Goal: Task Accomplishment & Management: Contribute content

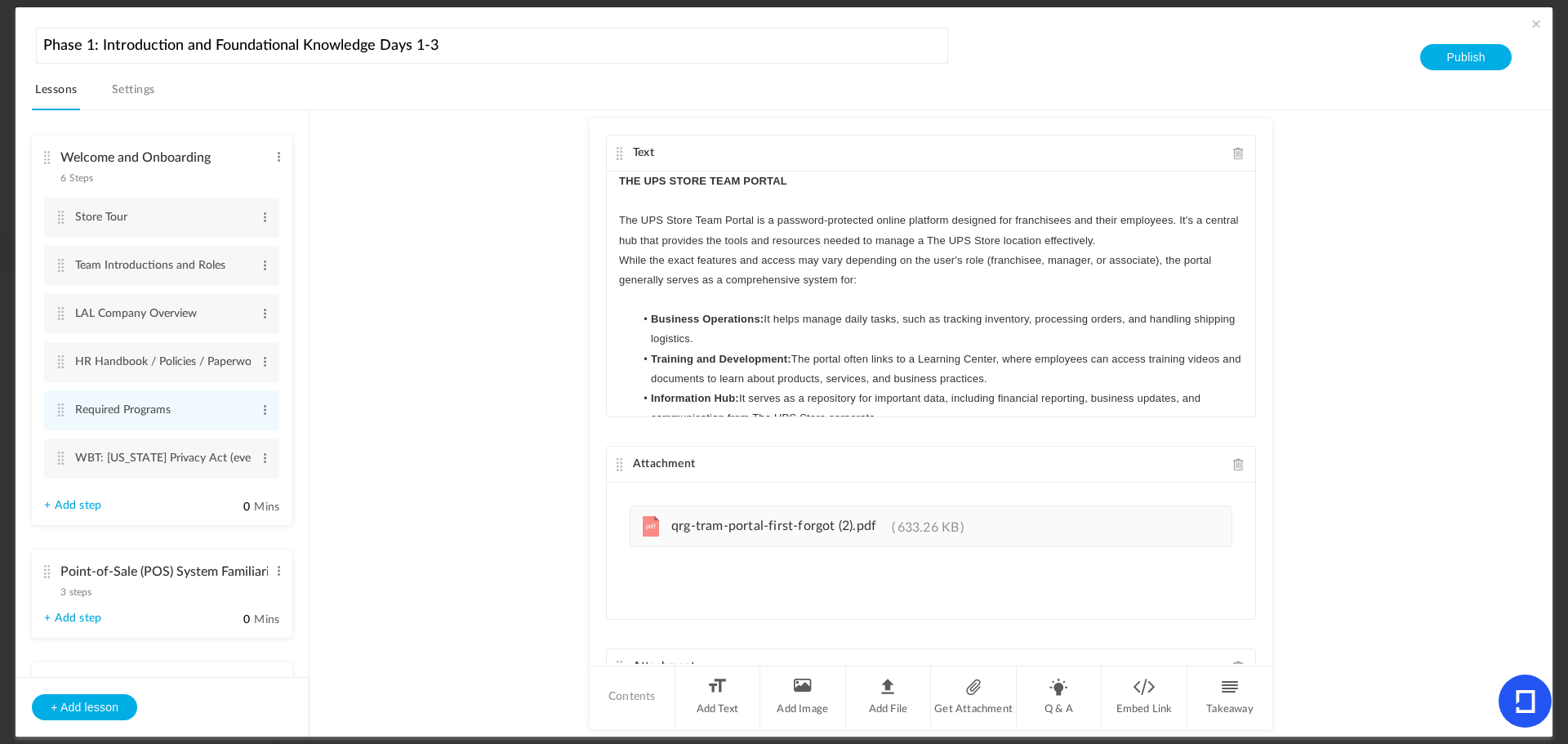
scroll to position [122, 0]
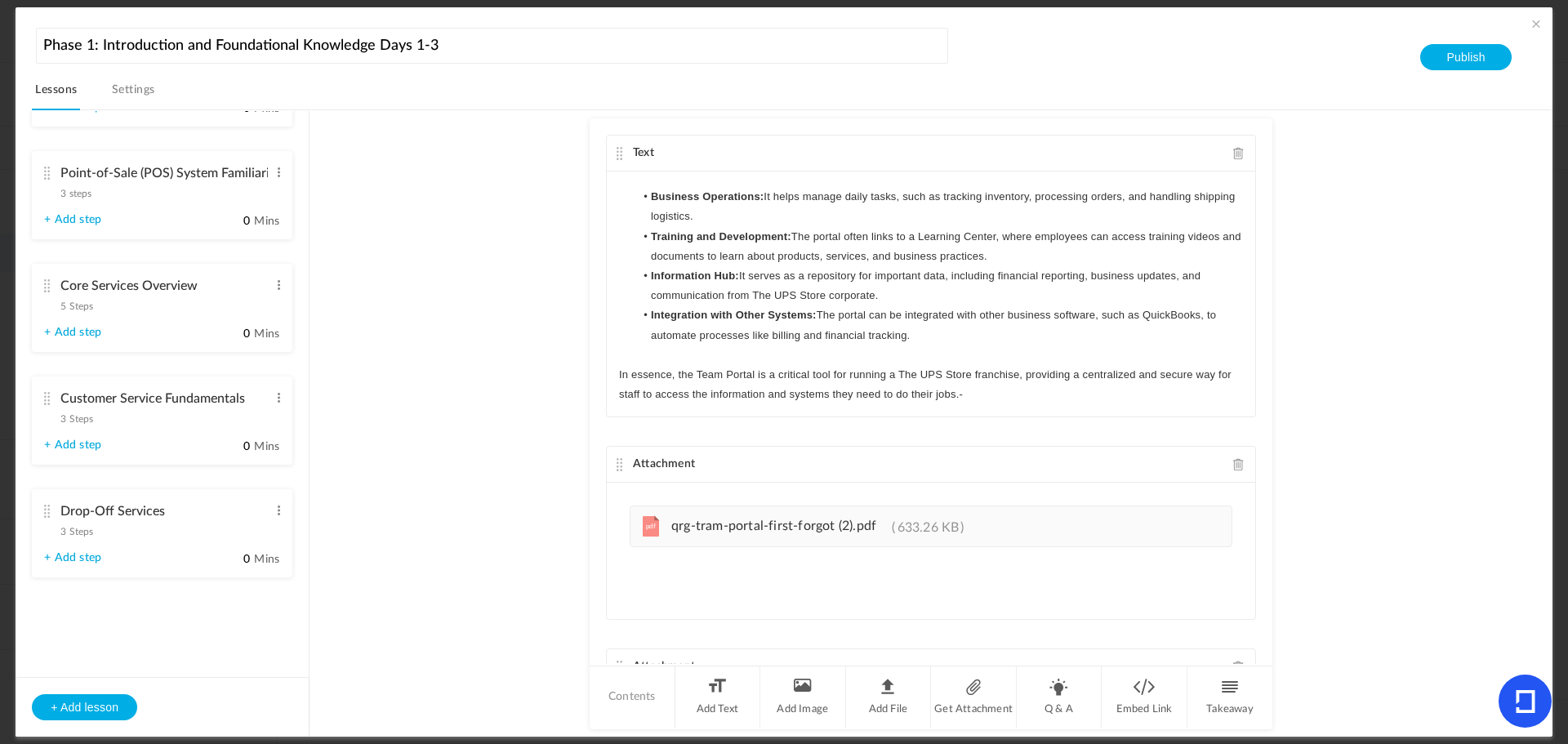
click at [444, 532] on au-course-substep "Text THE UPS STORE TEAM PORTAL The UPS Store Team Portal is a password-protecte…" at bounding box center [930, 423] width 1204 height 628
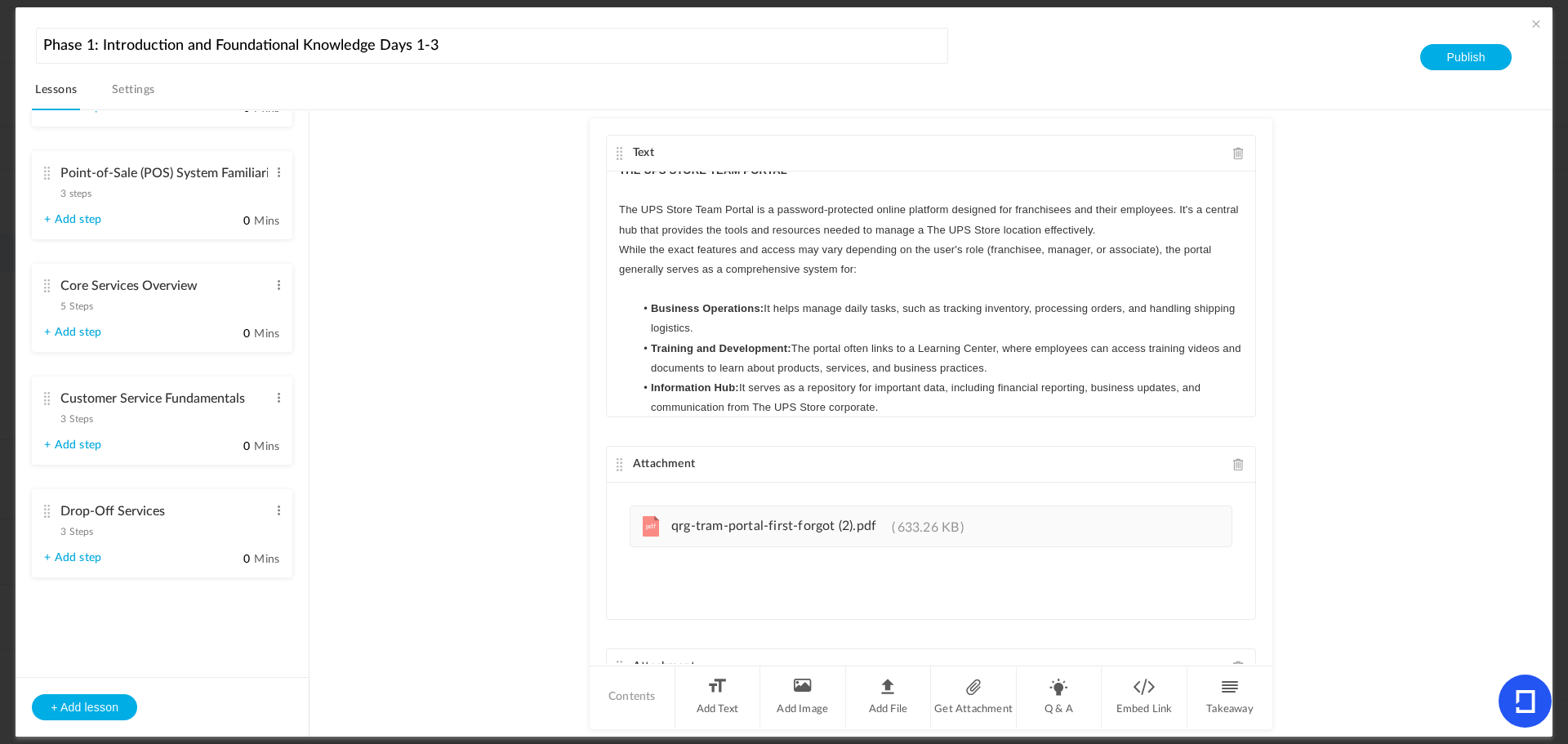
scroll to position [0, 0]
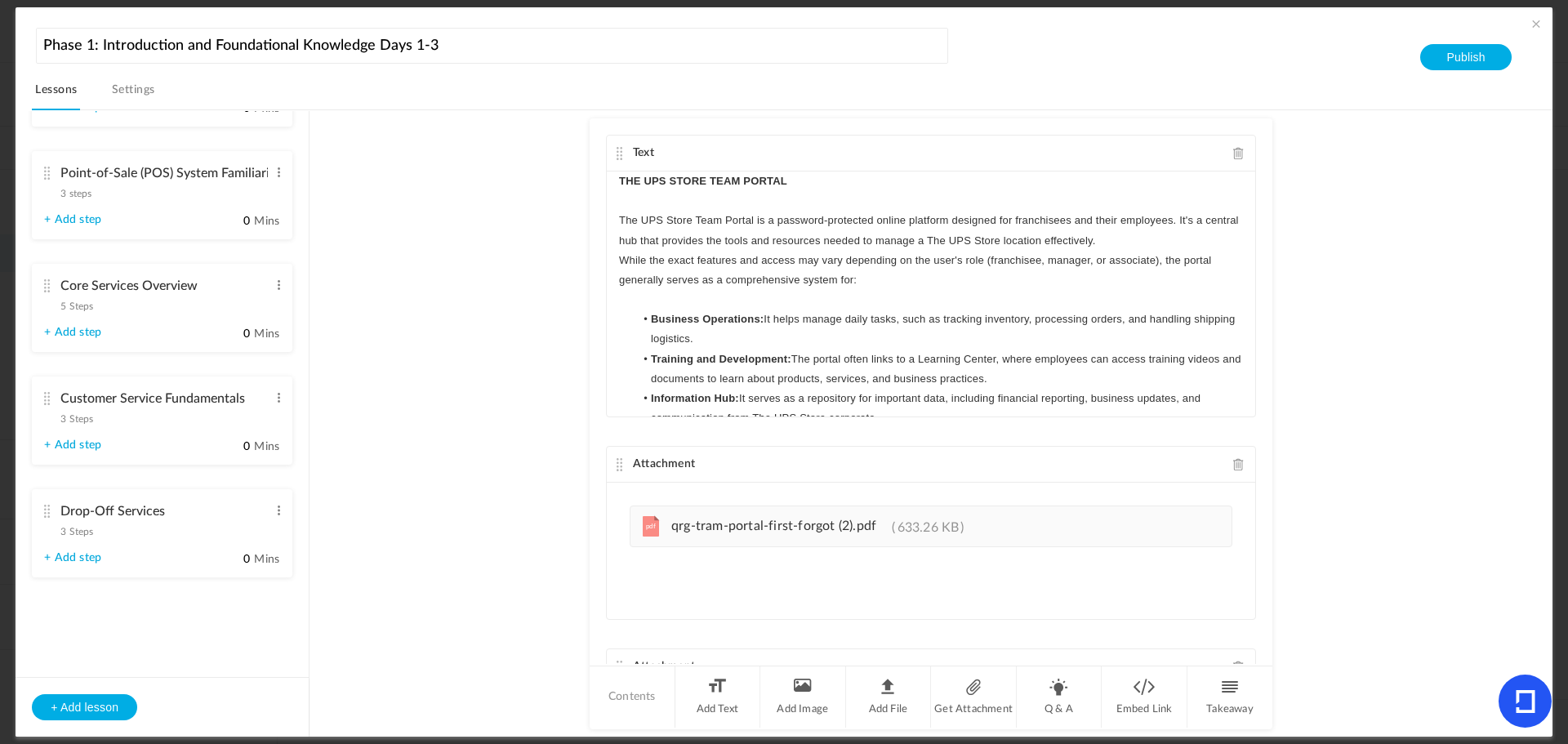
click at [506, 216] on au-course-substep "Text THE UPS STORE TEAM PORTAL The UPS Store Team Portal is a password-protecte…" at bounding box center [930, 423] width 1204 height 628
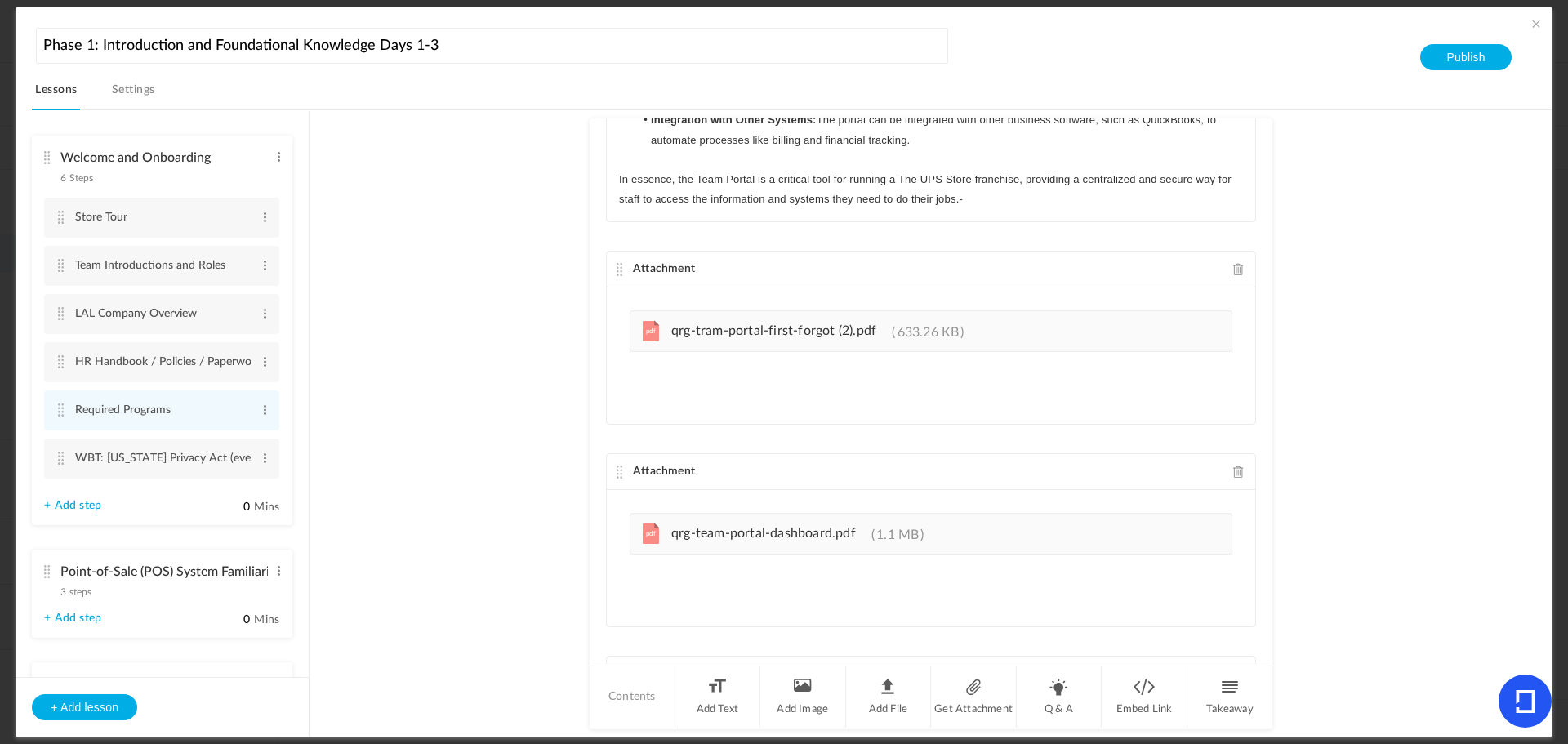
scroll to position [226, 0]
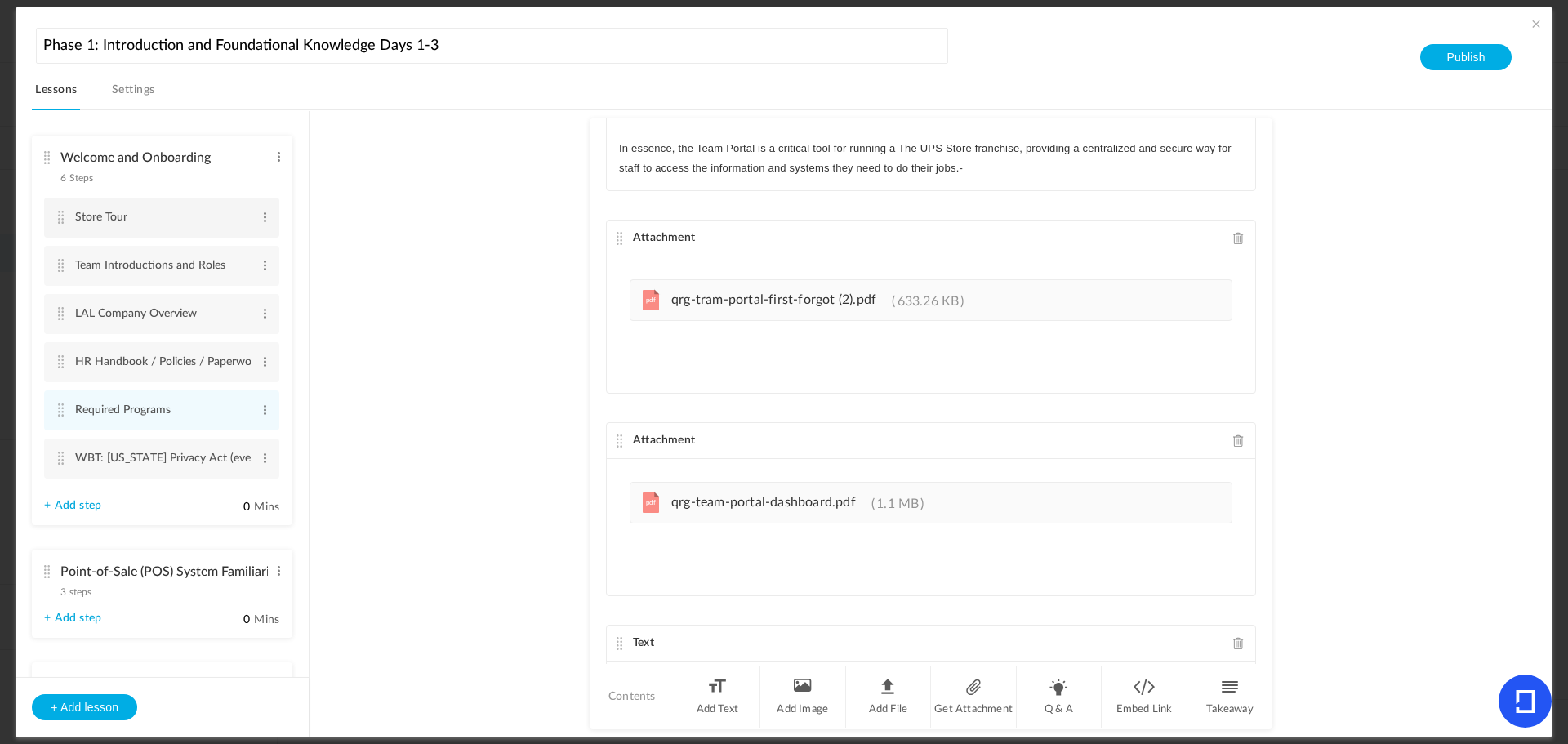
click at [61, 218] on cite at bounding box center [61, 217] width 11 height 13
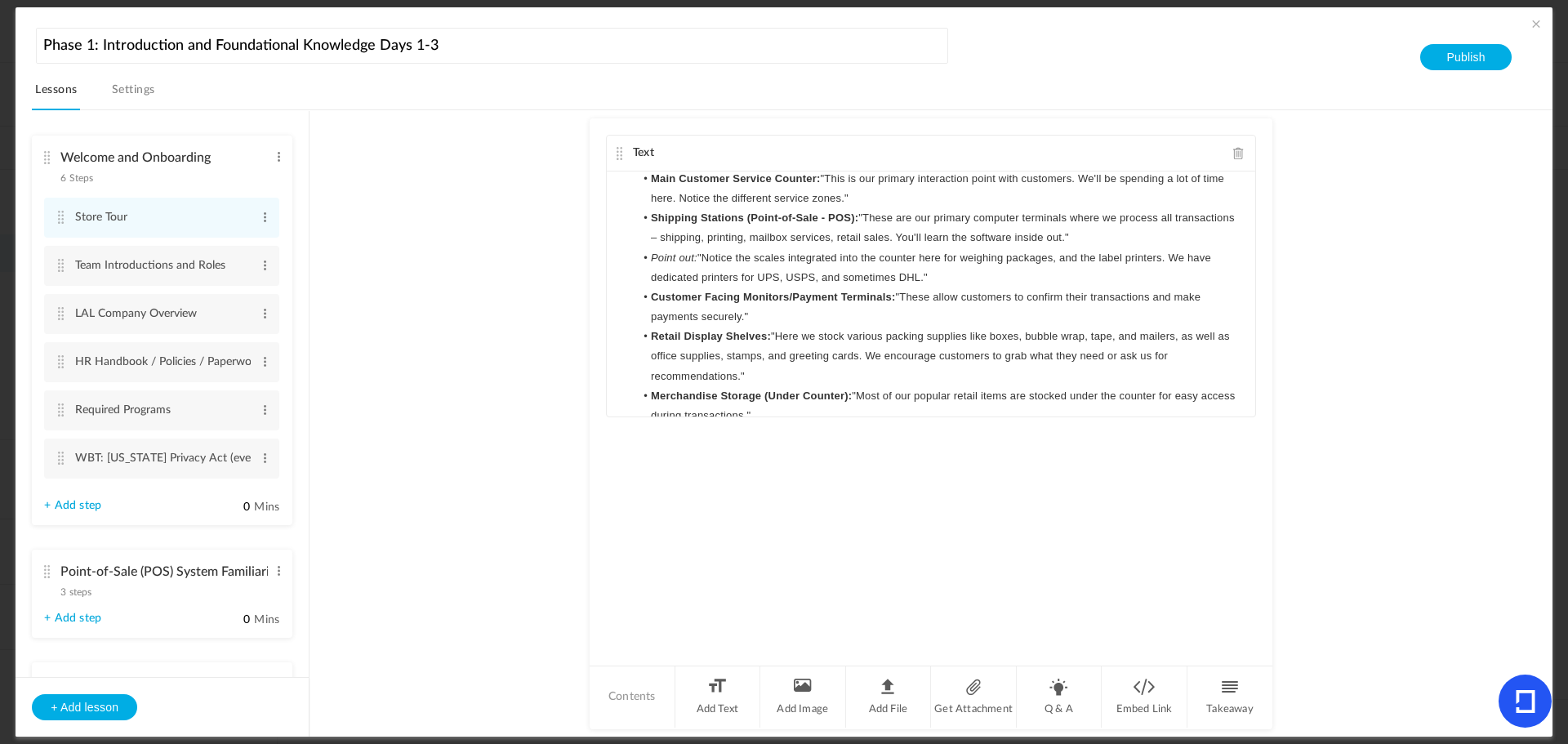
scroll to position [82, 0]
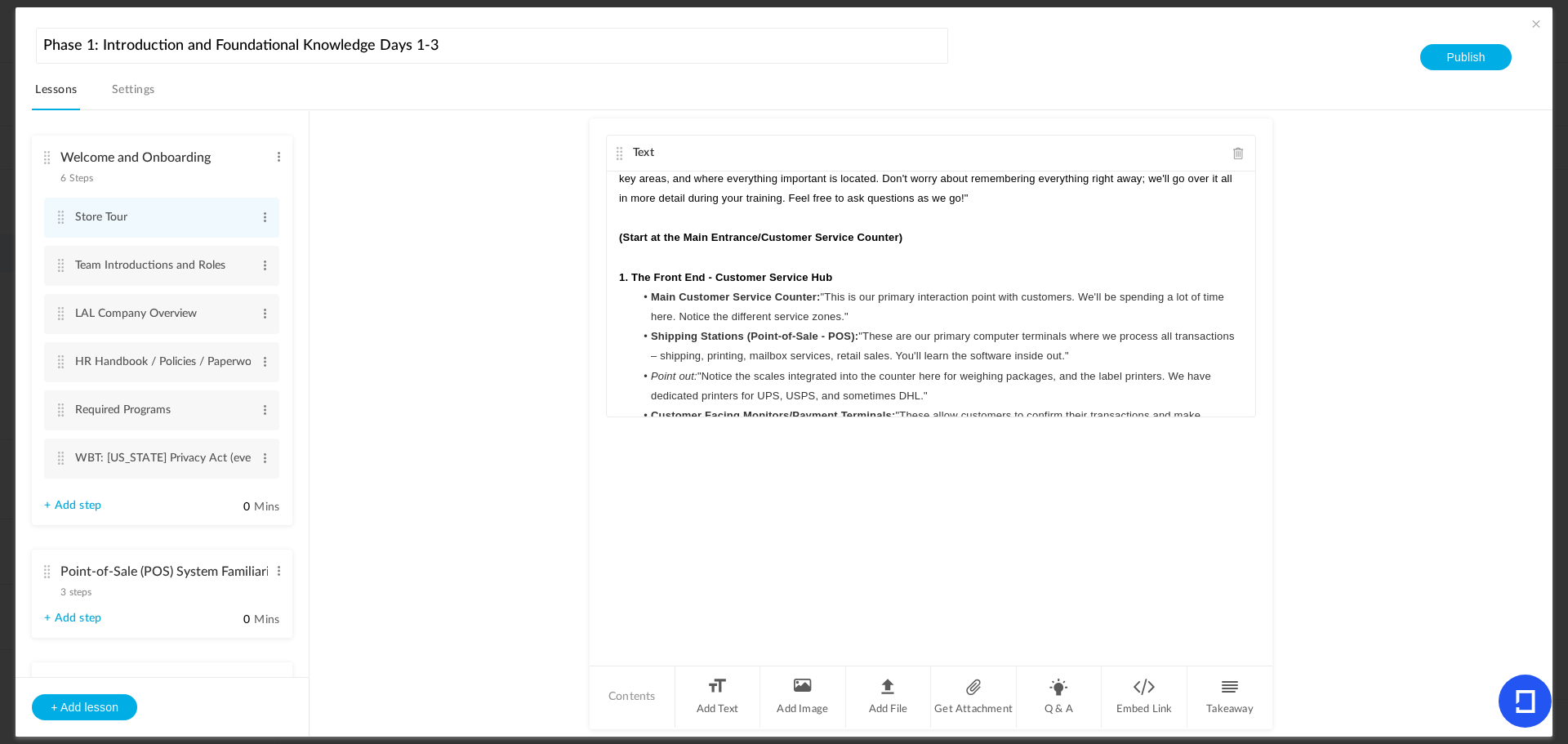
click at [839, 272] on p "1. The Front End - Customer Service Hub" at bounding box center [931, 278] width 624 height 20
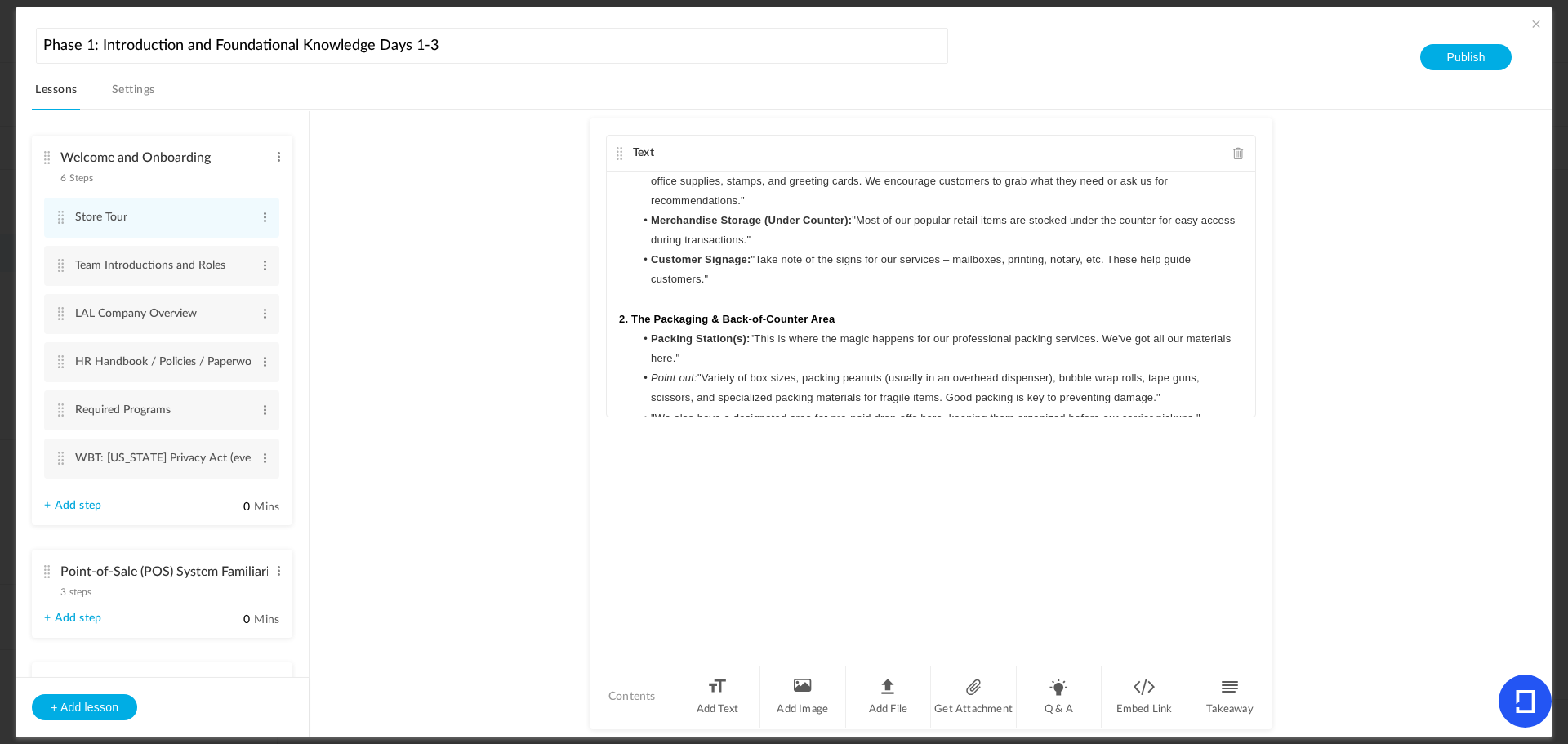
scroll to position [409, 0]
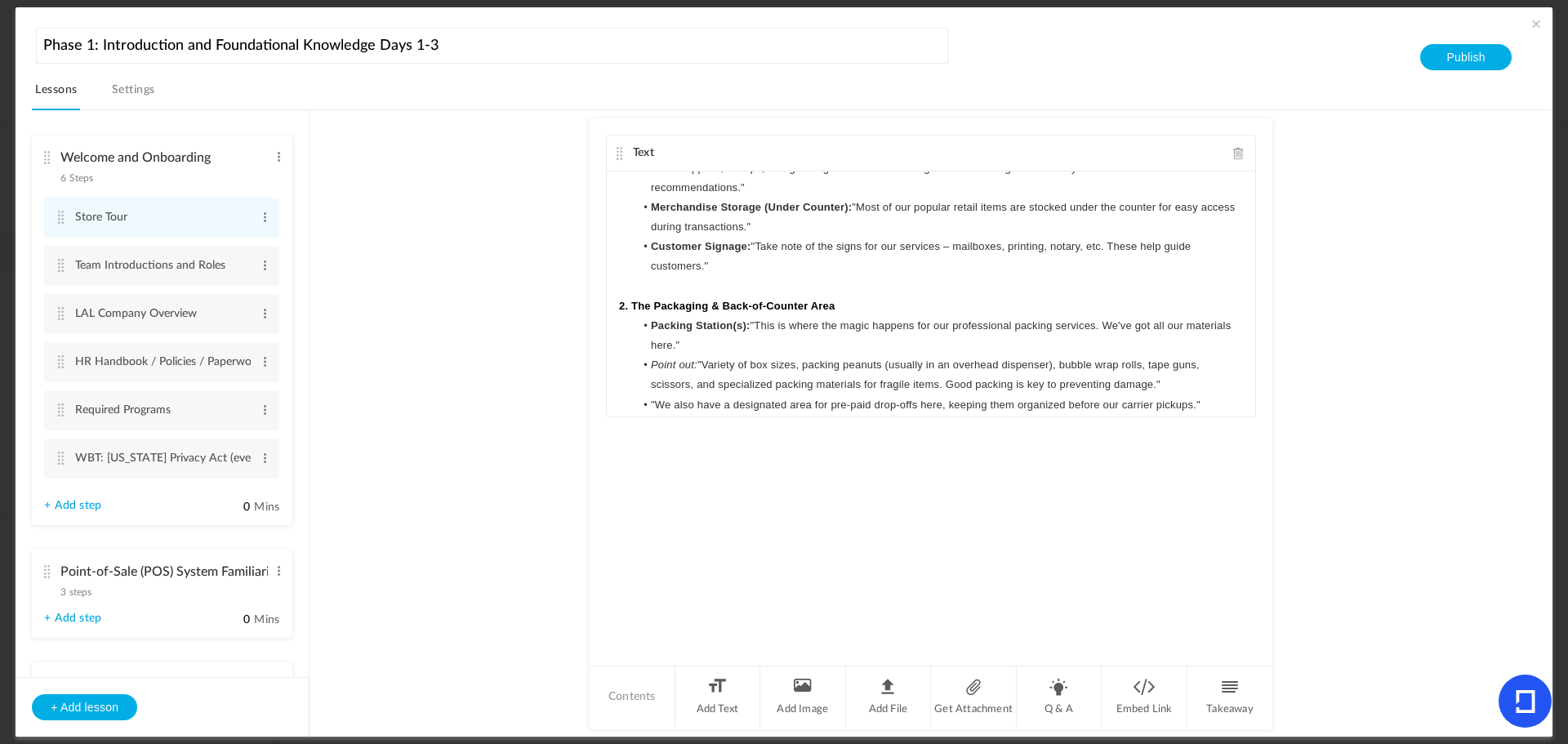
click at [895, 304] on p "2. The Packaging & Back-of-Counter Area" at bounding box center [931, 306] width 624 height 20
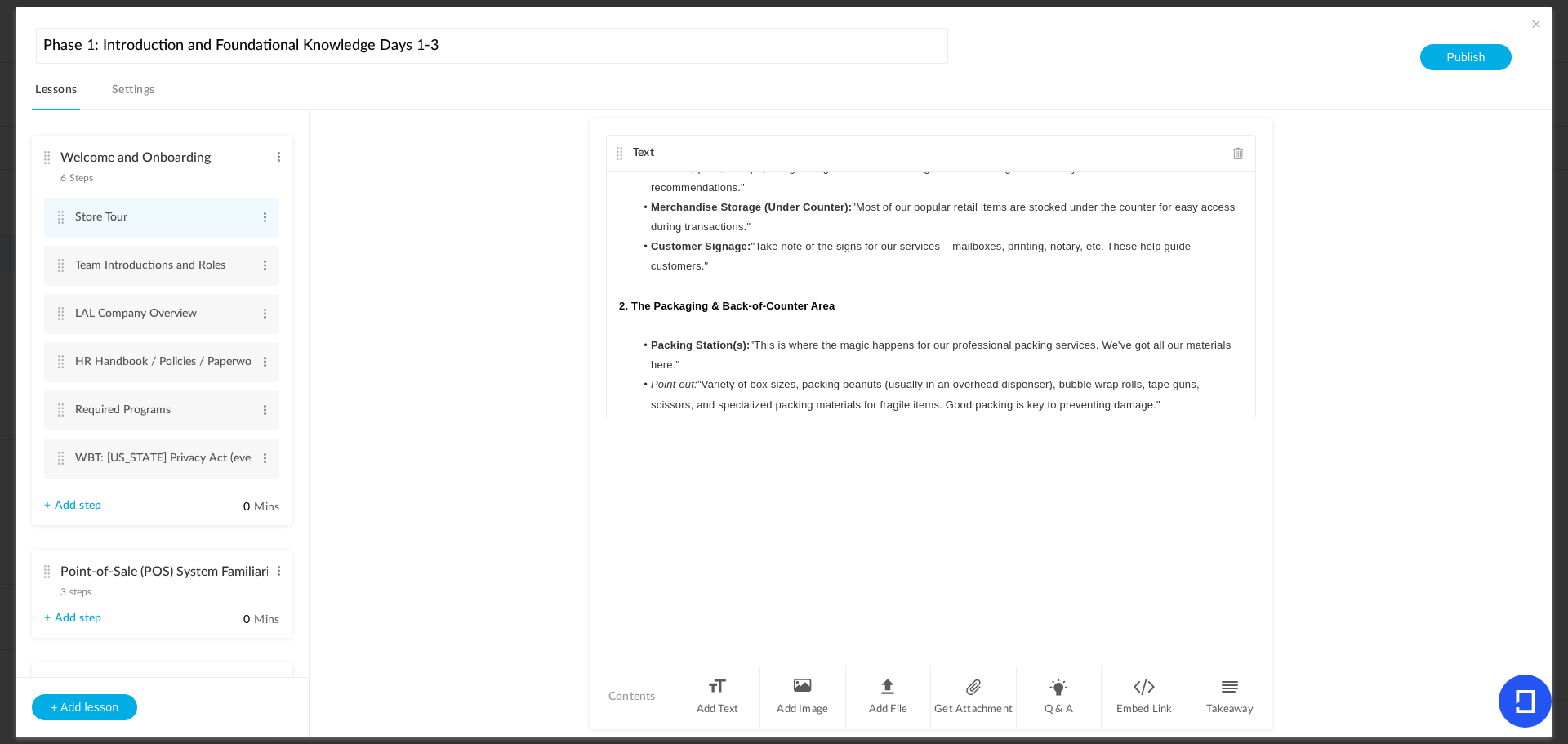
scroll to position [653, 0]
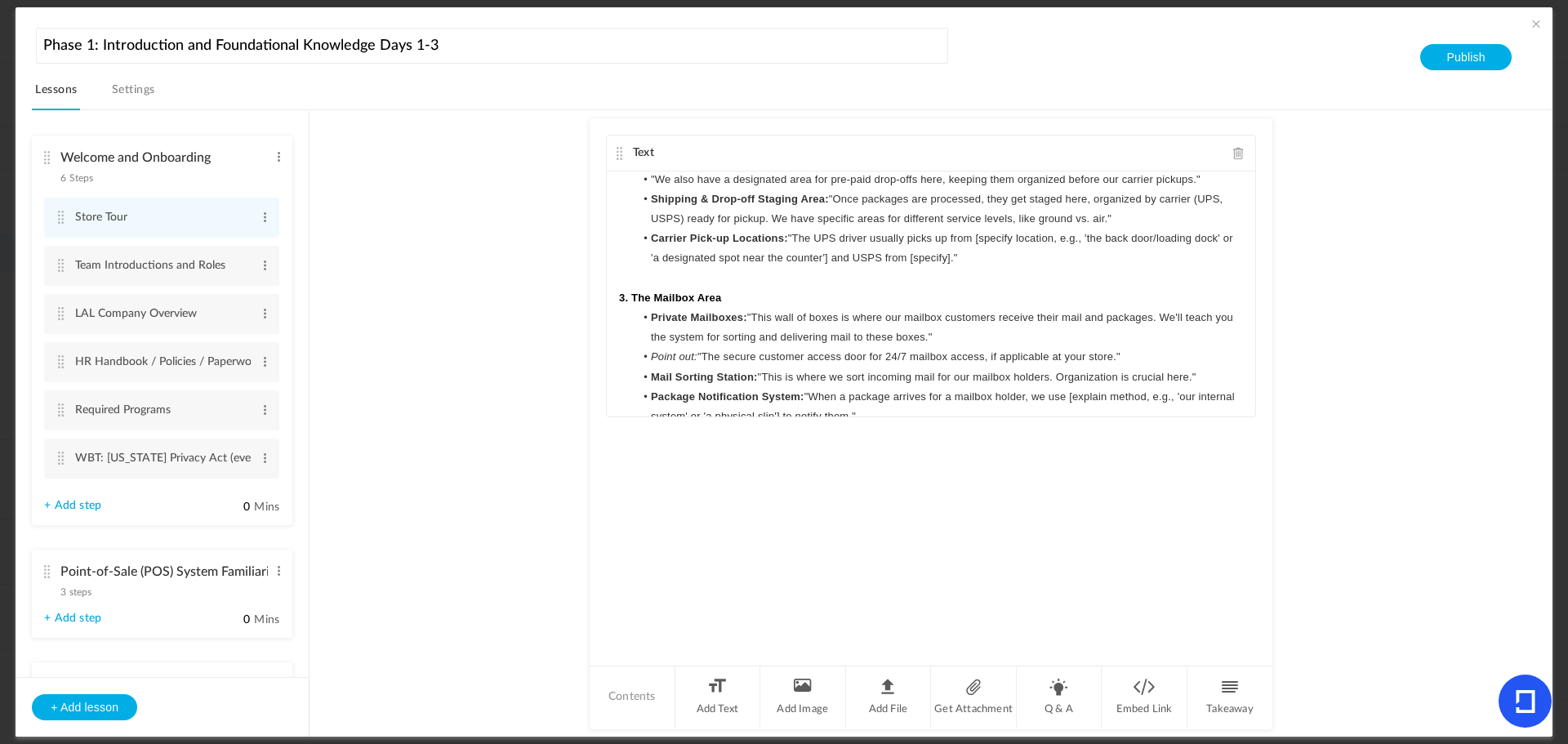
click at [830, 294] on p "3. The Mailbox Area" at bounding box center [931, 298] width 624 height 20
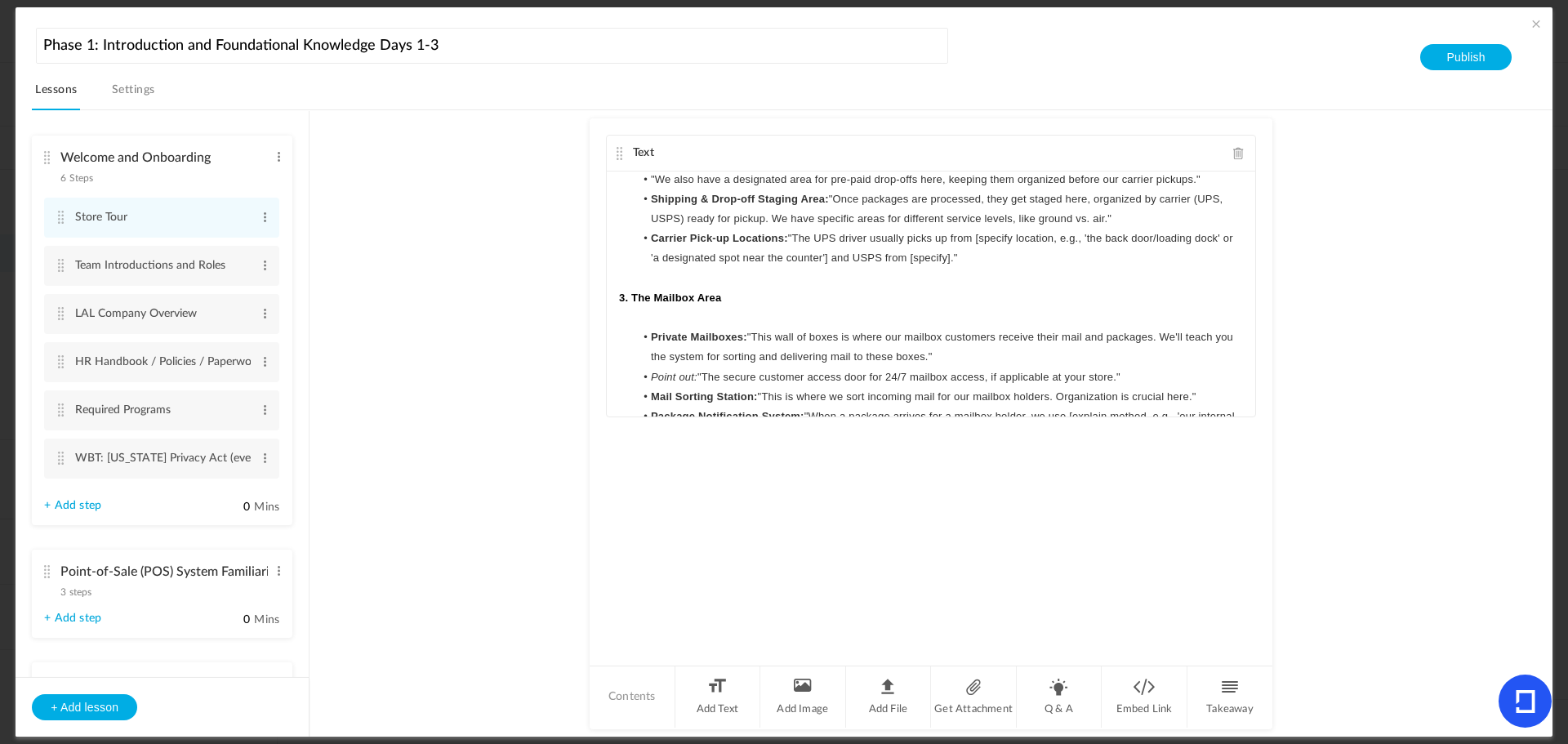
scroll to position [898, 0]
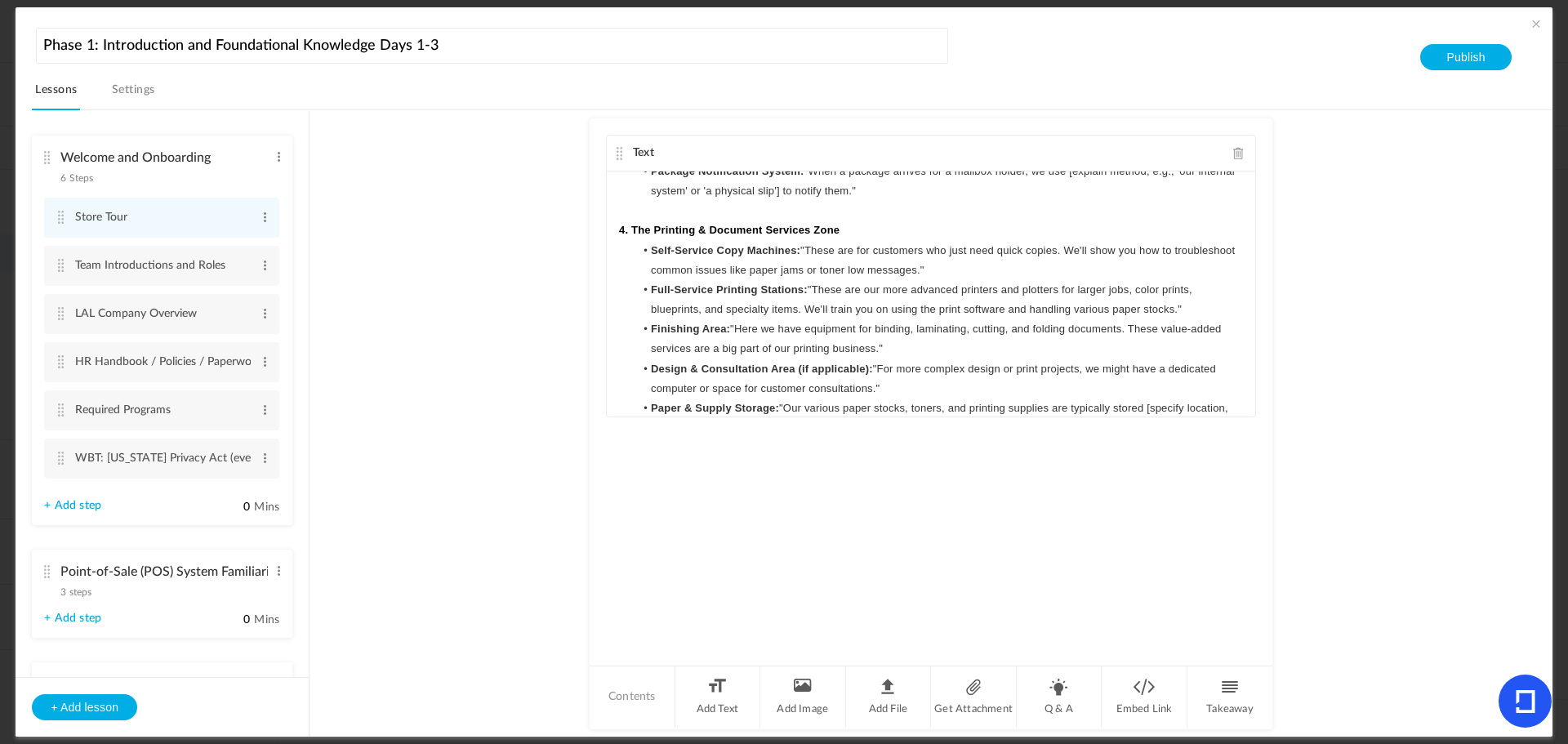
click at [894, 232] on p "4. The Printing & Document Services Zone" at bounding box center [931, 231] width 624 height 20
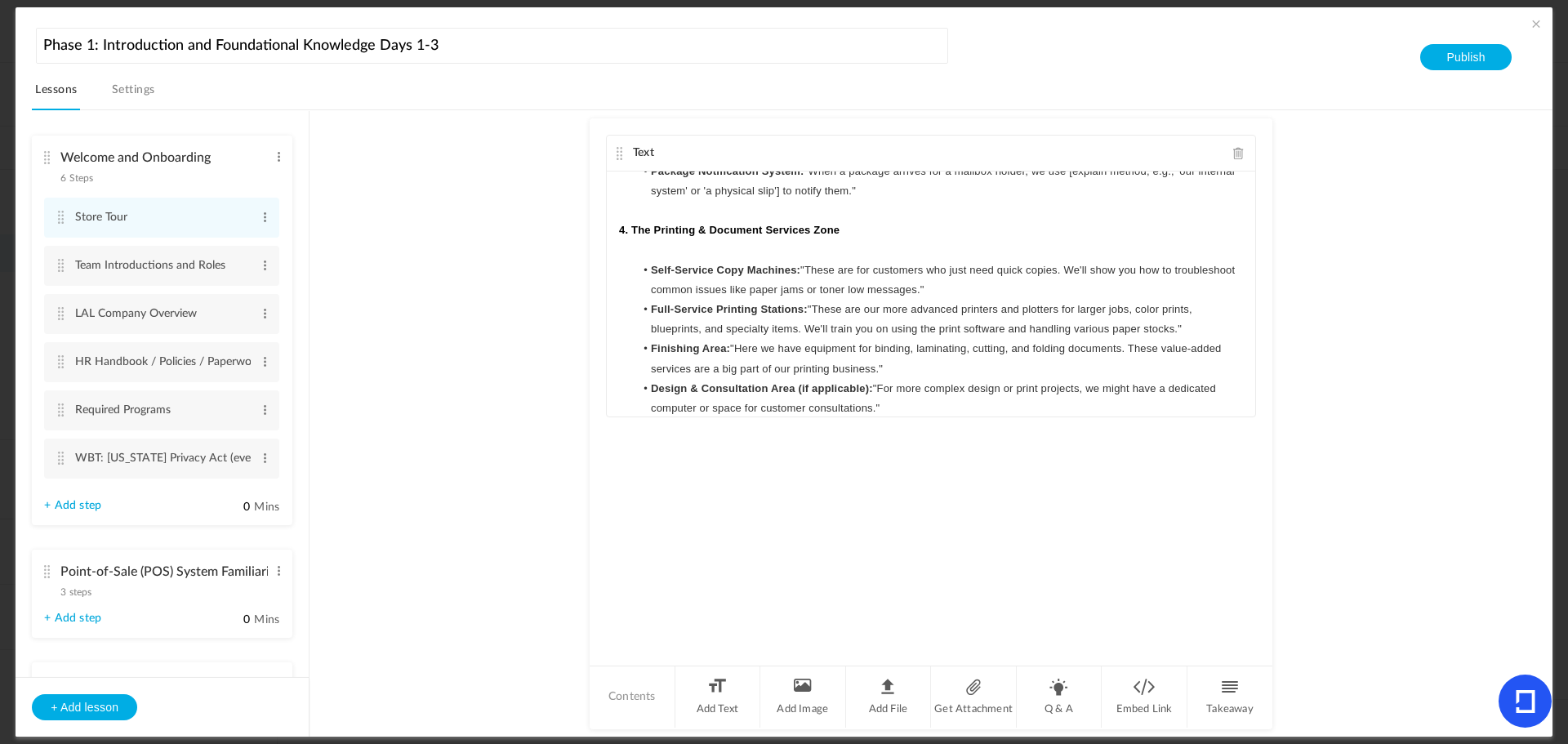
scroll to position [1143, 0]
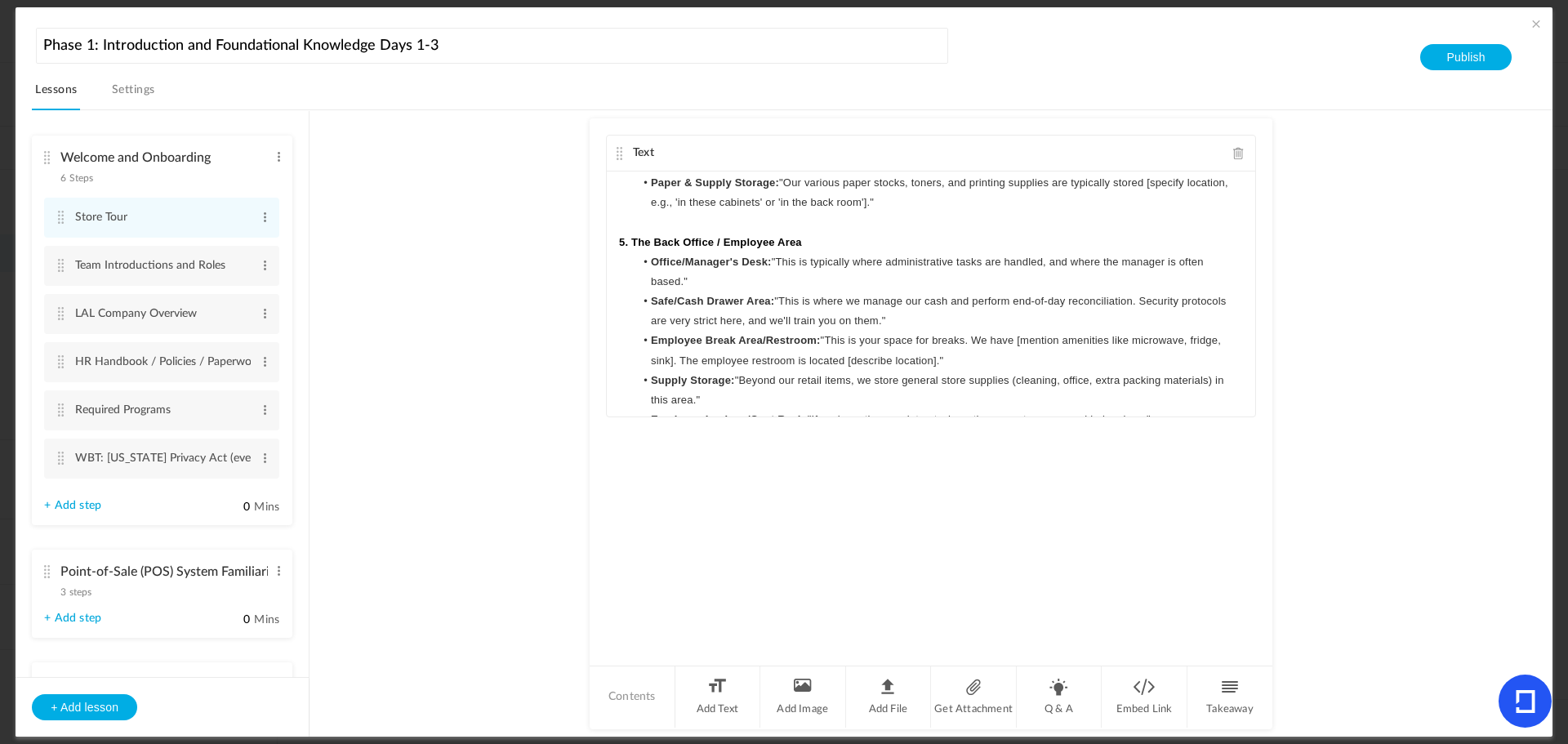
click at [898, 235] on p "5. The Back Office / Employee Area" at bounding box center [931, 243] width 624 height 20
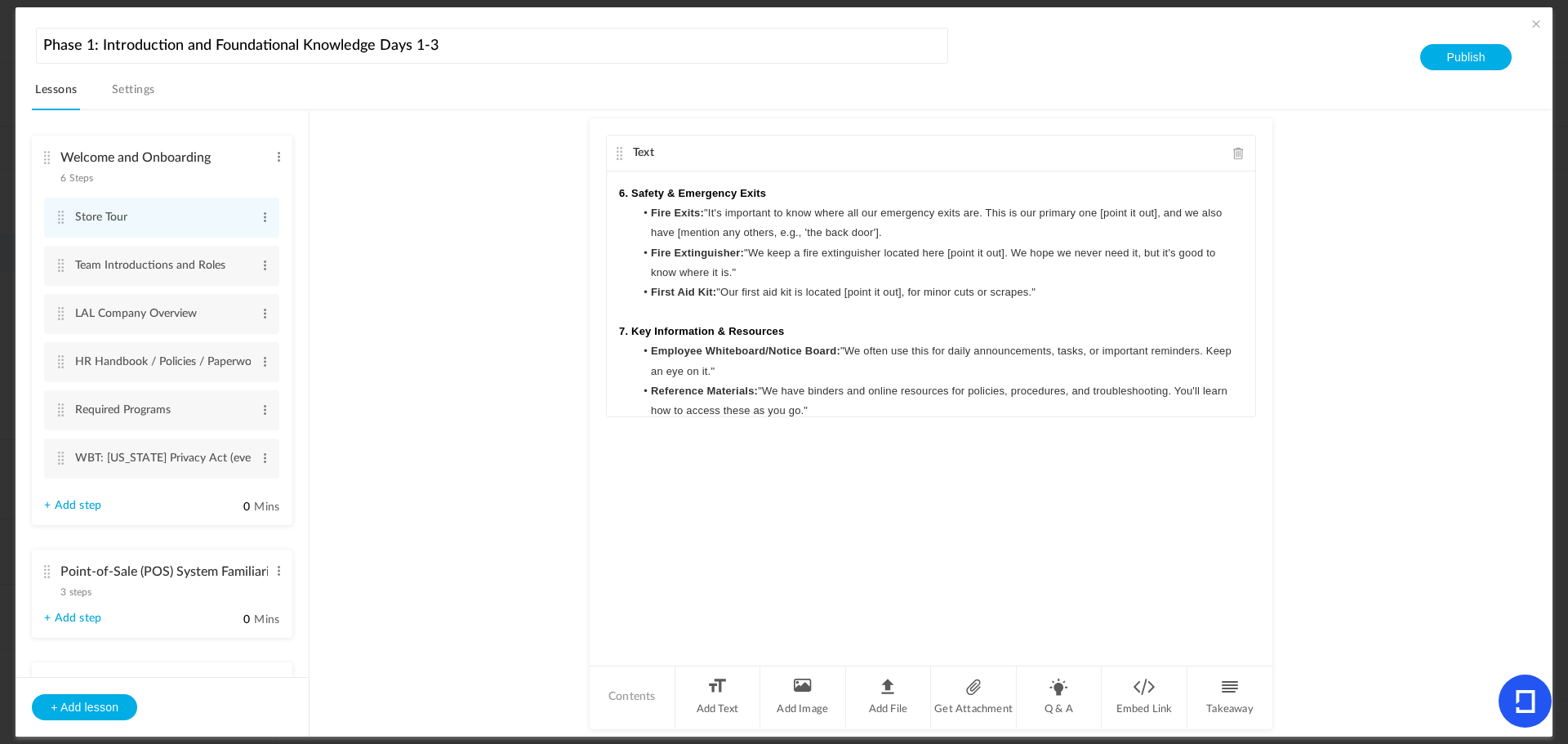
scroll to position [1470, 0]
click at [826, 192] on p "6. Safety & Emergency Exits" at bounding box center [931, 192] width 624 height 20
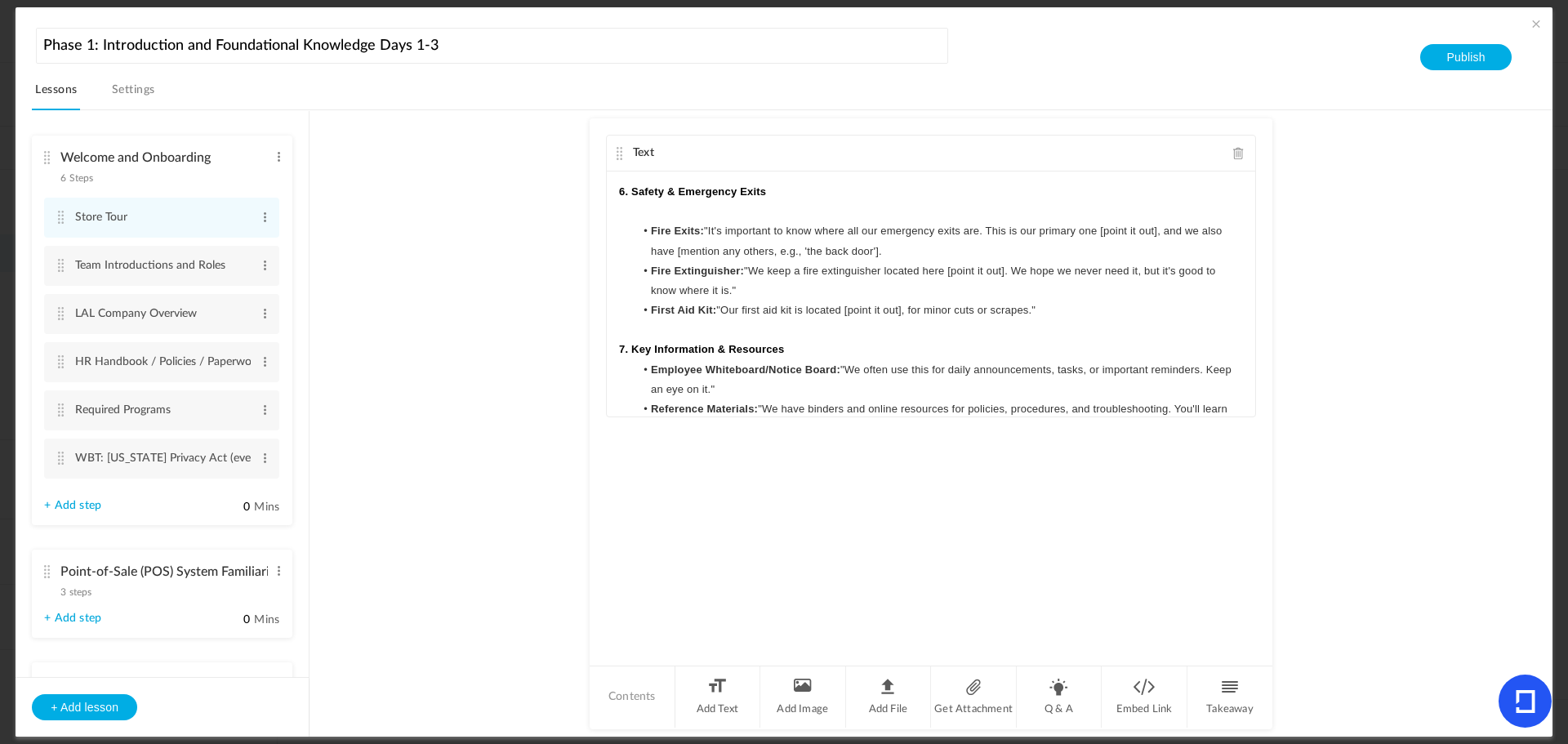
click at [805, 346] on p "7. Key Information & Resources" at bounding box center [931, 349] width 624 height 20
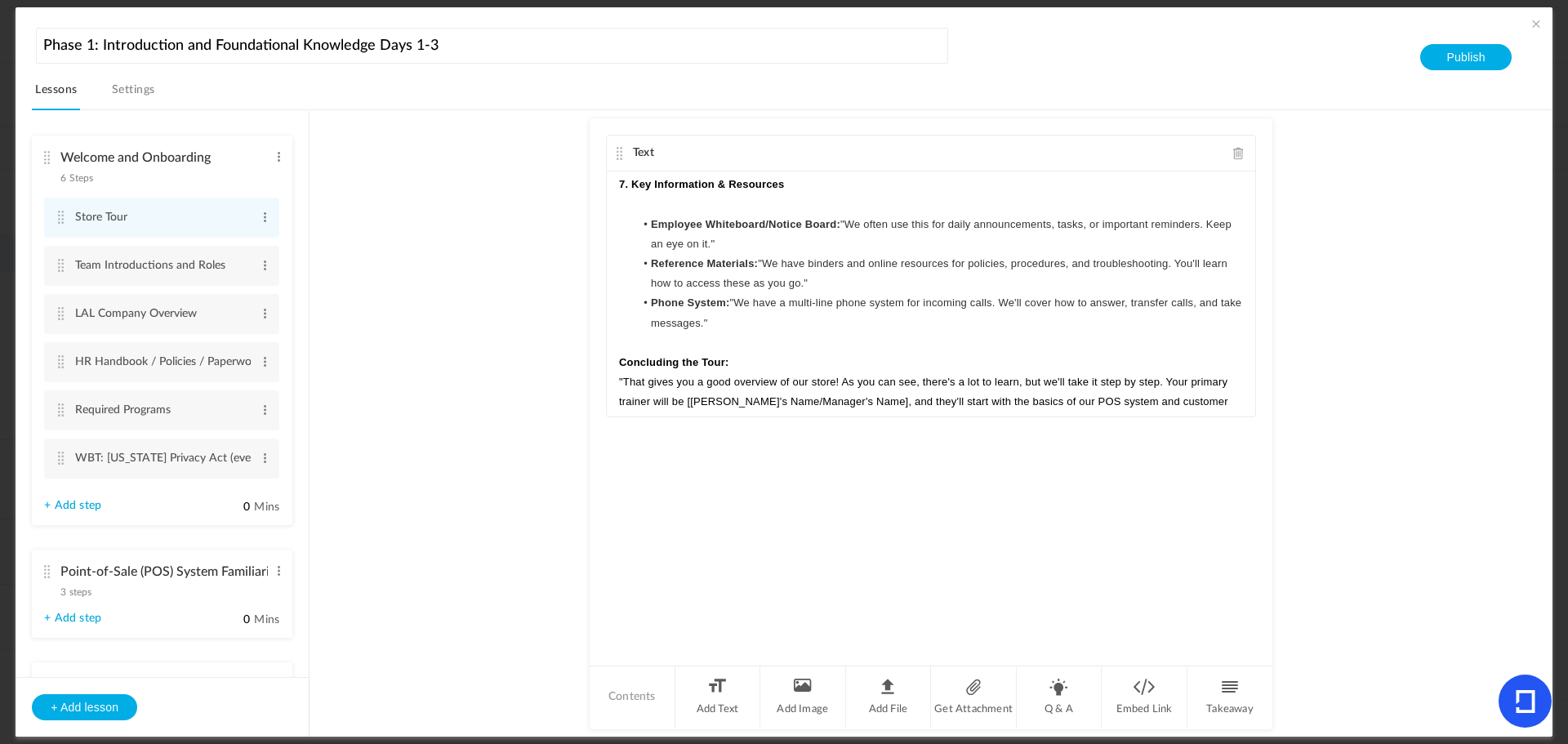
scroll to position [1663, 0]
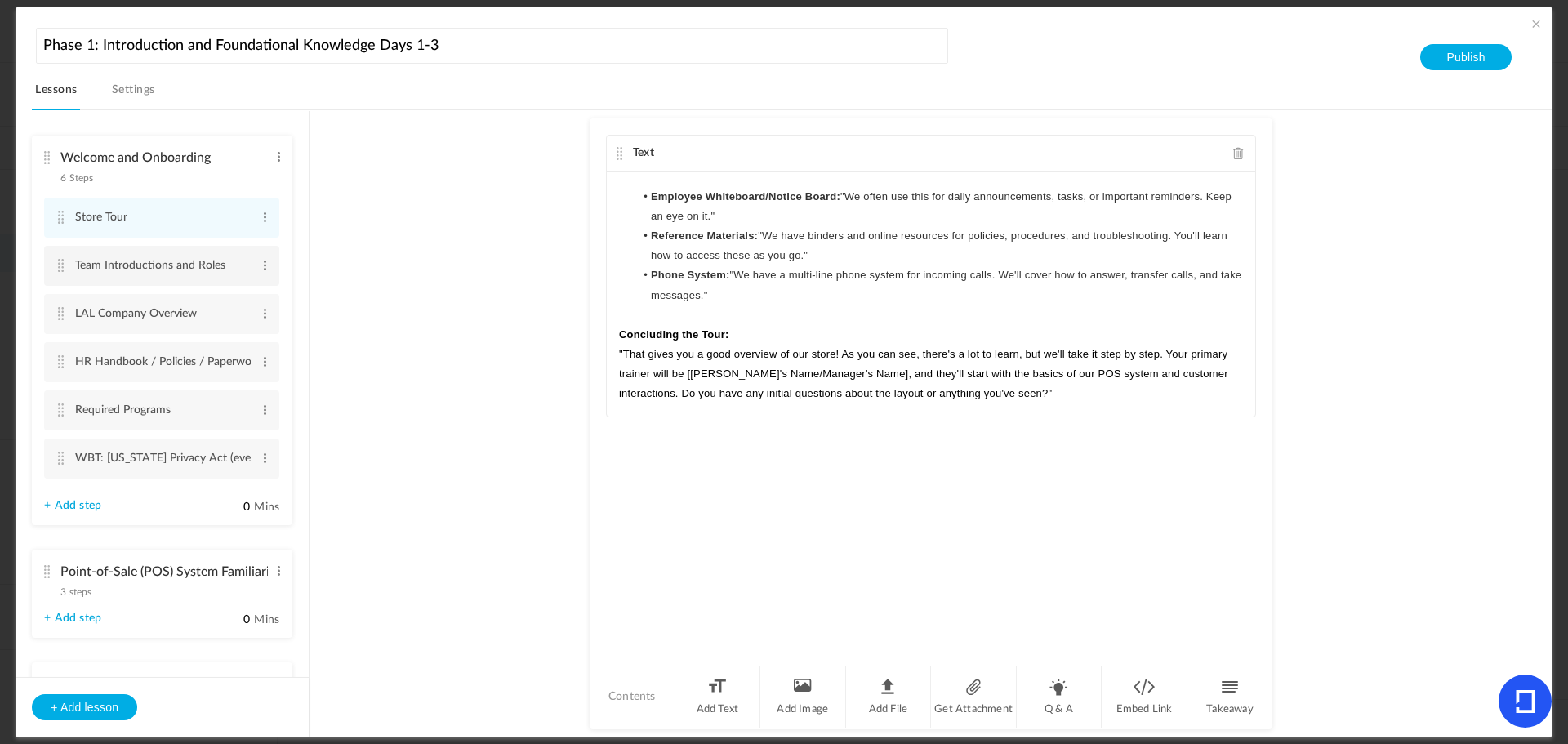
click at [66, 268] on cite at bounding box center [61, 266] width 11 height 13
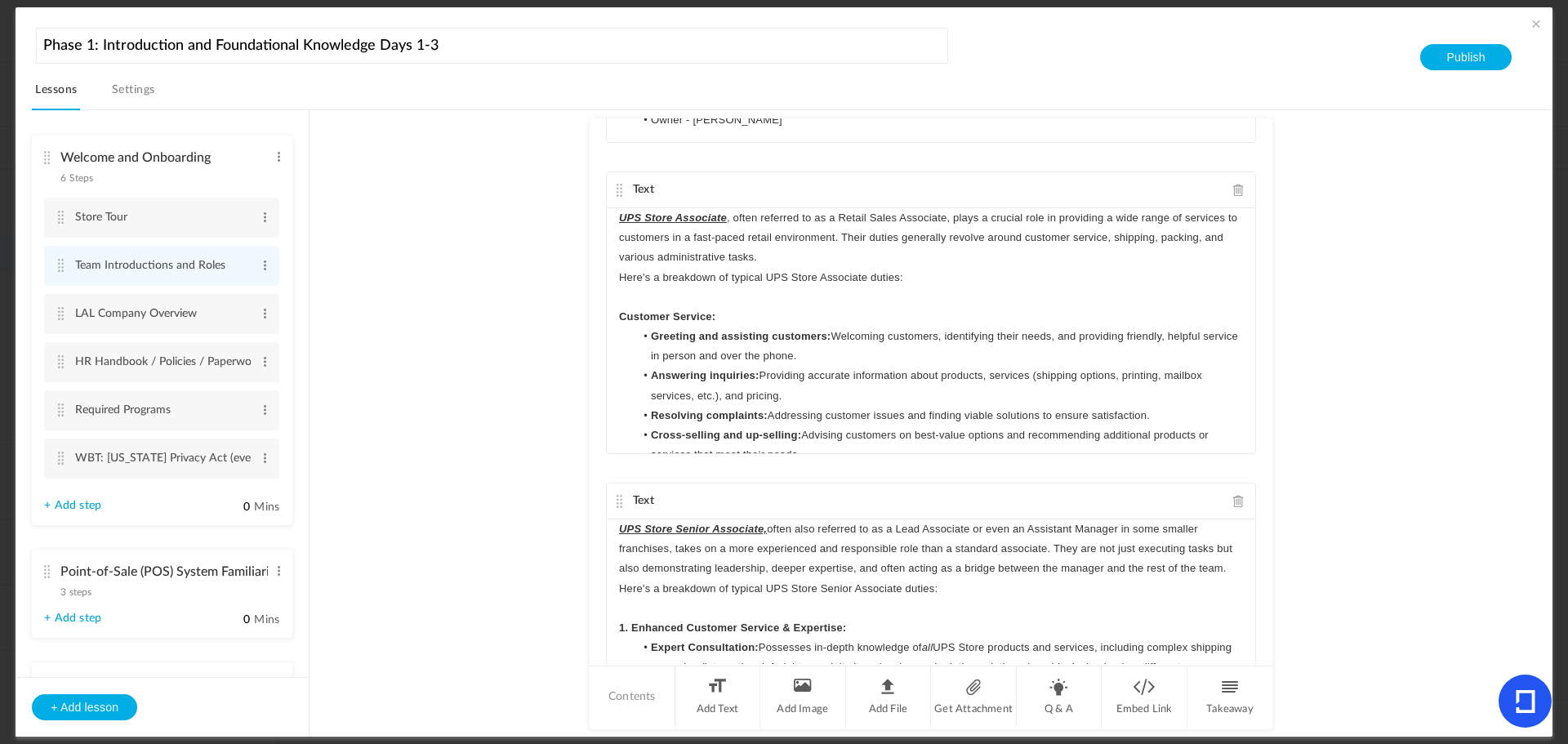
scroll to position [245, 0]
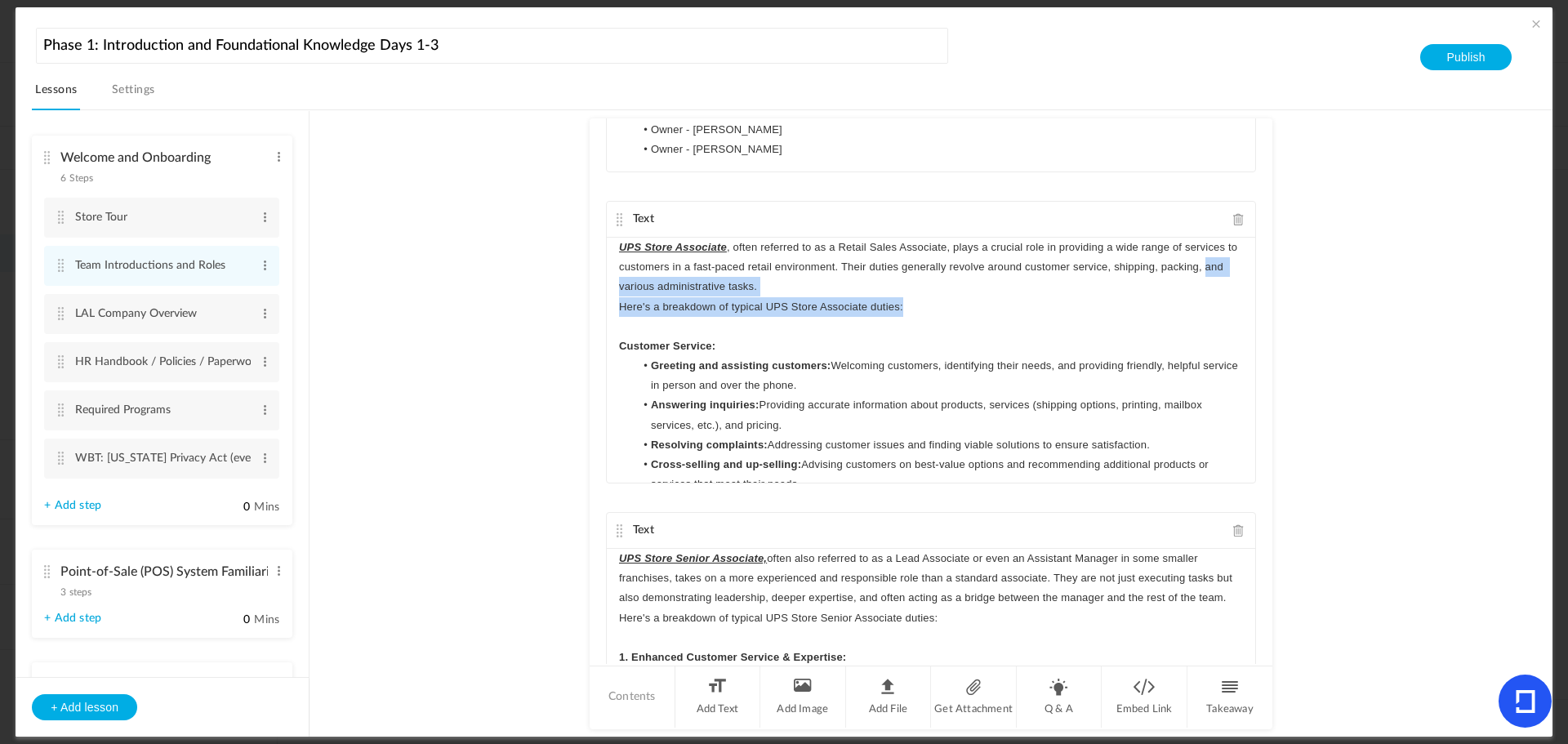
drag, startPoint x: 1242, startPoint y: 268, endPoint x: 1241, endPoint y: 305, distance: 37.0
click at [1241, 305] on div "UPS Store Associate , often referred to as a Retail Sales Associate, plays a cr…" at bounding box center [931, 360] width 648 height 245
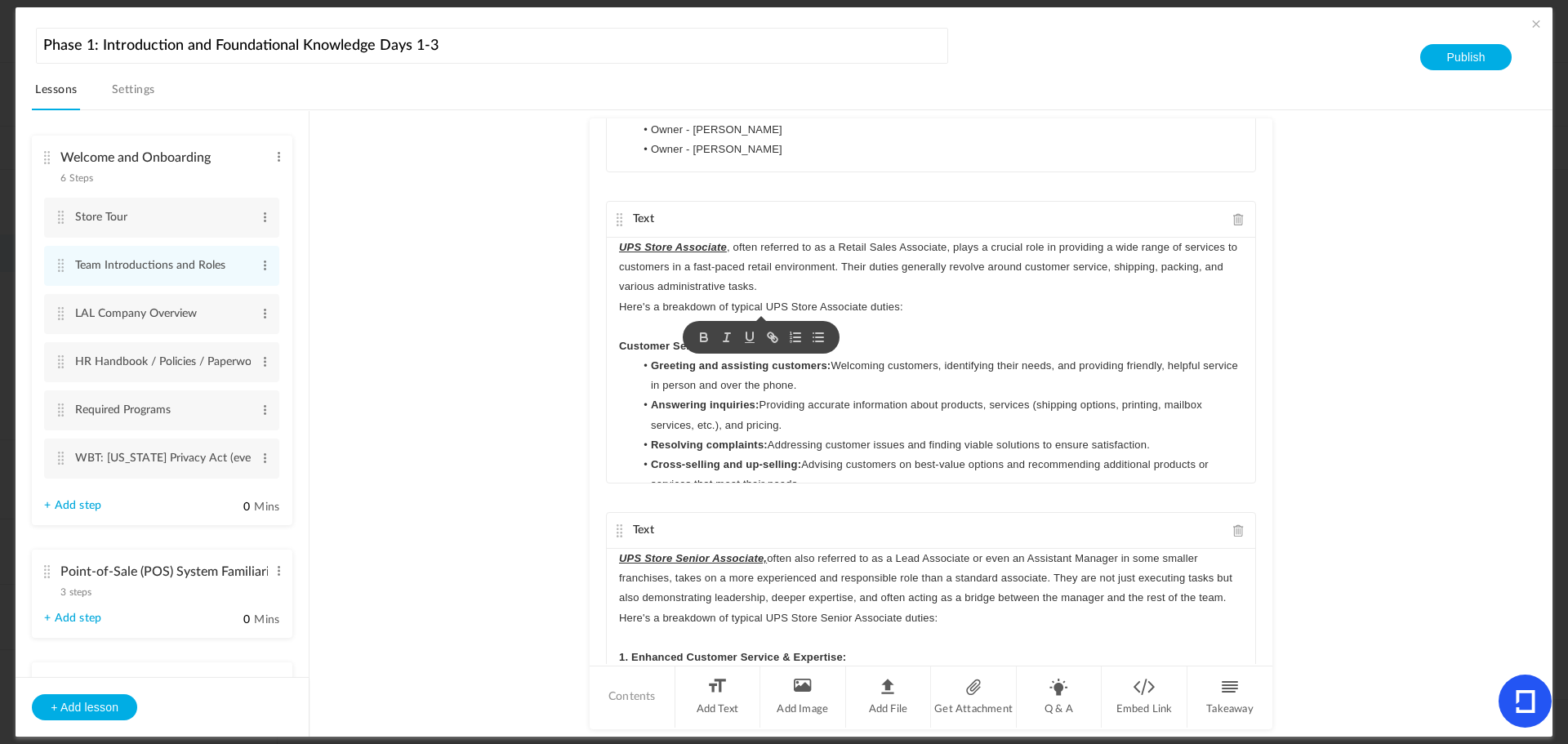
click at [1314, 277] on au-course-substep "Text Meet your LAL Horizons team! The UPS Store 0393 - Parmer Store Manager - K…" at bounding box center [930, 423] width 1204 height 628
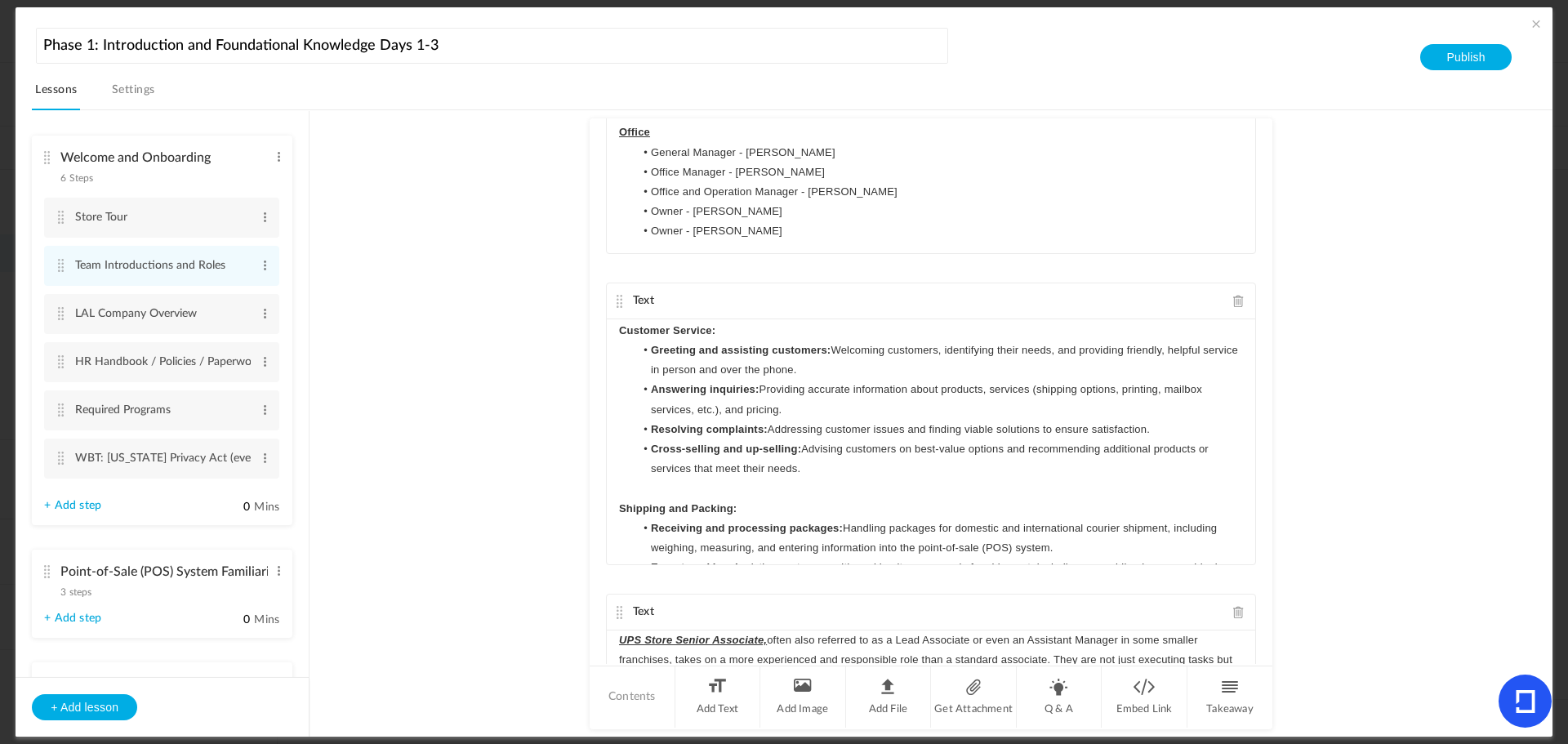
scroll to position [0, 0]
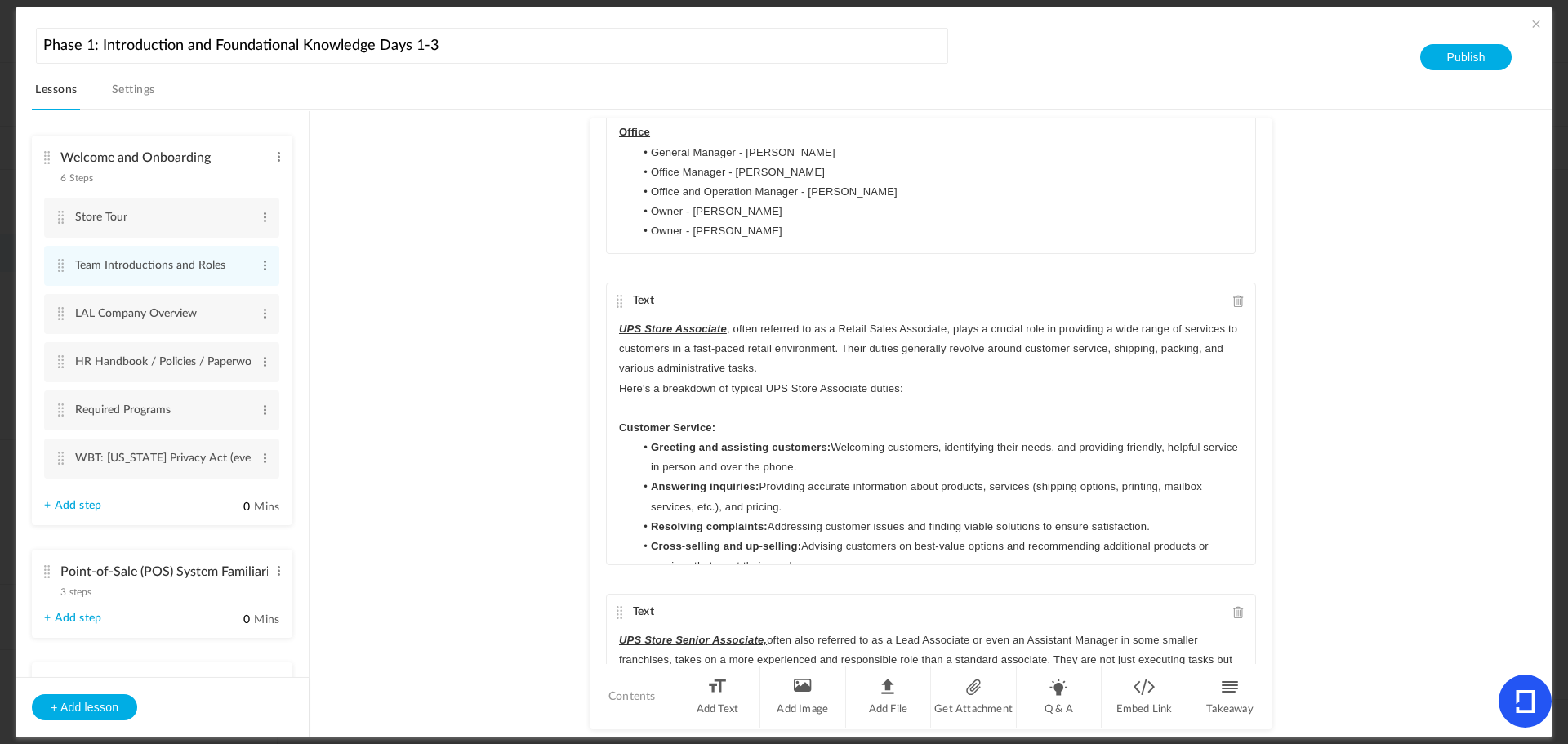
click at [752, 418] on p "Customer Service:" at bounding box center [931, 428] width 624 height 20
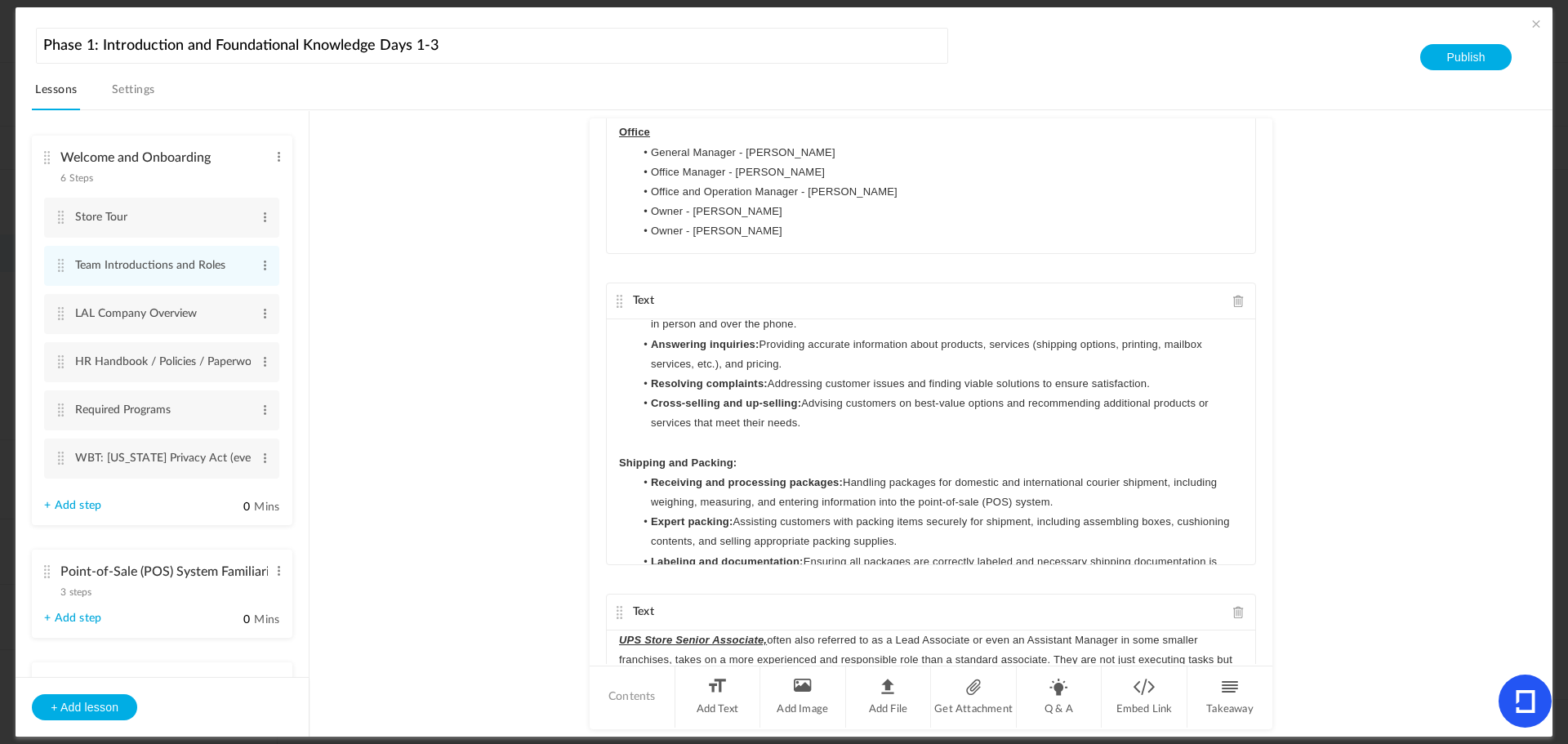
scroll to position [163, 0]
click at [751, 456] on p "Shipping and Packing:" at bounding box center [931, 463] width 624 height 20
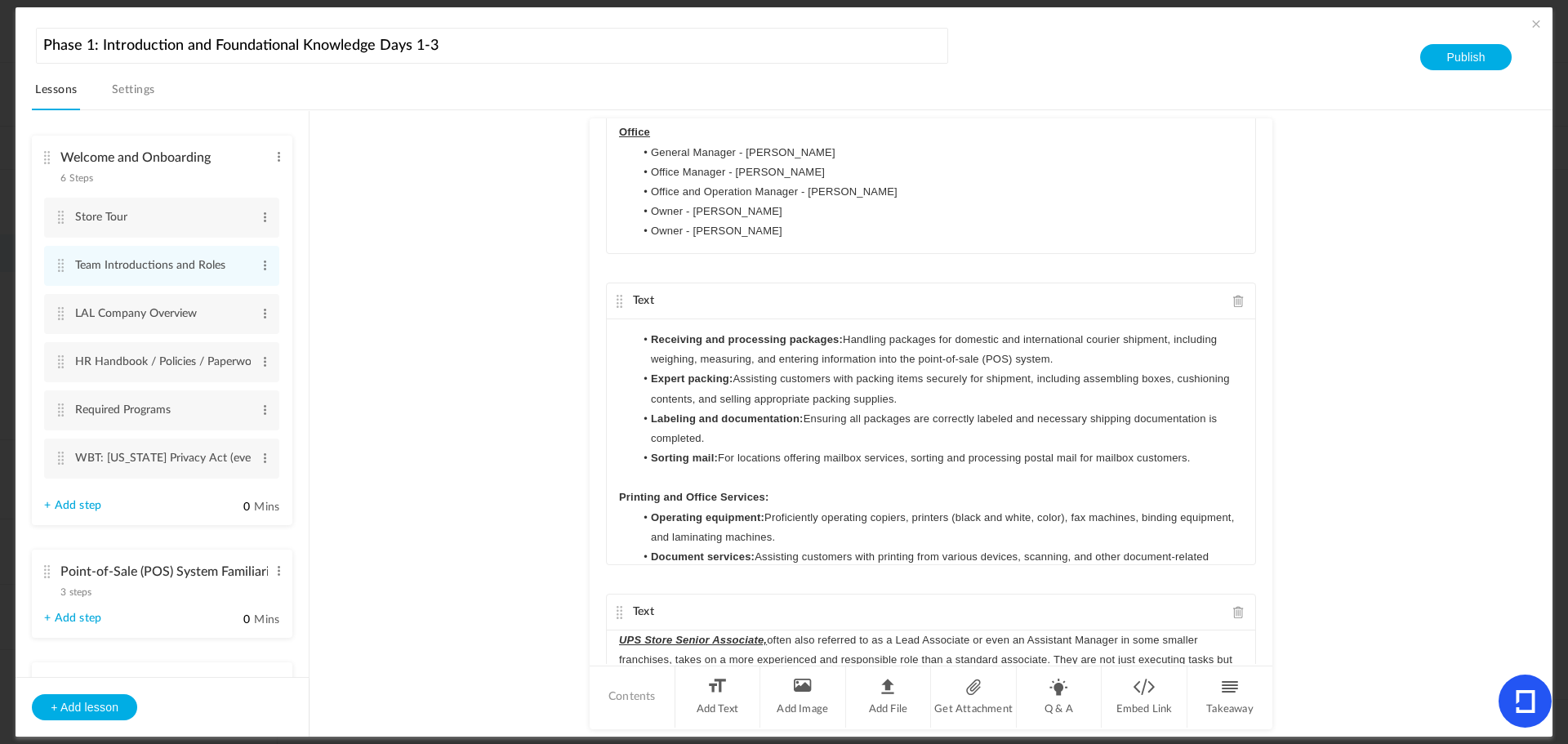
scroll to position [326, 0]
click at [775, 494] on p "Printing and Office Services:" at bounding box center [931, 495] width 624 height 20
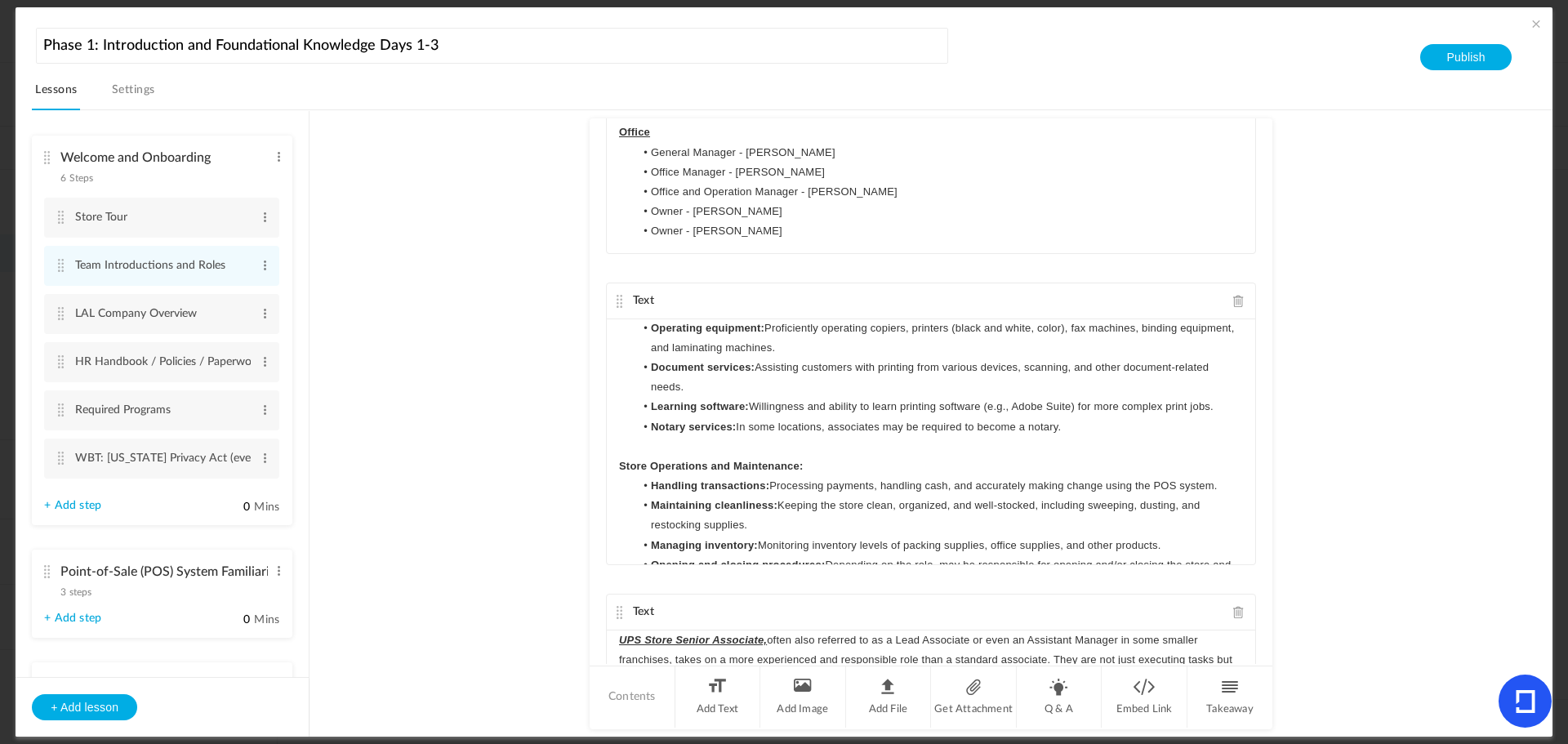
scroll to position [572, 0]
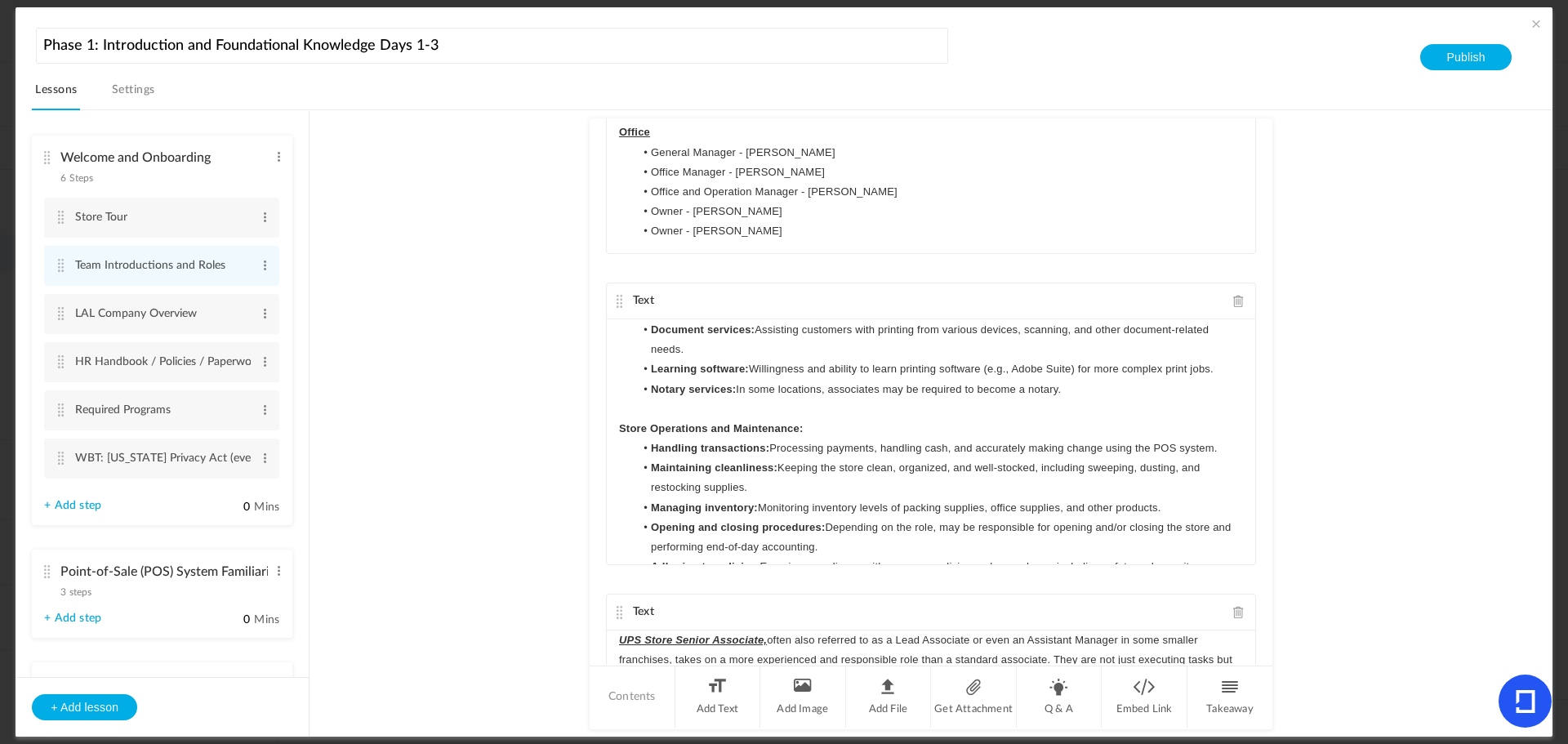
click at [816, 428] on p "Store Operations and Maintenance:" at bounding box center [931, 429] width 624 height 20
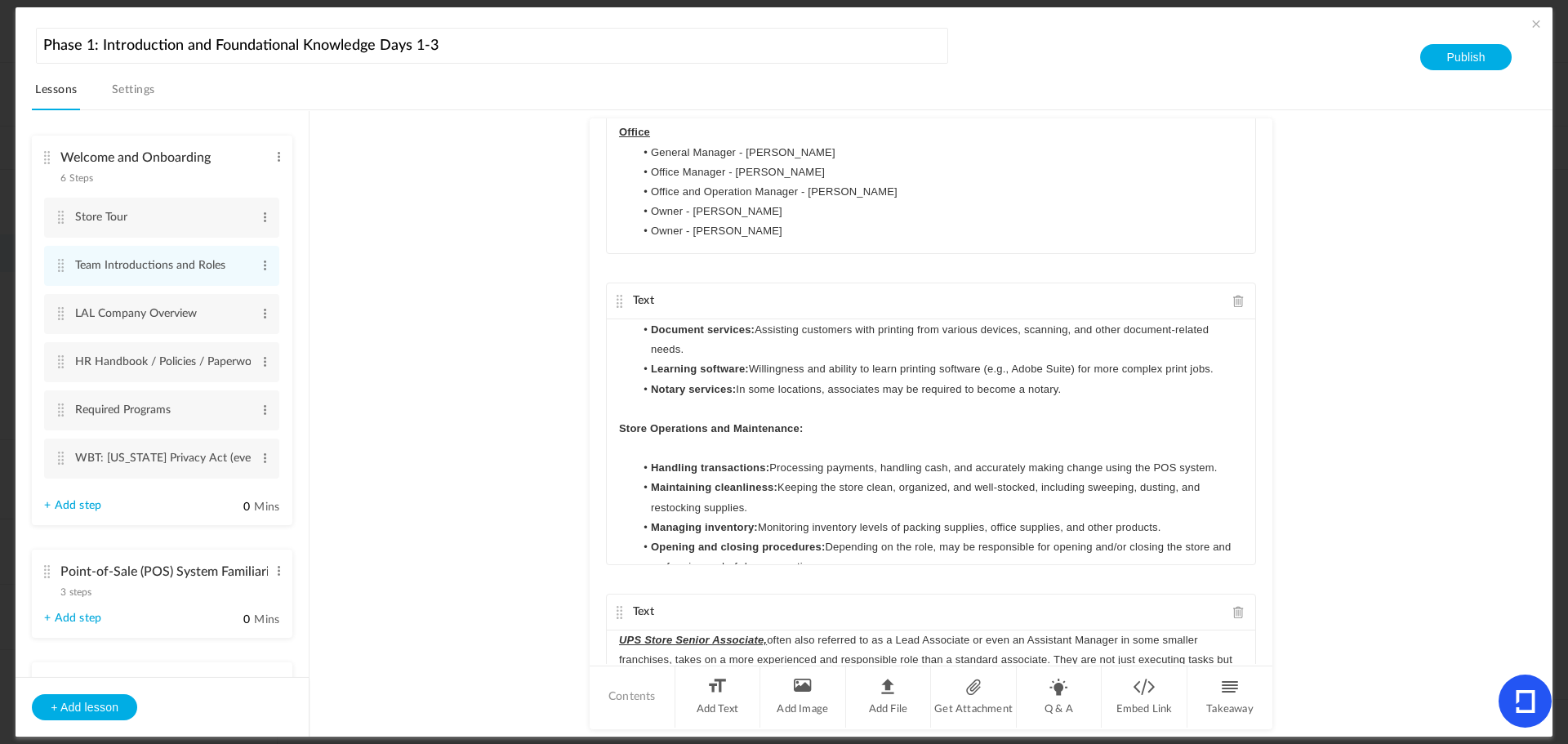
scroll to position [735, 0]
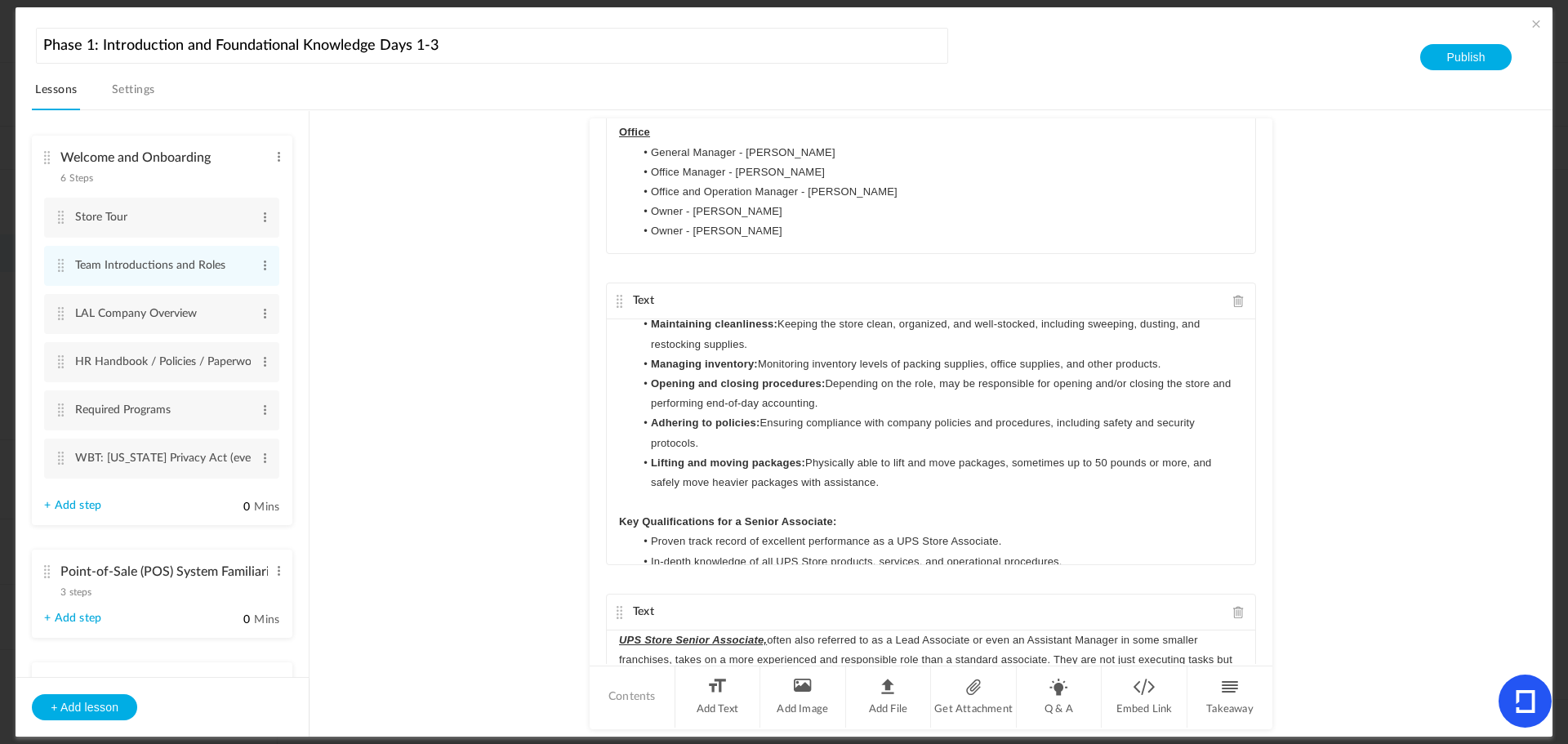
click at [853, 518] on p "Key Qualifications for a Senior Associate:" at bounding box center [931, 522] width 624 height 20
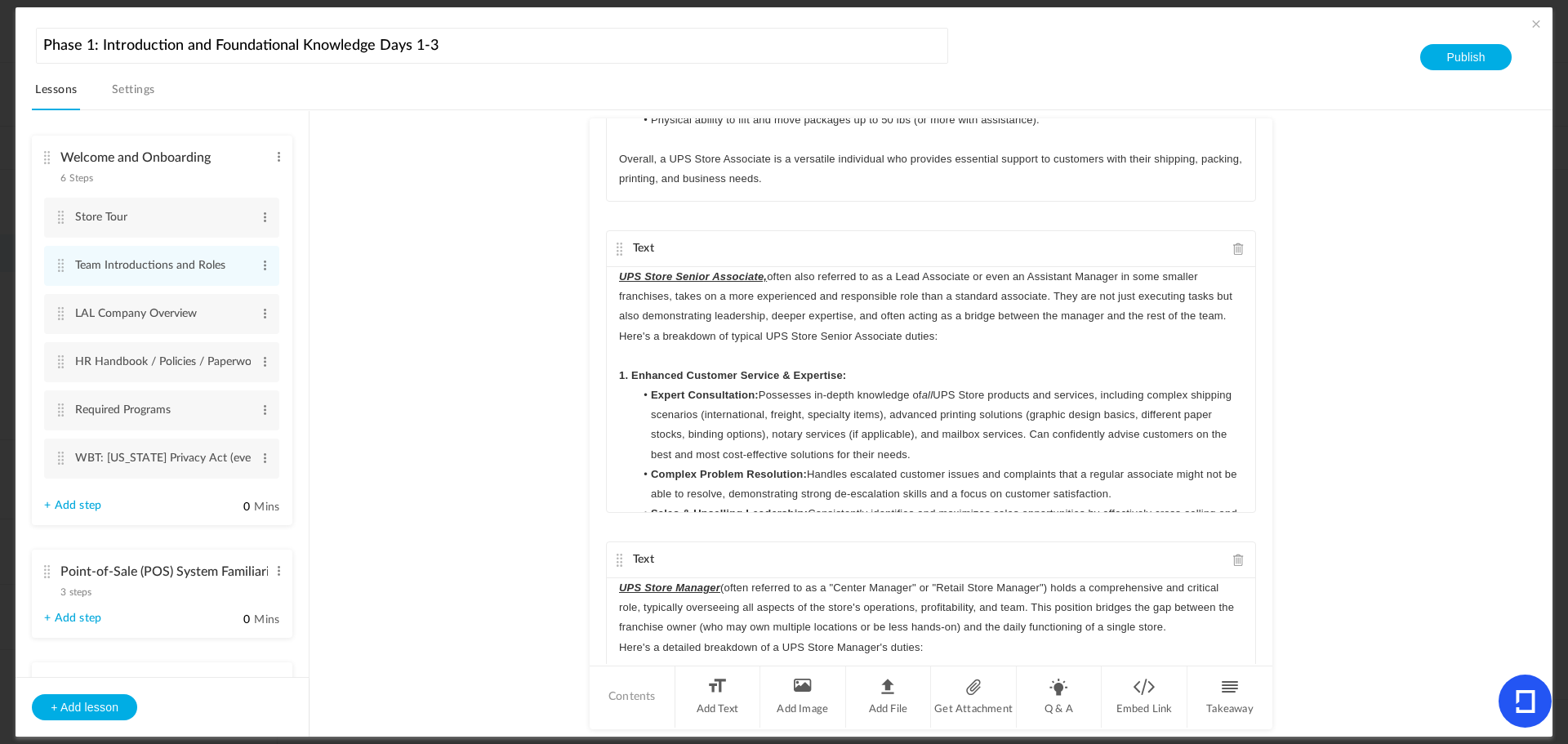
scroll to position [532, 0]
click at [864, 367] on p "1. Enhanced Customer Service & Expertise:" at bounding box center [931, 371] width 624 height 20
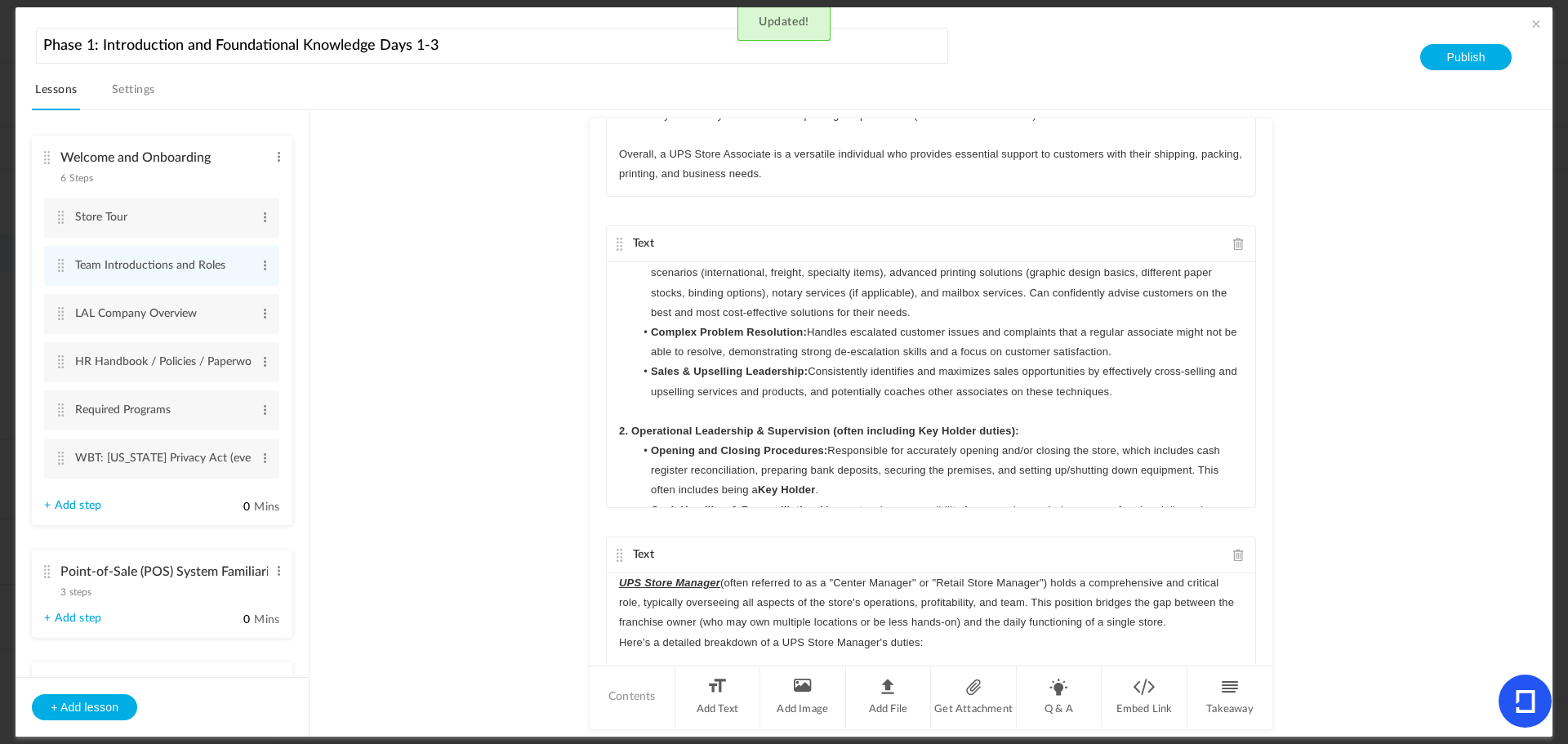
scroll to position [163, 0]
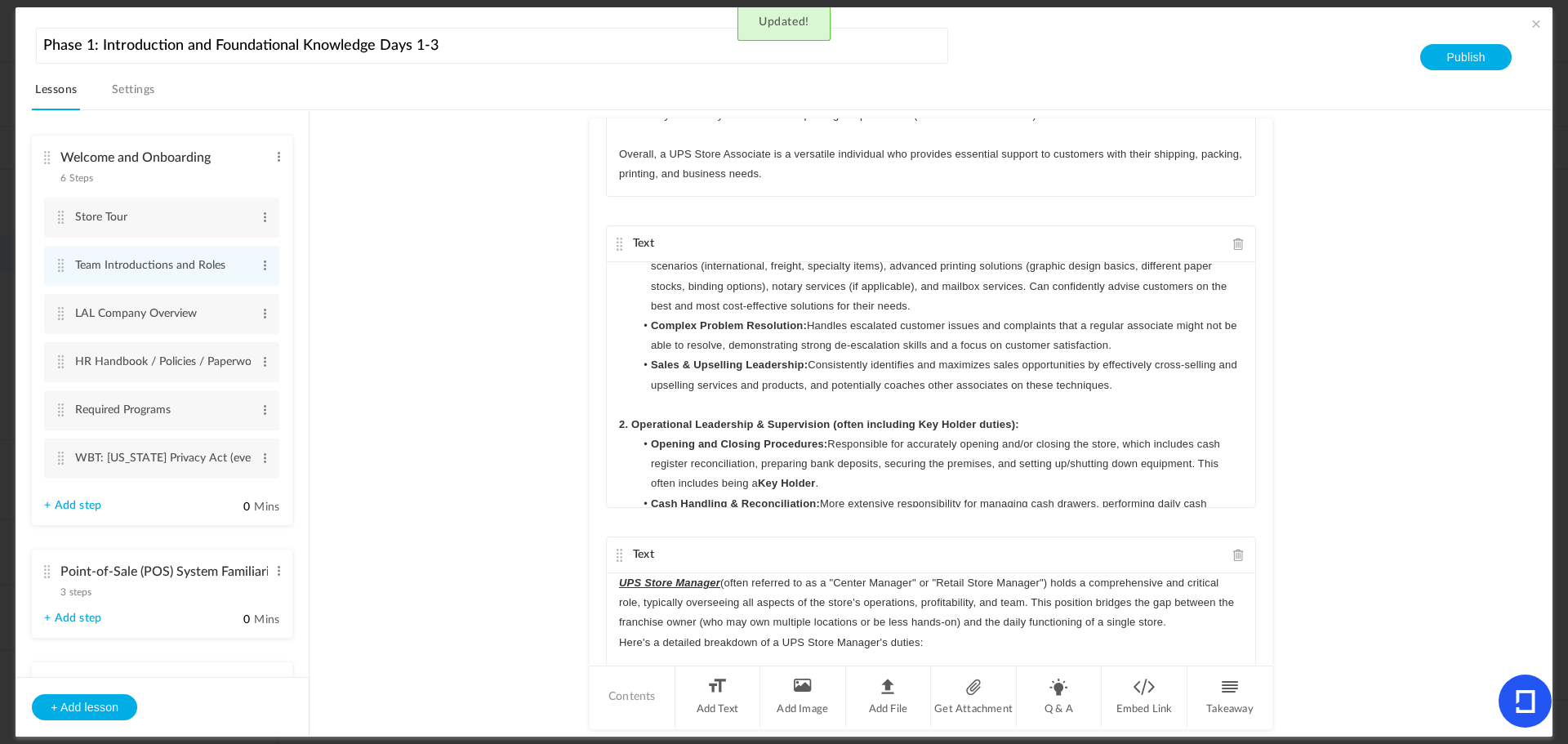
click at [1031, 427] on p "2. Operational Leadership & Supervision (often including Key Holder duties):" at bounding box center [931, 425] width 624 height 20
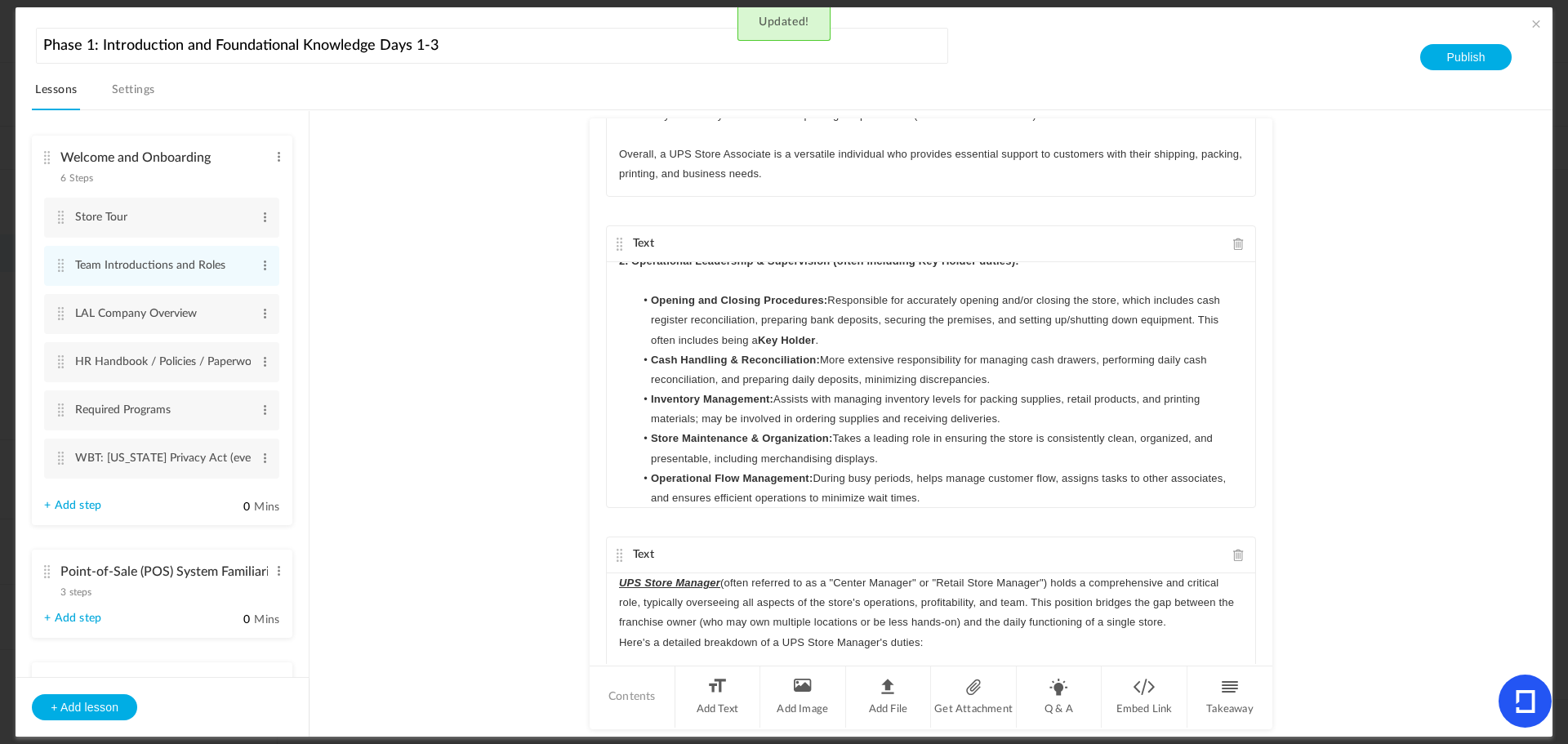
scroll to position [490, 0]
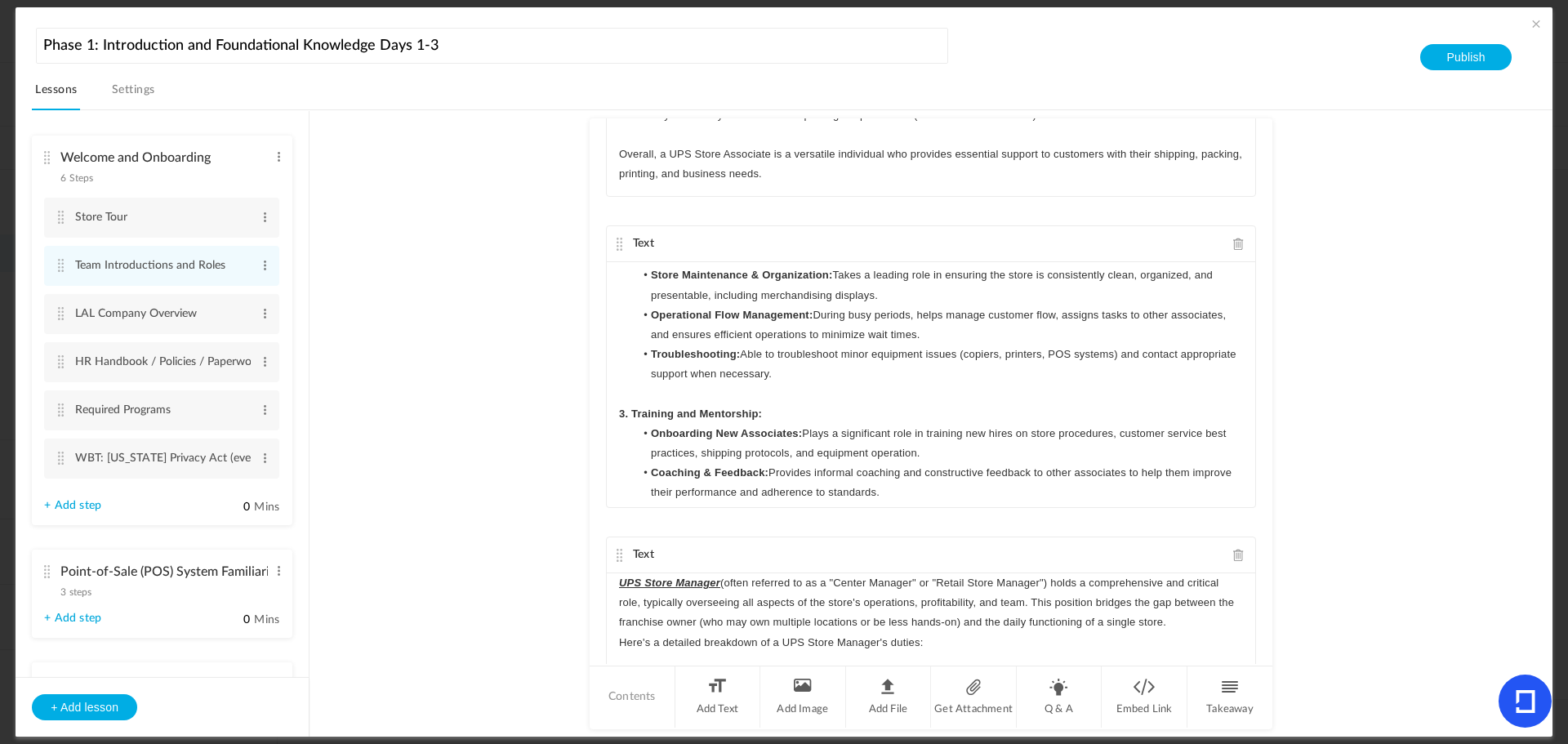
click at [808, 407] on p "3. Training and Mentorship:" at bounding box center [931, 414] width 624 height 20
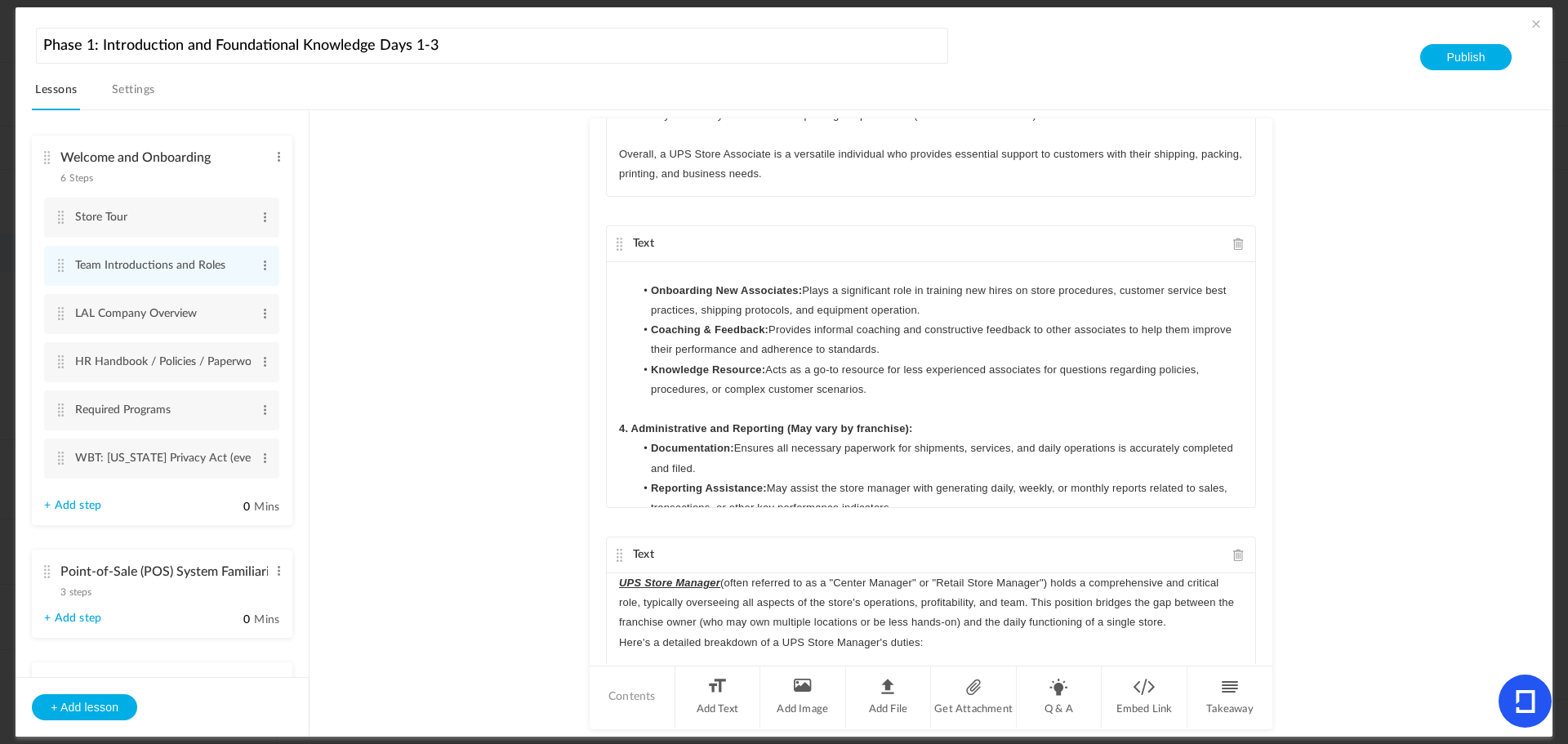
scroll to position [653, 0]
click at [928, 423] on p "4. Administrative and Reporting (May vary by franchise):" at bounding box center [931, 428] width 624 height 20
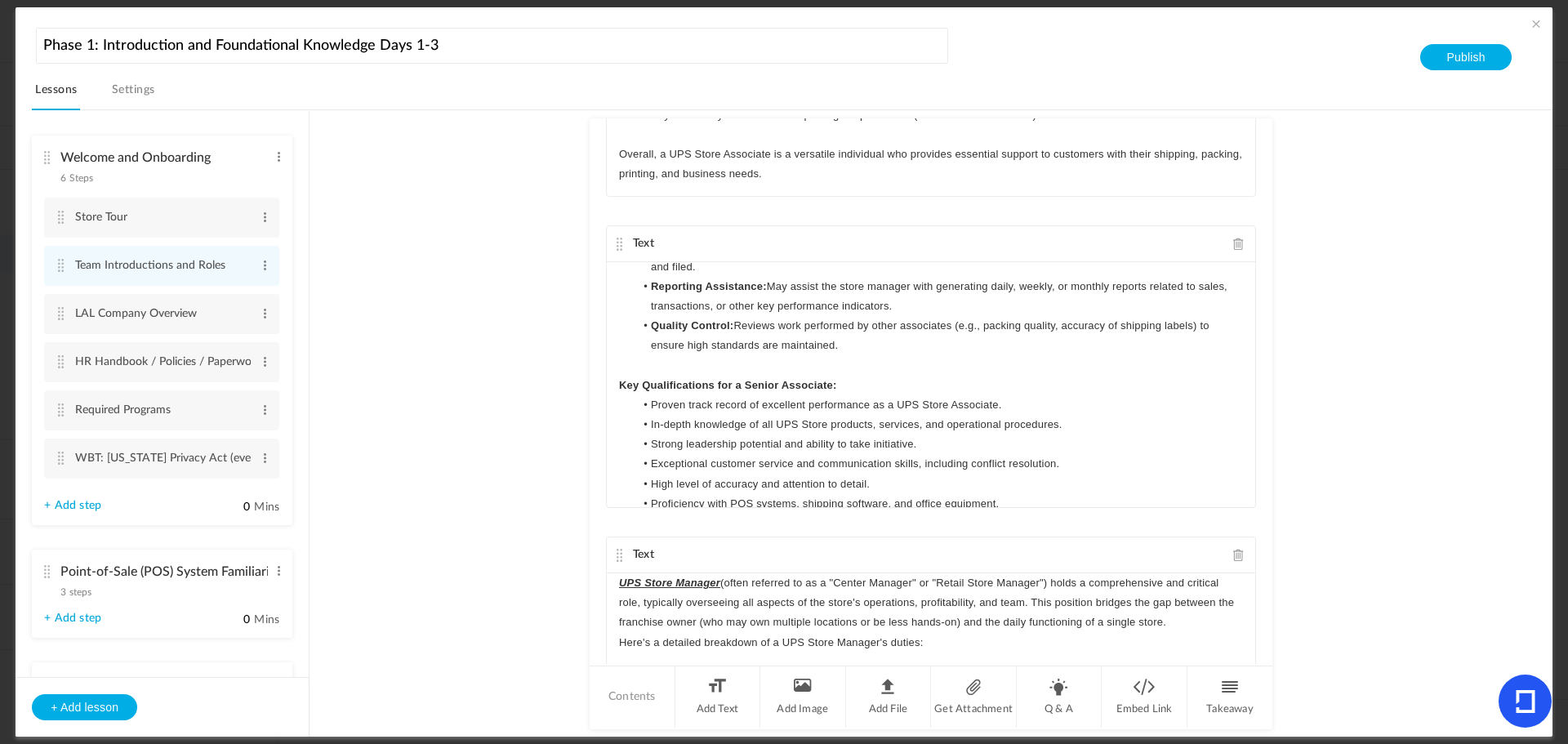
scroll to position [898, 0]
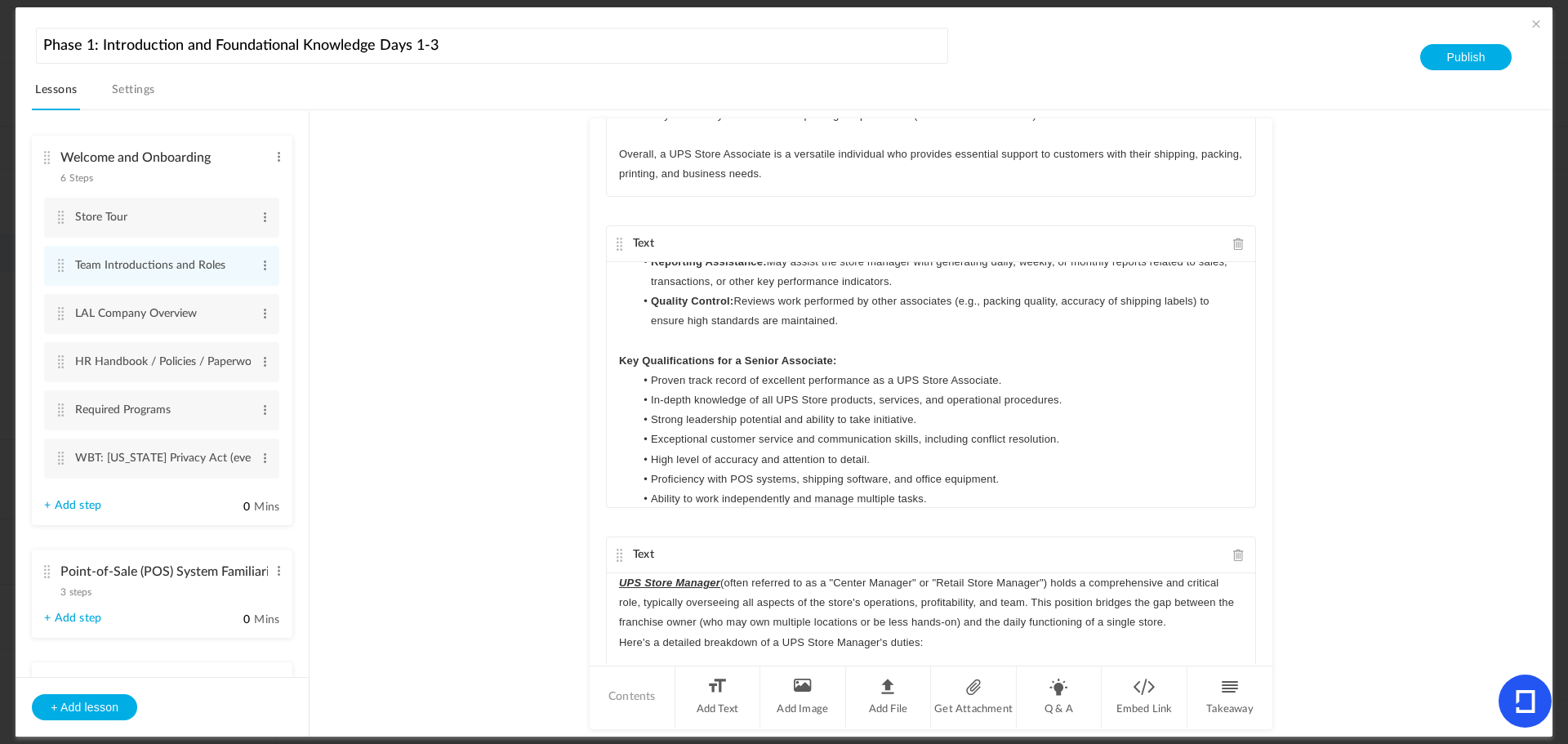
click at [883, 364] on p "Key Qualifications for a Senior Associate:" at bounding box center [931, 361] width 624 height 20
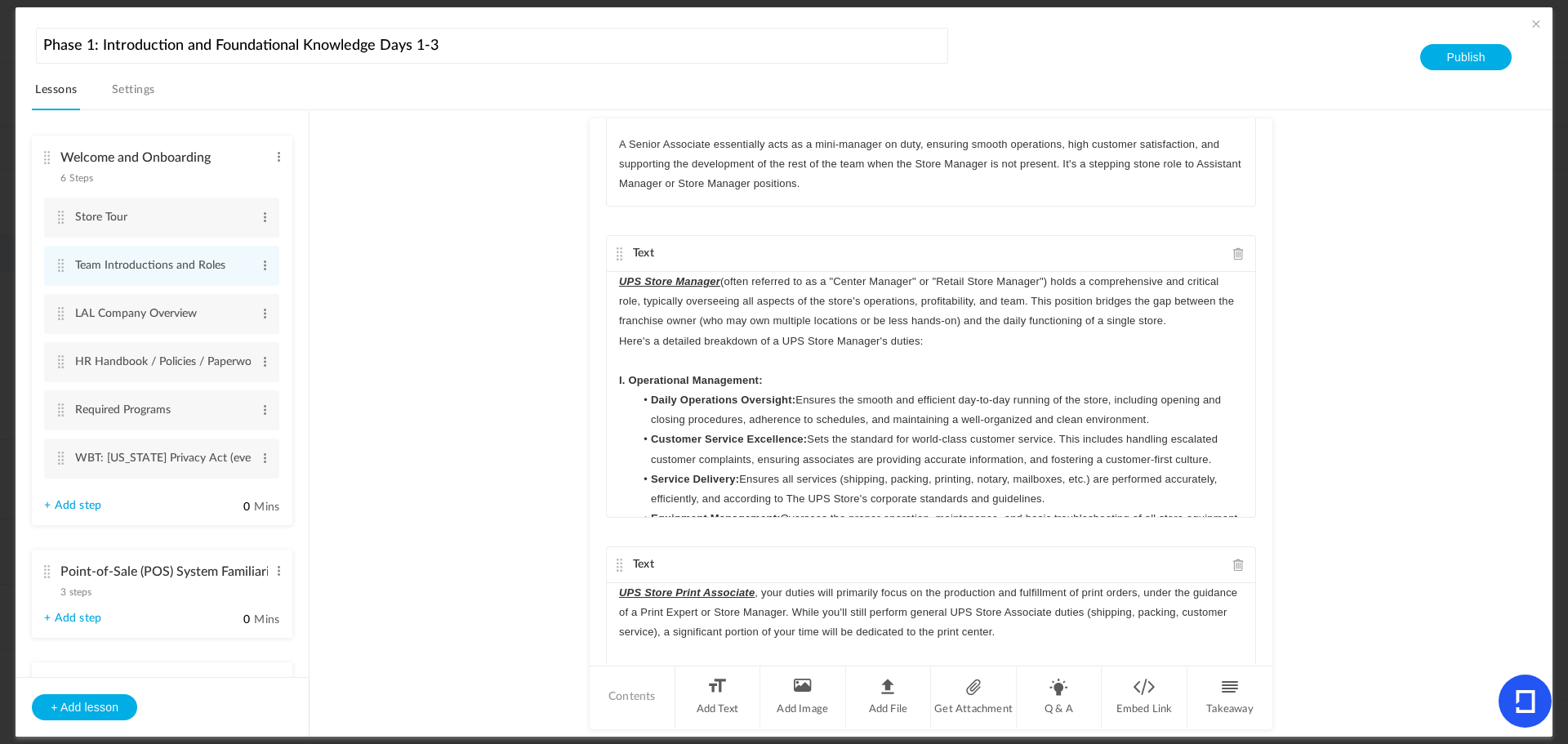
scroll to position [842, 0]
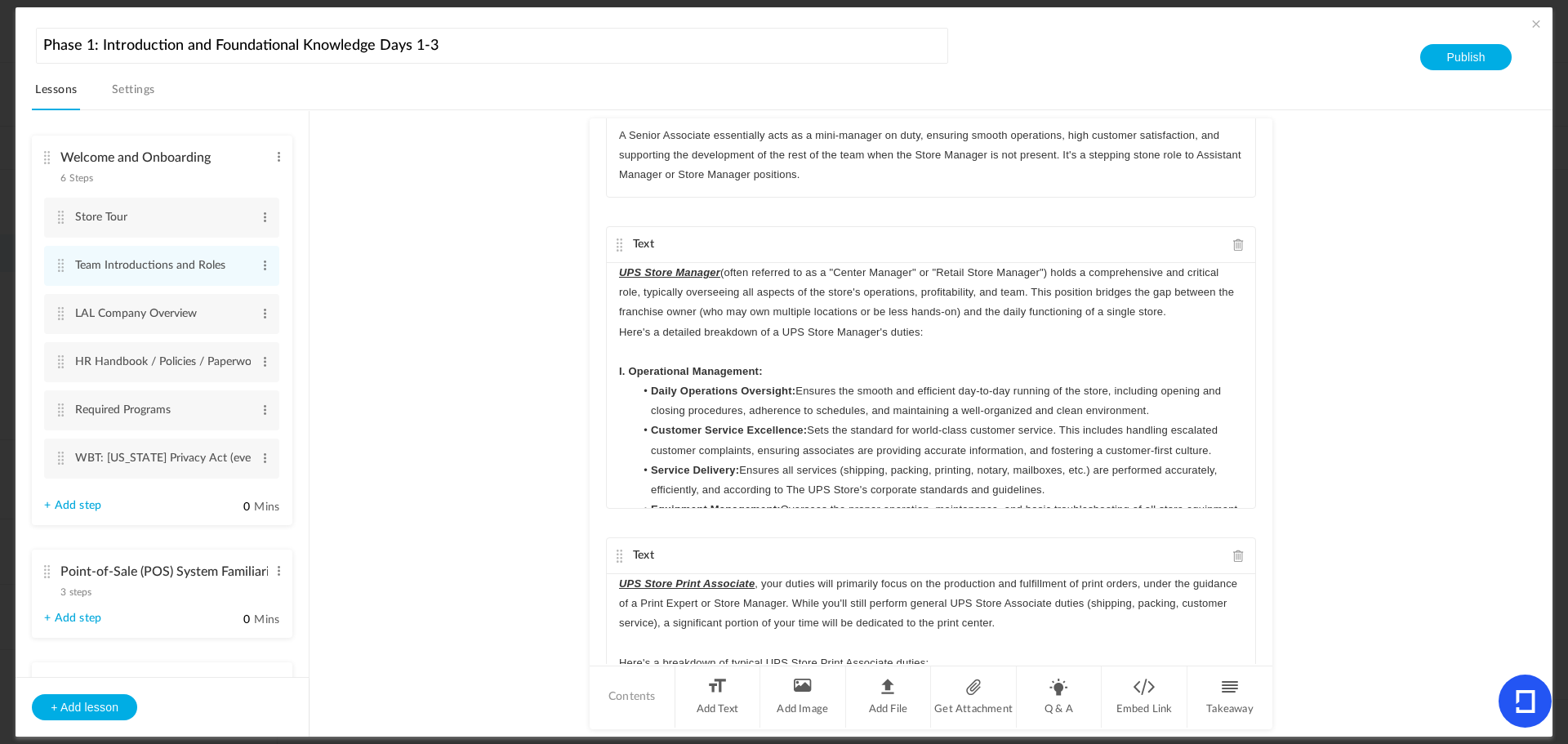
click at [793, 372] on p "I. Operational Management:" at bounding box center [931, 372] width 624 height 20
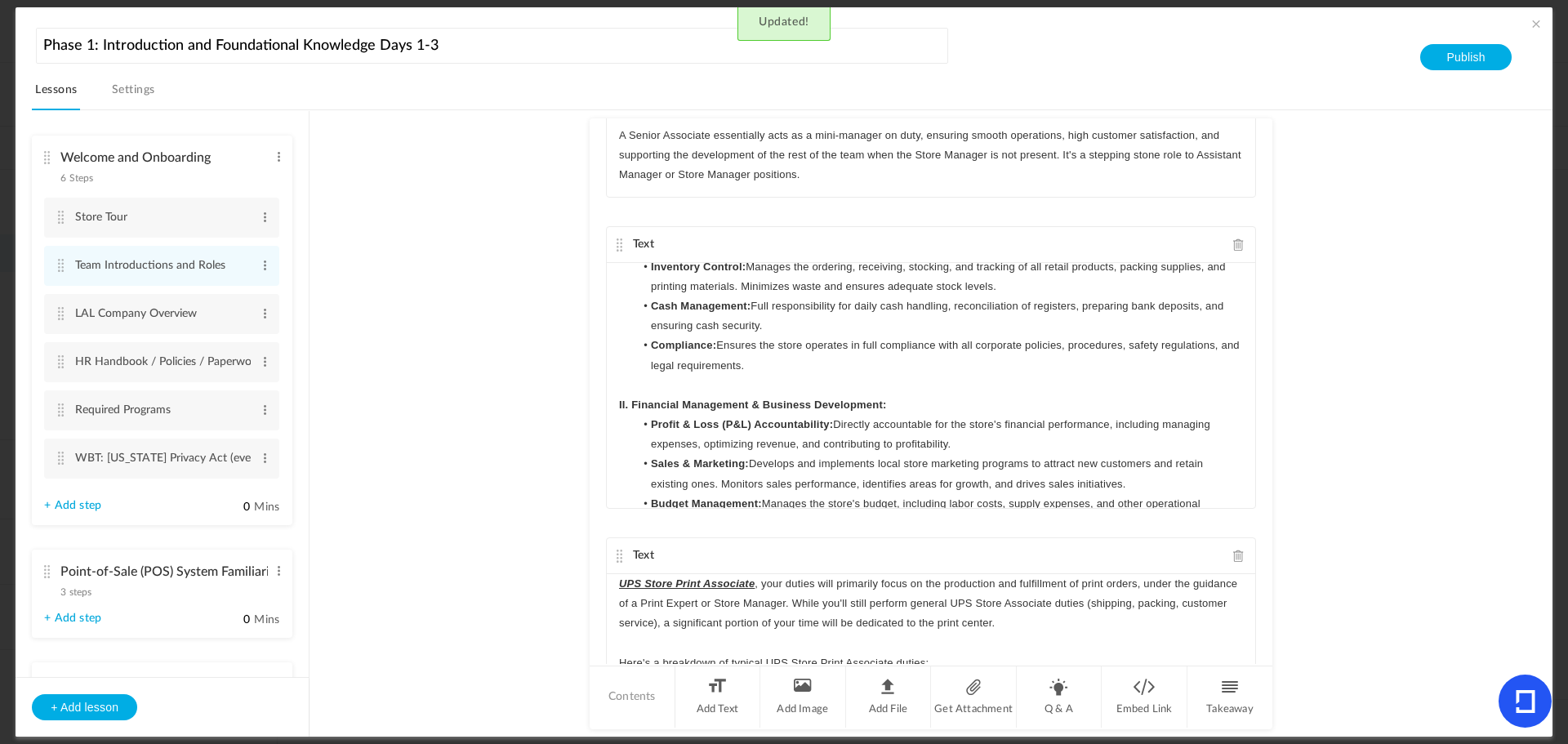
scroll to position [326, 0]
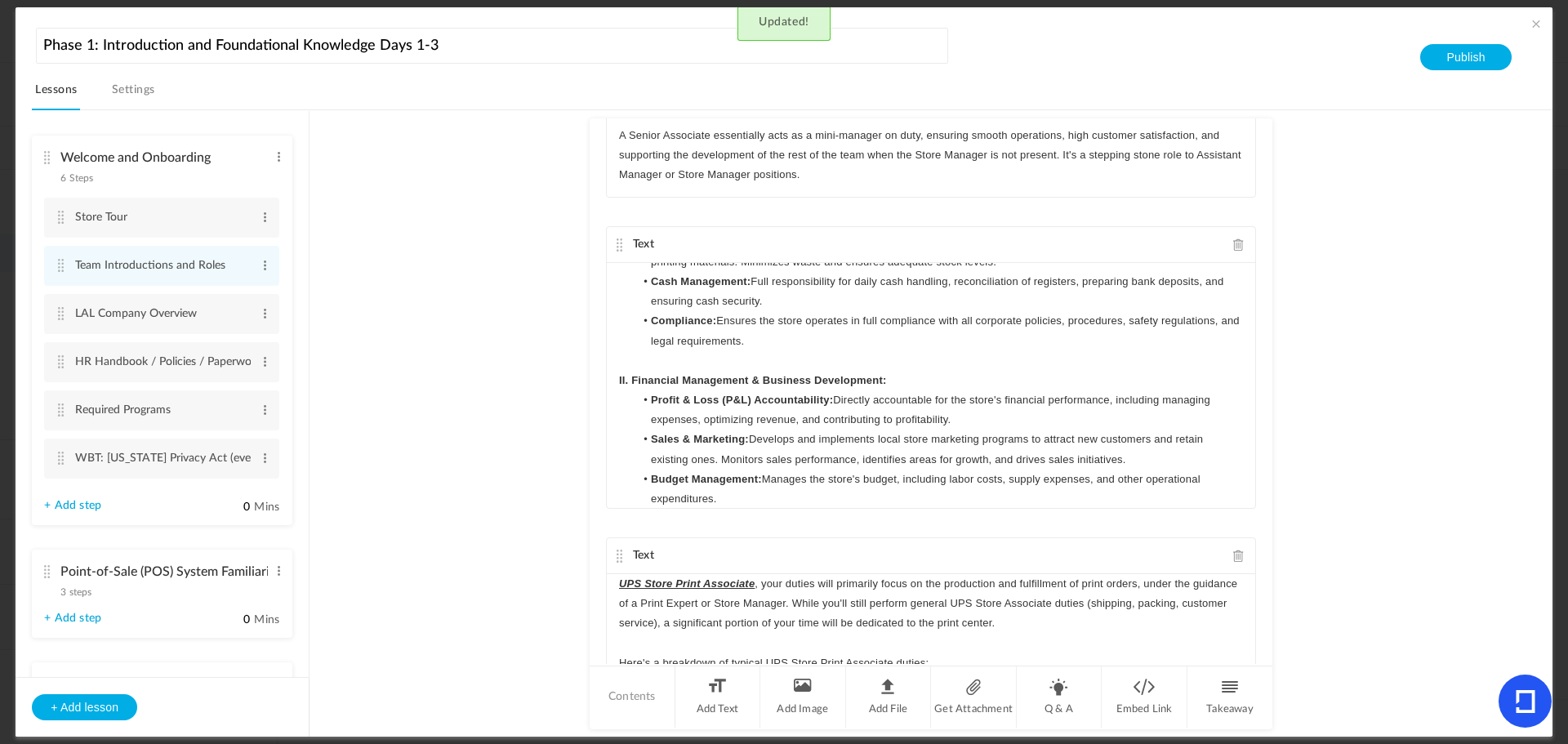
click at [915, 390] on p "II. Financial Management & Business Development:" at bounding box center [931, 381] width 624 height 20
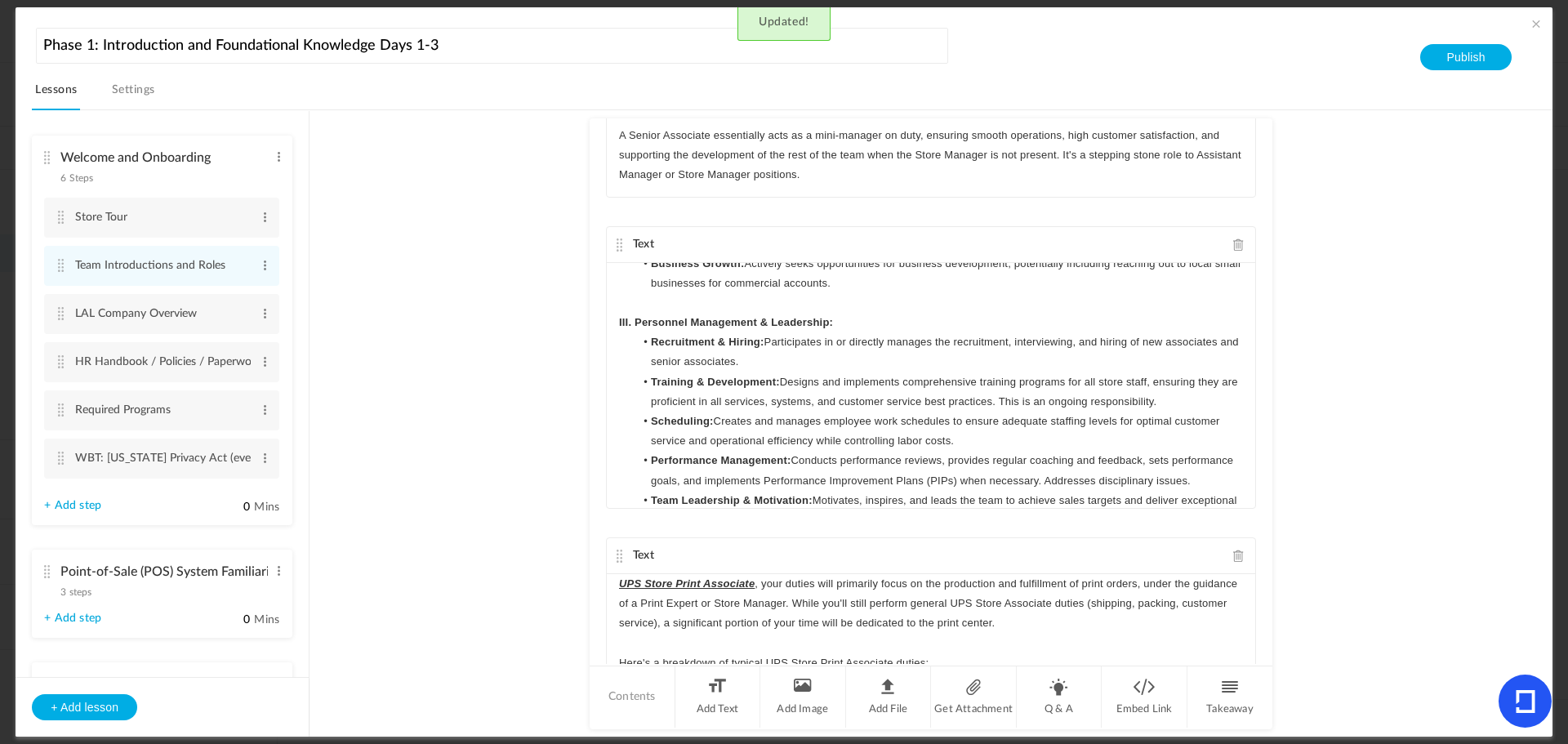
scroll to position [653, 0]
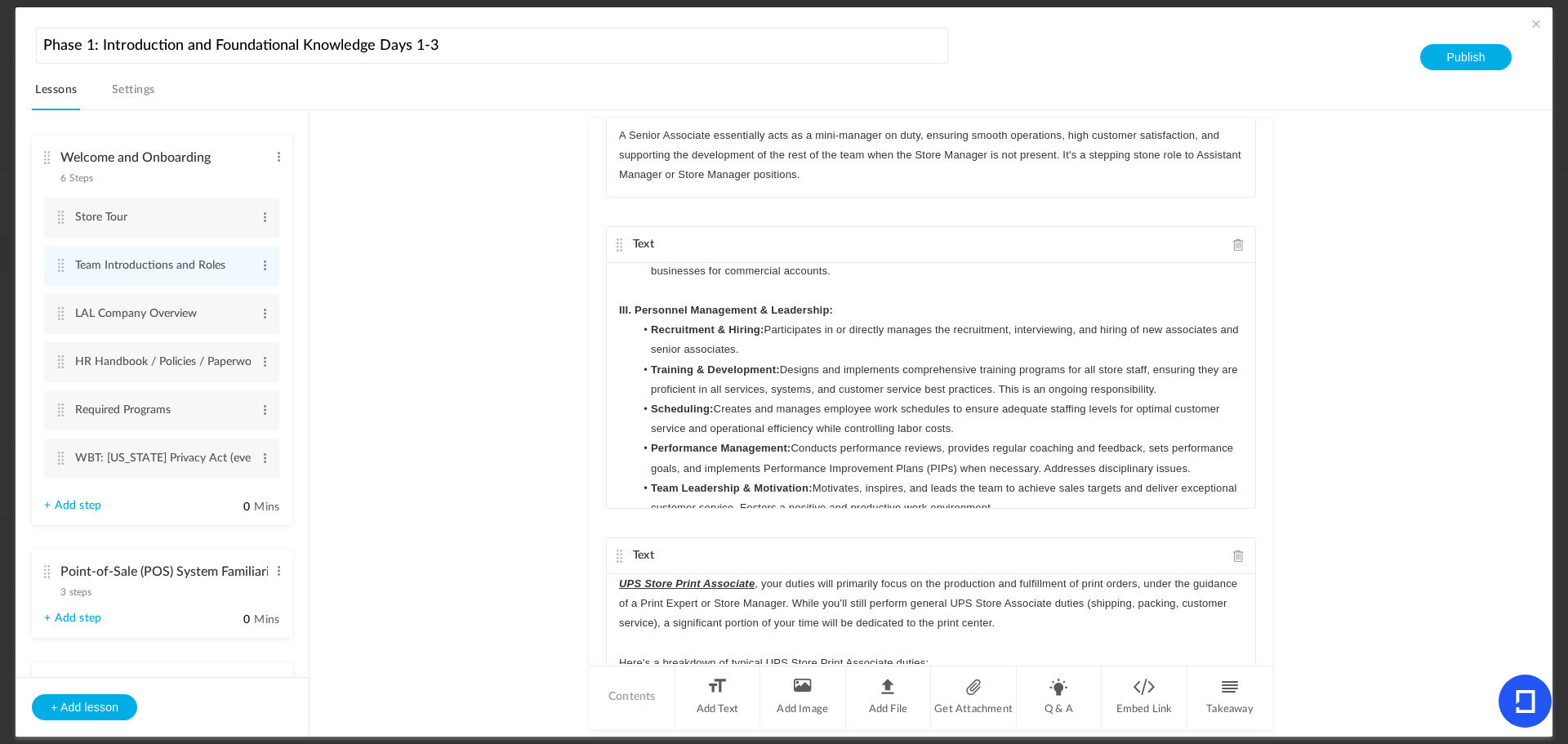
click at [871, 320] on p "III. Personnel Management & Leadership:" at bounding box center [931, 310] width 624 height 20
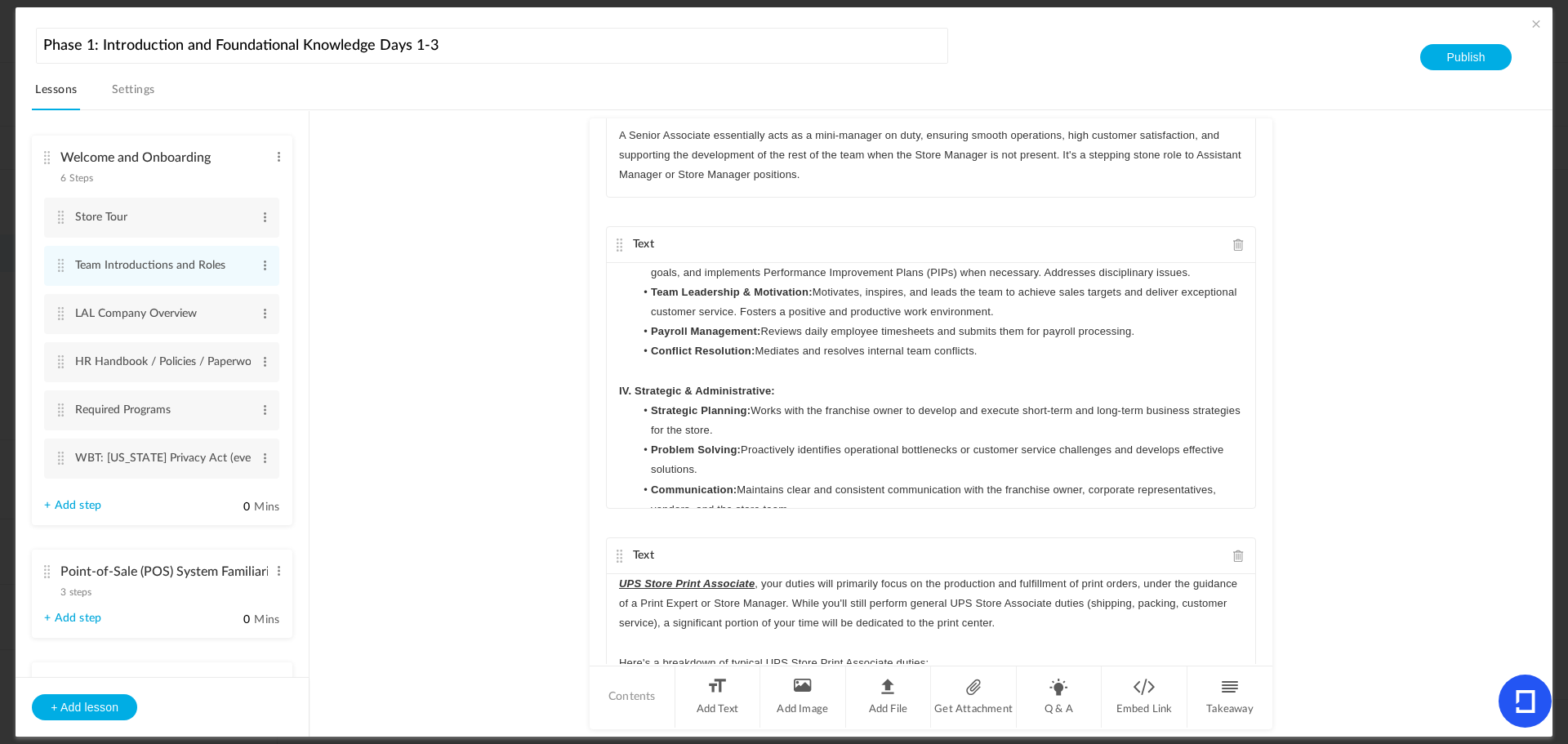
scroll to position [898, 0]
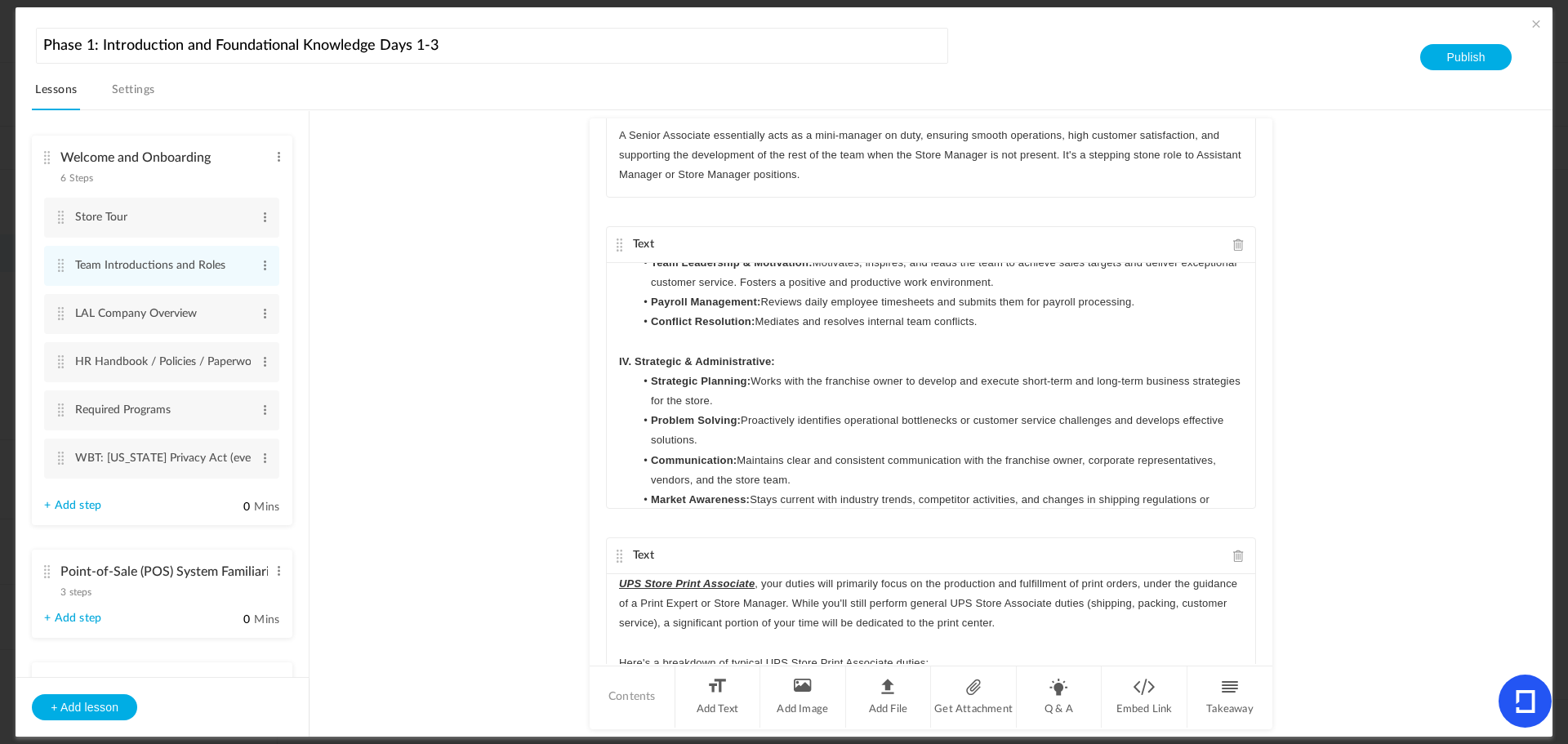
click at [821, 372] on p "IV. Strategic & Administrative:" at bounding box center [931, 362] width 624 height 20
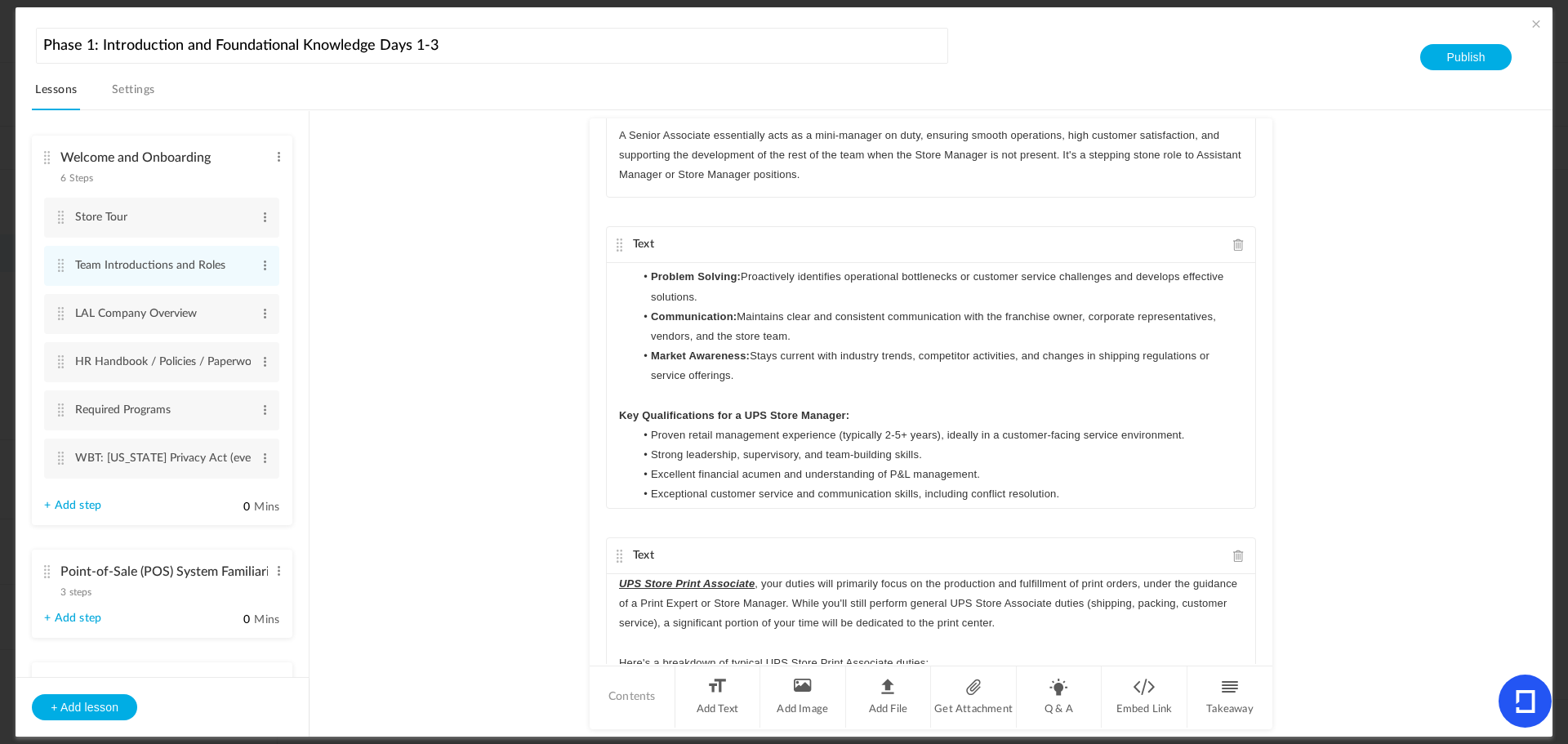
scroll to position [1143, 0]
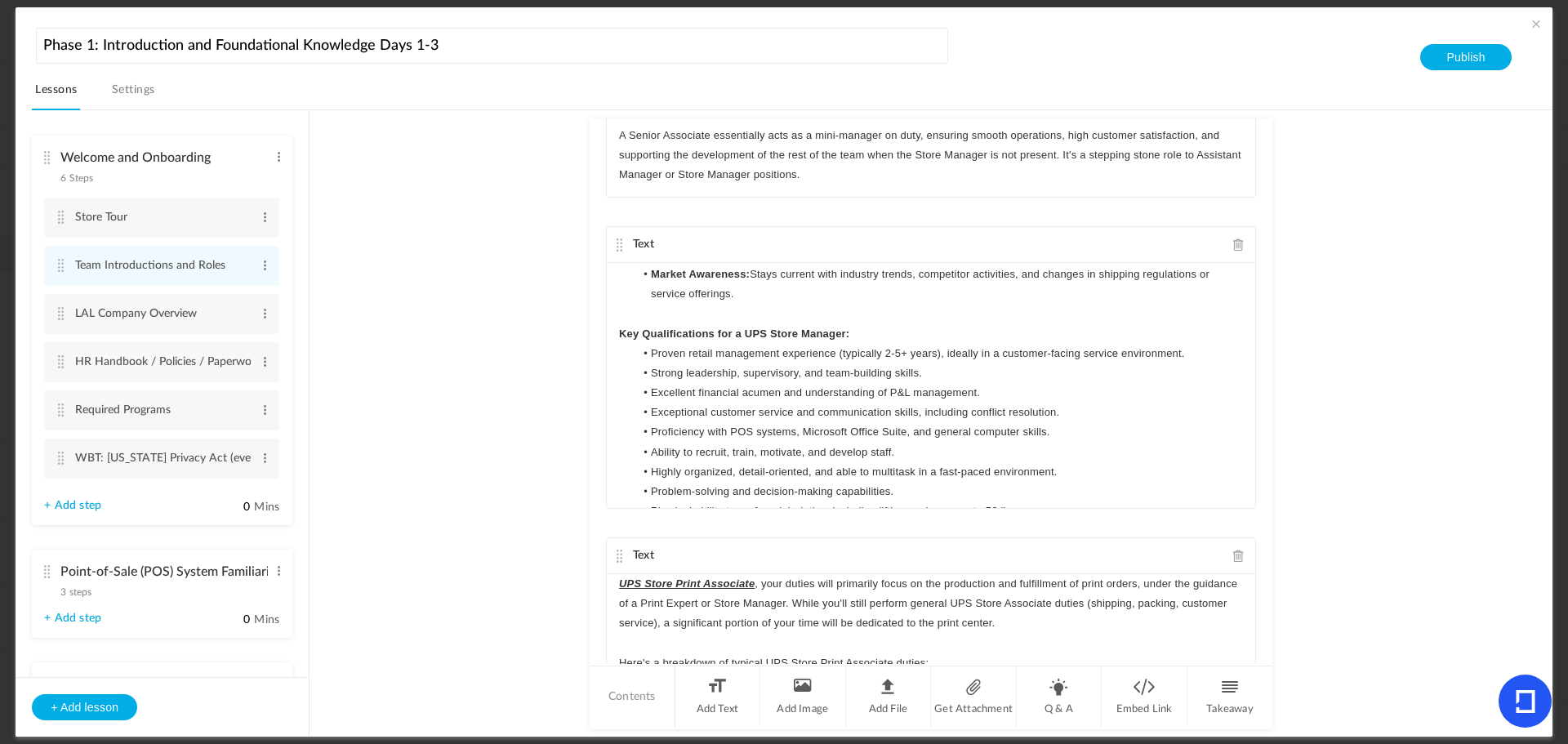
click at [868, 344] on p "Key Qualifications for a UPS Store Manager:" at bounding box center [931, 334] width 624 height 20
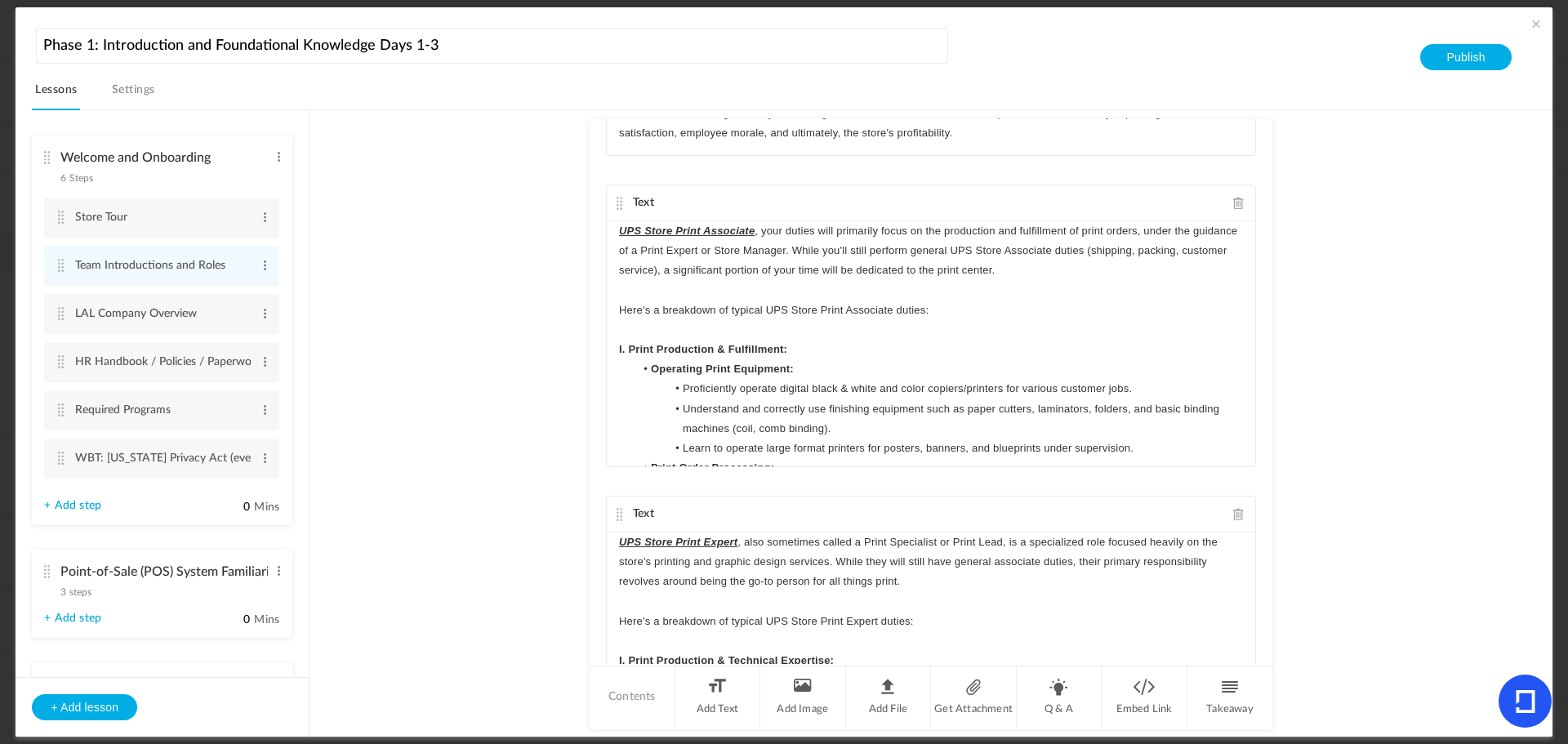
scroll to position [1223, 0]
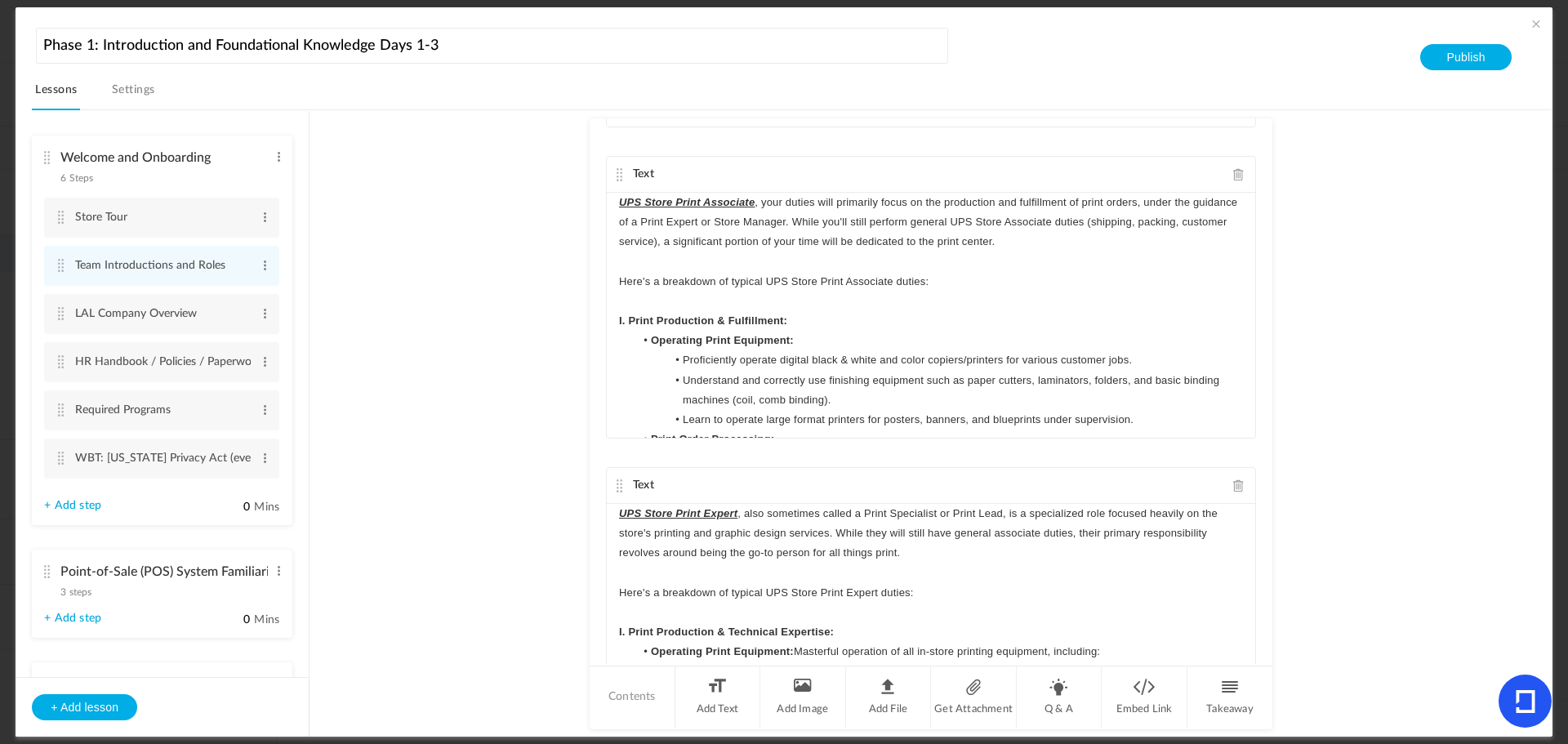
click at [809, 317] on p "I. Print Production & Fulfillment:" at bounding box center [931, 321] width 624 height 20
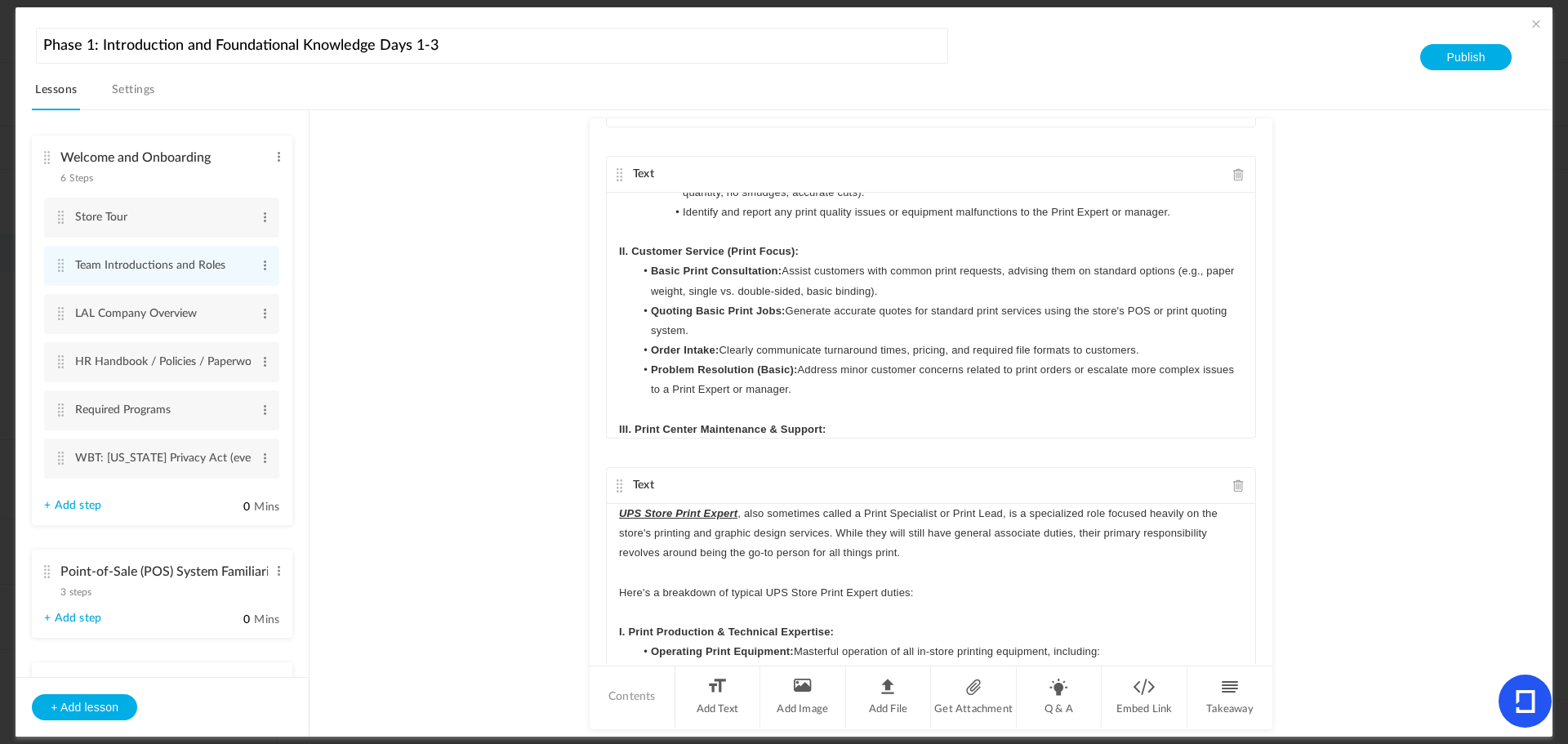
scroll to position [572, 0]
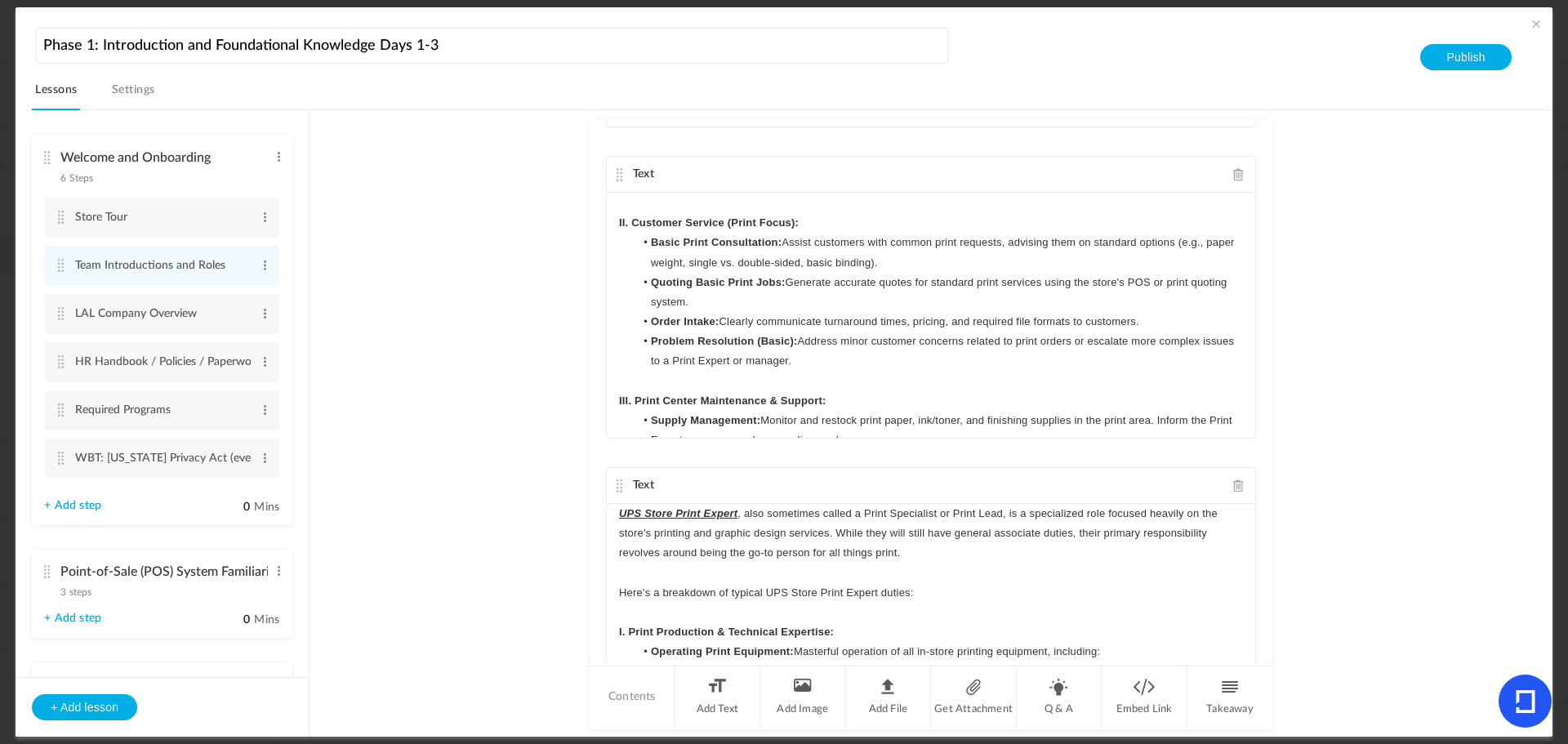
click at [825, 233] on p "II. Customer Service (Print Focus):" at bounding box center [931, 223] width 624 height 20
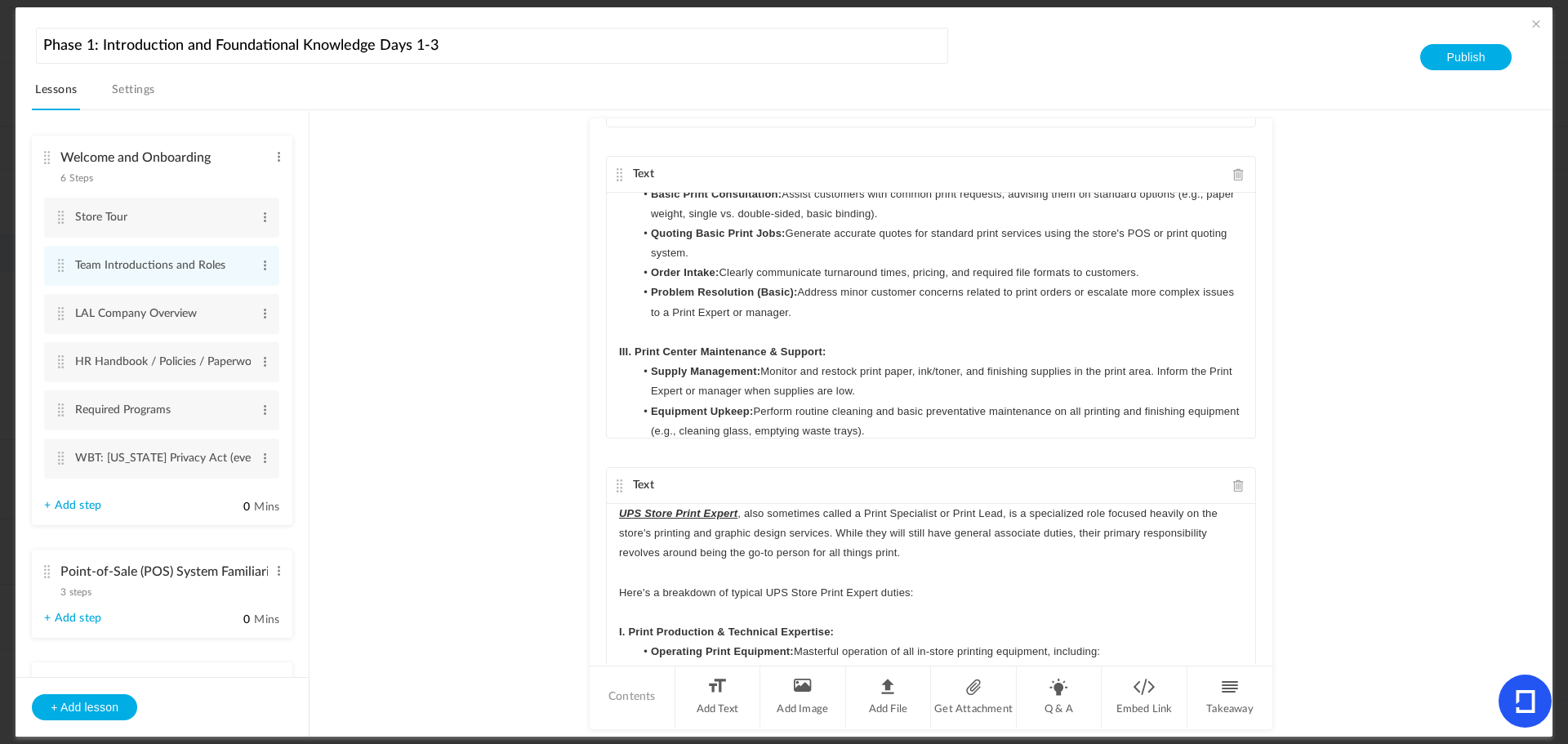
scroll to position [735, 0]
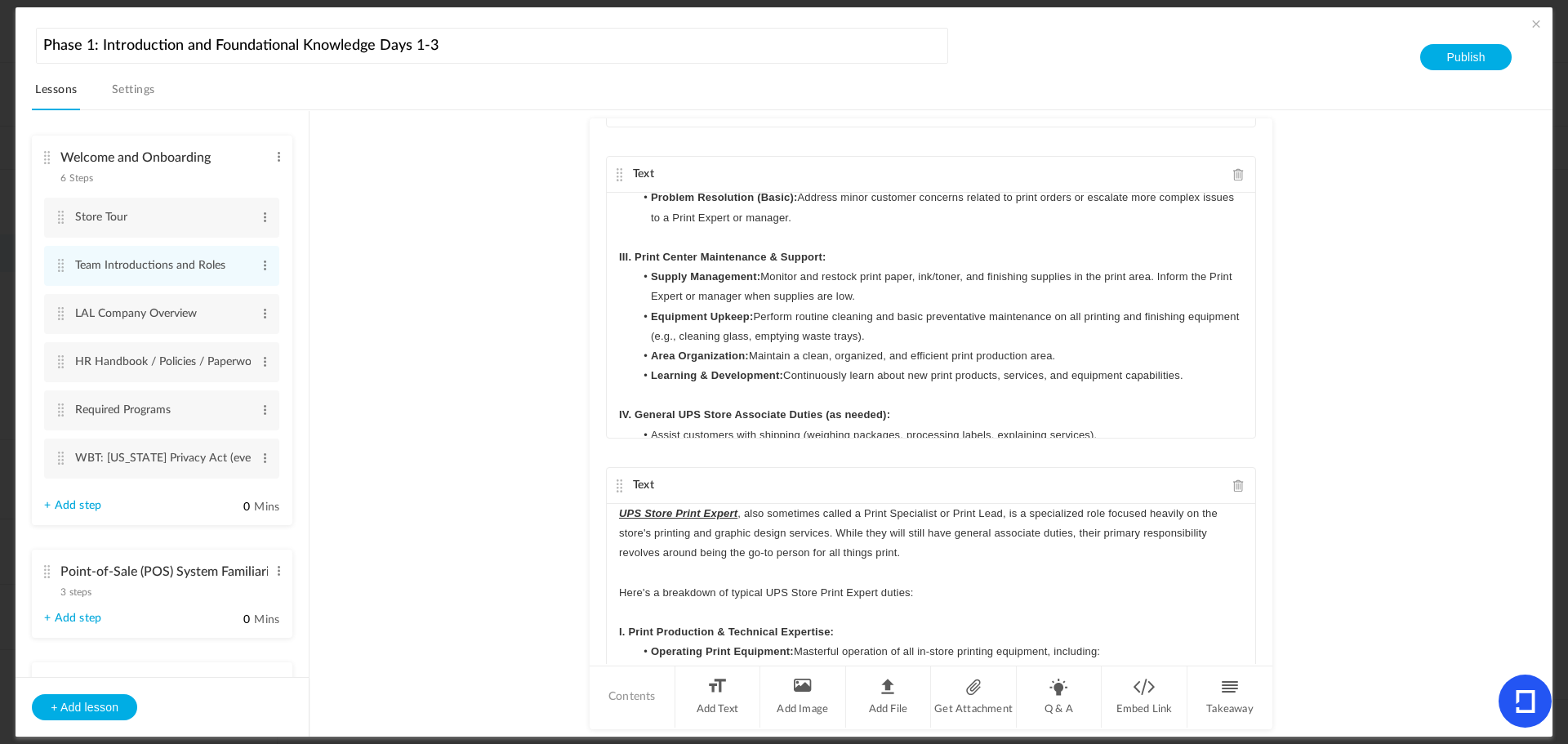
click at [881, 267] on p "III. Print Center Maintenance & Support:" at bounding box center [931, 258] width 624 height 20
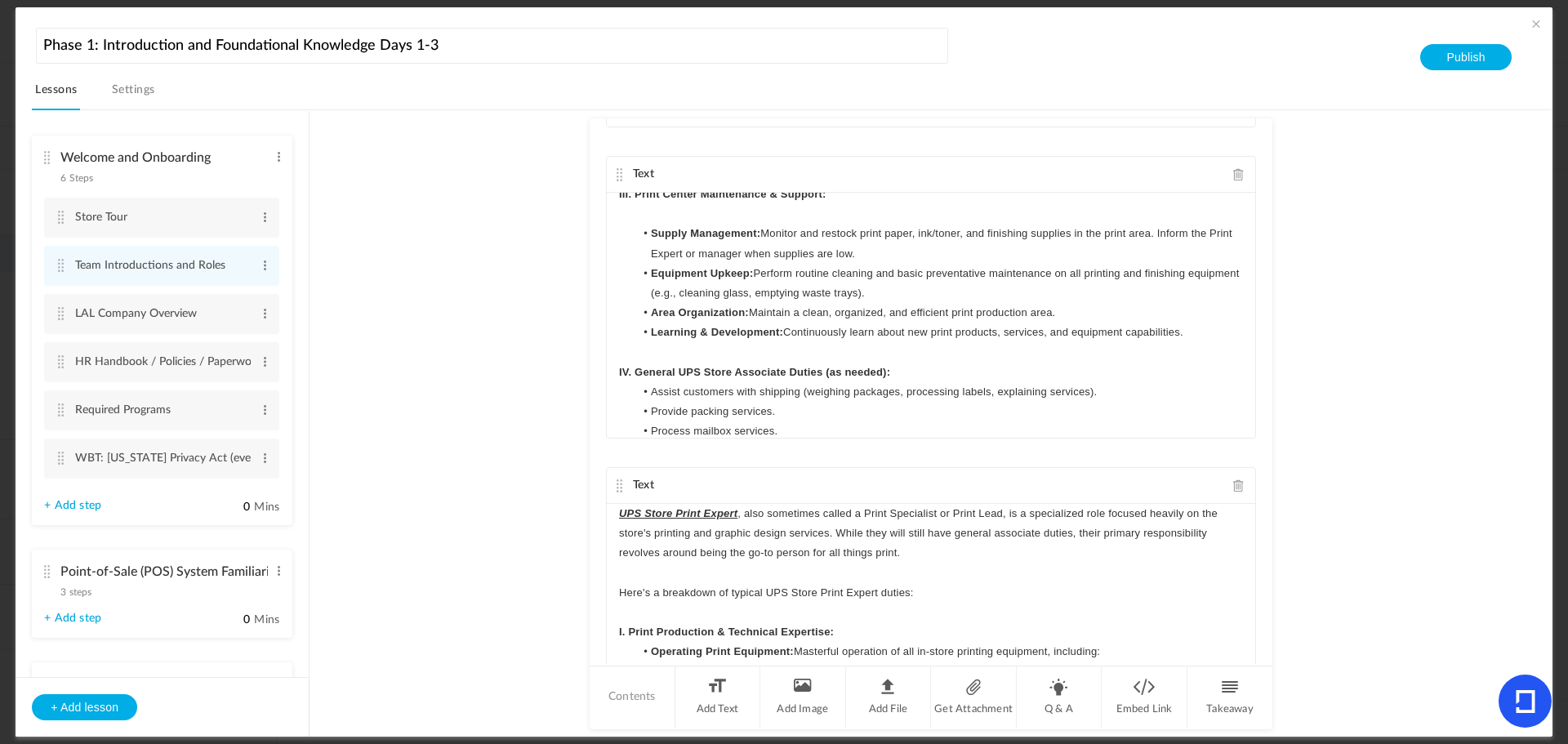
scroll to position [898, 0]
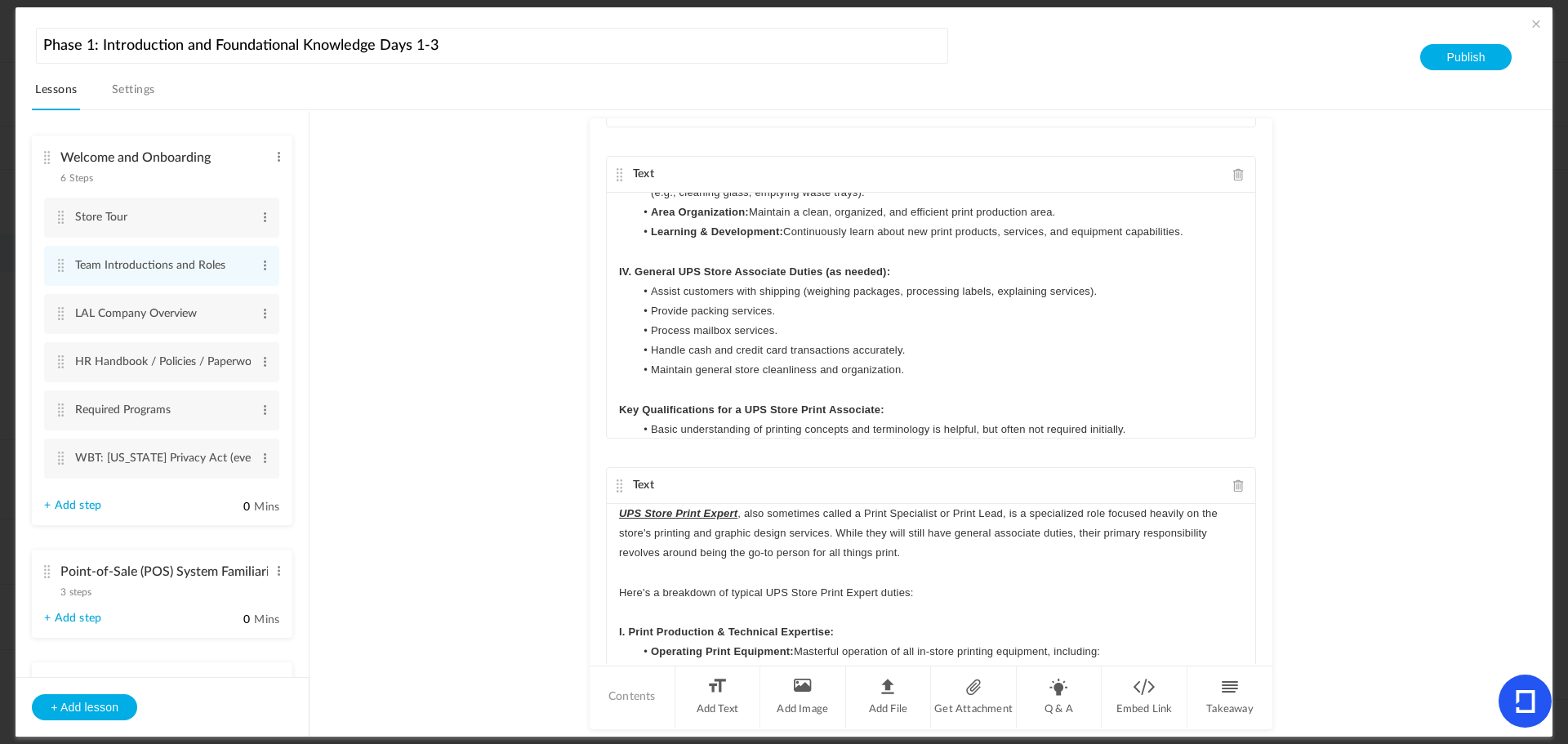
click at [892, 281] on p "IV. General UPS Store Associate Duties (as needed):" at bounding box center [931, 272] width 624 height 20
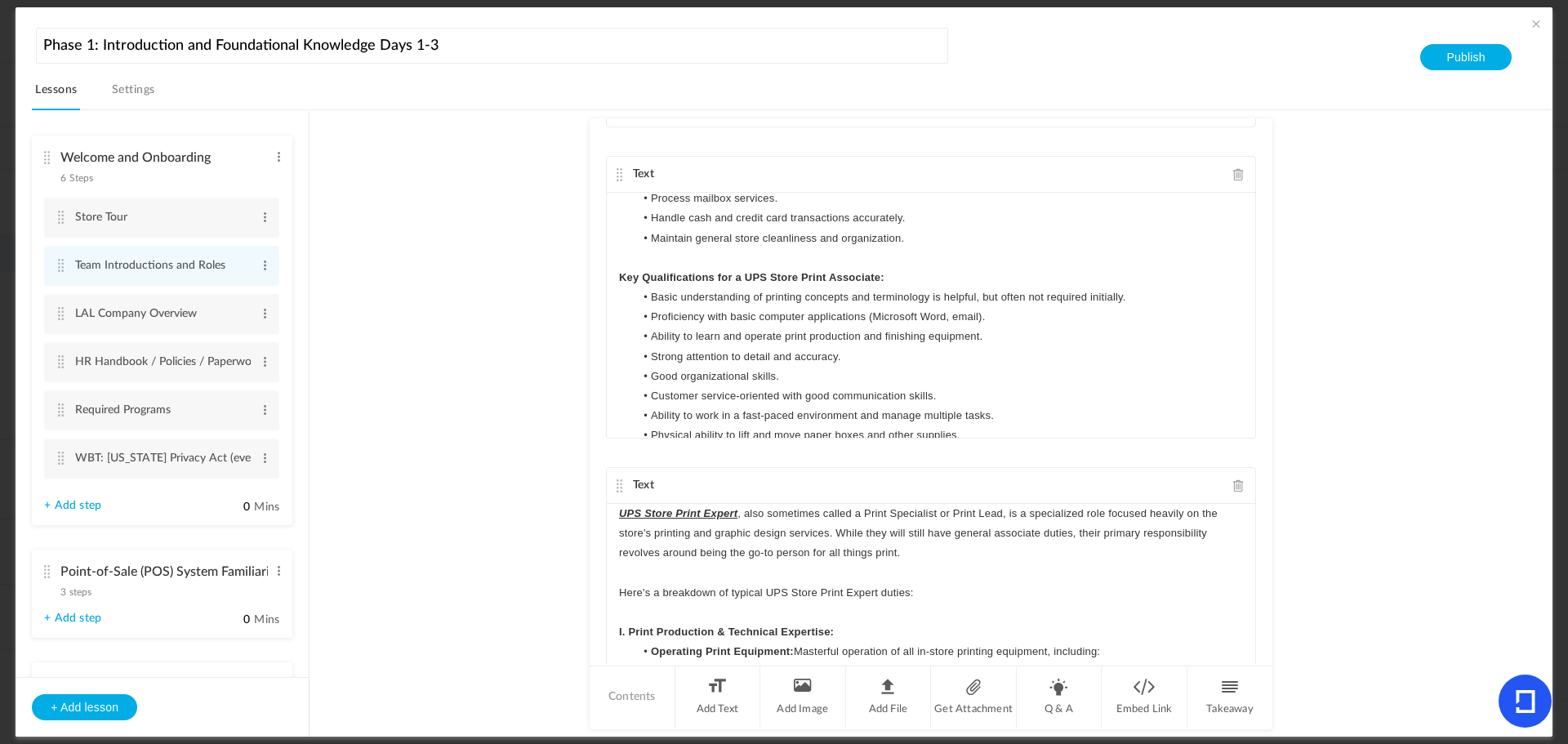
scroll to position [1061, 0]
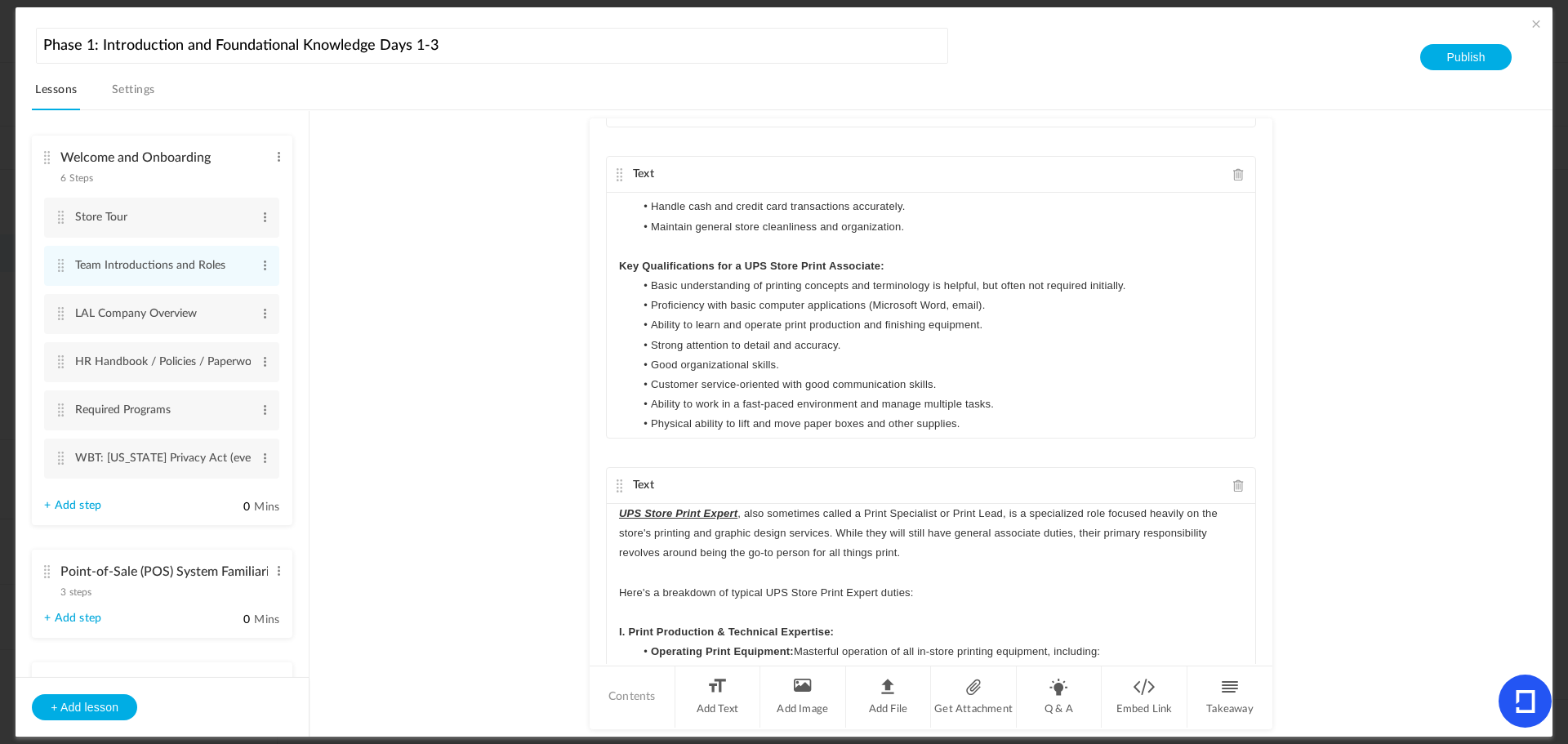
click at [915, 276] on p "Key Qualifications for a UPS Store Print Associate:" at bounding box center [931, 267] width 624 height 20
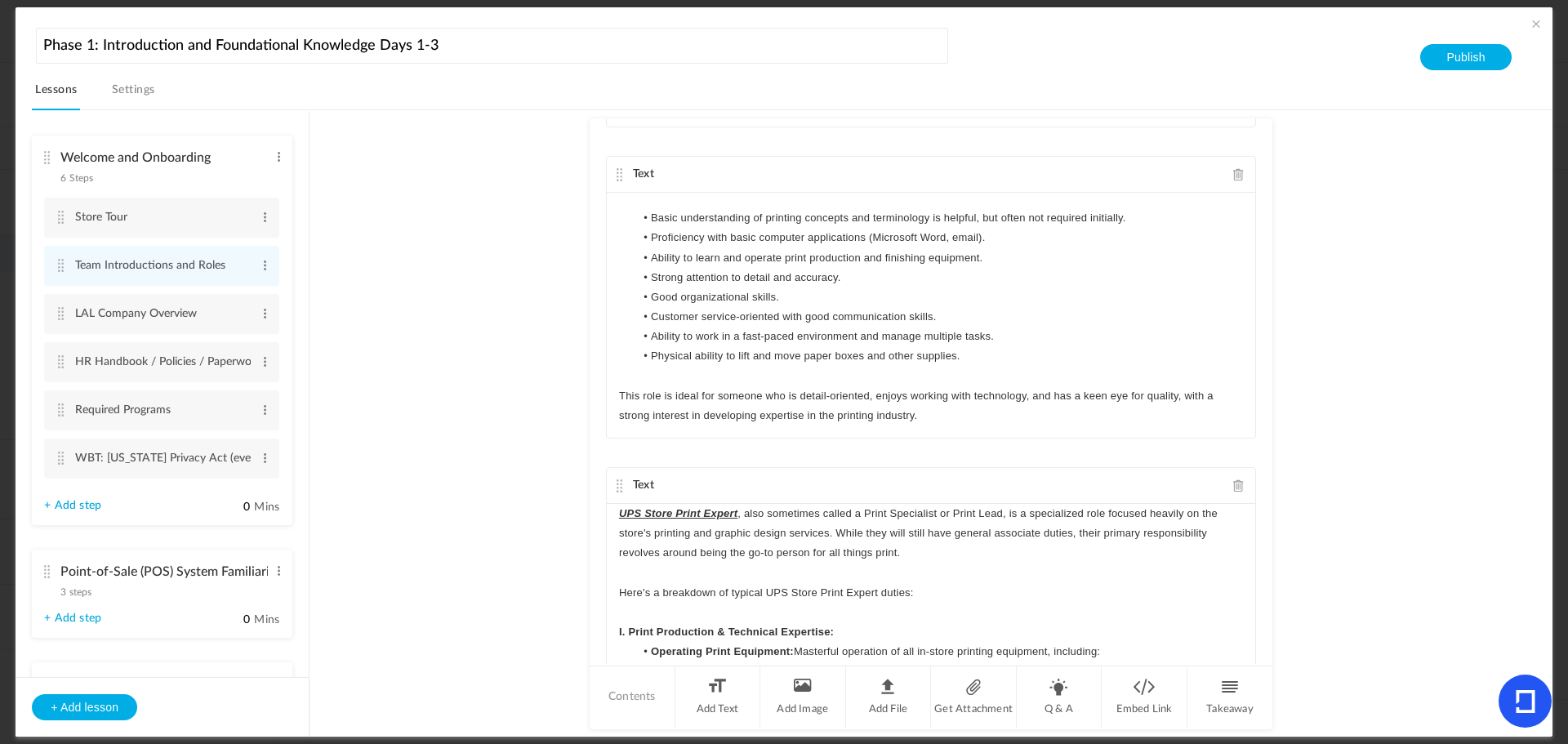
scroll to position [1354, 0]
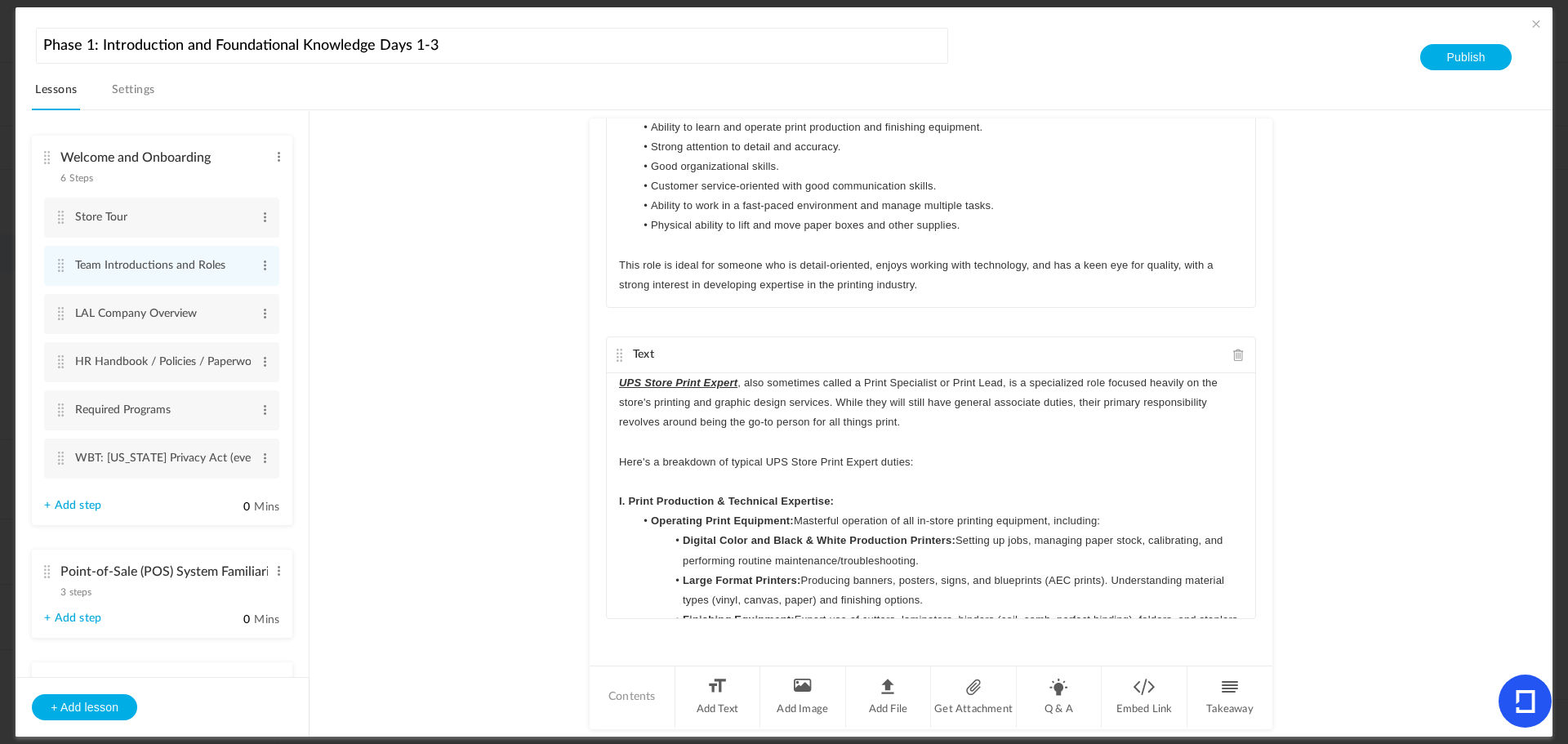
click at [871, 498] on p "I. Print Production & Technical Expertise:" at bounding box center [931, 501] width 624 height 20
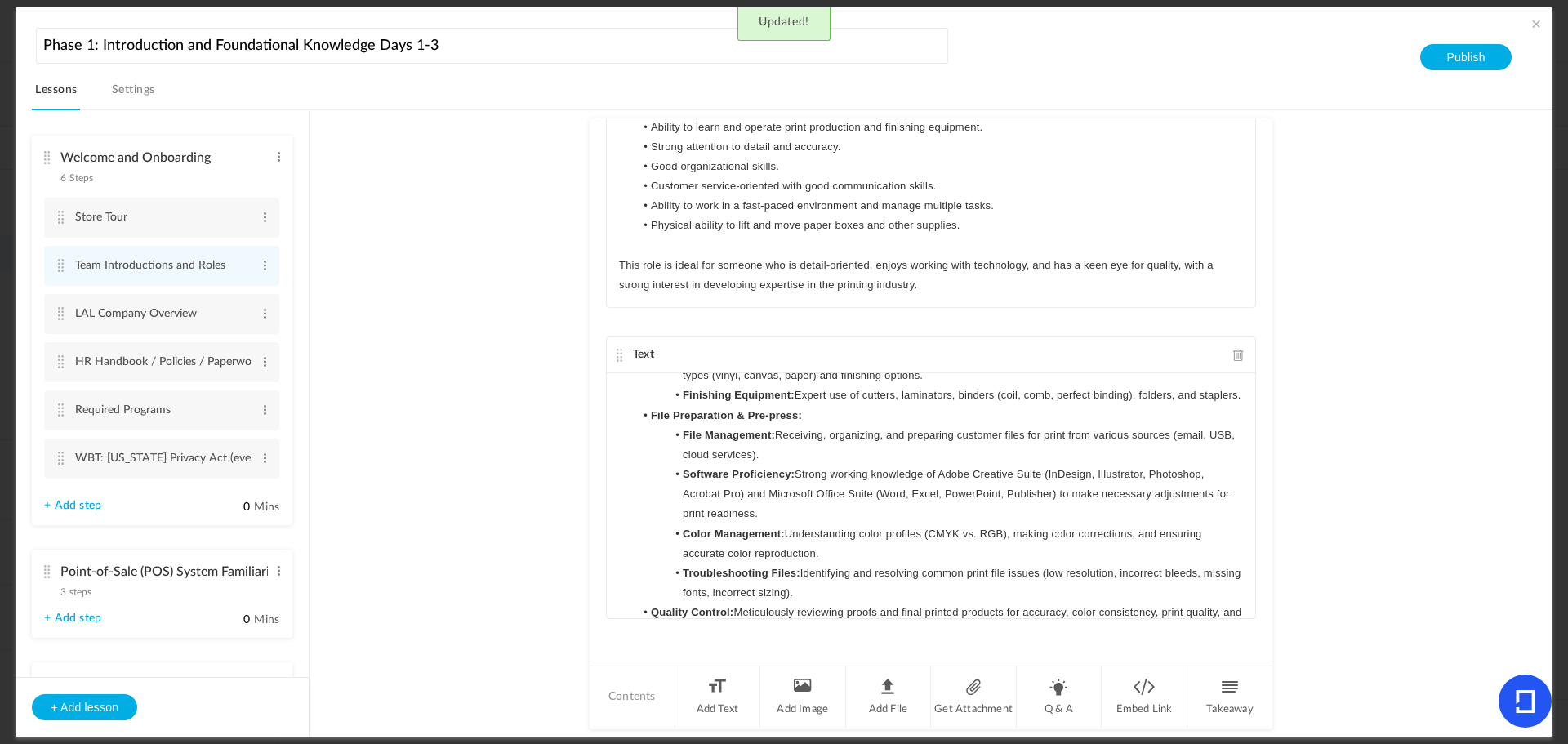
scroll to position [245, 0]
click at [847, 425] on li "File Preparation & Pre-press:" at bounding box center [939, 415] width 609 height 20
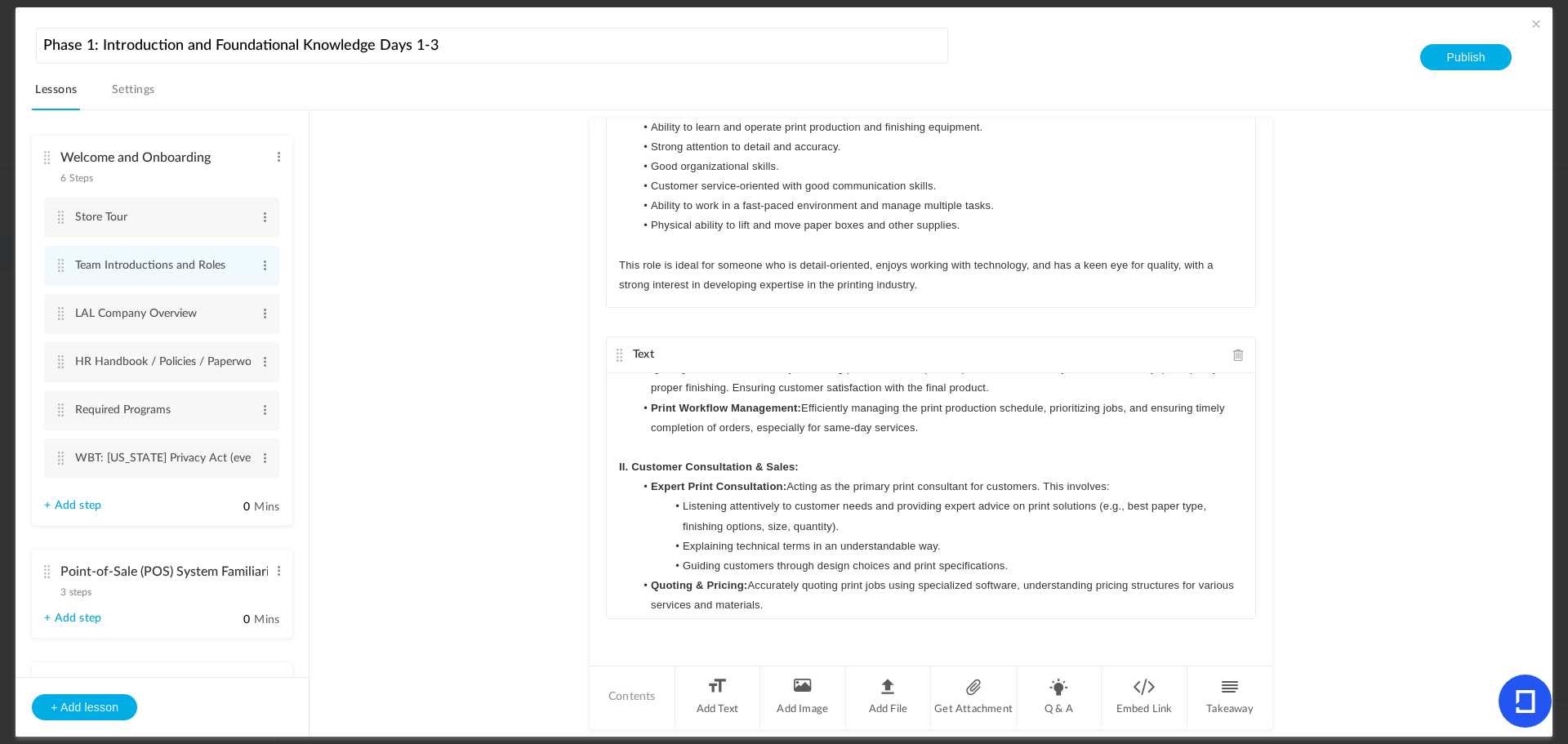
scroll to position [490, 0]
click at [824, 475] on p "II. Customer Consultation & Sales:" at bounding box center [931, 466] width 624 height 20
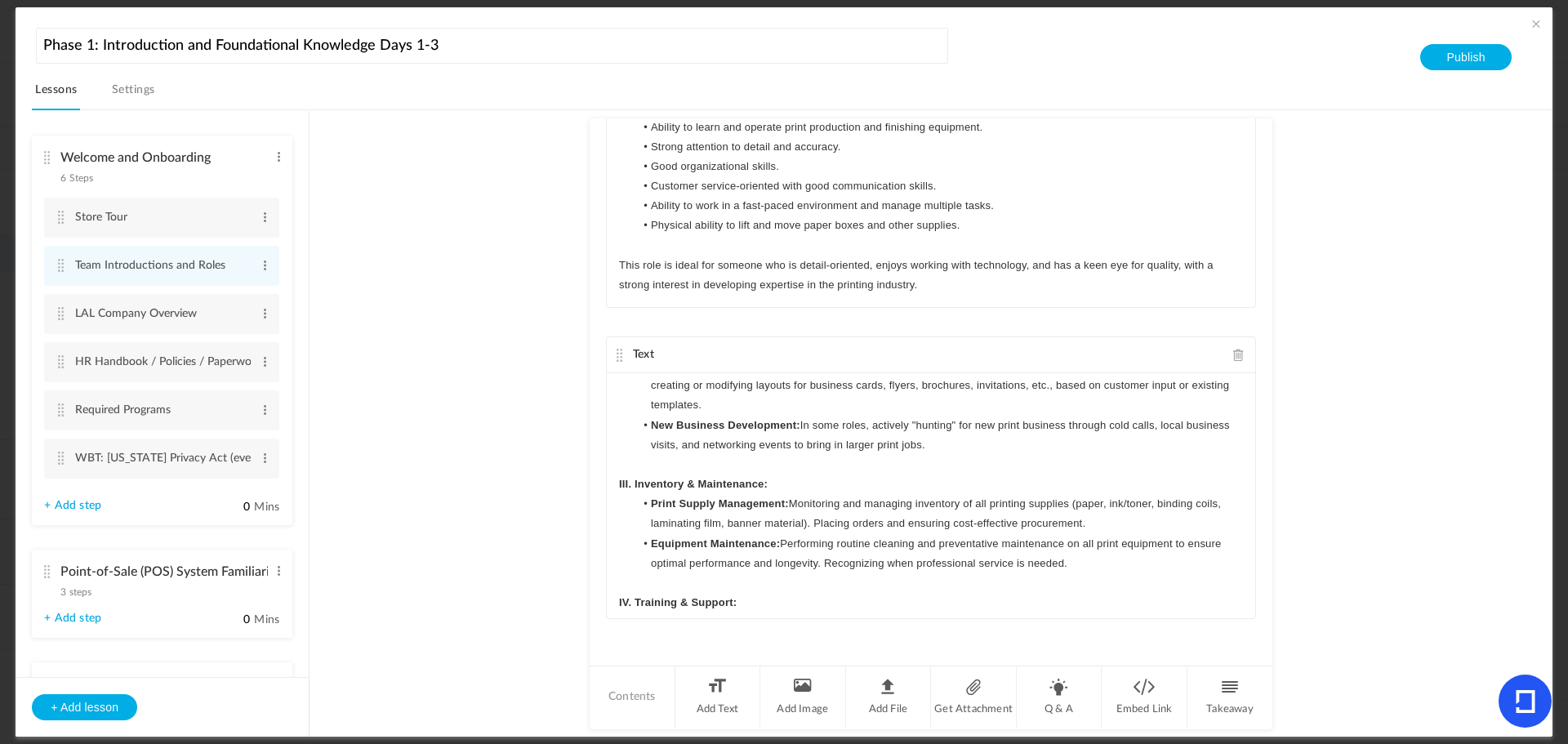
scroll to position [817, 0]
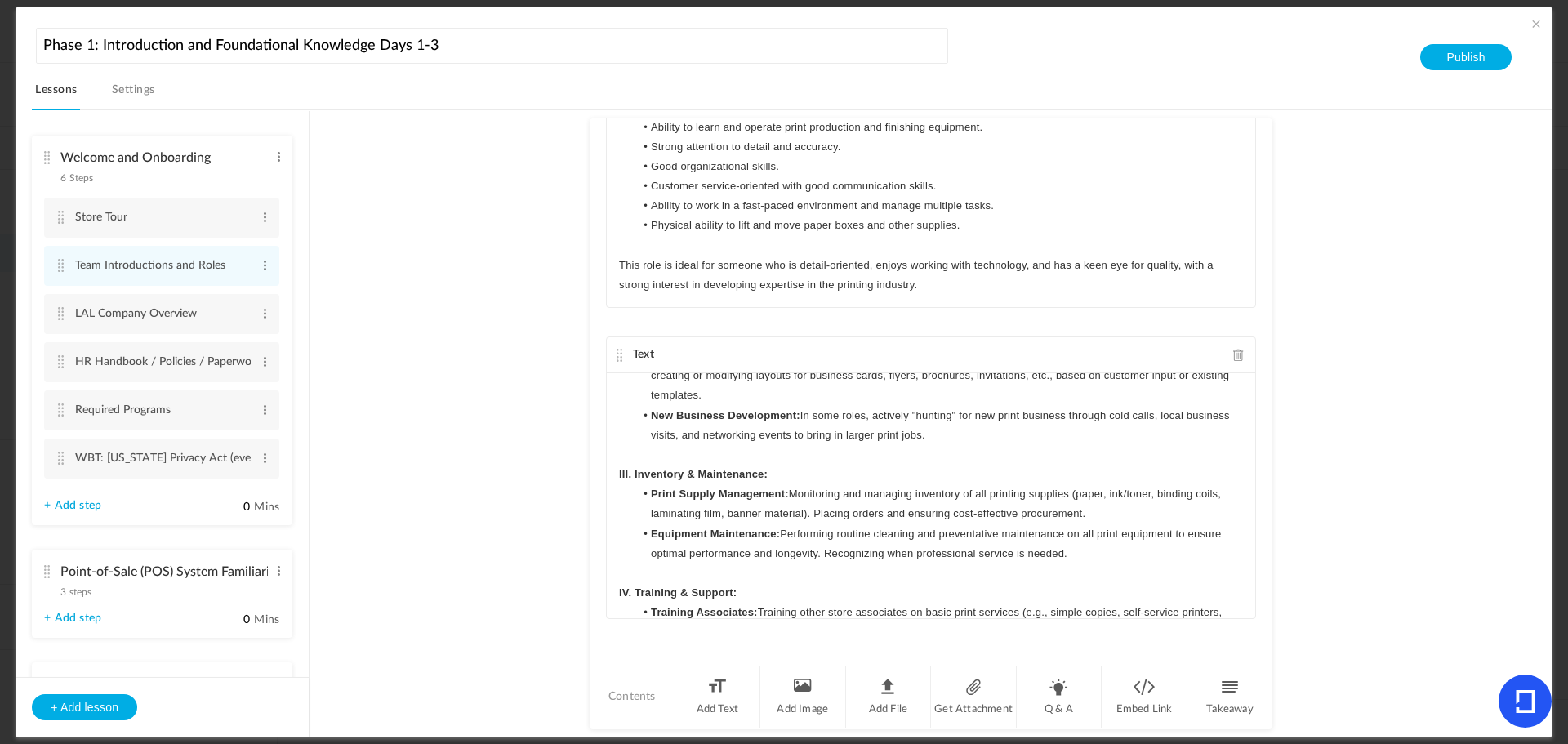
click at [828, 464] on p at bounding box center [931, 455] width 624 height 20
click at [817, 484] on p "III. Inventory & Maintenance:" at bounding box center [931, 474] width 624 height 20
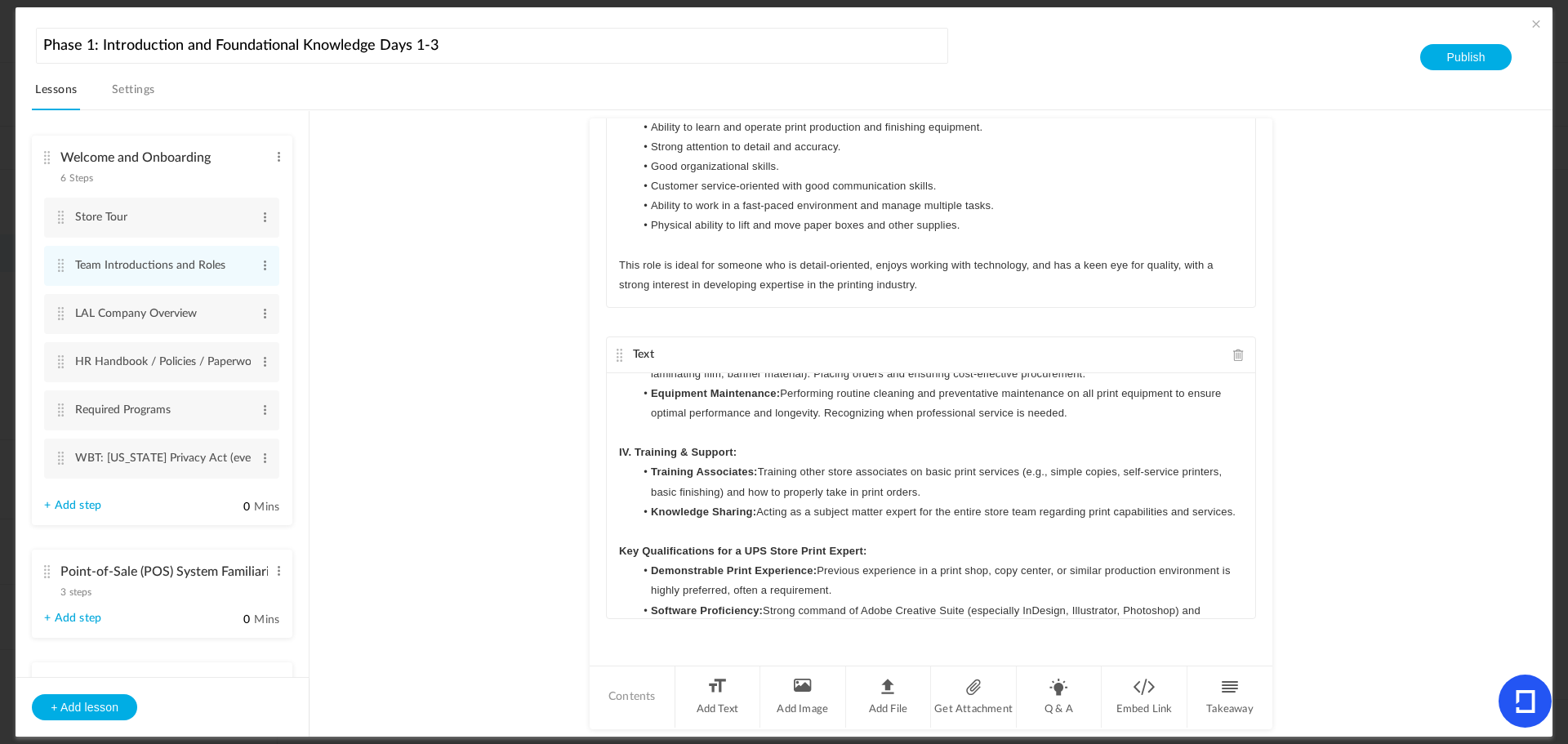
scroll to position [980, 0]
click at [789, 459] on p "IV. Training & Support:" at bounding box center [931, 450] width 624 height 20
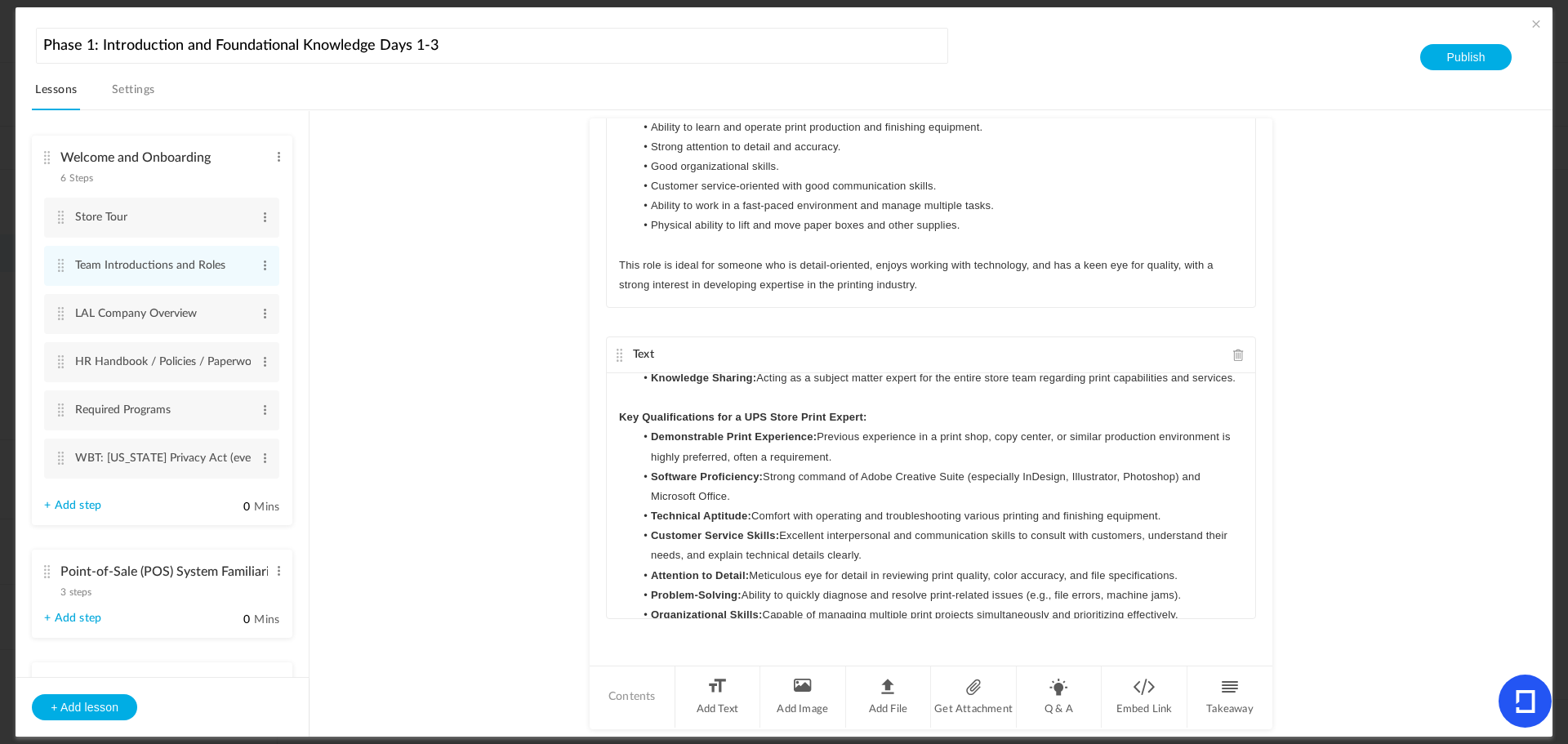
scroll to position [1143, 0]
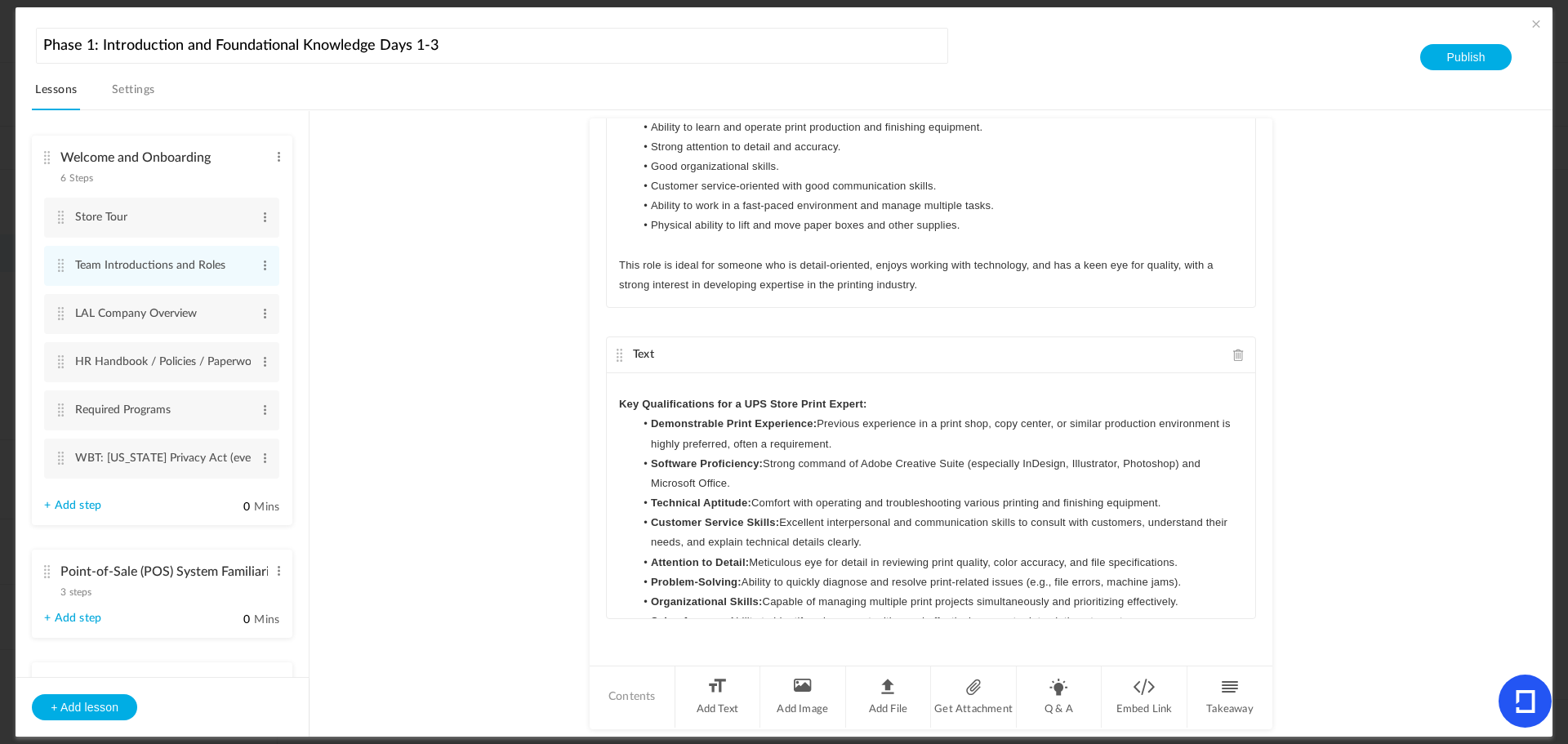
click at [879, 414] on p "Key Qualifications for a UPS Store Print Expert:" at bounding box center [931, 404] width 624 height 20
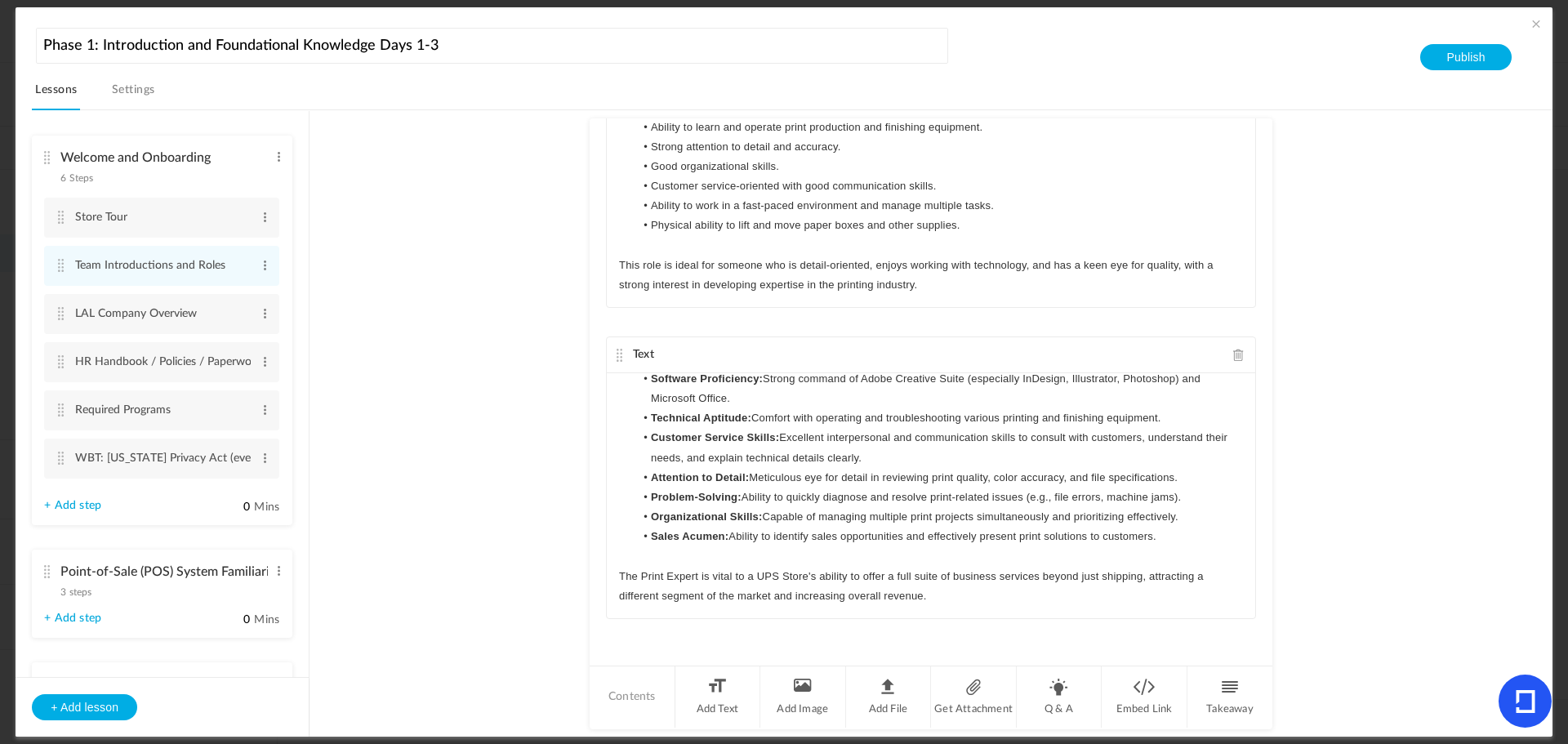
scroll to position [1287, 0]
click at [61, 313] on cite at bounding box center [61, 313] width 11 height 13
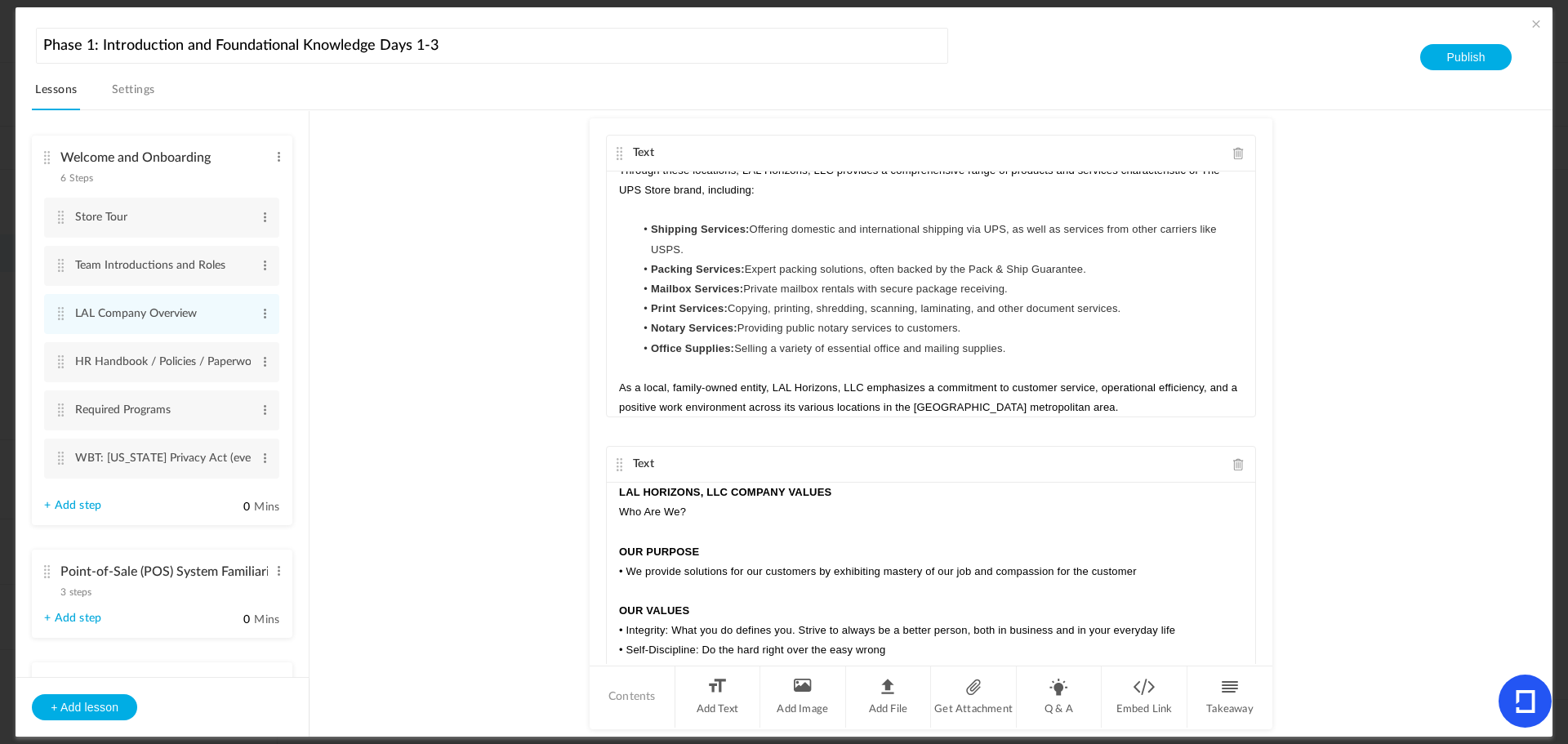
scroll to position [369, 0]
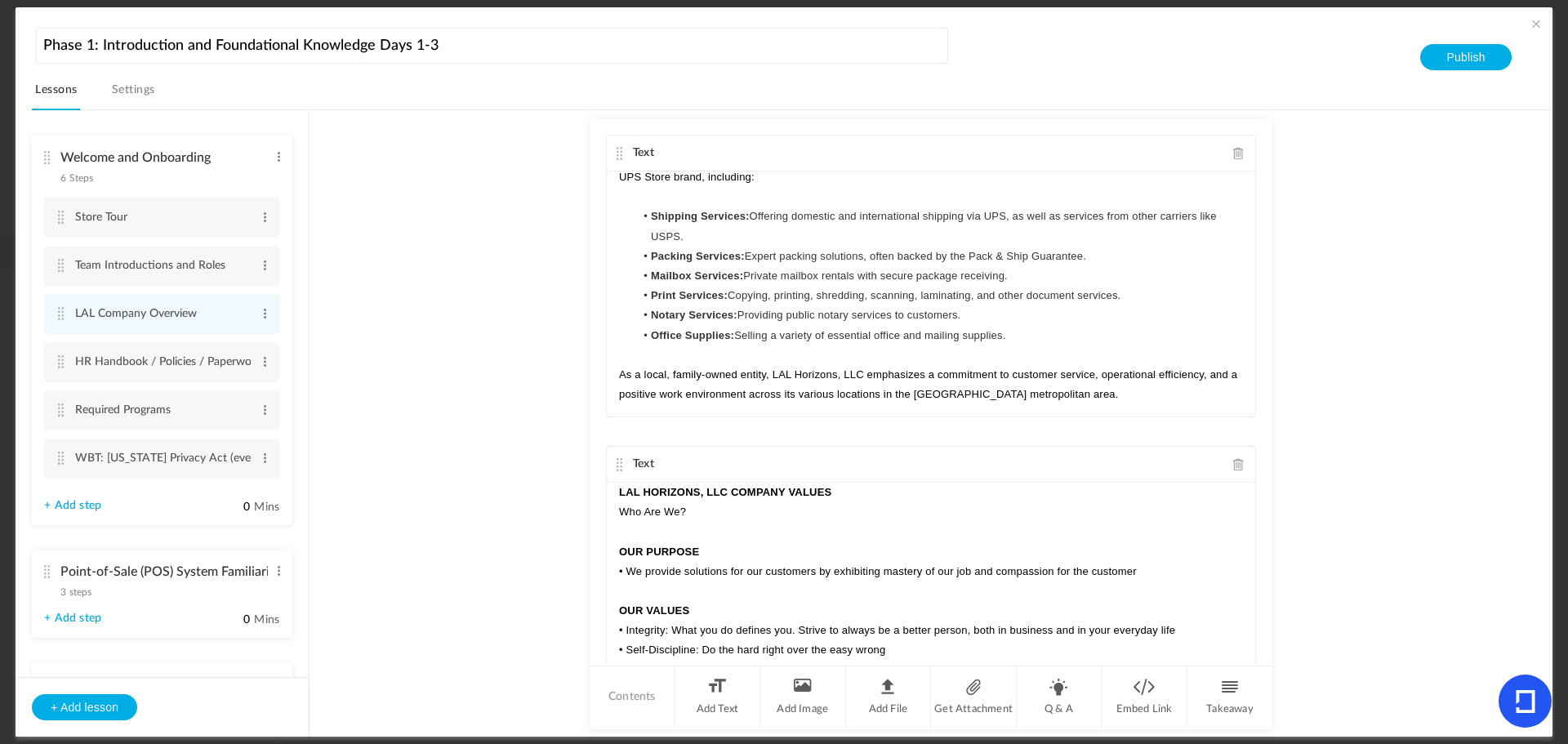
drag, startPoint x: 1270, startPoint y: 233, endPoint x: 1268, endPoint y: 281, distance: 48.0
click at [1268, 281] on au-course-substep "Text LAL Horizons, LLC: Company Overview LAL Horizons, LLC is a family-owned bu…" at bounding box center [930, 423] width 1204 height 628
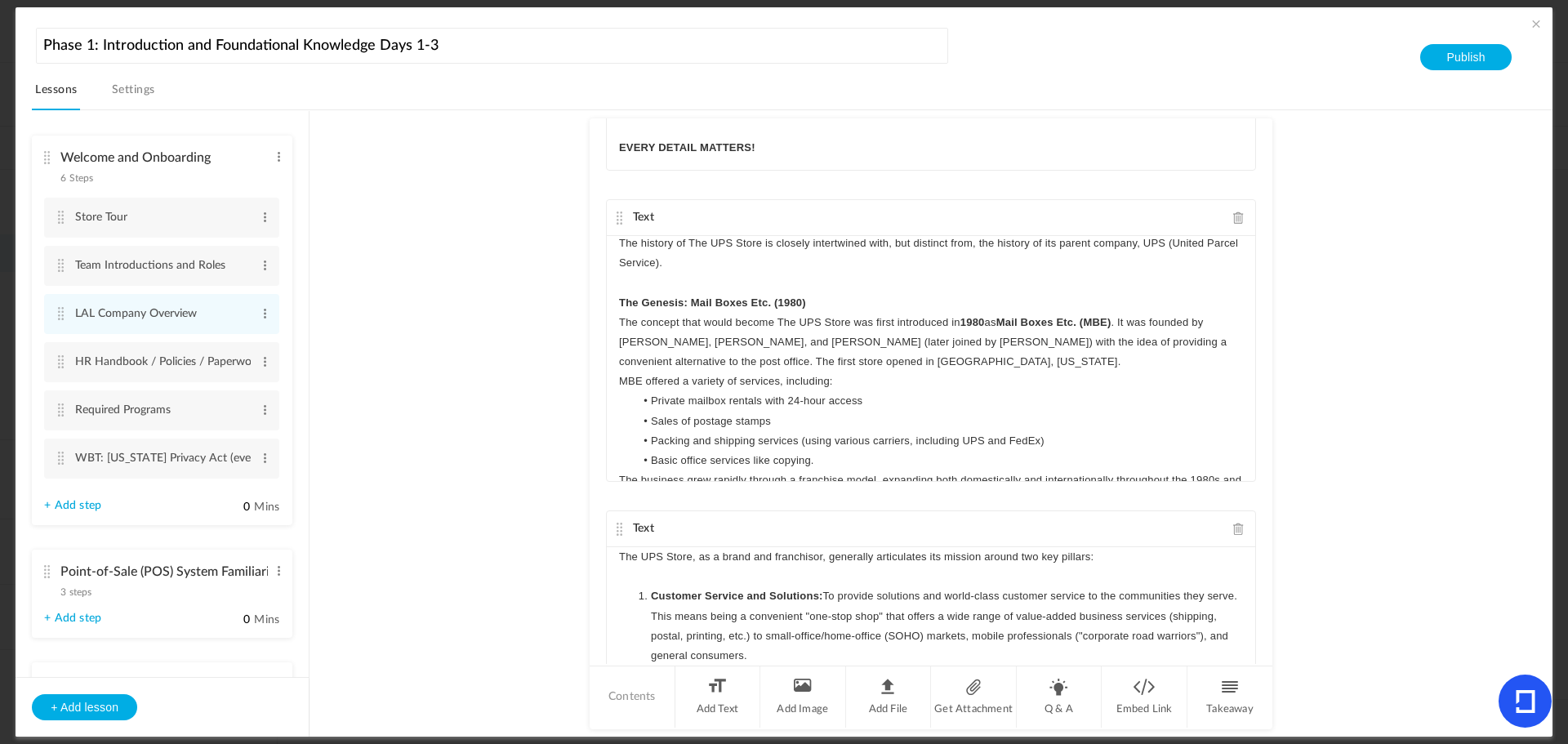
scroll to position [0, 0]
click at [839, 301] on p "The Genesis: Mail Boxes Etc. (1980)" at bounding box center [931, 305] width 624 height 20
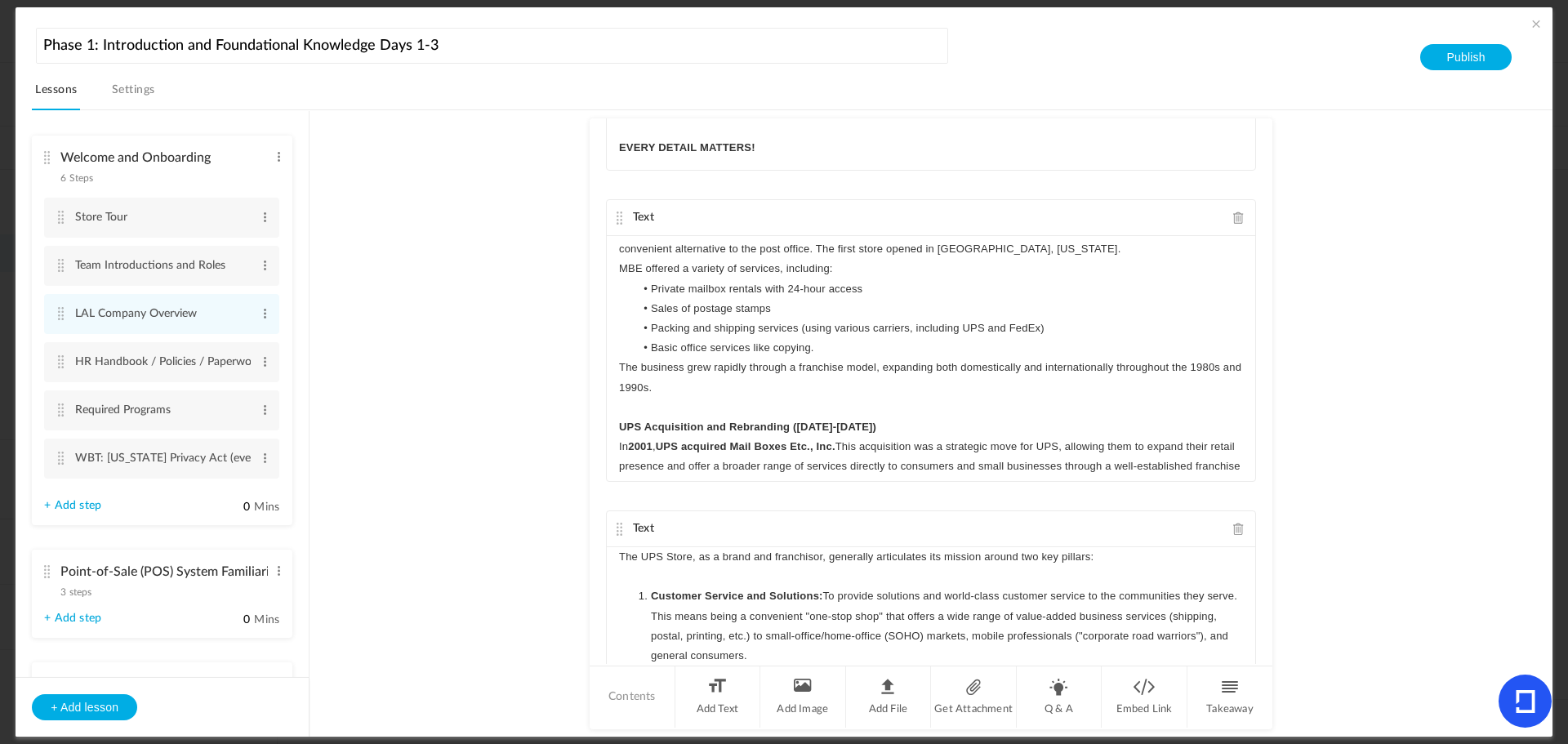
scroll to position [163, 0]
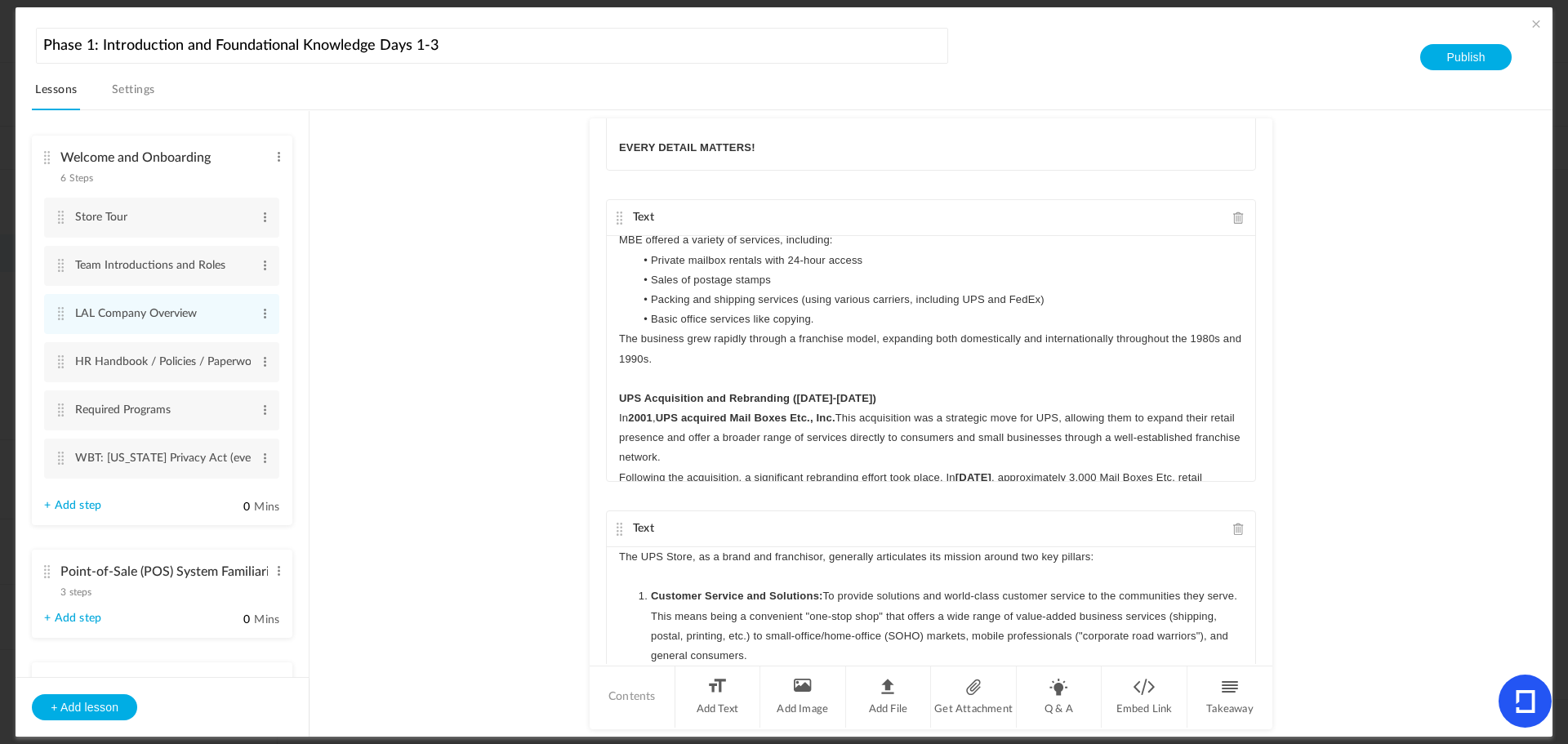
click at [871, 398] on p "UPS Acquisition and Rebranding (2001-2003)" at bounding box center [931, 399] width 624 height 20
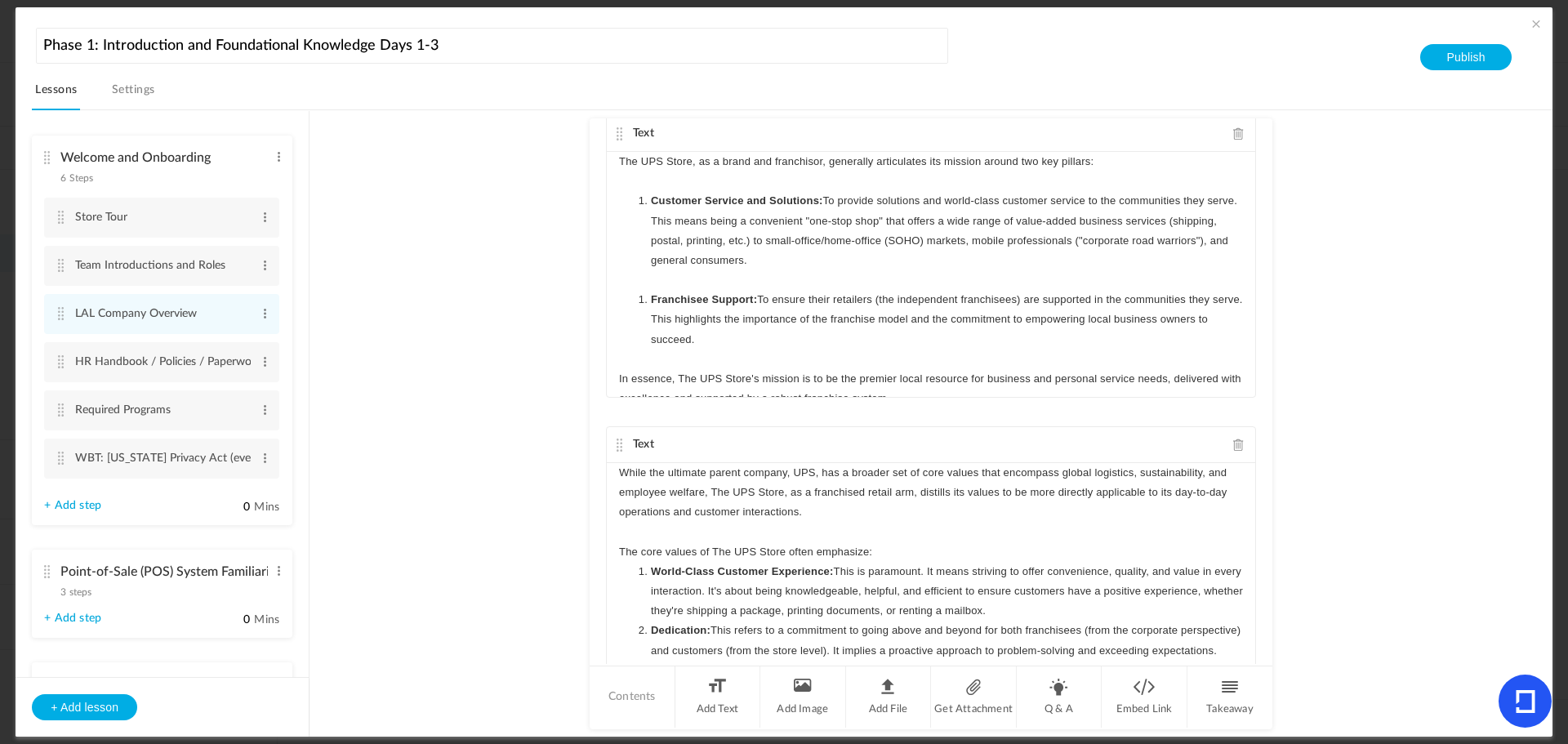
scroll to position [874, 0]
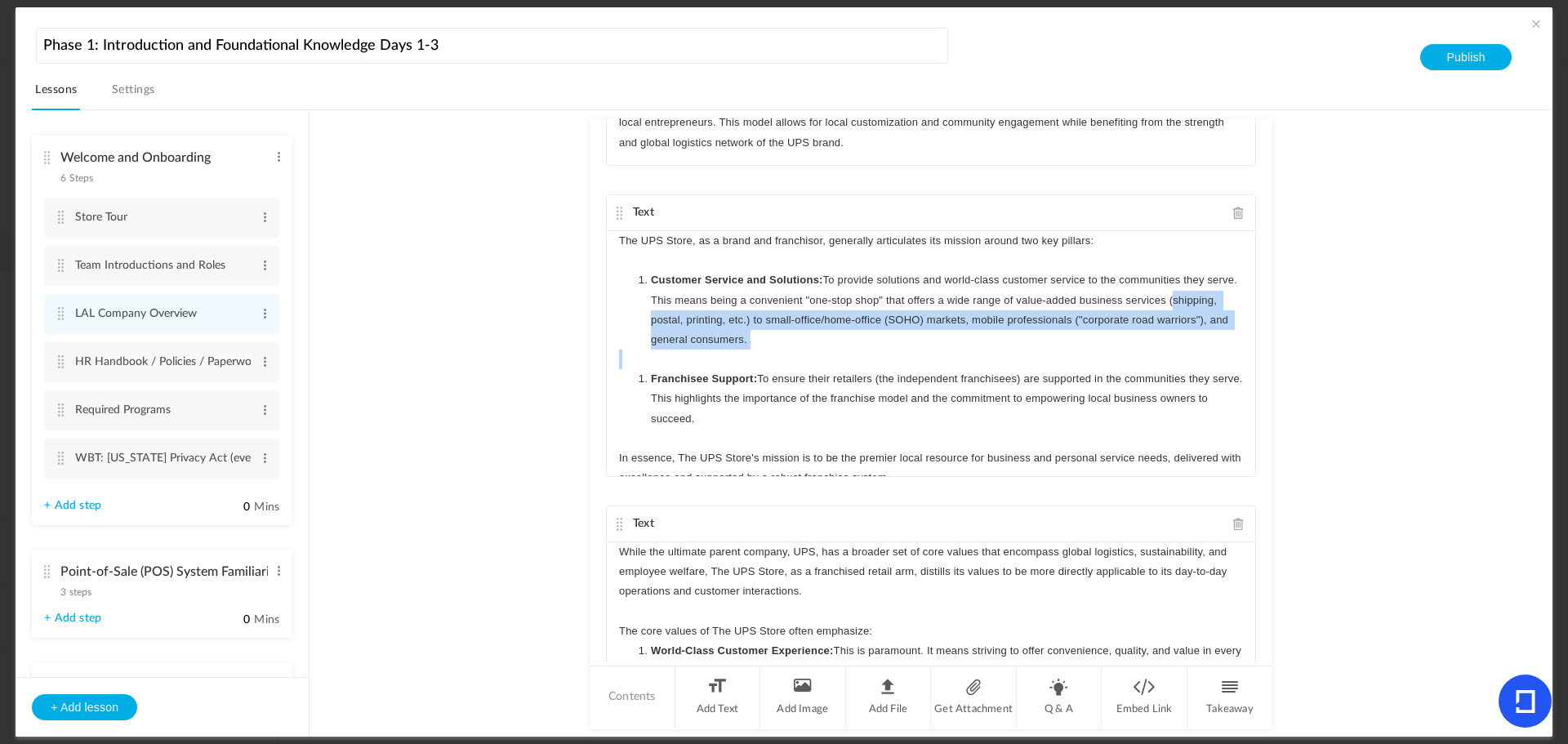
drag, startPoint x: 1241, startPoint y: 305, endPoint x: 1241, endPoint y: 361, distance: 56.0
click at [1241, 361] on div "The UPS Store, as a brand and franchisor, generally articulates its mission aro…" at bounding box center [931, 354] width 648 height 245
click at [1128, 354] on p at bounding box center [931, 359] width 624 height 20
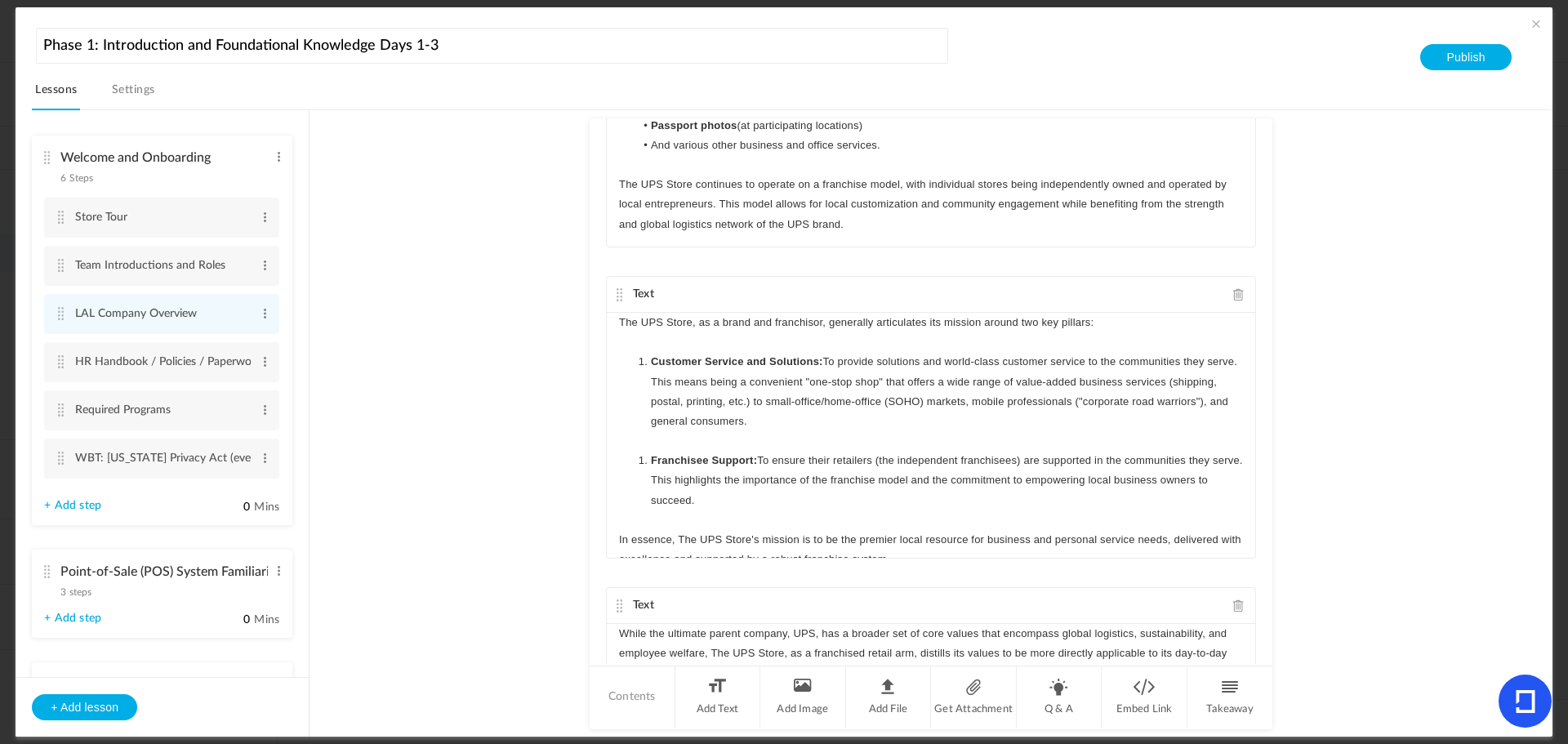
scroll to position [956, 0]
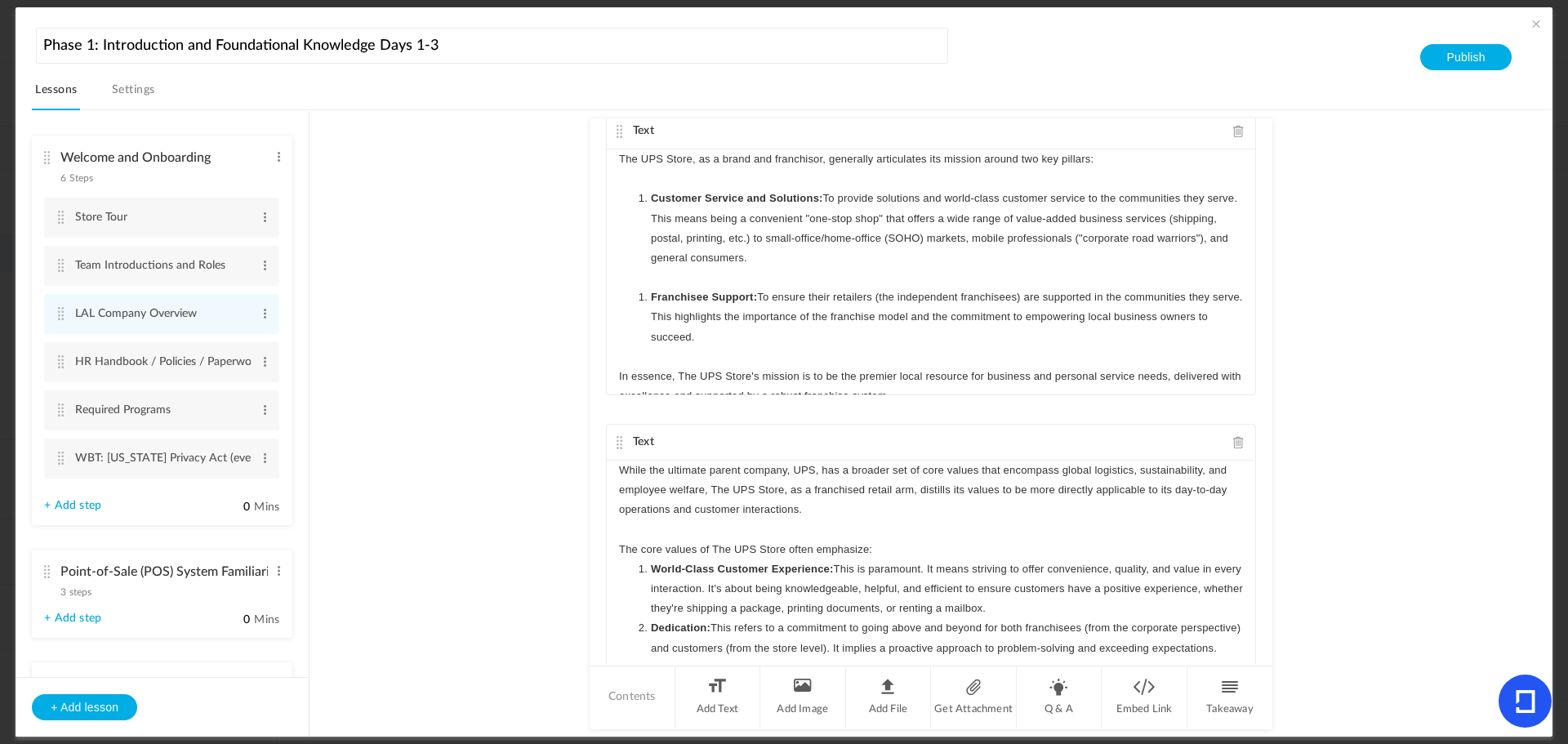
click at [641, 295] on li "Franchisee Support: To ensure their retailers (the independent franchisees) are…" at bounding box center [939, 317] width 609 height 60
drag, startPoint x: 648, startPoint y: 193, endPoint x: 706, endPoint y: 345, distance: 162.7
click at [706, 345] on div "The UPS Store, as a brand and franchisor, generally articulates its mission aro…" at bounding box center [931, 272] width 648 height 245
click at [975, 367] on line "button" at bounding box center [977, 367] width 7 height 0
click at [670, 272] on li at bounding box center [939, 278] width 609 height 20
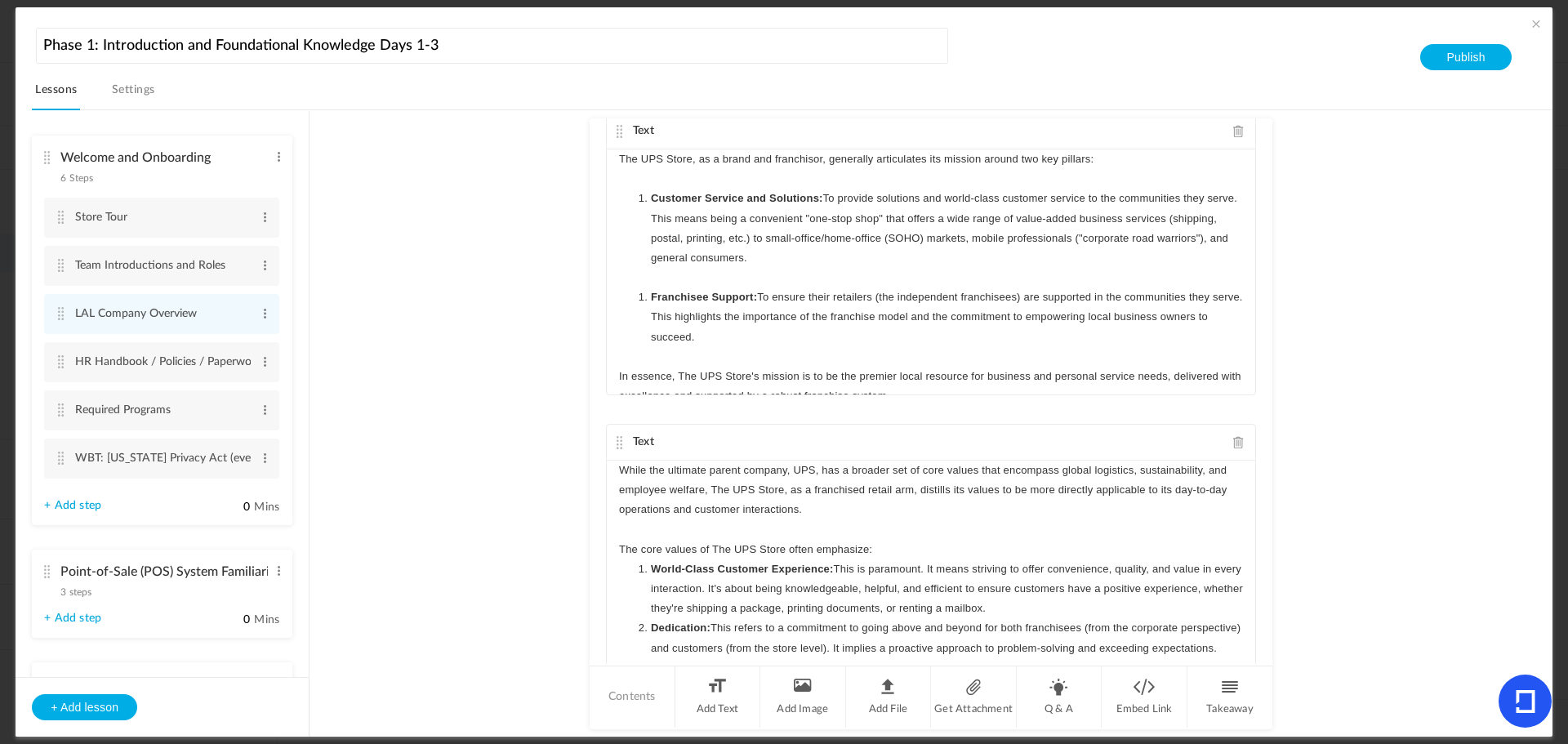
drag, startPoint x: 633, startPoint y: 194, endPoint x: 744, endPoint y: 339, distance: 182.6
click at [744, 339] on div "The UPS Store, as a brand and franchisor, generally articulates its mission aro…" at bounding box center [931, 272] width 648 height 245
click at [991, 370] on icon "button" at bounding box center [999, 367] width 15 height 15
click at [674, 279] on li at bounding box center [939, 278] width 609 height 20
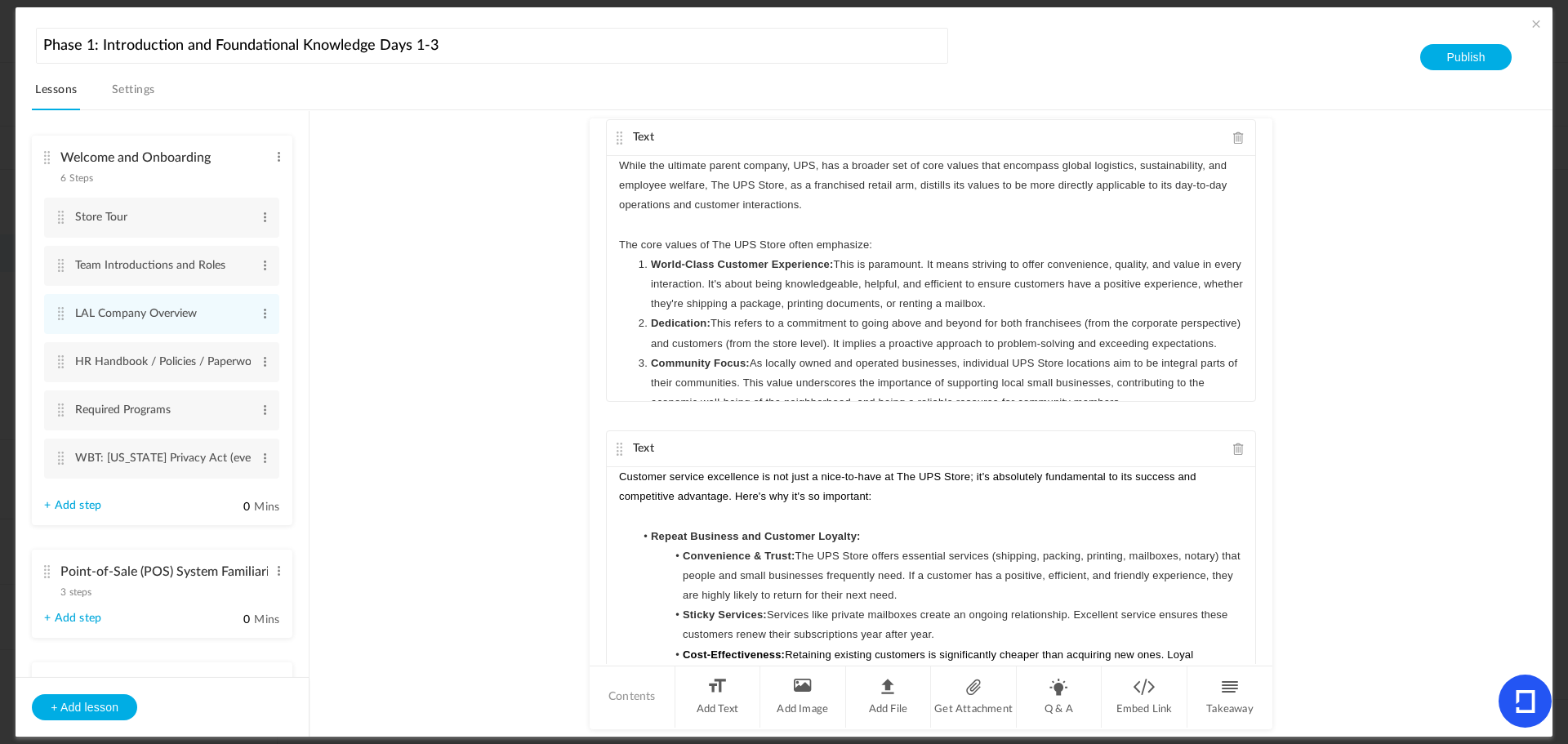
scroll to position [1166, 0]
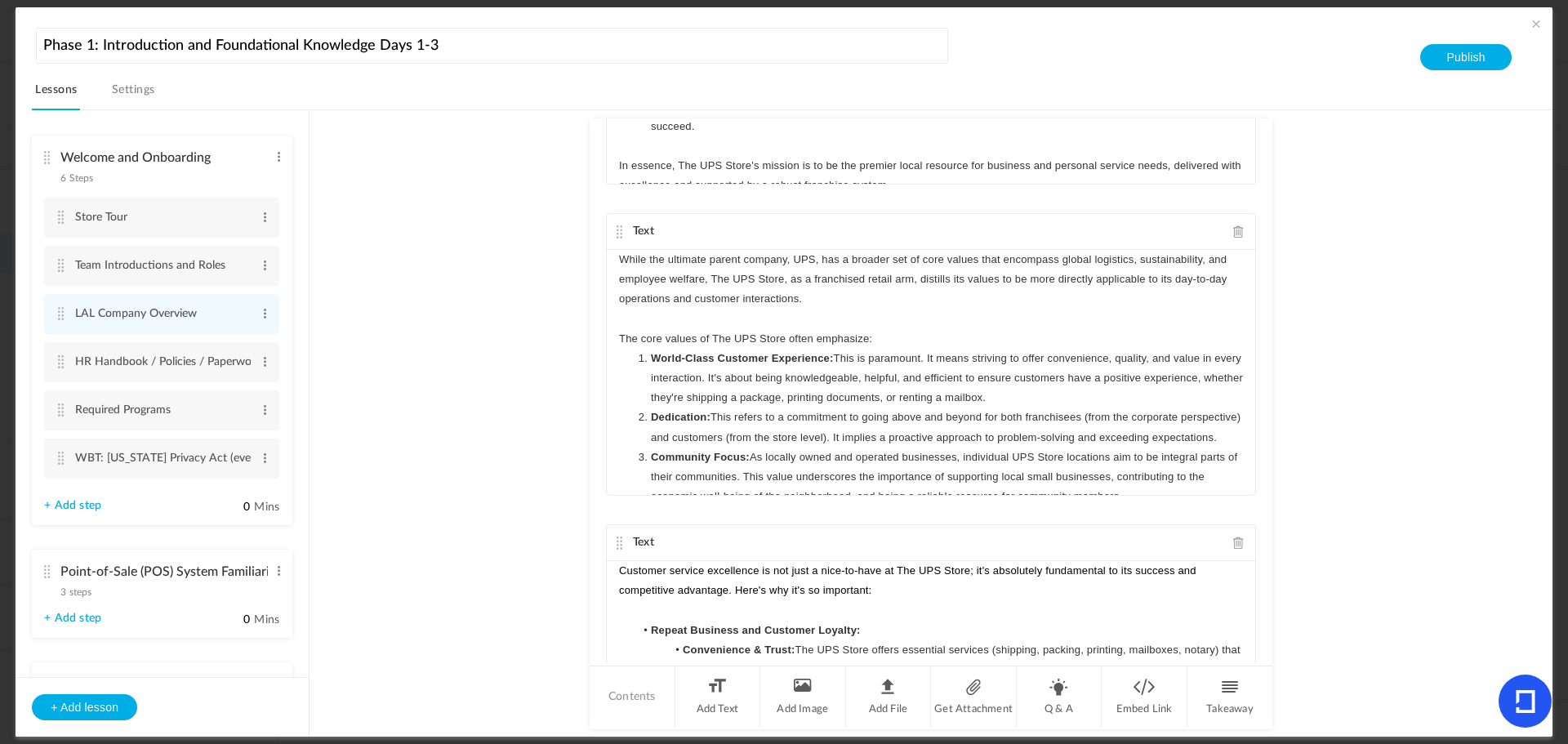
click at [907, 340] on p "The core values of The UPS Store often emphasize:" at bounding box center [931, 339] width 624 height 20
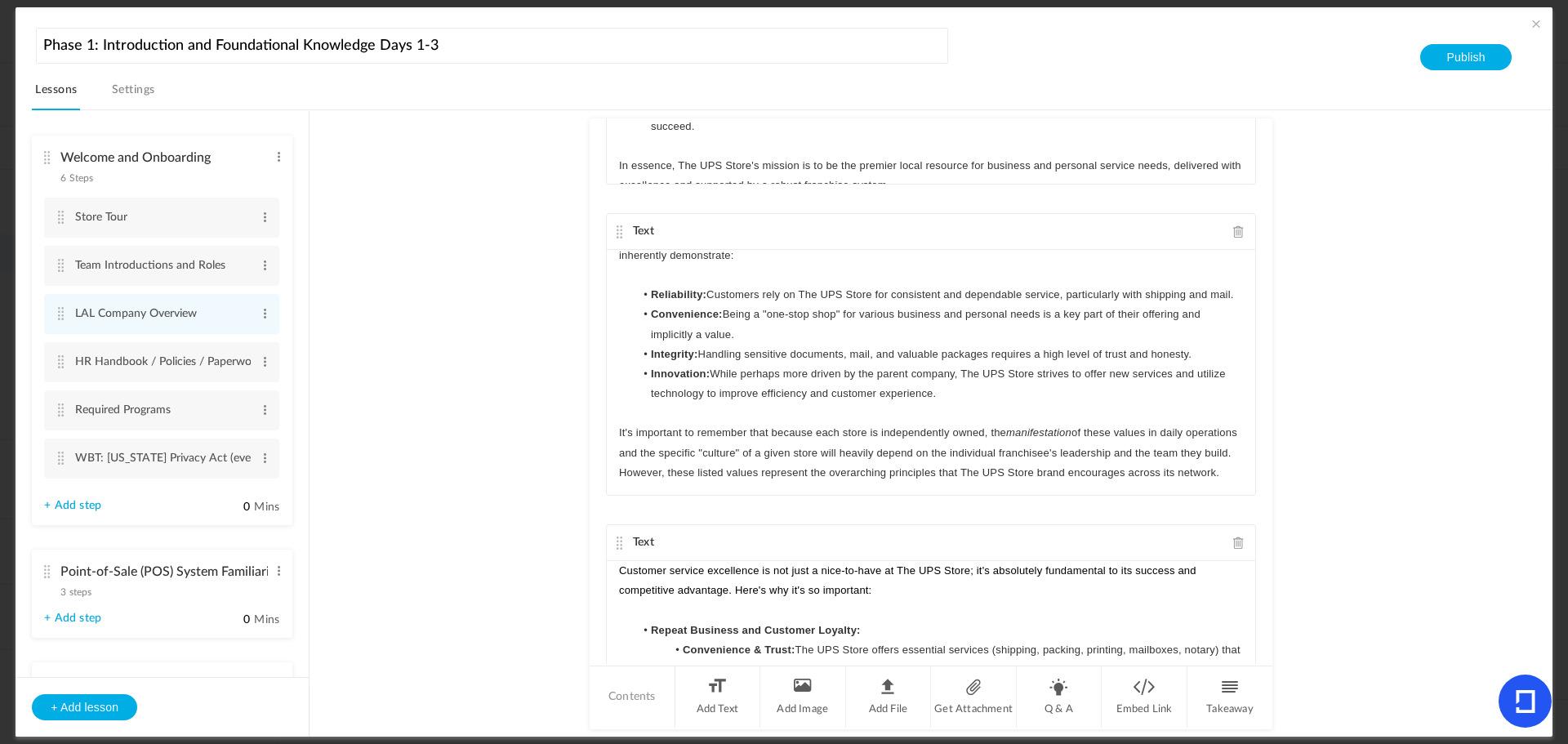
scroll to position [379, 0]
drag, startPoint x: 1272, startPoint y: 485, endPoint x: 1276, endPoint y: 600, distance: 115.1
click at [1276, 600] on au-course-substep "Text LAL Horizons, LLC: Company Overview LAL Horizons, LLC is a family-owned bu…" at bounding box center [930, 423] width 1204 height 628
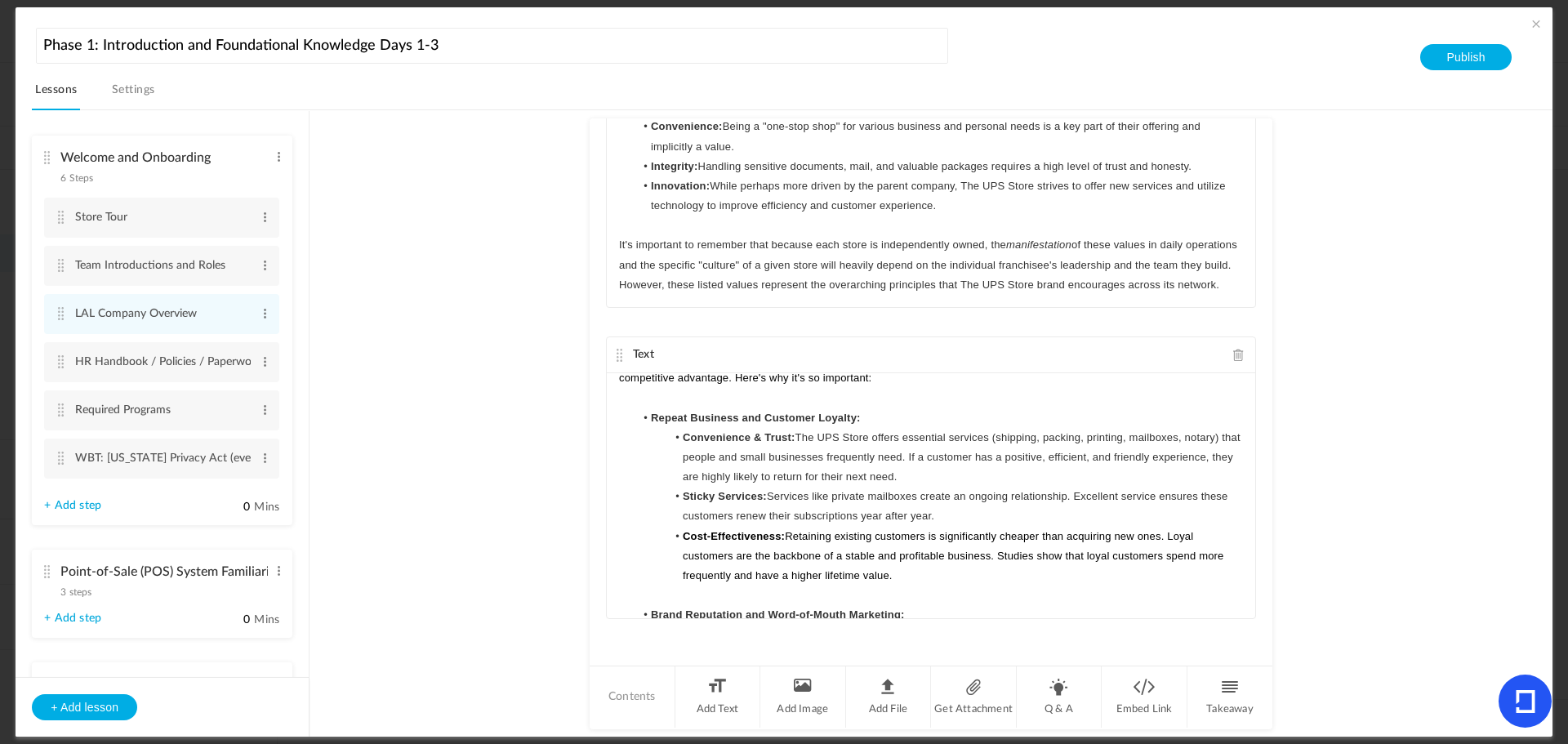
scroll to position [0, 0]
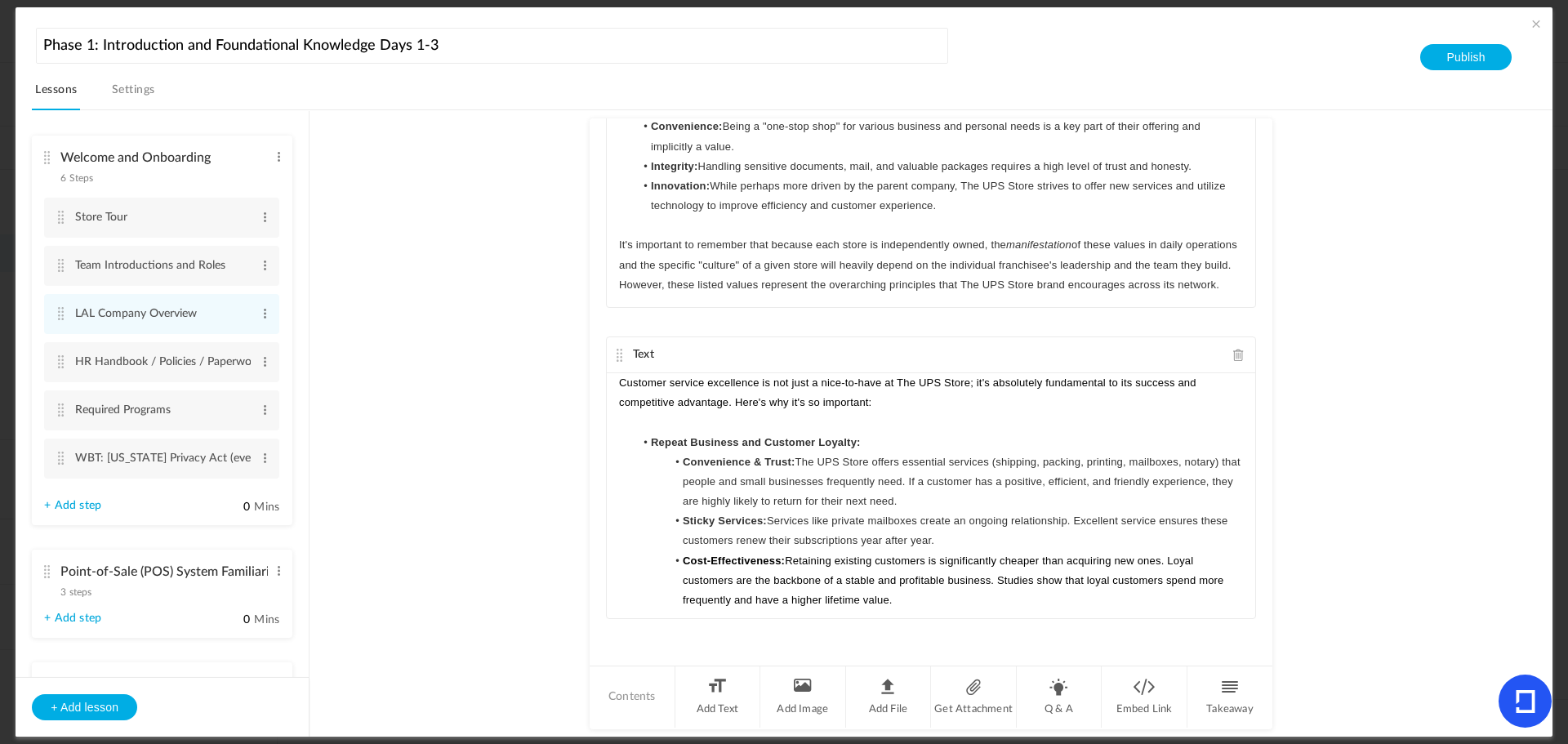
click at [891, 437] on li "R epeat Business and Customer Loyalty:" at bounding box center [939, 443] width 609 height 20
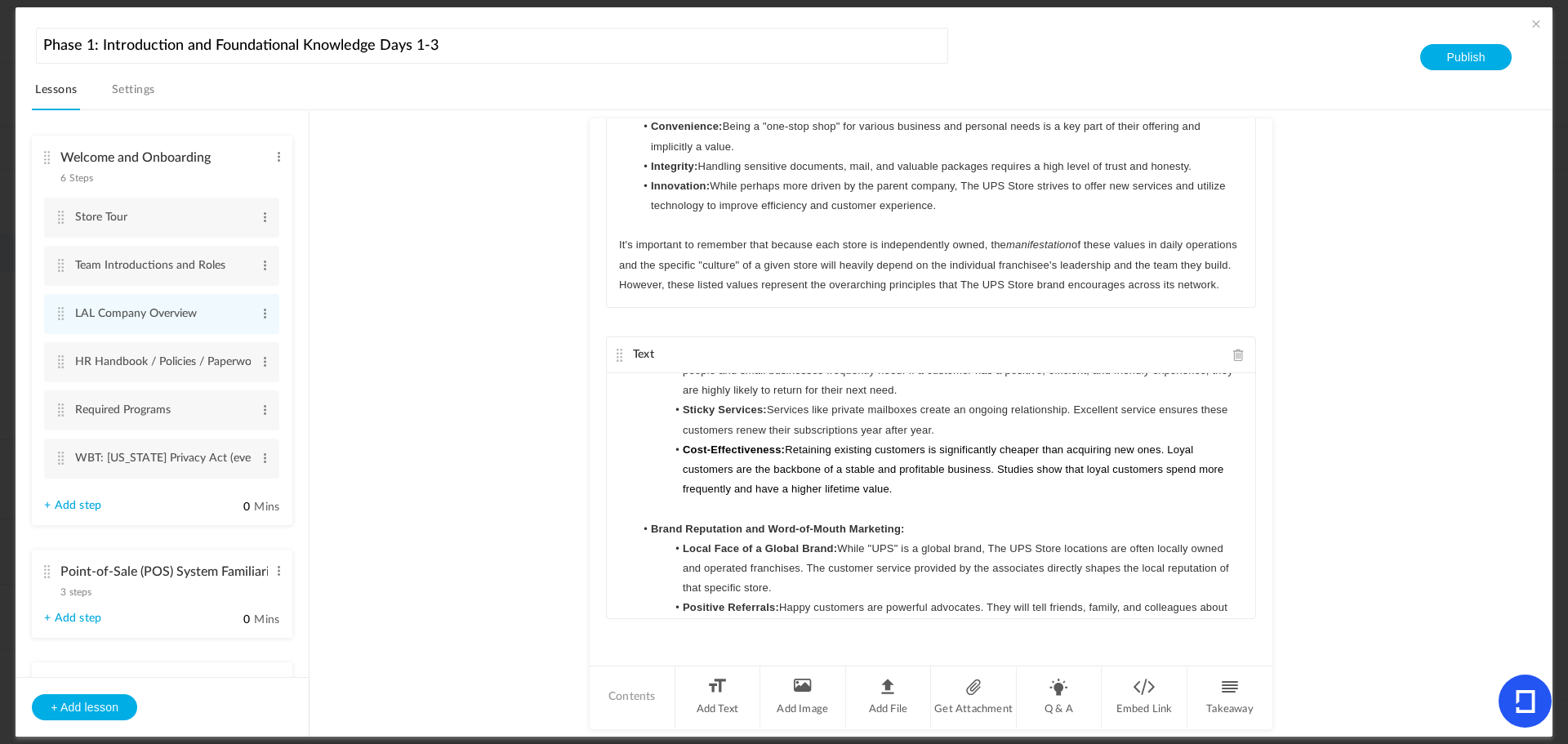
scroll to position [163, 0]
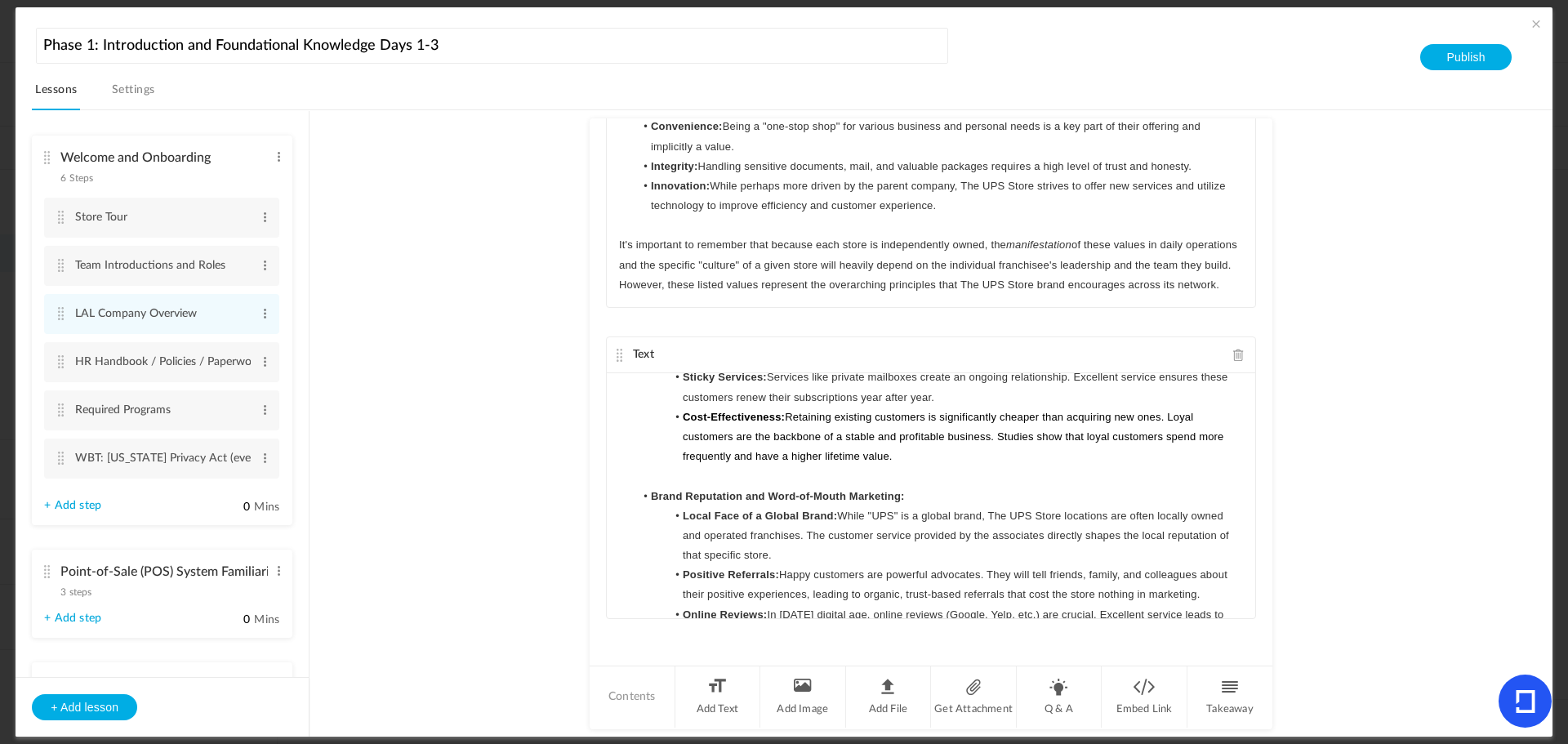
click at [935, 492] on li "Brand Reputation and Word-of-Mouth Marketing:" at bounding box center [939, 496] width 609 height 20
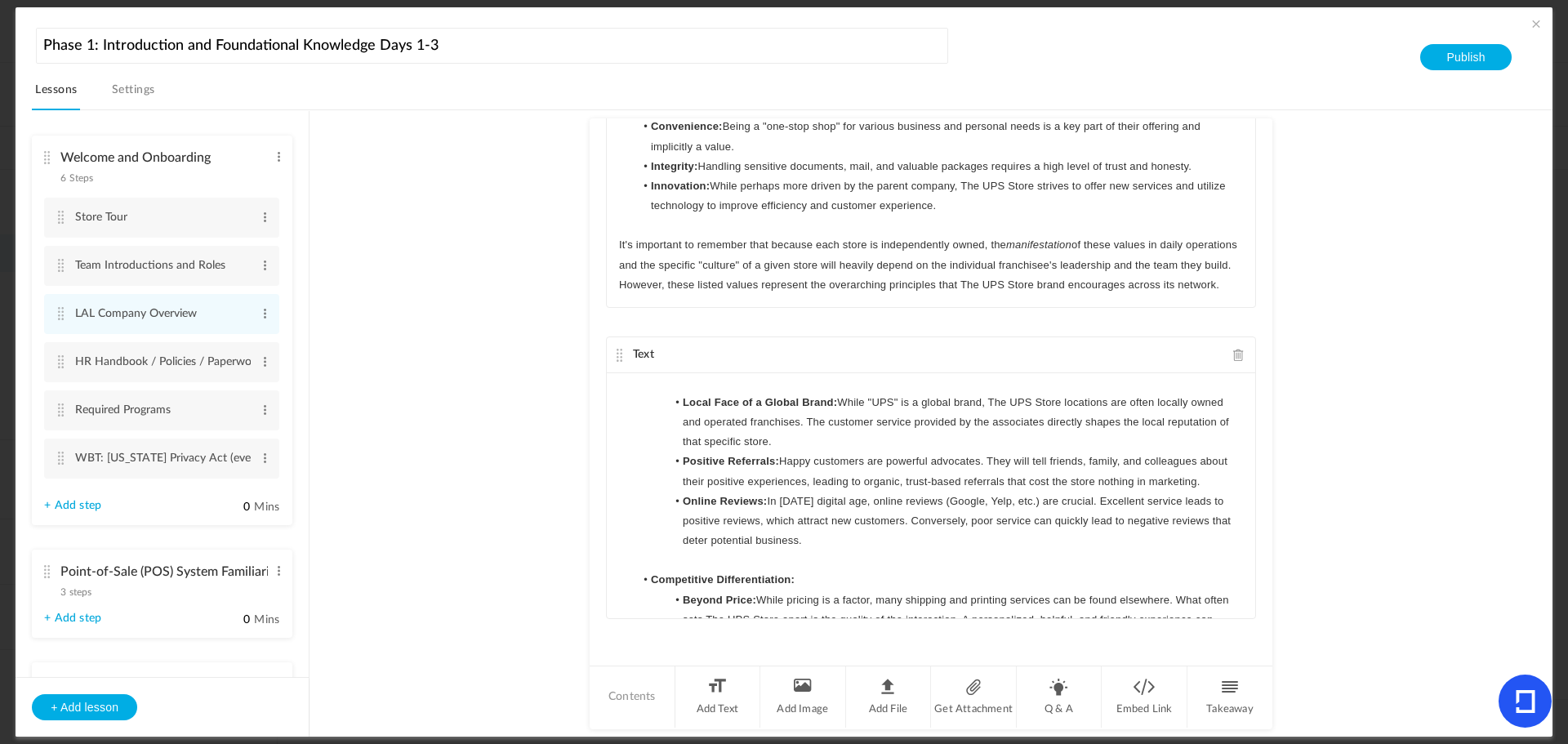
scroll to position [326, 0]
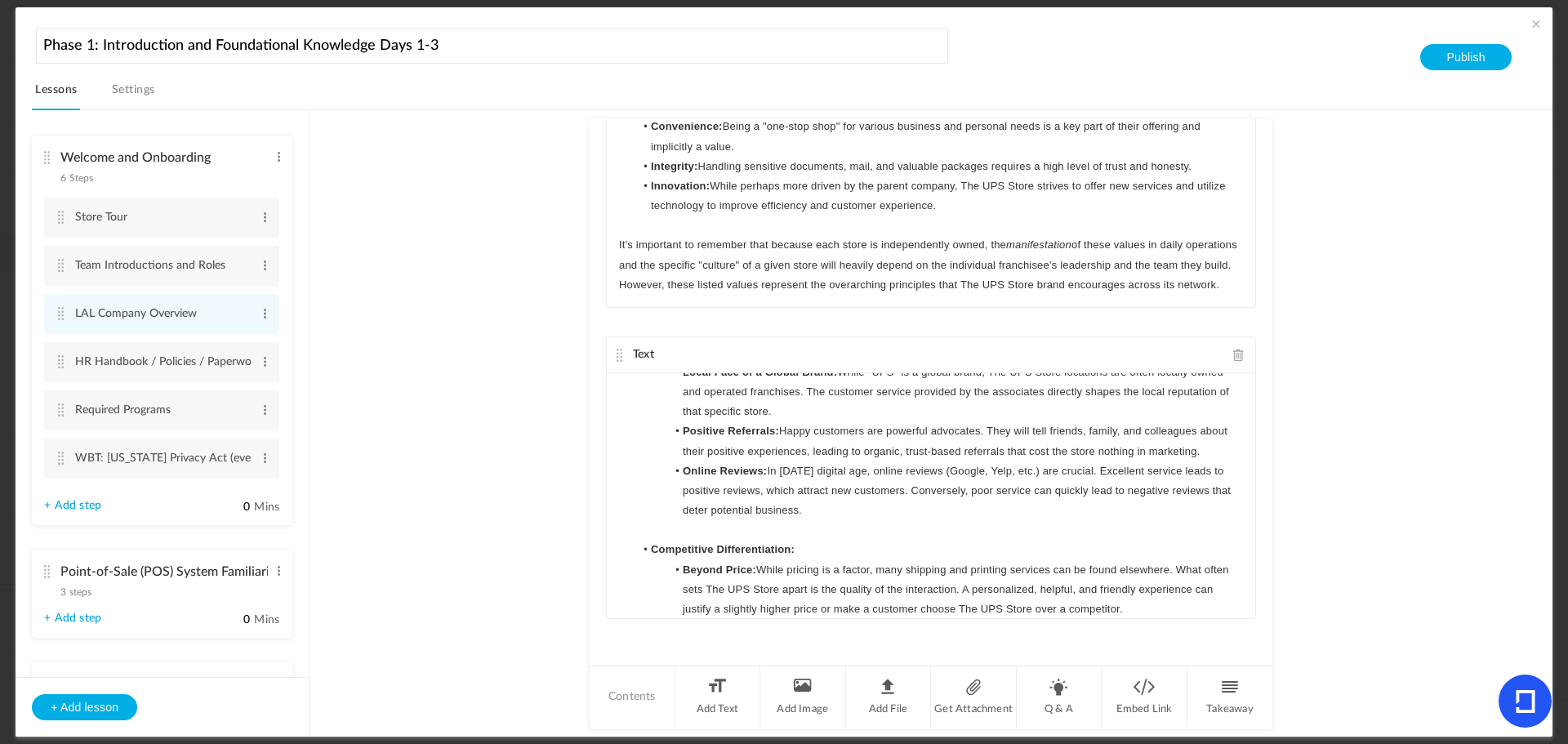
click at [834, 544] on li "Competitive Differentiation:" at bounding box center [939, 550] width 609 height 20
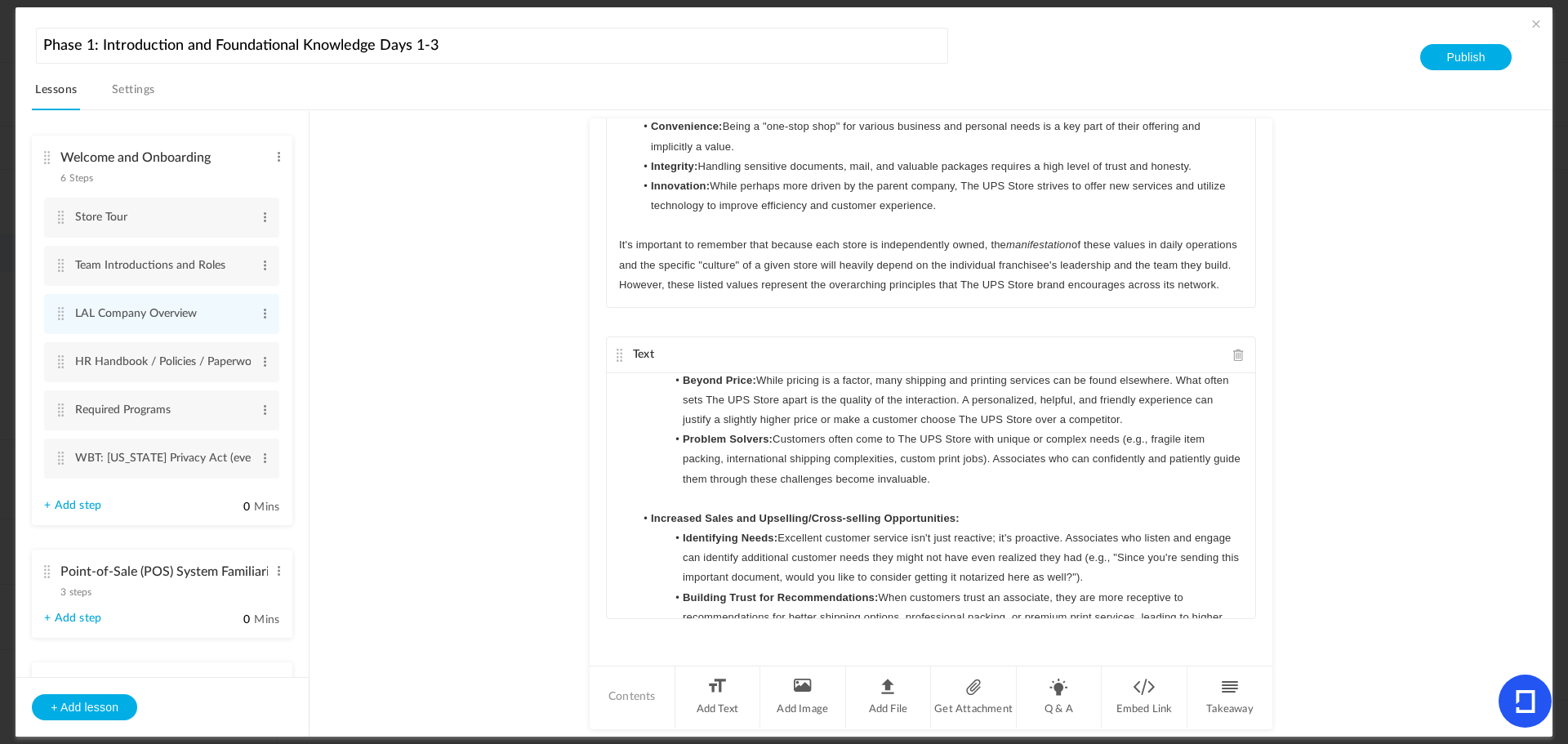
scroll to position [572, 0]
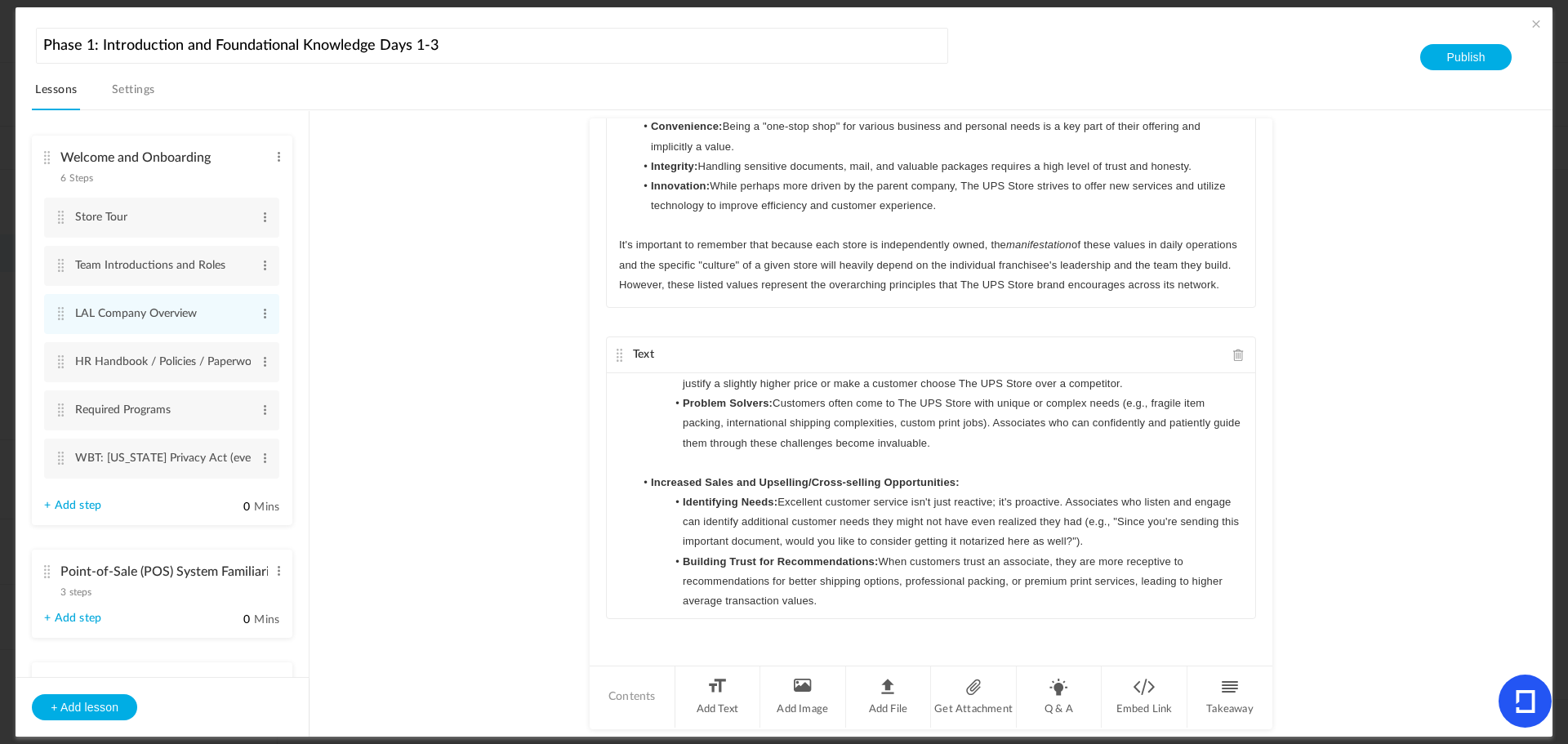
click at [987, 482] on li "Increased Sales and Upselling/Cross-selling Opportunities:" at bounding box center [939, 482] width 609 height 20
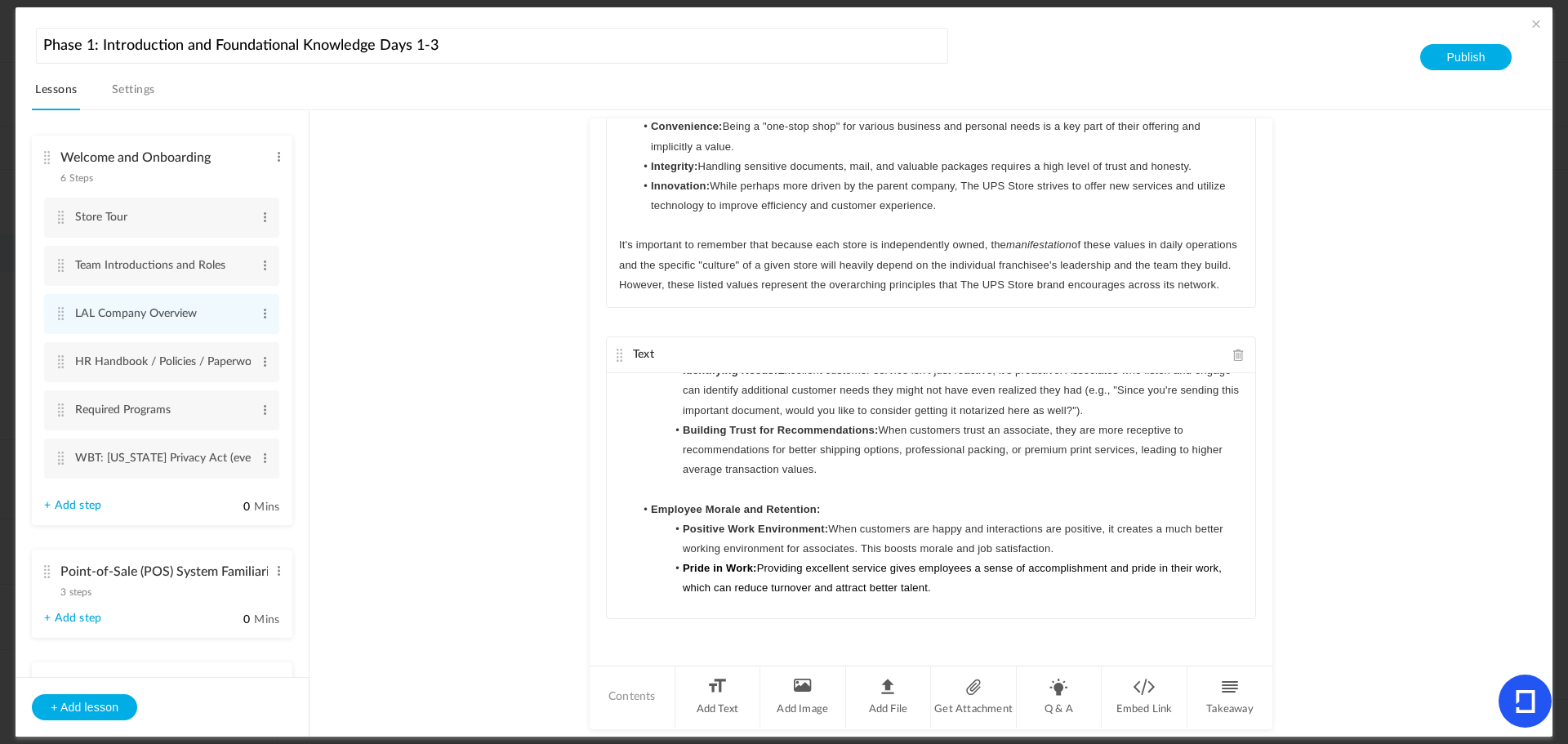
scroll to position [735, 0]
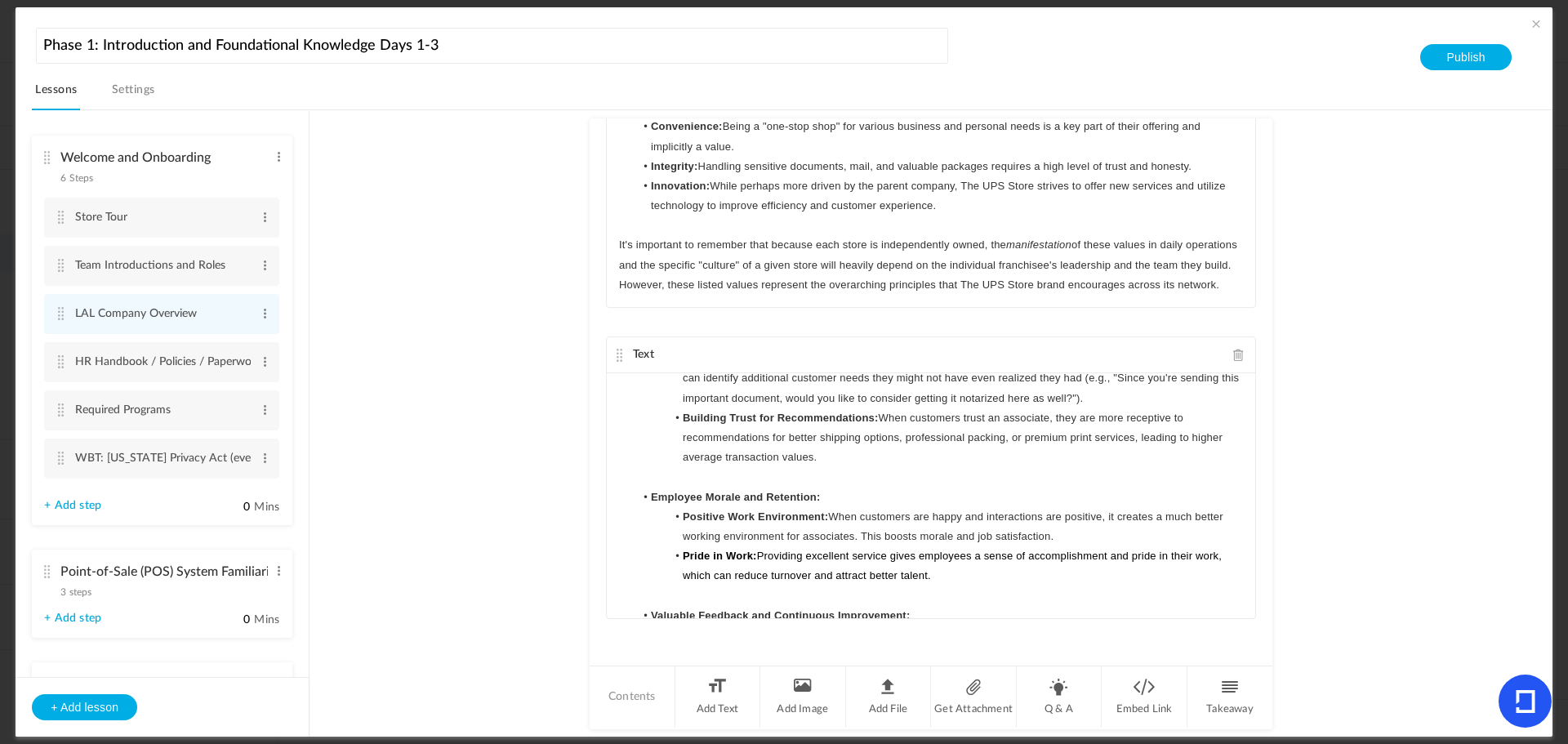
click at [872, 501] on li "Employee Morale and Retention:" at bounding box center [939, 497] width 609 height 20
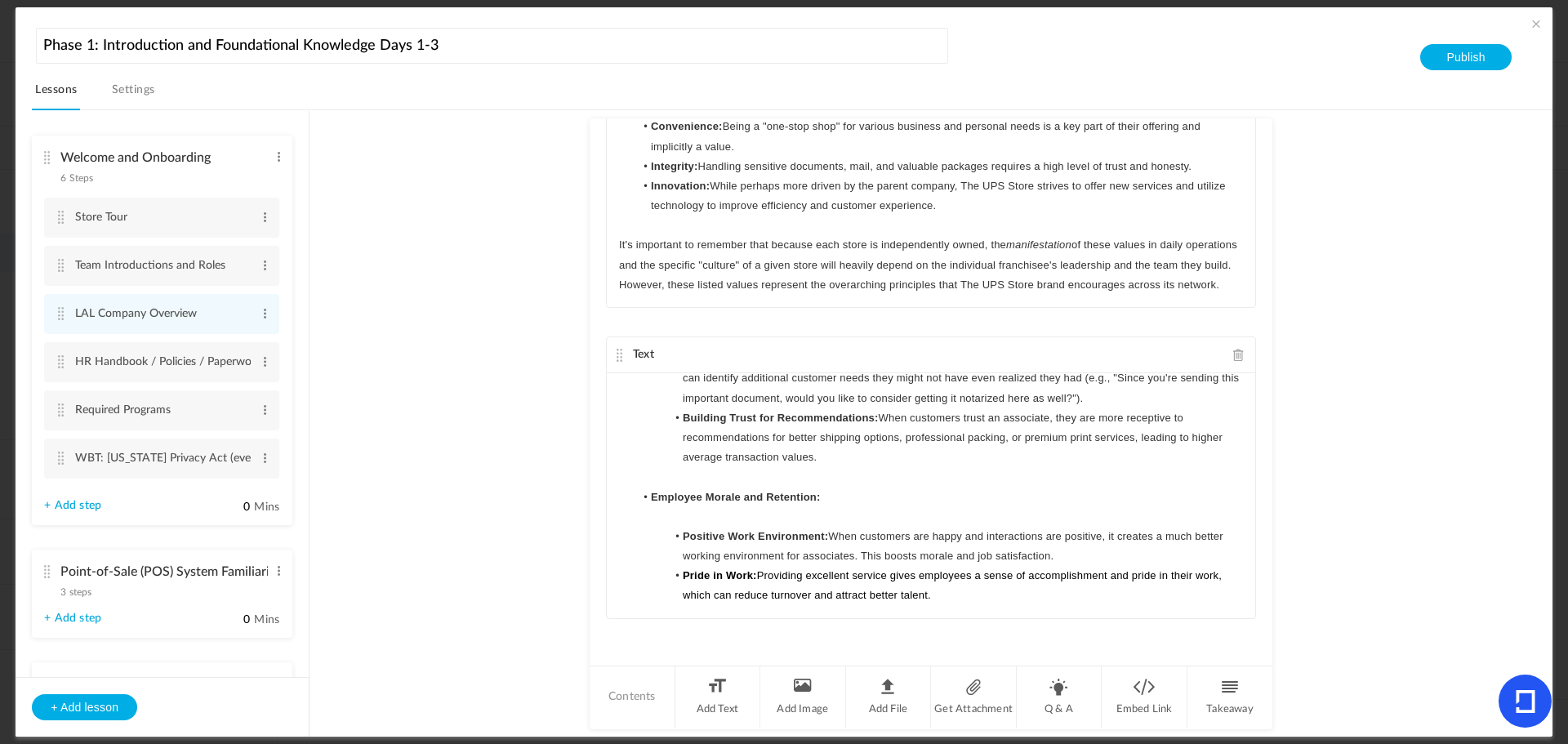
scroll to position [817, 0]
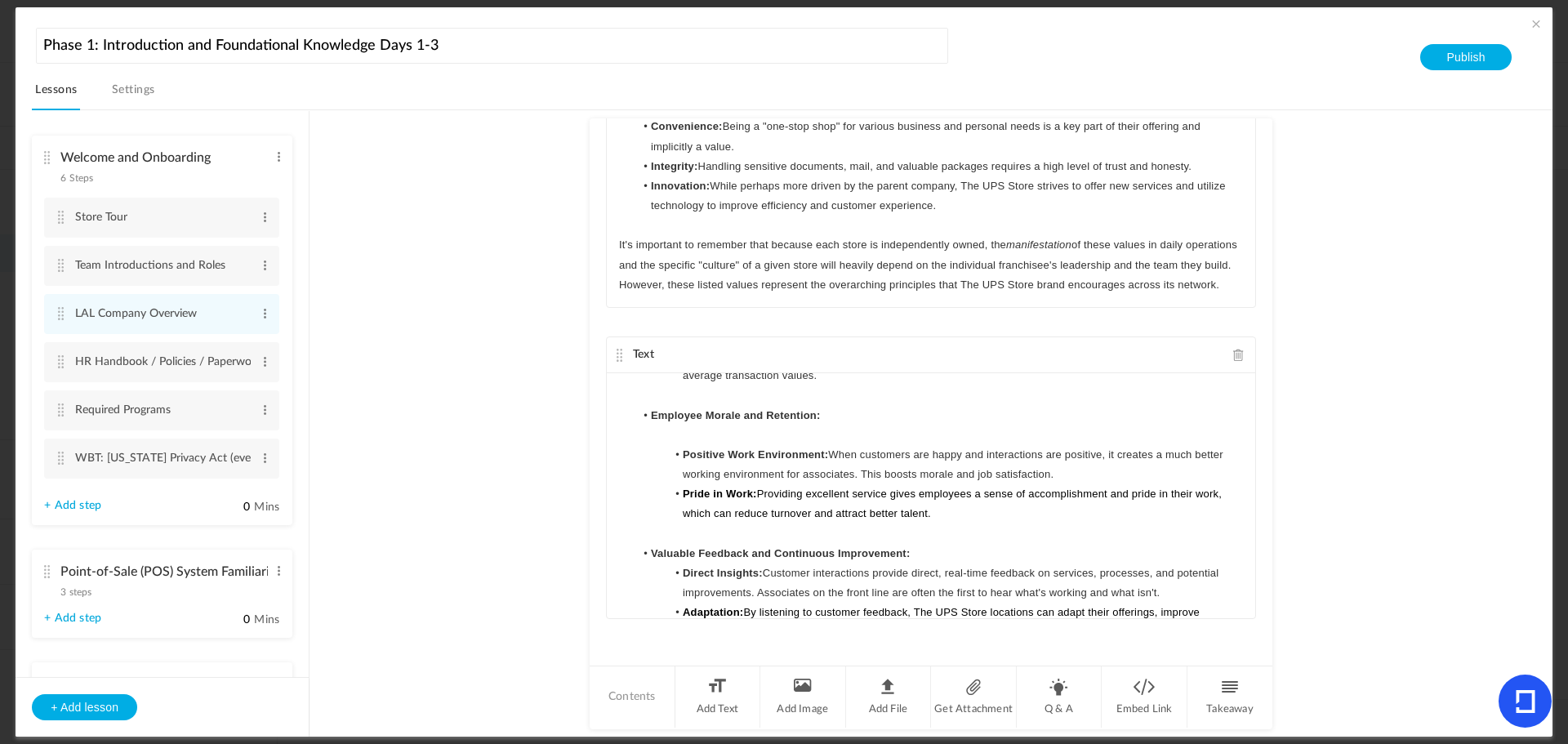
click at [934, 550] on li "Valuable Feedback and Continuous Improvement:" at bounding box center [939, 554] width 609 height 20
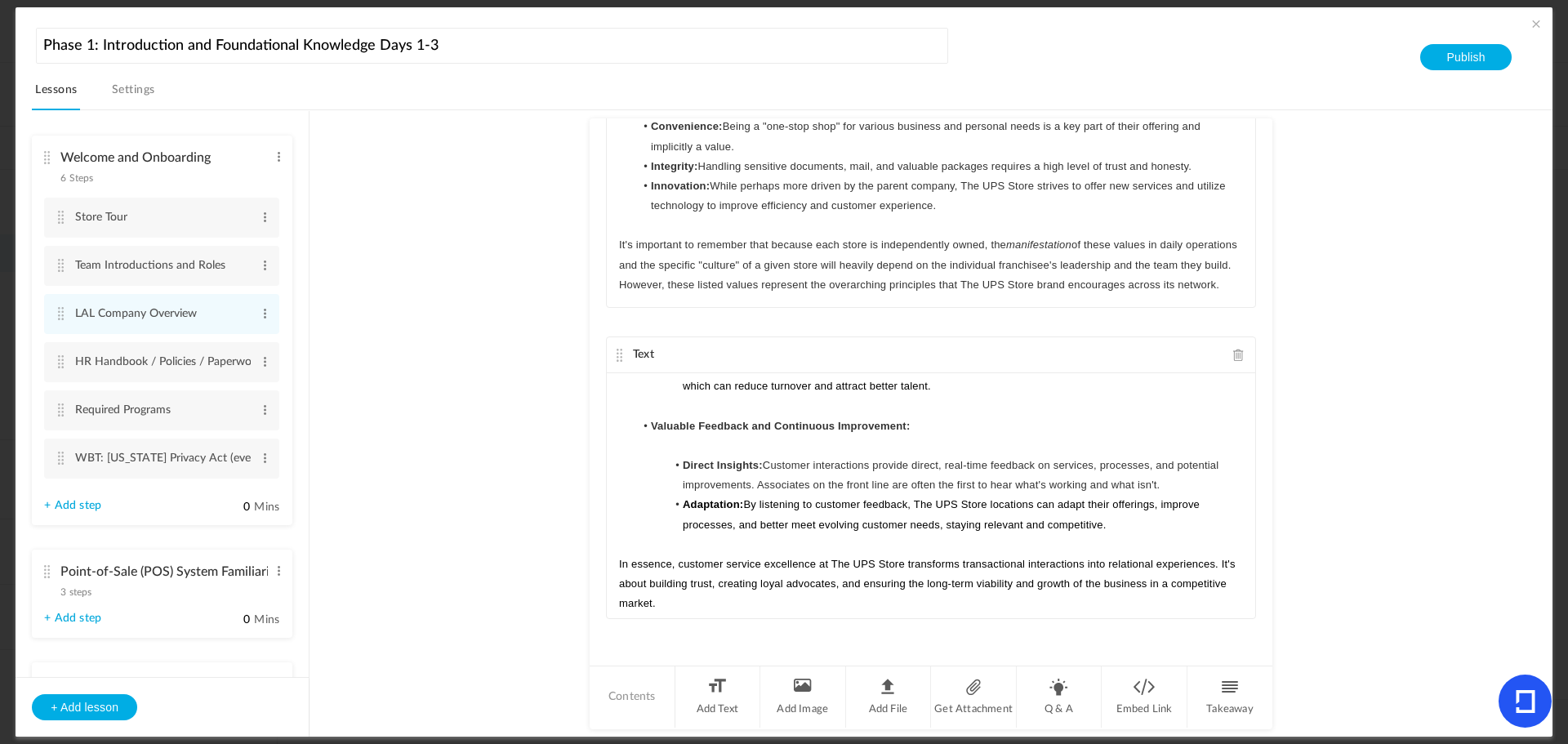
scroll to position [952, 0]
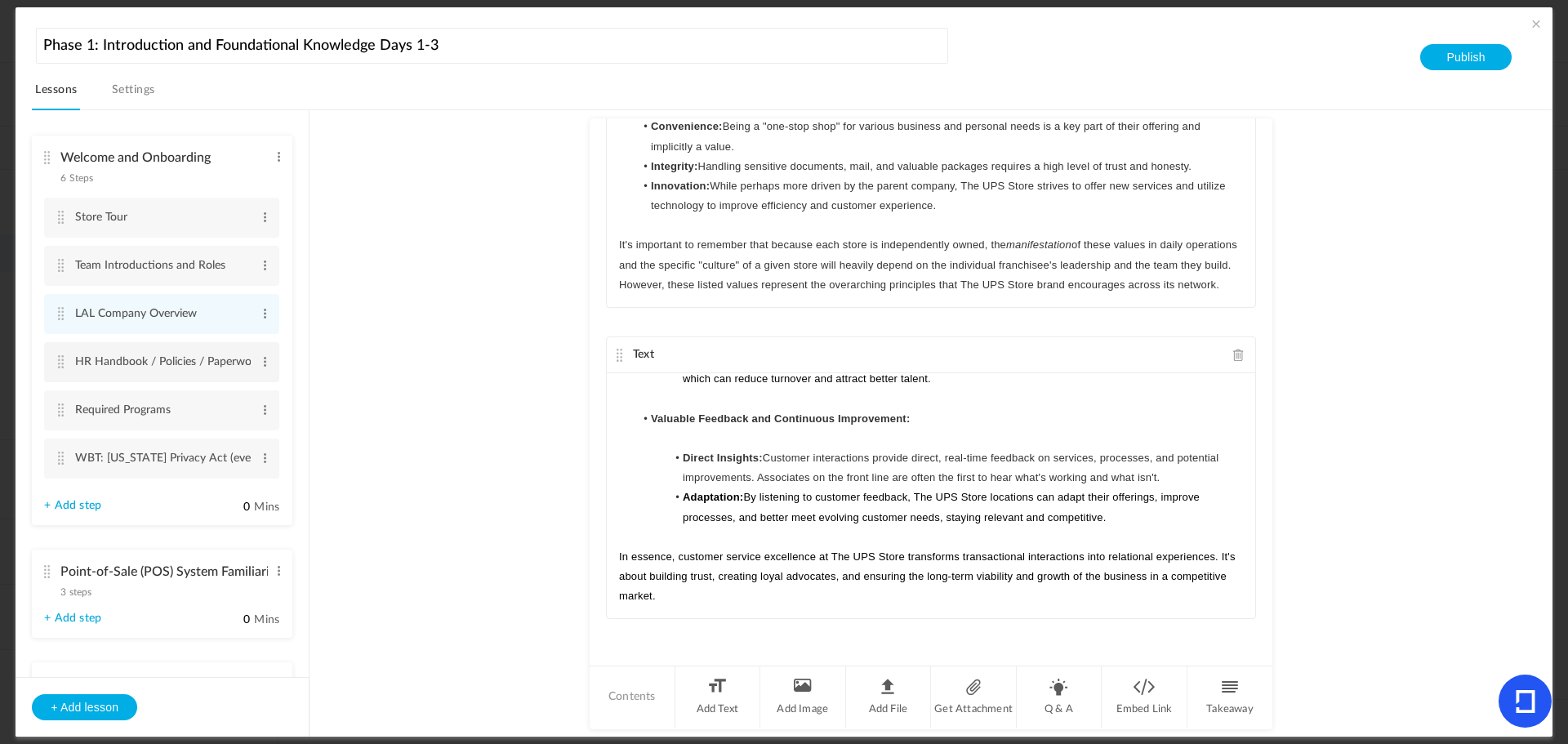
click at [65, 359] on cite at bounding box center [61, 362] width 11 height 13
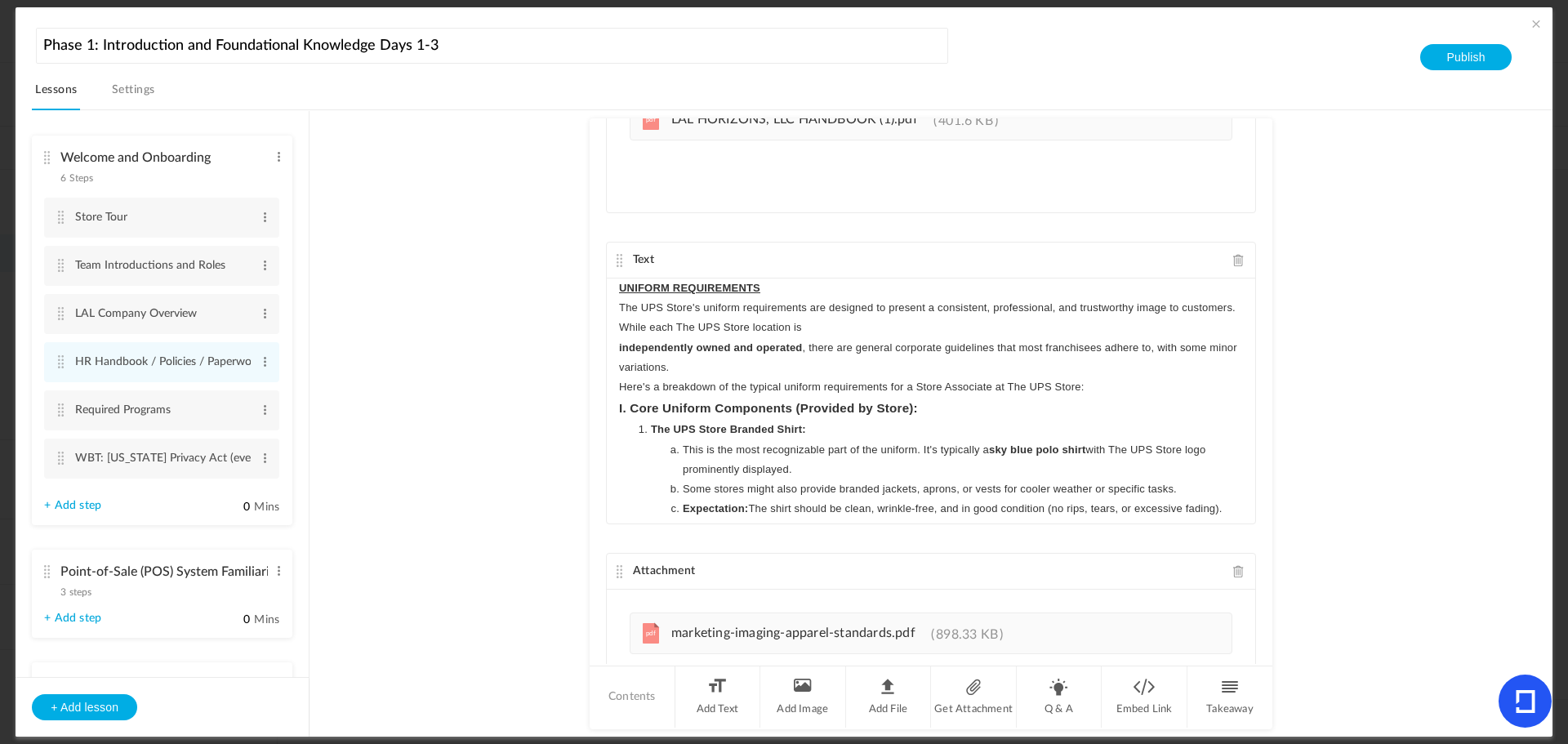
scroll to position [86, 0]
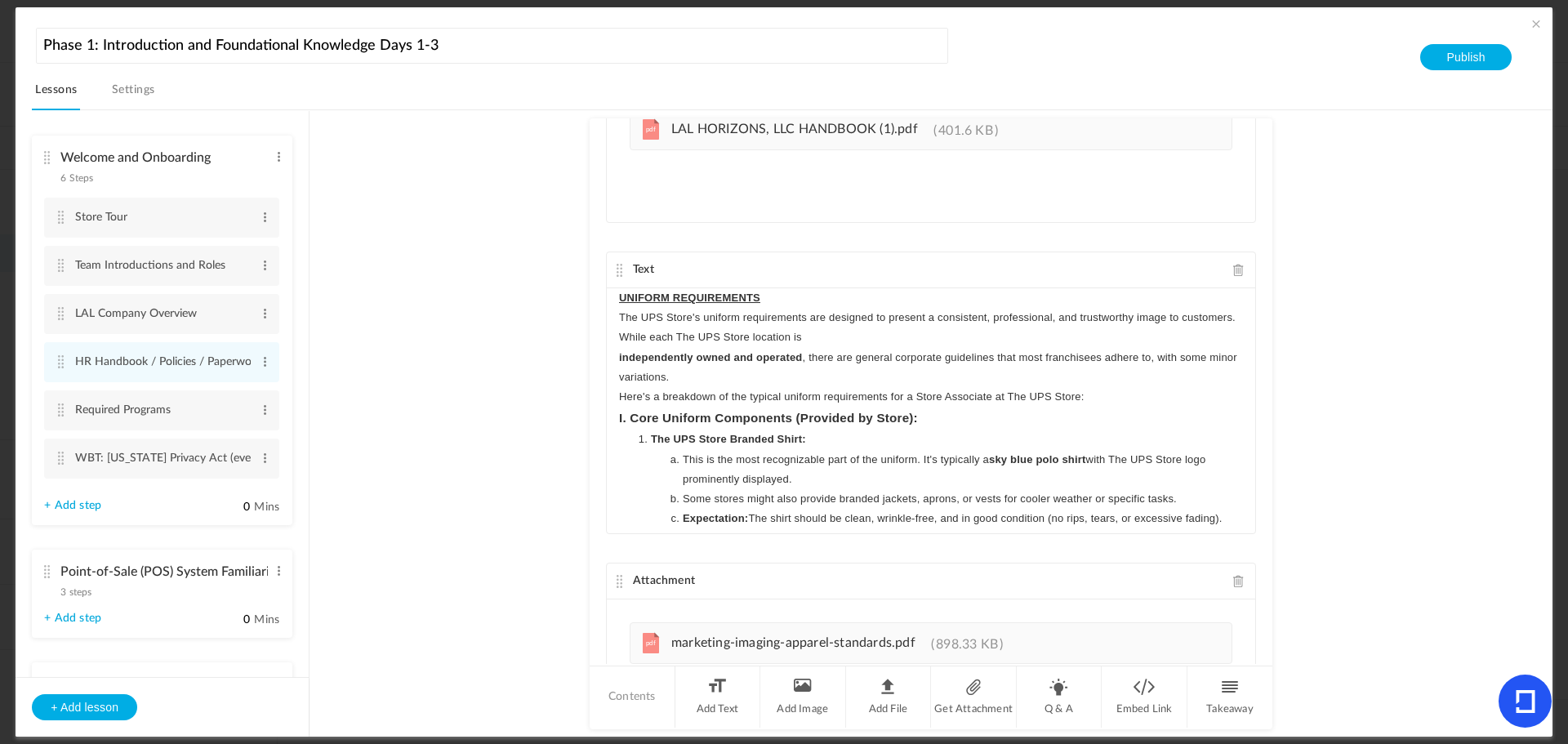
click at [769, 297] on p "UNIFORM REQUIREMENTS" at bounding box center [931, 298] width 624 height 20
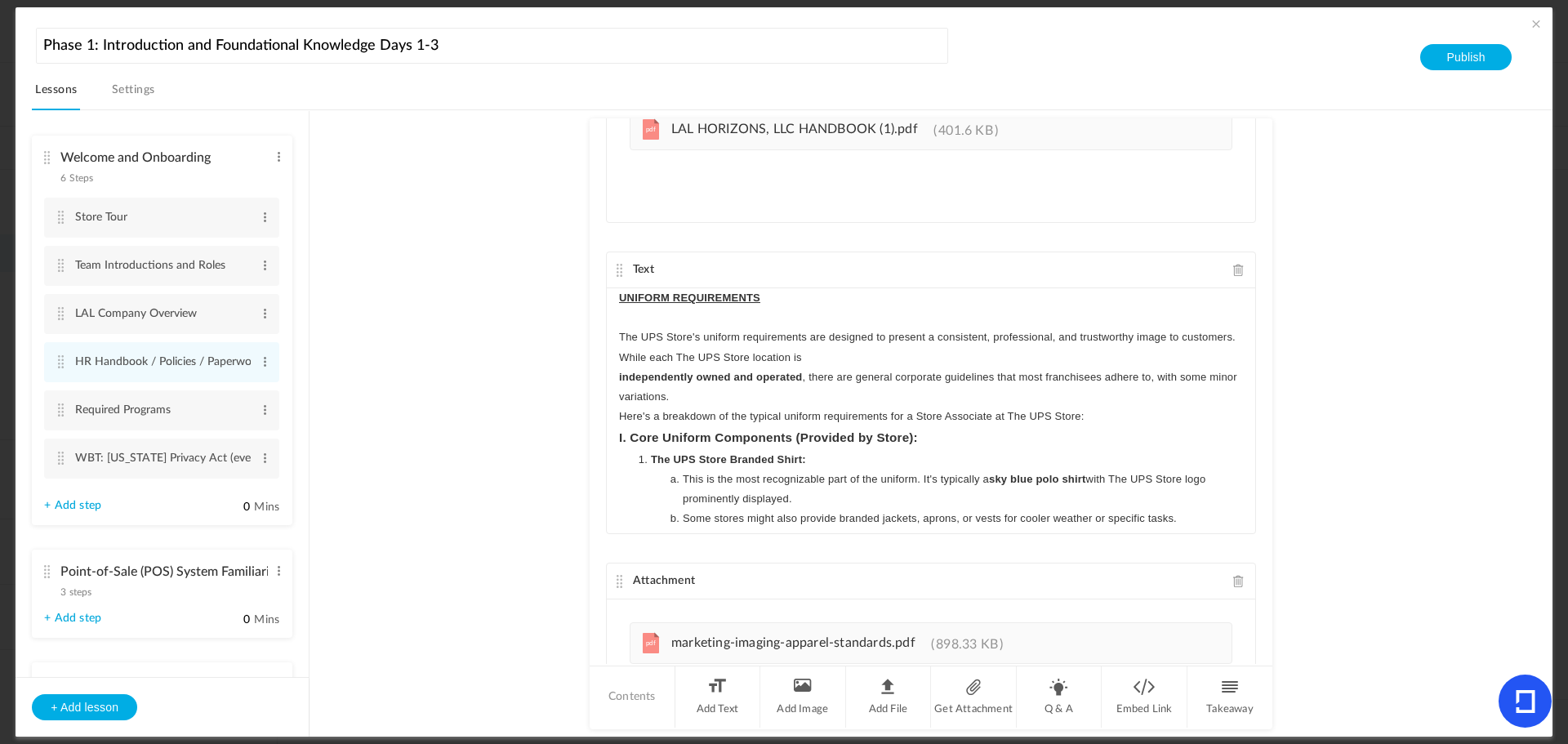
click at [615, 377] on div "UNIFORM REQUIREMENTS ﻿ The UPS Store's uniform requirements are designed to pre…" at bounding box center [931, 410] width 648 height 245
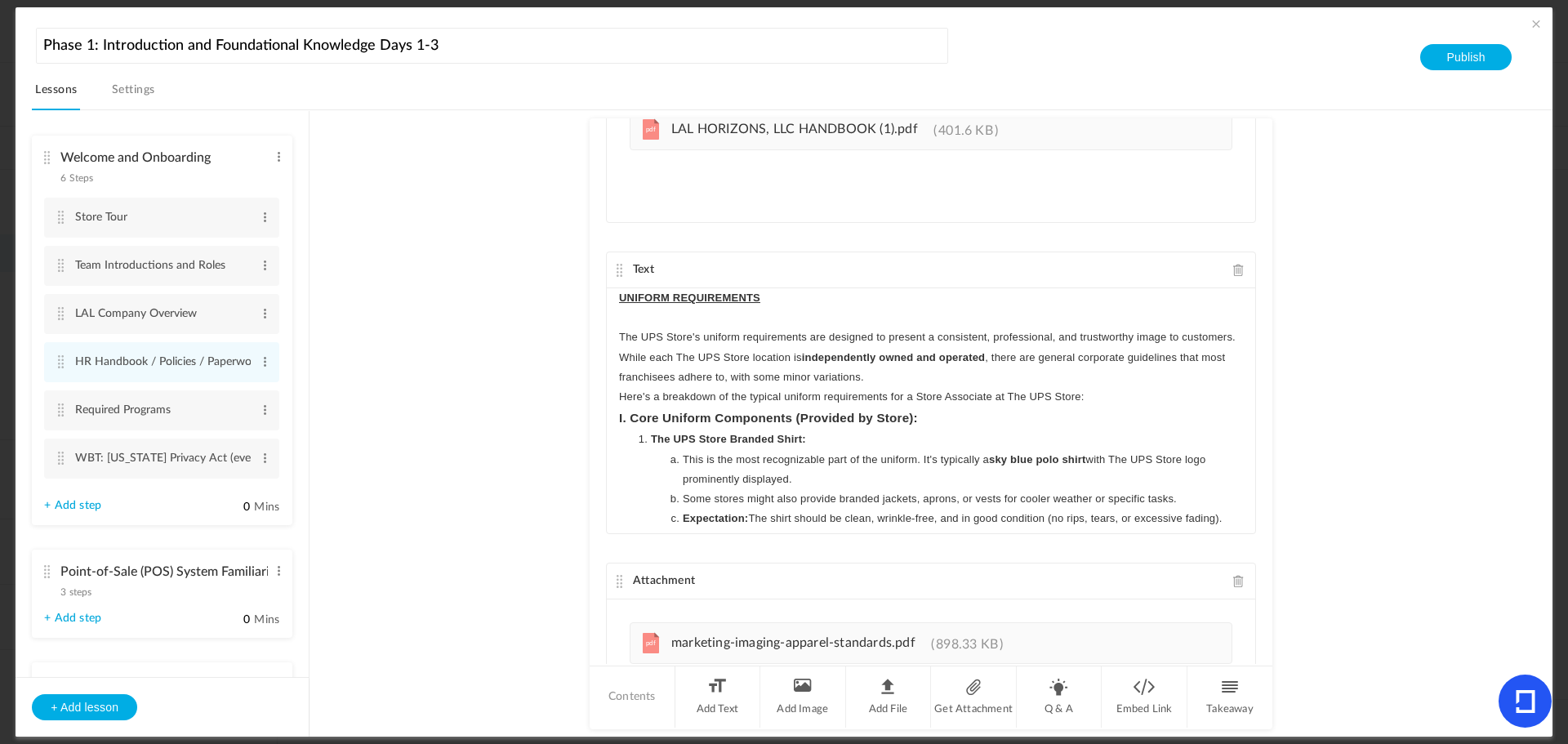
click at [615, 379] on div "UNIFORM REQUIREMENTS The UPS Store's uniform requirements are designed to prese…" at bounding box center [931, 410] width 648 height 245
click at [976, 377] on p "The UPS Store's uniform requirements are designed to present a consistent, prof…" at bounding box center [931, 357] width 624 height 60
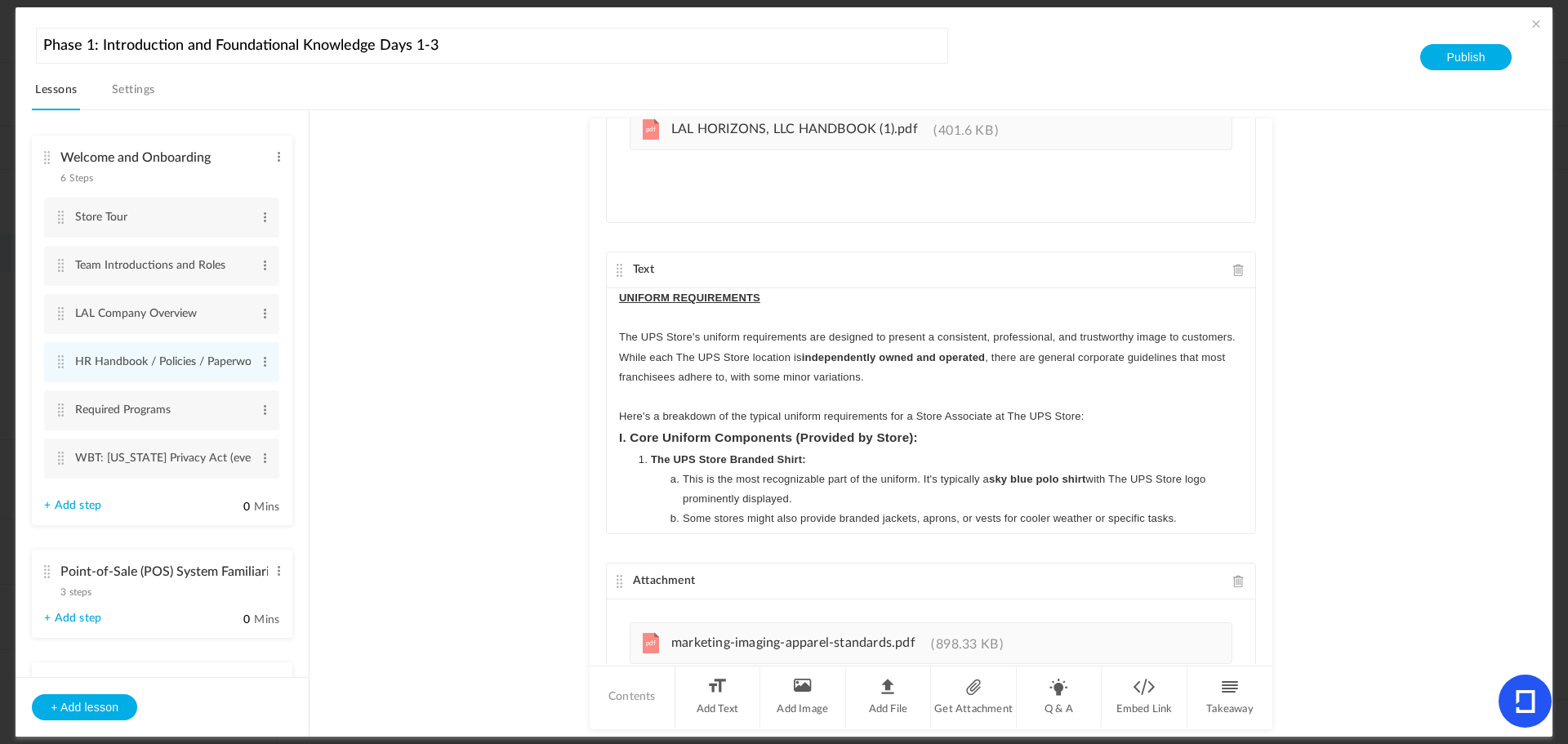
click at [1104, 413] on p "Here's a breakdown of the typical uniform requirements for a Store Associate at…" at bounding box center [931, 417] width 624 height 20
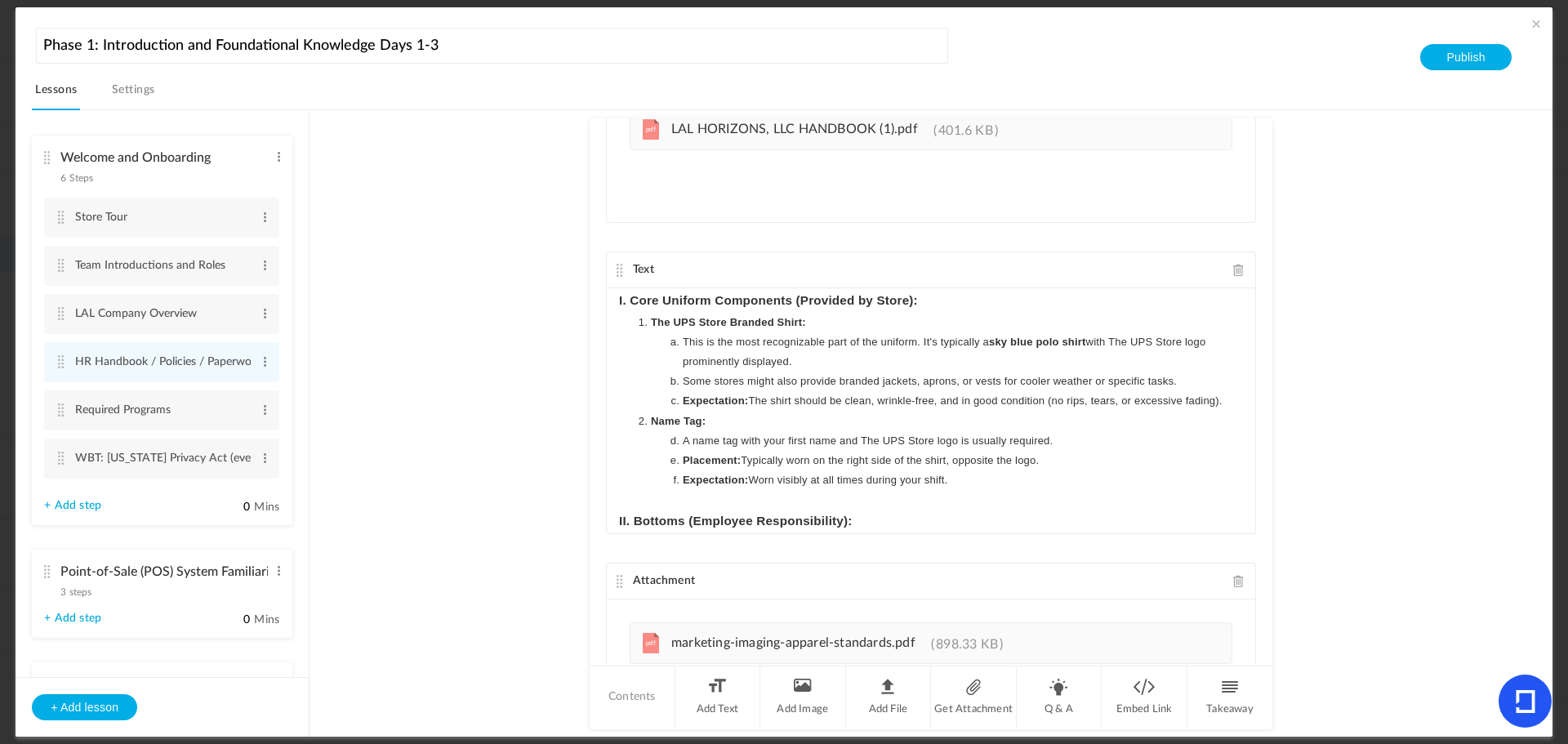
scroll to position [114, 0]
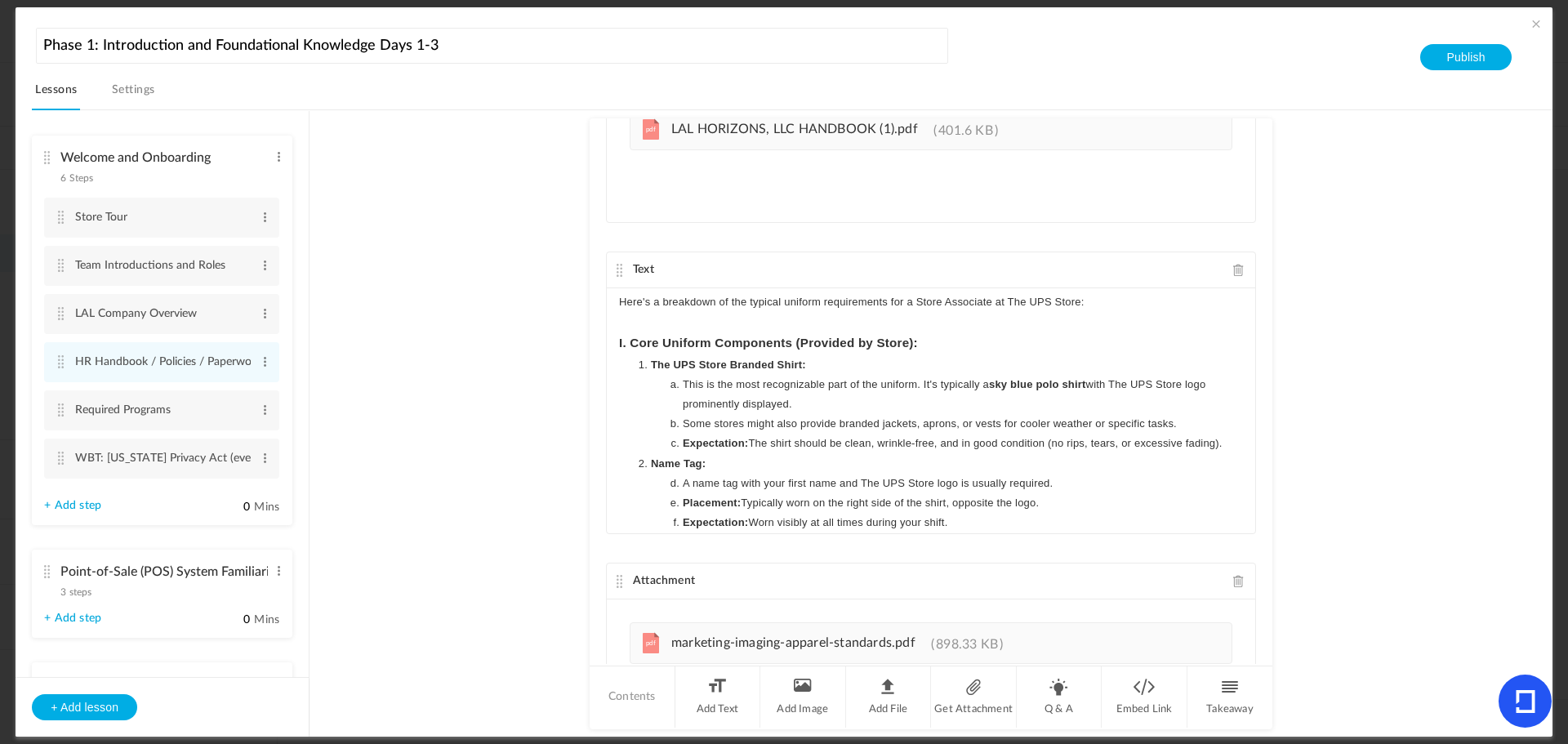
click at [946, 342] on h3 "I. Core Uniform Components (Provided by Store):" at bounding box center [931, 343] width 624 height 23
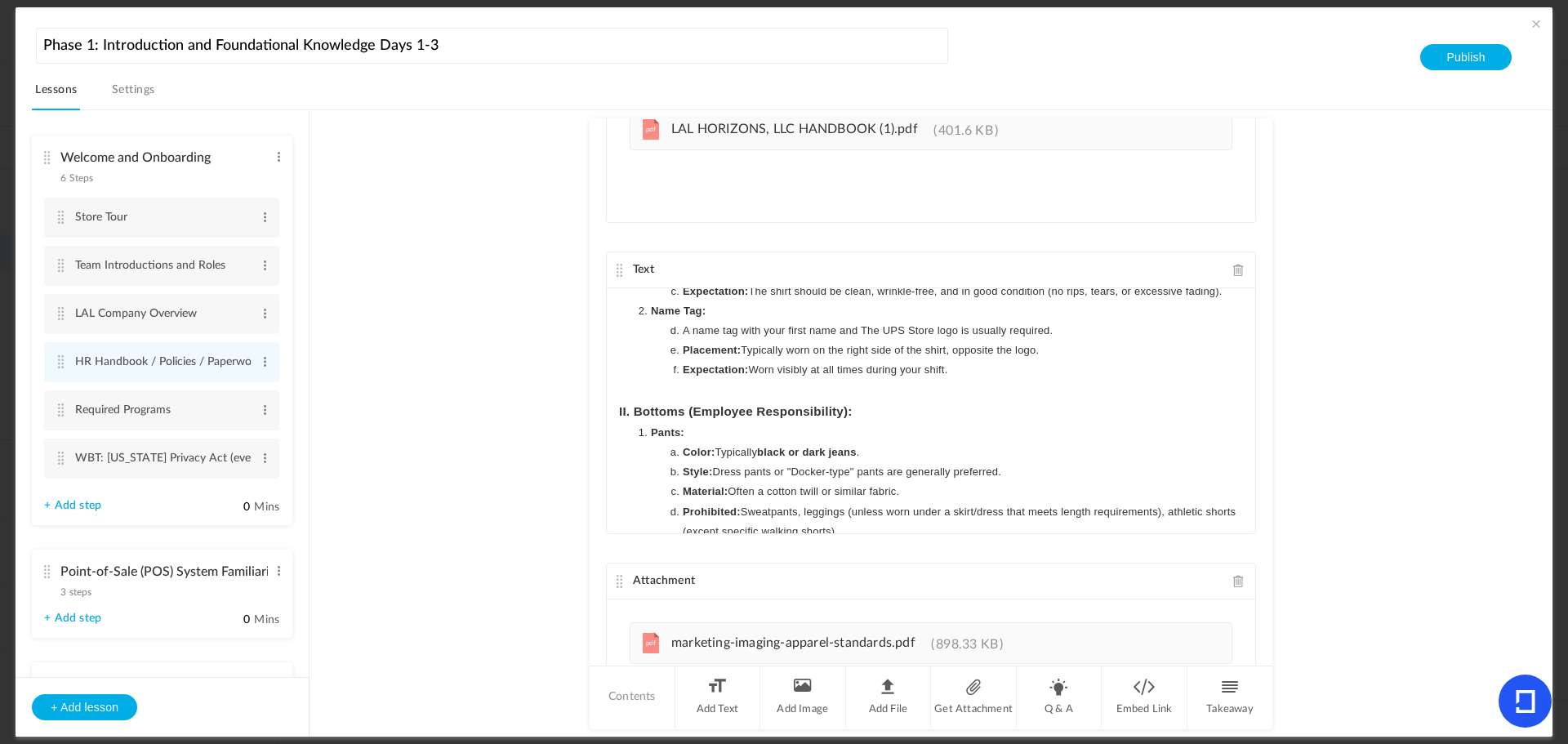
scroll to position [297, 0]
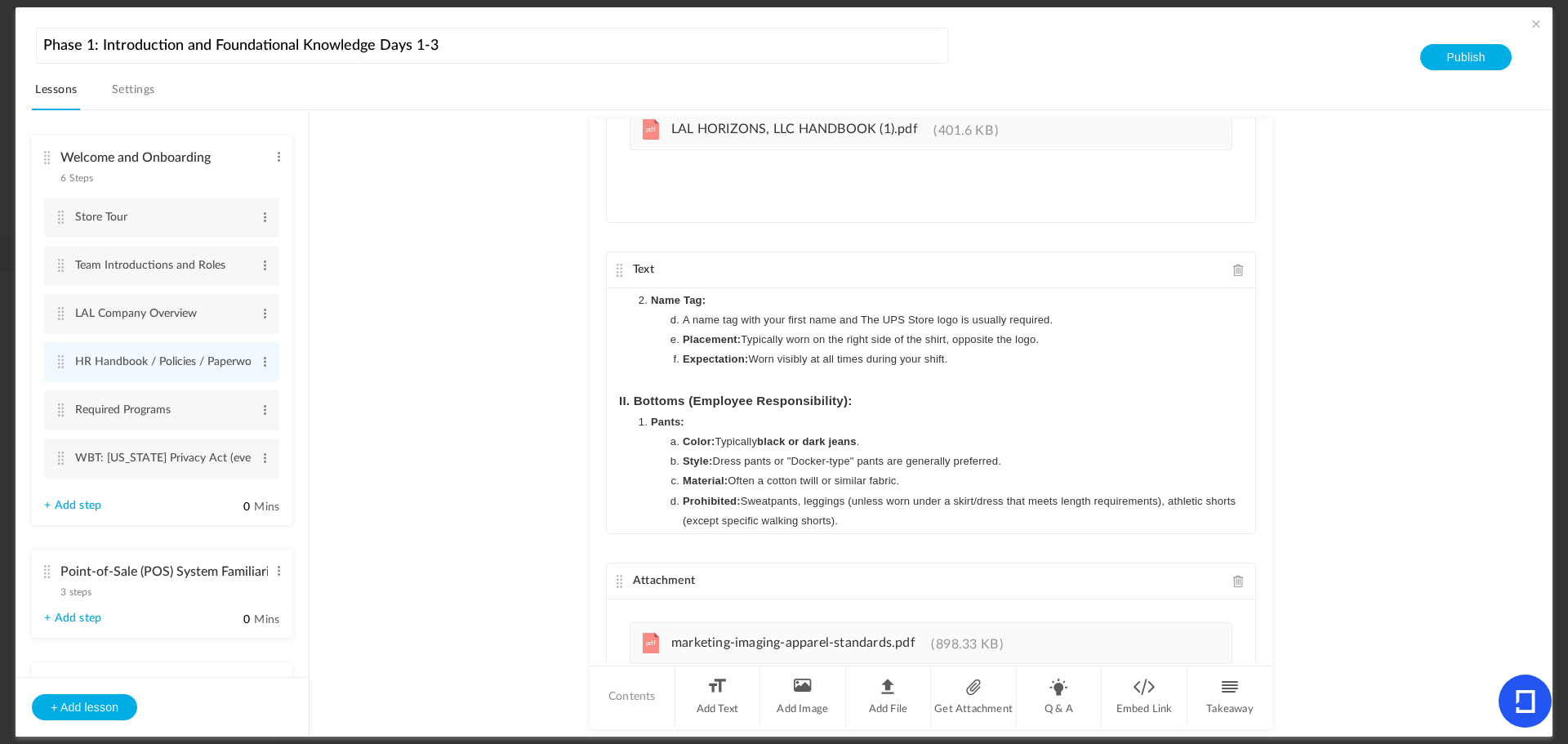
click at [868, 402] on h3 "II. Bottoms (Employee Responsibility):" at bounding box center [931, 401] width 624 height 23
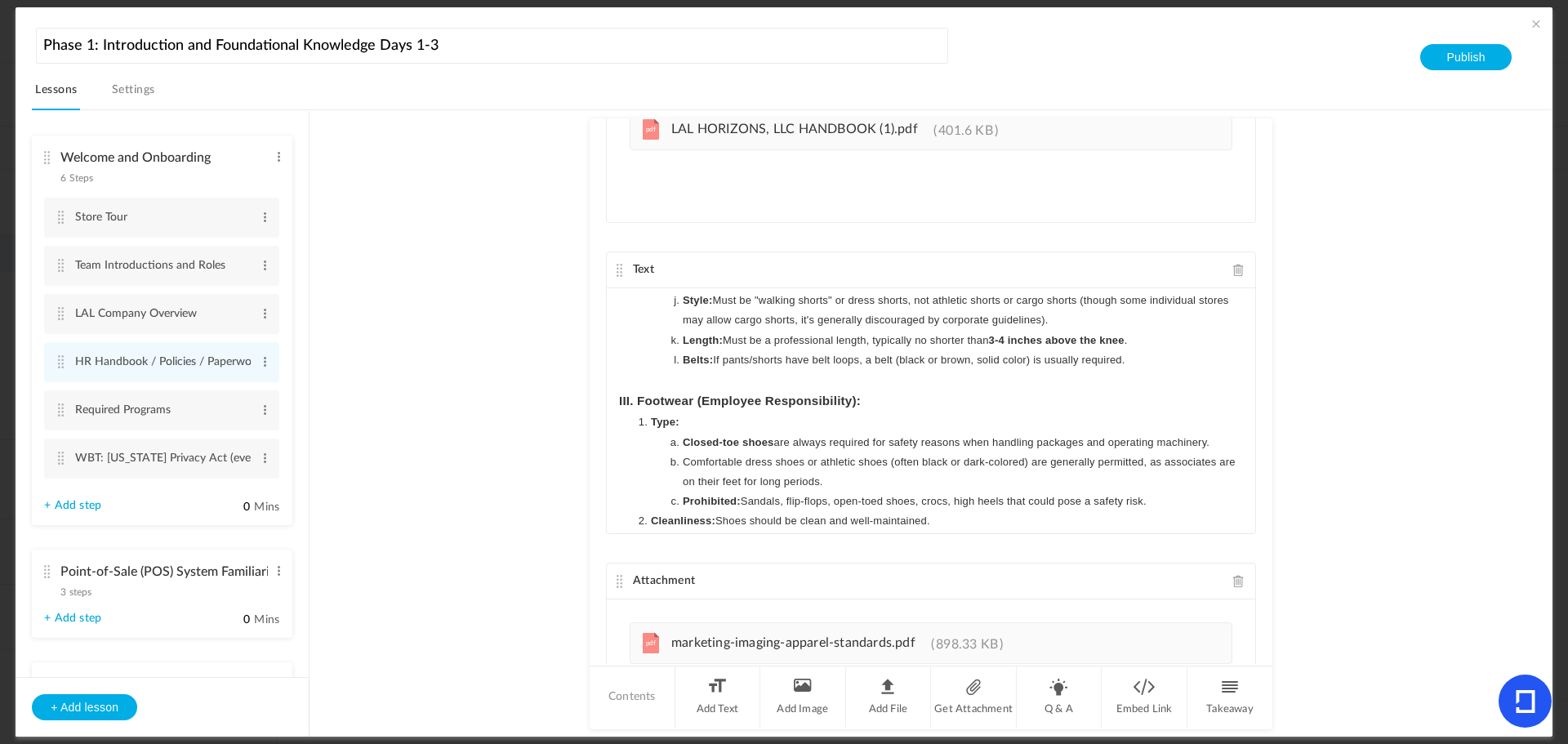
scroll to position [745, 0]
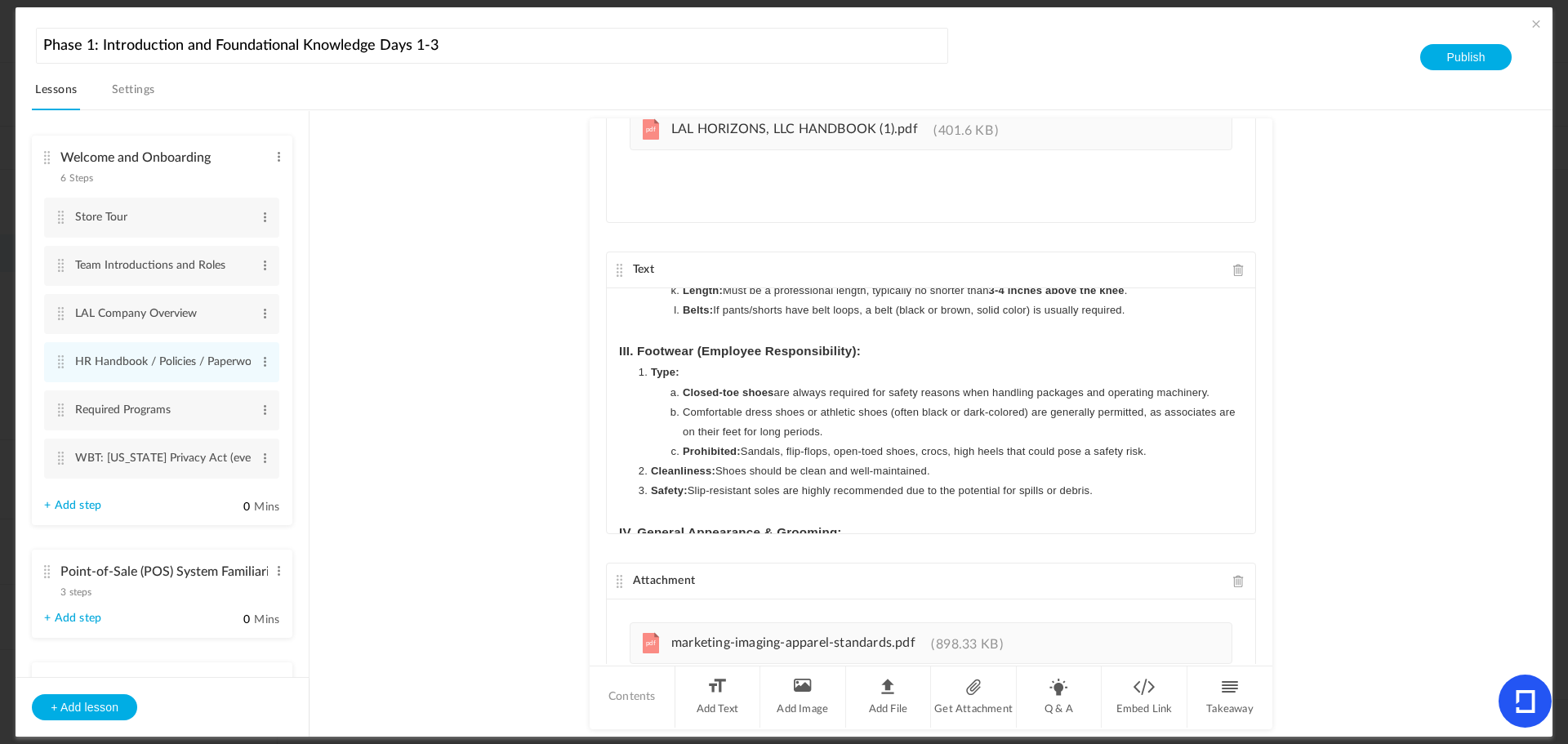
click at [892, 351] on h3 "III. Footwear (Employee Responsibility):" at bounding box center [931, 351] width 624 height 23
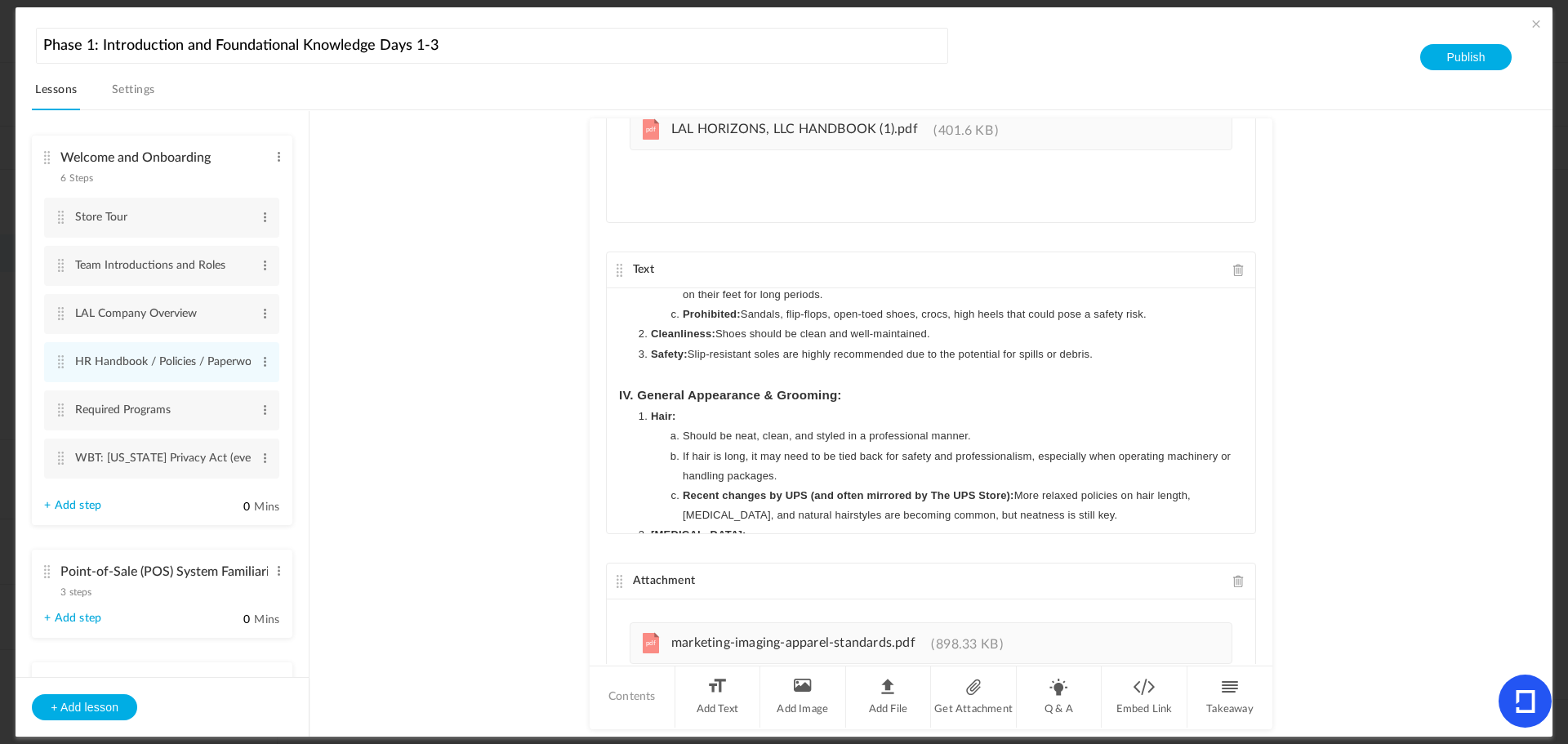
scroll to position [941, 0]
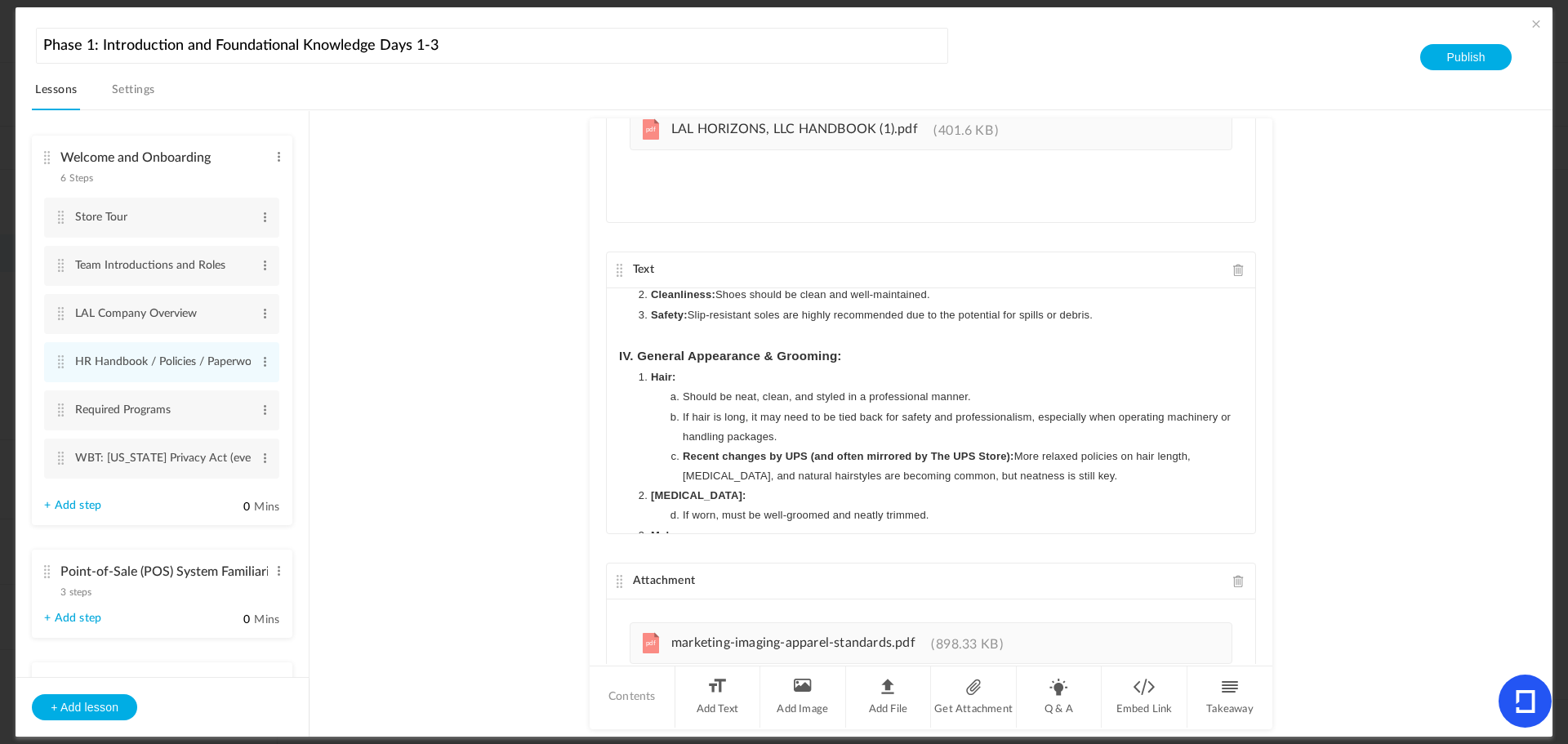
click at [865, 354] on h3 "IV. General Appearance & Grooming:" at bounding box center [931, 356] width 624 height 23
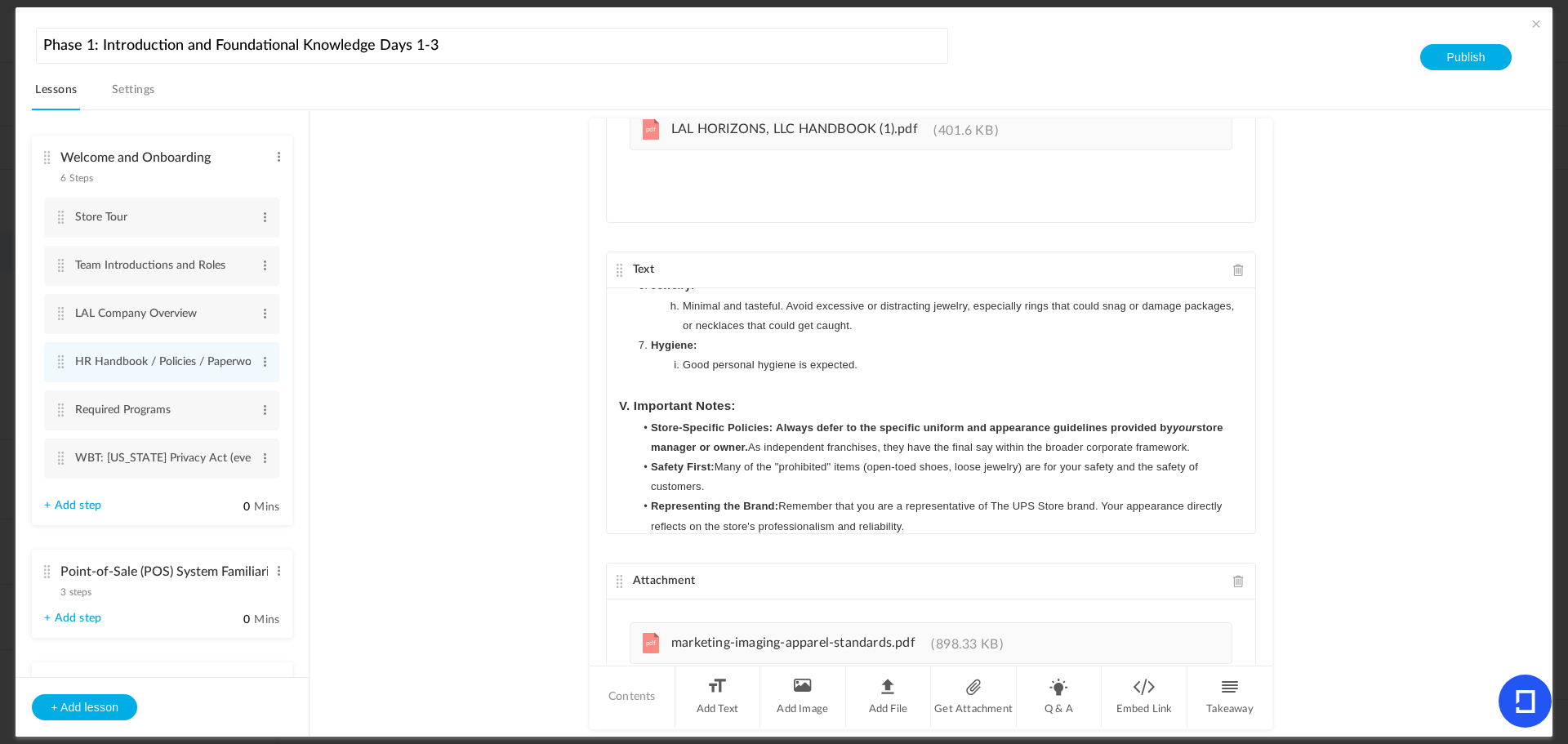
scroll to position [1404, 0]
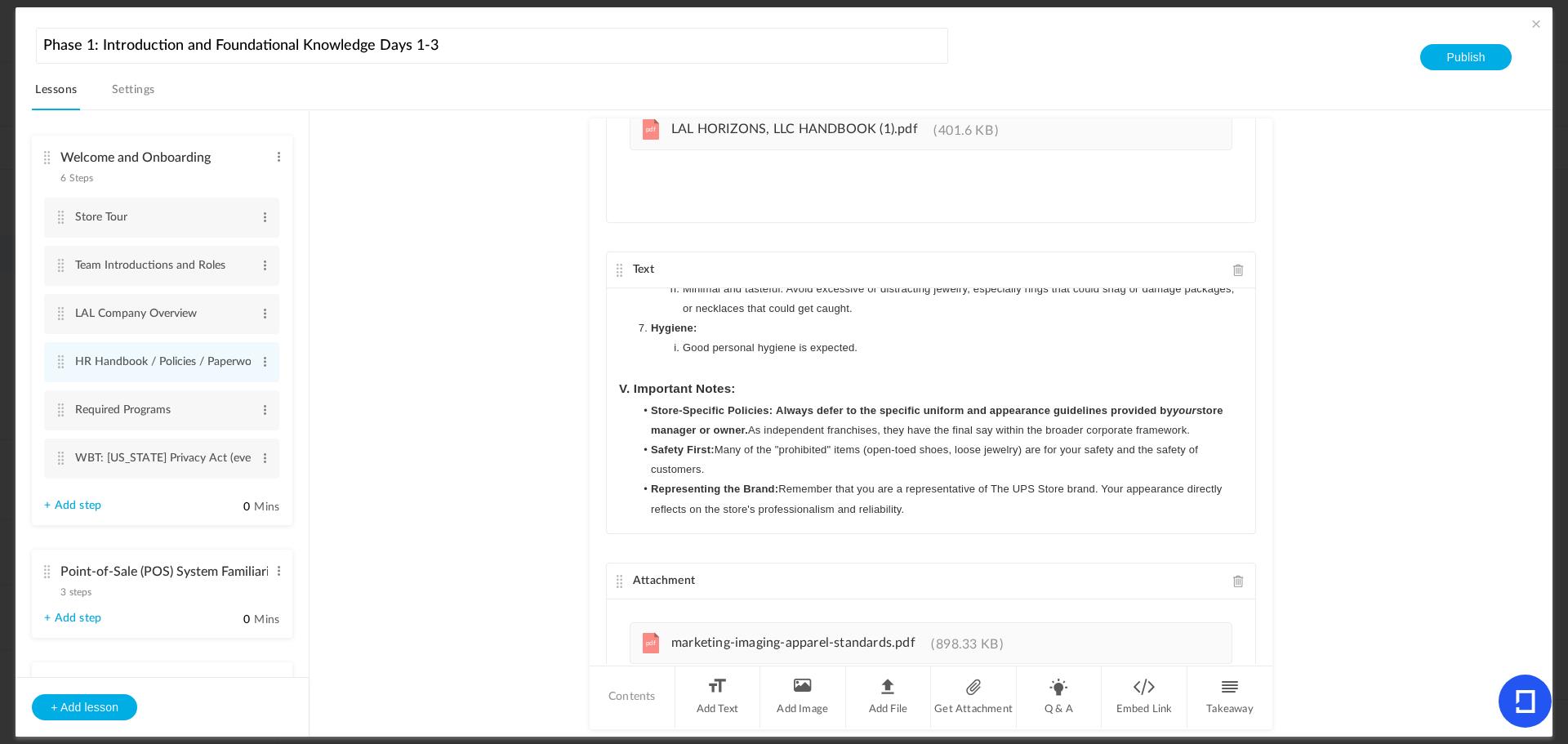
click at [798, 392] on h3 "V. Important Notes:" at bounding box center [931, 389] width 624 height 23
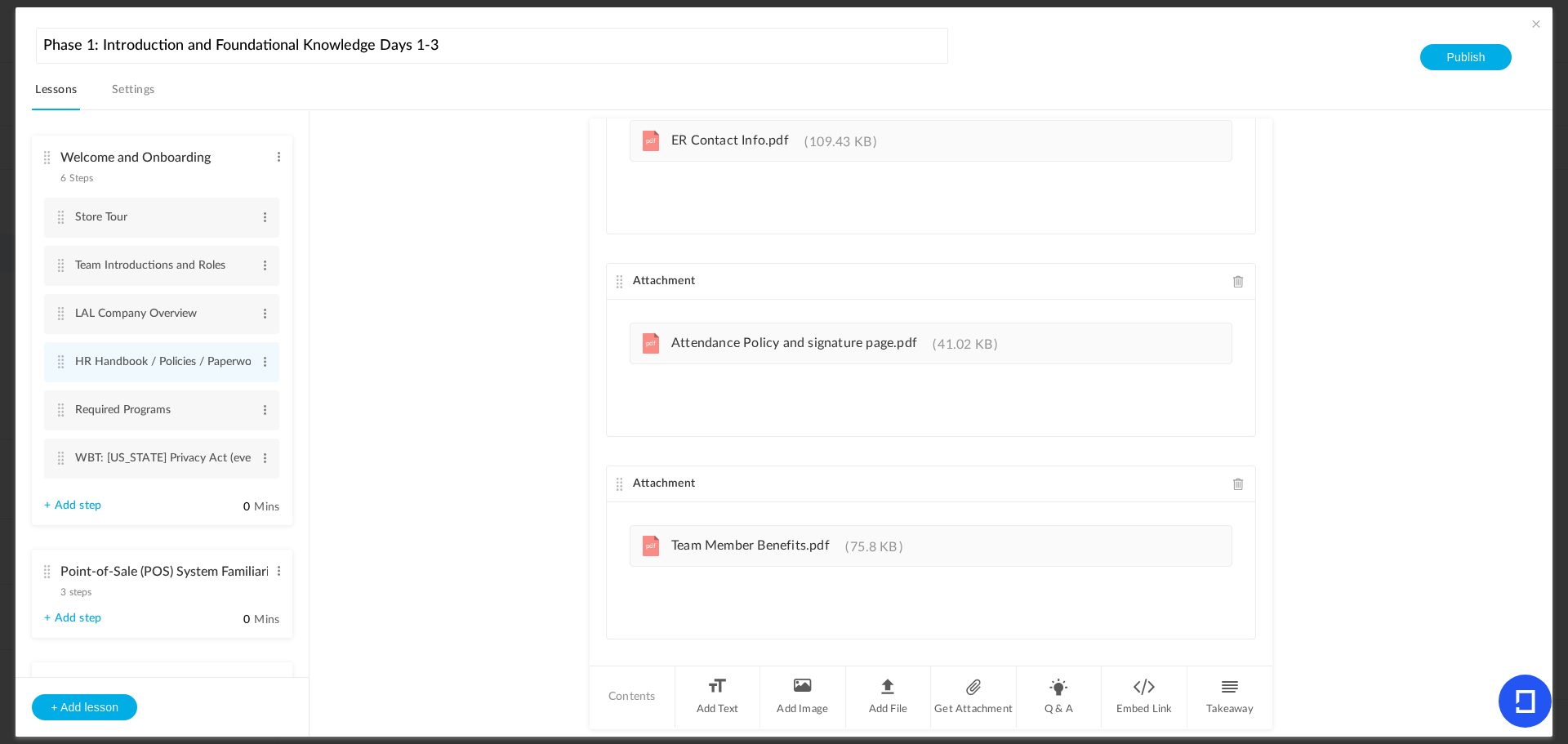
scroll to position [2570, 0]
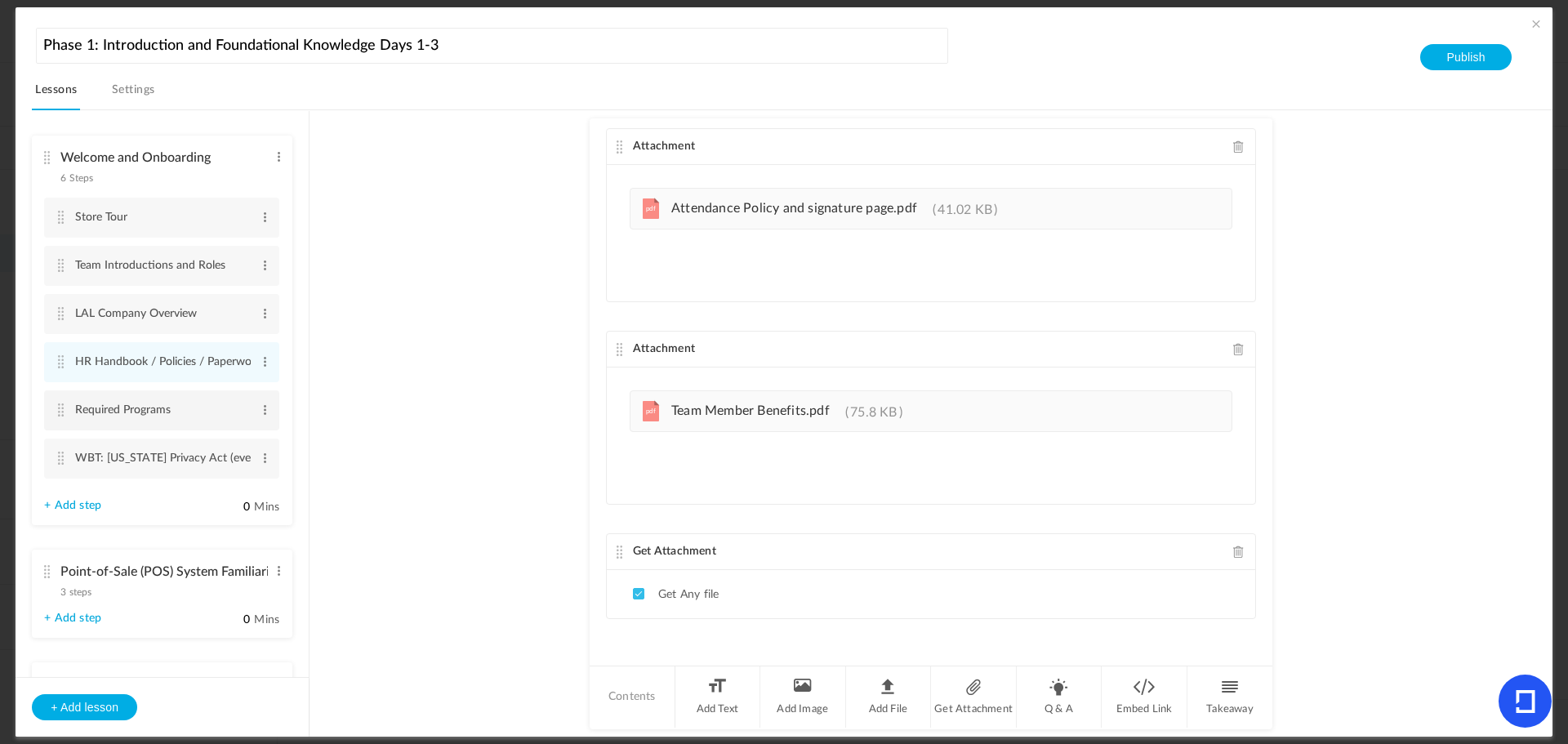
click at [66, 412] on cite at bounding box center [61, 410] width 11 height 13
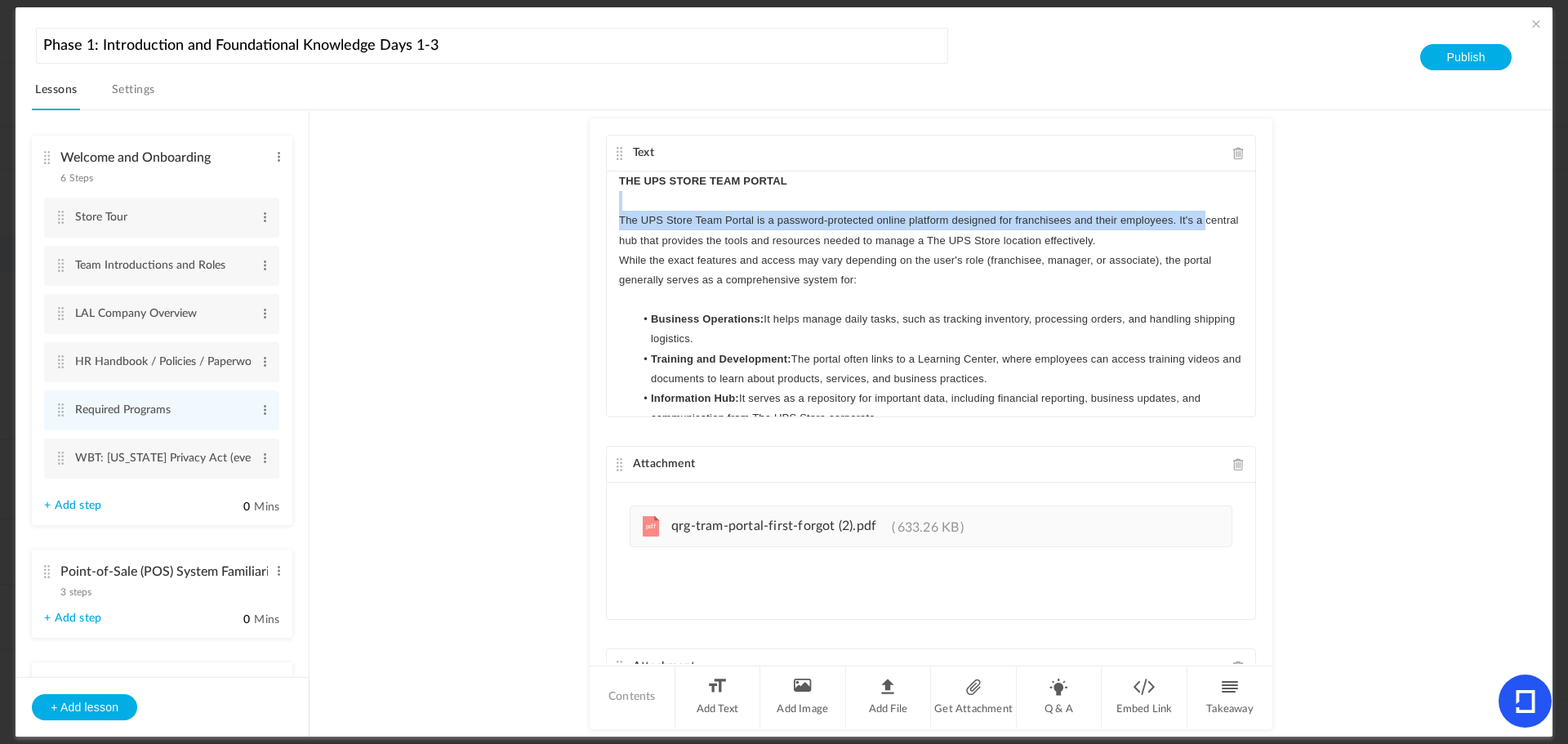
drag, startPoint x: 1240, startPoint y: 186, endPoint x: 1239, endPoint y: 225, distance: 39.0
click at [1239, 225] on div "THE UPS STORE TEAM PORTAL The UPS Store Team Portal is a password-protected onl…" at bounding box center [931, 294] width 648 height 245
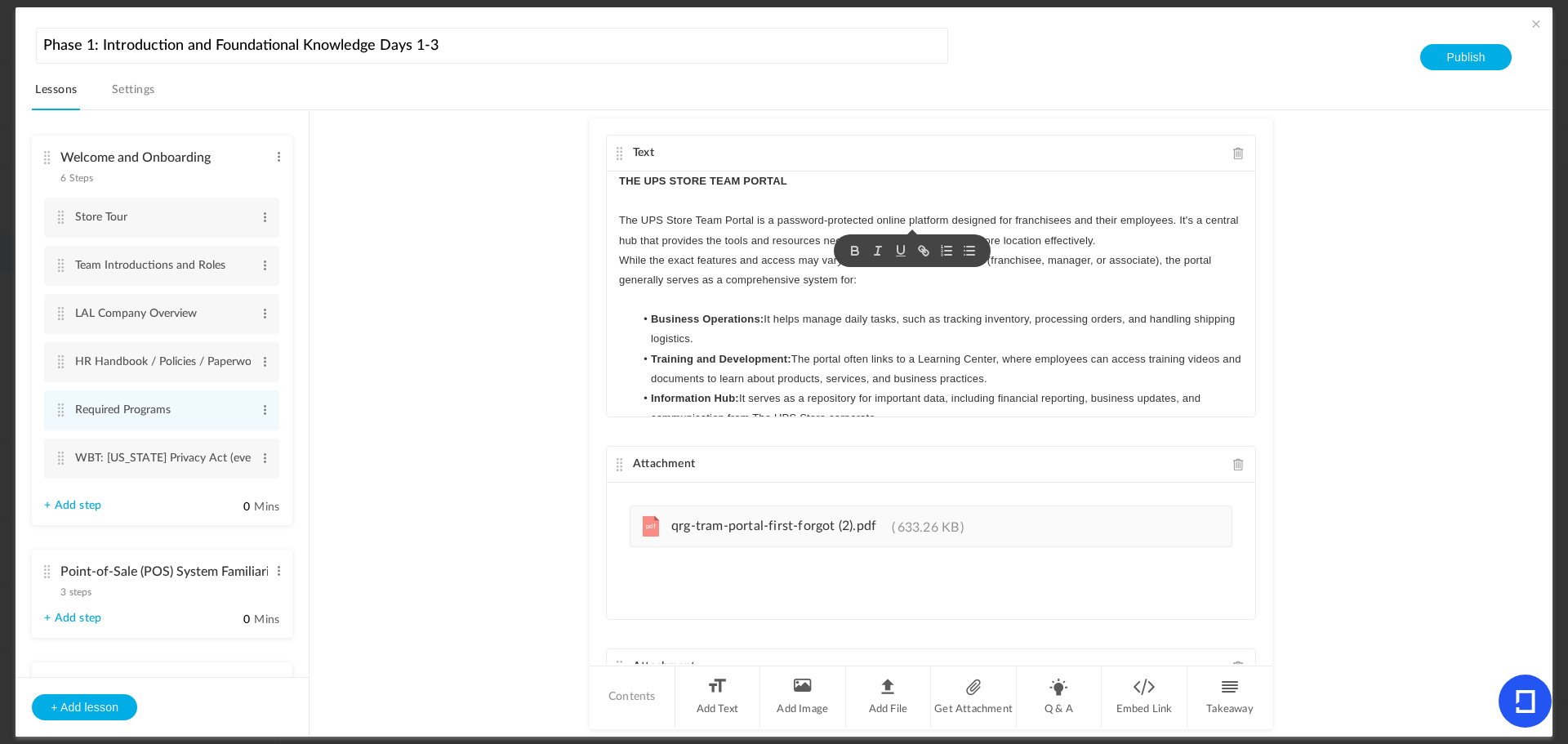
click at [1342, 233] on au-course-substep "Text THE UPS STORE TEAM PORTAL The UPS Store Team Portal is a password-protecte…" at bounding box center [930, 423] width 1204 height 628
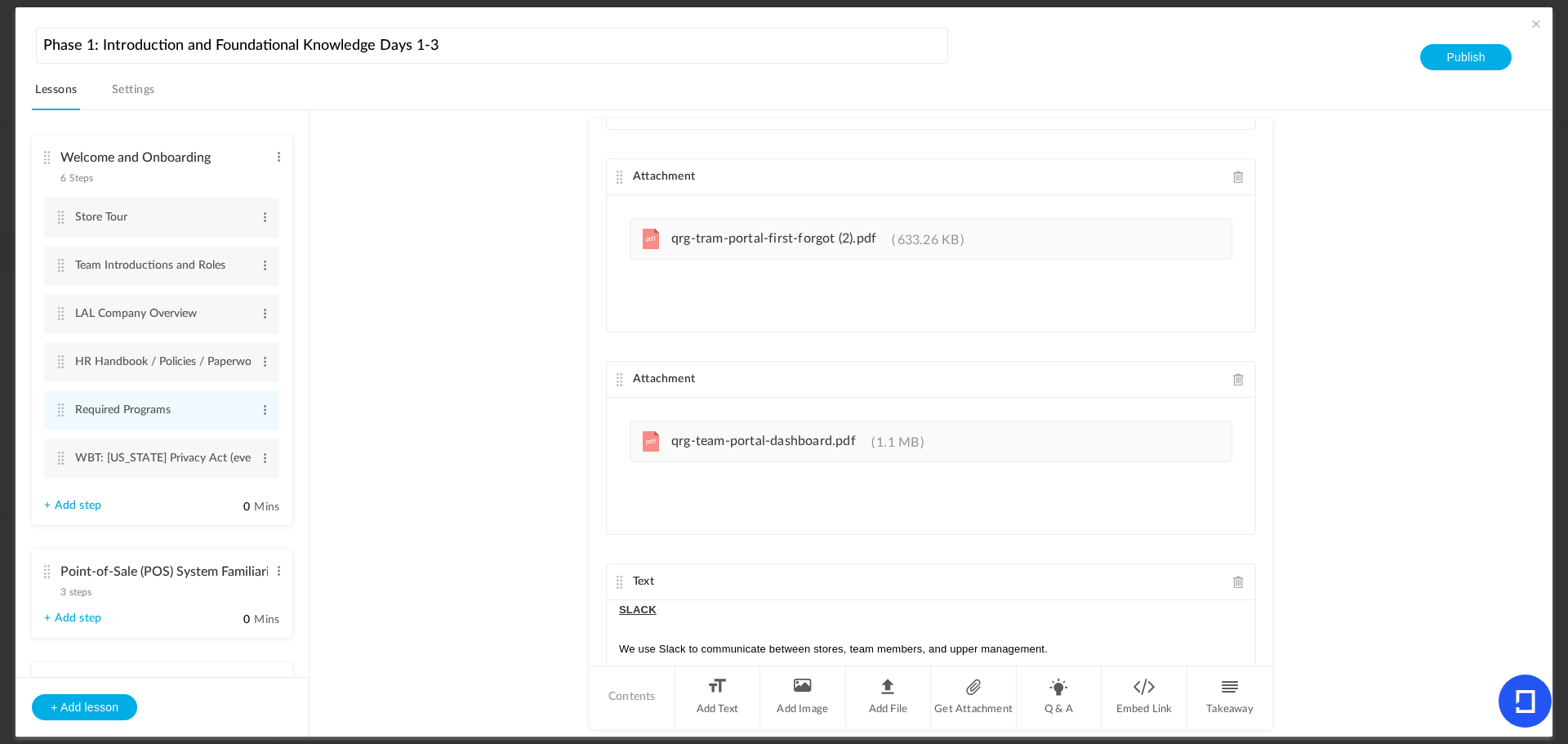
scroll to position [0, 0]
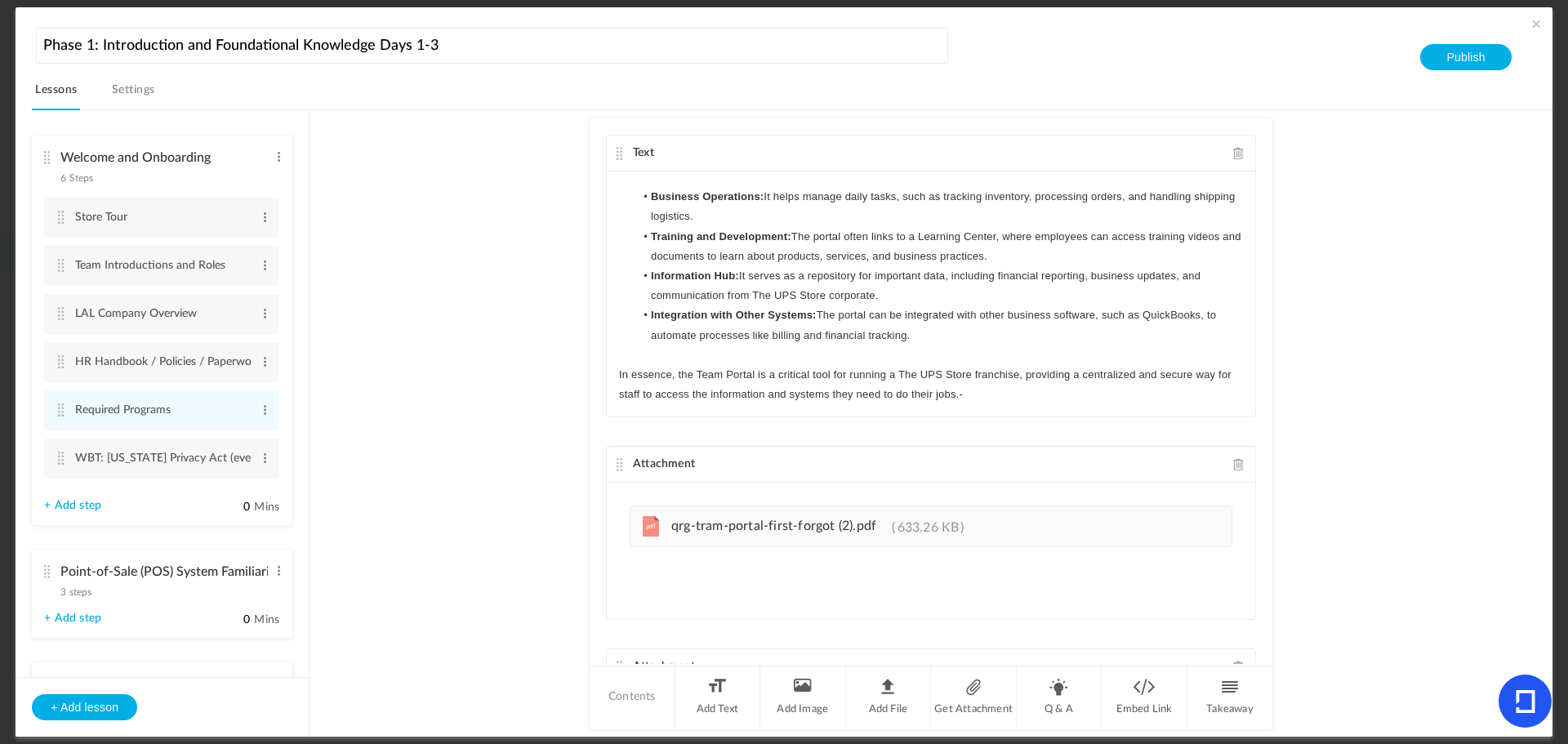
click at [1009, 396] on p "In essence, the Team Portal is a critical tool for running a The UPS Store fran…" at bounding box center [931, 385] width 624 height 39
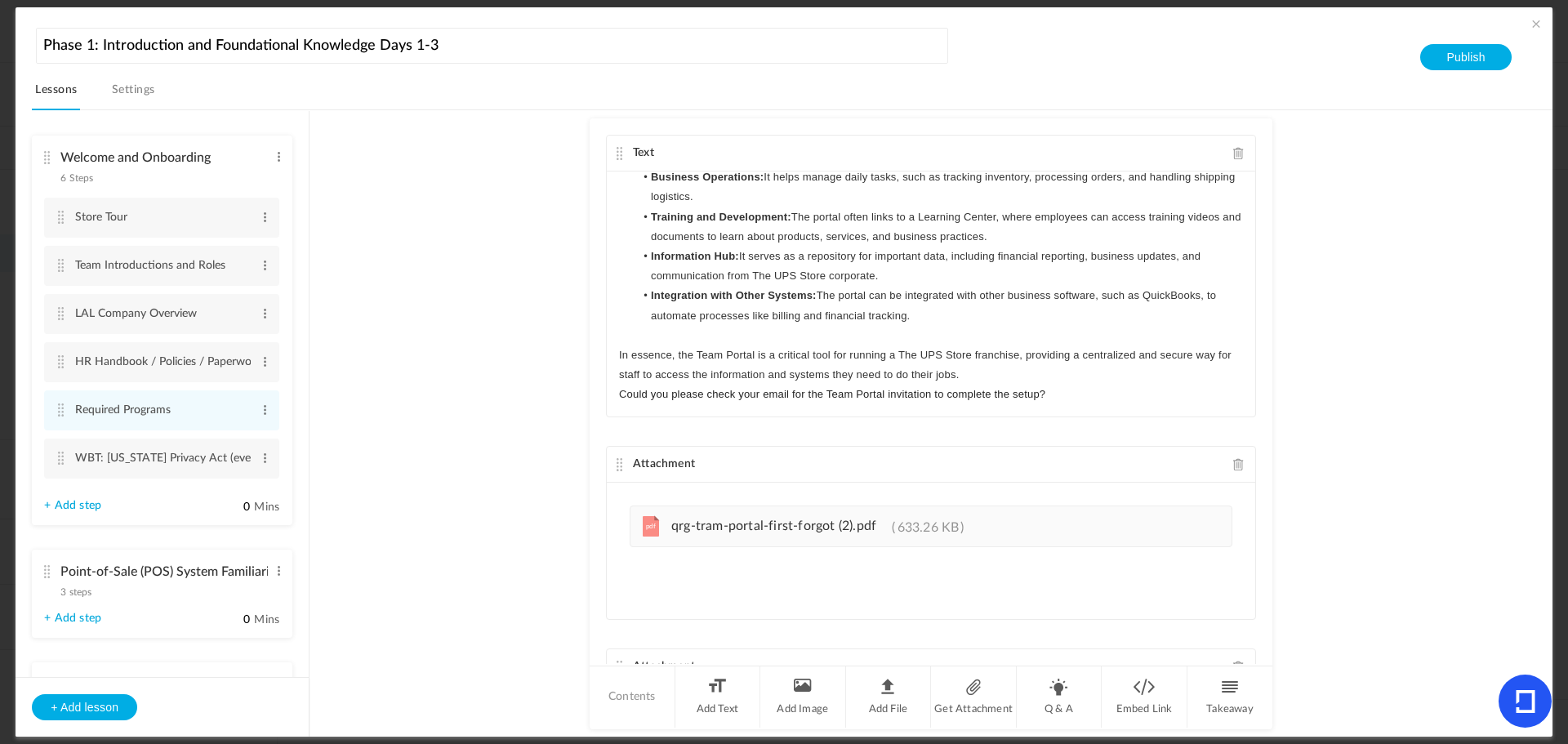
scroll to position [142, 0]
click at [967, 369] on p "In essence, the Team Portal is a critical tool for running a The UPS Store fran…" at bounding box center [931, 365] width 624 height 39
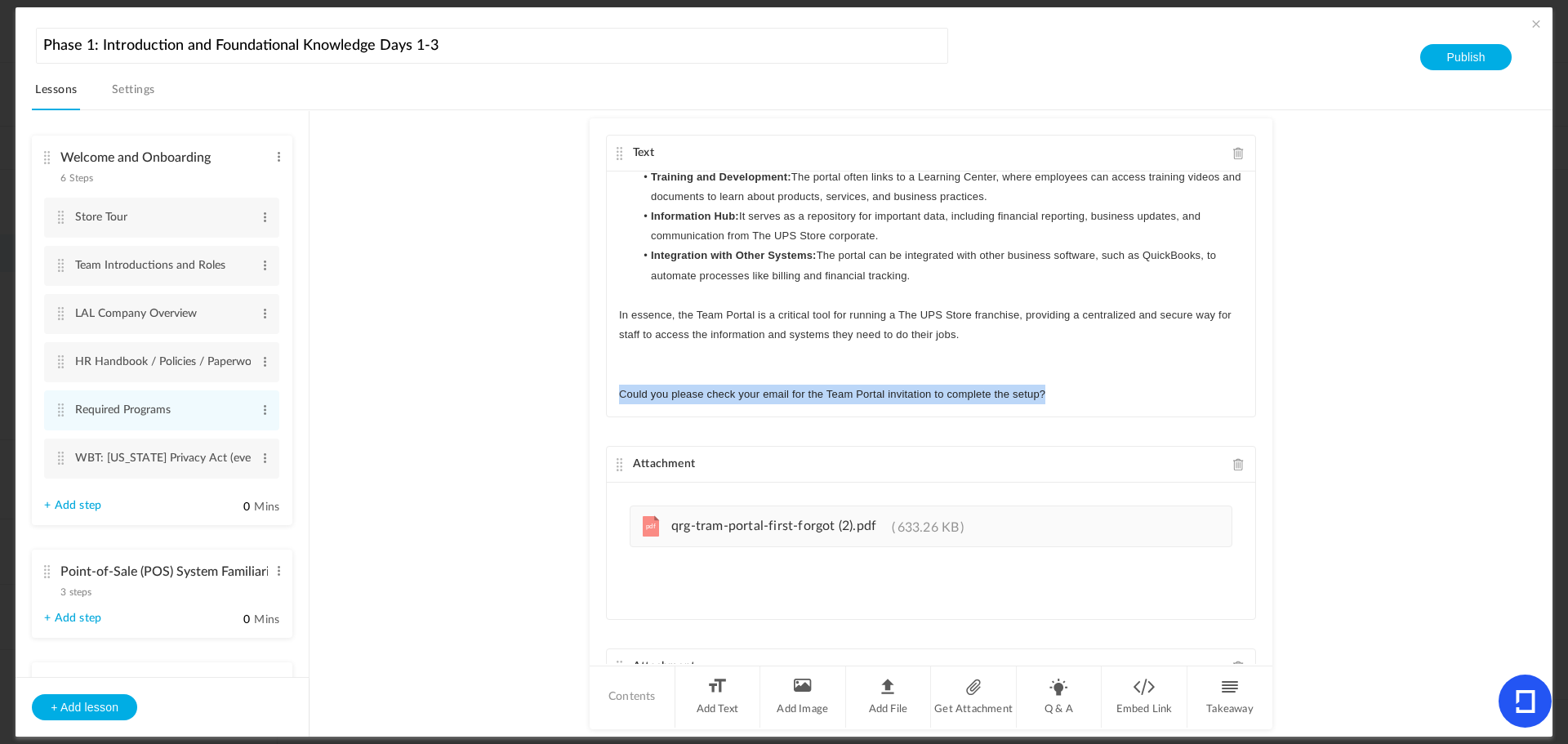
drag, startPoint x: 1056, startPoint y: 393, endPoint x: 756, endPoint y: 383, distance: 300.2
click at [606, 389] on au-course-text "Text THE UPS STORE TEAM PORTAL The UPS Store Team Portal is a password-protecte…" at bounding box center [931, 276] width 650 height 282
click at [1138, 395] on p "C ould you please check your email for the Team Portal invitation to complete t…" at bounding box center [931, 395] width 624 height 20
click at [1105, 399] on p "C ould you please check your email for the Team Portal invitation to complete t…" at bounding box center [931, 395] width 624 height 20
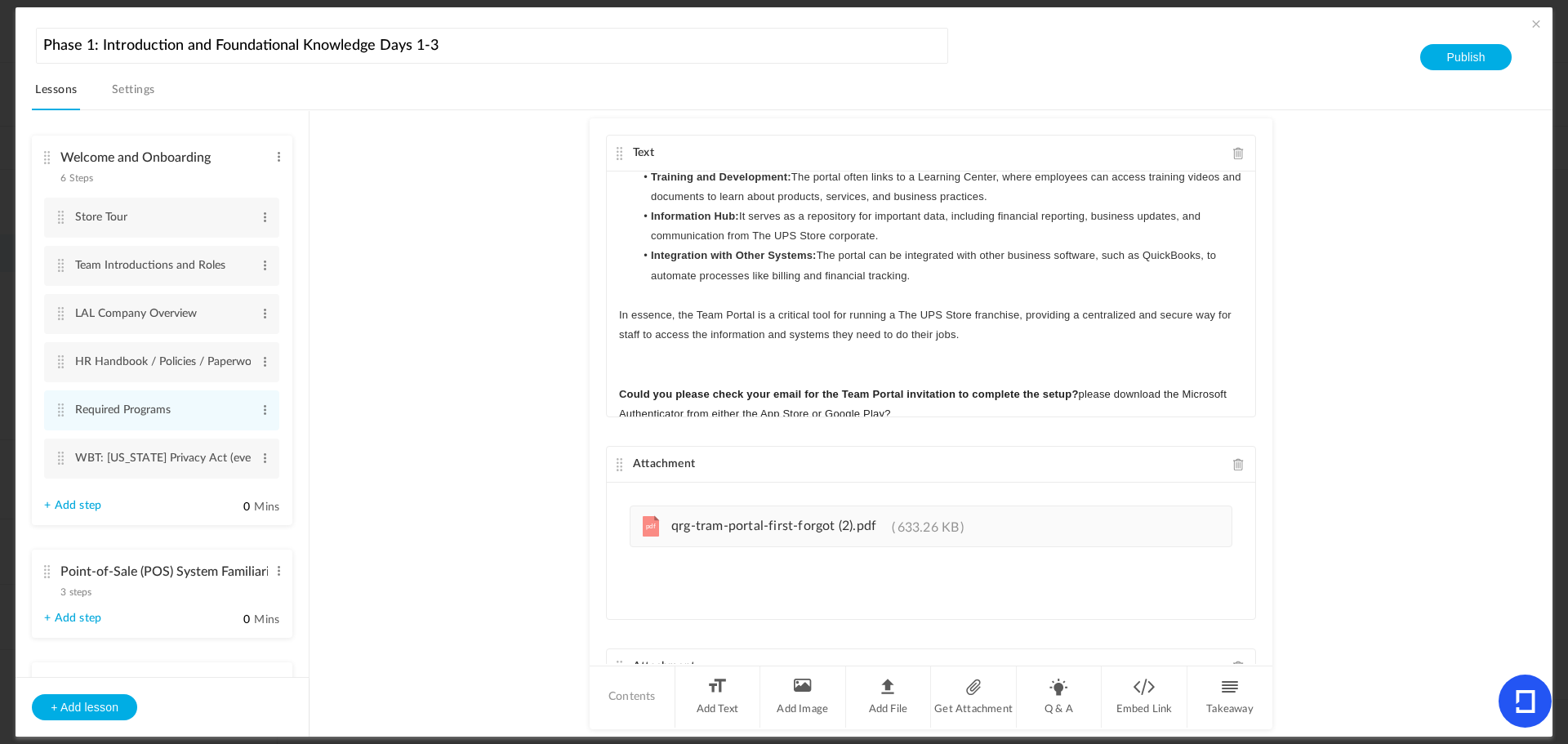
scroll to position [185, 0]
click at [1083, 389] on span "please download the Microsoft Authenticator from either the App Store or Google…" at bounding box center [925, 400] width 610 height 32
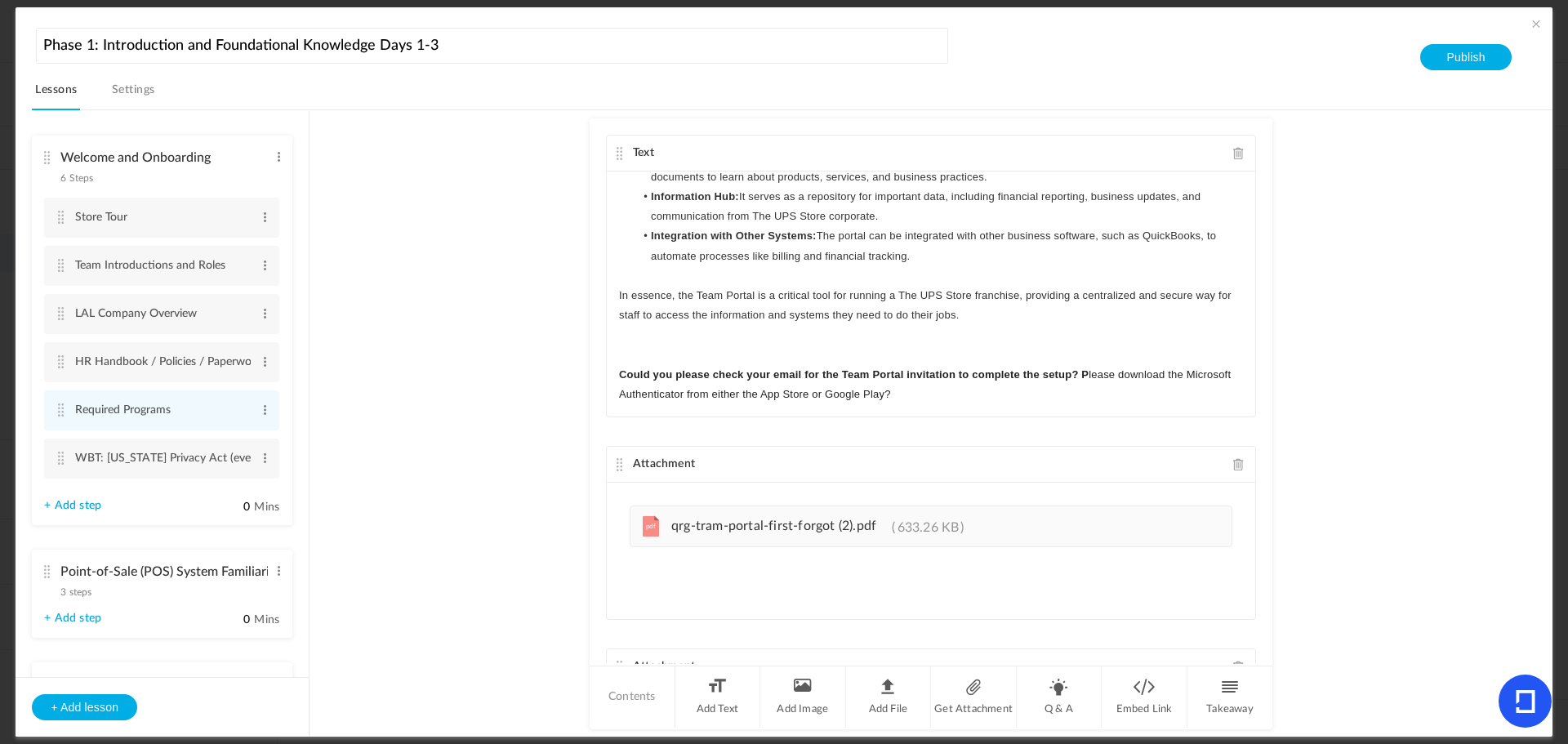
click at [1077, 370] on strong "ould you please check your email for the Team Portal invitation to complete the…" at bounding box center [858, 374] width 462 height 12
click at [1195, 408] on div "THE UPS STORE TEAM PORTAL The UPS Store Team Portal is a password-protected onl…" at bounding box center [931, 294] width 648 height 245
click at [1080, 374] on span "Please download the Microsoft Authenticator from either the App Store or Google…" at bounding box center [926, 384] width 612 height 32
drag, startPoint x: 725, startPoint y: 393, endPoint x: 614, endPoint y: 396, distance: 111.0
click at [614, 396] on div "THE UPS STORE TEAM PORTAL The UPS Store Team Portal is a password-protected onl…" at bounding box center [931, 294] width 648 height 245
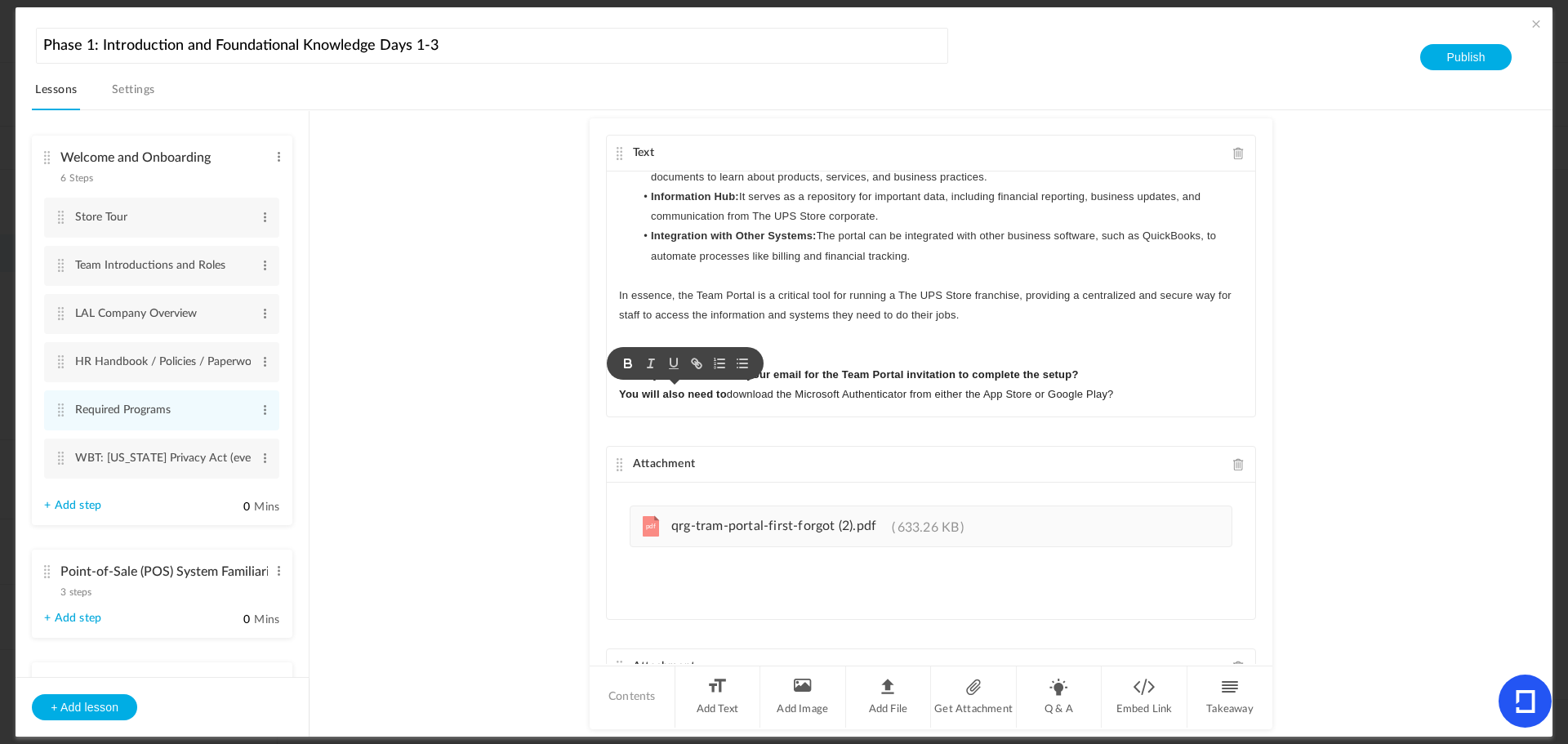
click at [977, 374] on strong "ould you please check your email for the Team Portal invitation to complete the…" at bounding box center [853, 374] width 452 height 12
drag, startPoint x: 728, startPoint y: 394, endPoint x: 601, endPoint y: 396, distance: 127.0
click at [601, 396] on div "Text THE UPS STORE TEAM PORTAL The UPS Store Team Portal is a password-protecte…" at bounding box center [931, 390] width 683 height 545
click at [991, 395] on span "You will also need to download the Microsoft Authenticator from either the App …" at bounding box center [864, 394] width 490 height 12
click at [1150, 381] on p "C ould you please check your email for the Team Portal invitation to complete t…" at bounding box center [931, 375] width 624 height 20
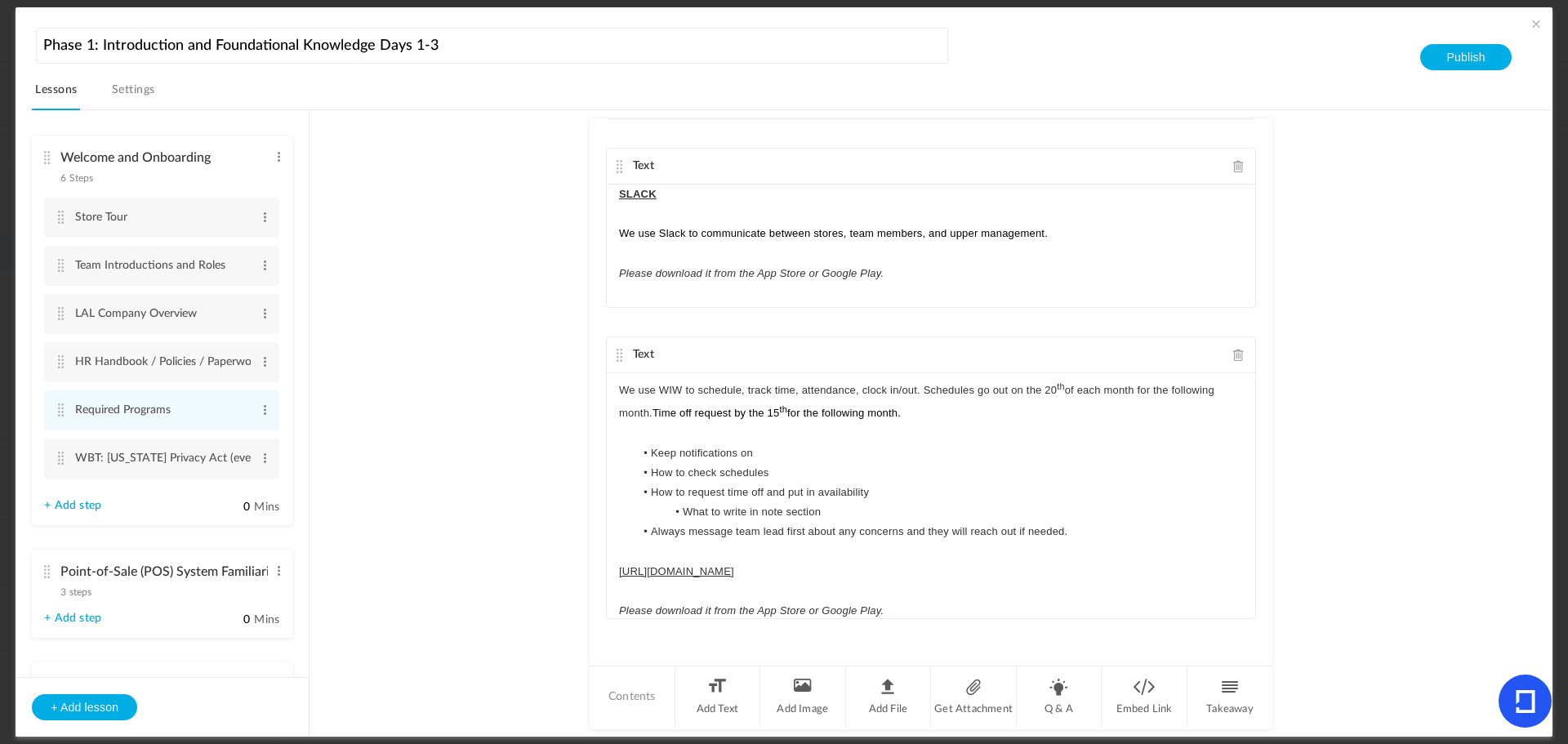
scroll to position [49, 0]
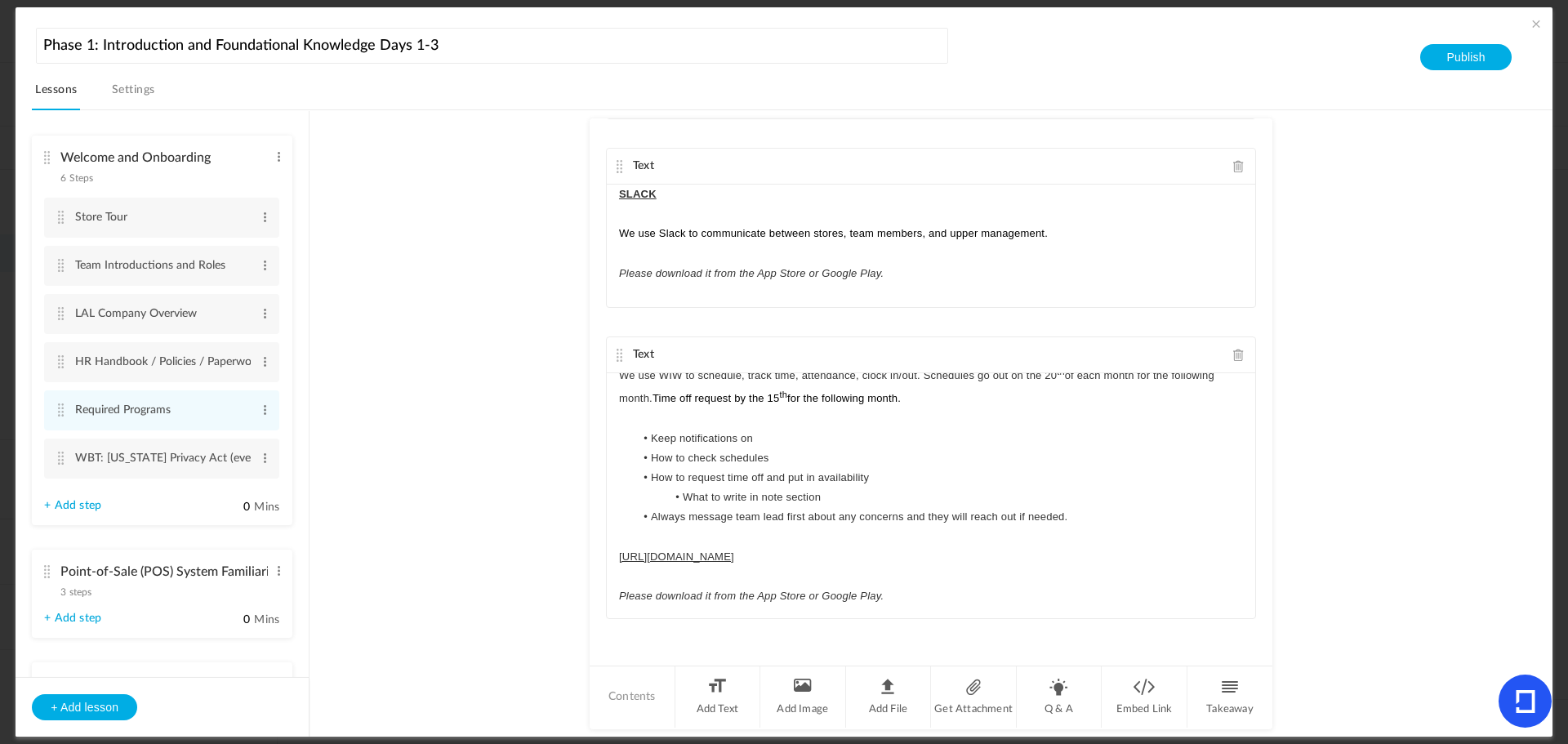
drag, startPoint x: 1270, startPoint y: 455, endPoint x: 1271, endPoint y: 307, distance: 148.0
click at [1271, 307] on au-course-substep "Text THE UPS STORE TEAM PORTAL The UPS Store Team Portal is a password-protecte…" at bounding box center [930, 423] width 1204 height 628
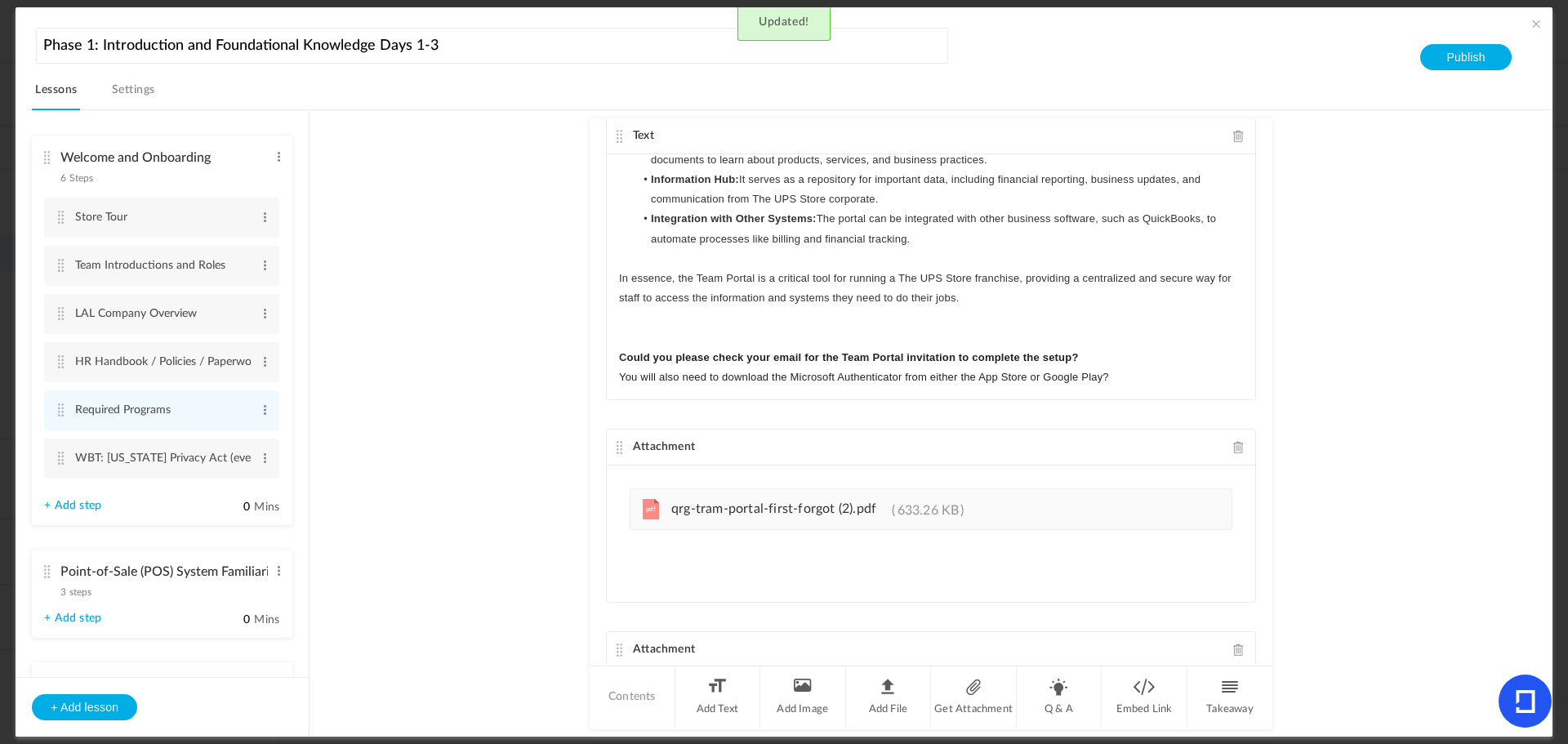
scroll to position [0, 0]
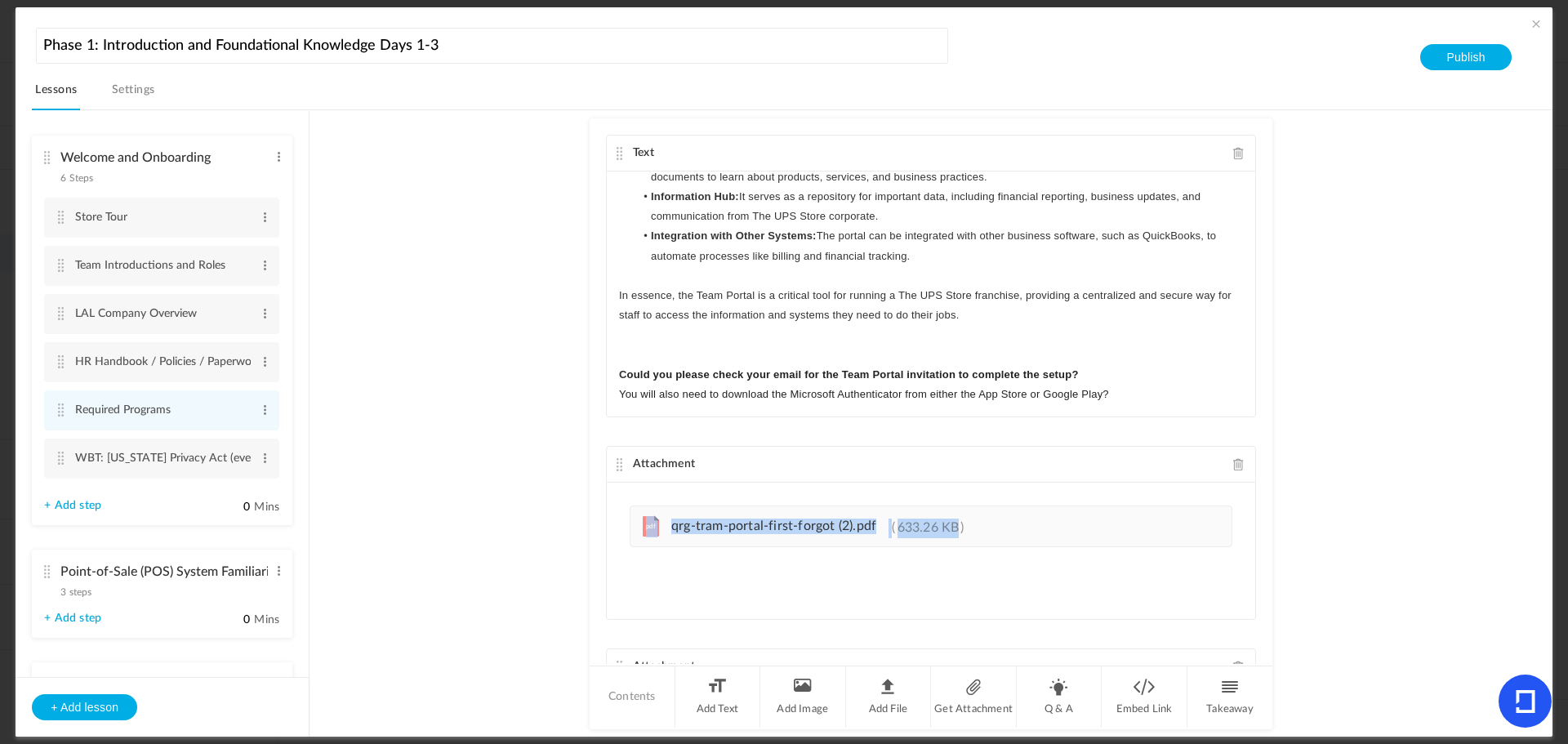
drag, startPoint x: 1270, startPoint y: 259, endPoint x: 1266, endPoint y: 500, distance: 241.0
click at [1266, 500] on au-course-substep "Text THE UPS STORE TEAM PORTAL The UPS Store Team Portal is a password-protecte…" at bounding box center [930, 423] width 1204 height 628
click at [1310, 331] on au-course-substep "Text THE UPS STORE TEAM PORTAL The UPS Store Team Portal is a password-protecte…" at bounding box center [930, 423] width 1204 height 628
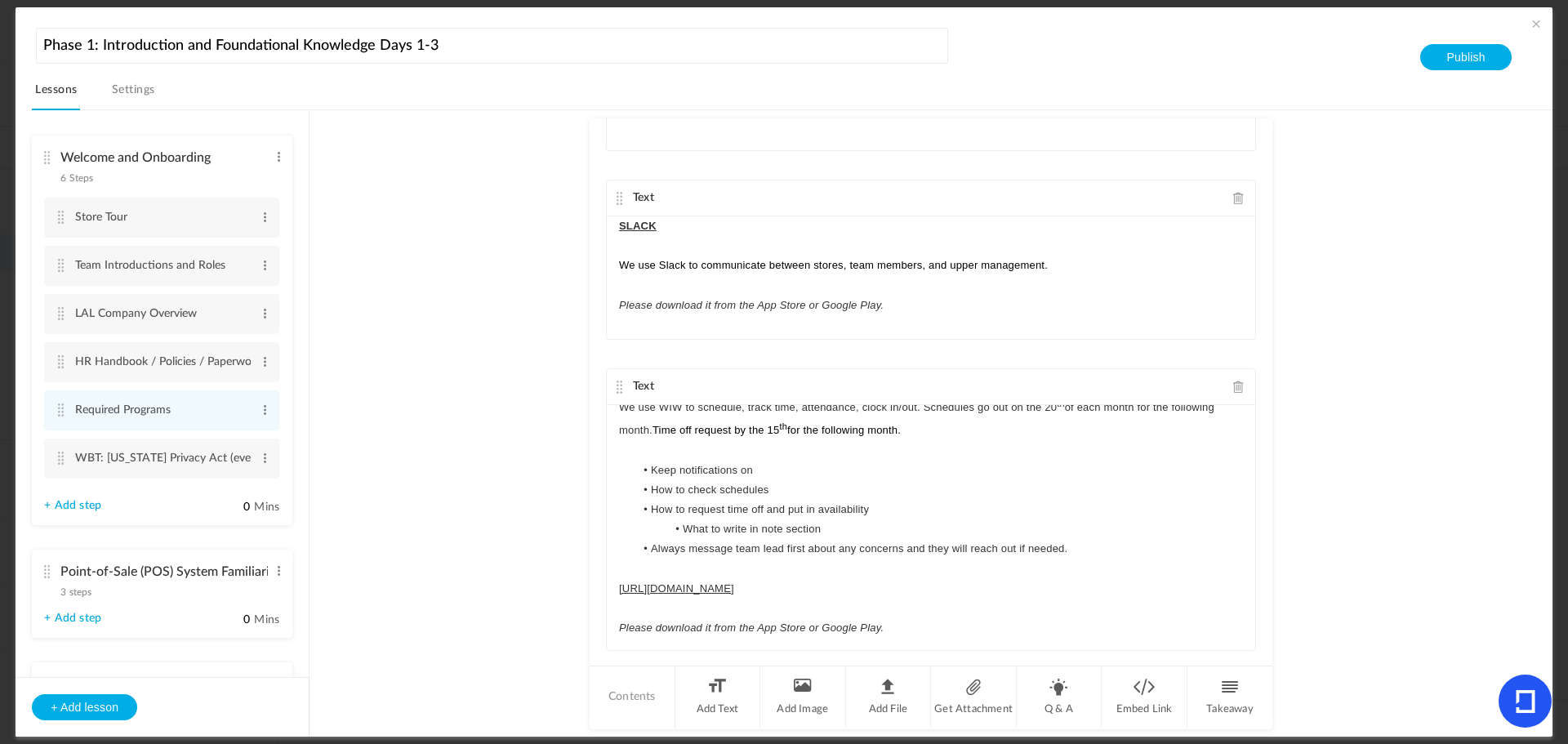
scroll to position [703, 0]
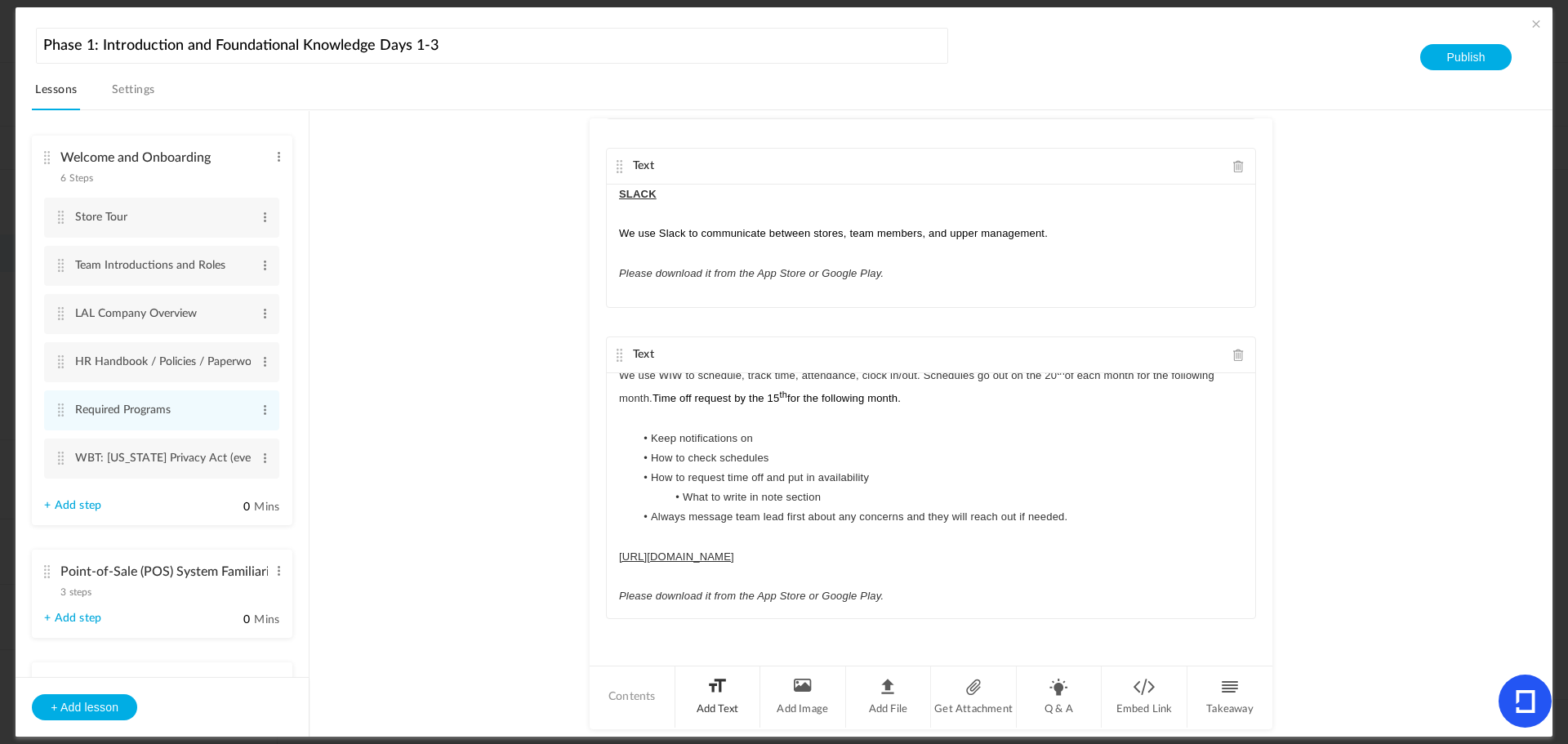
click at [715, 704] on li "Add Text" at bounding box center [718, 696] width 86 height 62
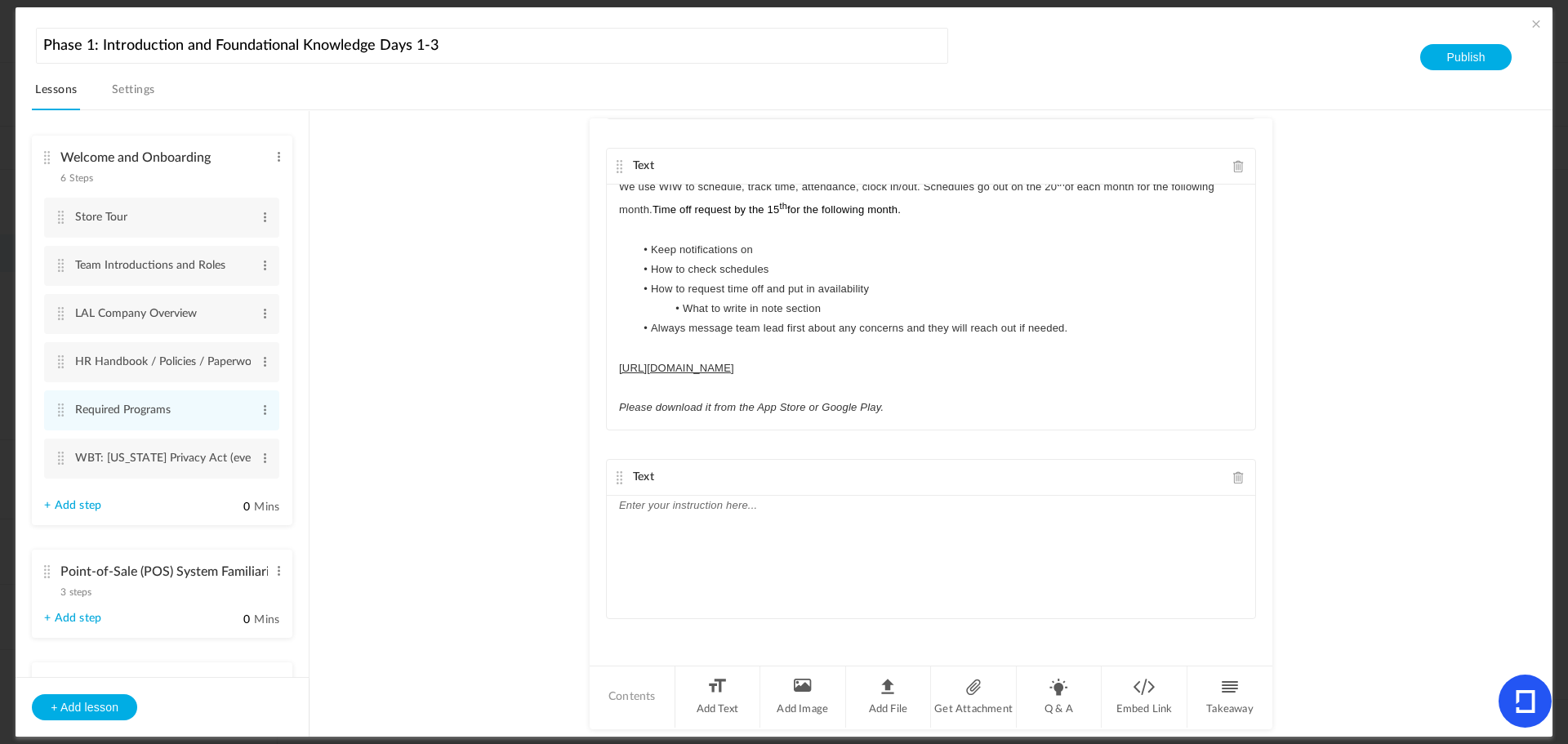
click at [767, 521] on div at bounding box center [931, 556] width 648 height 122
click at [813, 513] on p "Microsoft Authenticator App" at bounding box center [931, 505] width 624 height 20
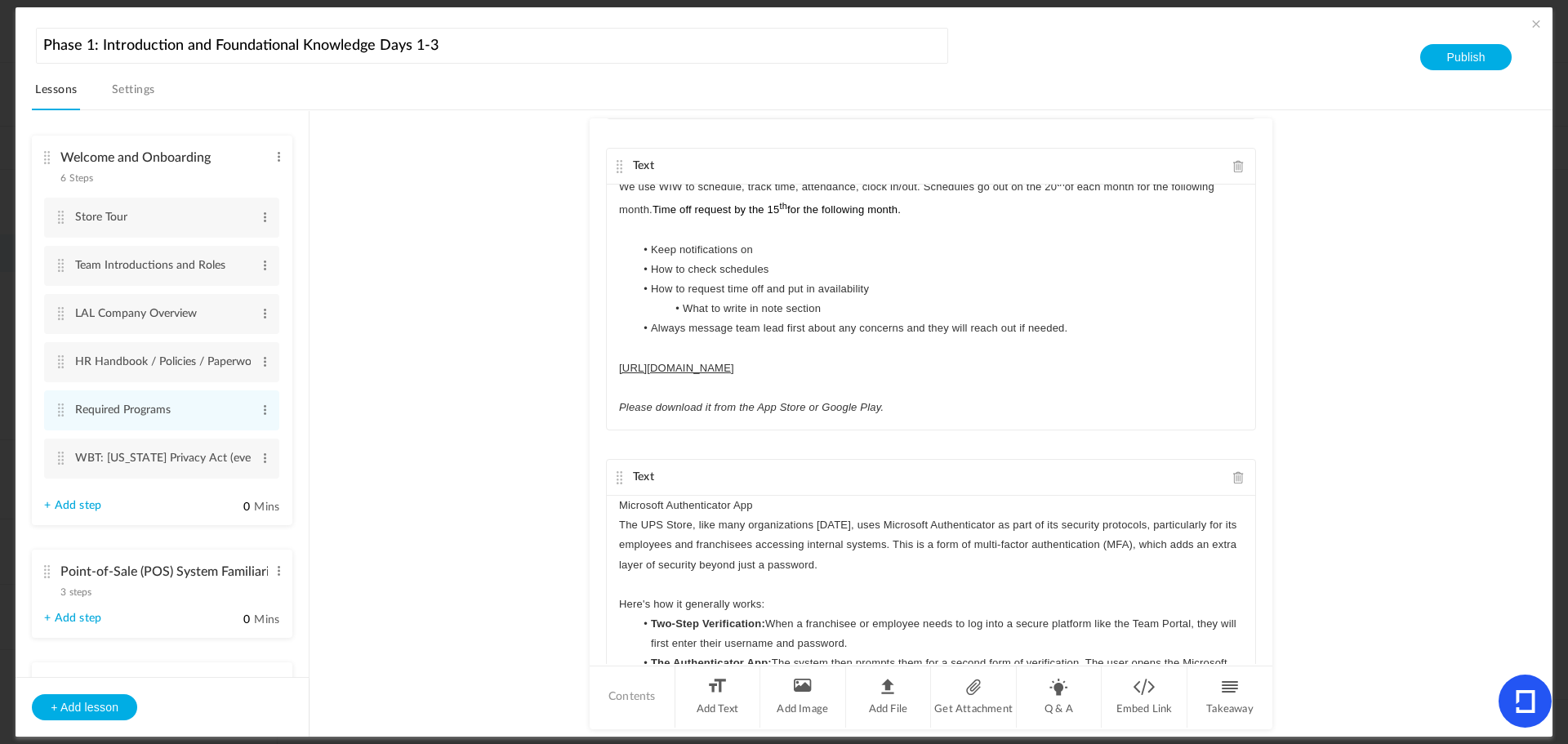
click at [797, 504] on p "Microsoft Authenticator App" at bounding box center [931, 505] width 624 height 20
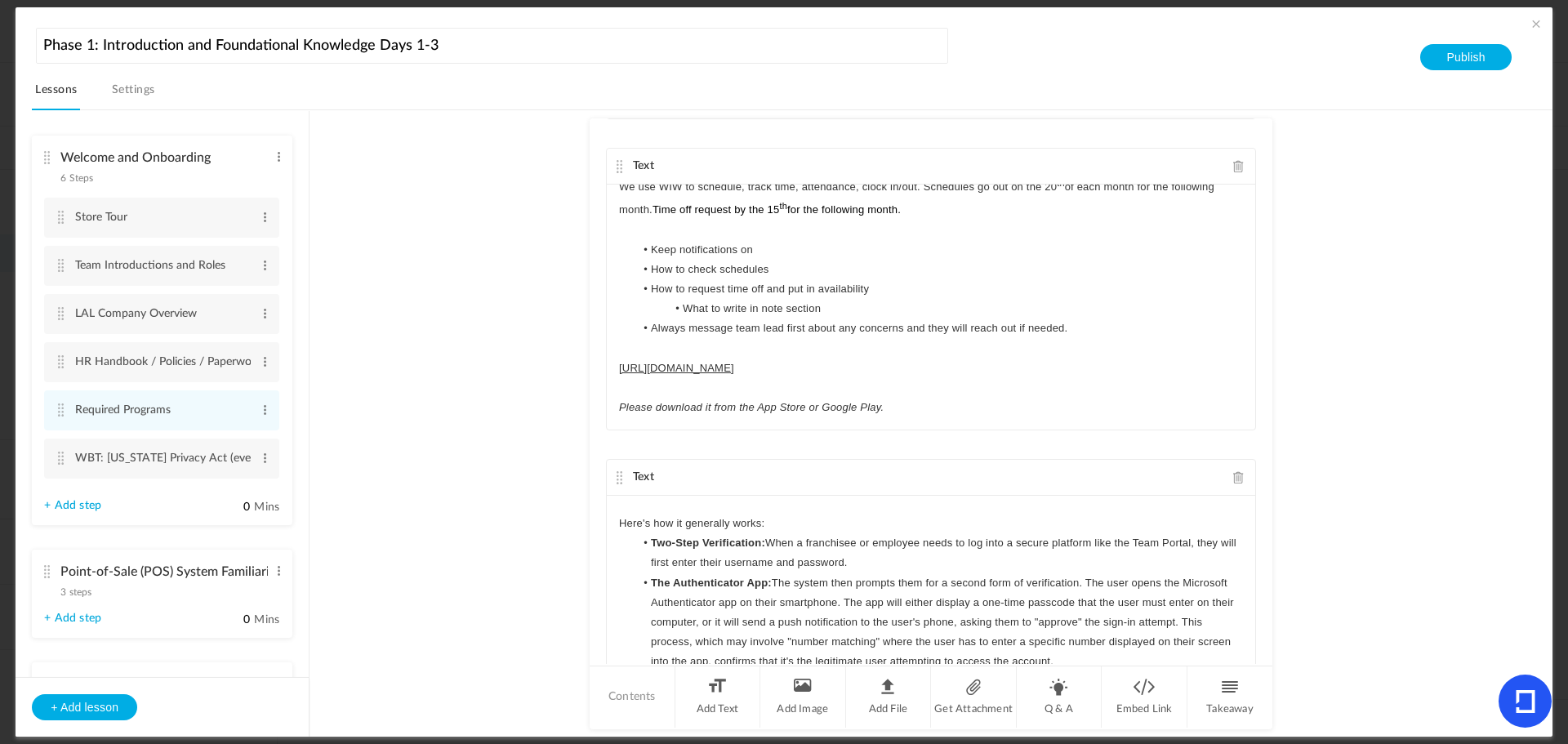
scroll to position [61, 0]
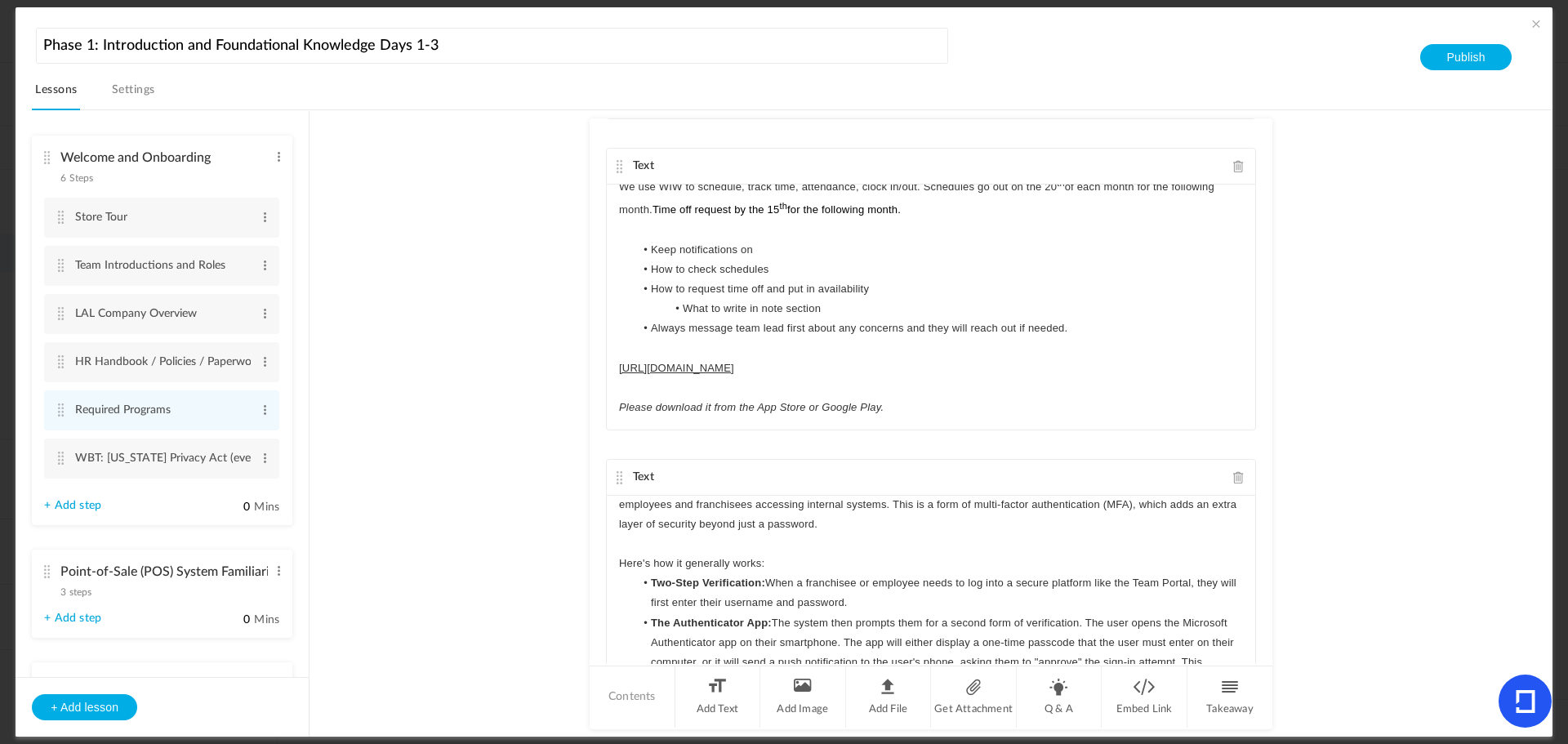
click at [789, 563] on p "Here's how it generally works:" at bounding box center [931, 564] width 624 height 20
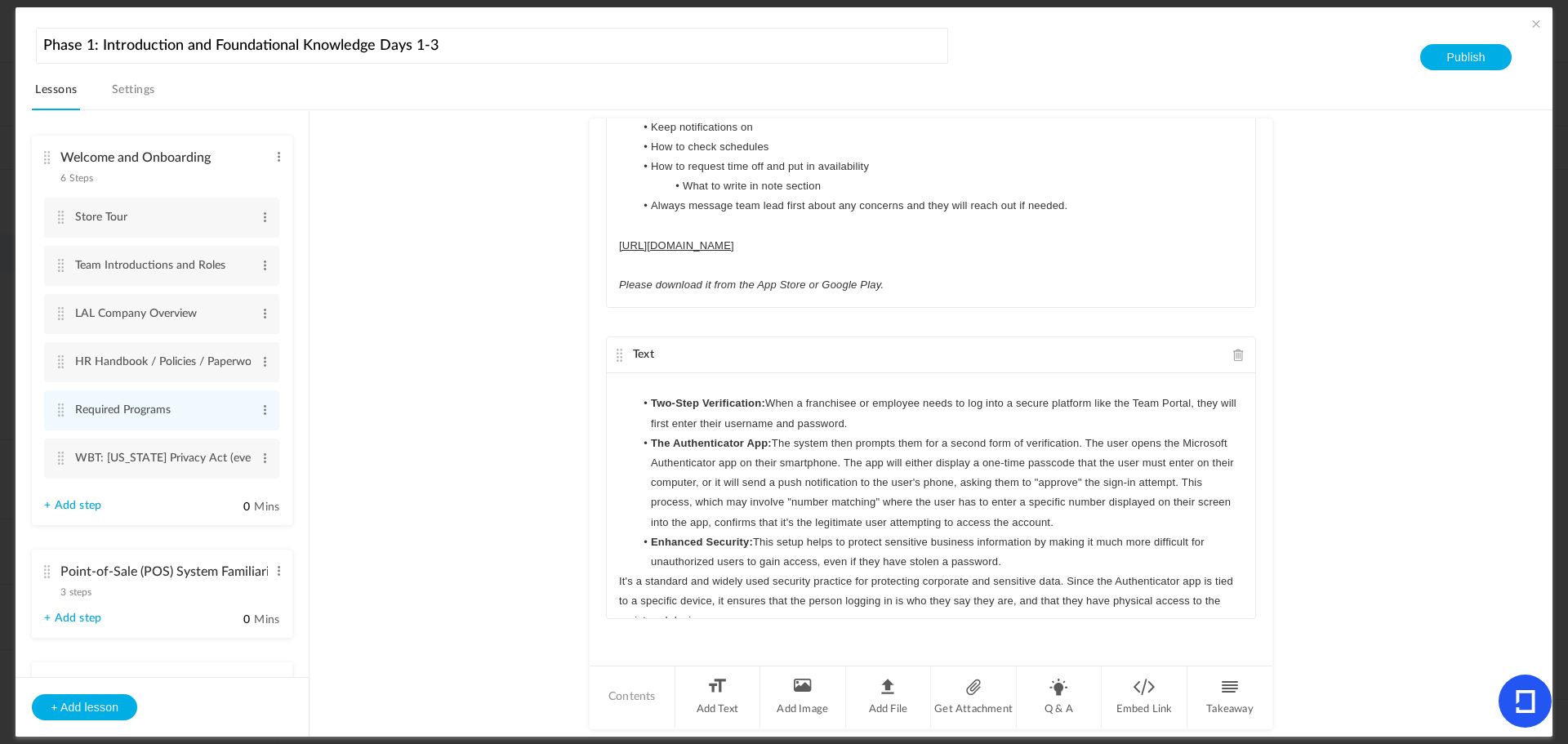
scroll to position [162, 0]
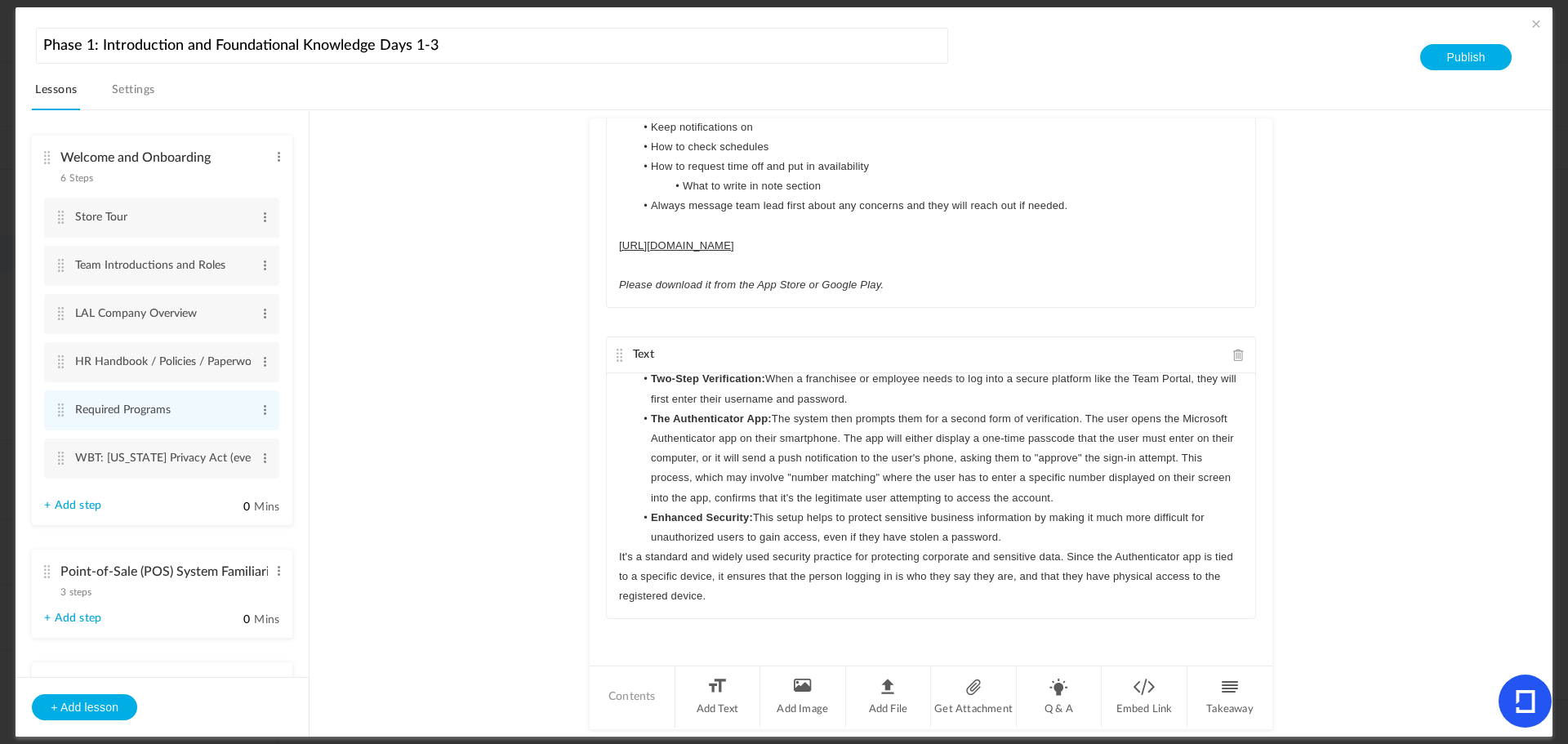
click at [1012, 540] on li "Enhanced Security: This setup helps to protect sensitive business information b…" at bounding box center [939, 527] width 609 height 39
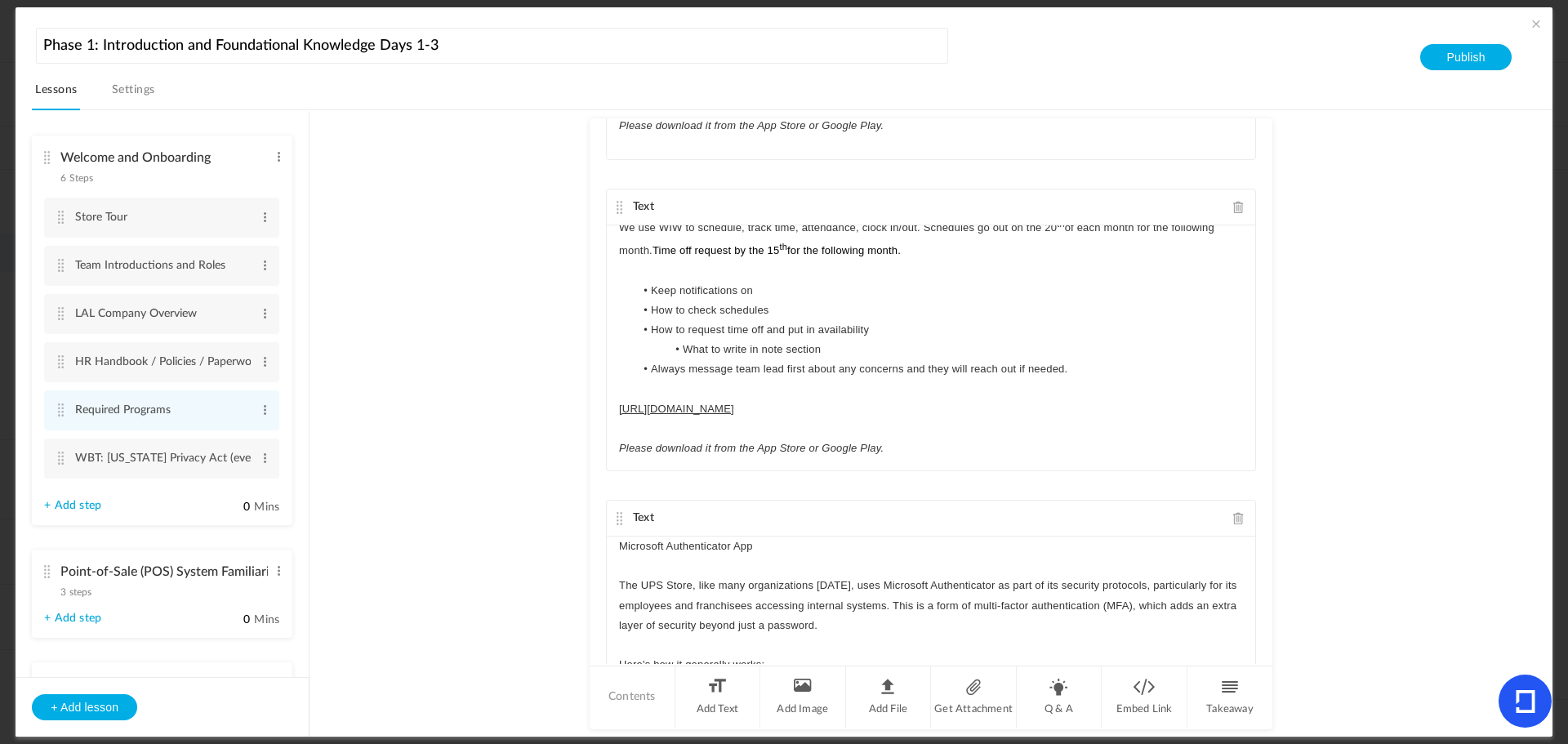
scroll to position [933, 0]
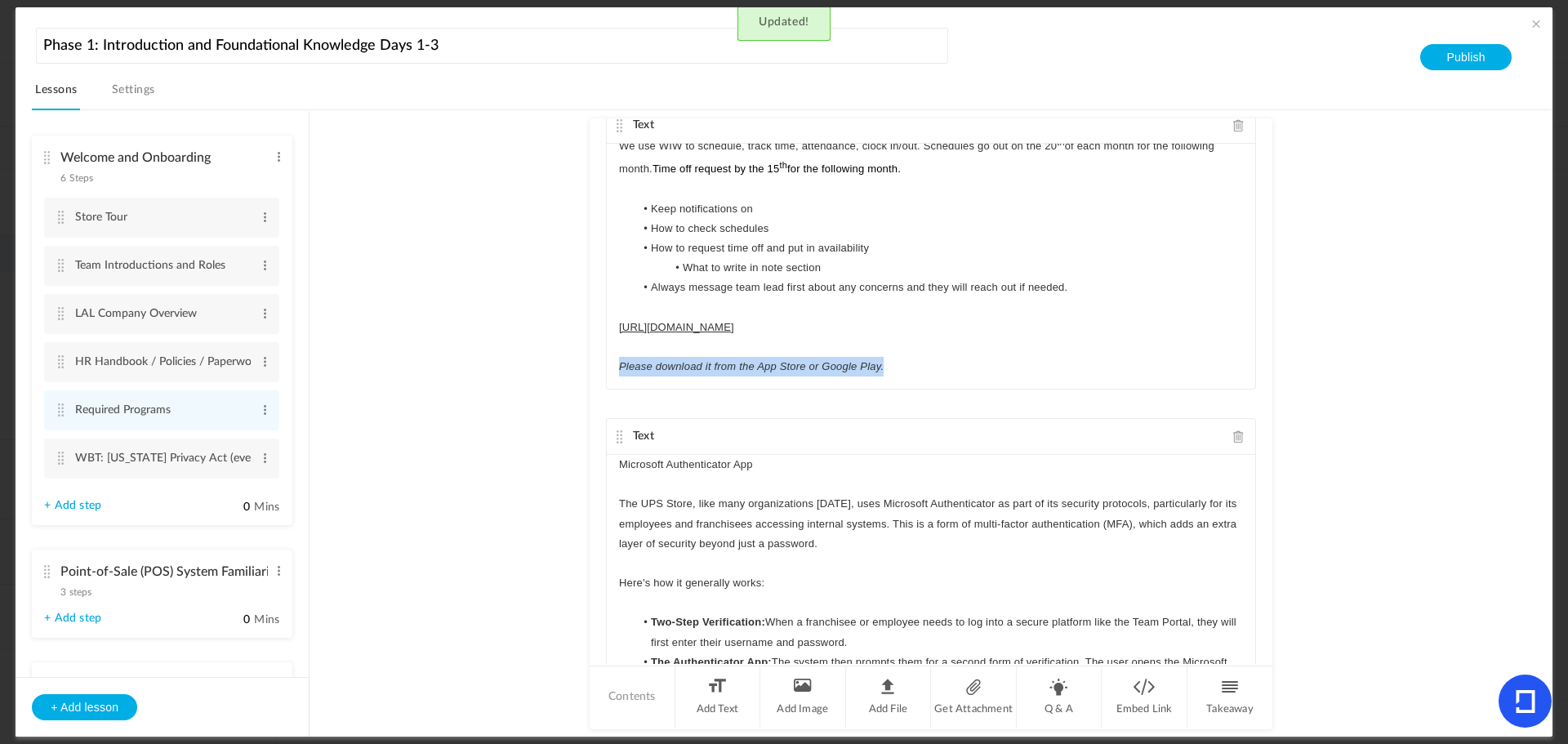
drag, startPoint x: 897, startPoint y: 365, endPoint x: 606, endPoint y: 368, distance: 291.0
click at [607, 368] on div "WHEN I WORK We use WIW to schedule, track time, attendance, clock in/out. Sched…" at bounding box center [931, 266] width 648 height 245
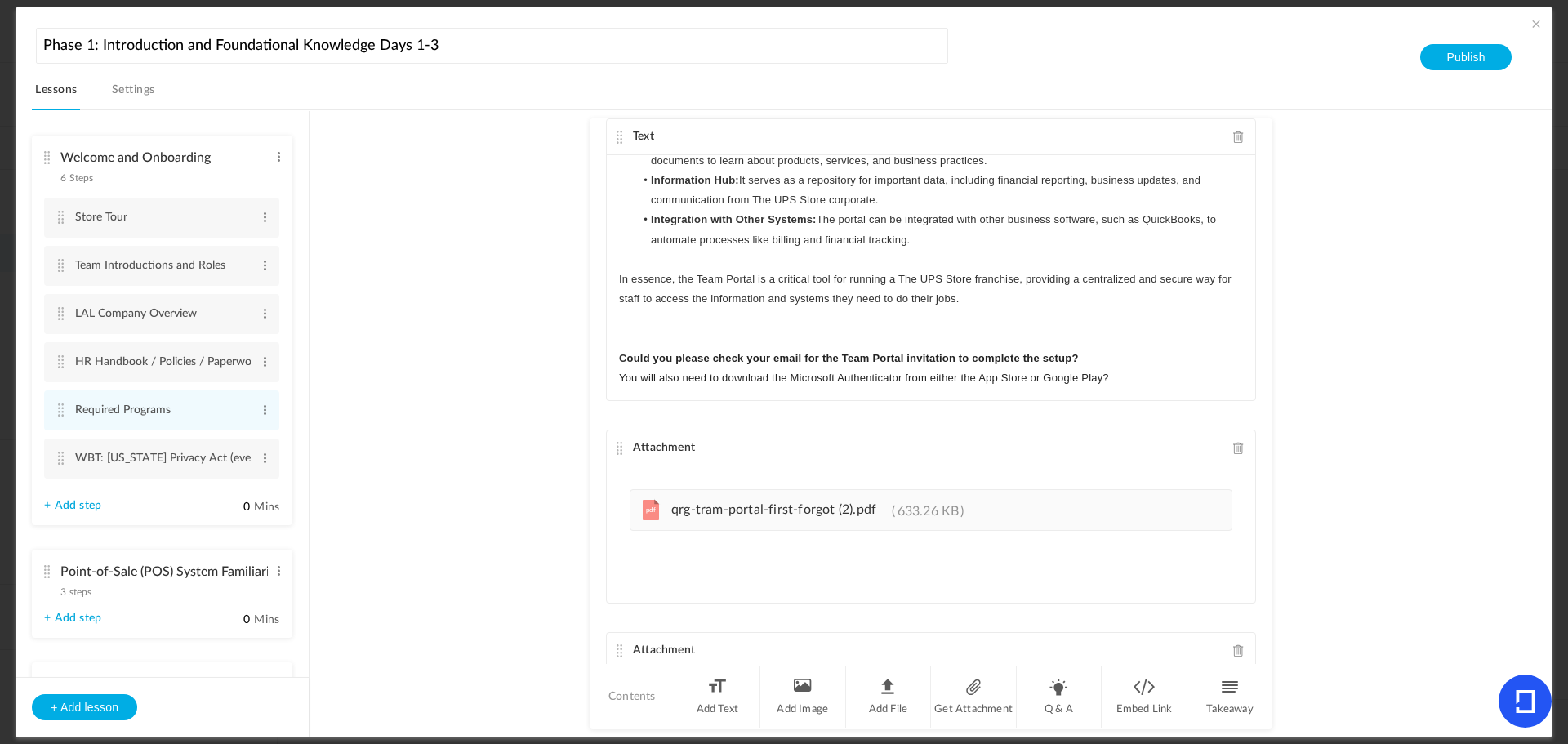
scroll to position [0, 0]
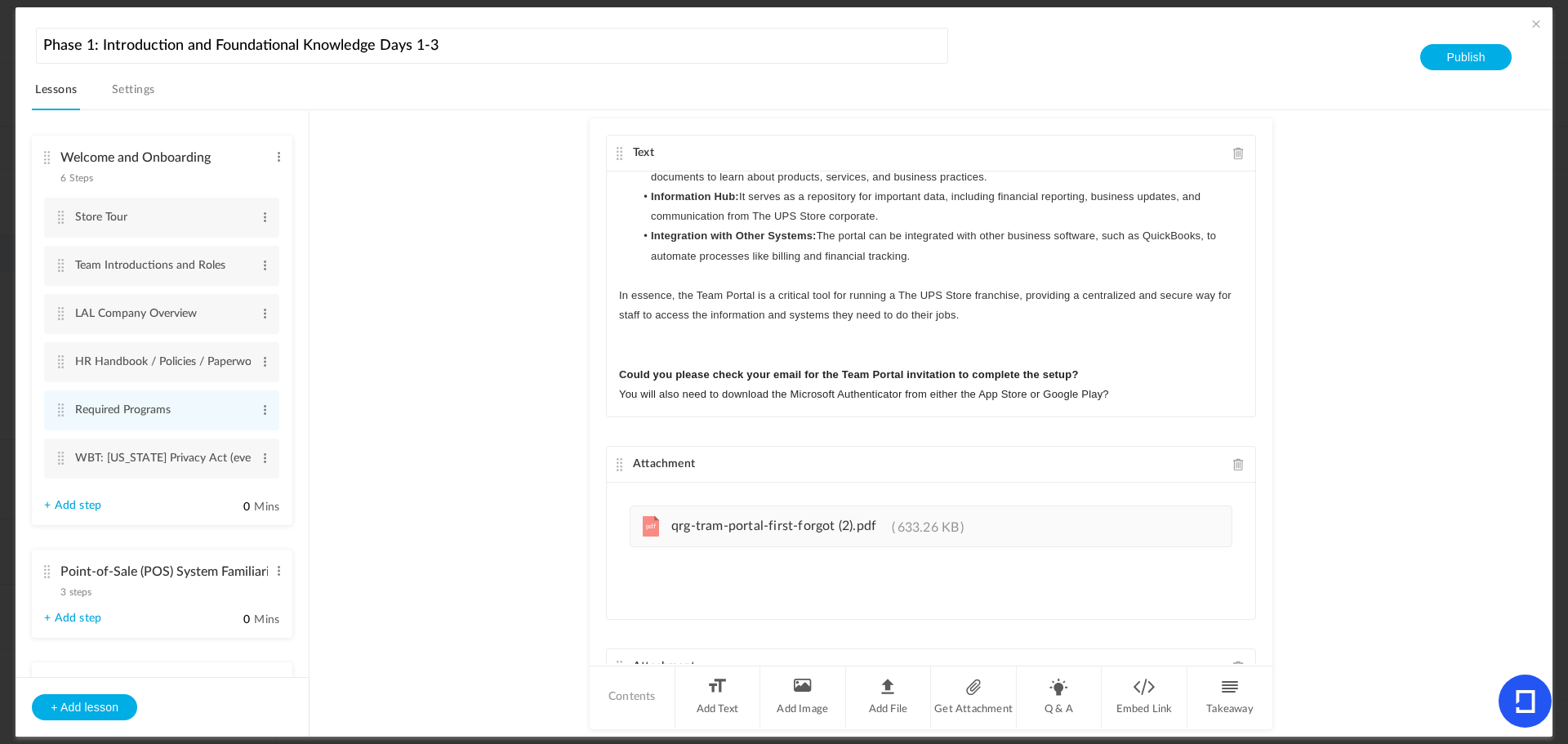
click at [1273, 183] on au-course-substep "Text THE UPS STORE TEAM PORTAL The UPS Store Team Portal is a password-protecte…" at bounding box center [930, 423] width 1204 height 628
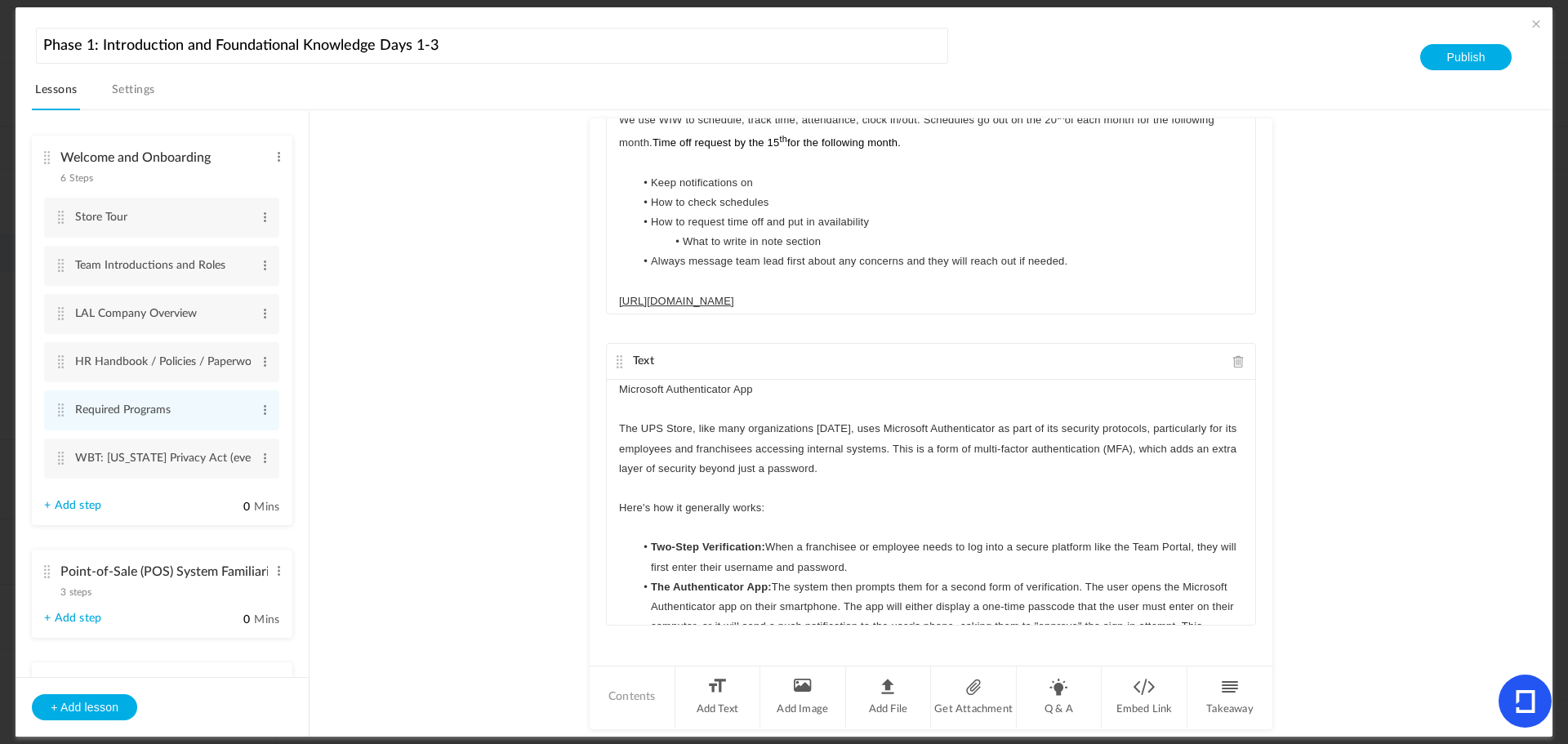
scroll to position [1010, 0]
drag, startPoint x: 769, startPoint y: 390, endPoint x: 587, endPoint y: 391, distance: 182.0
click at [590, 391] on div "Text THE UPS STORE TEAM PORTAL The UPS Store Team Portal is a password-protecte…" at bounding box center [931, 390] width 683 height 545
click at [768, 399] on p at bounding box center [931, 408] width 624 height 20
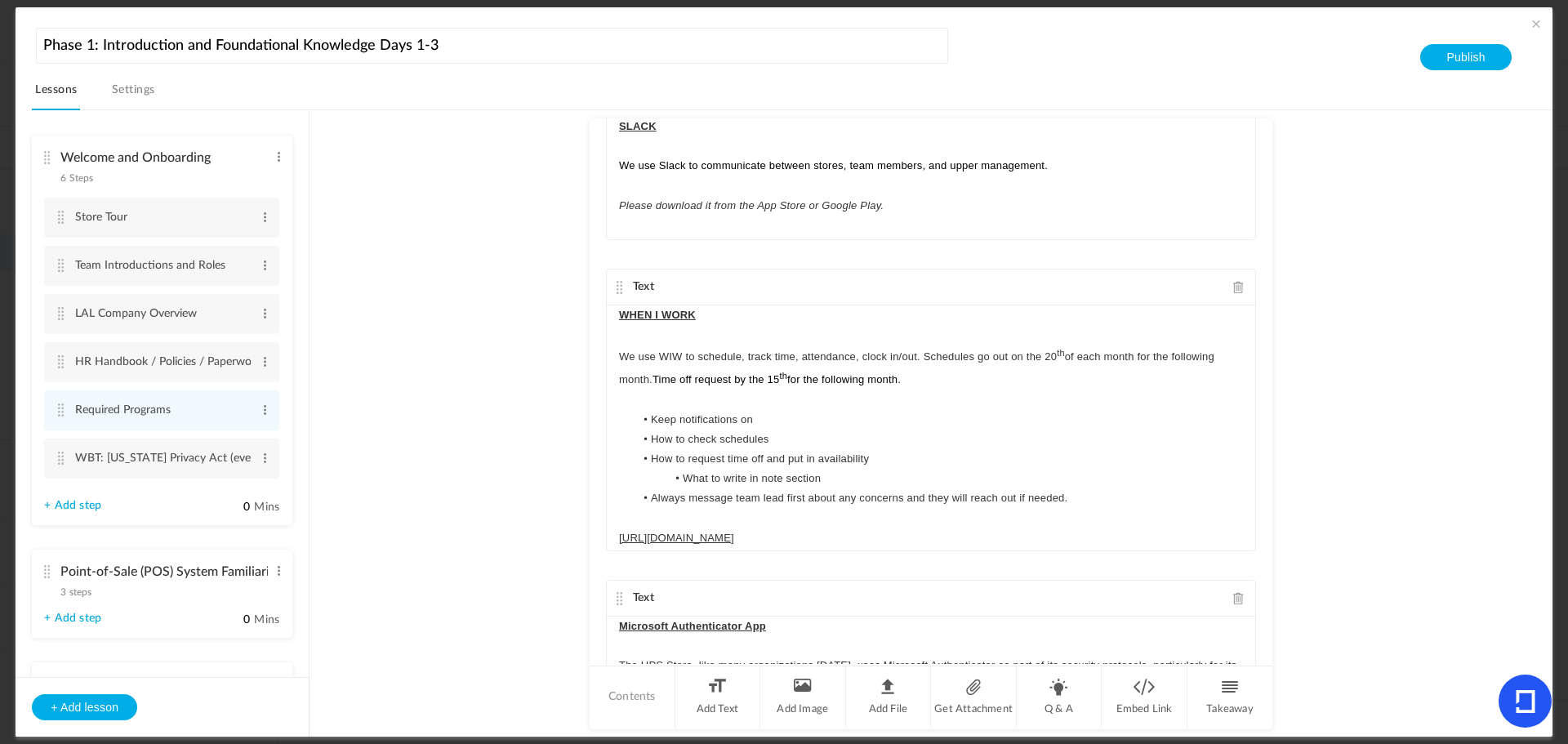
scroll to position [765, 0]
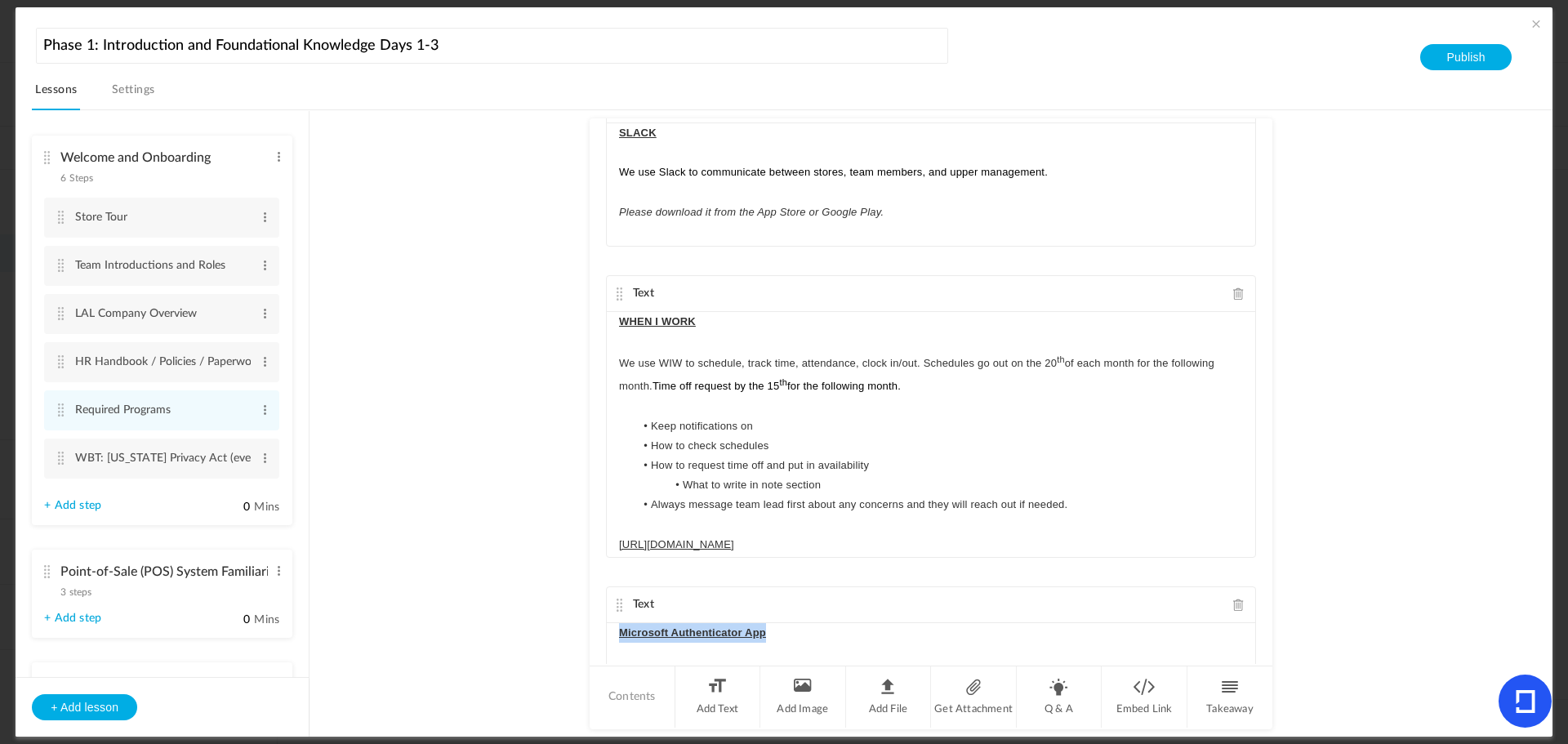
drag, startPoint x: 777, startPoint y: 635, endPoint x: 516, endPoint y: 630, distance: 261.0
click at [519, 631] on au-course-substep "Text THE UPS STORE TEAM PORTAL The UPS Store Team Portal is a password-protecte…" at bounding box center [930, 423] width 1204 height 628
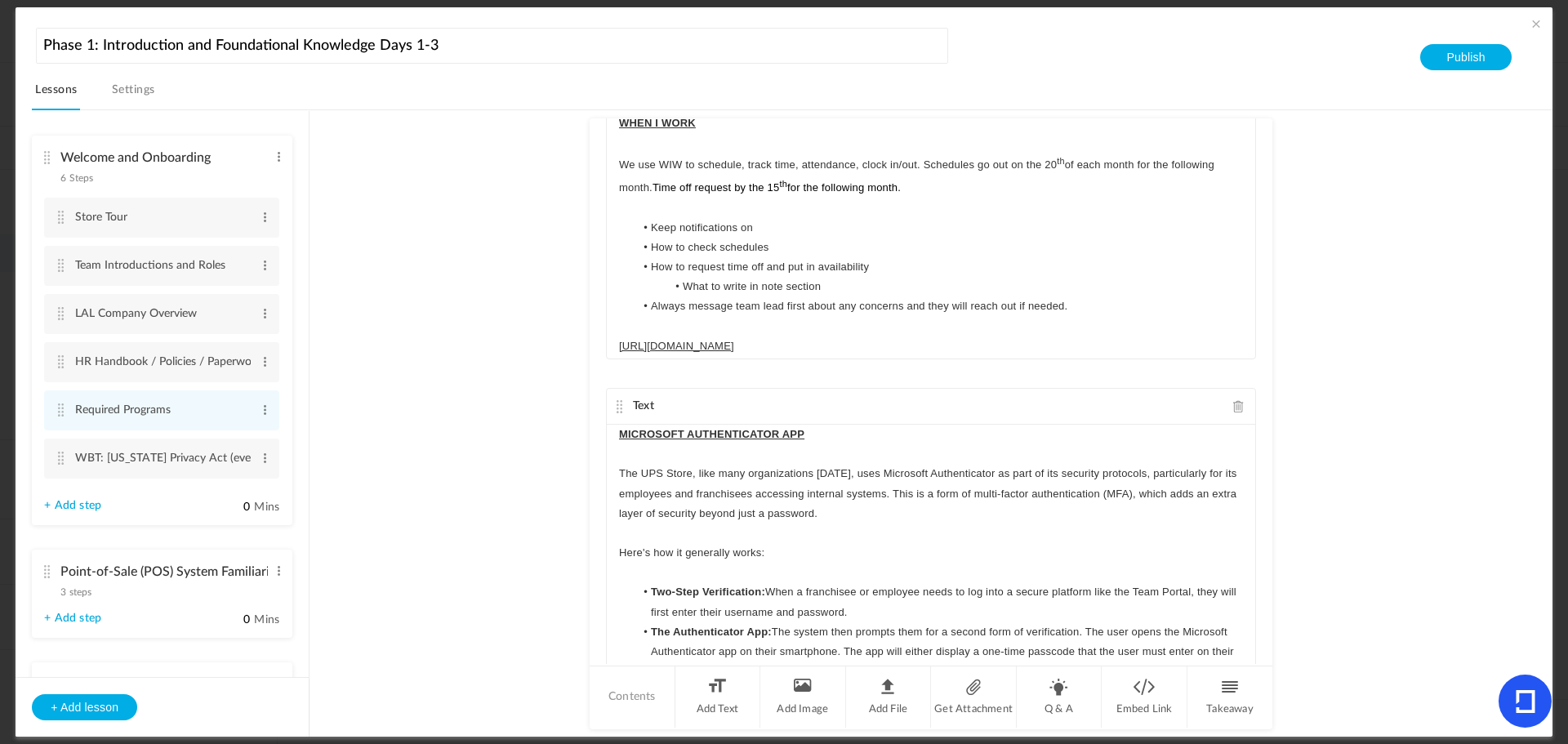
scroll to position [1014, 0]
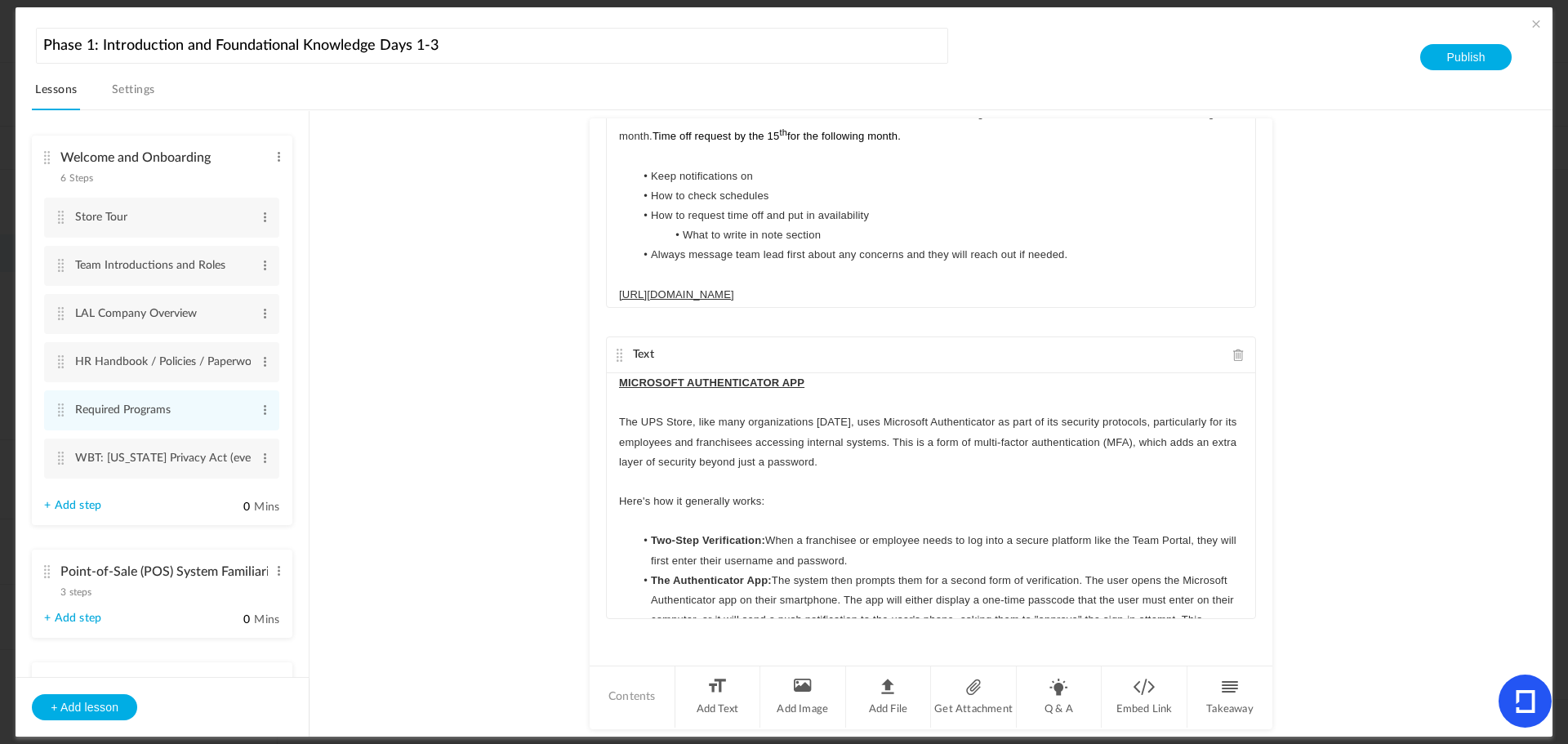
click at [501, 505] on au-course-substep "Text THE UPS STORE TEAM PORTAL The UPS Store Team Portal is a password-protecte…" at bounding box center [930, 423] width 1204 height 628
click at [59, 457] on cite at bounding box center [61, 459] width 11 height 13
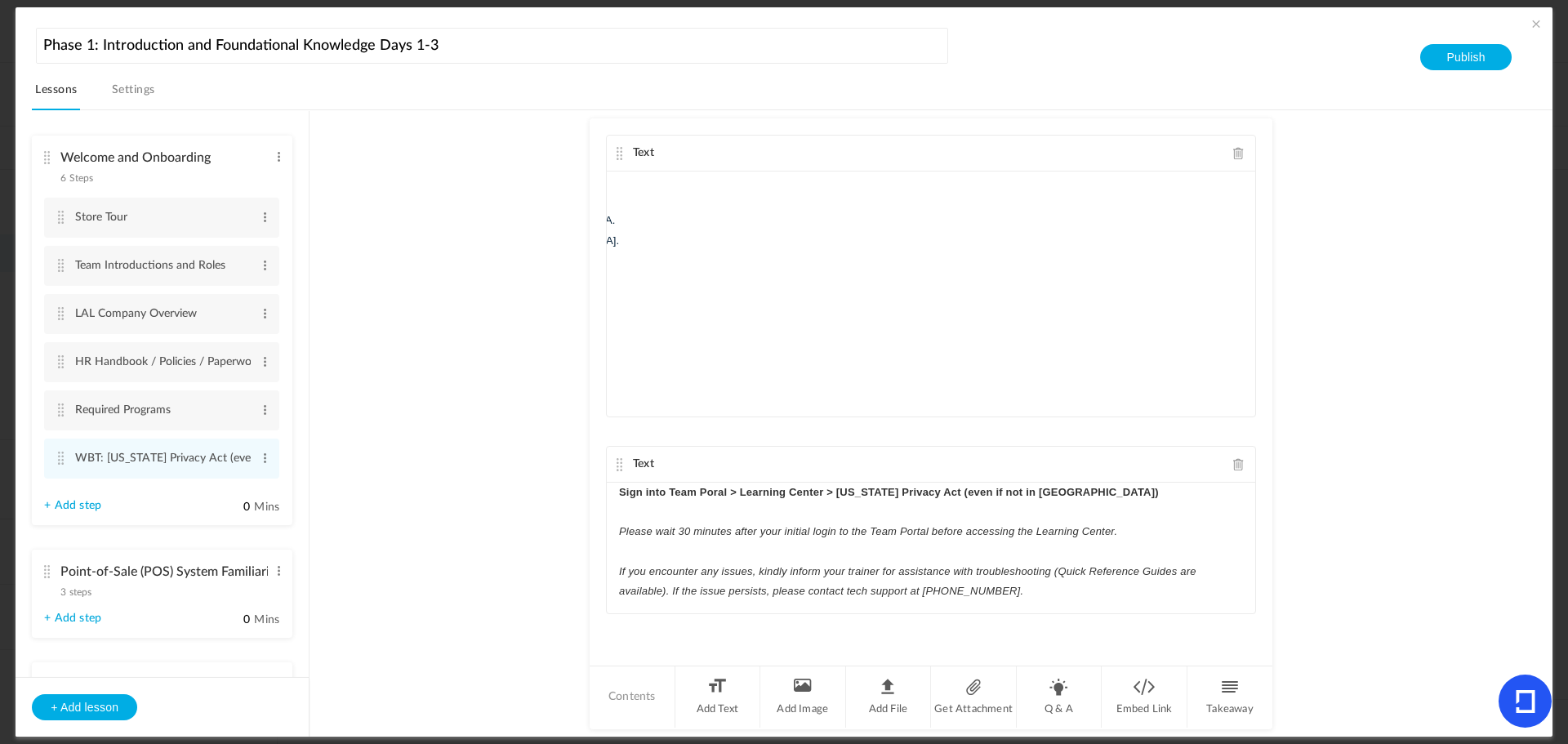
drag, startPoint x: 1247, startPoint y: 222, endPoint x: 1186, endPoint y: 473, distance: 258.3
click at [1245, 245] on div "The California Consumer Privacy Act (CCPA) , as amended by the California Priva…" at bounding box center [931, 294] width 648 height 245
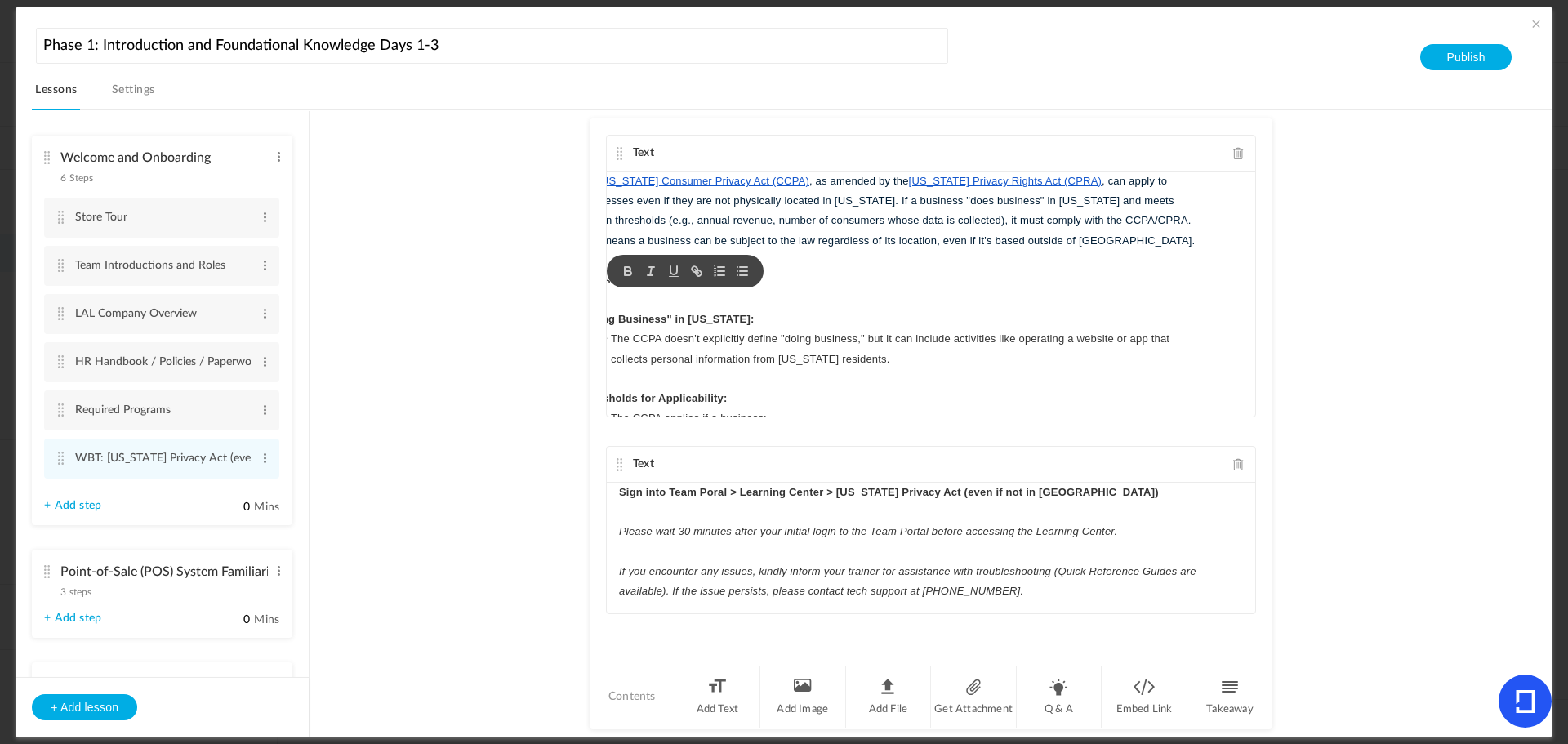
scroll to position [0, 0]
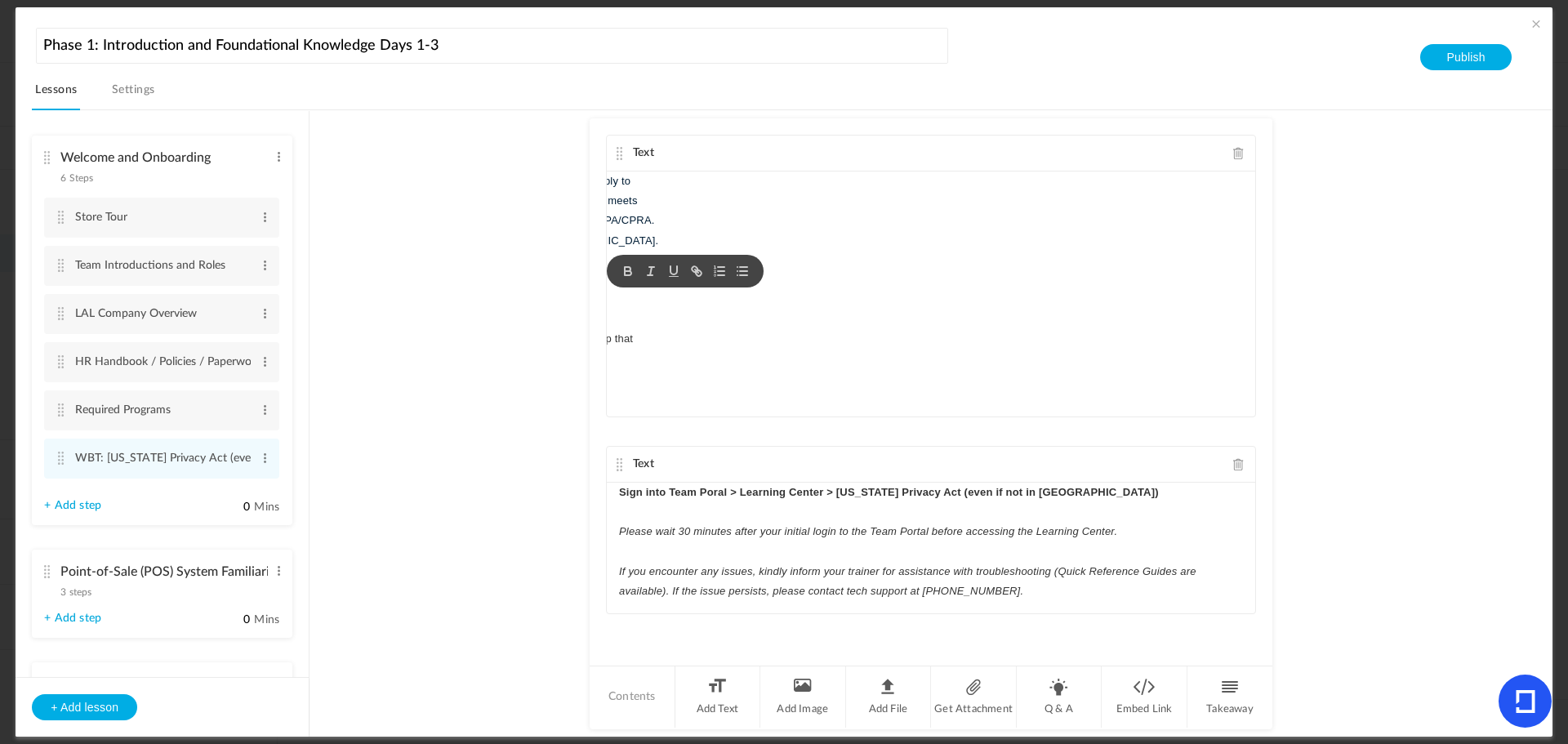
drag, startPoint x: 1247, startPoint y: 178, endPoint x: 1248, endPoint y: 244, distance: 66.0
click at [1248, 244] on div "The California Consumer Privacy Act (CCPA) , as amended by the California Priva…" at bounding box center [931, 294] width 648 height 245
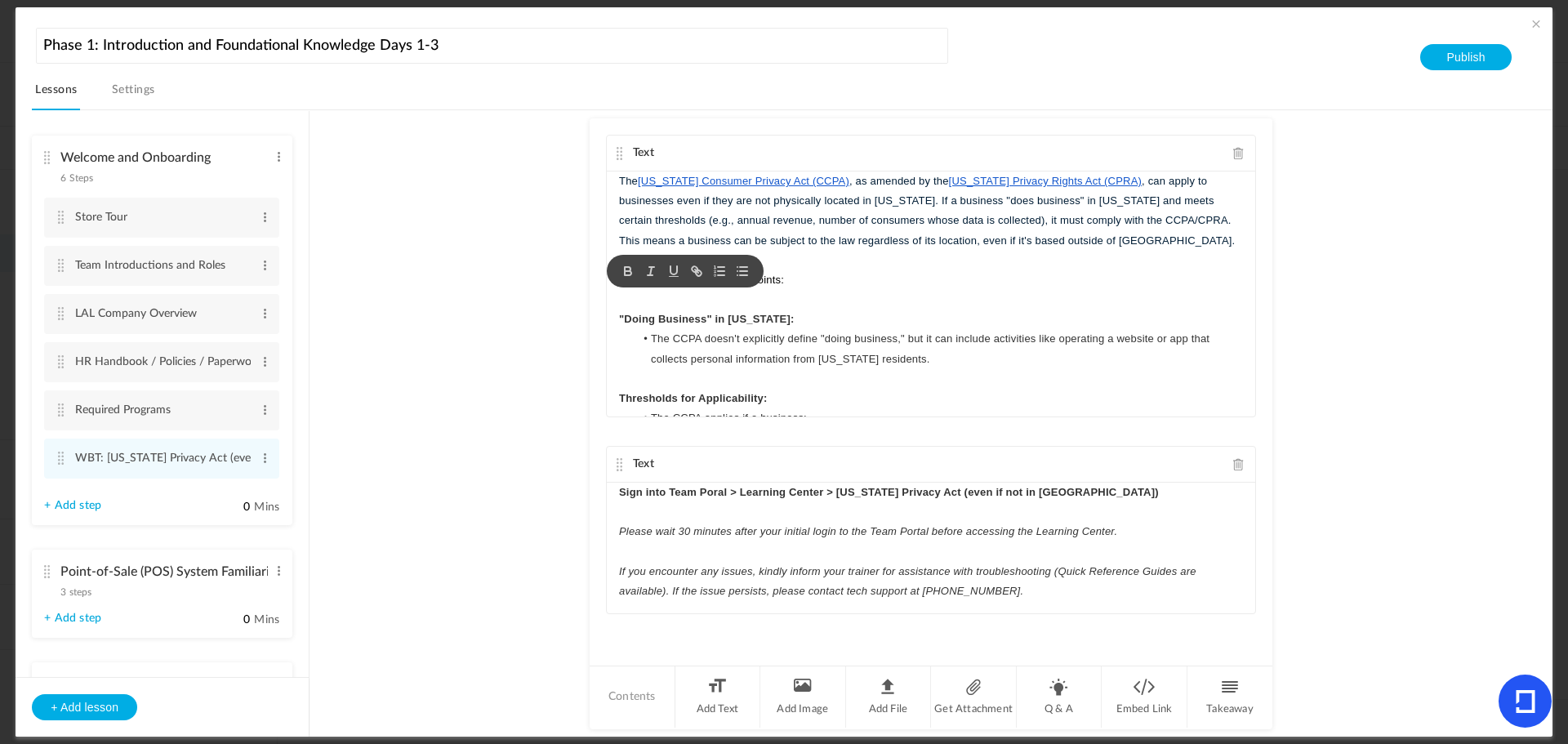
click at [1010, 306] on p at bounding box center [931, 299] width 624 height 20
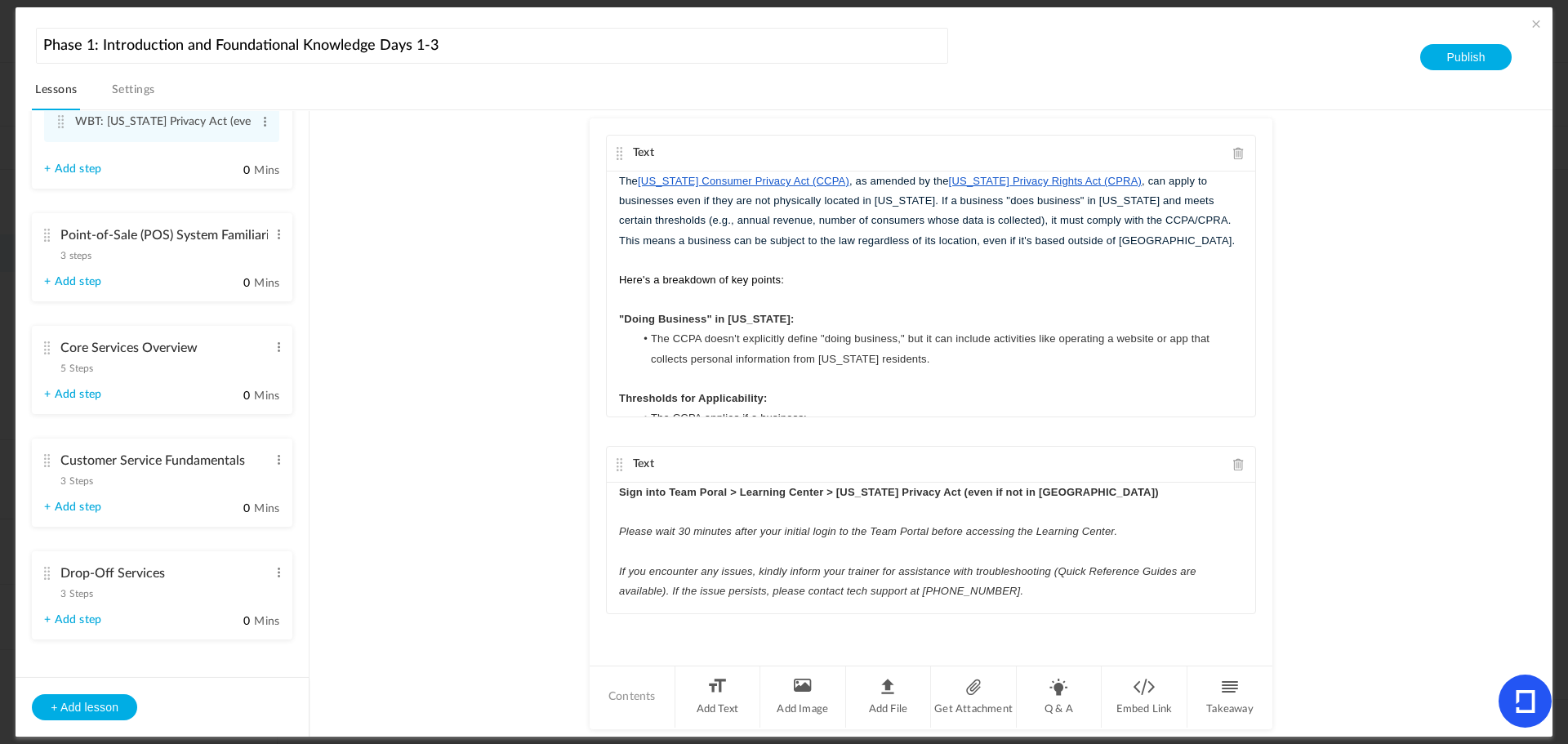
scroll to position [399, 0]
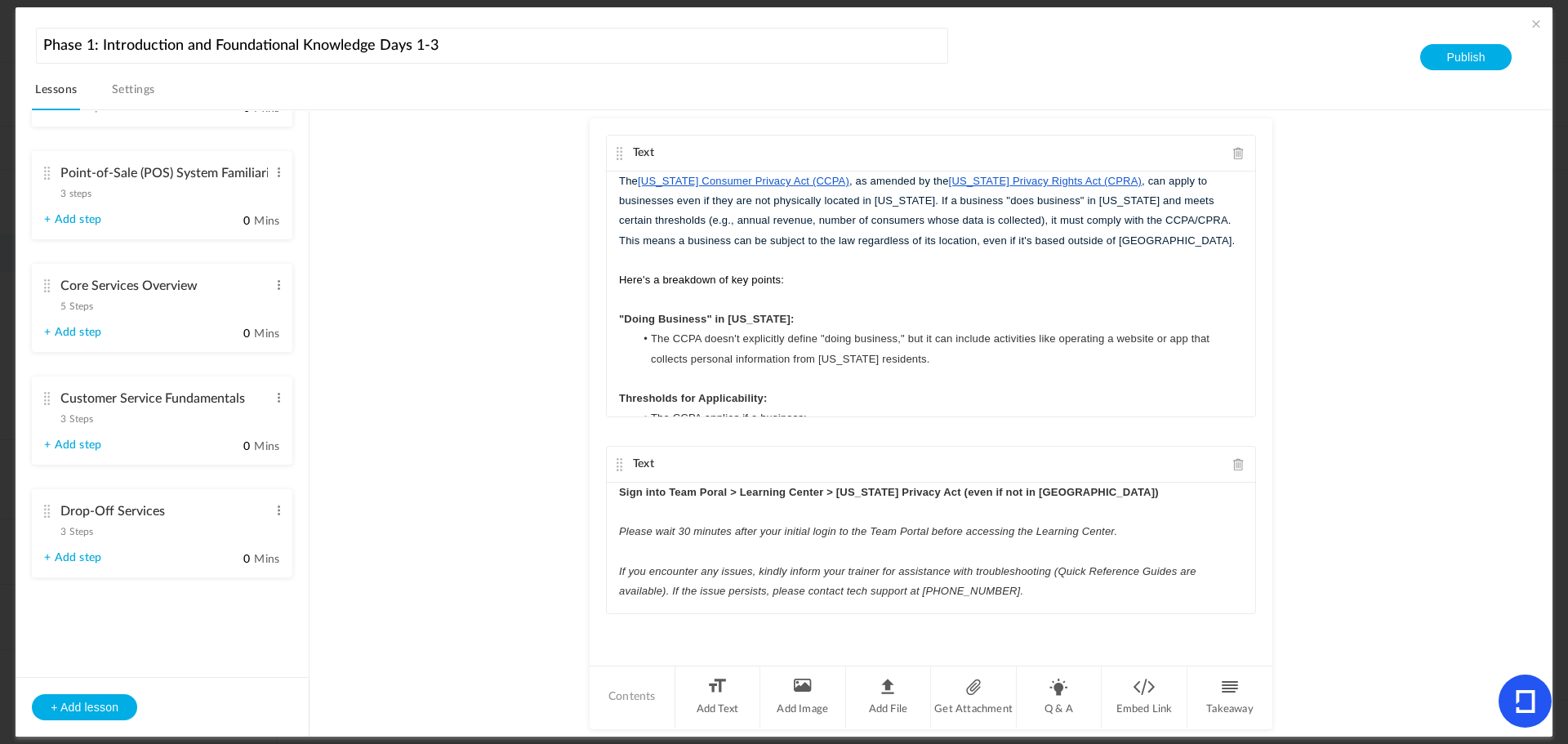
click at [49, 506] on cite at bounding box center [47, 511] width 11 height 13
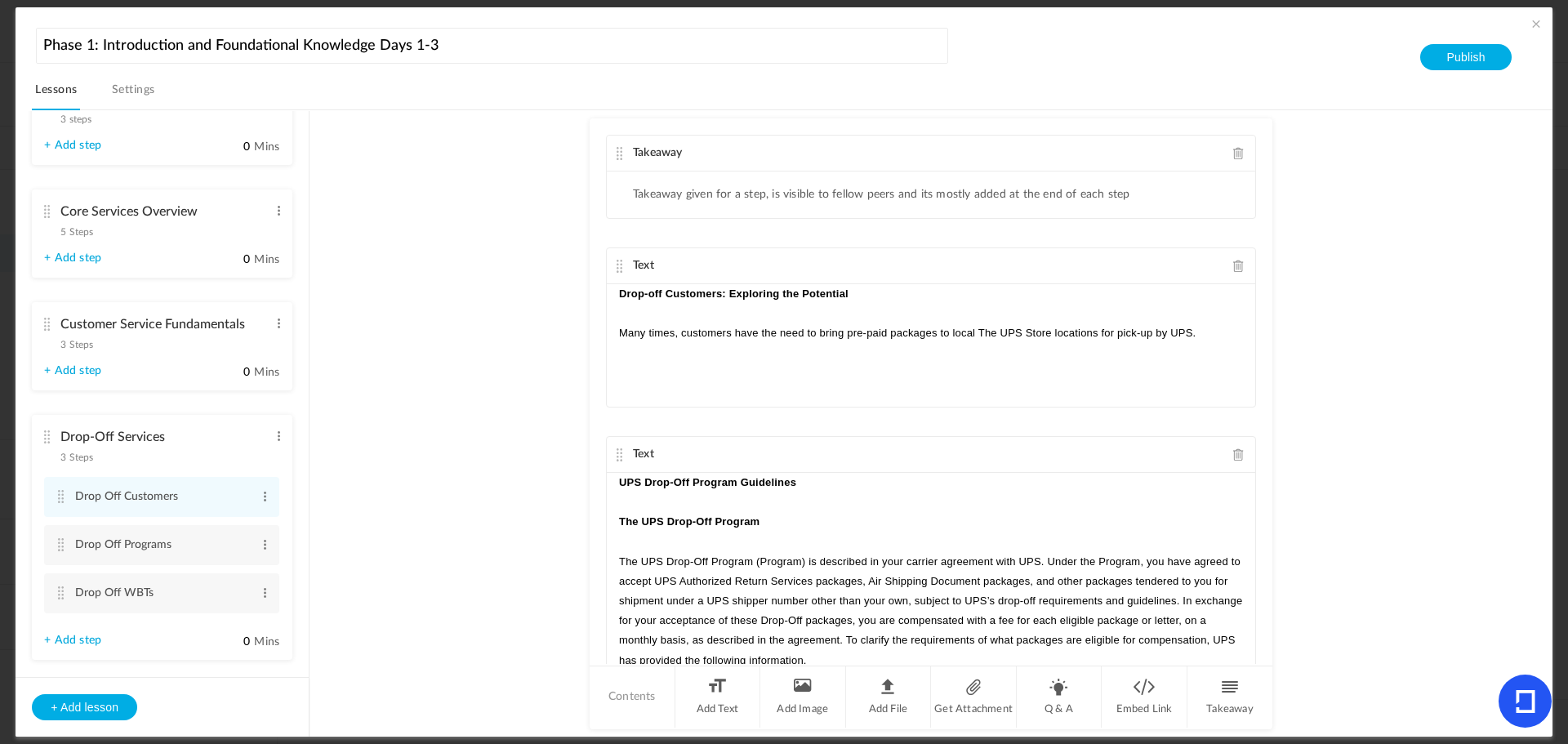
scroll to position [203, 0]
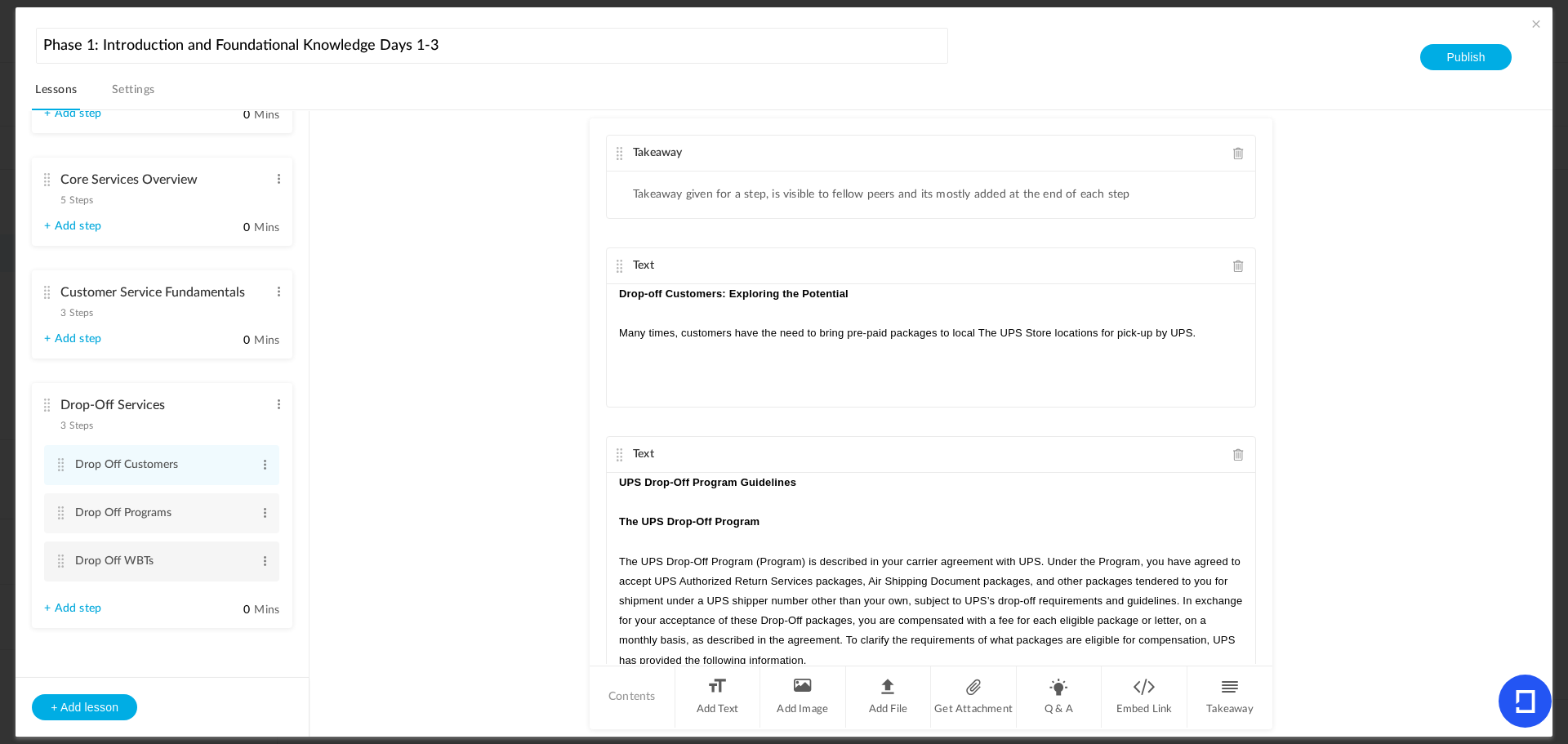
click at [59, 558] on cite at bounding box center [61, 561] width 11 height 13
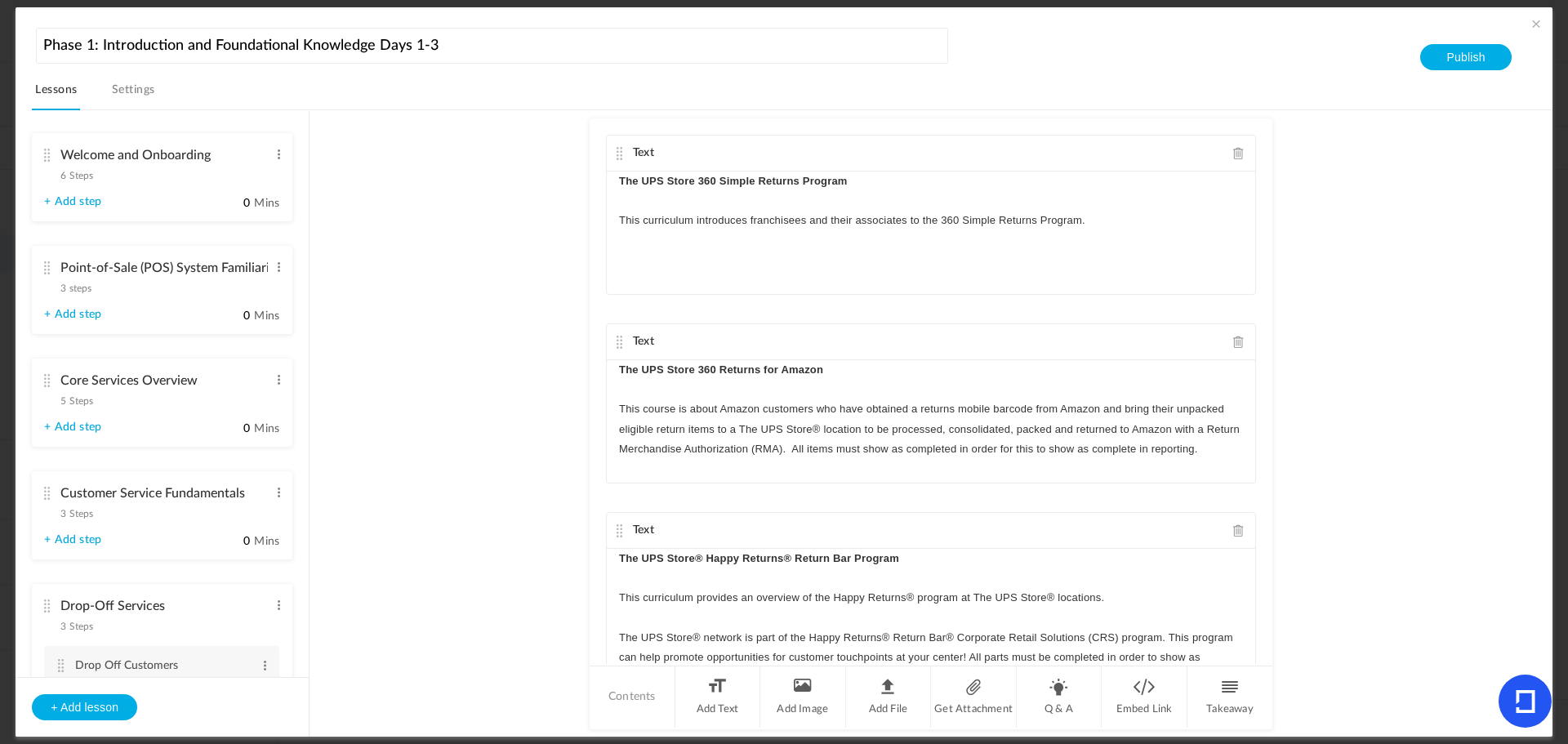
scroll to position [0, 0]
click at [53, 381] on cite at bounding box center [47, 383] width 11 height 13
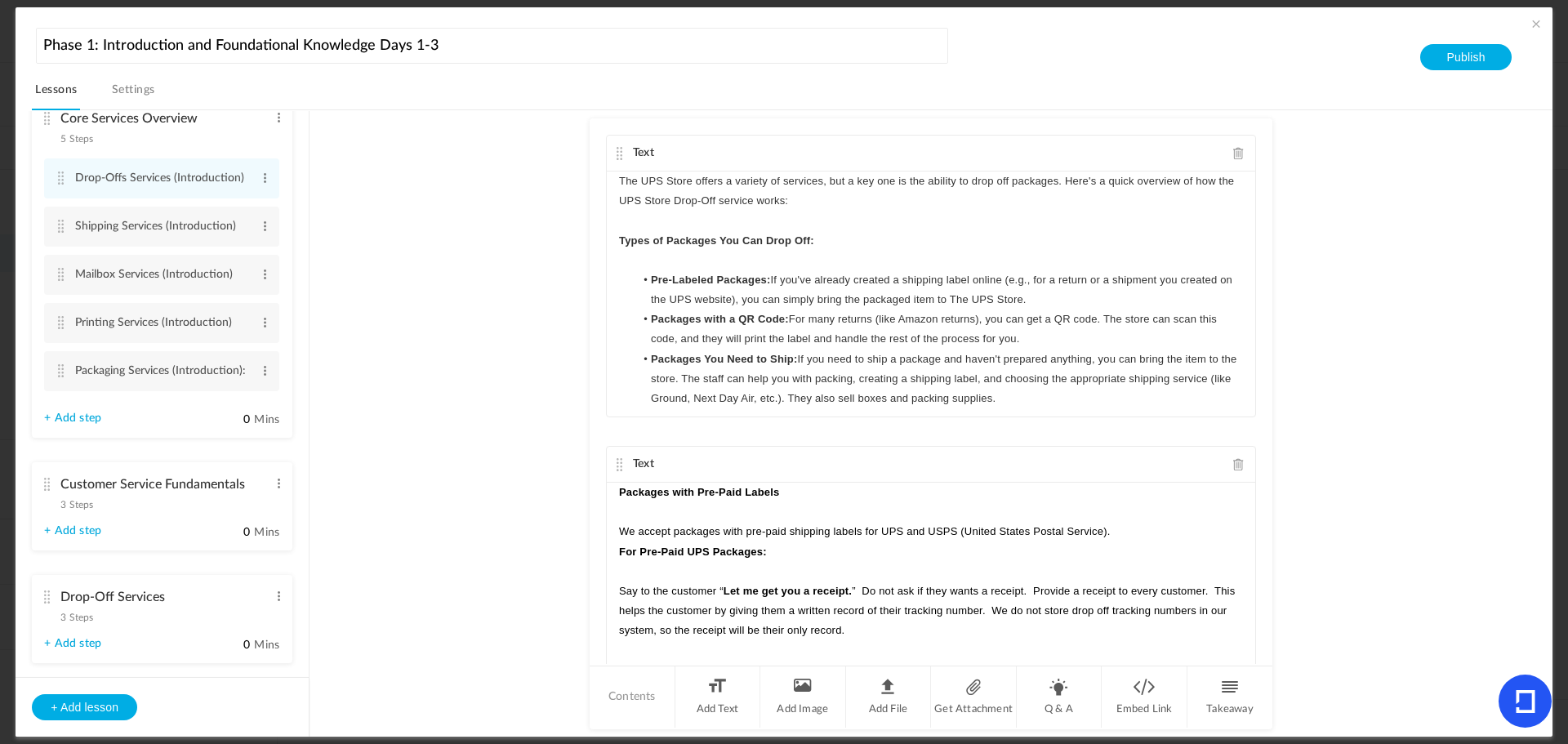
scroll to position [263, 0]
click at [46, 486] on cite at bounding box center [47, 486] width 11 height 13
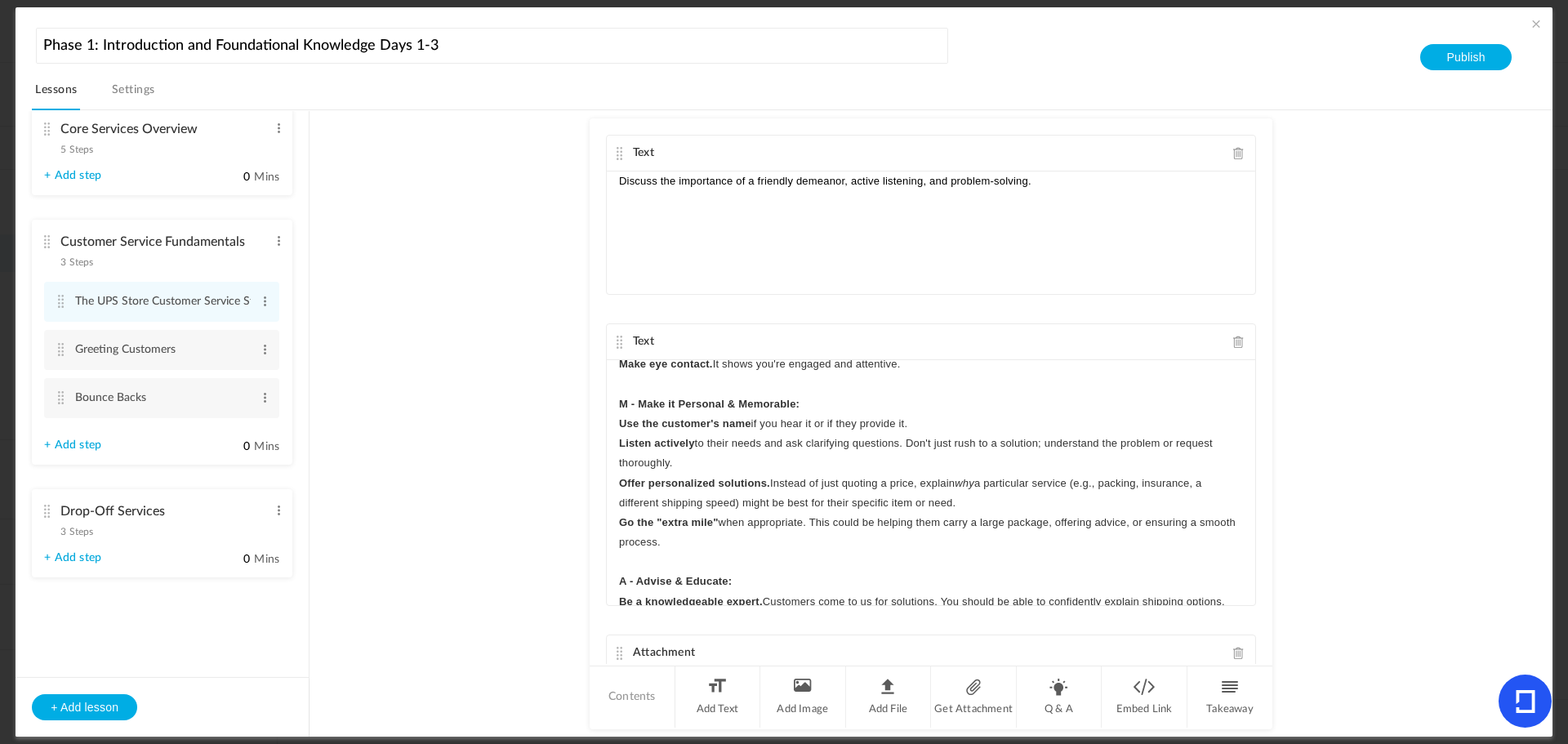
scroll to position [82, 0]
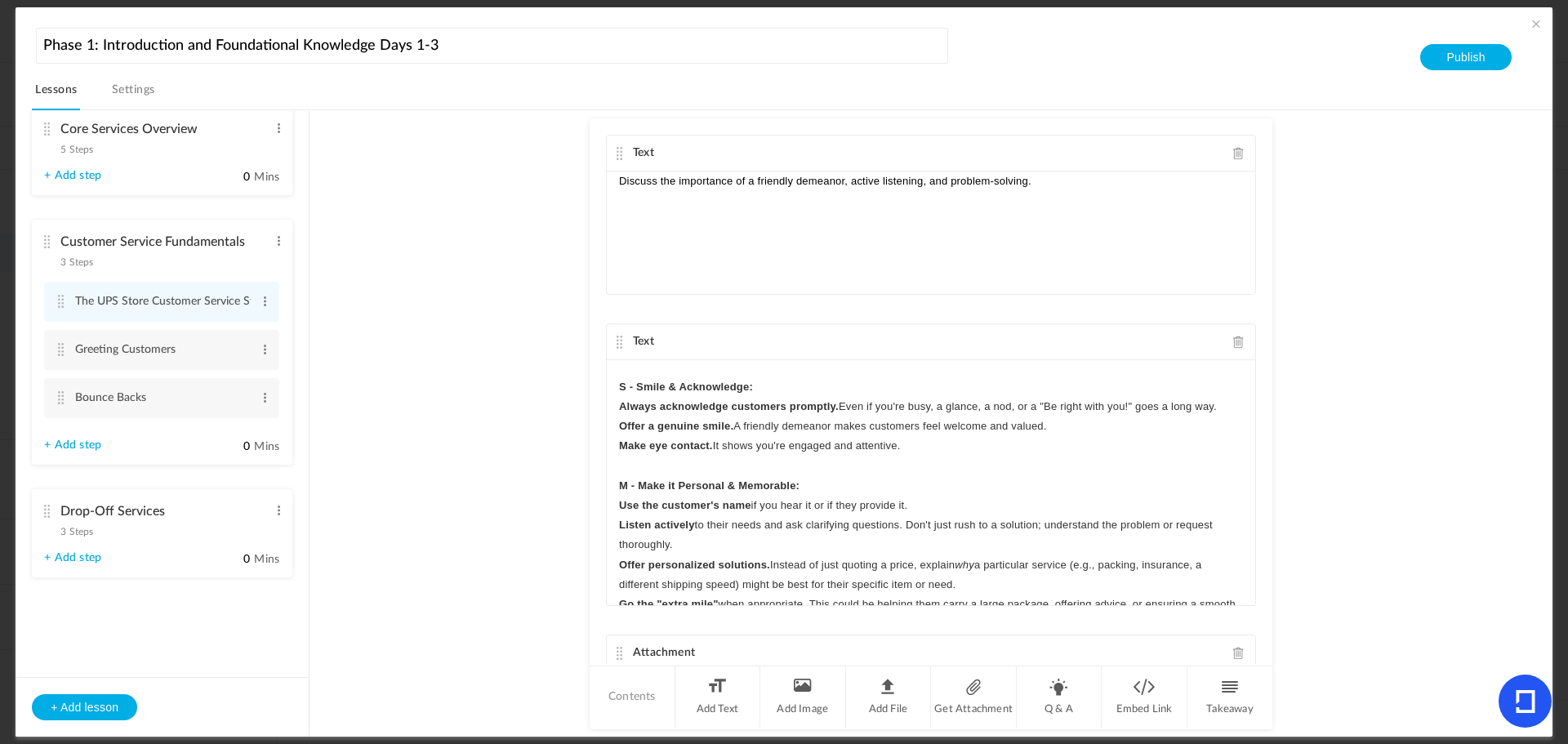
click at [784, 390] on p "S - Smile & Acknowledge:" at bounding box center [931, 387] width 624 height 20
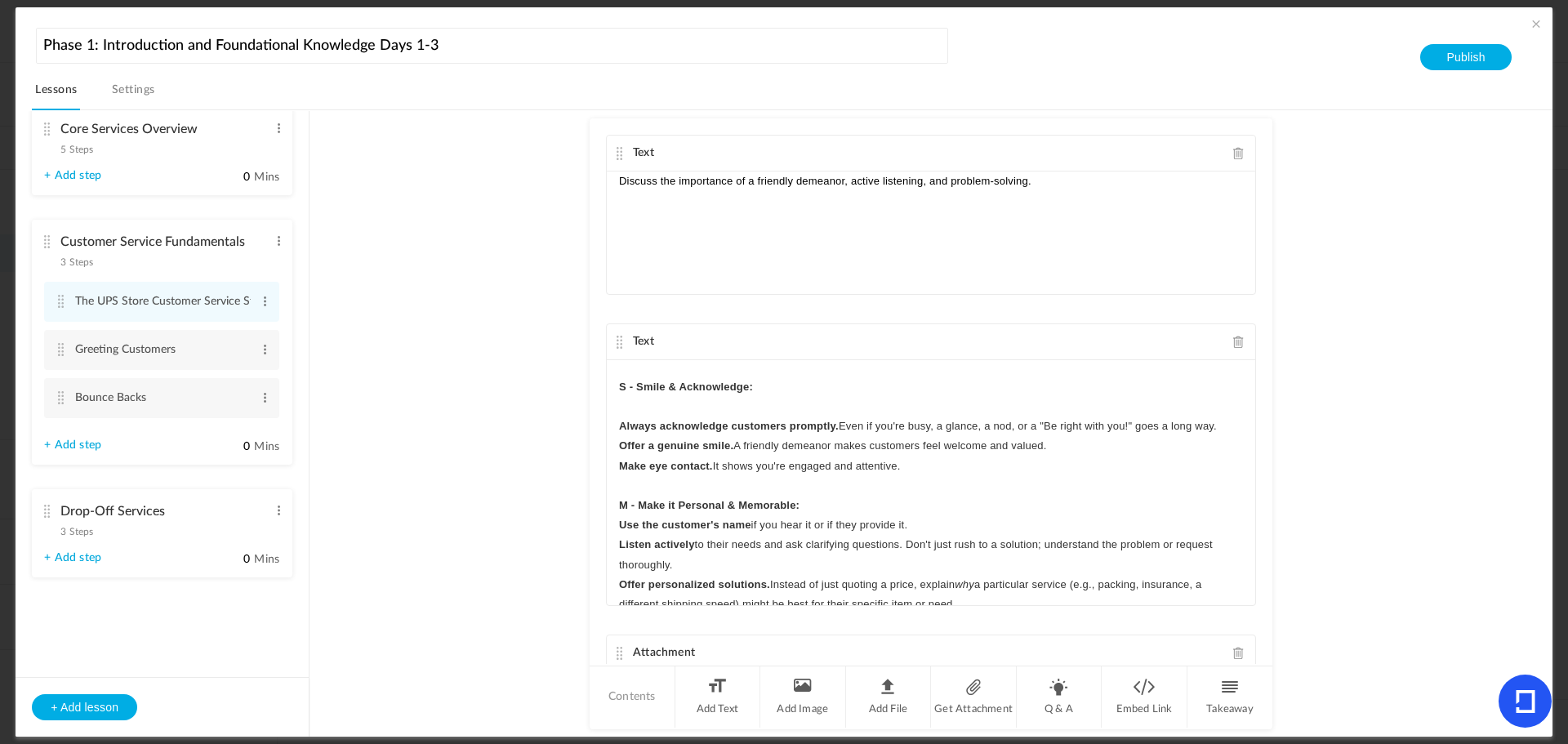
click at [834, 502] on p "M - Make it Personal & Memorable:" at bounding box center [931, 505] width 624 height 20
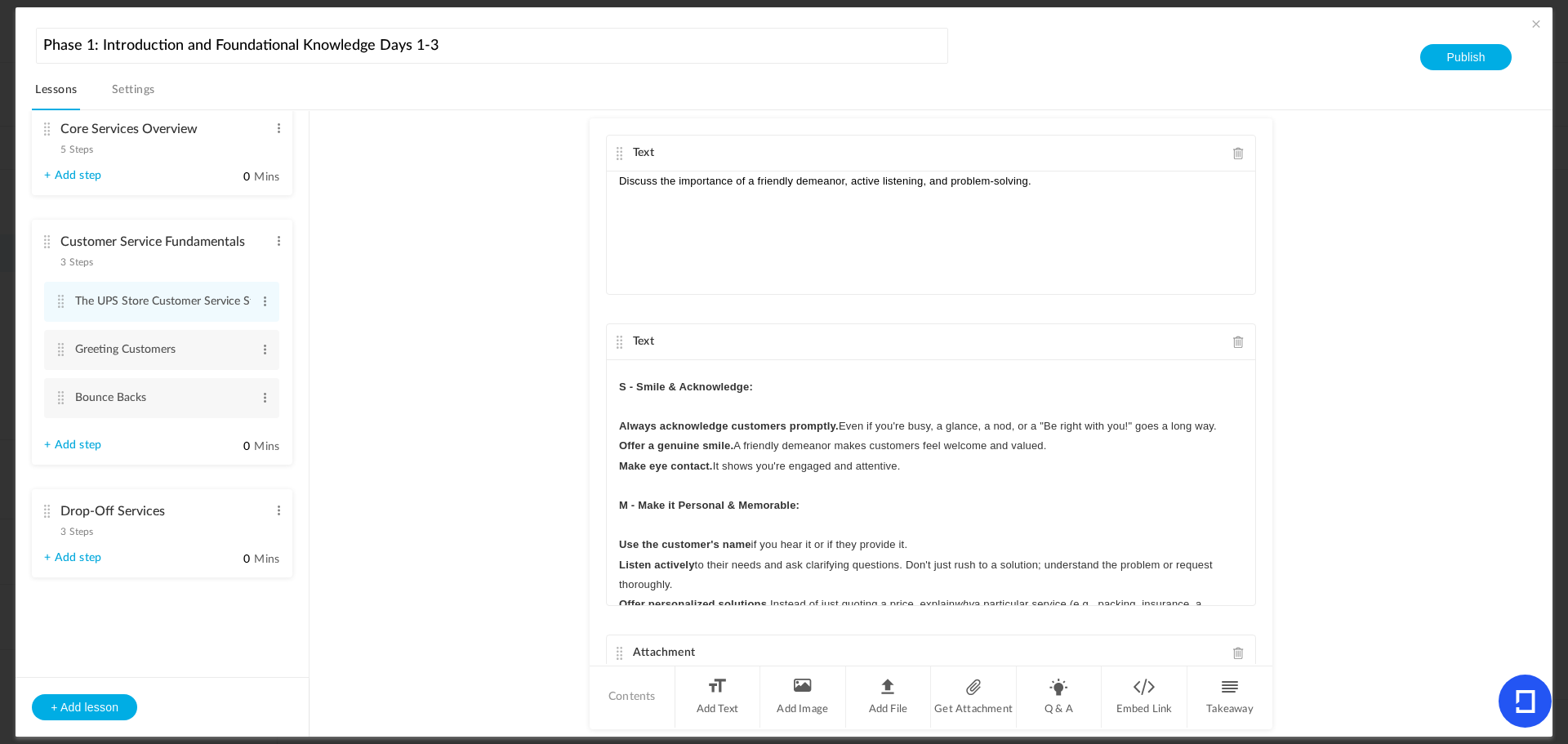
click at [679, 481] on p at bounding box center [931, 486] width 624 height 20
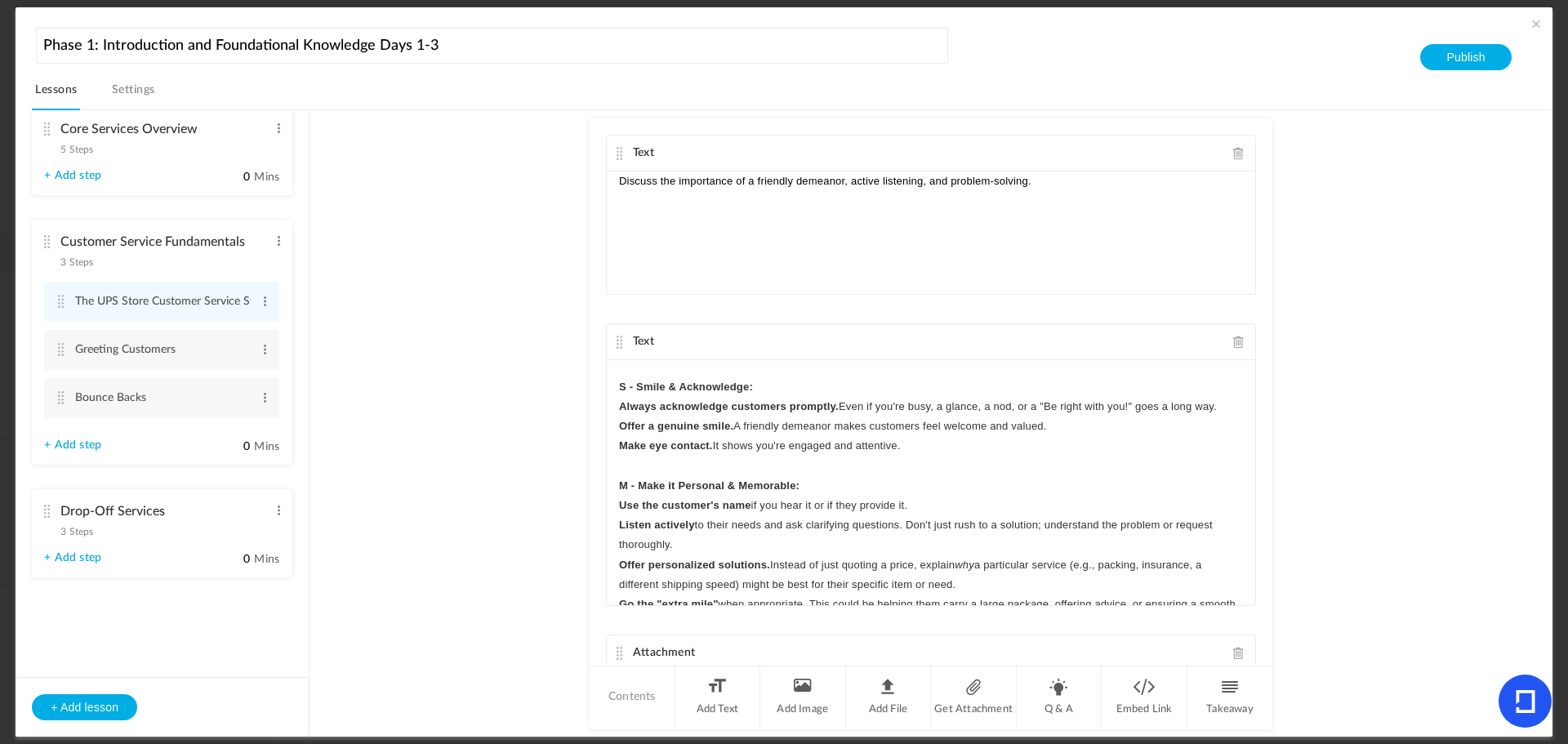
drag, startPoint x: 615, startPoint y: 386, endPoint x: 971, endPoint y: 445, distance: 360.9
click at [971, 445] on div "The UPS Store places a very high emphasis on customer service, as it's a direct…" at bounding box center [931, 482] width 648 height 245
click at [813, 559] on icon "button" at bounding box center [819, 558] width 15 height 15
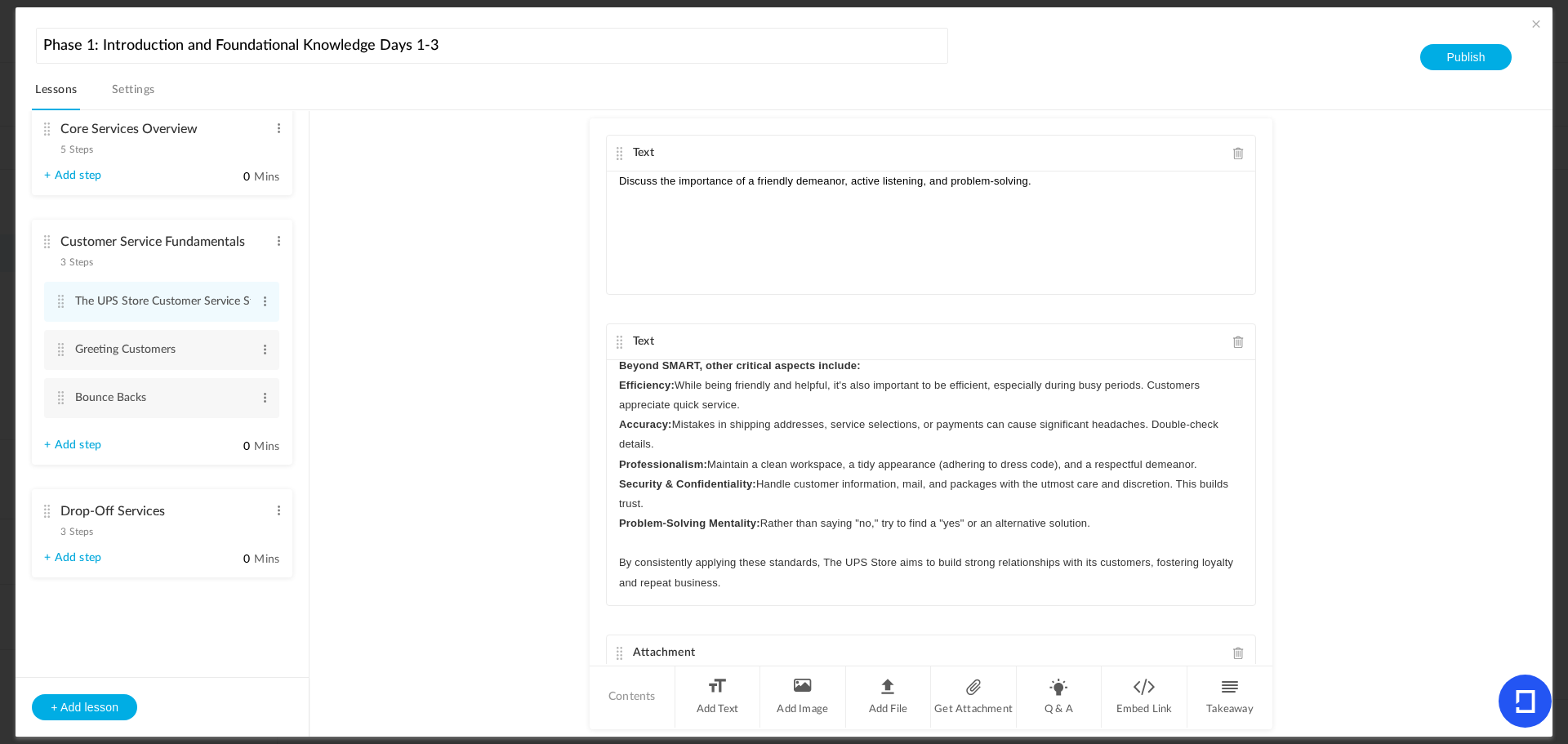
scroll to position [189, 0]
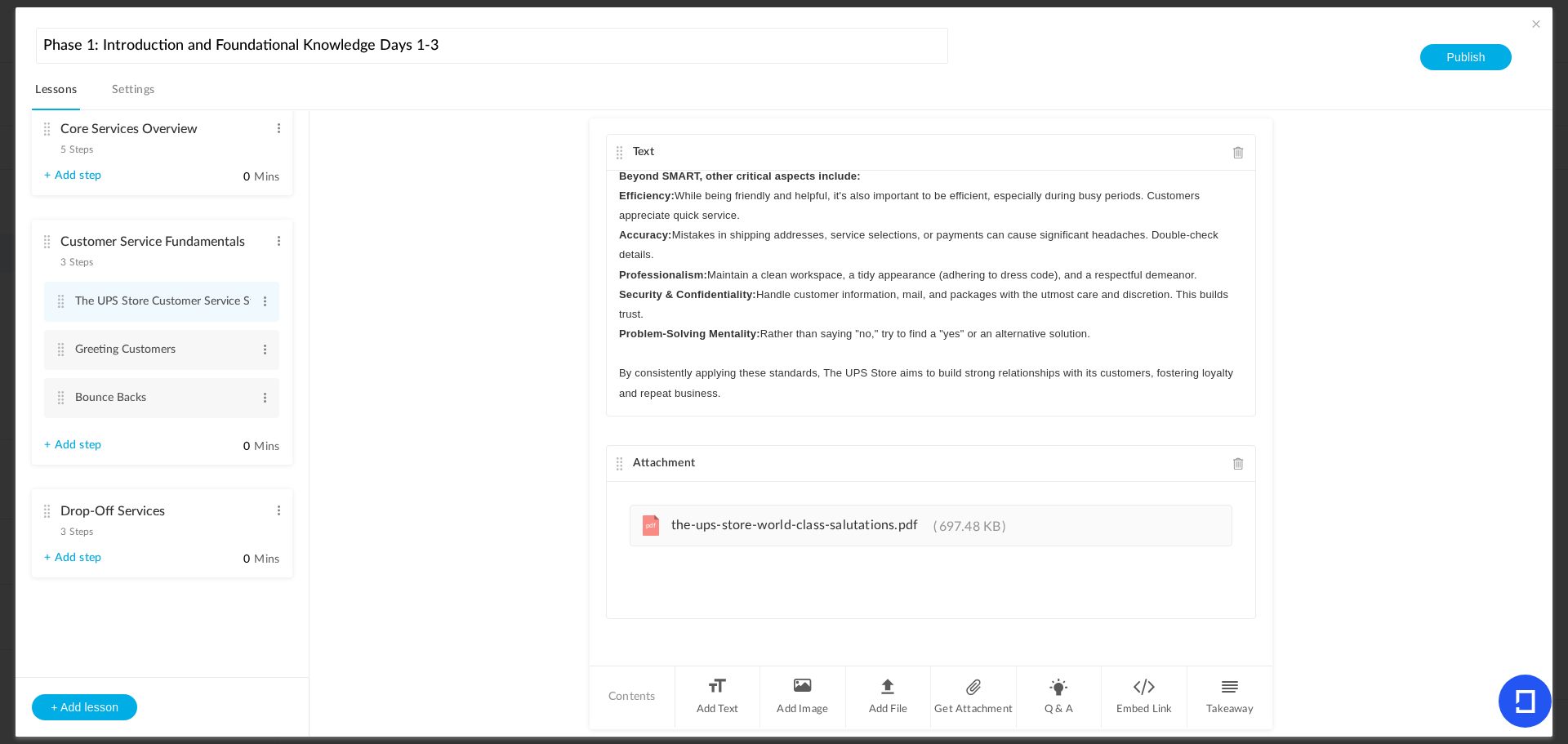
click at [766, 527] on span "the-ups-store-world-class-salutations.pdf" at bounding box center [794, 525] width 247 height 13
click at [862, 524] on span "the-ups-store-world-class-salutations.pdf" at bounding box center [794, 525] width 247 height 13
click at [700, 521] on span "the-ups-store-world-class-salutations.pdf" at bounding box center [794, 525] width 247 height 13
click at [979, 494] on div "pdf the-ups-store-world-class-salutations.pdf 697.48 KB" at bounding box center [931, 537] width 648 height 112
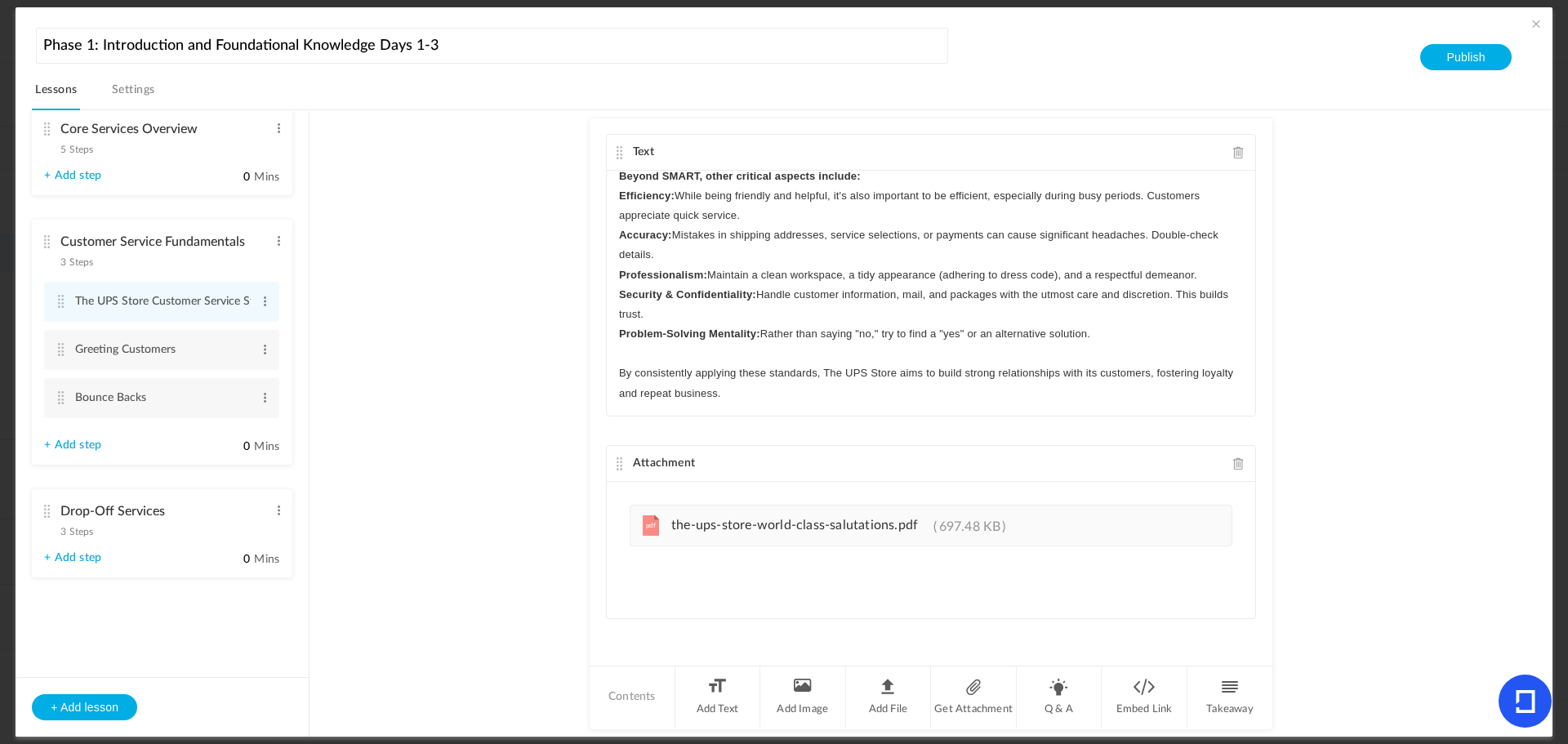
click at [951, 525] on span "697.48 KB" at bounding box center [970, 527] width 72 height 13
click at [61, 347] on cite at bounding box center [61, 349] width 11 height 13
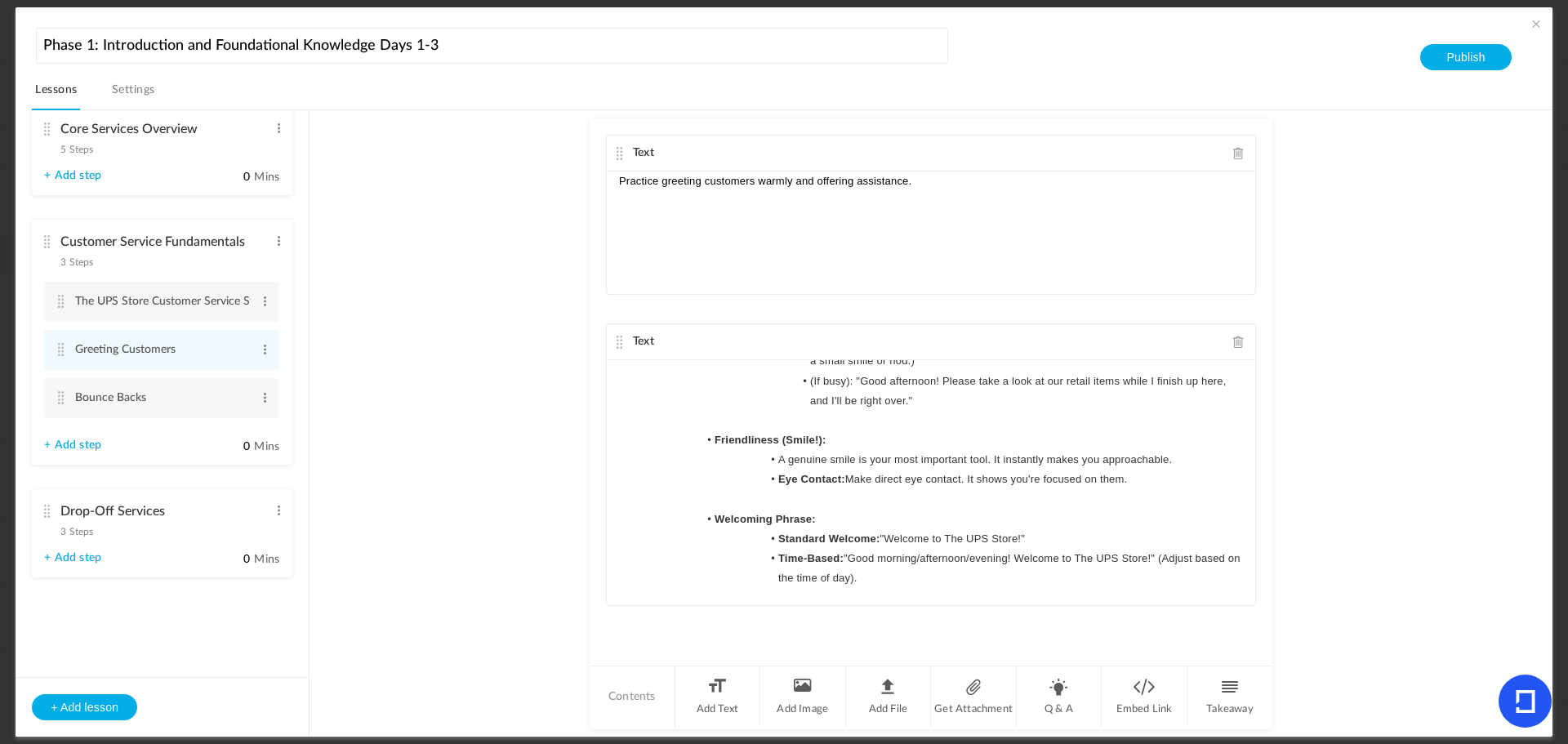
scroll to position [0, 0]
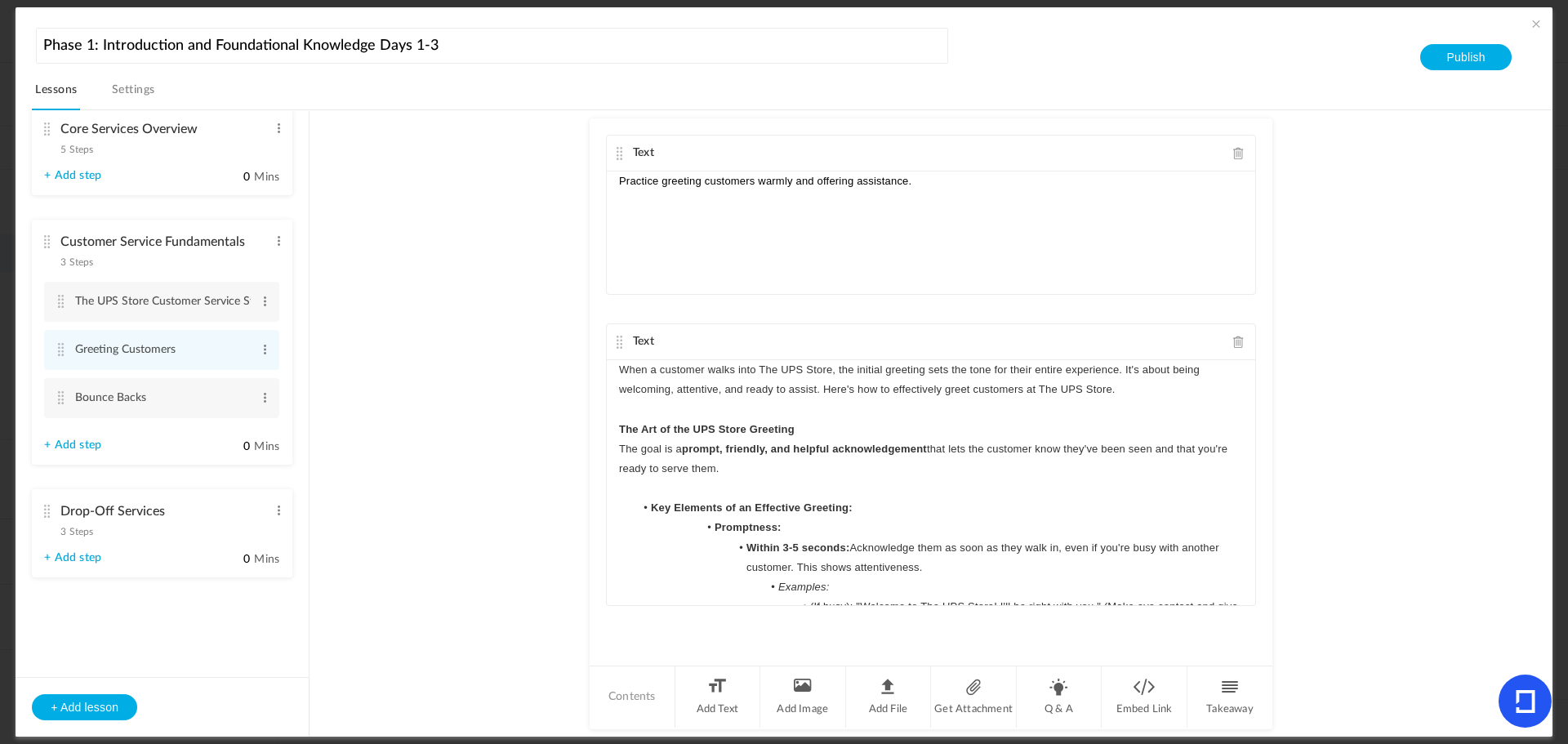
click at [829, 441] on p "The goal is a prompt, friendly, and helpful acknowledgement that lets the custo…" at bounding box center [931, 459] width 624 height 39
click at [827, 422] on p "The Art of the UPS Store Greeting" at bounding box center [931, 430] width 624 height 20
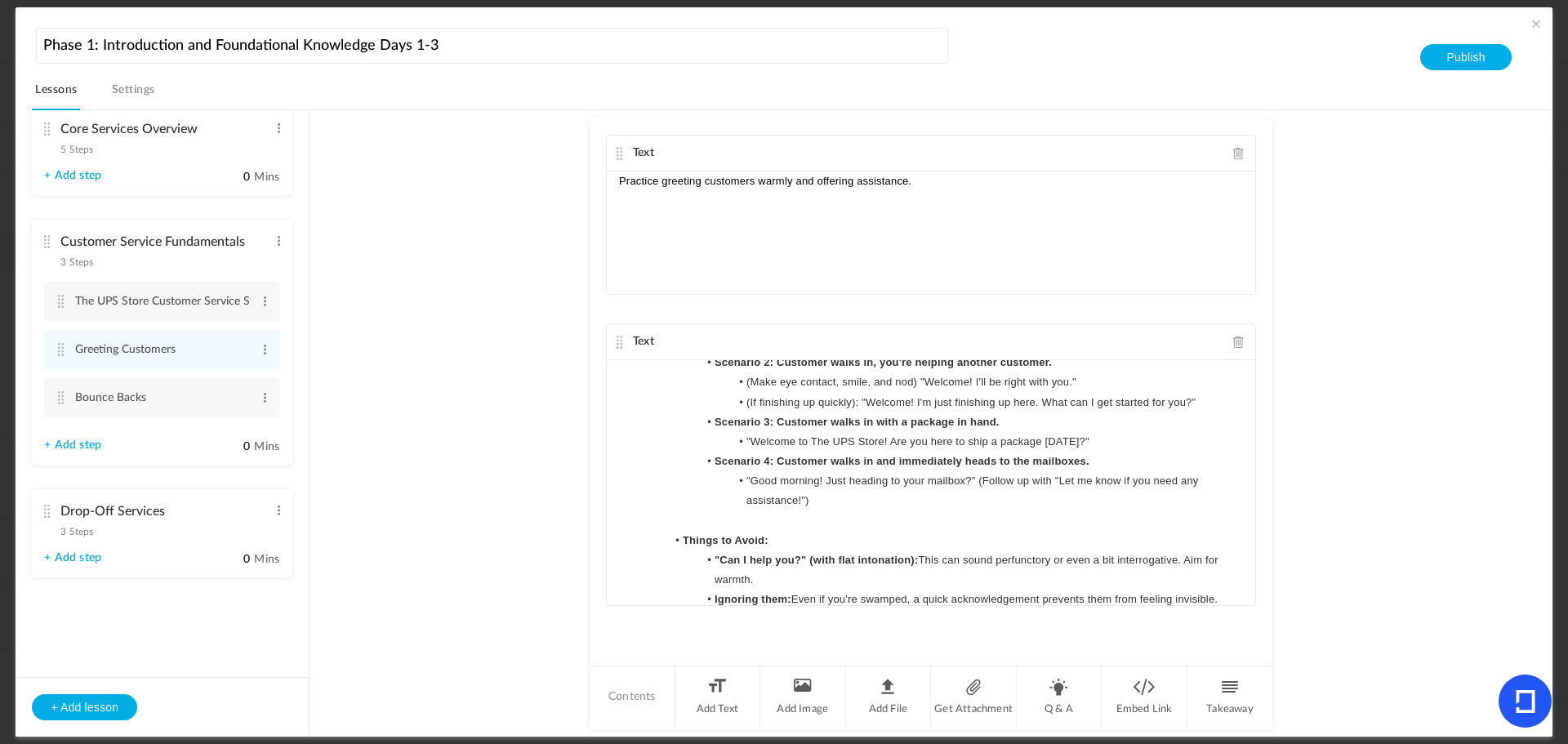
scroll to position [1030, 0]
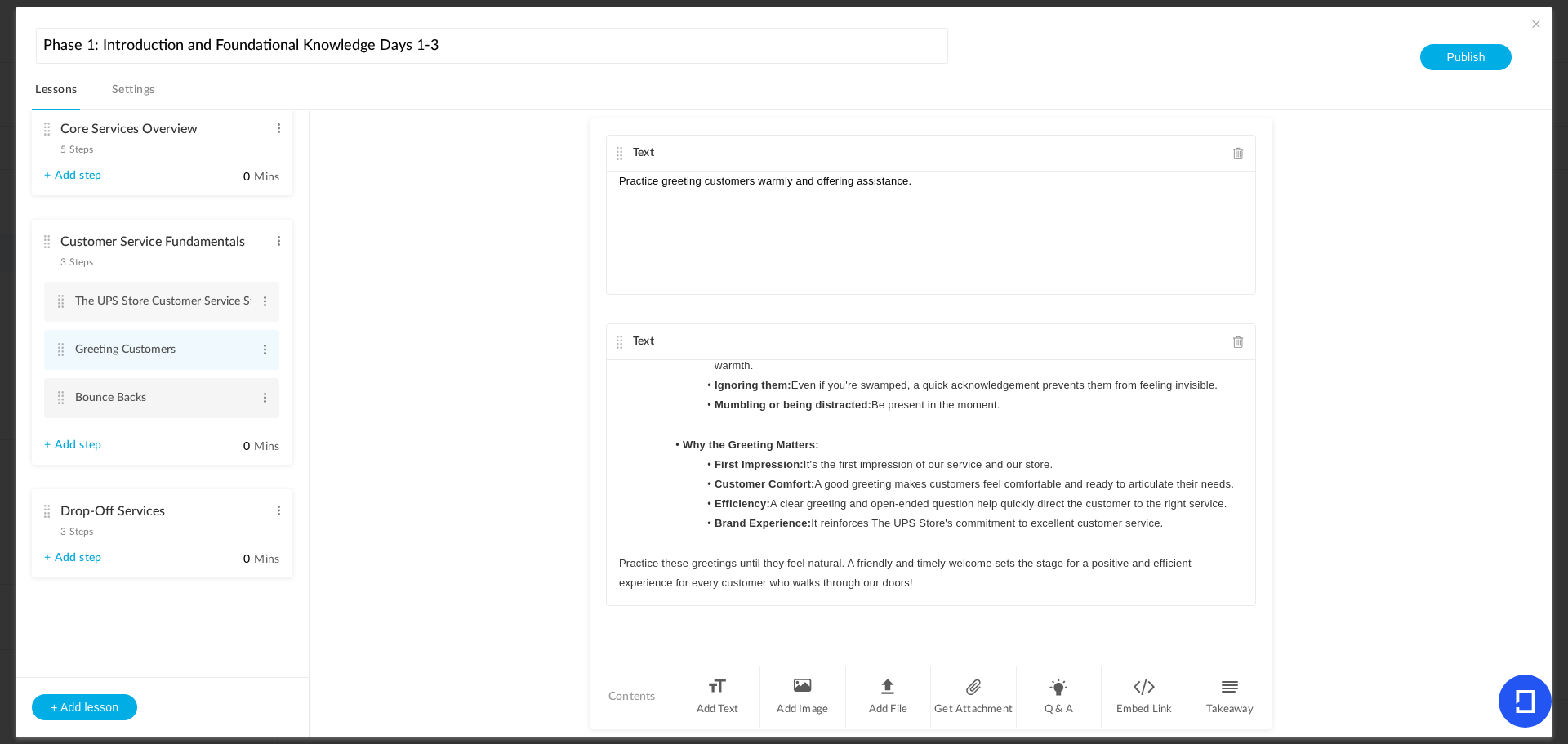
click at [57, 397] on cite at bounding box center [61, 398] width 11 height 13
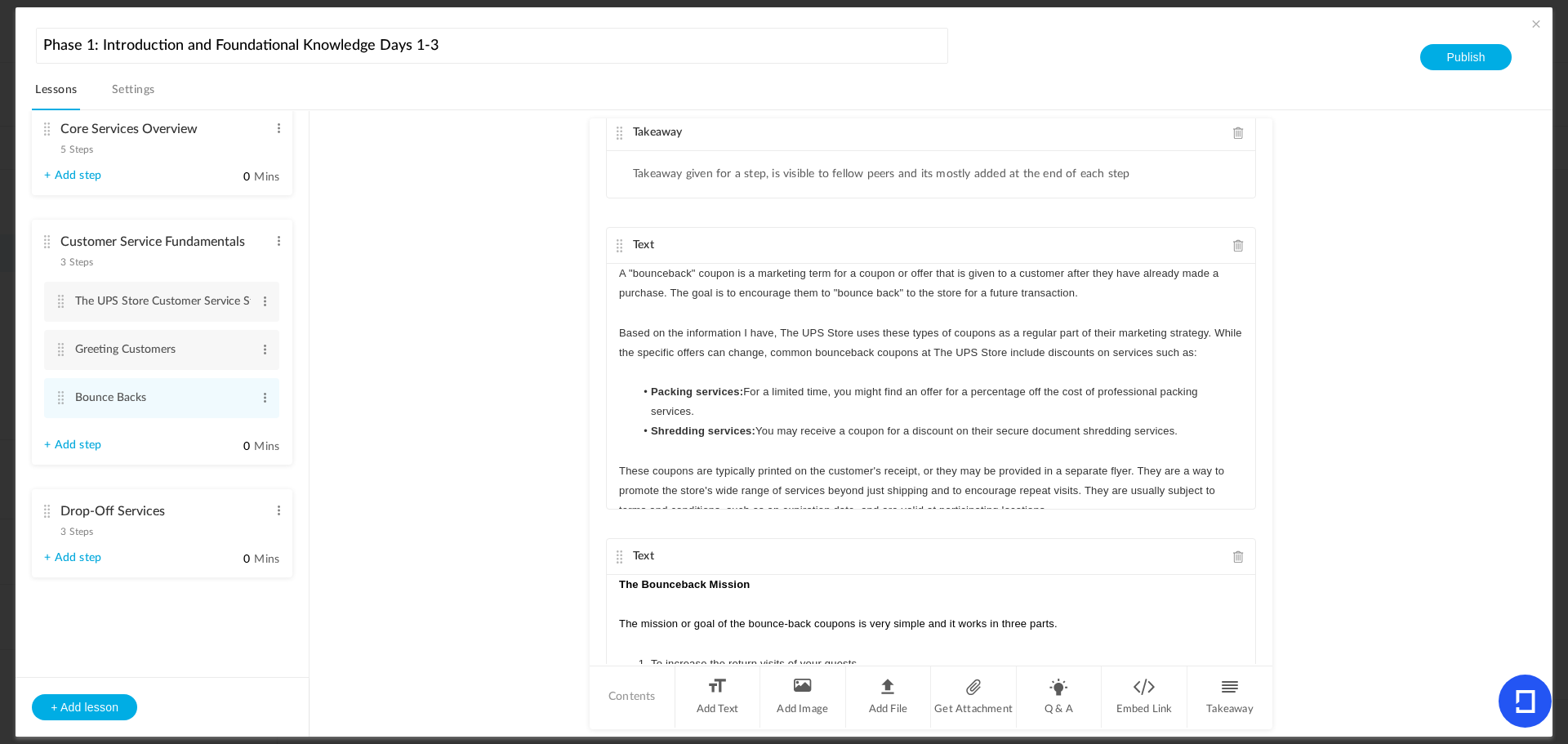
scroll to position [0, 0]
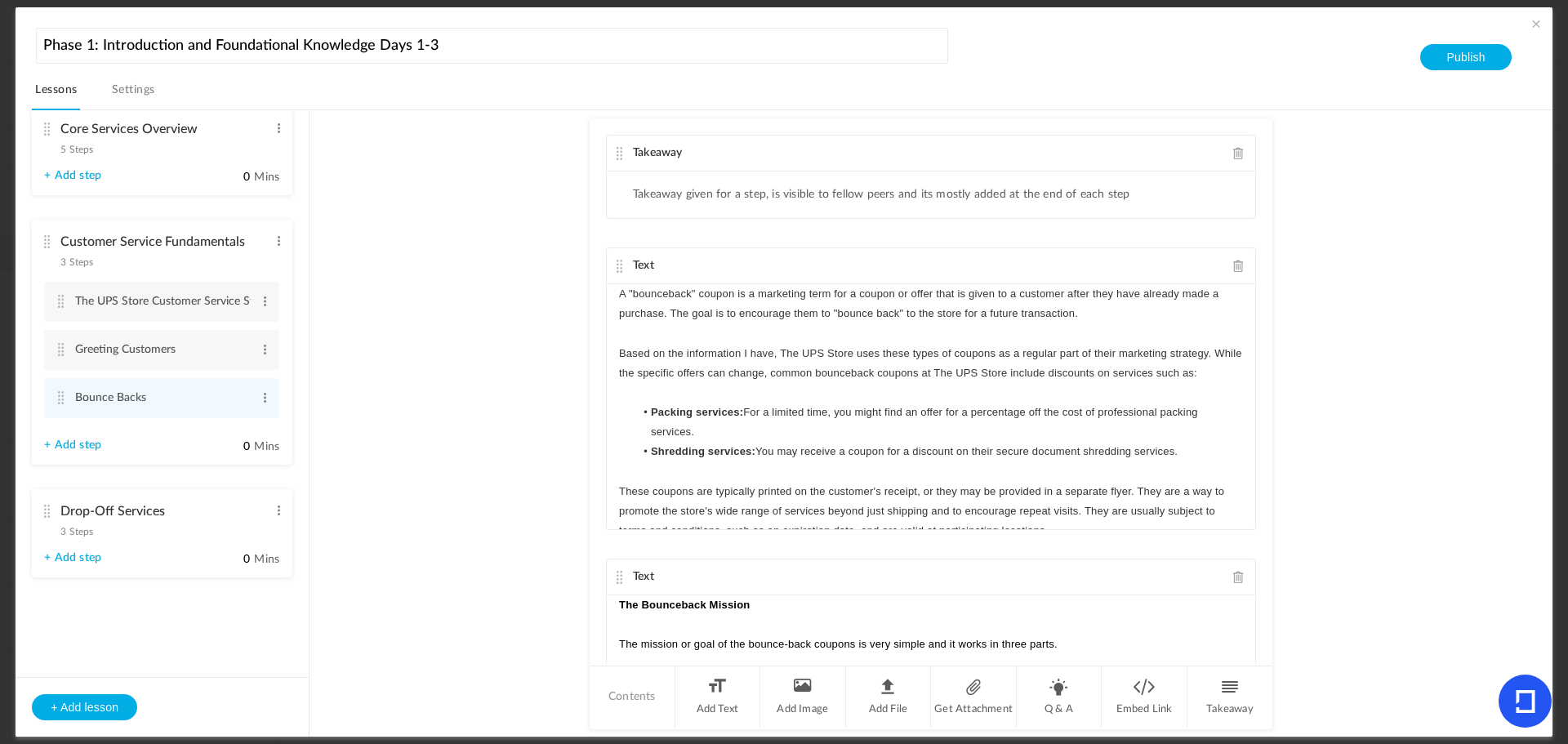
click at [1219, 150] on div "Takeaway" at bounding box center [931, 153] width 648 height 36
click at [1233, 153] on span at bounding box center [1239, 153] width 11 height 12
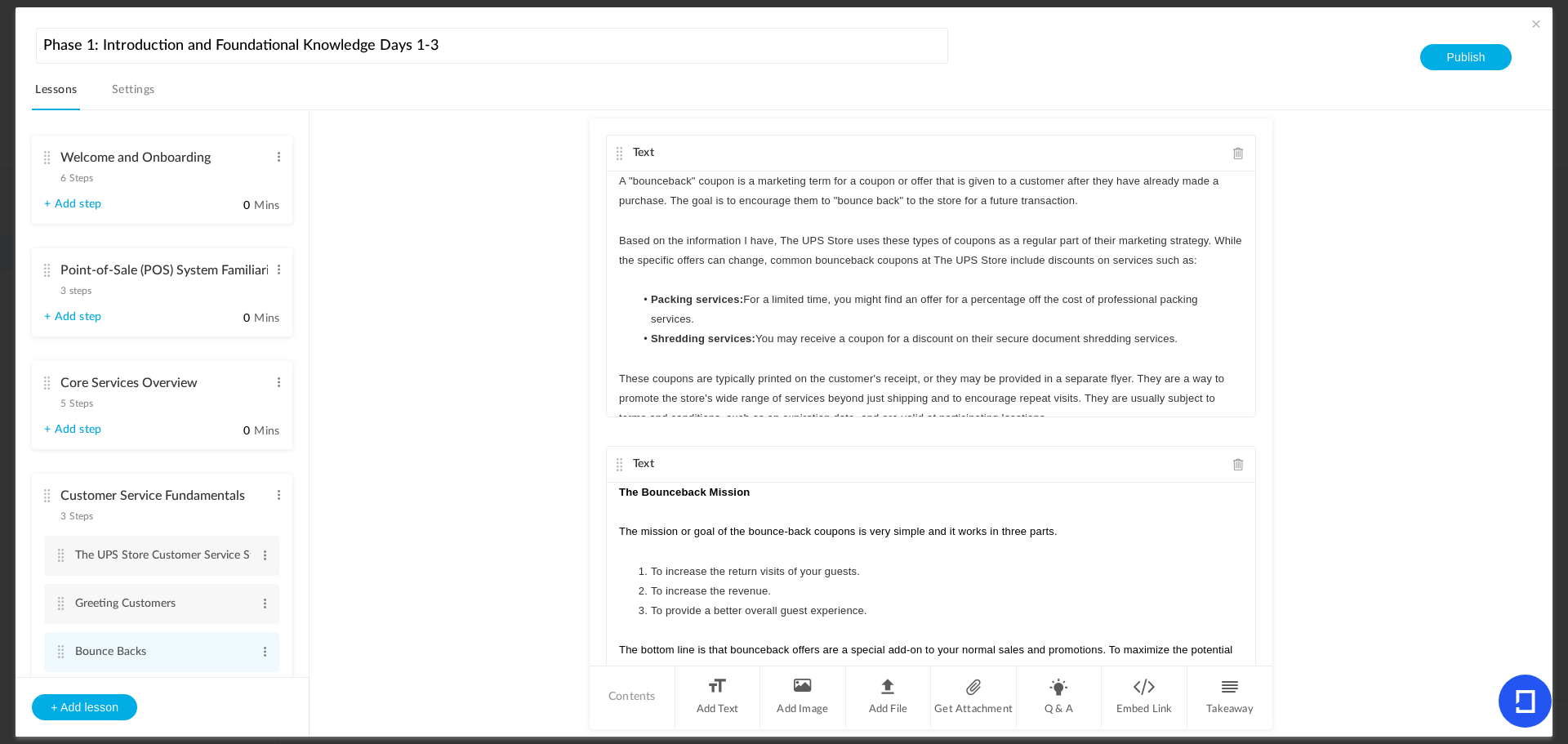
click at [56, 379] on div "Core Services Overview 5 Steps Edit Delete" at bounding box center [156, 389] width 224 height 43
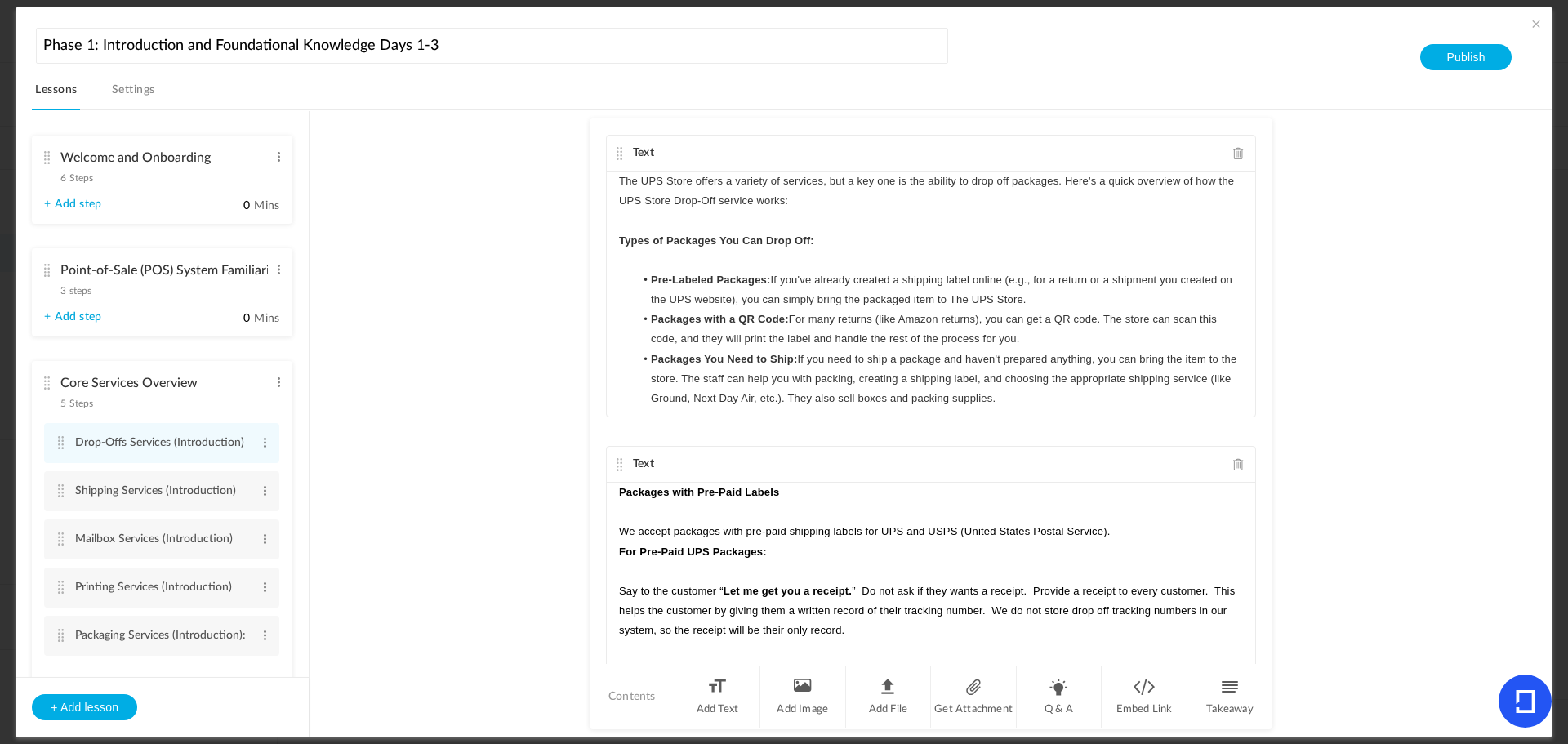
drag, startPoint x: 309, startPoint y: 280, endPoint x: 309, endPoint y: 326, distance: 46.0
click at [309, 326] on ul "Welcome and Onboarding 6 Steps Edit Delete Store Tour Edit Delete Edit Delete E…" at bounding box center [162, 394] width 293 height 566
drag, startPoint x: 303, startPoint y: 324, endPoint x: 314, endPoint y: 435, distance: 111.5
click at [314, 435] on section "Welcome and Onboarding 6 Steps Edit Delete Store Tour Edit Delete 0" at bounding box center [793, 423] width 1482 height 628
drag, startPoint x: 304, startPoint y: 427, endPoint x: 303, endPoint y: 549, distance: 122.0
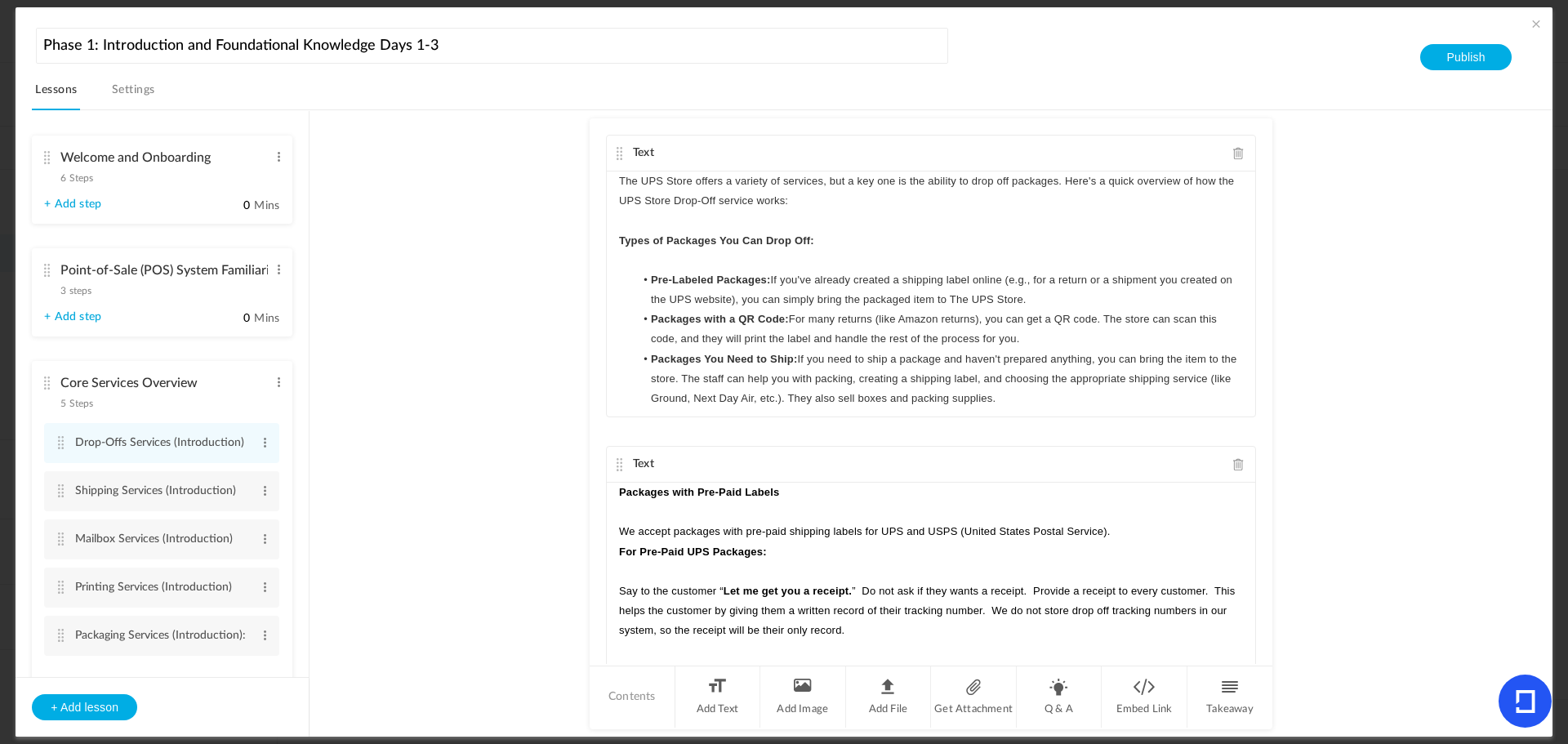
click at [303, 549] on ul "Welcome and Onboarding 6 Steps Edit Delete Store Tour Edit Delete Edit Delete E…" at bounding box center [162, 394] width 293 height 566
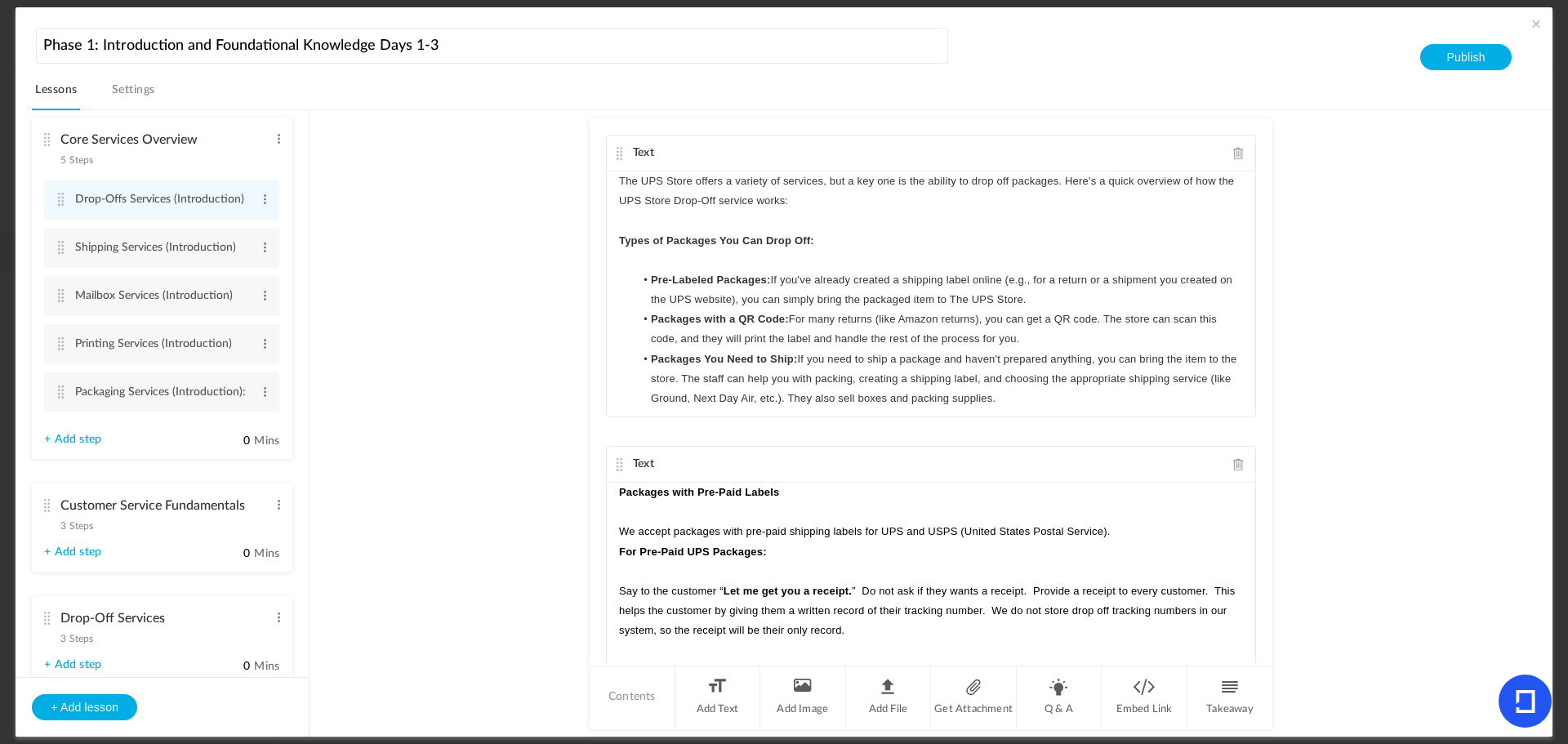
scroll to position [240, 0]
click at [43, 249] on li "Core Services Overview 5 Steps Edit Delete Drop-Offs Services (Introduction) Ed…" at bounding box center [162, 292] width 261 height 341
click at [57, 249] on cite at bounding box center [61, 252] width 11 height 13
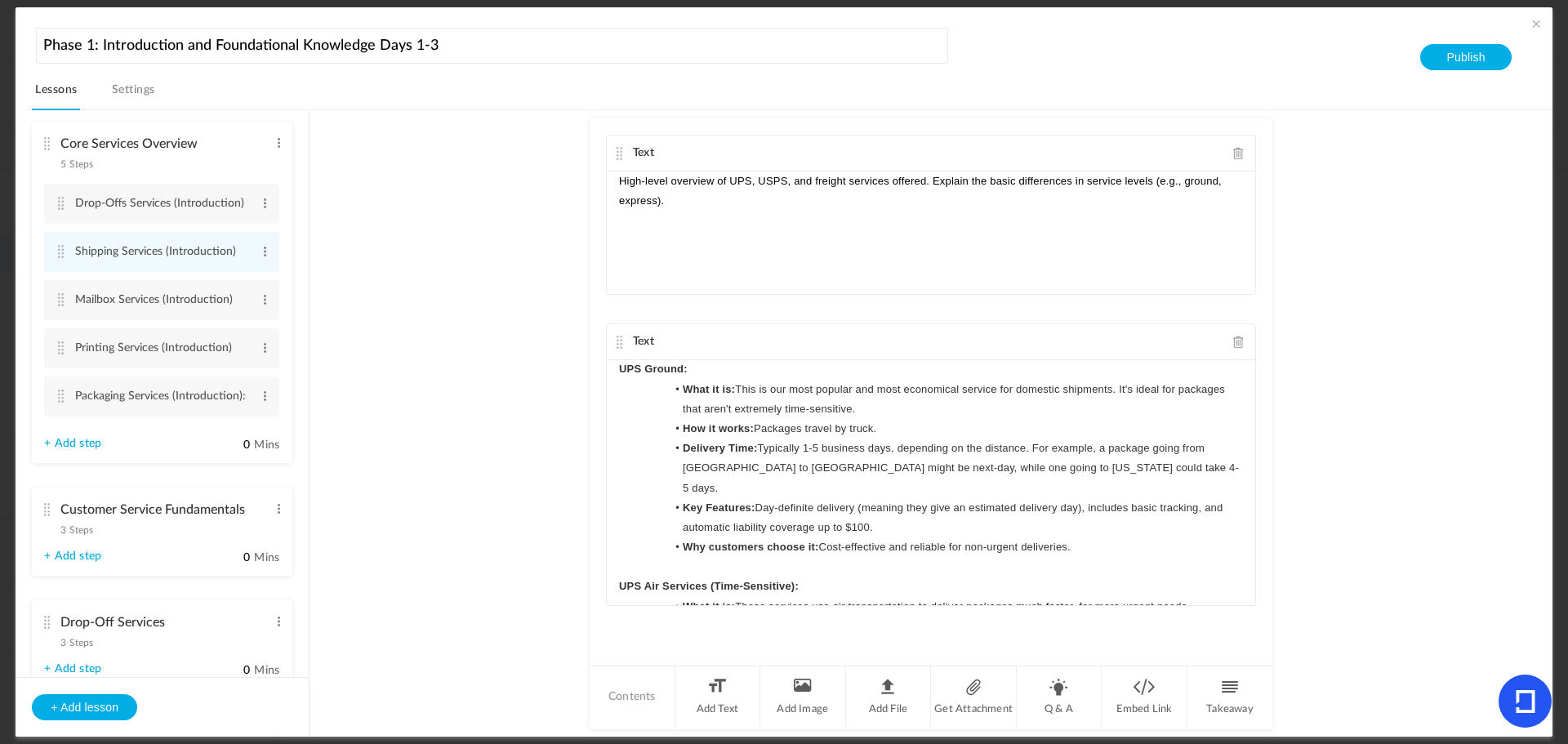
scroll to position [0, 0]
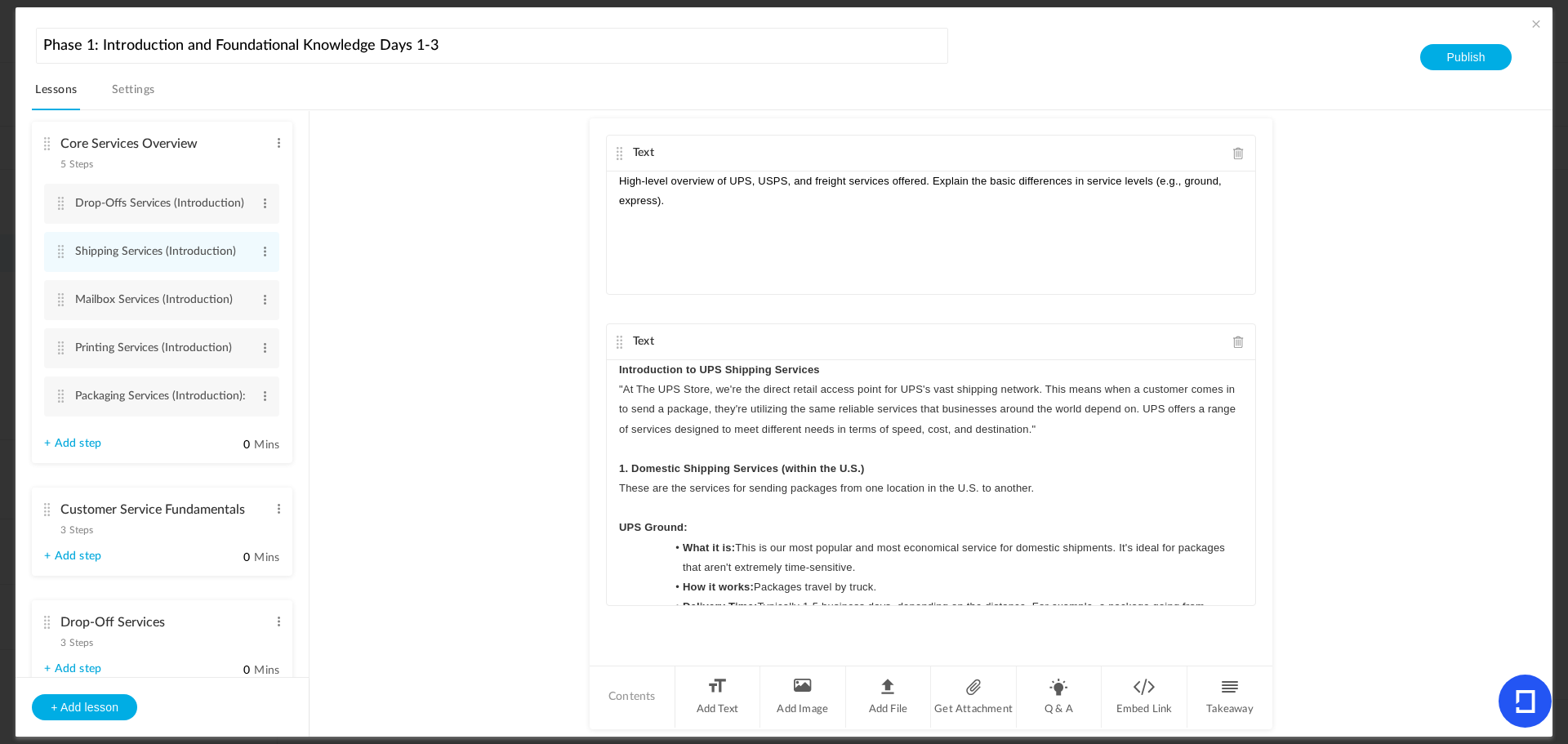
click at [61, 441] on link "+ Add step" at bounding box center [73, 444] width 57 height 14
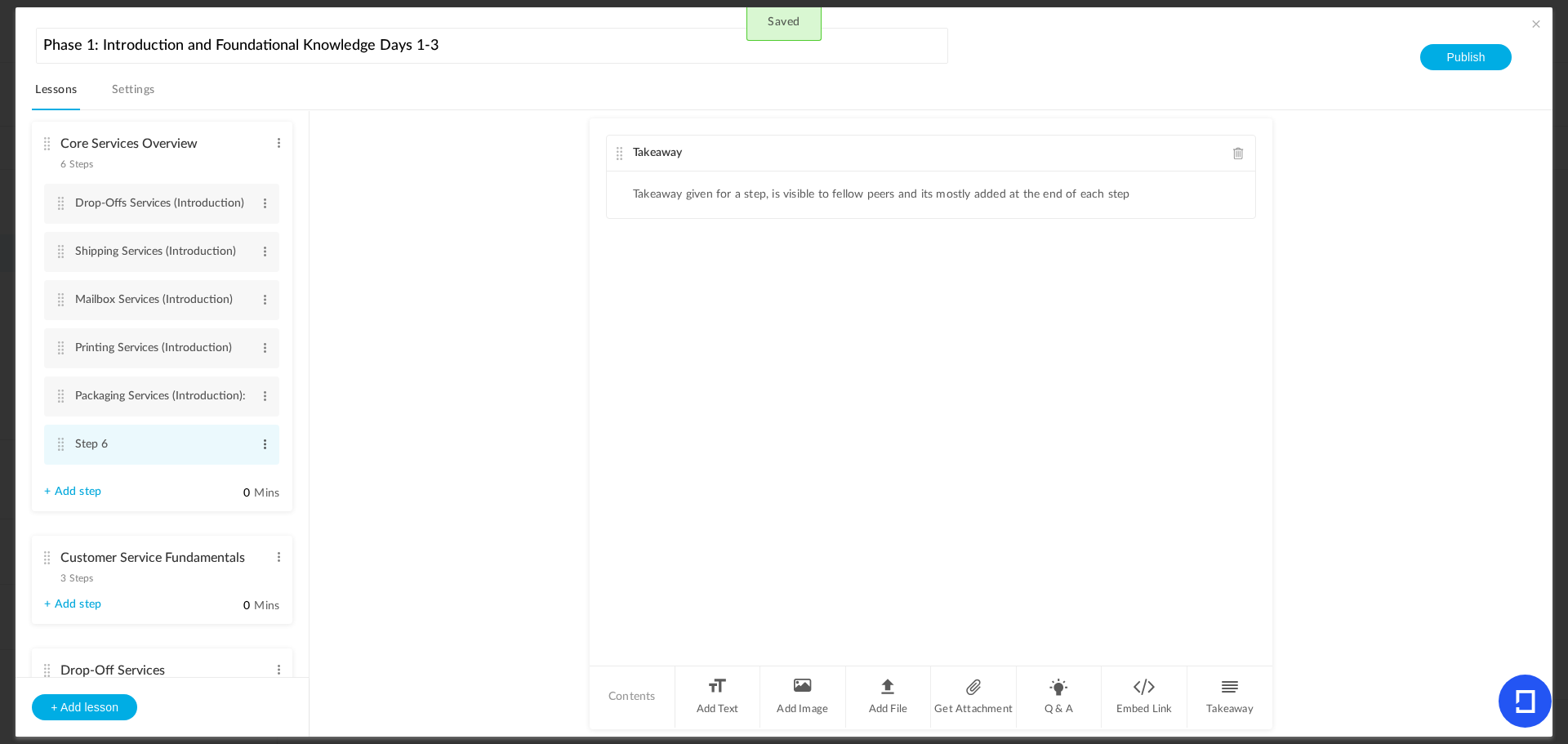
click at [260, 445] on span at bounding box center [265, 445] width 12 height 16
click at [226, 465] on link "Edit" at bounding box center [239, 471] width 64 height 20
type input "S"
type input "Corporate Retail Solutions - CRS (Introduction)"
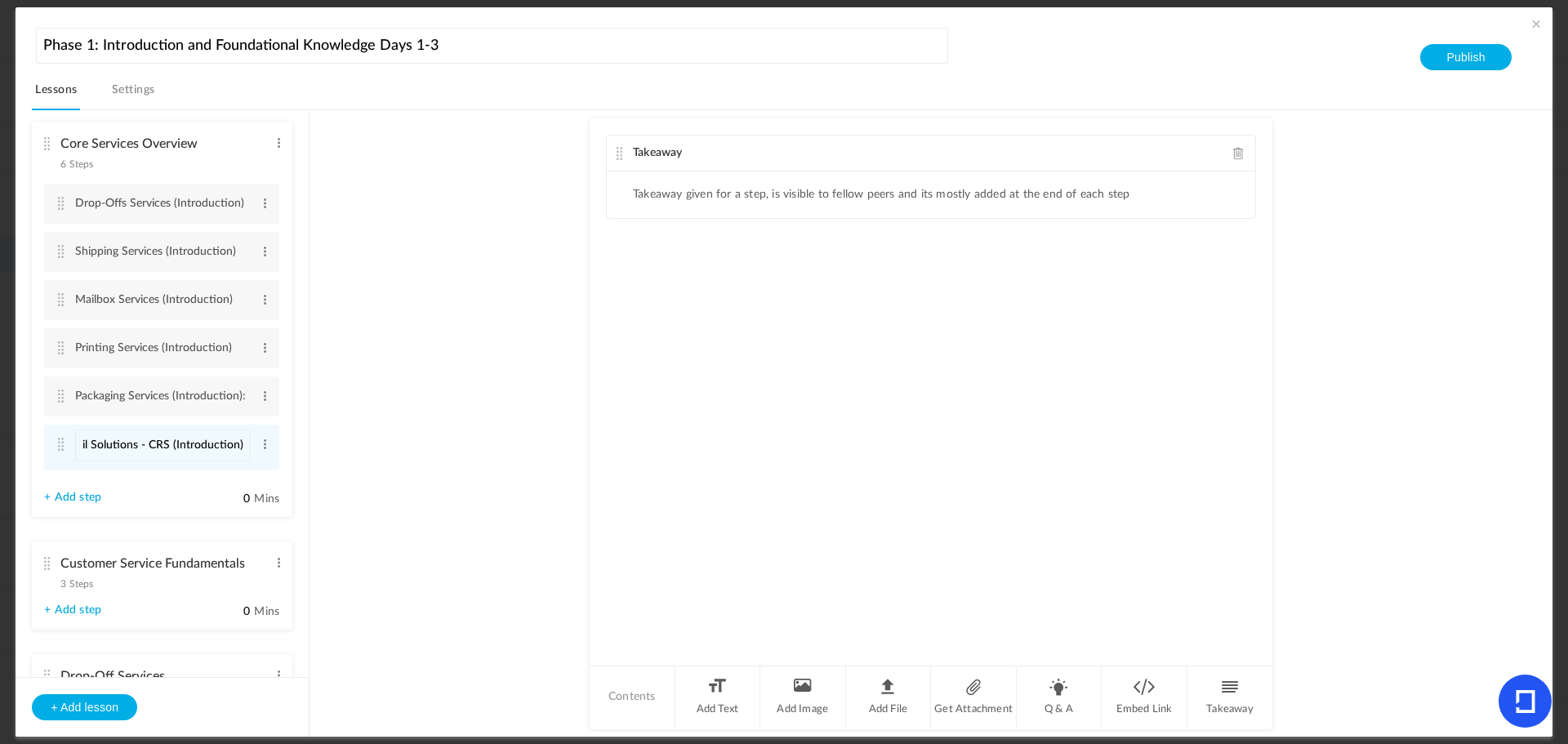
click at [498, 320] on au-course-substep "Takeaway Takeaway given for a step, is visible to fellow peers and its mostly a…" at bounding box center [930, 423] width 1204 height 628
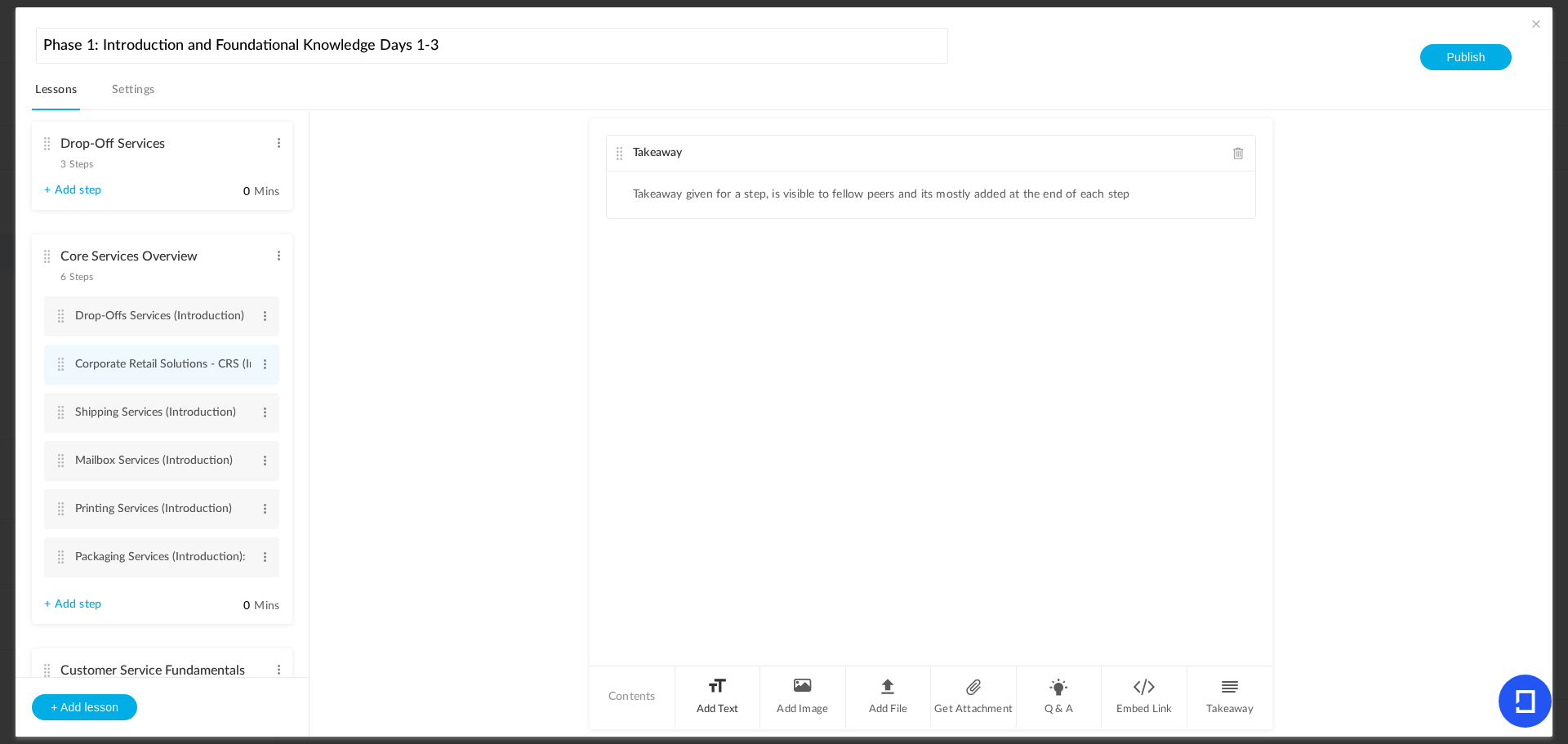
click at [721, 682] on li "Add Text" at bounding box center [718, 696] width 86 height 62
click at [1239, 148] on span at bounding box center [1239, 153] width 11 height 12
click at [656, 202] on div at bounding box center [931, 232] width 648 height 122
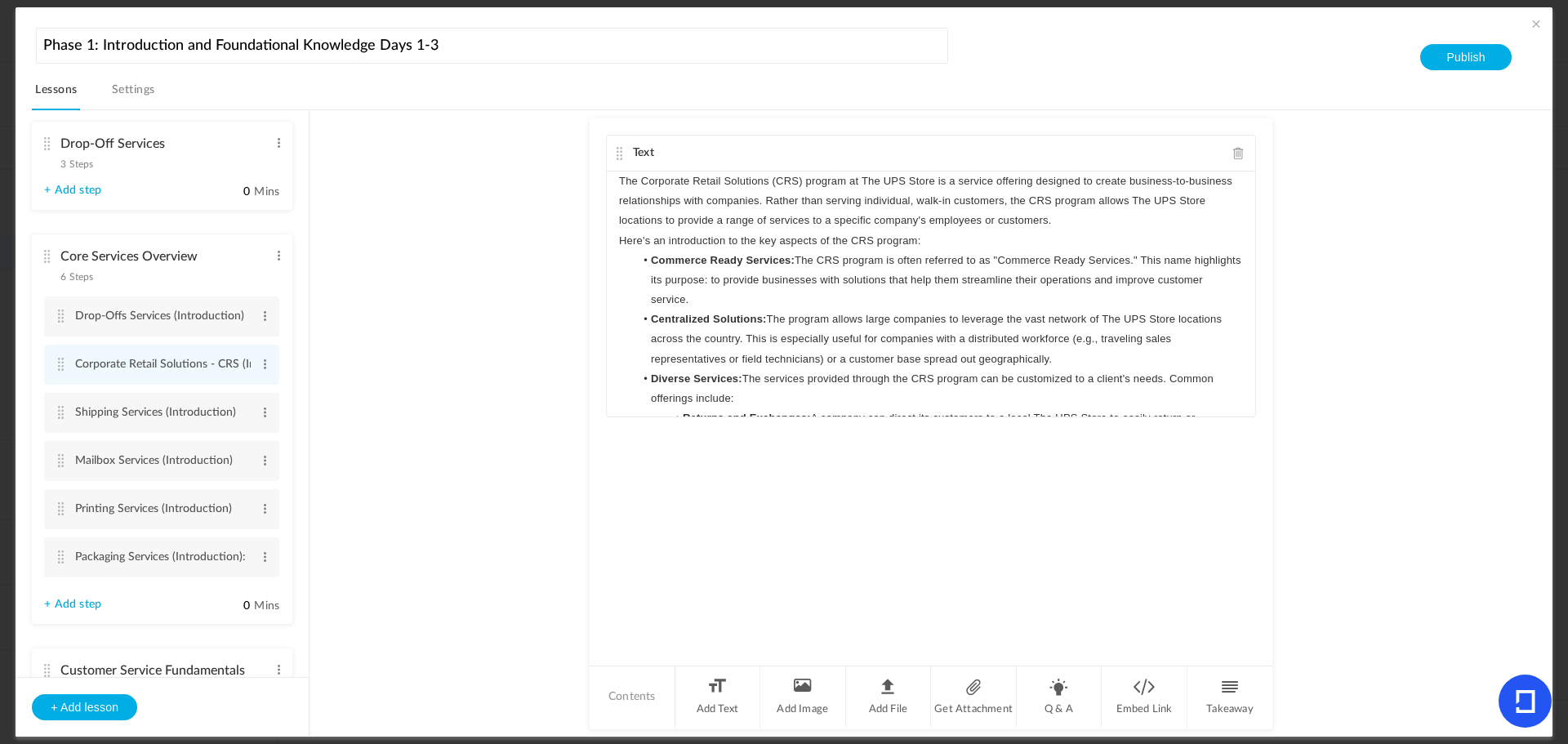
click at [940, 239] on p "Here's an introduction to the key aspects of the CRS program:" at bounding box center [931, 241] width 624 height 20
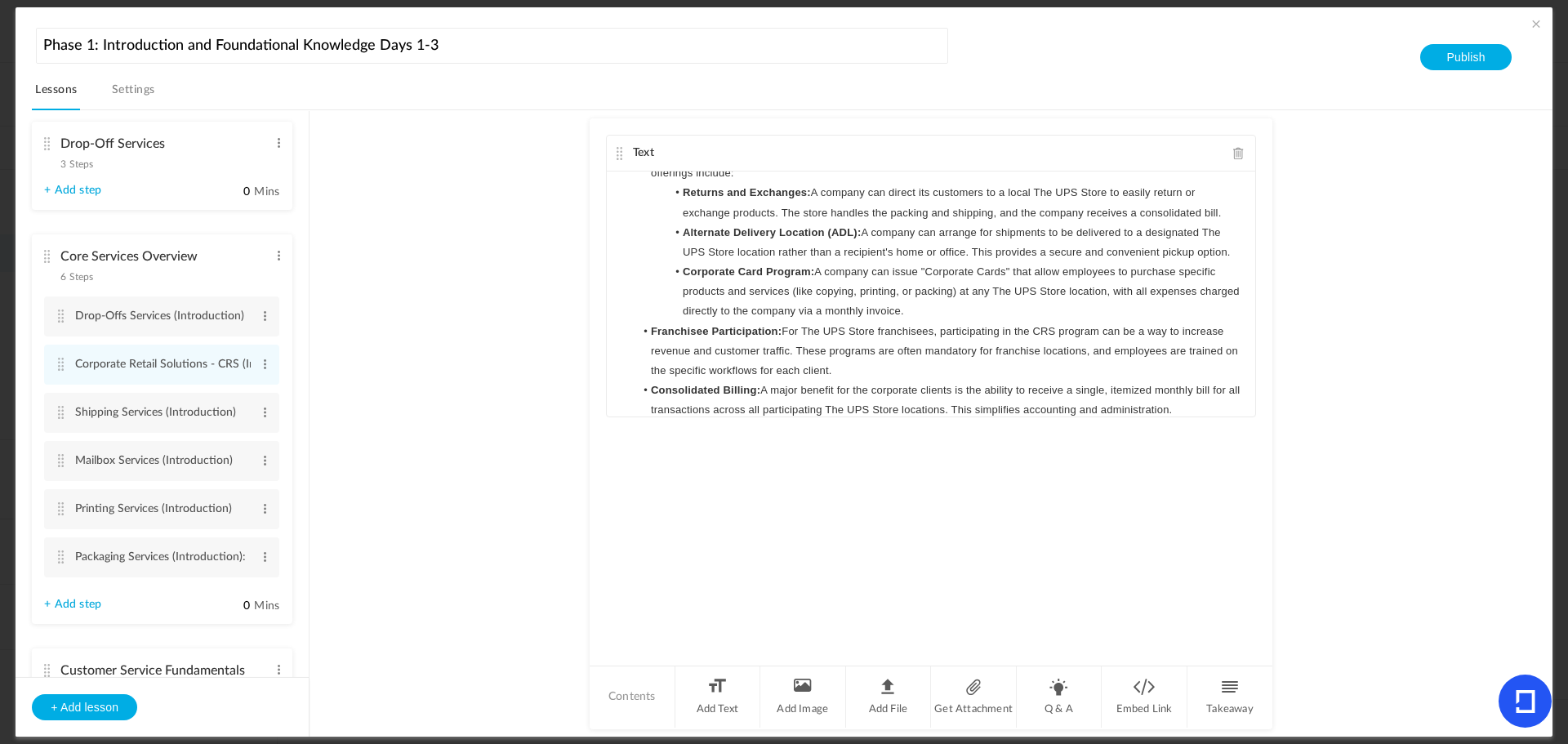
scroll to position [300, 0]
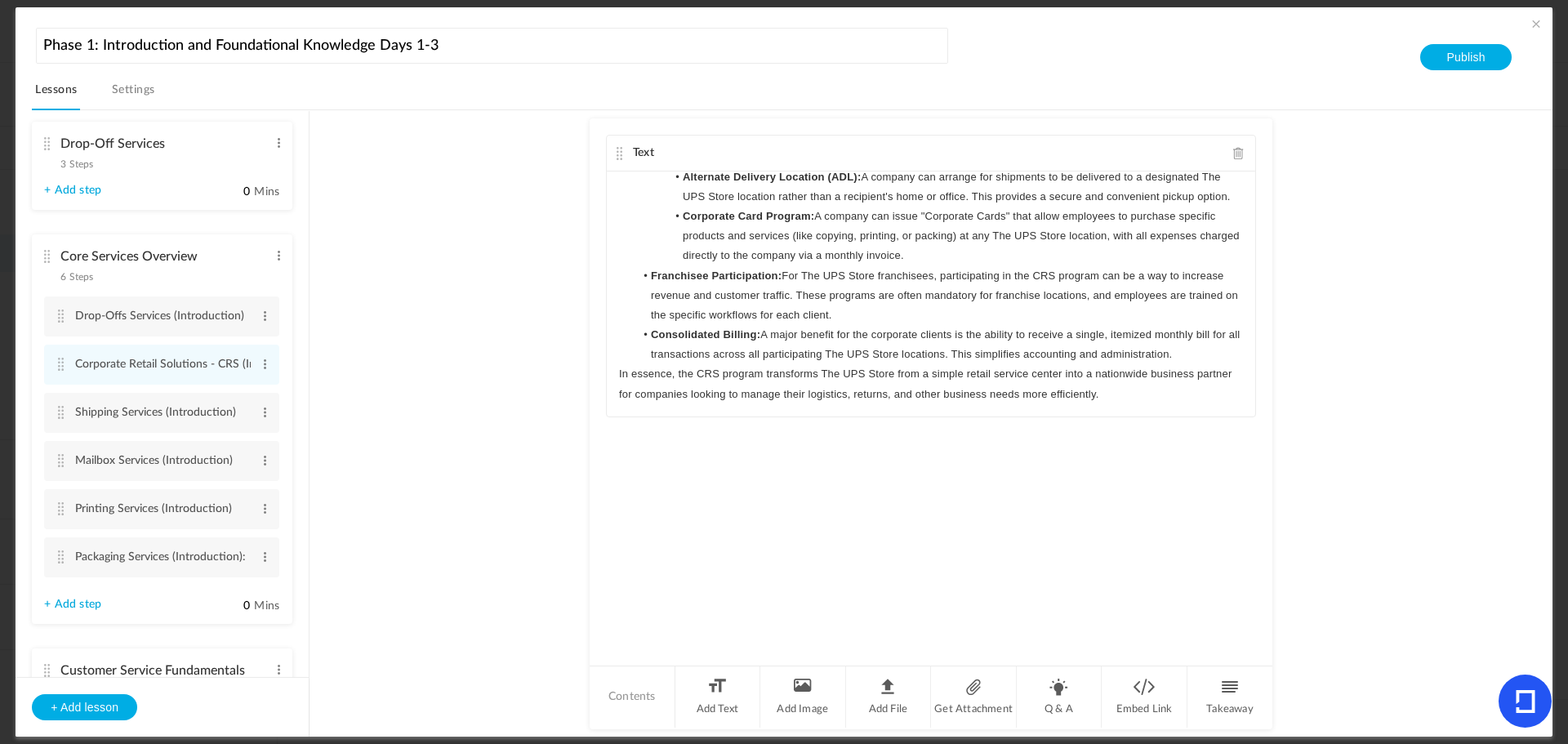
click at [1212, 355] on li "Consolidated Billing: A major benefit for the corporate clients is the ability …" at bounding box center [939, 345] width 609 height 39
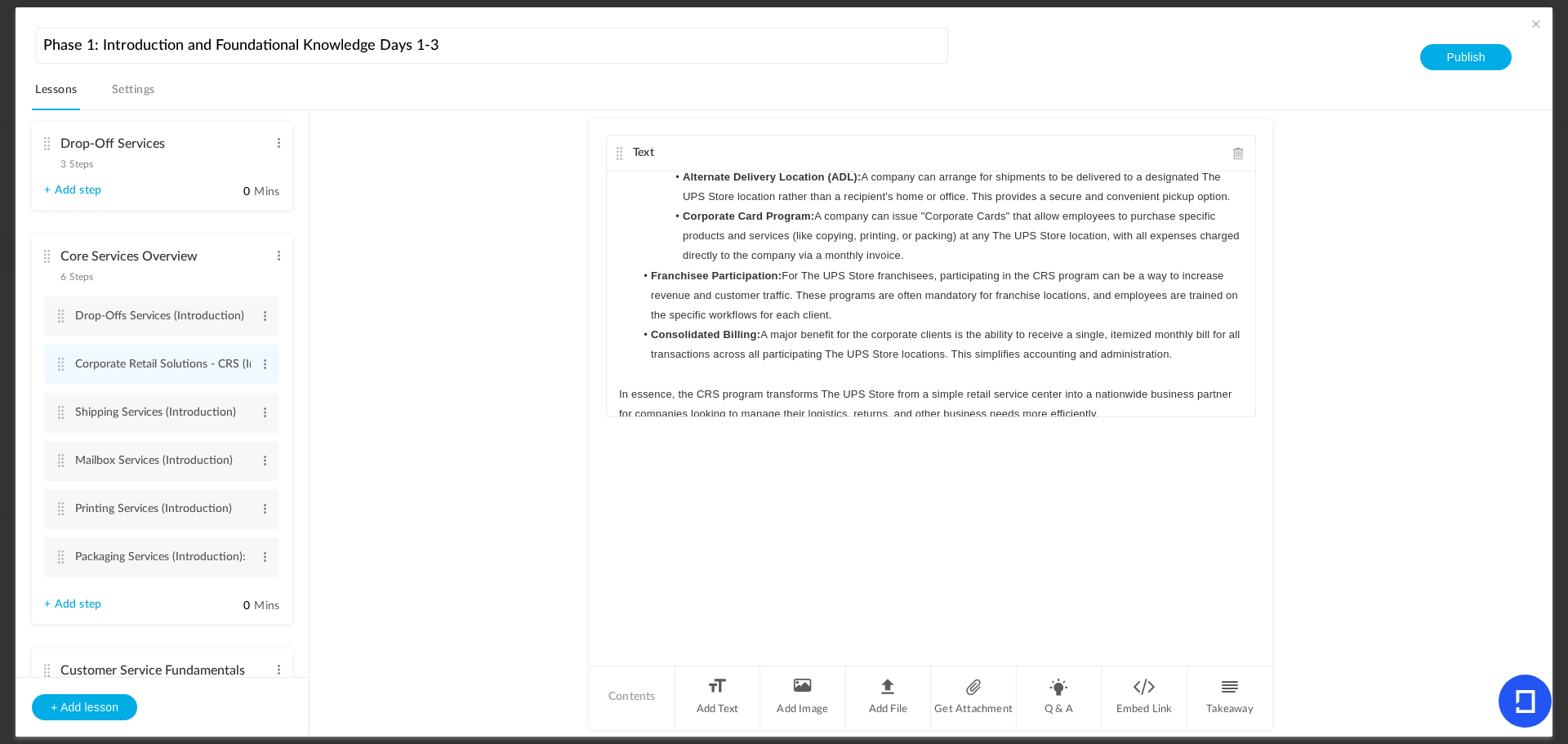
click at [492, 341] on au-course-substep "Text The Corporate Retail Solutions (CRS) program at The UPS Store is a service…" at bounding box center [930, 423] width 1204 height 628
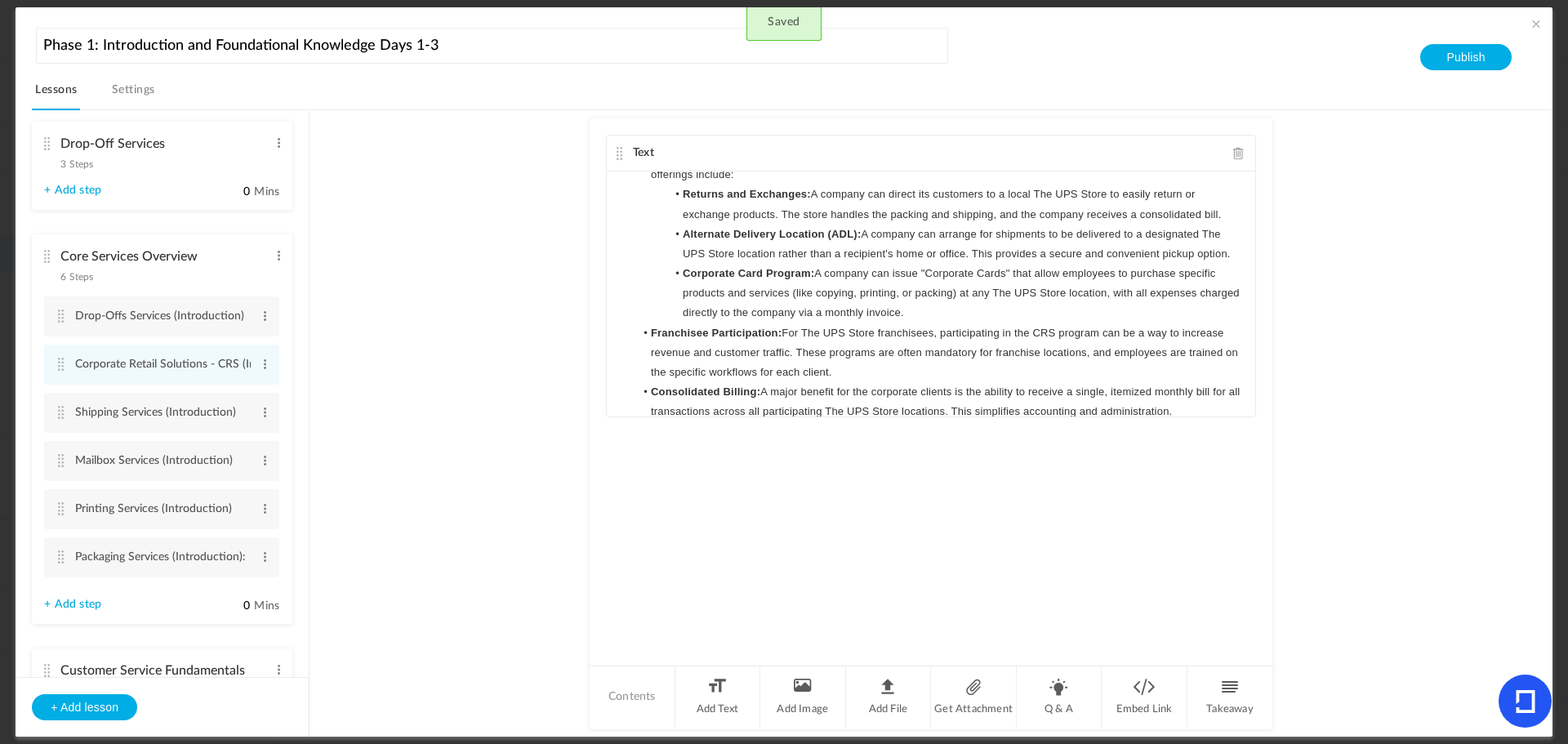
scroll to position [219, 0]
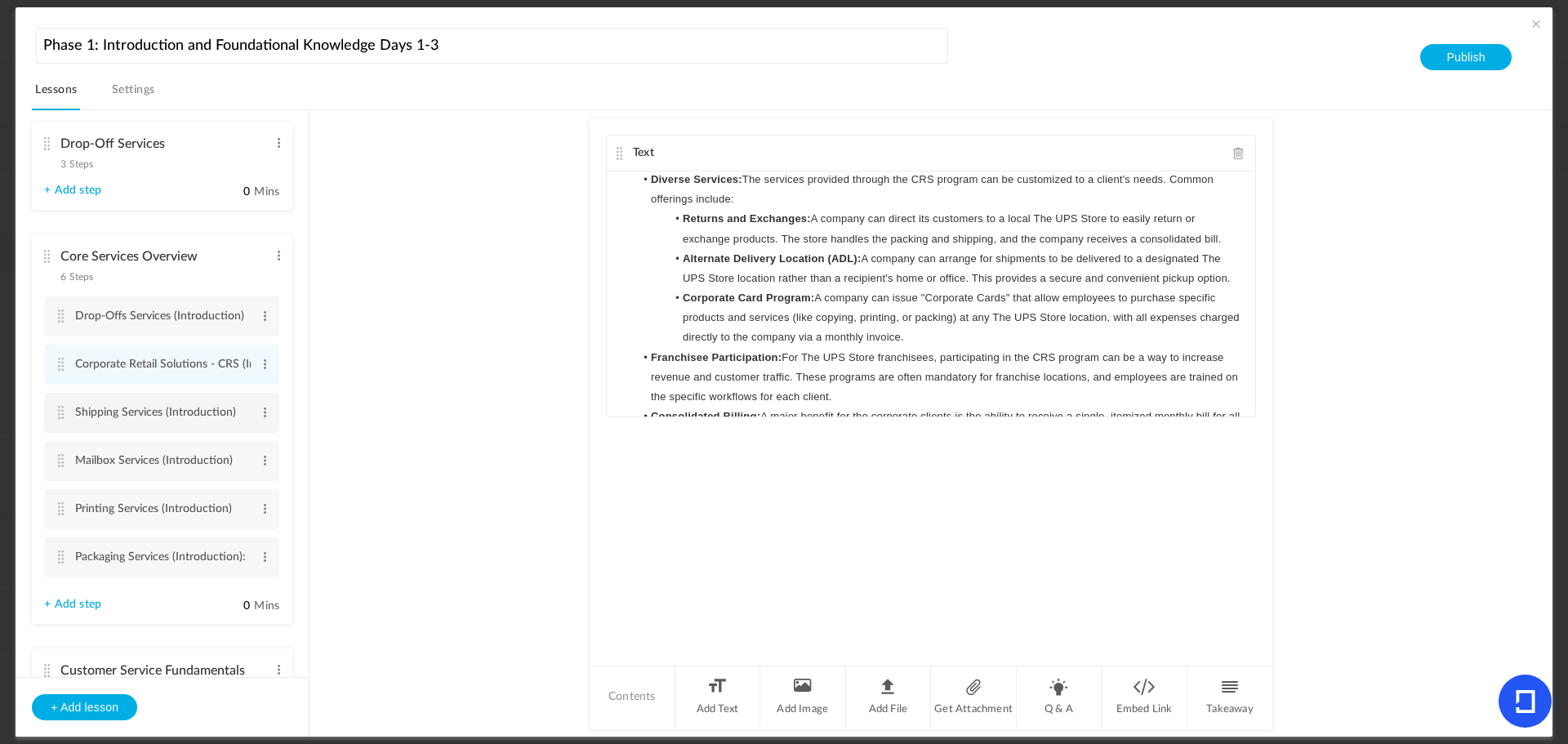
click at [67, 412] on li "Shipping Services (Introduction) Edit Delete" at bounding box center [162, 413] width 235 height 40
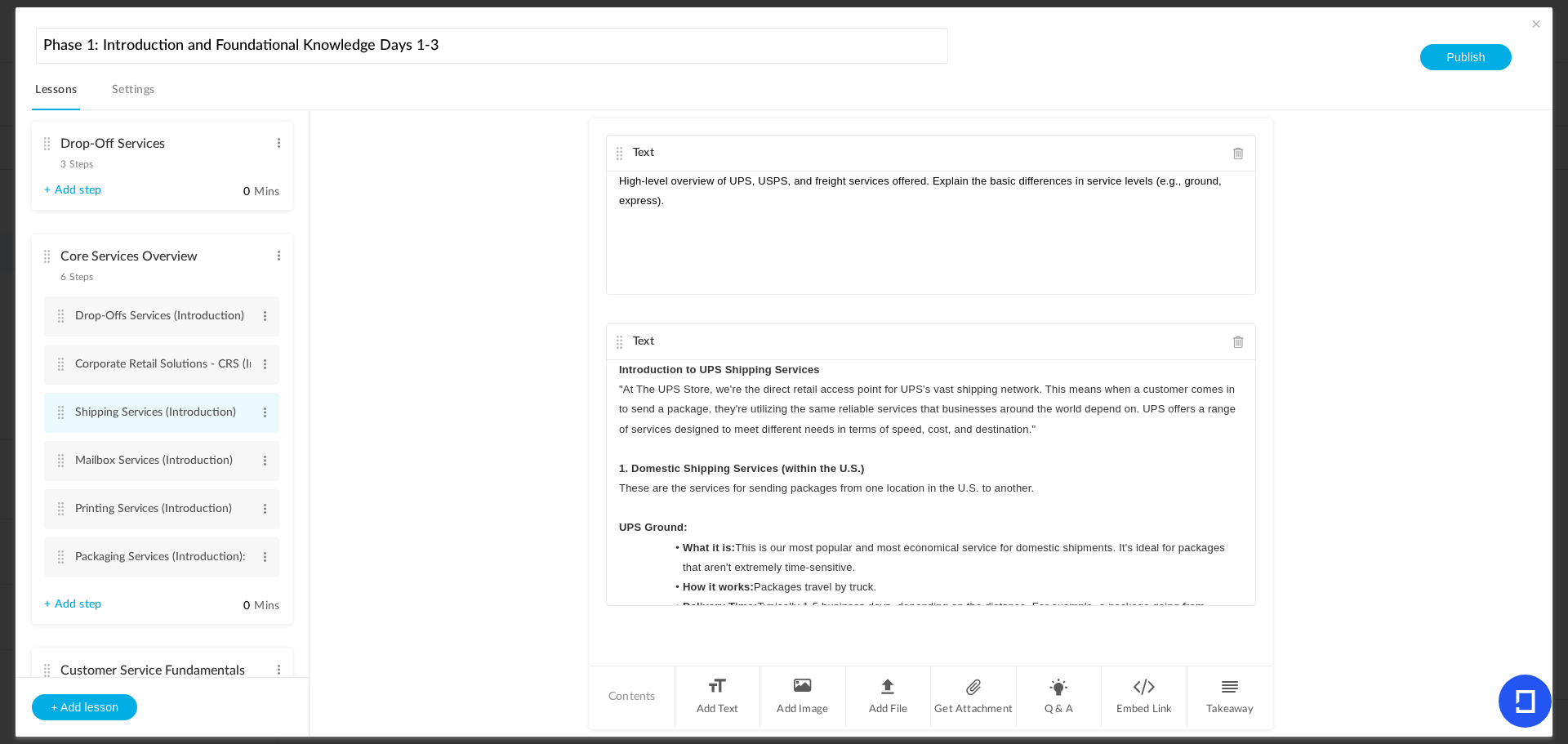
click at [66, 413] on cite at bounding box center [61, 413] width 11 height 13
click at [63, 470] on li "Mailbox Services (Introduction) Edit Delete" at bounding box center [162, 461] width 235 height 40
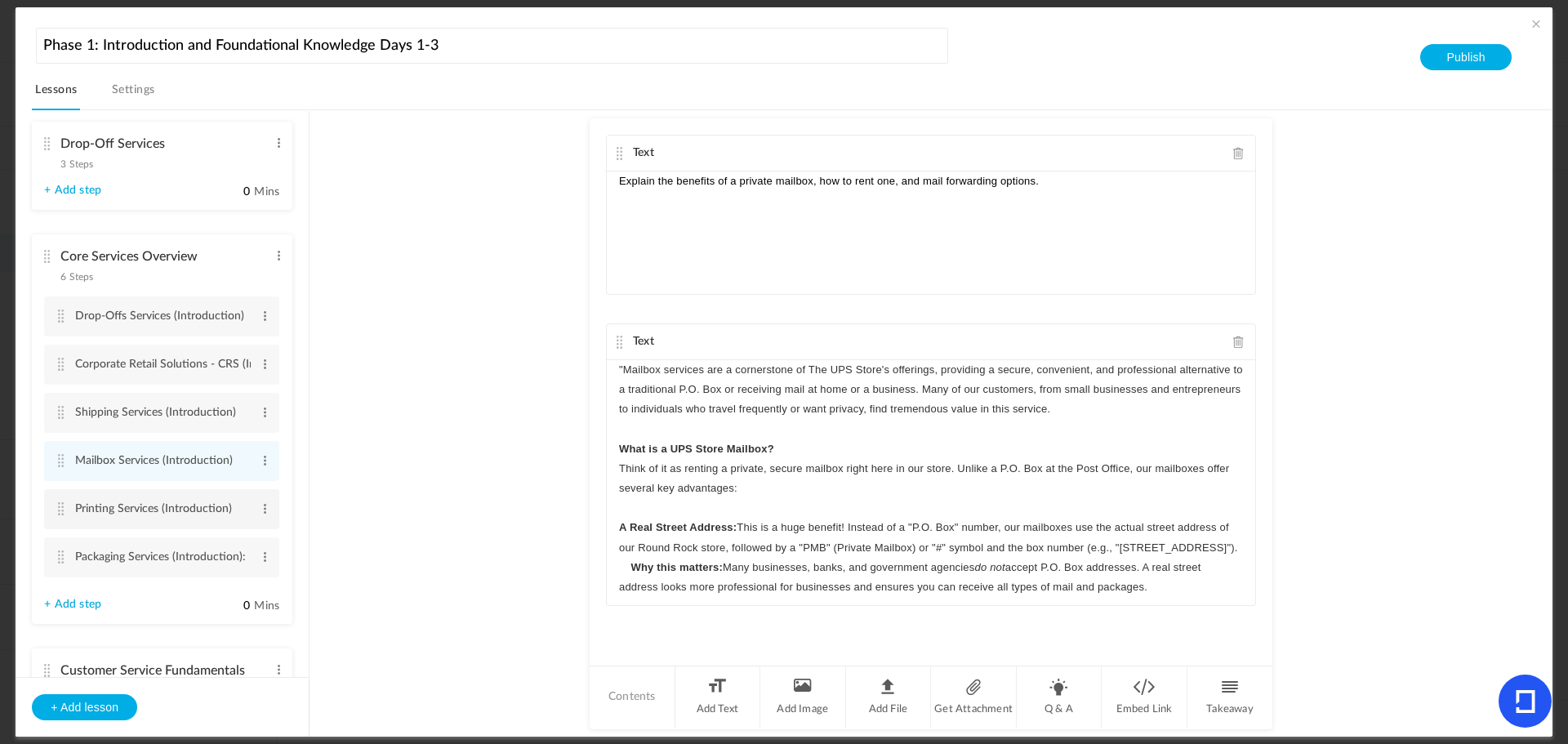
click at [62, 508] on cite at bounding box center [61, 509] width 11 height 13
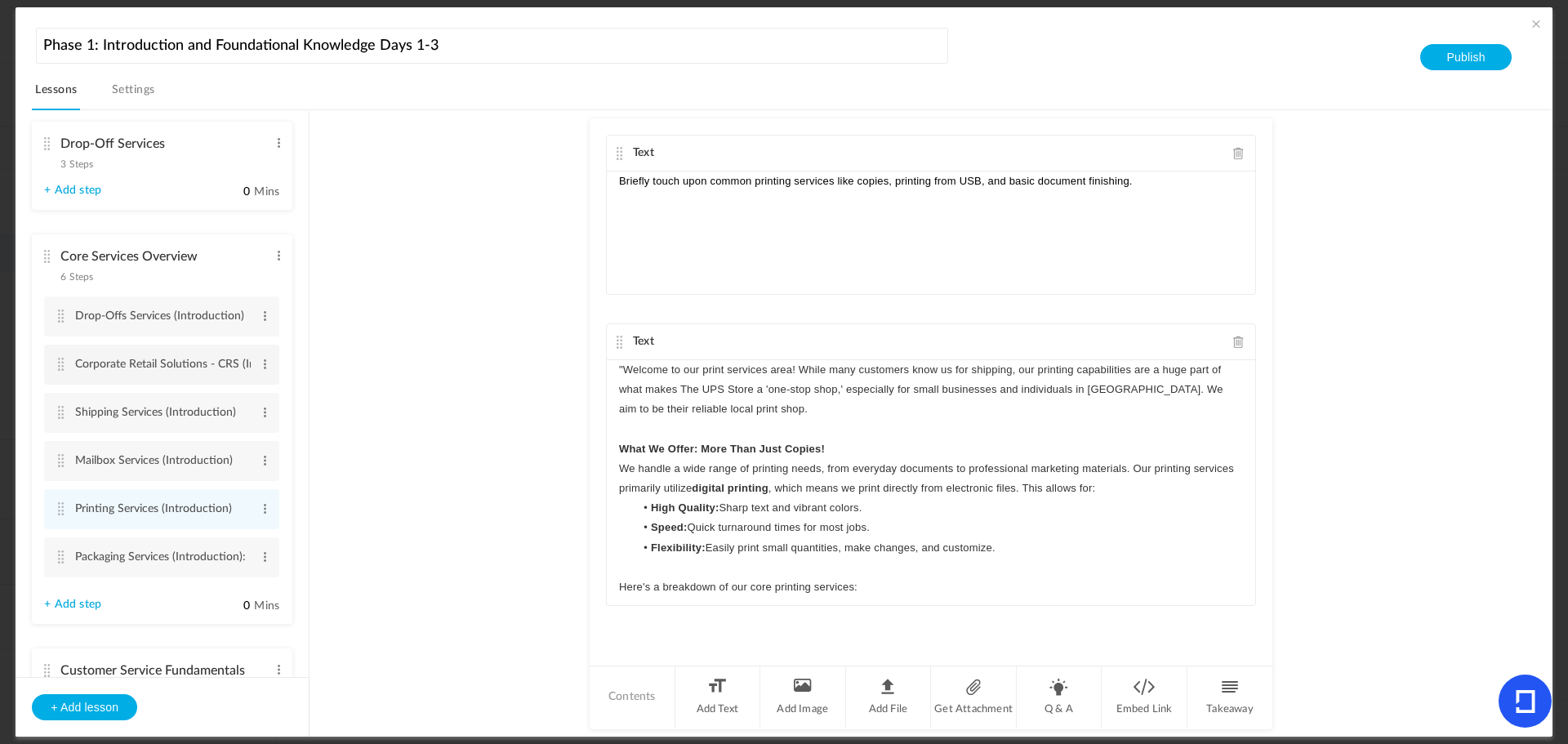
click at [53, 367] on li "Corporate Retail Solutions - CRS (Introduction) Edit Delete" at bounding box center [162, 364] width 235 height 40
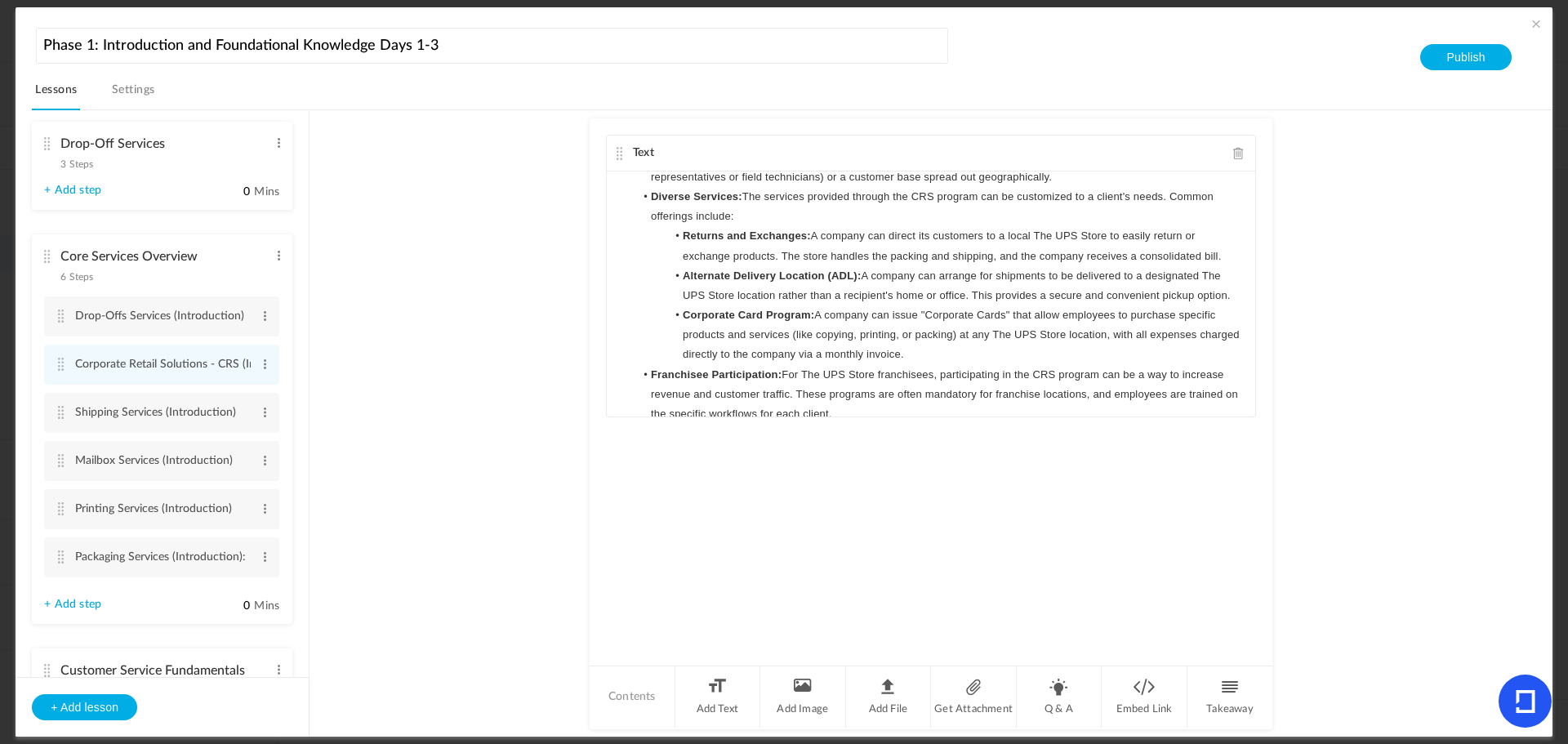
scroll to position [0, 0]
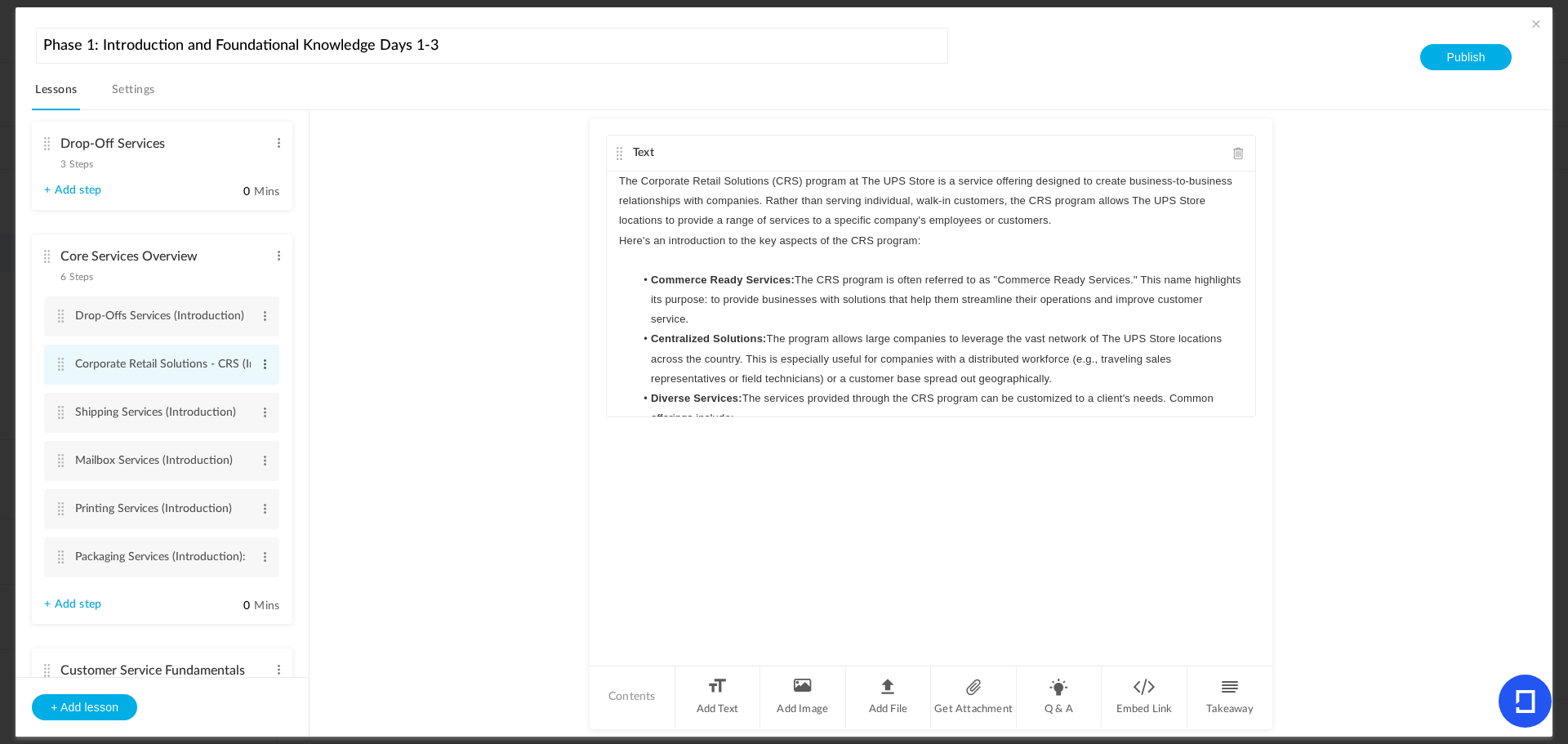
click at [259, 365] on span at bounding box center [265, 364] width 12 height 16
click at [235, 387] on link "Edit" at bounding box center [239, 391] width 64 height 20
click at [181, 363] on input "Corporate Retail Solutions - CRS (Introduction)" at bounding box center [163, 365] width 176 height 32
click at [190, 363] on input "Corporate Retail Solutions - CRS/CAMS (Introduction)" at bounding box center [163, 365] width 176 height 32
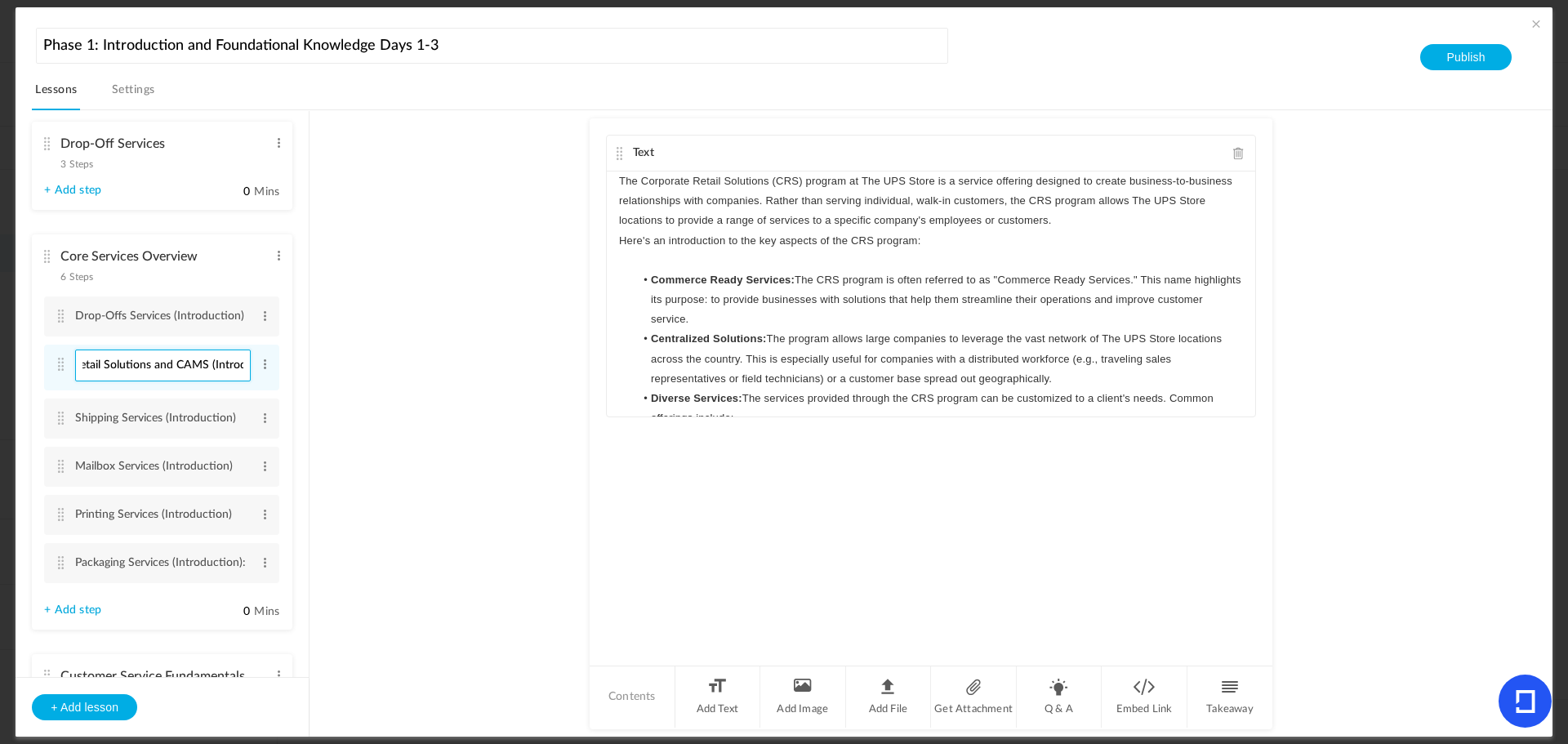
type input "Corporate Retail Solutions and CAMS (Introduction)"
click at [473, 390] on au-course-substep "Text The Corporate Retail Solutions (CRS) program at The UPS Store is a service…" at bounding box center [930, 423] width 1204 height 628
click at [715, 705] on li "Add Text" at bounding box center [718, 696] width 86 height 62
click at [627, 550] on div at bounding box center [931, 543] width 648 height 122
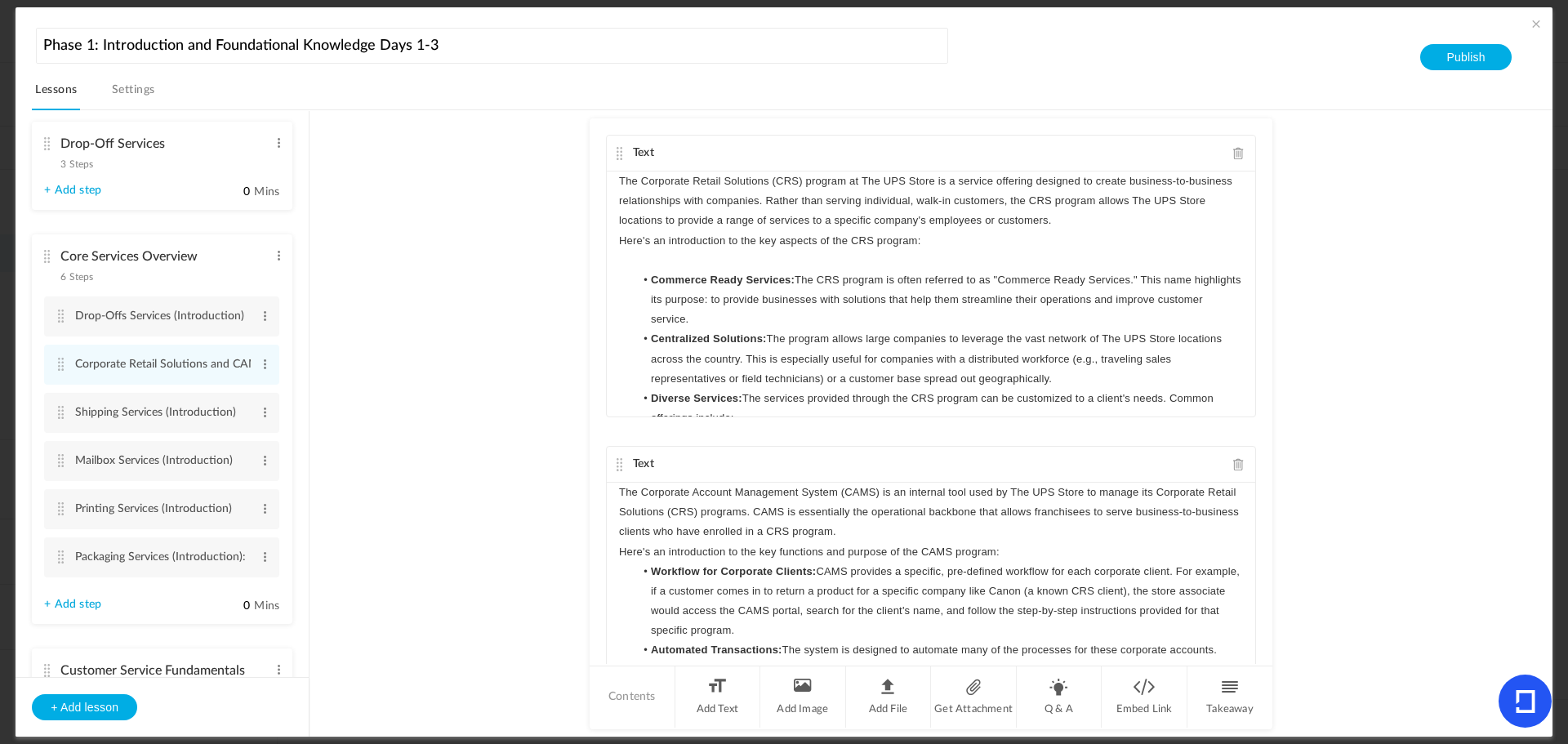
scroll to position [320, 0]
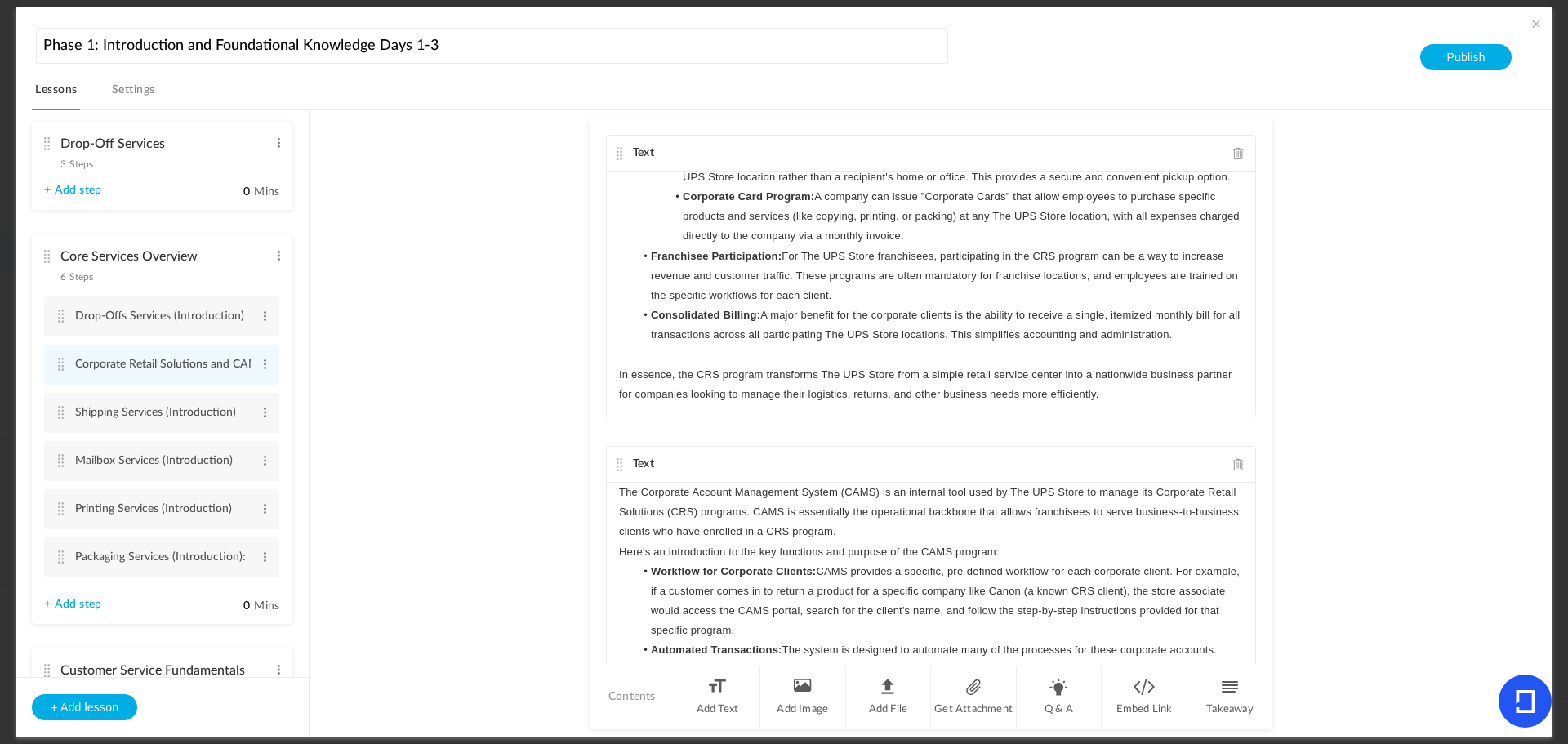
click at [925, 530] on p "The Corporate Account Management System (CAMS) is an internal tool used by The …" at bounding box center [931, 512] width 624 height 60
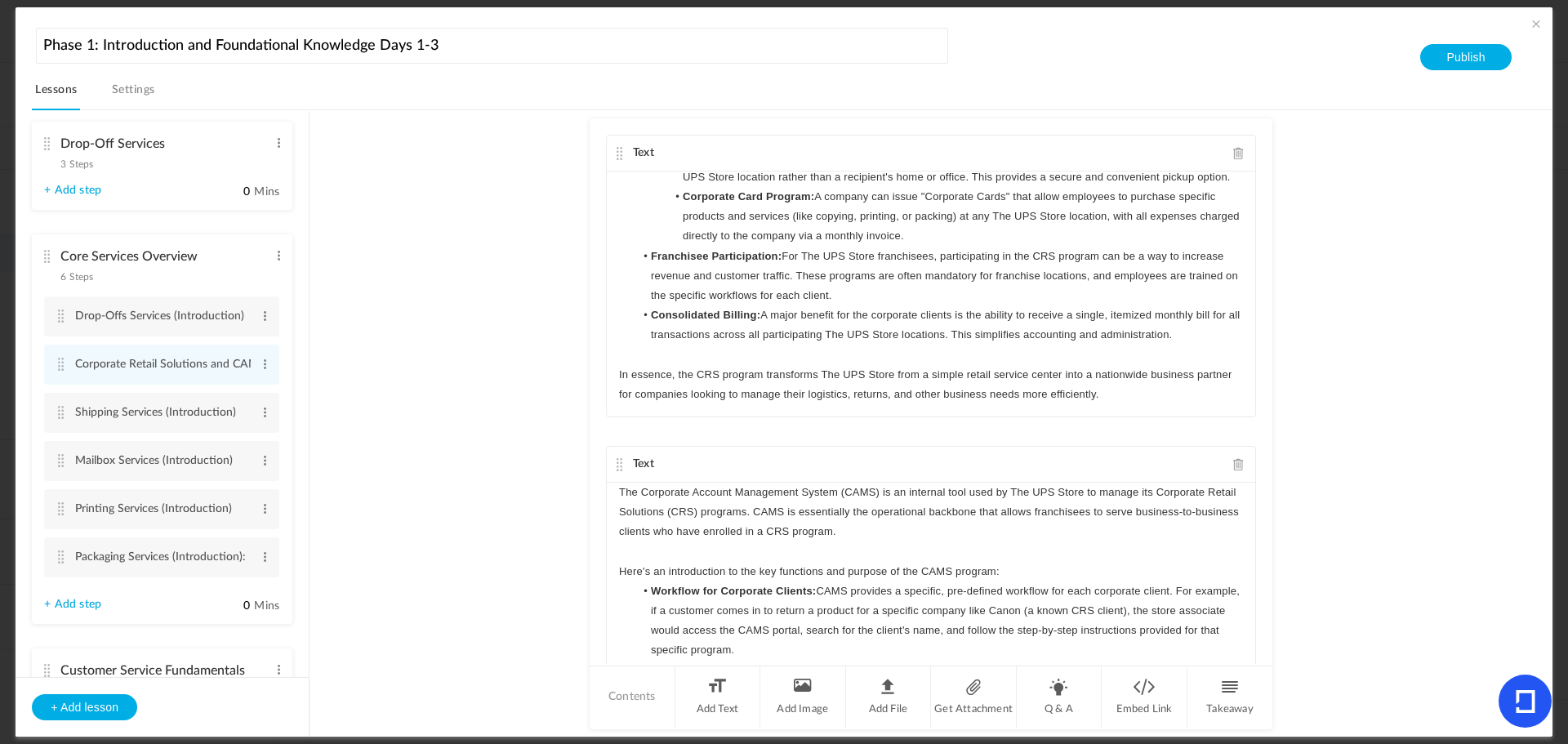
click at [1017, 573] on p "Here's an introduction to the key functions and purpose of the CAMS program:" at bounding box center [931, 572] width 624 height 20
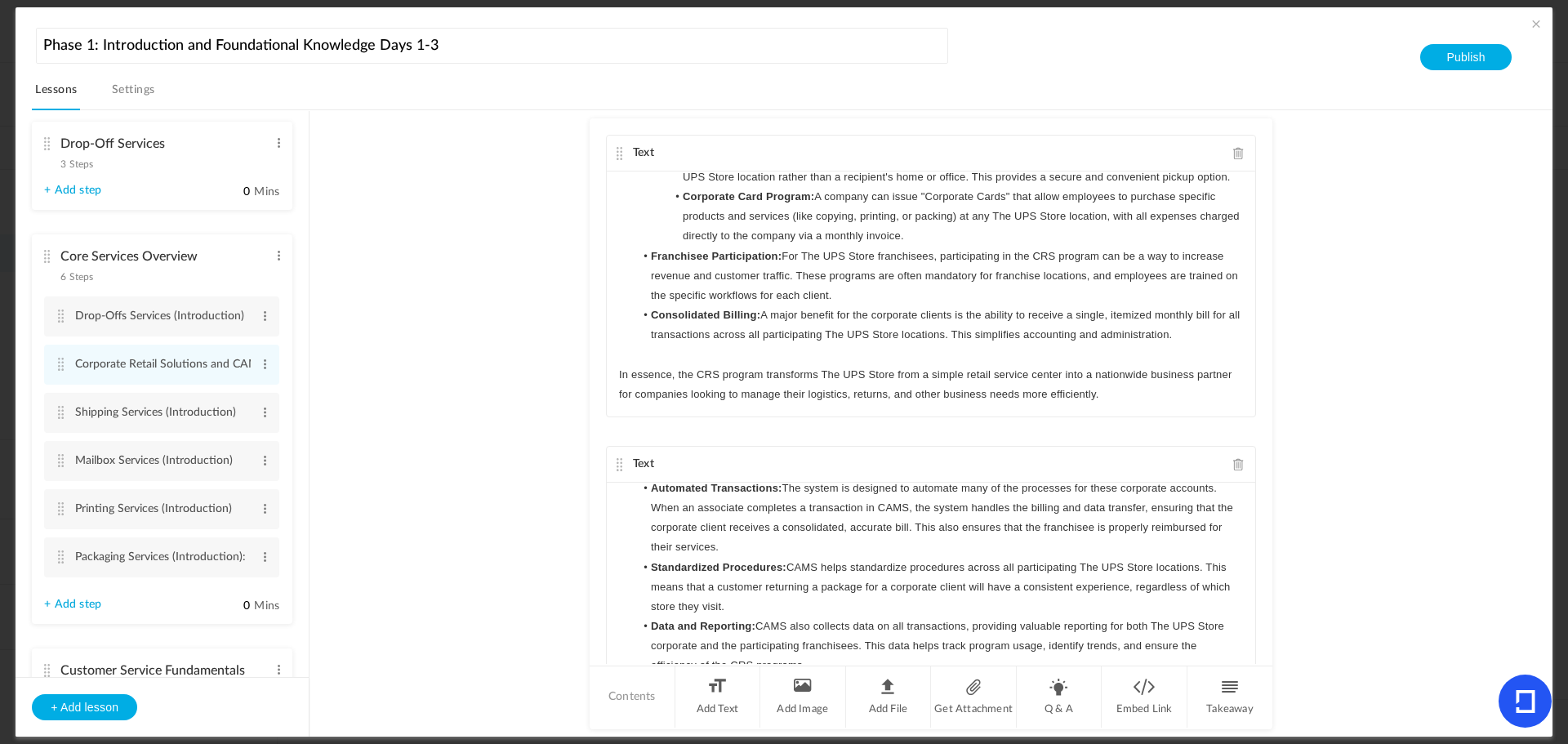
scroll to position [109, 0]
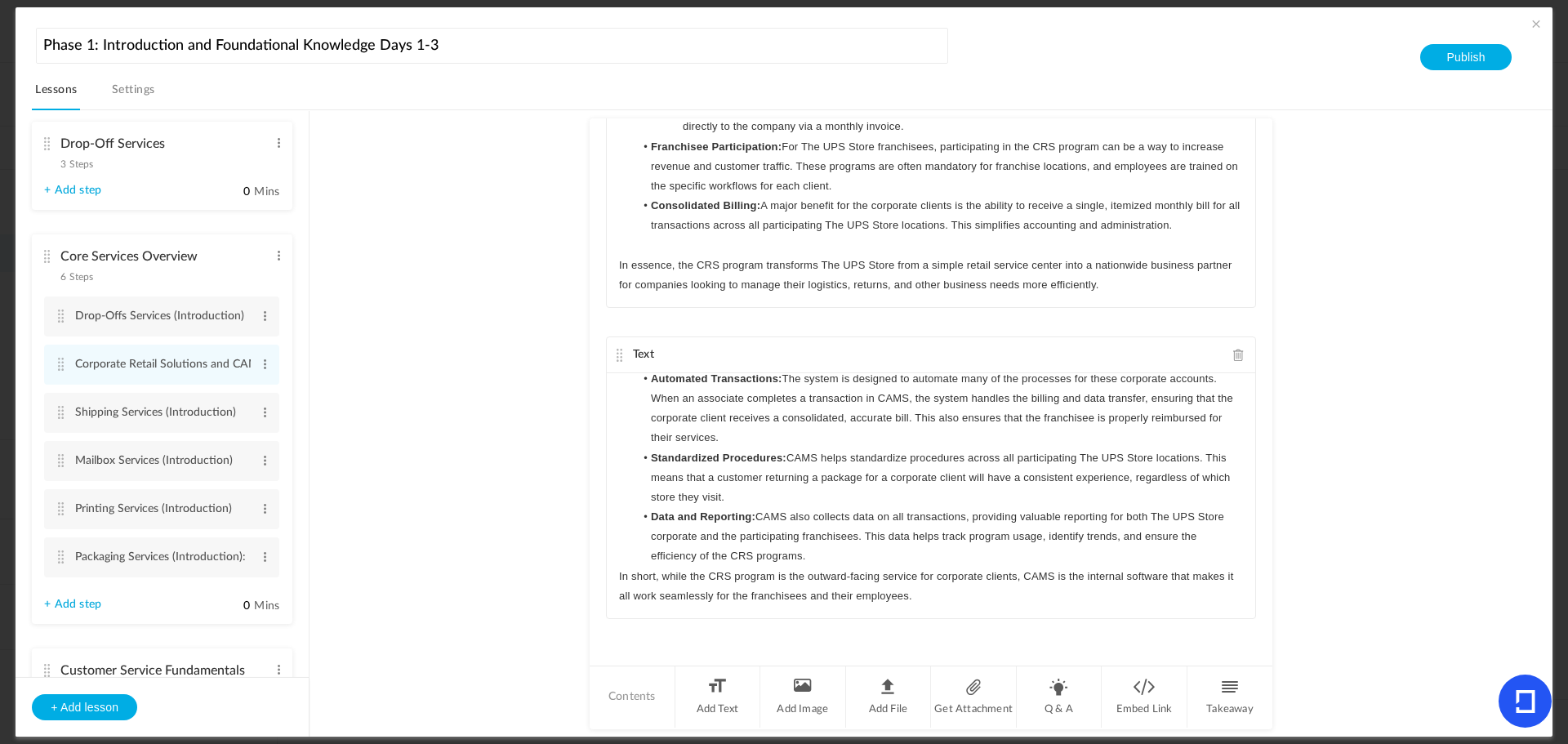
click at [824, 561] on li "Data and Reporting: CAMS also collects data on all transactions, providing valu…" at bounding box center [939, 536] width 609 height 60
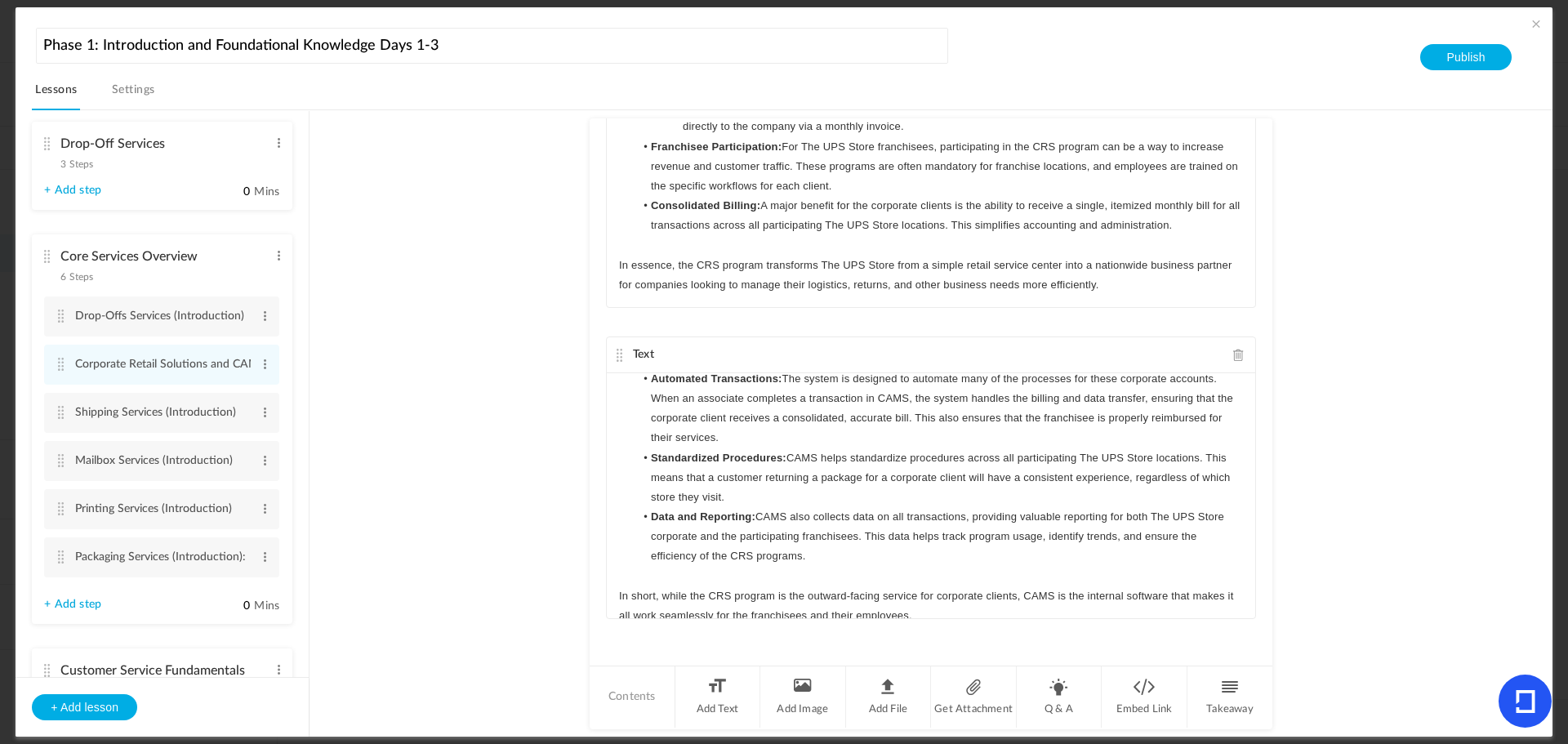
click at [521, 434] on au-course-substep "Text The Corporate Retail Solutions (CRS) program at The UPS Store is a service…" at bounding box center [930, 423] width 1204 height 628
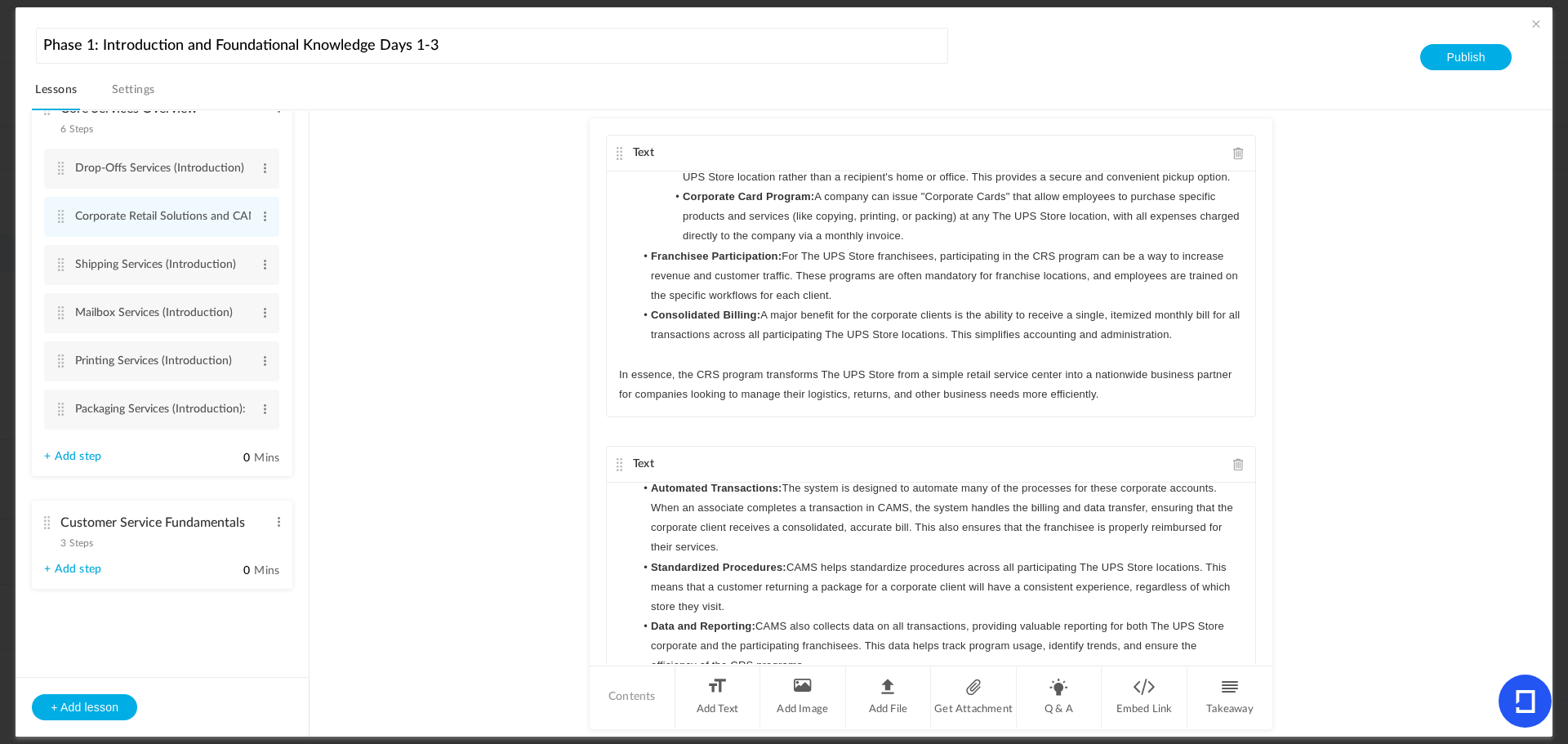
scroll to position [399, 0]
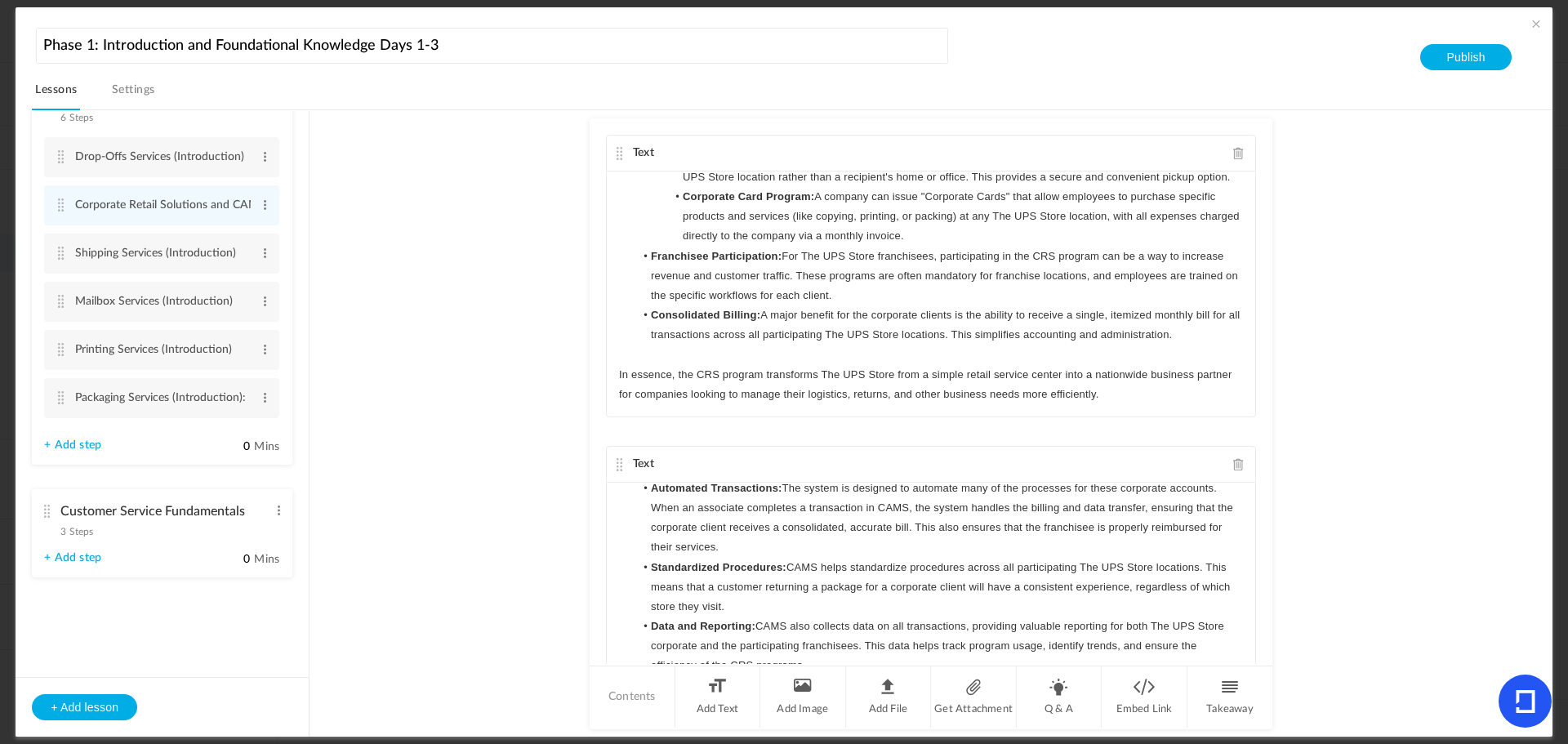
click at [44, 509] on cite at bounding box center [47, 511] width 11 height 13
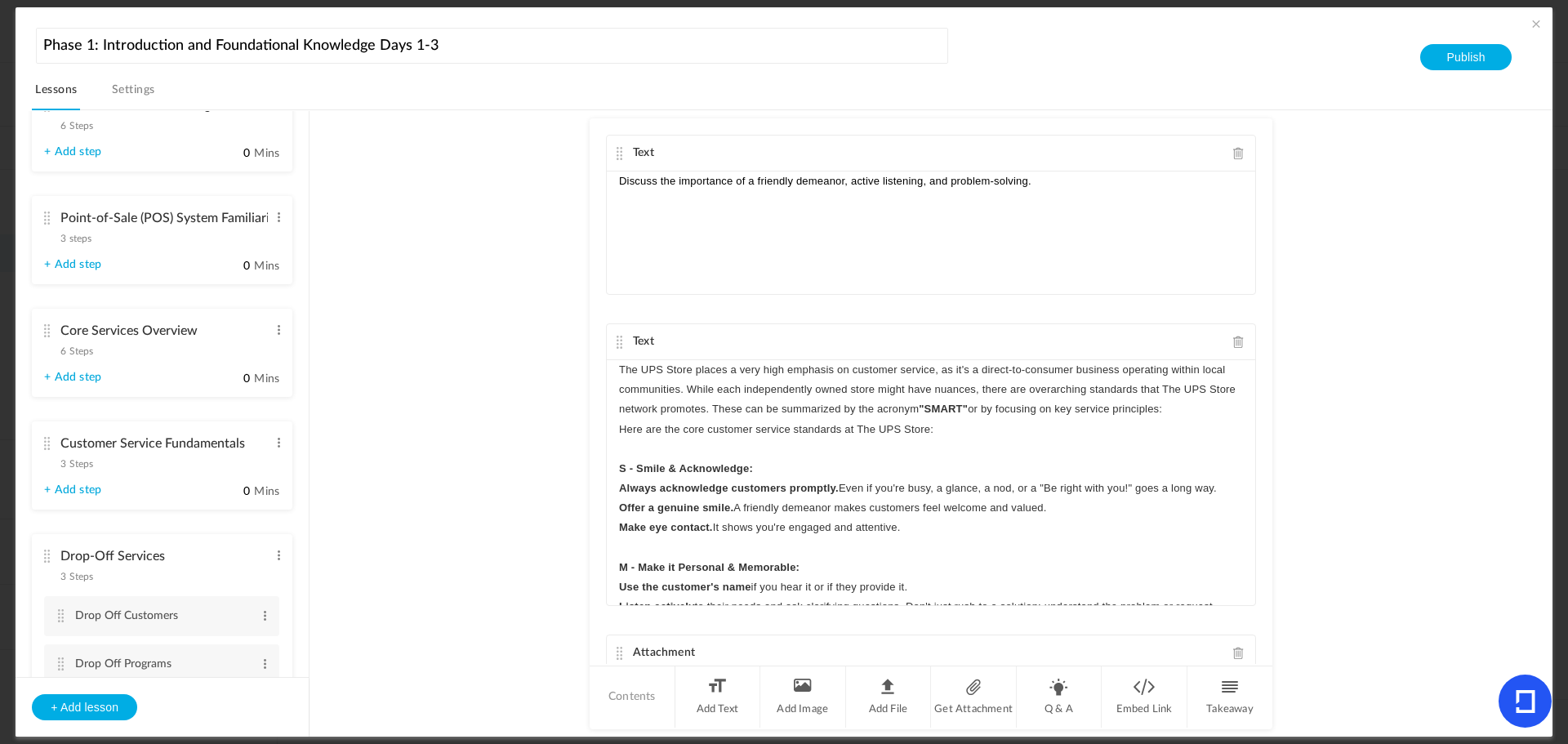
scroll to position [30, 0]
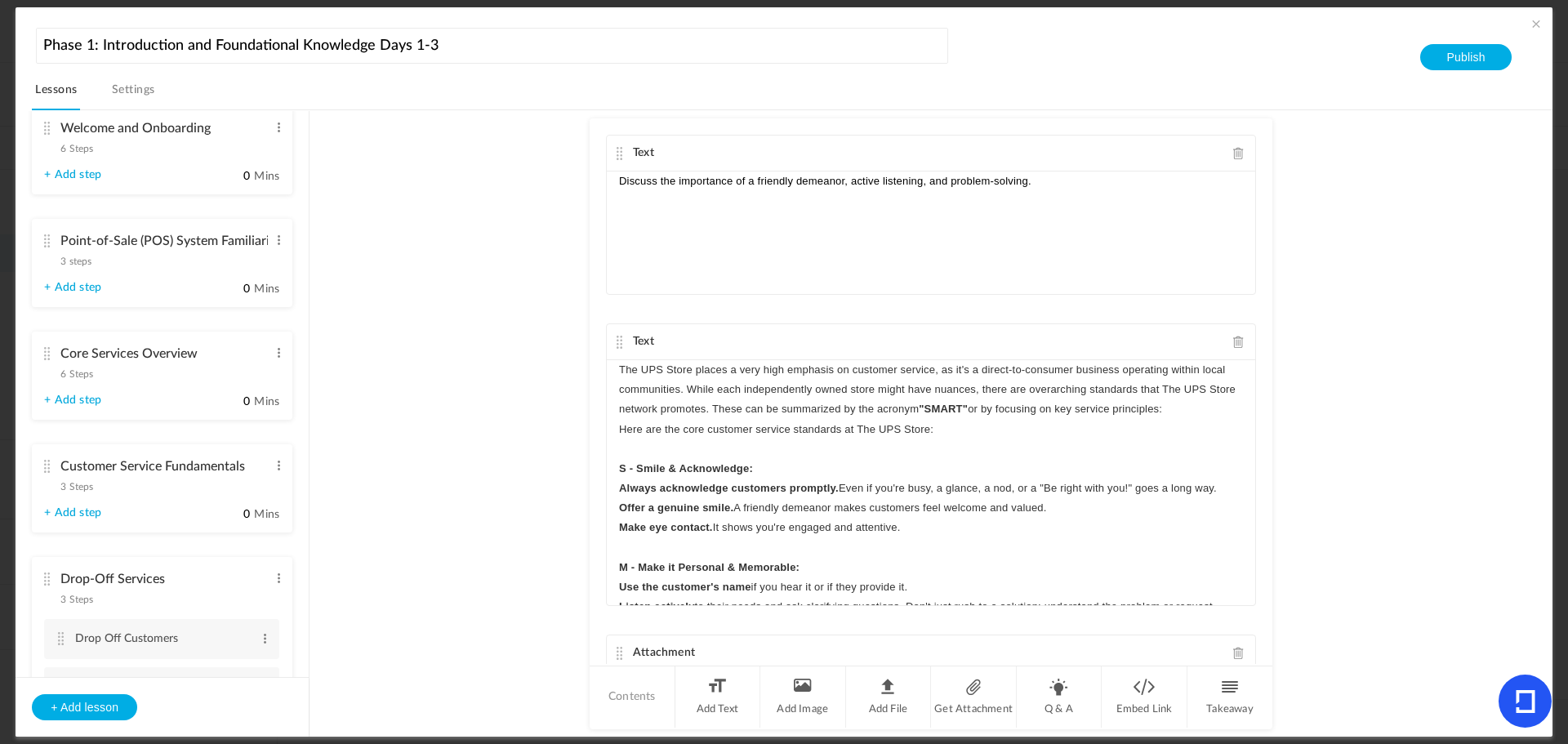
click at [45, 461] on cite at bounding box center [47, 467] width 11 height 13
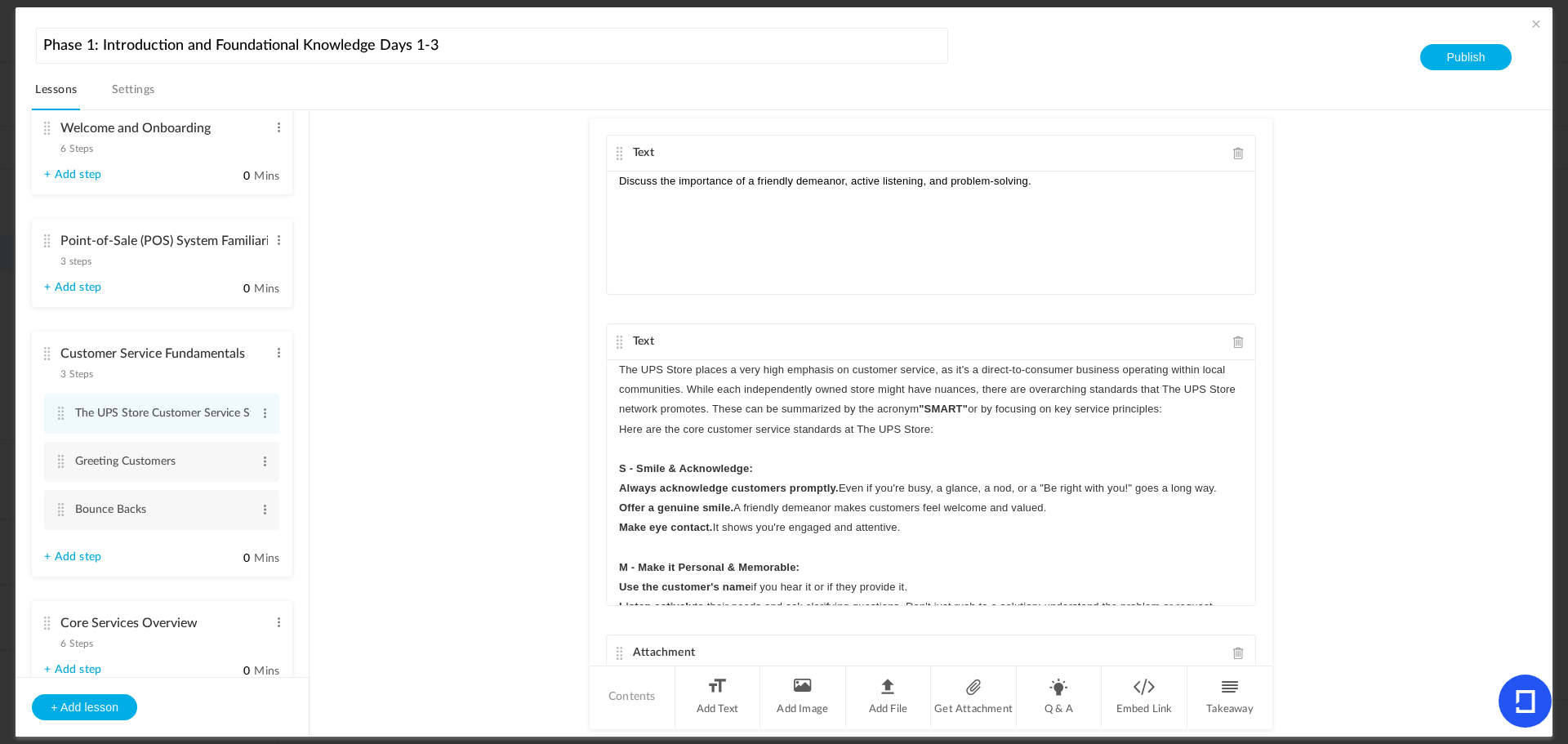
drag, startPoint x: 309, startPoint y: 335, endPoint x: 301, endPoint y: 283, distance: 52.6
click at [301, 283] on ul "Welcome and Onboarding 6 Steps Edit Delete Store Tour Edit Delete Edit Delete E…" at bounding box center [162, 394] width 293 height 566
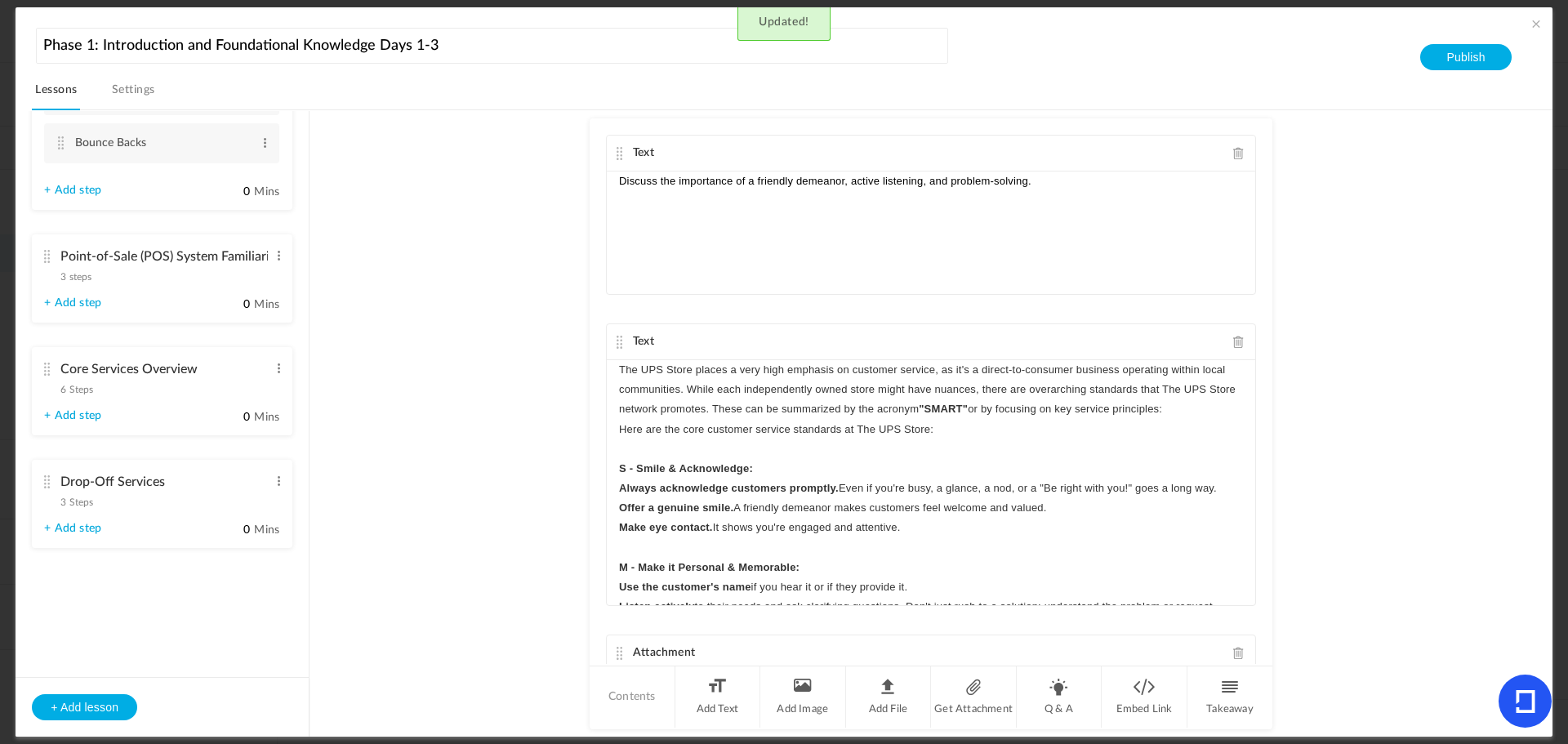
scroll to position [285, 0]
click at [43, 367] on cite at bounding box center [47, 367] width 11 height 13
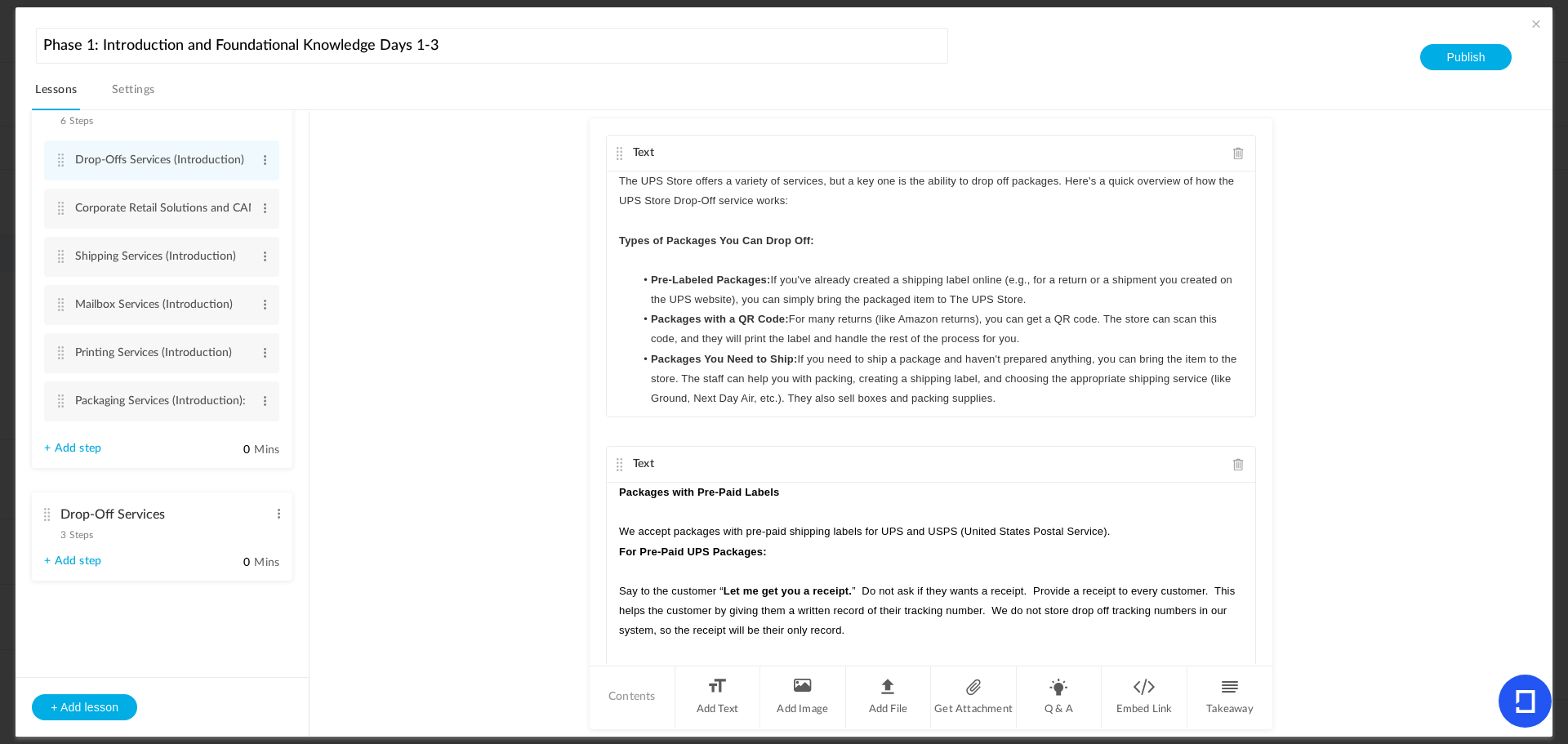
scroll to position [399, 0]
click at [46, 509] on cite at bounding box center [47, 511] width 11 height 13
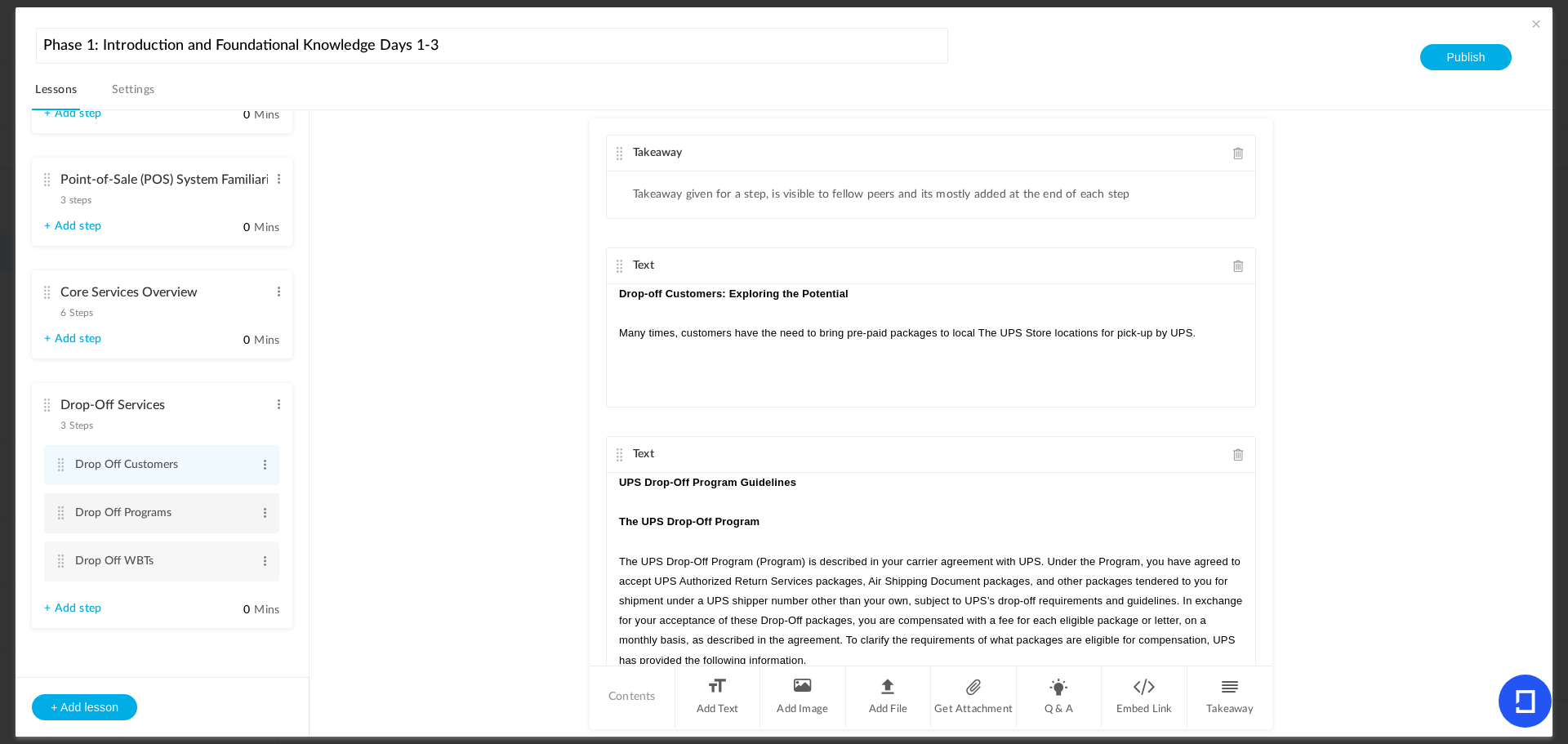
click at [62, 511] on cite at bounding box center [61, 513] width 11 height 13
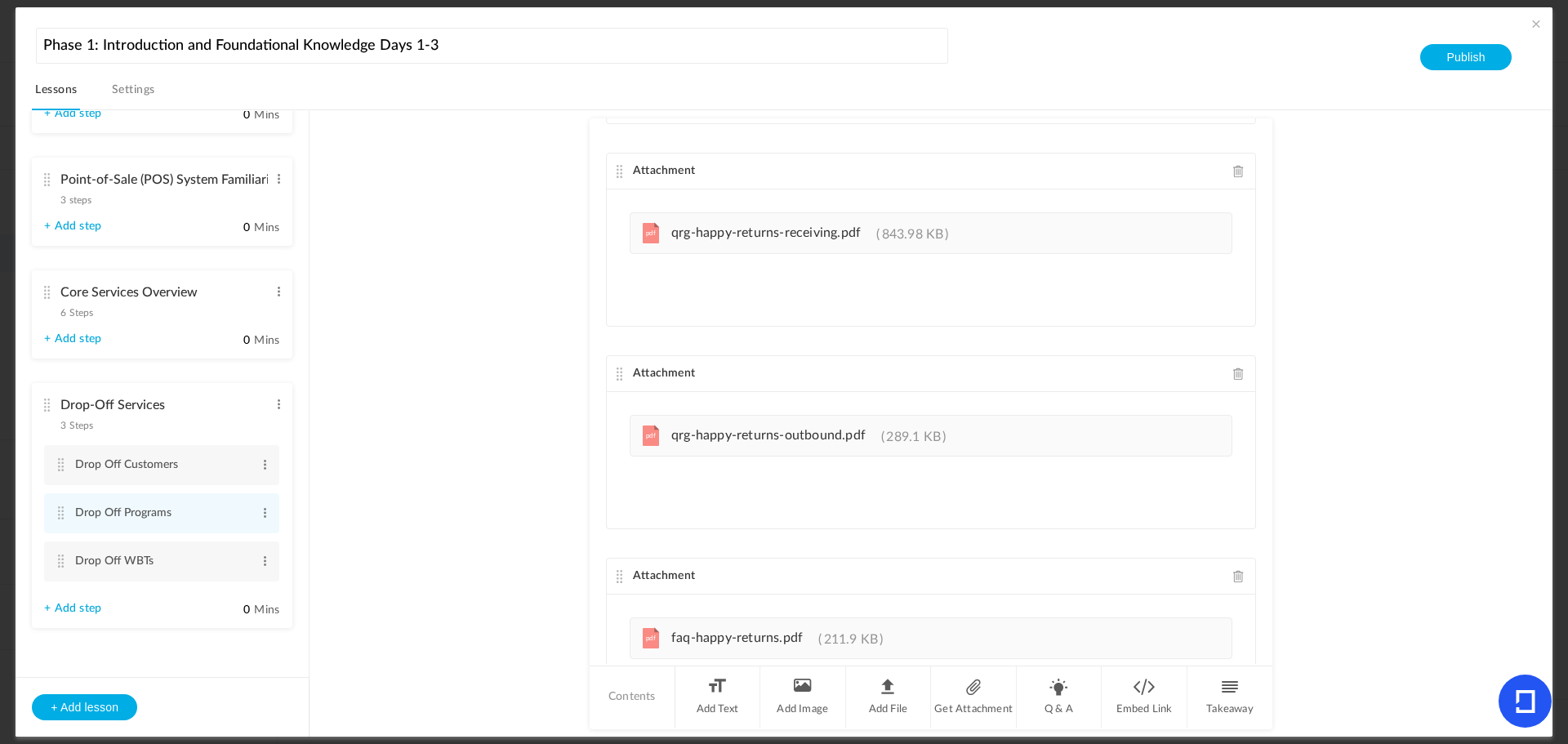
scroll to position [1910, 0]
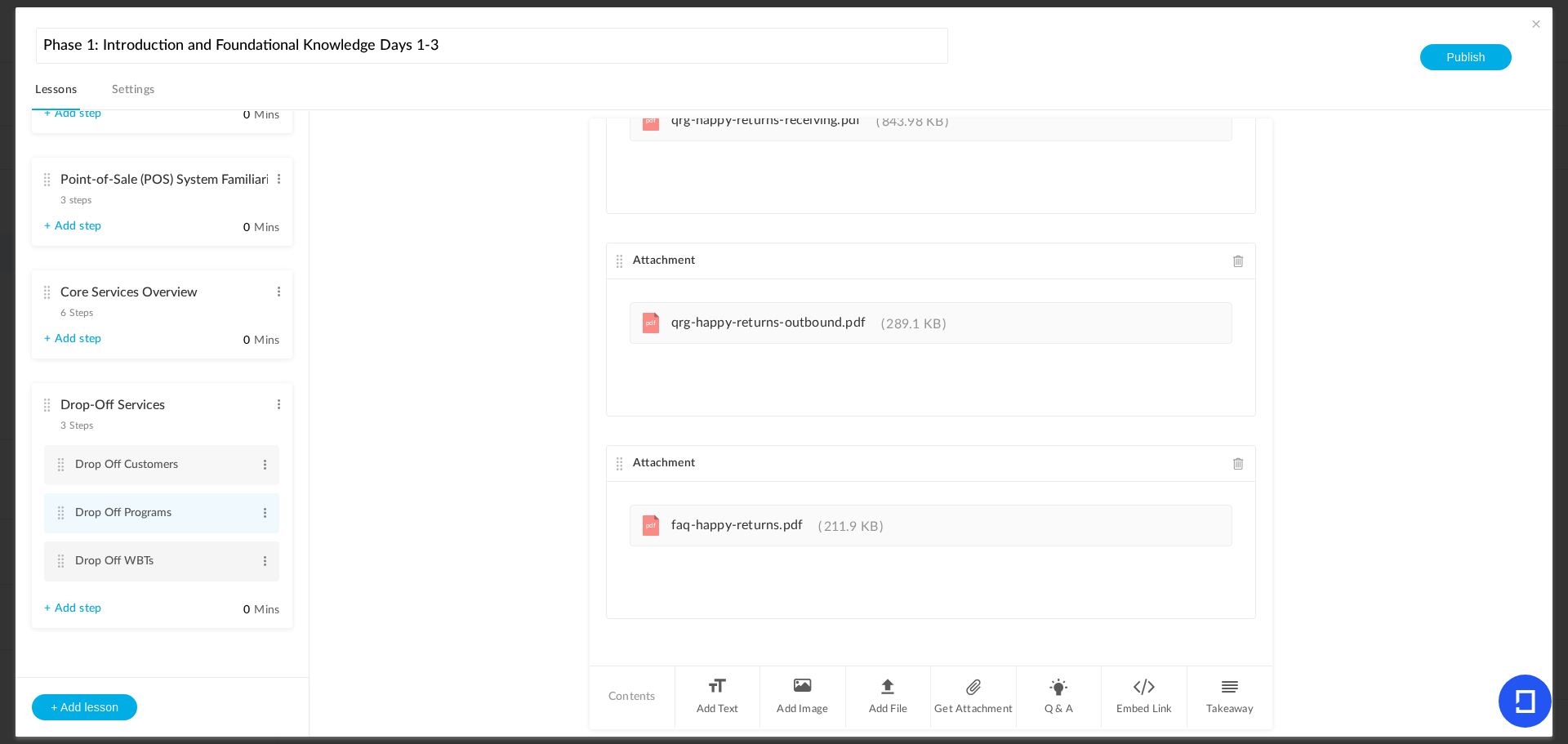
click at [65, 556] on cite at bounding box center [61, 561] width 11 height 13
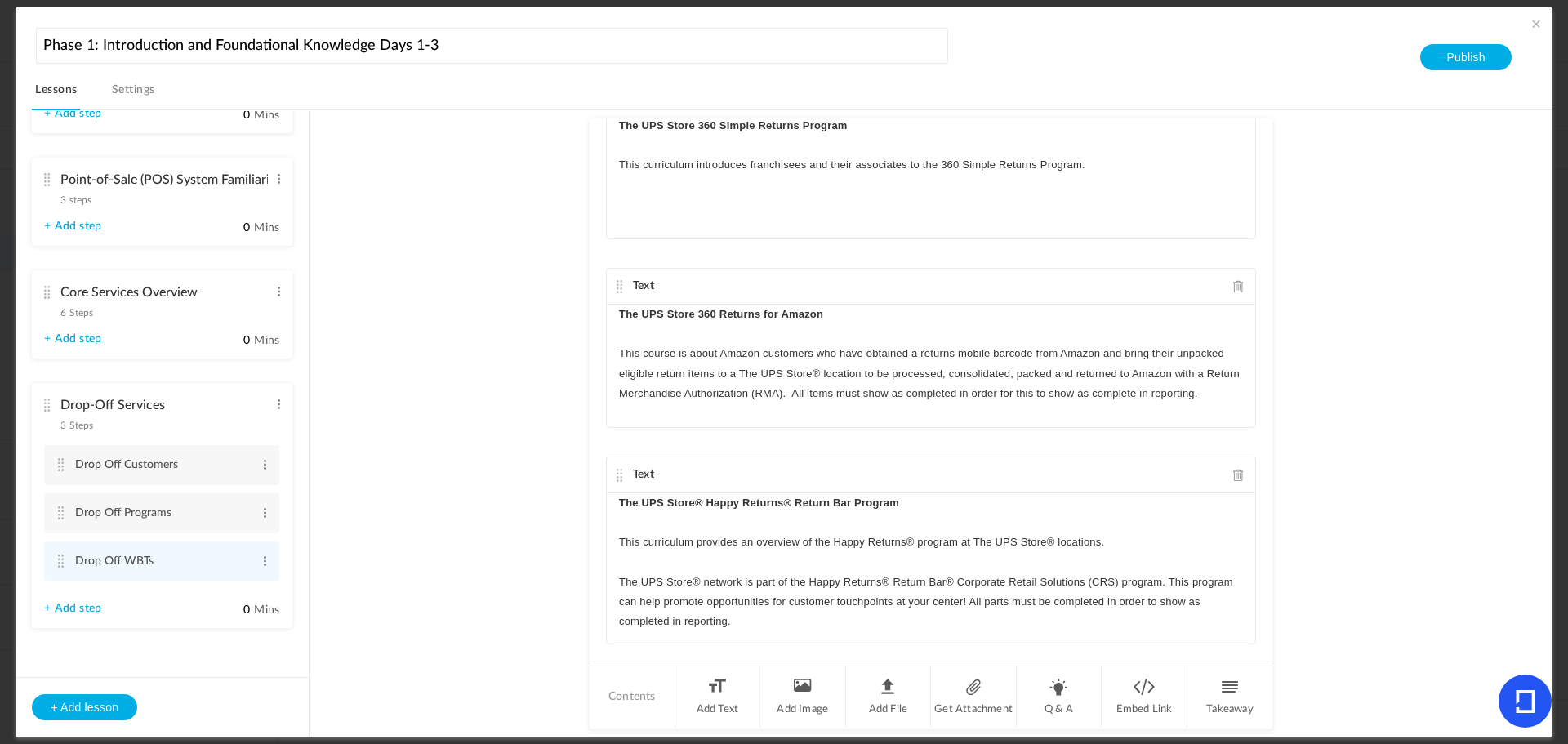
scroll to position [81, 0]
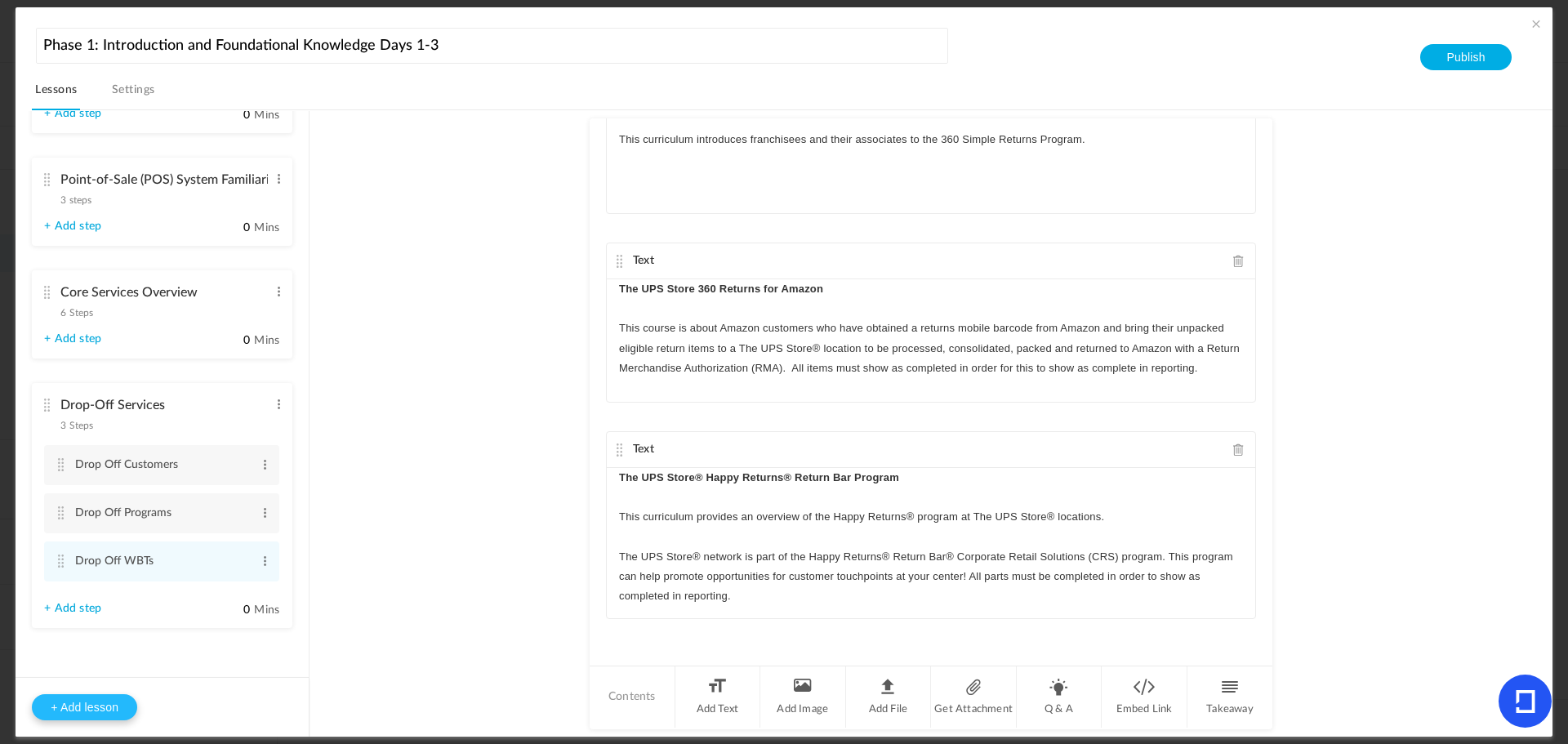
click at [82, 704] on button "+ Add lesson" at bounding box center [85, 707] width 105 height 26
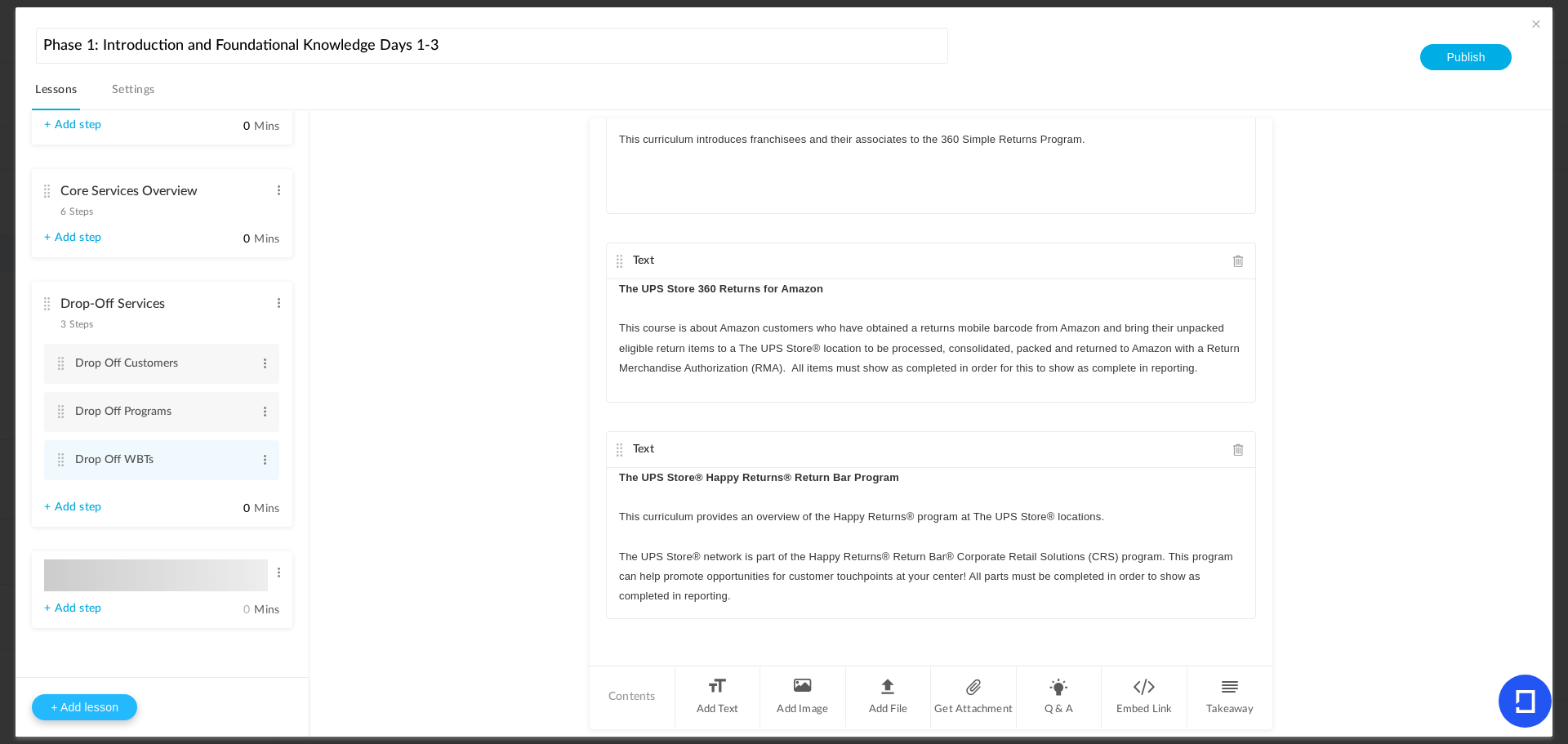
type input "Lesson 6"
type input "0"
type input "Step 1"
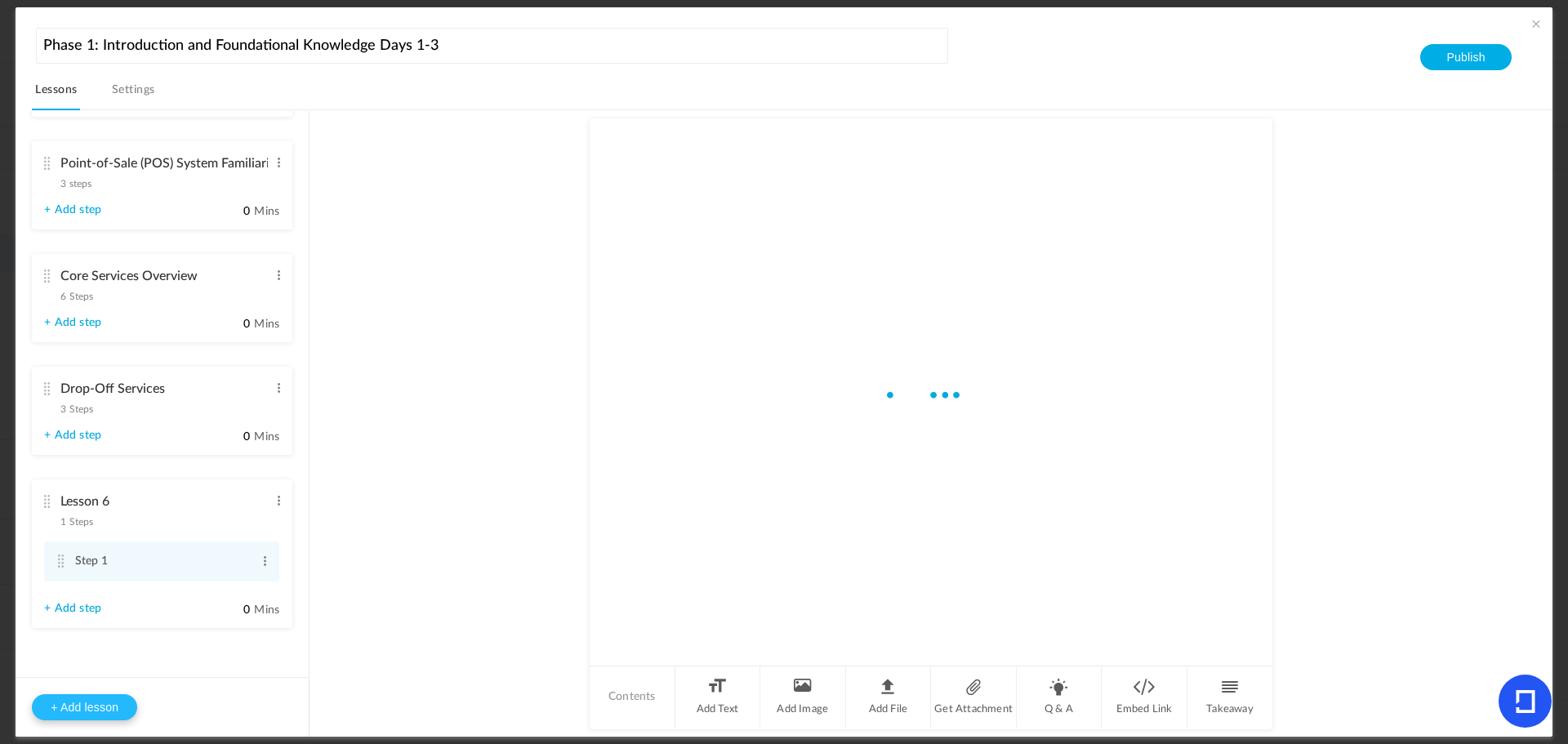
scroll to position [220, 0]
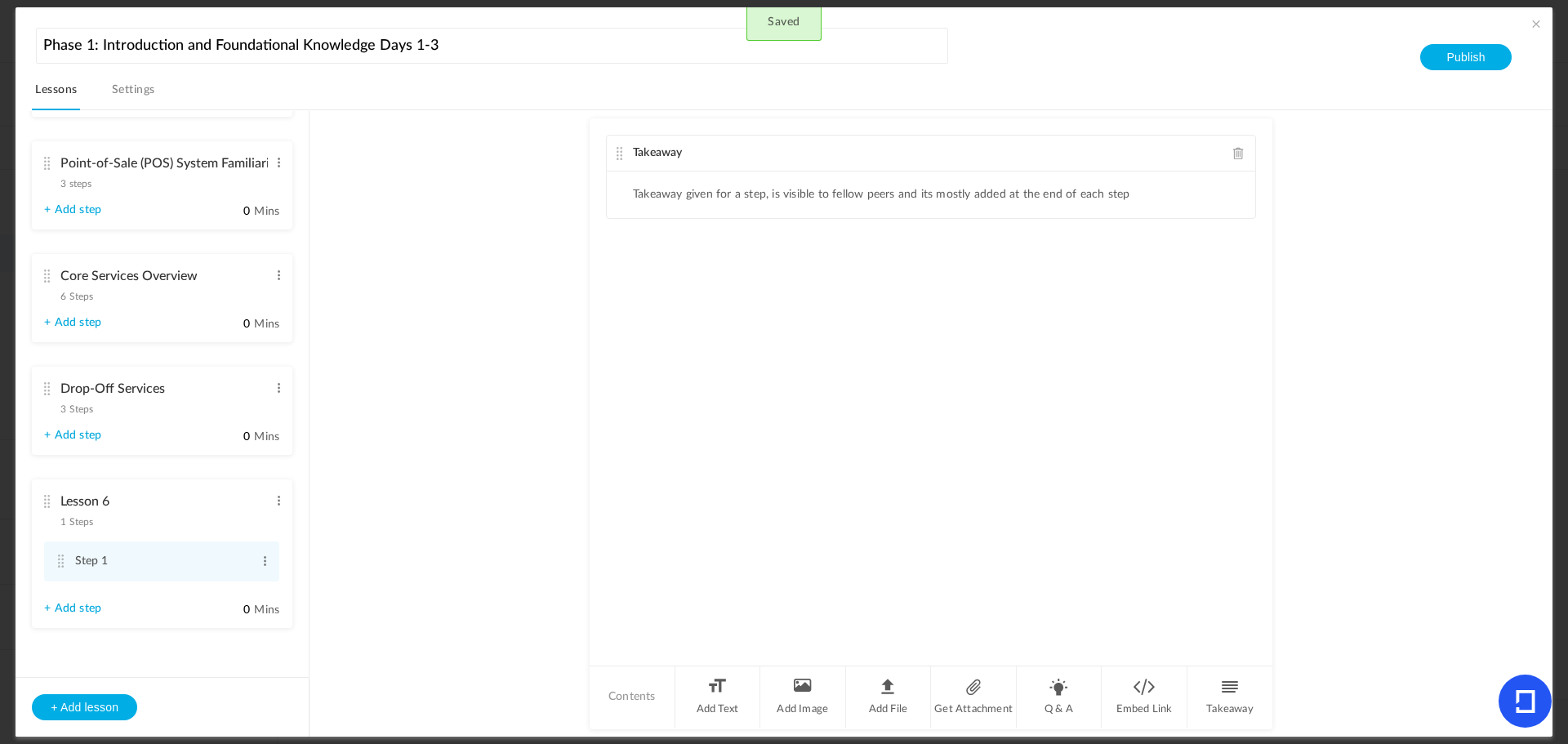
click at [47, 275] on cite at bounding box center [47, 276] width 11 height 13
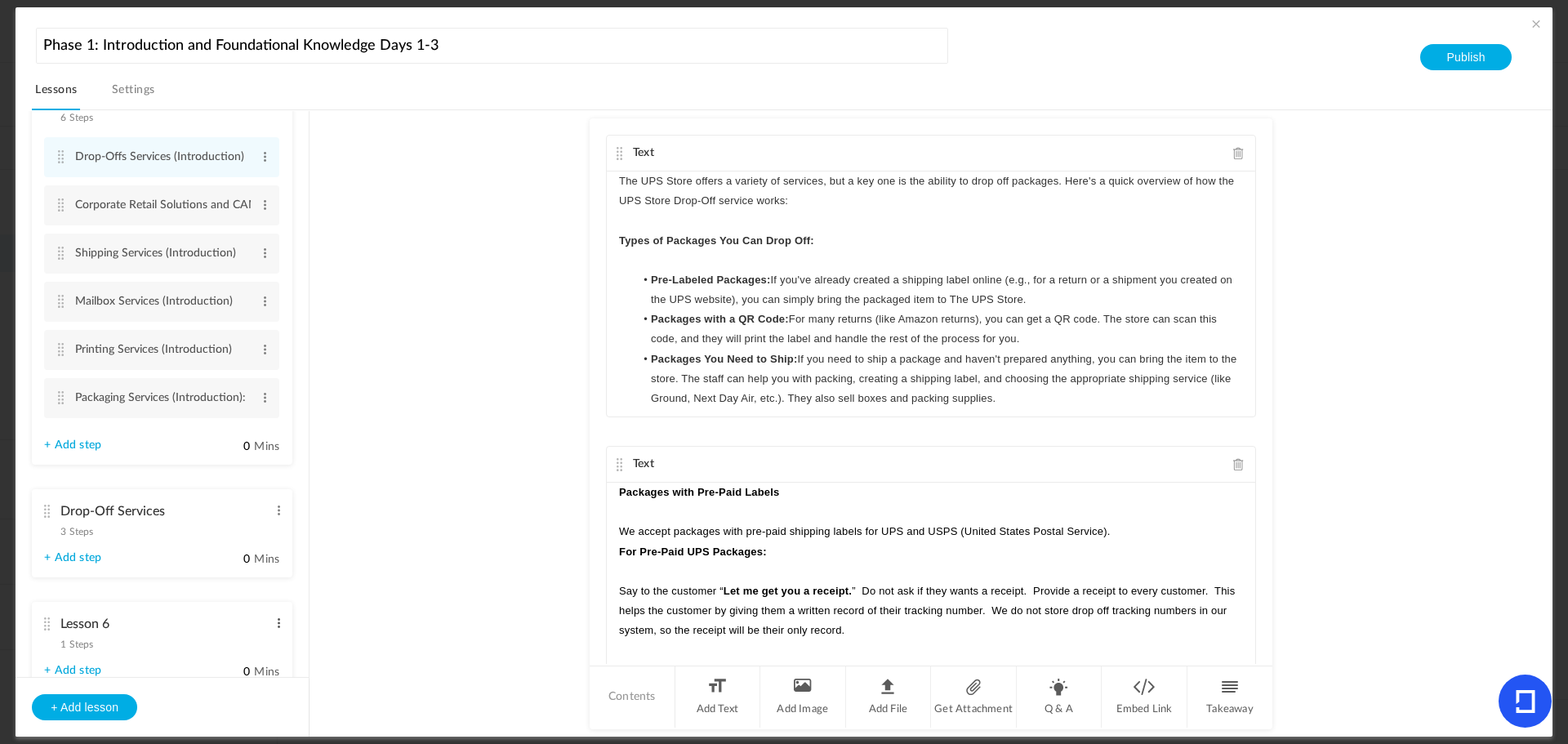
click at [274, 622] on span at bounding box center [279, 623] width 12 height 16
click at [234, 648] on link "Edit" at bounding box center [253, 650] width 64 height 20
type input "L"
click at [405, 577] on au-course-substep "Text The UPS Store offers a variety of services, but a key one is the ability t…" at bounding box center [930, 423] width 1204 height 628
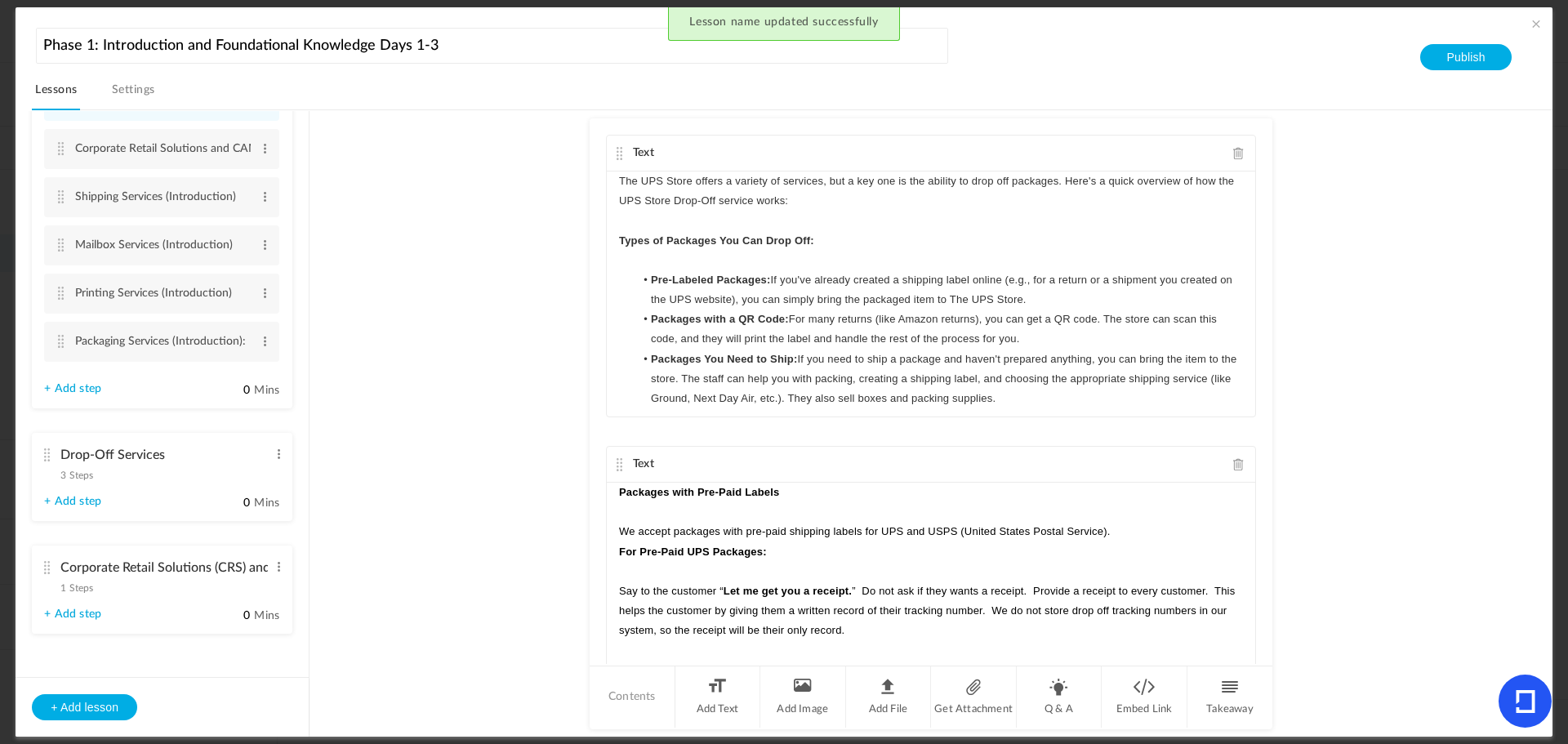
scroll to position [461, 0]
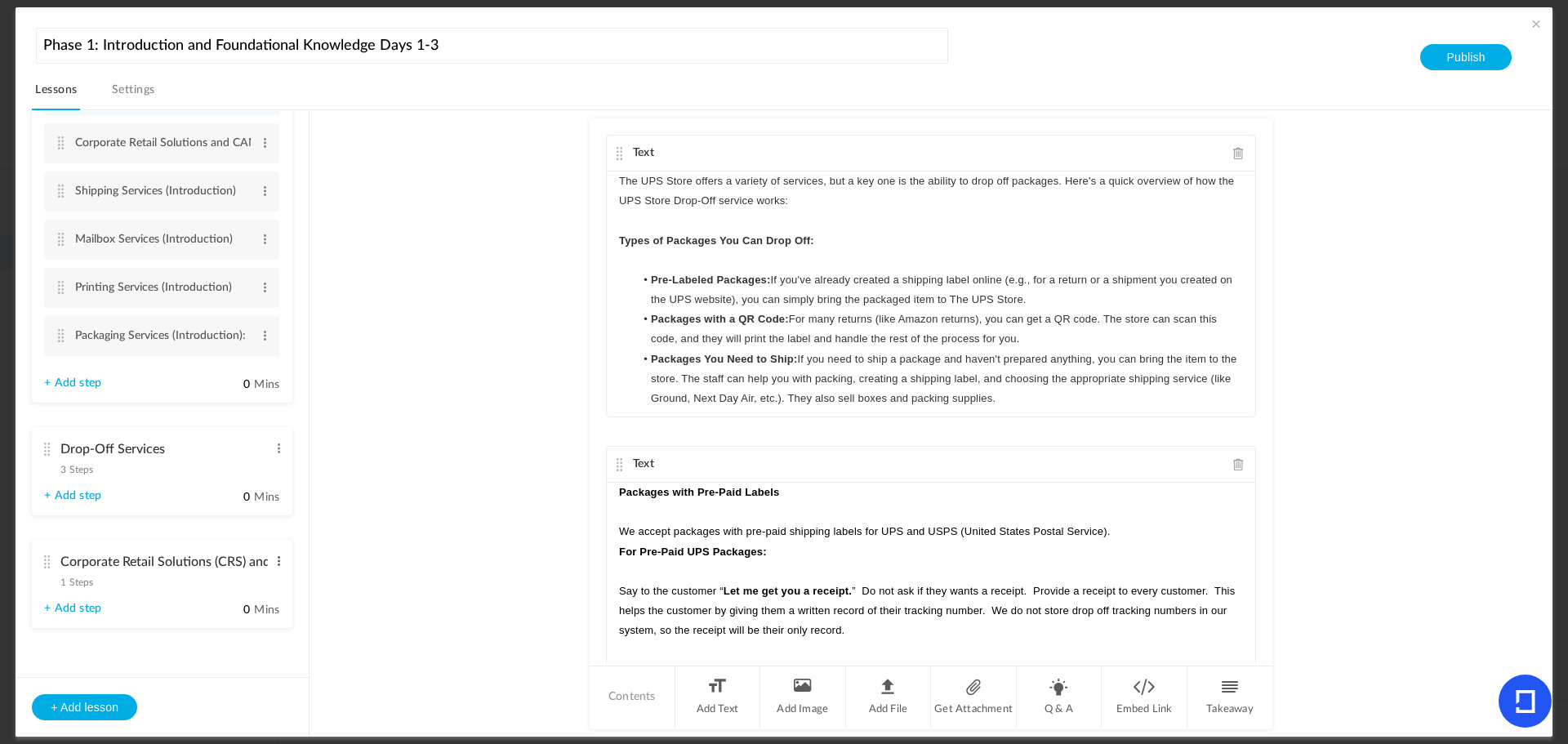
click at [273, 559] on span at bounding box center [279, 561] width 12 height 16
click at [255, 580] on link "Edit" at bounding box center [253, 588] width 64 height 20
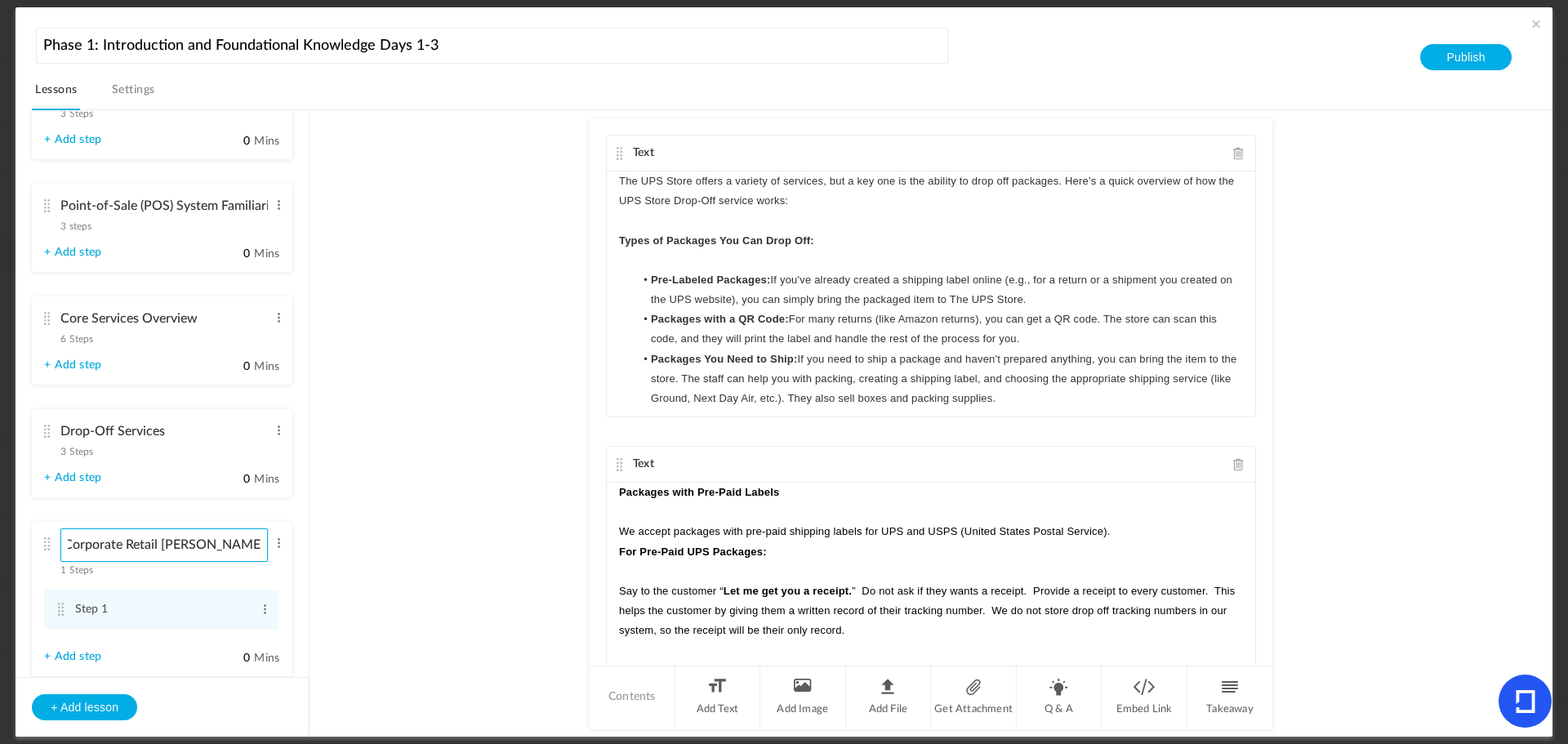
scroll to position [0, 0]
type input "CRS and CAMS"
click at [459, 507] on au-course-substep "Text The UPS Store offers a variety of services, but a key one is the ability t…" at bounding box center [930, 423] width 1204 height 628
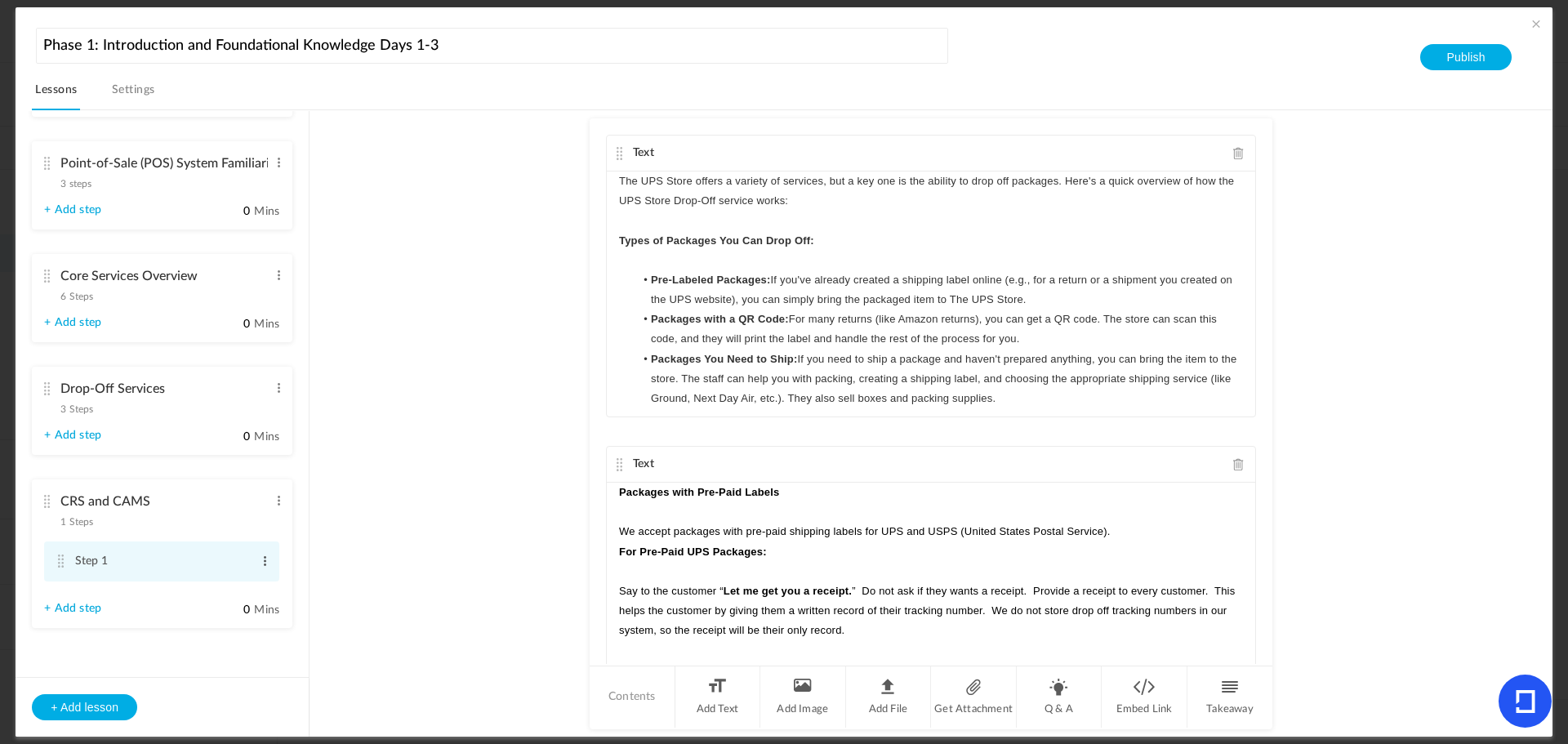
click at [259, 558] on span at bounding box center [265, 561] width 12 height 16
click at [243, 587] on link "Edit" at bounding box center [239, 588] width 64 height 20
type input "S"
type input "Corporate Retail Solutions (CRS)"
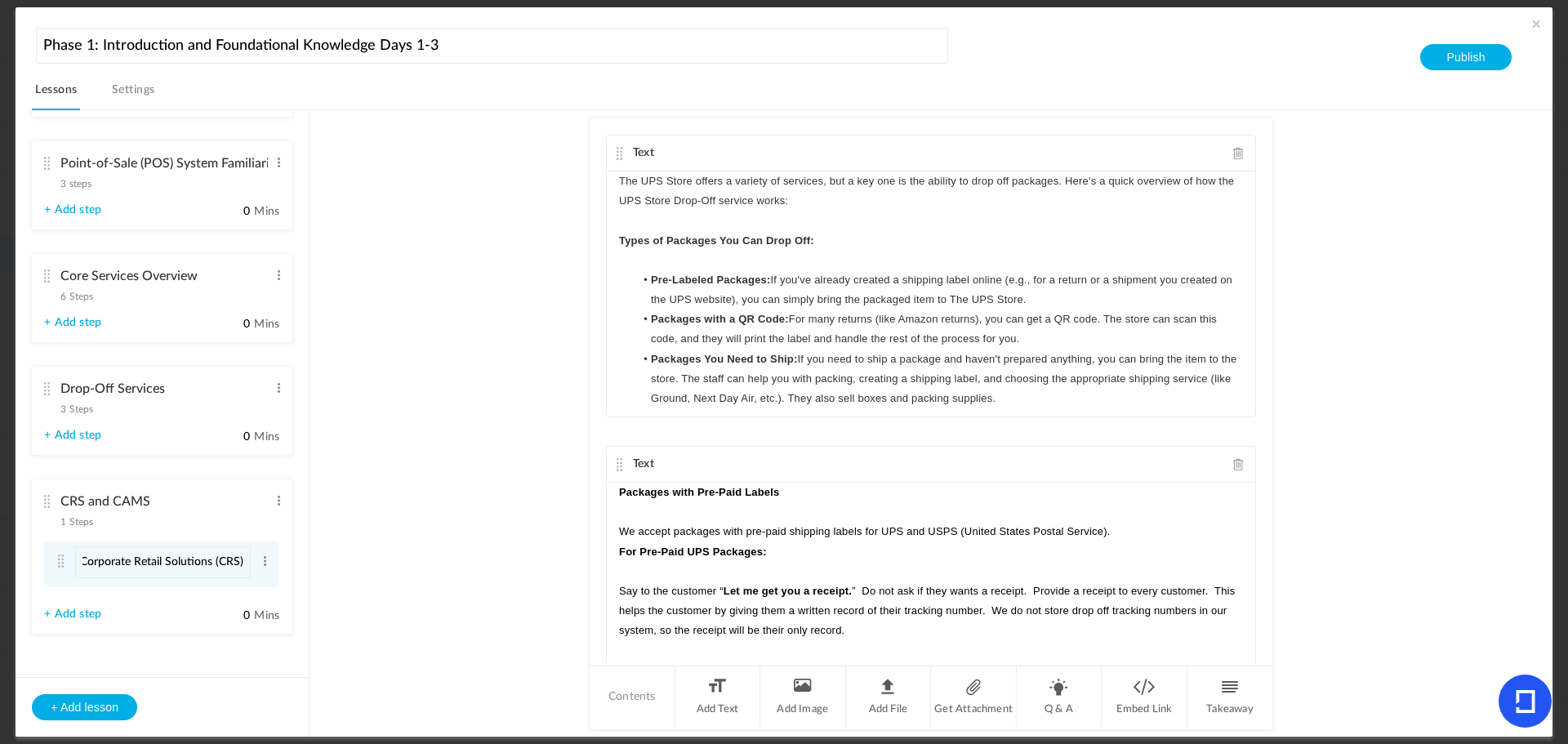
click at [400, 580] on au-course-substep "Text The UPS Store offers a variety of services, but a key one is the ability t…" at bounding box center [930, 423] width 1204 height 628
click at [62, 562] on cite at bounding box center [62, 562] width 11 height 13
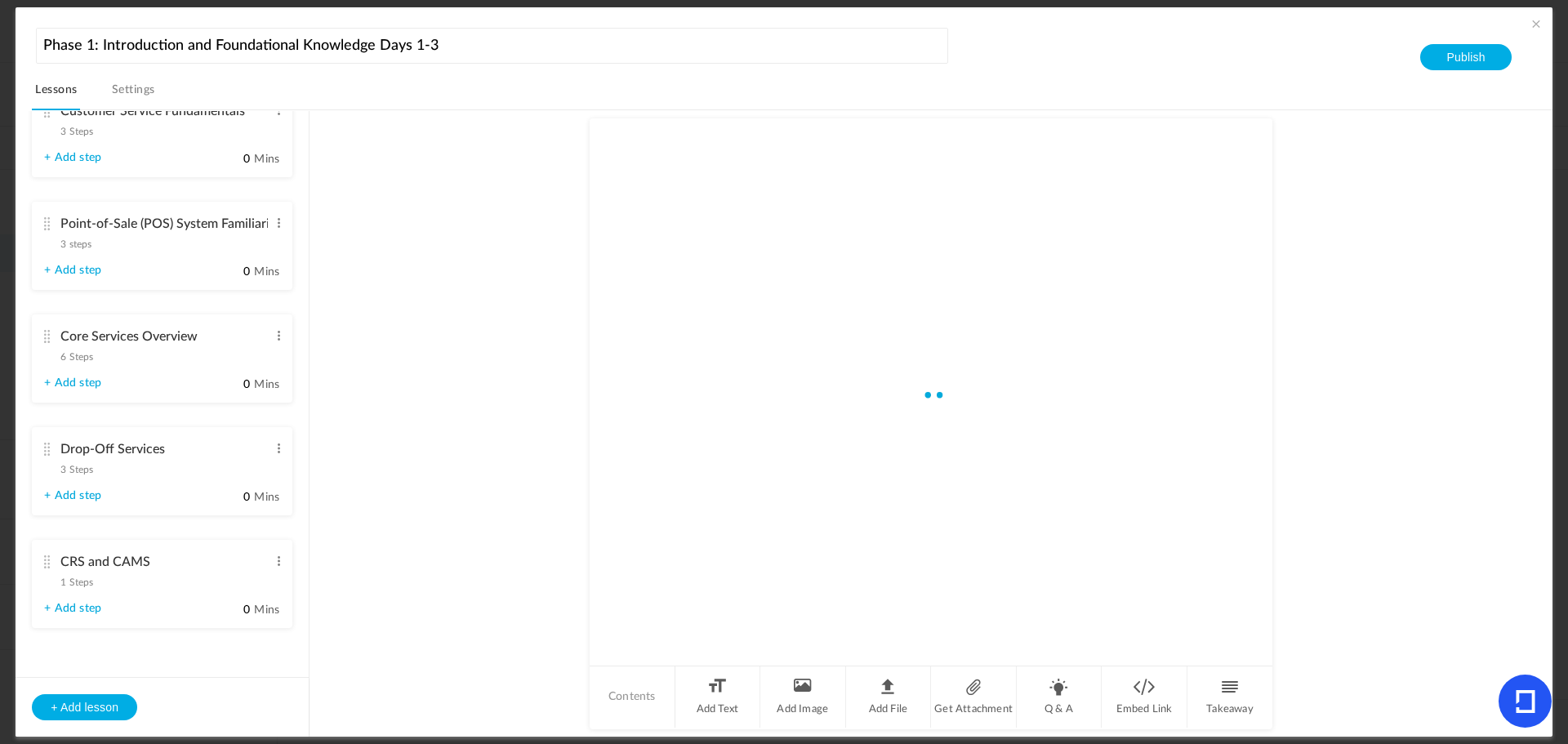
scroll to position [159, 0]
click at [720, 696] on li "Add Text" at bounding box center [718, 696] width 86 height 62
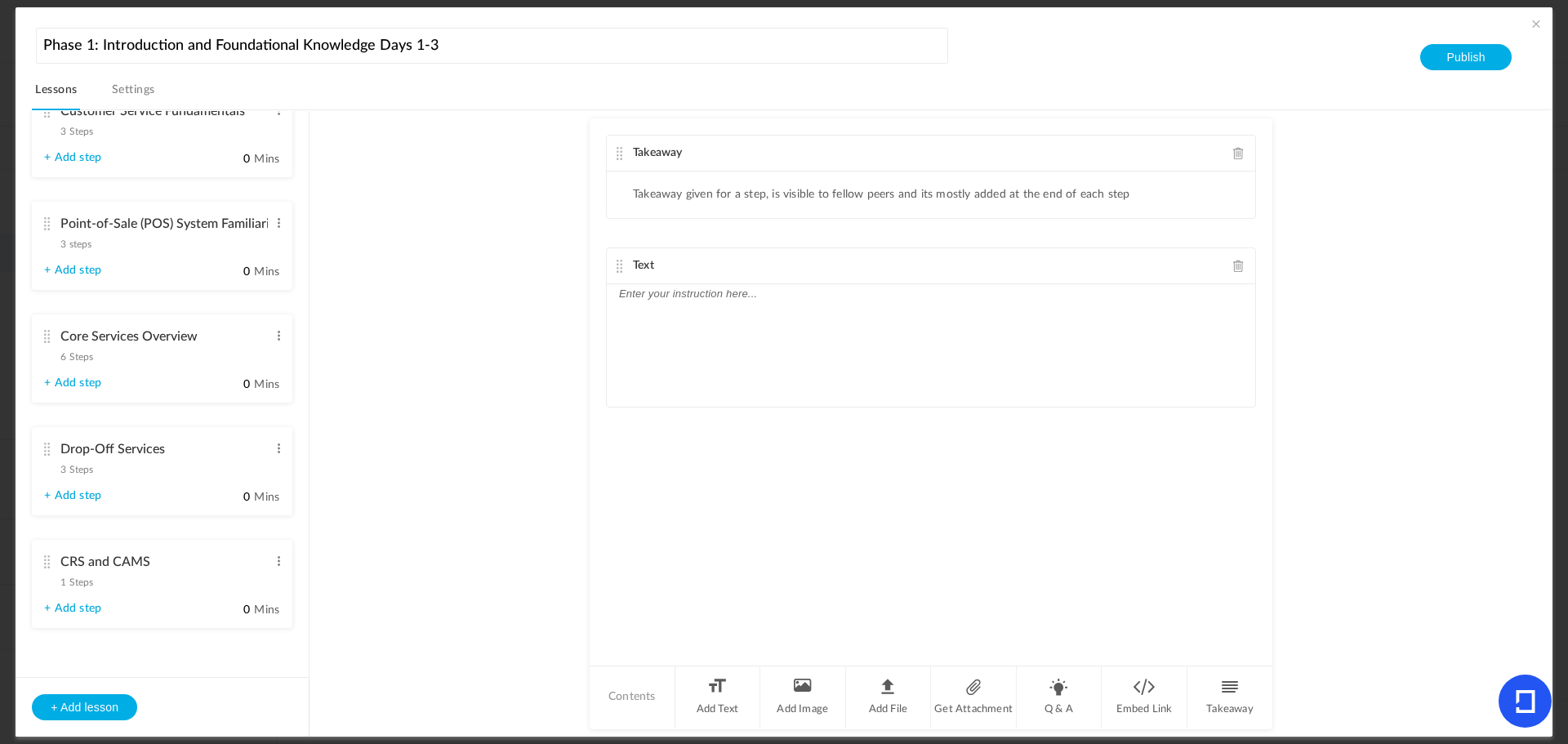
click at [674, 296] on p at bounding box center [931, 294] width 624 height 20
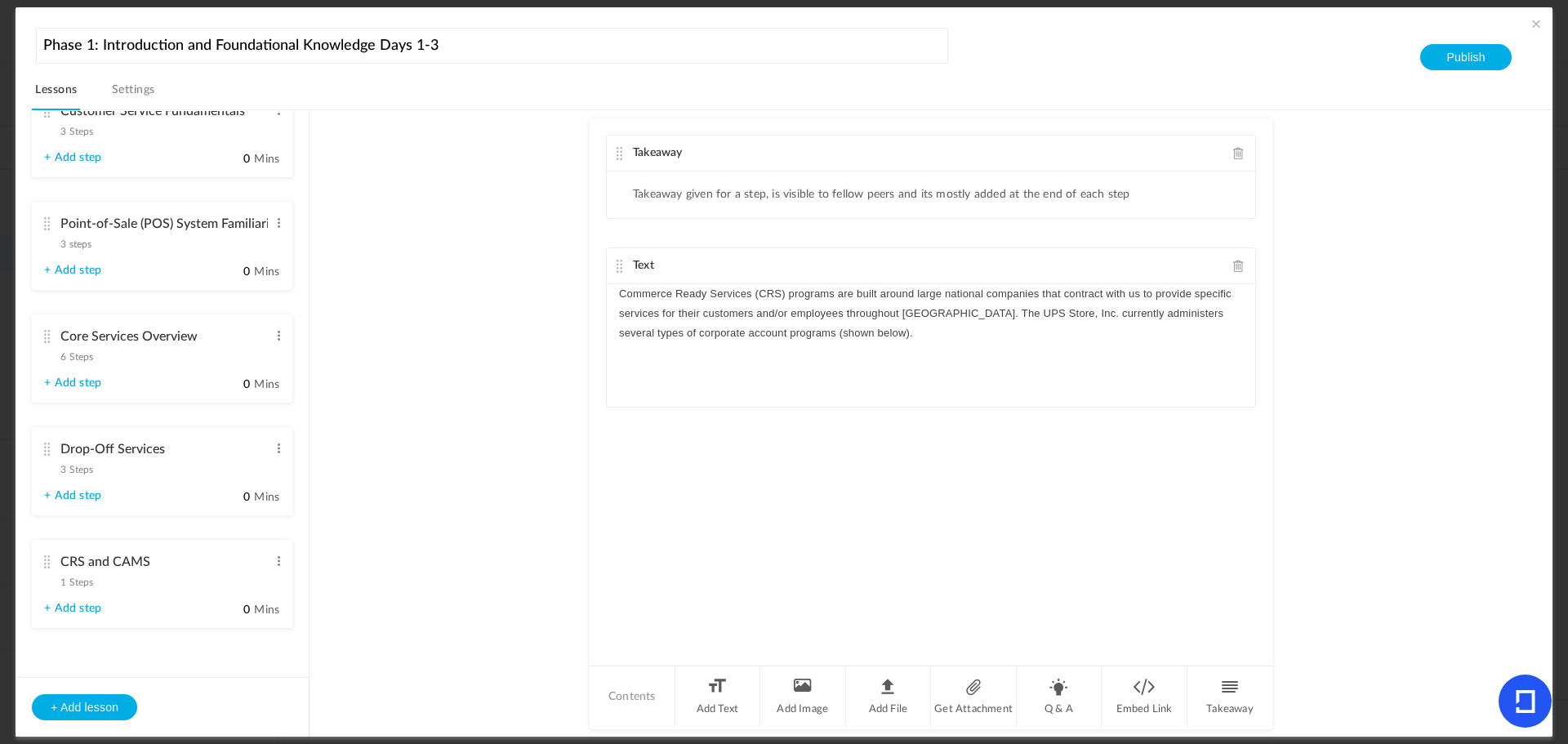
click at [1234, 148] on span at bounding box center [1239, 153] width 11 height 12
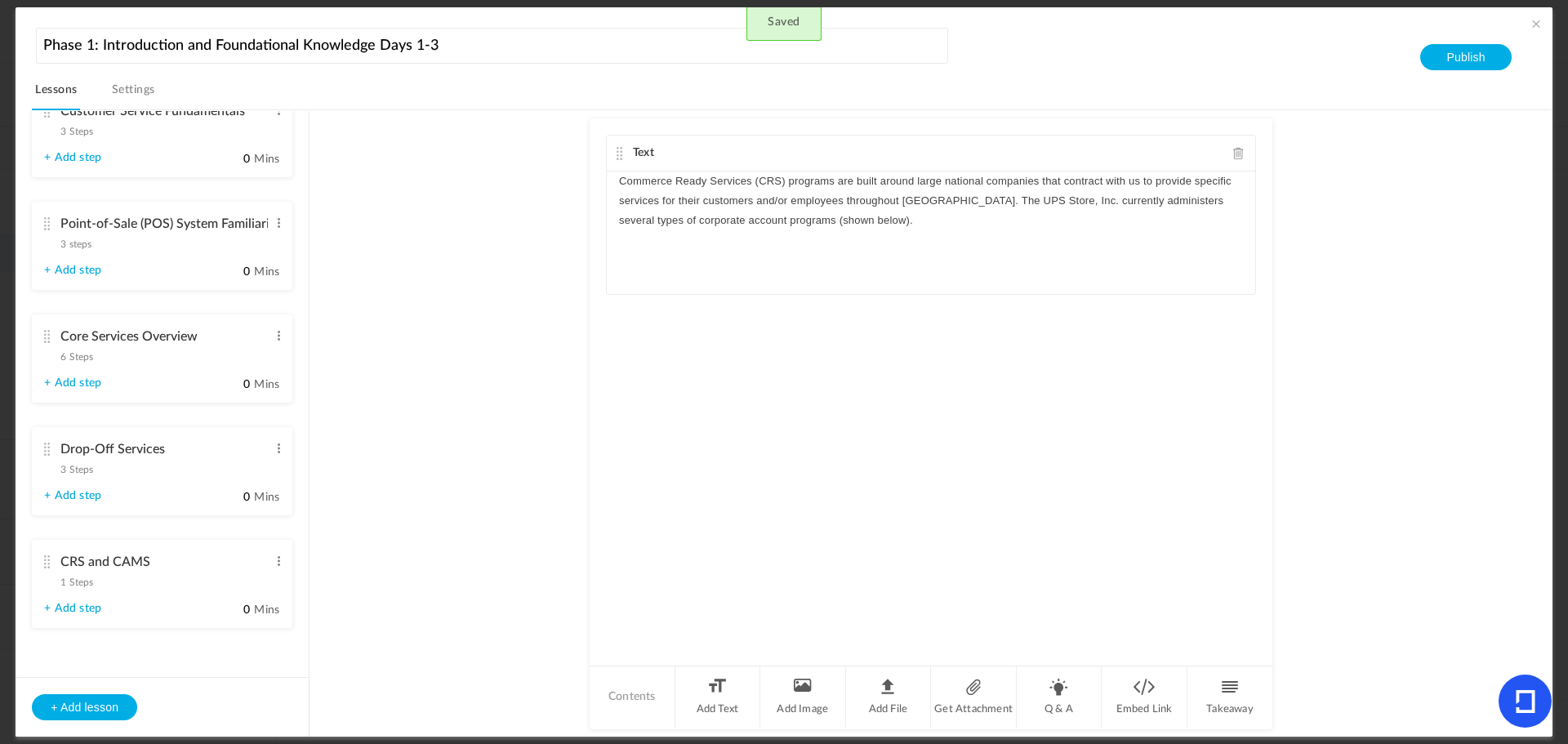
click at [1003, 431] on div "Text Commerce Ready Services (CRS) programs are built around large national com…" at bounding box center [931, 390] width 683 height 545
drag, startPoint x: 785, startPoint y: 181, endPoint x: 534, endPoint y: 171, distance: 251.2
click at [534, 171] on au-course-substep "Text Commerce Ready Services (CRS) programs are built around large national com…" at bounding box center [930, 423] width 1204 height 628
click at [1088, 226] on p "Commerce Ready Services (CRS) programs are built around large national companie…" at bounding box center [931, 201] width 624 height 60
click at [713, 691] on li "Add Text" at bounding box center [718, 696] width 86 height 62
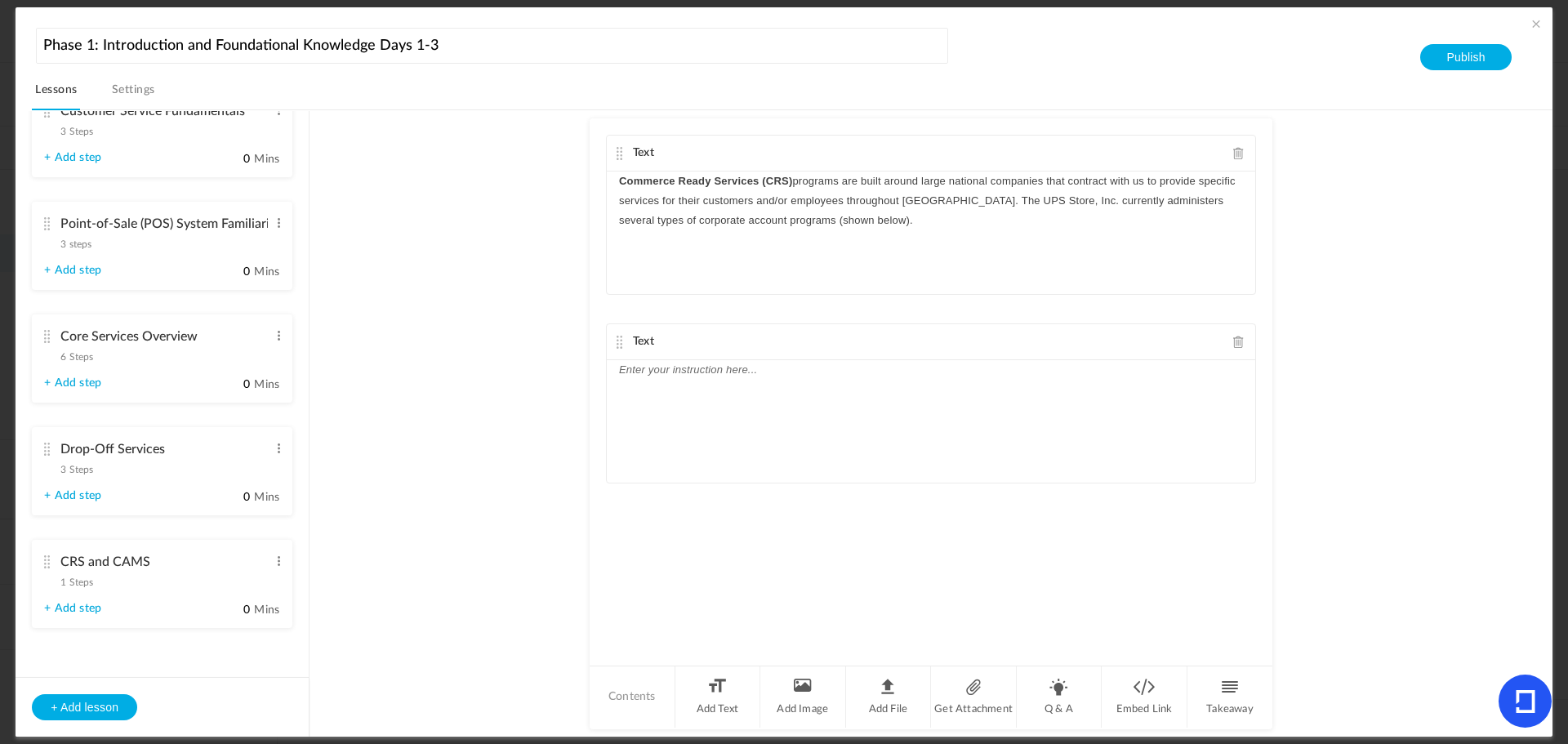
click at [947, 225] on p "Commerce Ready Services (CRS) programs are built around large national companie…" at bounding box center [931, 201] width 624 height 60
click at [694, 395] on div at bounding box center [931, 421] width 648 height 122
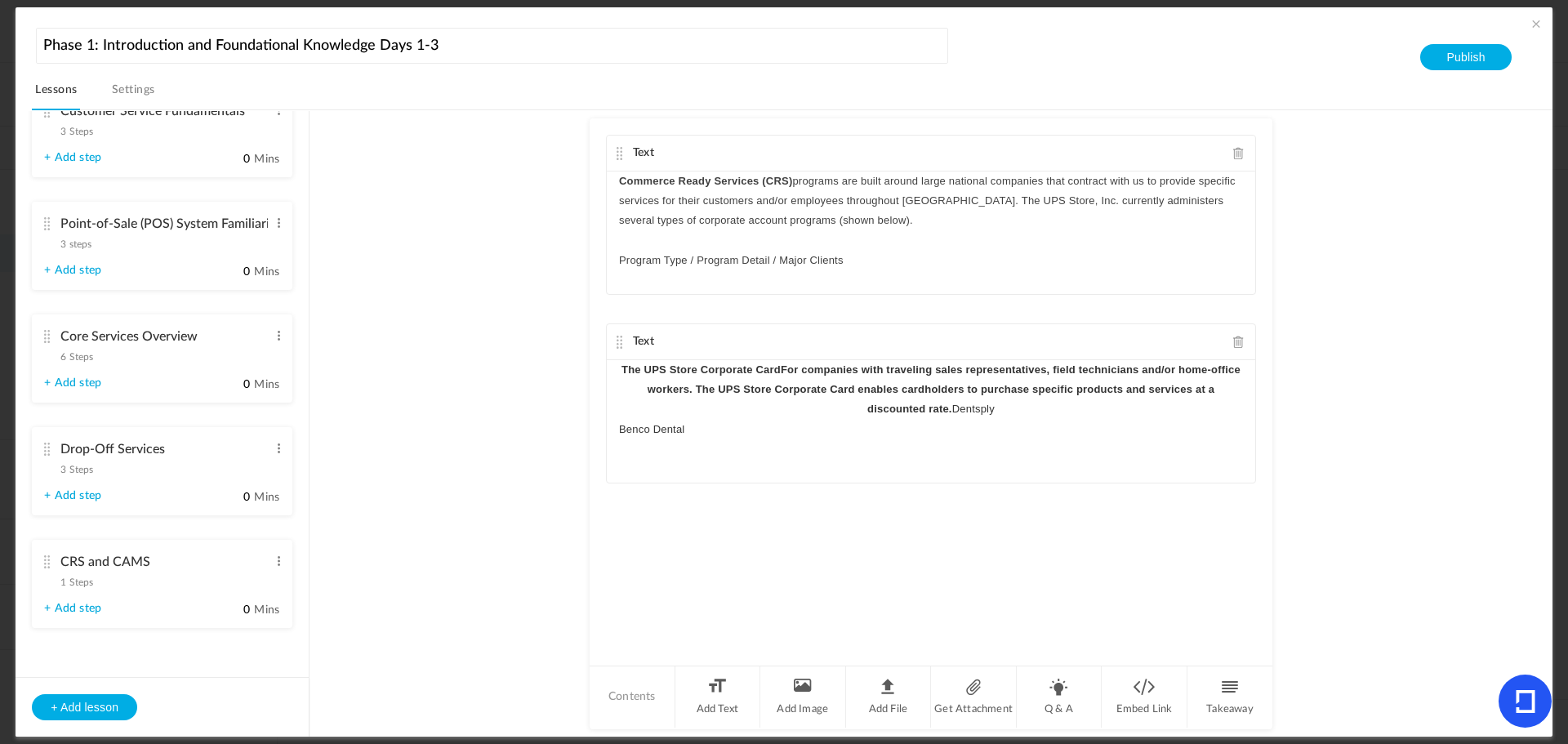
scroll to position [0, 0]
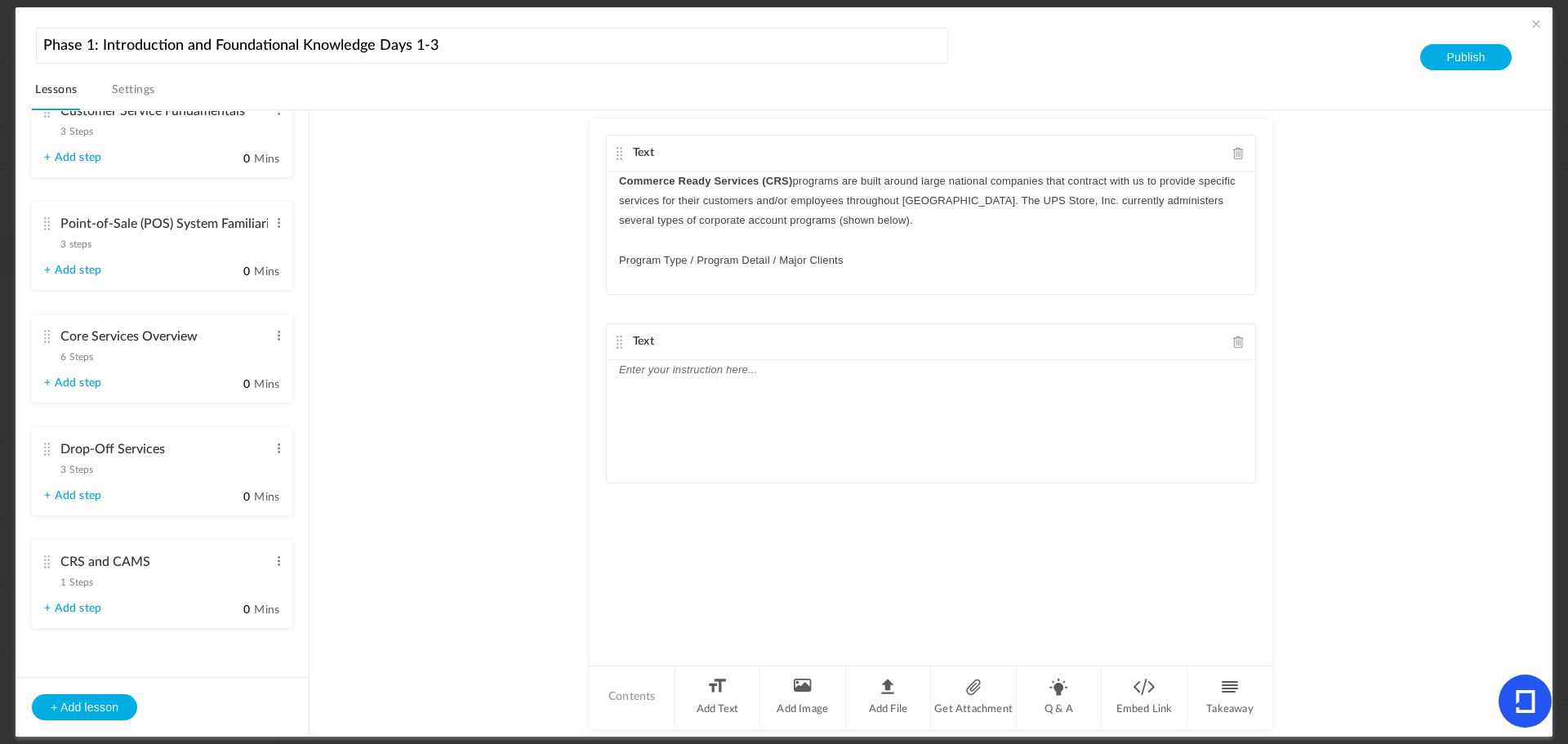
click at [686, 391] on div at bounding box center [931, 421] width 648 height 122
drag, startPoint x: 477, startPoint y: 372, endPoint x: 476, endPoint y: 364, distance: 8.1
click at [477, 372] on au-course-substep "Text Commerce Ready Services (CRS) programs are built around large national com…" at bounding box center [930, 423] width 1204 height 628
click at [849, 369] on p "THE UPS STORE CORPORATE CARD" at bounding box center [931, 370] width 624 height 20
click at [879, 366] on p "THE UPS STORE CORPORATE CARD" at bounding box center [931, 370] width 624 height 20
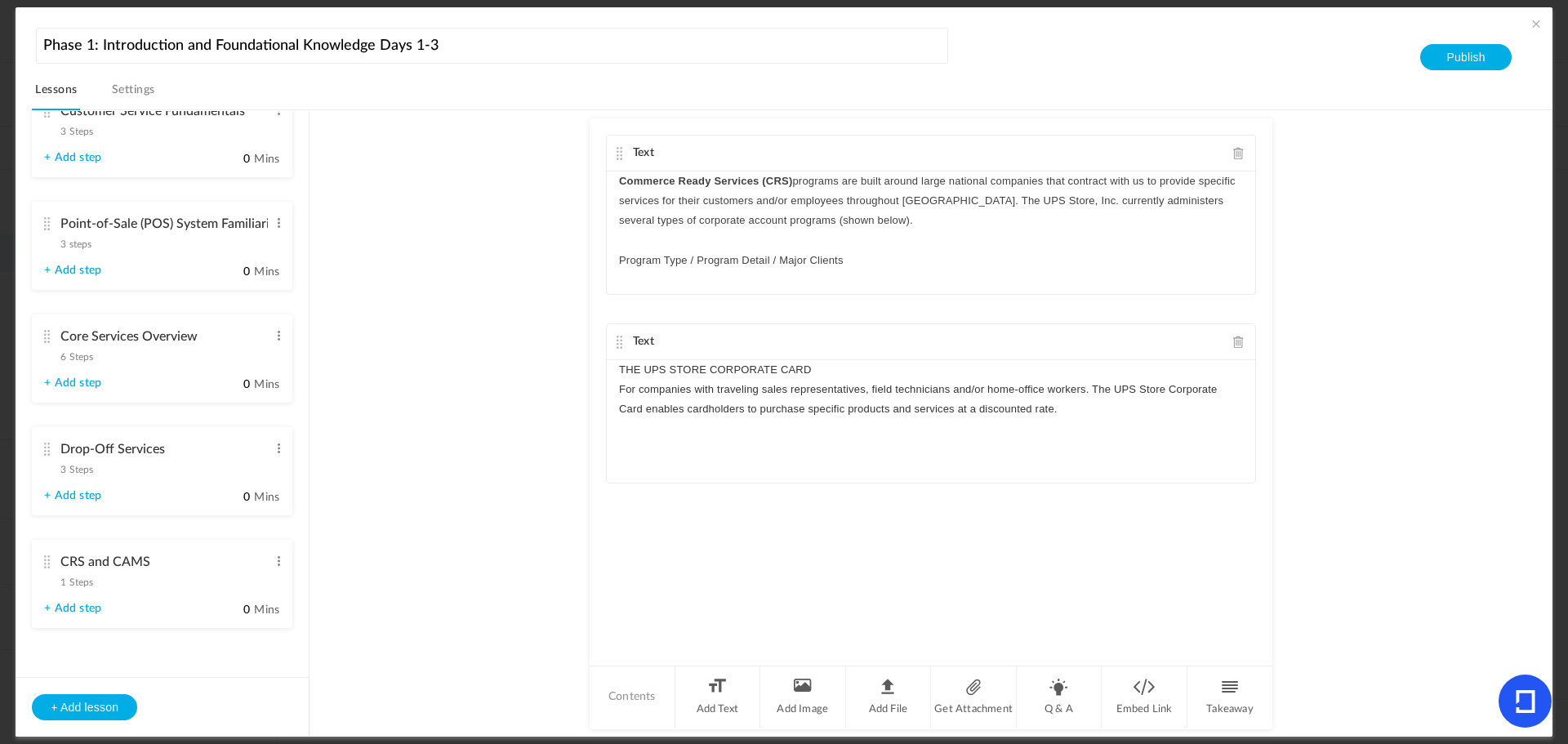
click at [879, 366] on p "THE UPS STORE CORPORATE CARD" at bounding box center [931, 370] width 624 height 20
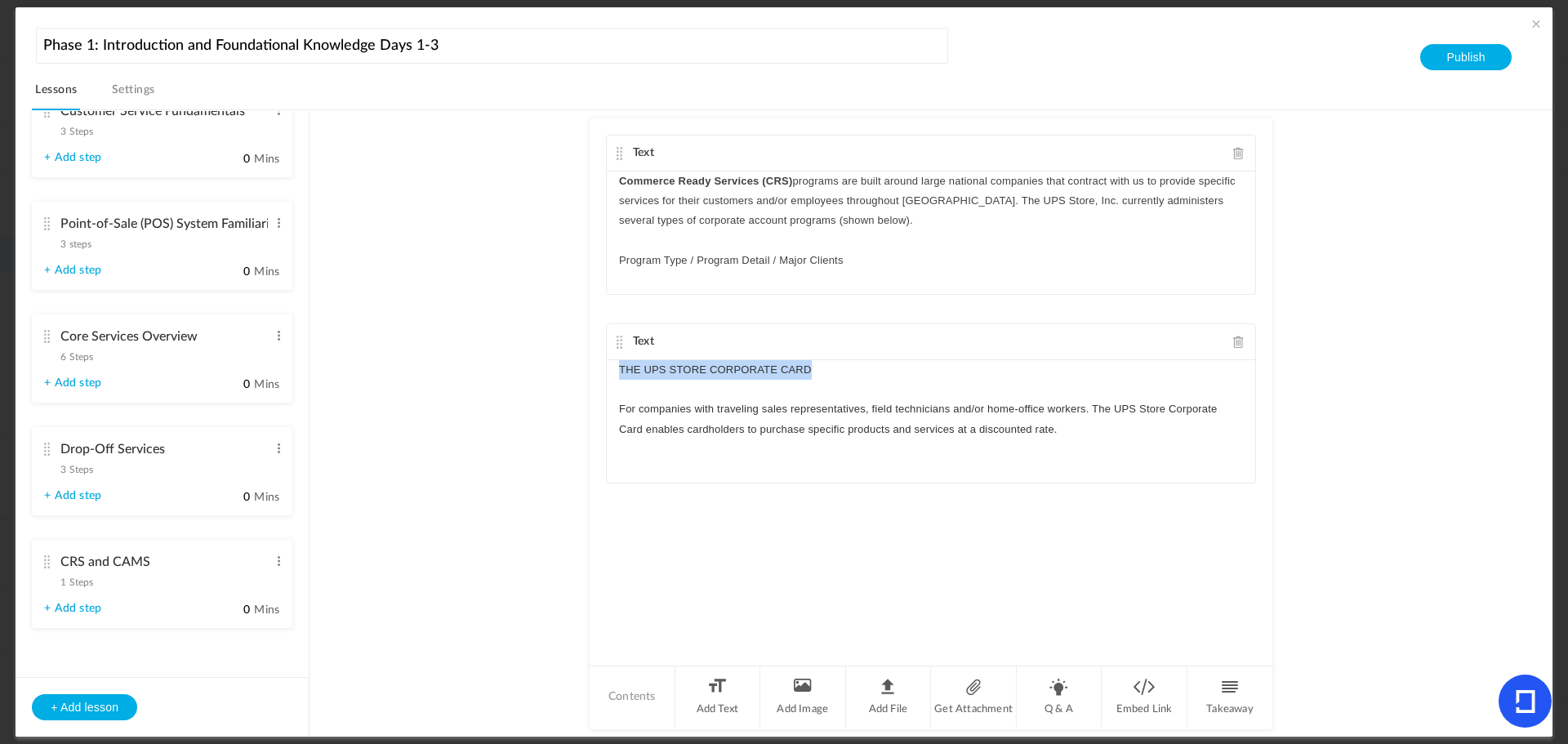
drag, startPoint x: 813, startPoint y: 369, endPoint x: 546, endPoint y: 368, distance: 267.0
click at [546, 368] on au-course-substep "Text Commerce Ready Services (CRS) programs are built around large national com…" at bounding box center [930, 423] width 1204 height 628
click at [1127, 450] on div "THE UPS STORE CORPORATE CARD For companies with traveling sales representatives…" at bounding box center [931, 421] width 648 height 122
click at [1127, 436] on p "For companies with traveling sales representatives, field technicians and/or ho…" at bounding box center [931, 419] width 624 height 39
click at [663, 449] on p "Dentsply Benco Dental" at bounding box center [931, 450] width 624 height 20
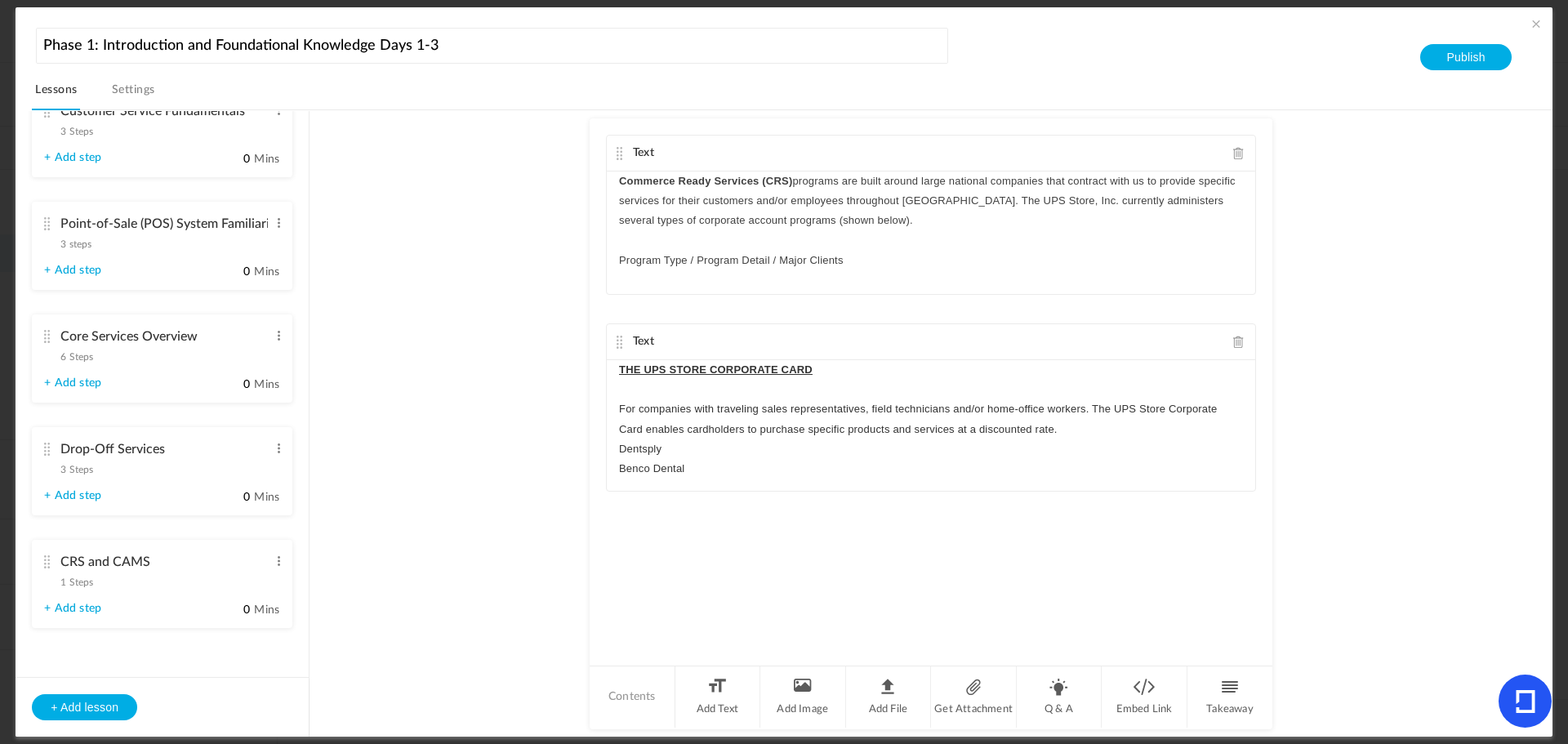
click at [620, 447] on p "Dentsply" at bounding box center [931, 450] width 624 height 20
drag, startPoint x: 615, startPoint y: 449, endPoint x: 698, endPoint y: 467, distance: 84.9
click at [698, 467] on div "THE UPS STORE CORPORATE CARD For companies with traveling sales representatives…" at bounding box center [931, 425] width 648 height 130
click at [740, 442] on line "button" at bounding box center [743, 442] width 7 height 0
drag, startPoint x: 973, startPoint y: 463, endPoint x: 1023, endPoint y: 463, distance: 50.0
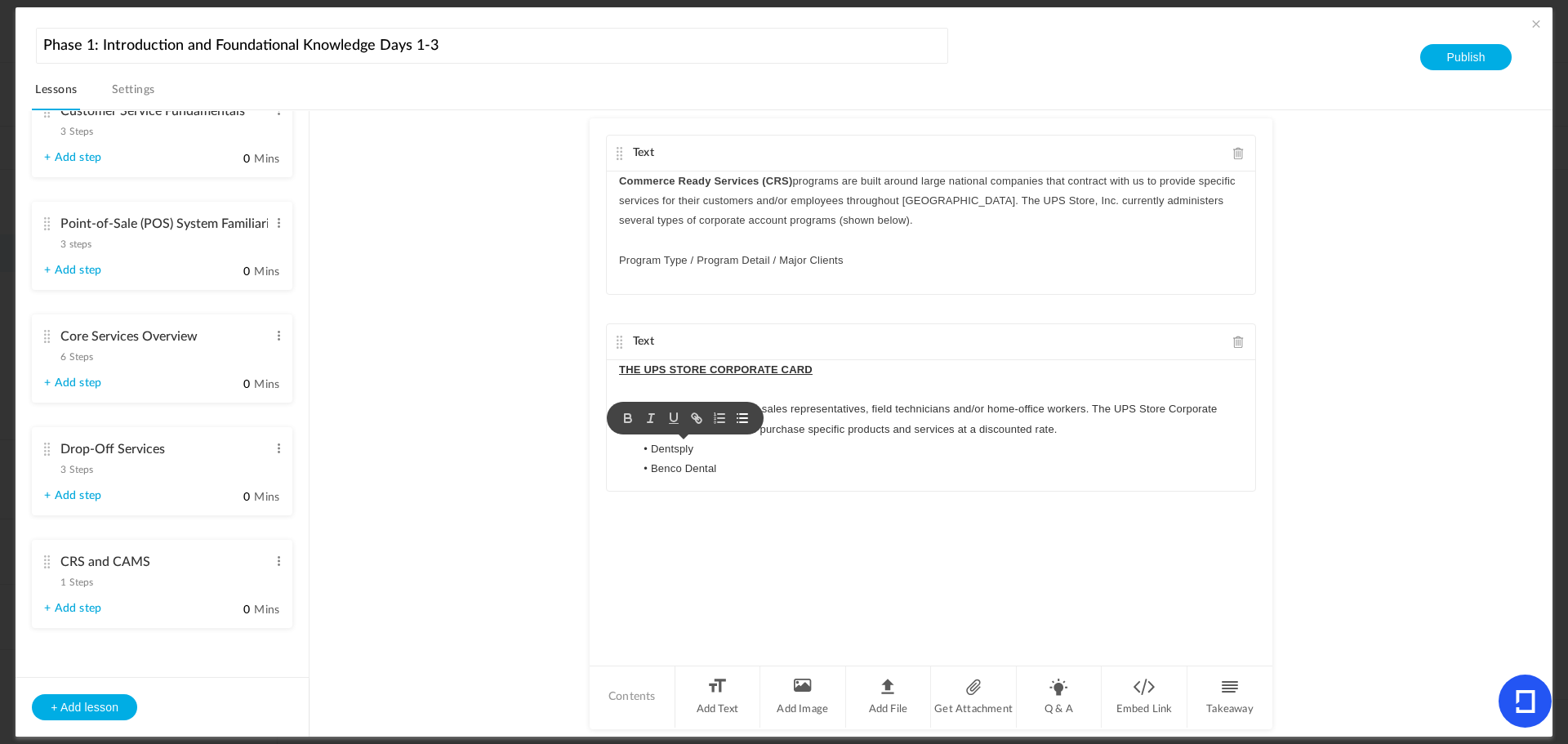
click at [973, 462] on li "Benco Dental" at bounding box center [939, 469] width 609 height 20
click at [1142, 422] on p "For companies with traveling sales representatives, field technicians and/or ho…" at bounding box center [931, 419] width 624 height 39
click at [1072, 431] on p "For companies with traveling sales representatives, field technicians and/or ho…" at bounding box center [931, 419] width 624 height 39
click at [958, 591] on div "Text Commerce Ready Services (CRS) programs are built around large national com…" at bounding box center [931, 390] width 683 height 545
click at [720, 700] on li "Add Text" at bounding box center [718, 696] width 86 height 62
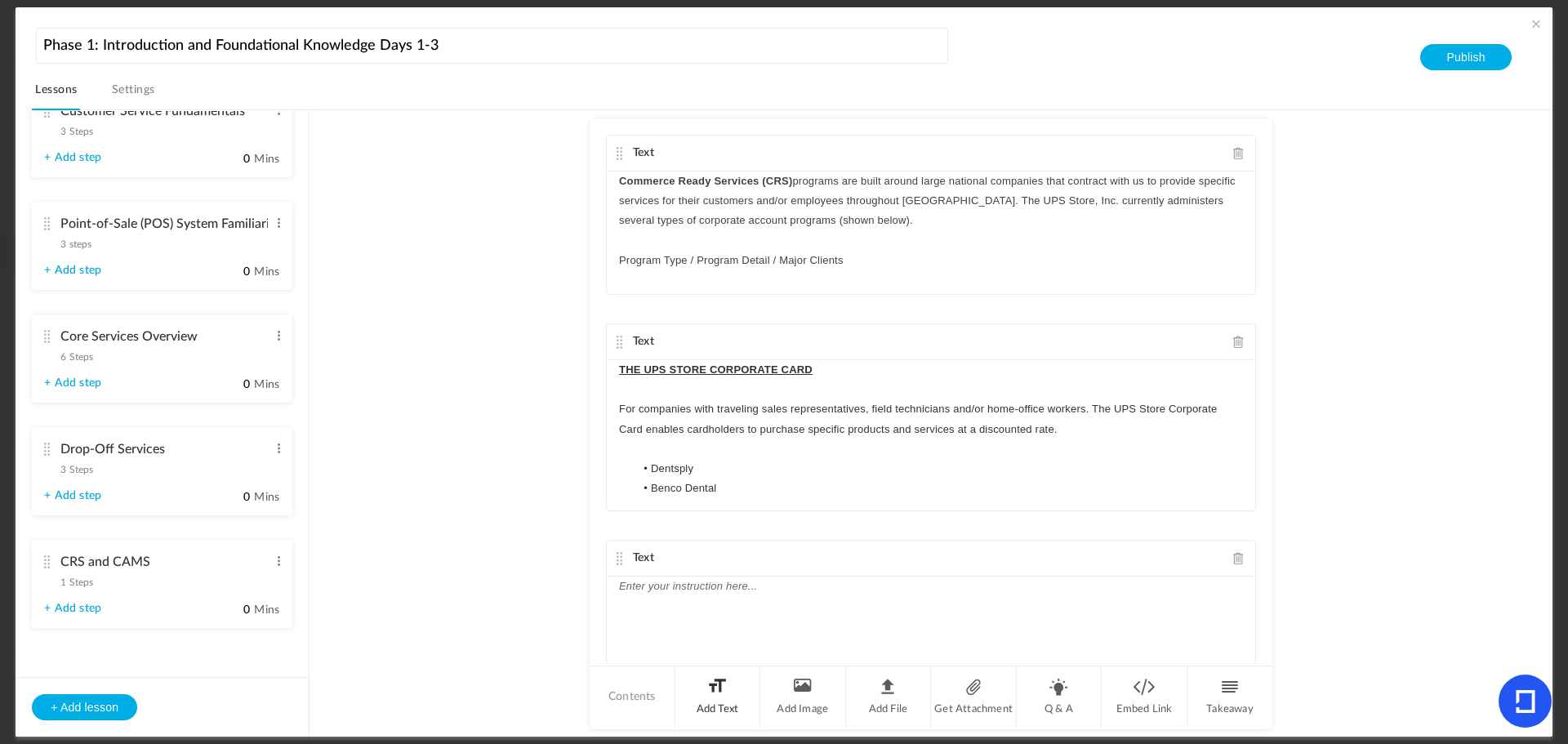
scroll to position [81, 0]
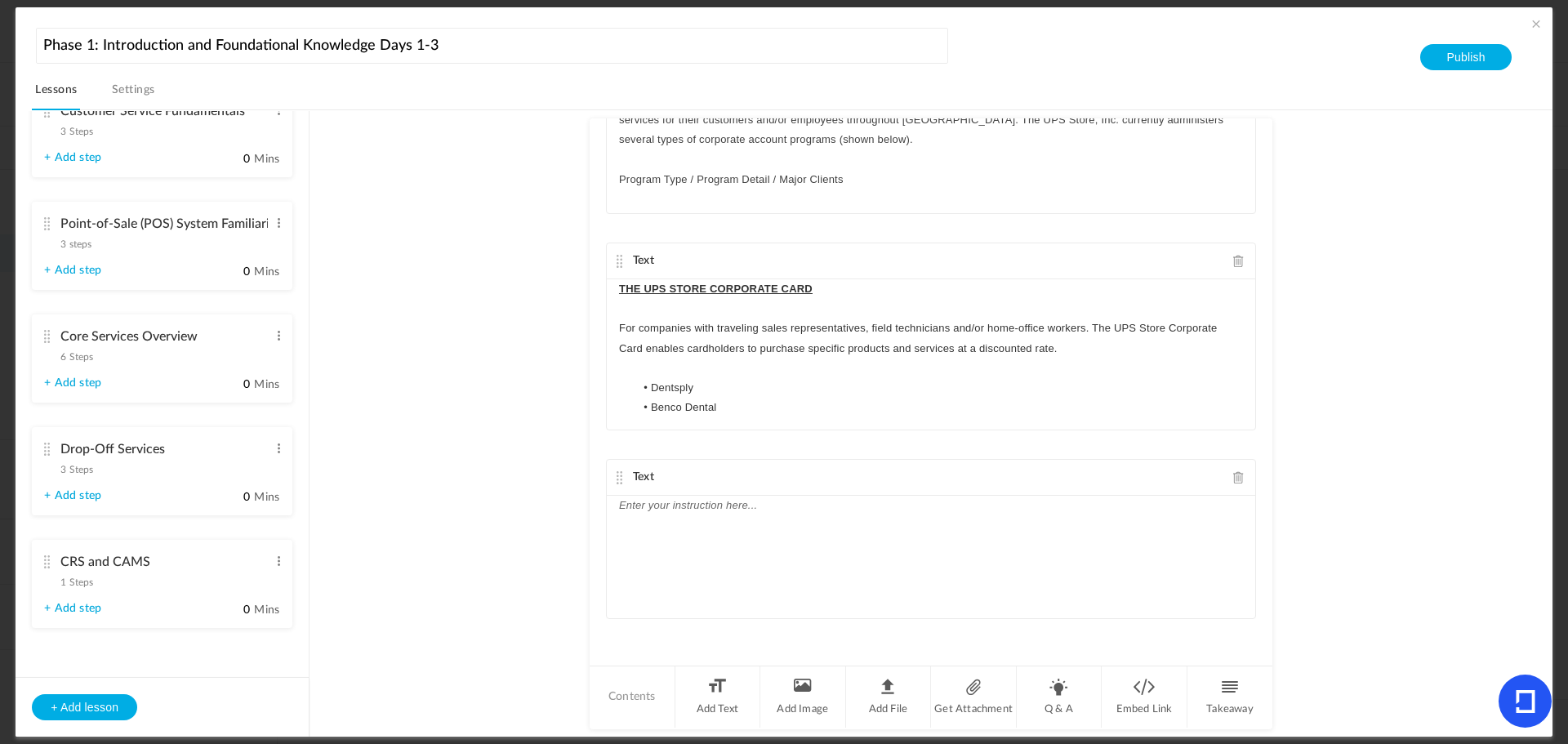
click at [657, 533] on div at bounding box center [931, 556] width 648 height 122
click at [785, 509] on p "VIRTUAL CARDS" at bounding box center [931, 505] width 624 height 20
click at [620, 523] on p "Similar to The UPS Store Corporate Card program. The only difference is that th…" at bounding box center [931, 535] width 624 height 39
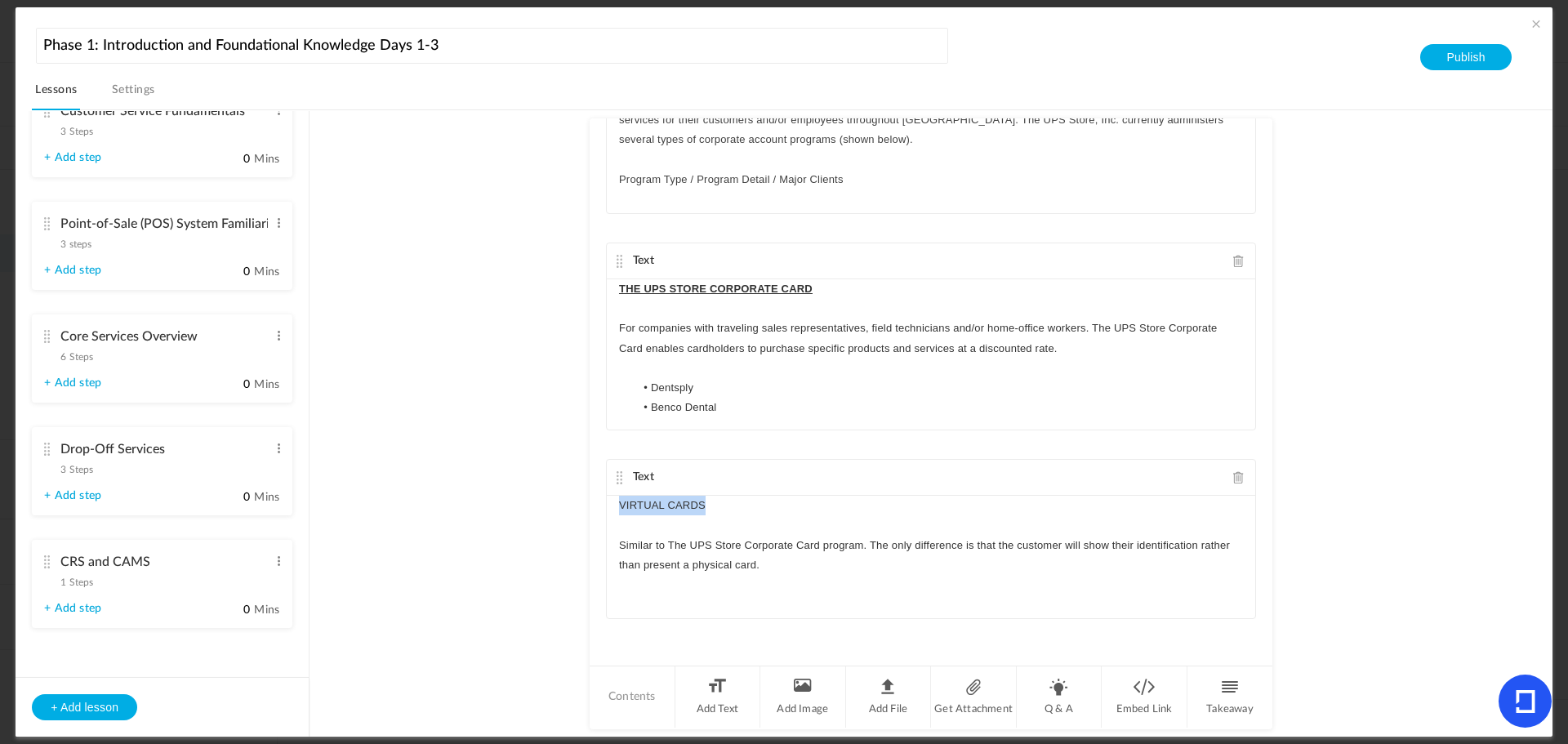
drag, startPoint x: 716, startPoint y: 505, endPoint x: 549, endPoint y: 494, distance: 167.4
click at [550, 494] on au-course-substep "Text Commerce Ready Services (CRS) programs are built around large national com…" at bounding box center [930, 423] width 1204 height 628
click at [830, 594] on div "VIRTUAL CARDS Similar to The UPS Store Corporate Card program. The only differe…" at bounding box center [931, 556] width 648 height 122
click at [823, 566] on p "Similar to The UPS Store Corporate Card program. The only difference is that th…" at bounding box center [931, 555] width 624 height 39
click at [619, 582] on p "AAA AARP UPS Emp Program" at bounding box center [931, 585] width 624 height 20
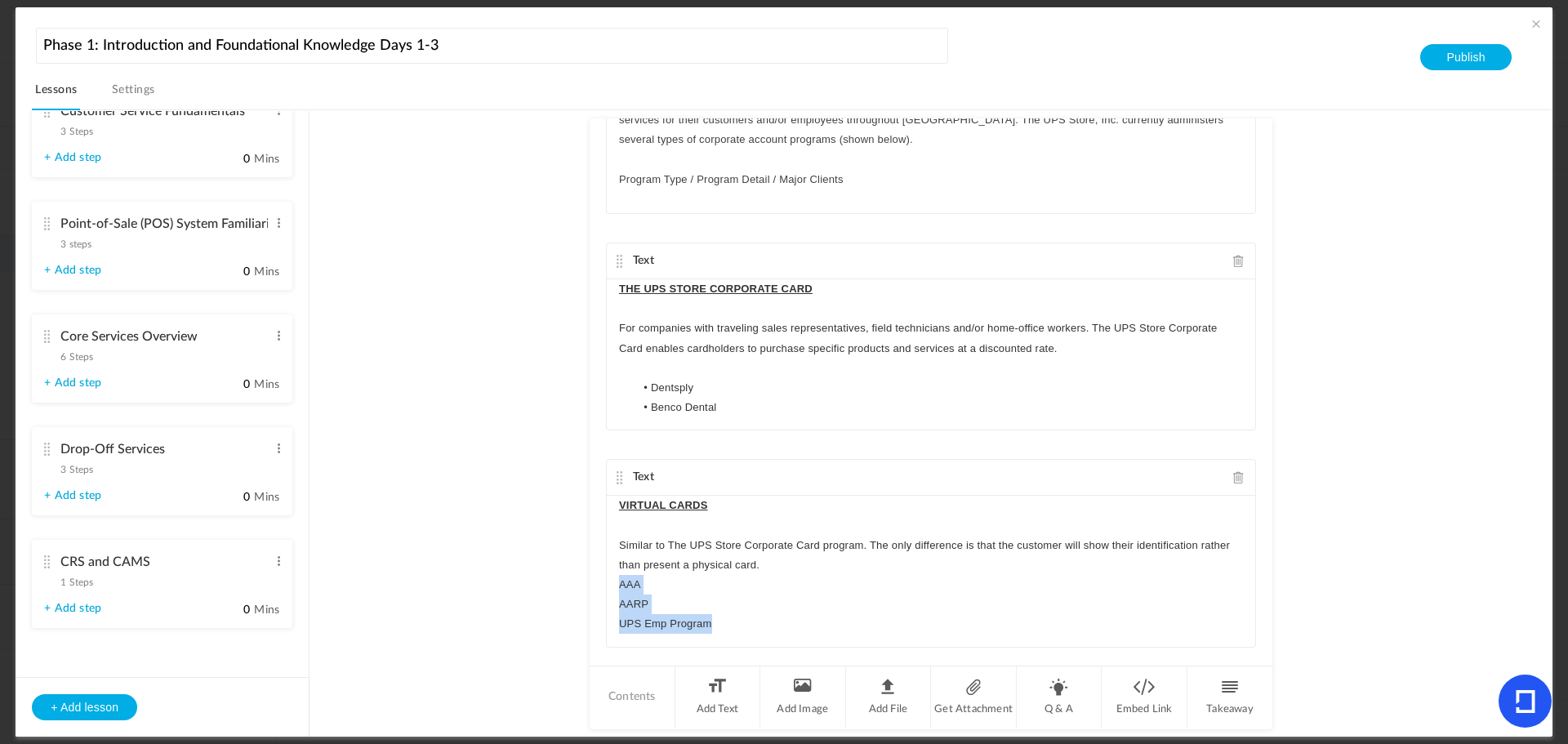
drag, startPoint x: 711, startPoint y: 629, endPoint x: 615, endPoint y: 589, distance: 104.0
click at [615, 589] on div "VIRTUAL CARDS Similar to The UPS Store Corporate Card program. The only differe…" at bounding box center [931, 570] width 648 height 150
click at [742, 593] on line "button" at bounding box center [743, 593] width 7 height 0
click at [778, 563] on p "Similar to The UPS Store Corporate Card program. The only difference is that th…" at bounding box center [931, 555] width 624 height 39
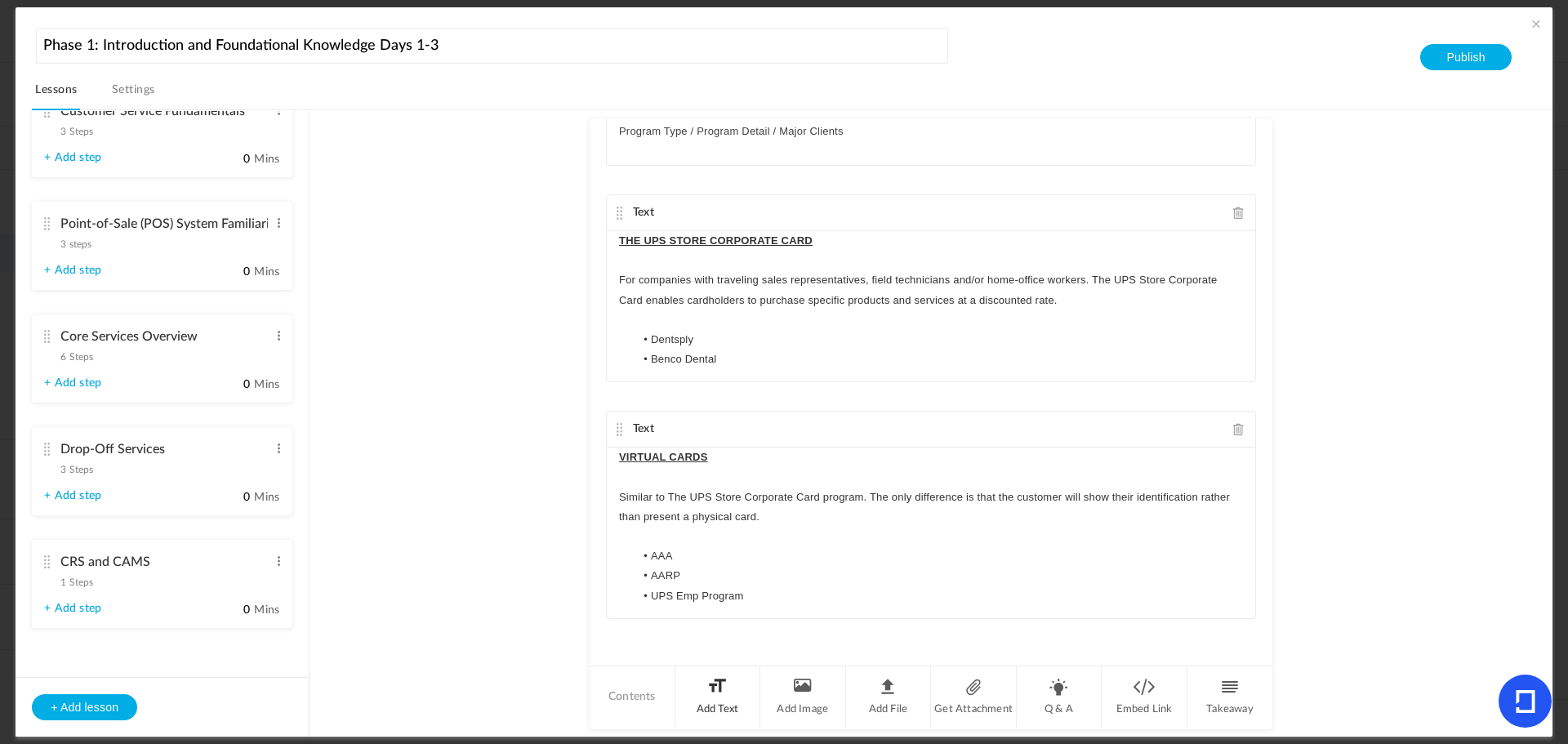
click at [712, 690] on li "Add Text" at bounding box center [718, 696] width 86 height 62
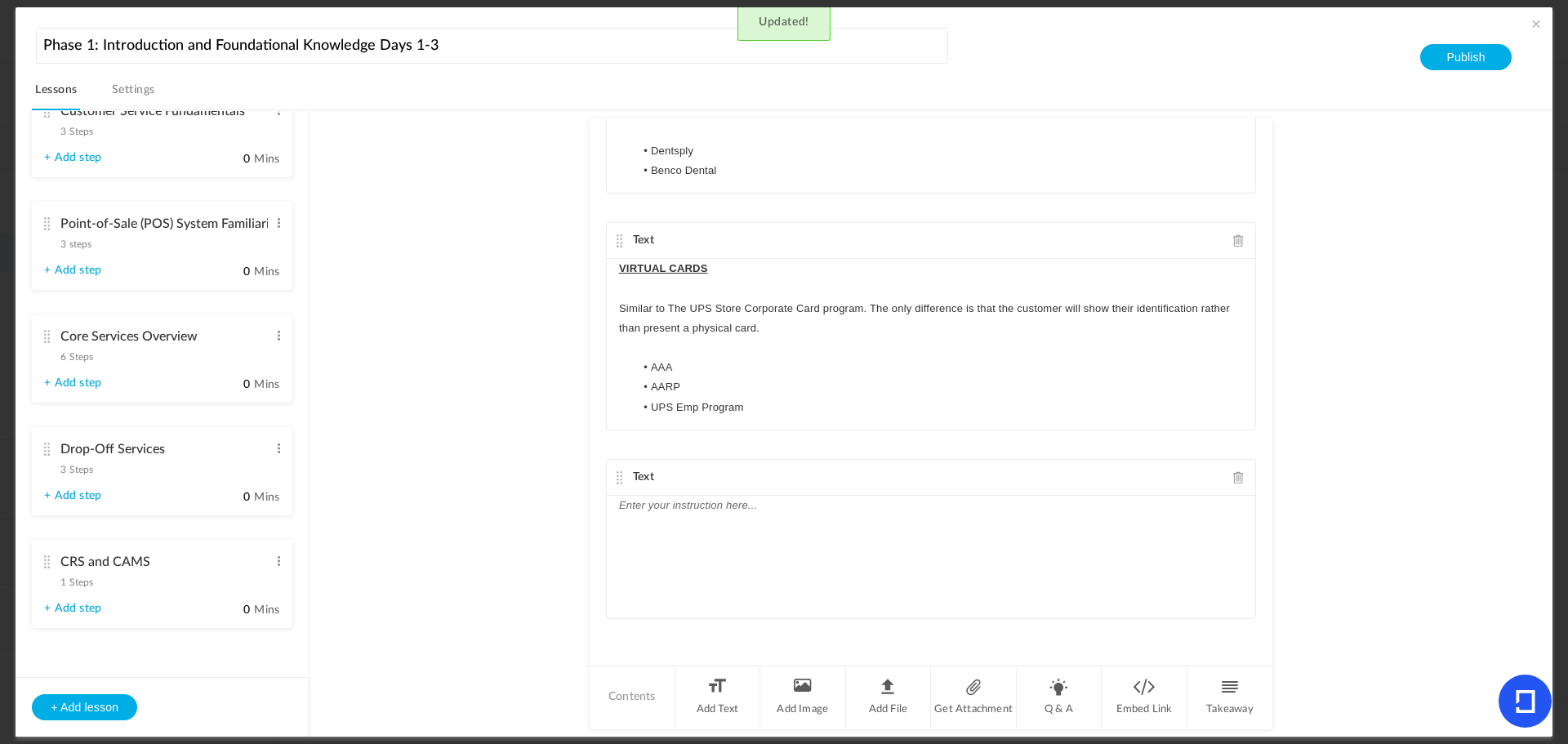
click at [715, 536] on div at bounding box center [931, 556] width 648 height 122
click at [811, 510] on p "MBE VALUE CARDS" at bounding box center [931, 505] width 624 height 20
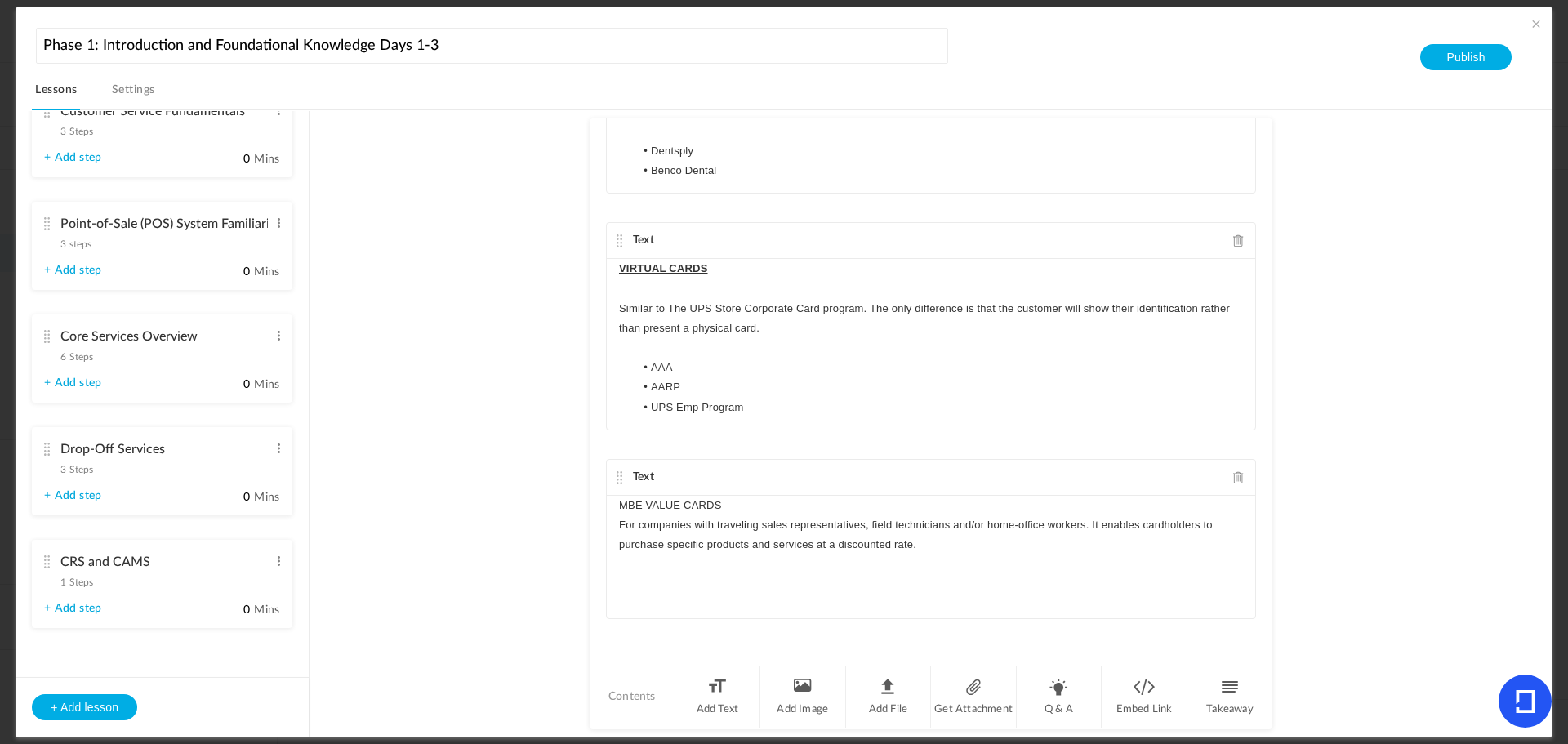
click at [620, 522] on p "For companies with traveling sales representatives, field technicians and/or ho…" at bounding box center [931, 535] width 624 height 39
click at [757, 513] on p "MBE VALUE CARDS" at bounding box center [931, 505] width 624 height 20
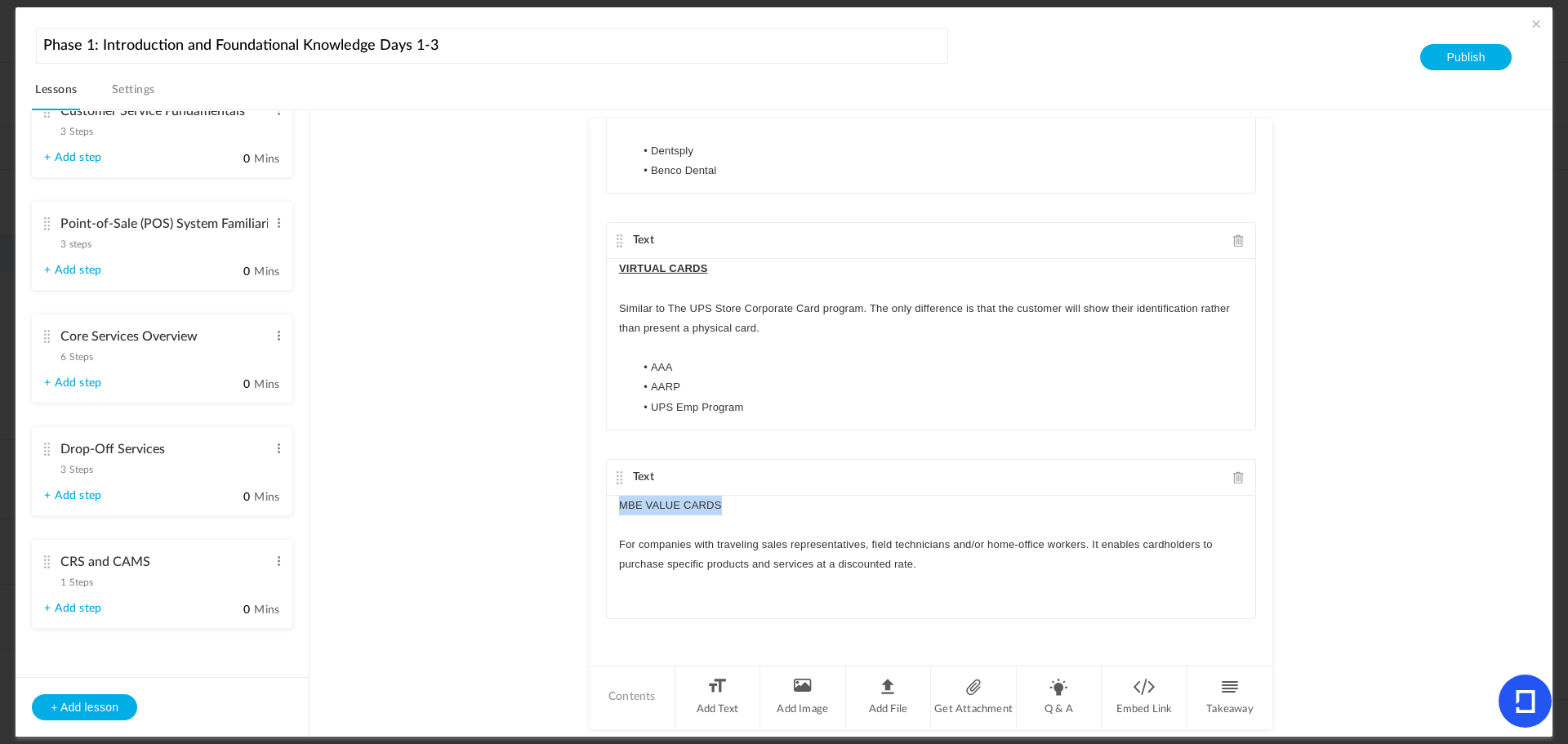
drag, startPoint x: 725, startPoint y: 506, endPoint x: 582, endPoint y: 508, distance: 143.0
click at [582, 508] on au-course-substep "Text Commerce Ready Services (CRS) programs are built around large national com…" at bounding box center [930, 423] width 1204 height 628
click at [983, 593] on div "MBE VALUE CARDS For companies with traveling sales representatives, field techn…" at bounding box center [931, 556] width 648 height 122
click at [706, 701] on li "Add Text" at bounding box center [718, 696] width 86 height 62
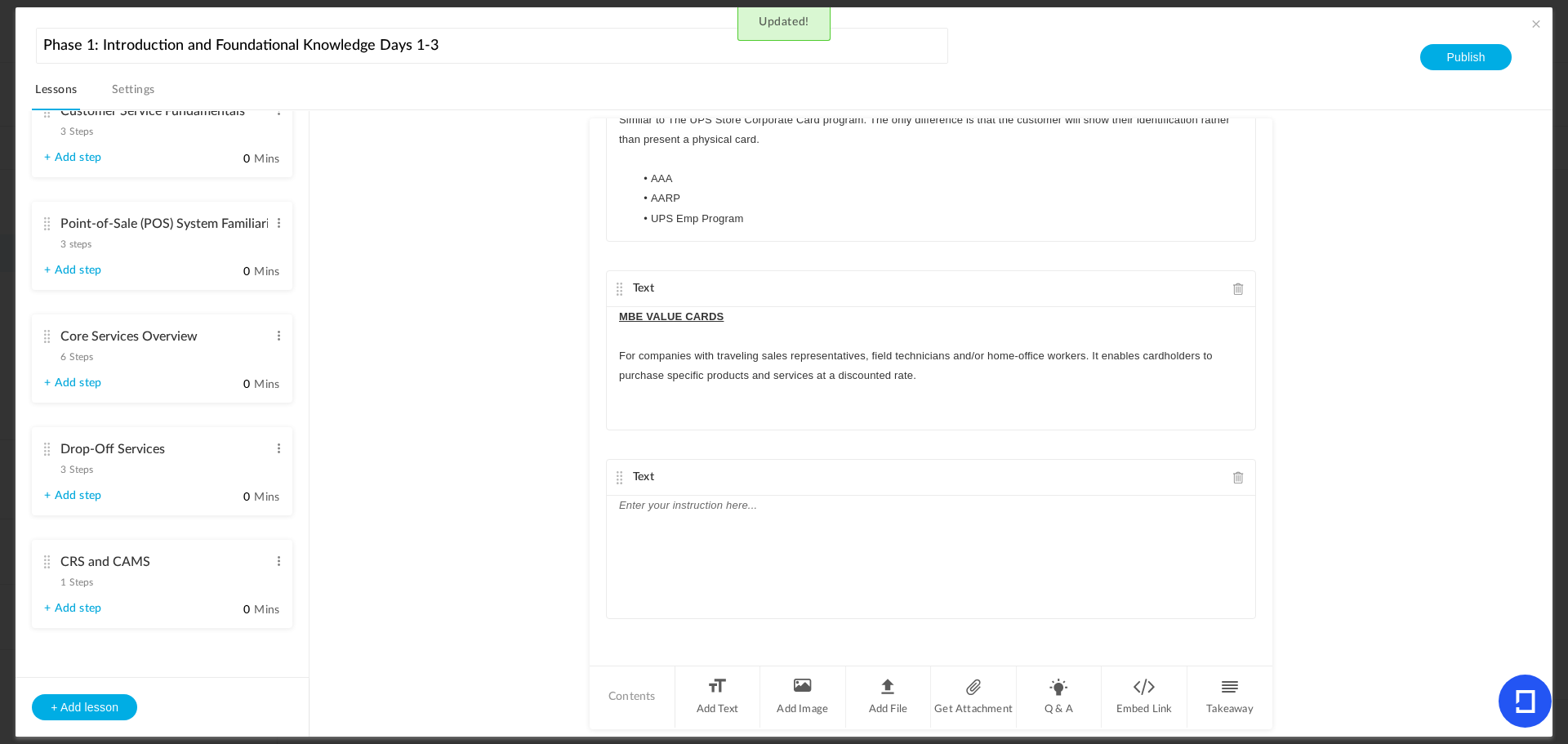
click at [728, 514] on p at bounding box center [931, 505] width 624 height 20
click at [829, 507] on p "ALTERNATE DELIVERY LOCATION" at bounding box center [931, 505] width 624 height 20
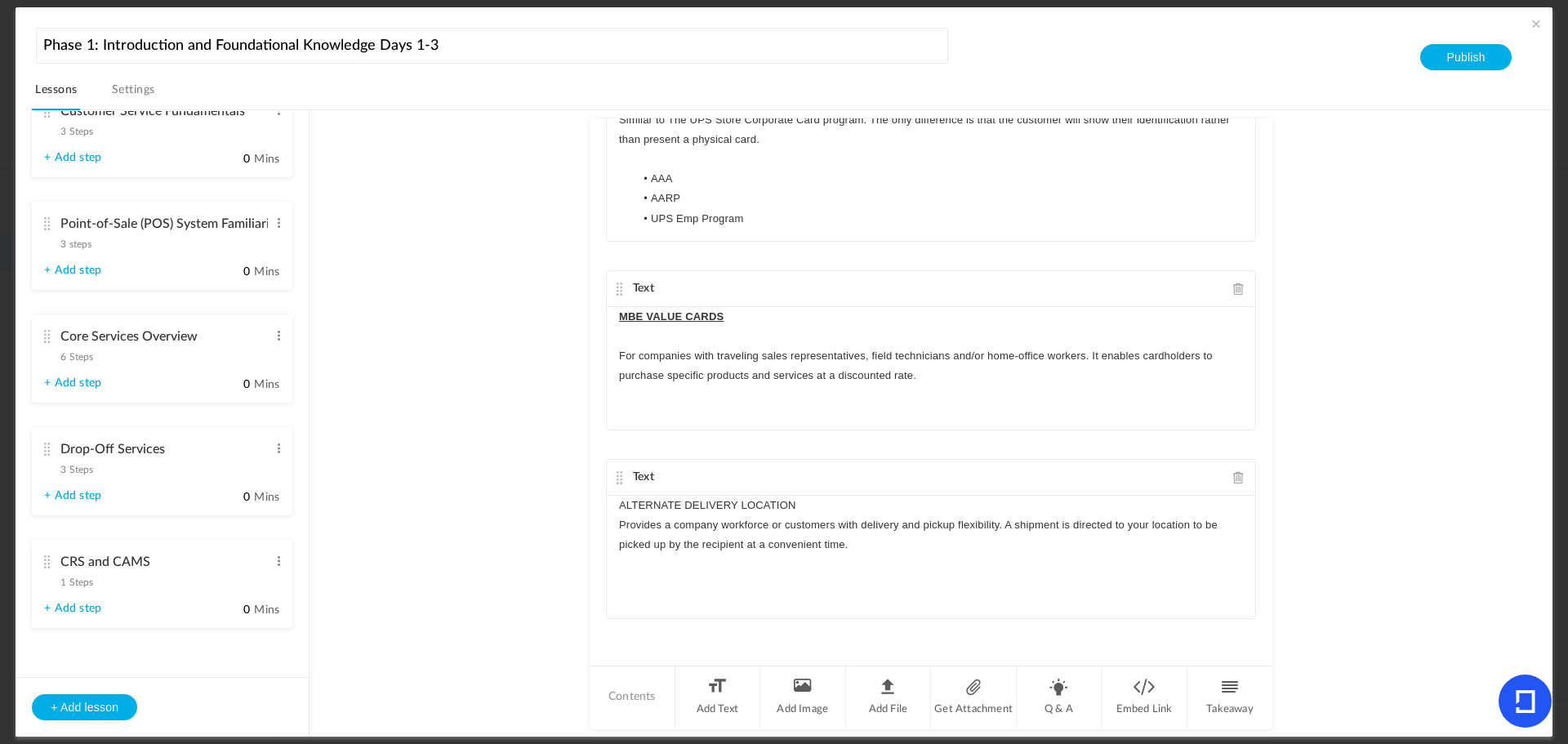
scroll to position [0, 0]
click at [620, 526] on p "Provides a company workforce or customers with delivery and pickup flexibility.…" at bounding box center [931, 535] width 624 height 39
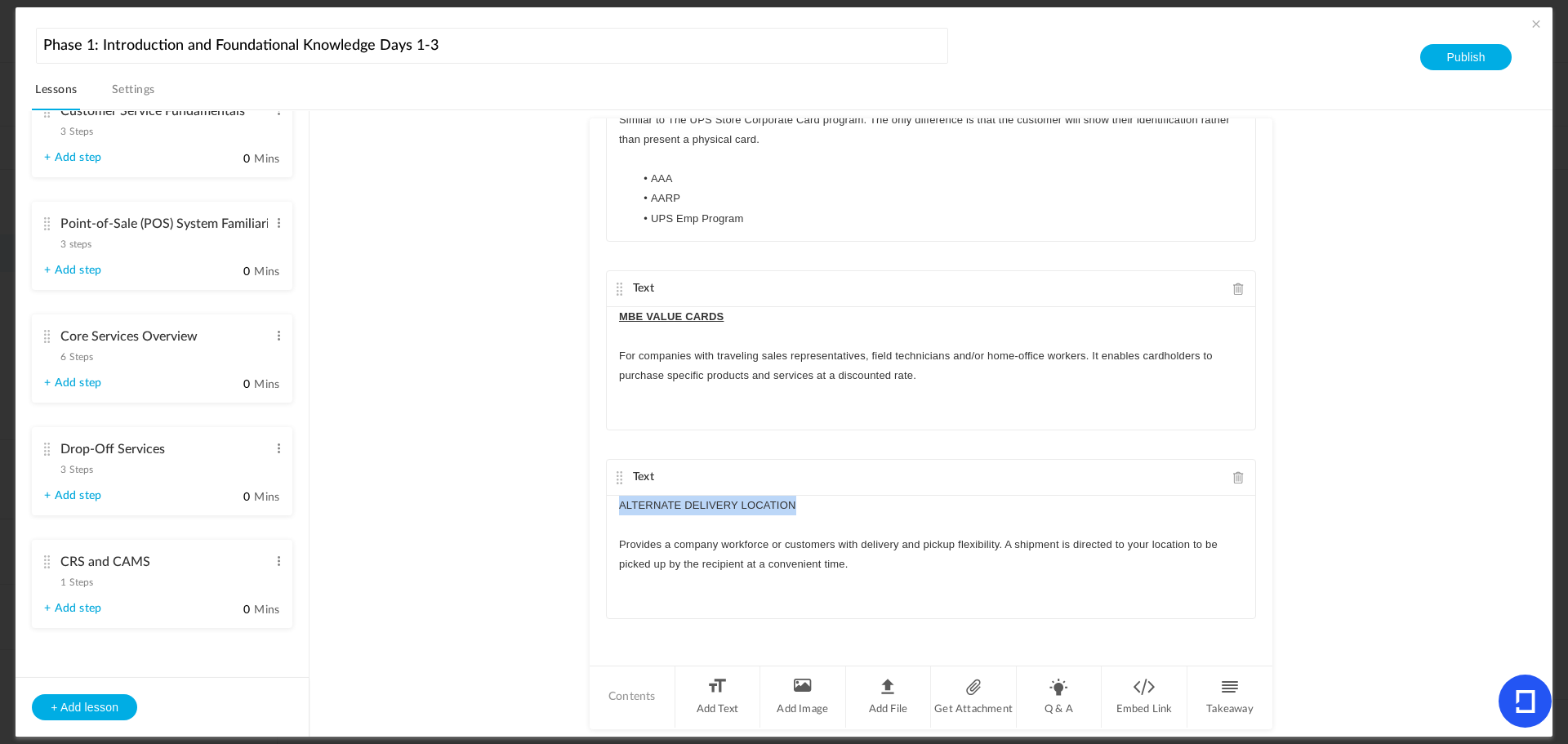
drag, startPoint x: 814, startPoint y: 504, endPoint x: 557, endPoint y: 505, distance: 257.0
click at [557, 505] on au-course-substep "Text Commerce Ready Services (CRS) programs are built around large national com…" at bounding box center [930, 423] width 1204 height 628
click at [896, 572] on p "Provides a company workforce or customers with delivery and pickup flexibility.…" at bounding box center [931, 555] width 624 height 39
click at [855, 561] on p "Provides a company workforce or customers with delivery and pickup flexibility.…" at bounding box center [931, 555] width 624 height 39
click at [619, 582] on p "CDW Ricoh Xerox Bounce" at bounding box center [931, 584] width 624 height 20
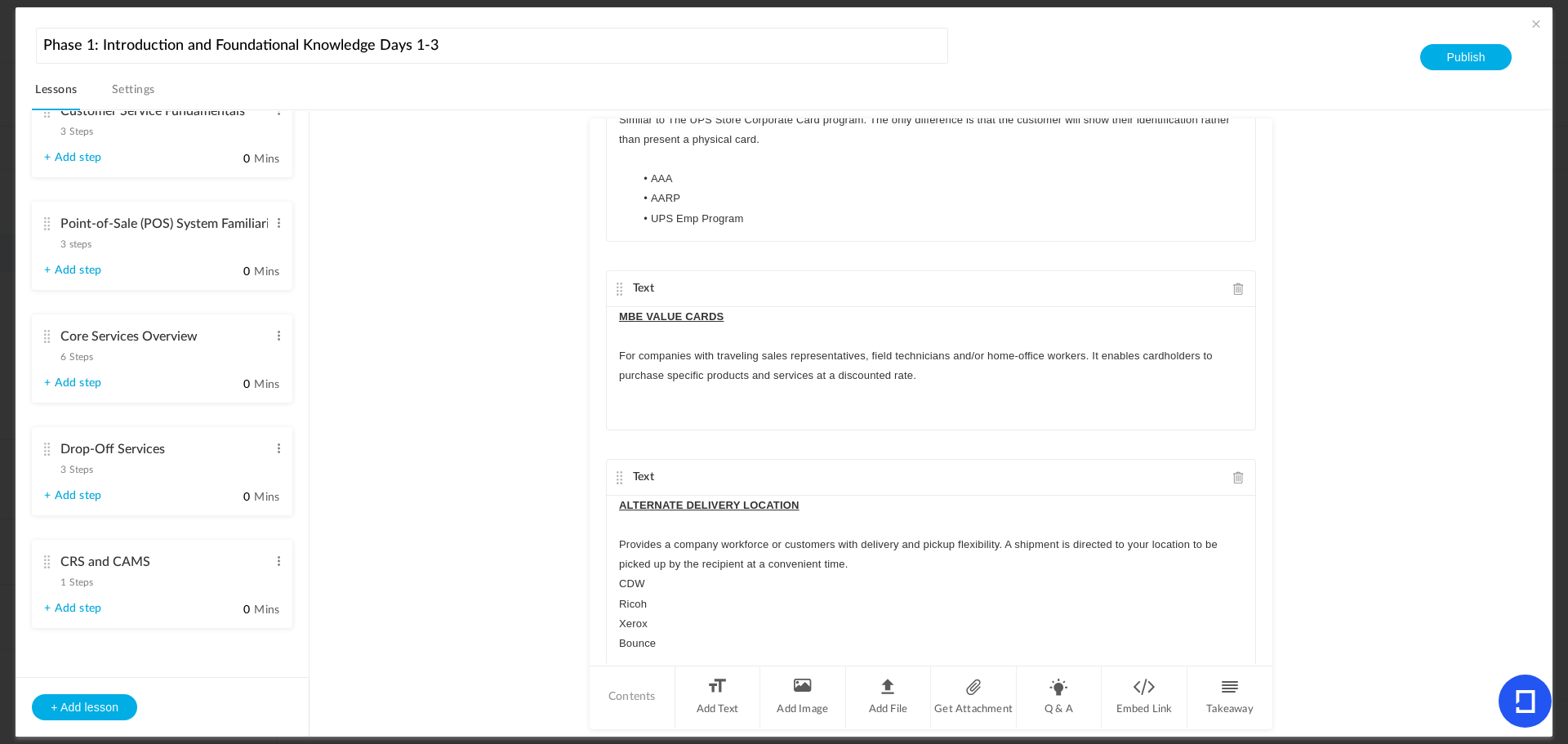
click at [613, 586] on div "ALTERNATE DELIVERY LOCATION Provides a company workforce or customers with deli…" at bounding box center [931, 580] width 648 height 170
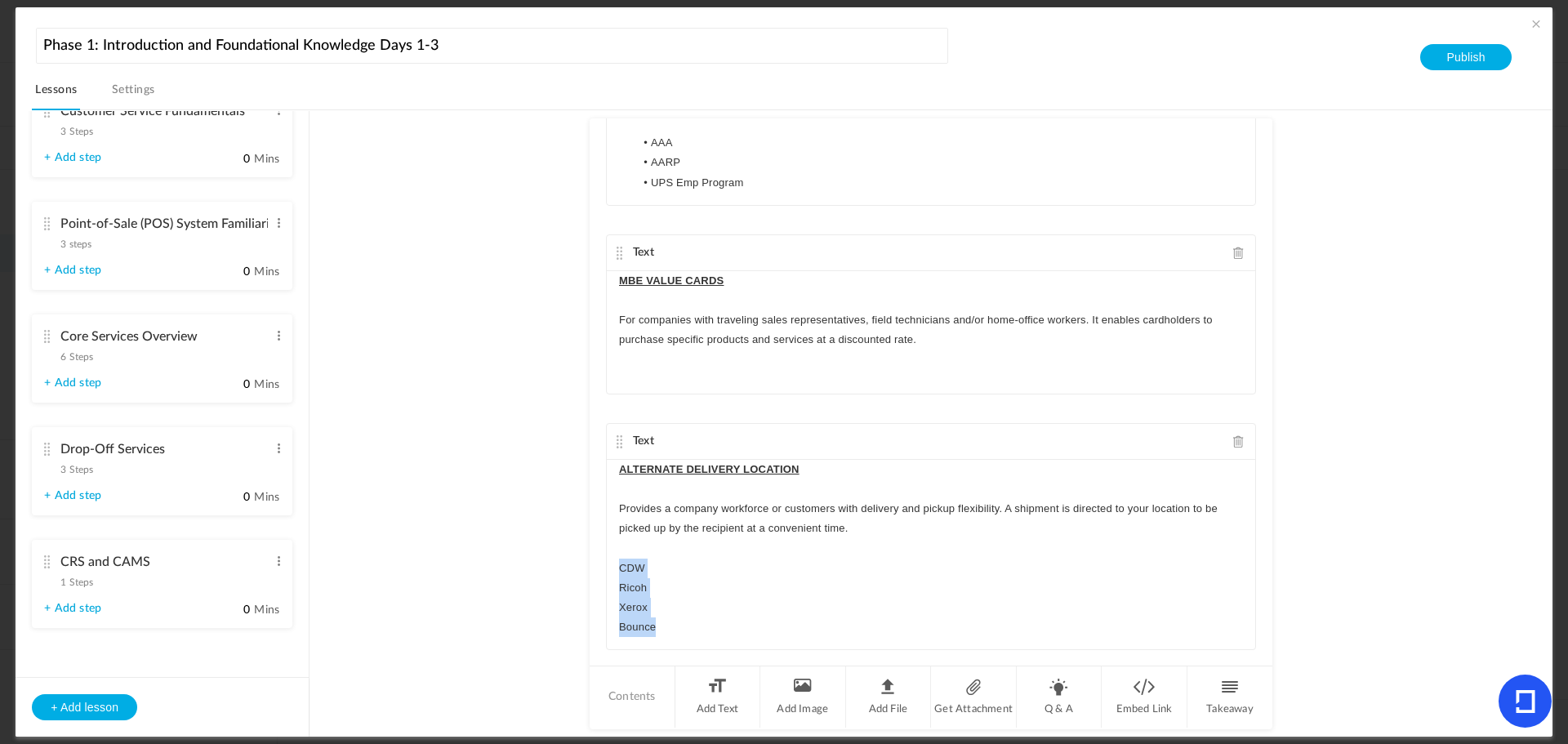
scroll to position [573, 0]
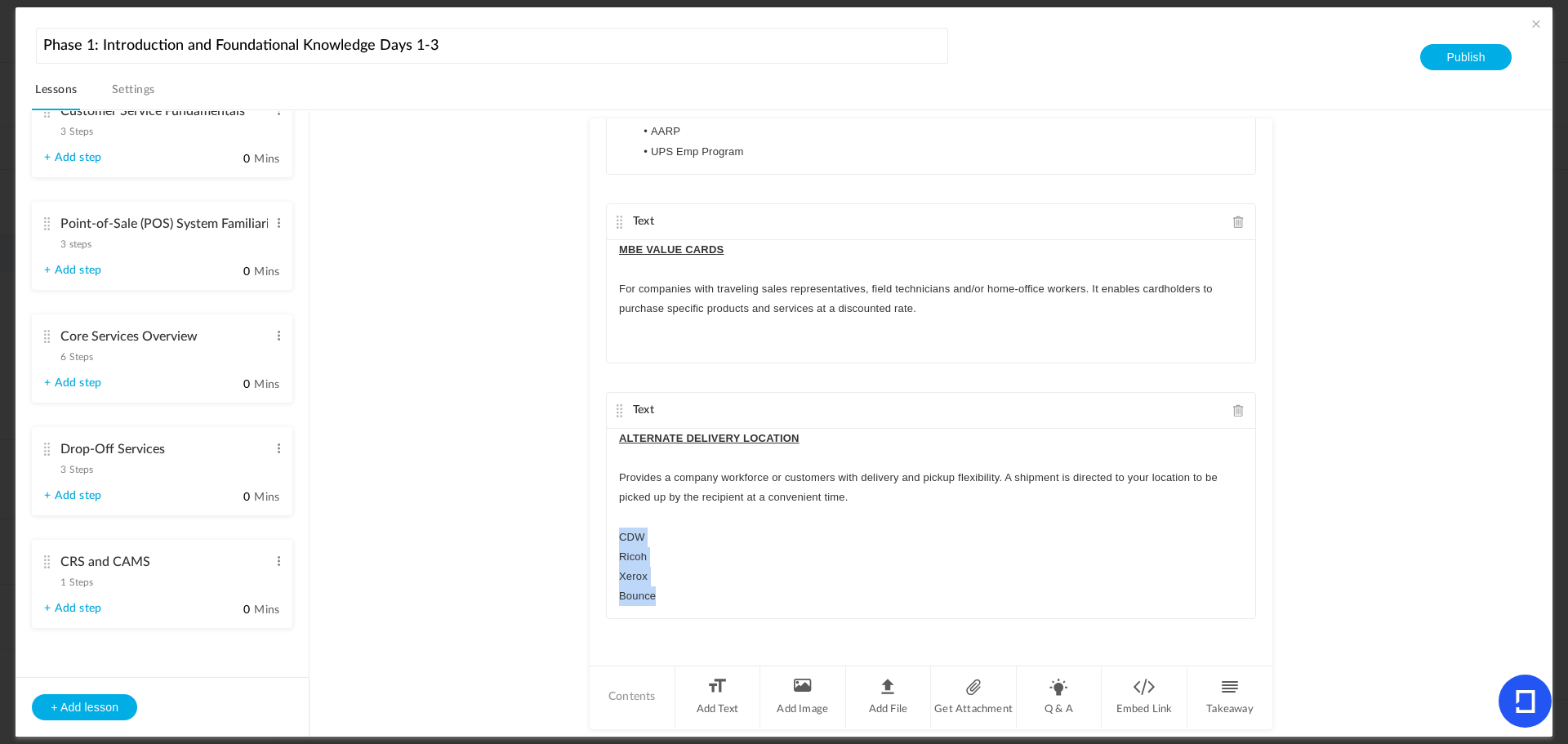
drag, startPoint x: 615, startPoint y: 601, endPoint x: 672, endPoint y: 607, distance: 57.3
click at [672, 607] on div "ALTERNATE DELIVERY LOCATION Provides a company workforce or customers with deli…" at bounding box center [931, 524] width 648 height 190
click at [746, 565] on icon "button" at bounding box center [743, 565] width 15 height 15
click at [960, 570] on li "Xerox" at bounding box center [939, 577] width 609 height 20
click at [715, 703] on li "Add Text" at bounding box center [718, 696] width 86 height 62
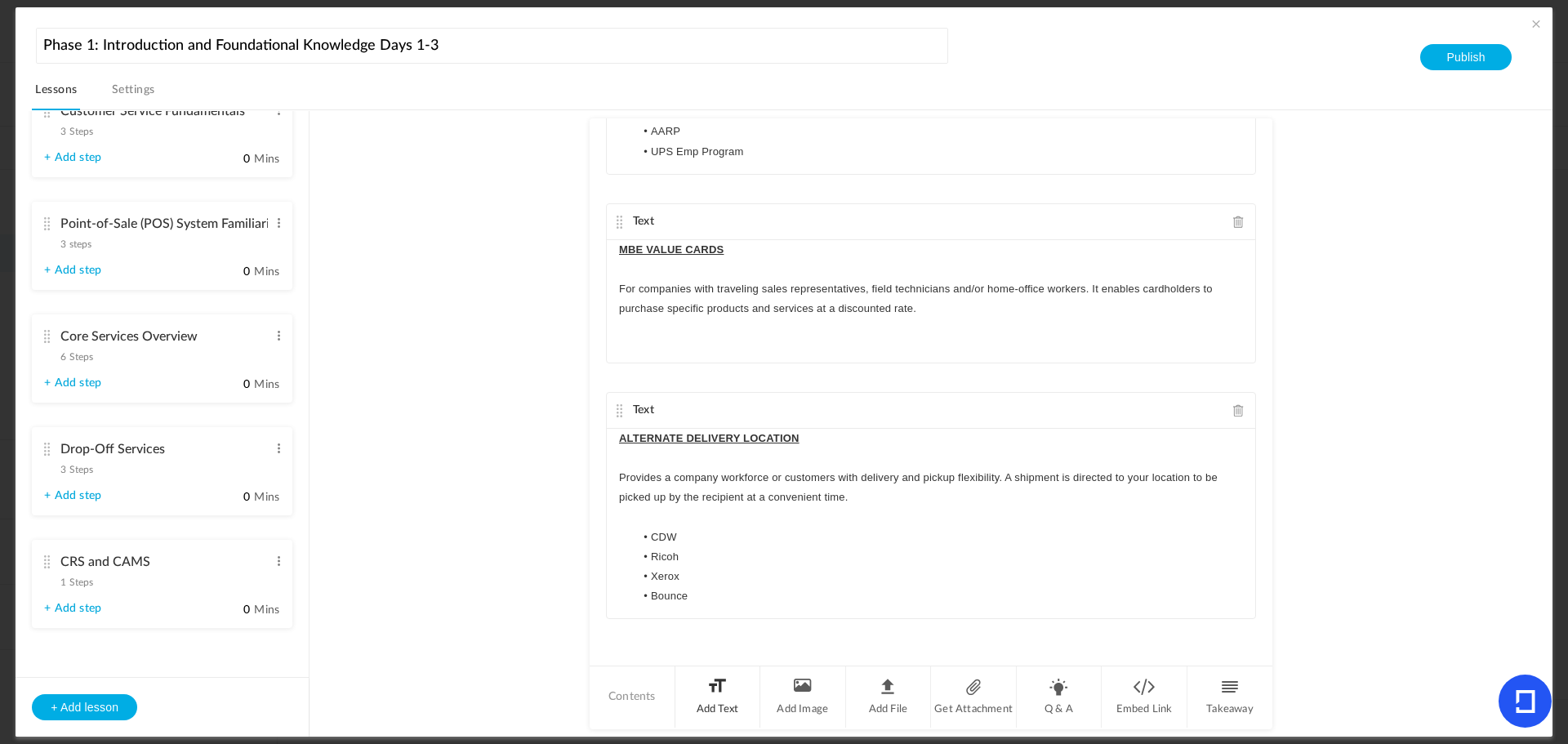
scroll to position [762, 0]
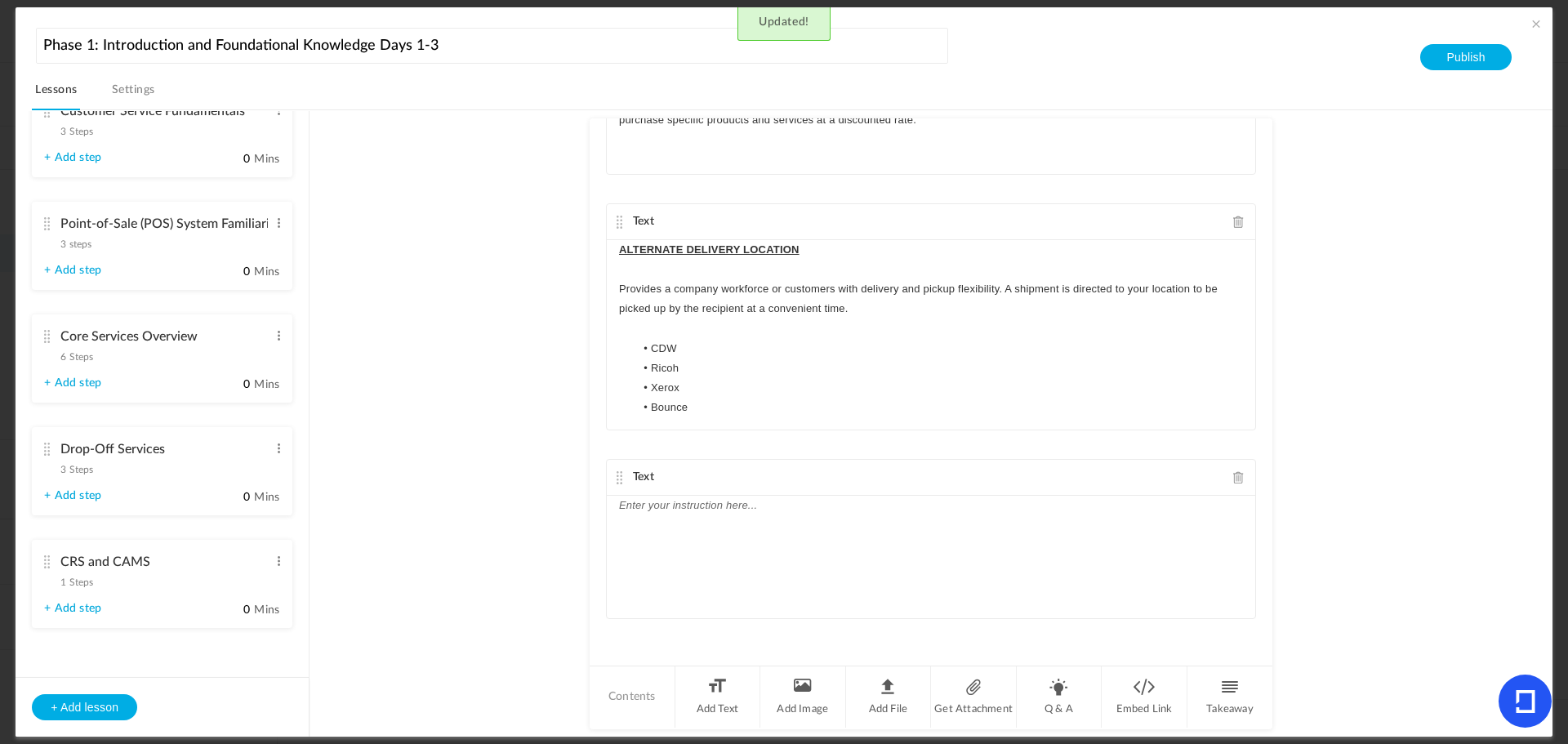
click at [737, 531] on div at bounding box center [931, 556] width 648 height 122
click at [755, 501] on p "THE UPS STORE 360" at bounding box center [931, 505] width 624 height 20
click at [766, 504] on p "THE UPS STORE 360 Returns™ Program" at bounding box center [931, 505] width 624 height 20
click at [876, 503] on p "THE UPS STORE 360 RETURNS™ Program" at bounding box center [931, 505] width 624 height 20
click at [971, 492] on div "Text" at bounding box center [931, 478] width 648 height 36
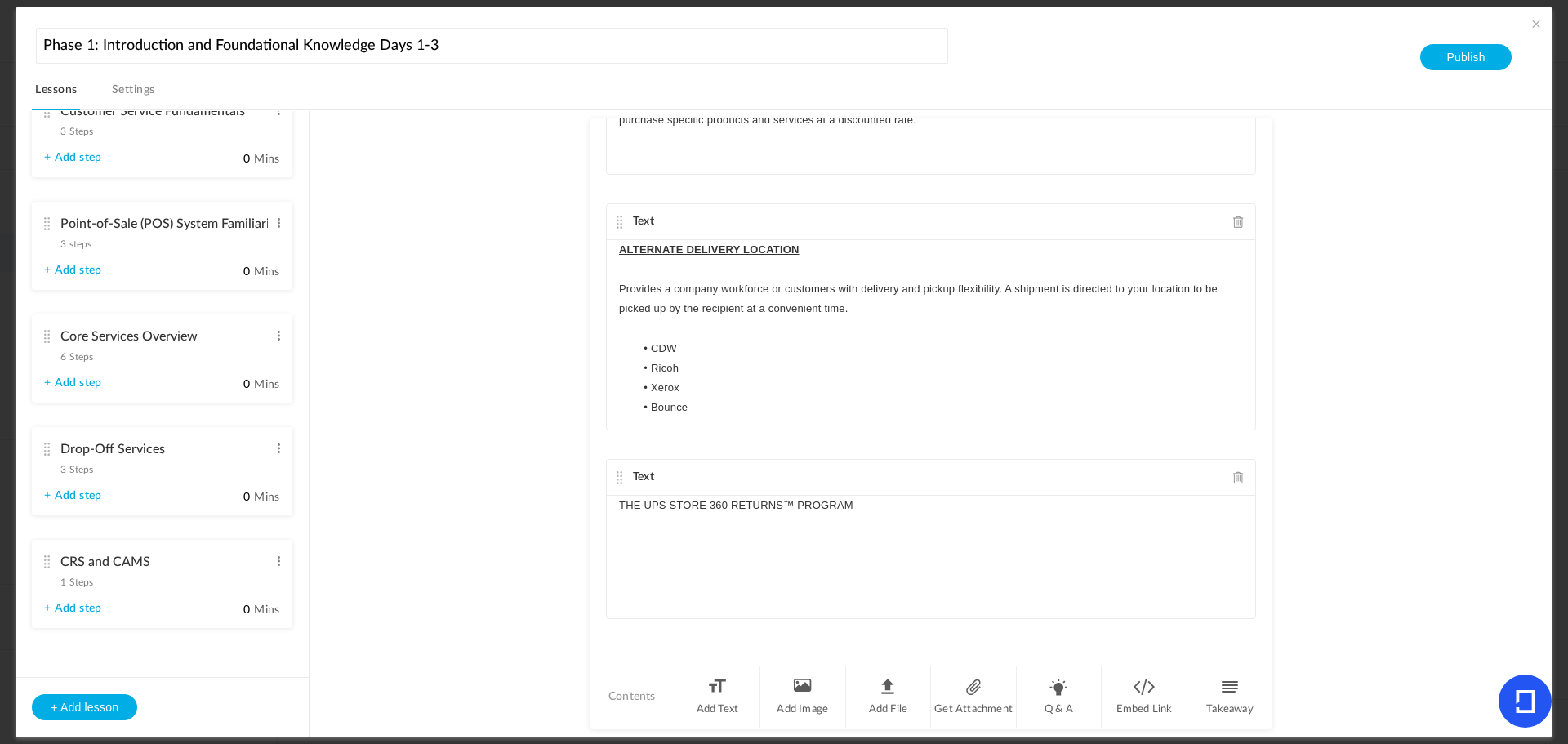
click at [943, 514] on p "THE UPS STORE 360 RETURNS™ PROGRAM" at bounding box center [931, 505] width 624 height 20
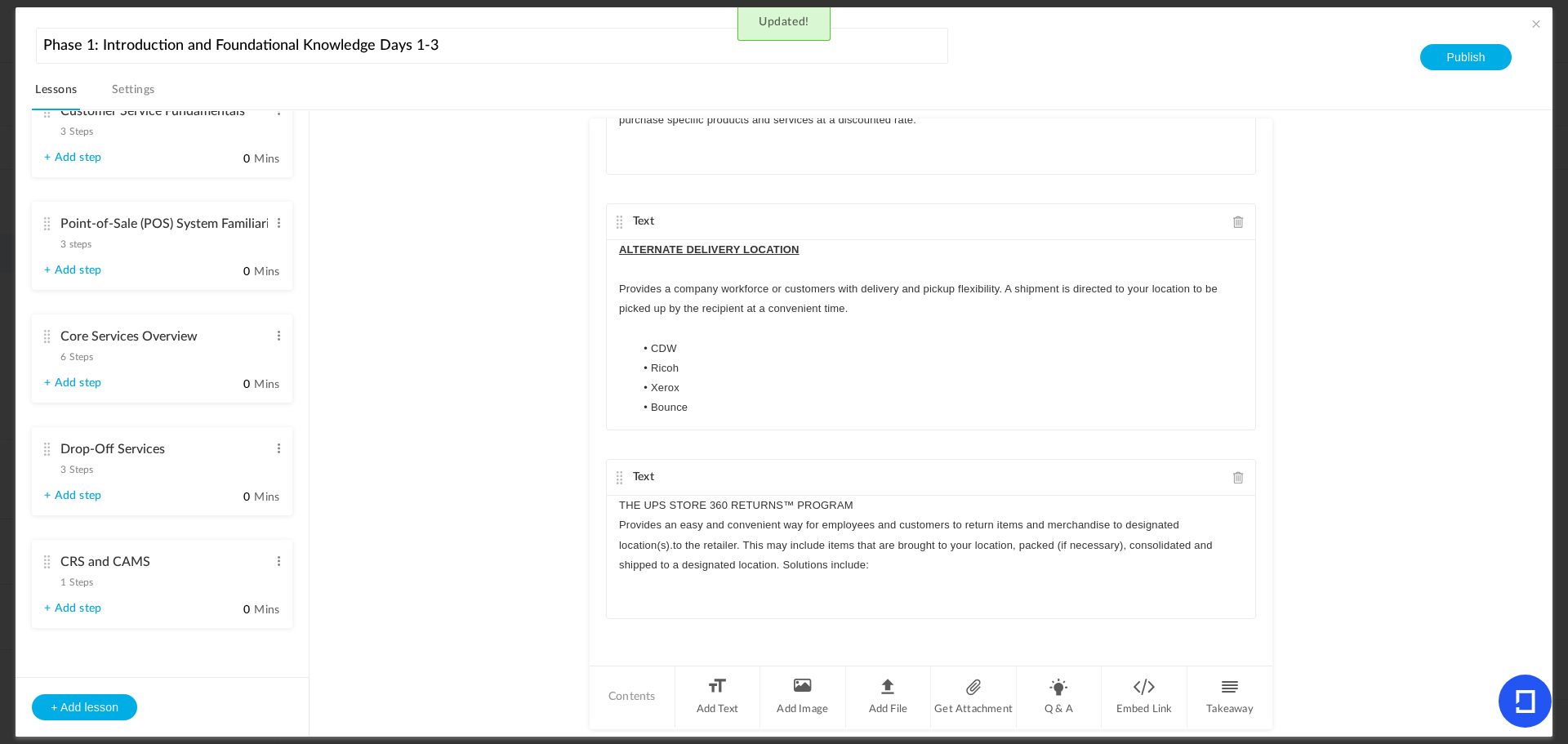
scroll to position [0, 0]
click at [623, 524] on p "Provides an easy and convenient way for employees and customers to return items…" at bounding box center [931, 545] width 624 height 60
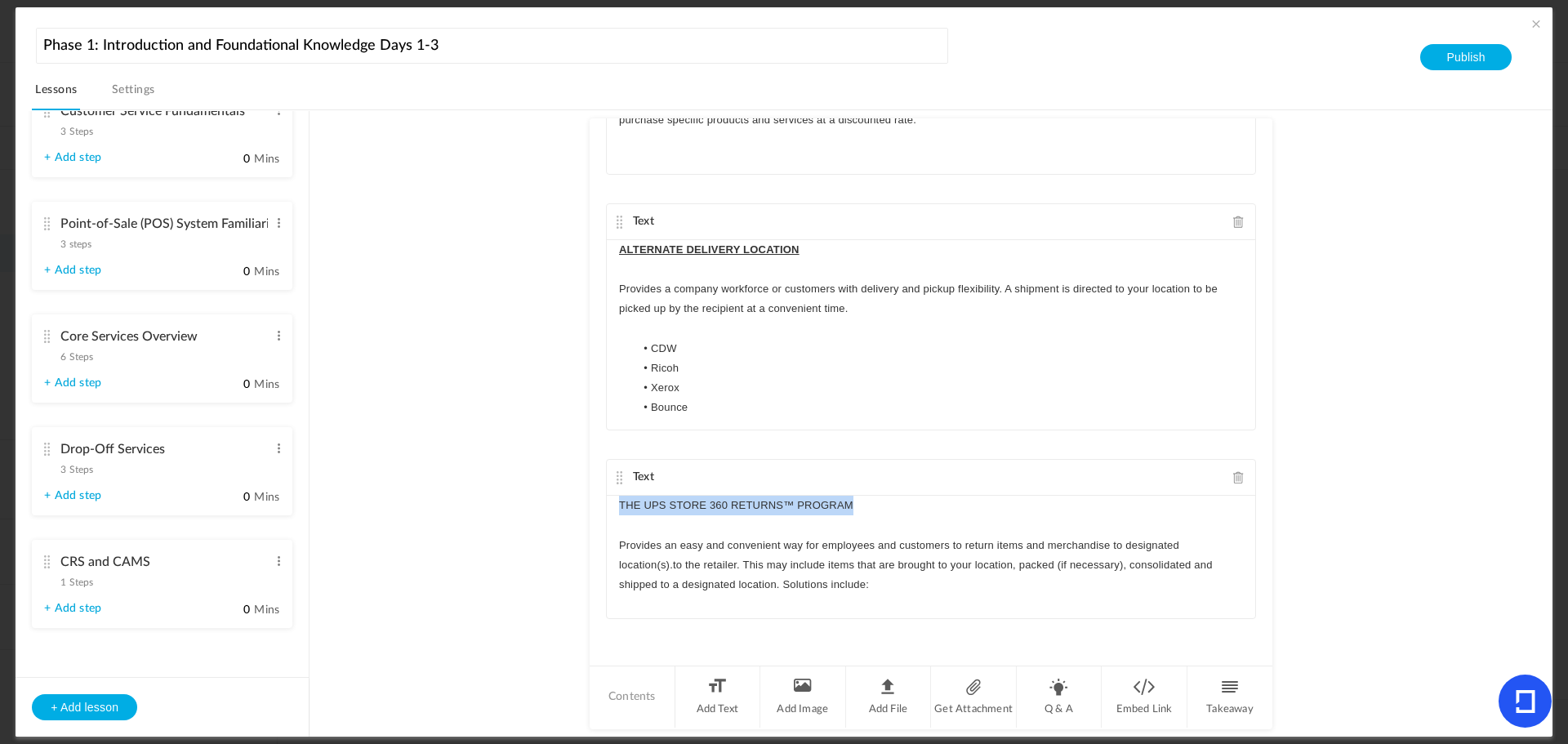
drag, startPoint x: 854, startPoint y: 504, endPoint x: 572, endPoint y: 511, distance: 282.1
click at [575, 510] on au-course-substep "Text Commerce Ready Services (CRS) programs are built around large national com…" at bounding box center [930, 423] width 1204 height 628
click at [866, 560] on p "Provides an easy and convenient way for employees and customers to return items…" at bounding box center [931, 565] width 624 height 60
click at [911, 592] on p "Provides an easy and convenient way for employees and customers to return items…" at bounding box center [931, 565] width 624 height 60
click at [927, 596] on div "THE UPS STORE 360 RETURNS™ PROGRAM Provides an easy and convenient way for empl…" at bounding box center [931, 556] width 648 height 122
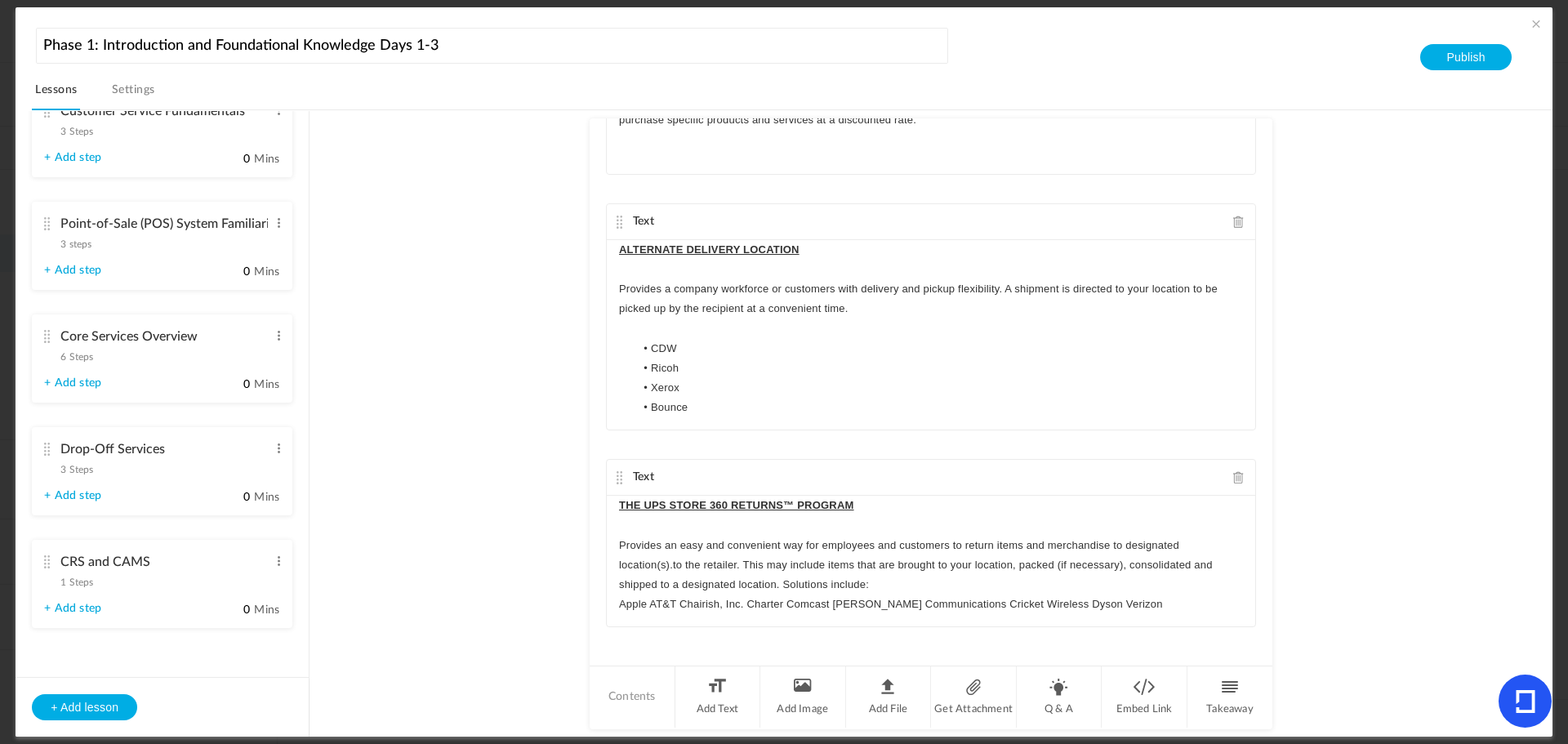
click at [621, 602] on p "Apple AT&T Chairish, Inc. Charter Comcast Cox Communications Cricket Wireless D…" at bounding box center [931, 605] width 624 height 20
click at [647, 626] on p "Apple AT&T Chairish, Inc. Charter Comcast Cox Communications Cricket Wireless D…" at bounding box center [931, 624] width 624 height 20
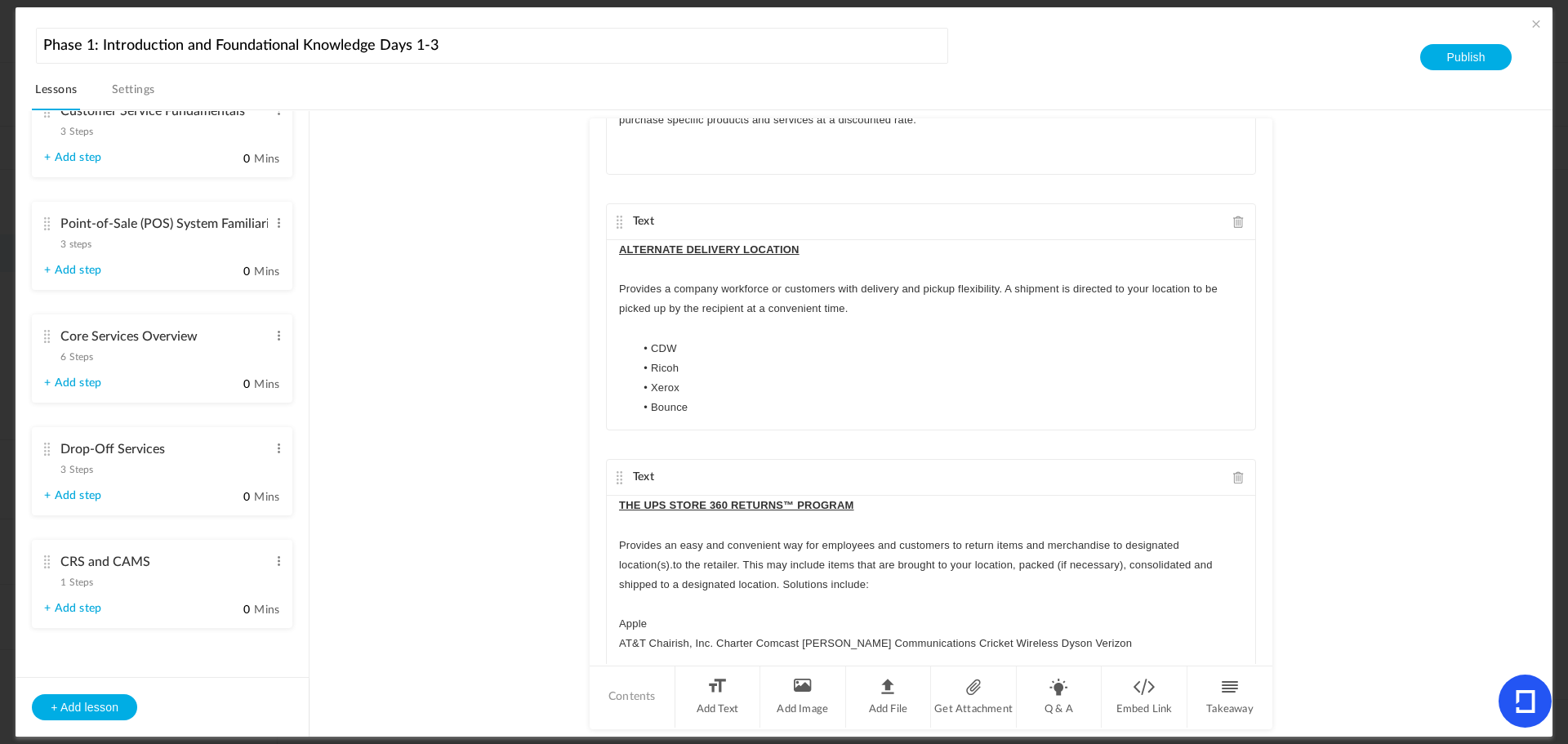
click at [646, 641] on p "AT&T Chairish, Inc. Charter Comcast Cox Communications Cricket Wireless Dyson V…" at bounding box center [931, 644] width 624 height 20
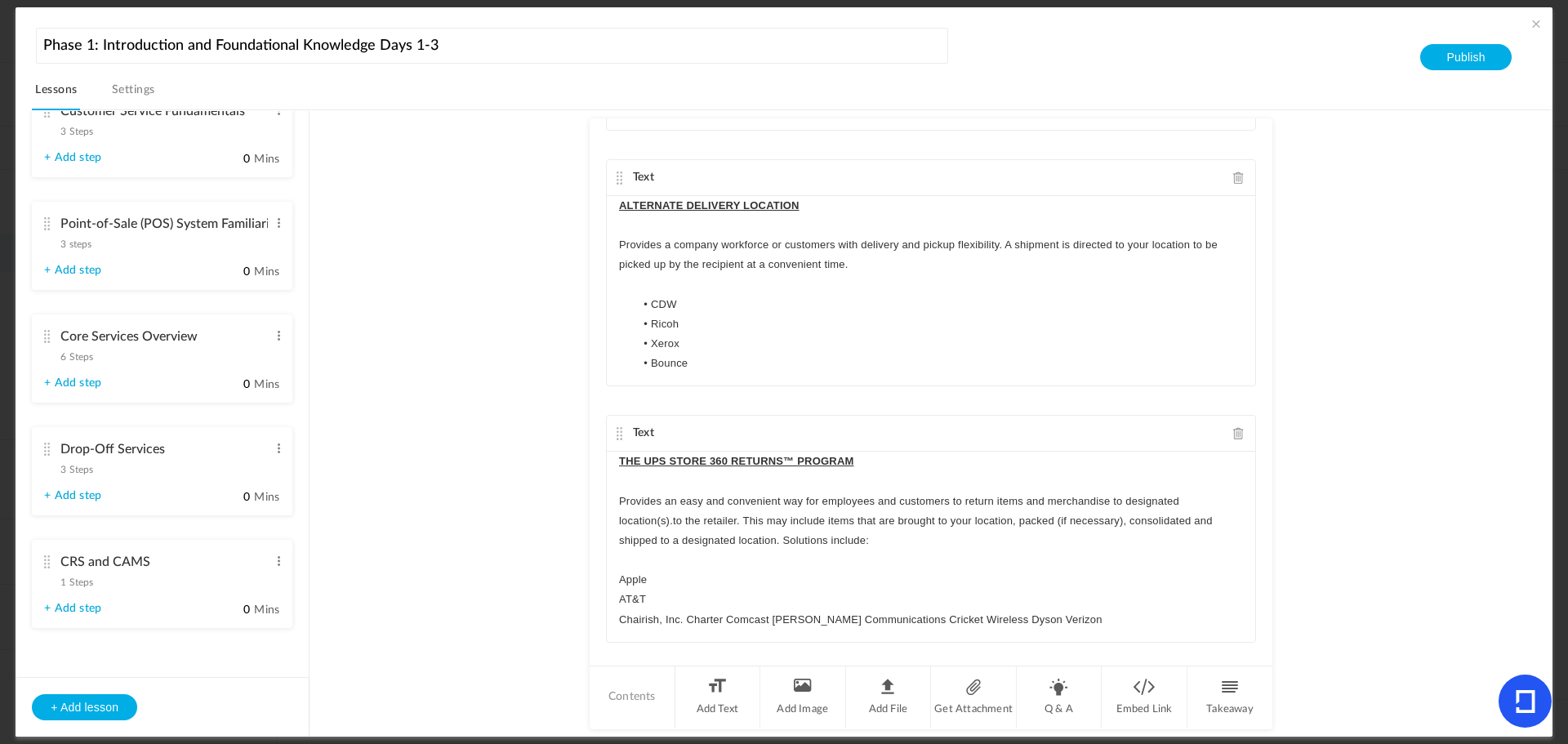
scroll to position [830, 0]
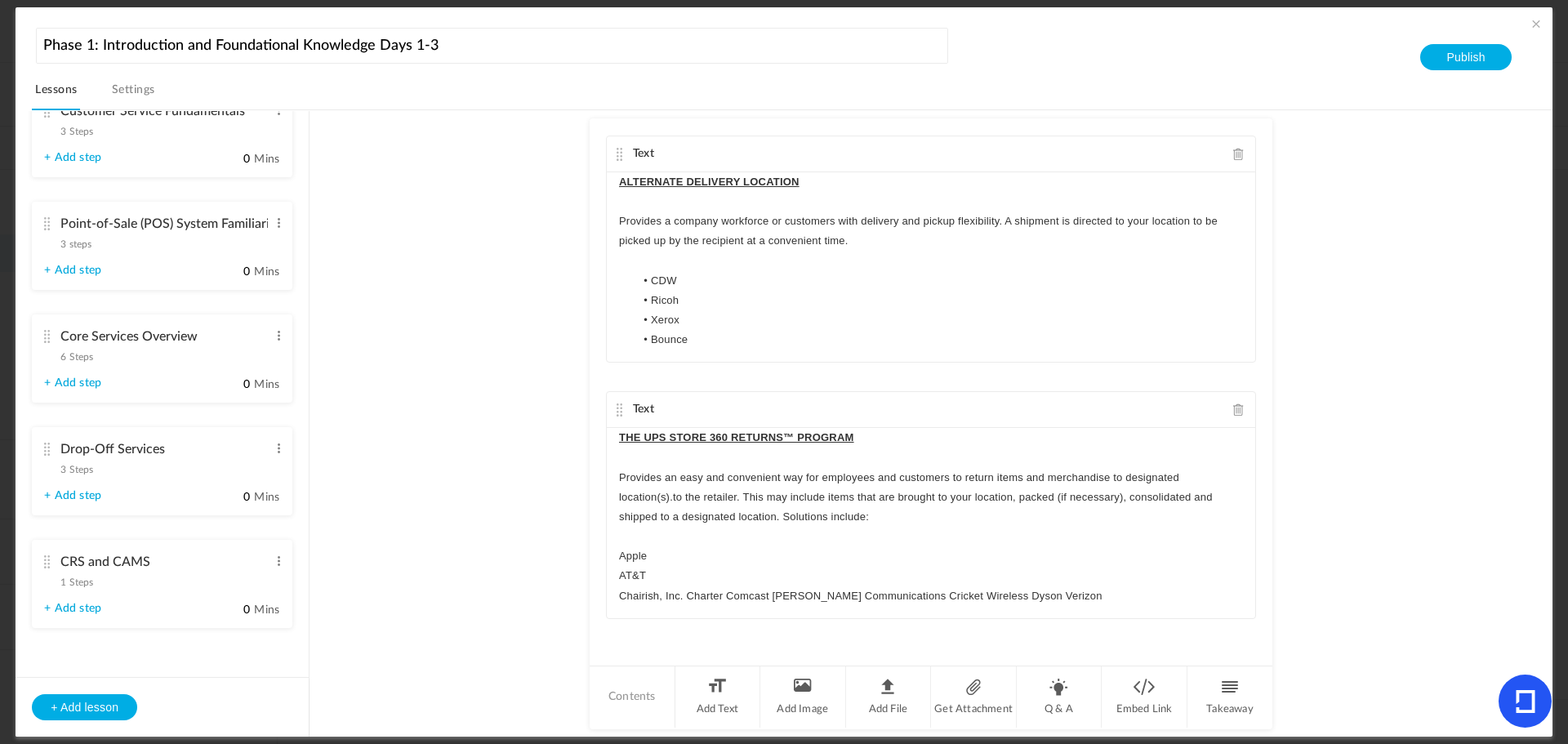
click at [684, 596] on p "Chairish, Inc. Charter Comcast Cox Communications Cricket Wireless Dyson Verizon" at bounding box center [931, 596] width 624 height 20
click at [656, 615] on p "Charter Comcast Cox Communications Cricket Wireless Dyson Verizon" at bounding box center [931, 616] width 624 height 20
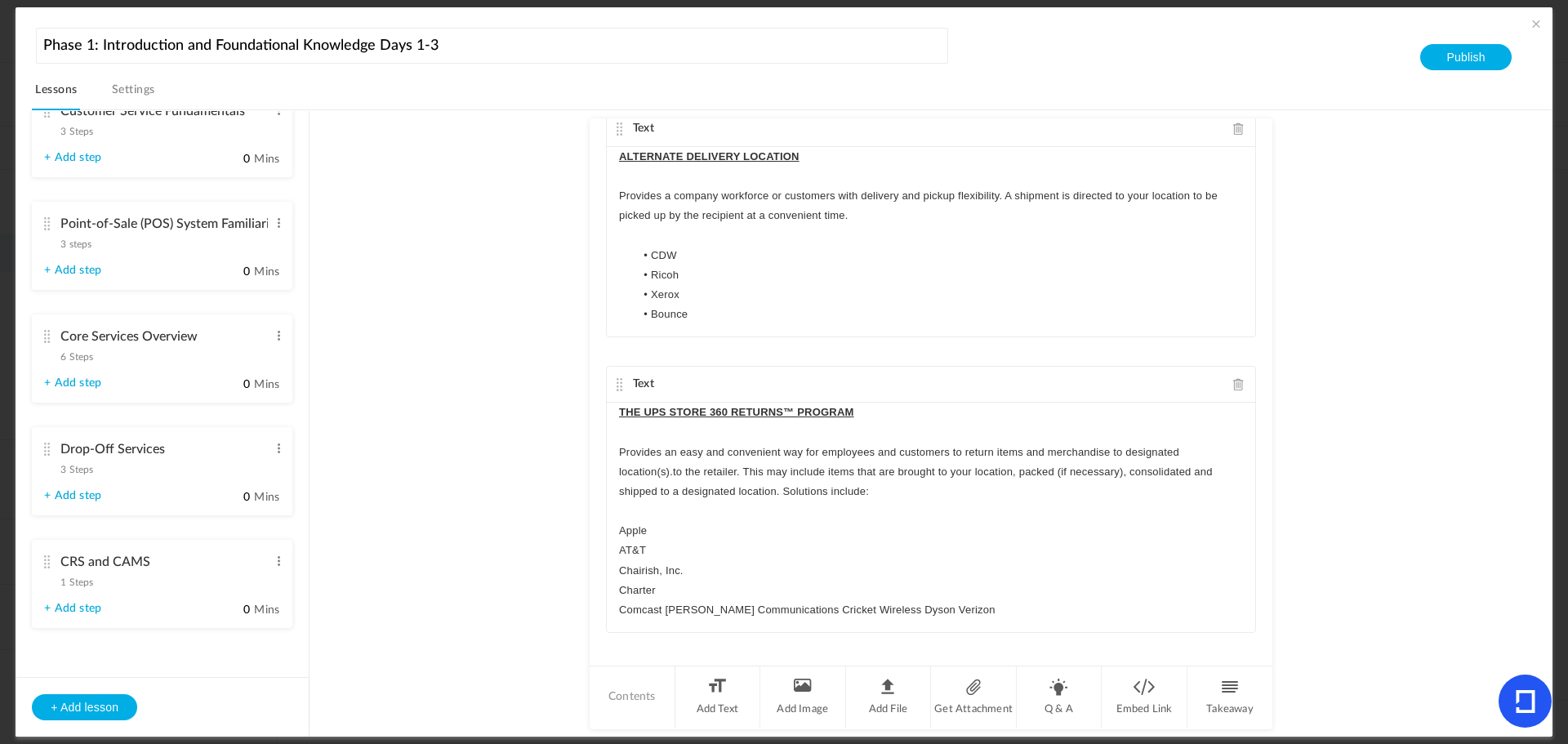
scroll to position [869, 0]
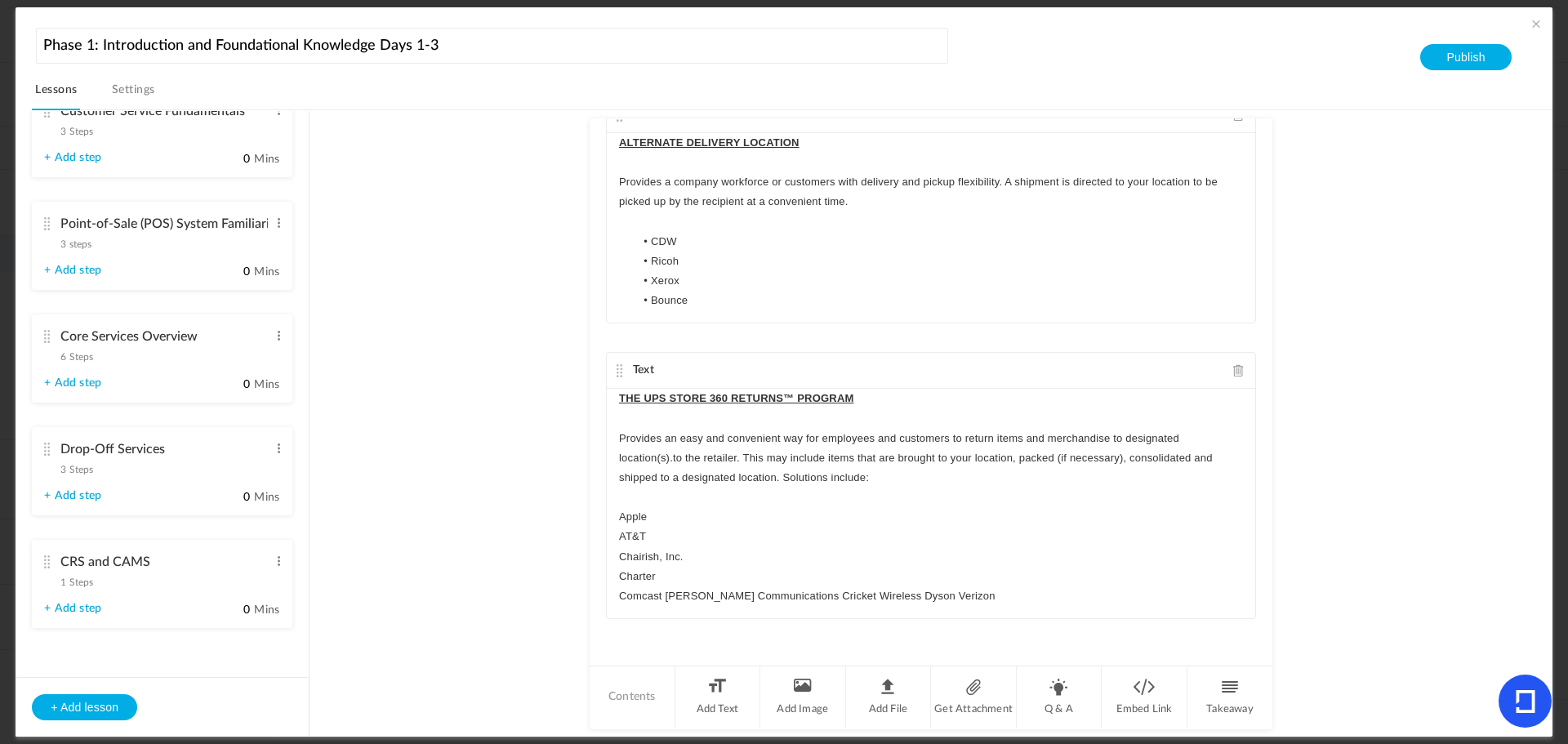
click at [661, 594] on p "Comcast Cox Communications Cricket Wireless Dyson Verizon" at bounding box center [931, 596] width 624 height 20
click at [724, 614] on p "Cox Communications Cricket Wireless Dyson Verizon" at bounding box center [931, 616] width 624 height 20
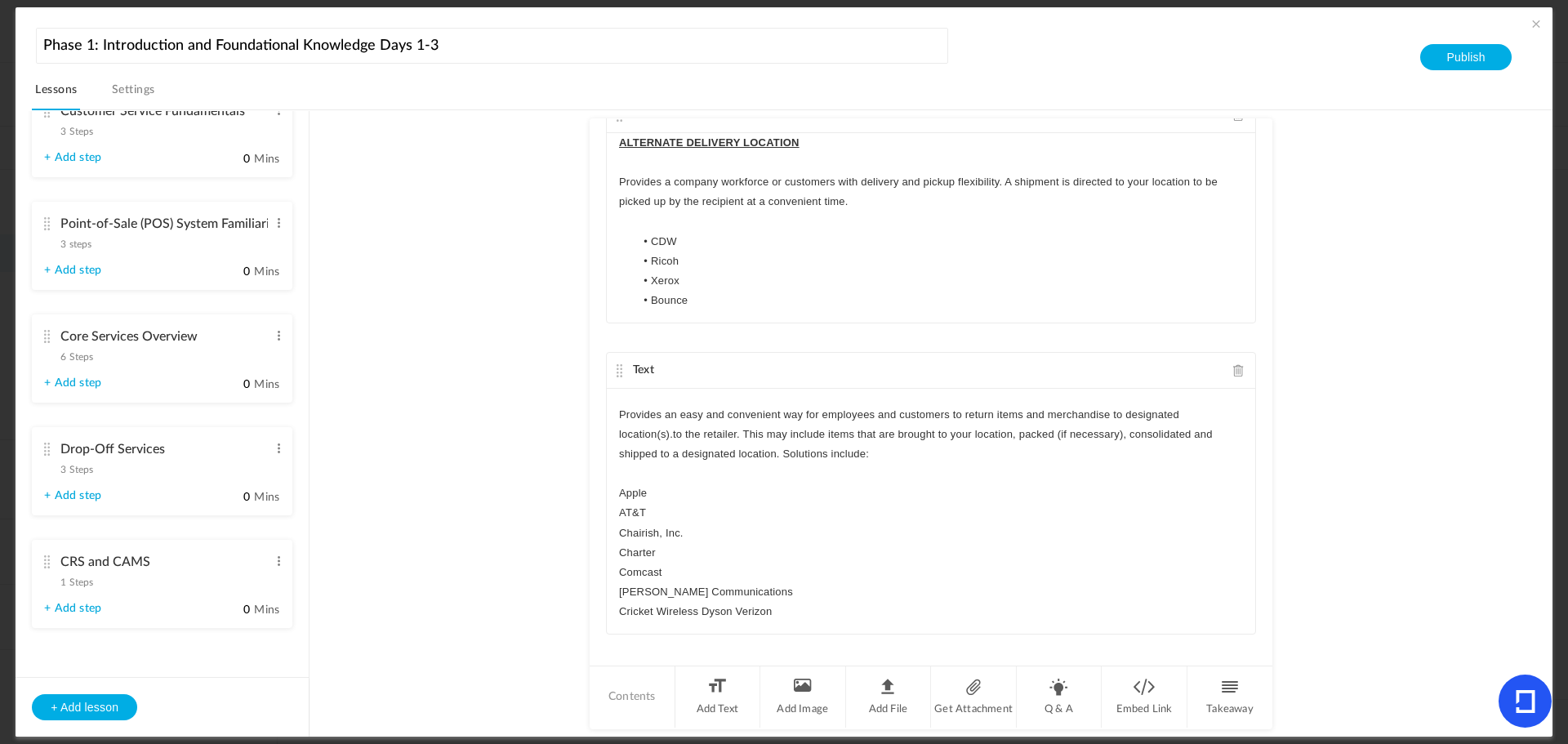
scroll to position [884, 0]
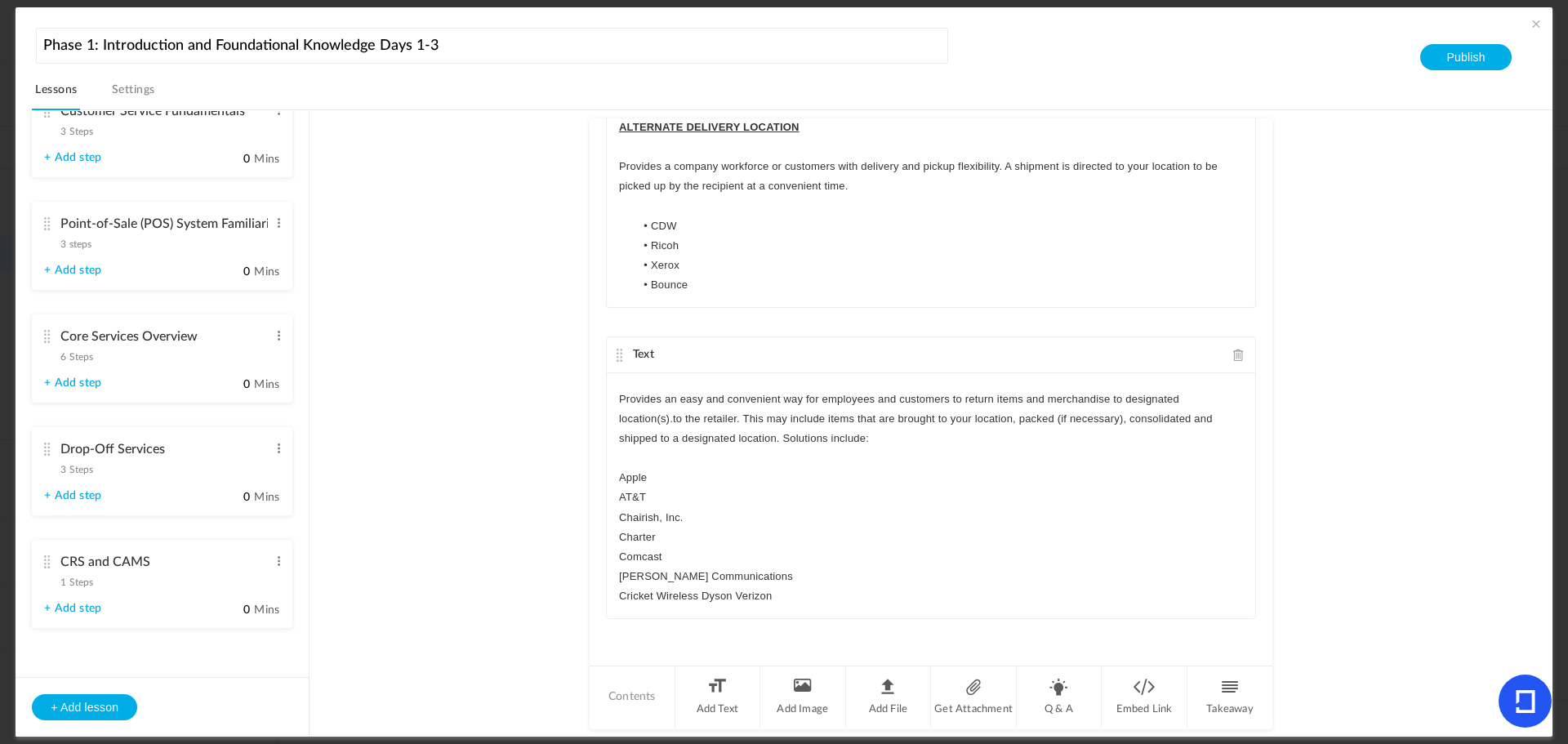
click at [699, 594] on p "Cricket Wireless Dyson Verizon" at bounding box center [931, 596] width 624 height 20
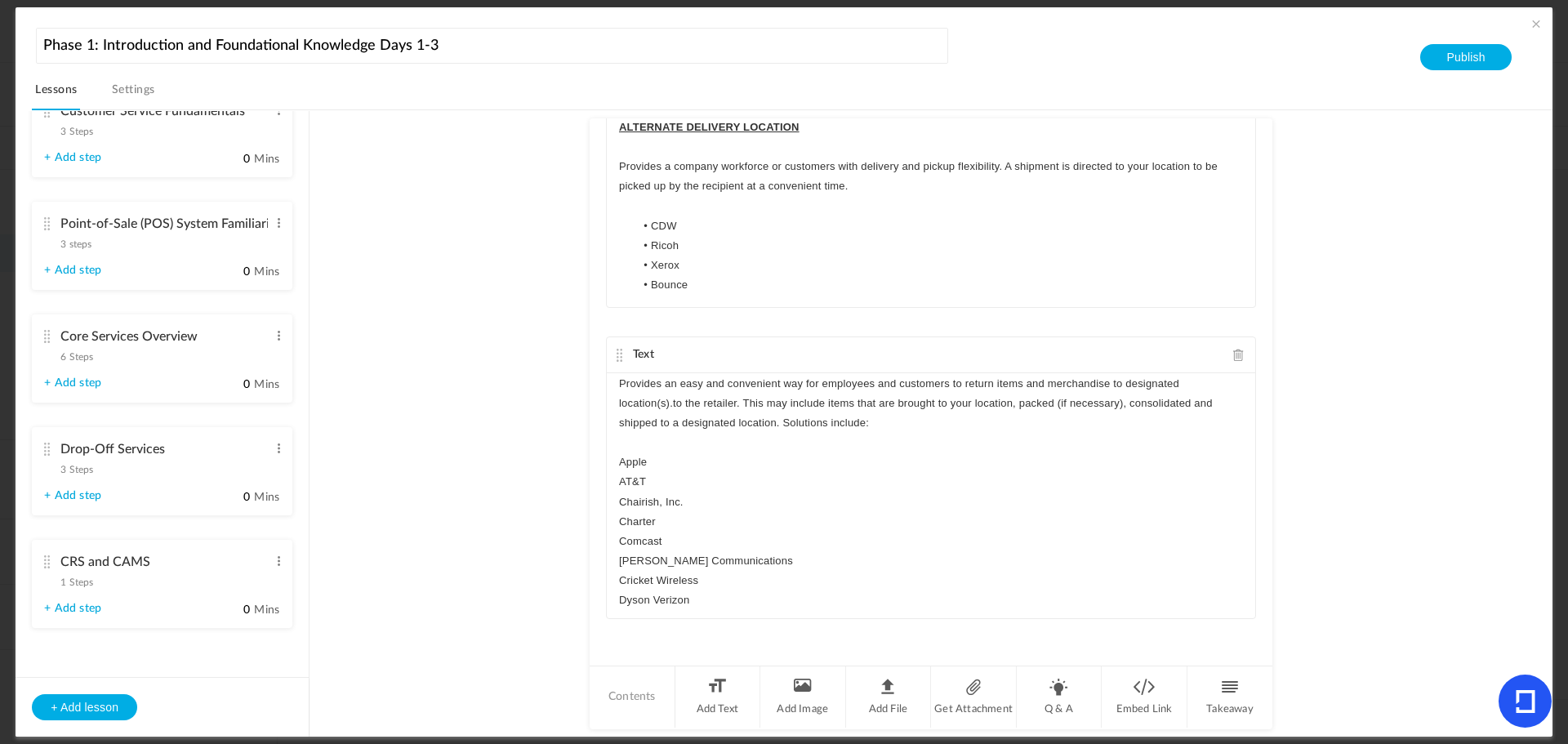
scroll to position [43, 0]
click at [651, 594] on p "Dyson Verizon" at bounding box center [931, 596] width 624 height 20
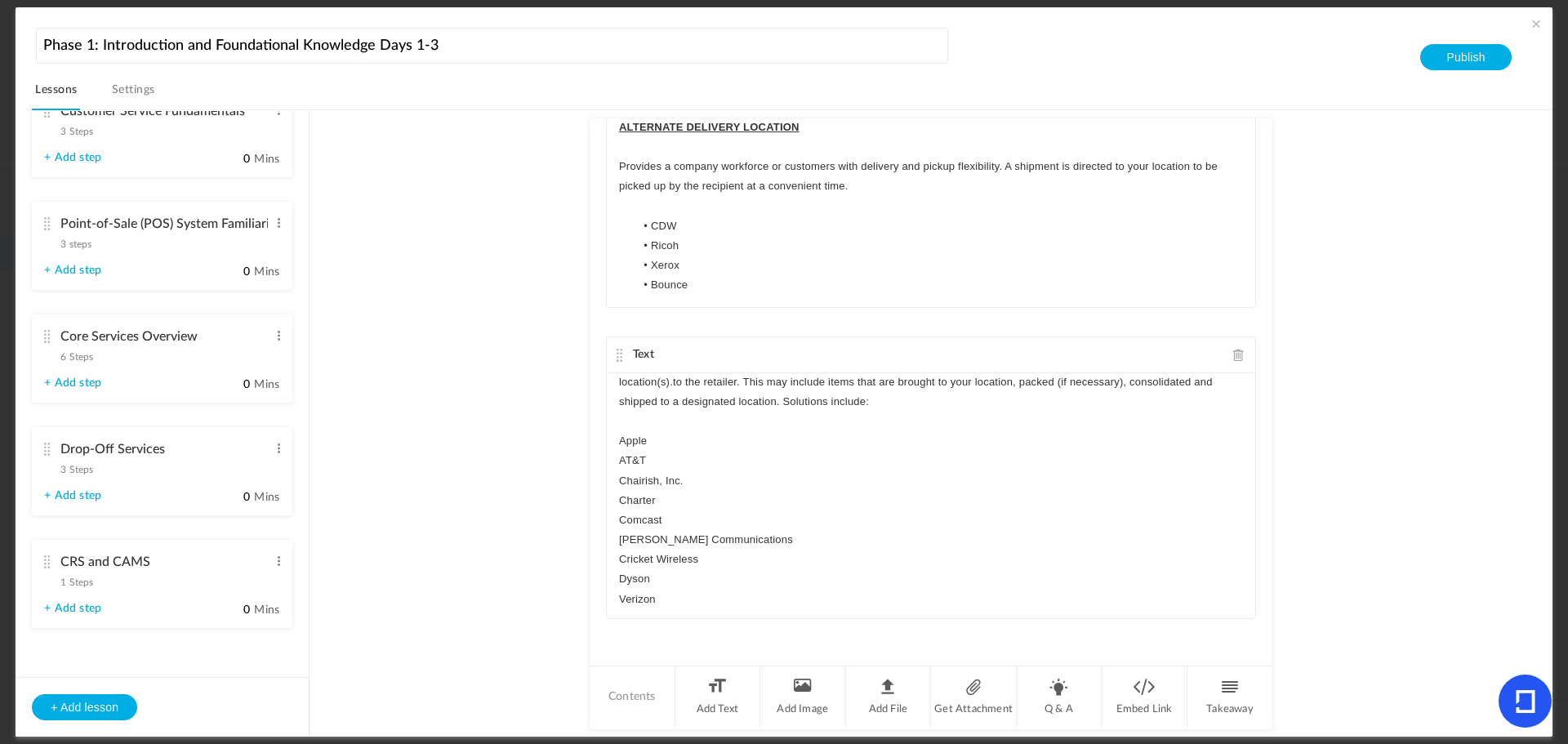
scroll to position [64, 0]
drag, startPoint x: 667, startPoint y: 602, endPoint x: 584, endPoint y: 432, distance: 189.2
click at [584, 432] on au-course-substep "Text Commerce Ready Services (CRS) programs are built around large national com…" at bounding box center [930, 423] width 1204 height 628
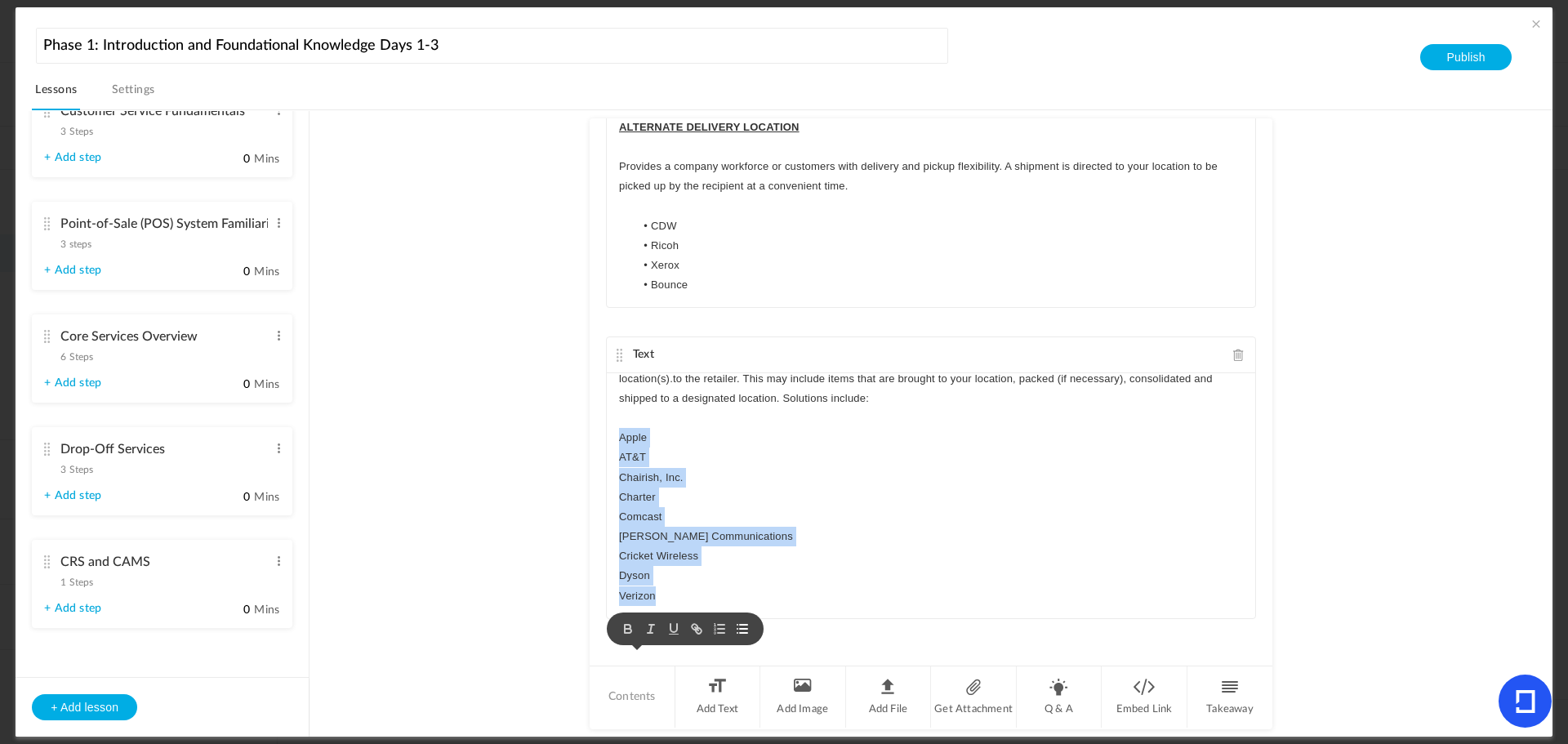
click at [744, 631] on icon "button" at bounding box center [743, 629] width 15 height 15
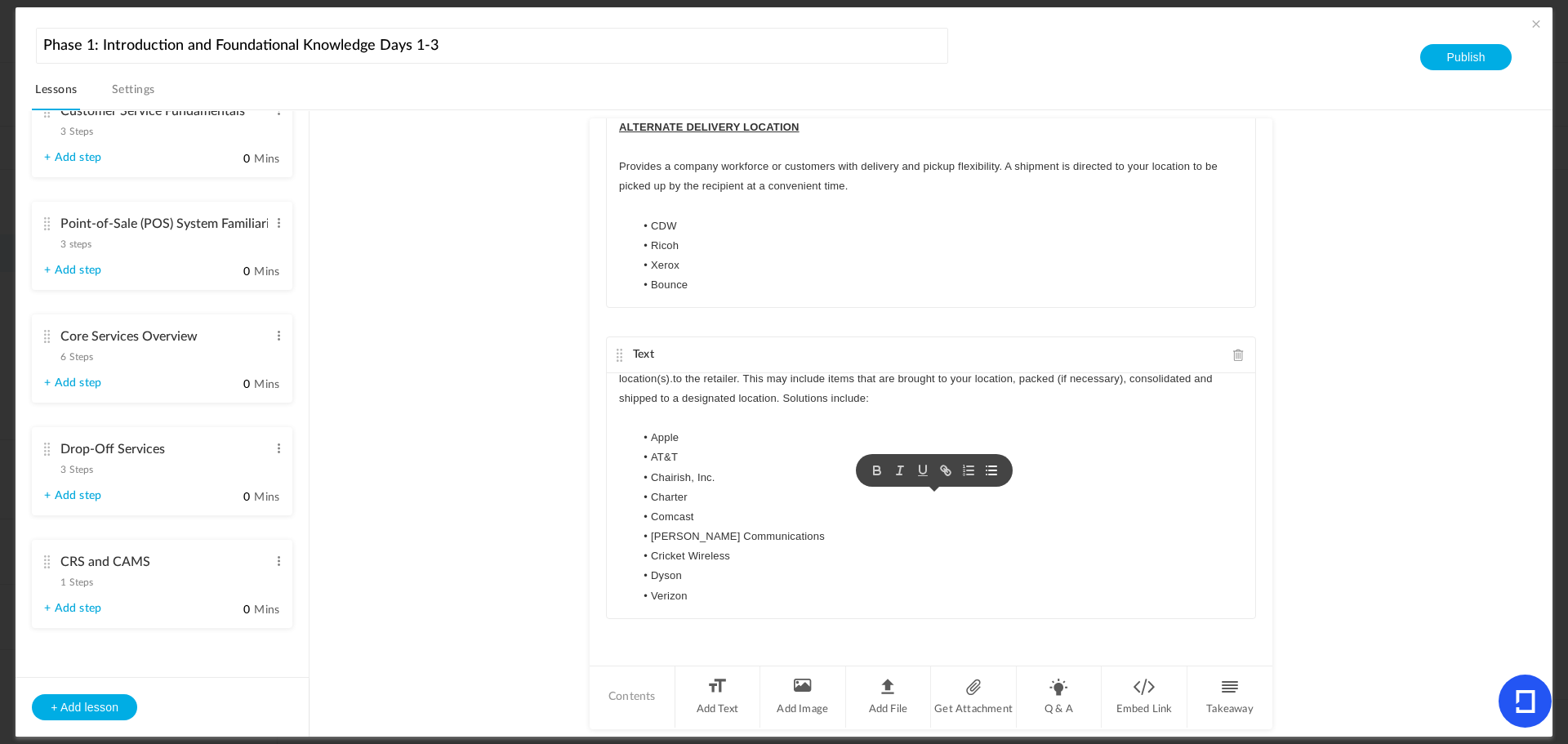
click at [1035, 581] on li "Dyson" at bounding box center [939, 576] width 609 height 20
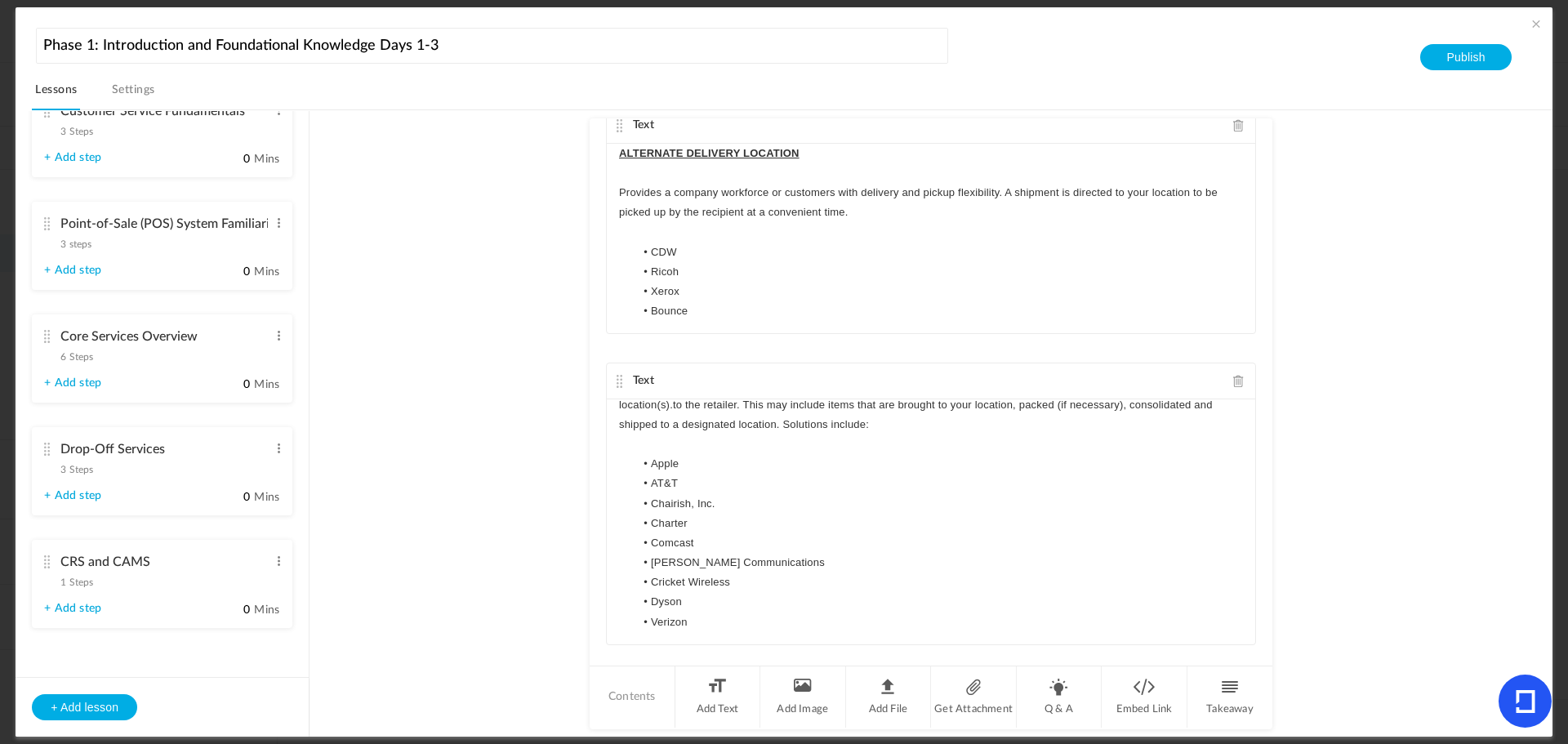
scroll to position [884, 0]
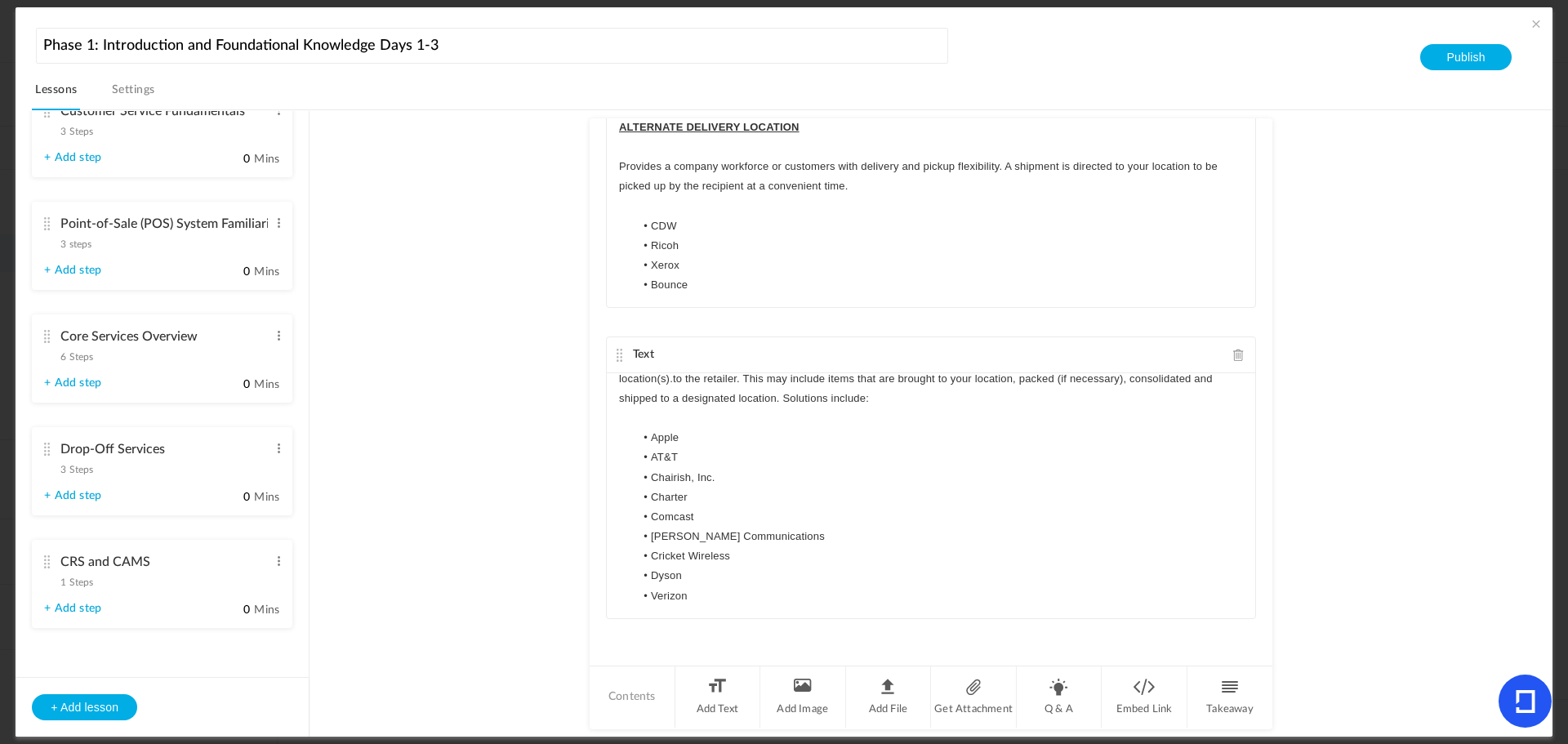
click at [729, 602] on li "Verizon" at bounding box center [939, 596] width 609 height 20
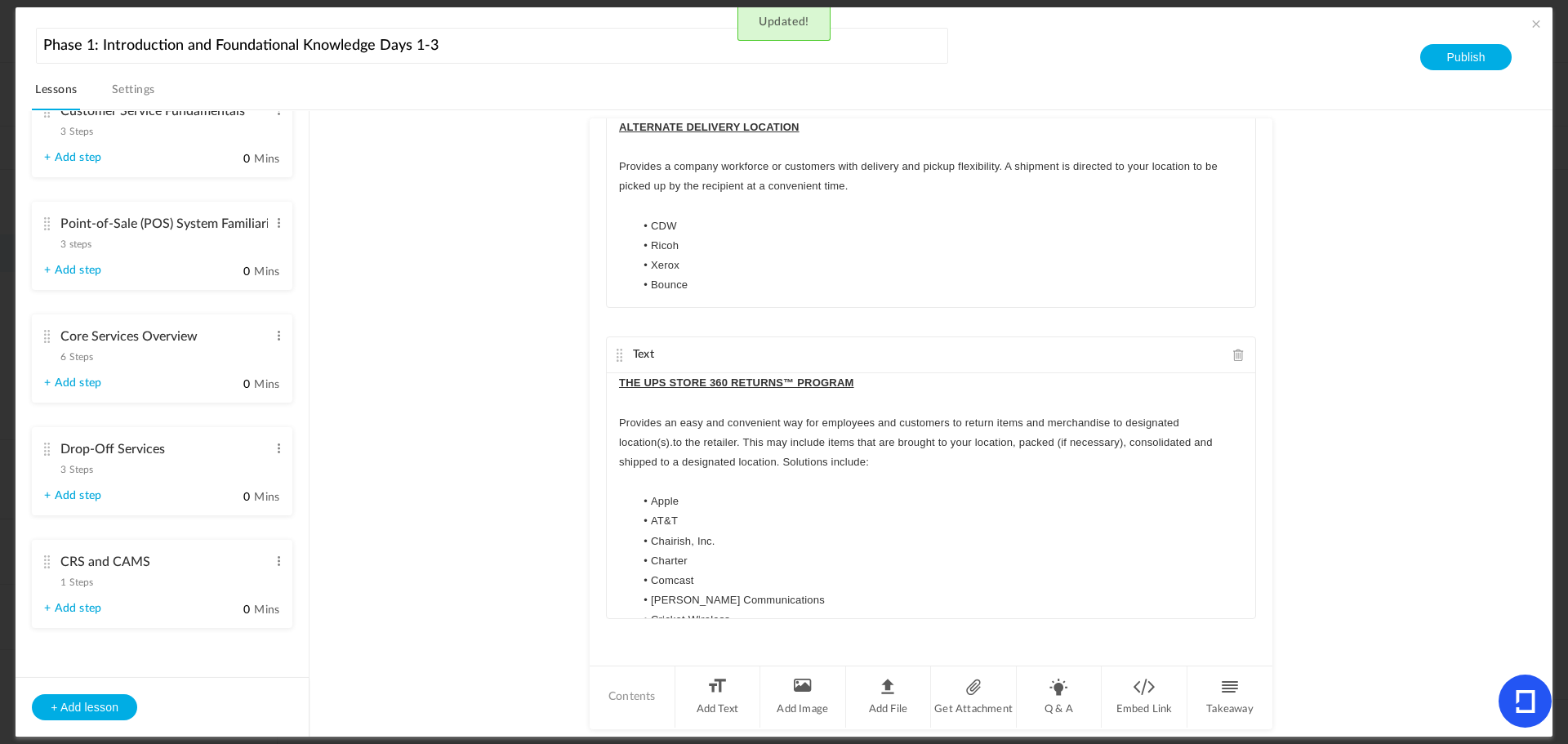
click at [944, 463] on p "Provides an easy and convenient way for employees and customers to return items…" at bounding box center [931, 443] width 624 height 60
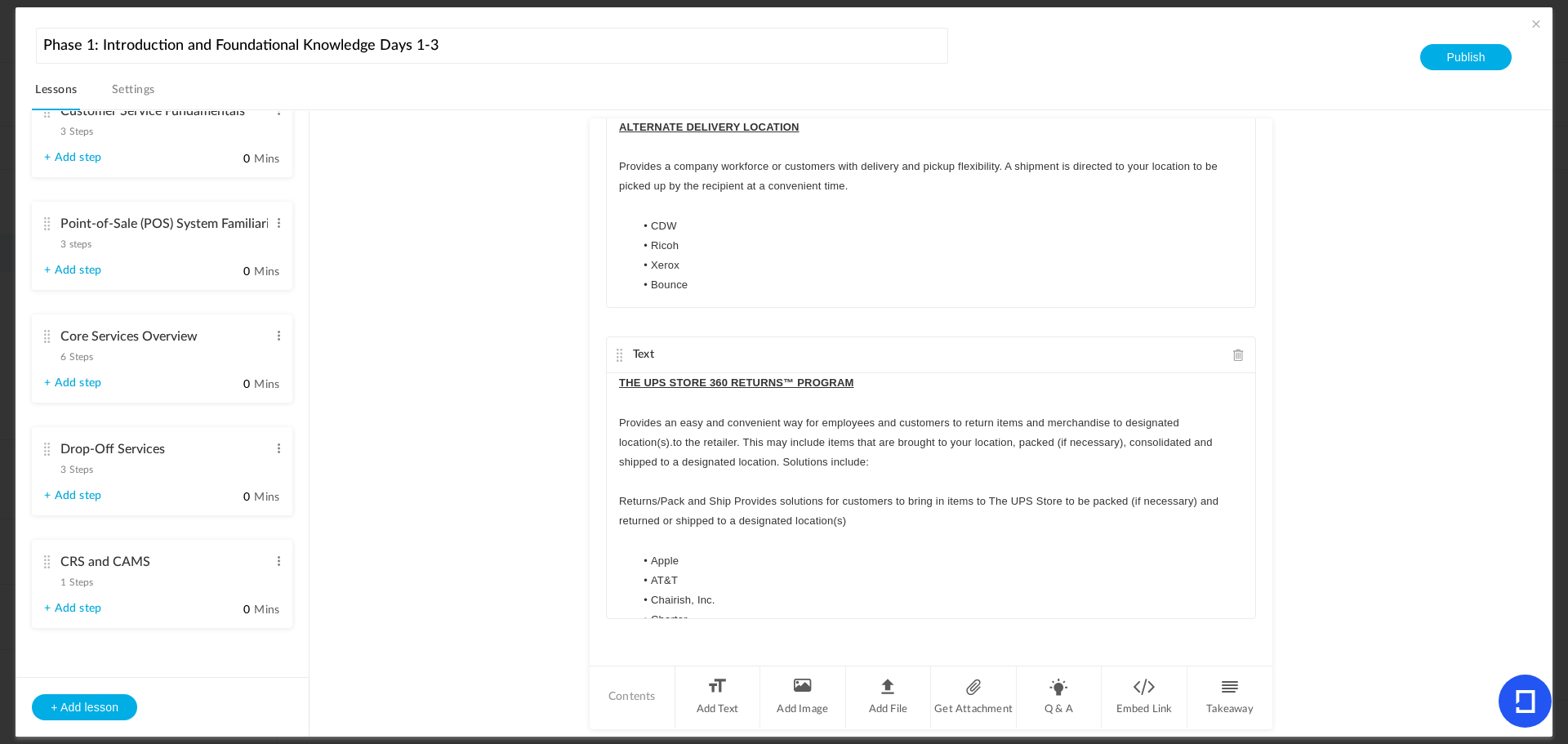
scroll to position [0, 0]
click at [619, 501] on p "Returns/Pack and Ship Provides solutions for customers to bring in items to The…" at bounding box center [931, 511] width 624 height 39
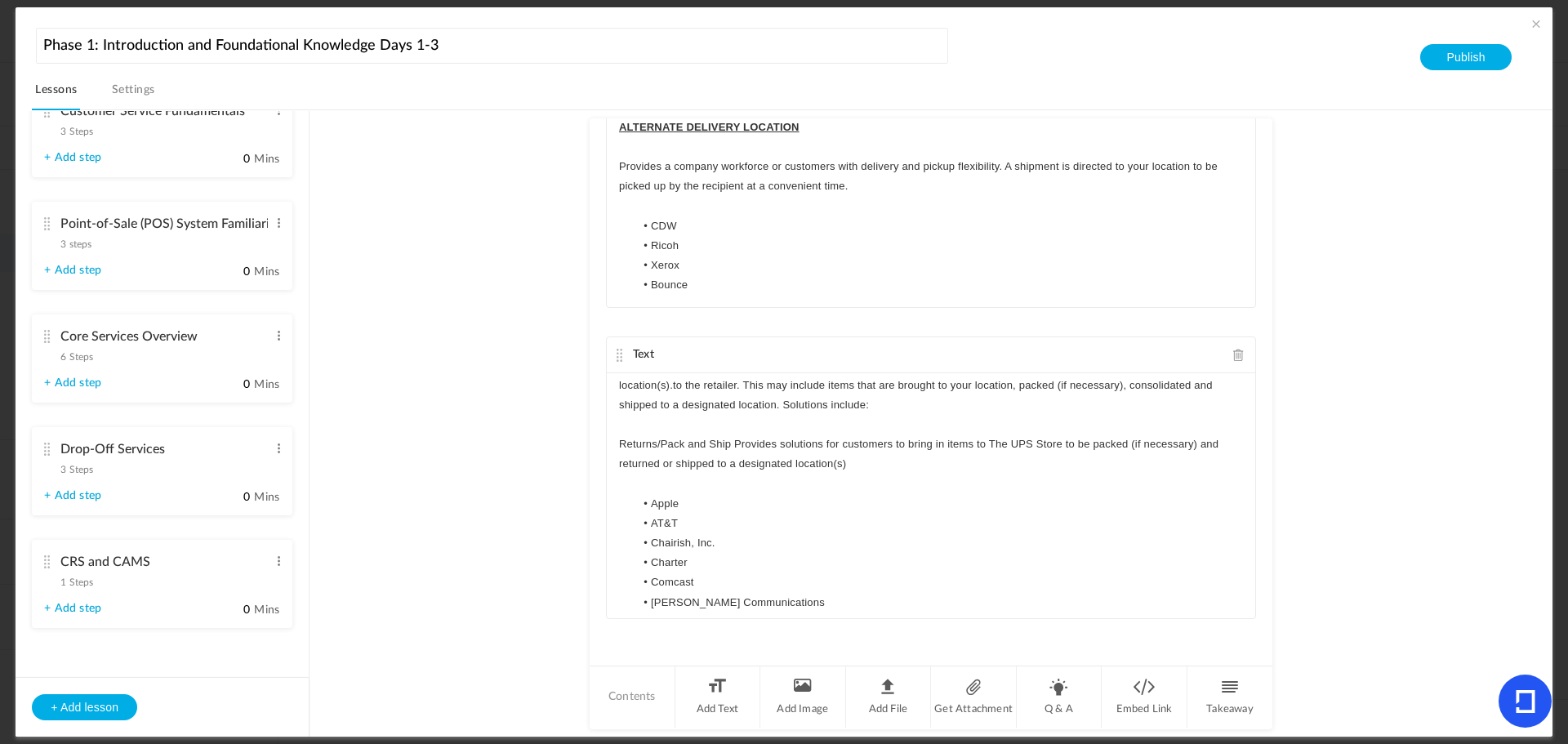
scroll to position [122, 0]
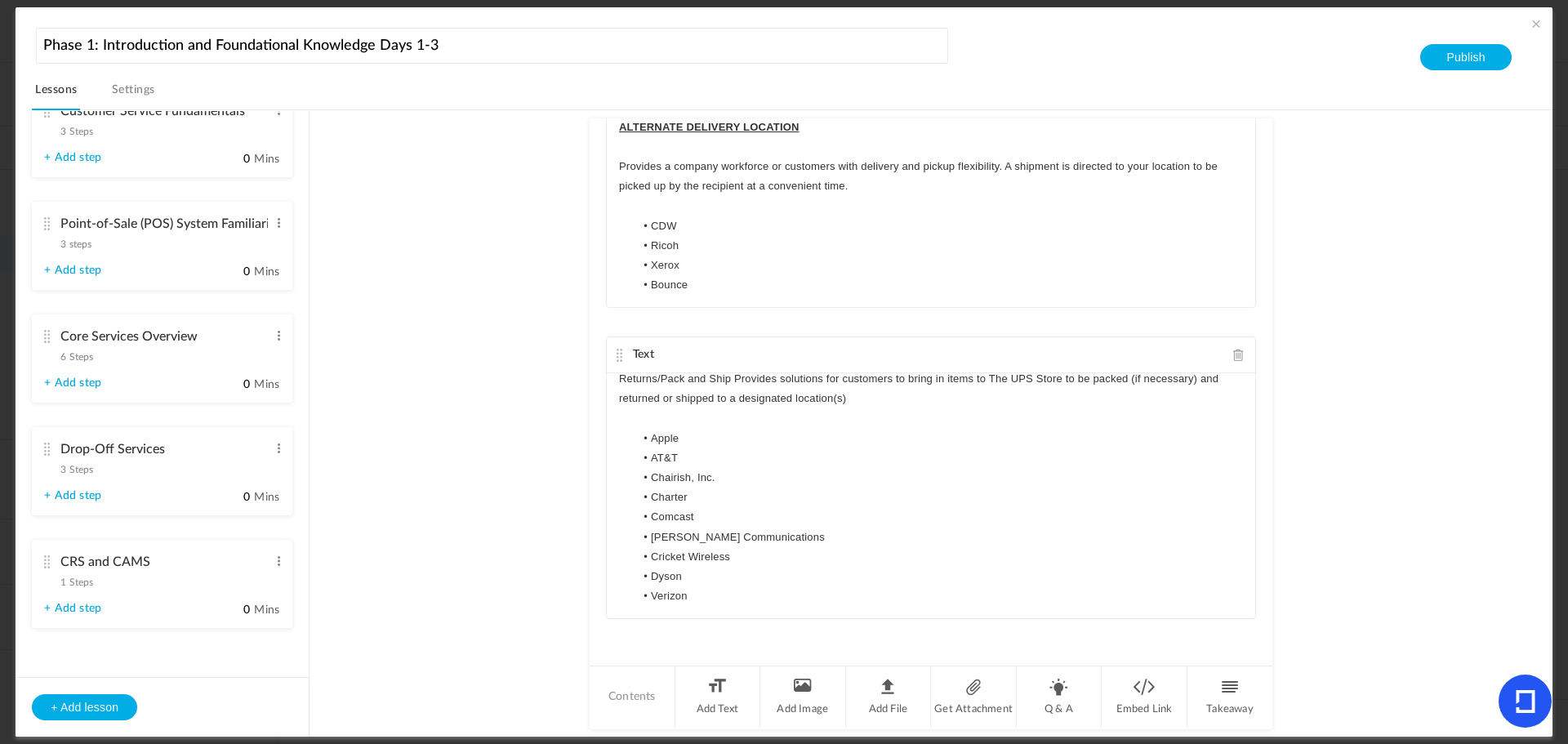
click at [746, 595] on li "Verizon" at bounding box center [939, 596] width 609 height 20
click at [645, 613] on div "THE UPS STORE 360 RETURNS™ PROGRAM Provides an easy and convenient way for empl…" at bounding box center [931, 495] width 648 height 245
click at [725, 600] on li "Verizon" at bounding box center [939, 596] width 609 height 20
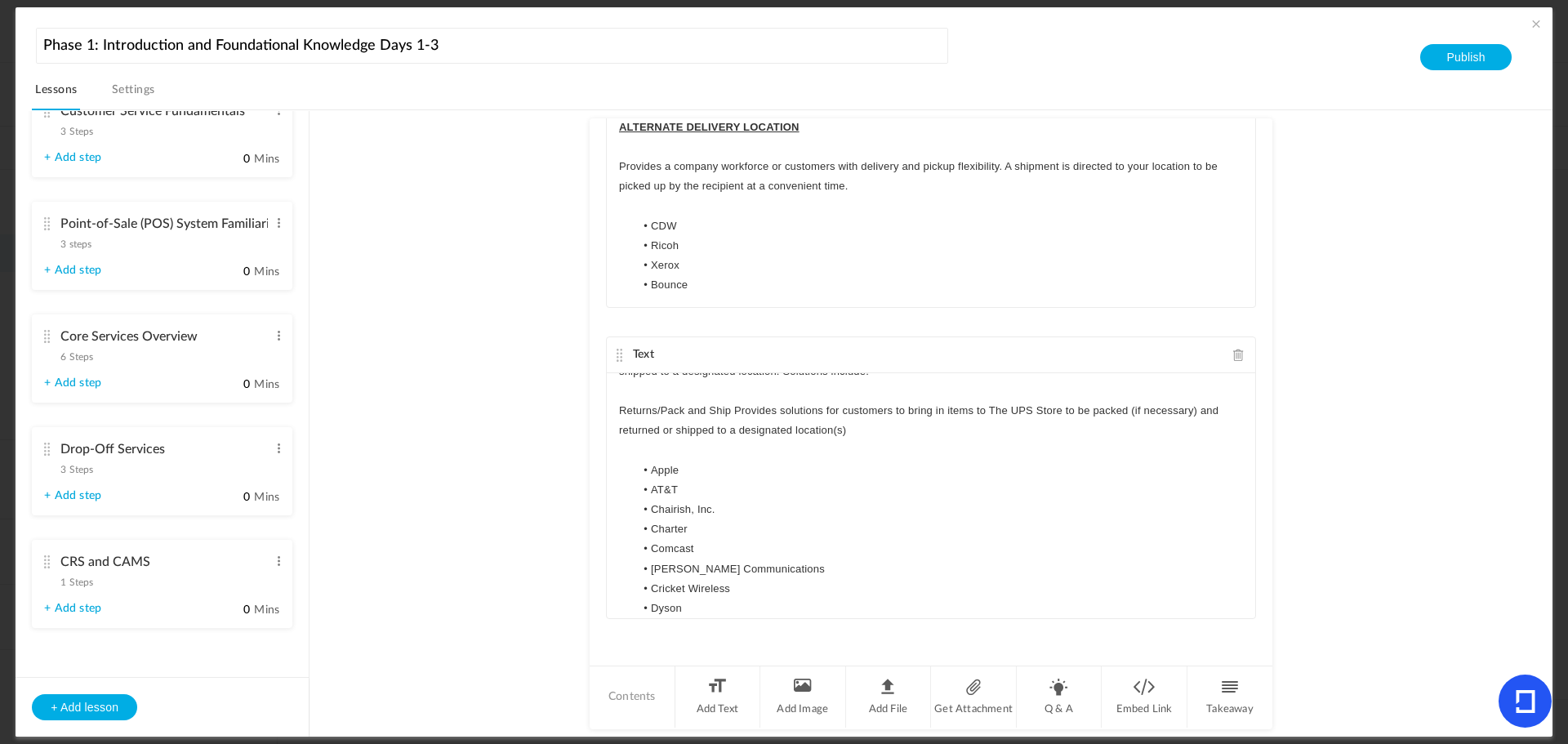
scroll to position [162, 0]
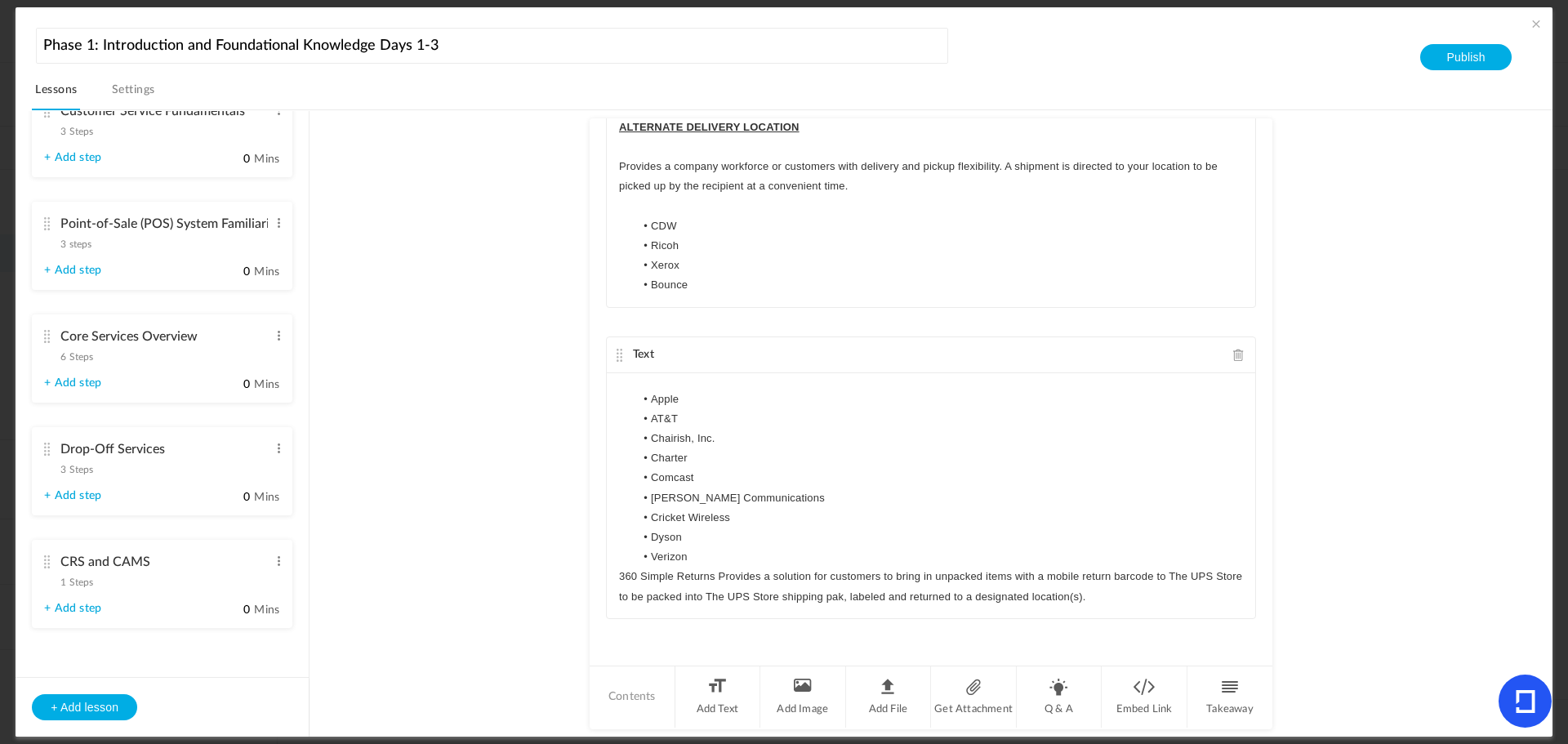
click at [723, 553] on li "Verizon" at bounding box center [939, 557] width 609 height 20
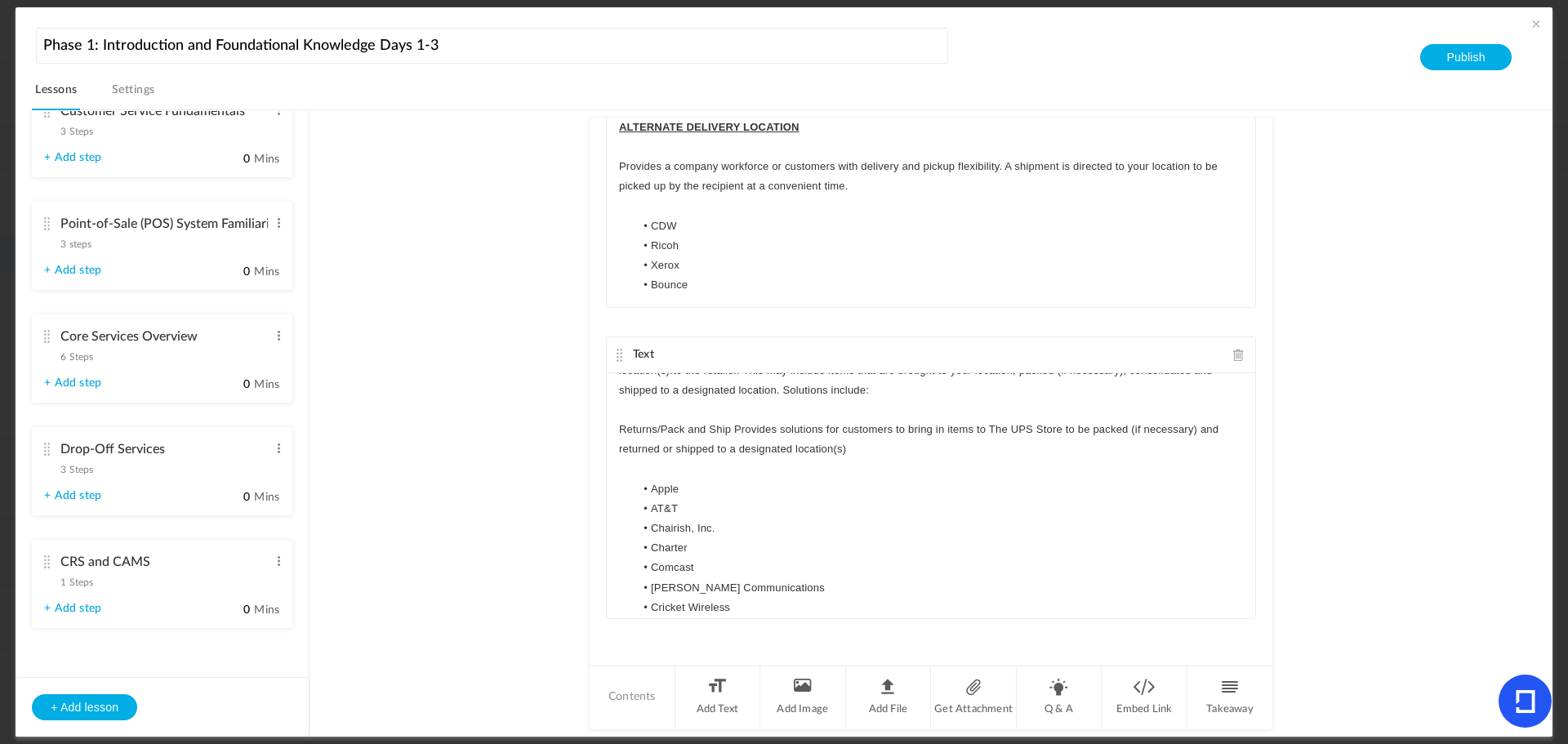
scroll to position [182, 0]
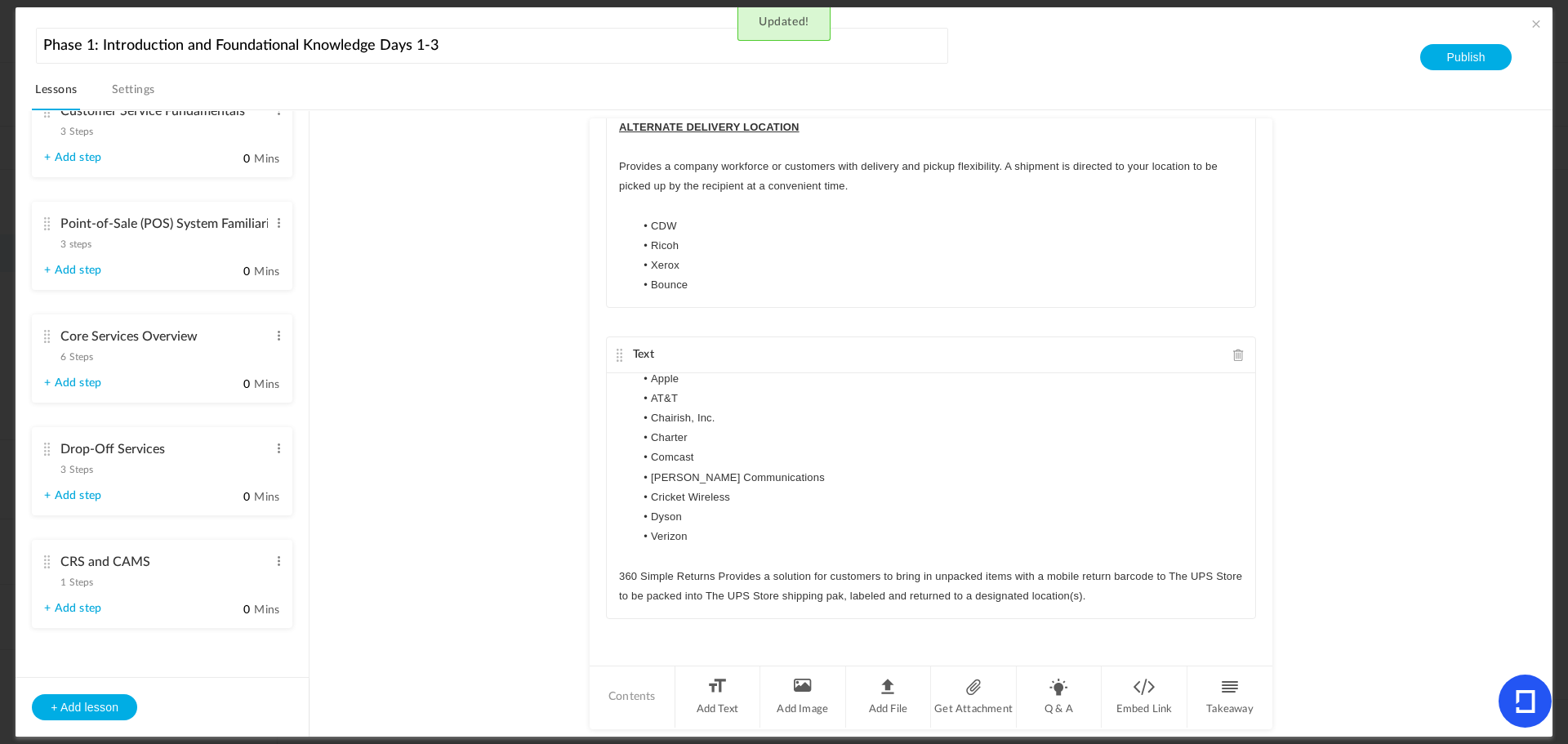
click at [1145, 591] on p "360 Simple Returns Provides a solution for customers to bring in unpacked items…" at bounding box center [931, 587] width 624 height 39
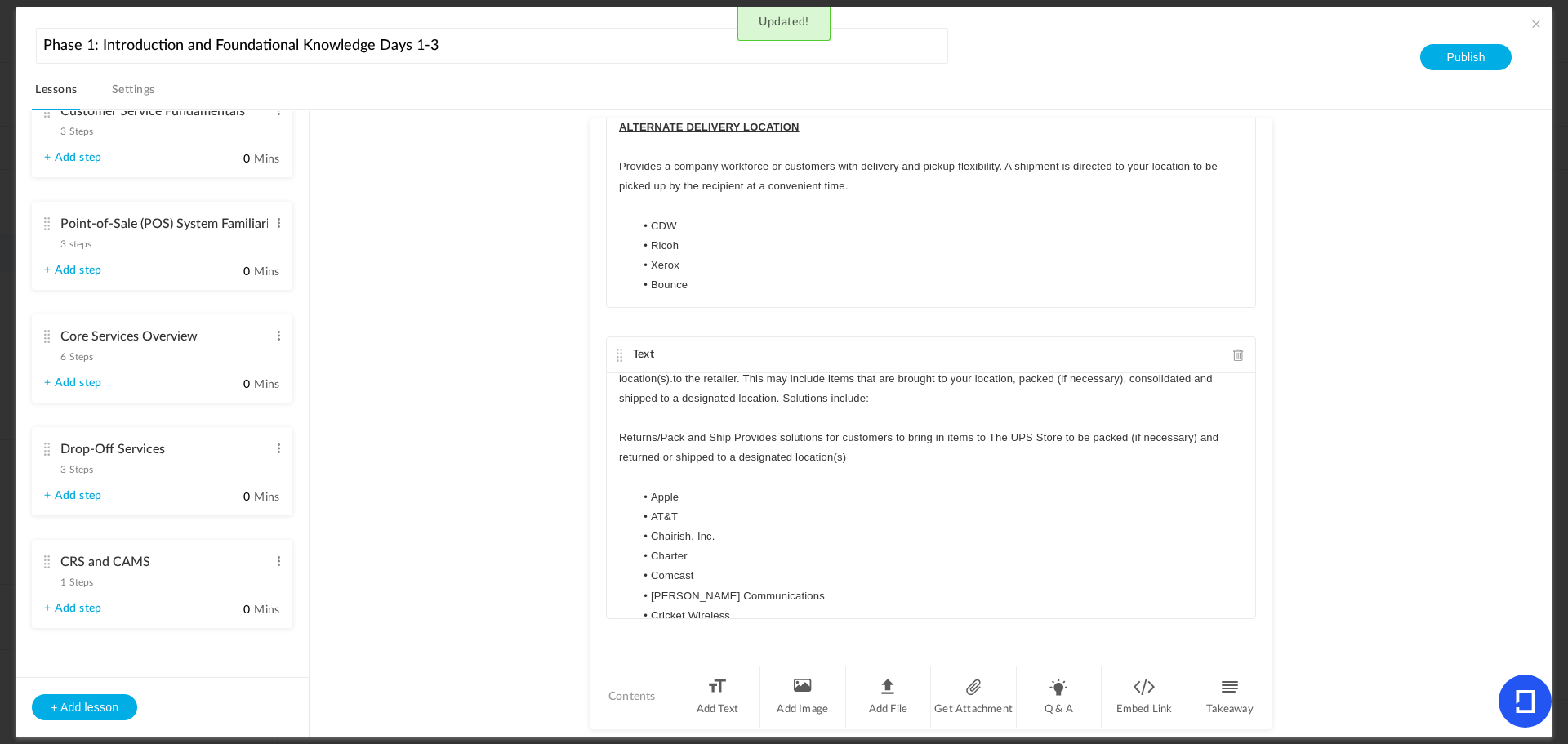
scroll to position [202, 0]
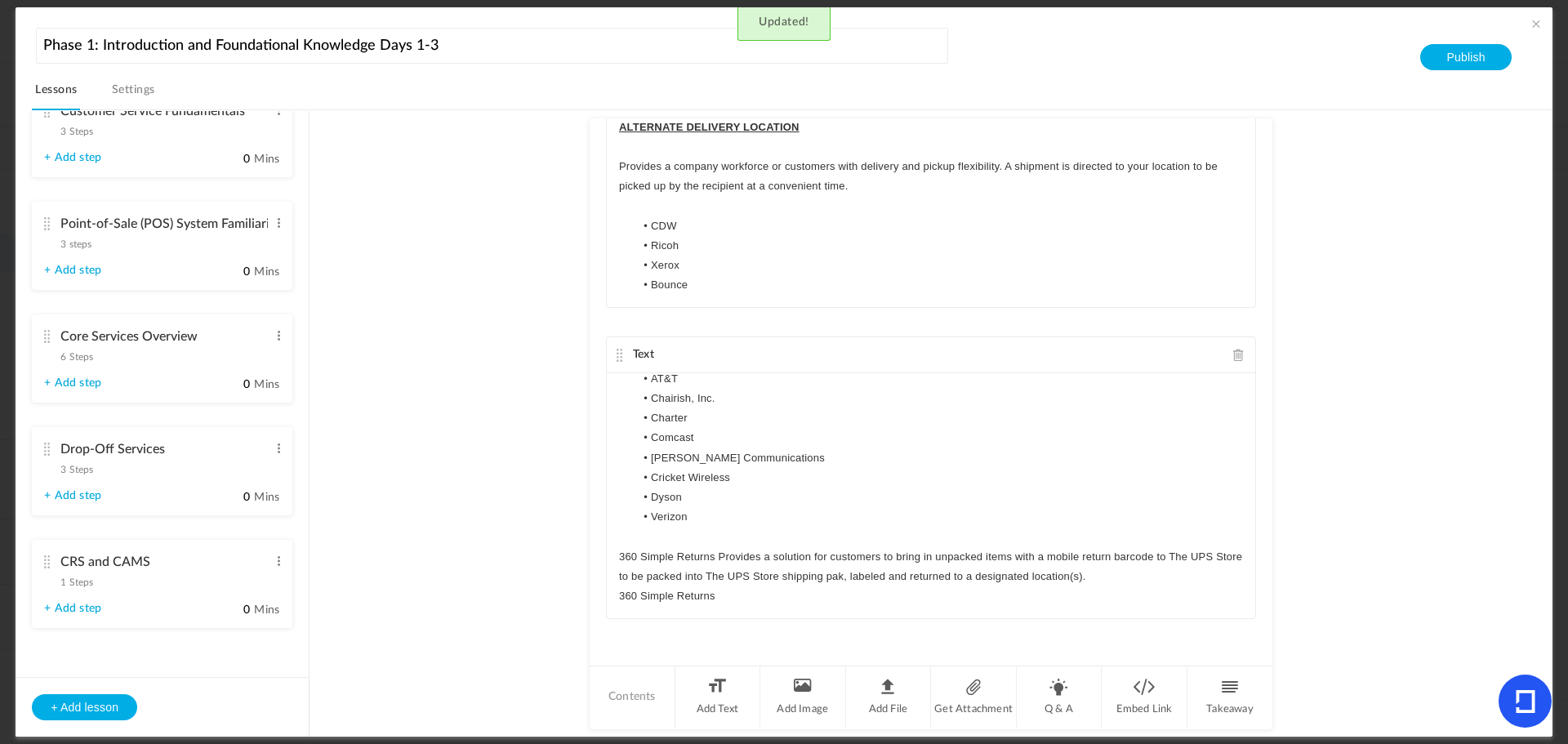
click at [621, 594] on p "360 Simple Returns" at bounding box center [931, 596] width 624 height 20
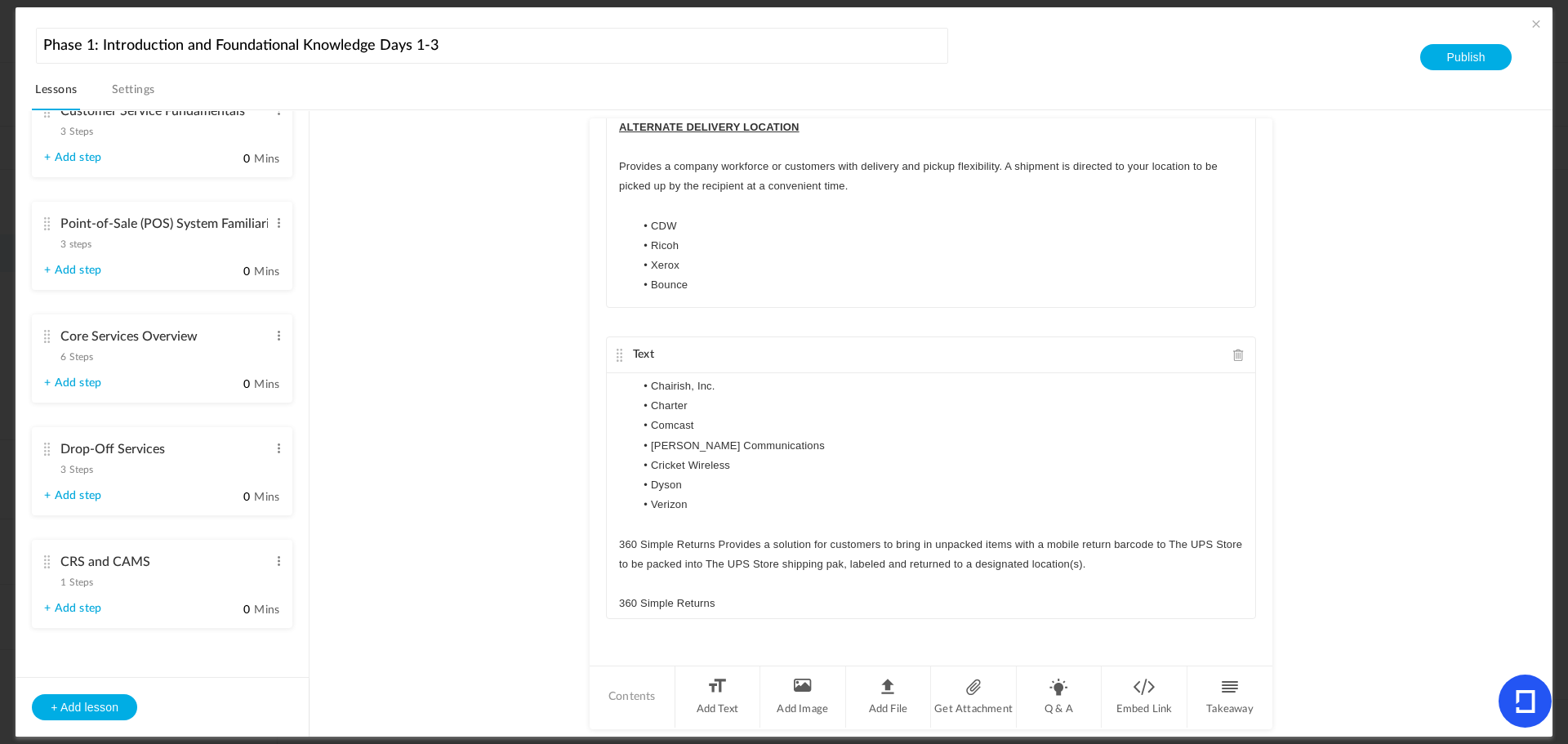
scroll to position [221, 0]
drag, startPoint x: 697, startPoint y: 597, endPoint x: 720, endPoint y: 582, distance: 27.5
click at [592, 593] on div "Text Commerce Ready Services (CRS) programs are built around large national com…" at bounding box center [931, 390] width 683 height 545
click at [747, 599] on p "360 Simple Returns" at bounding box center [931, 596] width 624 height 20
click at [709, 596] on p "360 Simple Returns" at bounding box center [931, 596] width 624 height 20
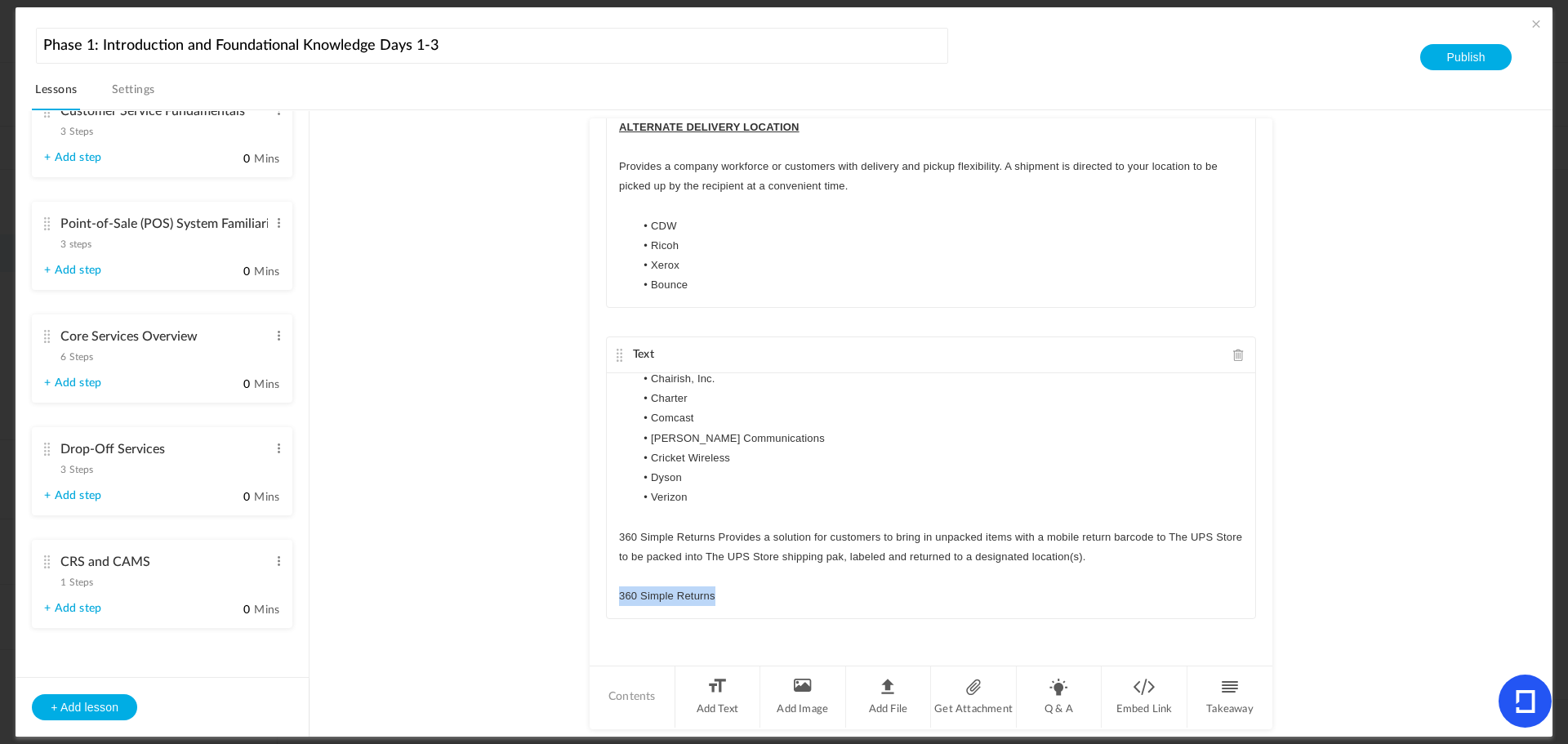
drag, startPoint x: 721, startPoint y: 596, endPoint x: 598, endPoint y: 597, distance: 123.0
click at [598, 597] on div "Text Commerce Ready Services (CRS) programs are built around large national com…" at bounding box center [931, 390] width 683 height 545
click at [746, 596] on p "360 Simple Returns" at bounding box center [931, 596] width 624 height 20
drag, startPoint x: 689, startPoint y: 495, endPoint x: 644, endPoint y: 461, distance: 56.4
click at [644, 461] on ul "Apple AT&T Chairish, Inc. Charter Comcast Cox Communications Cricket Wireless D…" at bounding box center [931, 418] width 624 height 178
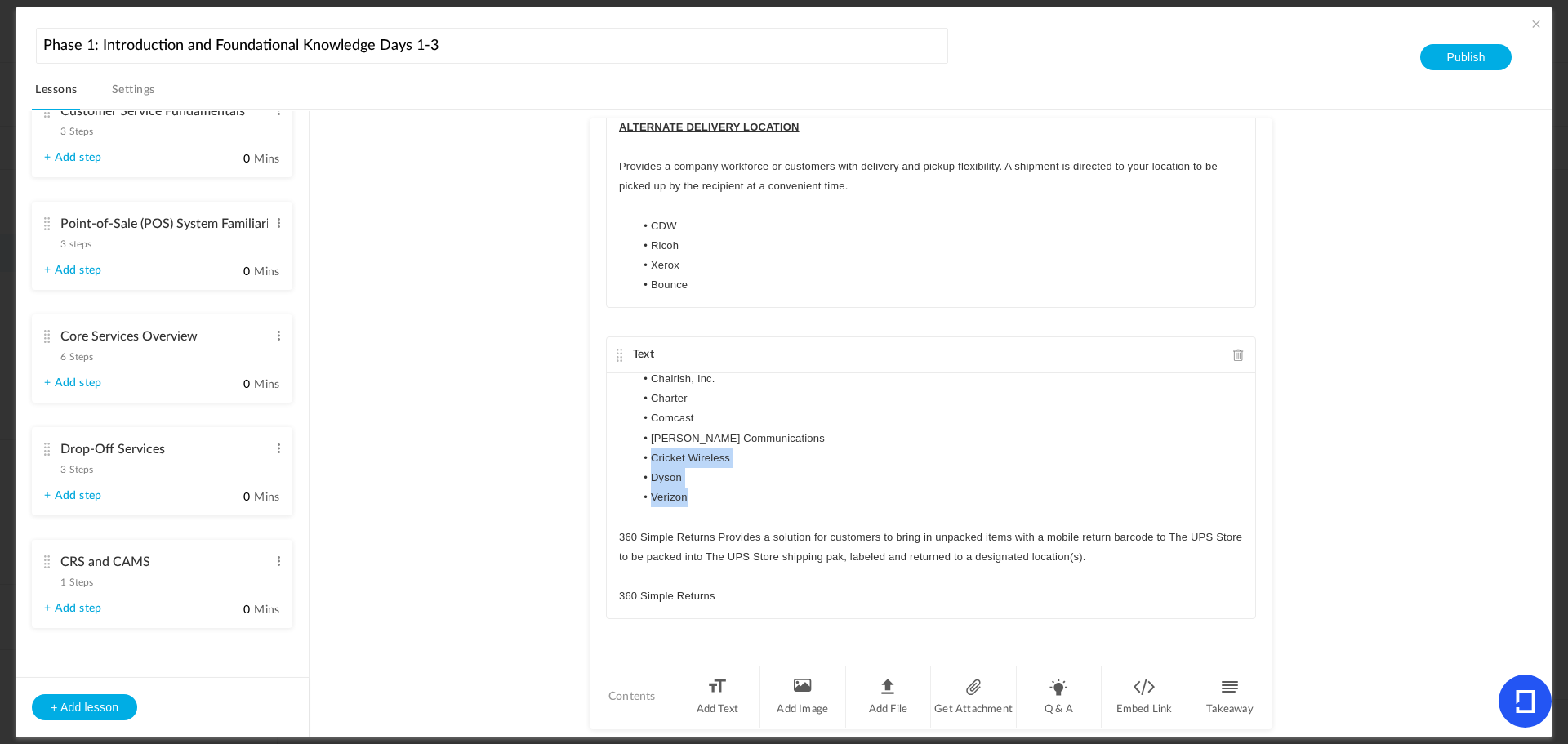
copy ul "Cricket Wireless Dyson Verizon"
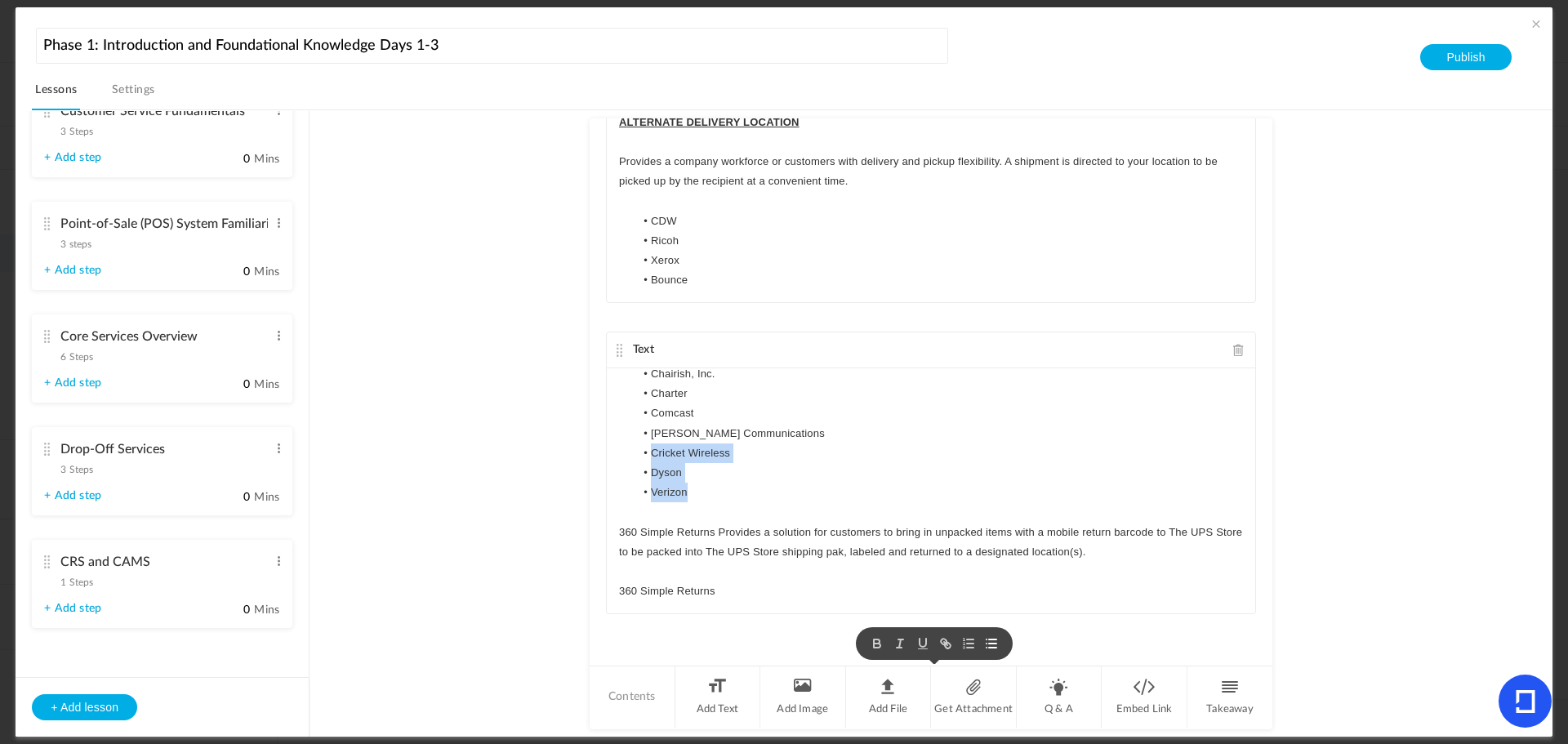
scroll to position [890, 0]
drag, startPoint x: 711, startPoint y: 591, endPoint x: 587, endPoint y: 589, distance: 124.0
click at [590, 589] on div "Text Commerce Ready Services (CRS) programs are built around large national com…" at bounding box center [931, 390] width 683 height 545
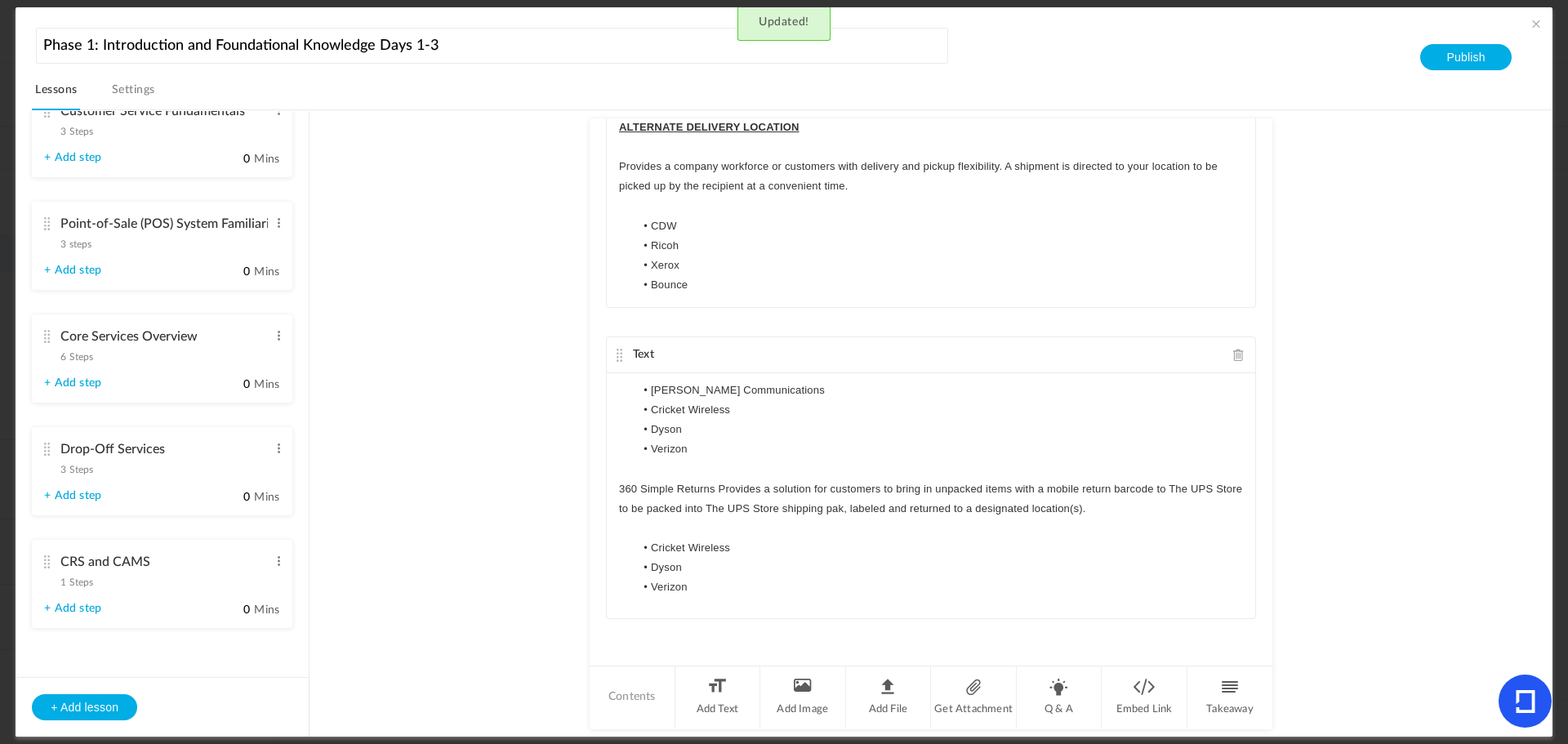
scroll to position [280, 0]
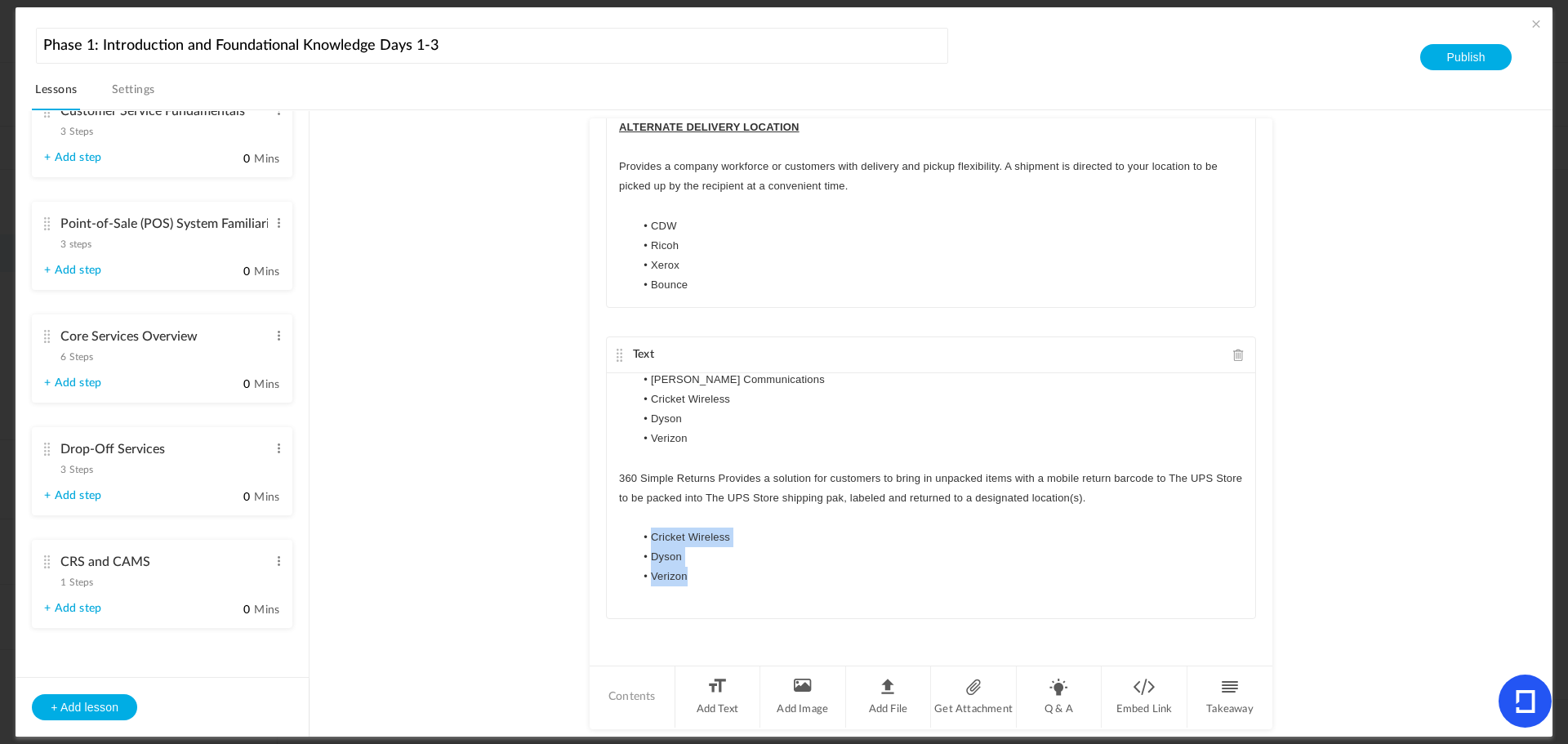
drag, startPoint x: 688, startPoint y: 577, endPoint x: 651, endPoint y: 544, distance: 49.6
click at [651, 544] on ul "Cricket Wireless Dyson Verizon" at bounding box center [931, 557] width 624 height 60
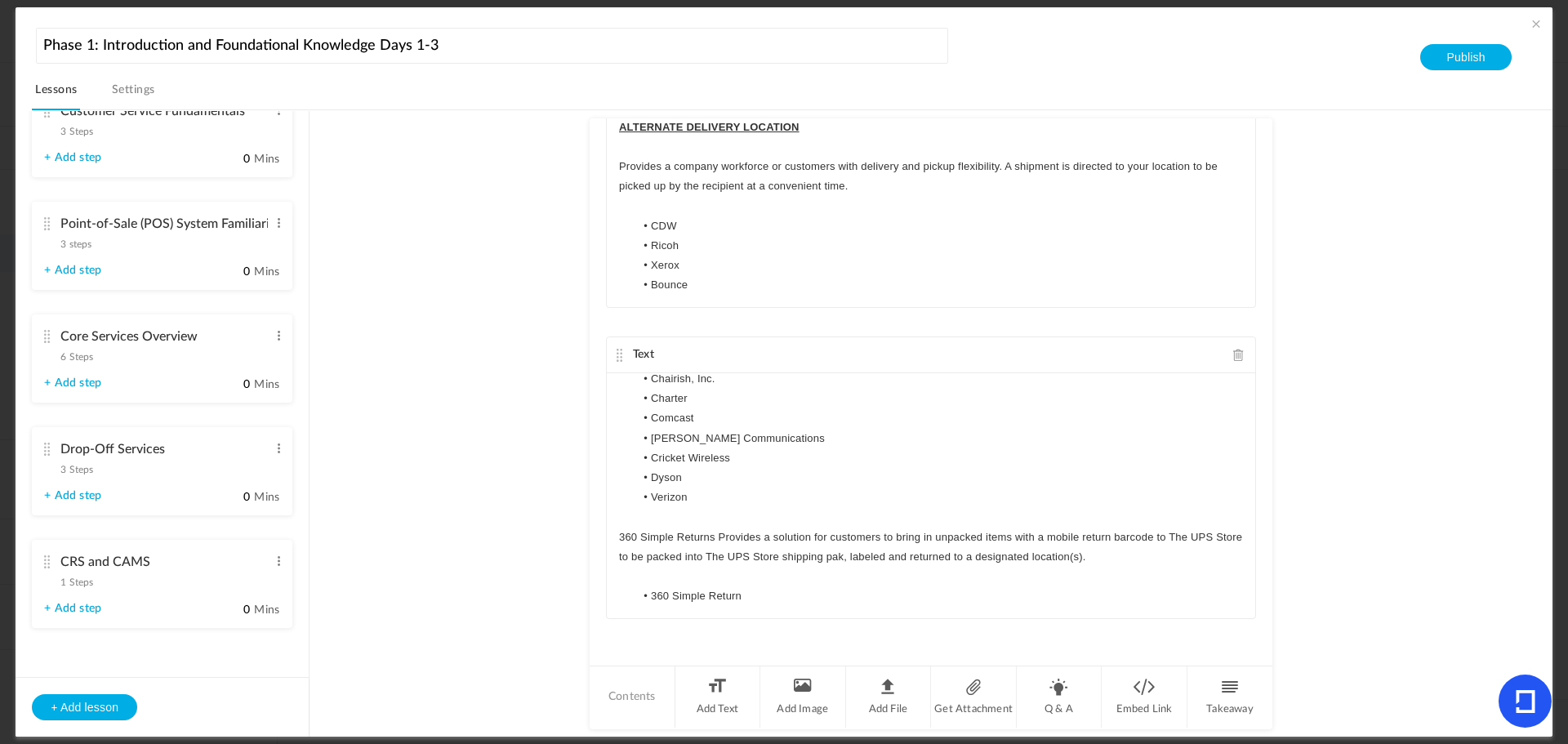
scroll to position [221, 0]
click at [843, 595] on li "360 Simple Return" at bounding box center [939, 596] width 609 height 20
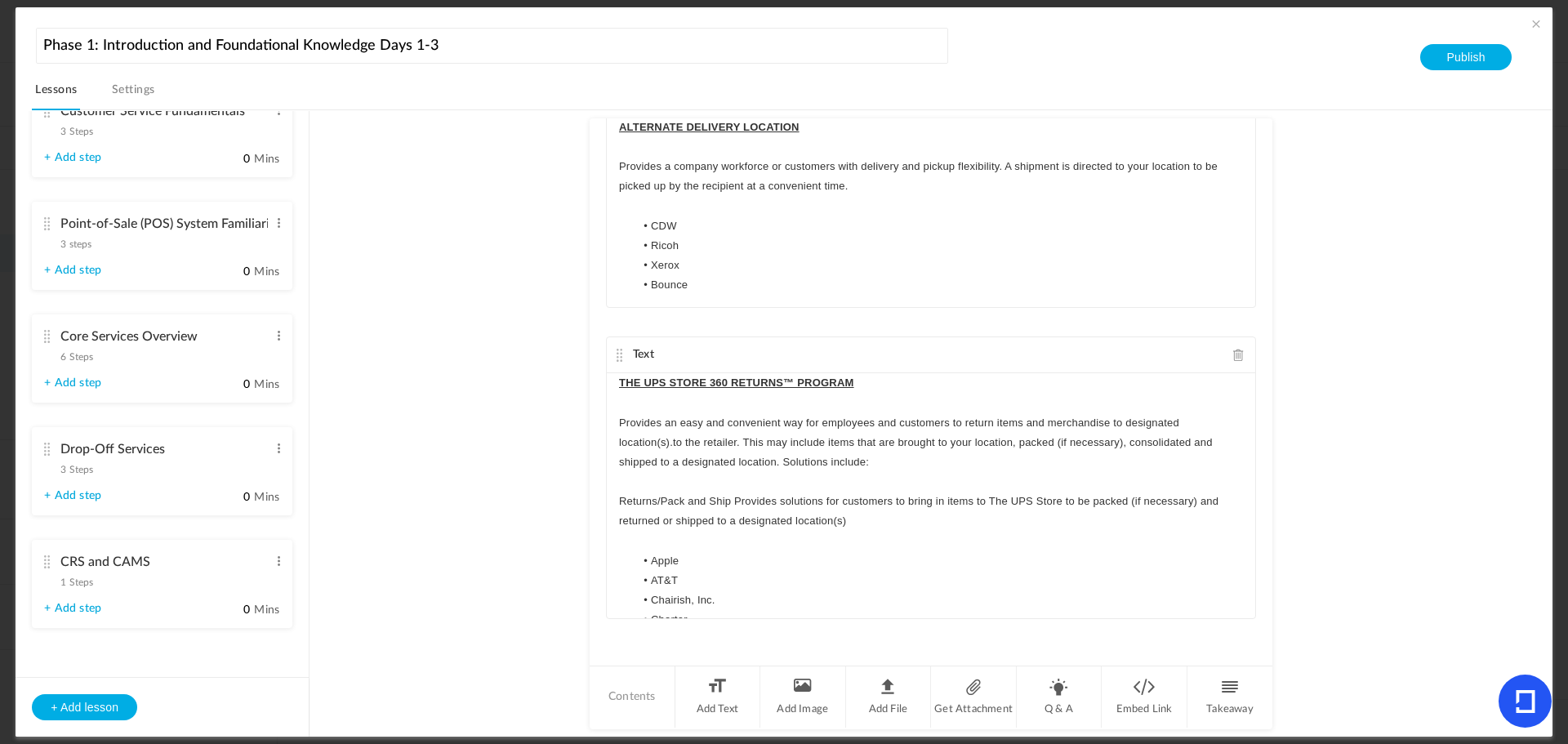
scroll to position [261, 0]
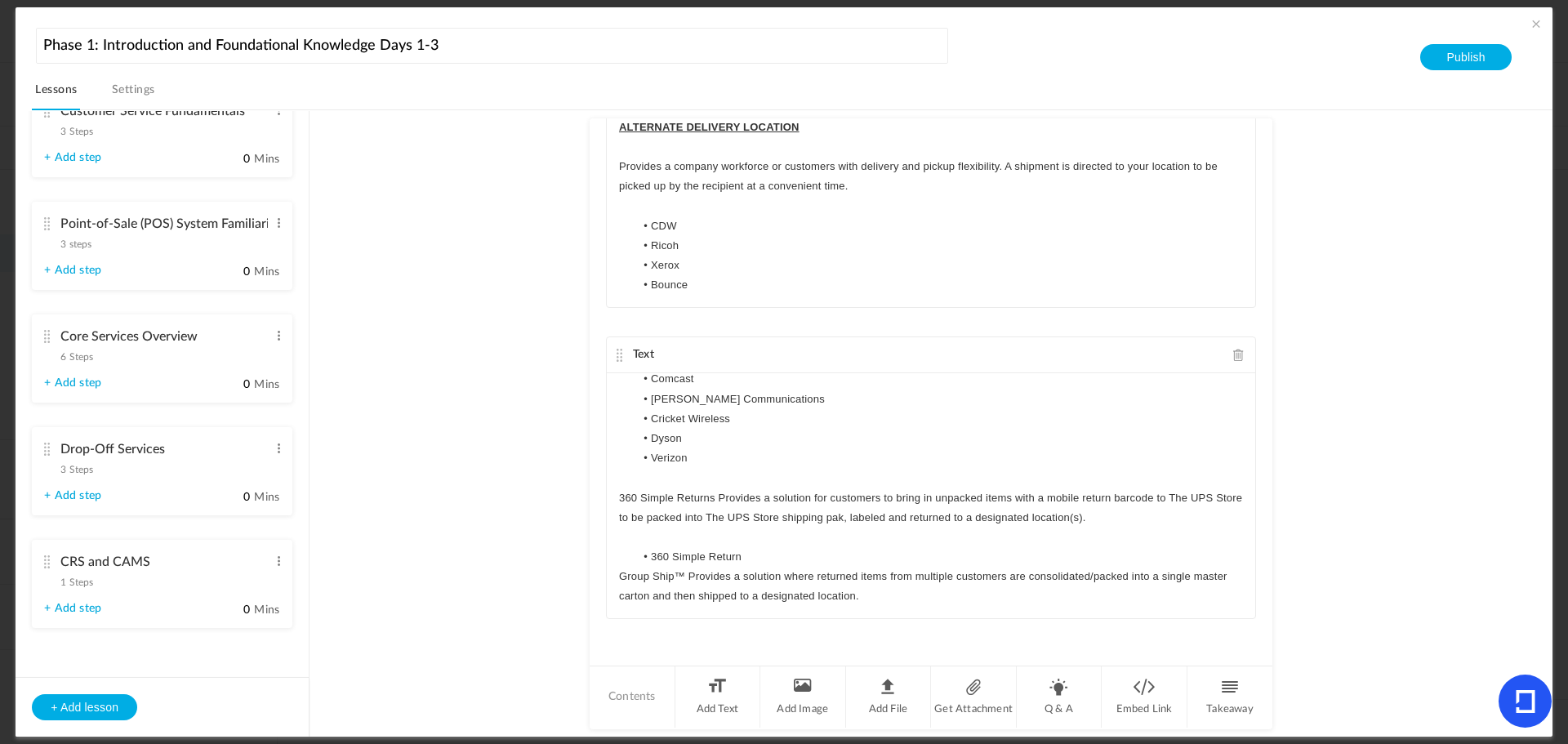
click at [623, 572] on p "Group Ship™ Provides a solution where returned items from multiple customers ar…" at bounding box center [931, 587] width 624 height 39
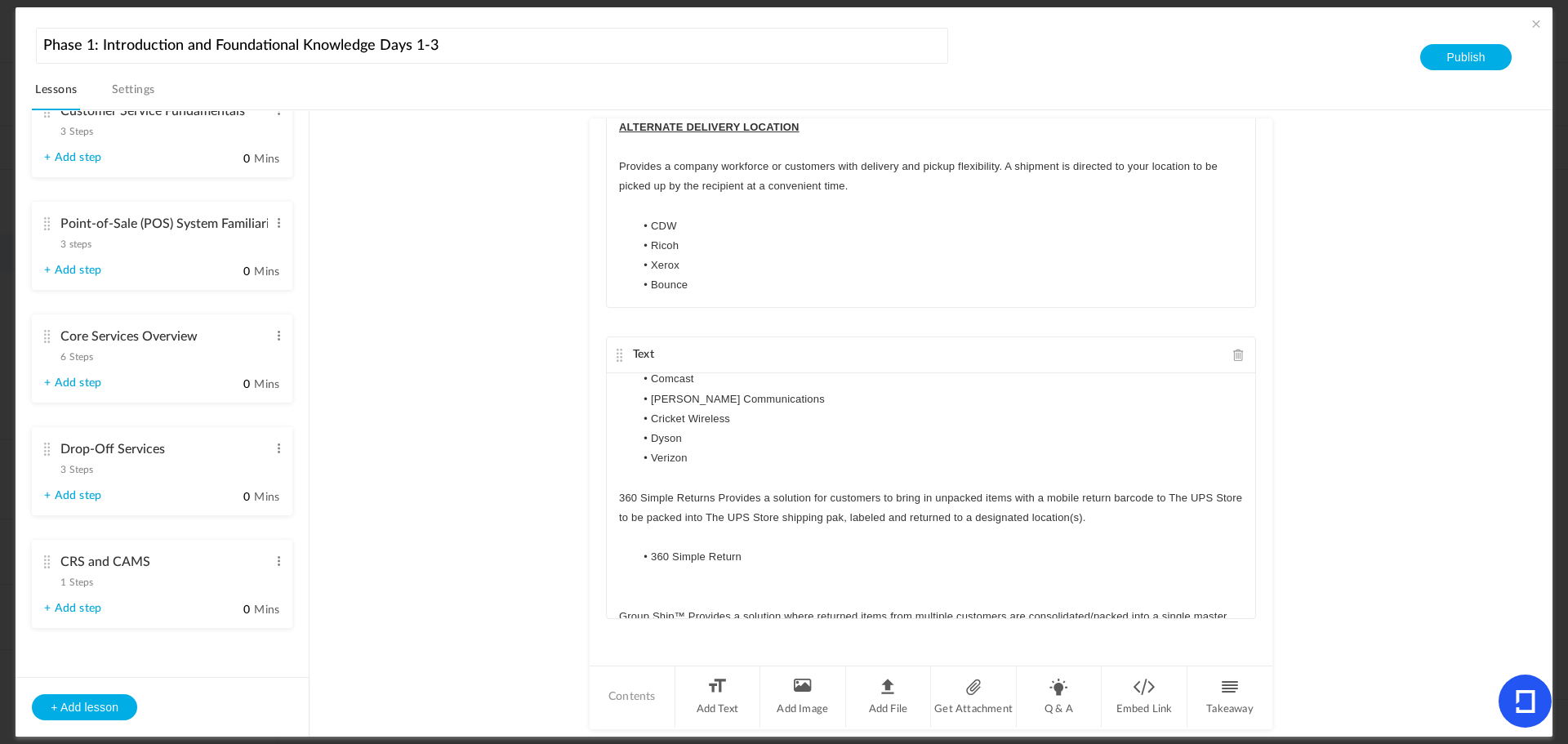
click at [611, 495] on div "THE UPS STORE 360 RETURNS™ PROGRAM Provides an easy and convenient way for empl…" at bounding box center [931, 495] width 648 height 245
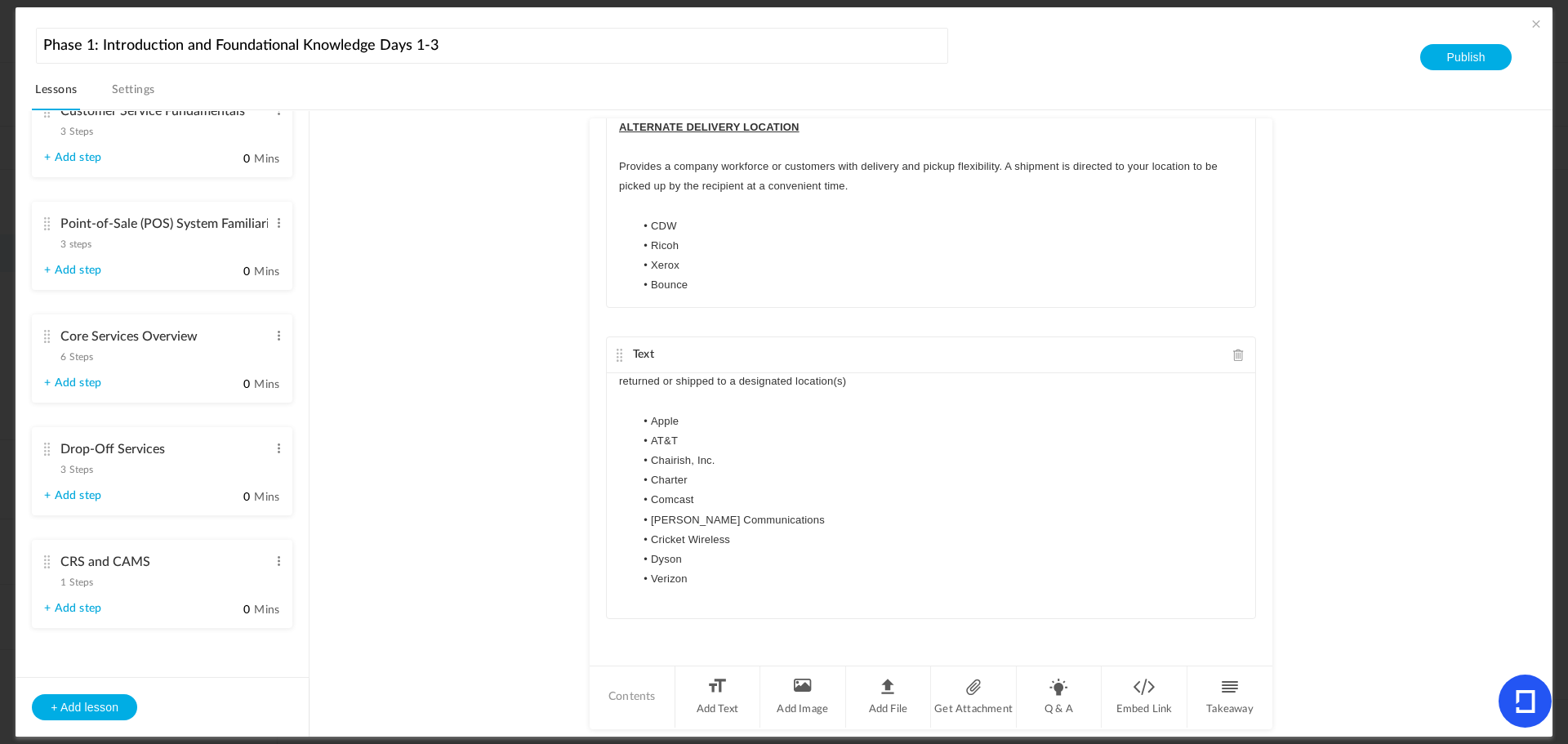
scroll to position [0, 0]
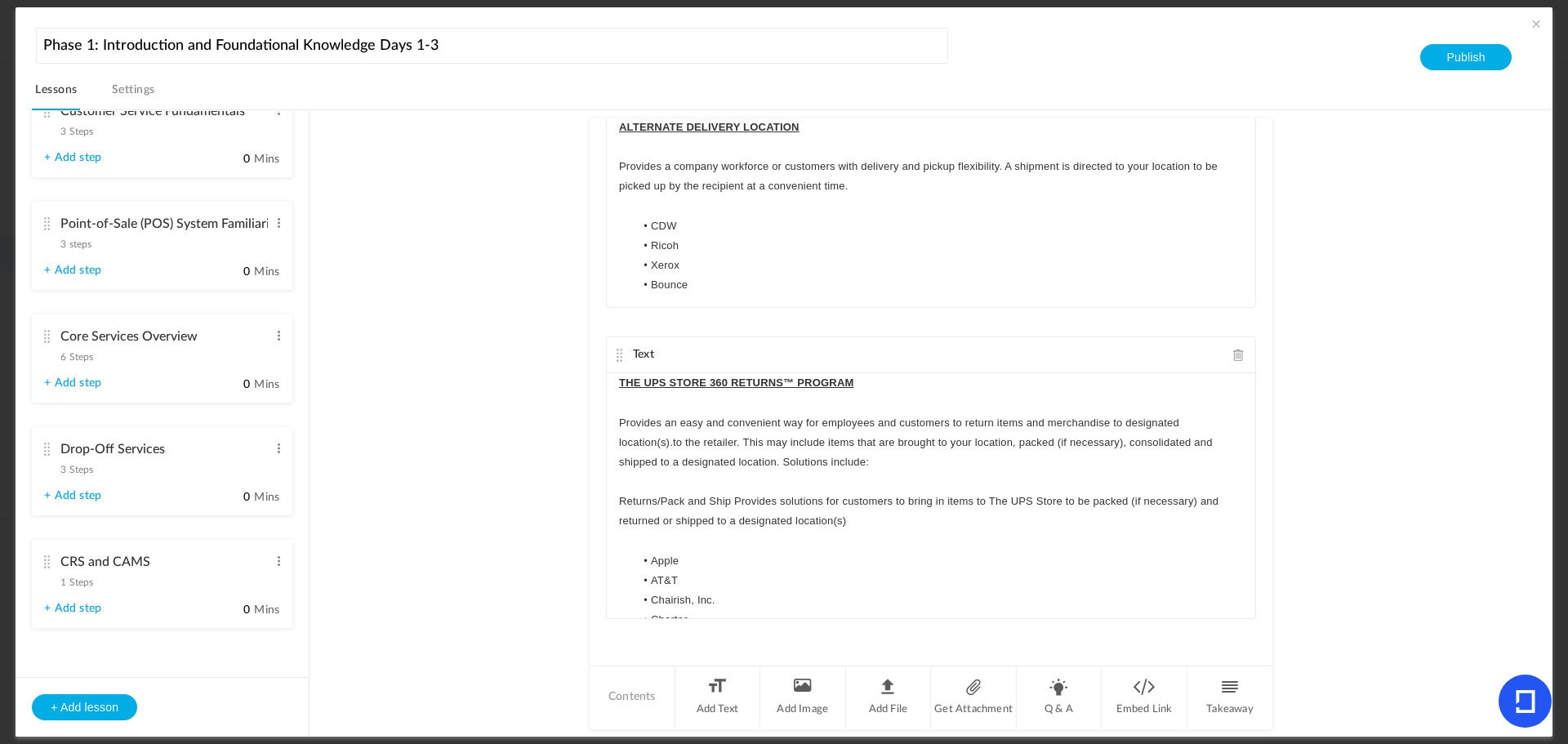
click at [613, 500] on div "THE UPS STORE 360 RETURNS™ PROGRAM Provides an easy and convenient way for empl…" at bounding box center [931, 495] width 648 height 245
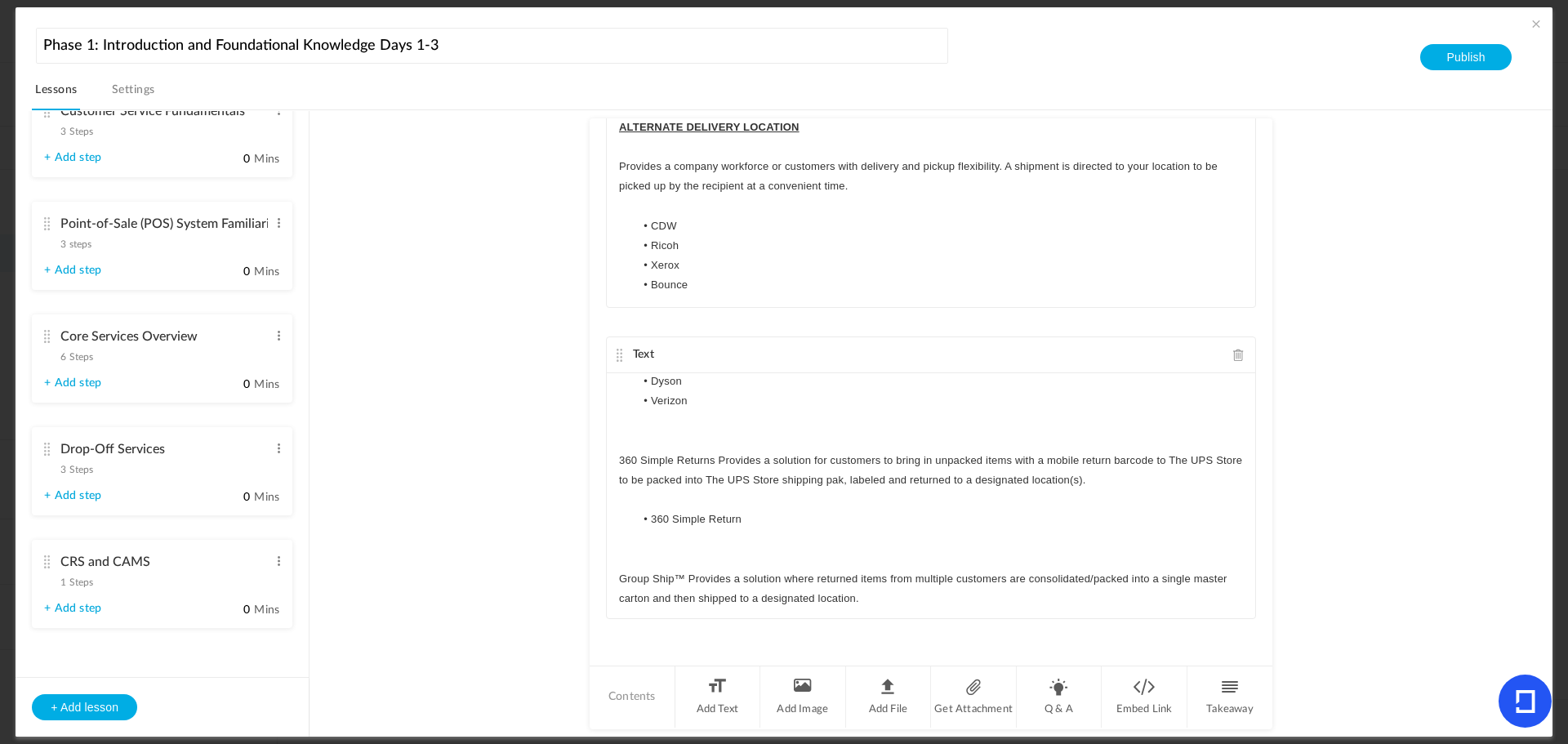
scroll to position [340, 0]
click at [885, 600] on p "Group Ship™ Provides a solution where returned items from multiple customers ar…" at bounding box center [931, 587] width 624 height 39
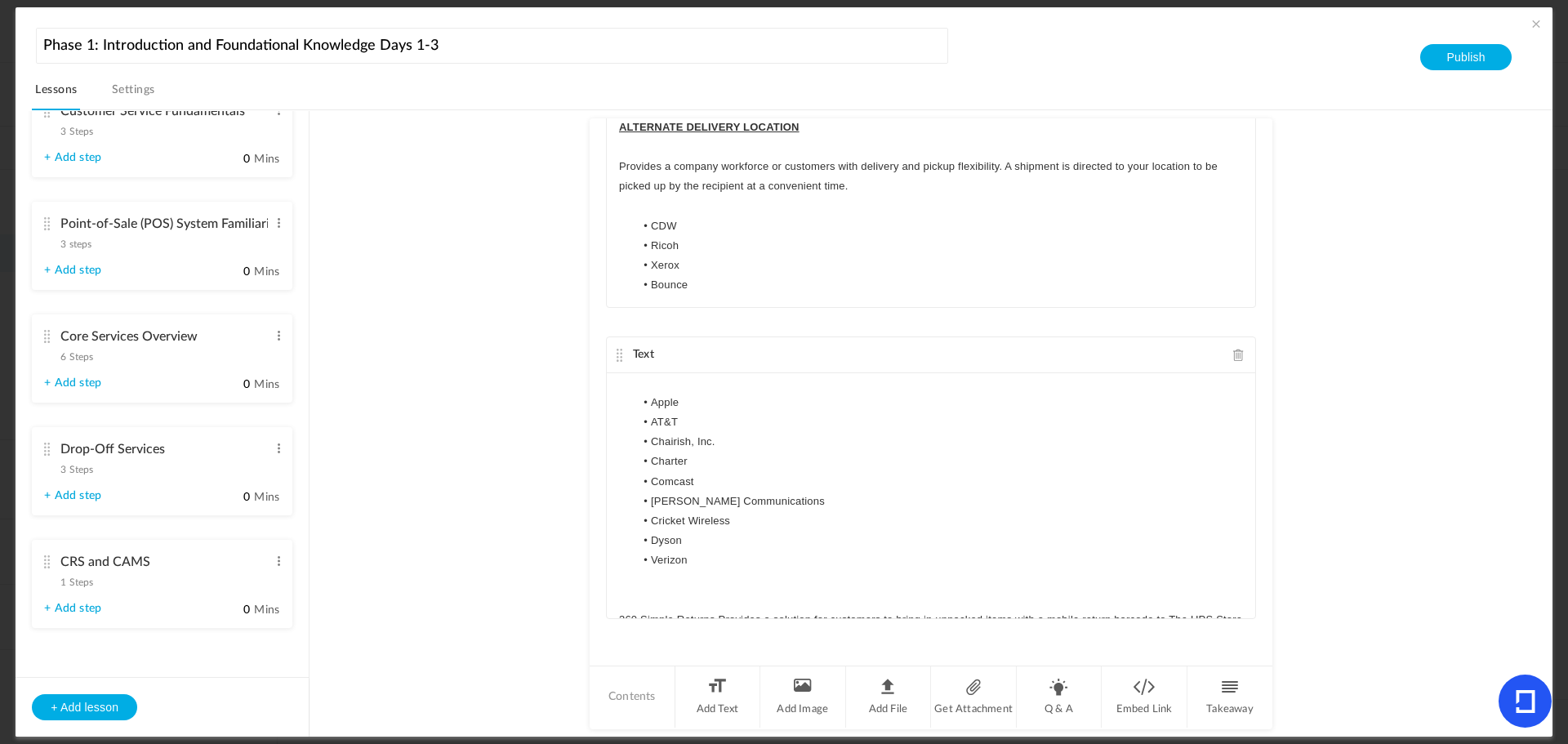
scroll to position [176, 0]
drag, startPoint x: 686, startPoint y: 563, endPoint x: 647, endPoint y: 546, distance: 42.5
click at [647, 546] on ul "Apple AT&T Chairish, Inc. Charter Comcast Cox Communications Cricket Wireless D…" at bounding box center [931, 483] width 624 height 178
copy ul "Dyson Verizon"
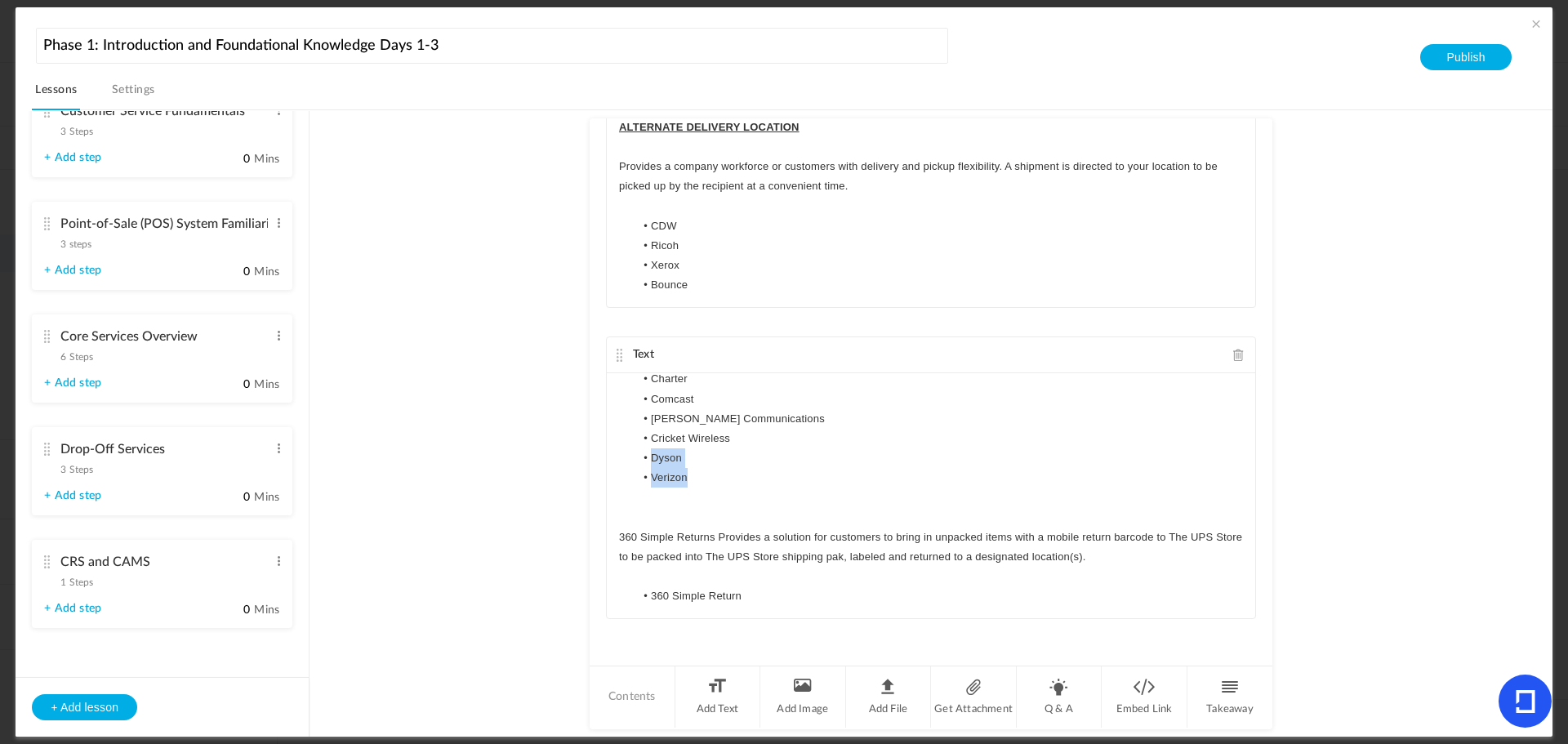
scroll to position [340, 0]
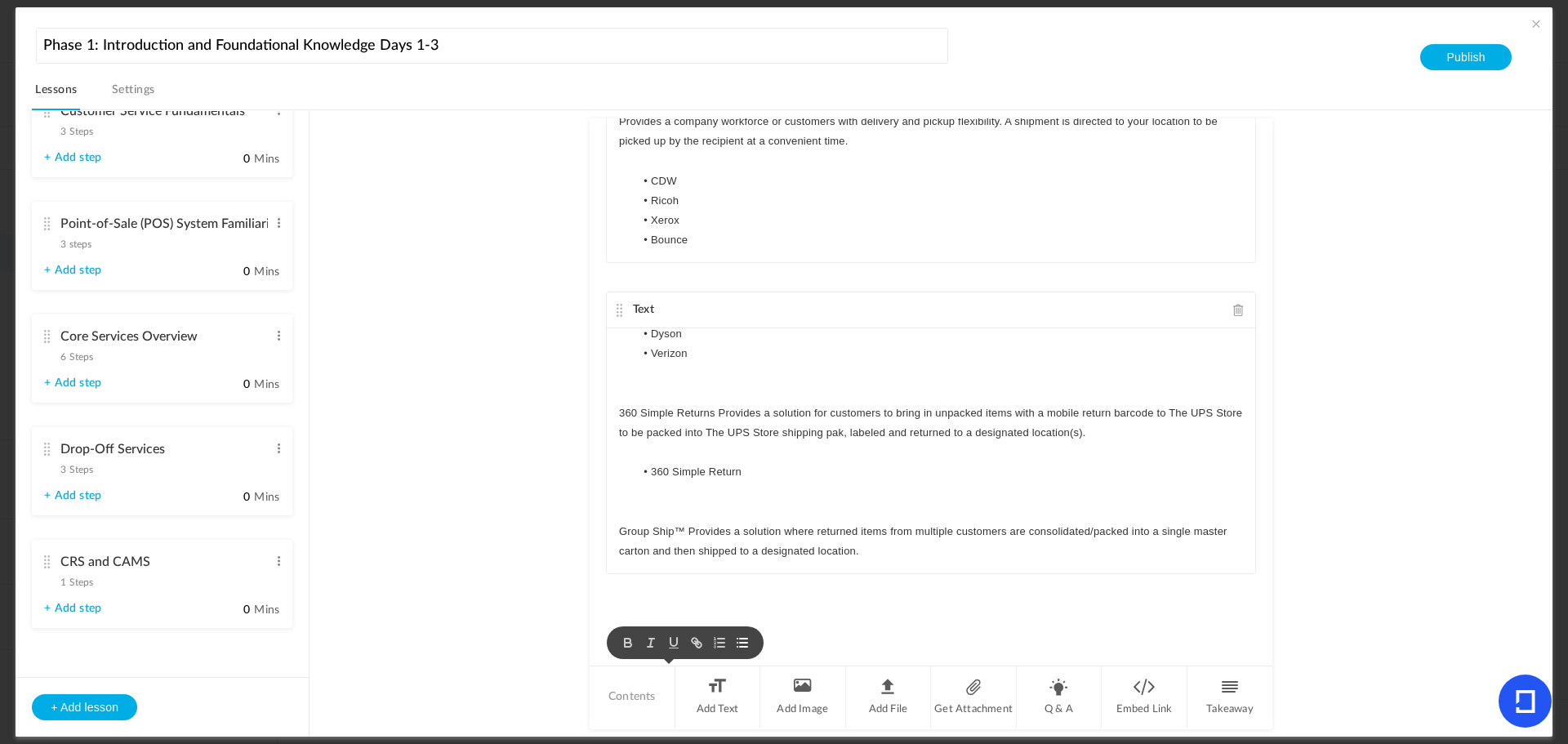
click at [866, 551] on p "Group Ship™ Provides a solution where returned items from multiple customers ar…" at bounding box center [931, 541] width 624 height 39
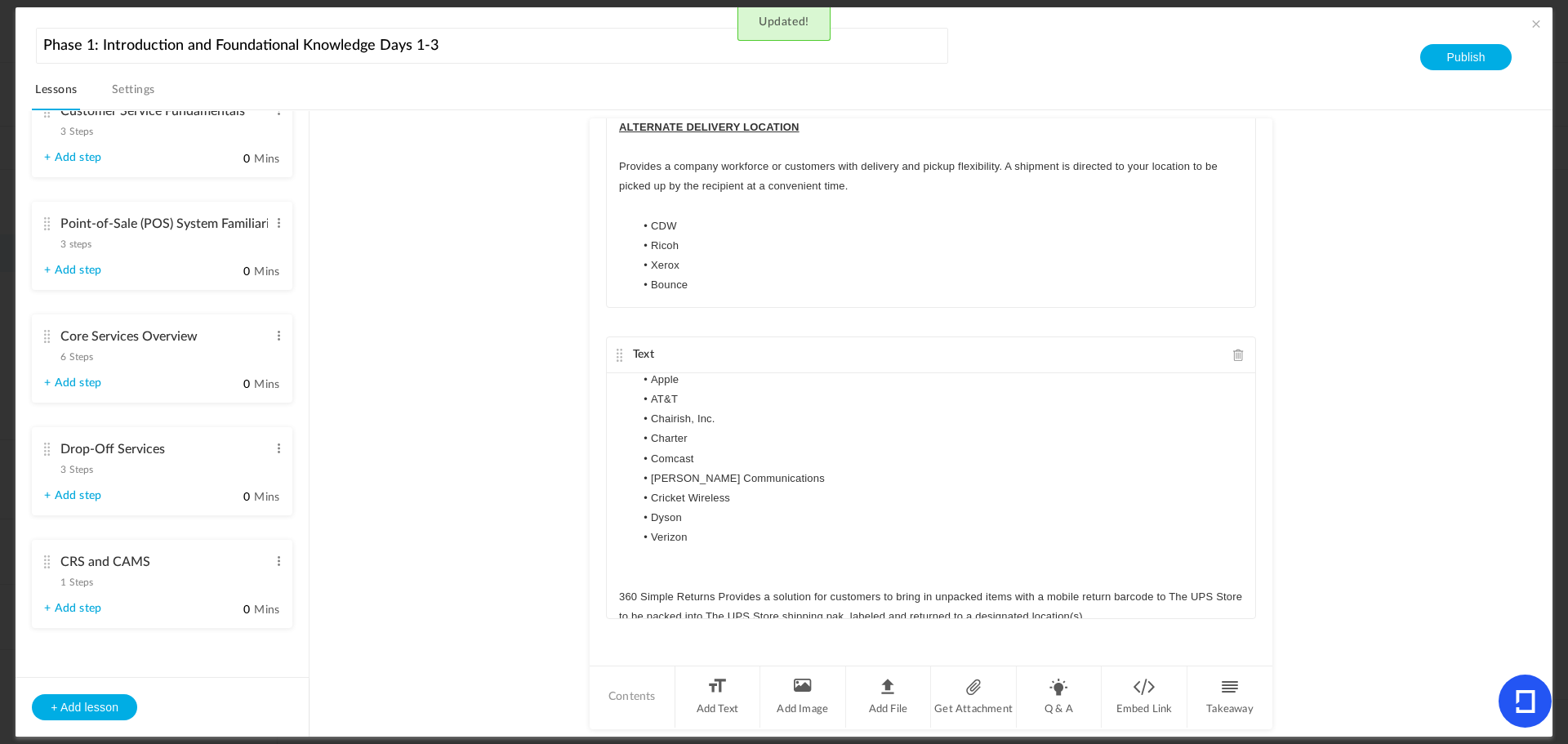
scroll to position [379, 0]
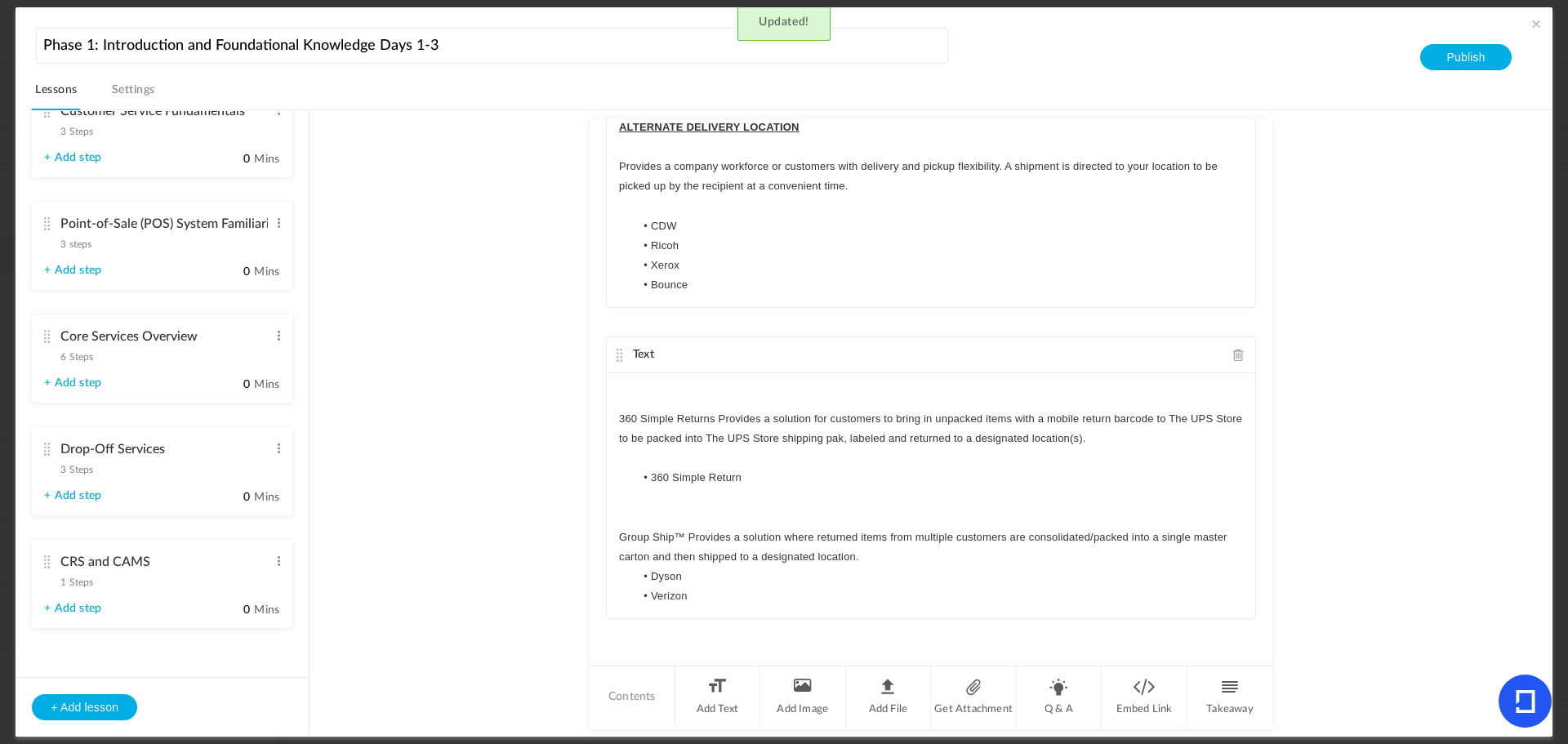
click at [909, 559] on p "Group Ship™ Provides a solution where returned items from multiple customers ar…" at bounding box center [931, 547] width 624 height 39
click at [727, 598] on li "Dyson" at bounding box center [939, 596] width 609 height 20
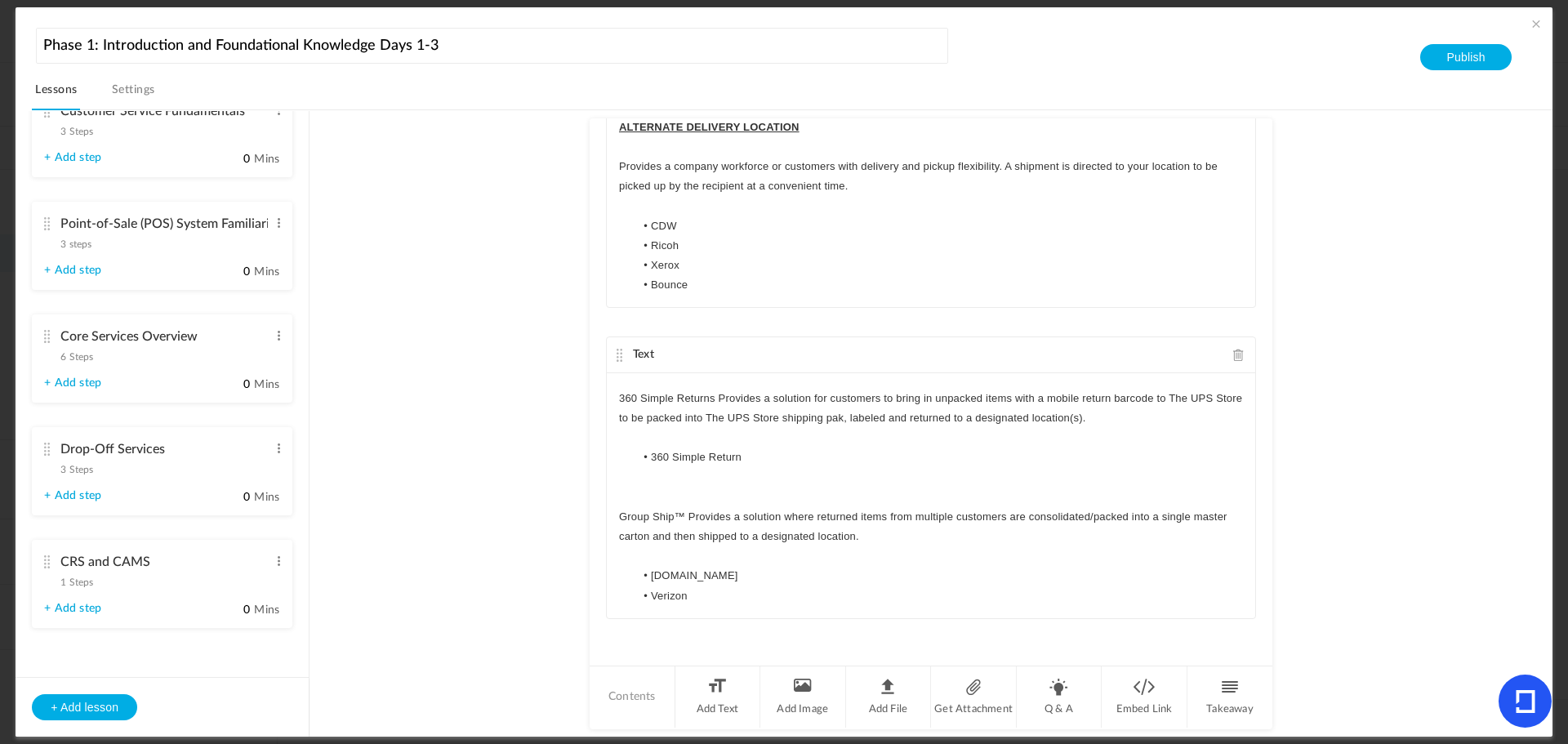
click at [710, 600] on li "Verizon" at bounding box center [939, 596] width 609 height 20
click at [1361, 517] on au-course-substep "Text Commerce Ready Services (CRS) programs are built around large national com…" at bounding box center [930, 423] width 1204 height 628
click at [720, 710] on li "Add Text" at bounding box center [718, 696] width 86 height 62
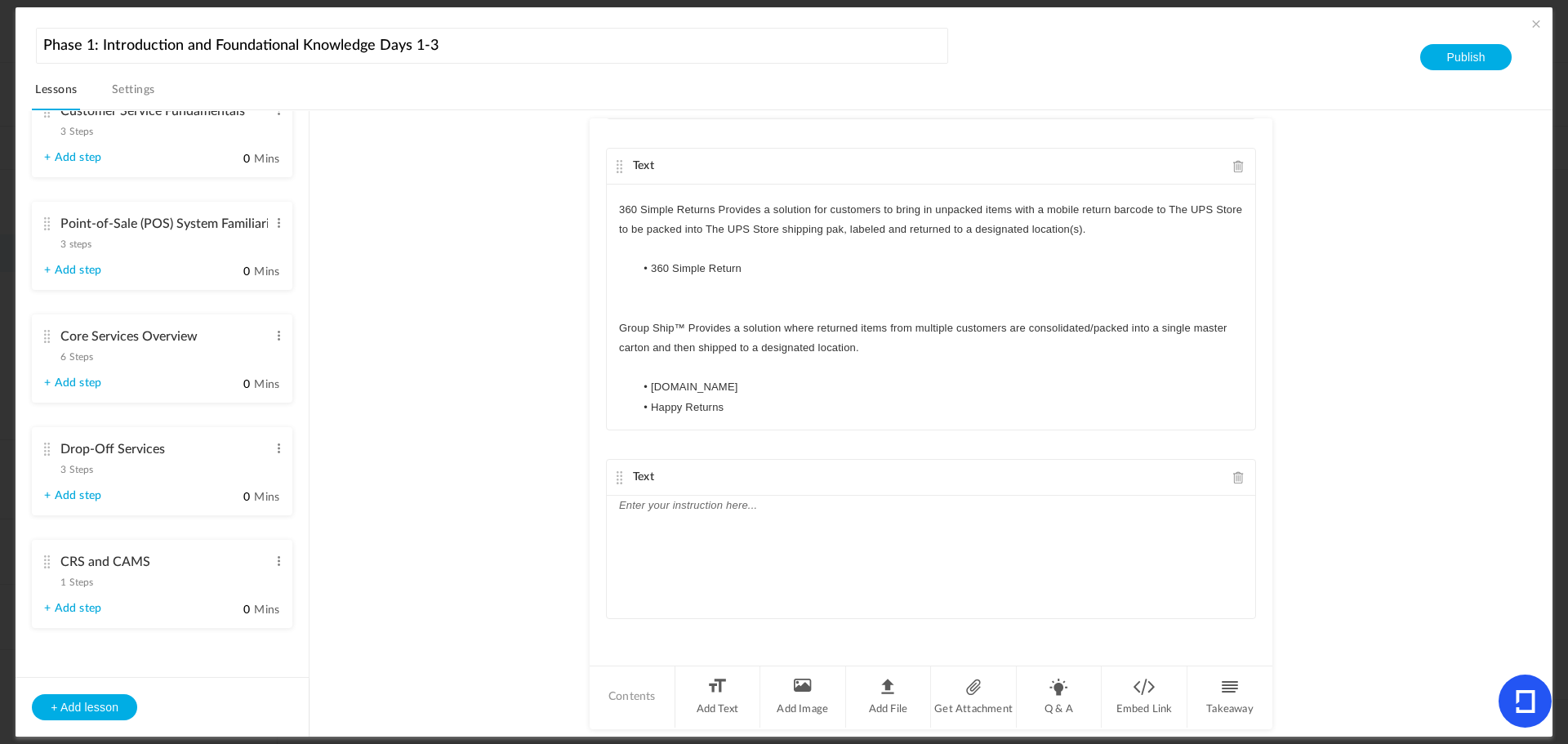
click at [715, 558] on div at bounding box center [931, 556] width 648 height 122
click at [757, 501] on p "BUSINESS SERVICES" at bounding box center [931, 505] width 624 height 20
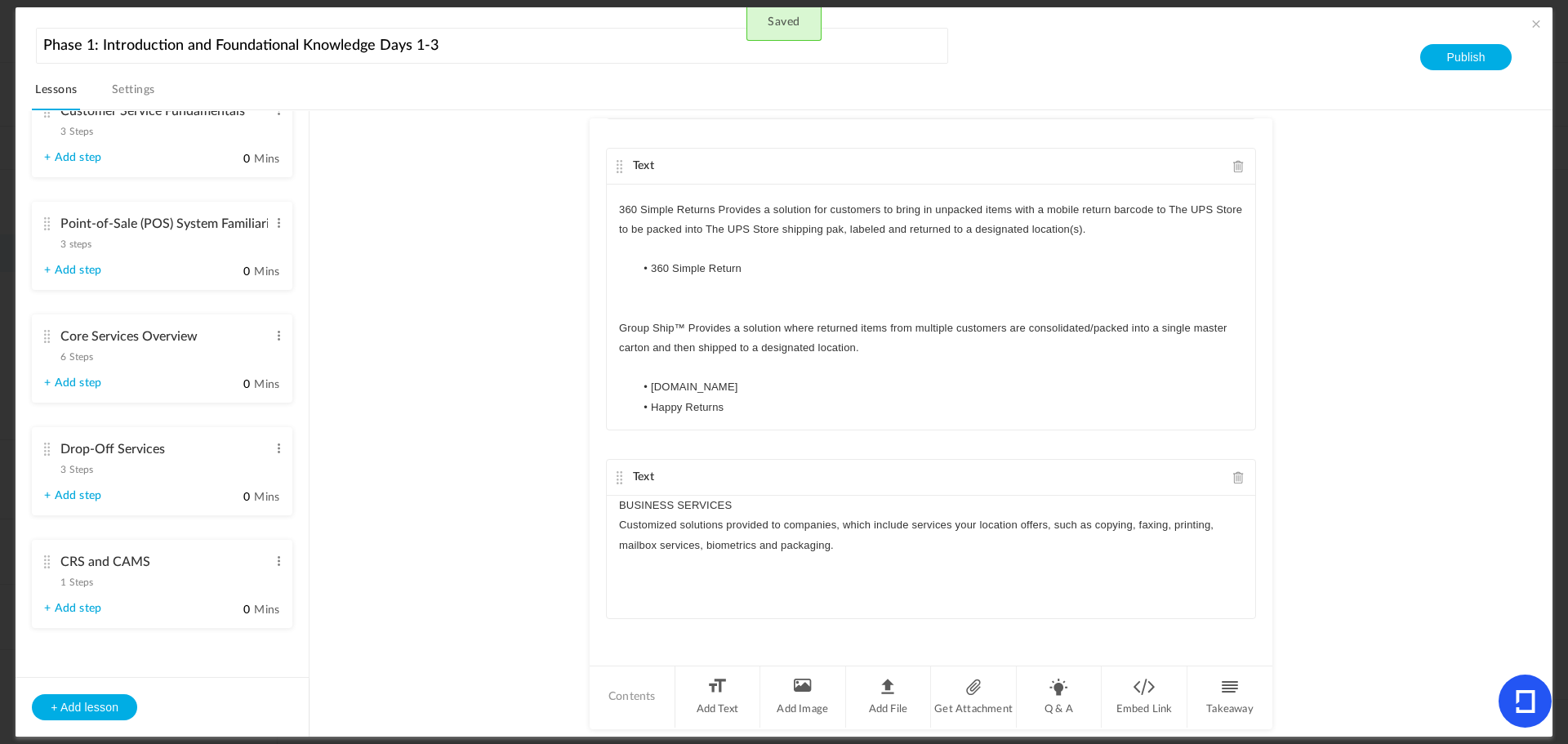
scroll to position [0, 0]
click at [624, 523] on p "Customized solutions provided to companies, which include services your locatio…" at bounding box center [931, 535] width 624 height 39
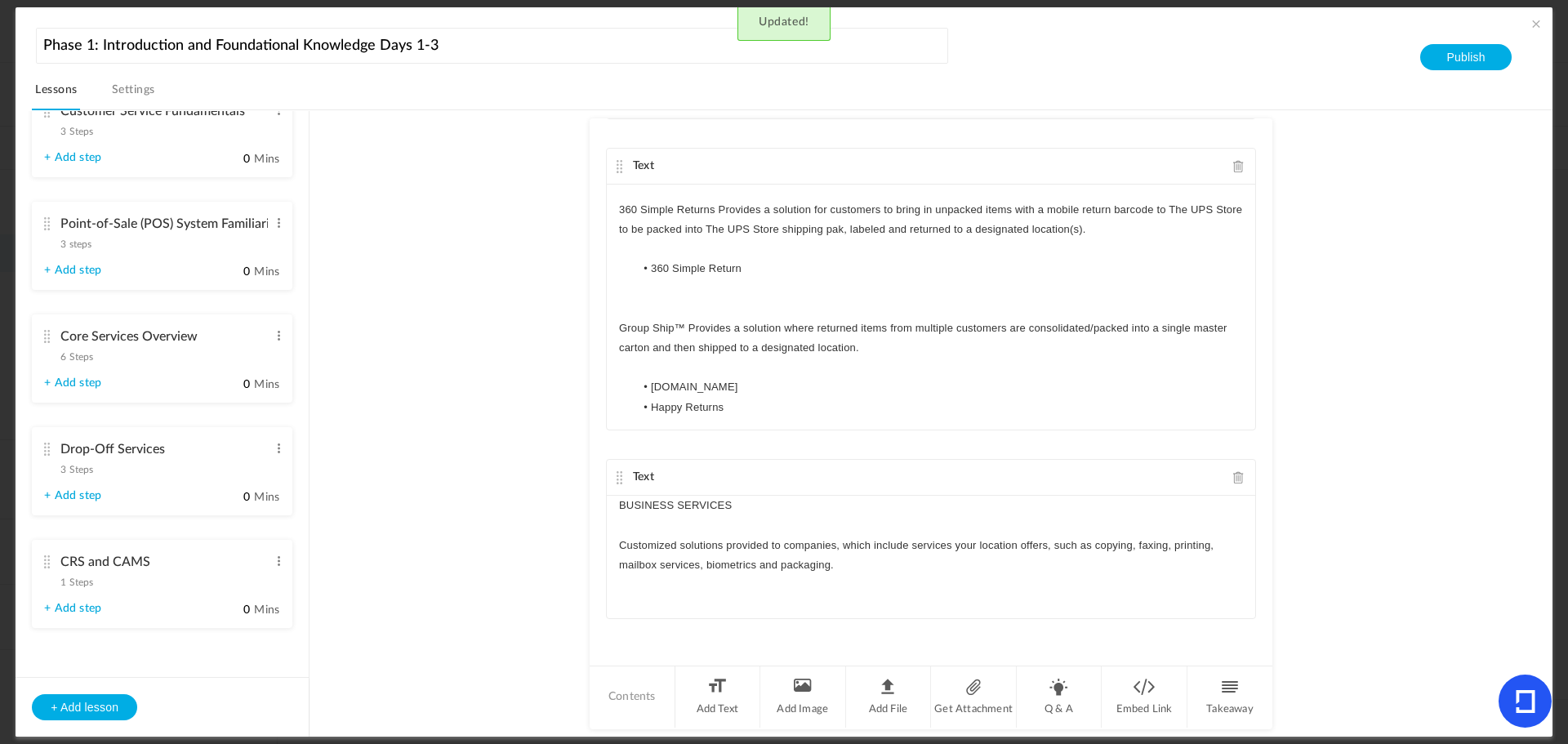
click at [846, 568] on p "Customized solutions provided to companies, which include services your locatio…" at bounding box center [931, 555] width 624 height 39
click at [622, 580] on p "Daon Sterling Identity (Formerly Sure ID)" at bounding box center [931, 585] width 624 height 20
click at [647, 584] on p "Daon Sterling Identity (Formerly Sure ID)" at bounding box center [931, 585] width 624 height 20
drag, startPoint x: 798, startPoint y: 628, endPoint x: 628, endPoint y: 621, distance: 170.1
click at [616, 610] on div "BUSINESS SERVICES Customized solutions provided to companies, which include ser…" at bounding box center [931, 570] width 648 height 150
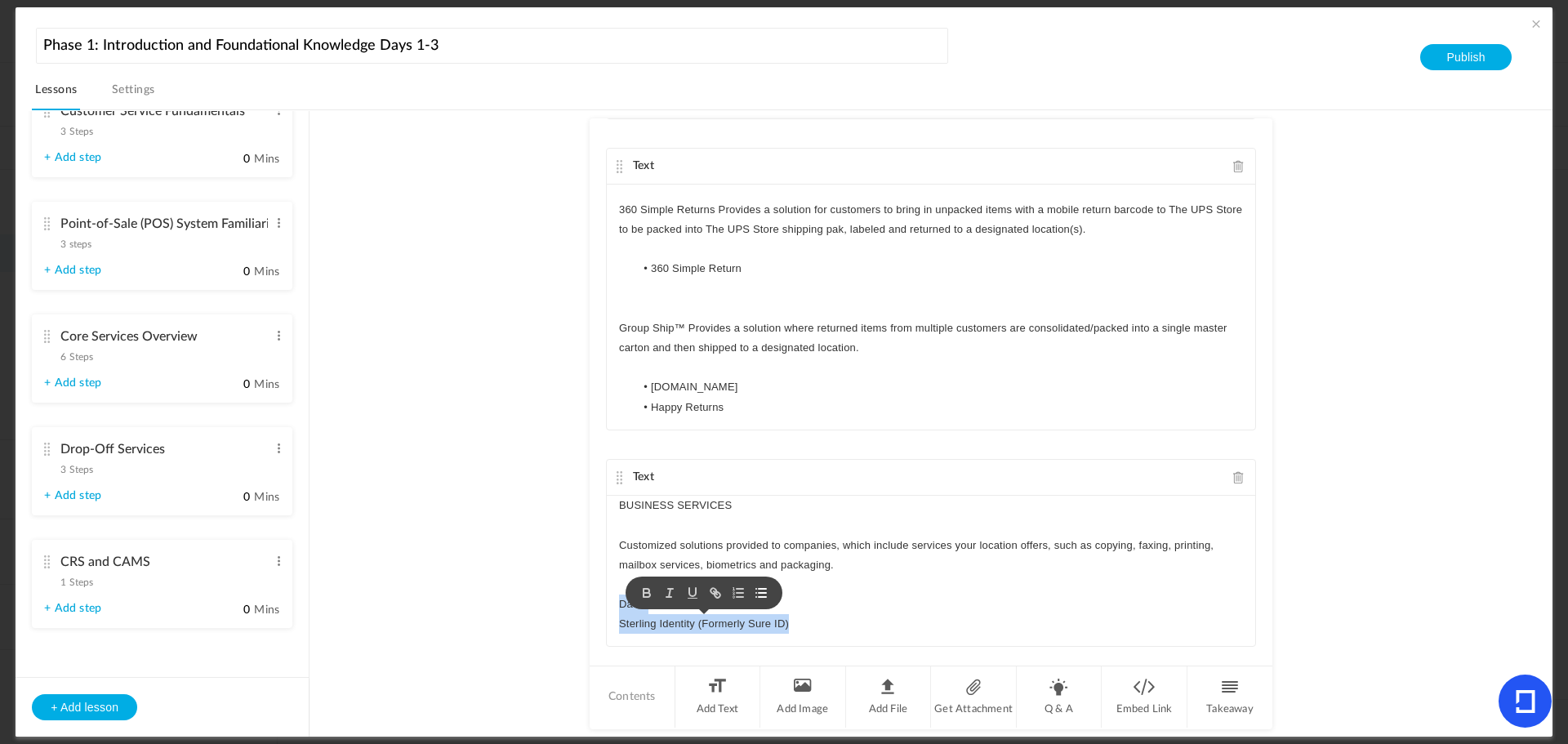
click at [759, 595] on icon "button" at bounding box center [761, 593] width 15 height 15
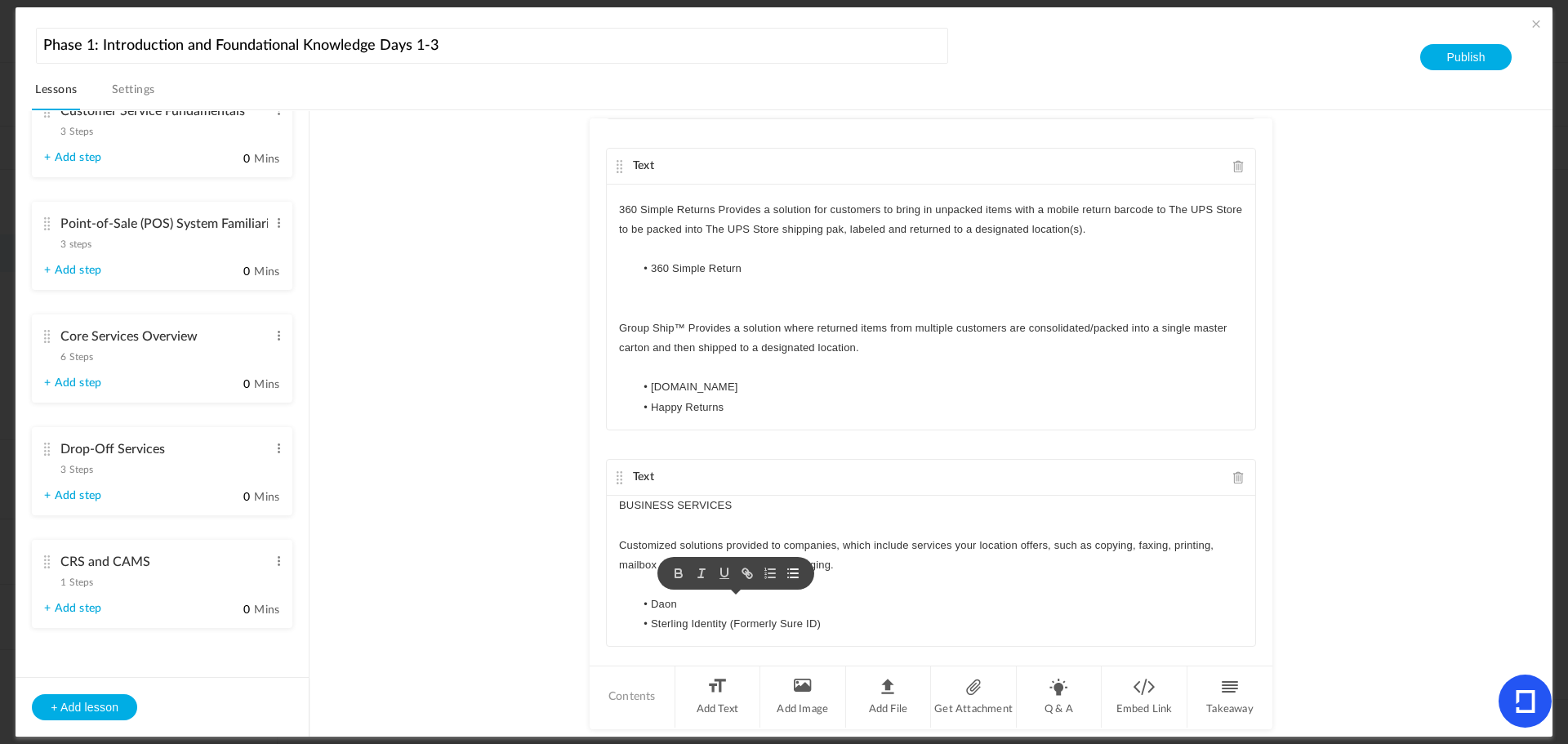
click at [994, 618] on li "Sterling Identity (Formerly Sure ID)" at bounding box center [939, 624] width 609 height 20
drag, startPoint x: 735, startPoint y: 512, endPoint x: 573, endPoint y: 500, distance: 162.4
click at [573, 500] on au-course-substep "Text Commerce Ready Services (CRS) programs are built around large national com…" at bounding box center [930, 423] width 1204 height 628
click at [500, 469] on au-course-substep "Text Commerce Ready Services (CRS) programs are built around large national com…" at bounding box center [930, 423] width 1204 height 628
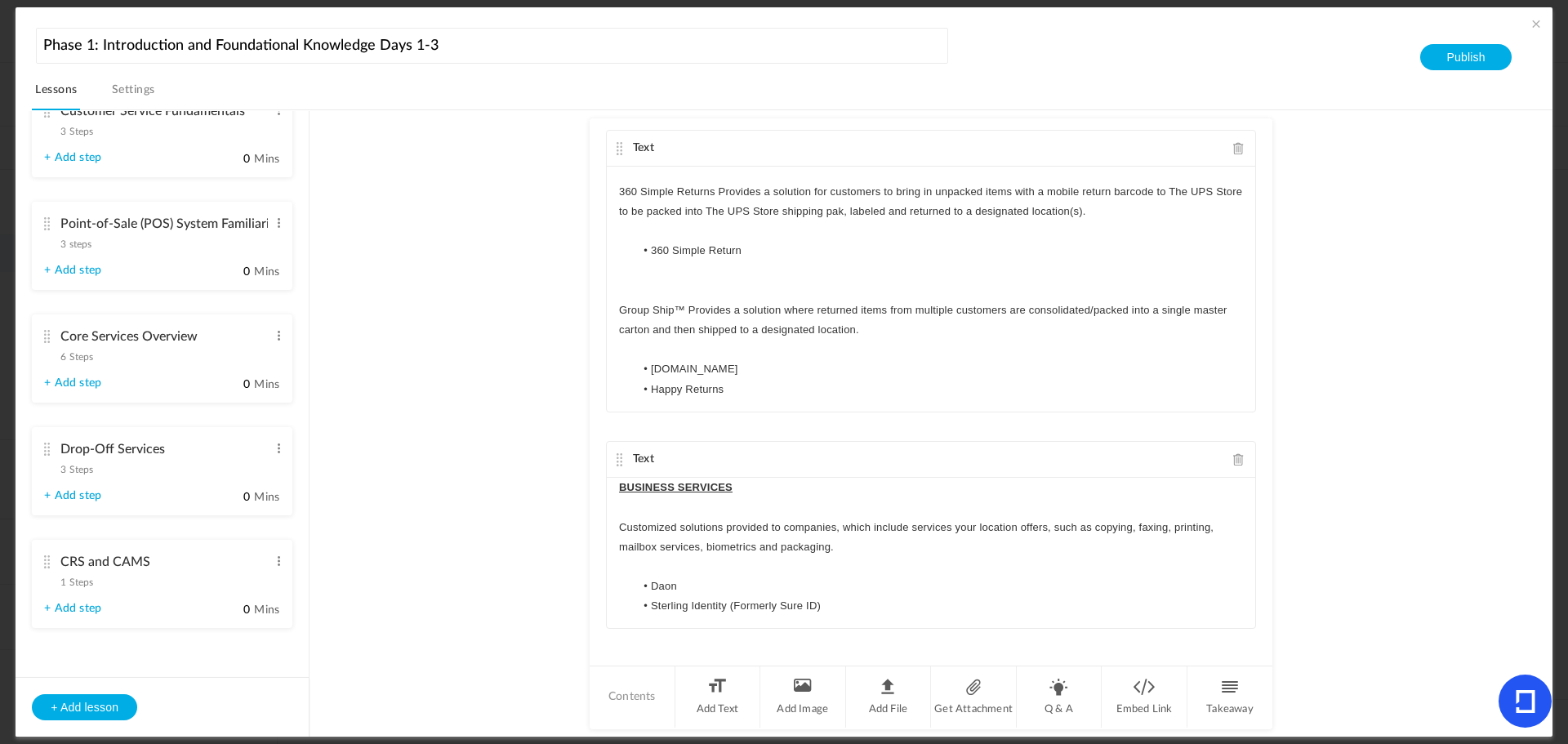
scroll to position [1101, 0]
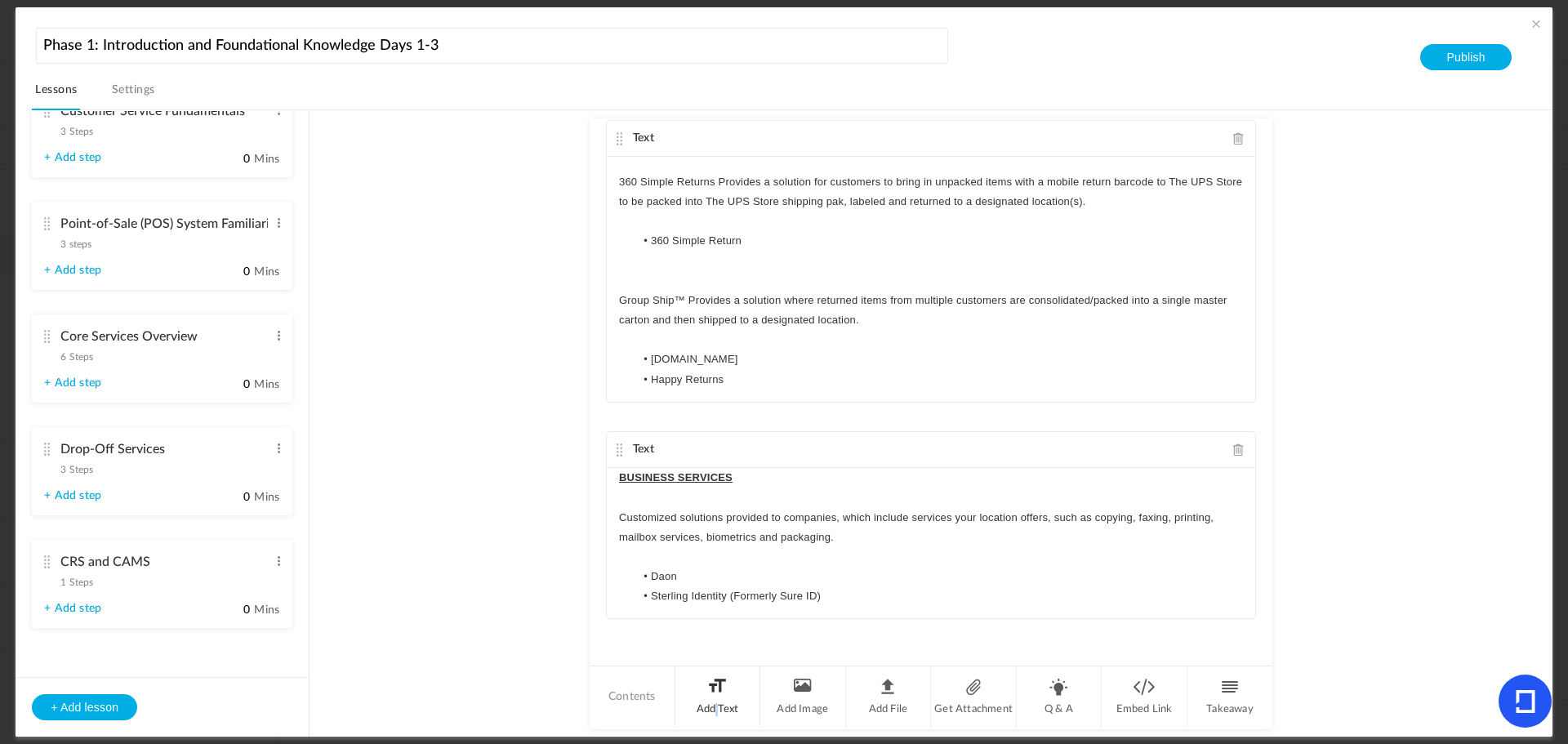
click at [714, 692] on li "Add Text" at bounding box center [718, 696] width 86 height 62
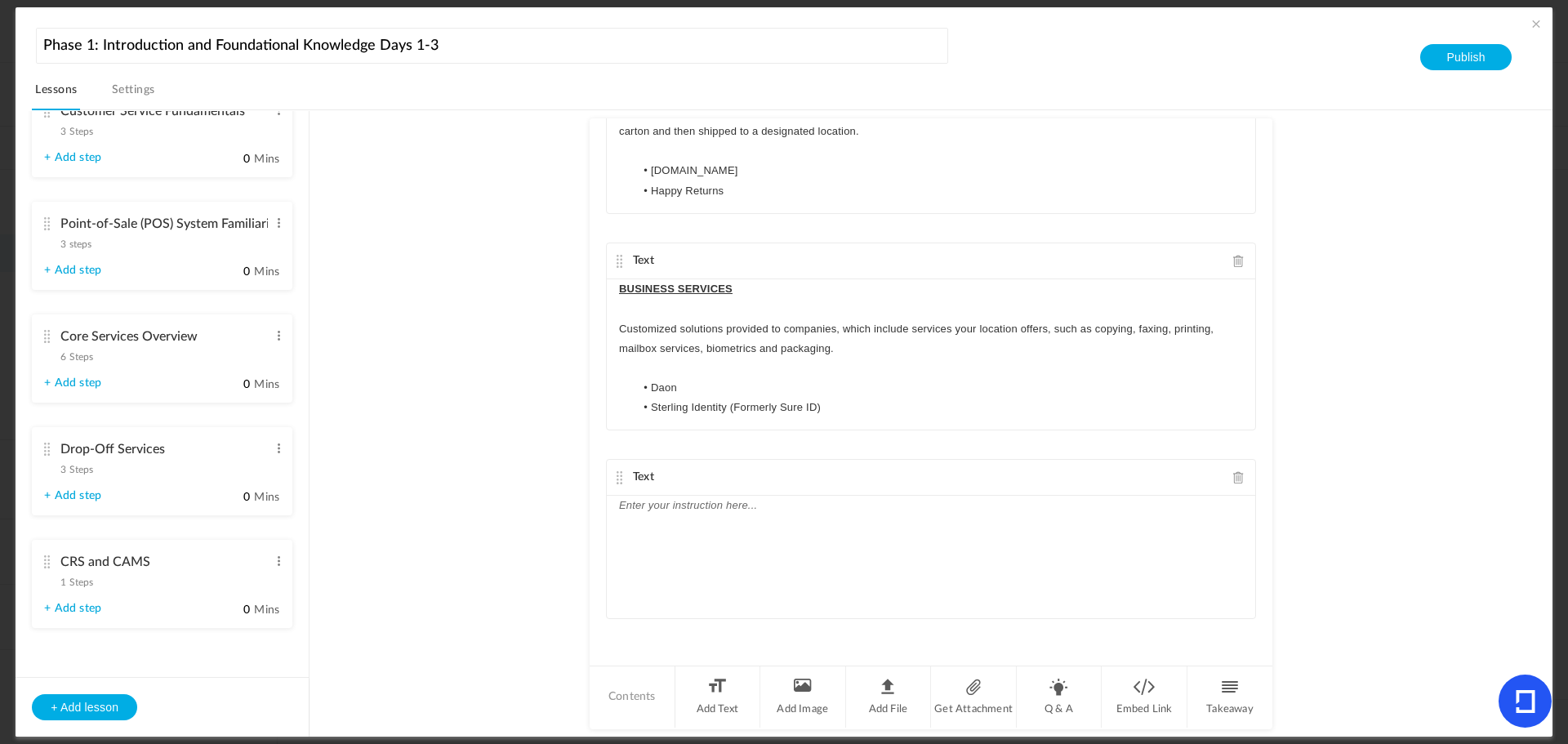
click at [681, 519] on div at bounding box center [931, 556] width 648 height 122
click at [709, 701] on li "Add Text" at bounding box center [718, 696] width 86 height 62
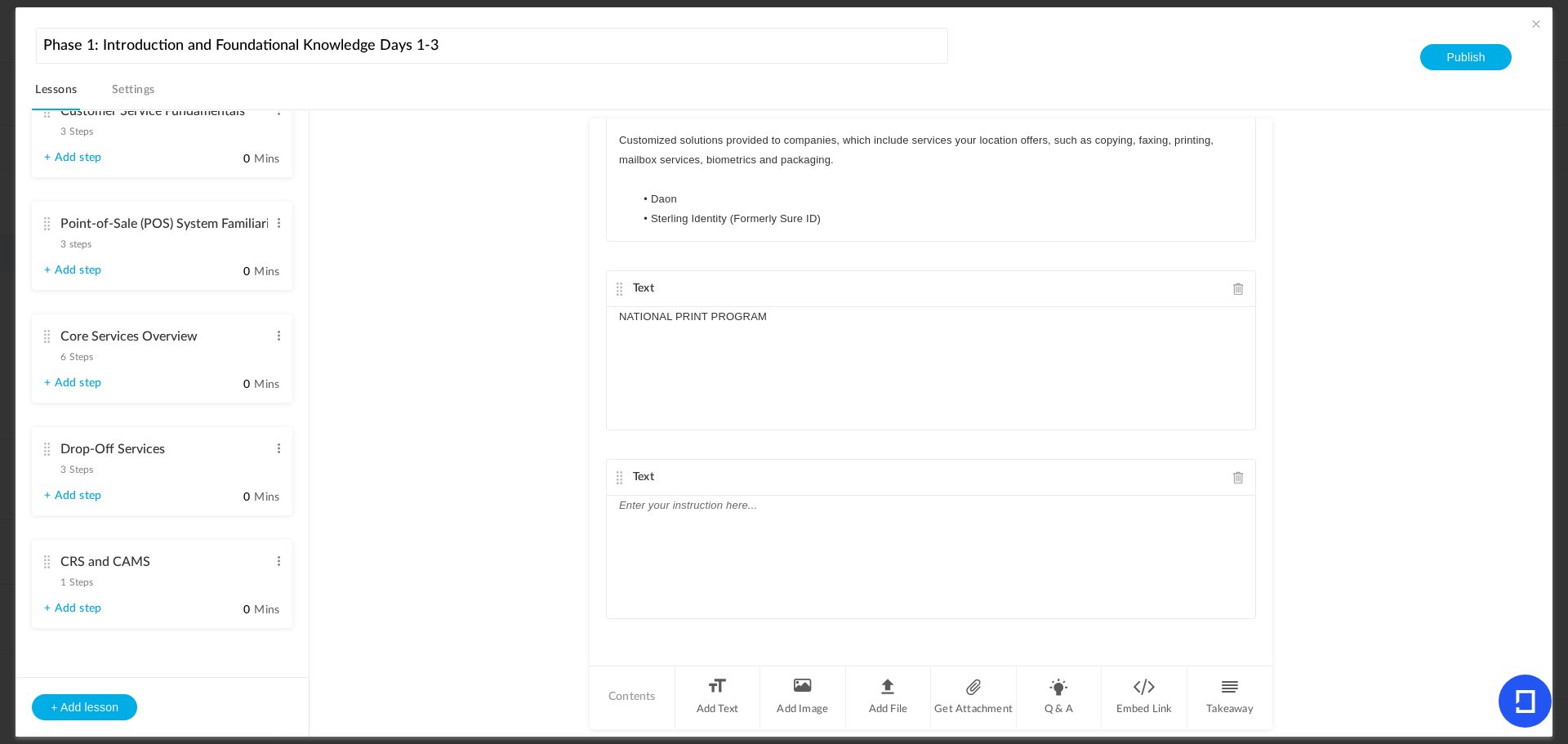
click at [668, 566] on div at bounding box center [931, 556] width 648 height 122
click at [723, 690] on li "Add Text" at bounding box center [718, 696] width 86 height 62
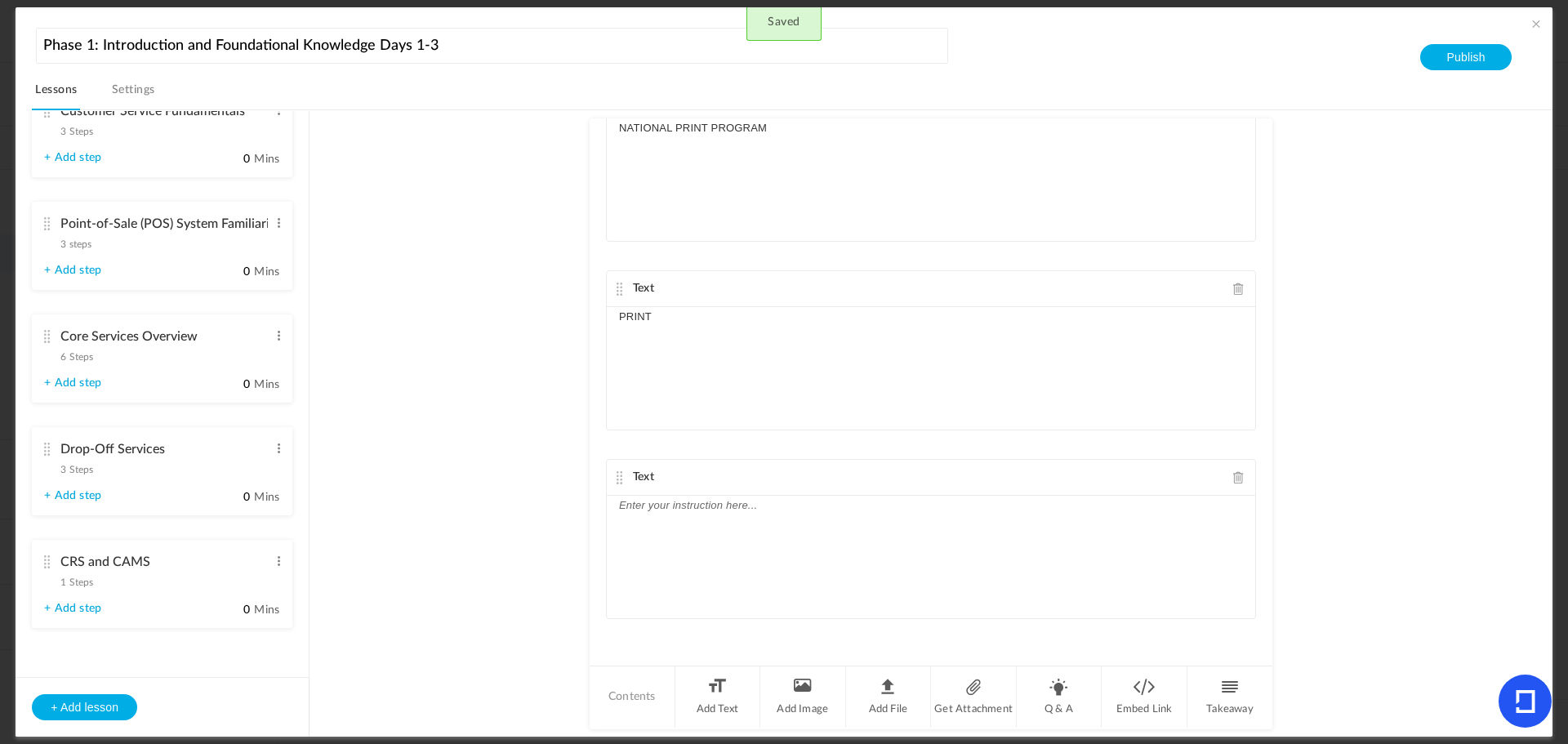
click at [647, 559] on div at bounding box center [931, 556] width 648 height 122
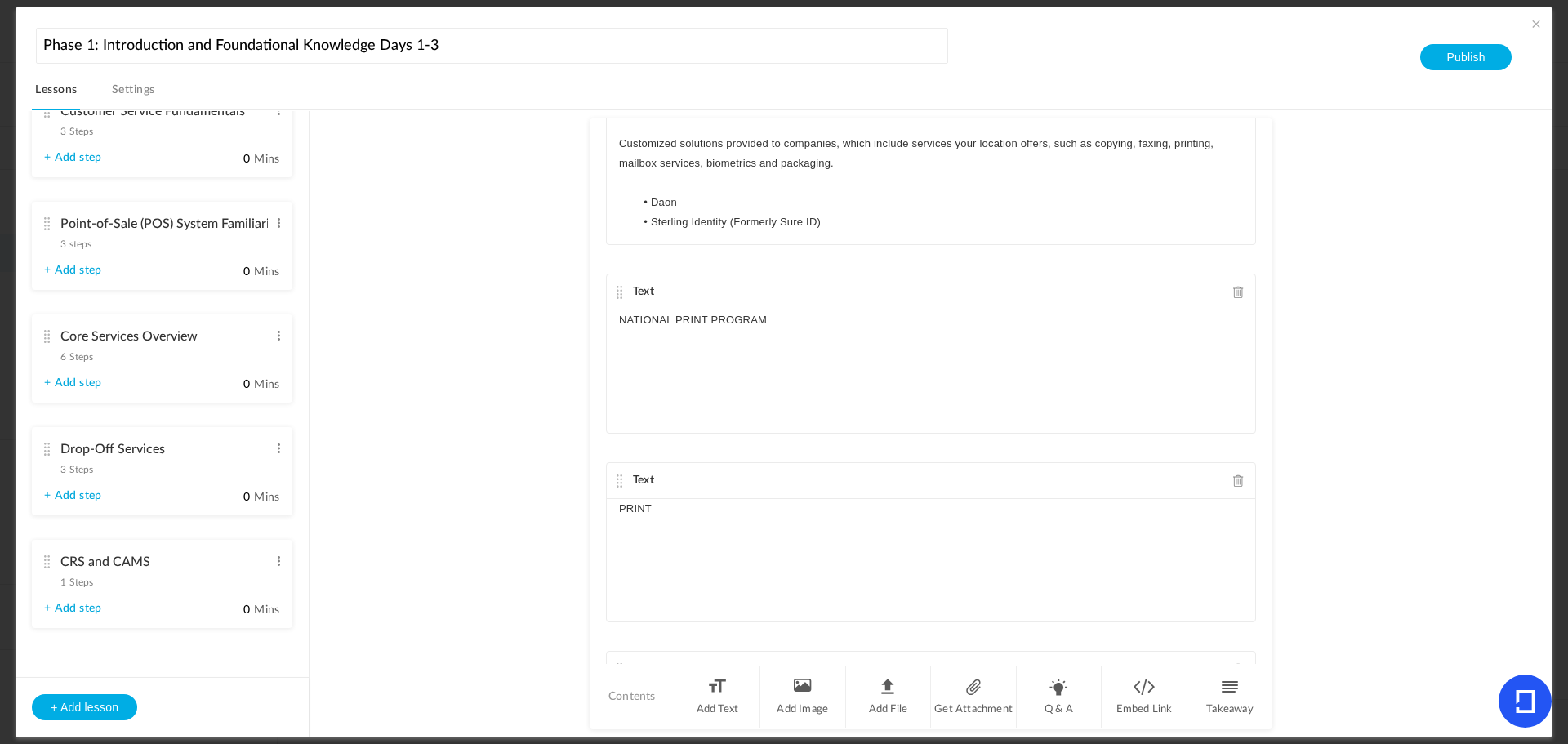
scroll to position [1504, 0]
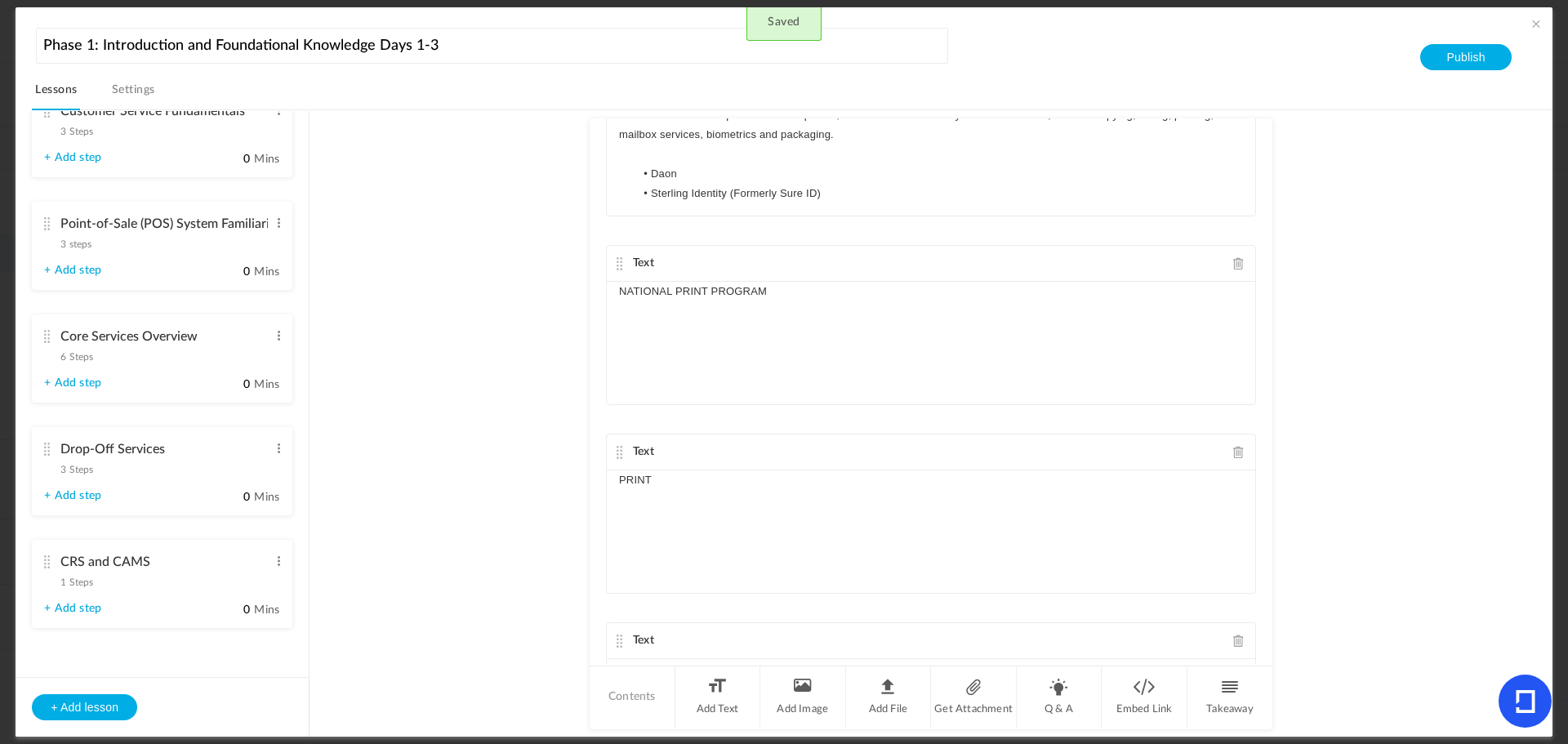
click at [834, 298] on p "NATIONAL PRINT PROGRAM" at bounding box center [931, 291] width 624 height 20
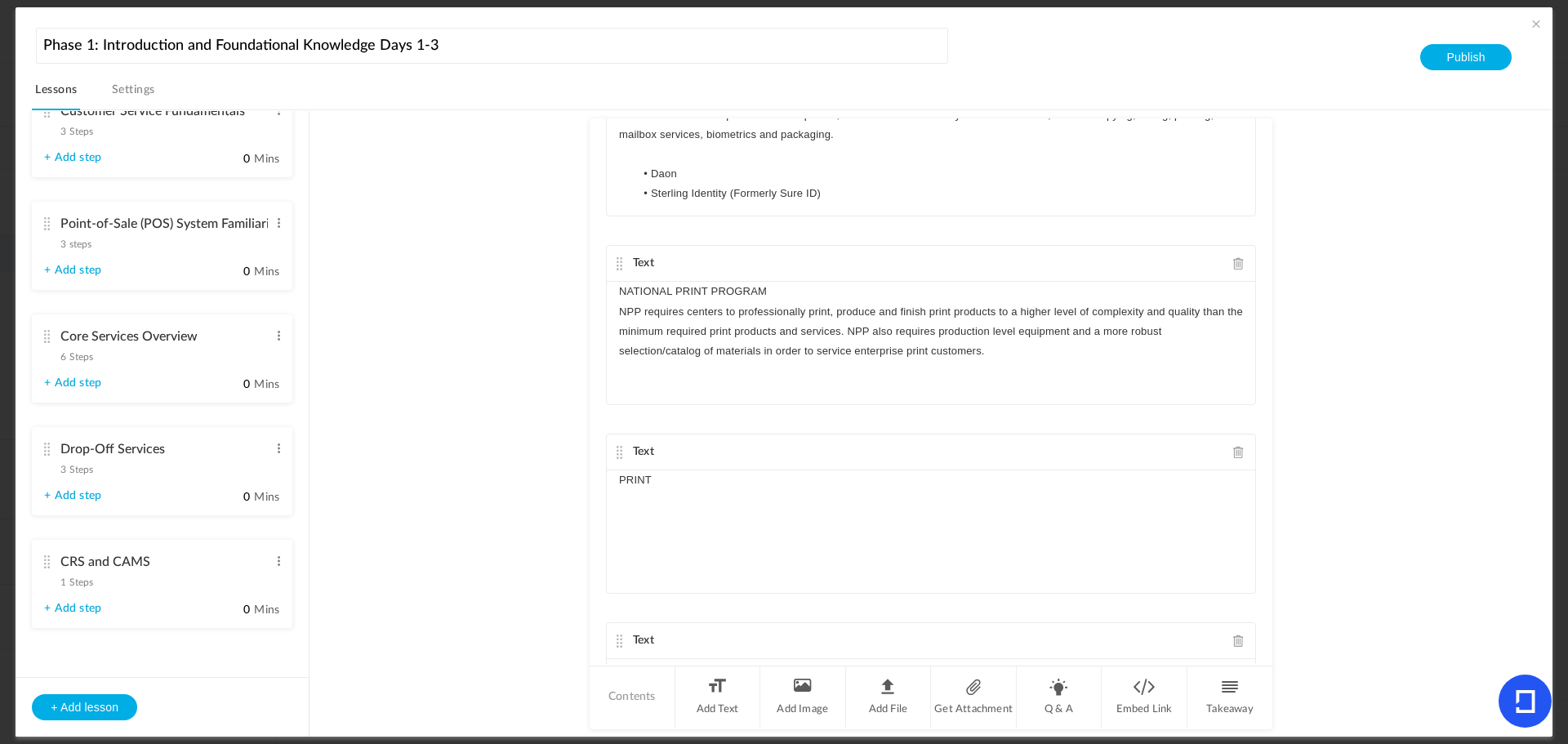
click at [623, 309] on p "NPP requires centers to professionally print, produce and finish print products…" at bounding box center [931, 331] width 624 height 60
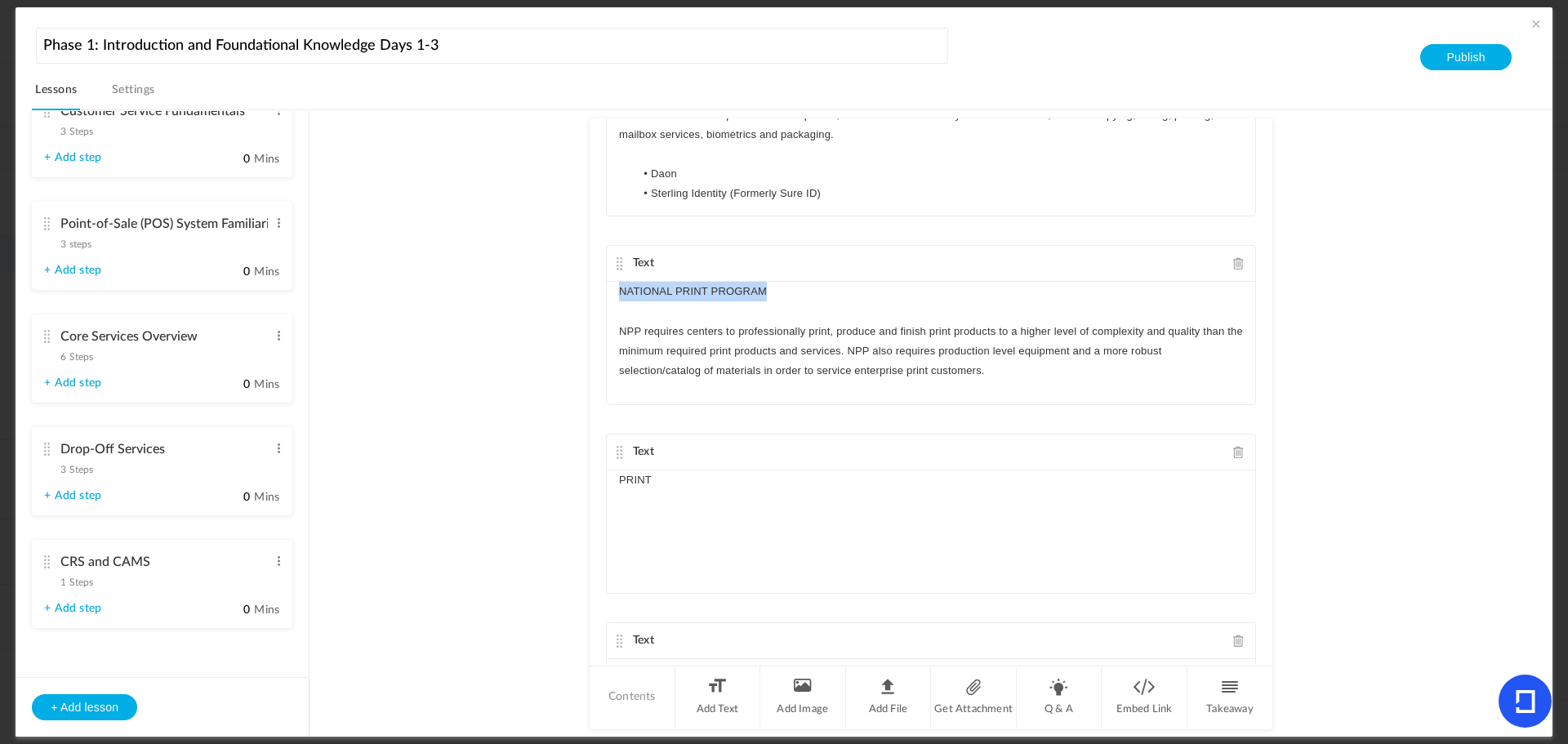
drag, startPoint x: 780, startPoint y: 294, endPoint x: 559, endPoint y: 291, distance: 221.0
click at [559, 291] on au-course-substep "Text Commerce Ready Services (CRS) programs are built around large national com…" at bounding box center [930, 423] width 1204 height 628
click at [711, 486] on p "PRINT" at bounding box center [931, 480] width 624 height 20
click at [747, 485] on p "PRINT" at bounding box center [931, 480] width 624 height 20
click at [701, 529] on div "PRINT" at bounding box center [931, 531] width 648 height 122
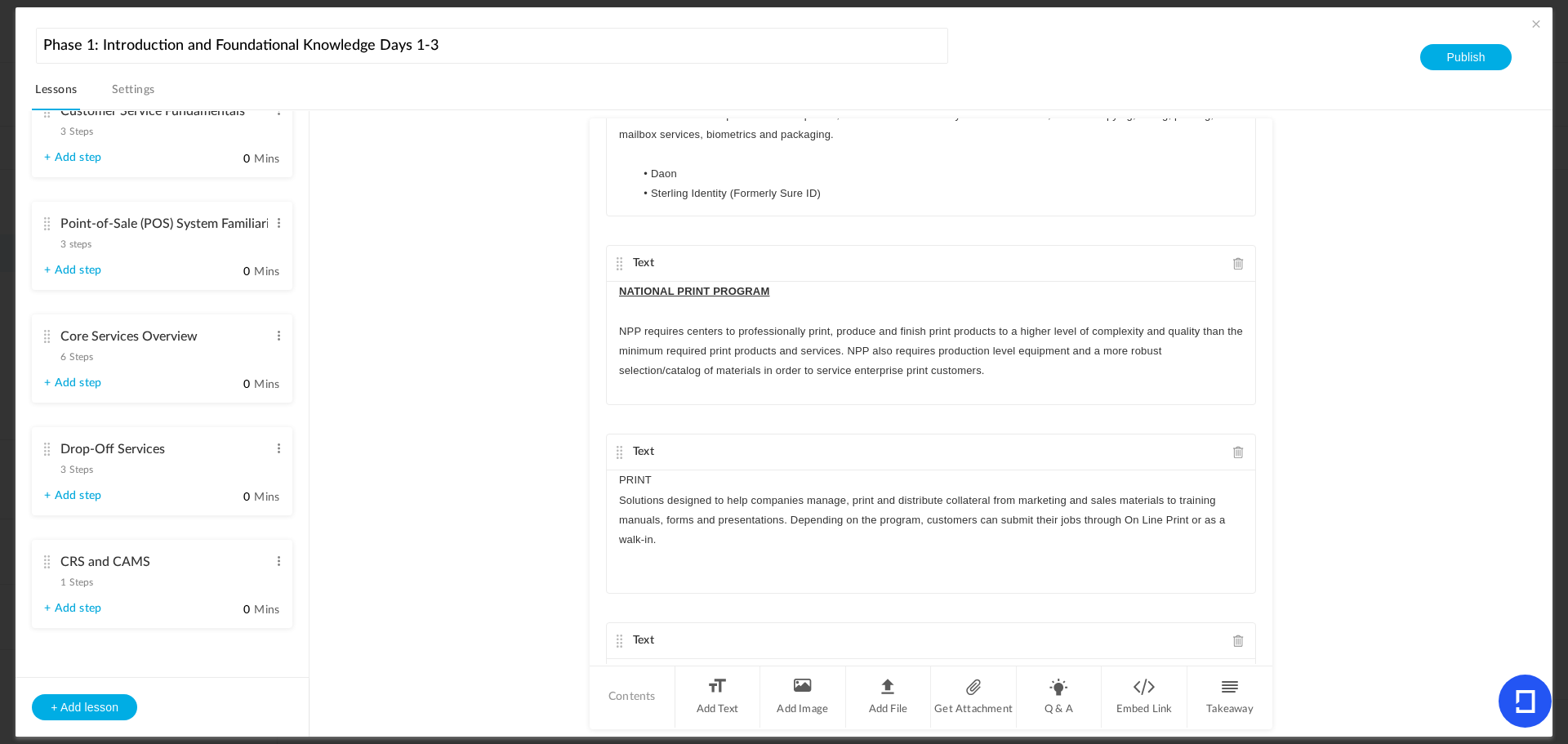
click at [611, 504] on div "PRINT Solutions designed to help companies manage, print and distribute collate…" at bounding box center [931, 531] width 648 height 122
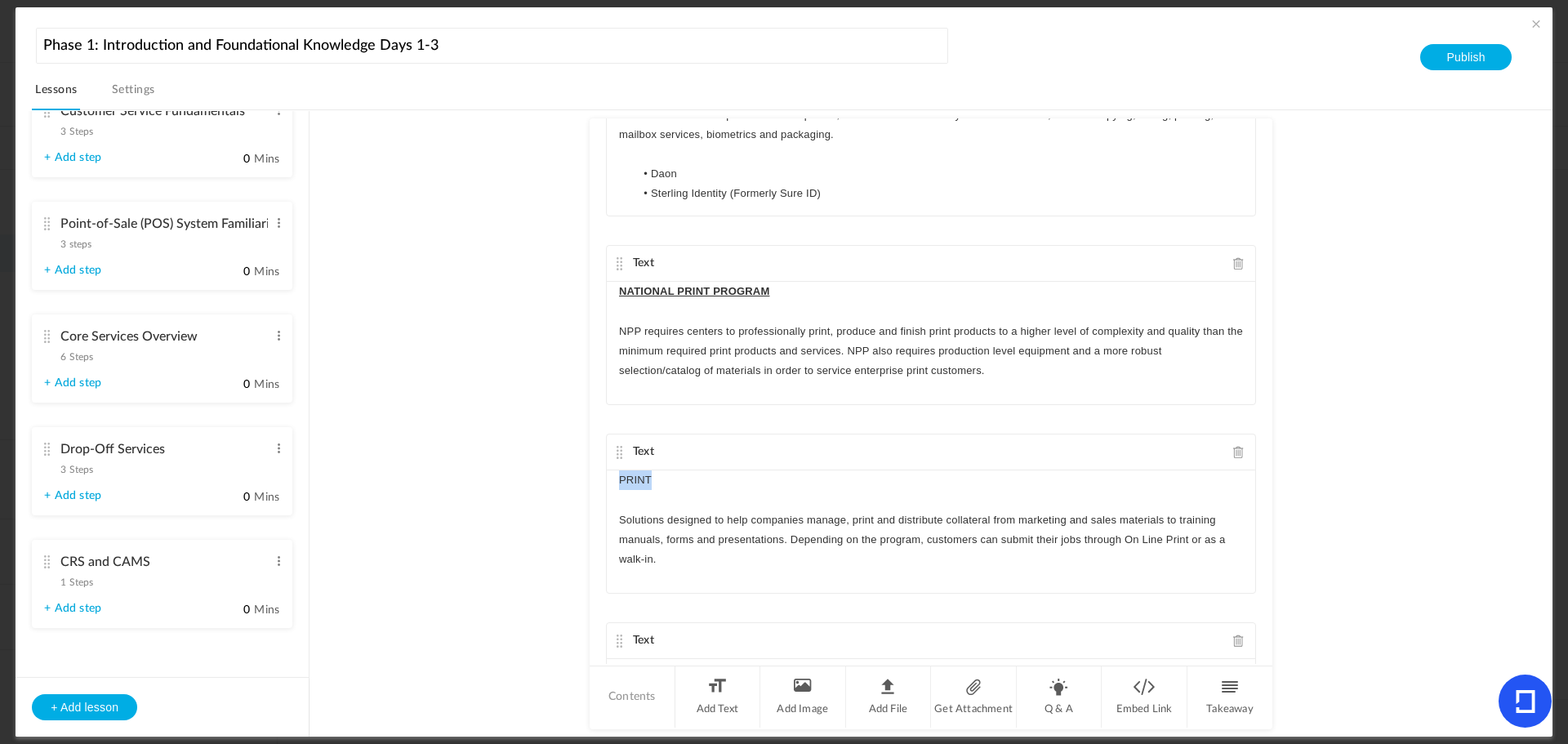
drag, startPoint x: 656, startPoint y: 481, endPoint x: 555, endPoint y: 479, distance: 101.0
click at [560, 478] on au-course-substep "Text Commerce Ready Services (CRS) programs are built around large national com…" at bounding box center [930, 423] width 1204 height 628
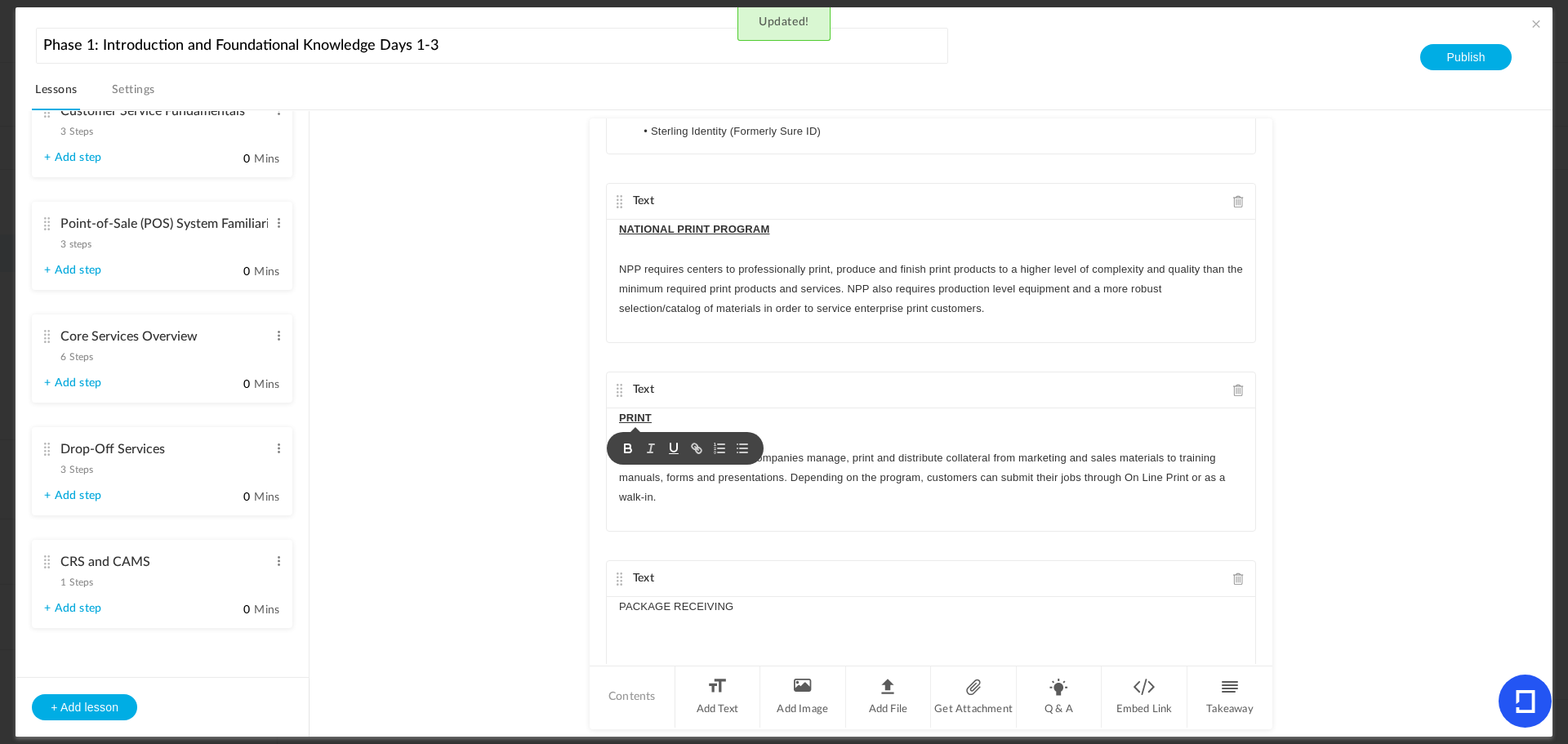
scroll to position [1667, 0]
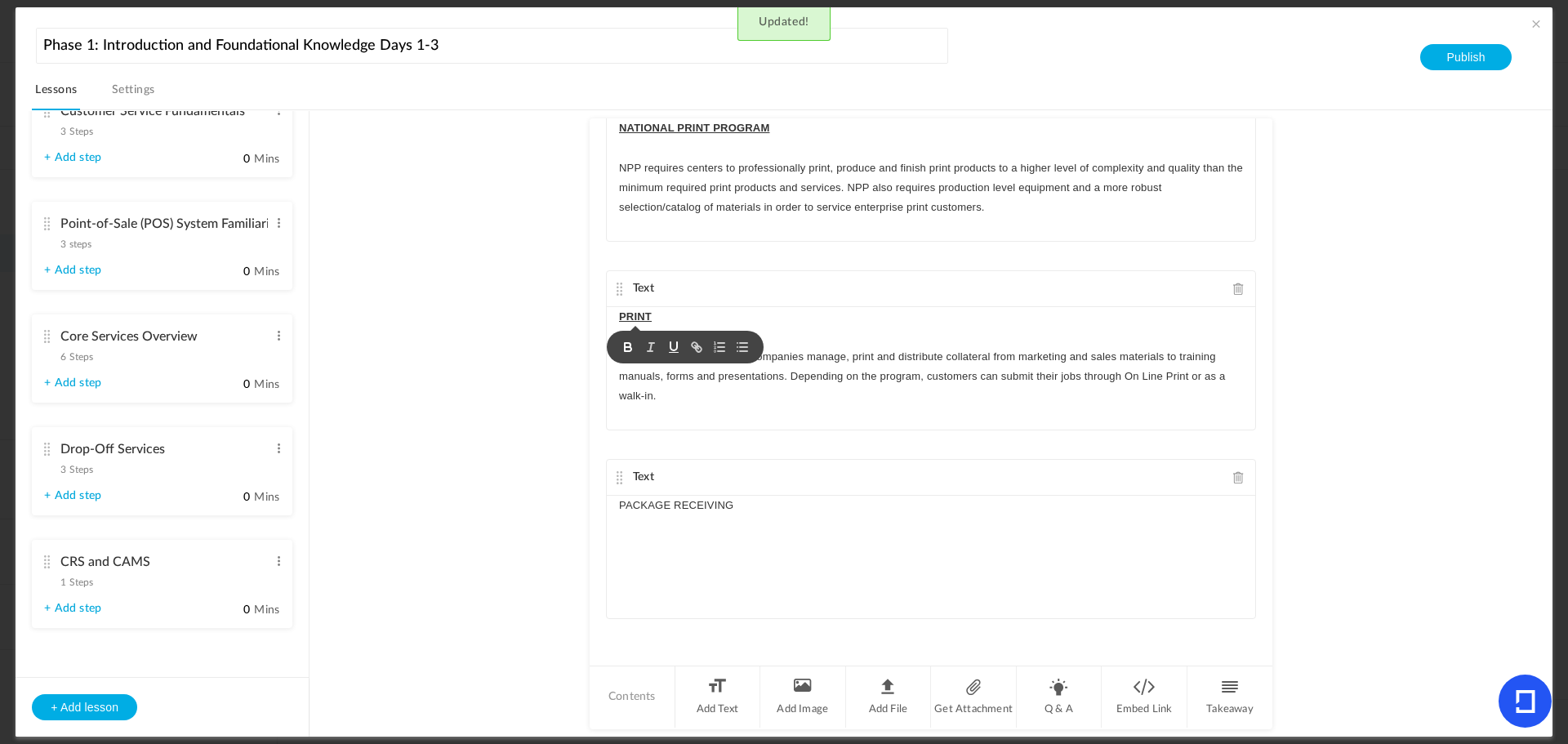
click at [751, 499] on p "PACKAGE RECEIVING" at bounding box center [931, 505] width 624 height 20
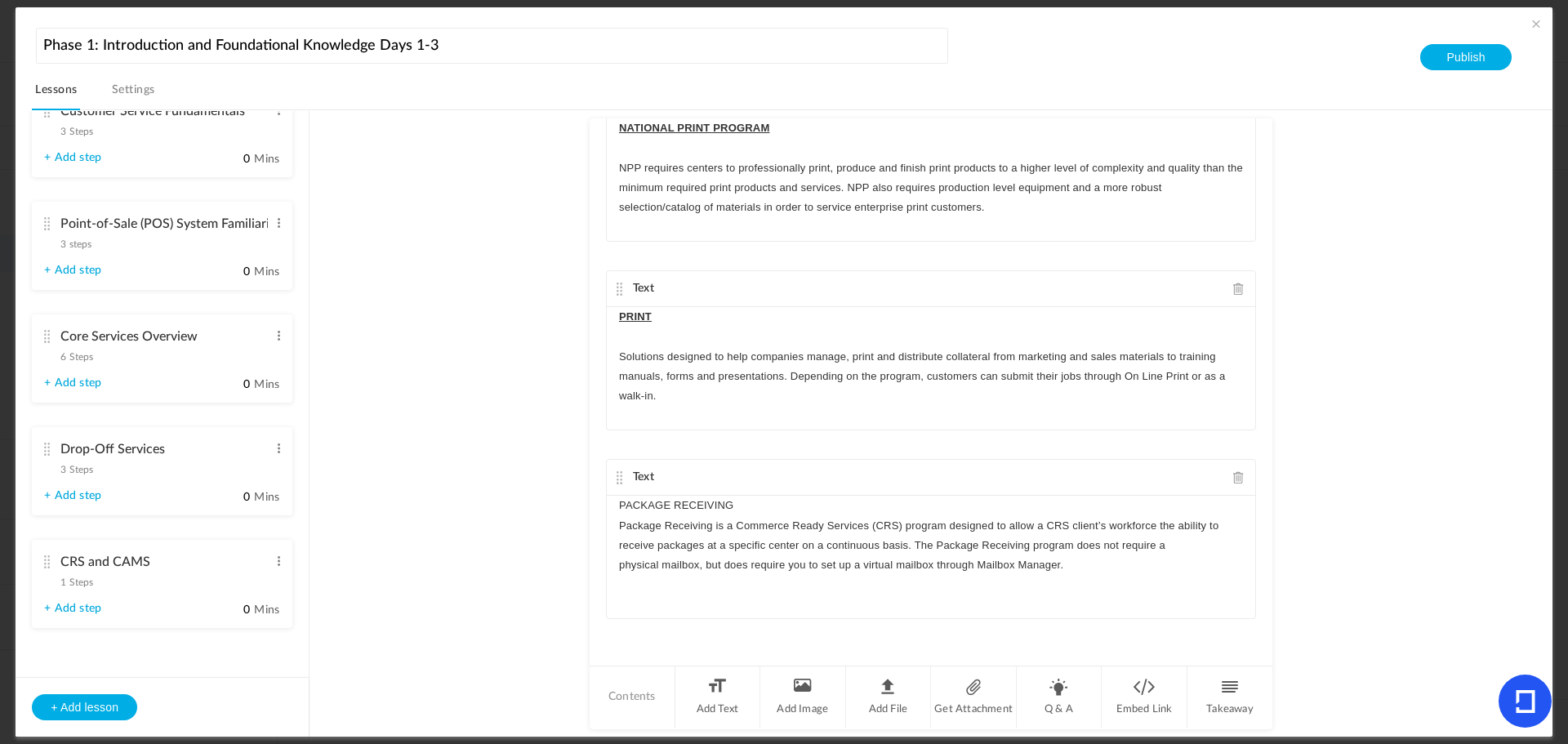
click at [622, 523] on p "Package Receiving is a Commerce Ready Services (CRS) program designed to allow …" at bounding box center [931, 545] width 624 height 60
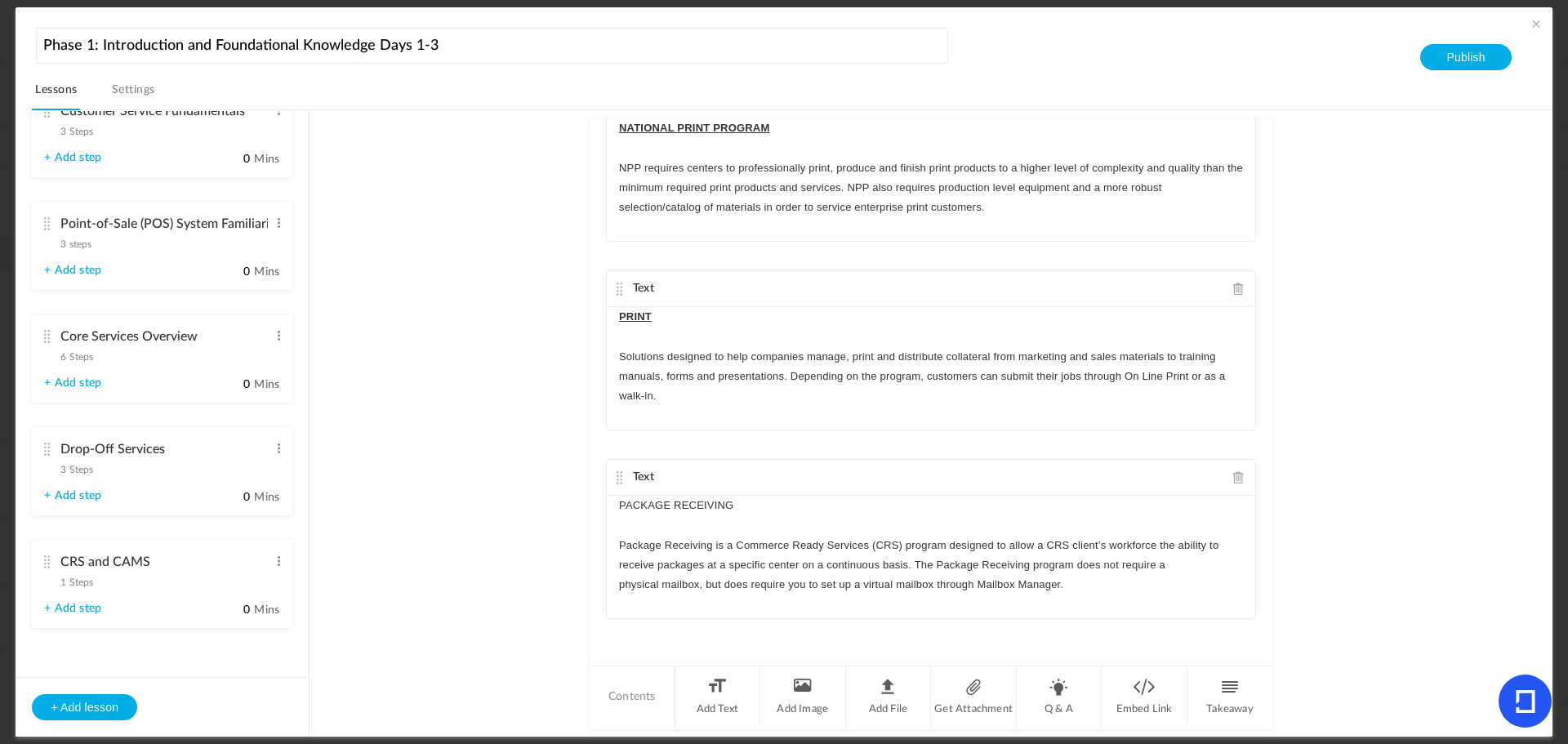
drag, startPoint x: 737, startPoint y: 500, endPoint x: 505, endPoint y: 488, distance: 232.3
click at [519, 491] on au-course-substep "Text Commerce Ready Services (CRS) programs are built around large national com…" at bounding box center [930, 423] width 1204 height 628
click at [1105, 582] on p "Package Receiving is a Commerce Ready Services (CRS) program designed to allow …" at bounding box center [931, 565] width 624 height 60
click at [622, 600] on p "Sears ThyssenKrupp Elevator (TKE)" at bounding box center [931, 605] width 624 height 20
click at [649, 625] on p "Sears ThyssenKrupp Elevator (TKE)" at bounding box center [931, 624] width 624 height 20
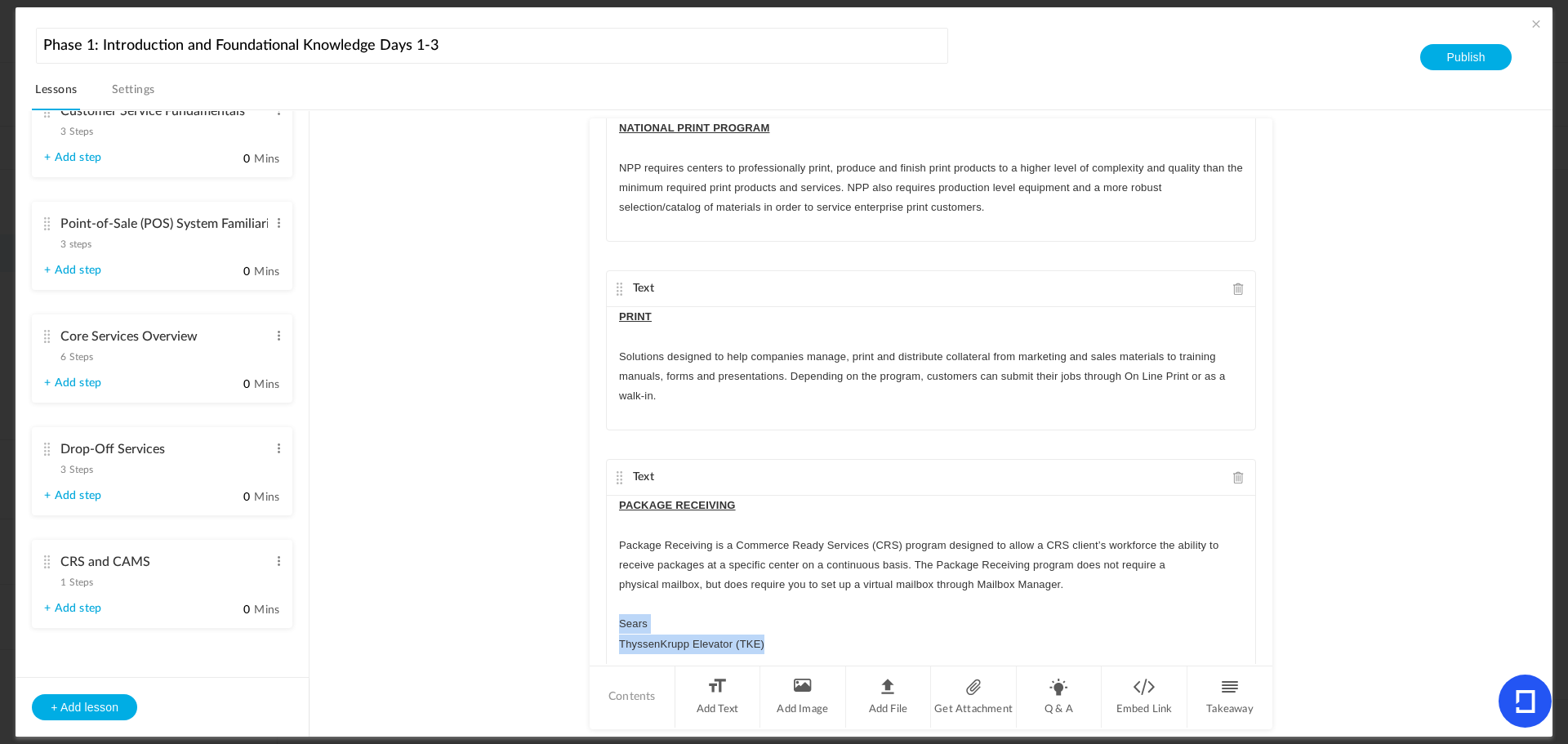
drag, startPoint x: 768, startPoint y: 647, endPoint x: 604, endPoint y: 627, distance: 165.2
click at [607, 627] on div "PACKAGE RECEIVING Package Receiving is a Commerce Ready Services (CRS) program …" at bounding box center [931, 580] width 648 height 170
click at [747, 609] on line "button" at bounding box center [750, 609] width 7 height 0
click at [984, 628] on li "Sears" at bounding box center [939, 624] width 609 height 20
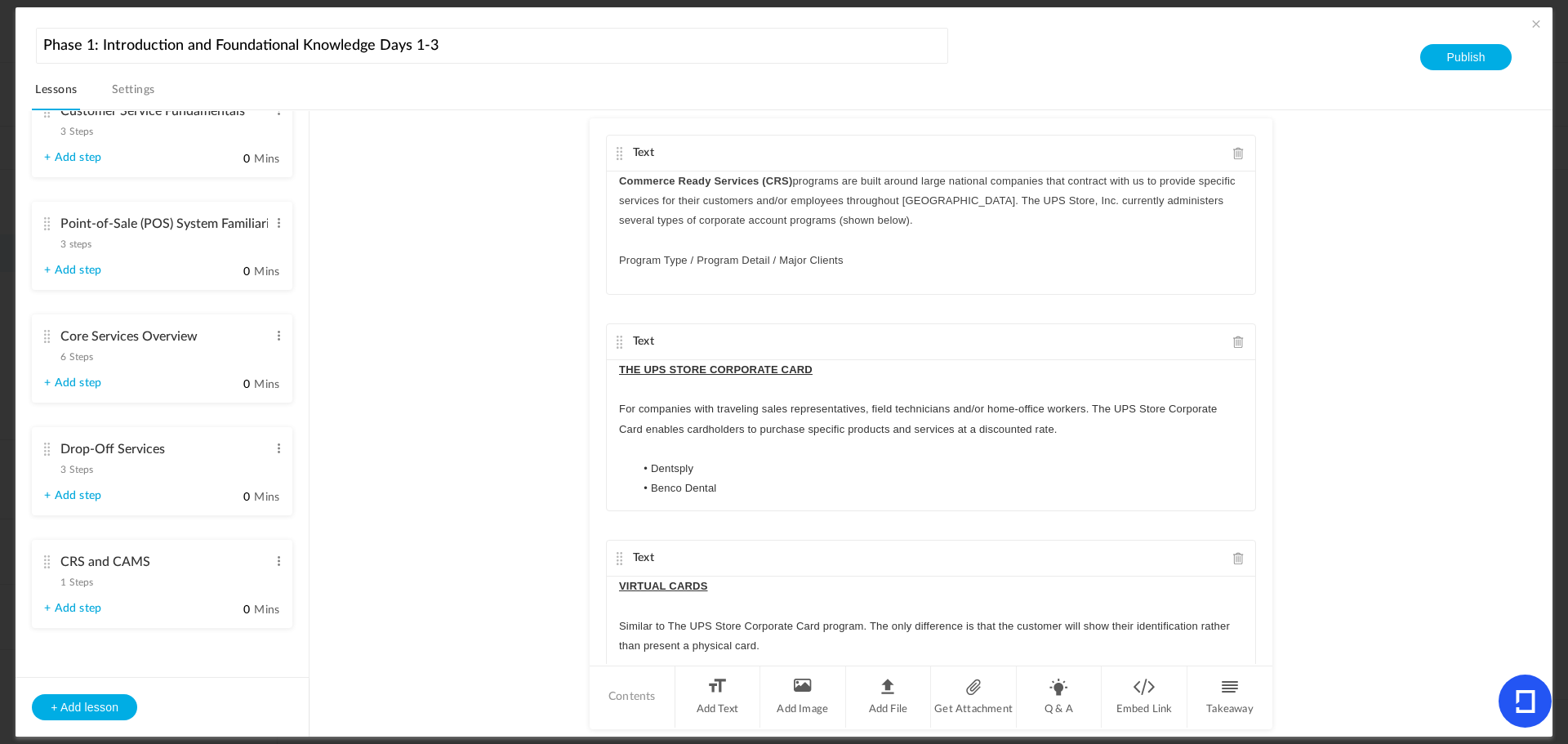
click at [48, 452] on cite at bounding box center [47, 450] width 11 height 13
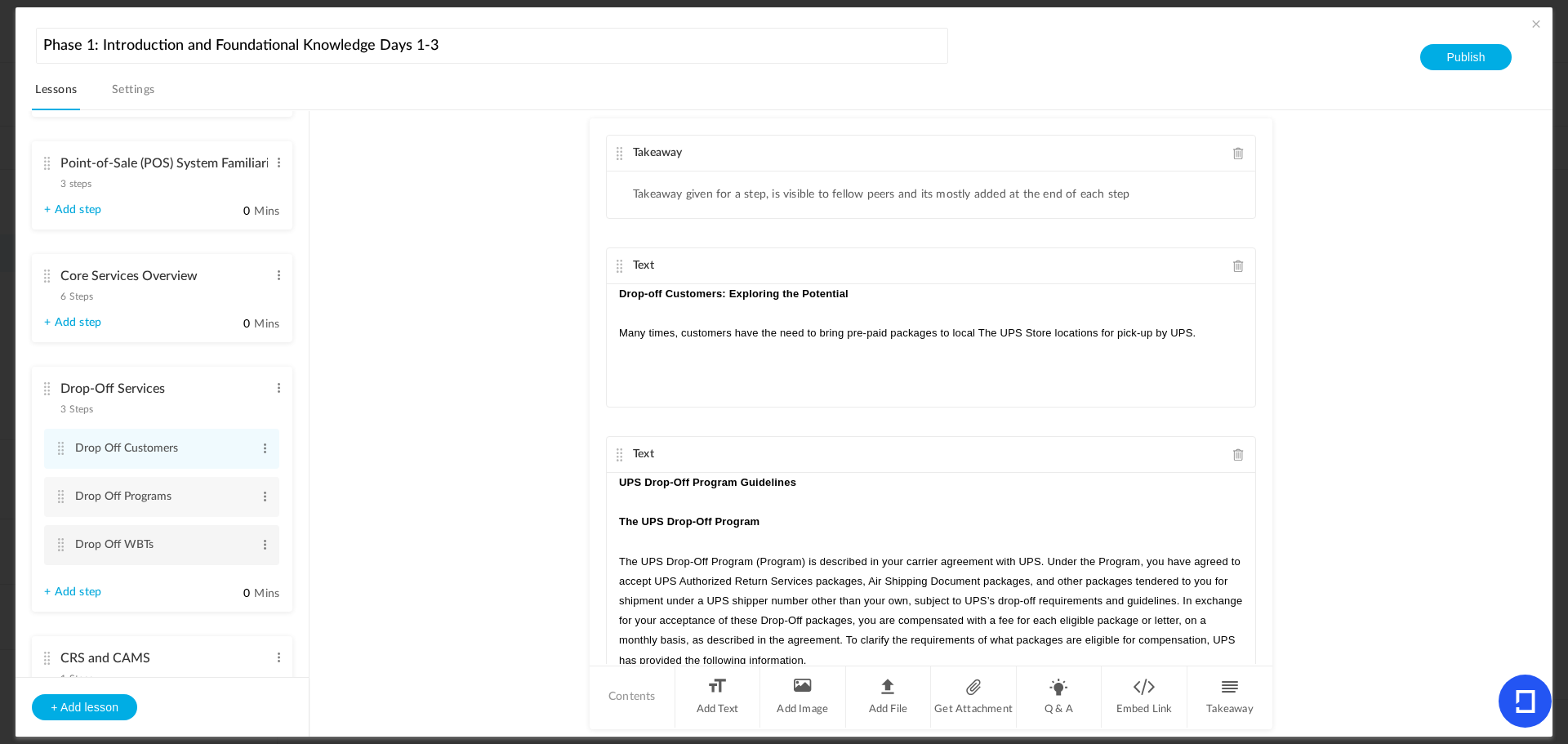
click at [58, 547] on cite at bounding box center [61, 545] width 11 height 13
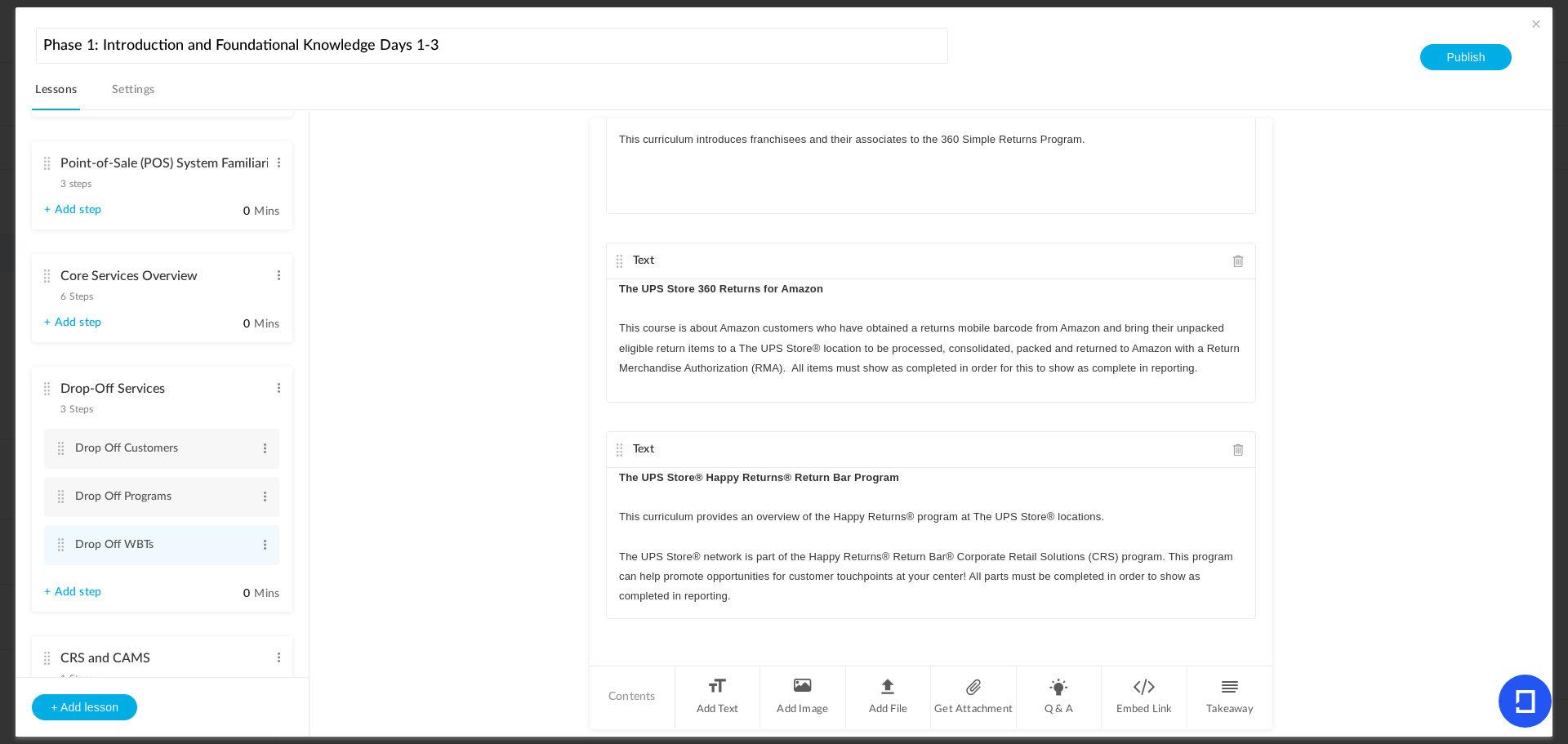
scroll to position [0, 0]
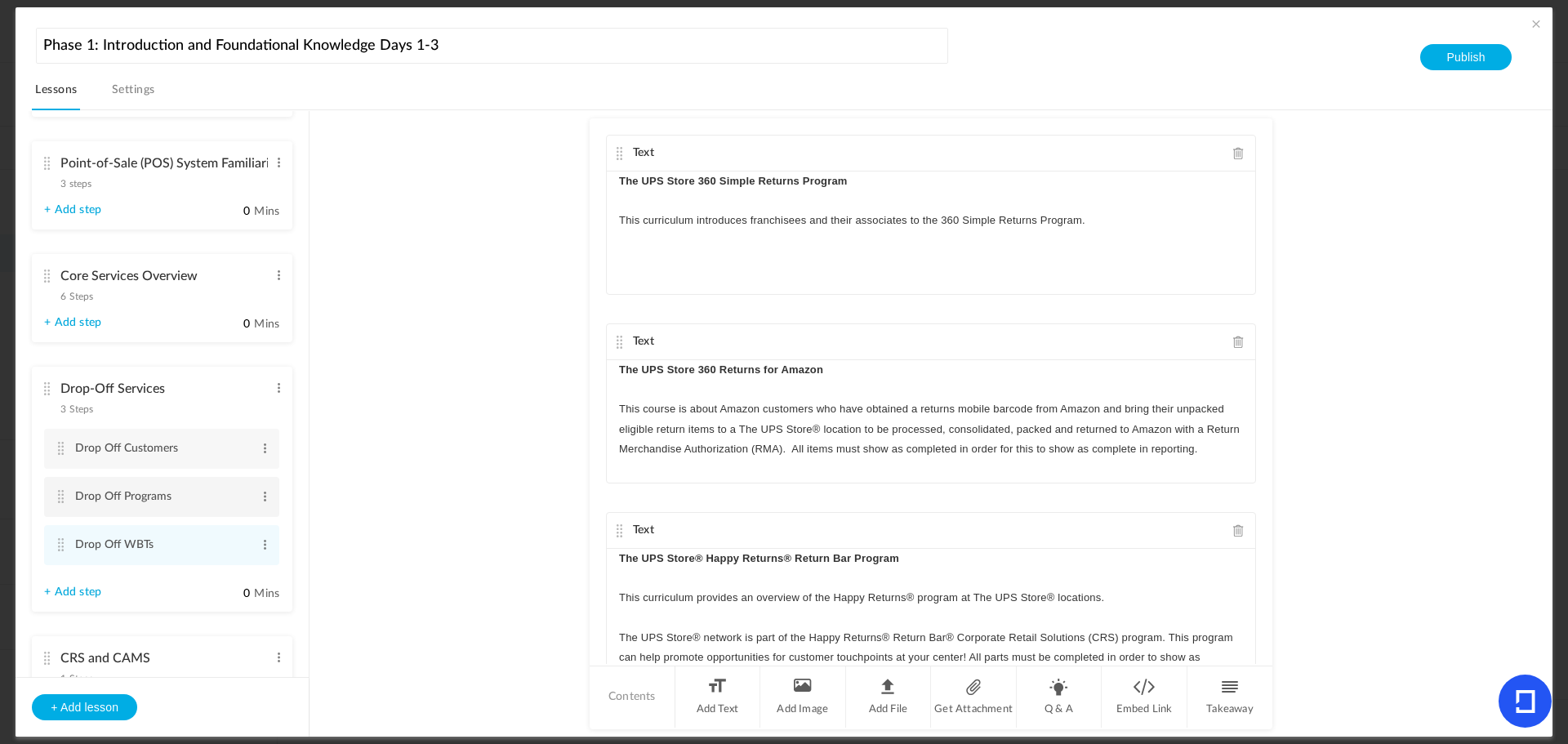
click at [63, 498] on cite at bounding box center [61, 496] width 11 height 13
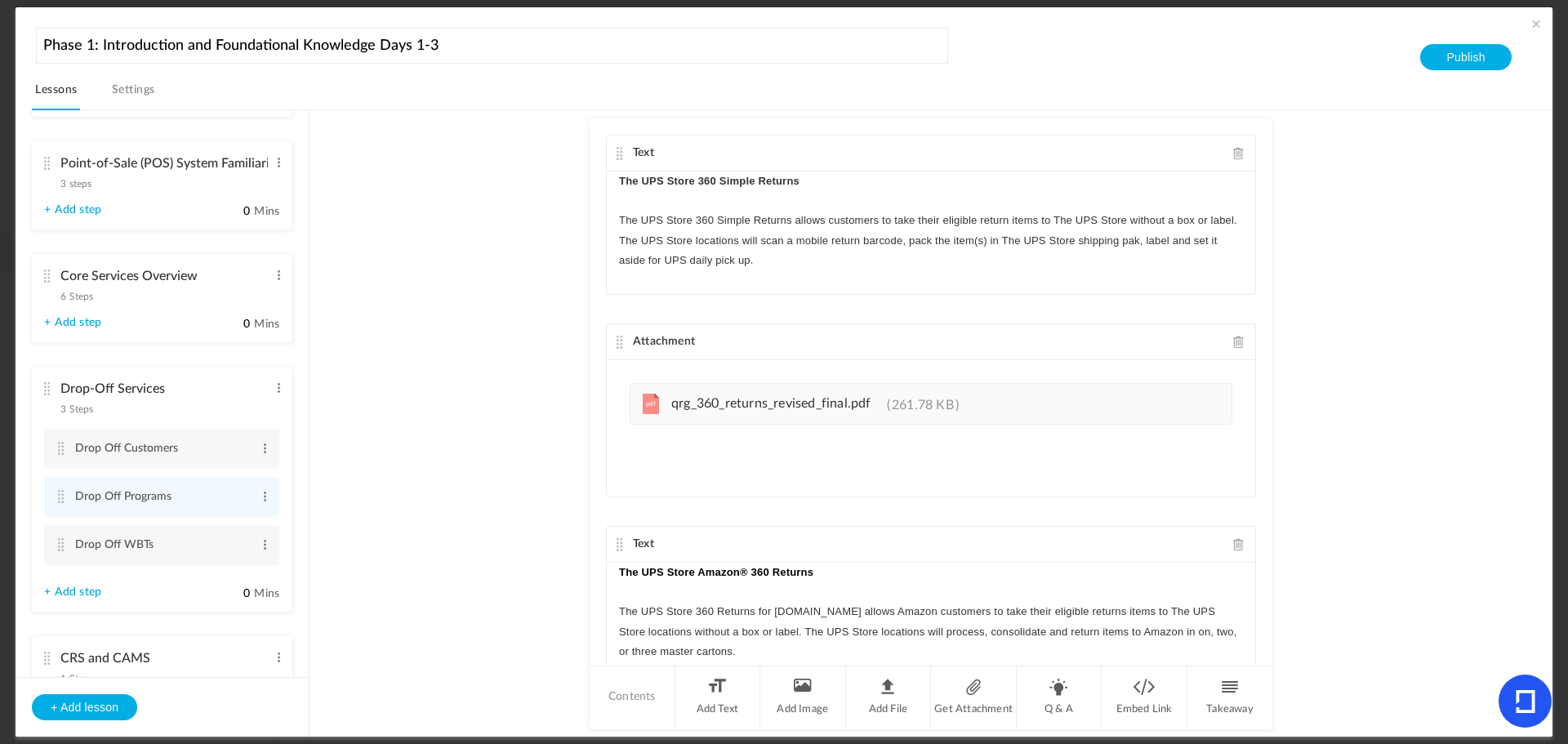
drag, startPoint x: 1263, startPoint y: 157, endPoint x: 1259, endPoint y: 269, distance: 112.1
click at [1259, 269] on div "Text The UPS Store 360 Simple Returns The UPS Store 360 Simple Returns allows c…" at bounding box center [931, 390] width 683 height 545
drag, startPoint x: 1269, startPoint y: 224, endPoint x: 1278, endPoint y: 271, distance: 47.9
click at [1274, 344] on au-course-substep "Text The UPS Store 360 Simple Returns The UPS Store 360 Simple Returns allows c…" at bounding box center [930, 423] width 1204 height 628
drag, startPoint x: 303, startPoint y: 436, endPoint x: 300, endPoint y: 479, distance: 43.1
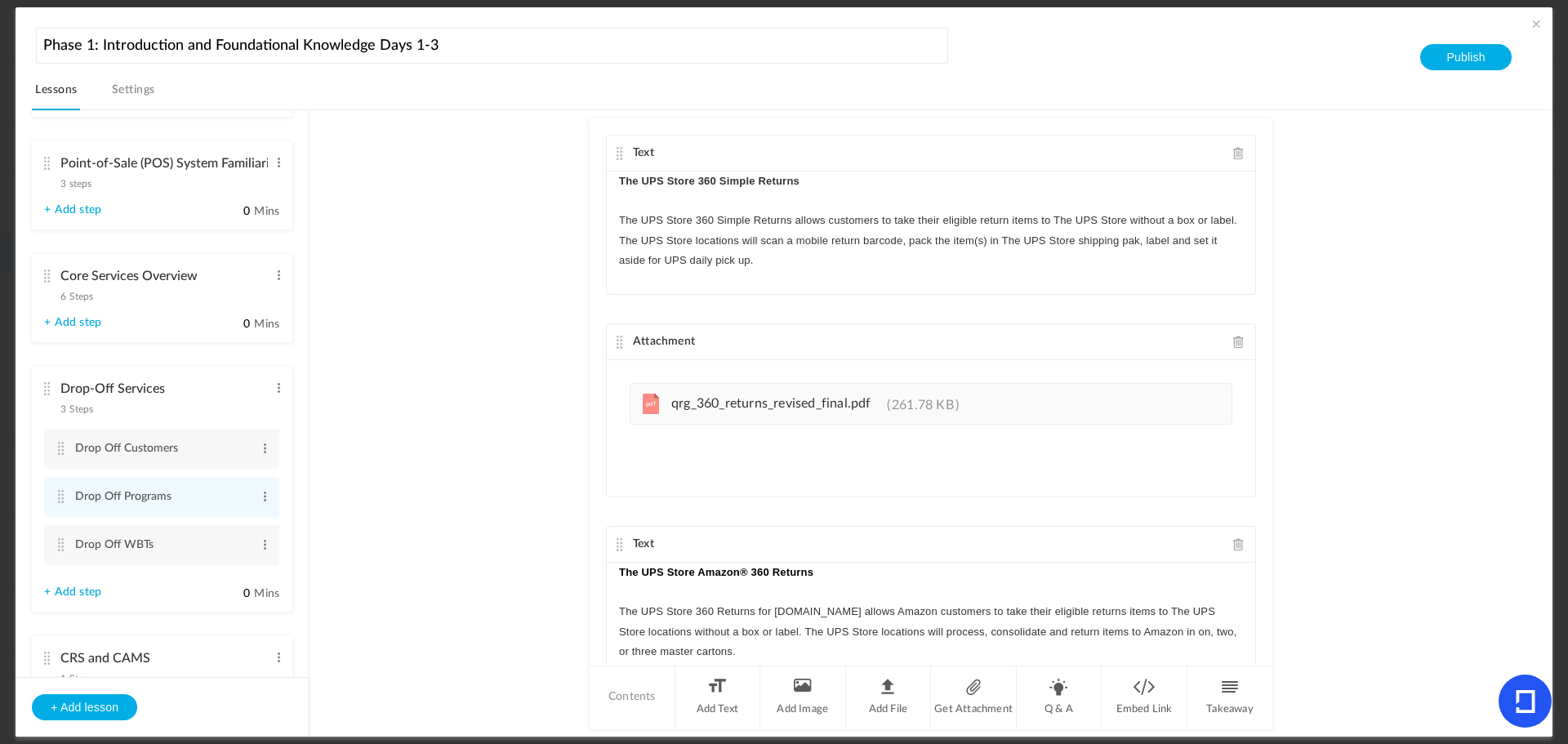
click at [300, 479] on ul "Welcome and Onboarding 6 Steps Edit Delete Store Tour Edit Delete Edit Delete E…" at bounding box center [162, 394] width 293 height 566
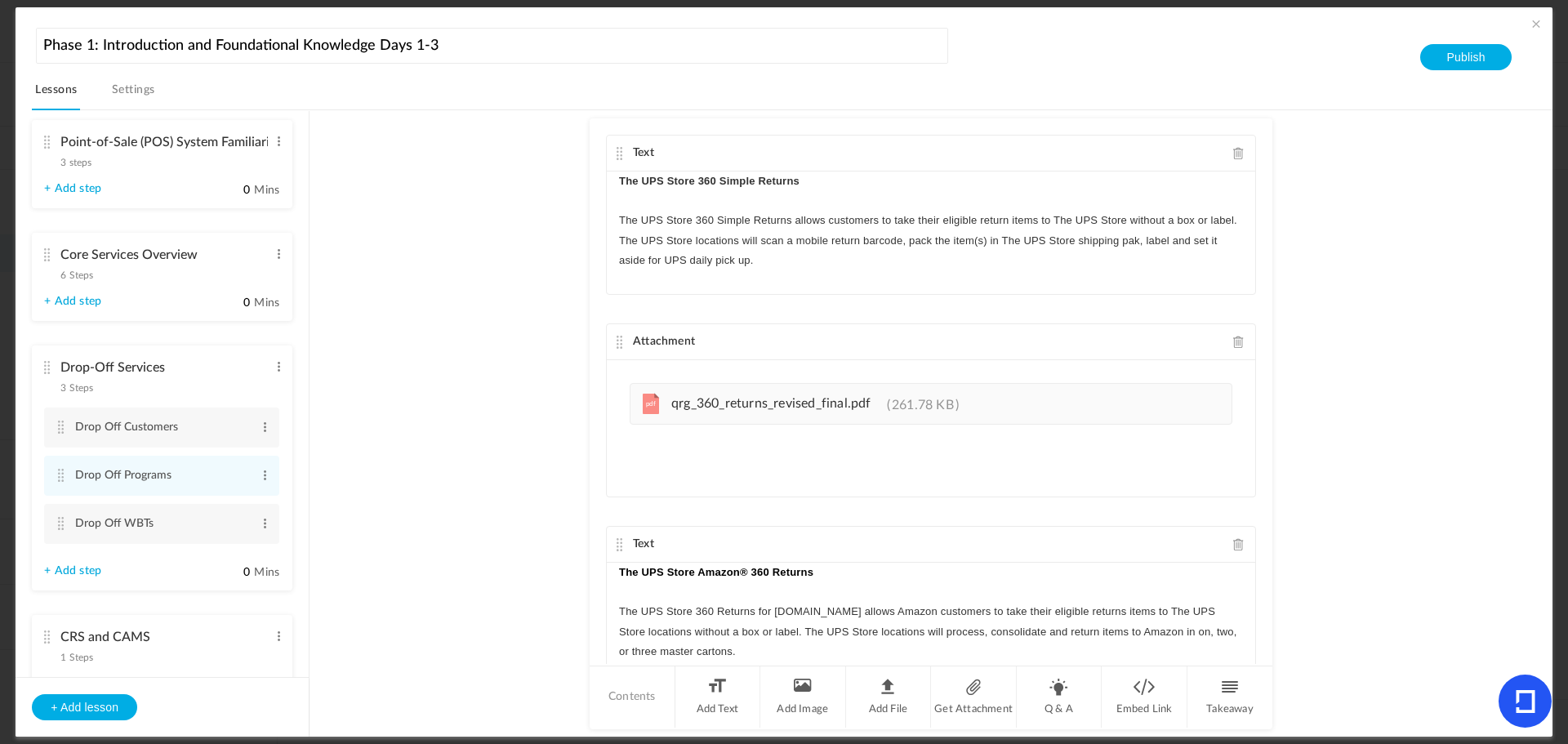
scroll to position [316, 0]
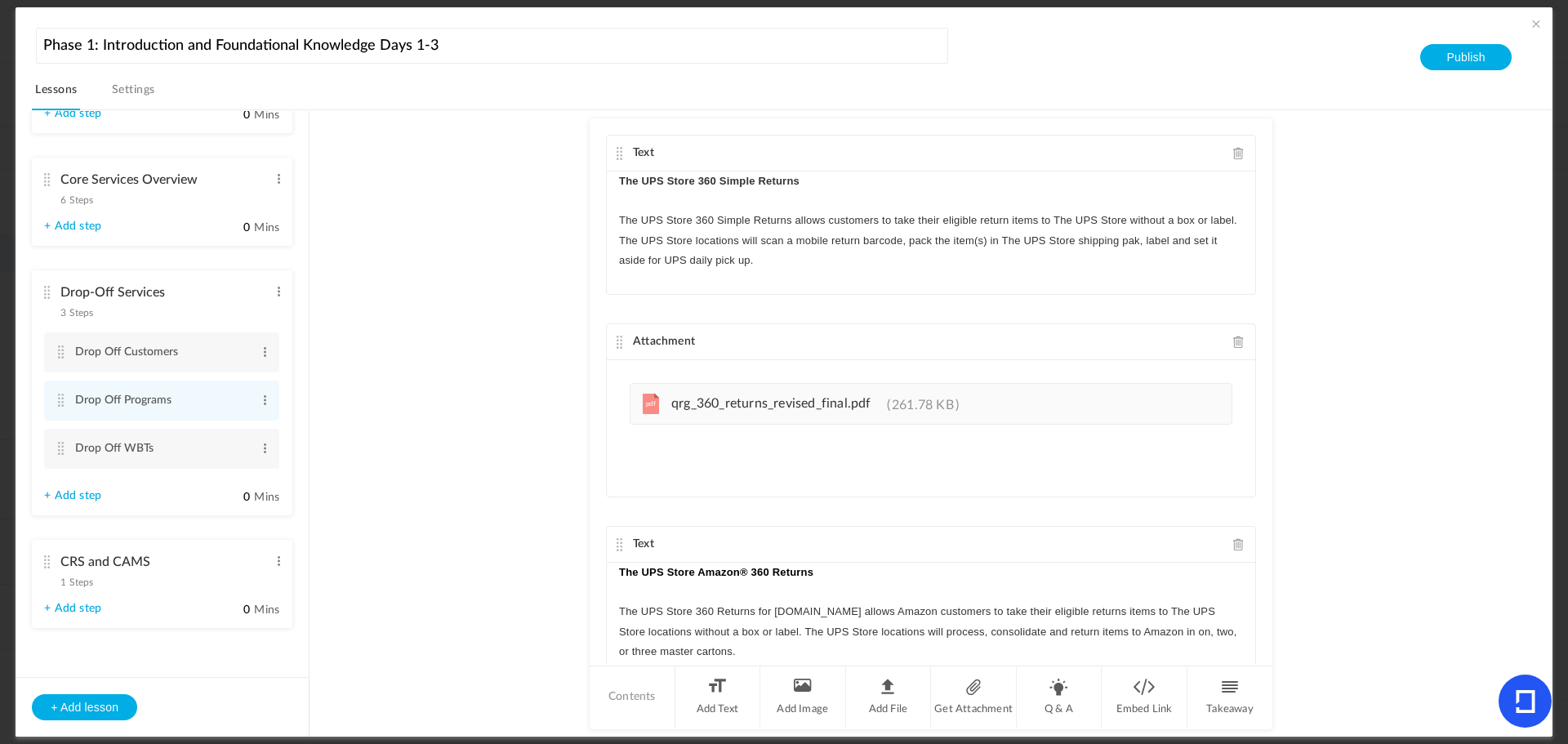
click at [49, 555] on cite at bounding box center [47, 562] width 11 height 13
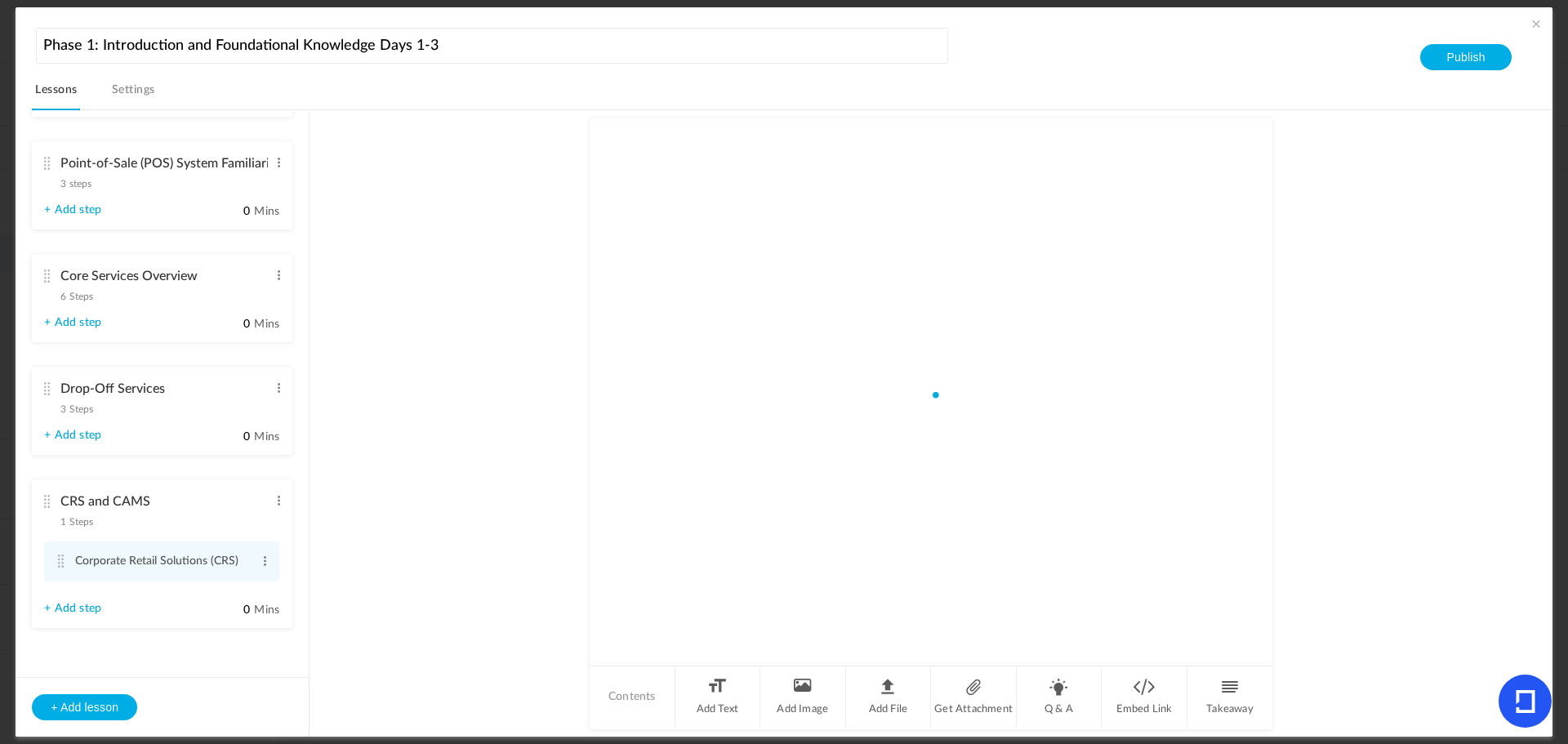
scroll to position [220, 0]
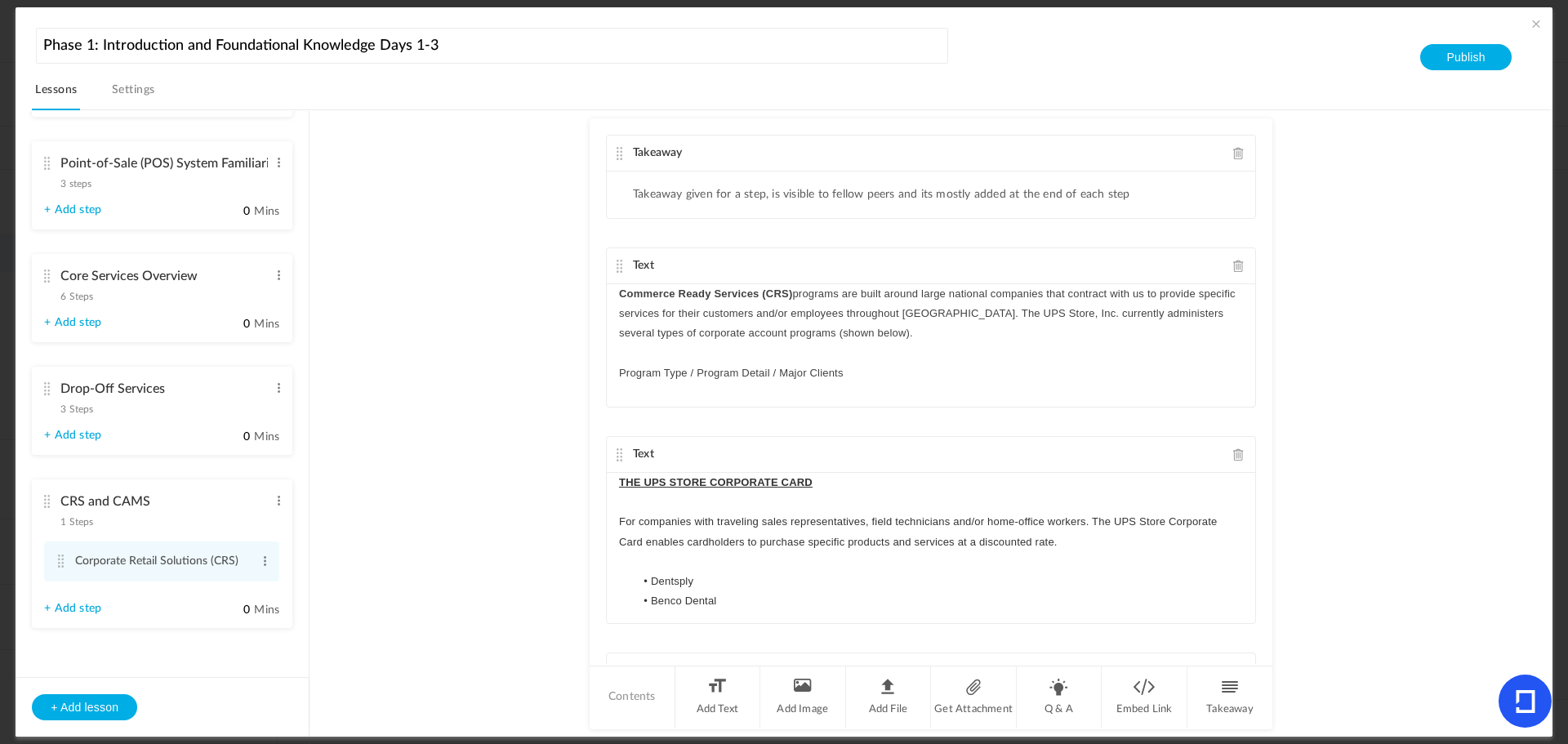
click at [1233, 149] on span at bounding box center [1239, 153] width 11 height 12
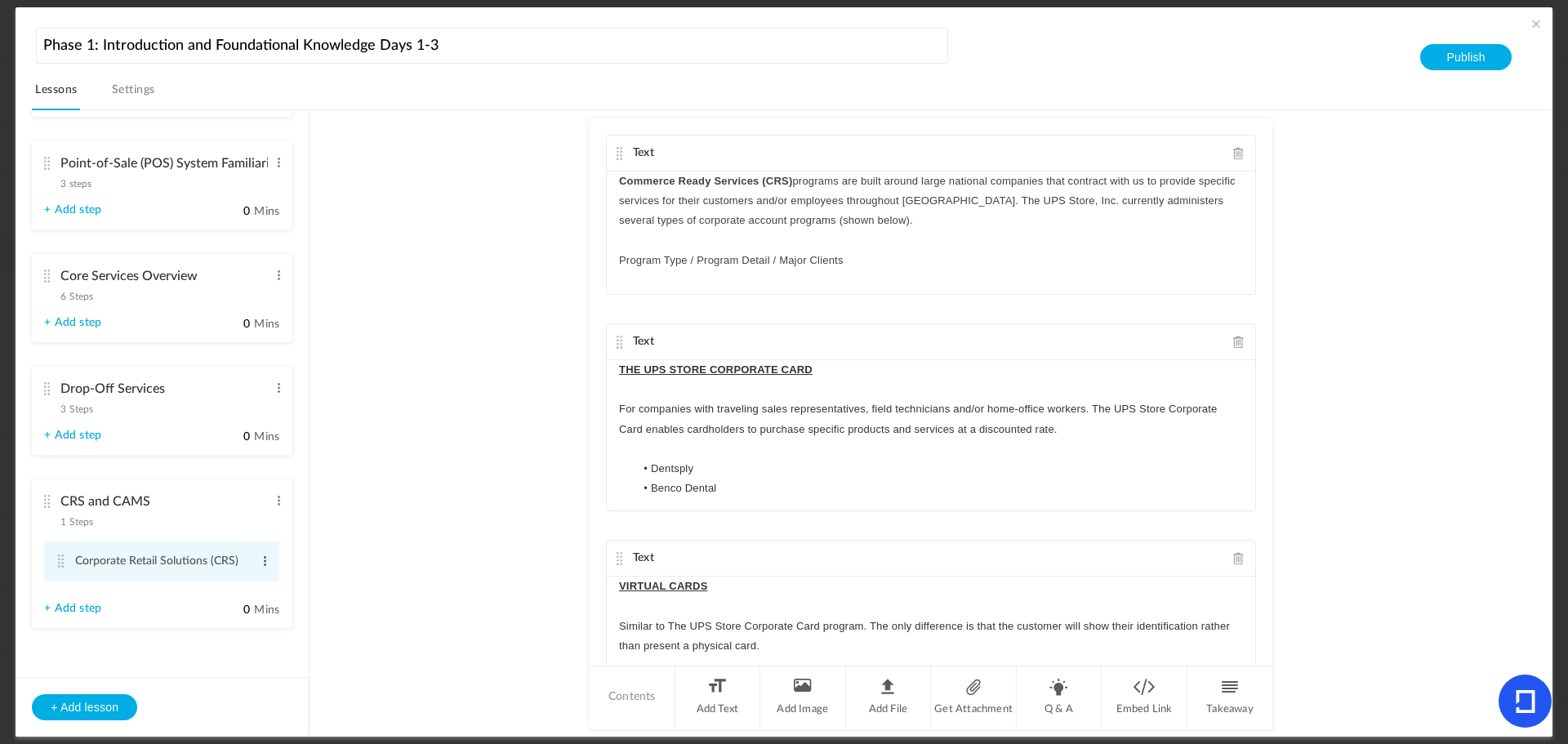
click at [259, 558] on span at bounding box center [265, 561] width 12 height 16
click at [231, 584] on link "Edit" at bounding box center [239, 588] width 64 height 20
click at [240, 560] on input "Corporate Retail Solutions (CRS)" at bounding box center [163, 562] width 176 height 32
type input "Corporate Retail Solutions (CRS) Programs"
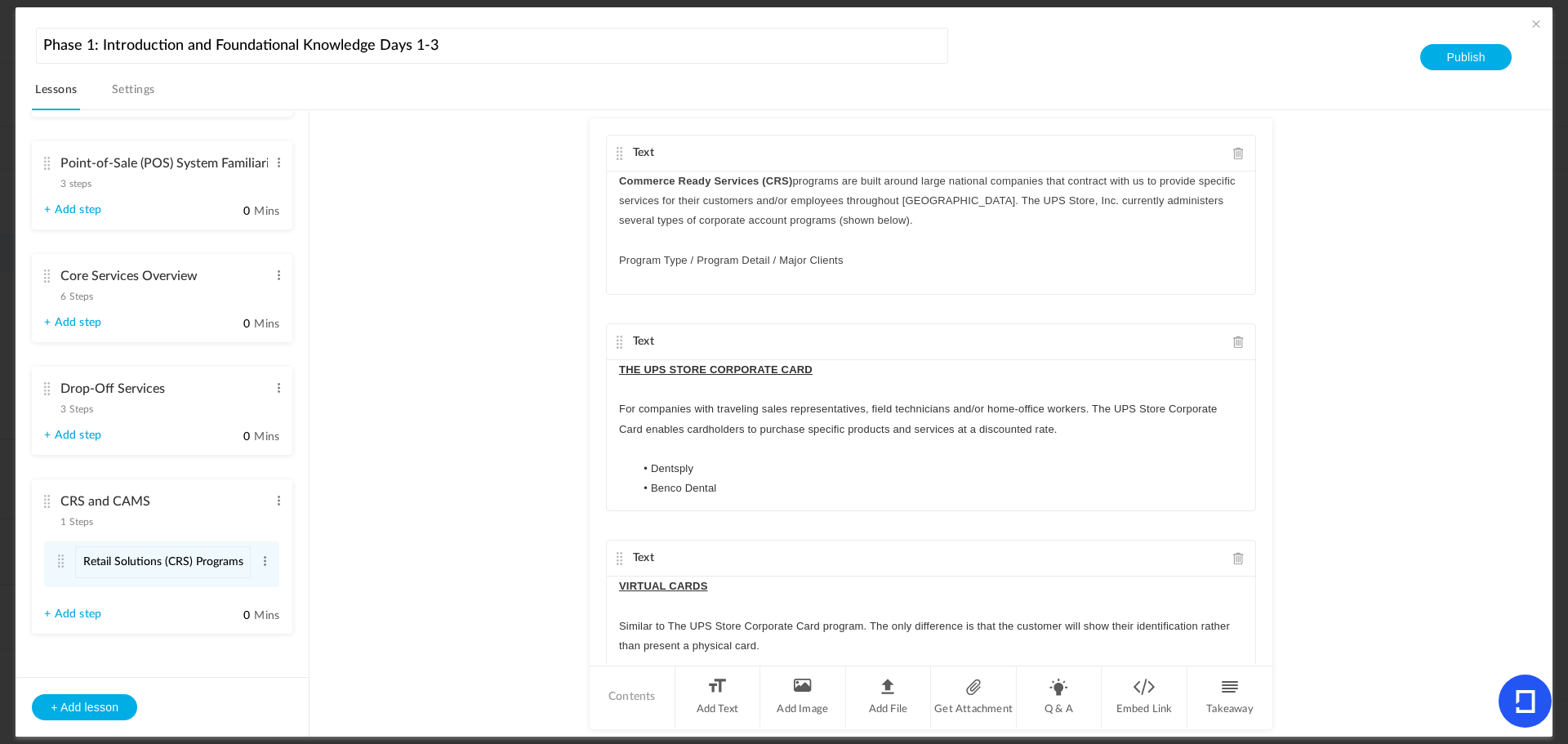
click at [342, 541] on au-course-substep "Text Commerce Ready Services (CRS) programs are built around large national com…" at bounding box center [930, 423] width 1204 height 628
click at [46, 389] on cite at bounding box center [47, 389] width 11 height 13
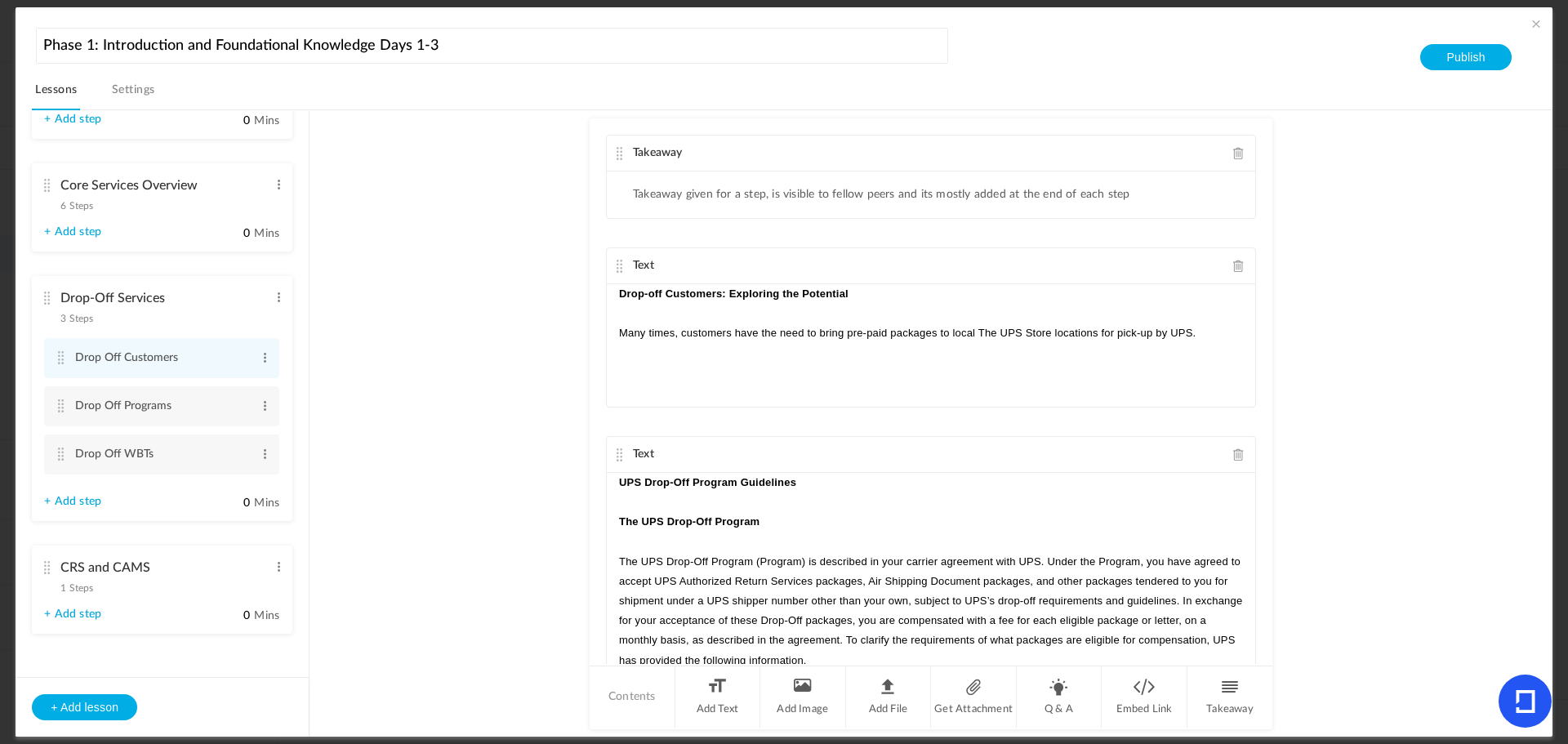
scroll to position [316, 0]
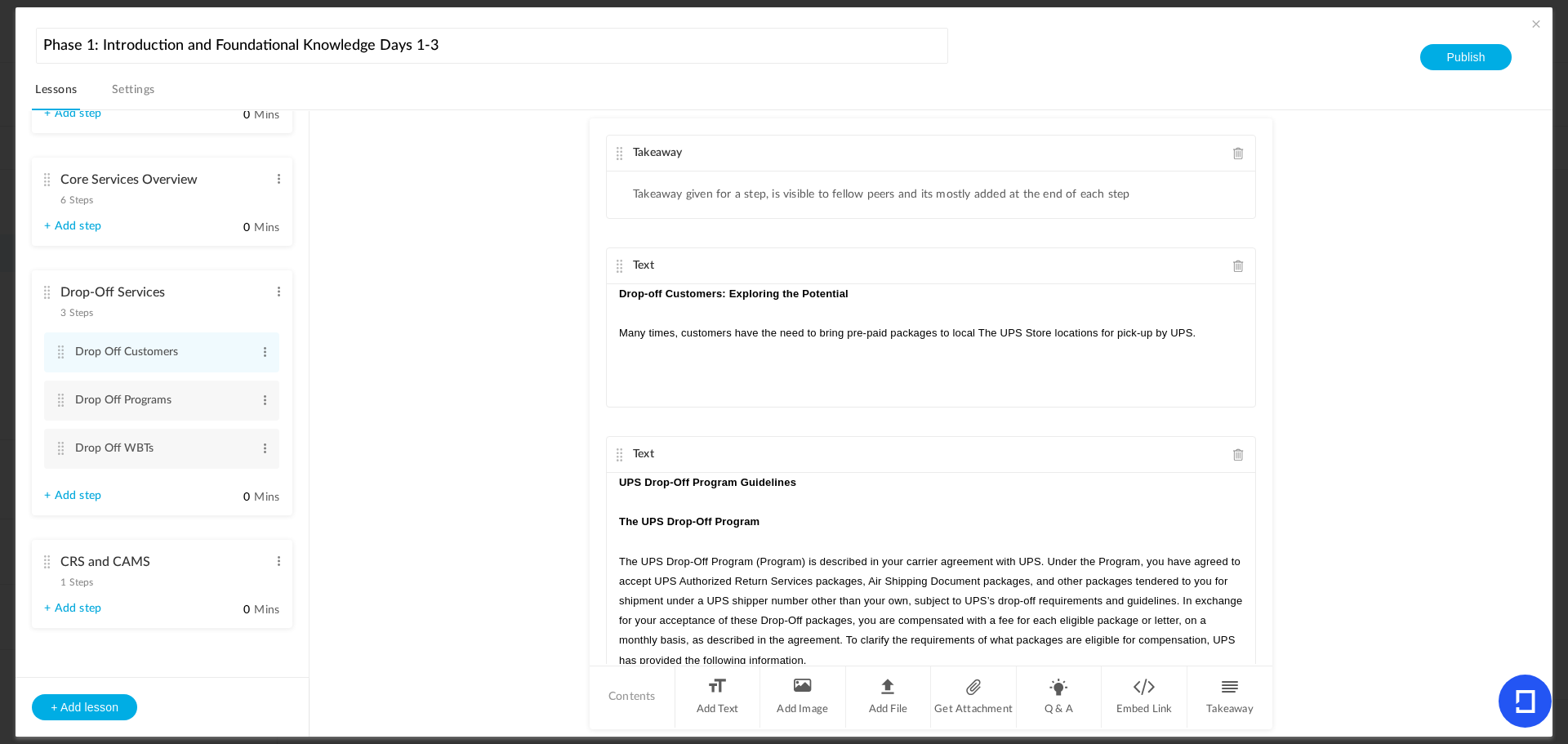
click at [73, 609] on link "+ Add step" at bounding box center [73, 609] width 57 height 14
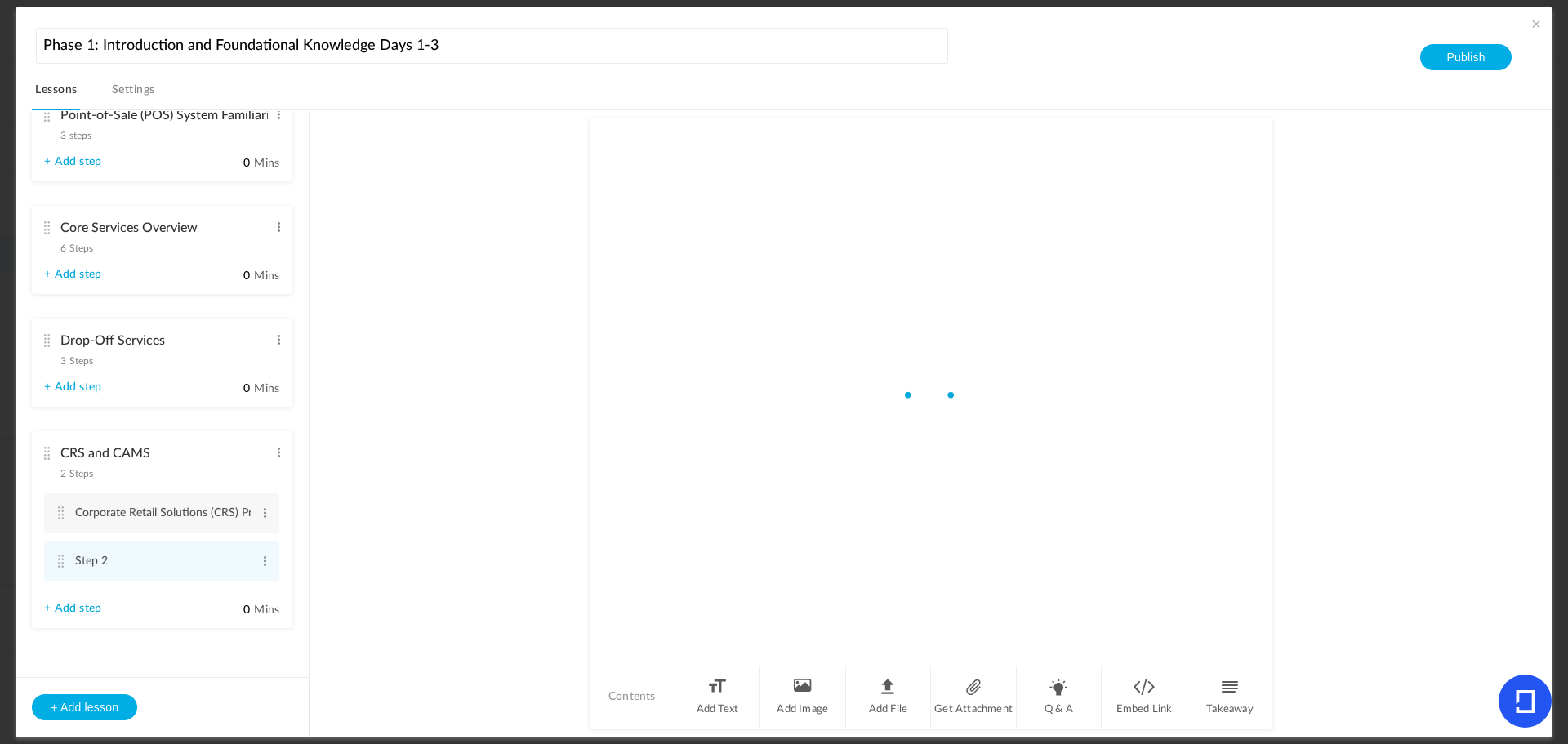
scroll to position [268, 0]
click at [267, 560] on li "Step 2 Edit Delete" at bounding box center [162, 561] width 235 height 40
click at [259, 561] on span at bounding box center [265, 561] width 12 height 16
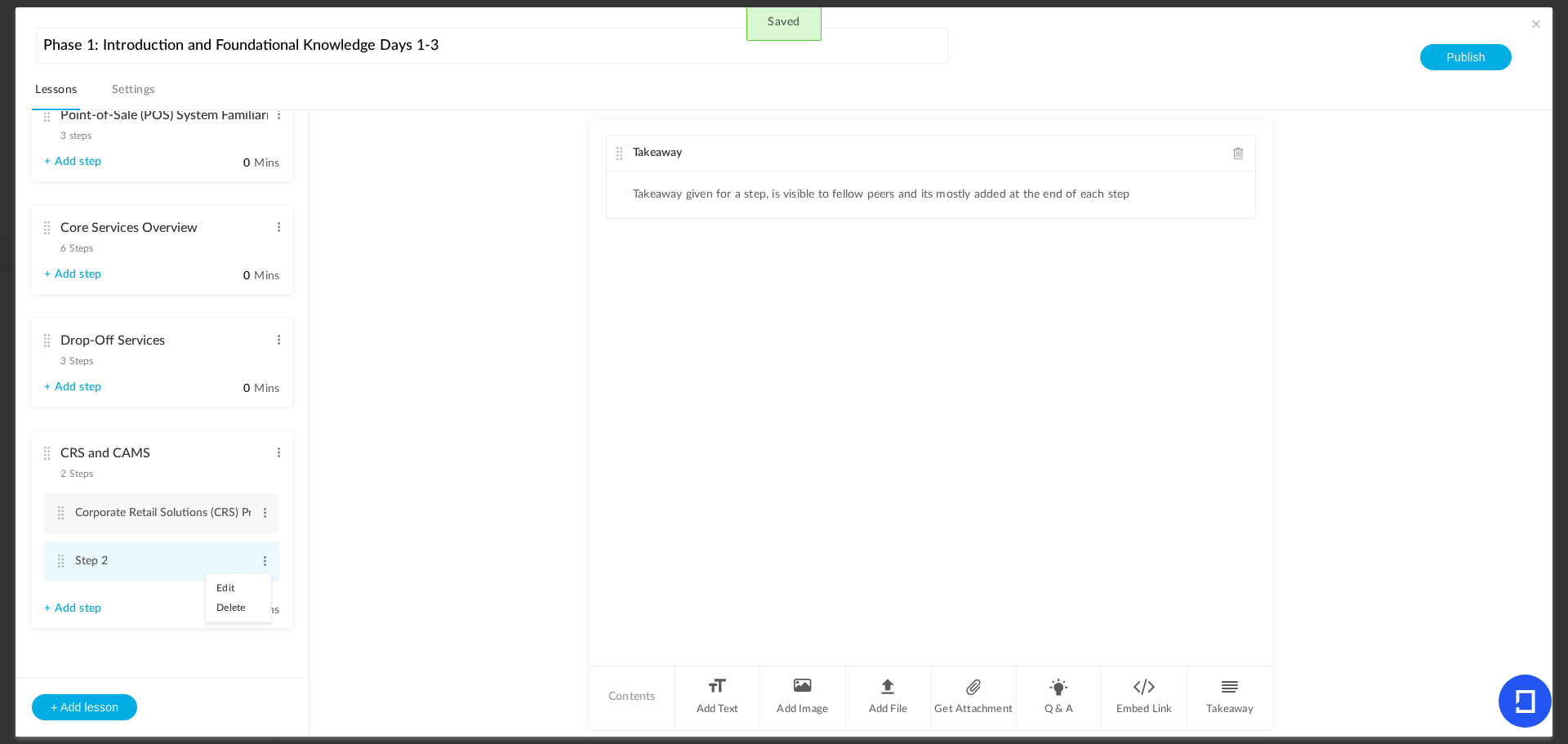
click at [238, 582] on link "Edit" at bounding box center [239, 588] width 64 height 20
type input "S"
type input "CRS / CAMS WBT's"
click at [423, 465] on au-course-substep "Takeaway Takeaway given for a step, is visible to fellow peers and its mostly a…" at bounding box center [930, 423] width 1204 height 628
click at [44, 335] on cite at bounding box center [47, 340] width 11 height 13
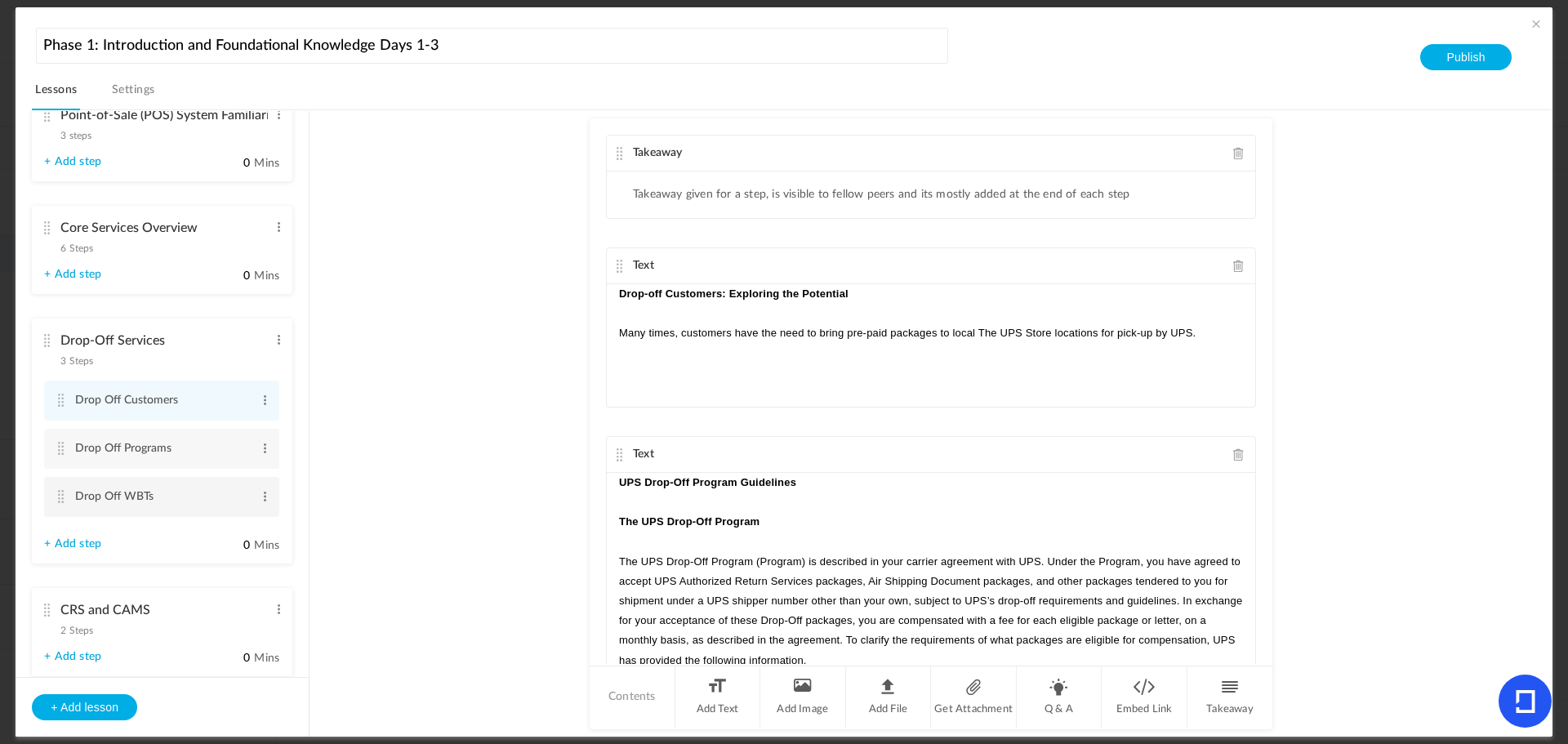
click at [68, 493] on li "Drop Off WBTs Edit Delete" at bounding box center [162, 496] width 235 height 40
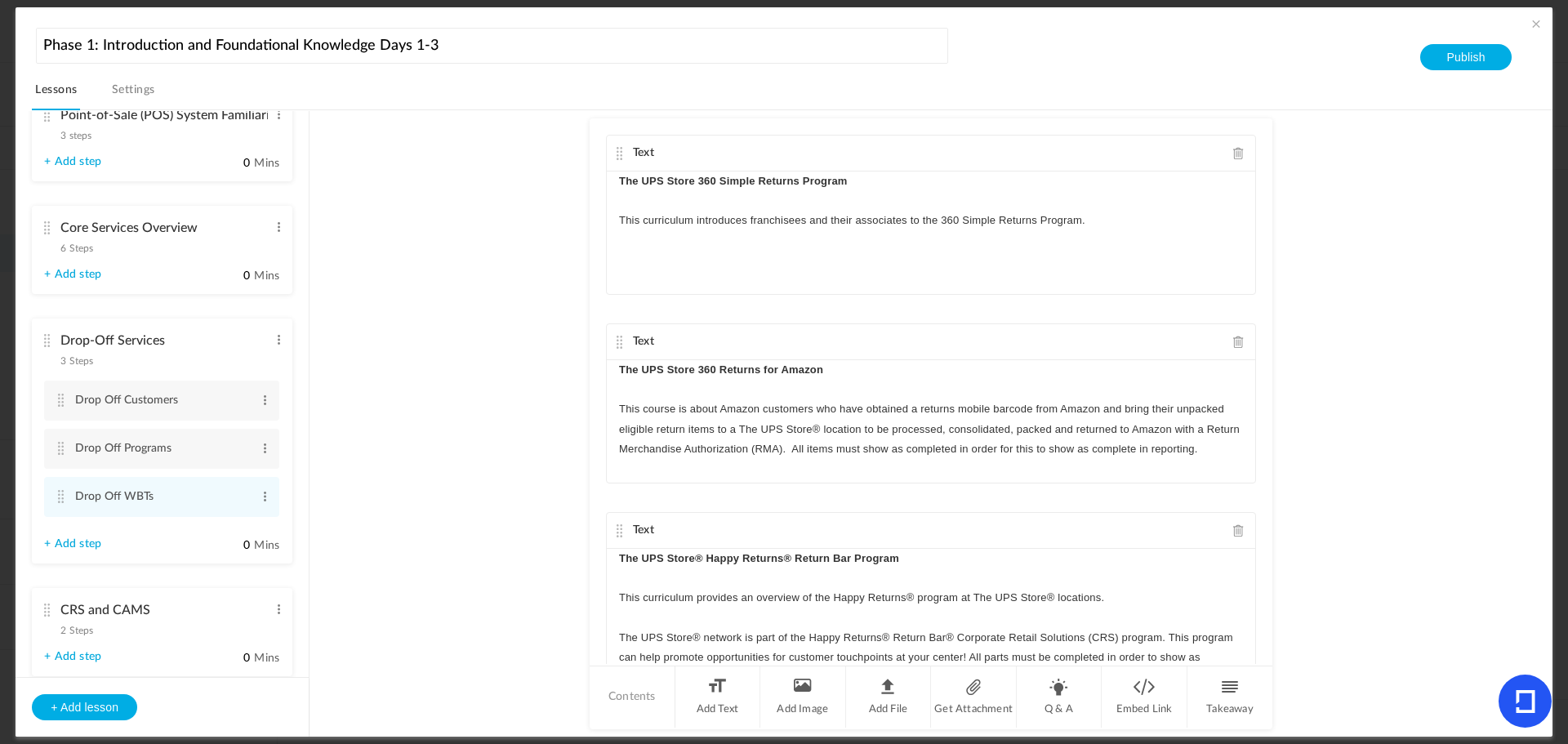
click at [48, 609] on cite at bounding box center [47, 610] width 11 height 13
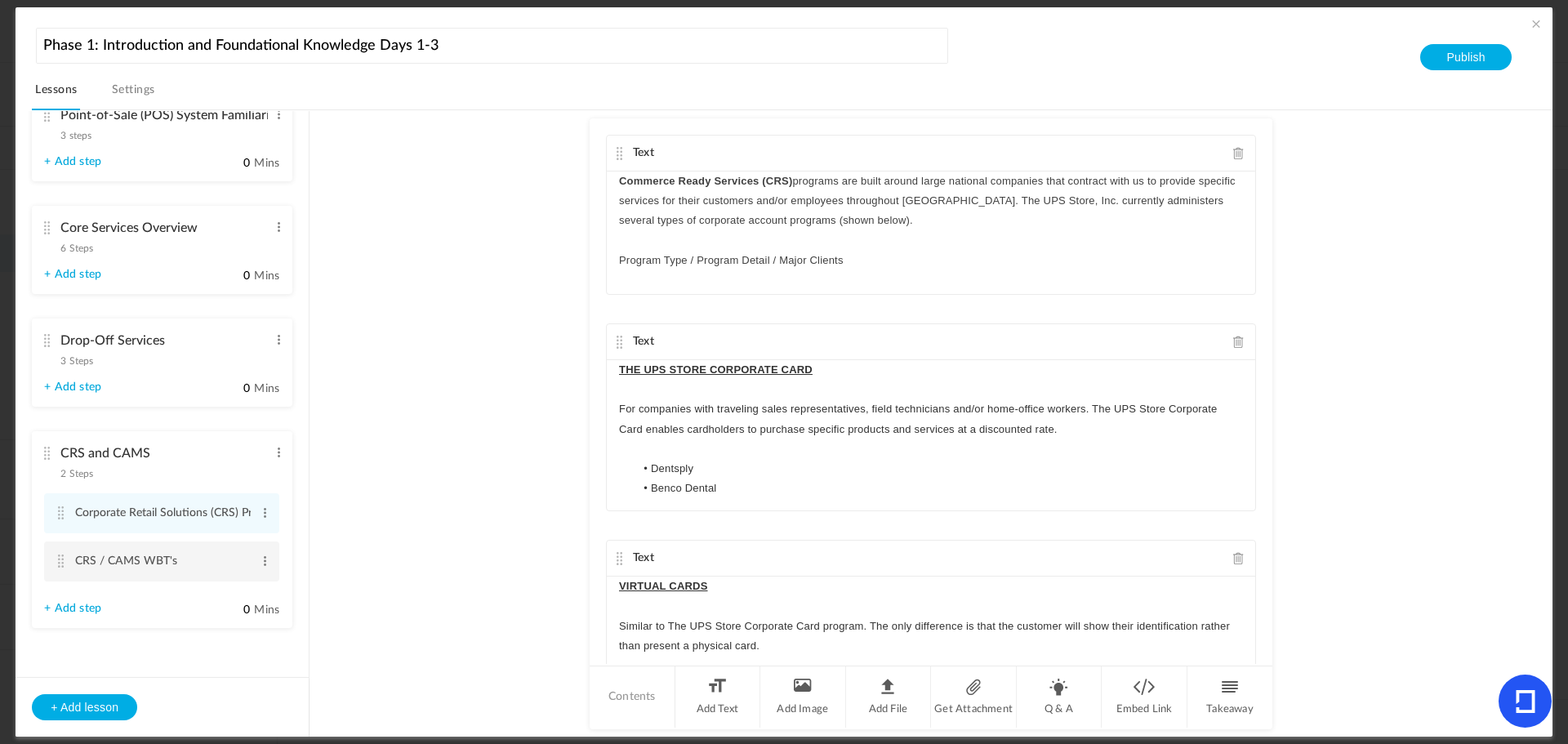
click at [60, 561] on cite at bounding box center [61, 561] width 11 height 13
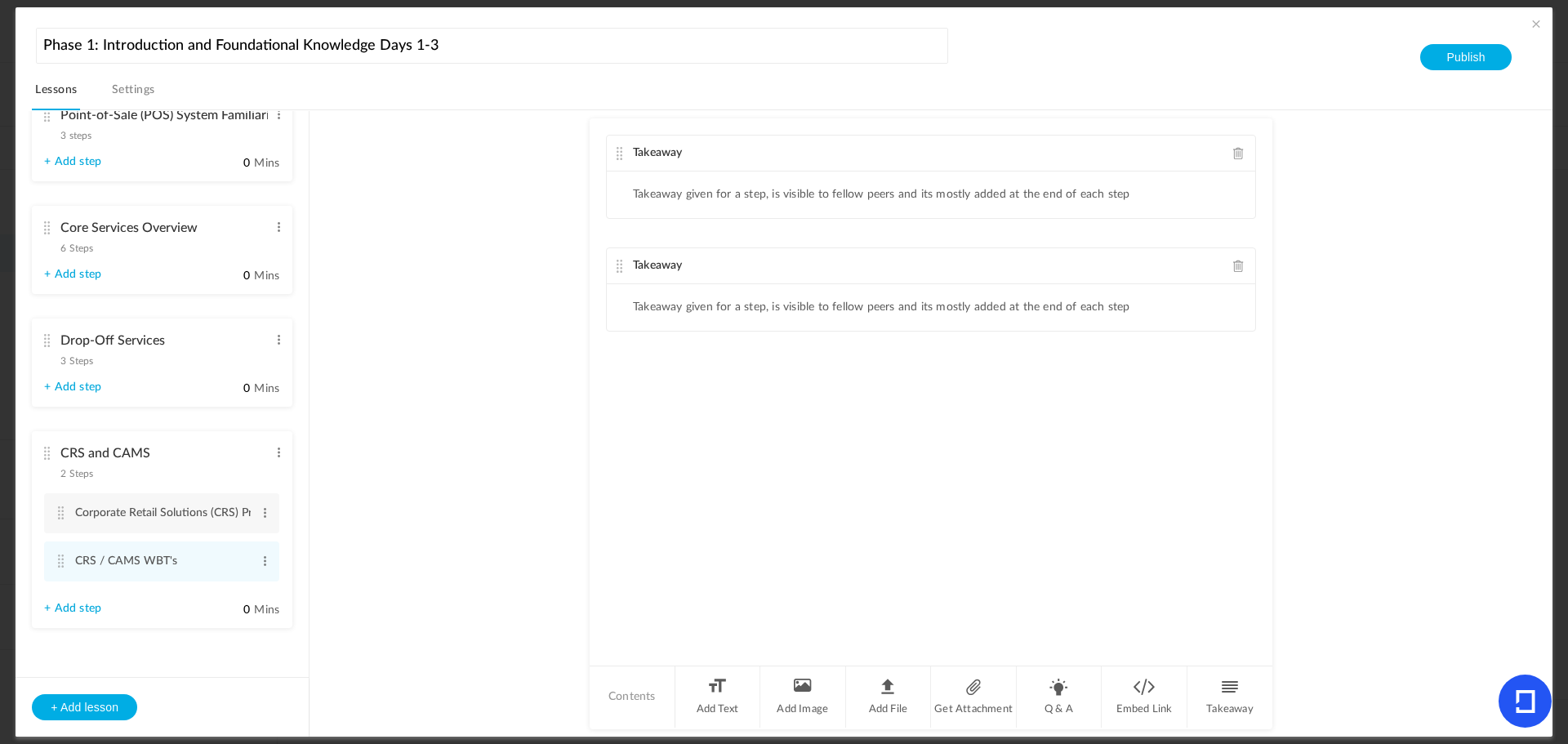
click at [1239, 265] on span at bounding box center [1239, 266] width 11 height 12
click at [706, 698] on li "Add Text" at bounding box center [718, 696] width 86 height 62
click at [652, 348] on div at bounding box center [931, 345] width 648 height 122
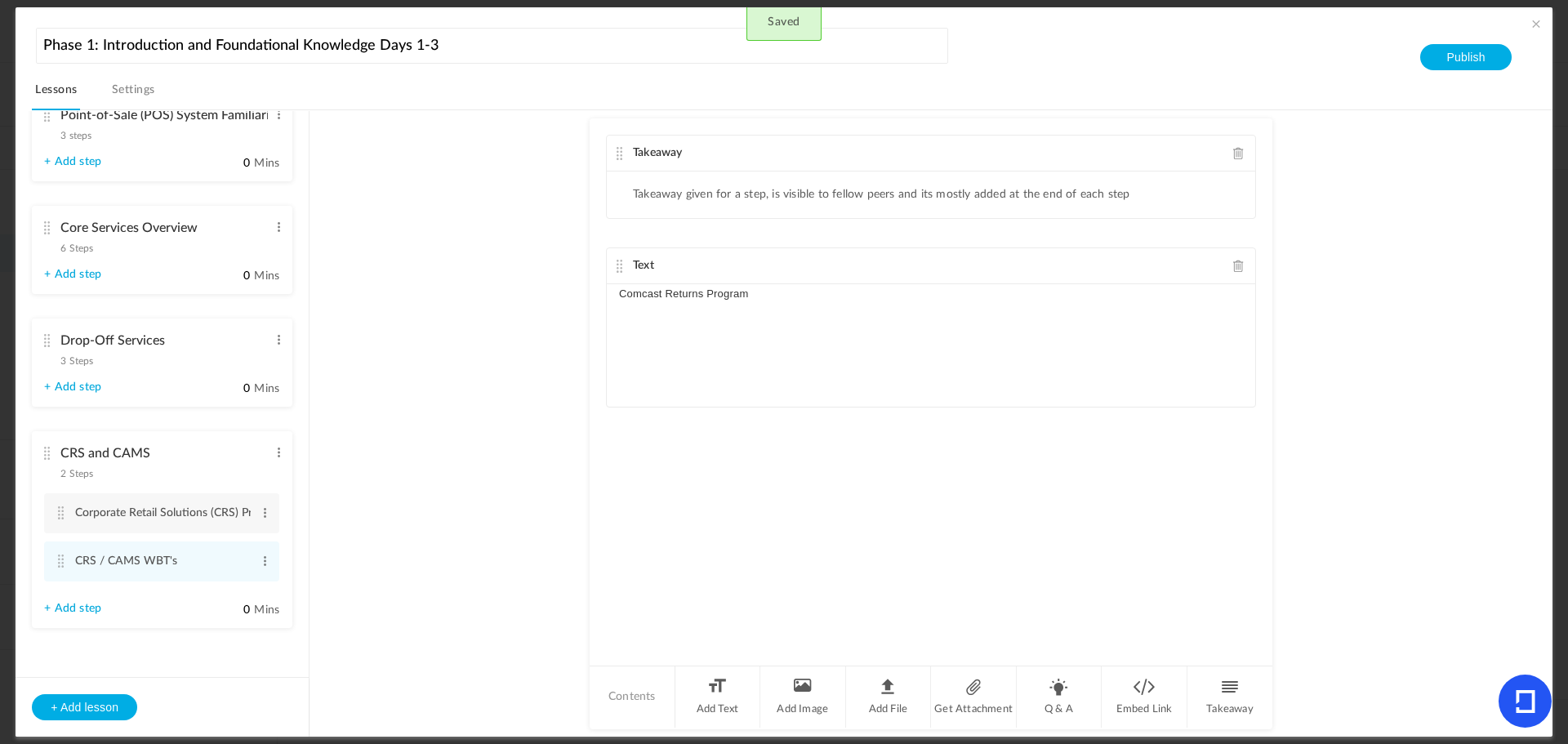
click at [807, 299] on p "Comcast Returns Program" at bounding box center [931, 294] width 624 height 20
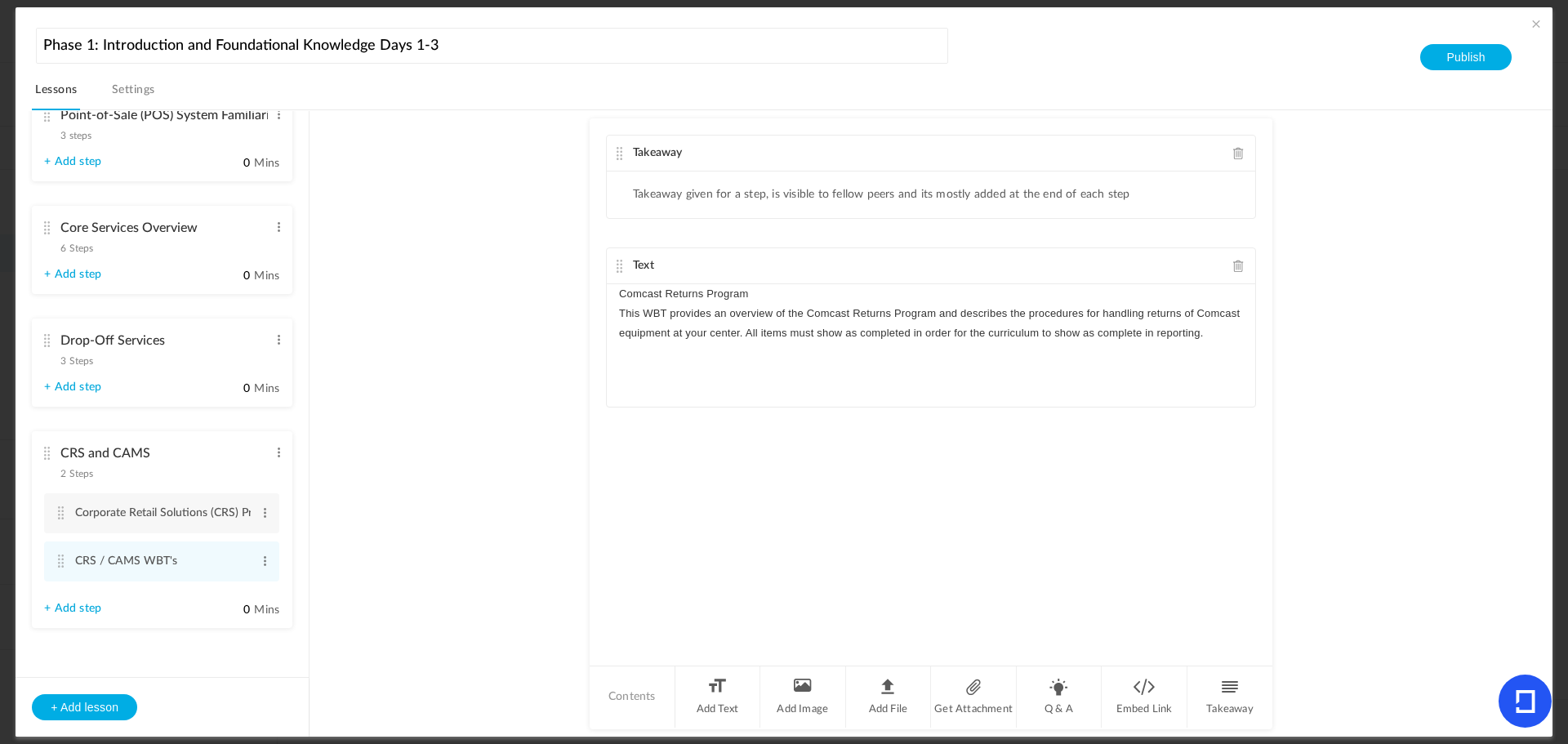
click at [807, 285] on p "Comcast Returns Program" at bounding box center [931, 294] width 624 height 20
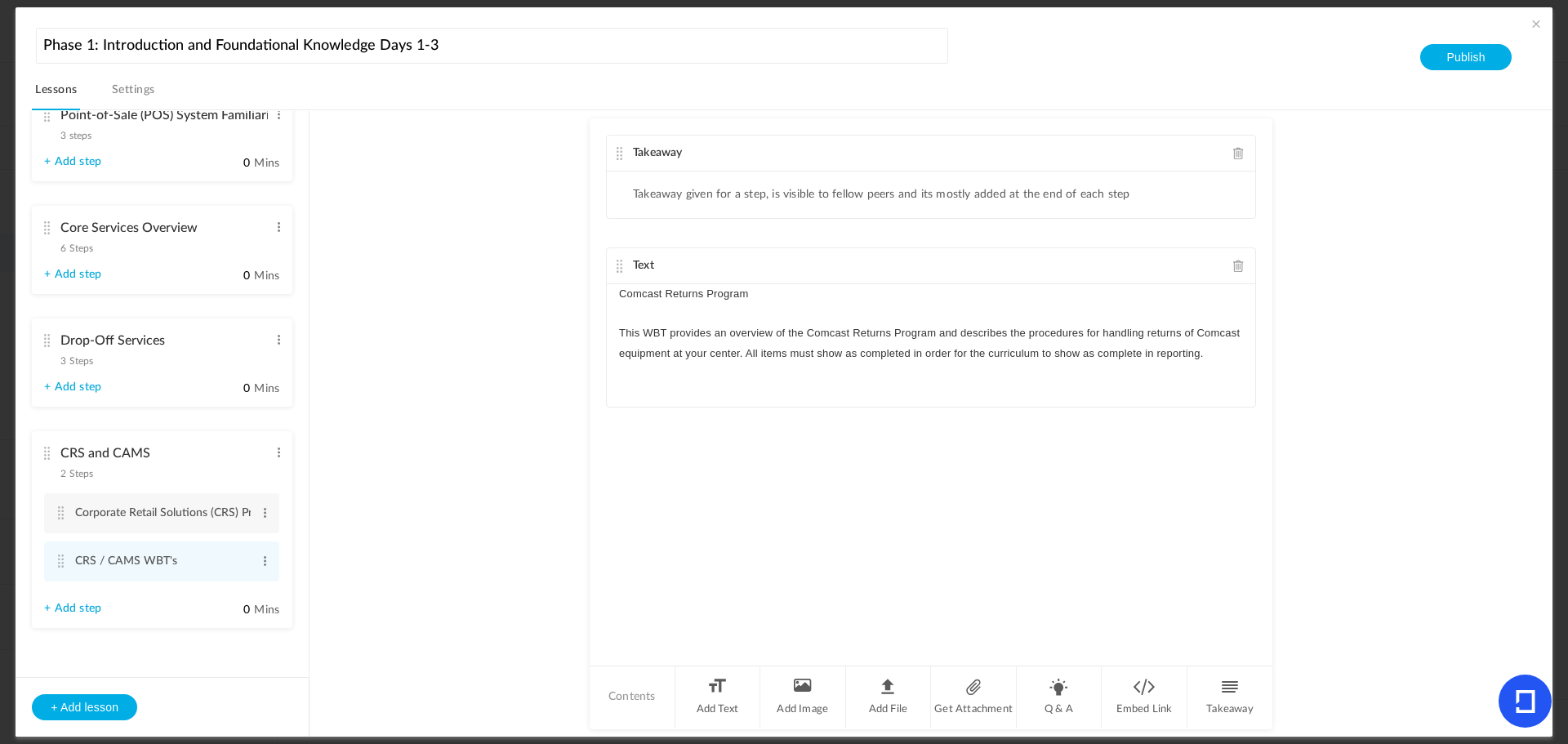
click at [624, 334] on p "This WBT provides an overview of the Comcast Returns Program and describes the …" at bounding box center [931, 343] width 624 height 39
click at [620, 294] on p "Comcast Returns Program" at bounding box center [931, 294] width 624 height 20
click at [712, 690] on li "Add Text" at bounding box center [718, 696] width 86 height 62
click at [747, 521] on div at bounding box center [931, 533] width 648 height 122
click at [775, 480] on p "Corporate Retail Solutions" at bounding box center [931, 482] width 624 height 20
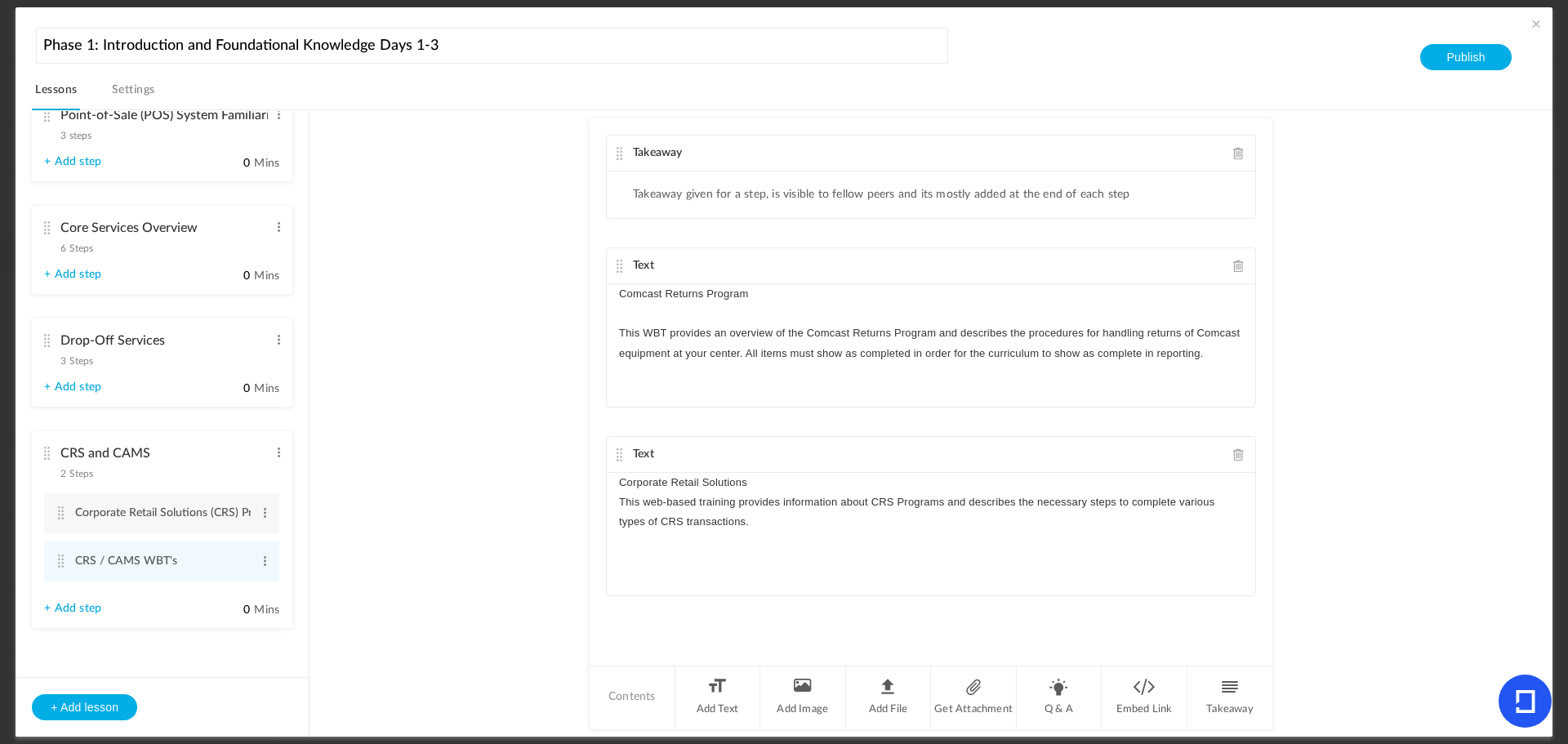
click at [619, 500] on p "This web-based training provides information about CRS Programs and describes t…" at bounding box center [931, 512] width 624 height 39
click at [623, 482] on p "Corporate Retail Solutions" at bounding box center [931, 482] width 624 height 20
click at [615, 494] on div "Corporate Retail Solutions This web-based training provides information about C…" at bounding box center [931, 533] width 648 height 122
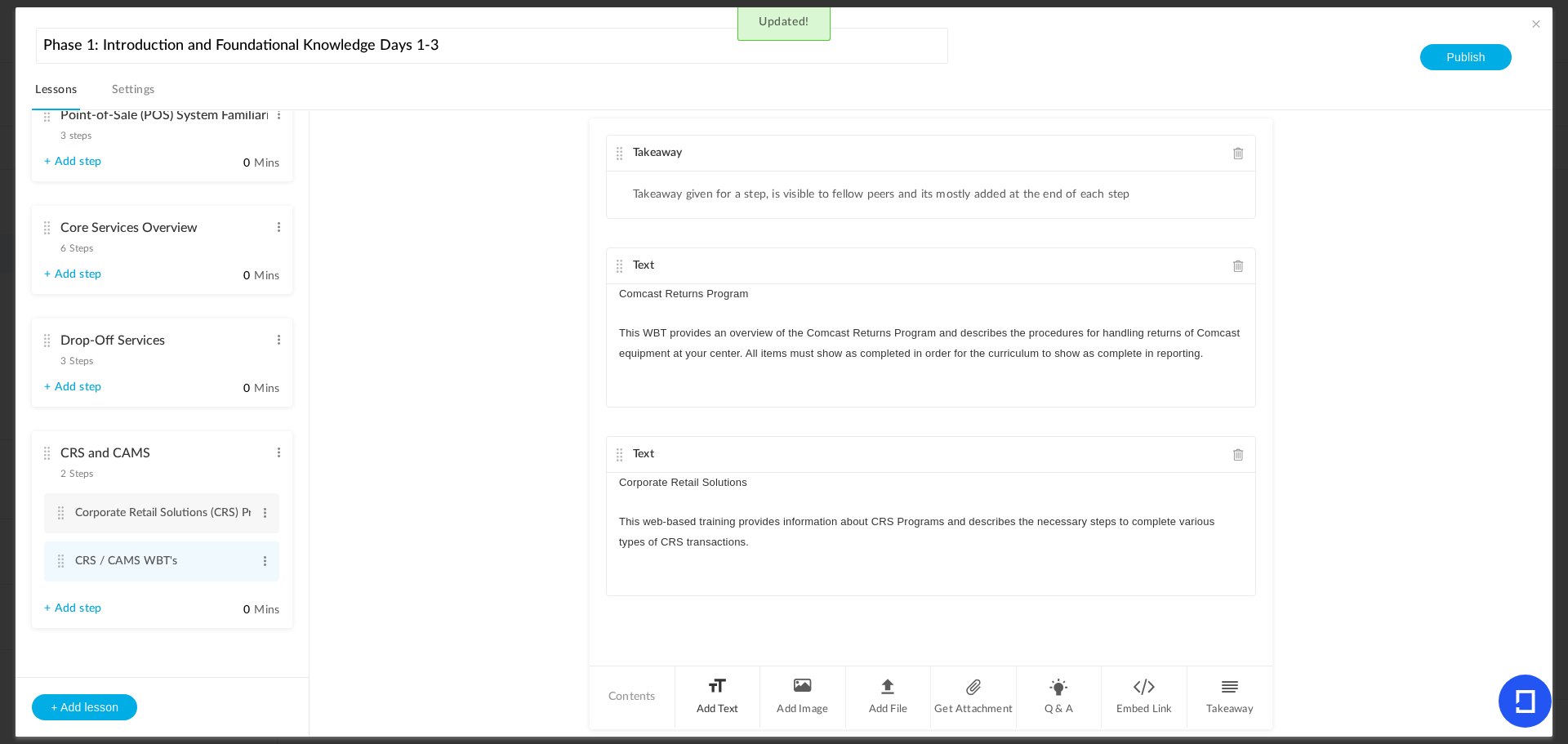
drag, startPoint x: 711, startPoint y: 701, endPoint x: 705, endPoint y: 674, distance: 27.7
click at [711, 701] on li "Add Text" at bounding box center [718, 696] width 86 height 62
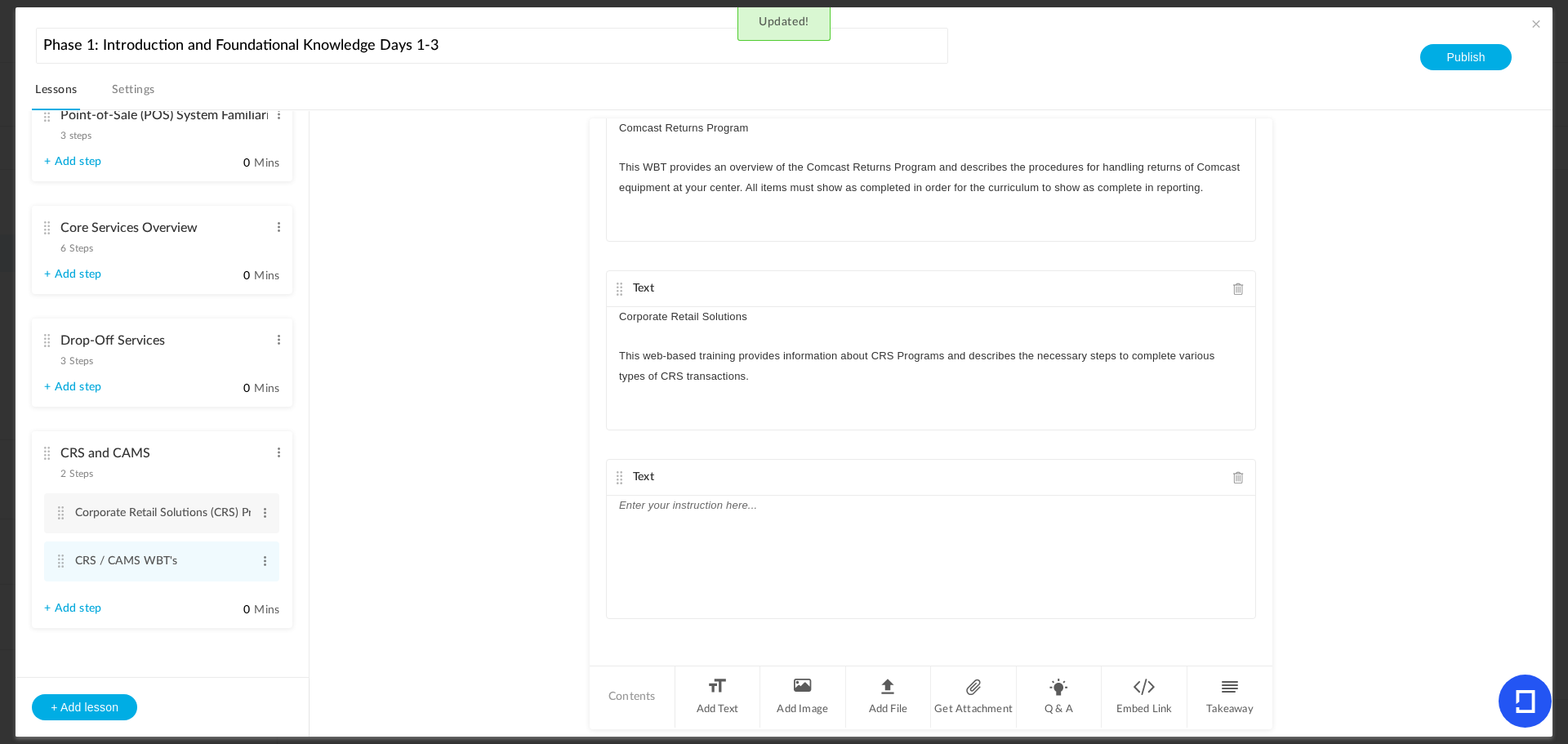
click at [656, 558] on div at bounding box center [931, 556] width 648 height 122
click at [620, 504] on p "CRS Returns Program for AT&T" at bounding box center [931, 505] width 624 height 20
click at [816, 509] on p "CRS Returns Program for AT&T" at bounding box center [931, 505] width 624 height 20
click at [623, 522] on p "This curriculum provides an overview of the steps to follow when processing ret…" at bounding box center [931, 535] width 624 height 39
drag, startPoint x: 715, startPoint y: 691, endPoint x: 724, endPoint y: 631, distance: 60.7
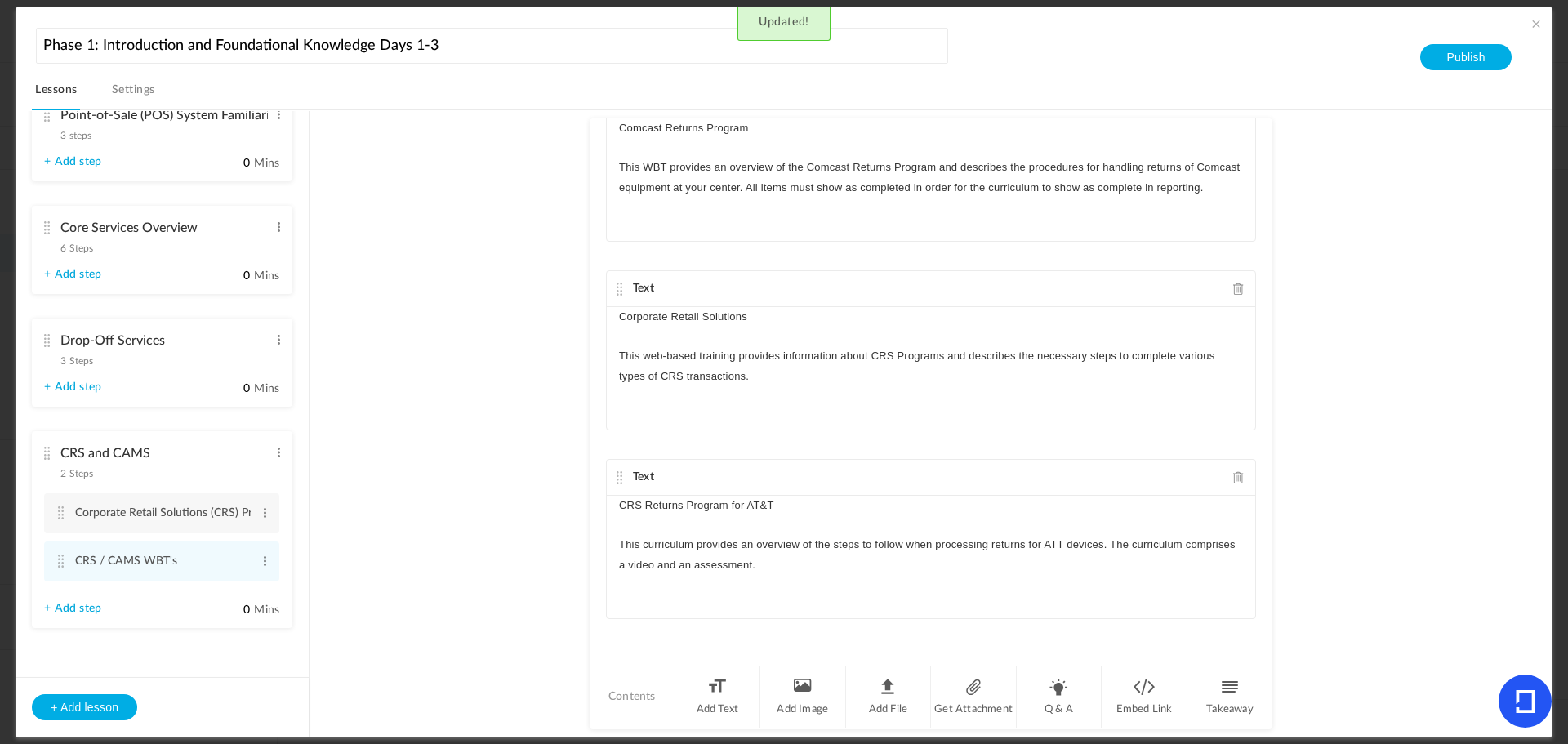
click at [715, 691] on li "Add Text" at bounding box center [718, 696] width 86 height 62
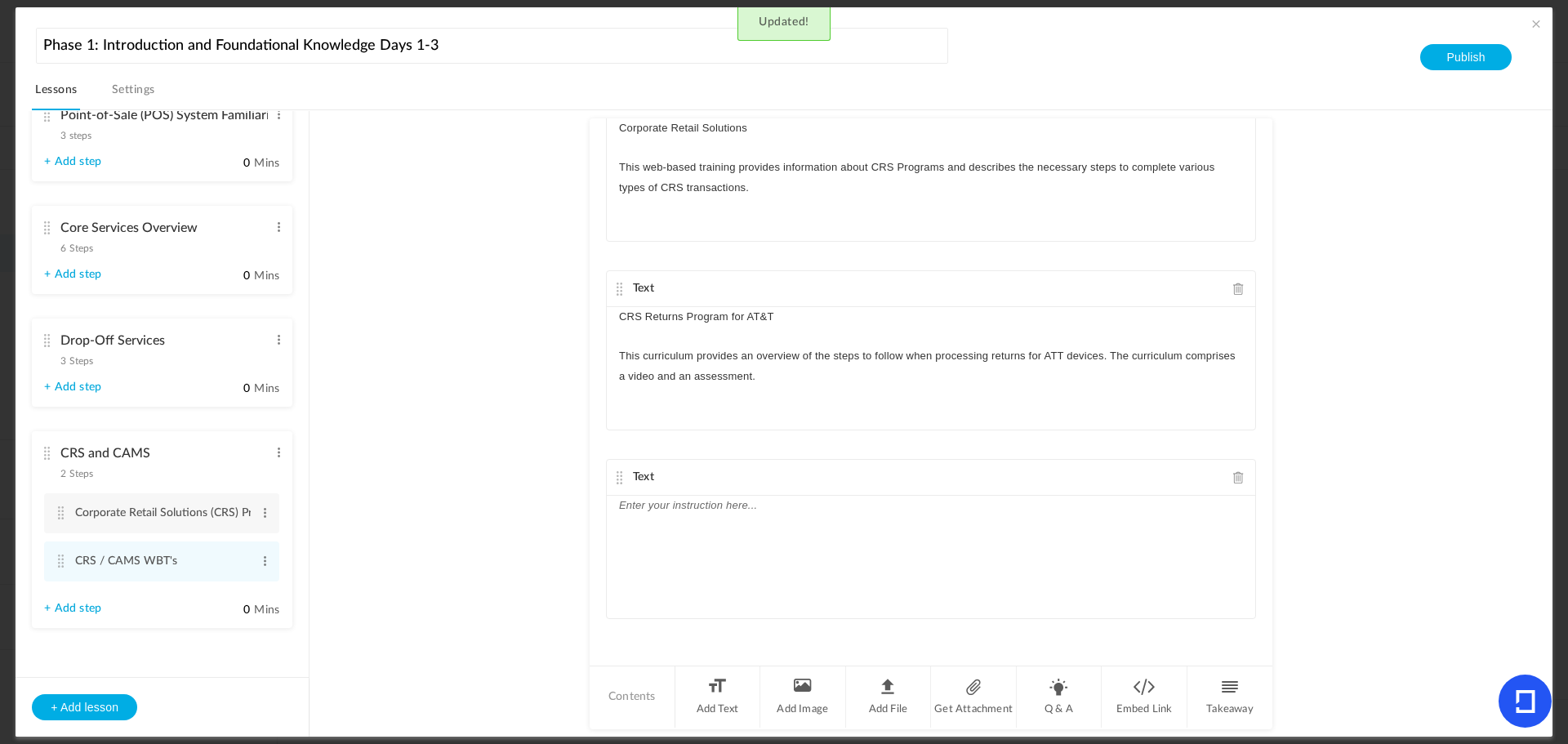
click at [697, 527] on div at bounding box center [931, 556] width 648 height 122
click at [884, 495] on div "Text" at bounding box center [931, 478] width 648 height 36
click at [882, 506] on p "Processing CAMS Shipping Workflow for CDW" at bounding box center [931, 505] width 624 height 20
click at [619, 523] on p "This short course describes how to use the Shipping workflow to return CDW devi…" at bounding box center [931, 525] width 624 height 20
click at [619, 522] on p "This short course describes how to use the Shipping workflow to return CDW devi…" at bounding box center [931, 525] width 624 height 20
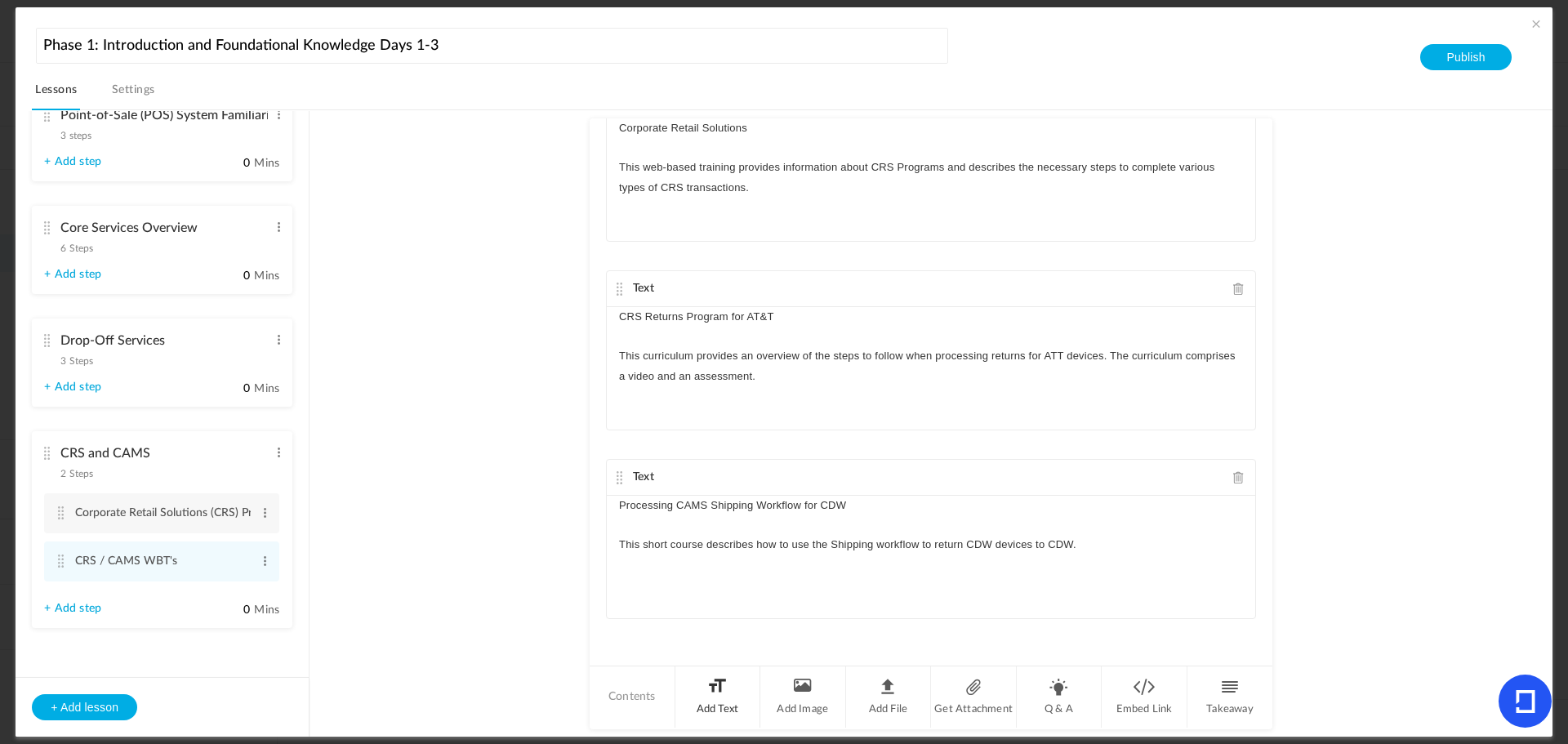
click at [716, 695] on li "Add Text" at bounding box center [718, 696] width 86 height 62
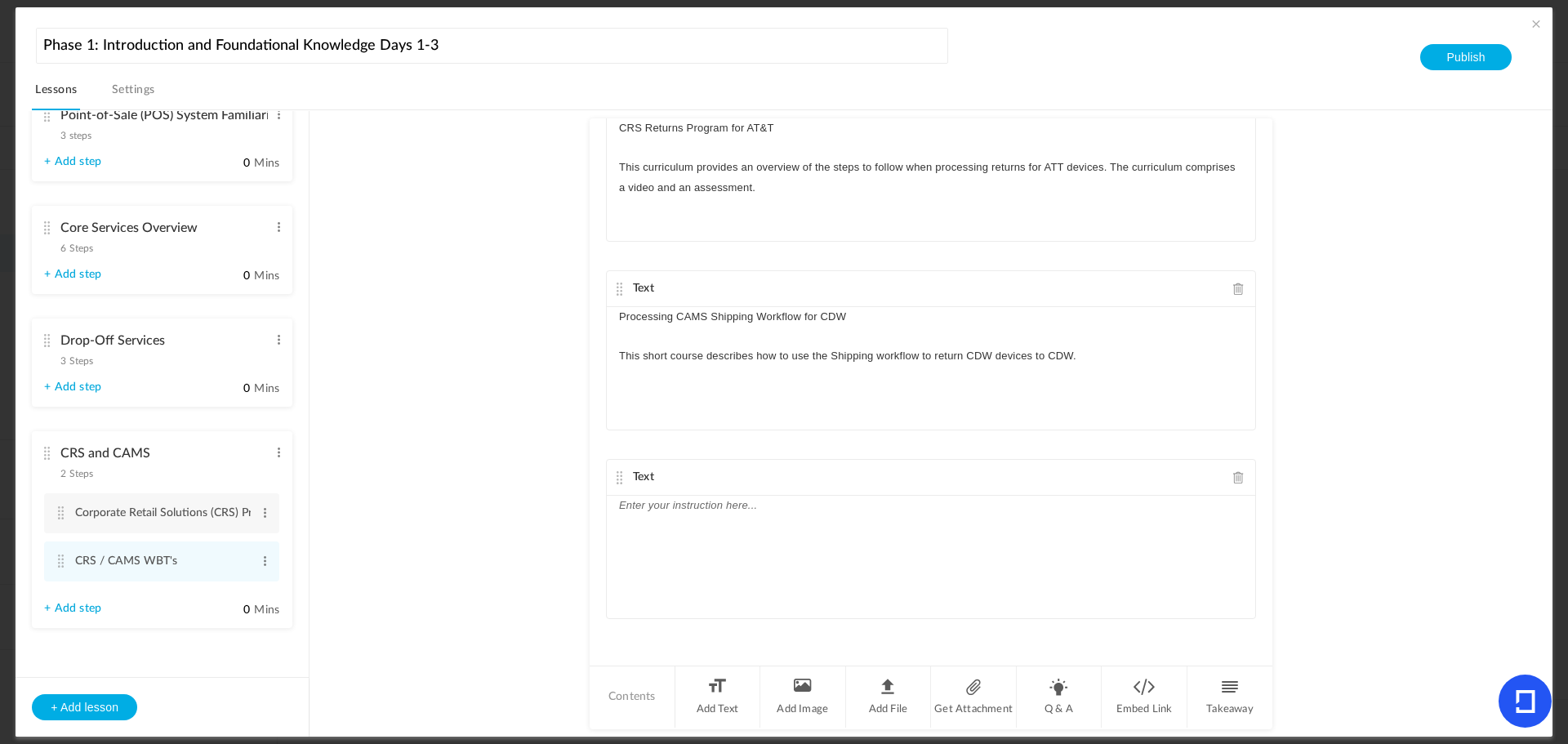
click at [722, 535] on div at bounding box center [931, 556] width 648 height 122
click at [969, 508] on p "Processing CAMS Workflows for the CRS ADL Program for CDW" at bounding box center [931, 505] width 624 height 20
click at [987, 500] on p "Processing CAMS Workflows for the CRS ADL Program for CDW" at bounding box center [931, 505] width 624 height 20
click at [621, 523] on p "This curriculum describes the ADL workflows used in processing CDW packages. Th…" at bounding box center [931, 535] width 624 height 39
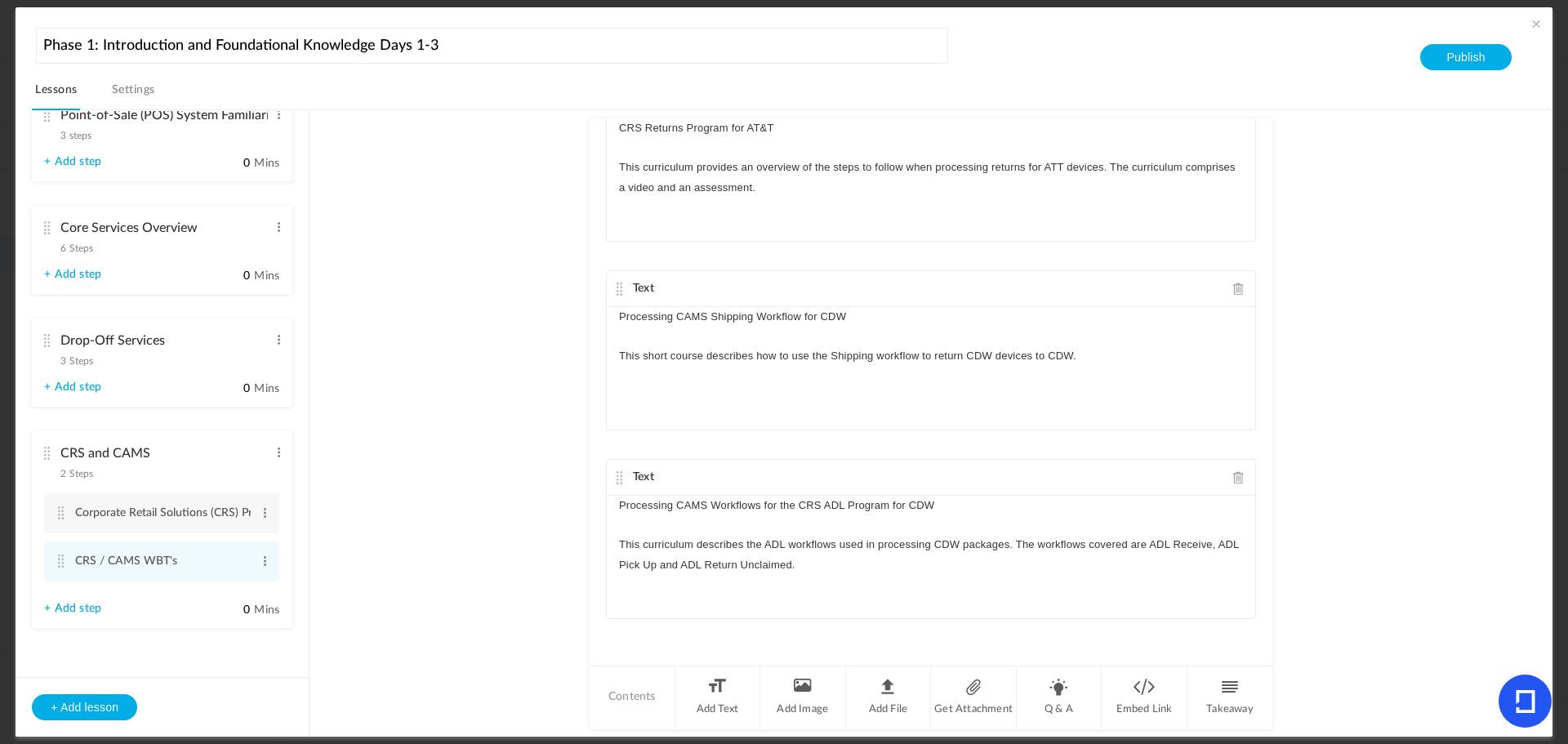
click at [499, 495] on au-course-substep "Takeaway Takeaway given for a step, is visible to fellow peers and its mostly a…" at bounding box center [930, 423] width 1204 height 628
drag, startPoint x: 948, startPoint y: 501, endPoint x: 596, endPoint y: 507, distance: 352.1
click at [596, 507] on div "Takeaway Takeaway given for a step, is visible to fellow peers and its mostly a…" at bounding box center [931, 390] width 683 height 545
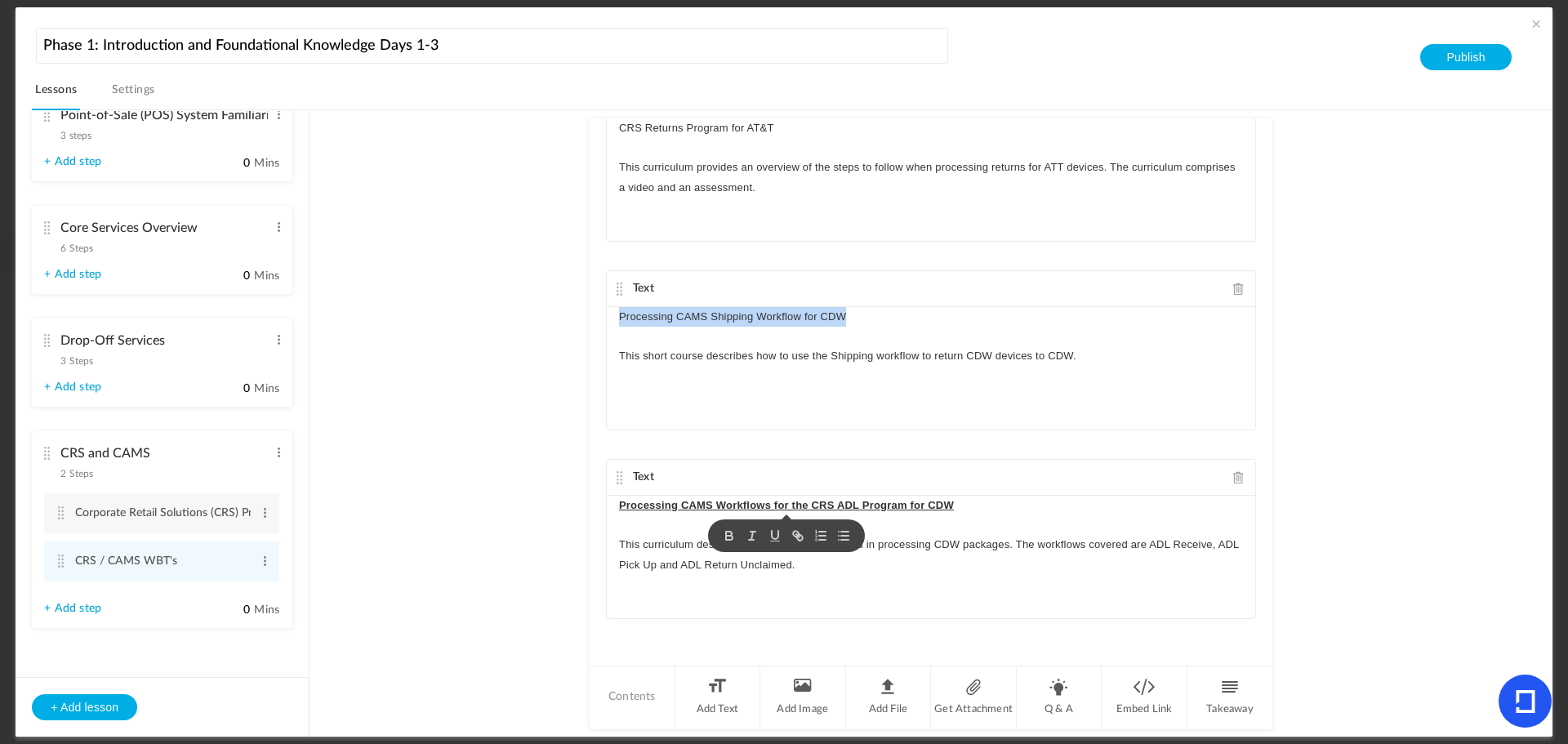
drag, startPoint x: 848, startPoint y: 314, endPoint x: 541, endPoint y: 299, distance: 307.4
click at [541, 299] on au-course-substep "Takeaway Takeaway given for a step, is visible to fellow peers and its mostly a…" at bounding box center [930, 423] width 1204 height 628
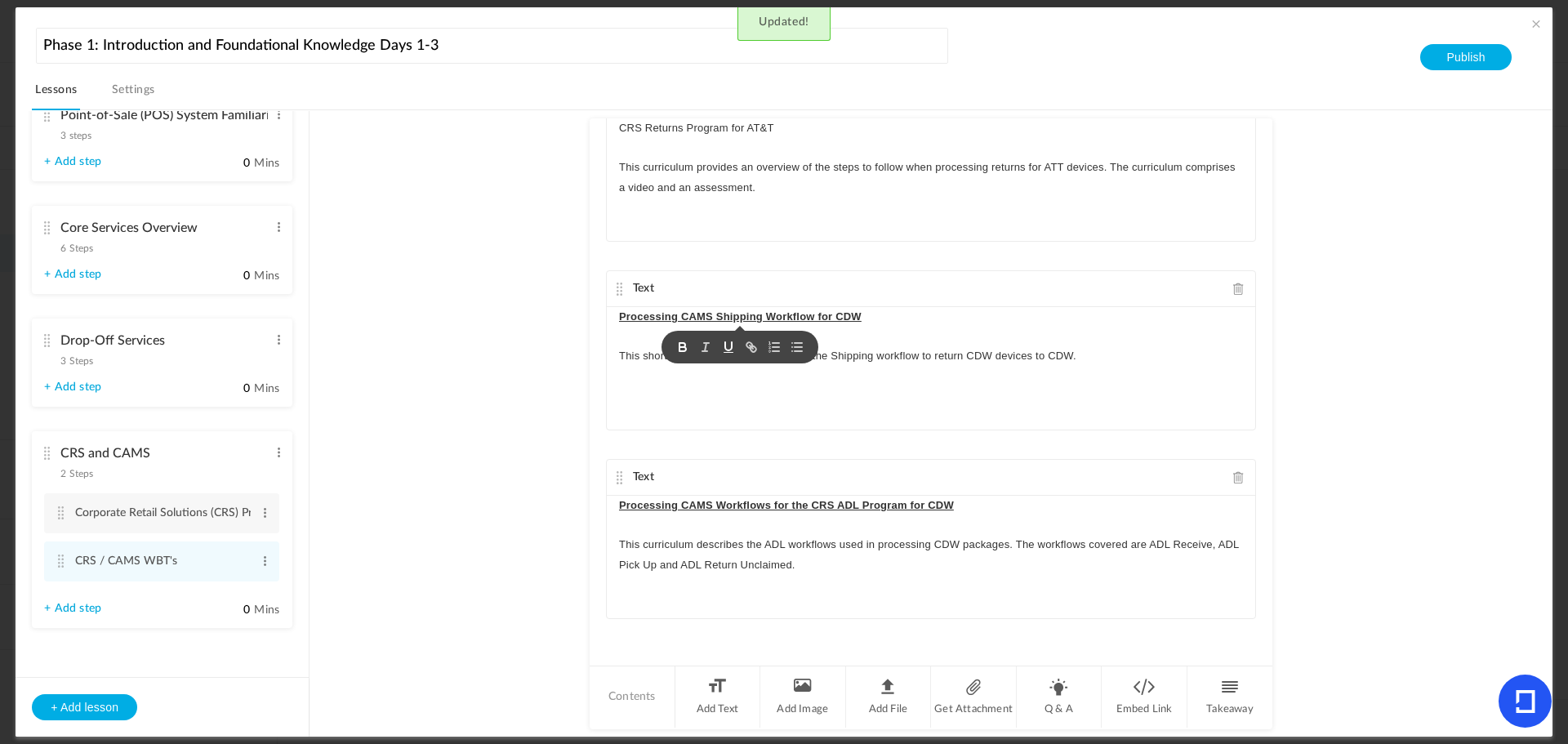
scroll to position [380, 0]
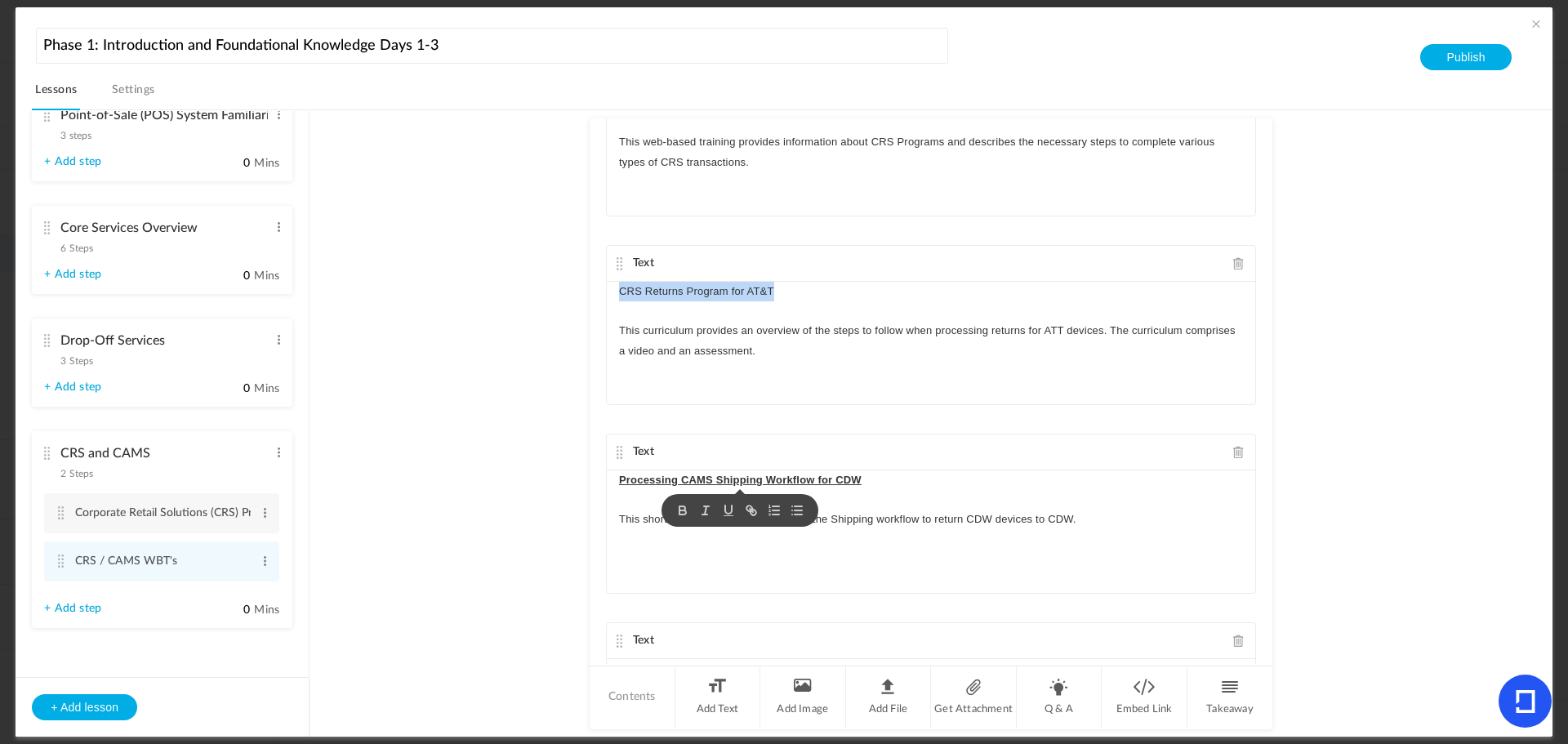
drag, startPoint x: 651, startPoint y: 285, endPoint x: 550, endPoint y: 284, distance: 101.0
click at [550, 284] on au-course-substep "Takeaway Takeaway given for a step, is visible to fellow peers and its mostly a…" at bounding box center [930, 423] width 1204 height 628
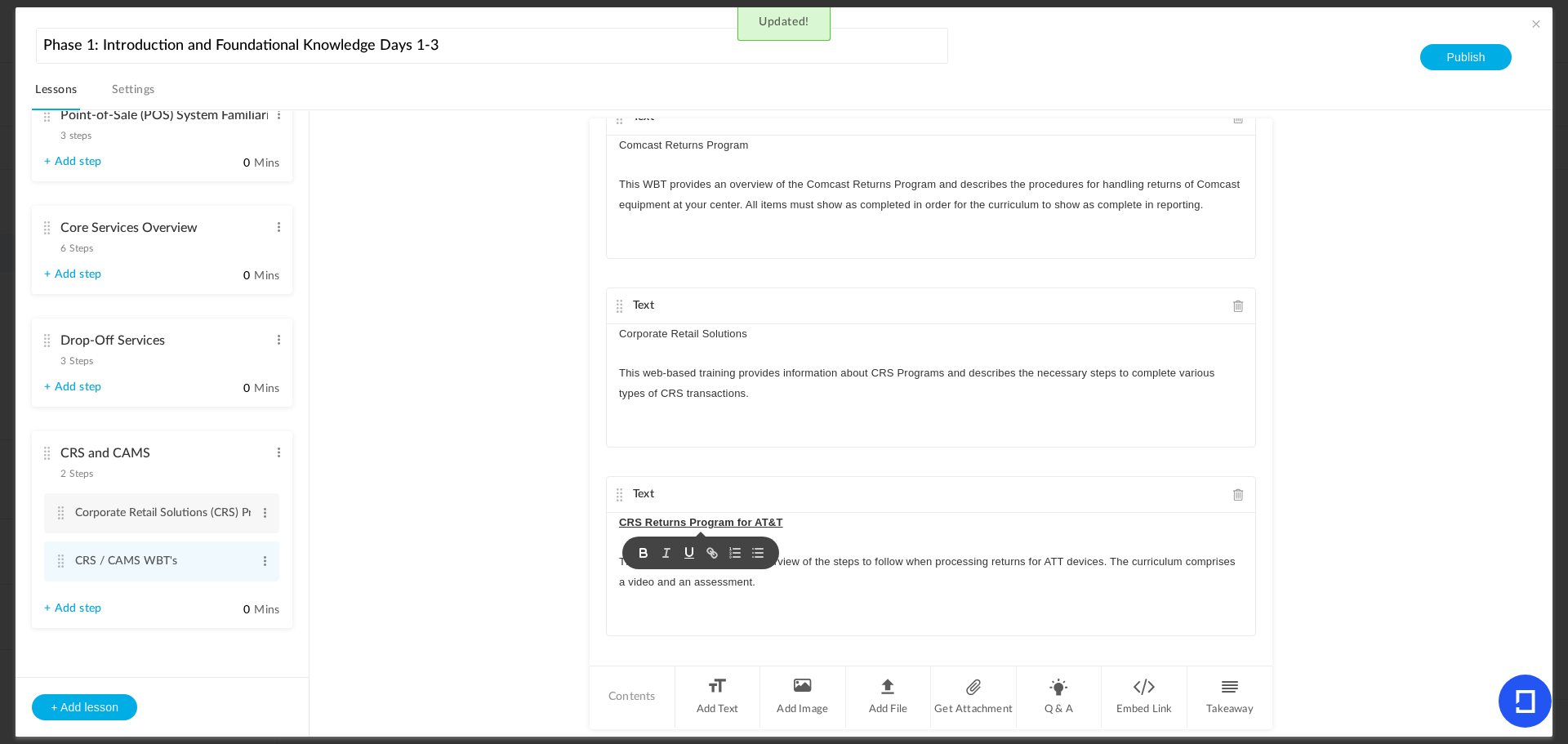
scroll to position [135, 0]
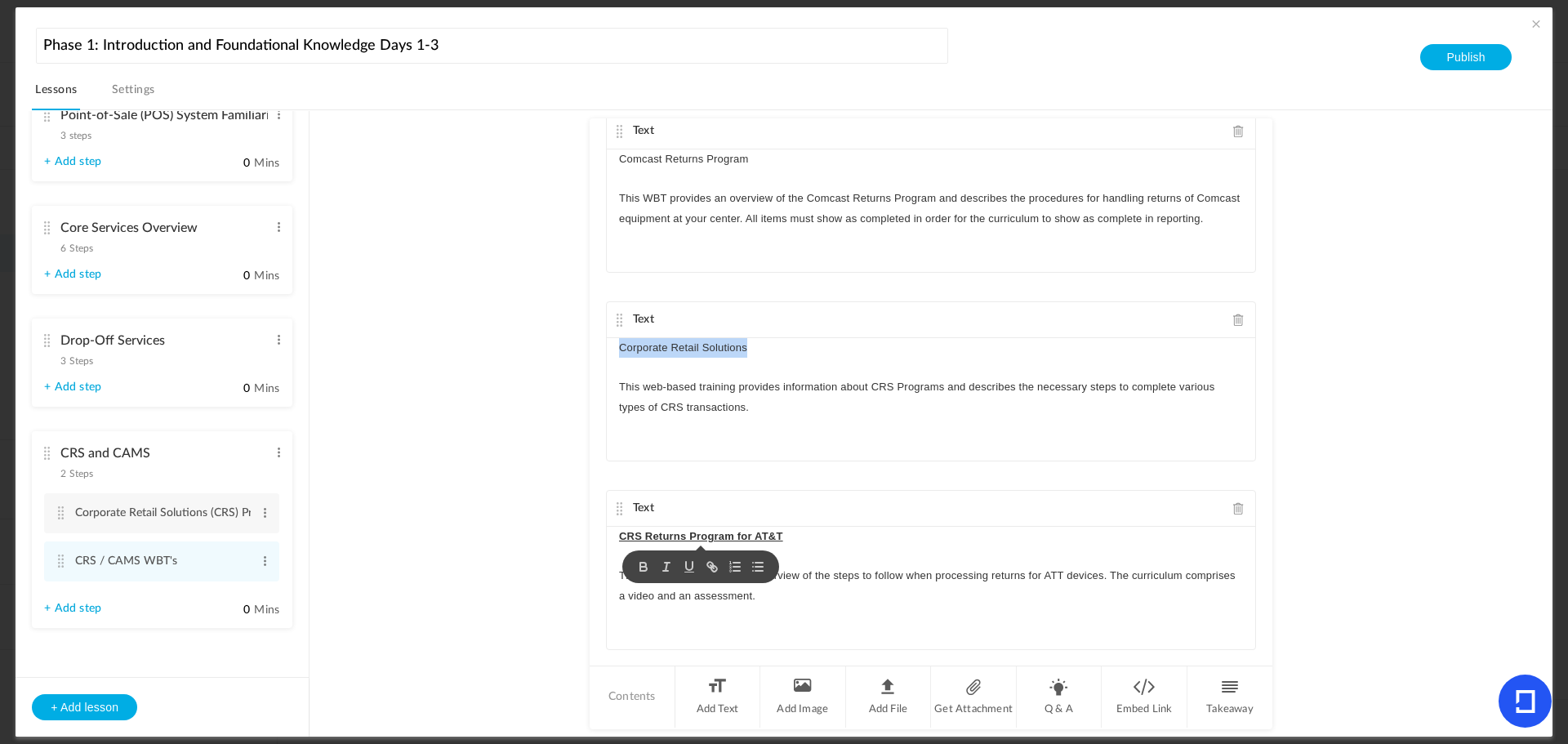
drag, startPoint x: 762, startPoint y: 345, endPoint x: 478, endPoint y: 342, distance: 284.0
click at [478, 342] on au-course-substep "Takeaway Takeaway given for a step, is visible to fellow peers and its mostly a…" at bounding box center [930, 423] width 1204 height 628
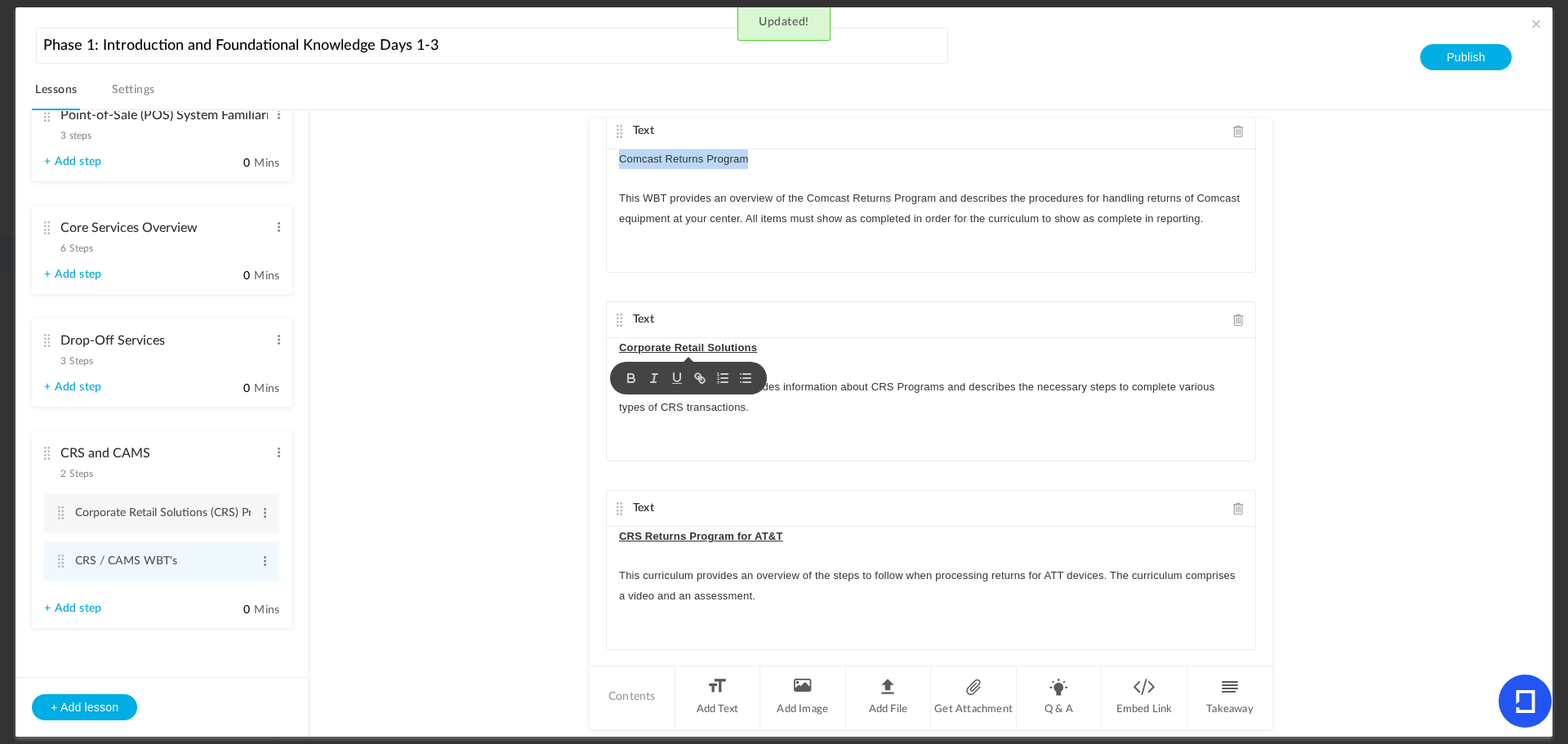
drag, startPoint x: 761, startPoint y: 158, endPoint x: 574, endPoint y: 160, distance: 187.0
click at [574, 160] on au-course-substep "Takeaway Takeaway given for a step, is visible to fellow peers and its mostly a…" at bounding box center [930, 423] width 1204 height 628
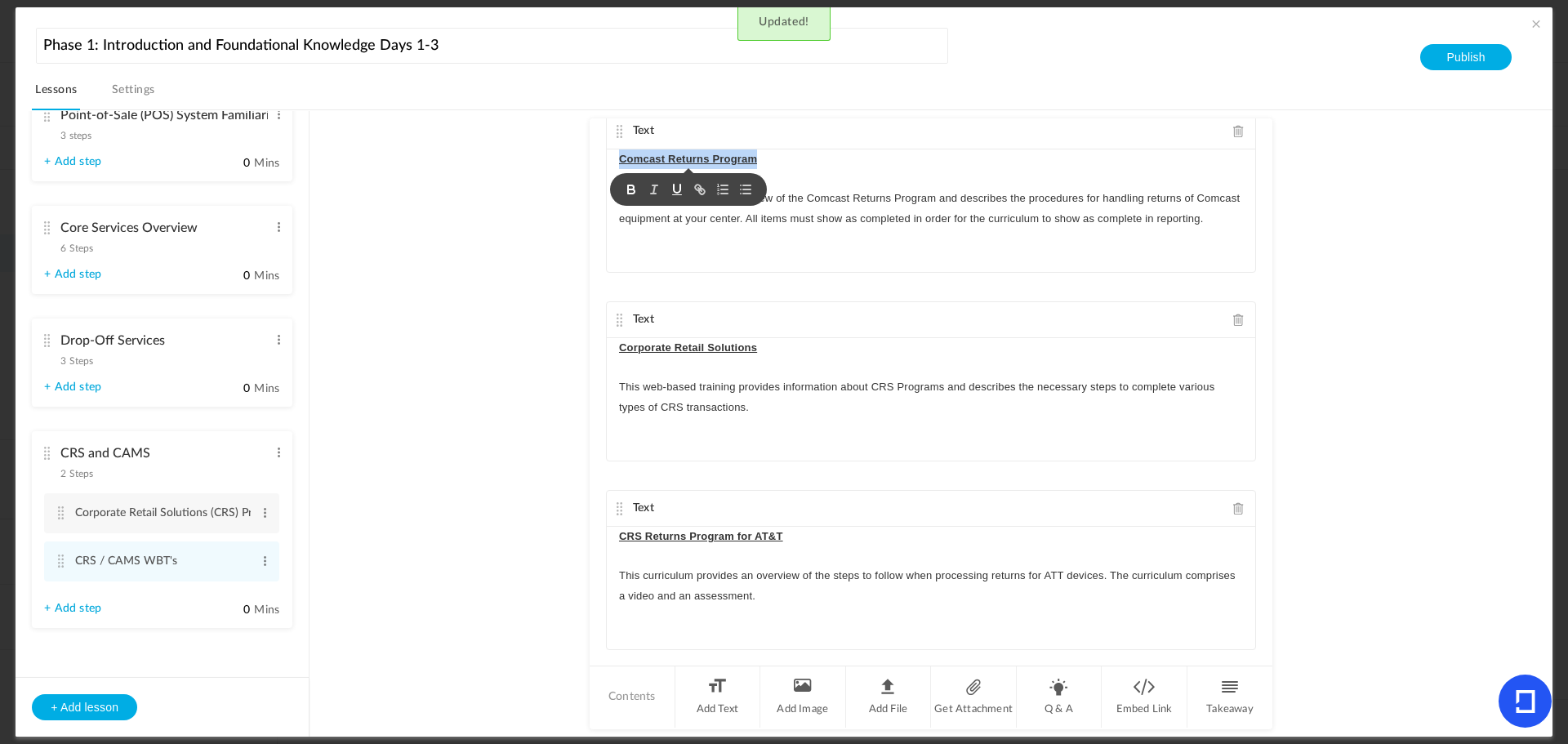
scroll to position [0, 0]
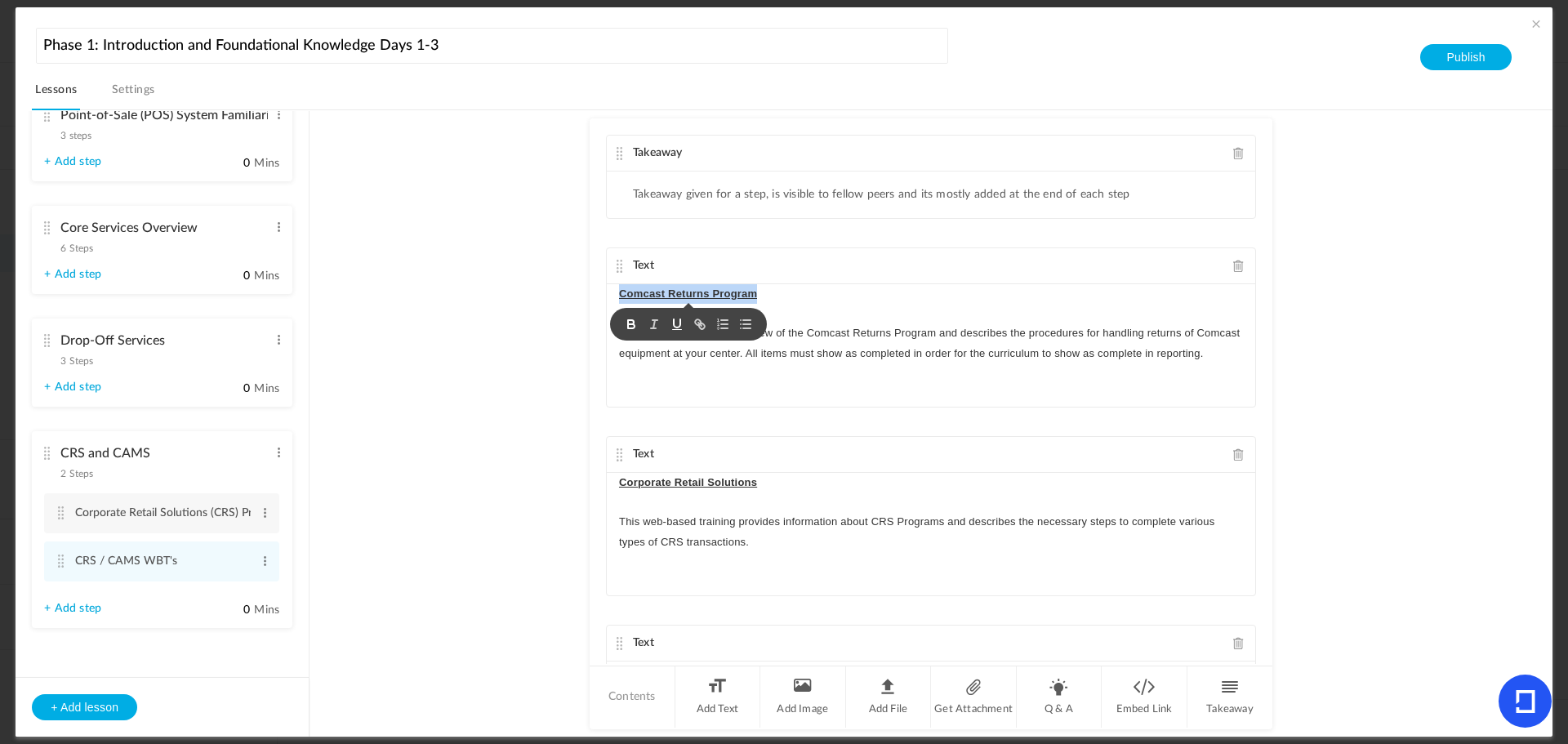
click at [1233, 153] on span at bounding box center [1239, 153] width 11 height 12
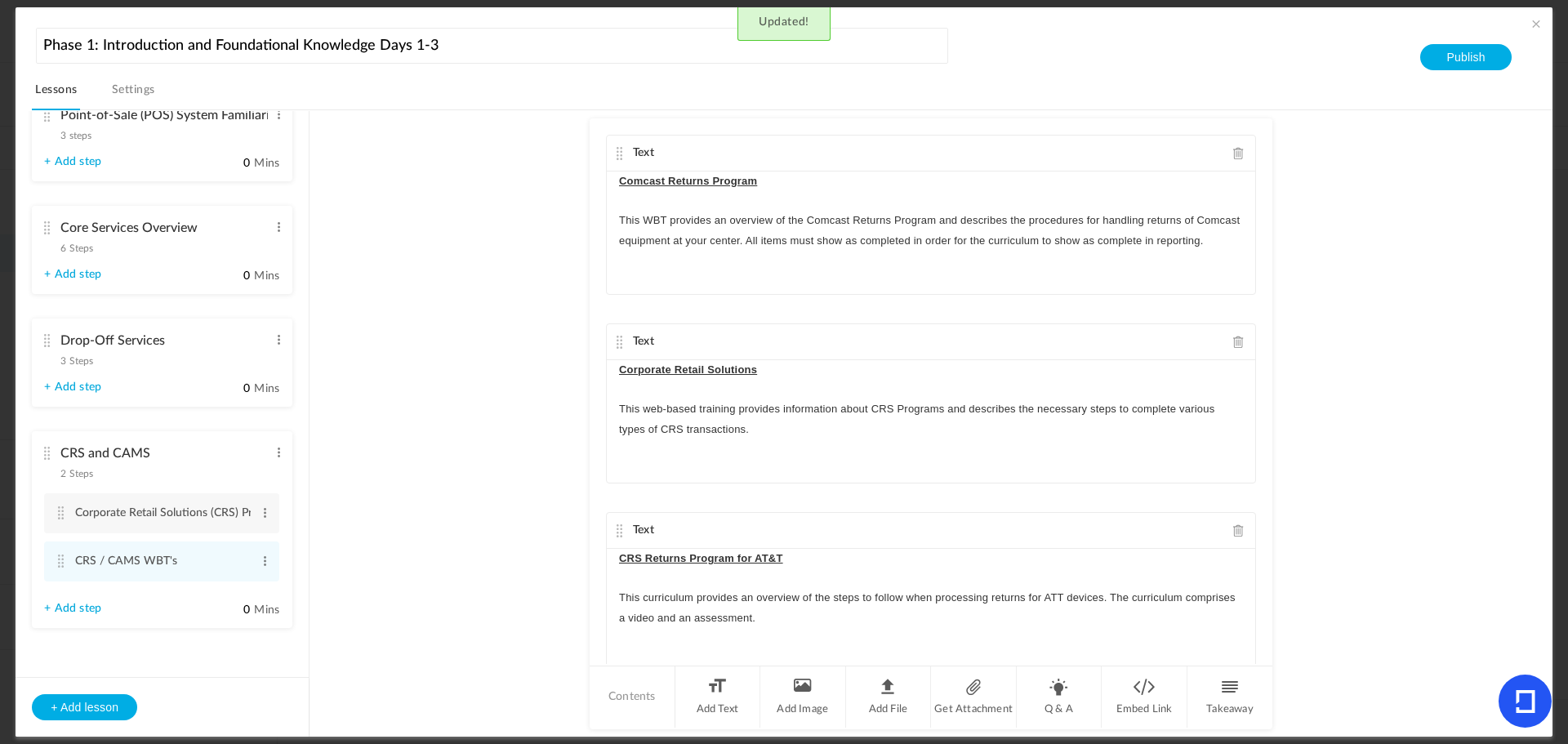
click at [474, 372] on au-course-substep "Text Comcast Returns Program This WBT provides an overview of the Comcast Retur…" at bounding box center [930, 423] width 1204 height 628
click at [1532, 21] on span at bounding box center [1537, 24] width 16 height 16
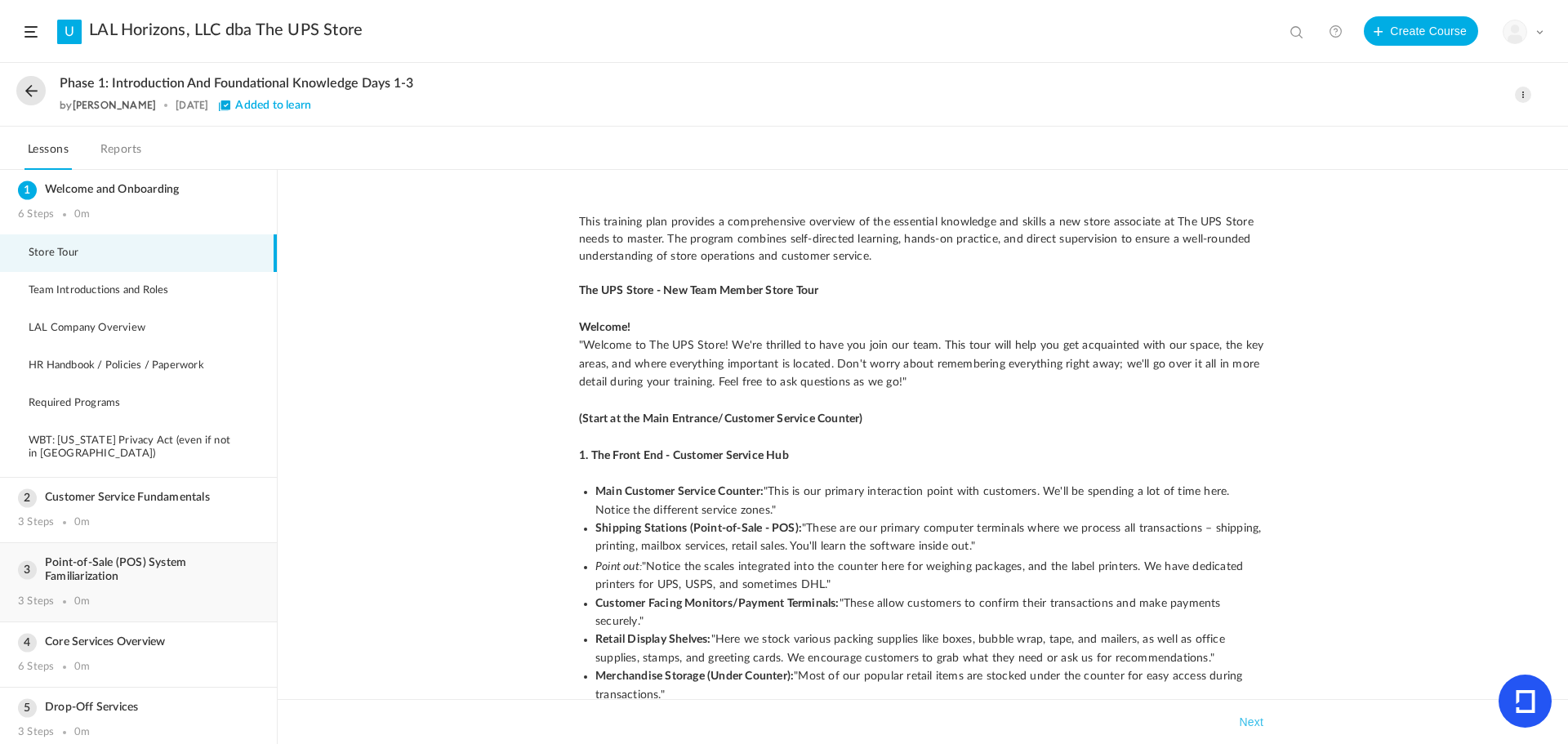
scroll to position [75, 0]
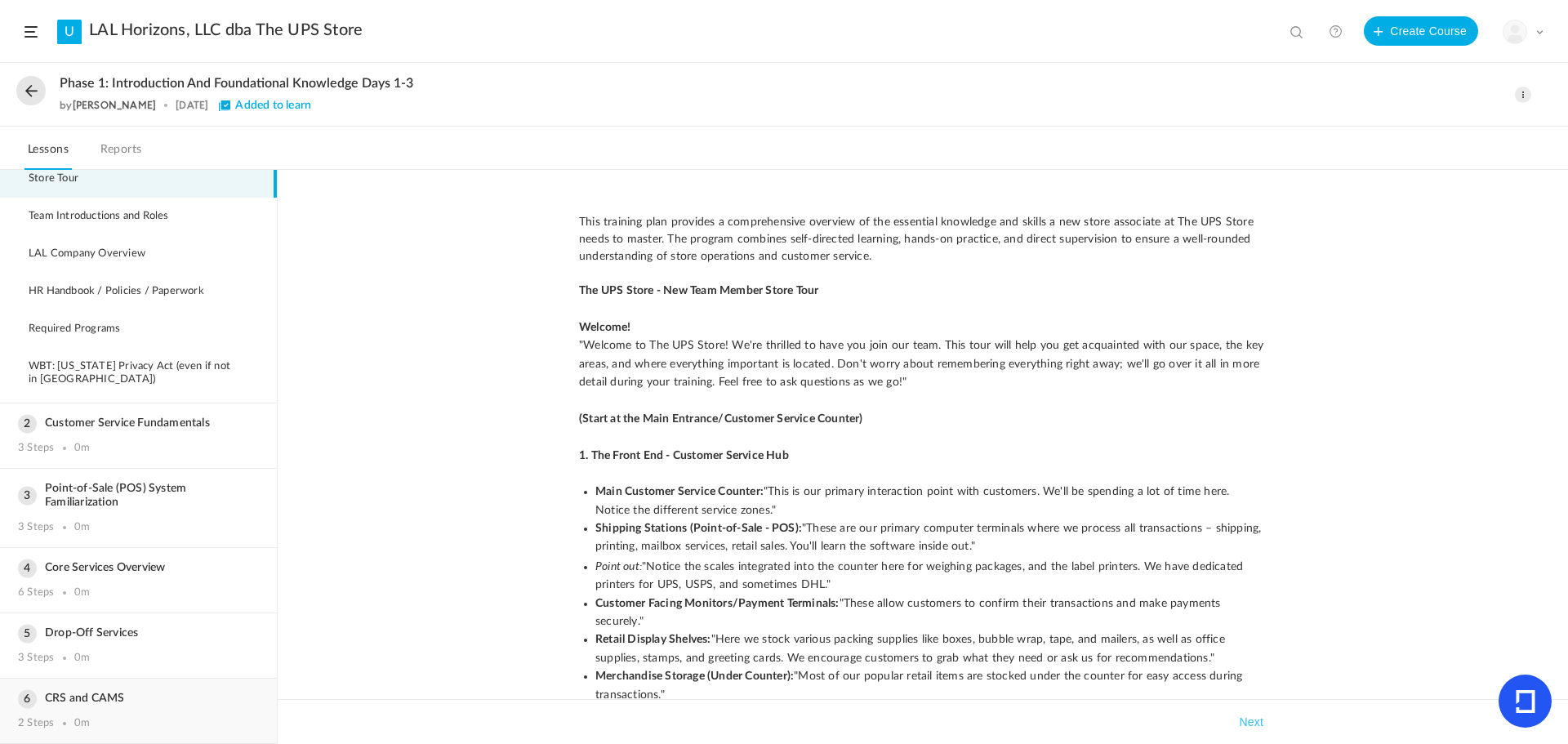
click at [54, 704] on h3 "CRS and CAMS" at bounding box center [139, 698] width 241 height 14
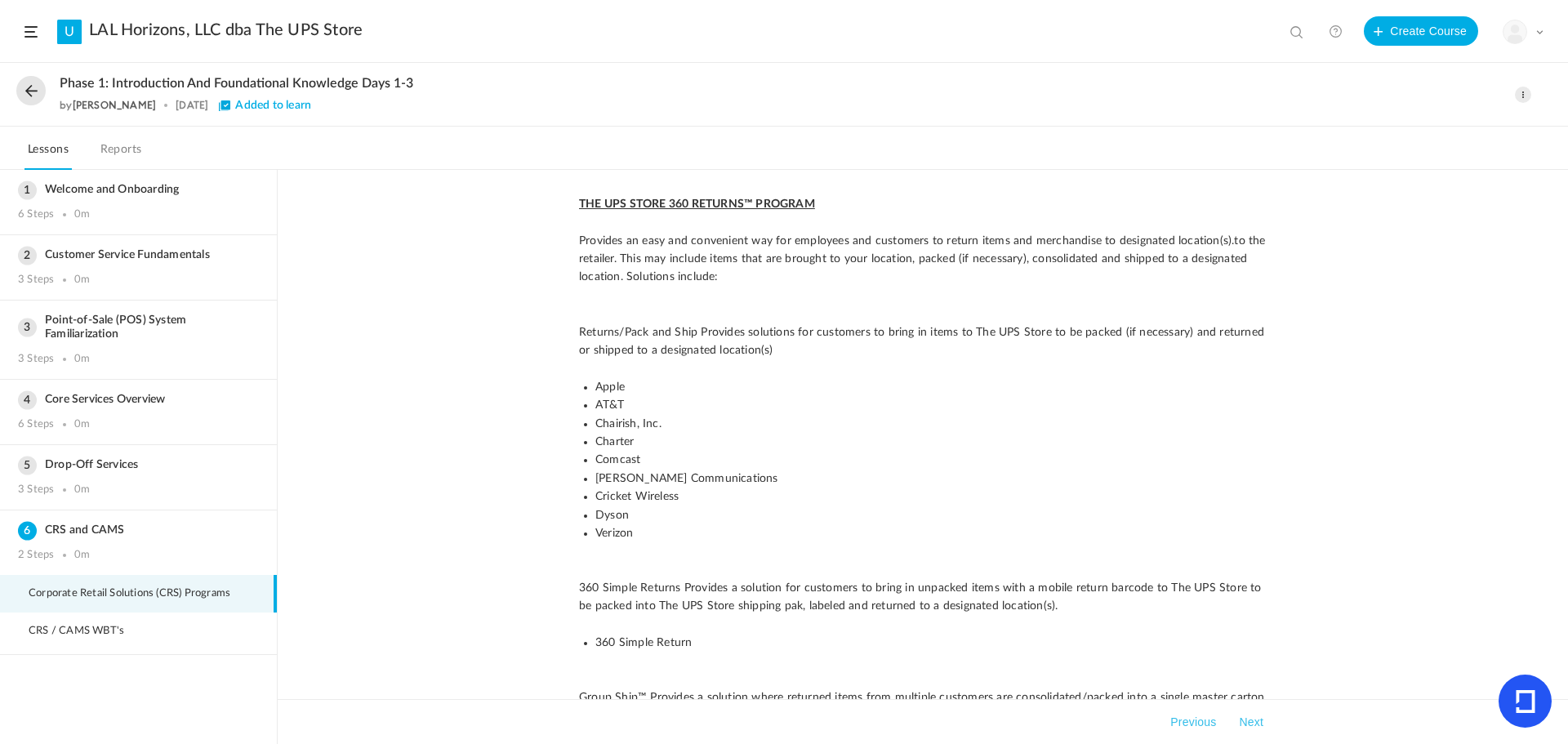
scroll to position [735, 0]
click at [194, 468] on h3 "Drop-Off Services" at bounding box center [139, 465] width 241 height 14
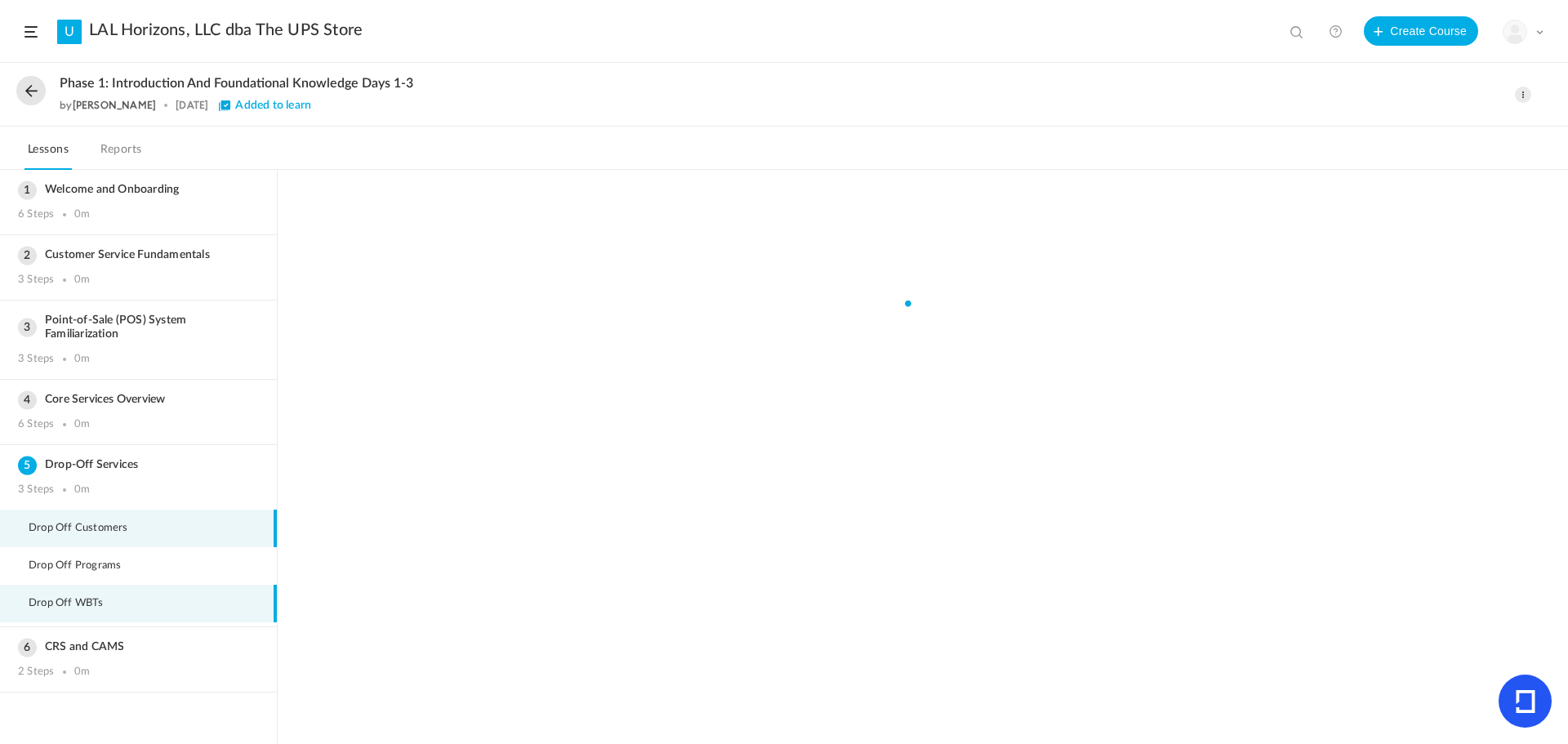
click at [128, 594] on li "Drop Off WBTs" at bounding box center [138, 604] width 277 height 38
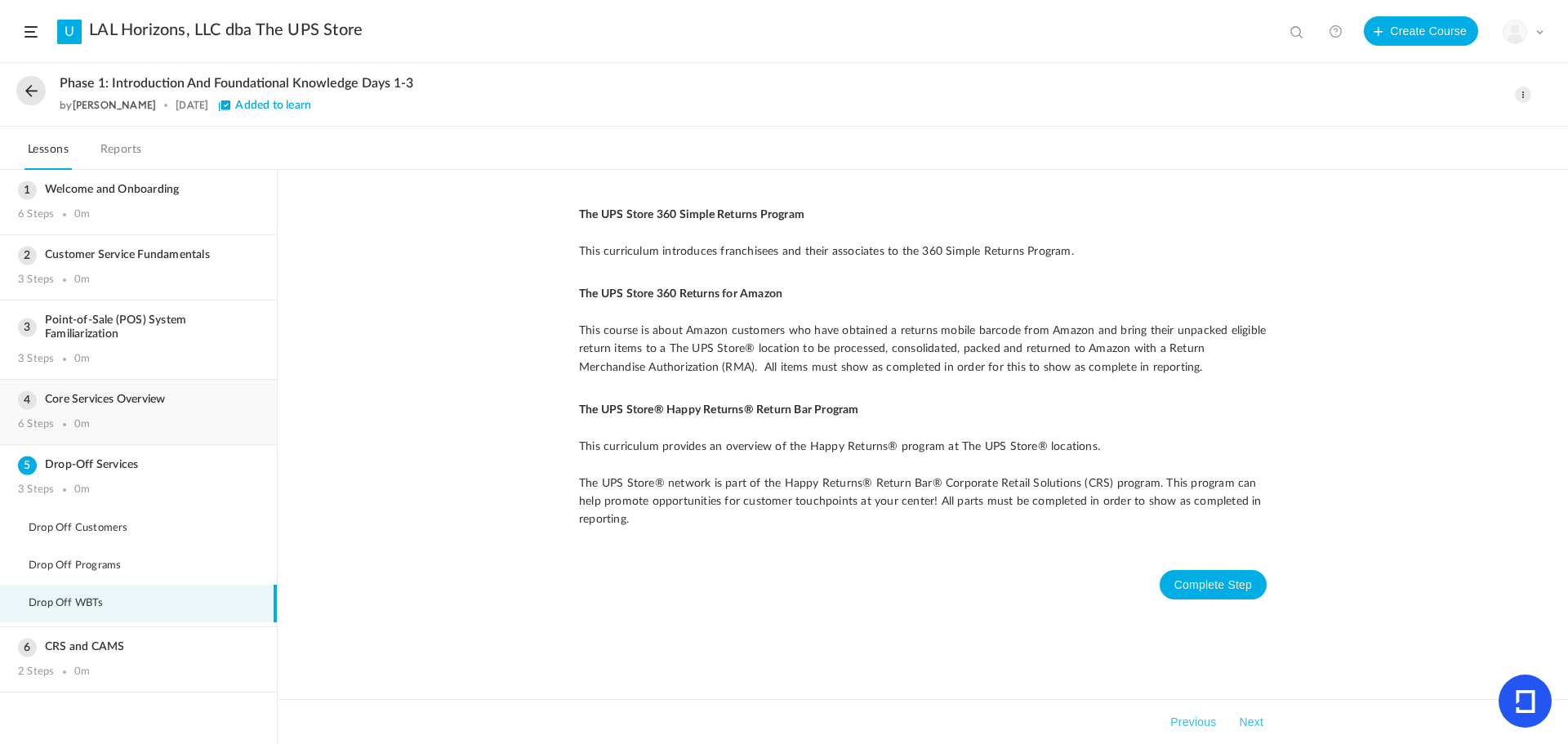
click at [18, 398] on h3 "Core Services Overview" at bounding box center [139, 399] width 241 height 14
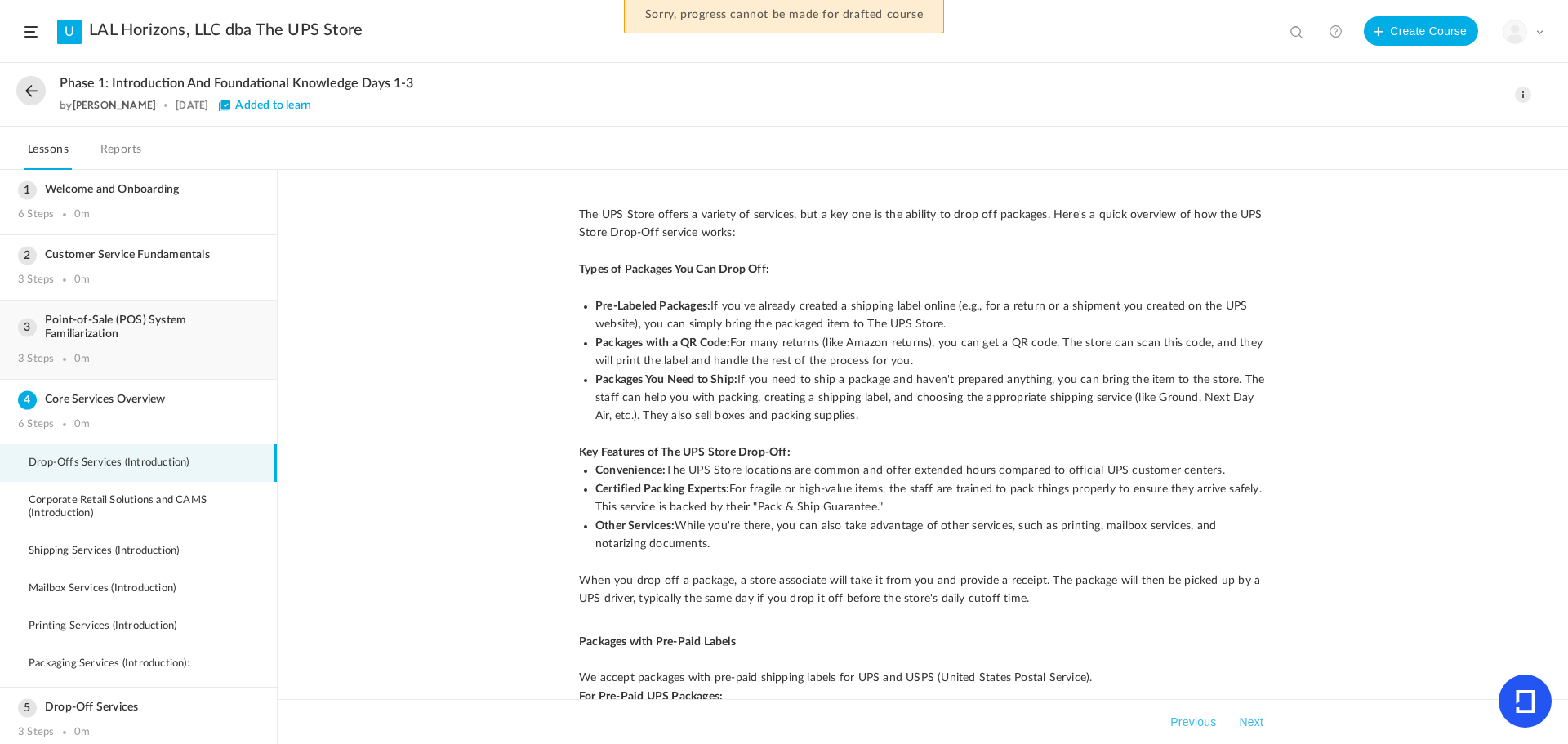
click at [25, 329] on h3 "Point-of-Sale (POS) System Familiarization" at bounding box center [139, 327] width 241 height 28
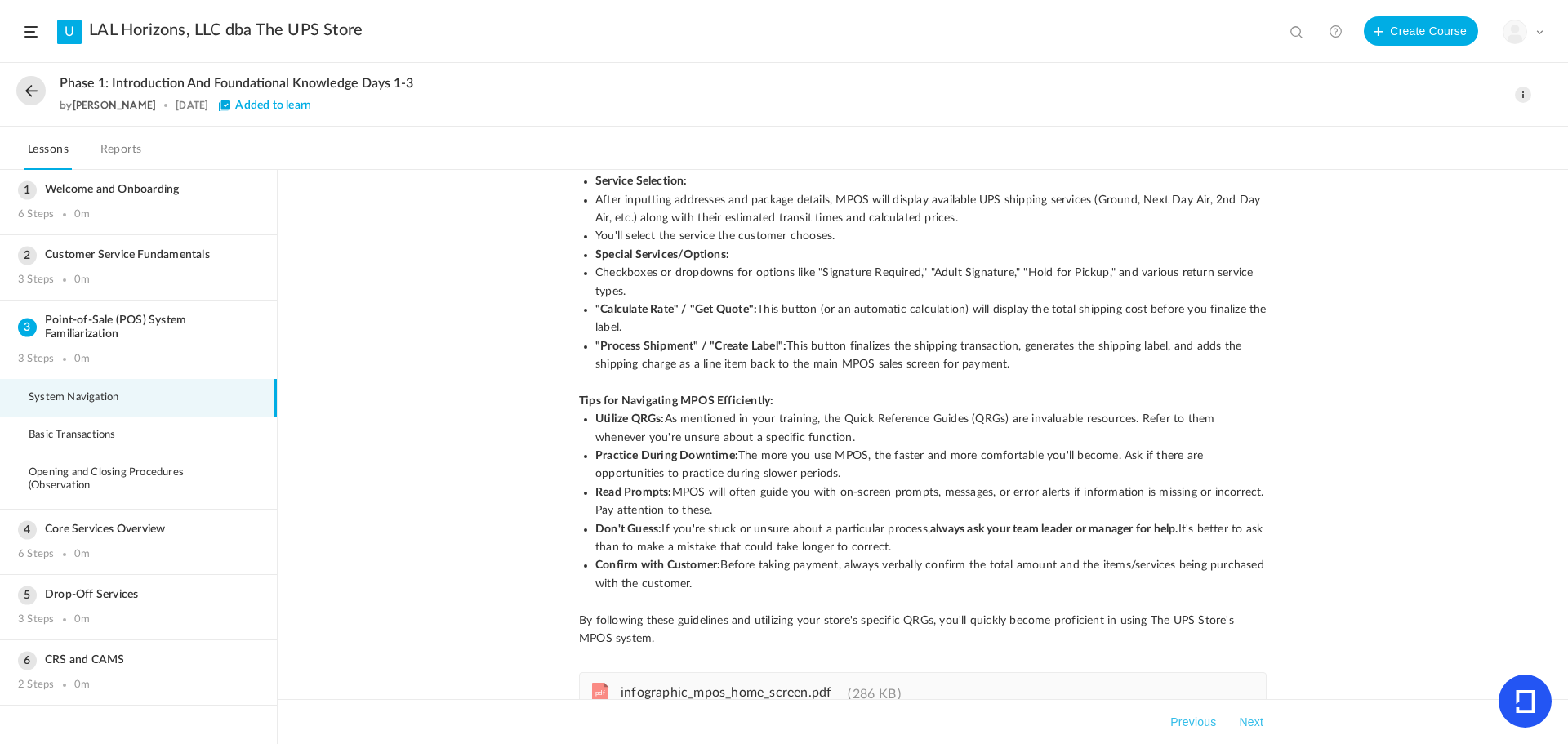
scroll to position [1505, 0]
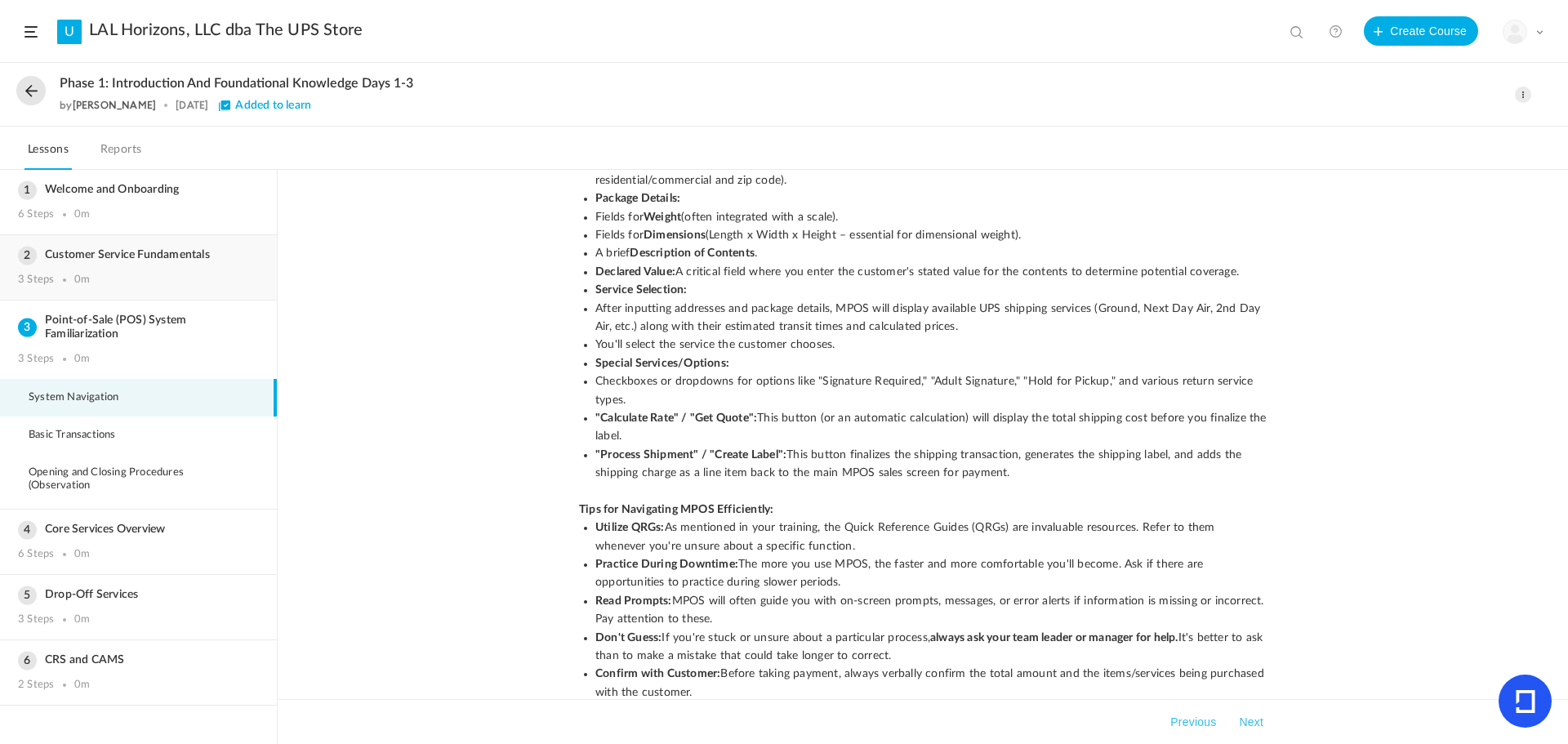
click at [21, 260] on h3 "Customer Service Fundamentals" at bounding box center [139, 255] width 241 height 14
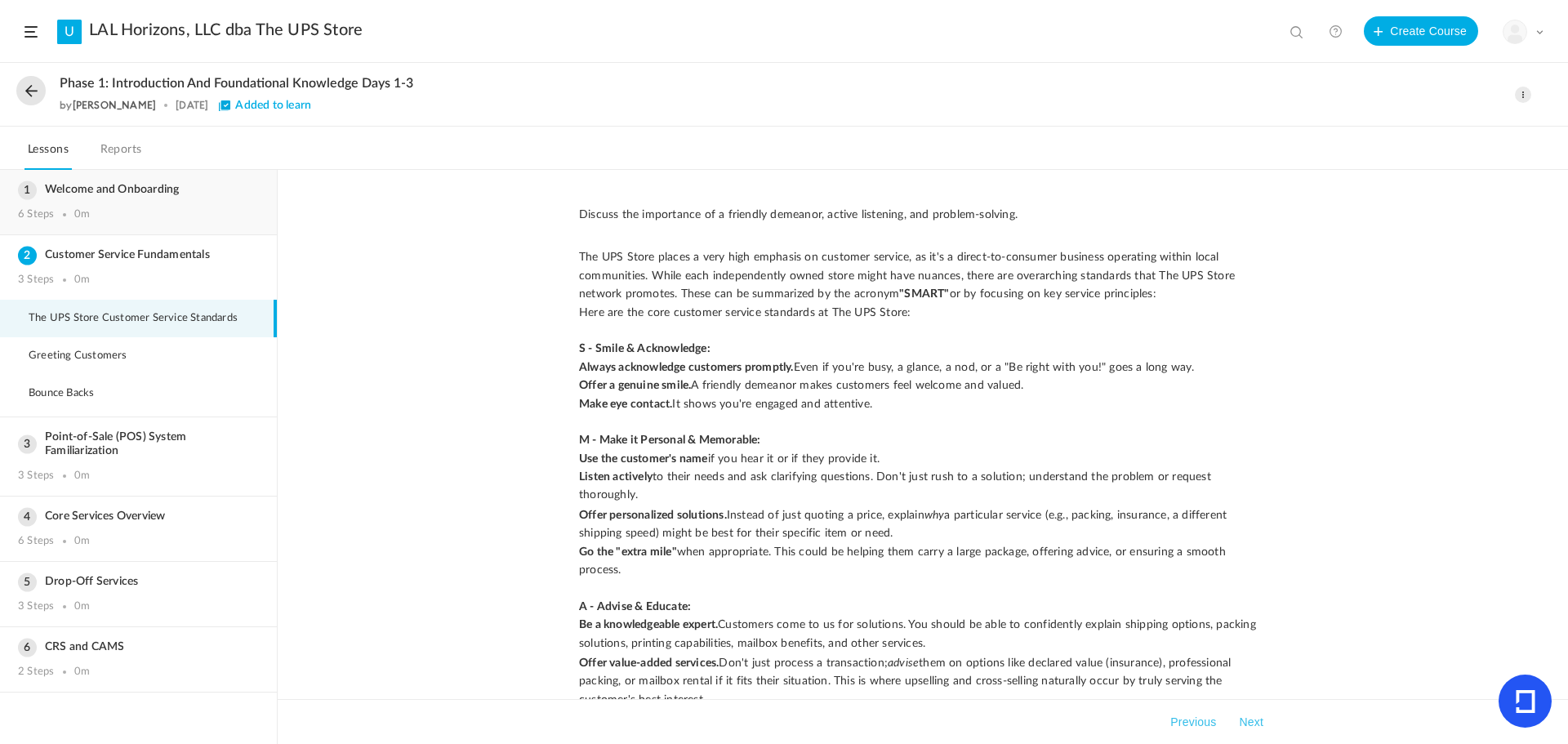
click at [94, 199] on div "Welcome and Onboarding 6 Steps 0m" at bounding box center [138, 202] width 277 height 65
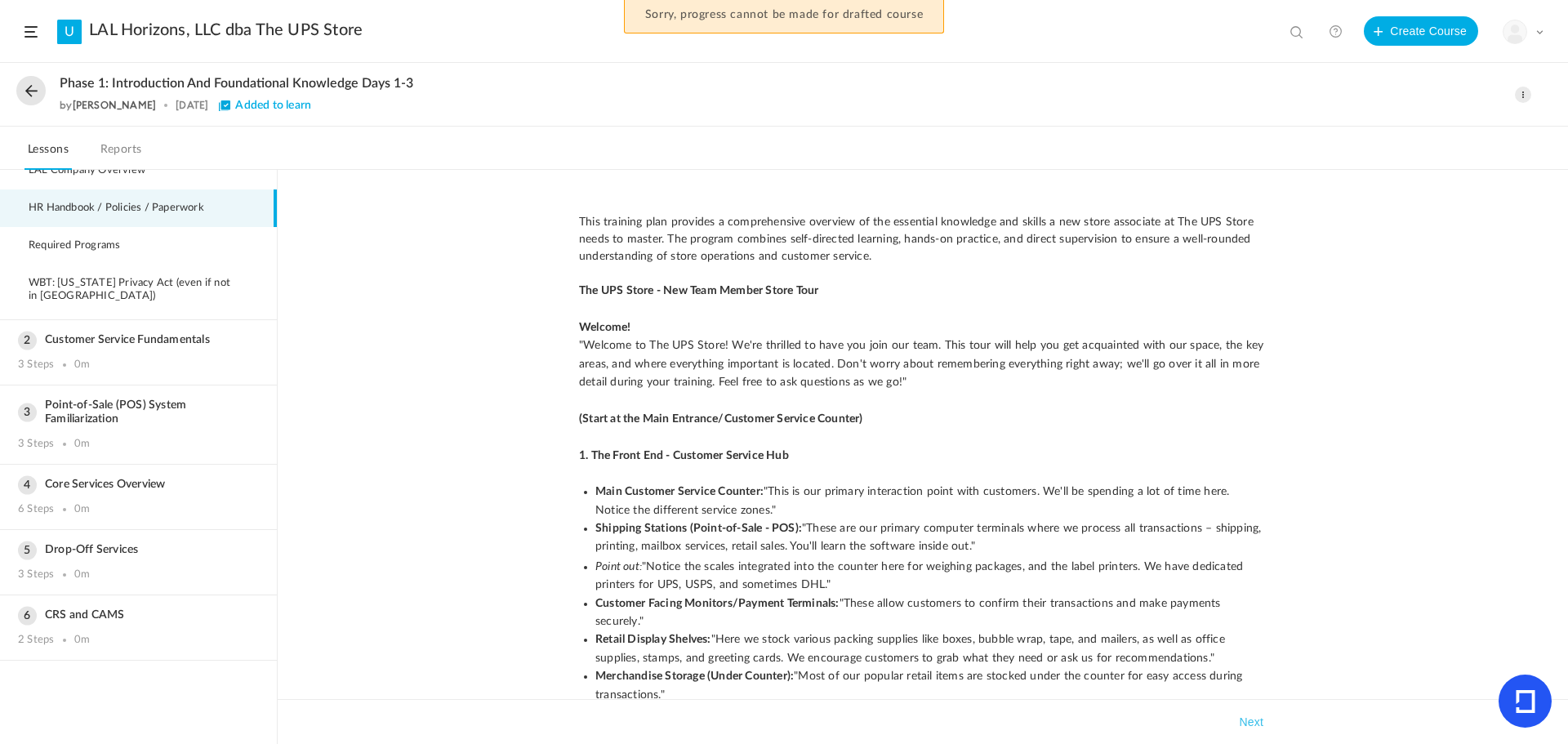
scroll to position [163, 0]
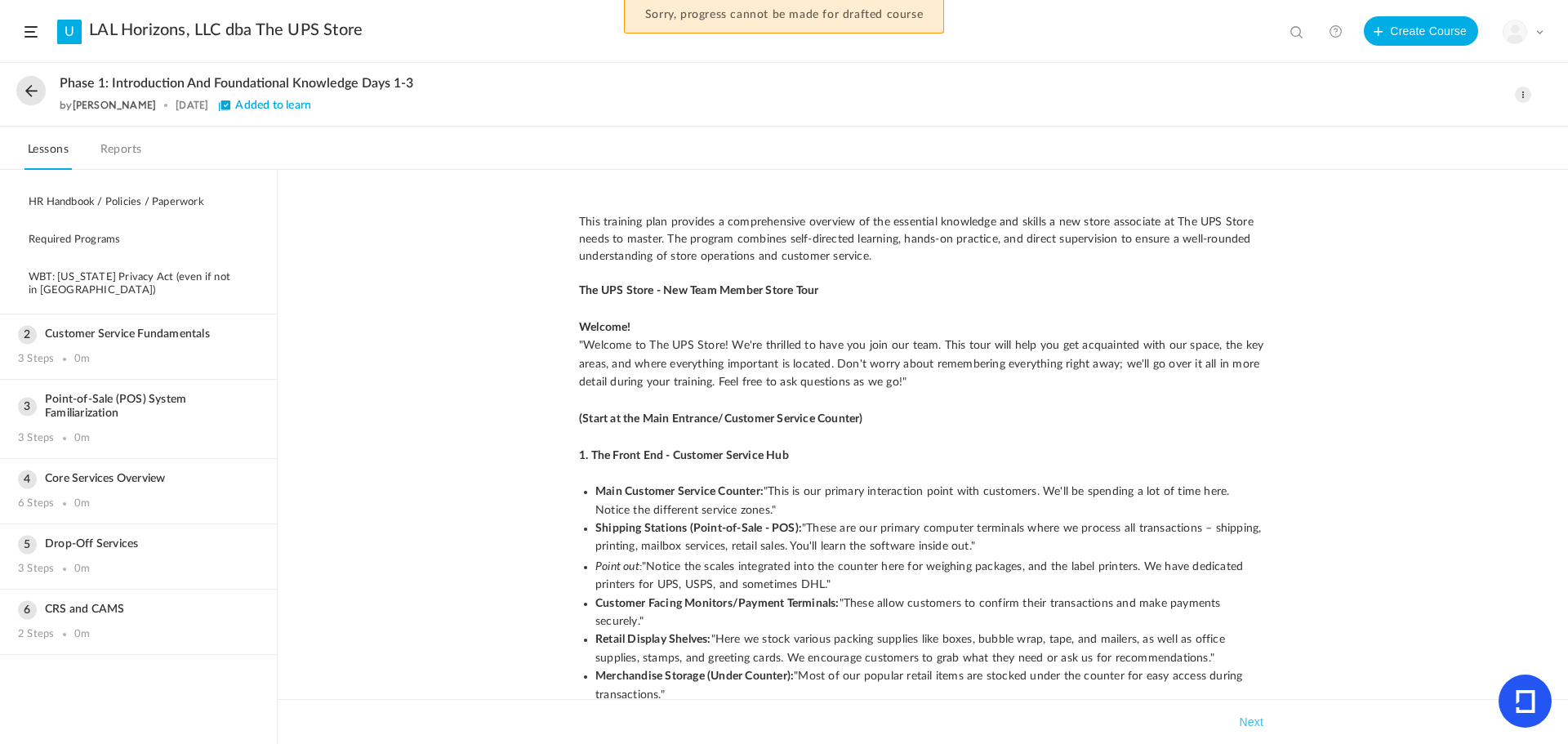
click at [110, 334] on h3 "Customer Service Fundamentals" at bounding box center [139, 334] width 241 height 14
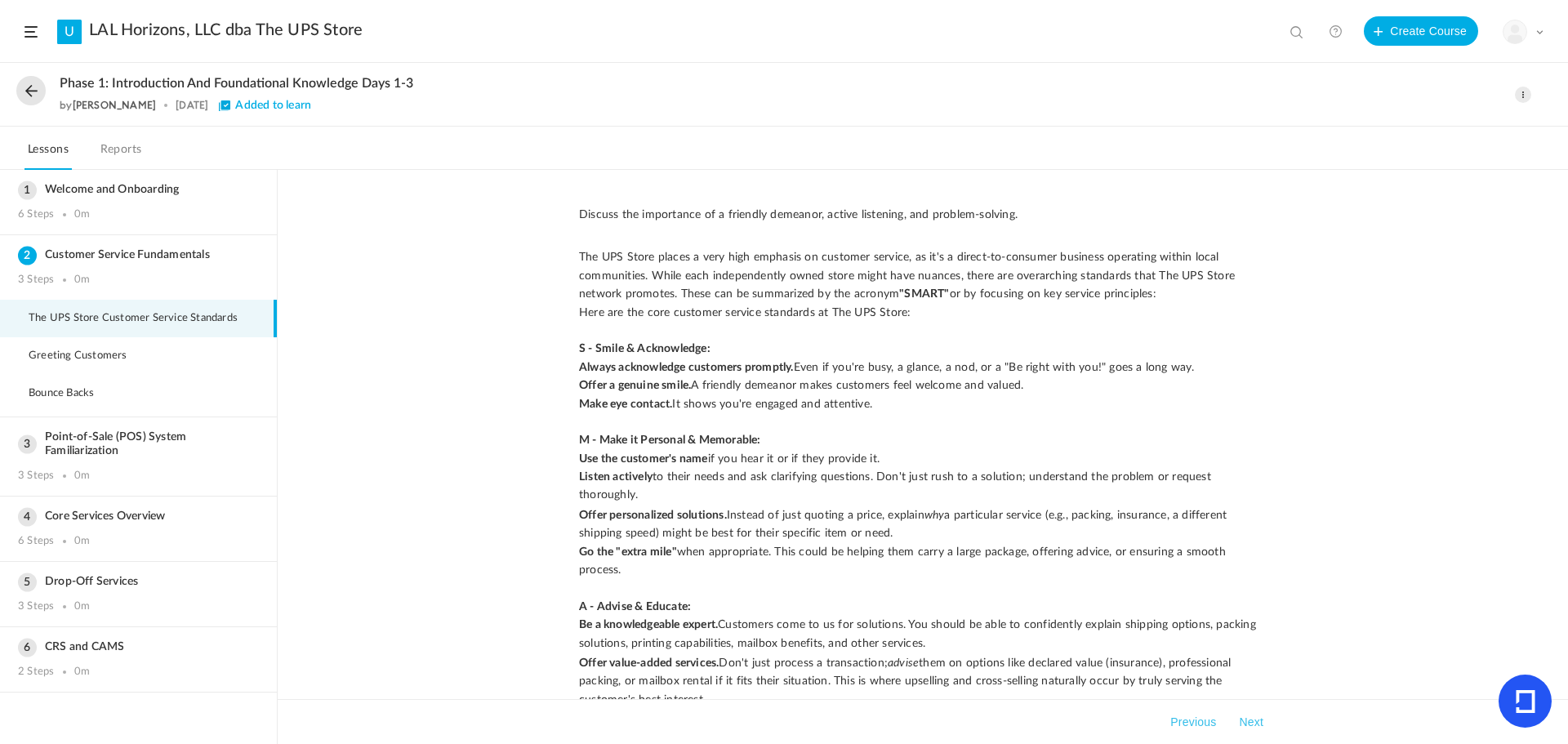
click at [1522, 93] on span at bounding box center [1524, 95] width 16 height 16
click at [1461, 128] on link "Edit" at bounding box center [1454, 130] width 153 height 30
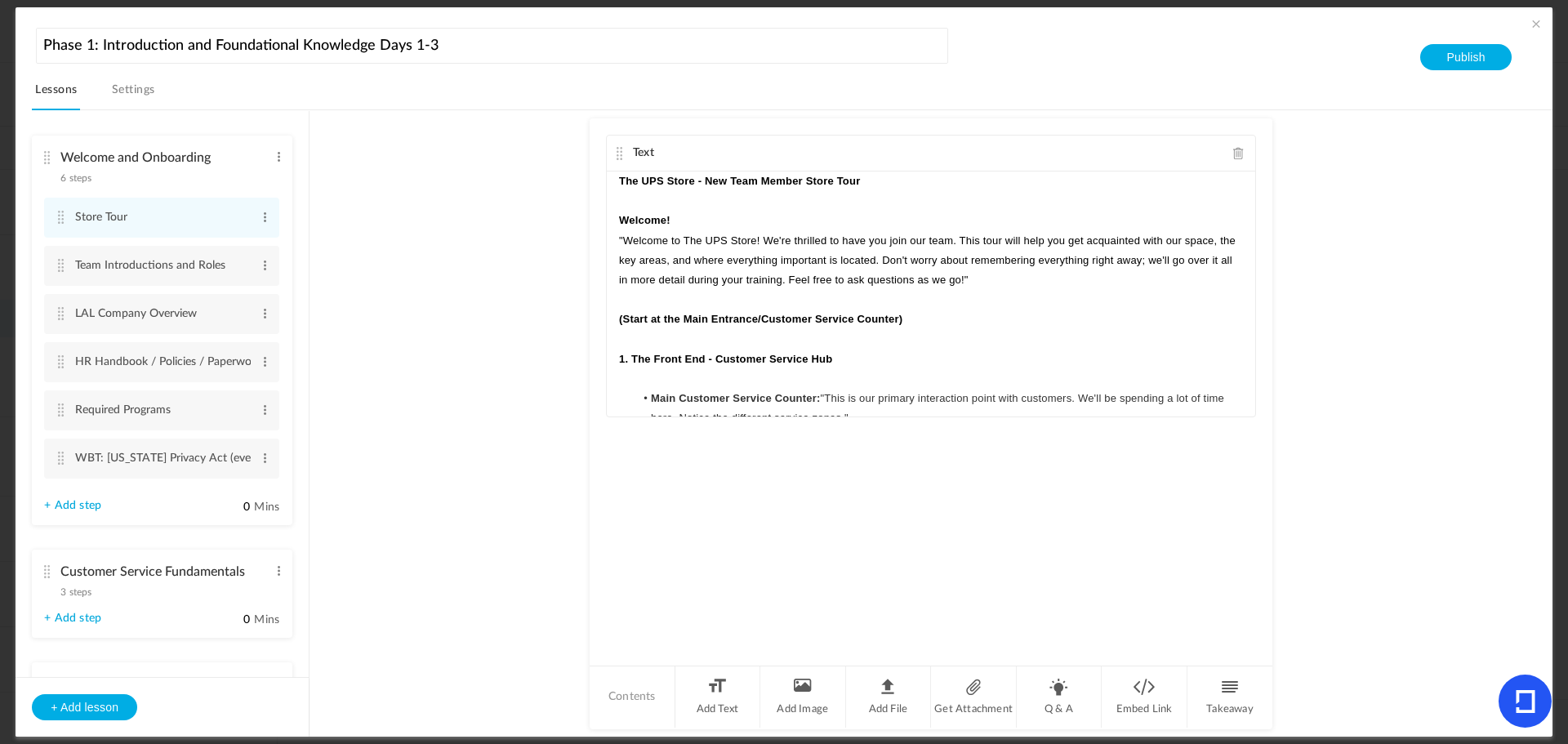
click at [53, 565] on cite at bounding box center [47, 572] width 11 height 13
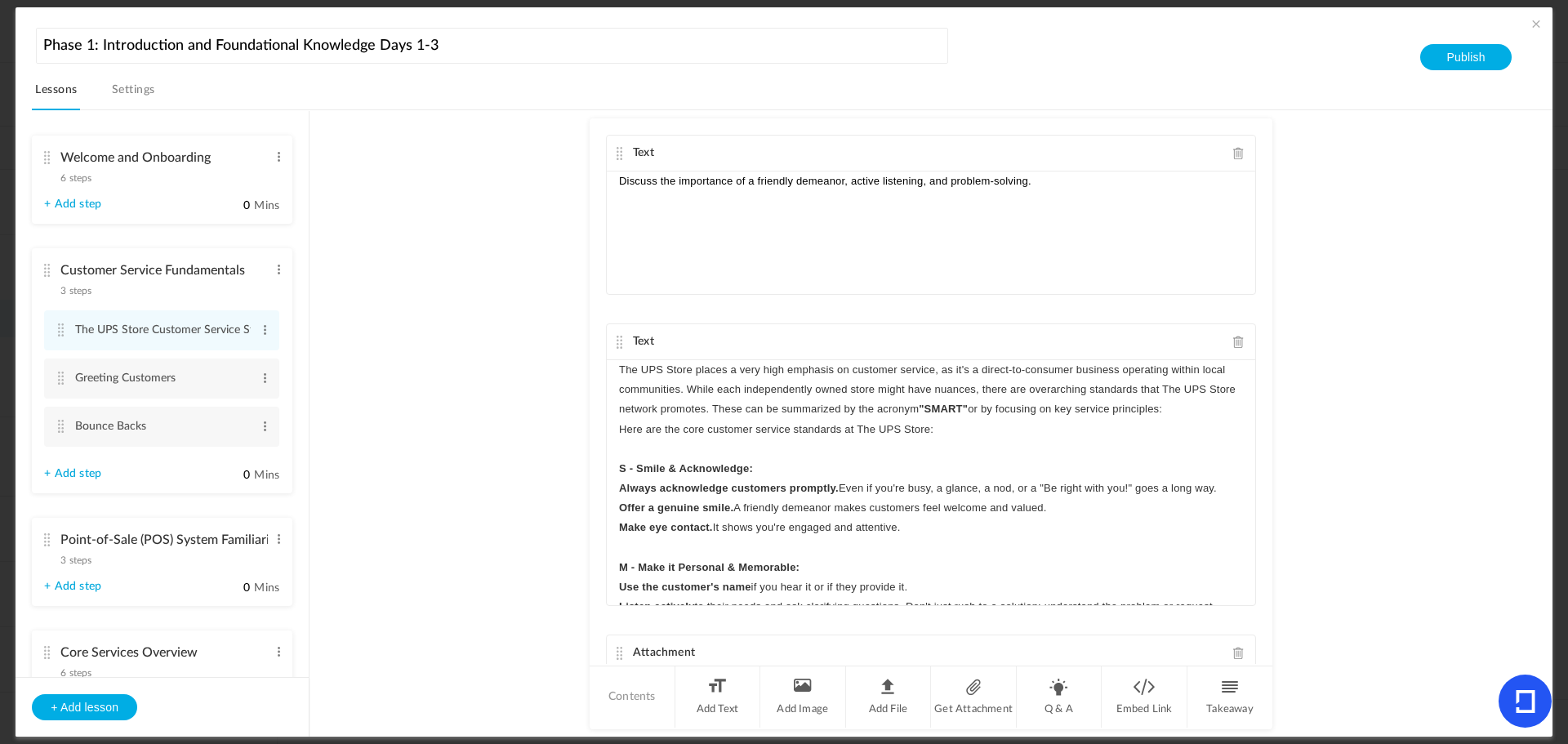
click at [71, 468] on link "+ Add step" at bounding box center [73, 473] width 57 height 14
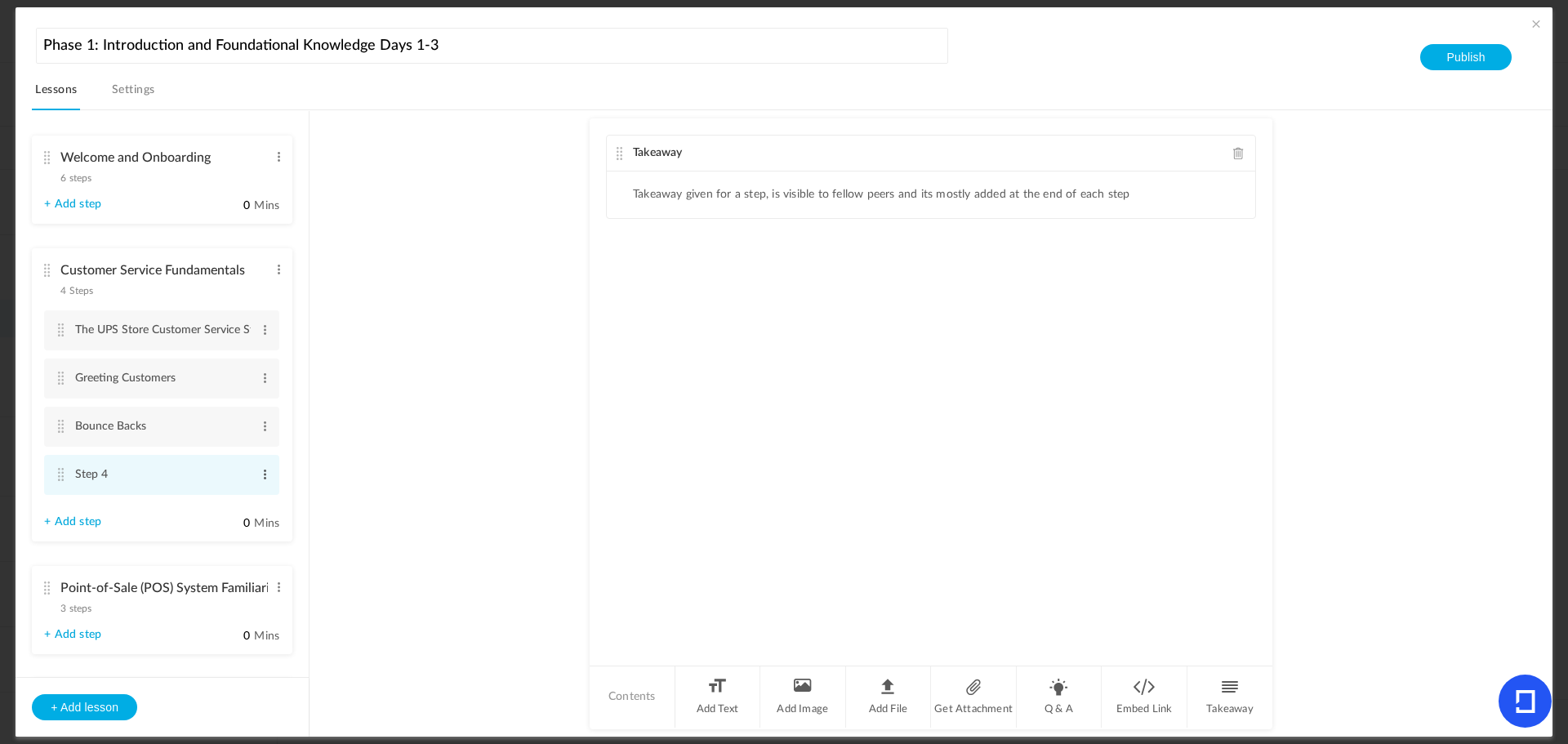
click at [262, 471] on span at bounding box center [265, 474] width 12 height 16
click at [229, 499] on link "Edit" at bounding box center [239, 501] width 64 height 20
type input "S"
type input "w"
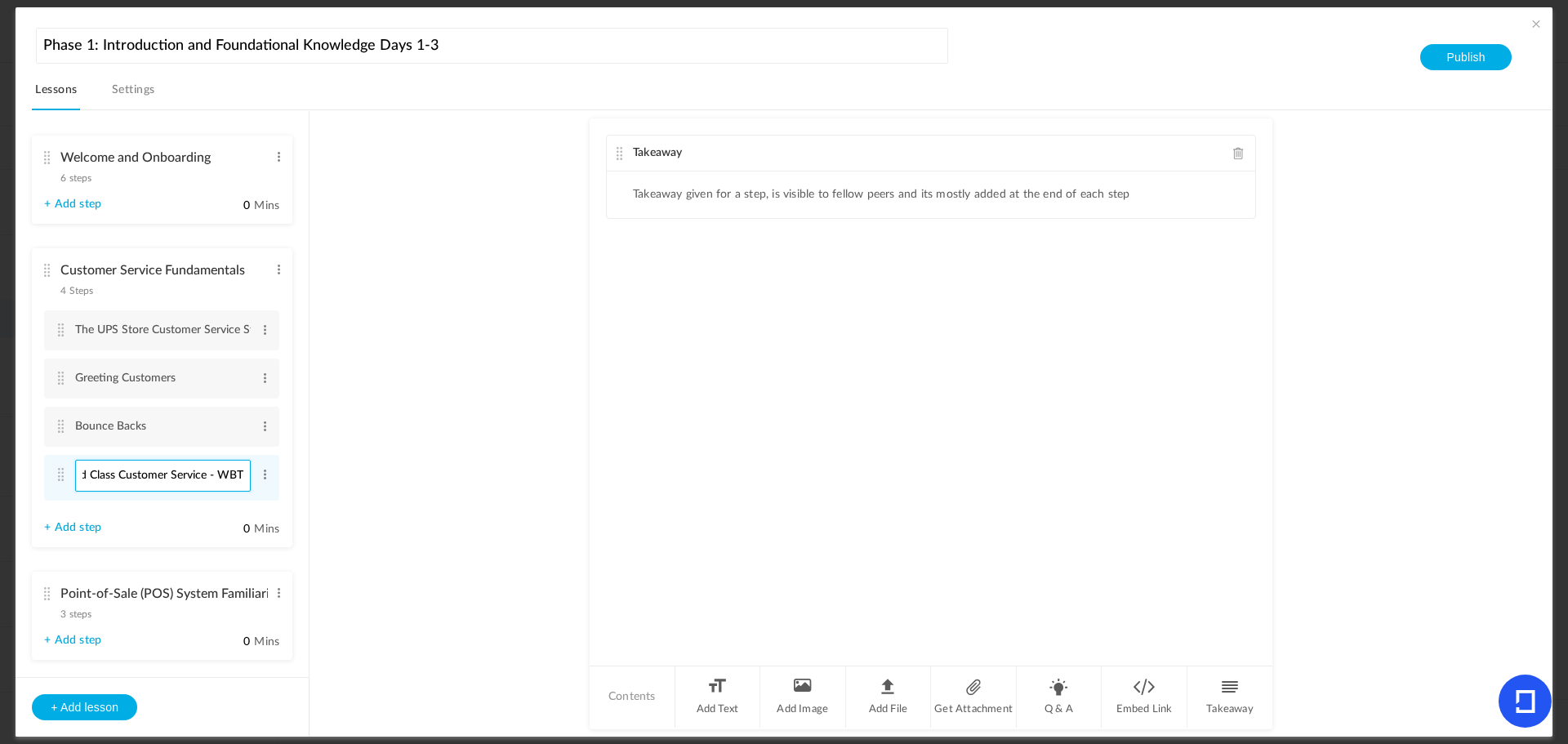
type input "World Class Customer Service - WBT"
click at [985, 350] on div "Takeaway Takeaway given for a step, is visible to fellow peers and its mostly a…" at bounding box center [931, 390] width 683 height 545
click at [711, 682] on li "Add Text" at bounding box center [718, 696] width 86 height 62
click at [651, 319] on div at bounding box center [931, 345] width 648 height 122
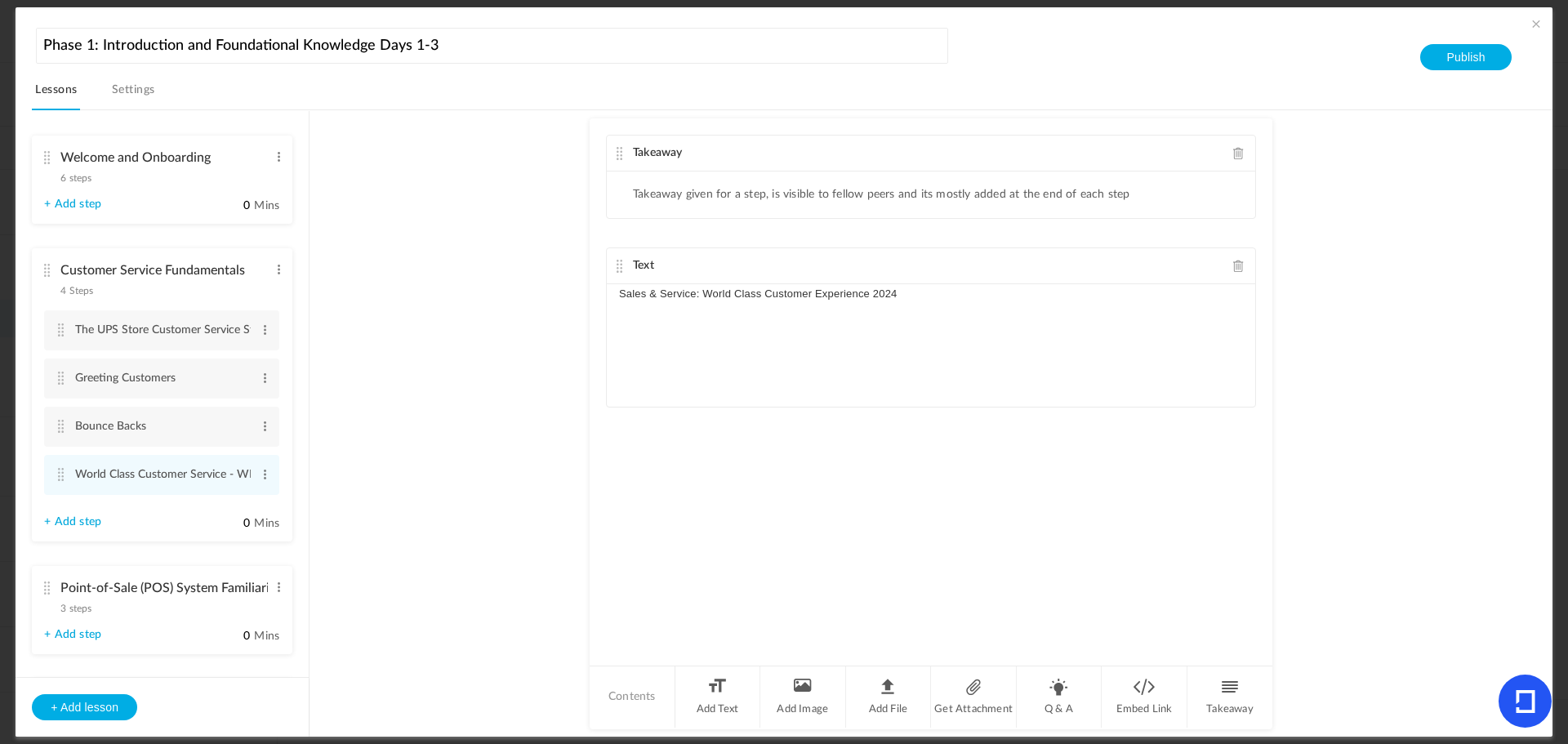
click at [620, 290] on p "Sales & Service: World Class Customer Experience 2024" at bounding box center [931, 294] width 624 height 20
click at [921, 286] on p "Sales & Service: World Class Customer Experience 2024" at bounding box center [931, 294] width 624 height 20
click at [930, 301] on p "Sales & Service: World Class Customer Experience 2024" at bounding box center [931, 294] width 624 height 20
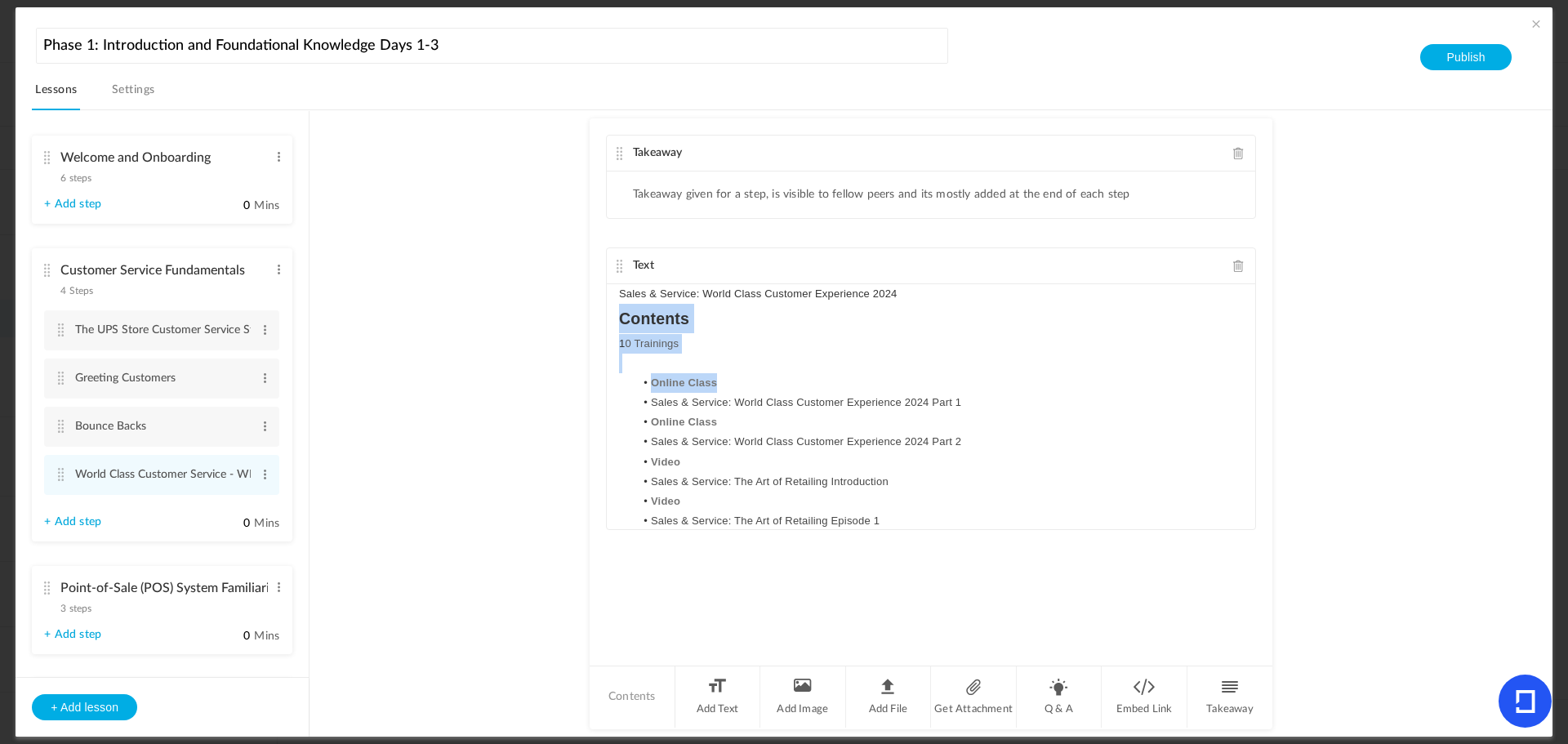
drag, startPoint x: 716, startPoint y: 381, endPoint x: 607, endPoint y: 328, distance: 121.2
click at [607, 328] on div "Sales & Service: World Class Customer Experience 2024 Contents 1 0 Trainings On…" at bounding box center [931, 406] width 648 height 245
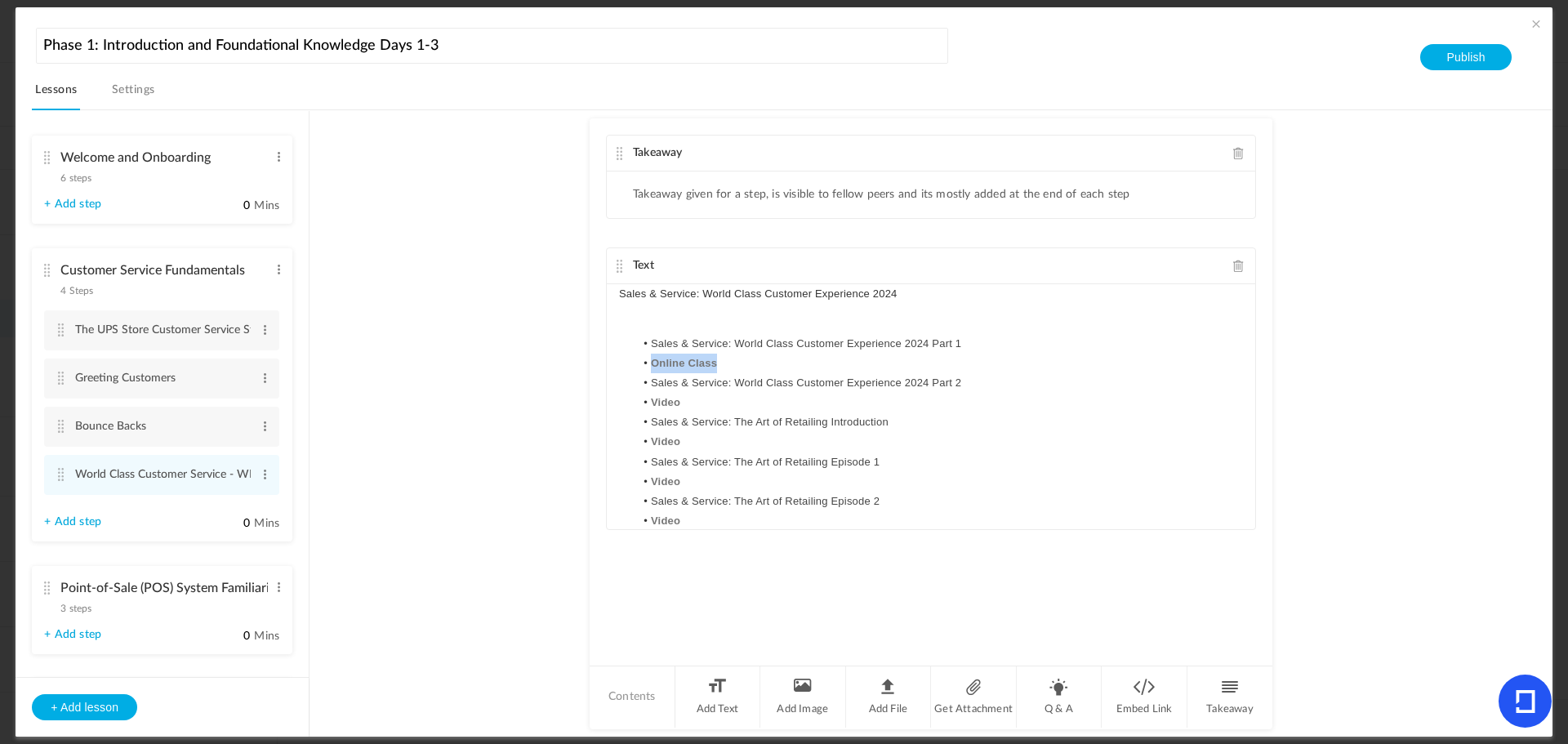
drag, startPoint x: 725, startPoint y: 355, endPoint x: 590, endPoint y: 355, distance: 135.0
click at [590, 355] on div "Takeaway Takeaway given for a step, is visible to fellow peers and its mostly a…" at bounding box center [931, 390] width 683 height 545
drag, startPoint x: 709, startPoint y: 404, endPoint x: 638, endPoint y: 399, distance: 71.2
click at [638, 399] on li "Video" at bounding box center [939, 403] width 609 height 20
click at [663, 358] on li at bounding box center [939, 363] width 609 height 20
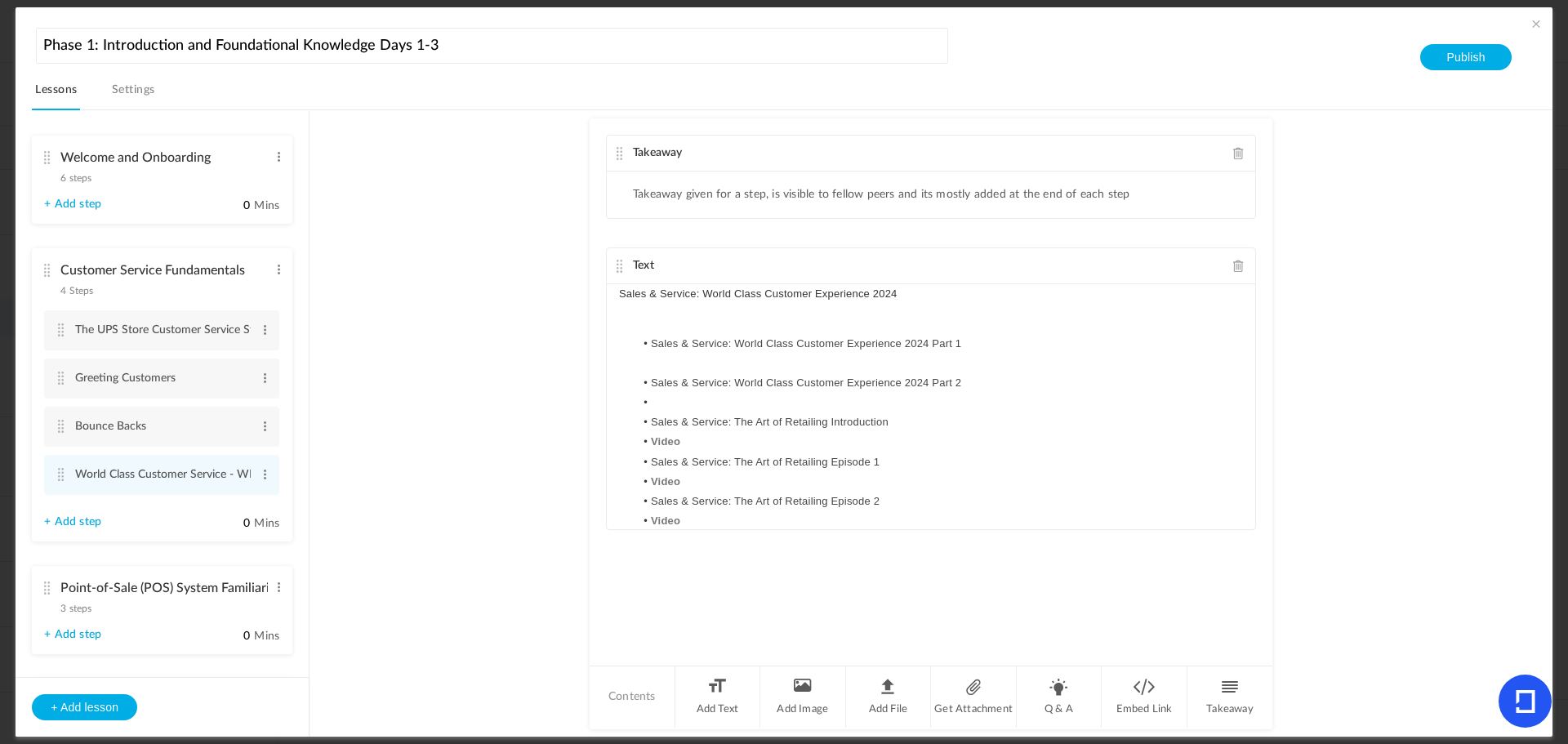
click at [675, 399] on li at bounding box center [939, 403] width 609 height 20
drag, startPoint x: 702, startPoint y: 436, endPoint x: 641, endPoint y: 436, distance: 61.0
click at [641, 436] on li "Video" at bounding box center [939, 442] width 609 height 20
click at [699, 477] on li "Video" at bounding box center [939, 482] width 609 height 20
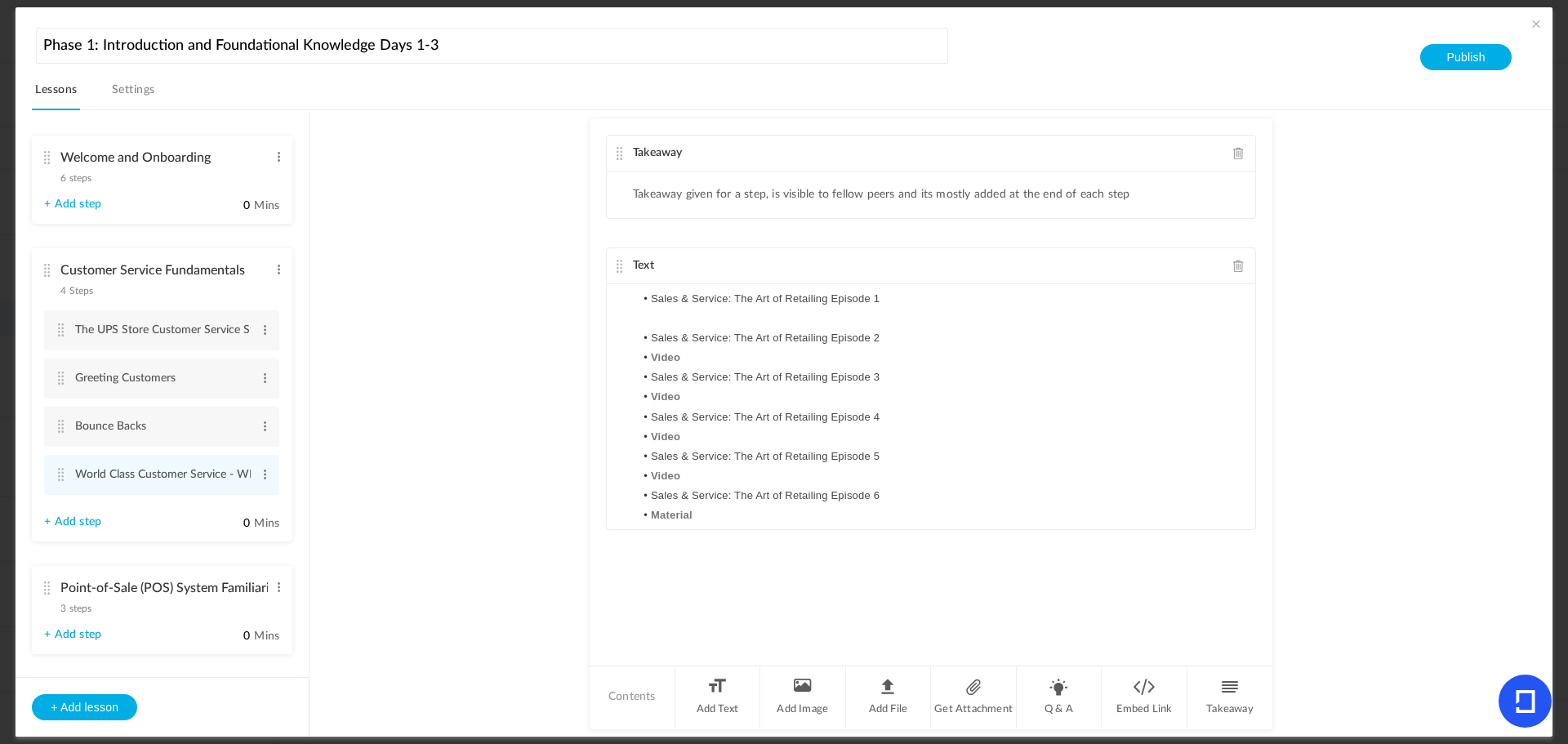
click at [699, 367] on li "Sales & Service: The Art of Retailing Episode 3" at bounding box center [939, 377] width 609 height 20
click at [693, 356] on li "Video" at bounding box center [939, 358] width 609 height 20
click at [688, 394] on li "Video" at bounding box center [939, 397] width 609 height 20
click at [688, 434] on li "Video" at bounding box center [939, 437] width 609 height 20
click at [686, 471] on li "Video" at bounding box center [939, 476] width 609 height 20
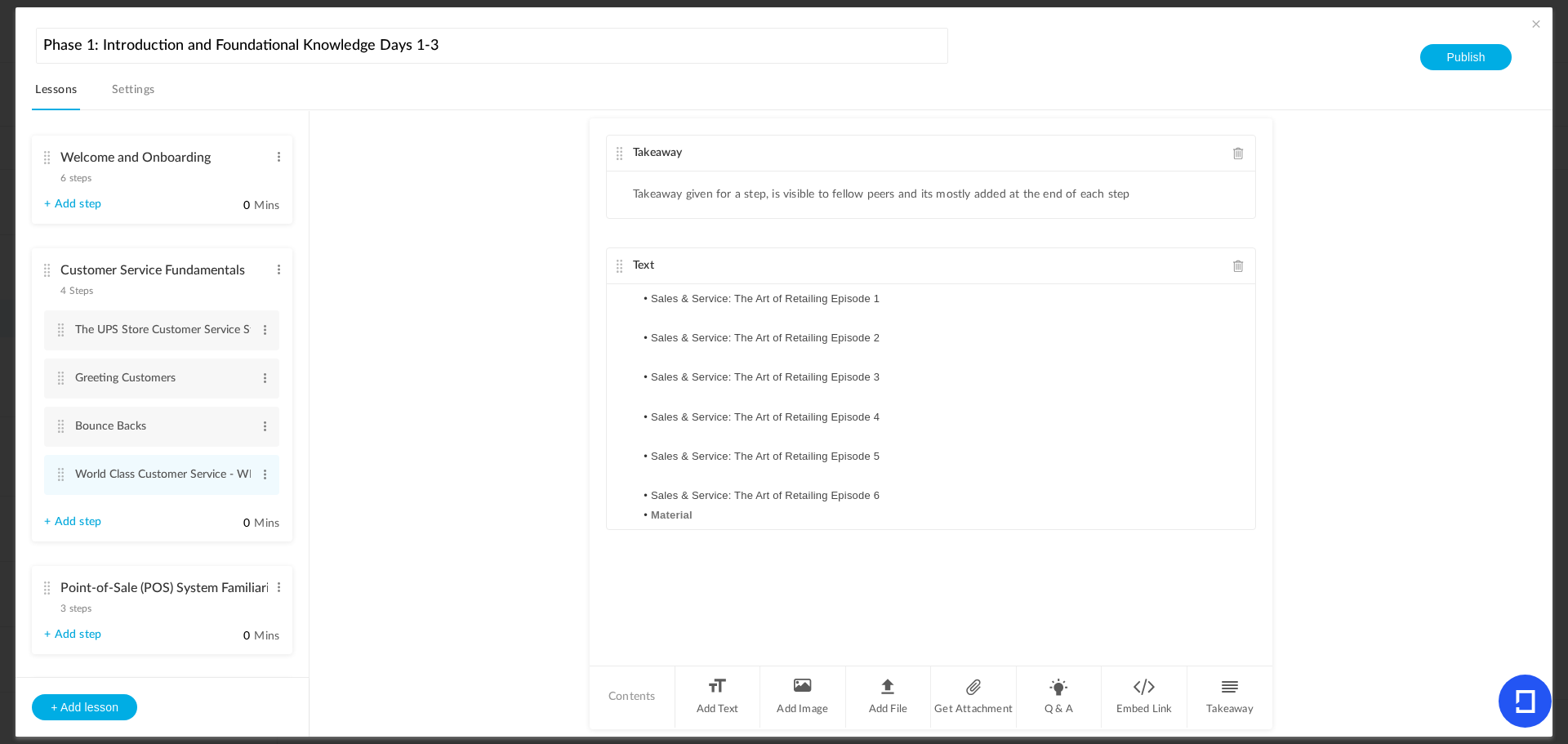
click at [710, 512] on li "Material" at bounding box center [939, 515] width 609 height 20
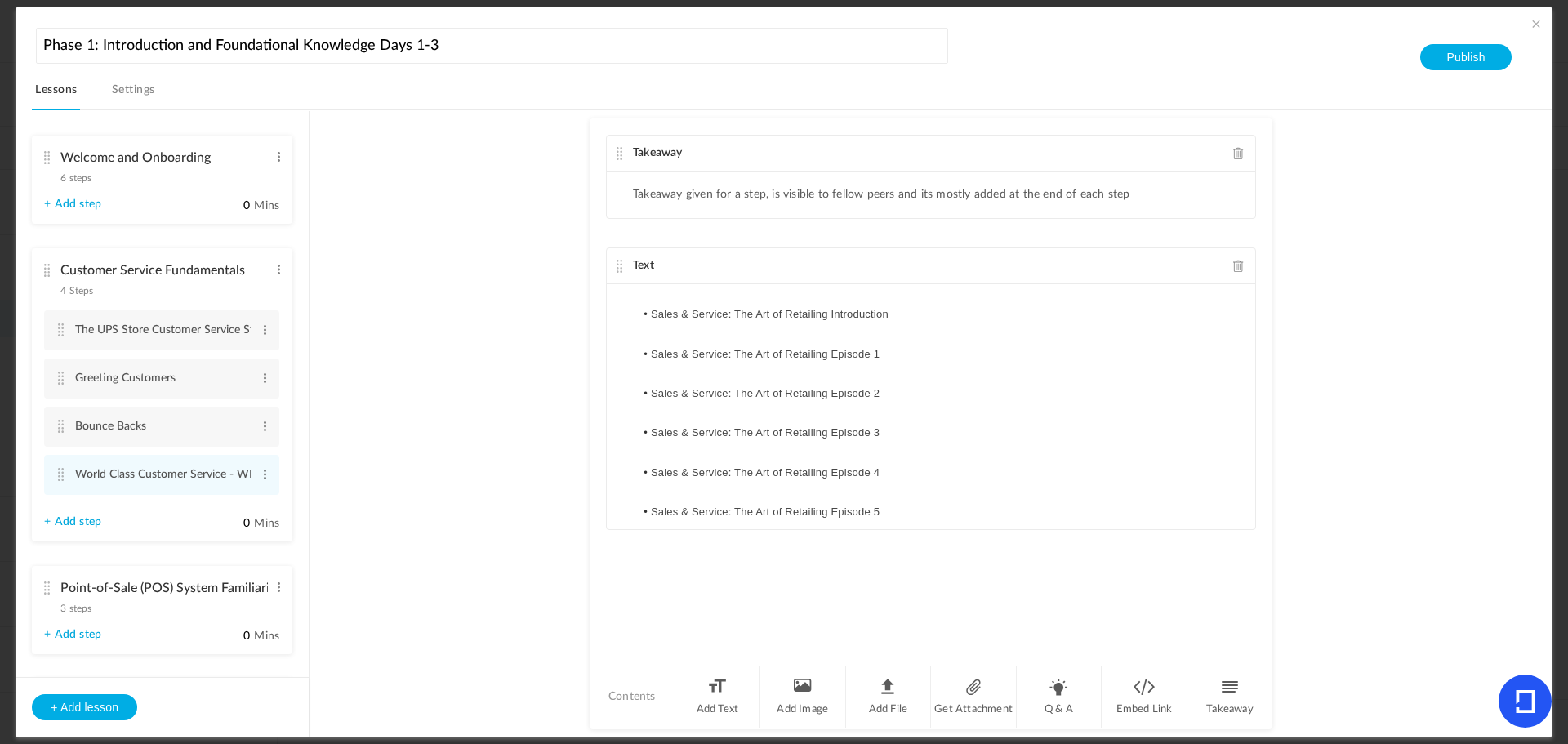
scroll to position [0, 0]
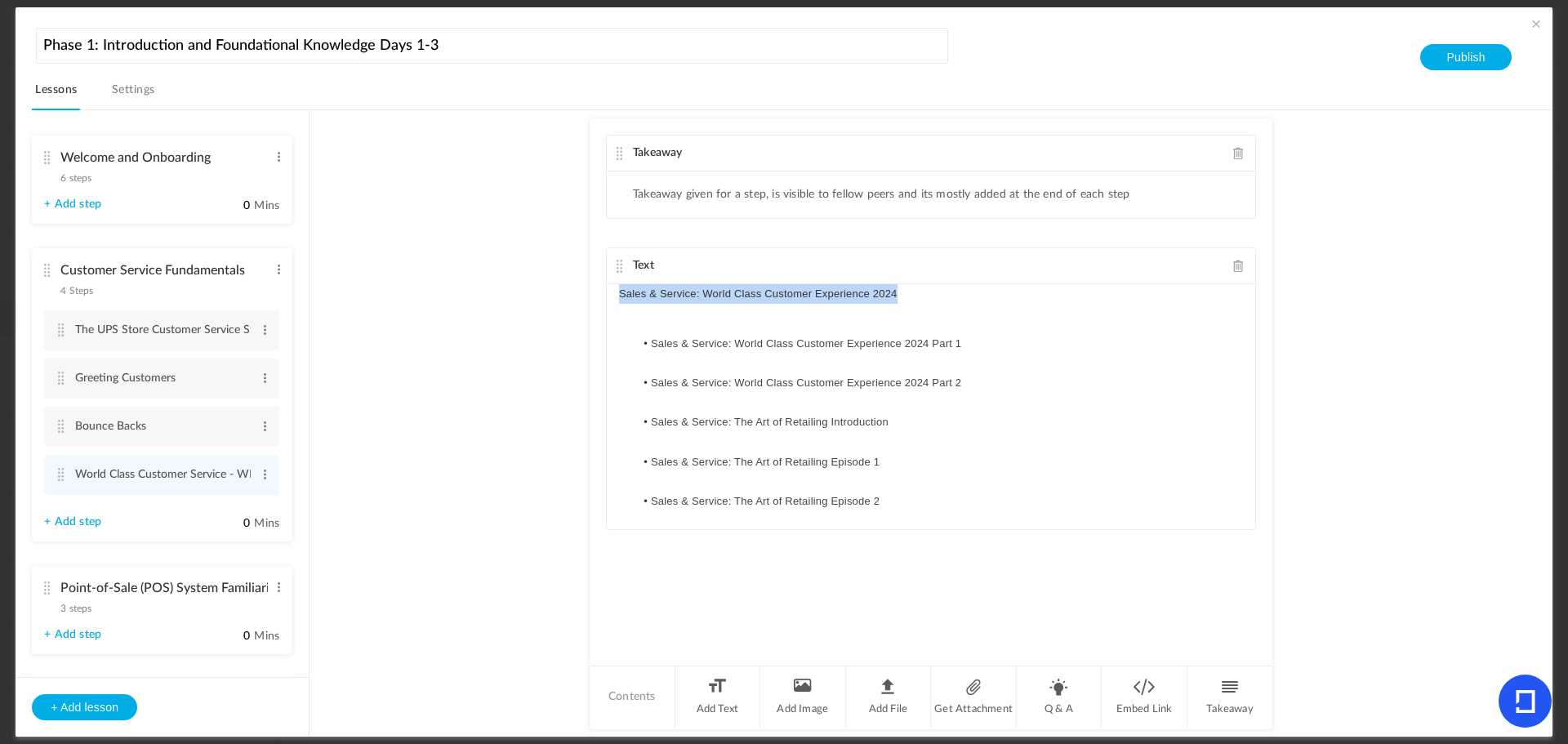
drag, startPoint x: 908, startPoint y: 297, endPoint x: 580, endPoint y: 300, distance: 328.0
click at [580, 300] on au-course-substep "Takeaway Takeaway given for a step, is visible to fellow peers and its mostly a…" at bounding box center [930, 423] width 1204 height 628
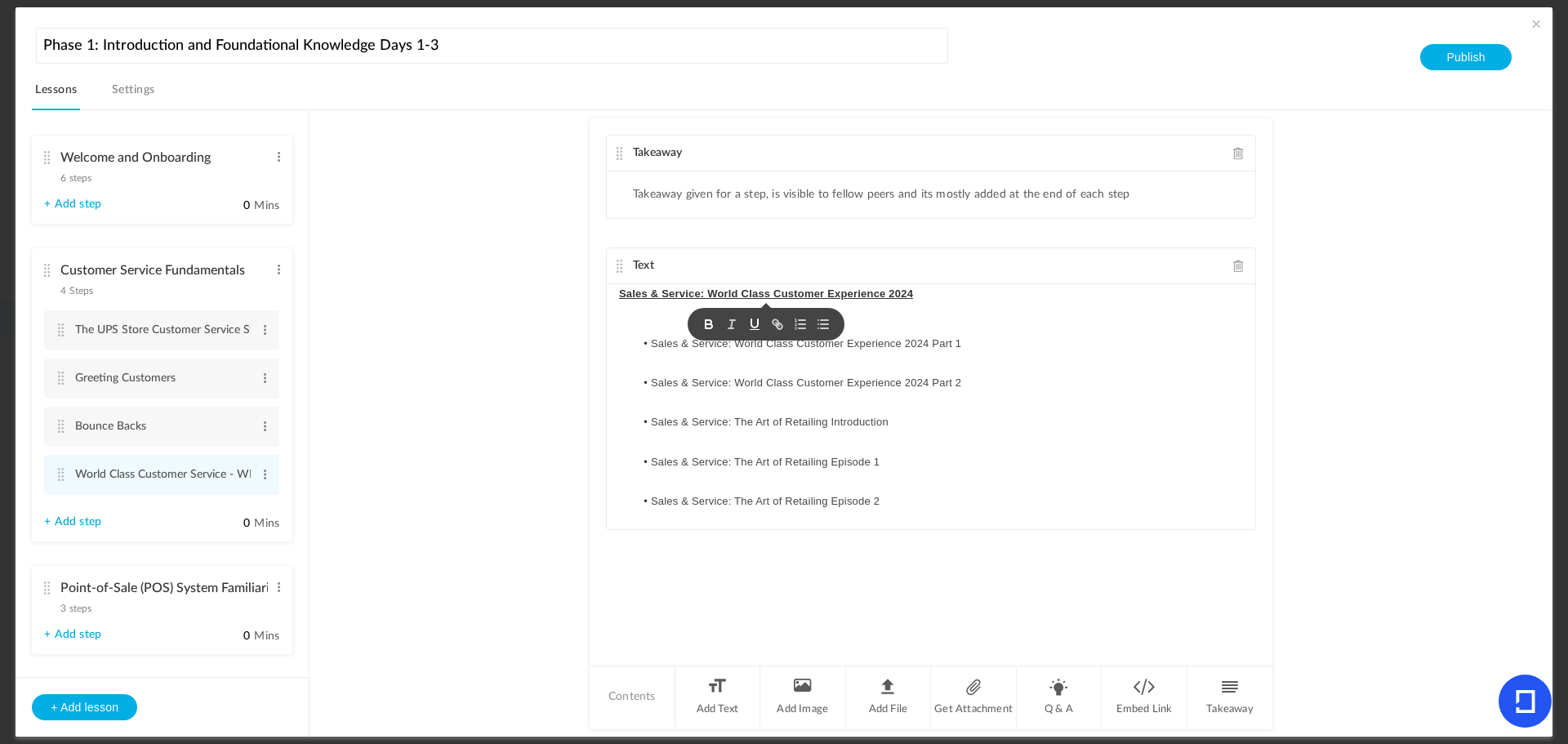
click at [1118, 431] on li "Sales & Service: The Art of Retailing Introduction" at bounding box center [939, 422] width 609 height 20
click at [1234, 153] on span at bounding box center [1239, 153] width 11 height 12
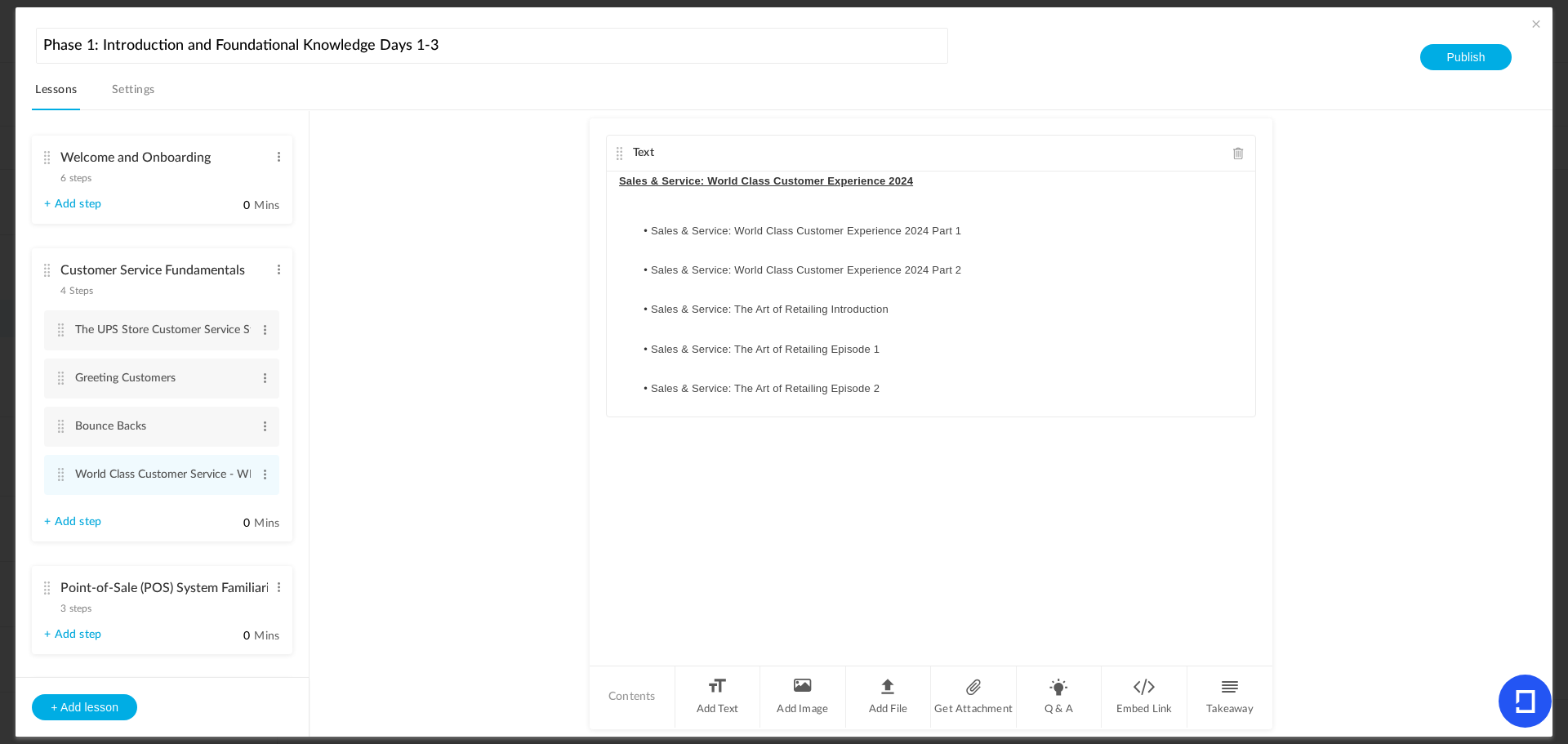
click at [1348, 284] on au-course-substep "Text Sales & Service: World Class Customer Experience 2024 Sales & Service: Wor…" at bounding box center [930, 423] width 1204 height 628
click at [46, 160] on cite at bounding box center [47, 157] width 11 height 13
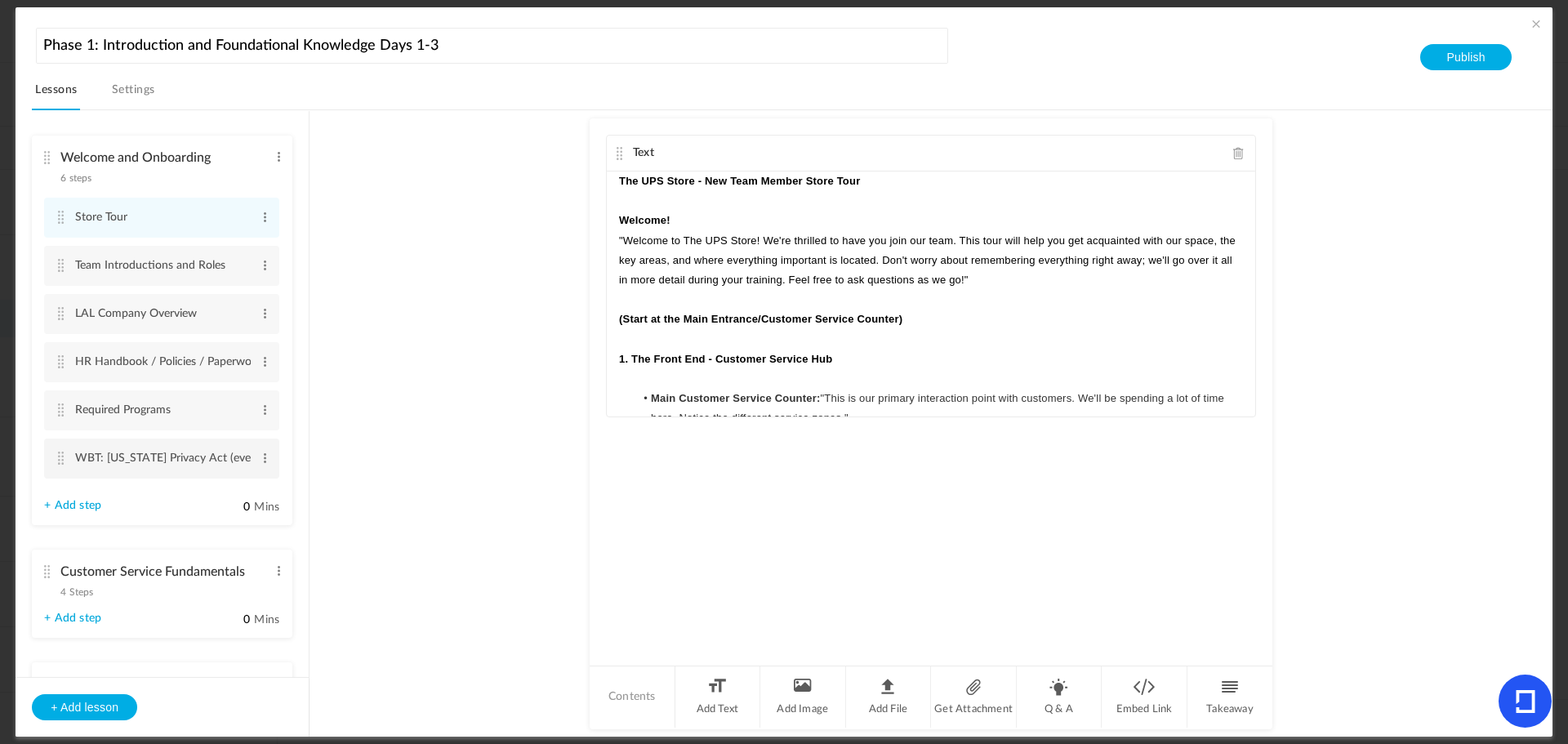
click at [64, 456] on cite at bounding box center [61, 459] width 11 height 13
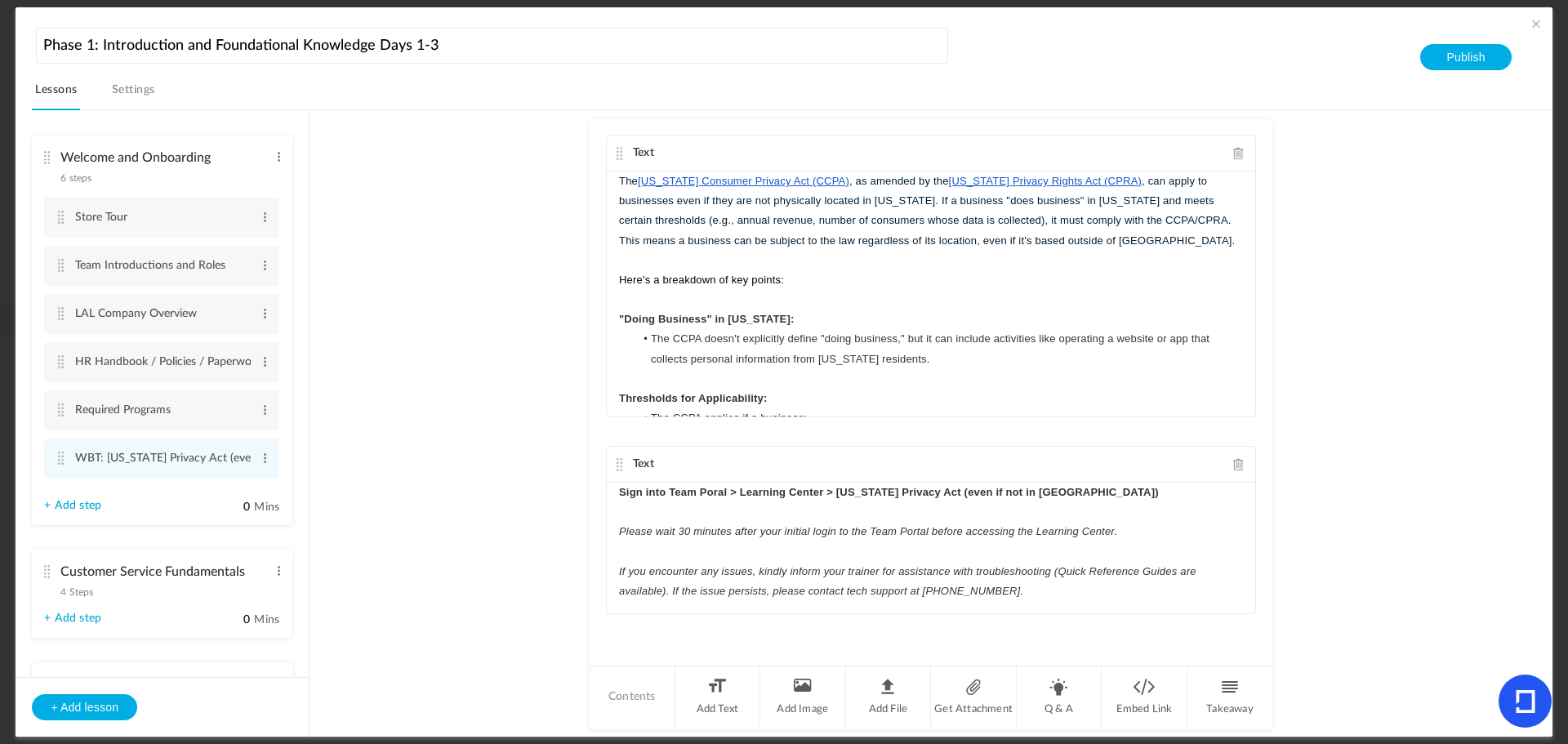
click at [1359, 434] on au-course-substep "Text The California Consumer Privacy Act (CCPA) , as amended by the California …" at bounding box center [930, 423] width 1204 height 628
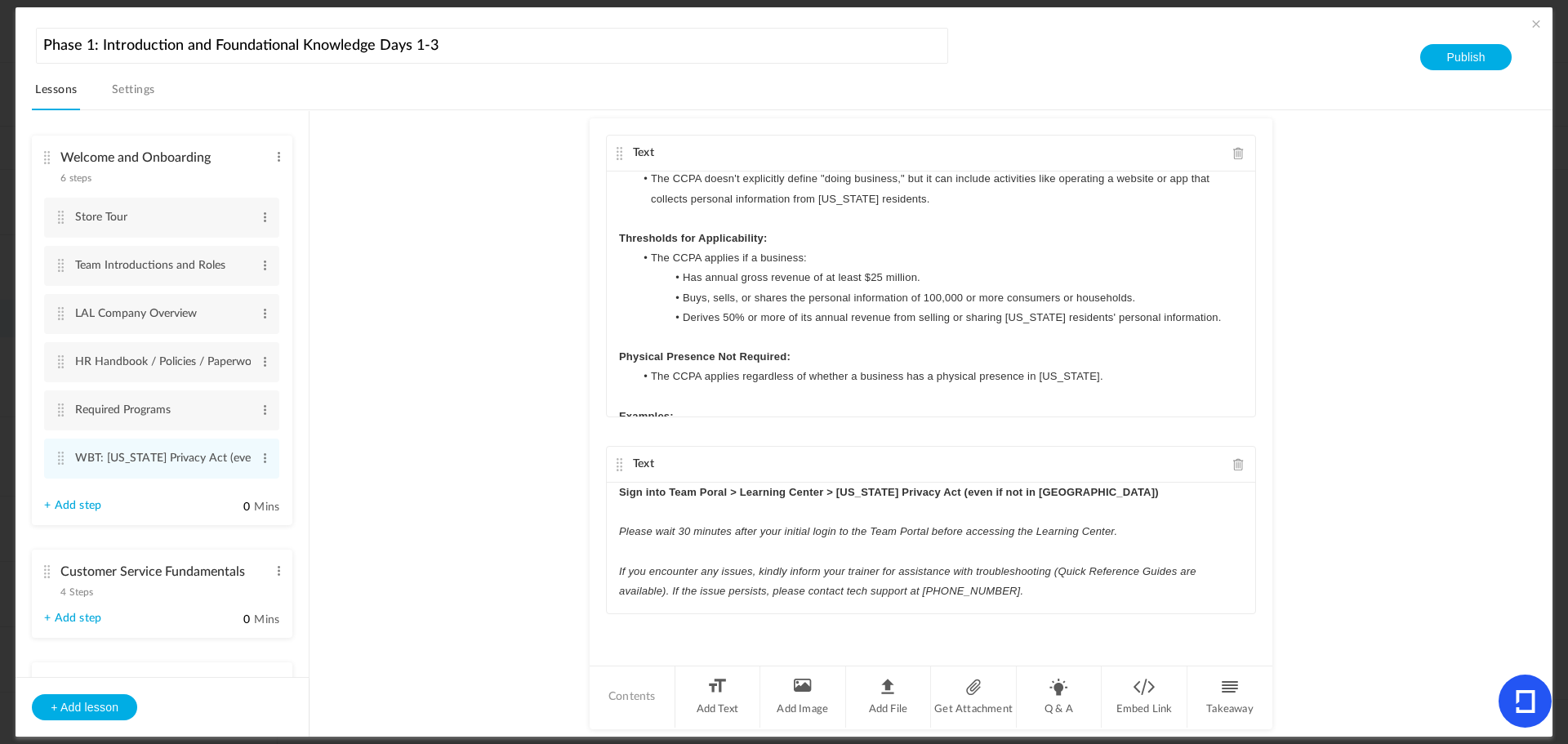
scroll to position [234, 0]
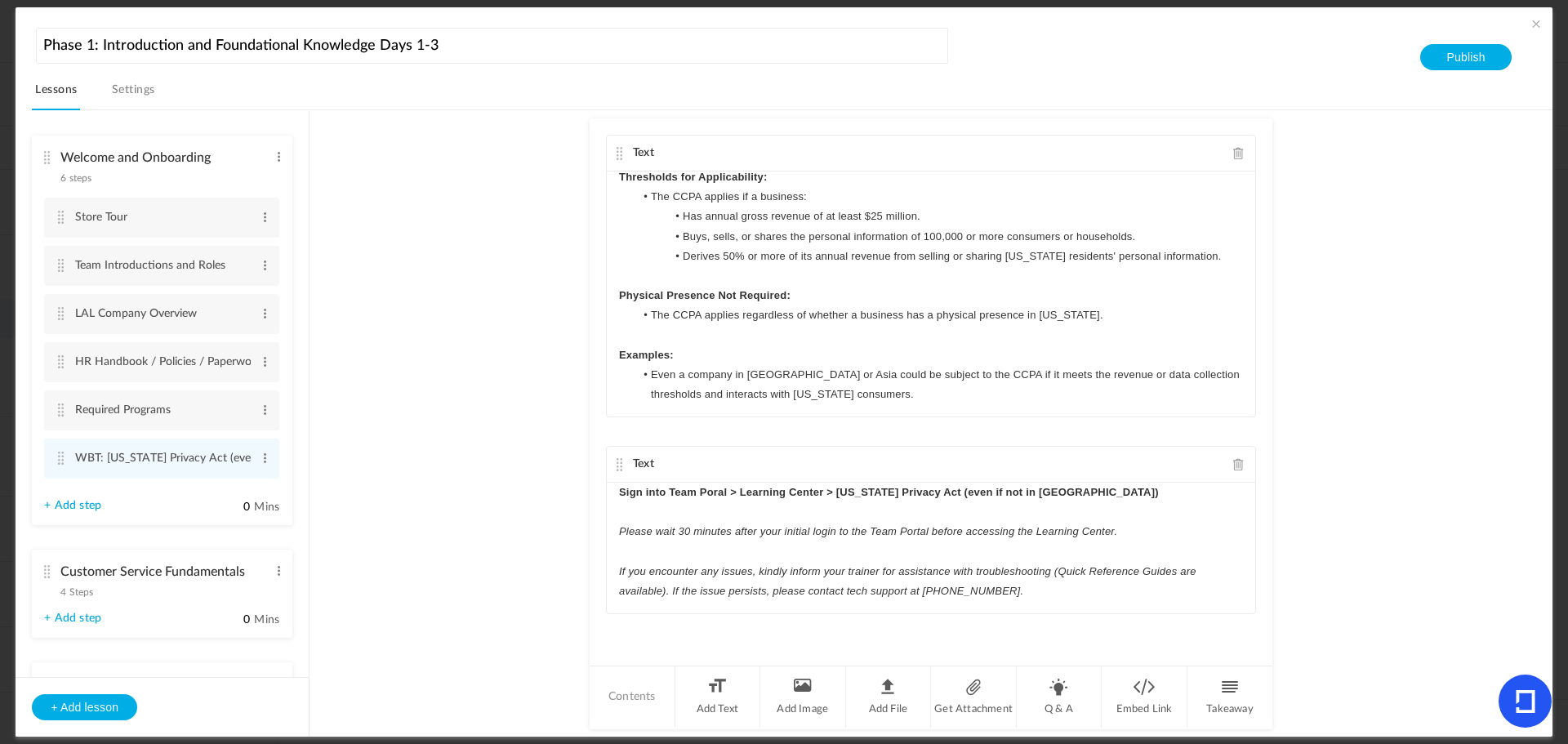
click at [1043, 589] on p "If you encounter any issues, kindly inform your trainer for assistance with tro…" at bounding box center [931, 582] width 624 height 39
click at [1054, 696] on li "Q & A" at bounding box center [1059, 696] width 86 height 62
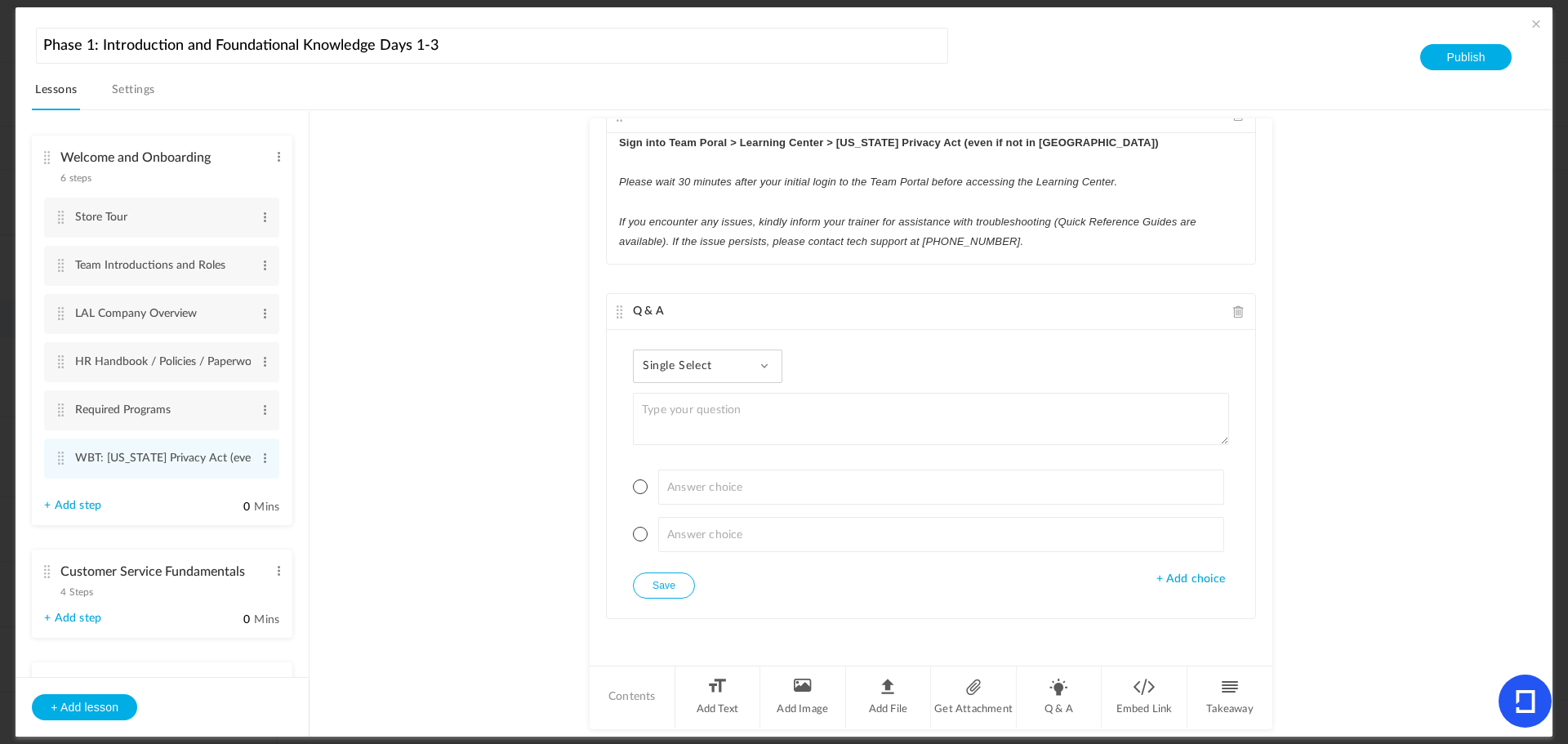
click at [718, 367] on span "Single Select" at bounding box center [684, 366] width 82 height 14
click at [701, 500] on link "Paragraph Answer" at bounding box center [720, 500] width 153 height 30
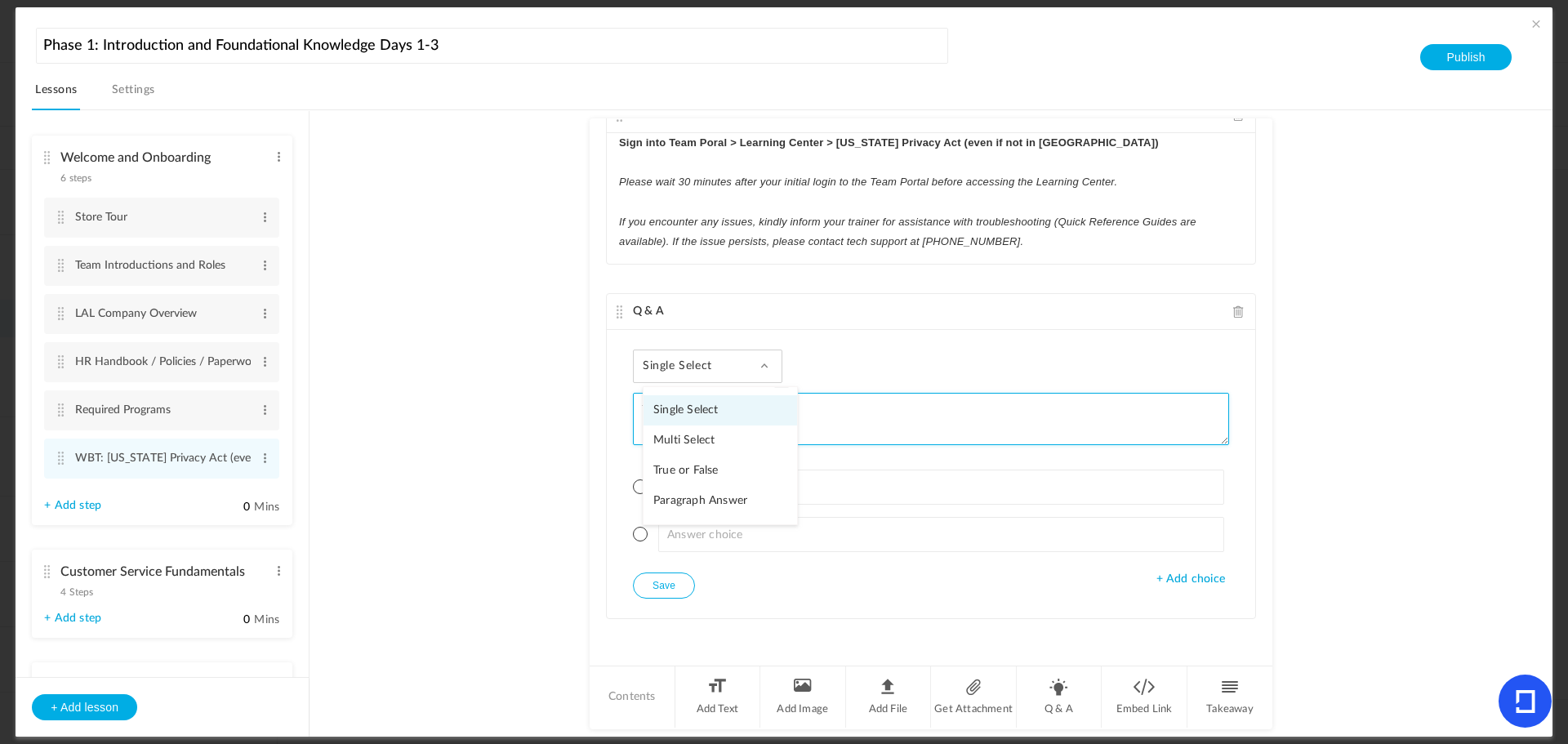
scroll to position [258, 0]
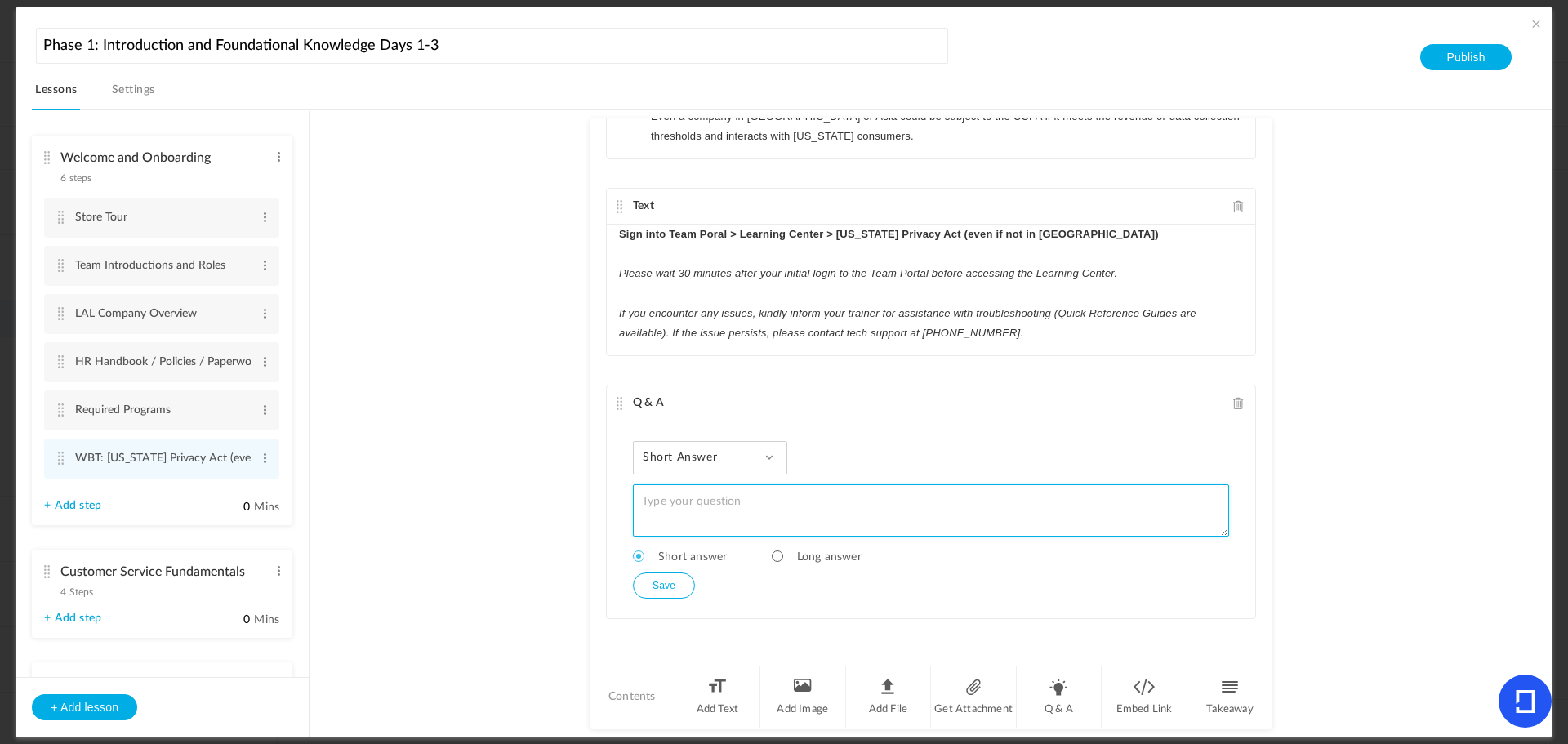
click at [679, 511] on textarea at bounding box center [931, 510] width 597 height 52
type textarea "W"
type textarea "Y"
drag, startPoint x: 811, startPoint y: 504, endPoint x: 623, endPoint y: 506, distance: 188.0
click at [623, 506] on div "Short Answer Single Select Multi Select True or False Paragraph Answer What was…" at bounding box center [931, 520] width 648 height 197
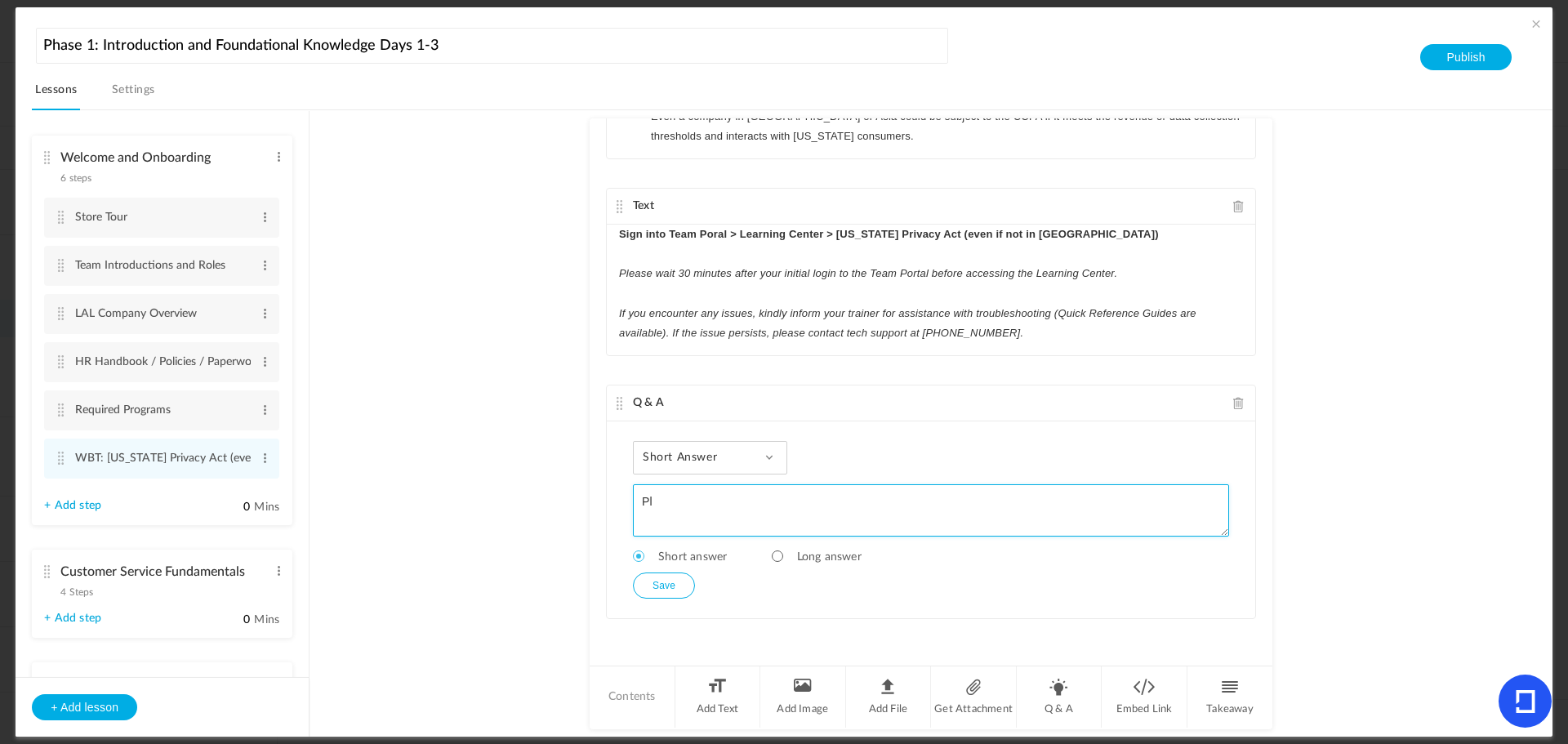
type textarea "P"
type textarea "Y"
click at [847, 497] on textarea "What was your final test score for the CPA" at bounding box center [931, 510] width 597 height 52
type textarea "What was your final test score for the CCPA?"
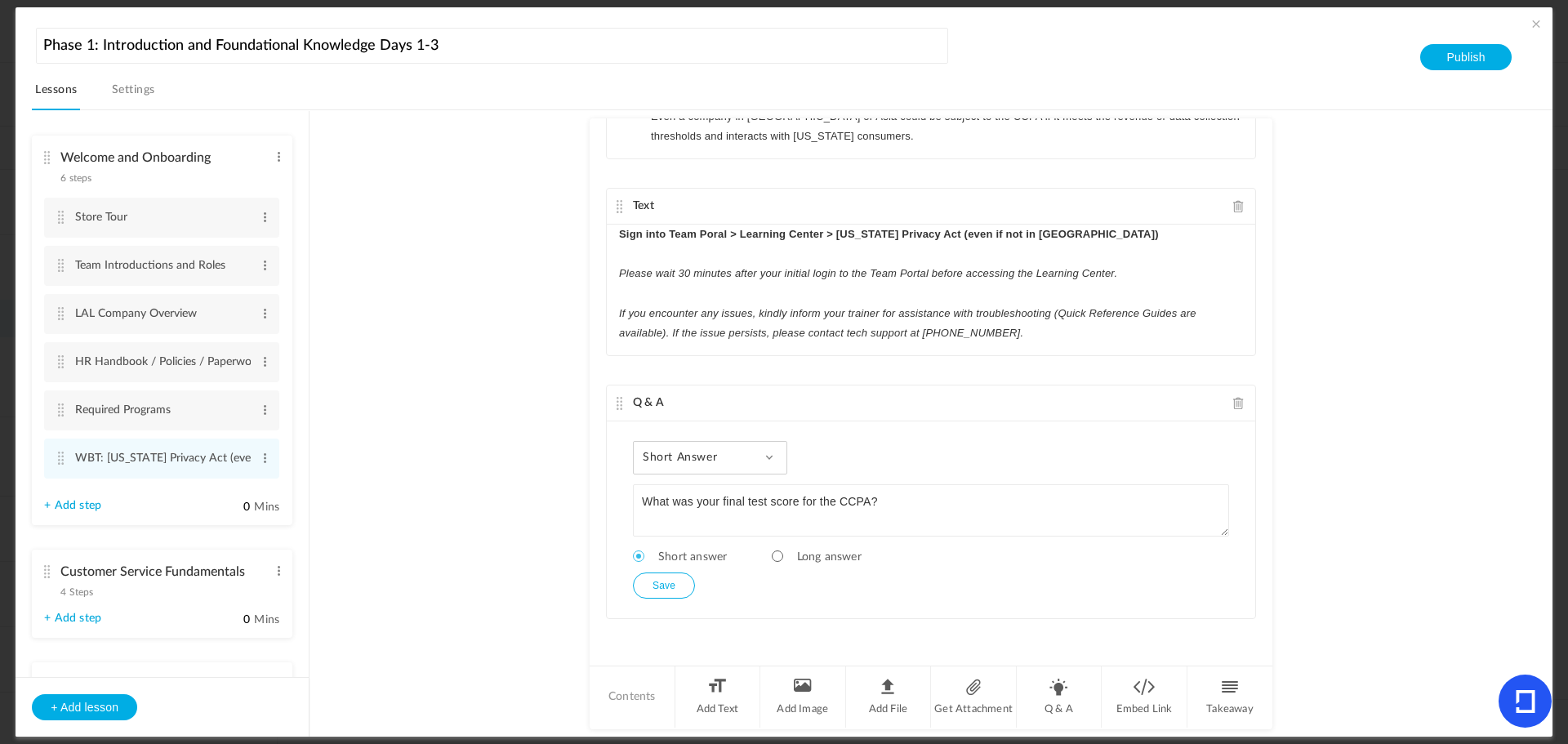
click at [651, 581] on button "Save" at bounding box center [665, 586] width 62 height 26
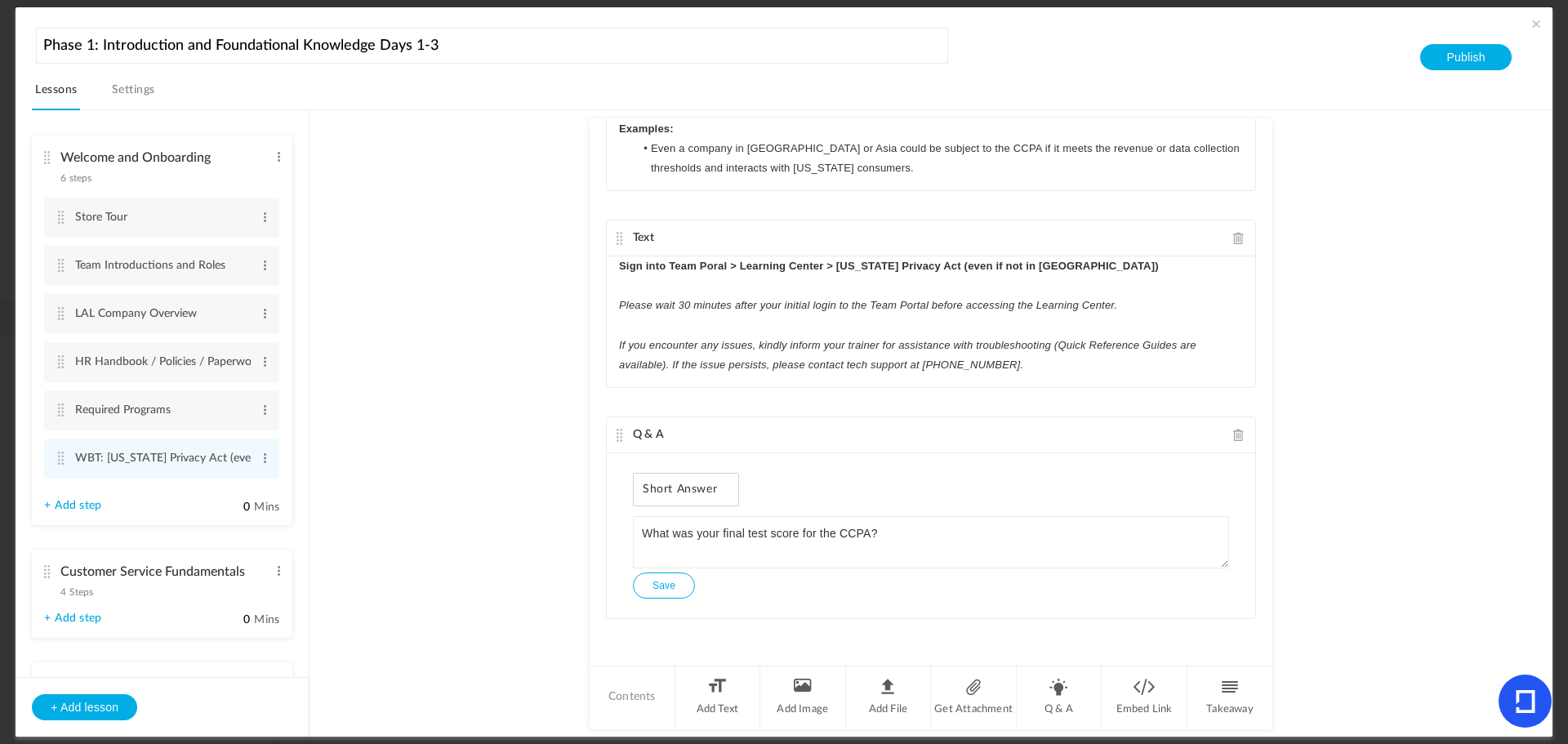
click at [1530, 20] on span at bounding box center [1537, 24] width 16 height 16
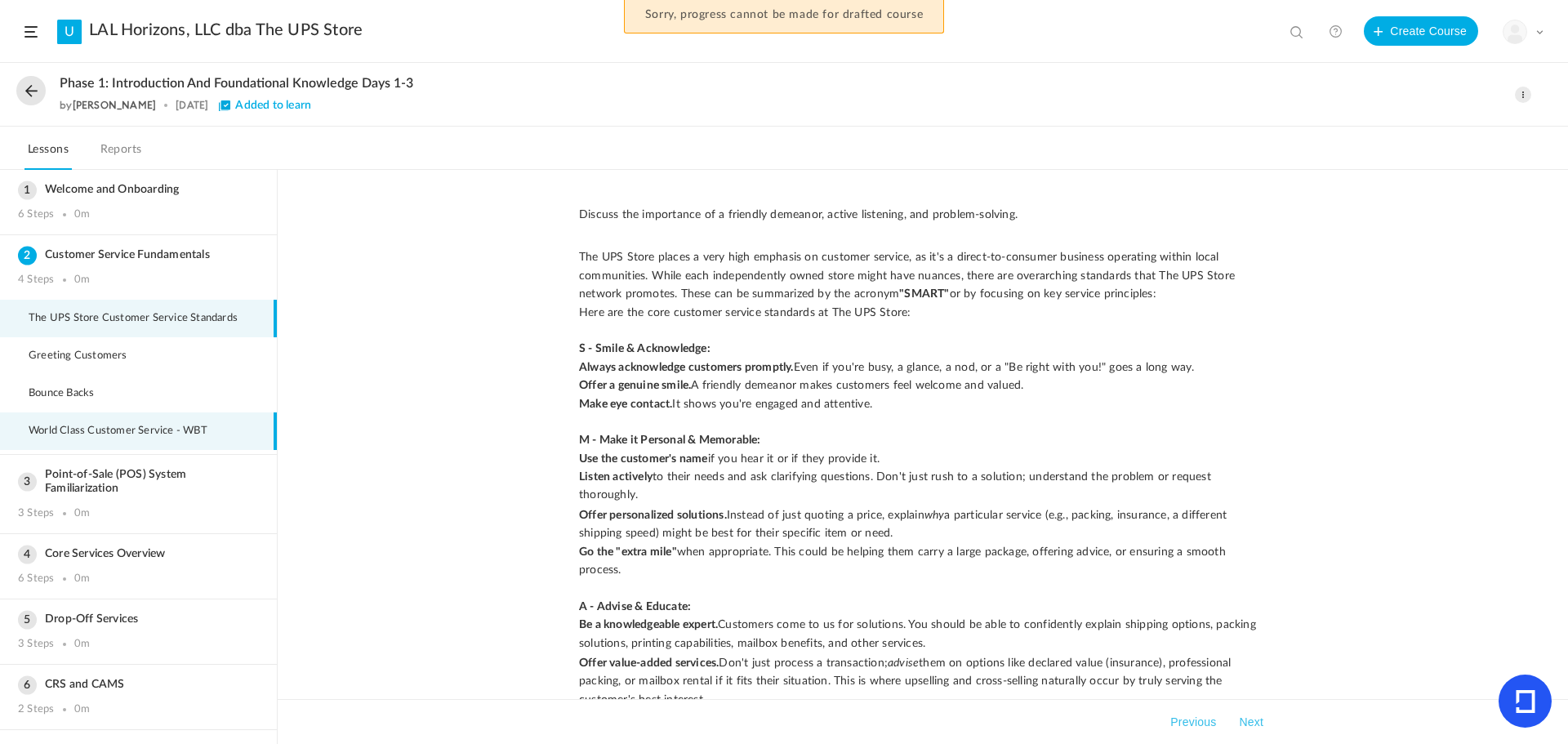
click at [111, 426] on span "World Class Customer Service - WBT" at bounding box center [128, 431] width 199 height 13
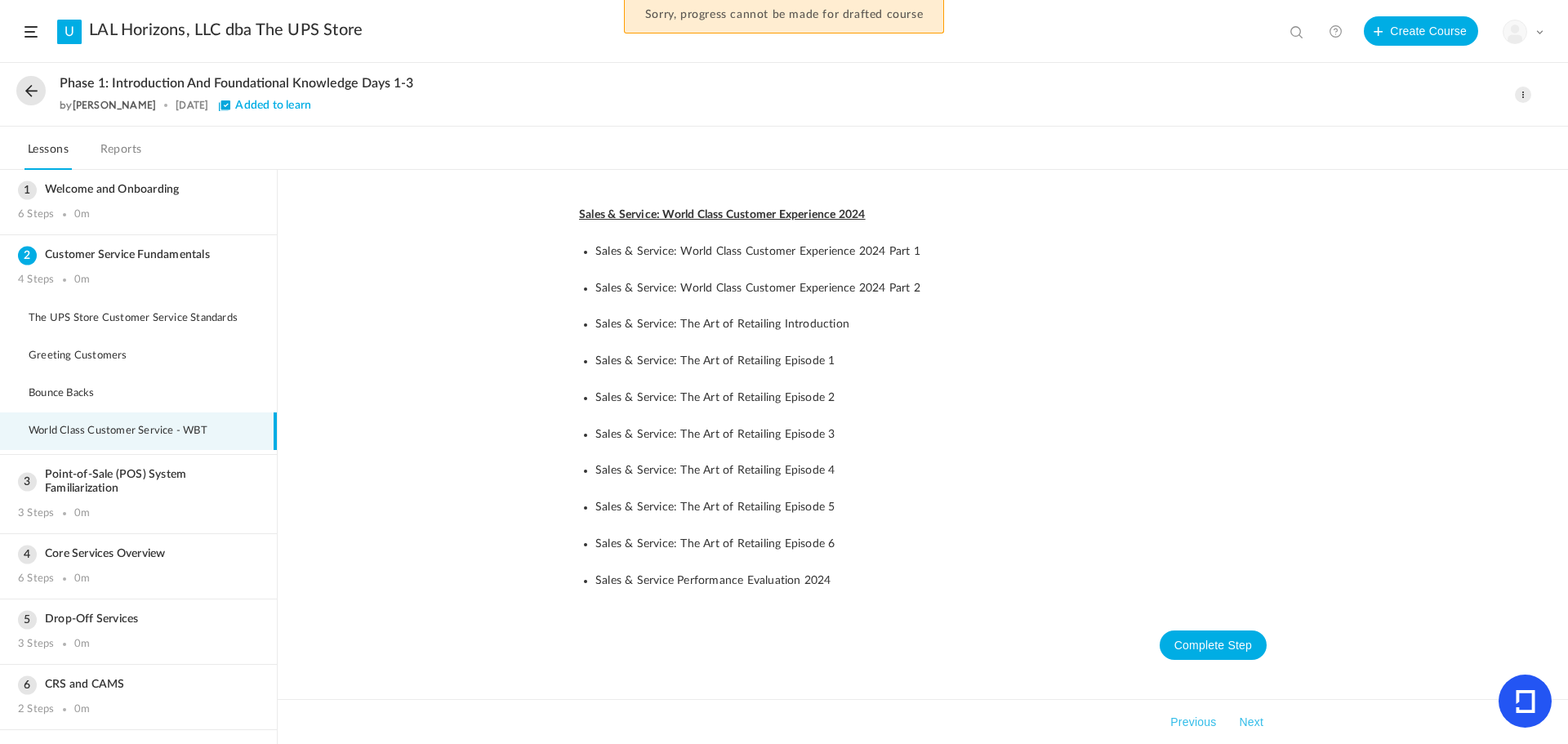
click at [123, 422] on li "World Class Customer Service - WBT" at bounding box center [138, 431] width 277 height 38
click at [1375, 276] on div "Sales & Service: World Class Customer Experience 2024 Sales & Service: World Cl…" at bounding box center [922, 457] width 1291 height 574
click at [101, 434] on span "World Class Customer Service - WBT" at bounding box center [128, 431] width 199 height 13
click at [88, 199] on div "Welcome and Onboarding 6 Steps 0m" at bounding box center [138, 202] width 277 height 65
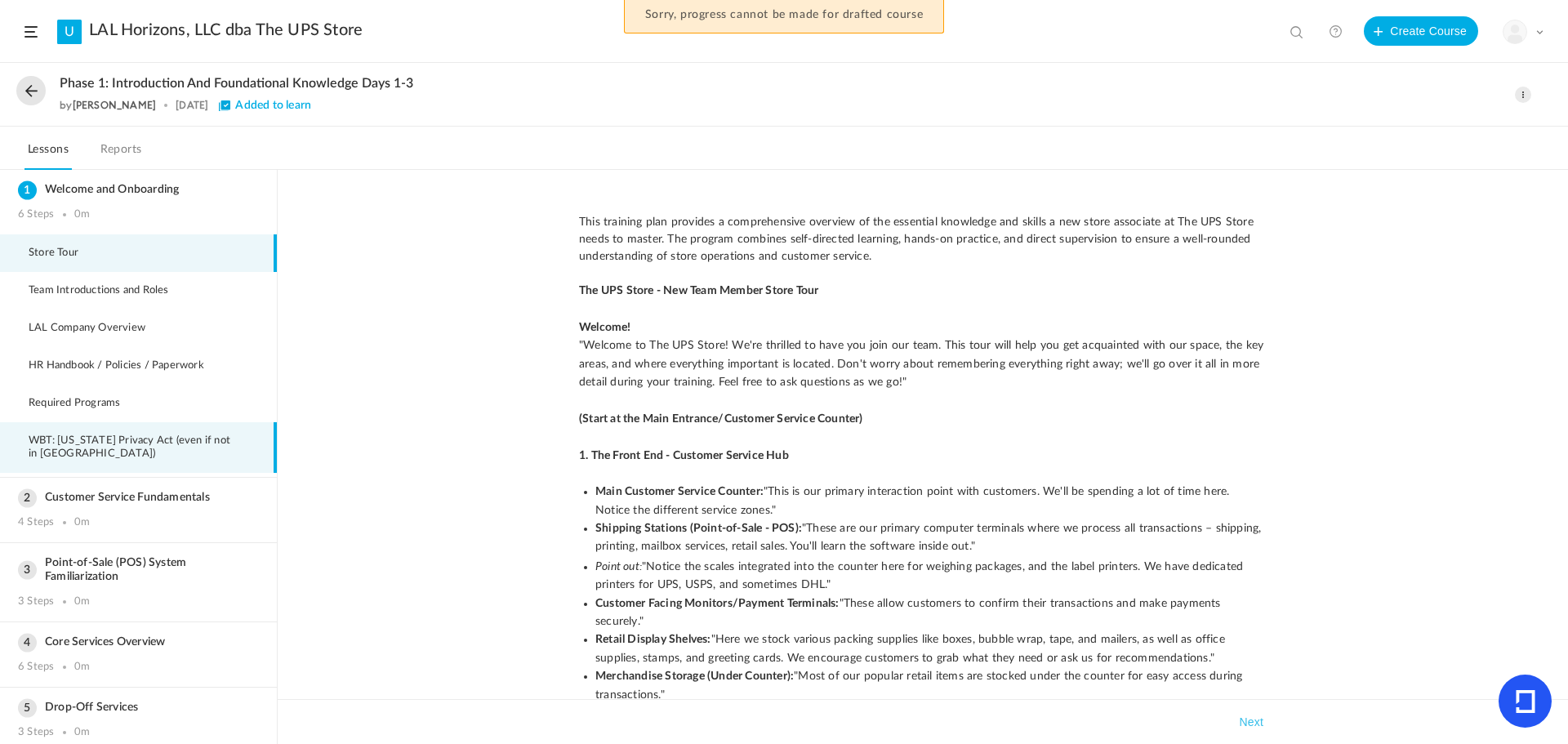
click at [65, 450] on span "WBT: California Privacy Act (even if not in CA)" at bounding box center [144, 448] width 231 height 26
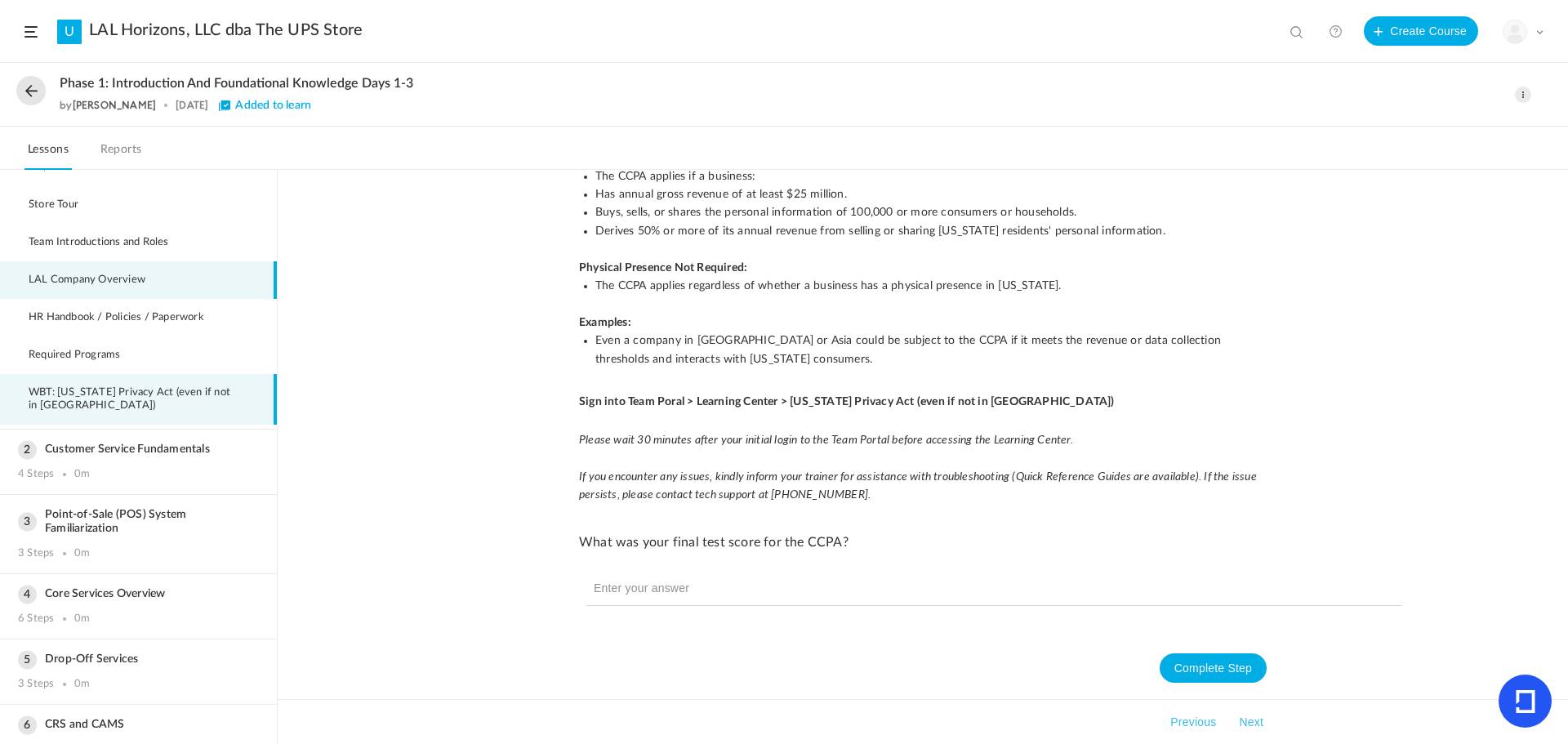
scroll to position [75, 0]
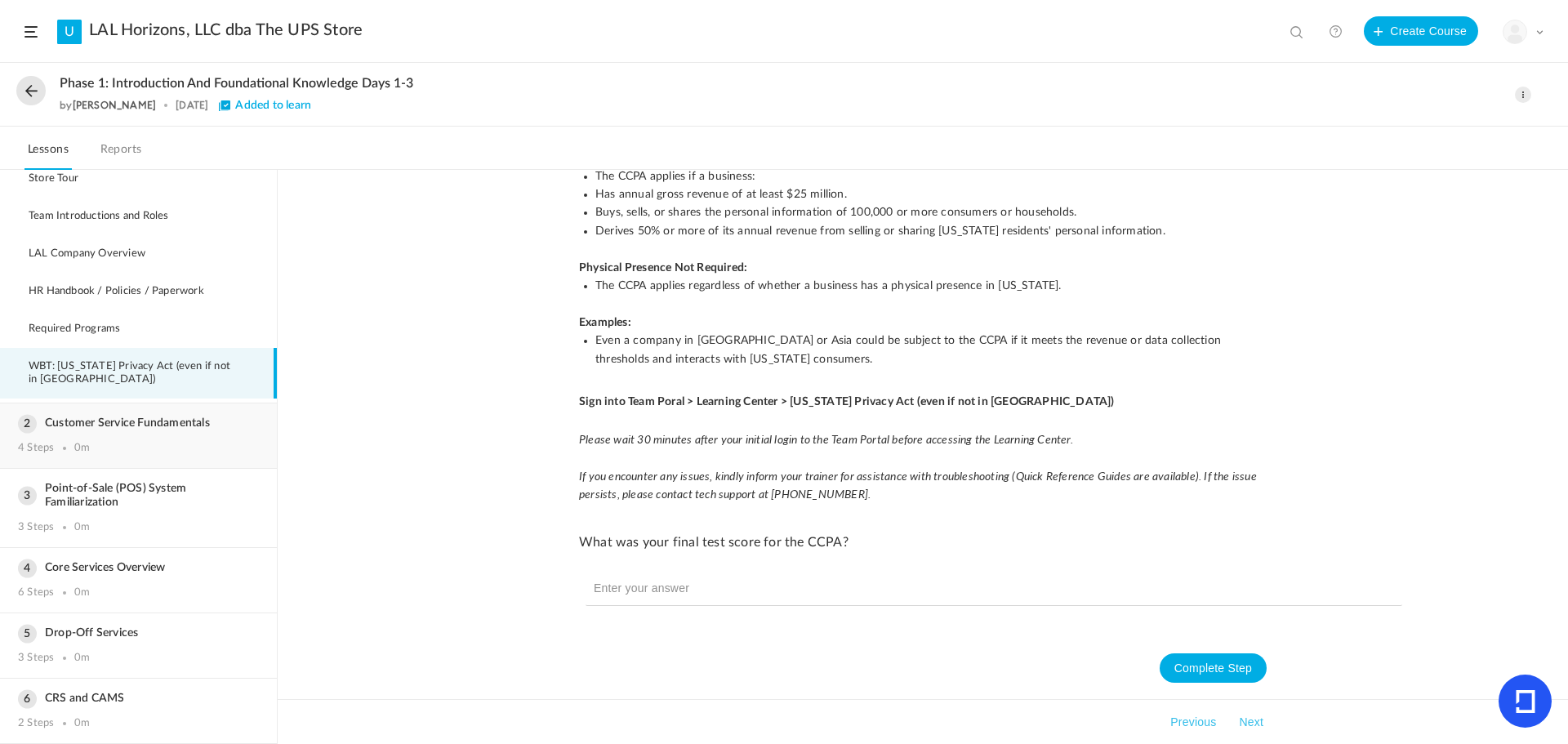
click at [81, 419] on h3 "Customer Service Fundamentals" at bounding box center [139, 423] width 241 height 14
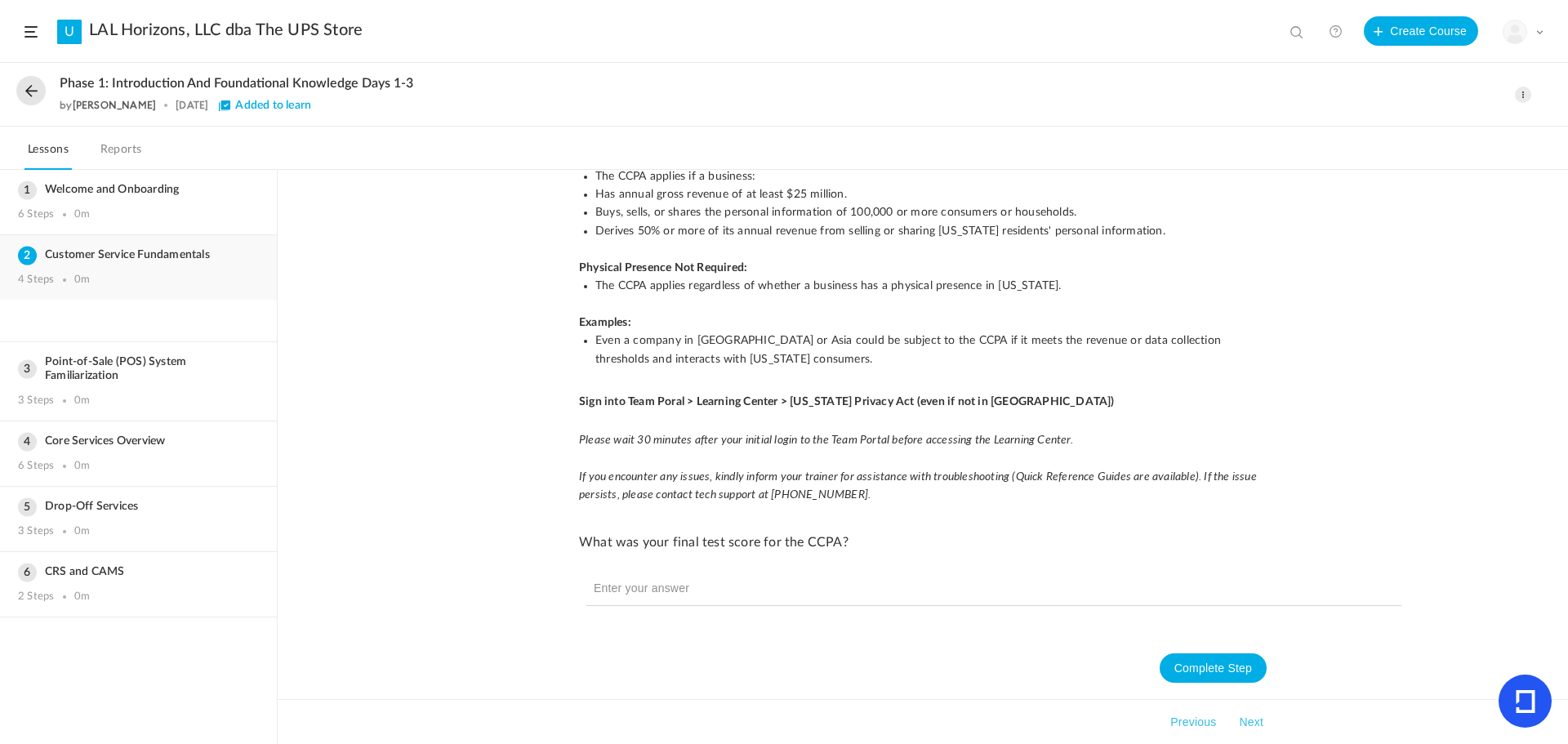
scroll to position [0, 0]
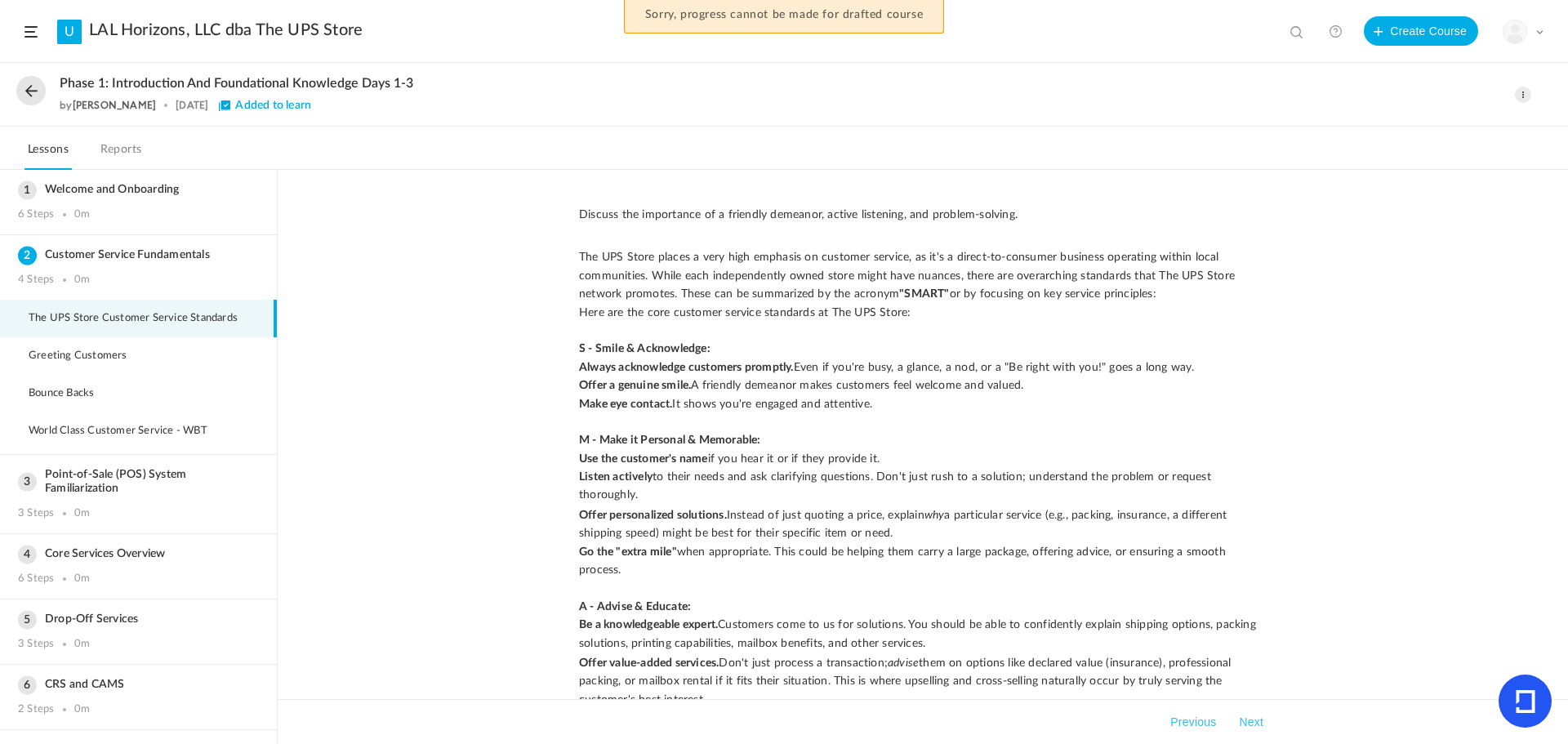
click at [1525, 94] on span at bounding box center [1524, 95] width 16 height 16
click at [1434, 123] on link "Edit" at bounding box center [1454, 130] width 153 height 30
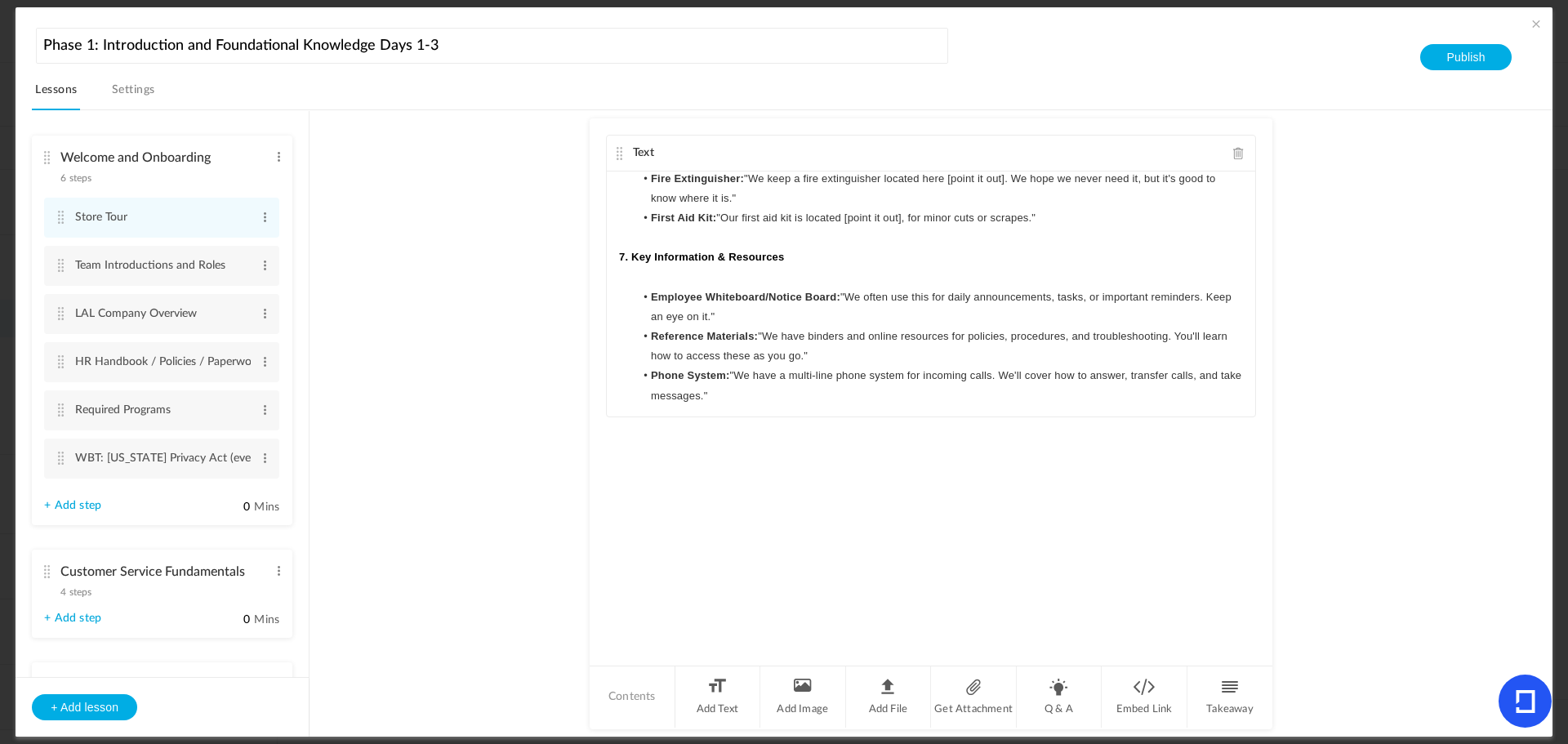
scroll to position [1663, 0]
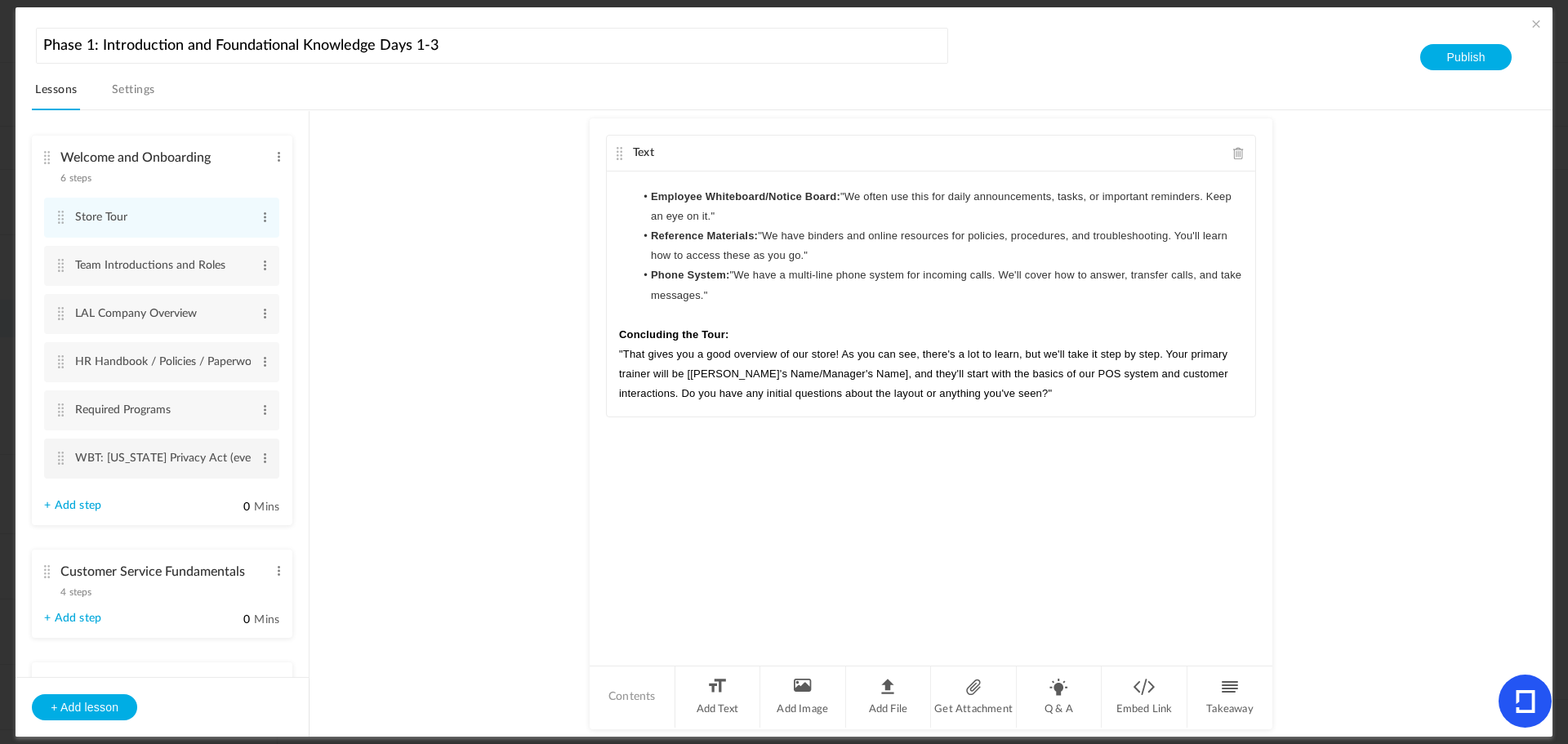
click at [64, 457] on cite at bounding box center [61, 459] width 11 height 13
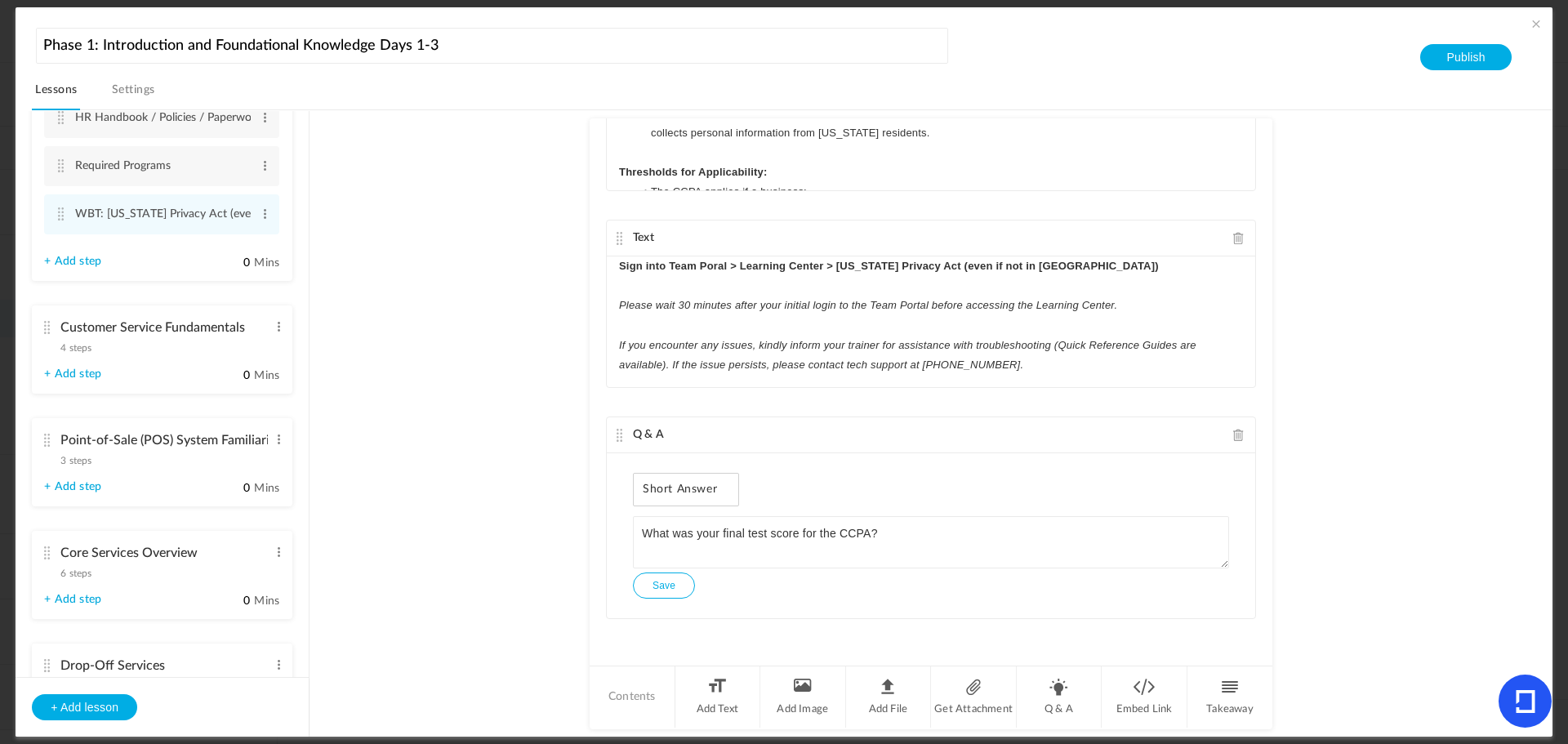
scroll to position [262, 0]
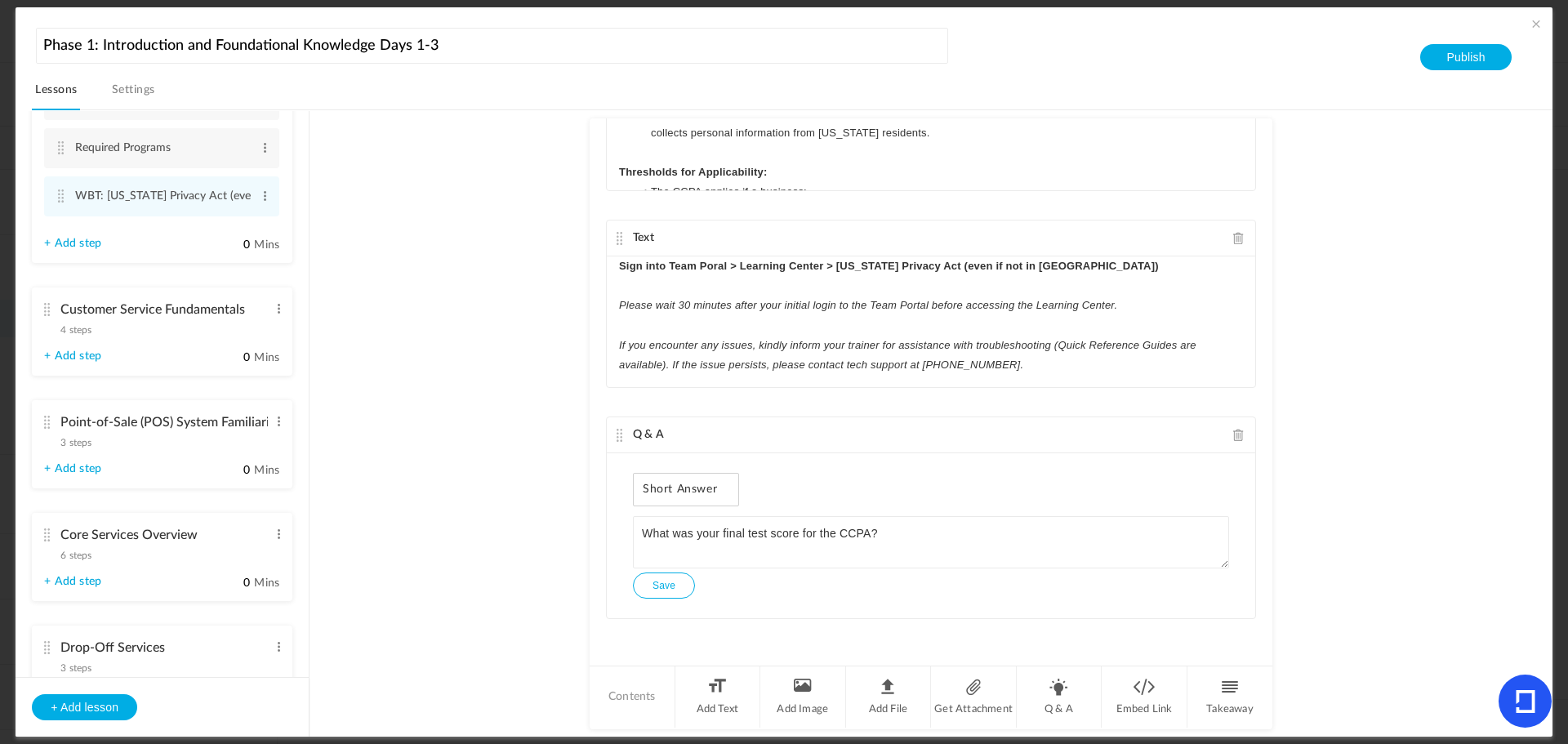
click at [44, 308] on cite at bounding box center [47, 309] width 11 height 13
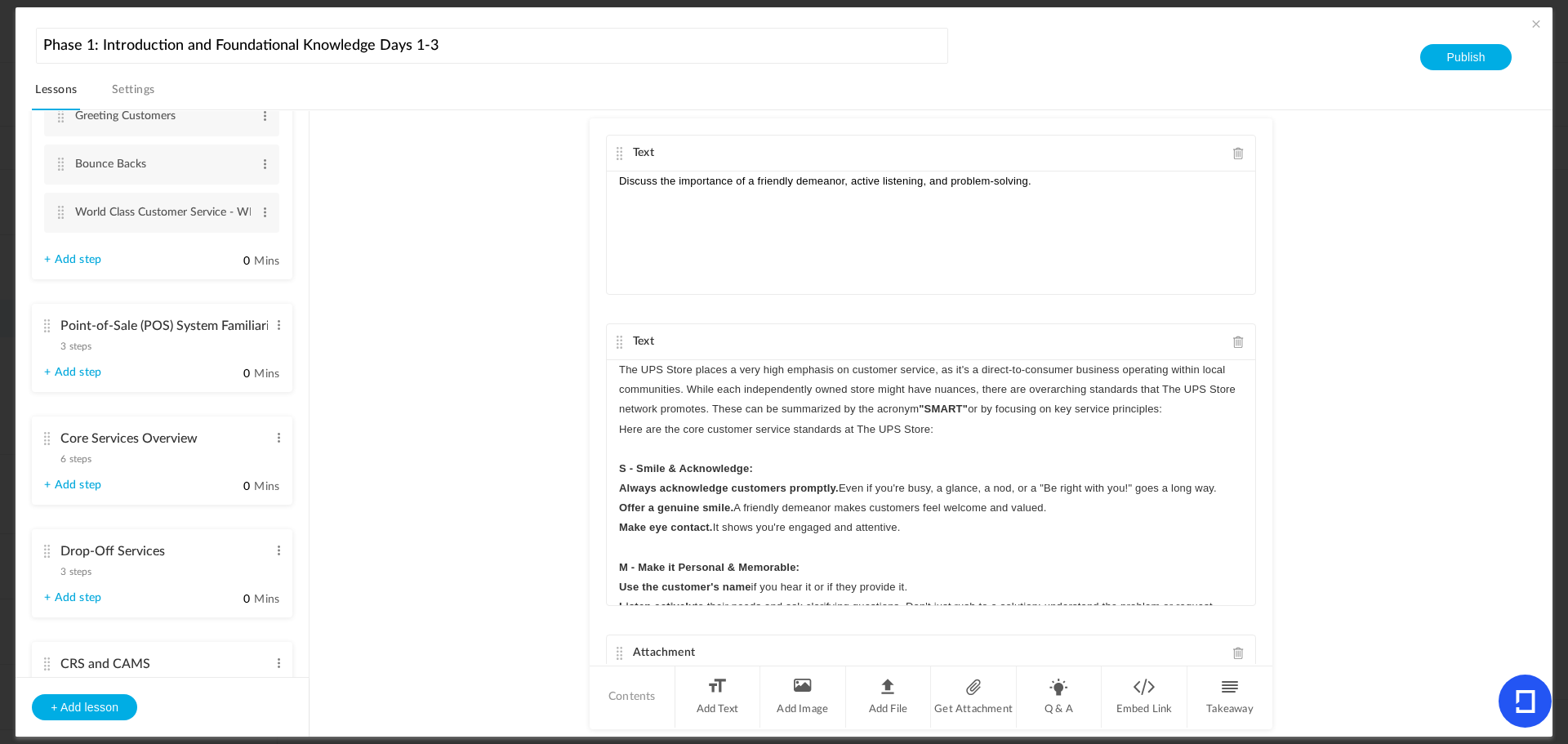
click at [50, 325] on cite at bounding box center [47, 326] width 11 height 13
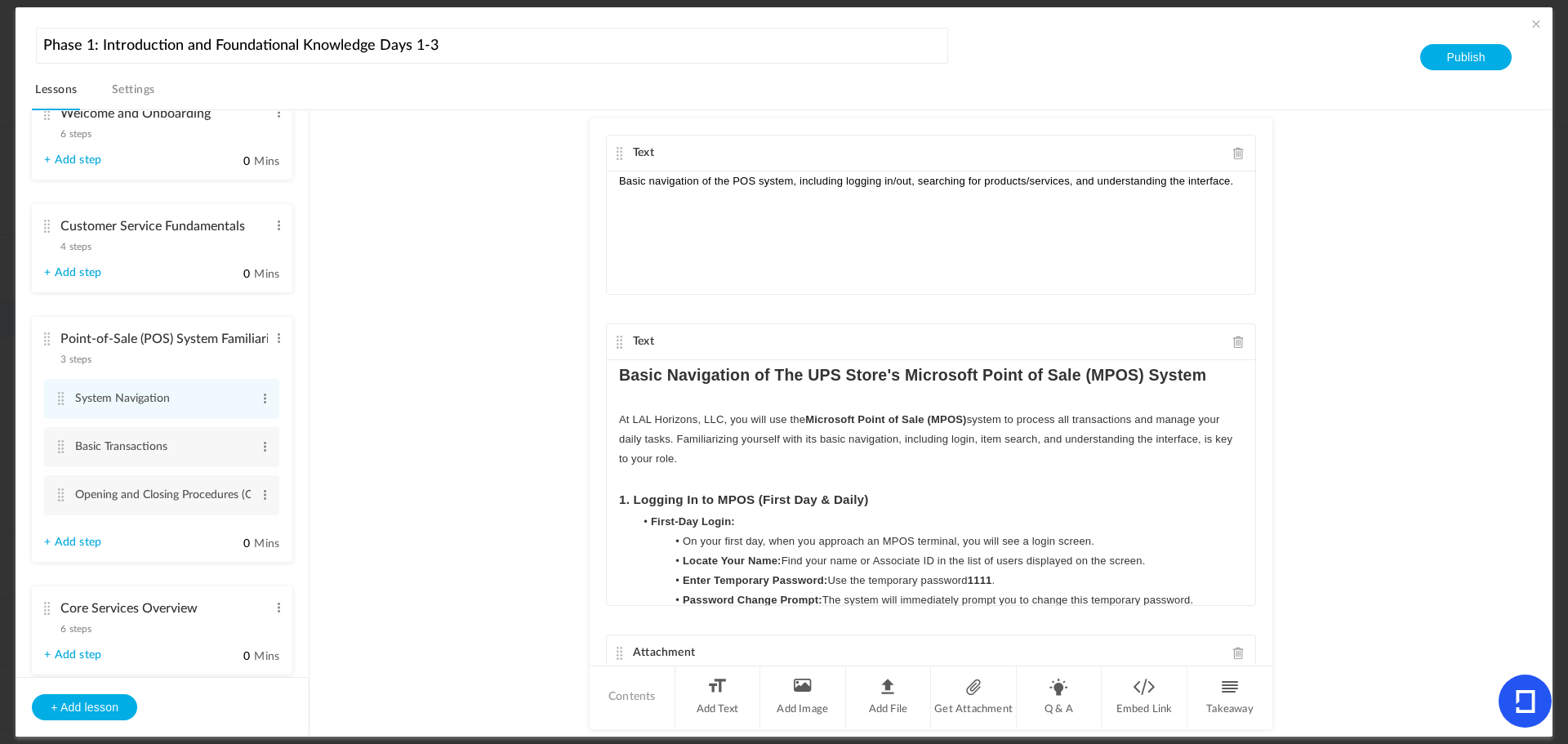
scroll to position [35, 0]
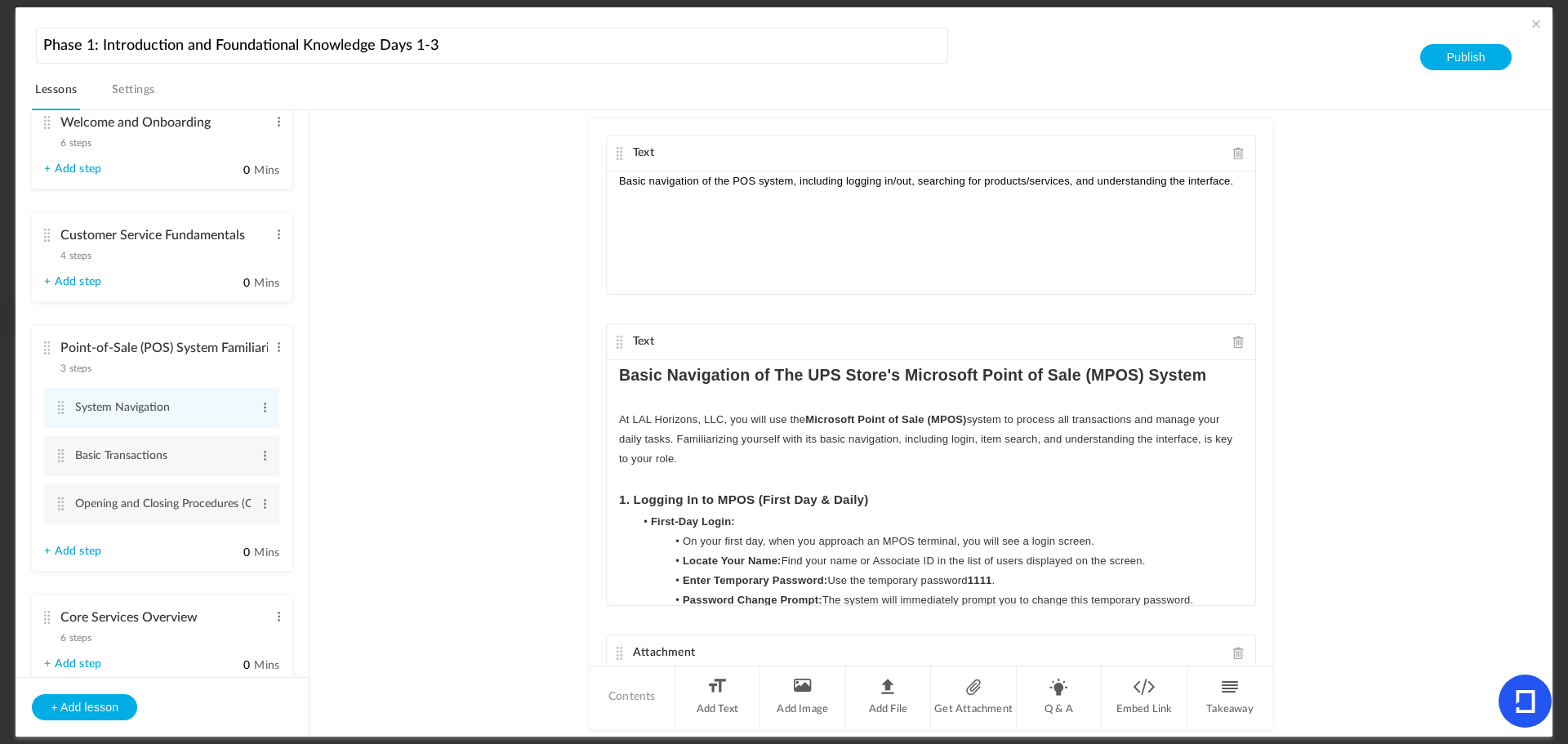
click at [49, 230] on cite at bounding box center [47, 235] width 11 height 13
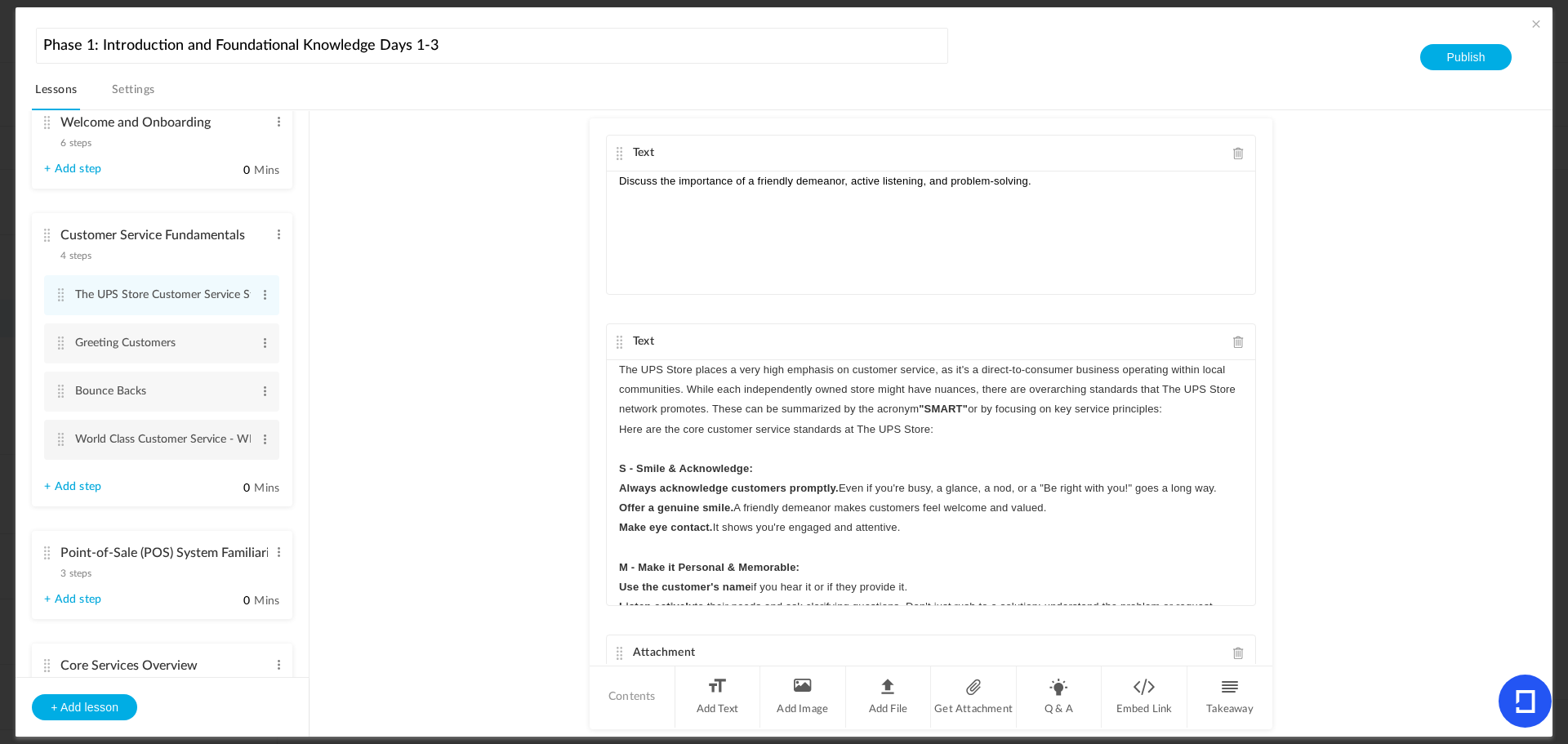
click at [62, 440] on cite at bounding box center [61, 440] width 11 height 13
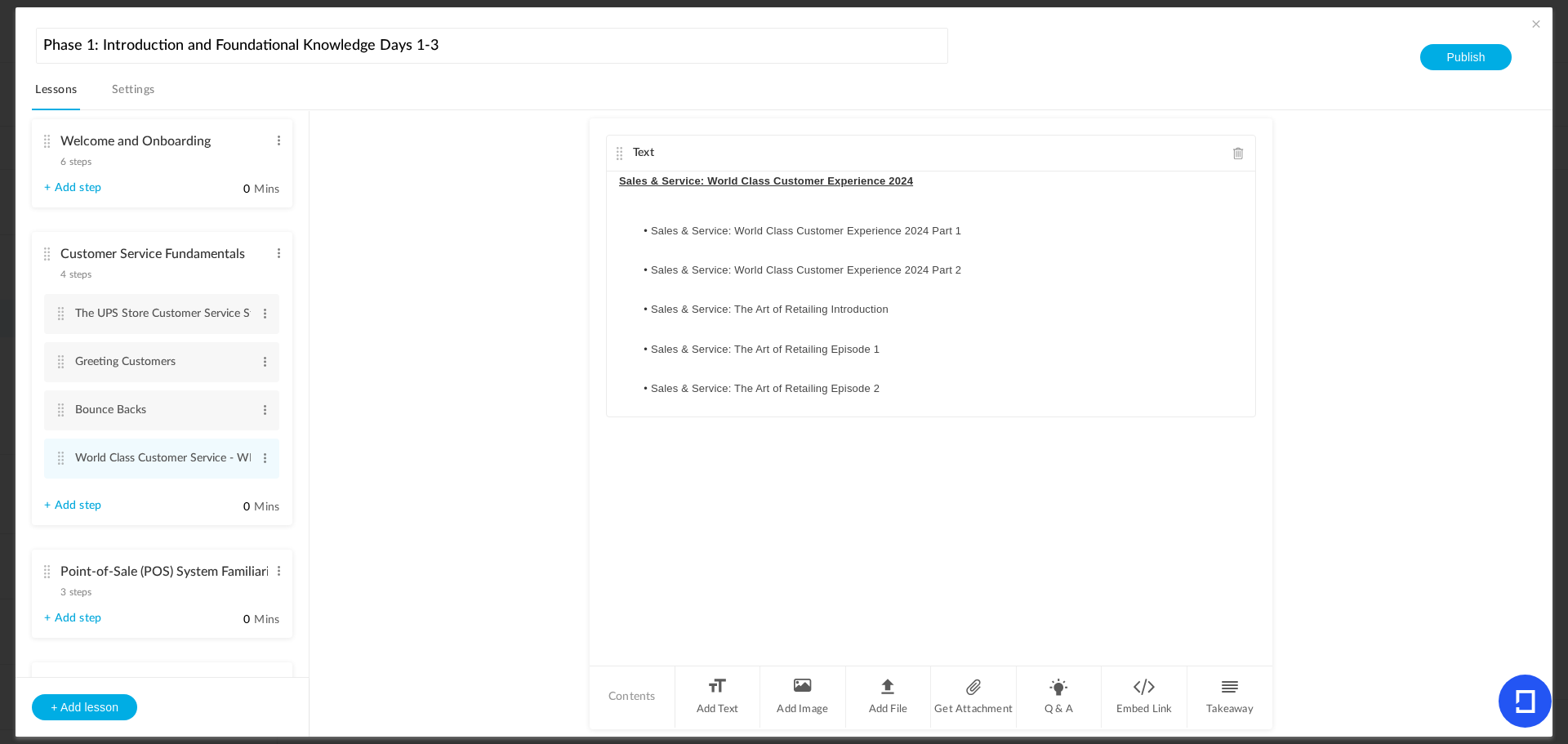
scroll to position [0, 0]
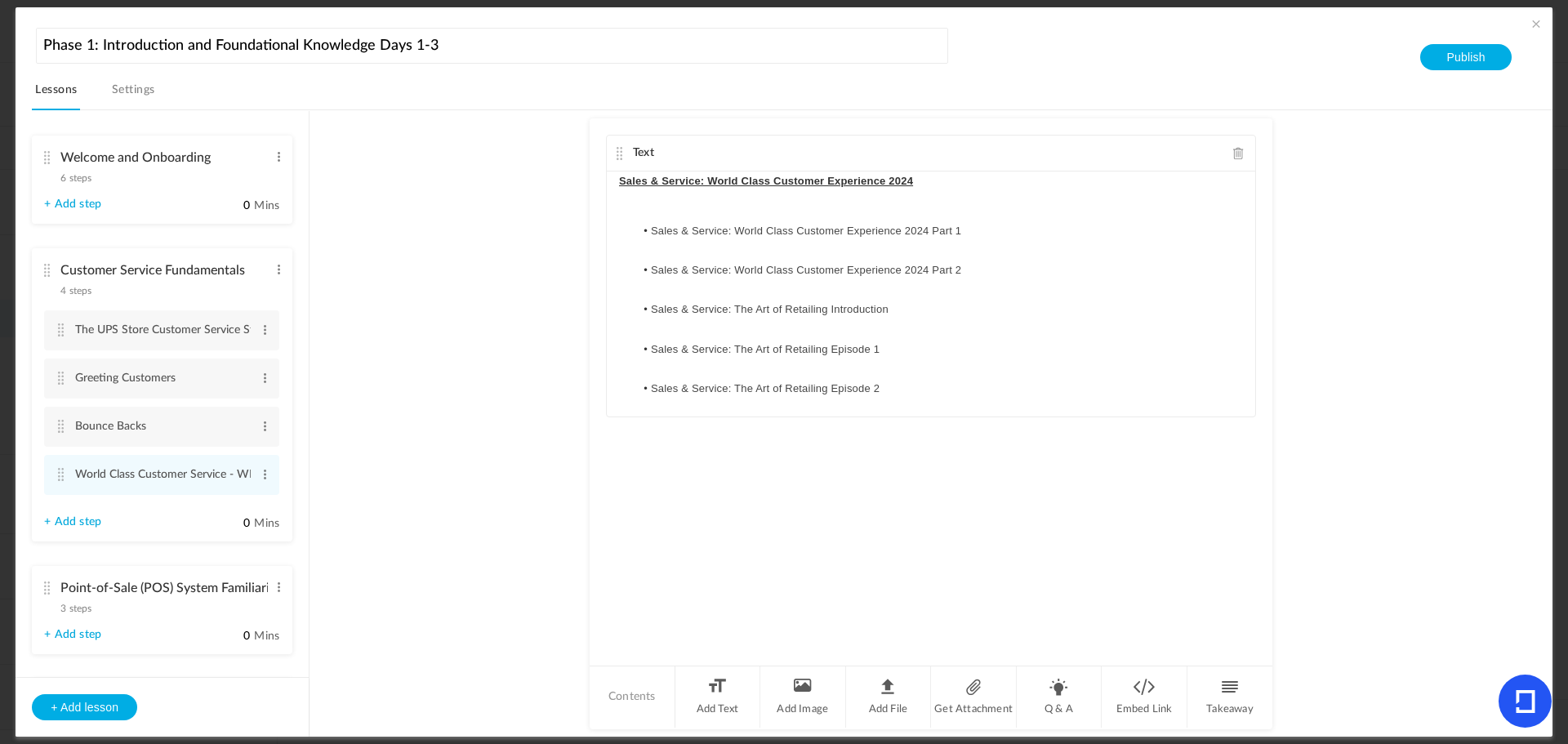
click at [48, 157] on cite at bounding box center [47, 157] width 11 height 13
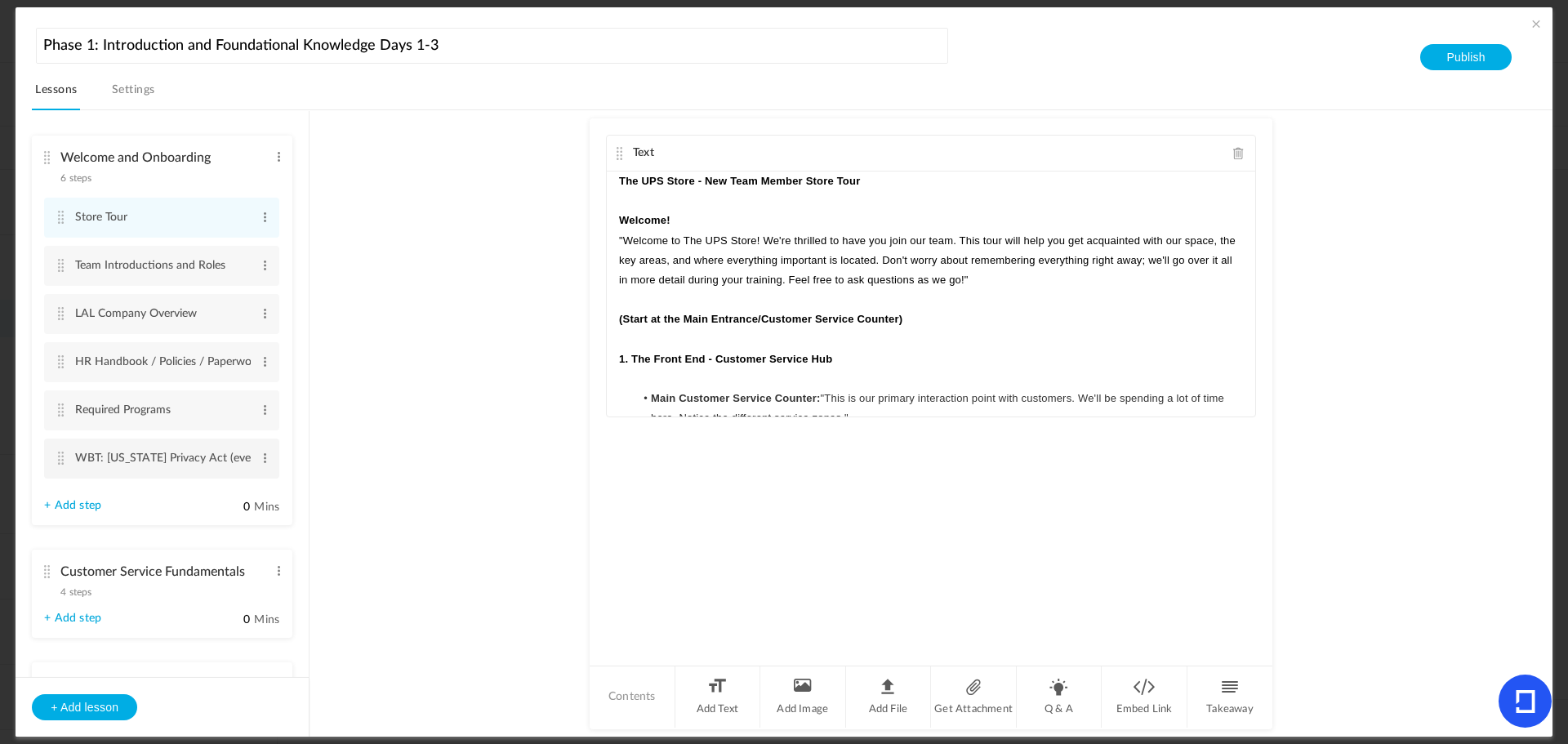
click at [59, 454] on cite at bounding box center [61, 459] width 11 height 13
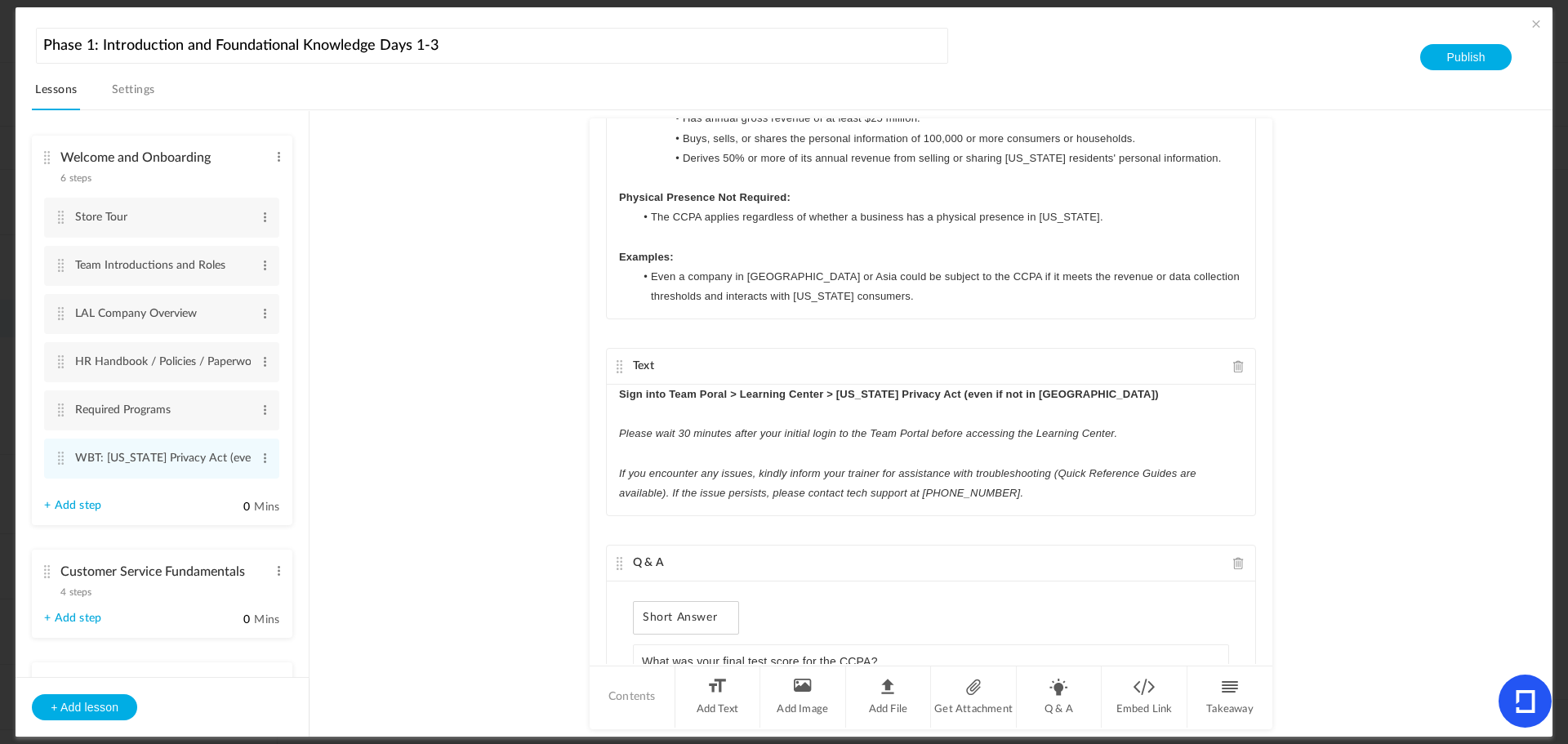
scroll to position [226, 0]
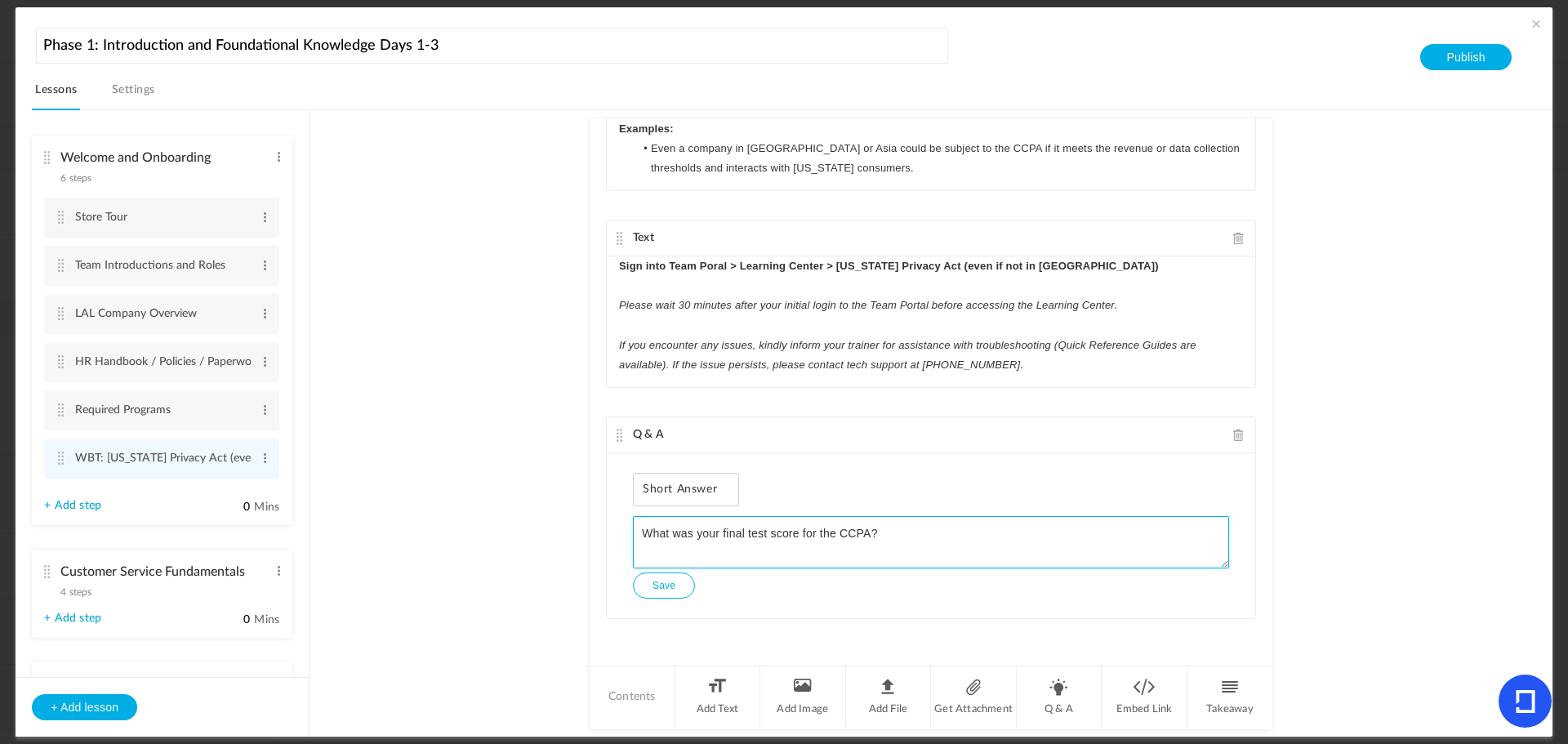
drag, startPoint x: 831, startPoint y: 532, endPoint x: 619, endPoint y: 528, distance: 212.0
click at [619, 528] on div "Short Answer What was your final test score for the CCPA? + Add choice Save" at bounding box center [931, 536] width 648 height 165
click at [384, 536] on au-course-substep "Text The California Consumer Privacy Act (CCPA) , as amended by the California …" at bounding box center [930, 423] width 1204 height 628
click at [674, 593] on button "Save" at bounding box center [665, 586] width 62 height 26
click at [45, 572] on cite at bounding box center [47, 572] width 11 height 13
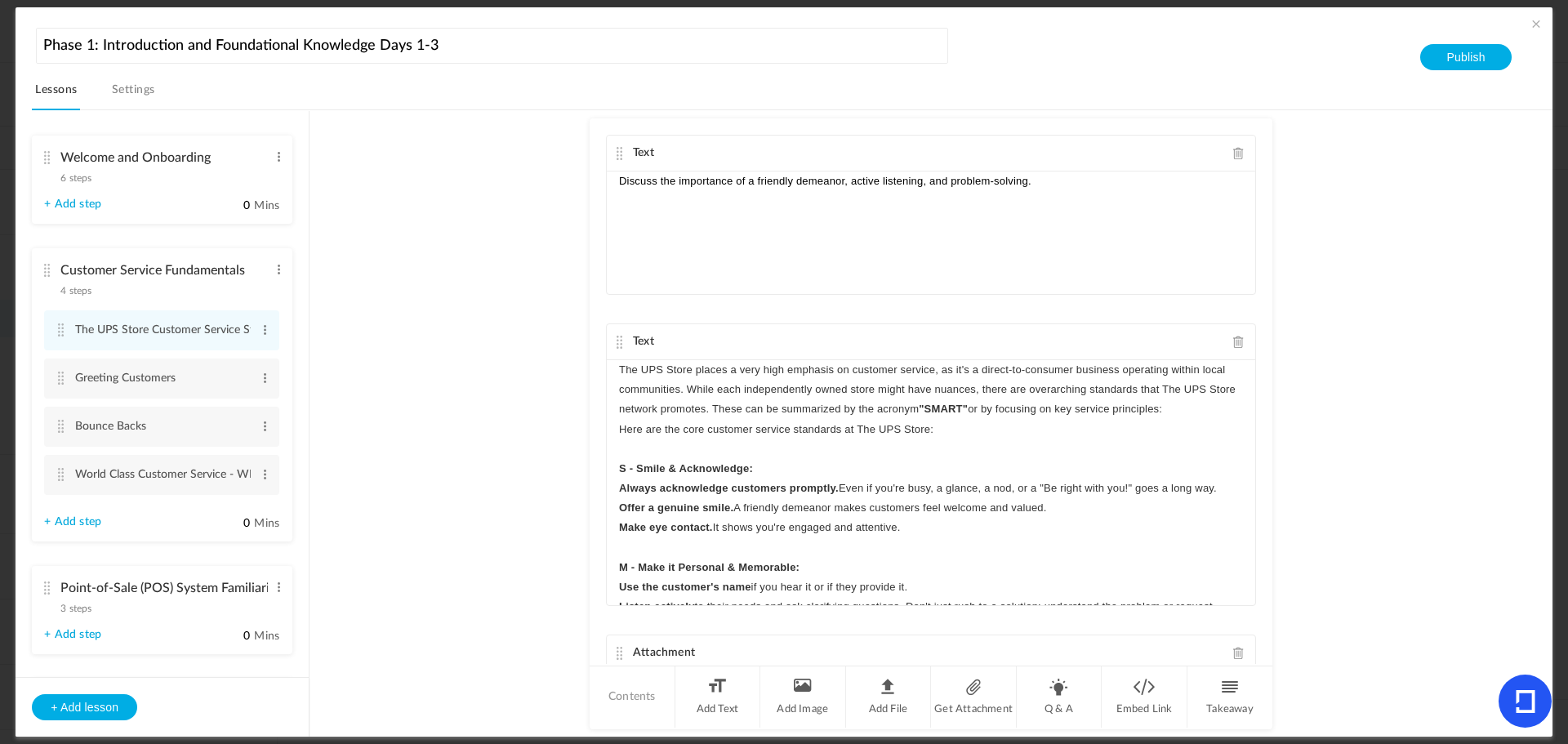
drag, startPoint x: 500, startPoint y: 408, endPoint x: 552, endPoint y: 395, distance: 53.6
click at [500, 407] on au-course-substep "Text Discuss the importance of a friendly demeanor, active listening, and probl…" at bounding box center [930, 423] width 1204 height 628
click at [67, 473] on li "World Class Customer Service - WBT Edit Delete" at bounding box center [162, 475] width 235 height 40
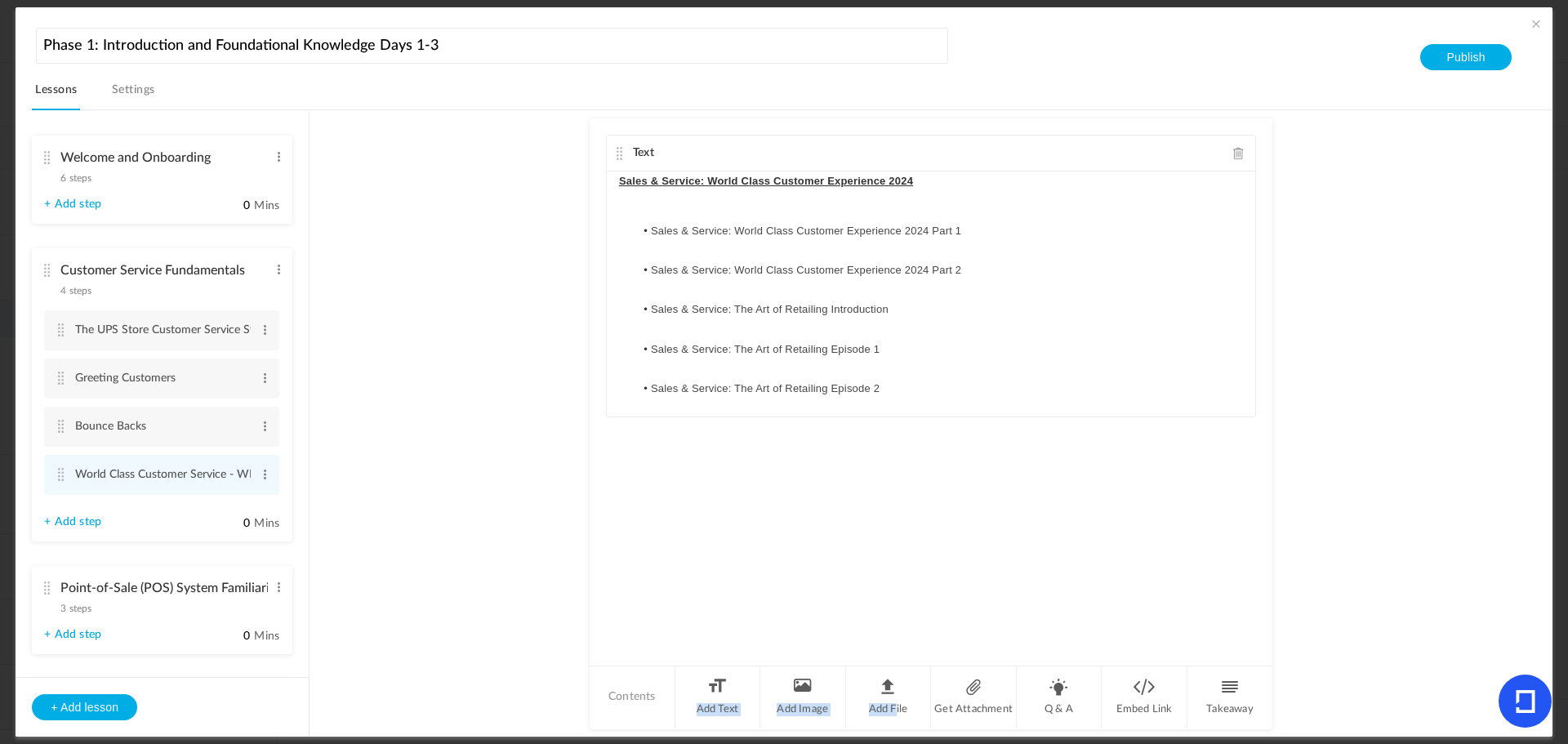
drag, startPoint x: 695, startPoint y: 697, endPoint x: 1064, endPoint y: 585, distance: 385.6
click at [1022, 550] on div "Text Sales & Service: World Class Customer Experience 2024 Sales & Service: Wor…" at bounding box center [931, 423] width 683 height 611
click at [1058, 692] on li "Q & A" at bounding box center [1059, 696] width 86 height 62
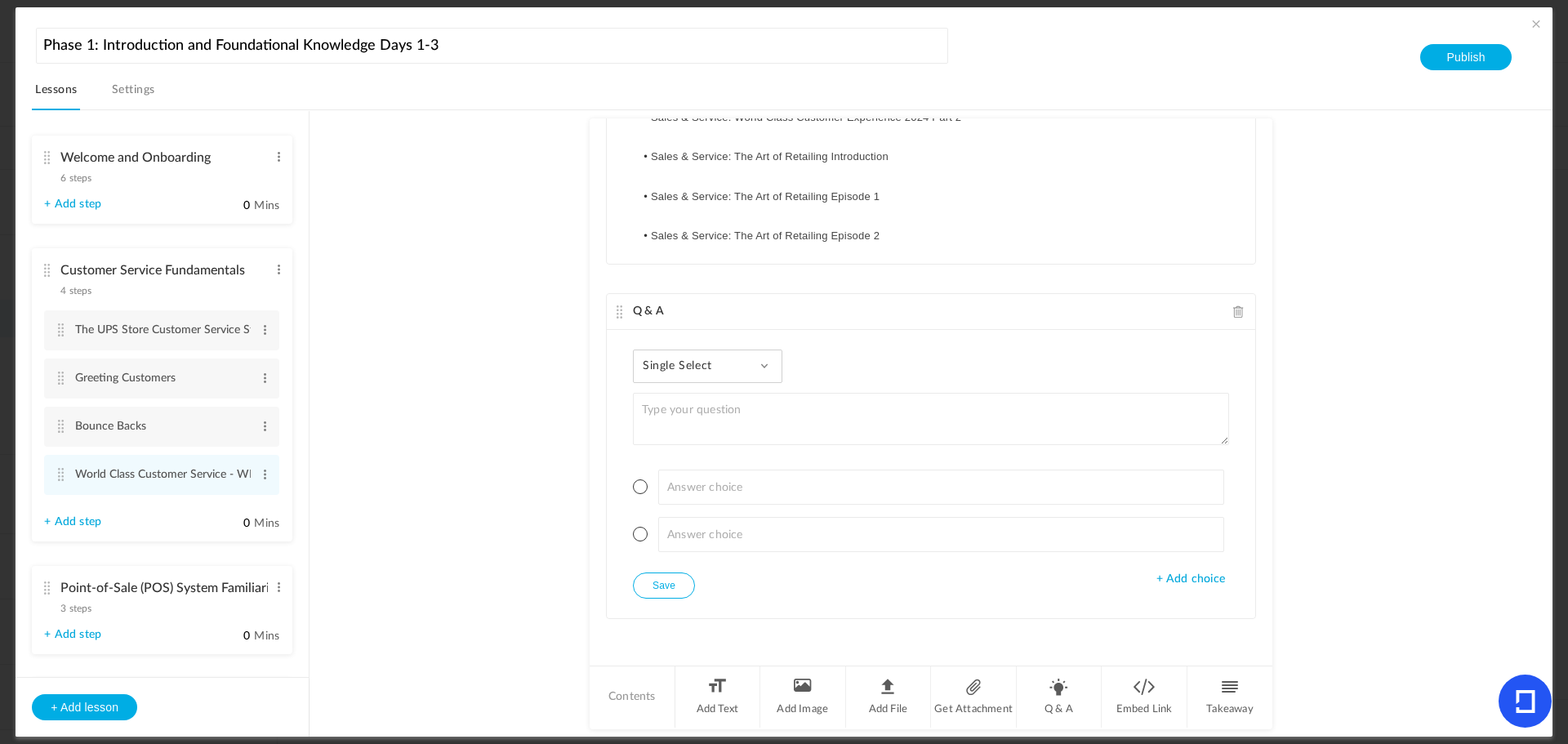
click at [693, 369] on span "Single Select" at bounding box center [684, 366] width 82 height 14
click at [696, 500] on link "Paragraph Answer" at bounding box center [720, 500] width 153 height 30
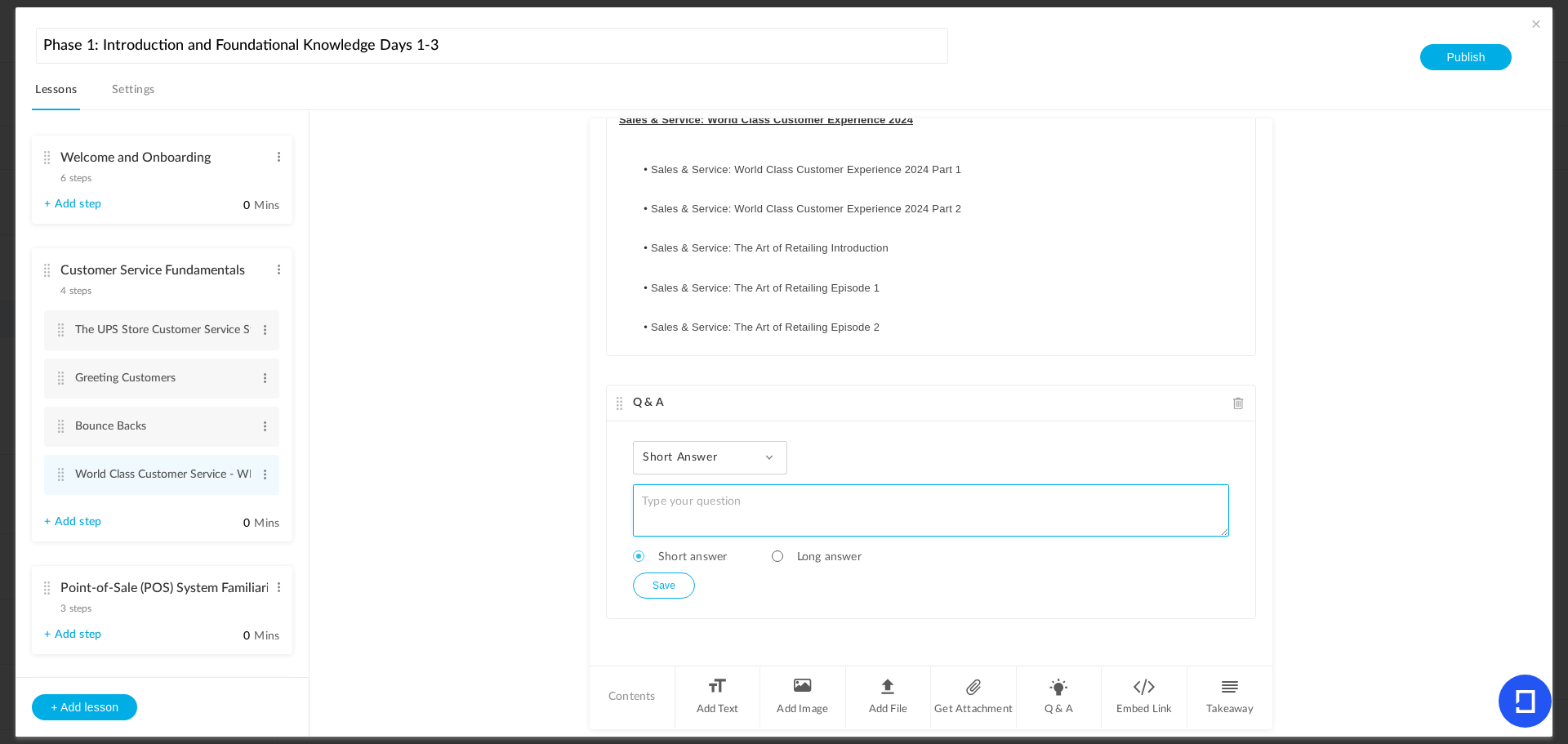
scroll to position [62, 0]
paste textarea "What was your final test score for the"
type textarea "What was your final test score for the World Class Customer Service test?"
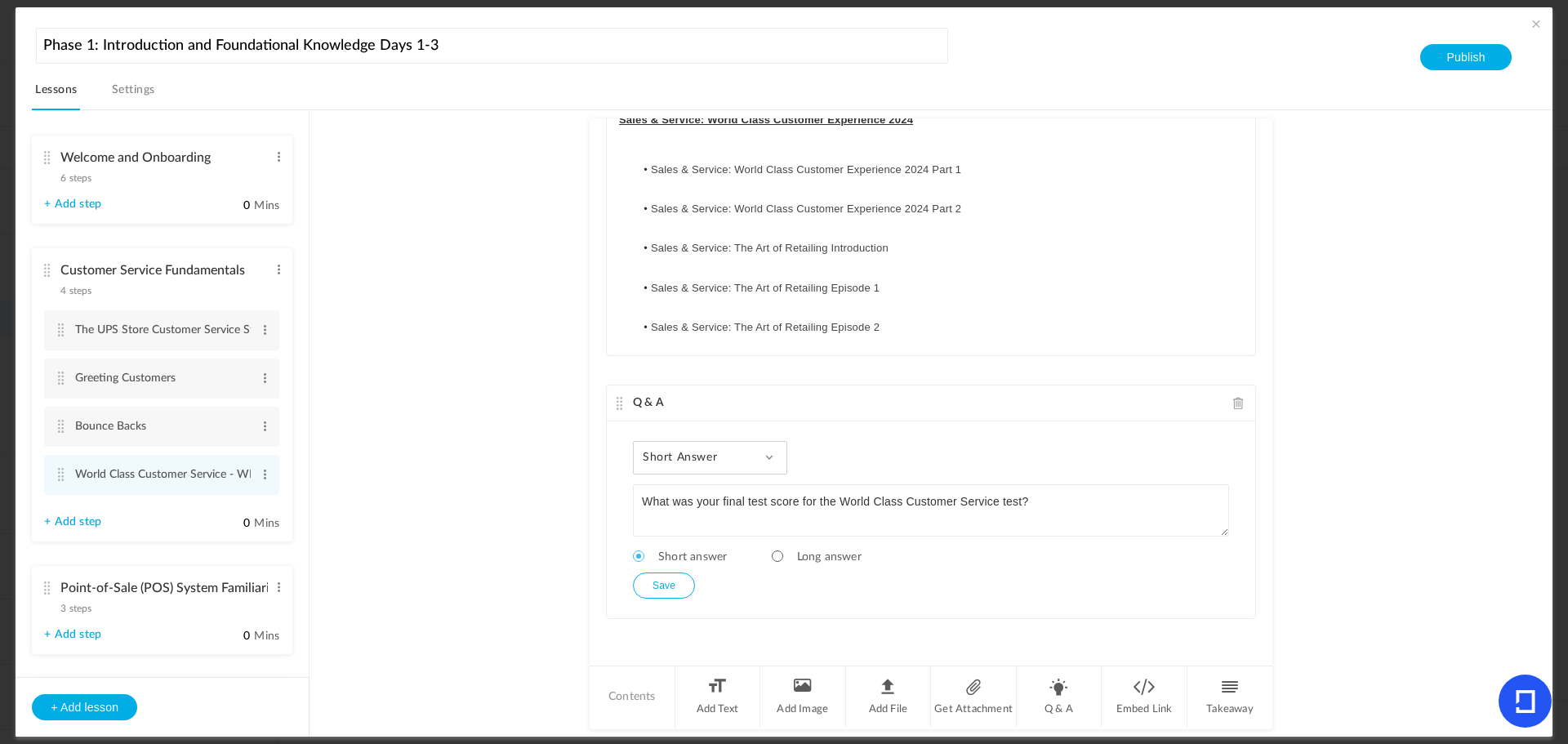
click at [670, 583] on button "Save" at bounding box center [665, 586] width 62 height 26
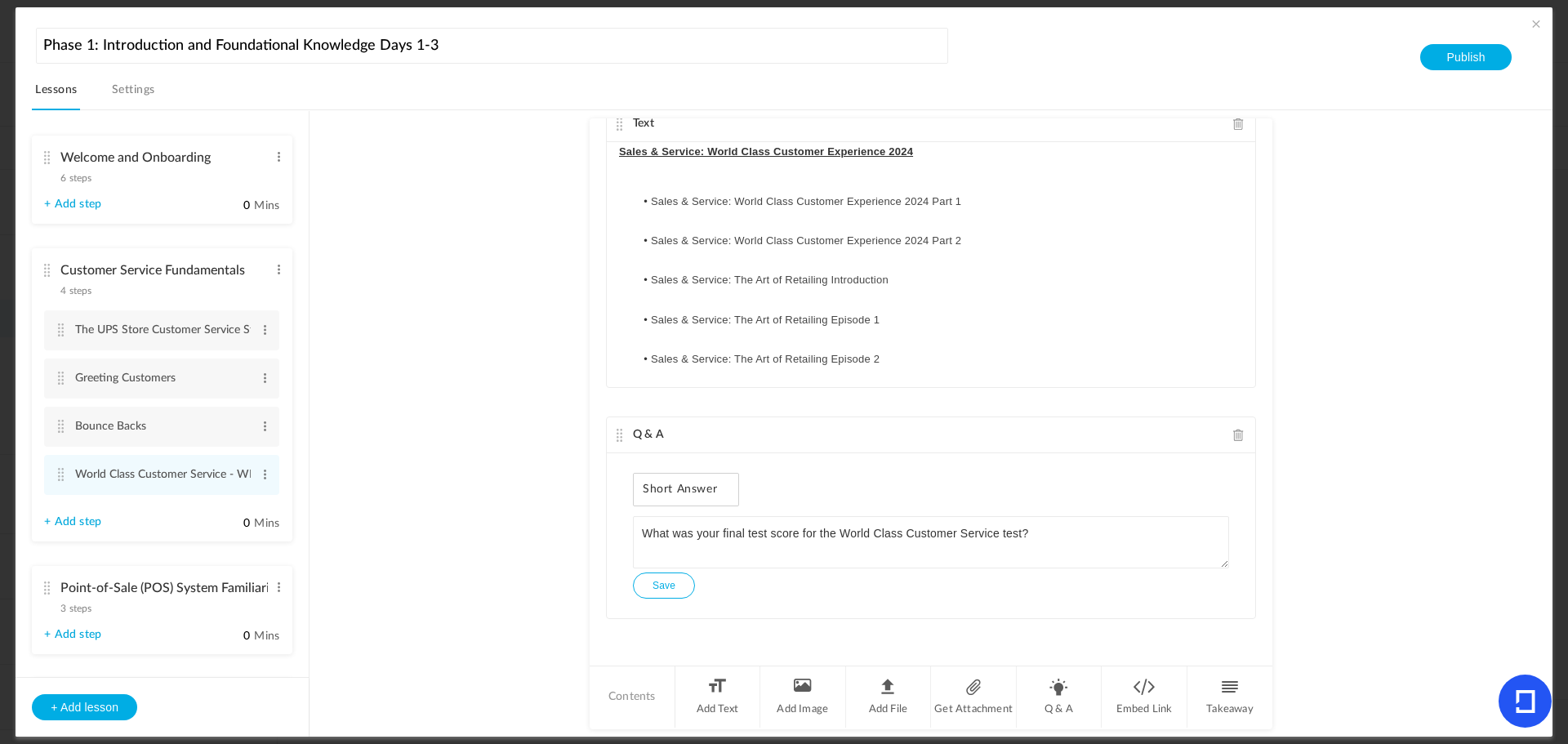
drag, startPoint x: 658, startPoint y: 582, endPoint x: 634, endPoint y: 568, distance: 27.8
click at [658, 582] on button "Save" at bounding box center [665, 586] width 62 height 26
click at [48, 153] on cite at bounding box center [47, 157] width 11 height 13
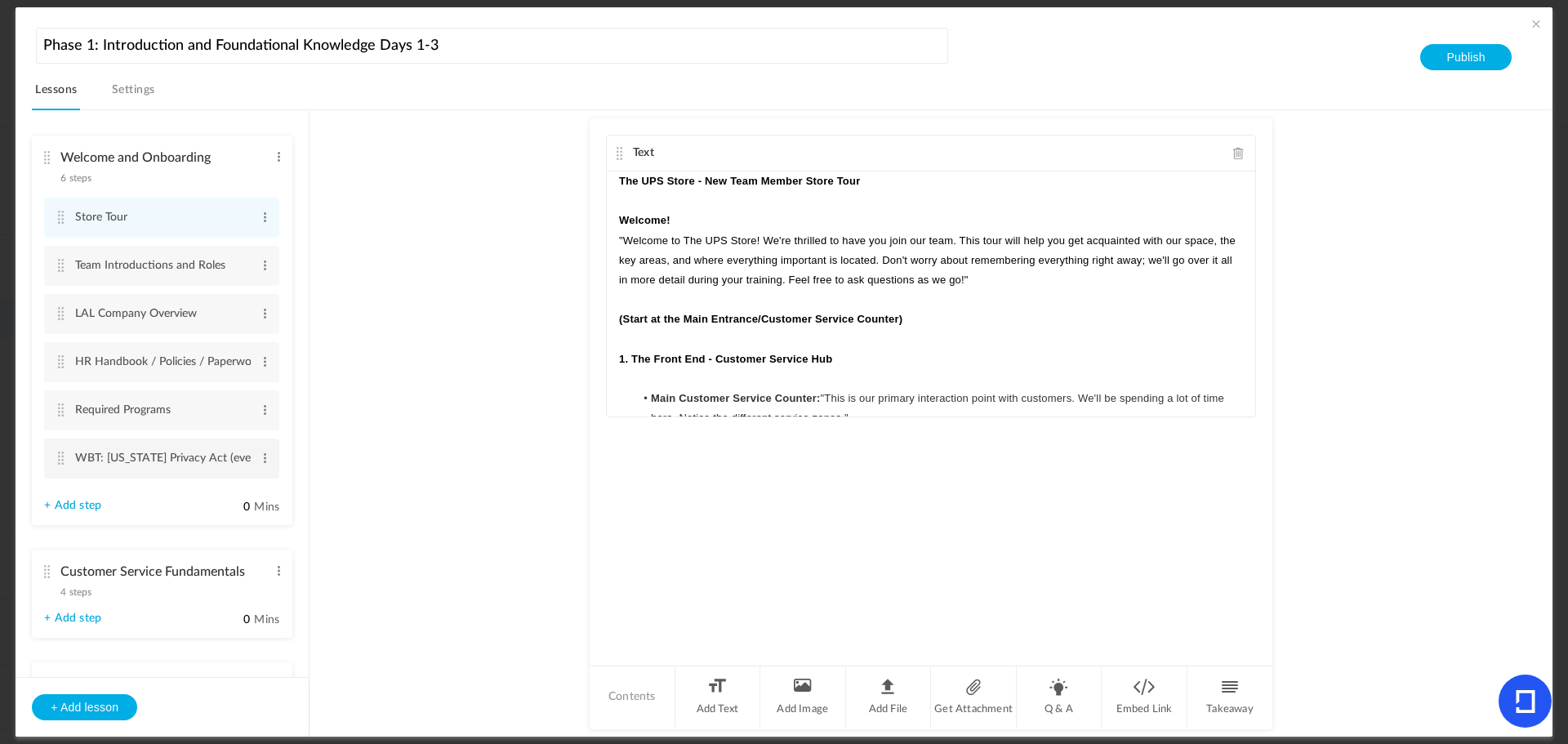
click at [66, 454] on cite at bounding box center [61, 459] width 11 height 13
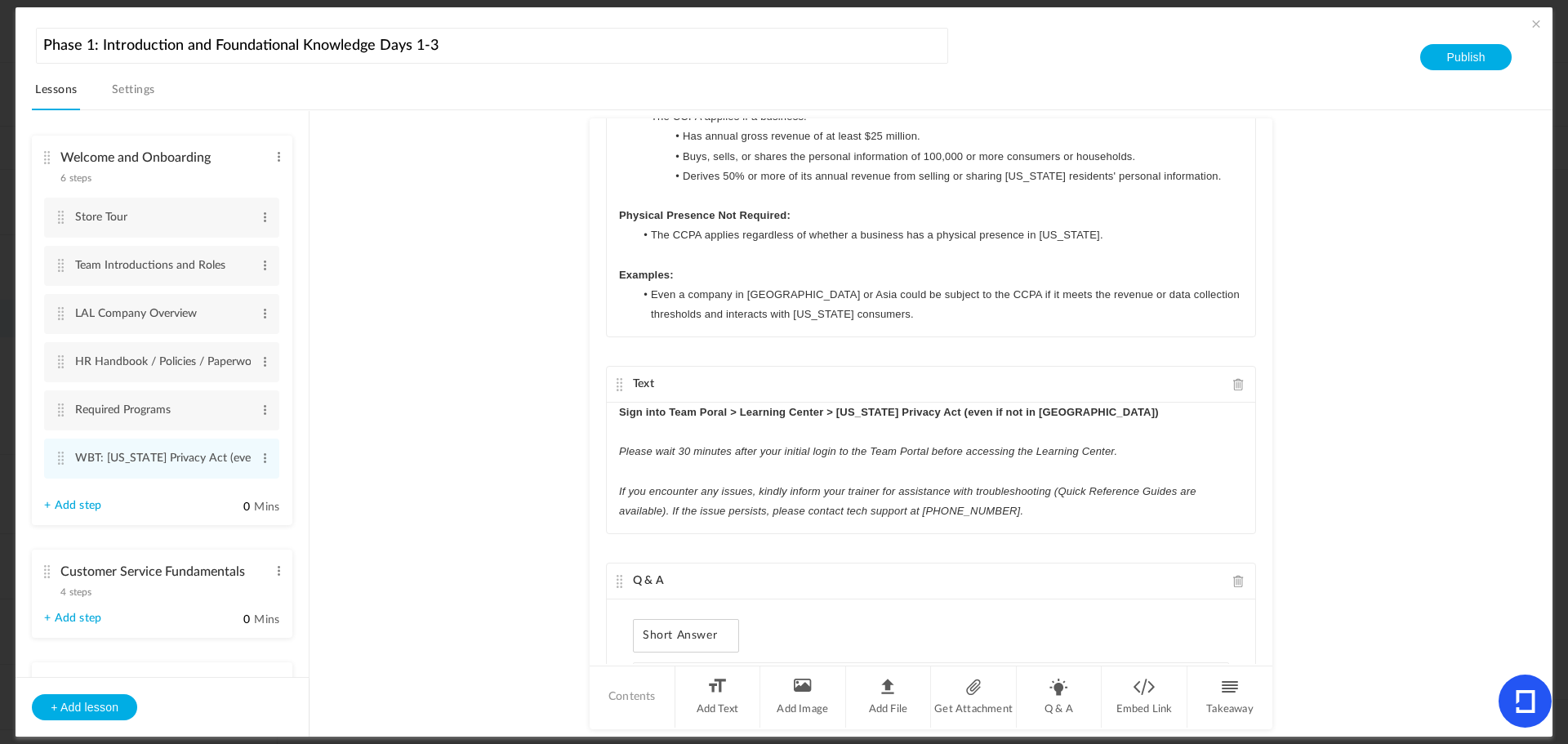
scroll to position [226, 0]
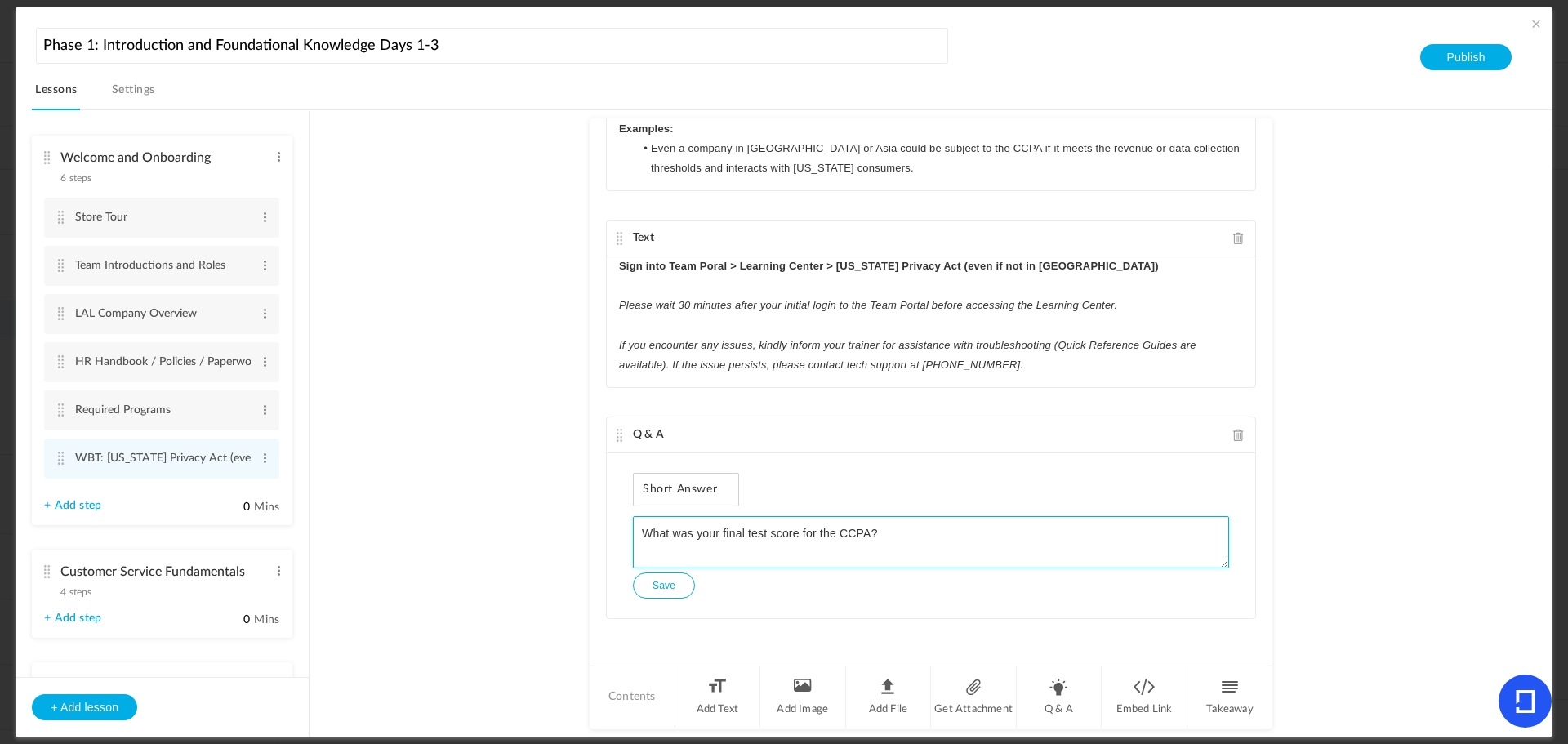
click at [866, 531] on textarea "What was your final test score for the CCPA?" at bounding box center [931, 542] width 597 height 52
type textarea "What was your final test score for the CCPA course?"
click at [676, 582] on button "Save" at bounding box center [665, 586] width 62 height 26
click at [46, 574] on cite at bounding box center [47, 572] width 11 height 13
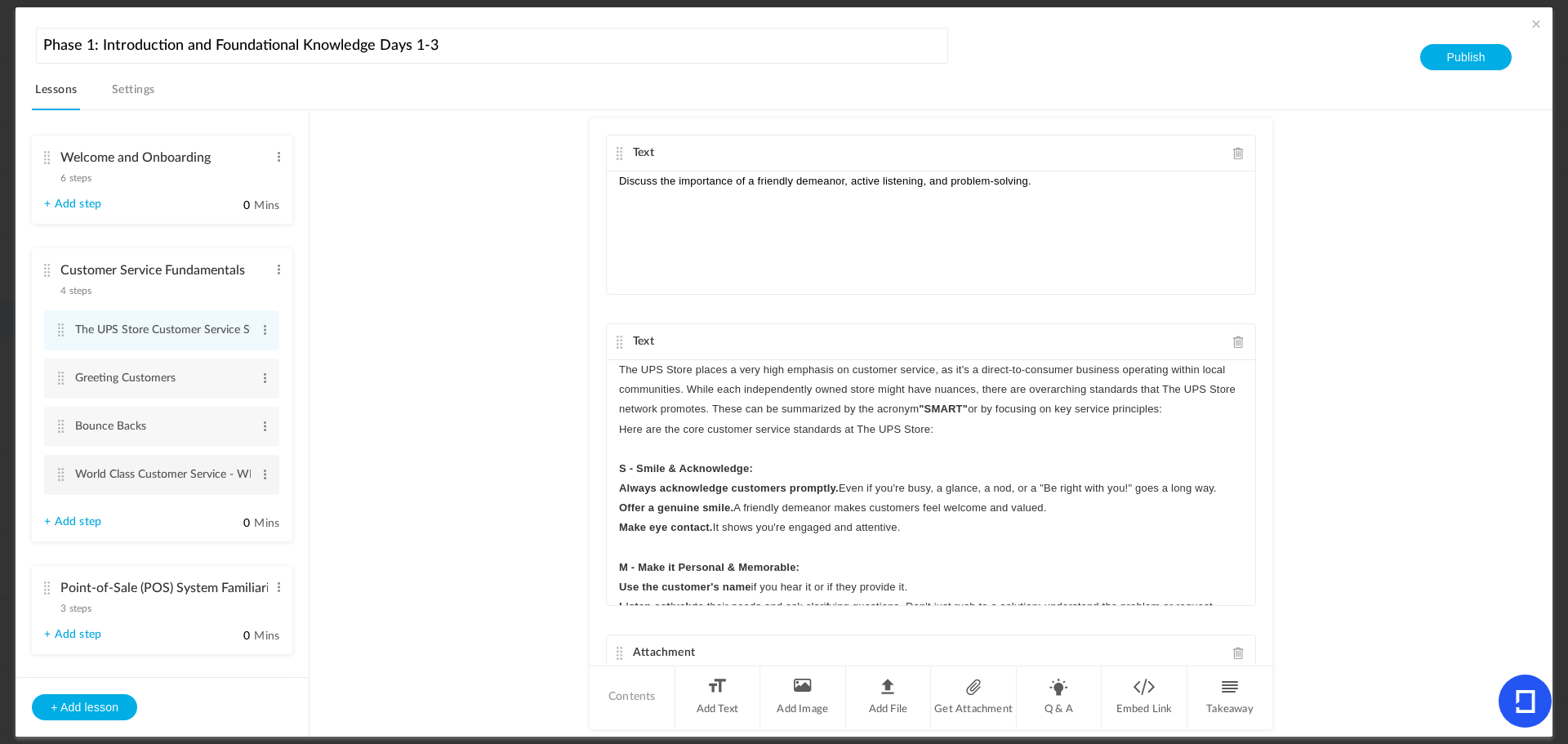
click at [57, 467] on li "World Class Customer Service - WBT Edit Delete" at bounding box center [162, 475] width 235 height 40
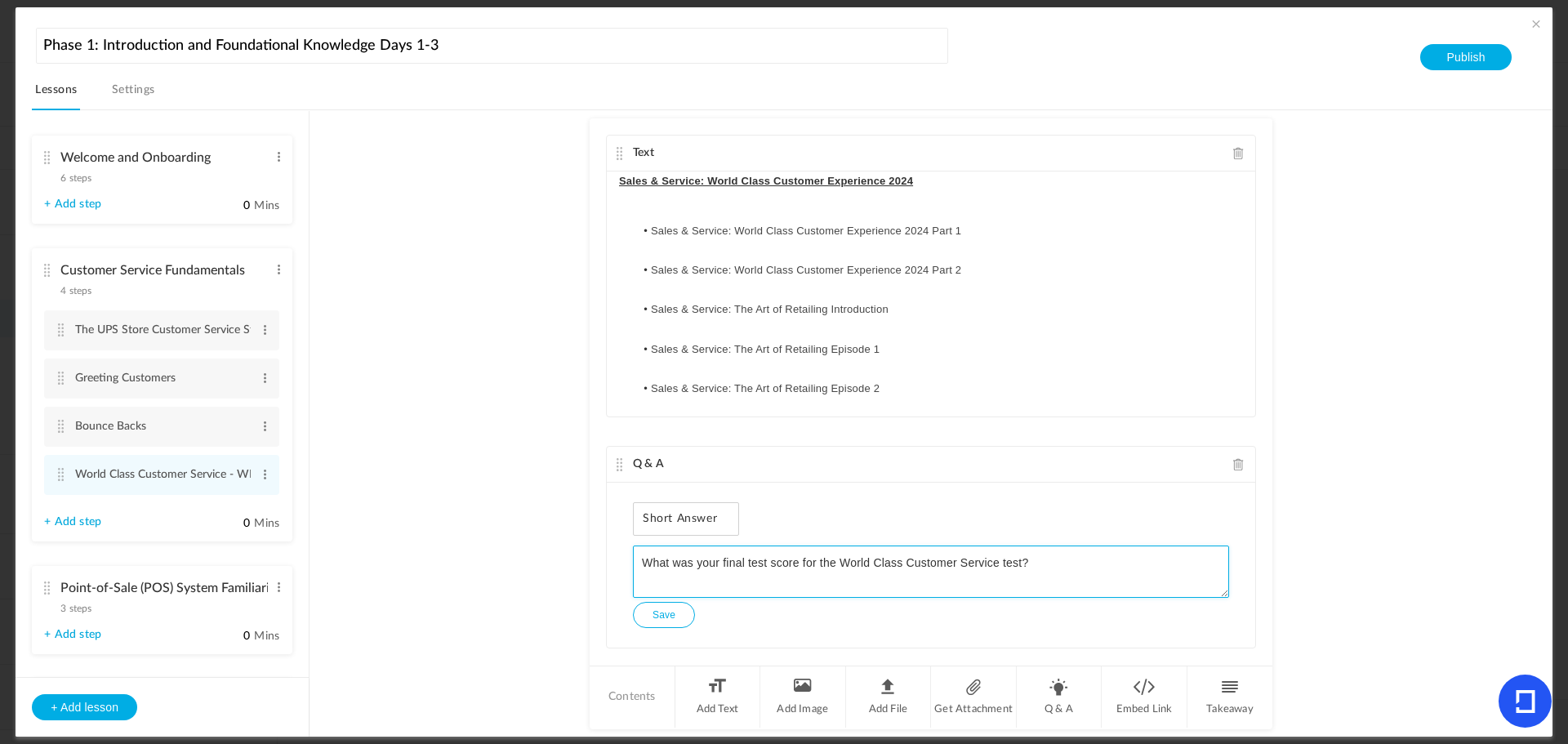
click at [1018, 561] on textarea "What was your final test score for the World Class Customer Service test?" at bounding box center [931, 572] width 597 height 52
click at [668, 617] on button "Save" at bounding box center [665, 615] width 62 height 26
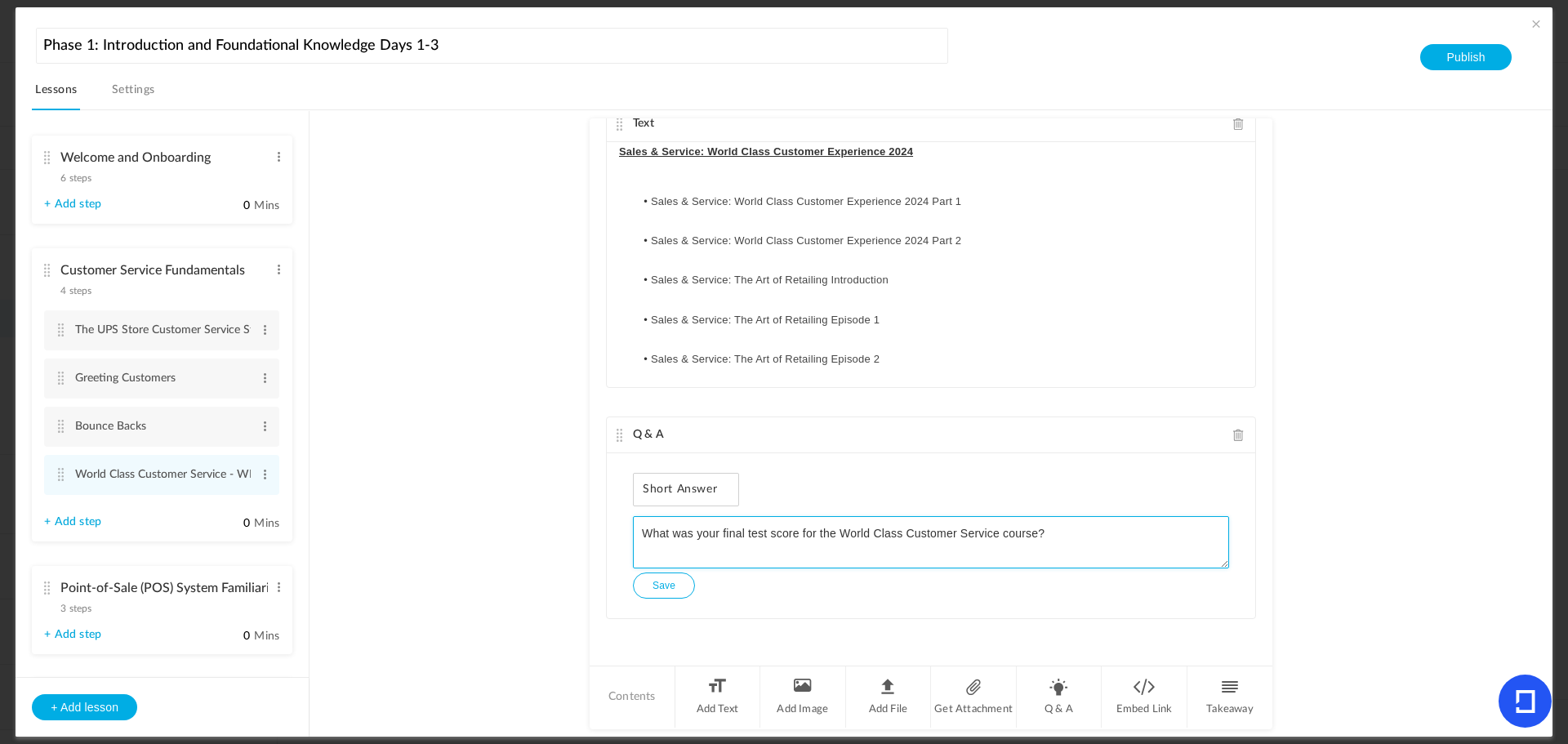
click at [1097, 533] on textarea "What was your final test score for the World Class Customer Service course?" at bounding box center [931, 542] width 597 height 52
drag, startPoint x: 714, startPoint y: 545, endPoint x: 1043, endPoint y: 534, distance: 329.2
click at [1043, 534] on textarea "What was your final test score for the World Class Customer Service course? If …" at bounding box center [931, 542] width 597 height 52
type textarea "What was your final test score for the World Class Customer Service course? If …"
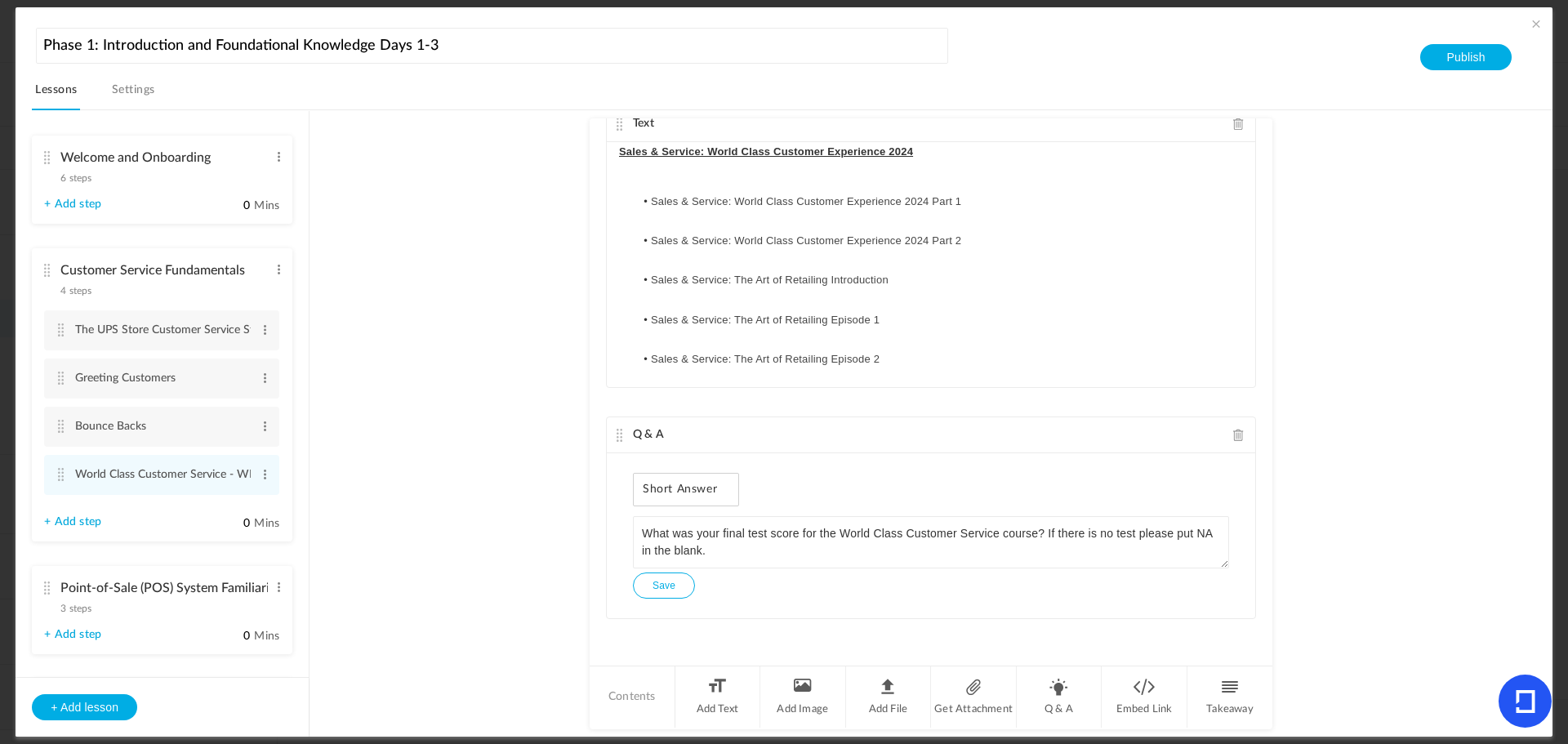
click at [683, 586] on button "Save" at bounding box center [665, 586] width 62 height 26
click at [48, 155] on cite at bounding box center [47, 157] width 11 height 13
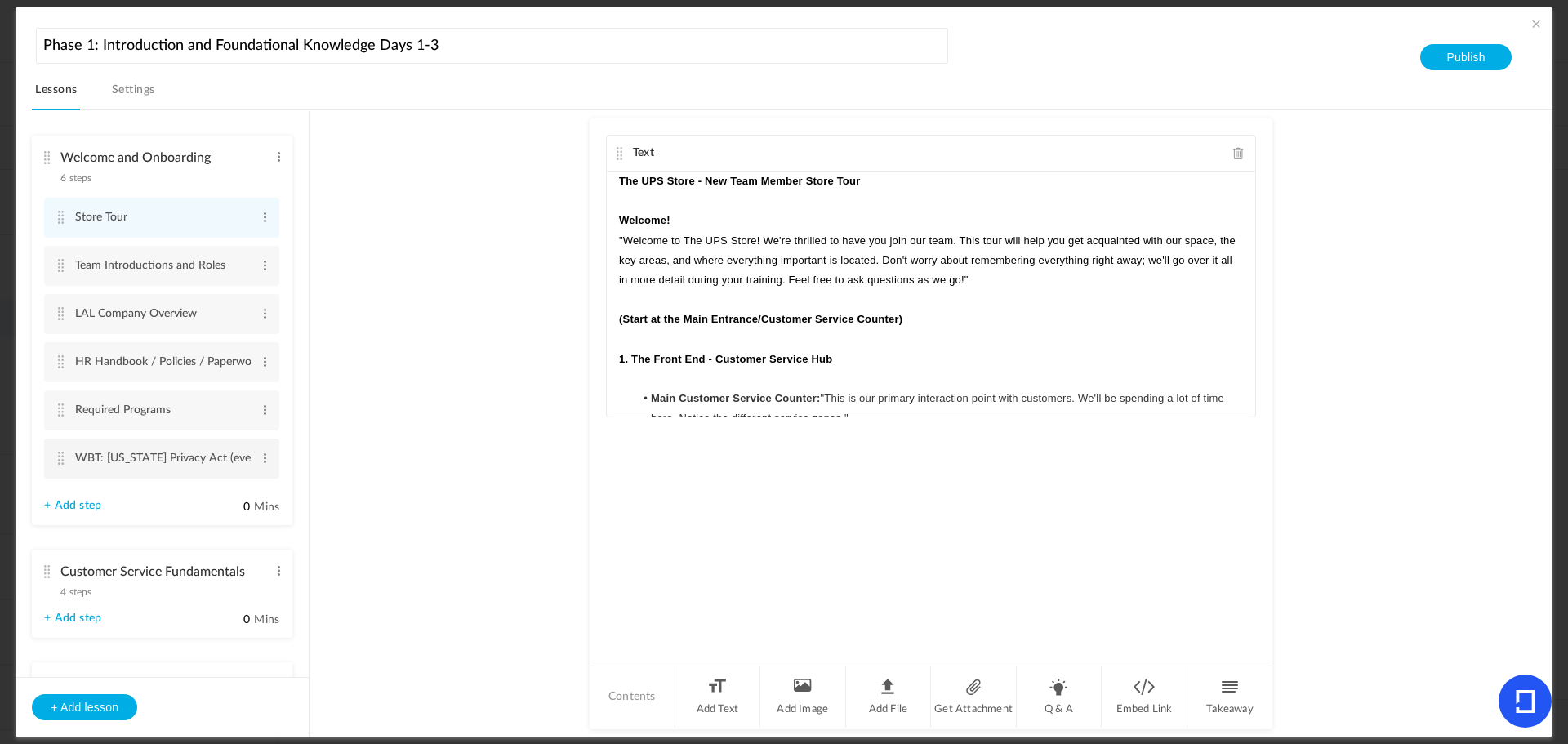
click at [61, 458] on cite at bounding box center [61, 459] width 11 height 13
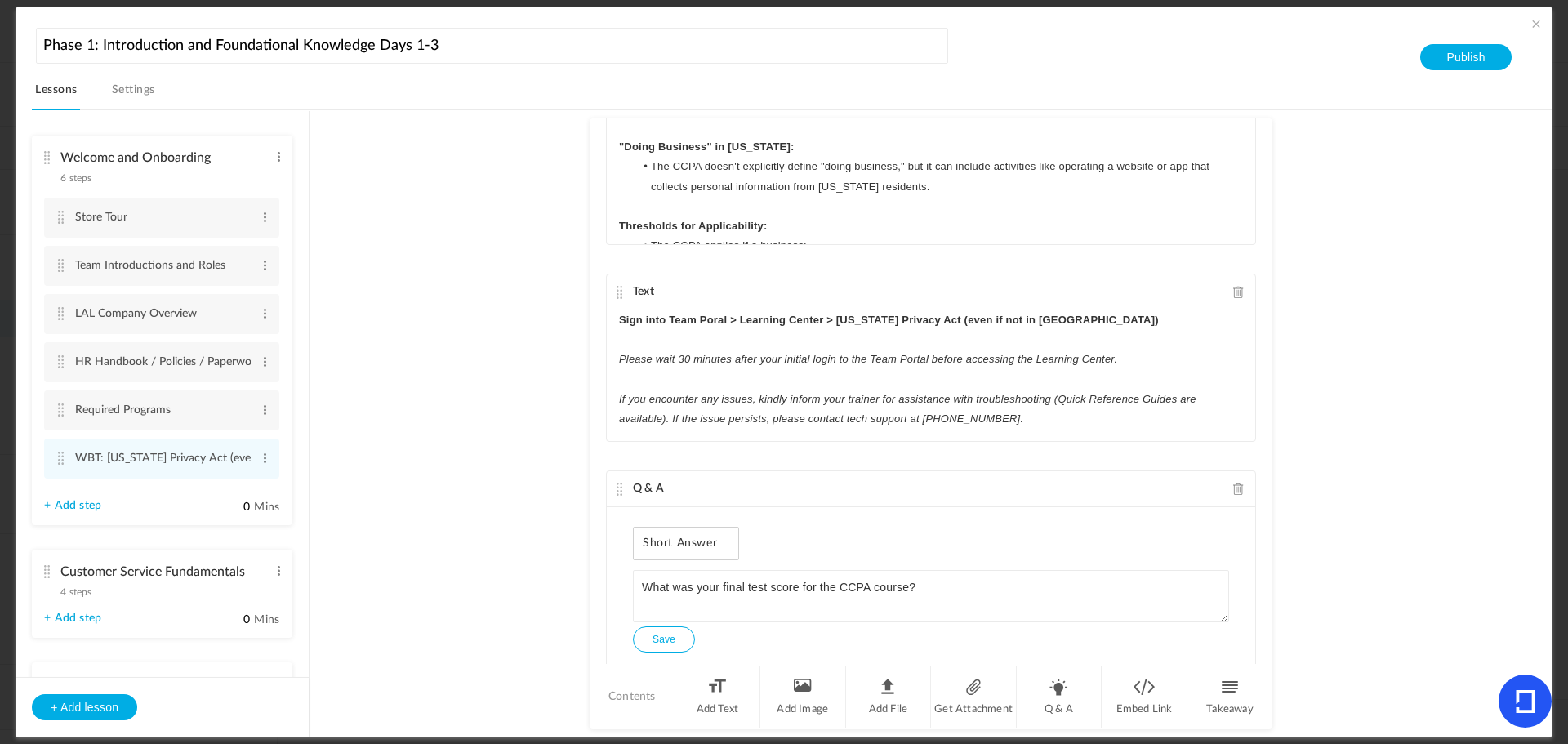
scroll to position [226, 0]
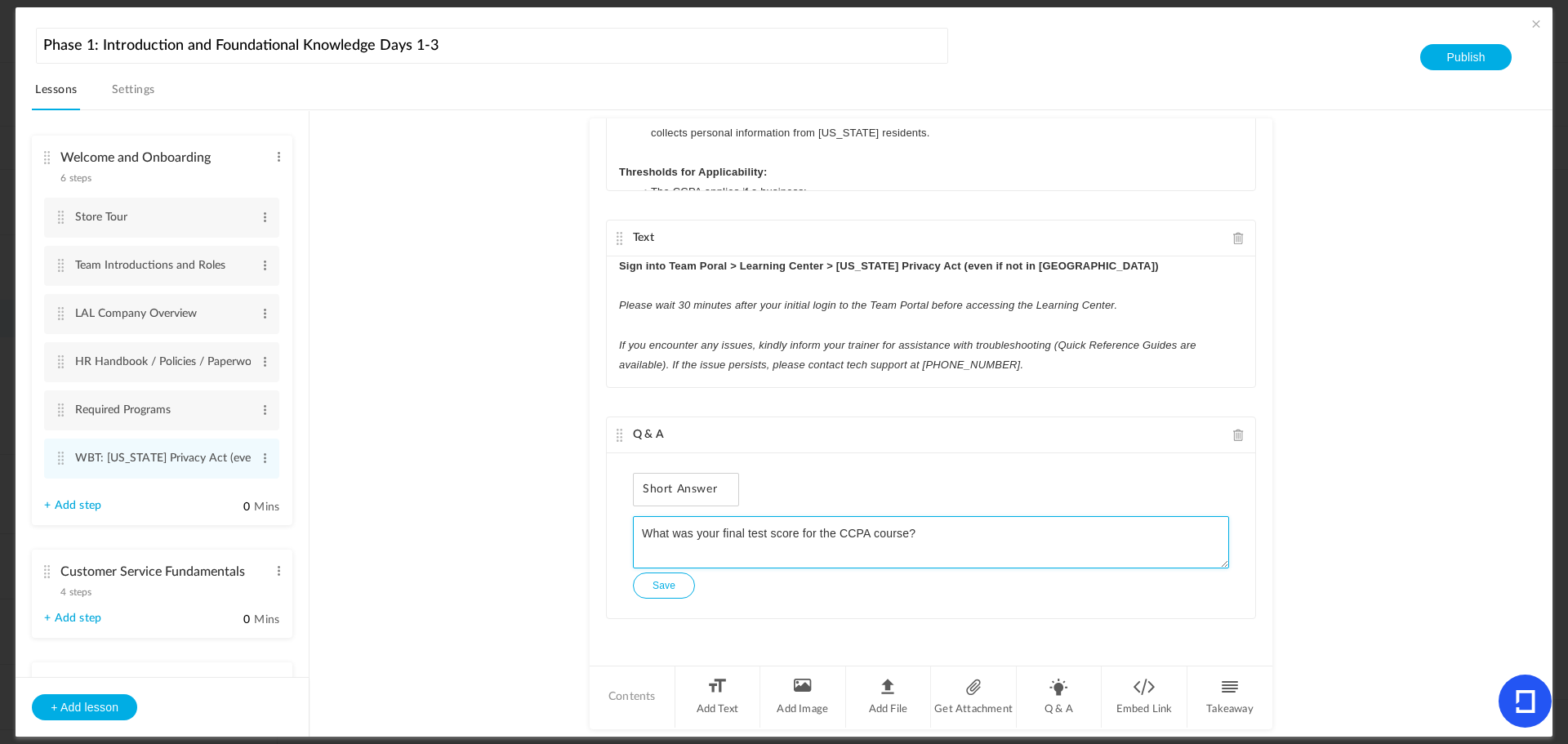
click at [960, 535] on textarea "What was your final test score for the CCPA course?" at bounding box center [931, 542] width 597 height 52
paste textarea "If there is no test please put NA in the blank."
type textarea "What was your final test score for the CCPA course? If there is no test please …"
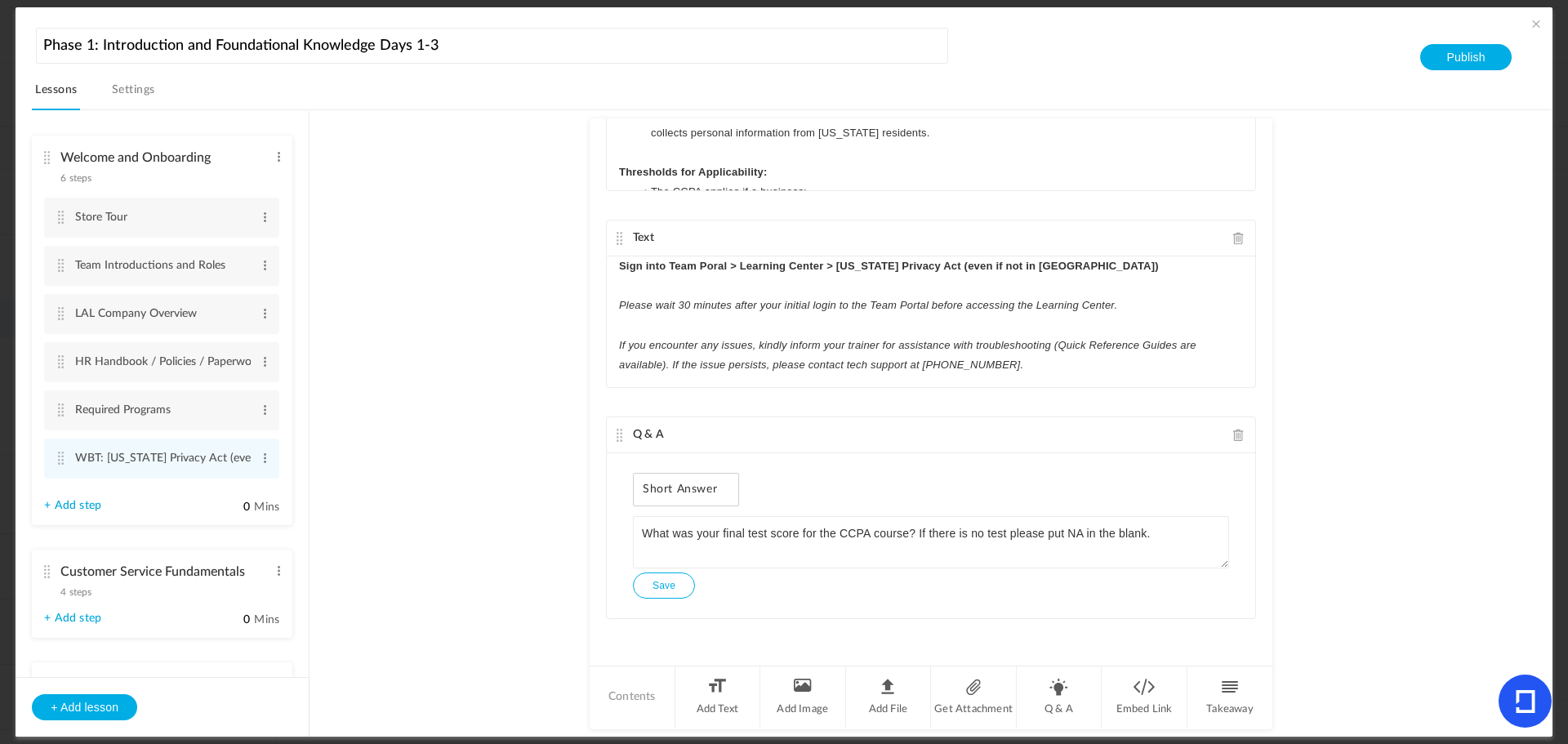
click at [651, 584] on button "Save" at bounding box center [665, 586] width 62 height 26
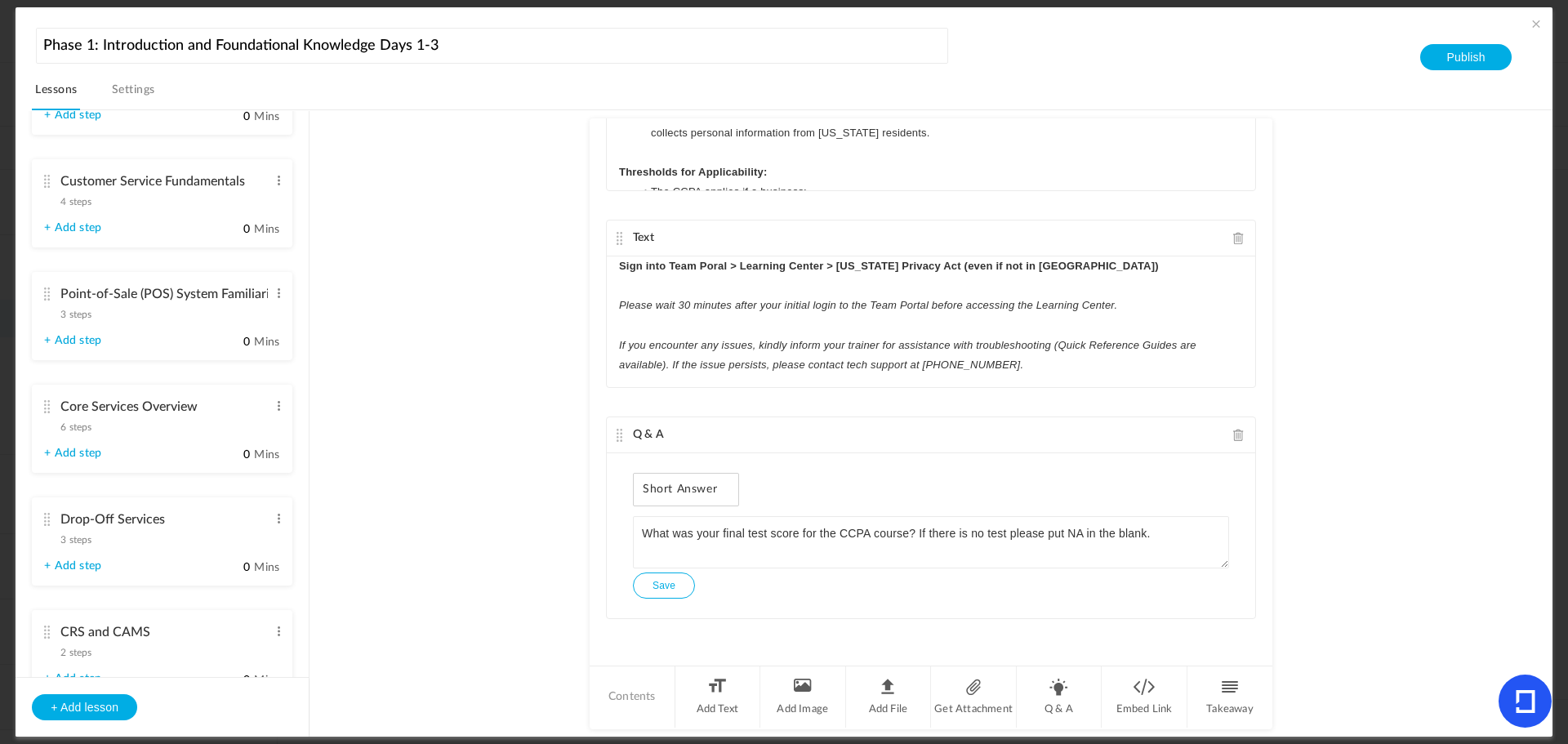
scroll to position [391, 0]
click at [49, 288] on cite at bounding box center [47, 293] width 11 height 13
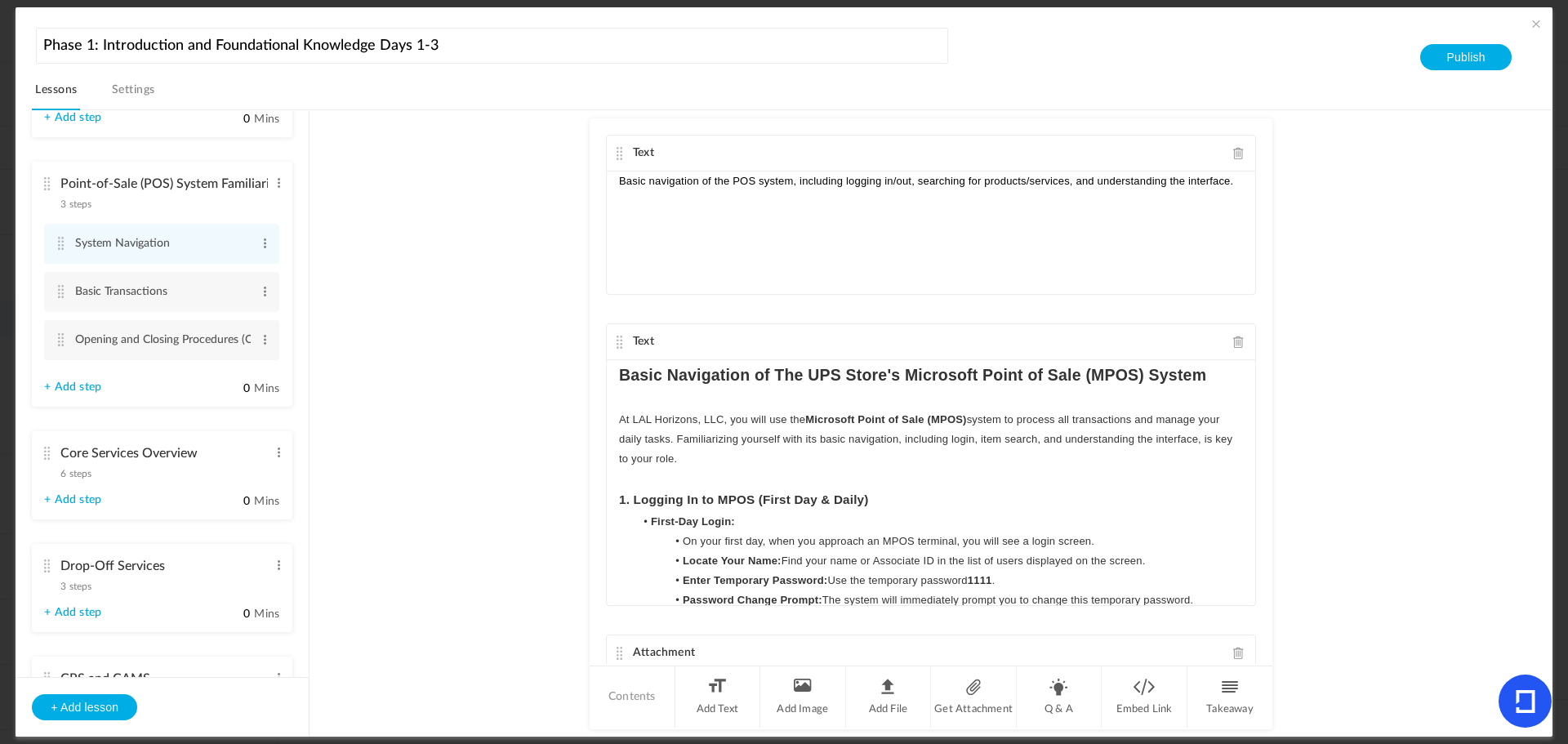
scroll to position [253, 0]
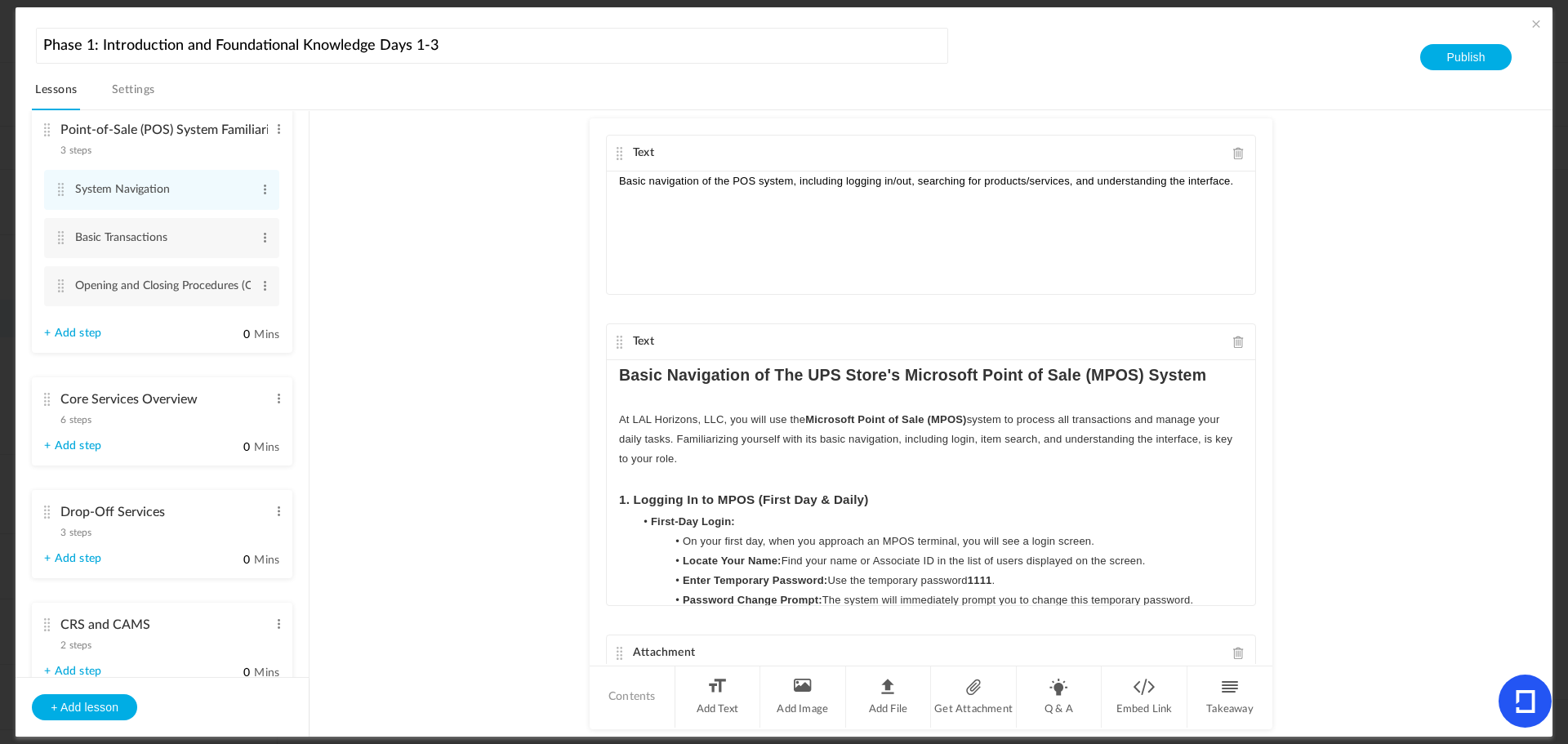
click at [48, 395] on cite at bounding box center [47, 399] width 11 height 13
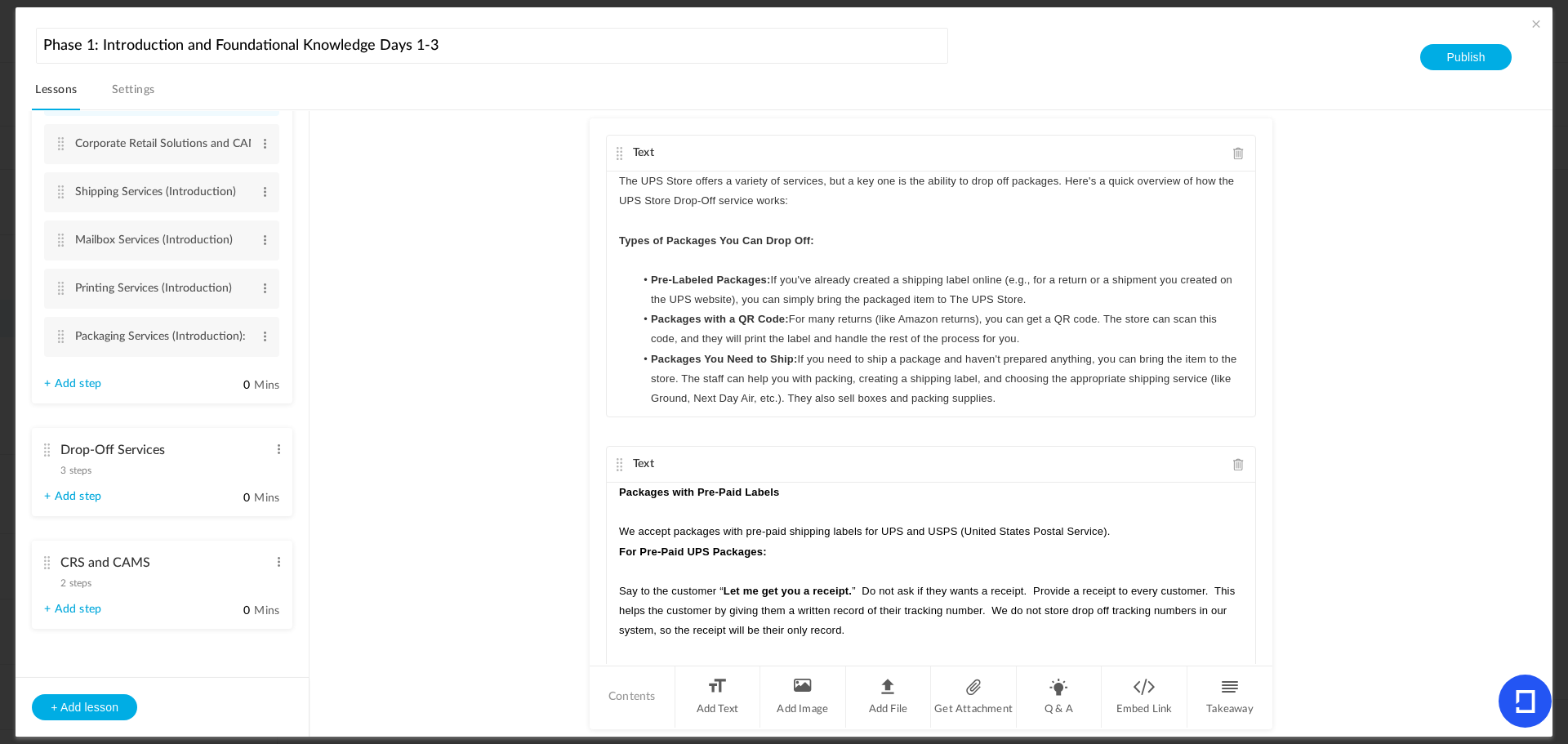
scroll to position [461, 0]
click at [46, 445] on cite at bounding box center [47, 450] width 11 height 13
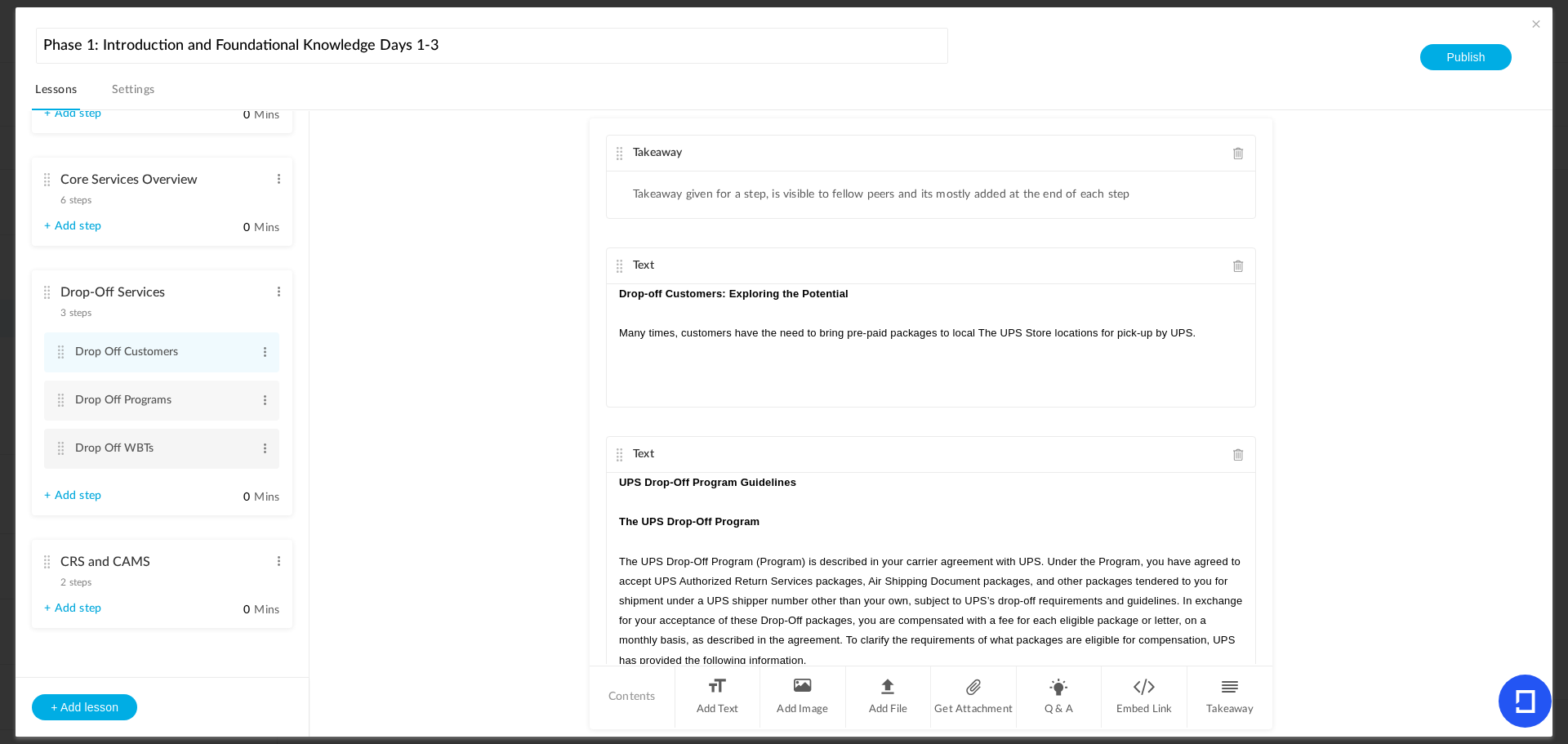
click at [61, 448] on cite at bounding box center [61, 449] width 11 height 13
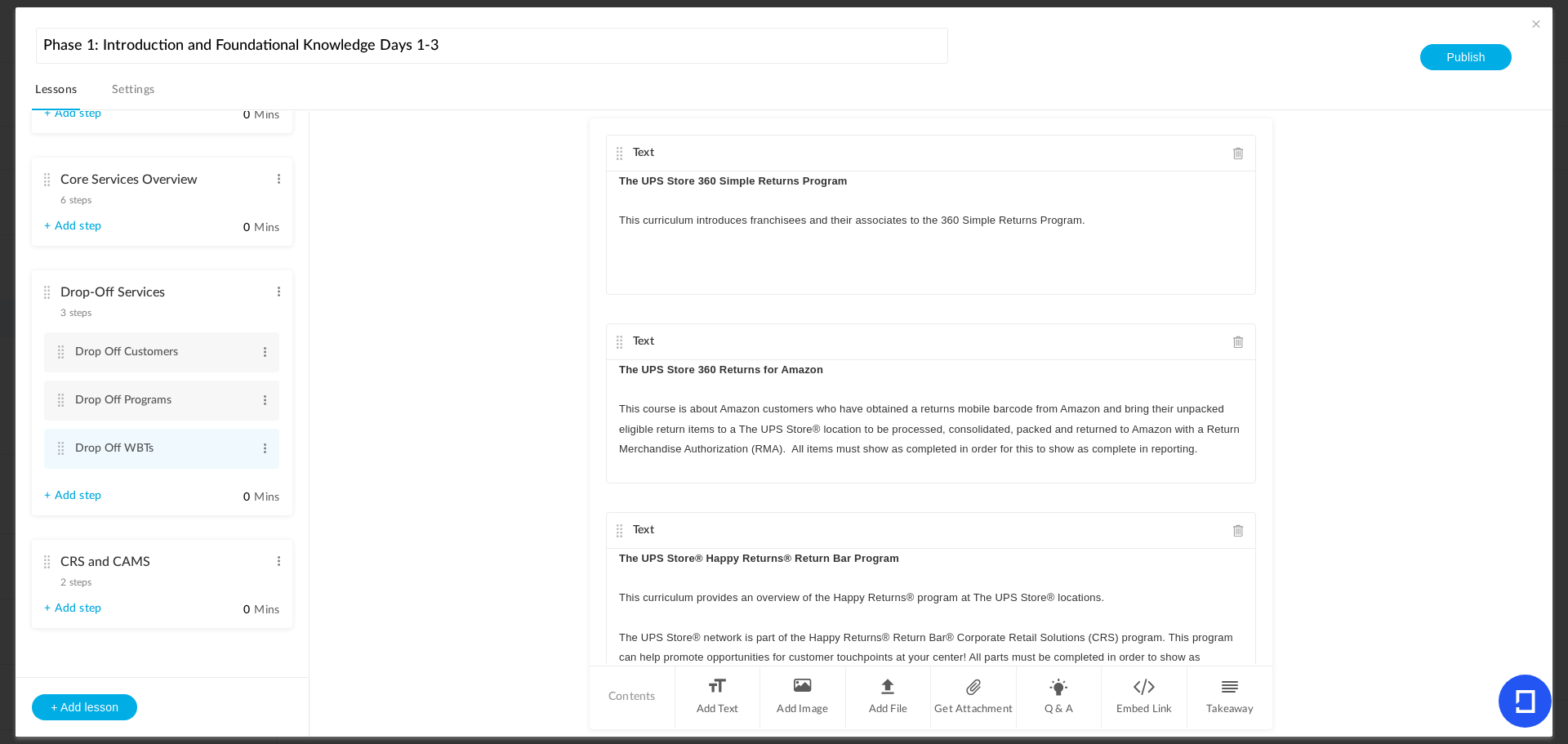
click at [446, 320] on au-course-substep "Text The UPS Store 360 Simple Returns Program ﻿ ﻿ This curriculum introduces fr…" at bounding box center [930, 423] width 1204 height 628
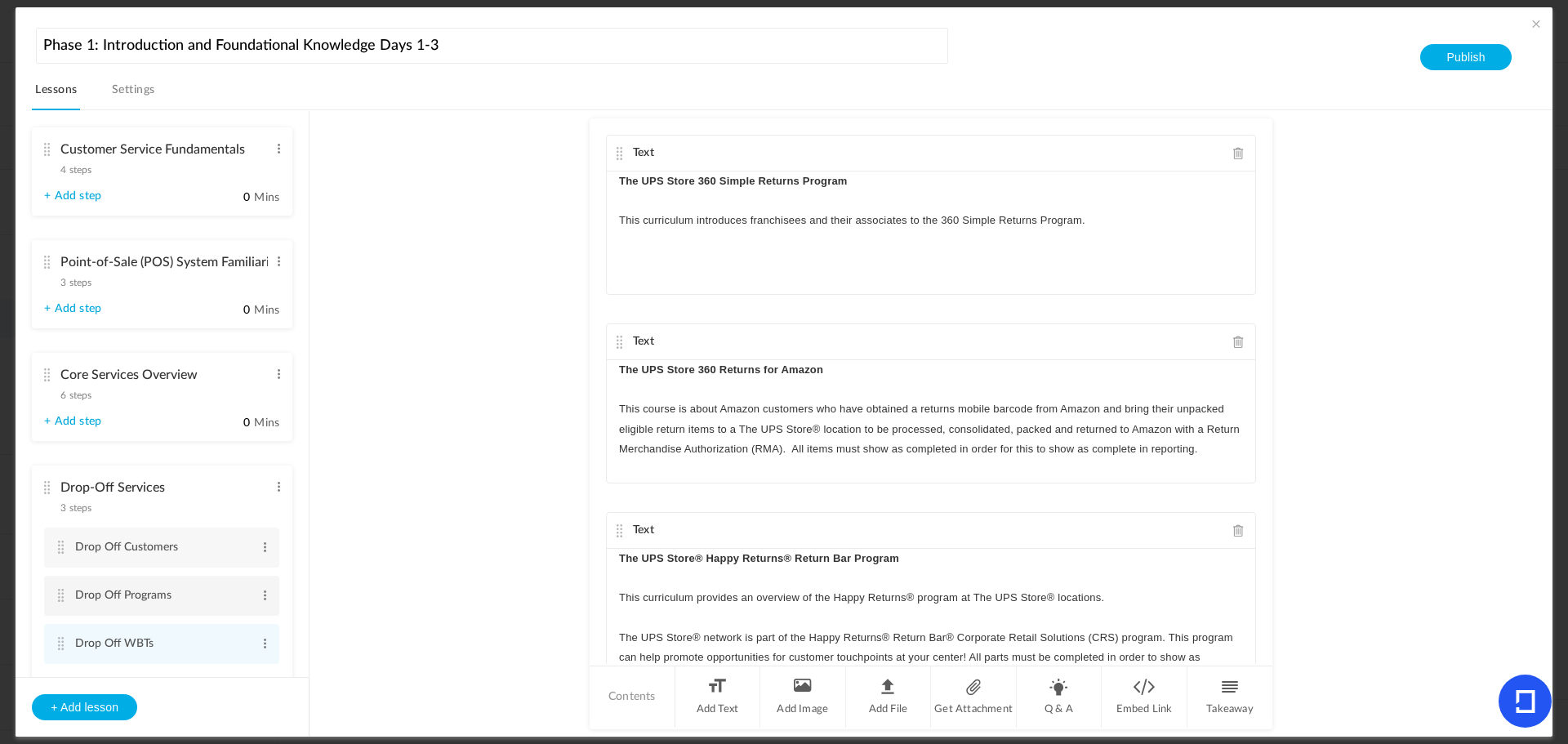
scroll to position [71, 0]
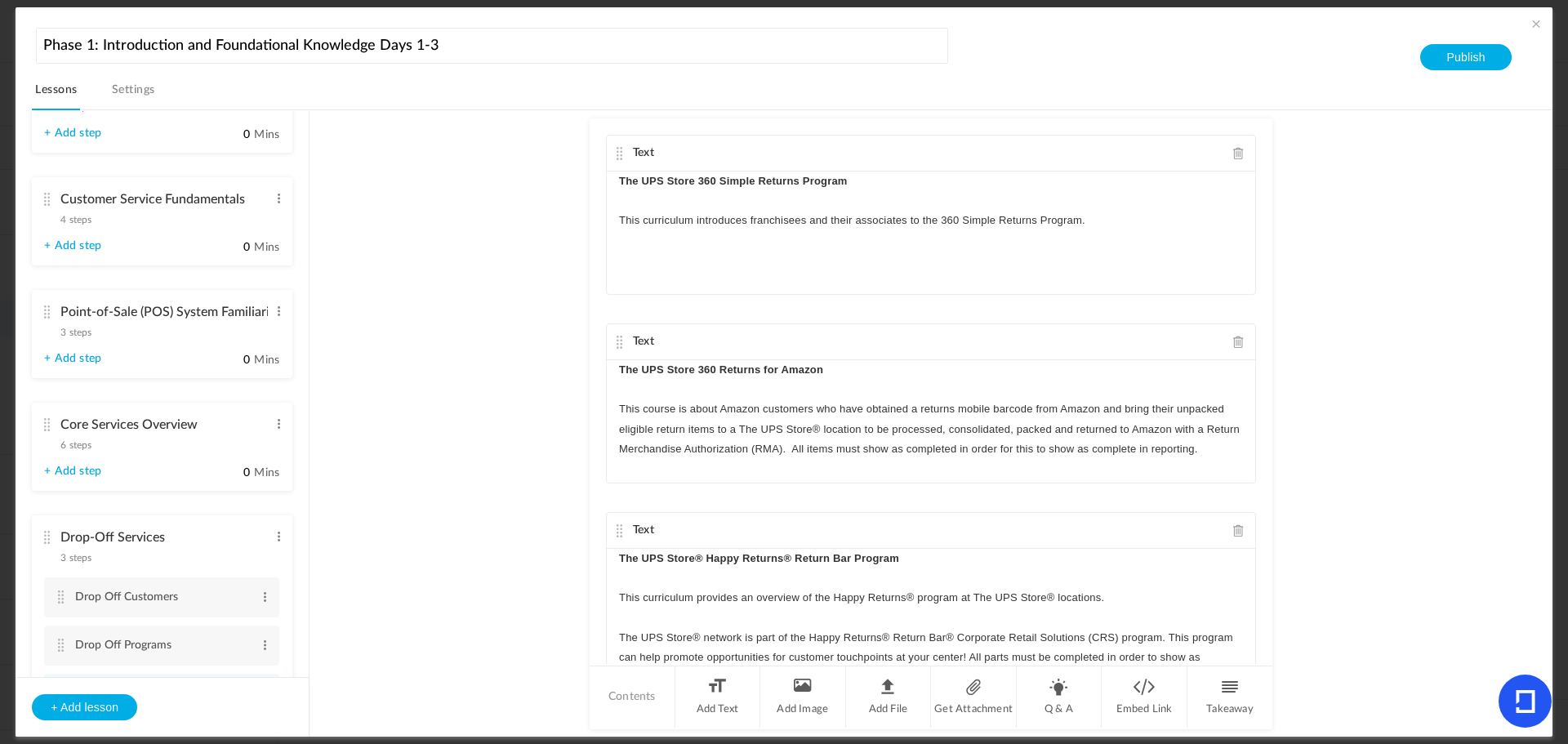
click at [45, 193] on cite at bounding box center [47, 199] width 11 height 13
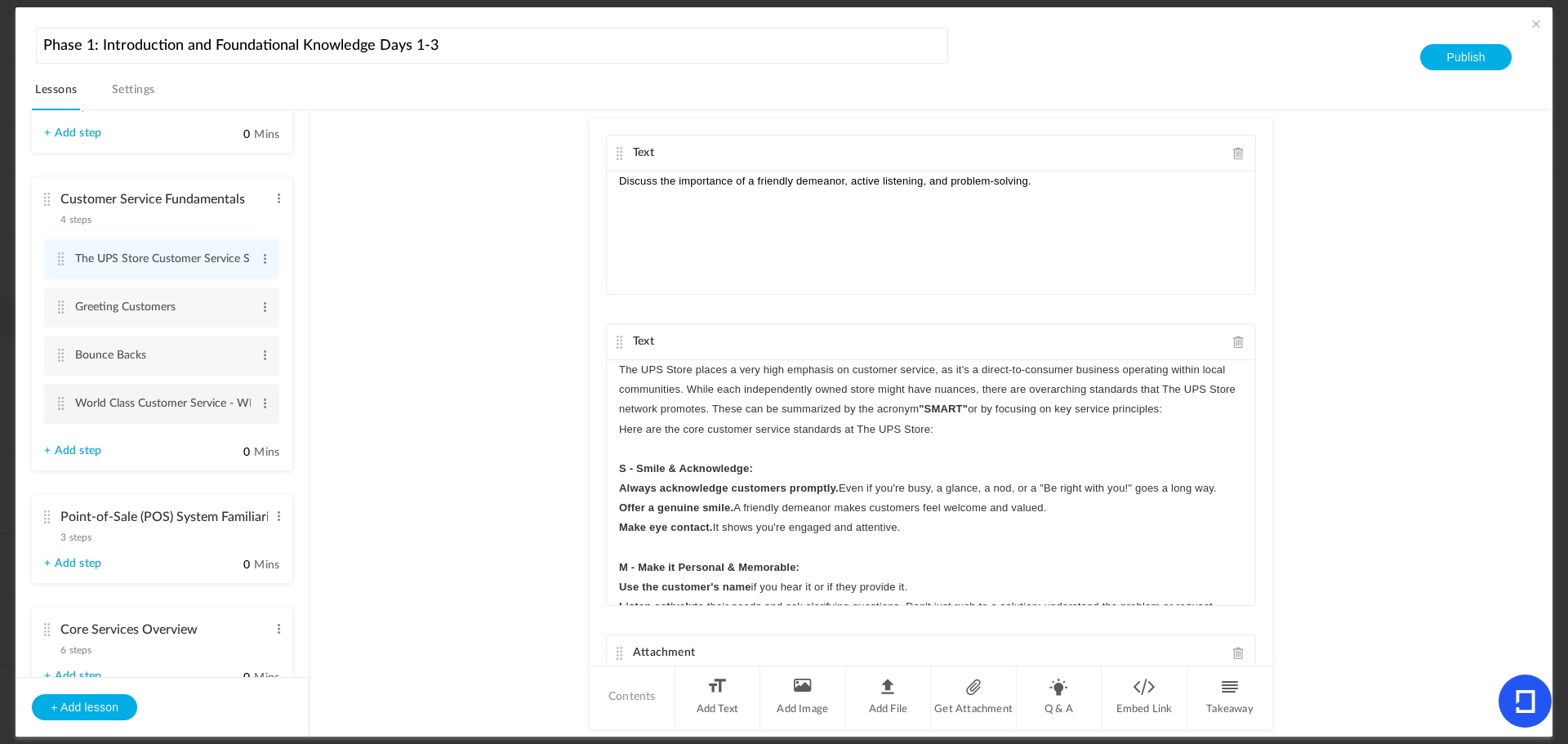
click at [66, 405] on cite at bounding box center [61, 404] width 11 height 13
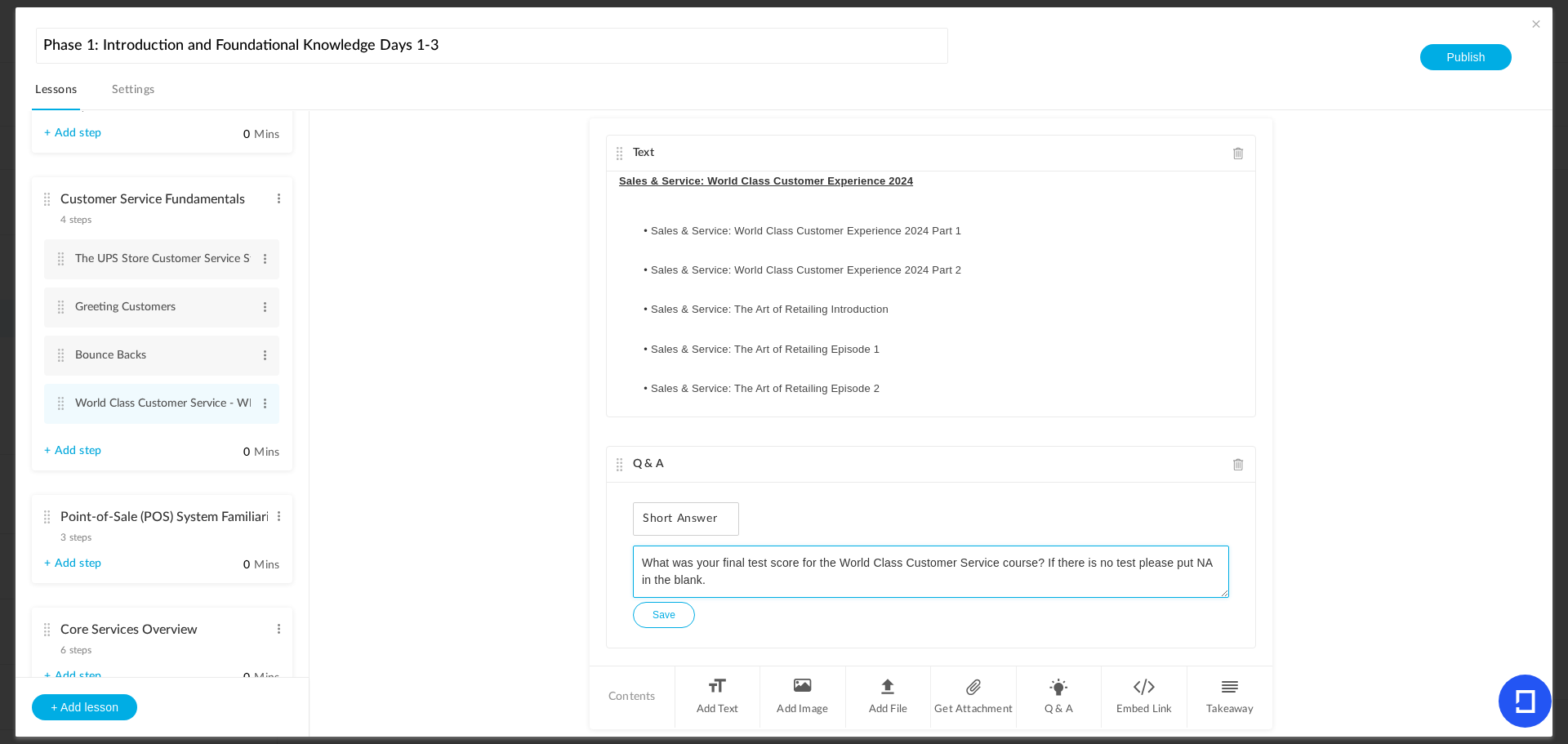
drag, startPoint x: 731, startPoint y: 578, endPoint x: 629, endPoint y: 558, distance: 103.9
click at [629, 558] on div "Short Answer What was your final test score for the World Class Customer Servic…" at bounding box center [931, 564] width 648 height 165
click at [664, 623] on button "Save" at bounding box center [665, 615] width 62 height 26
click at [48, 629] on cite at bounding box center [47, 630] width 11 height 13
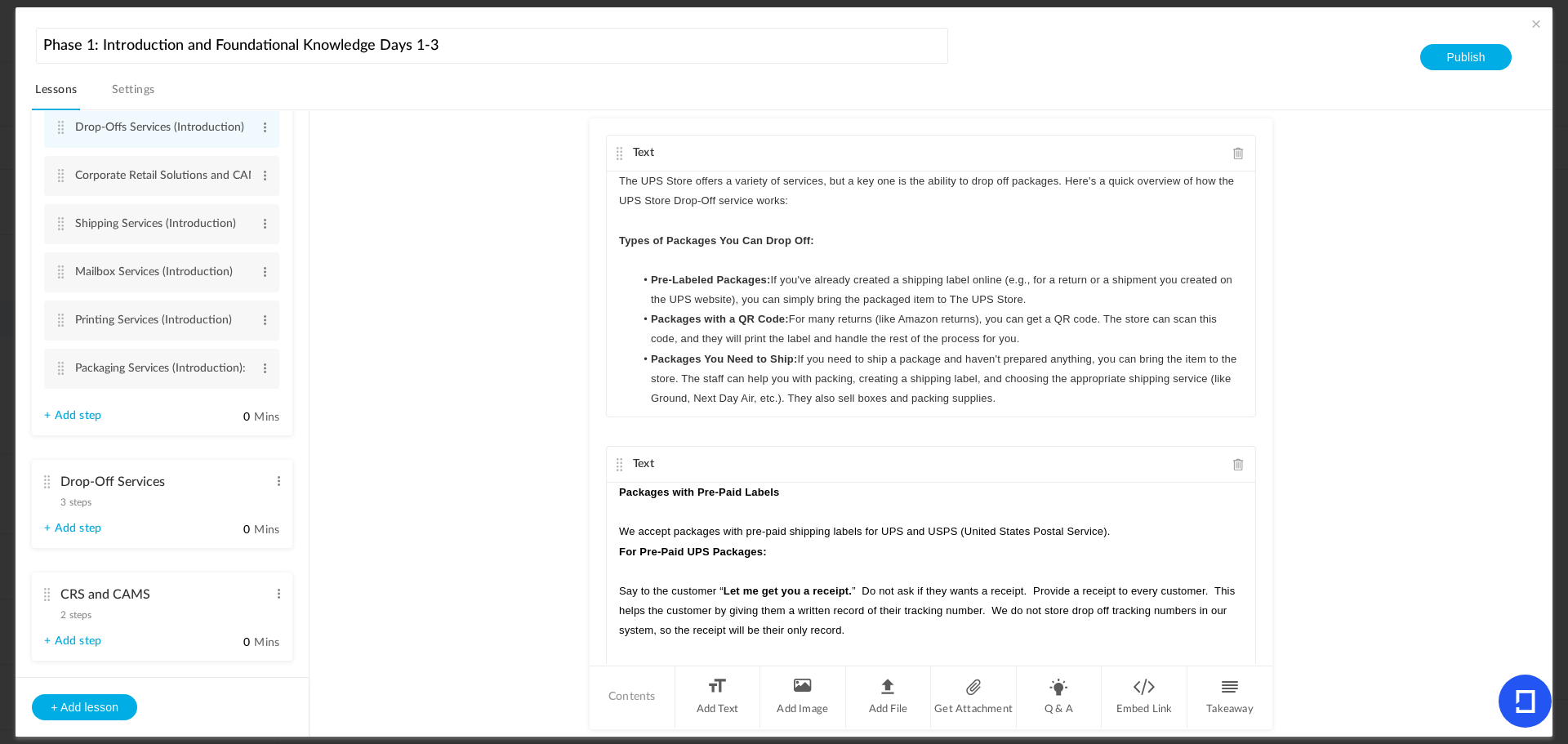
scroll to position [440, 0]
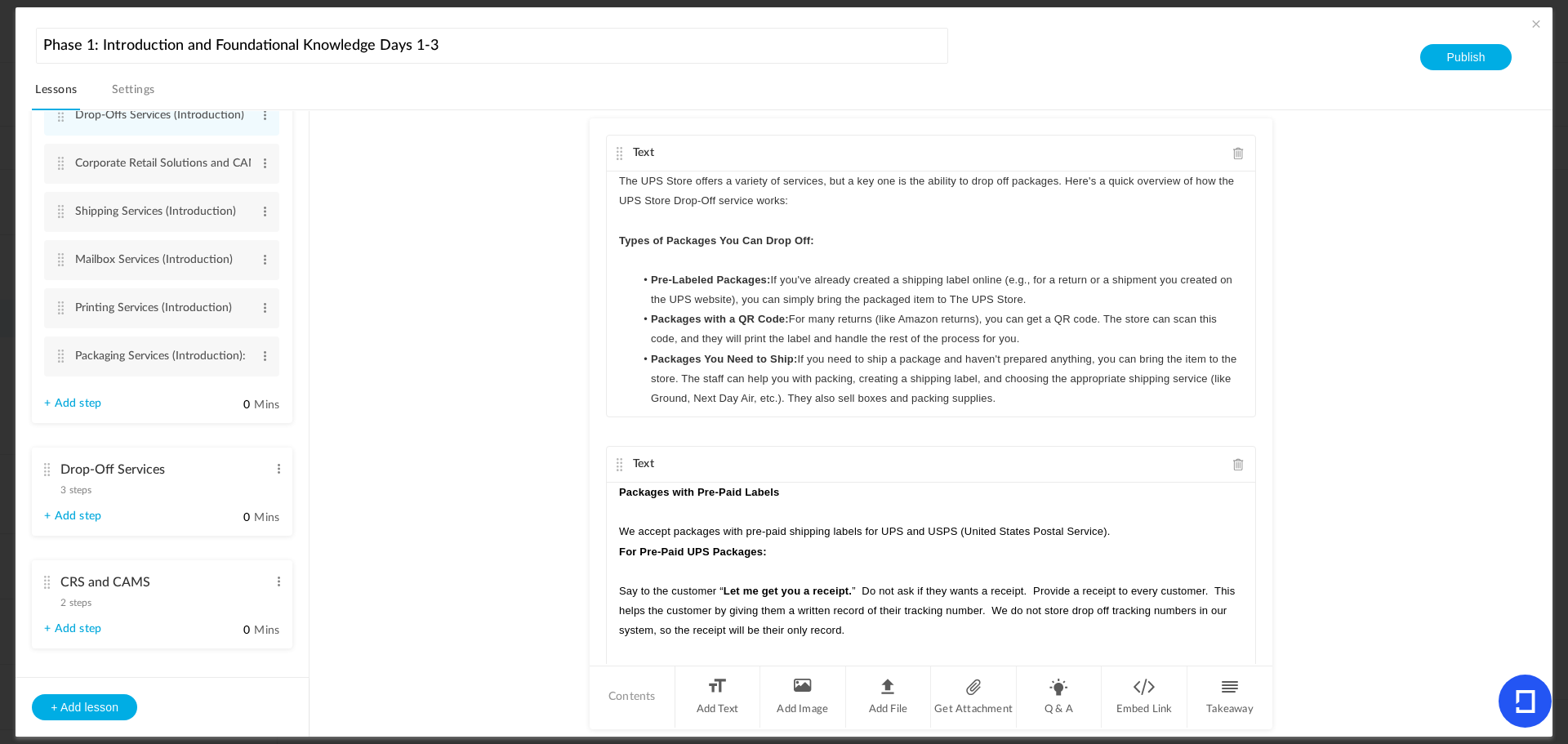
click at [45, 465] on cite at bounding box center [47, 469] width 11 height 13
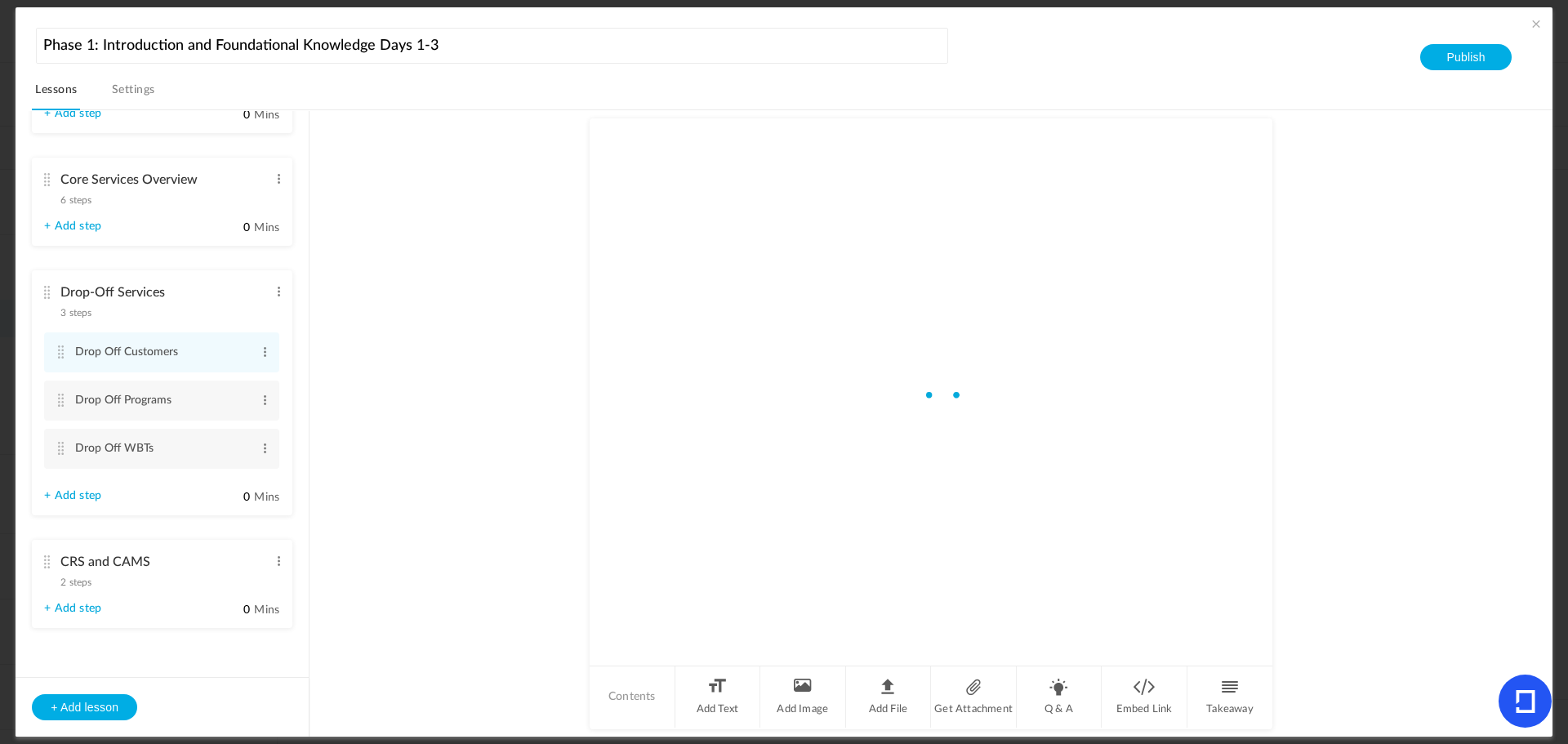
scroll to position [316, 0]
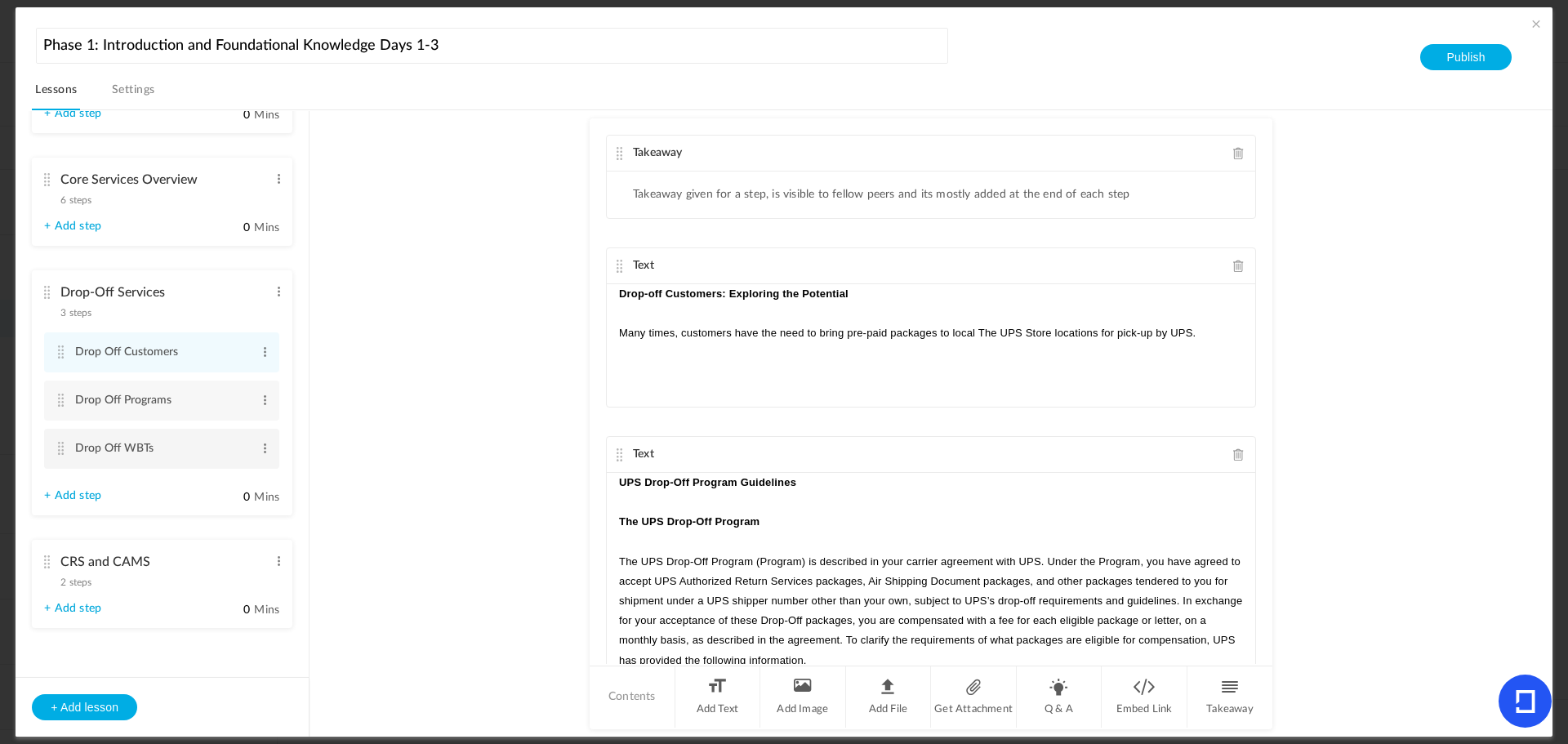
click at [59, 446] on cite at bounding box center [61, 449] width 11 height 13
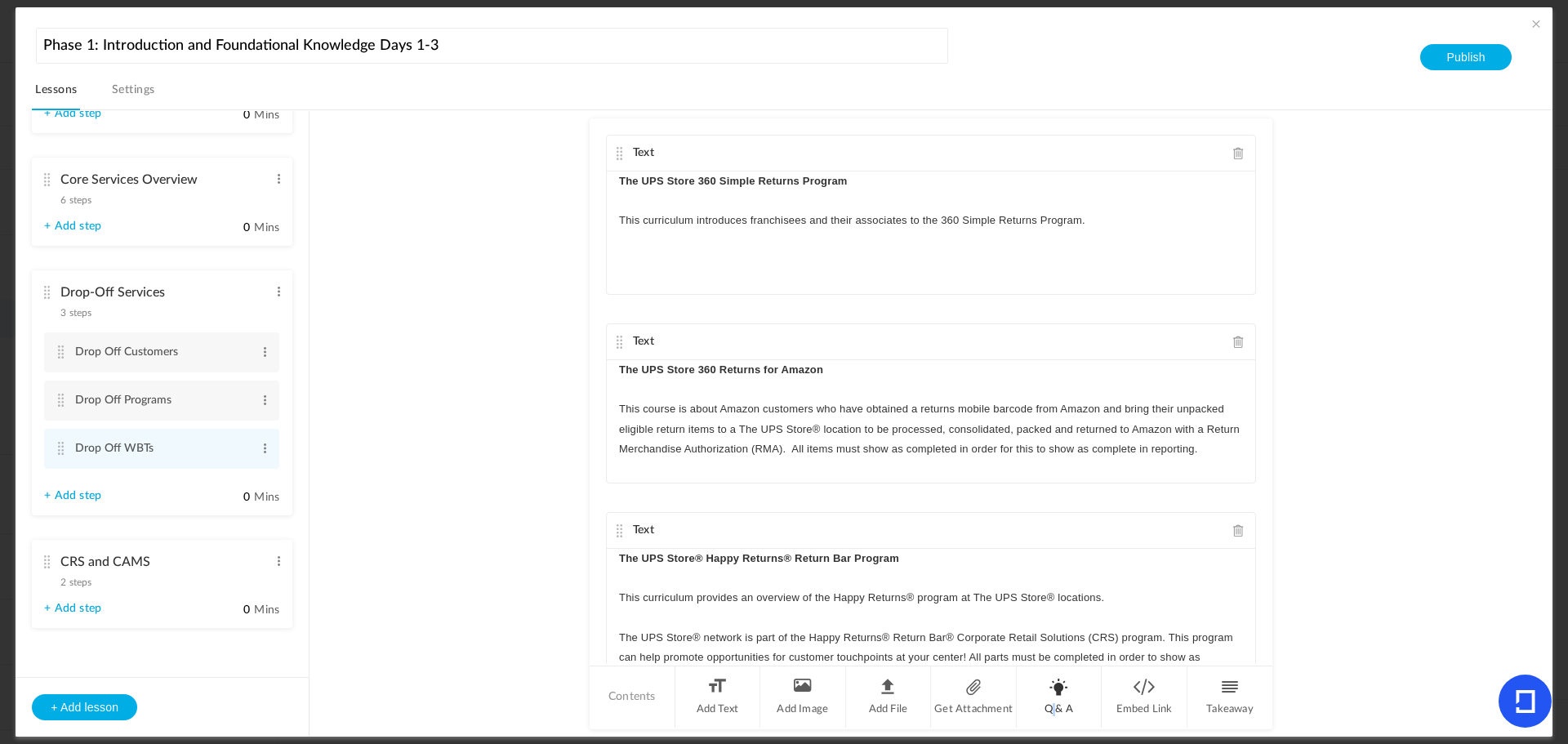
click at [1053, 696] on li "Q & A" at bounding box center [1059, 696] width 86 height 62
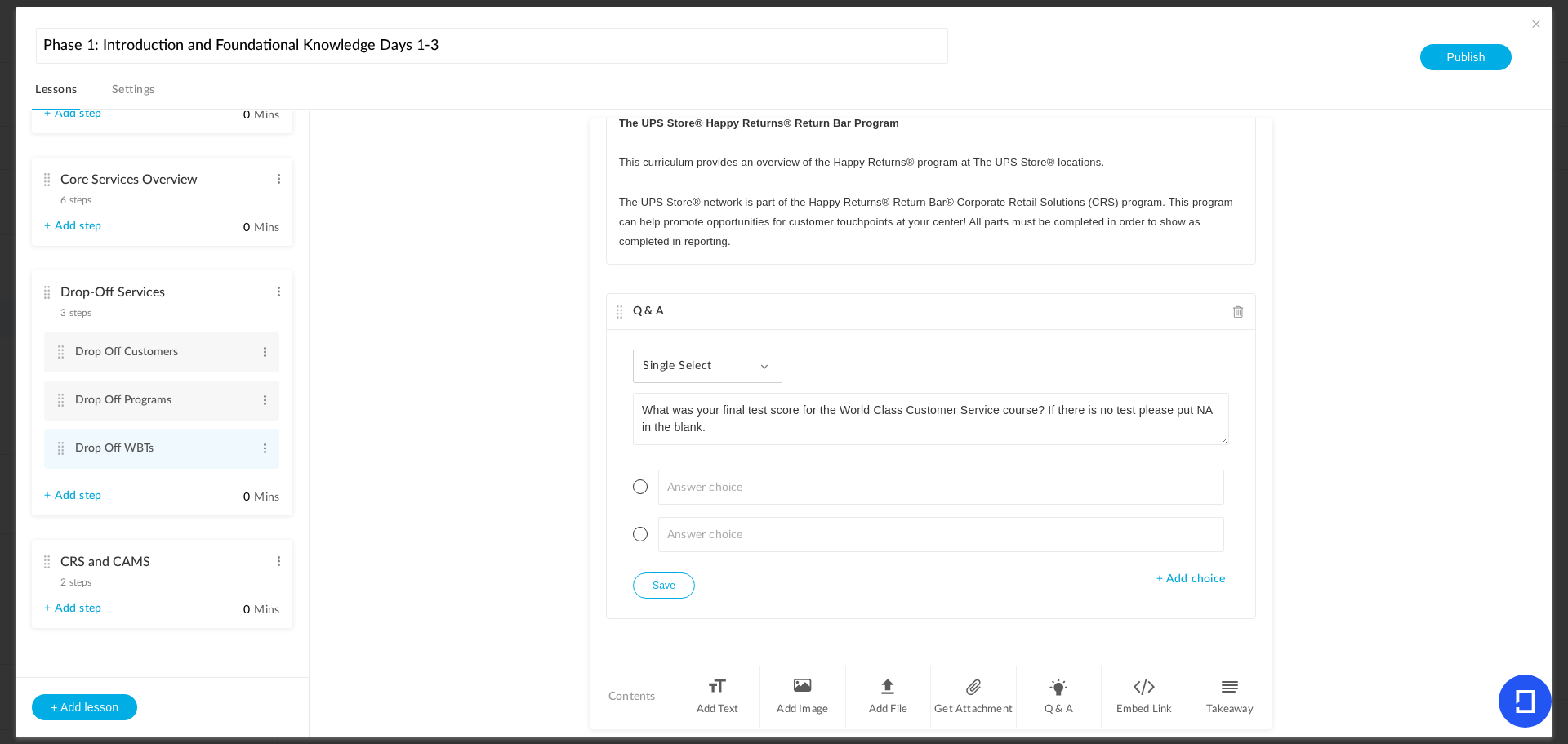
drag, startPoint x: 995, startPoint y: 409, endPoint x: 839, endPoint y: 408, distance: 156.0
click at [839, 408] on textarea "What was your final test score for the World Class Customer Service course? If …" at bounding box center [931, 419] width 597 height 52
drag, startPoint x: 1270, startPoint y: 418, endPoint x: 1258, endPoint y: 248, distance: 170.4
click at [1258, 248] on au-course-substep "Text The UPS Store 360 Simple Returns Program ﻿ ﻿ This curriculum introduces fr…" at bounding box center [930, 423] width 1204 height 628
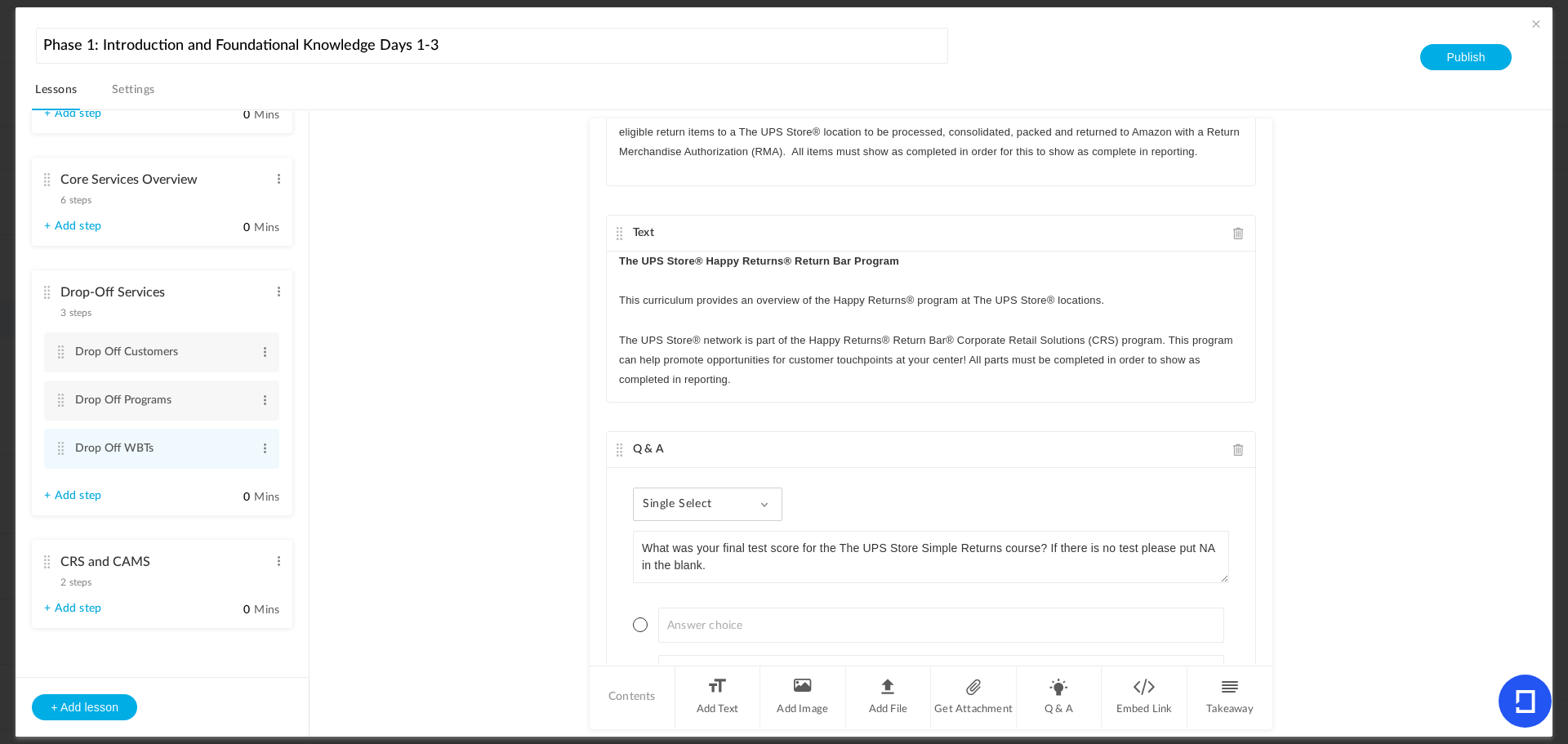
scroll to position [308, 0]
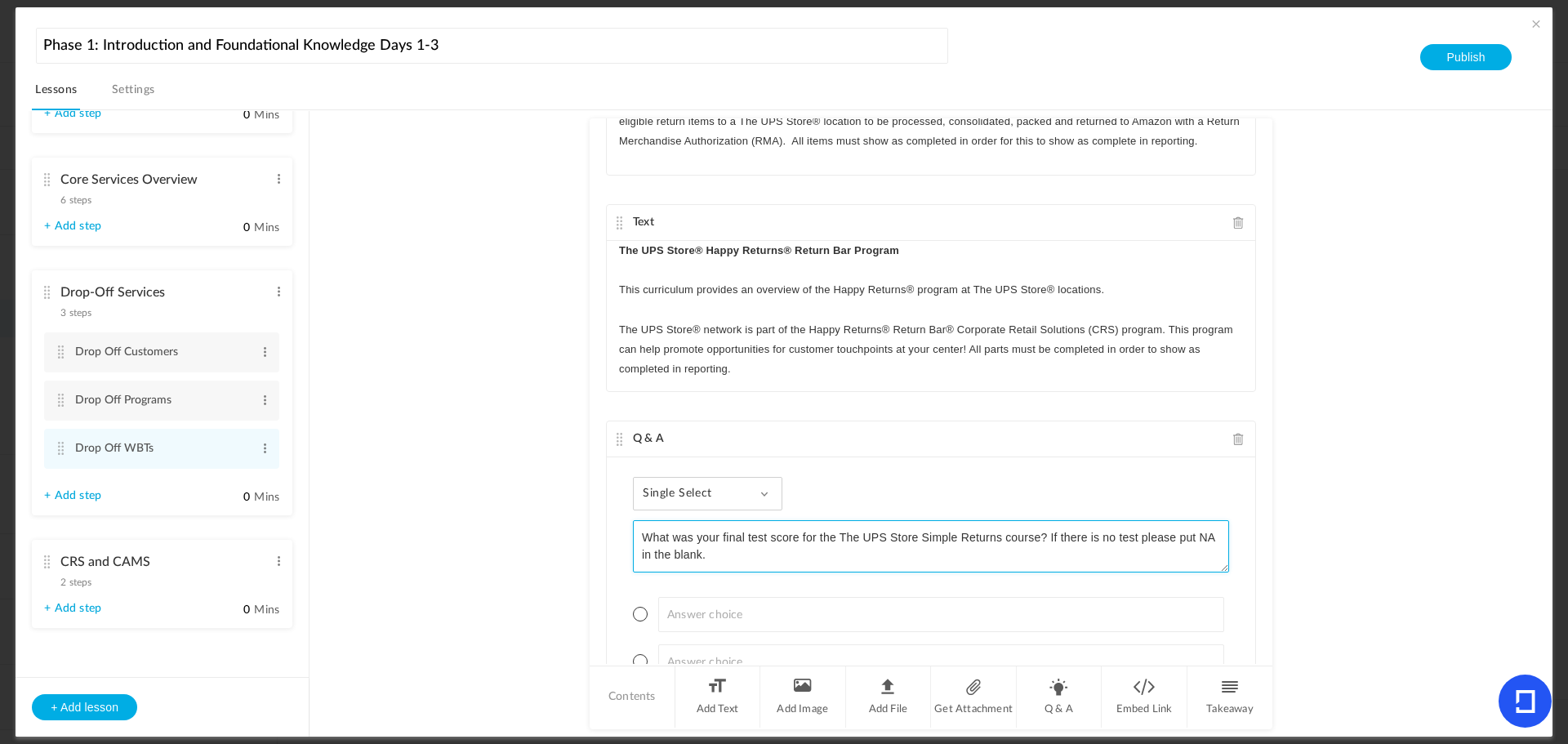
click at [922, 539] on textarea "What was your final test score for the The UPS Store Simple Returns course? If …" at bounding box center [931, 546] width 597 height 52
type textarea "What was your final test score for the The UPS Store 360 Simple Returns course?…"
click at [702, 501] on div "Single Select Single Select Multi Select True or False Paragraph Answer" at bounding box center [708, 493] width 149 height 34
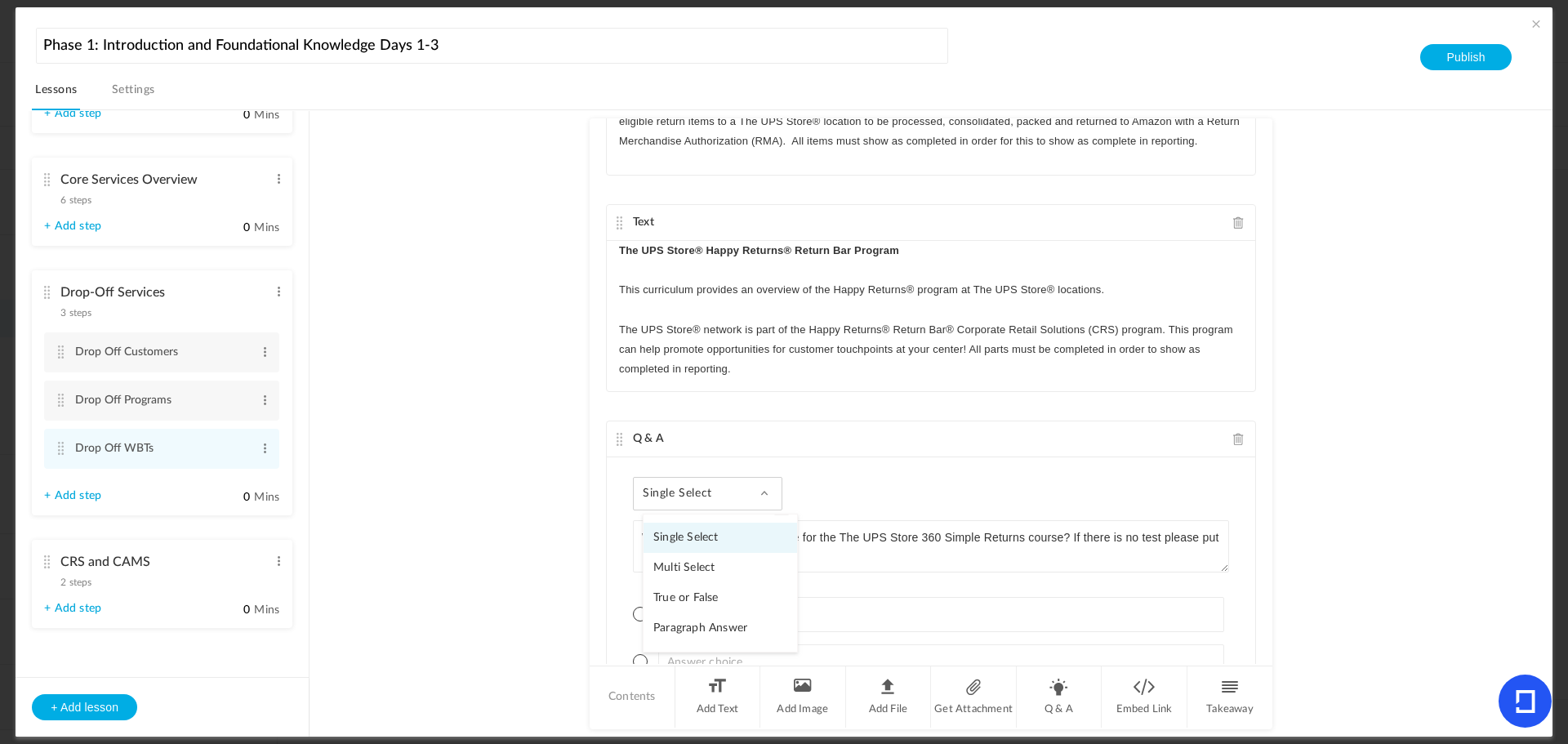
click at [704, 628] on link "Paragraph Answer" at bounding box center [720, 628] width 153 height 30
click at [672, 623] on button "Save" at bounding box center [665, 622] width 62 height 26
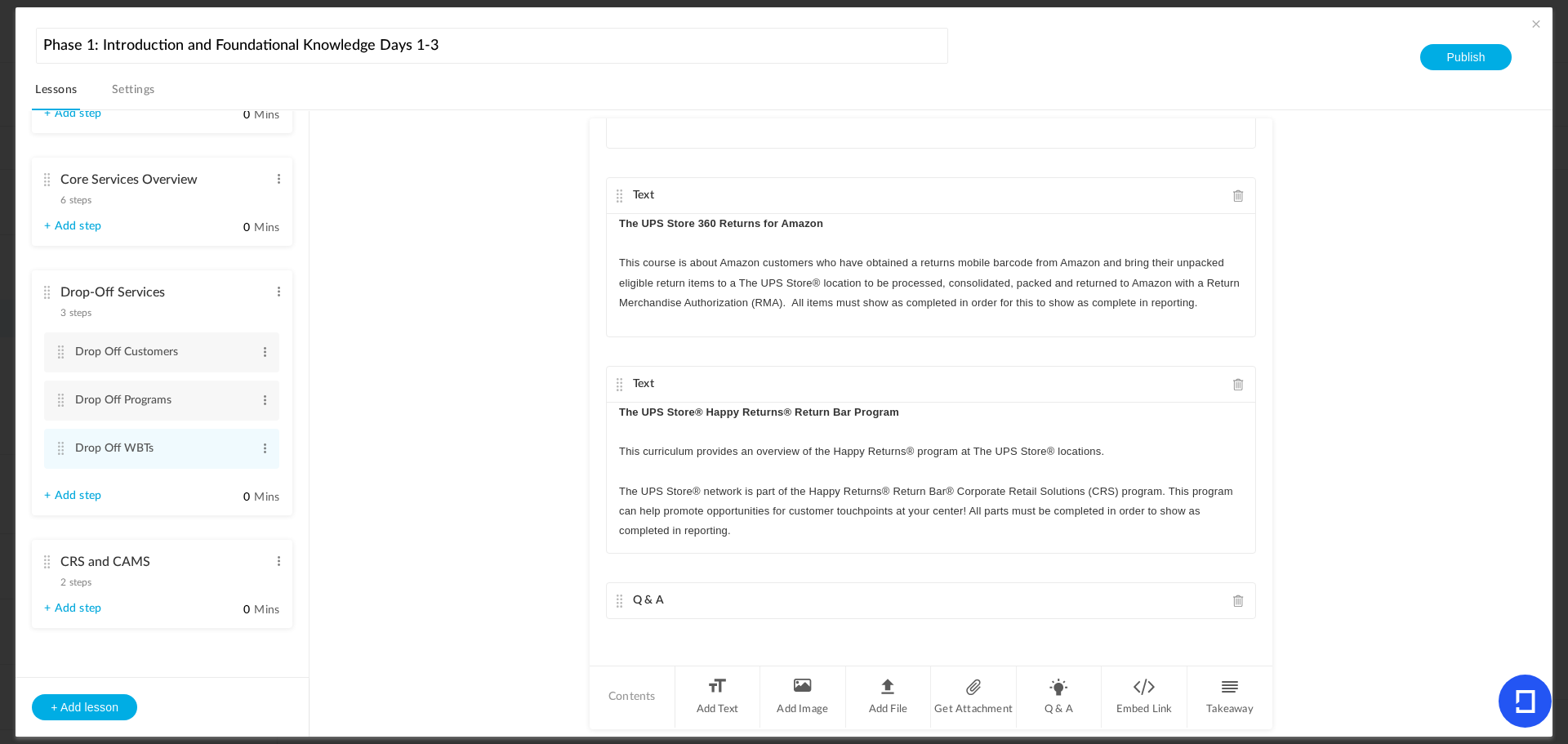
scroll to position [146, 0]
drag, startPoint x: 616, startPoint y: 519, endPoint x: 628, endPoint y: 570, distance: 52.4
click at [627, 552] on div "Text The UPS Store 360 Simple Returns Program ﻿ ﻿ This curriculum introduces fr…" at bounding box center [931, 390] width 683 height 545
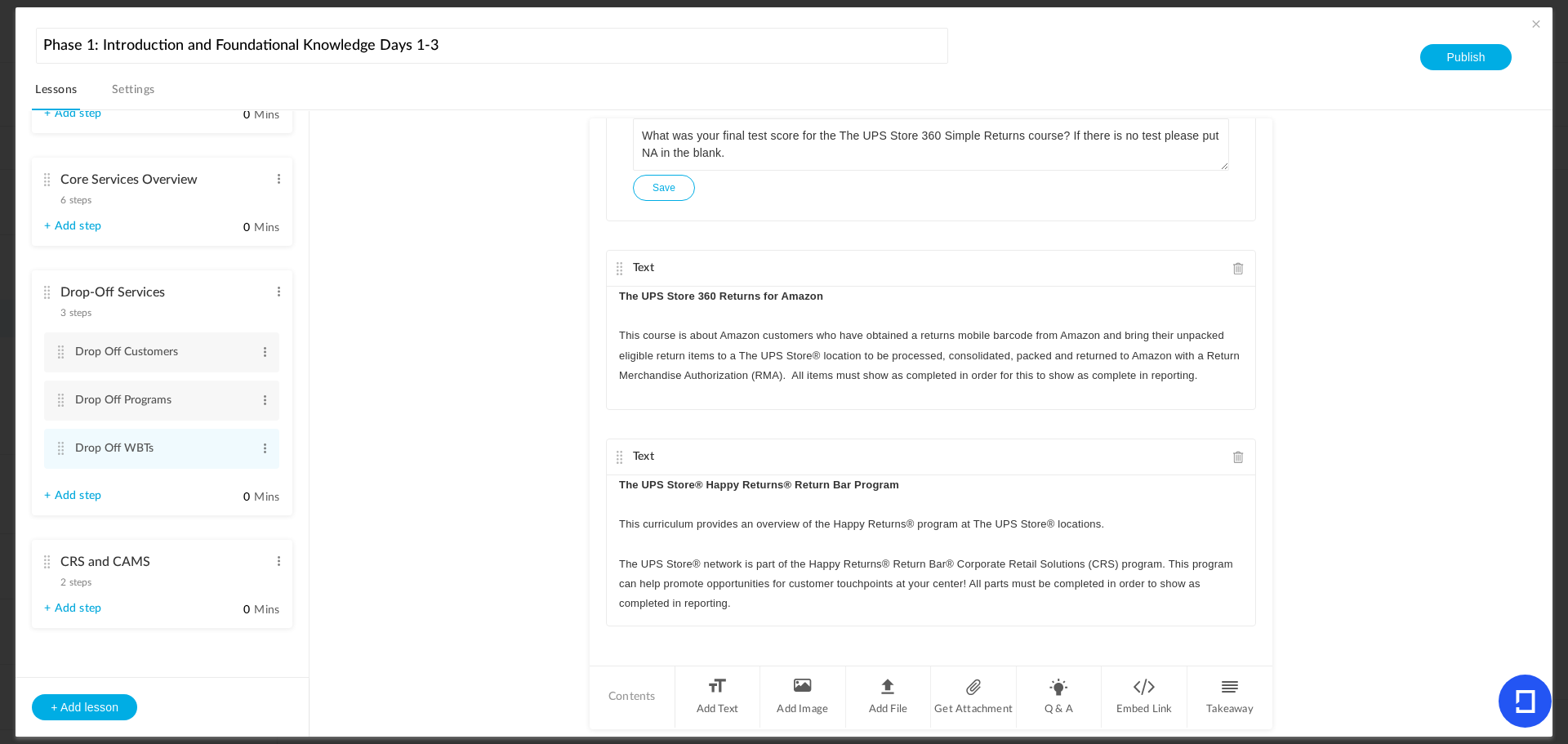
scroll to position [312, 0]
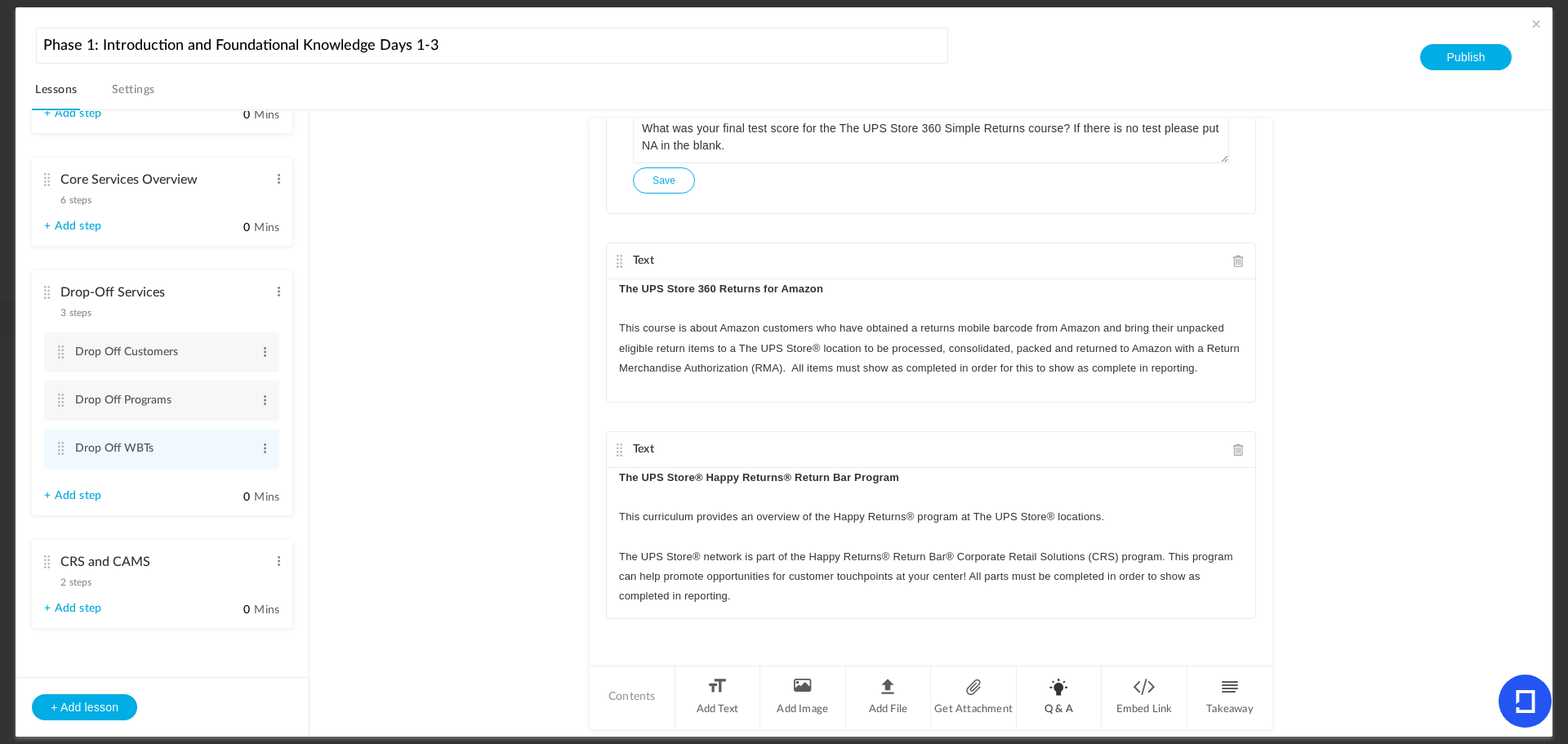
click at [1060, 709] on li "Q & A" at bounding box center [1059, 696] width 86 height 62
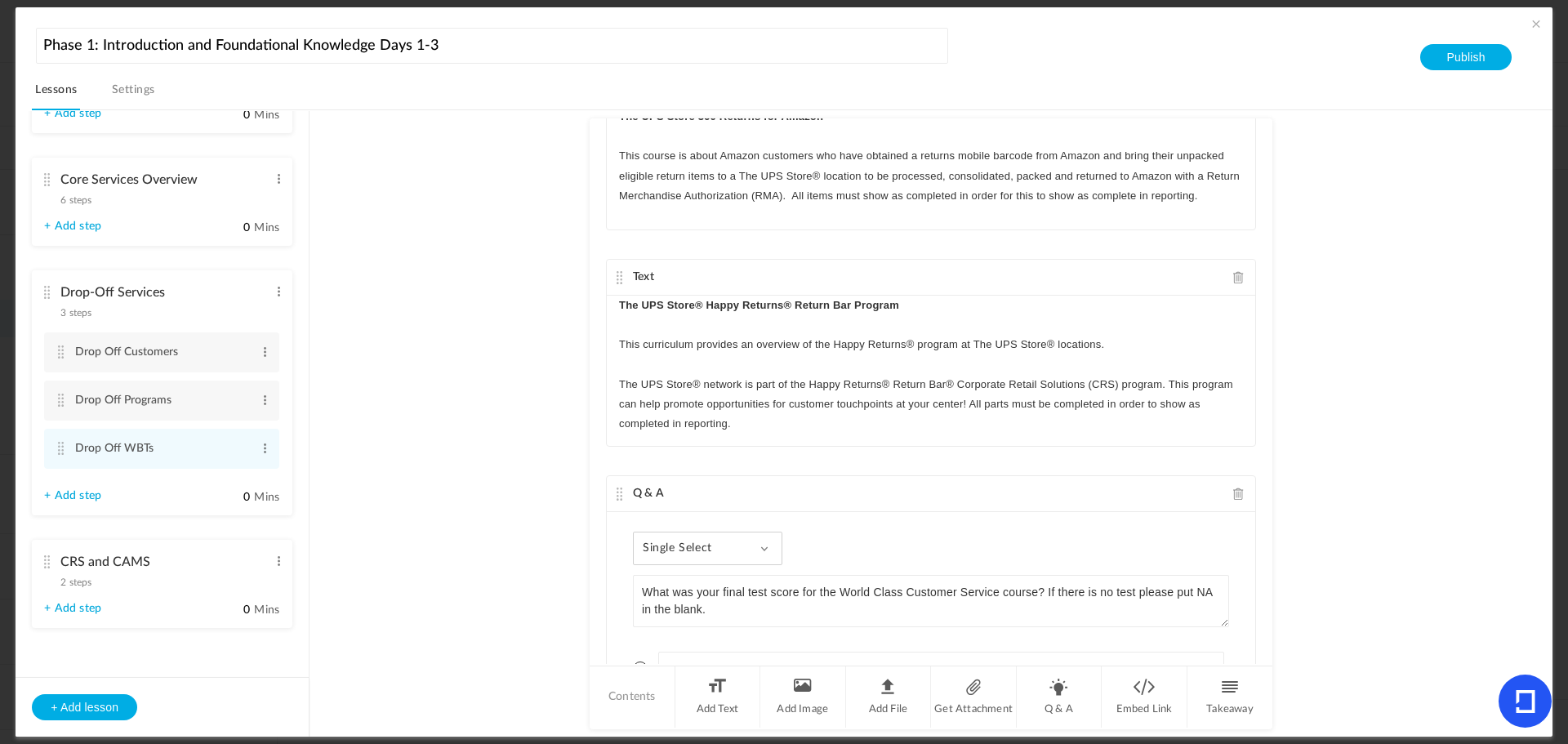
scroll to position [438, 0]
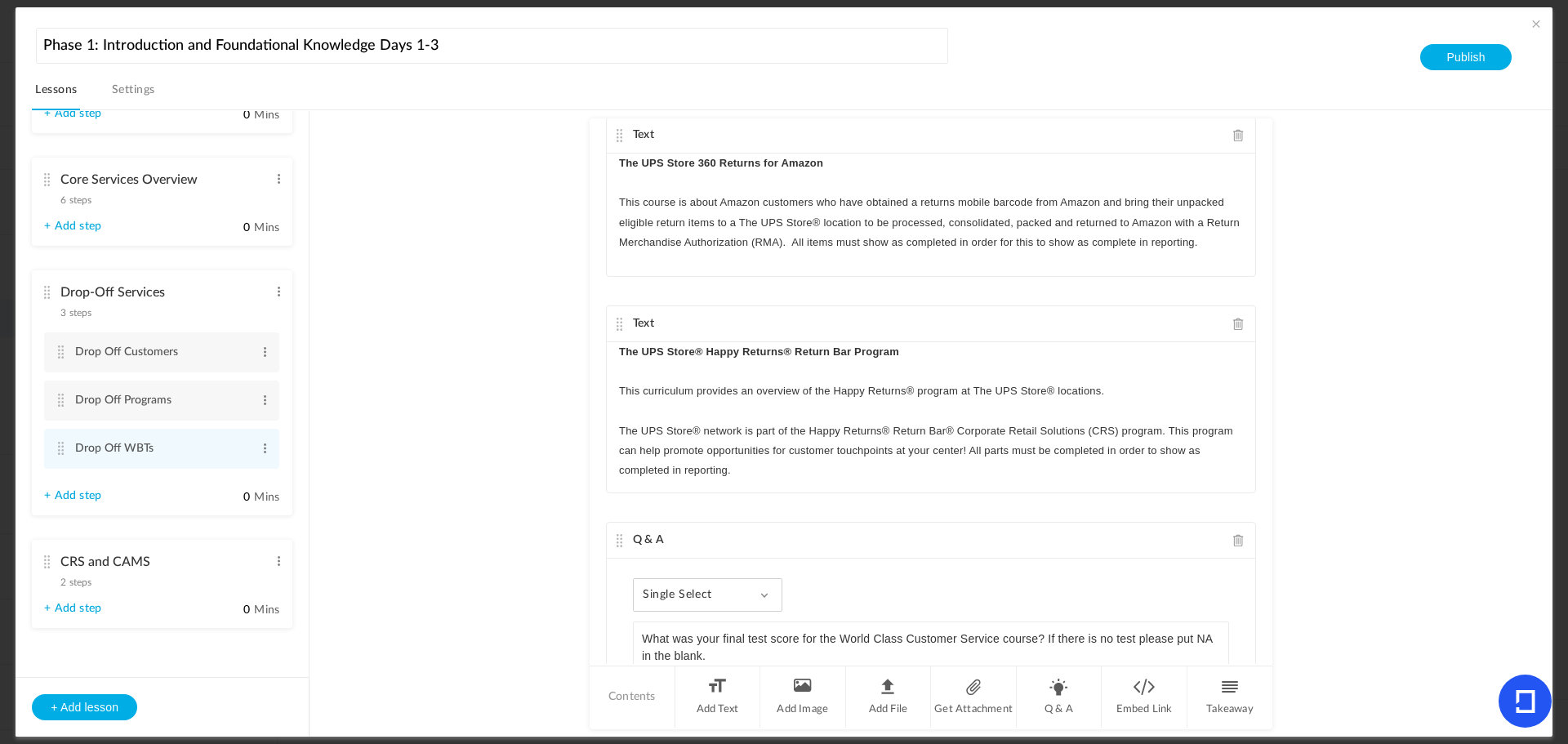
drag, startPoint x: 998, startPoint y: 638, endPoint x: 837, endPoint y: 637, distance: 161.0
click at [837, 637] on textarea "What was your final test score for the World Class Customer Service course? If …" at bounding box center [931, 648] width 597 height 52
type textarea "What was your final test score for the The UPS Store 360 Returns for Amazon cou…"
click at [671, 600] on span "Single Select" at bounding box center [684, 595] width 82 height 14
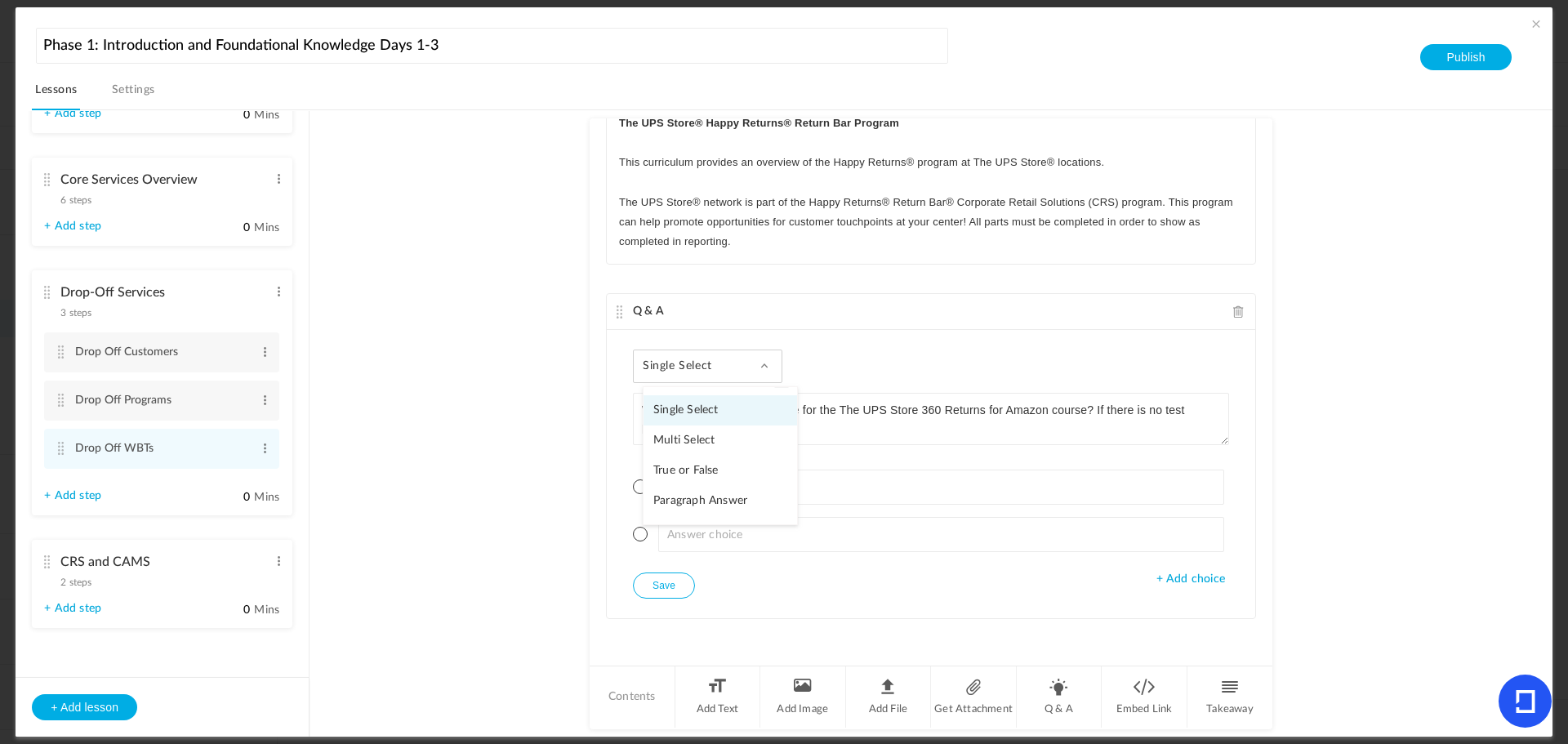
click at [679, 497] on link "Paragraph Answer" at bounding box center [720, 500] width 153 height 30
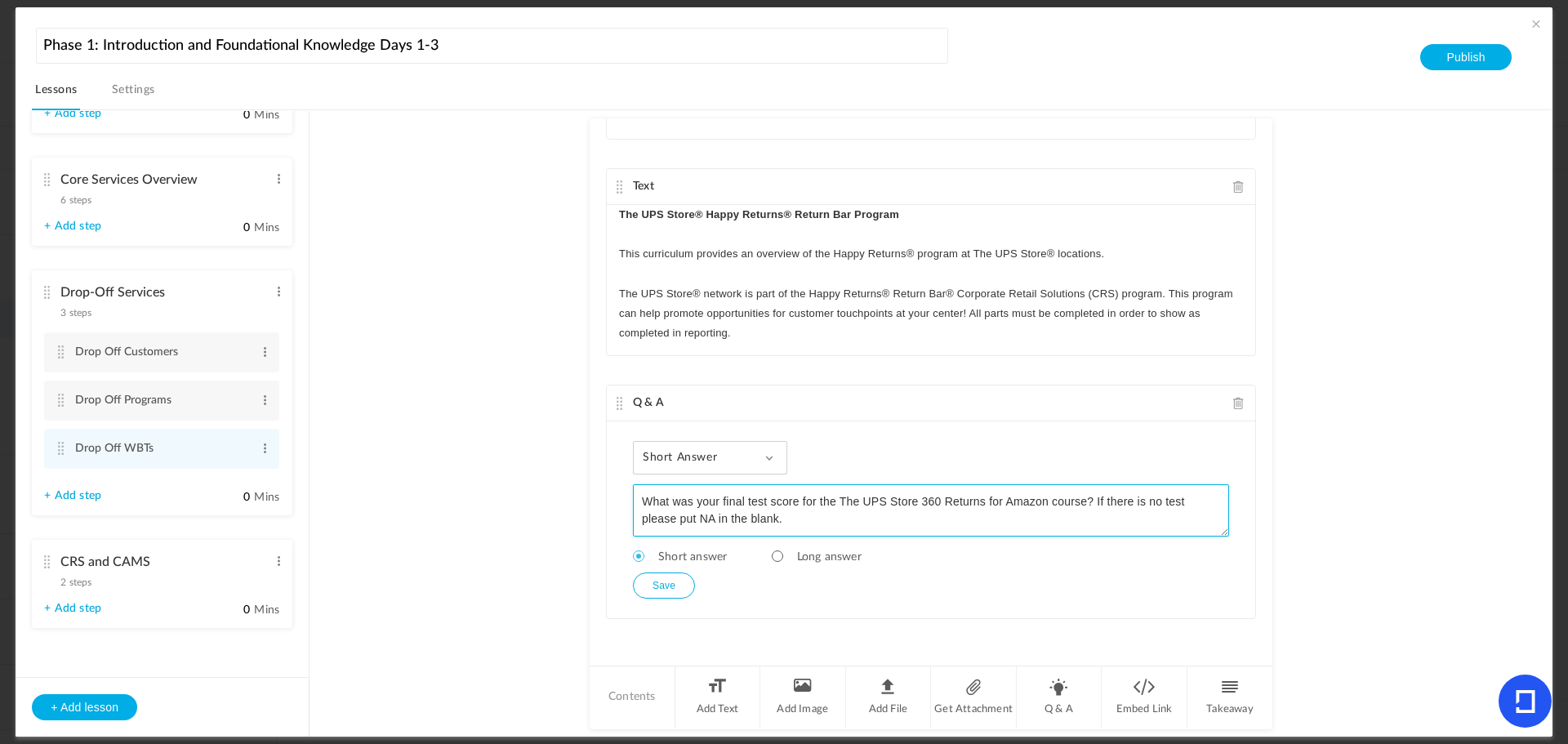
scroll to position [575, 0]
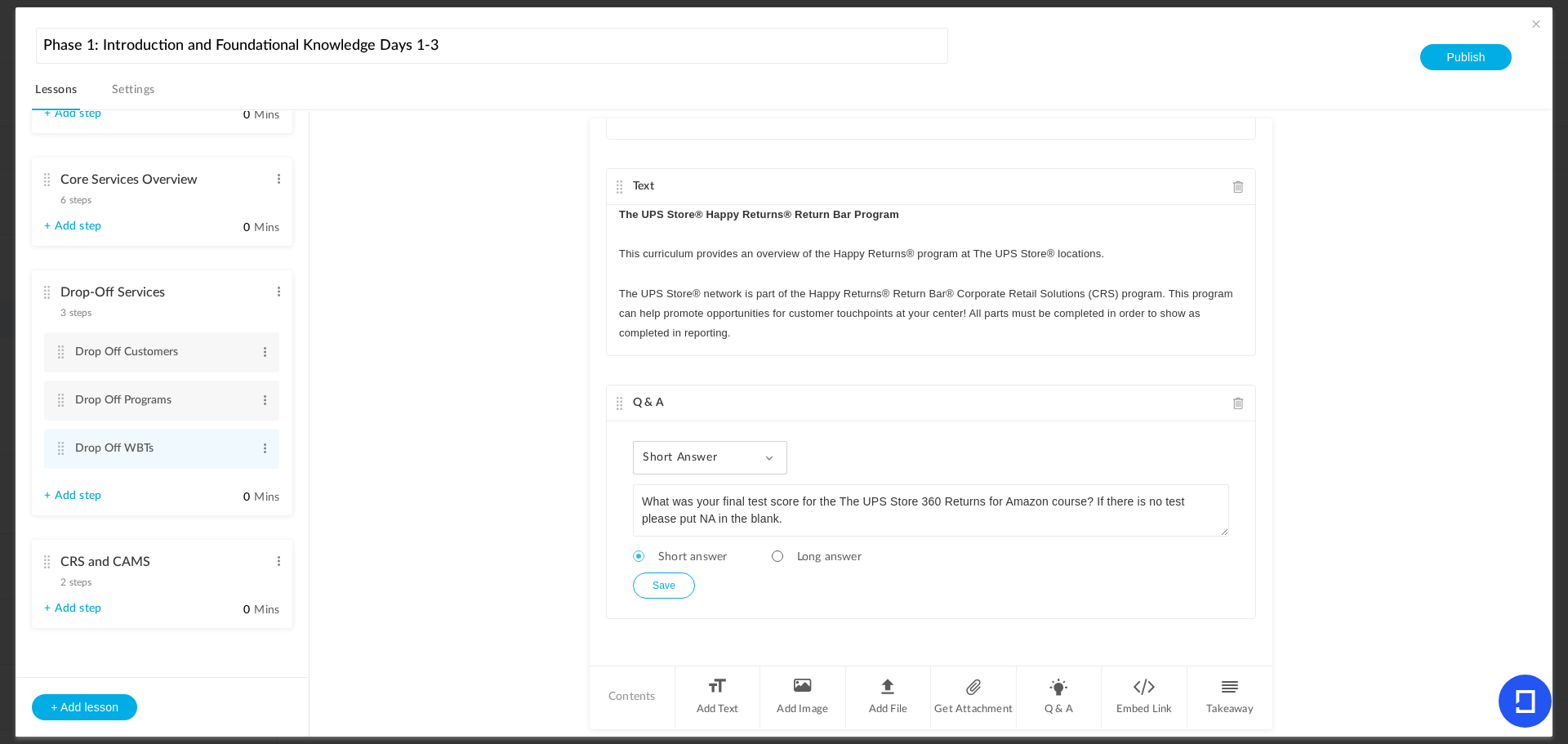
click at [655, 582] on button "Save" at bounding box center [665, 586] width 62 height 26
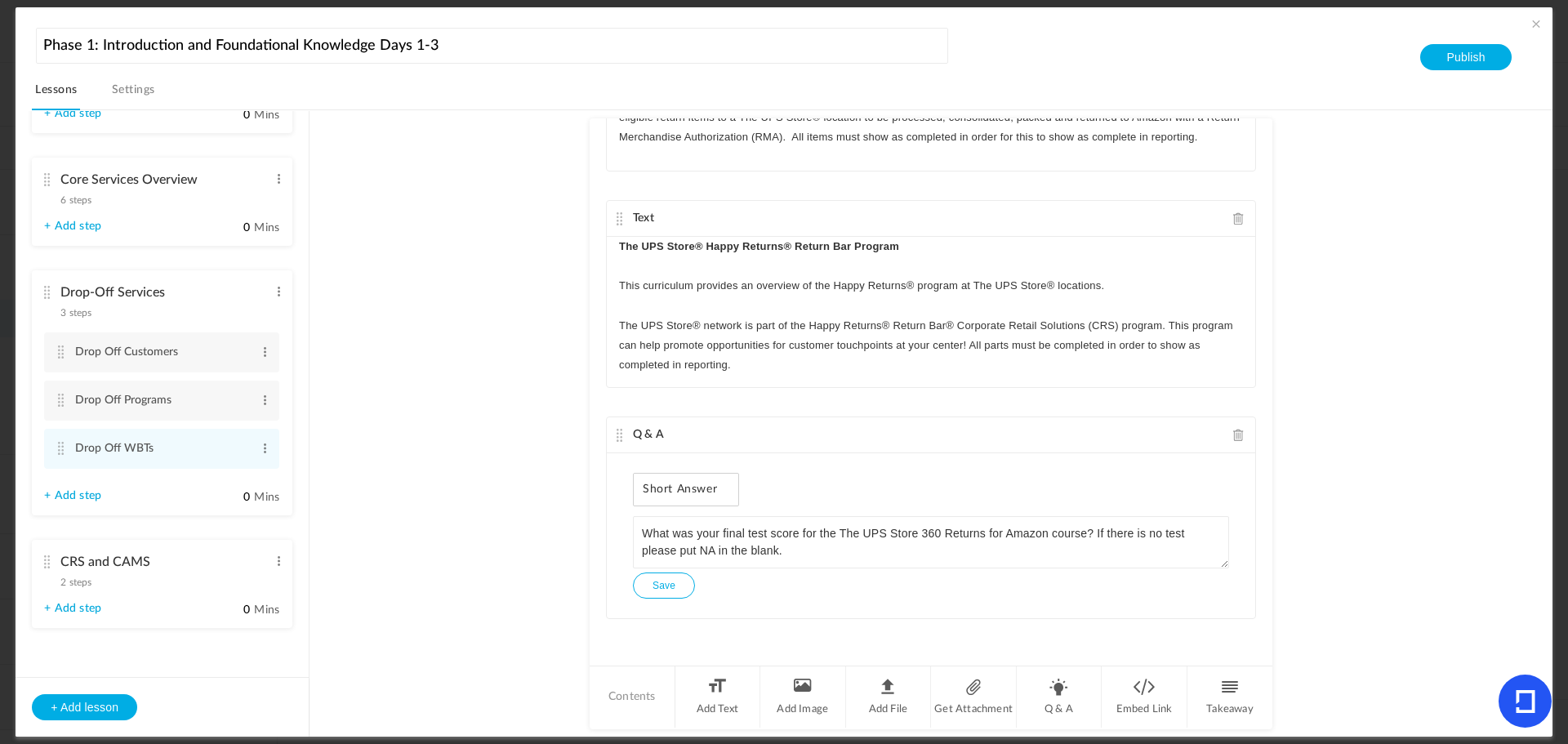
click at [668, 587] on button "Save" at bounding box center [665, 586] width 62 height 26
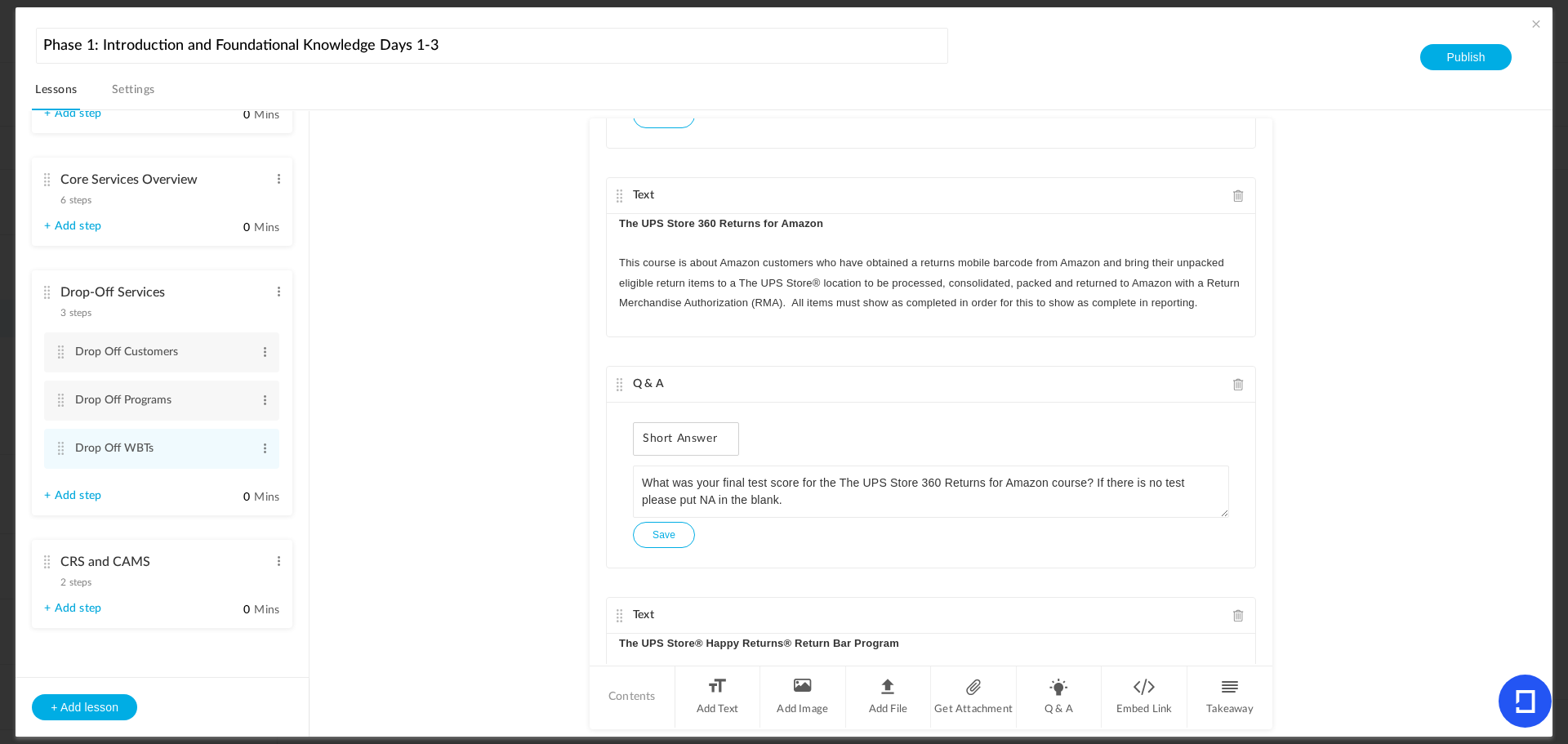
scroll to position [380, 0]
click at [670, 532] on button "Save" at bounding box center [665, 532] width 62 height 26
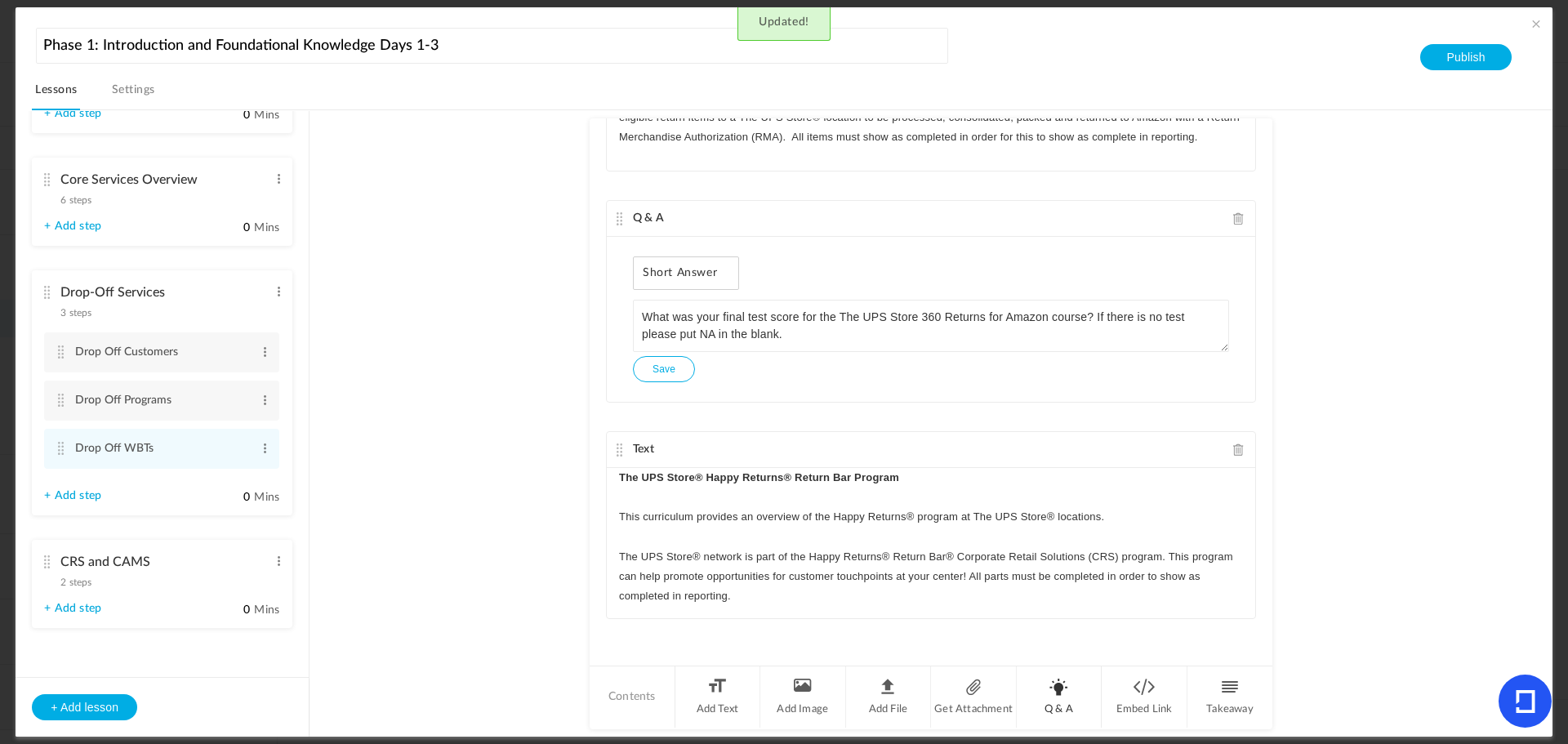
click at [1057, 692] on li "Q & A" at bounding box center [1059, 696] width 86 height 62
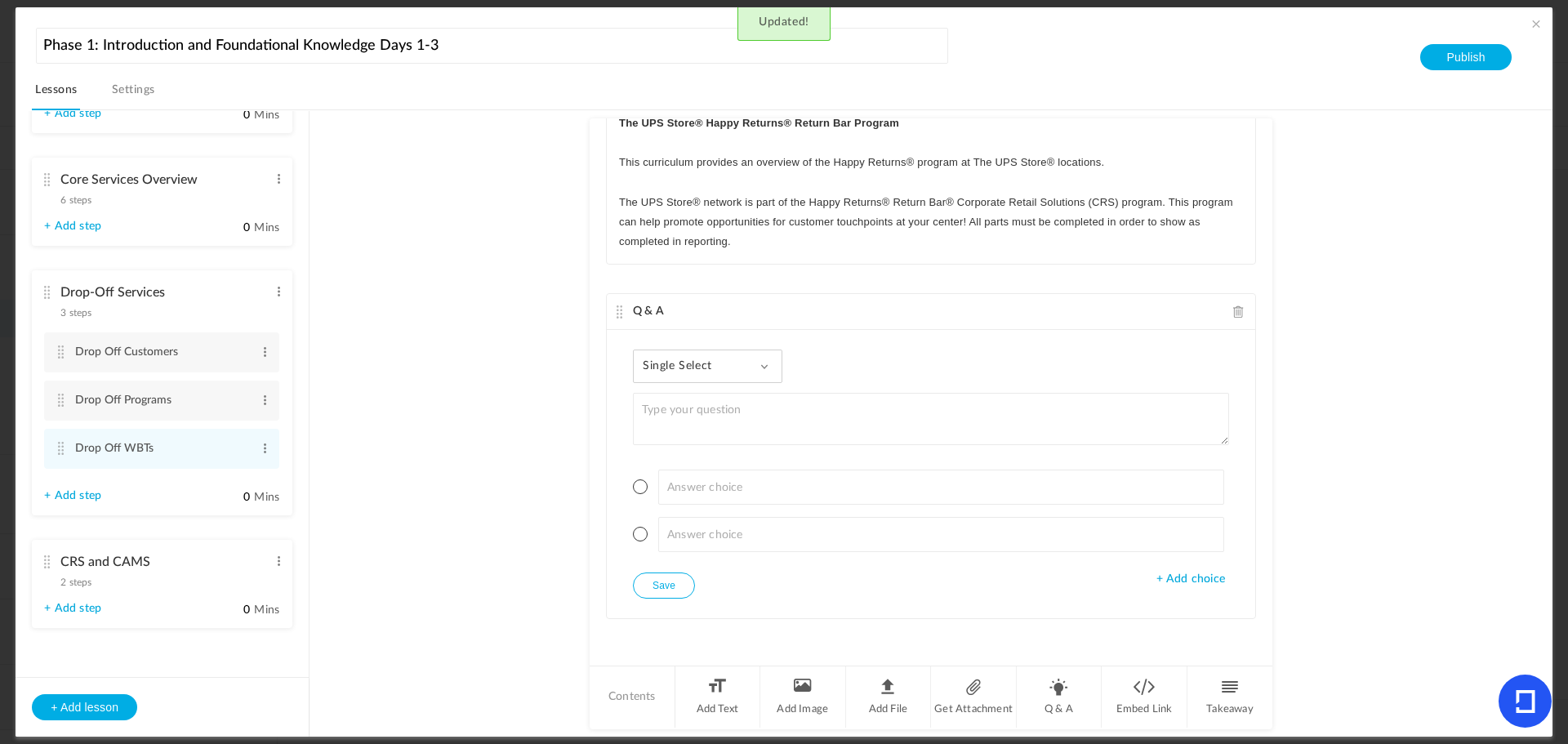
click at [661, 362] on span "Single Select" at bounding box center [684, 366] width 82 height 14
click at [679, 499] on link "Paragraph Answer" at bounding box center [720, 500] width 153 height 30
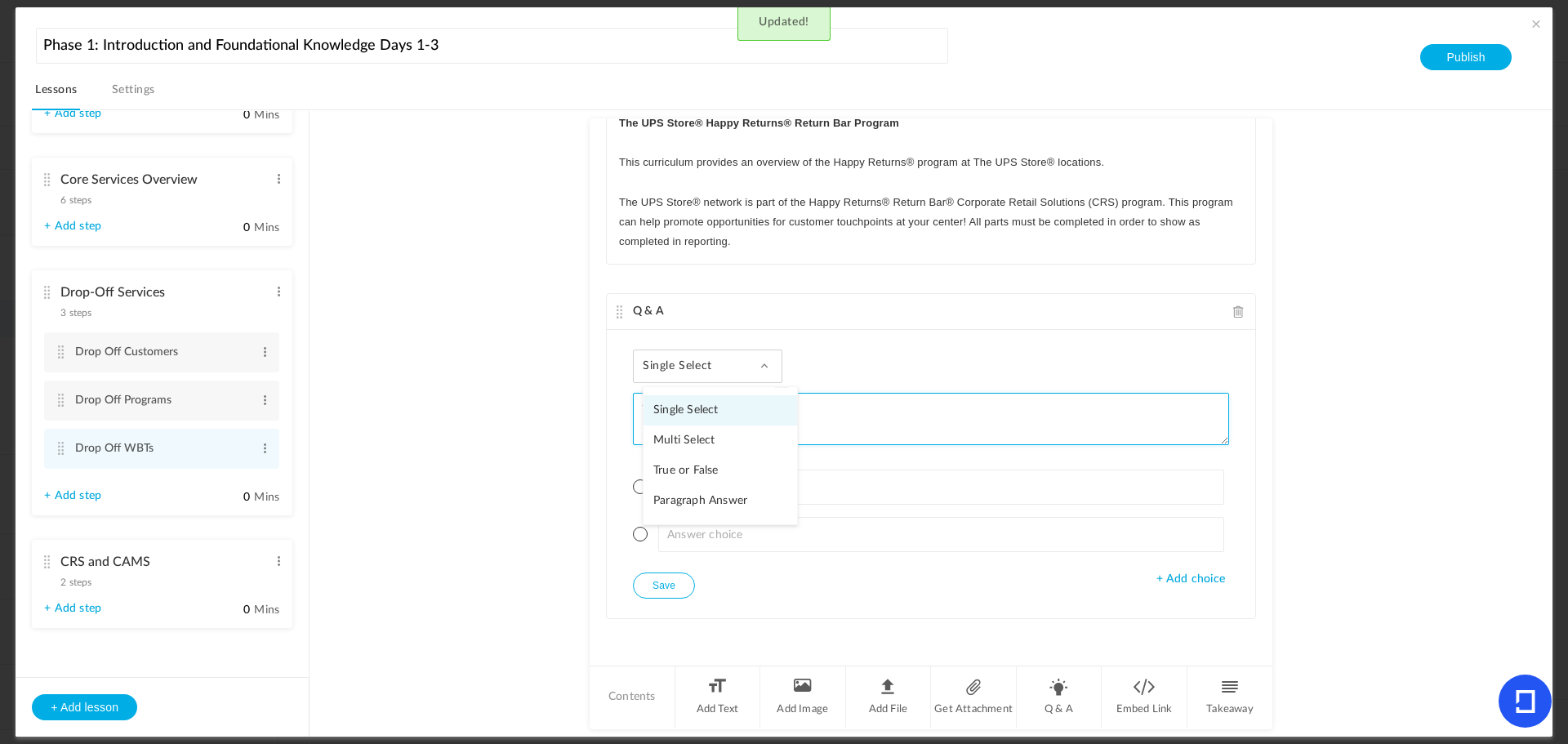
scroll to position [806, 0]
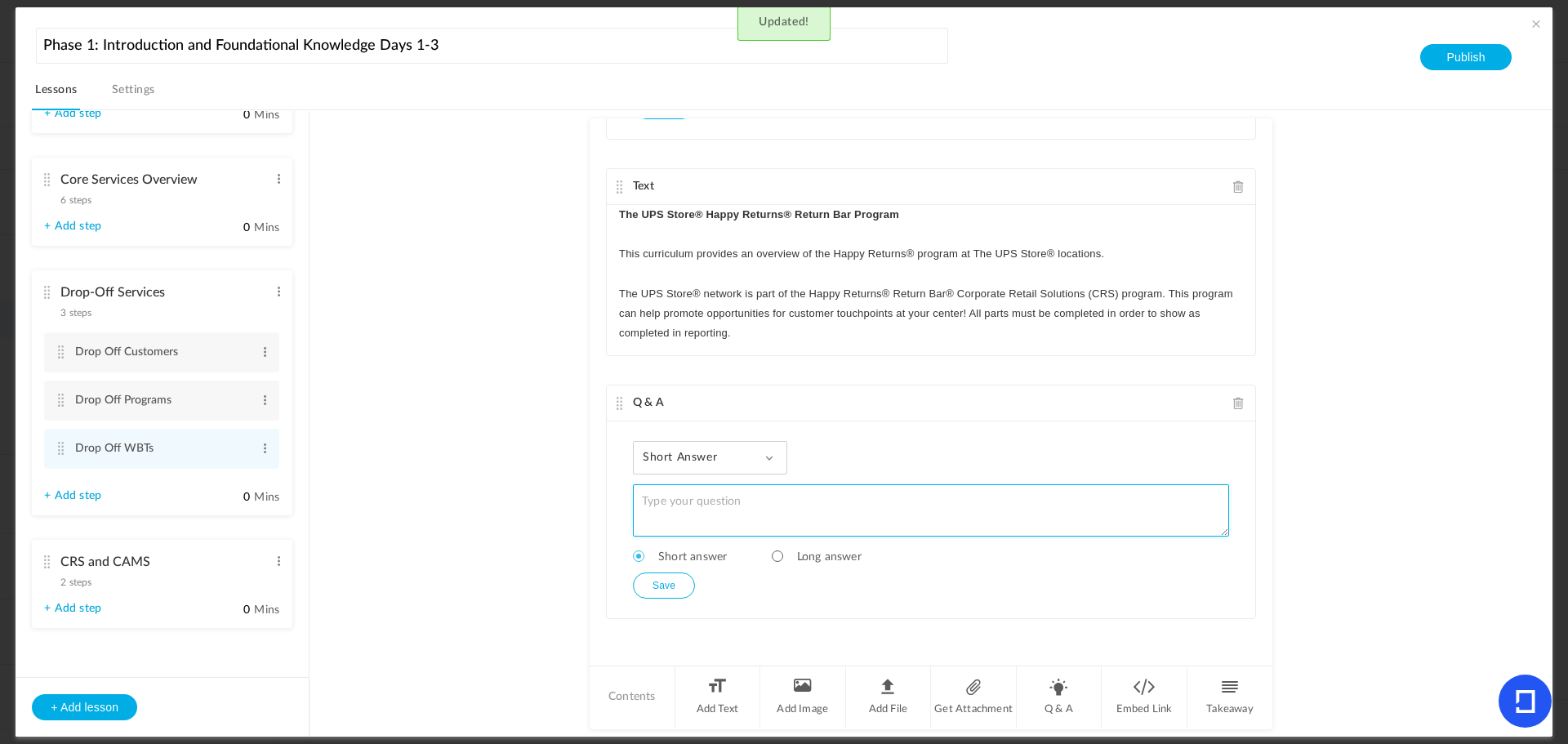
paste textarea "What was your final test score for the World Class Customer Service course? If …"
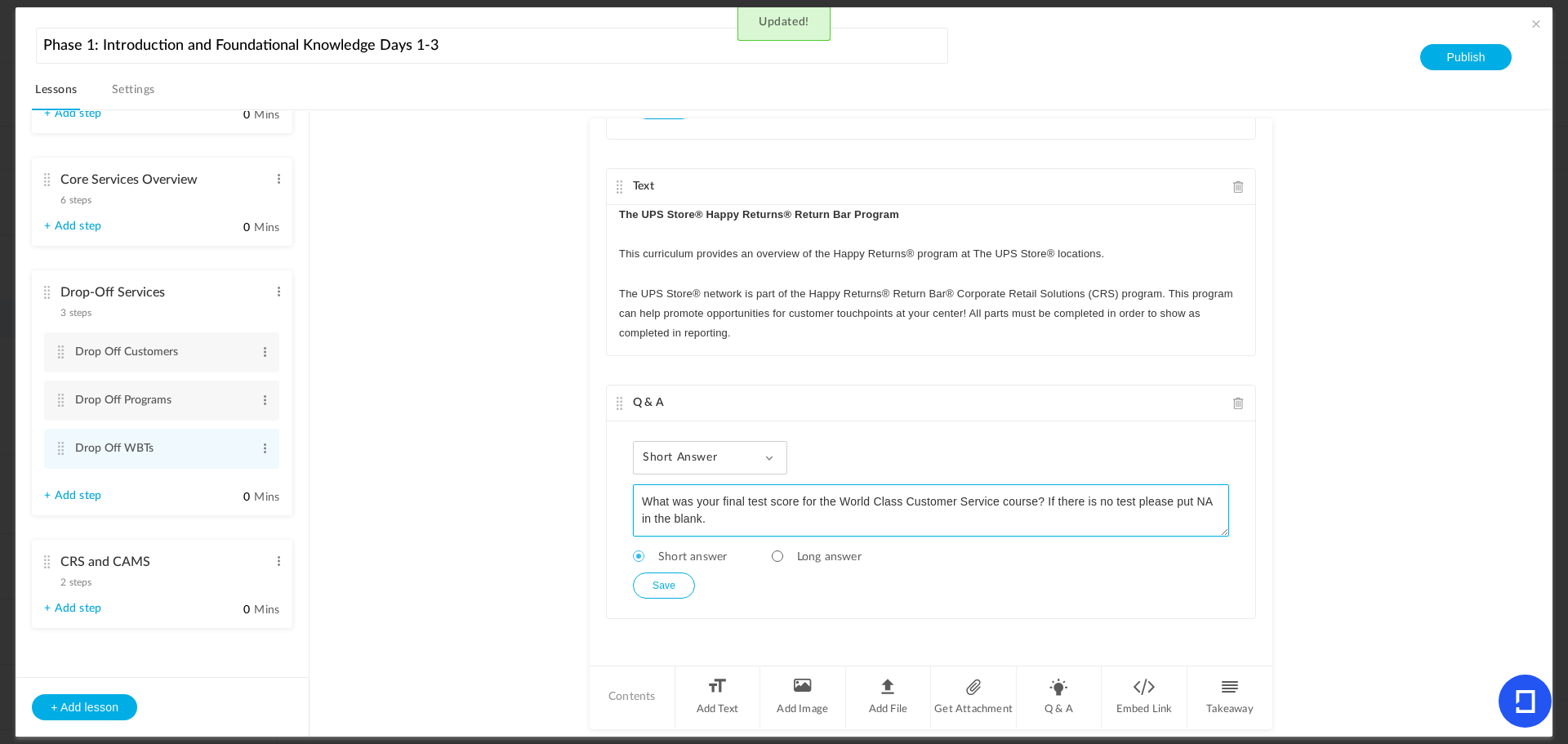
drag, startPoint x: 997, startPoint y: 500, endPoint x: 838, endPoint y: 500, distance: 159.0
click at [838, 500] on textarea "What was your final test score for the World Class Customer Service course? If …" at bounding box center [931, 510] width 597 height 52
type textarea "What was your final test score for the The UPS Store Happy Returns Returns Prog…"
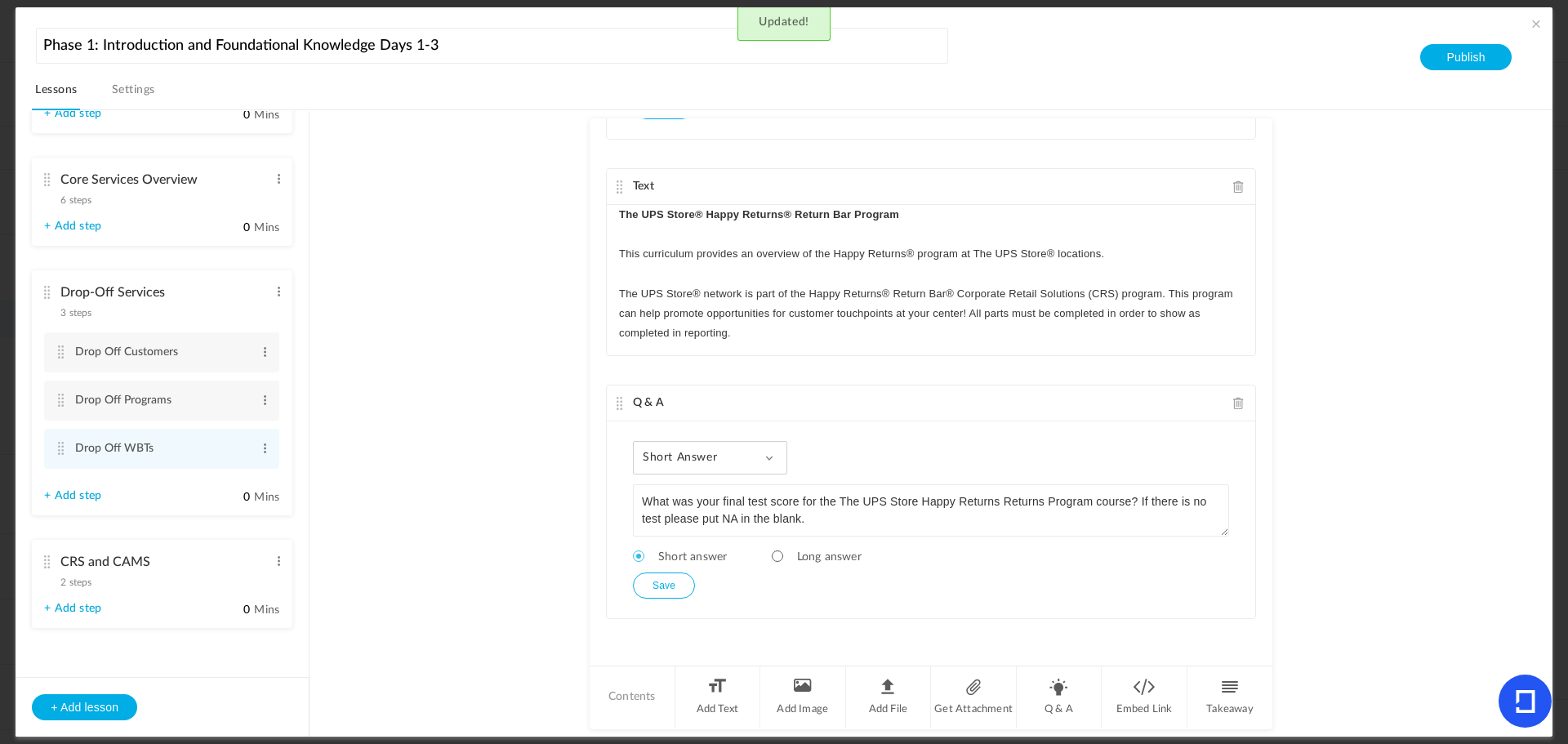
click at [661, 586] on button "Save" at bounding box center [665, 586] width 62 height 26
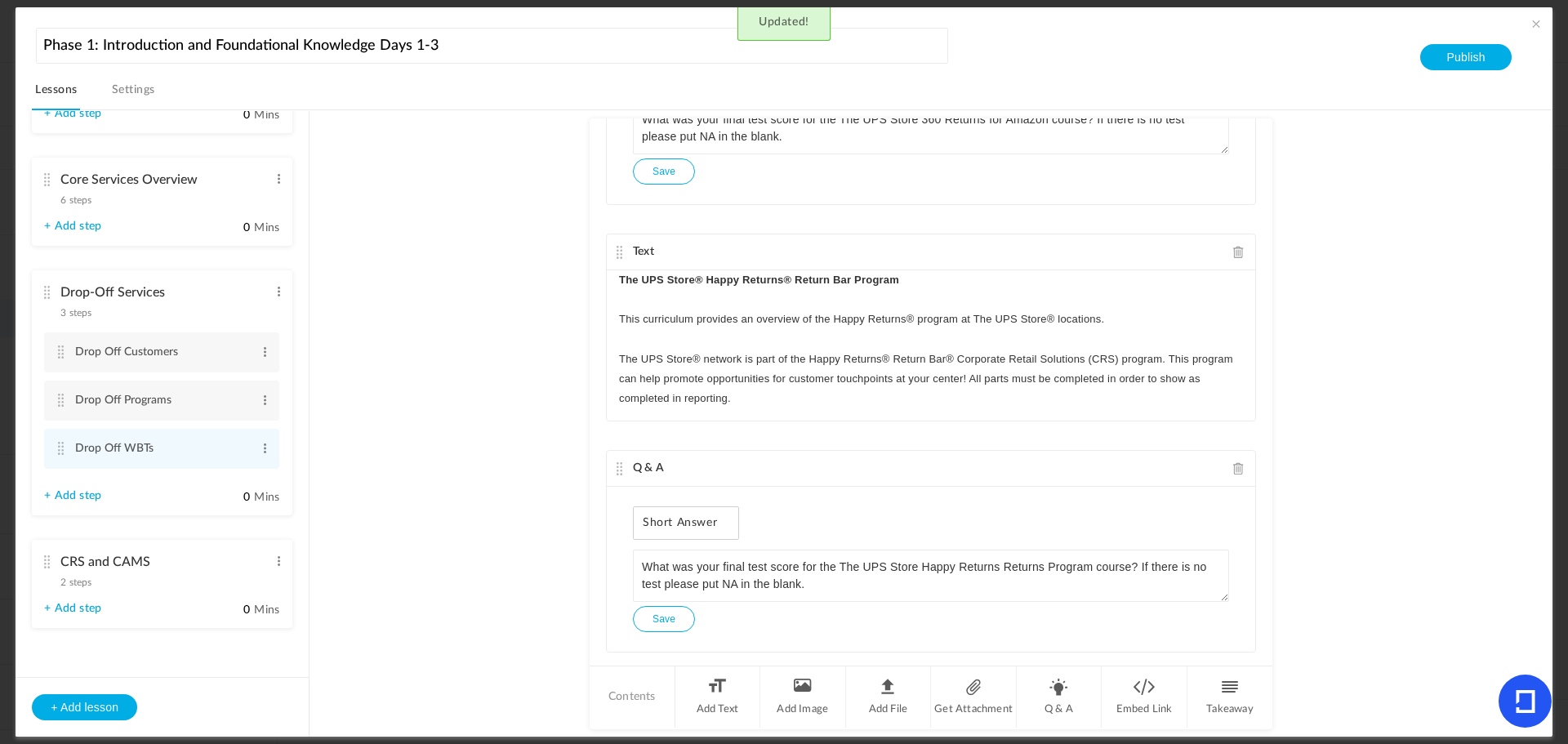
scroll to position [774, 0]
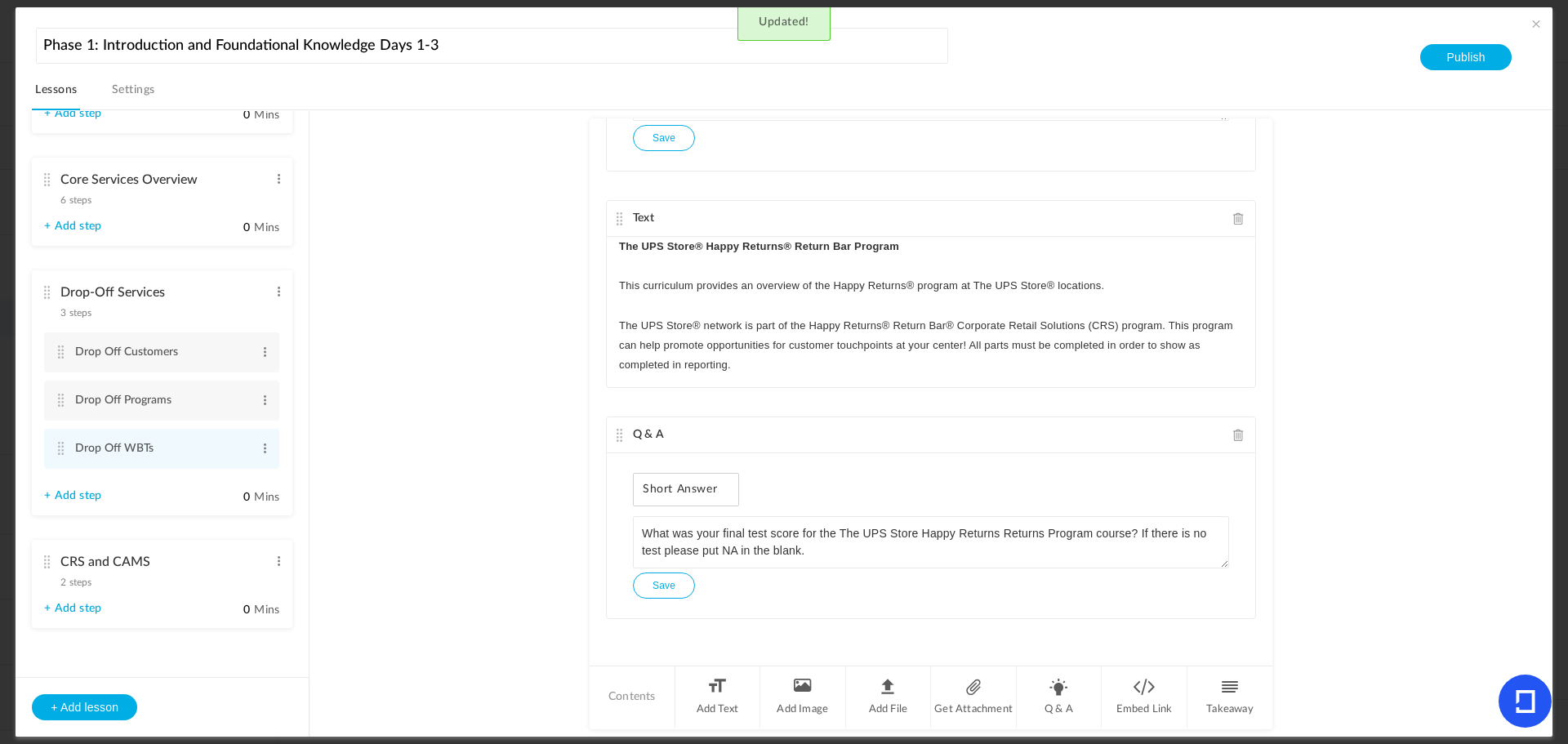
click at [47, 561] on cite at bounding box center [47, 562] width 11 height 13
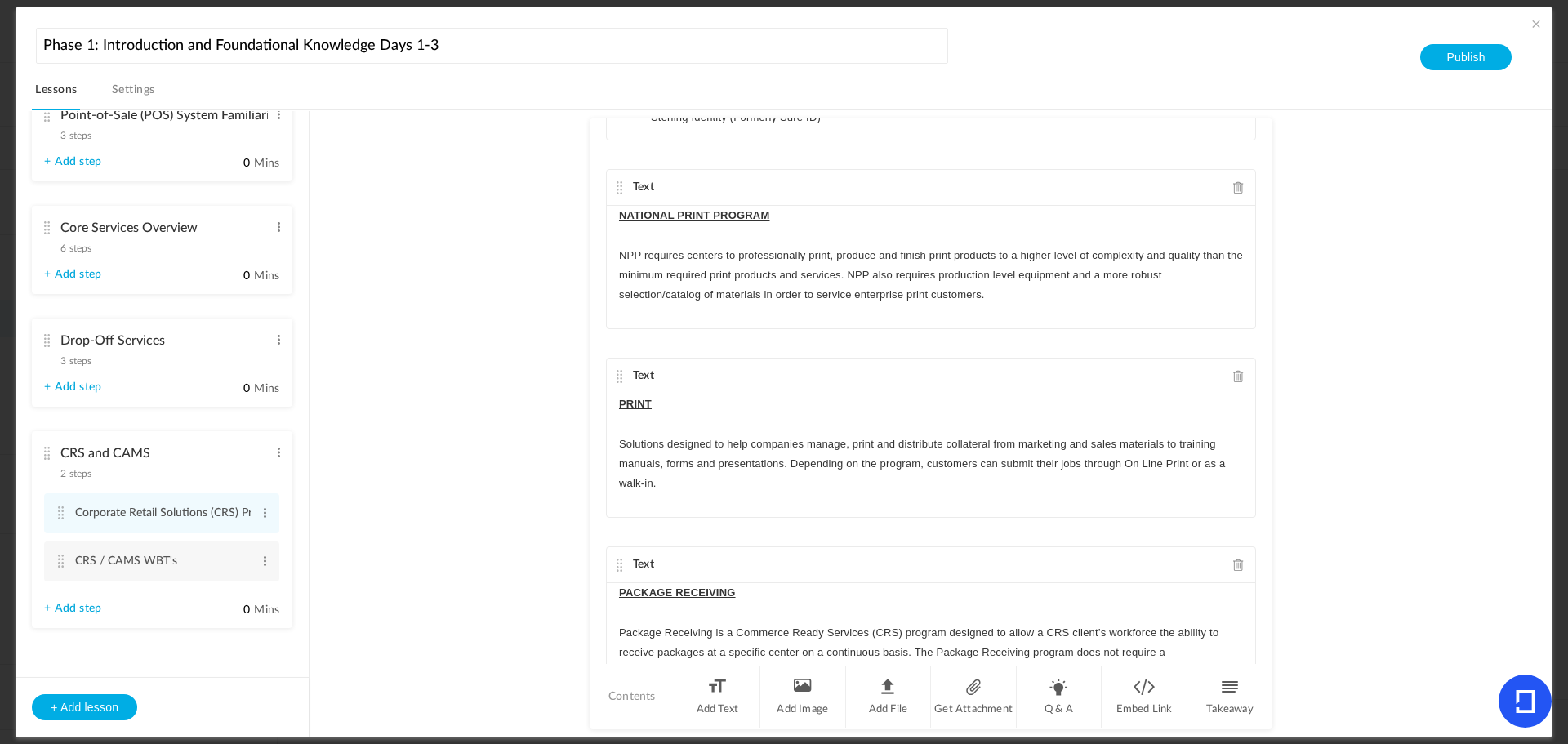
scroll to position [1715, 0]
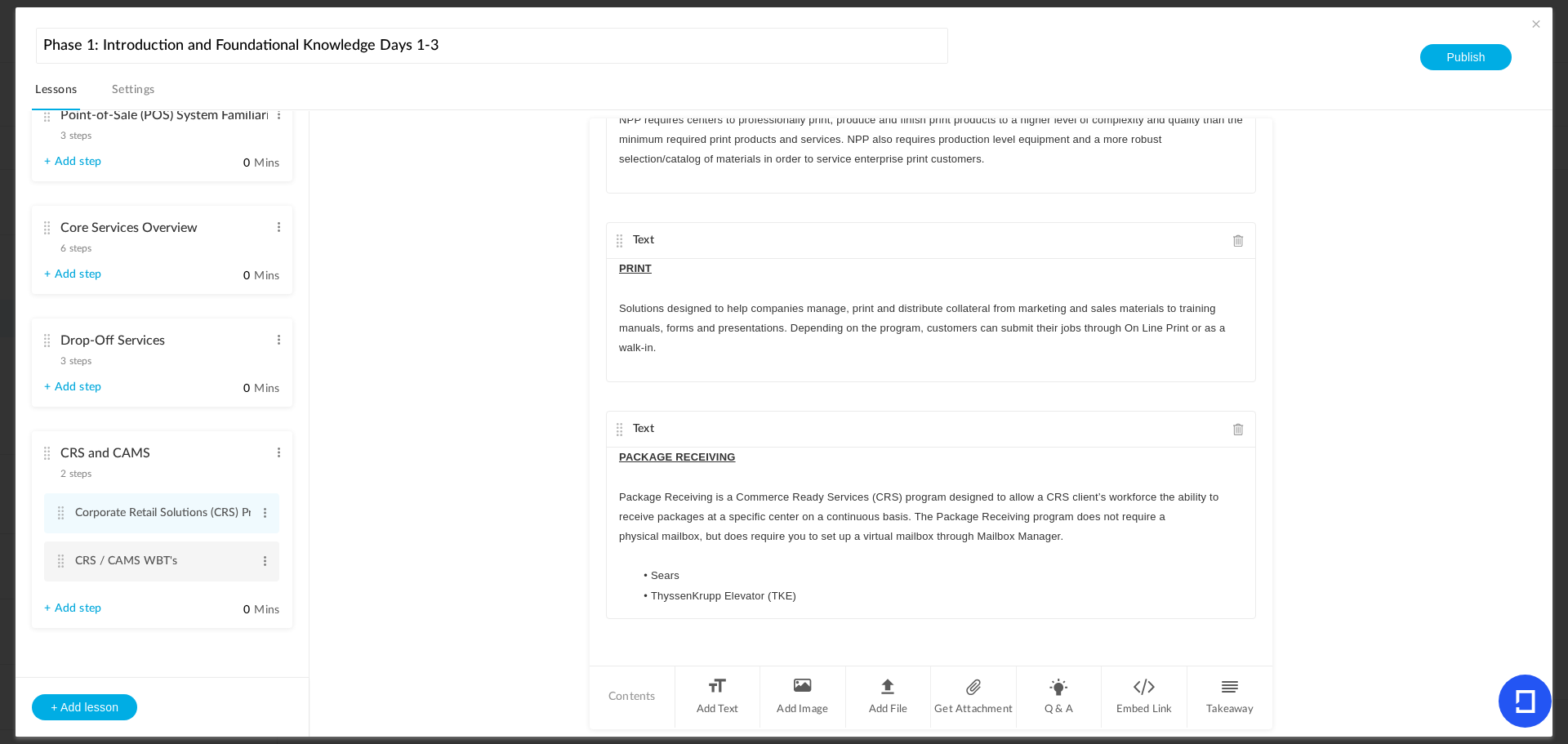
click at [57, 558] on cite at bounding box center [61, 561] width 11 height 13
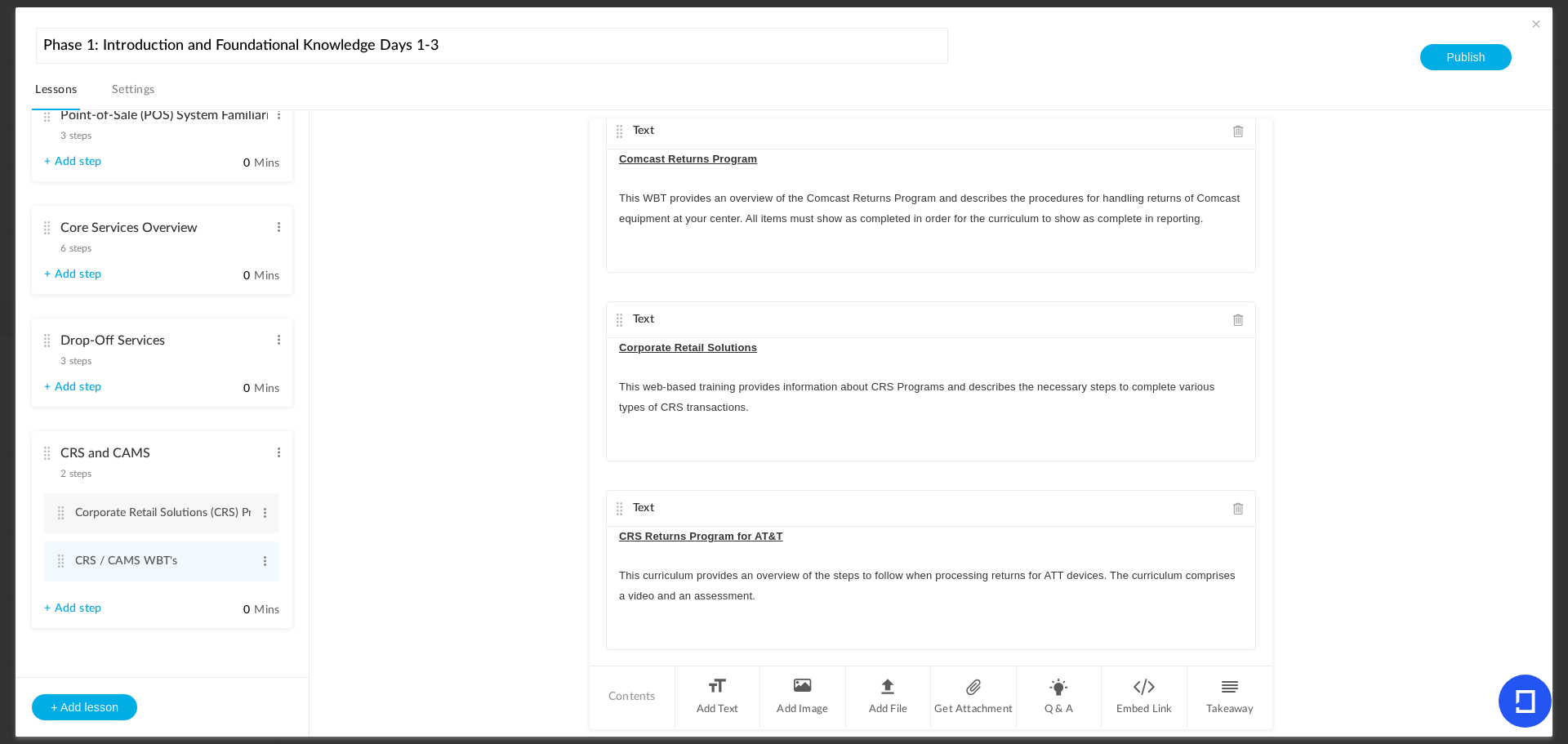
scroll to position [0, 0]
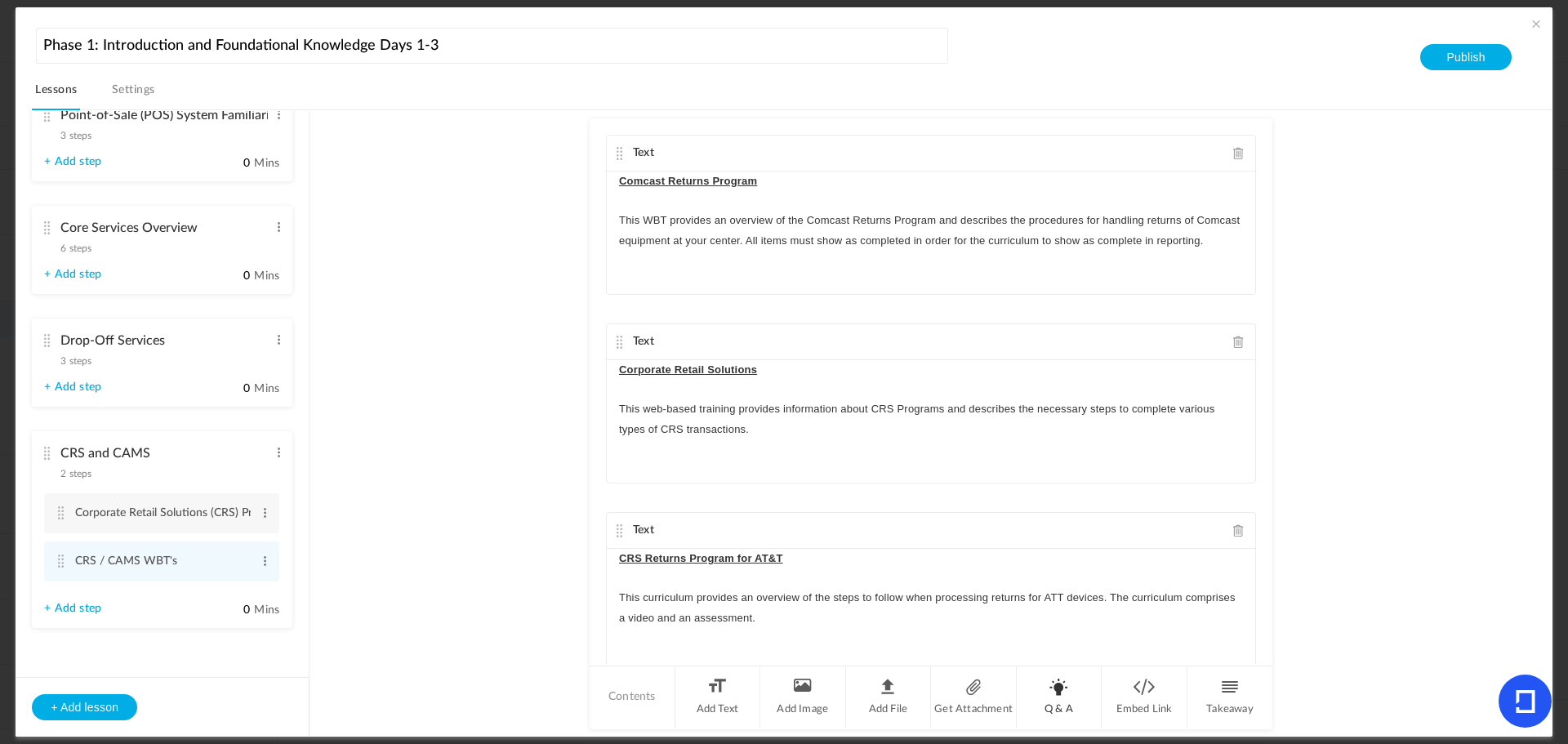
click at [1051, 698] on li "Q & A" at bounding box center [1059, 696] width 86 height 62
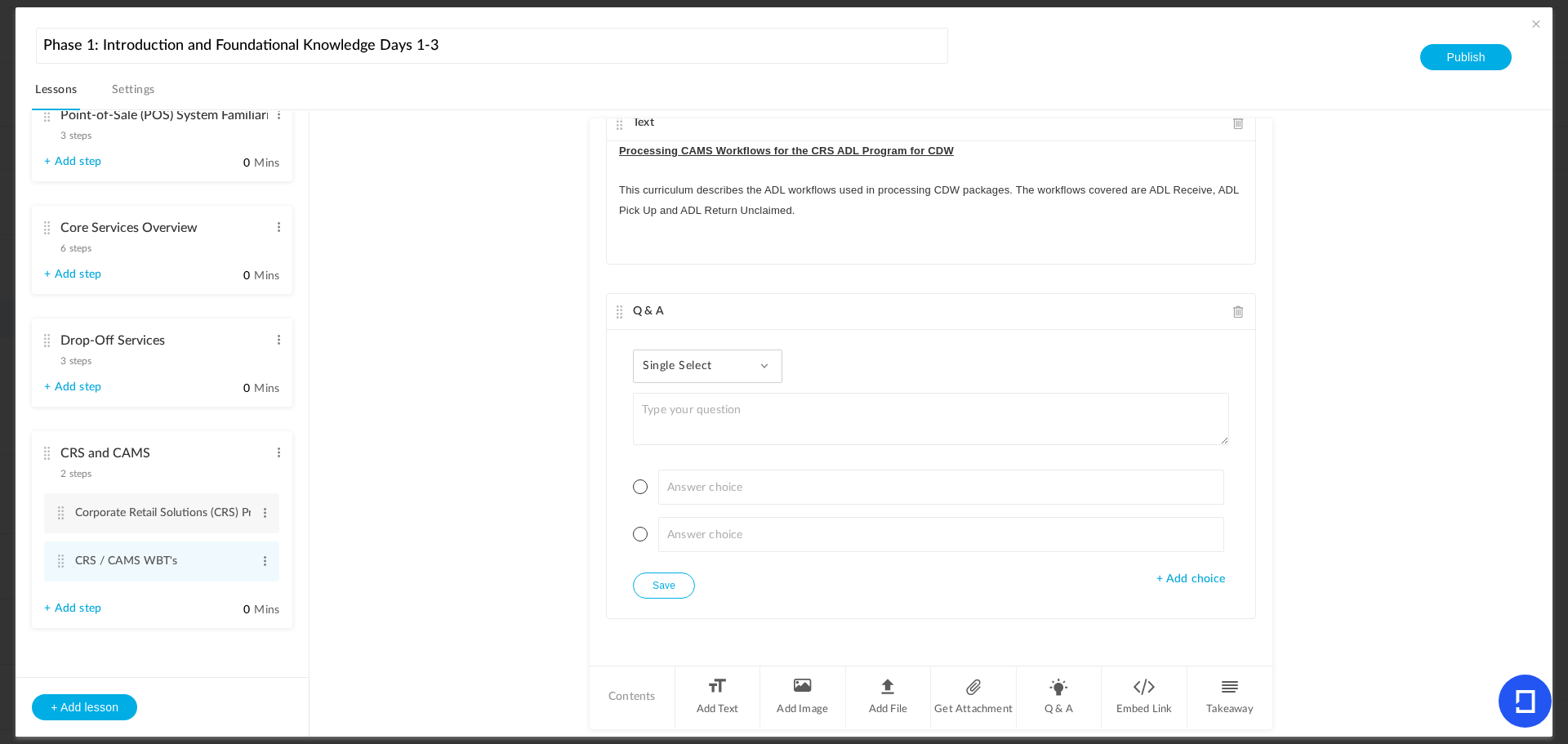
click at [674, 367] on span "Single Select" at bounding box center [684, 366] width 82 height 14
click at [672, 500] on link "Paragraph Answer" at bounding box center [720, 500] width 153 height 30
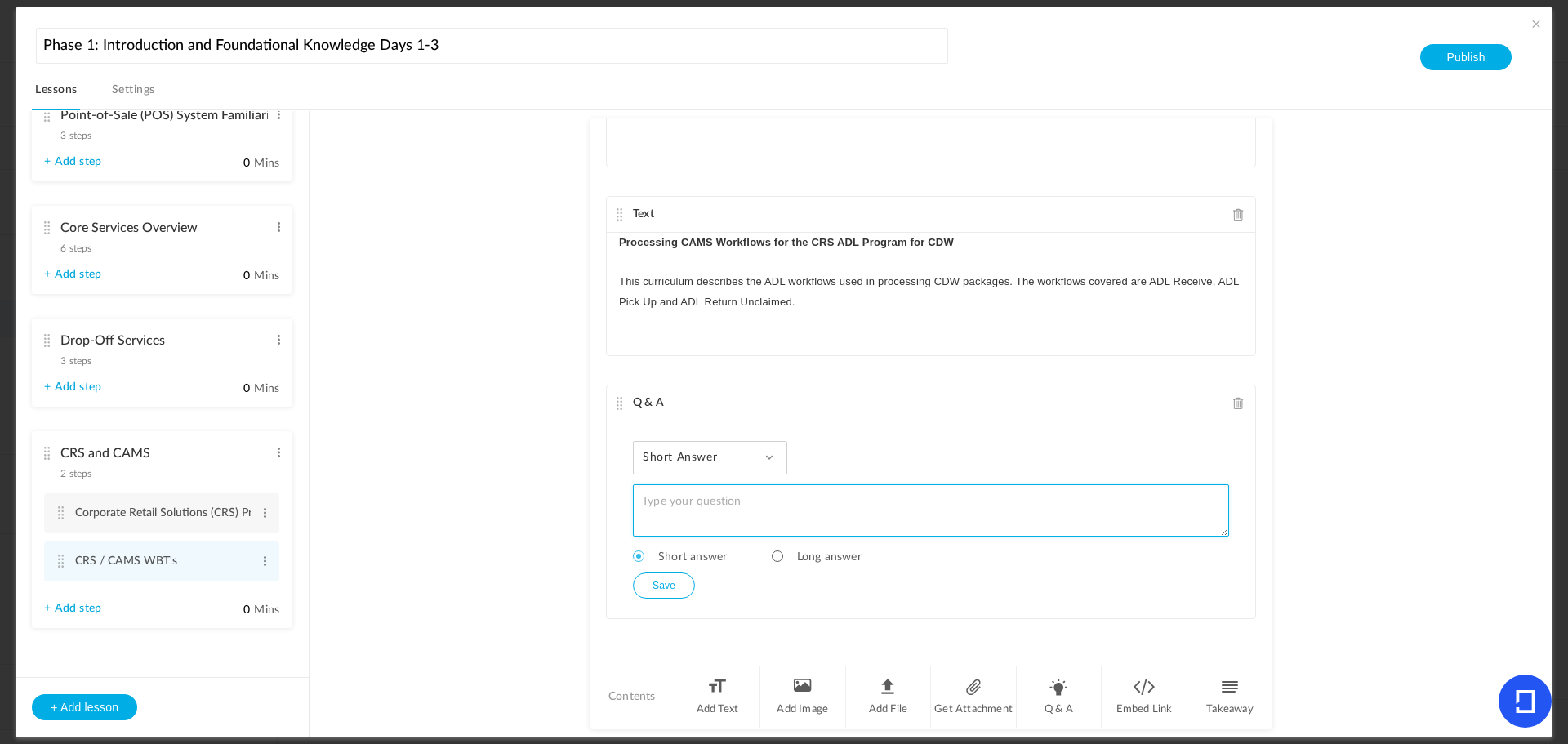
scroll to position [693, 0]
click at [674, 507] on textarea at bounding box center [931, 510] width 597 height 52
paste textarea "What was your final test score for the World Class Customer Service course? If …"
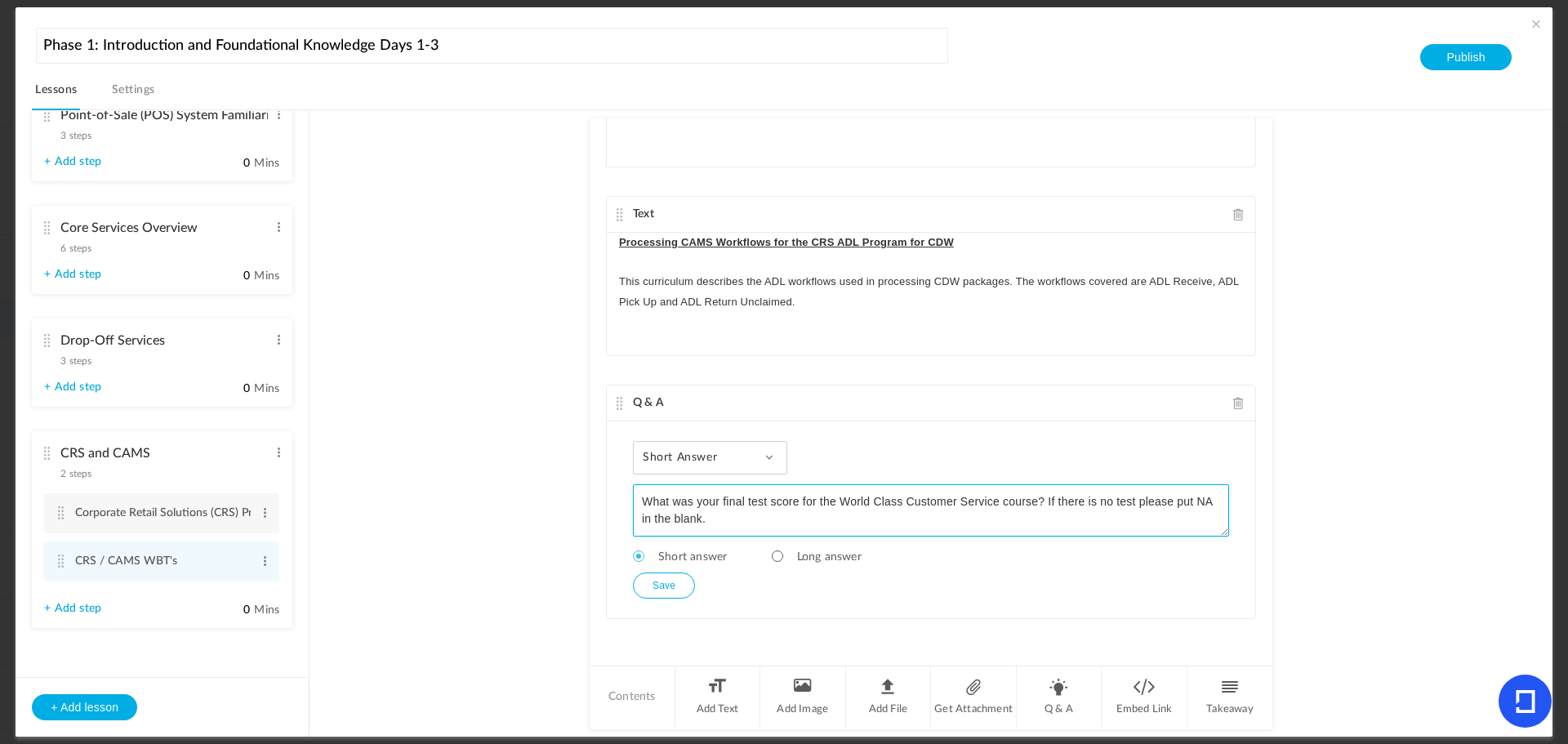
type textarea "What was your final test score for the World Class Customer Service course? If …"
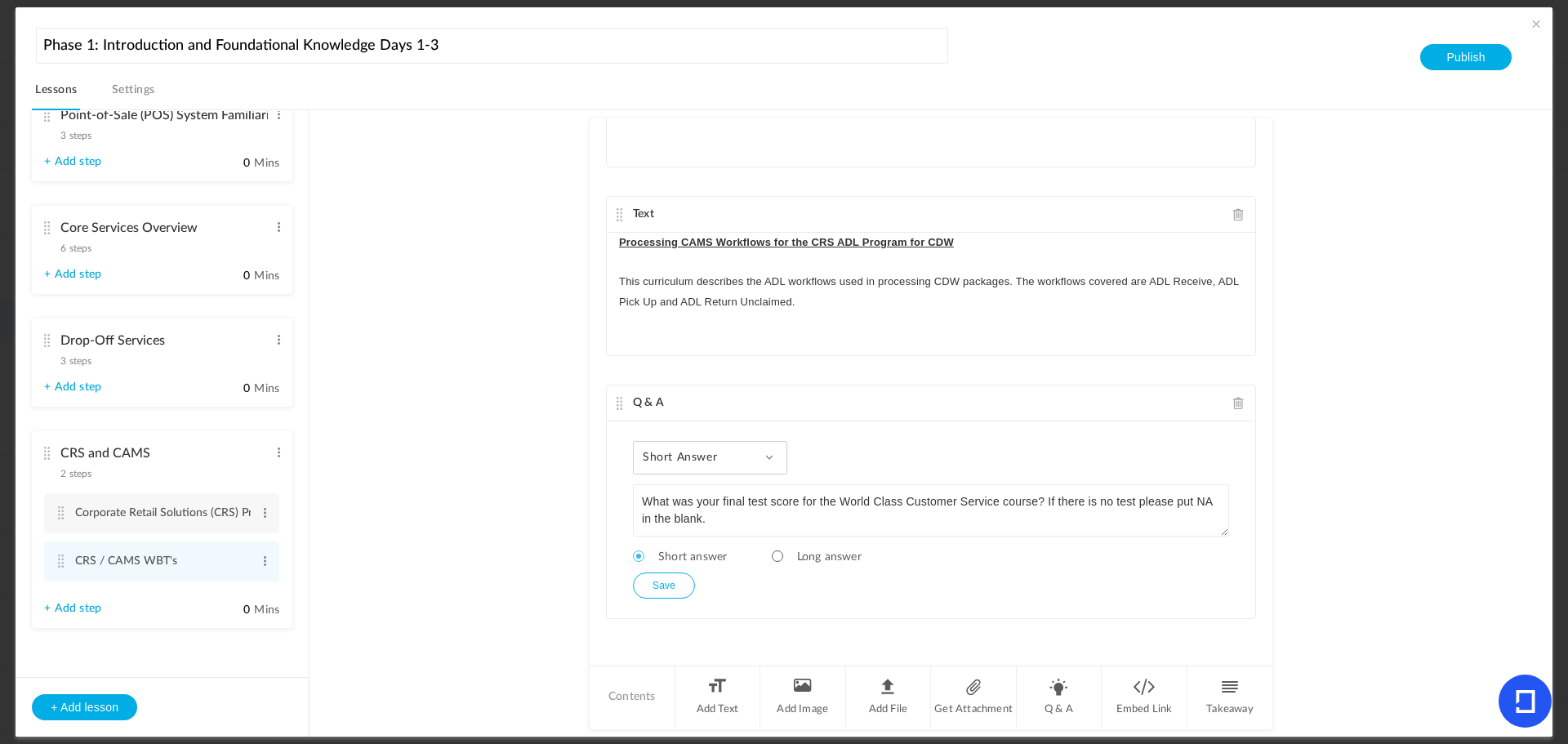
click at [610, 399] on div "Q & A" at bounding box center [931, 404] width 648 height 36
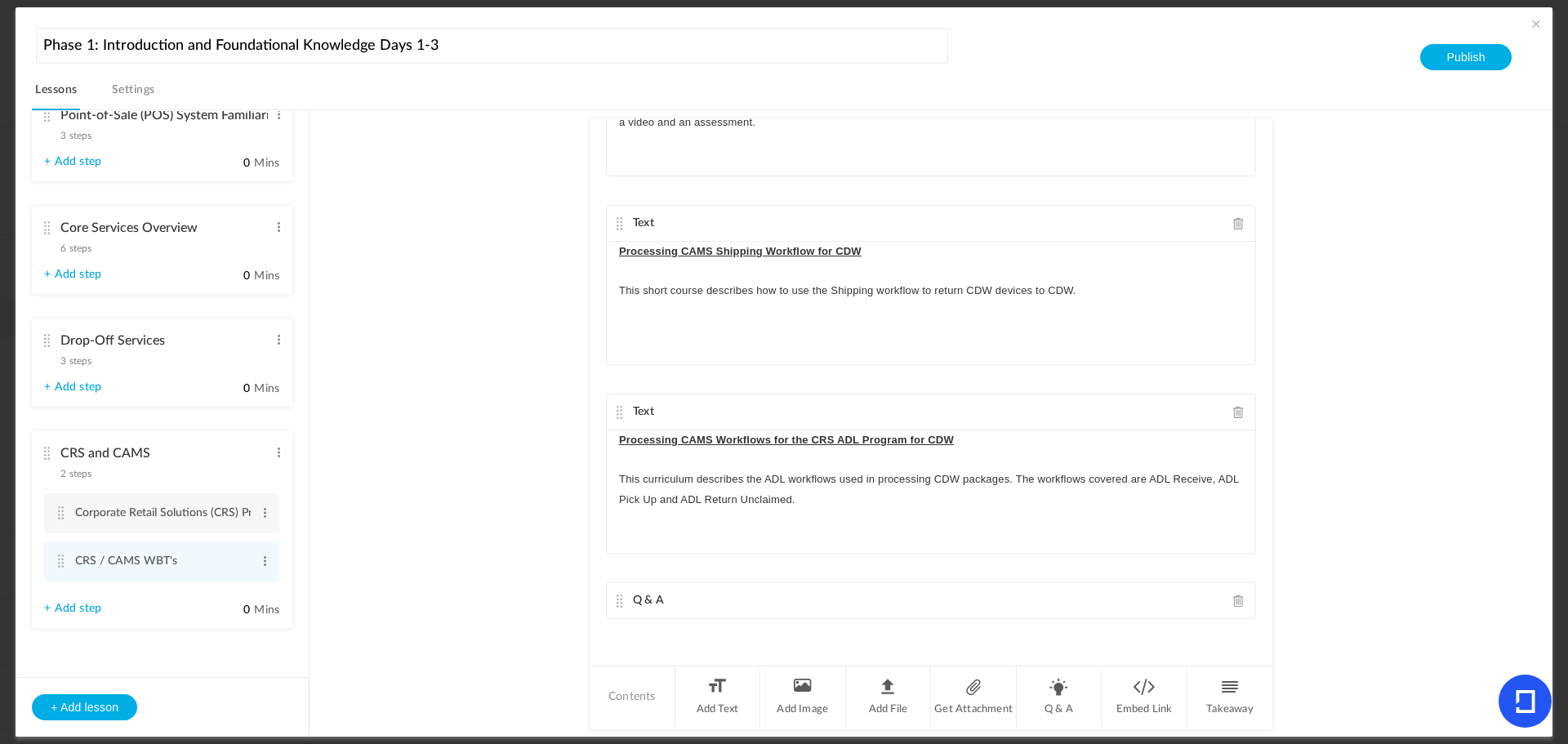
scroll to position [495, 0]
drag, startPoint x: 617, startPoint y: 406, endPoint x: 629, endPoint y: 228, distance: 178.4
click at [629, 228] on div "Text Comcast Returns Program This WBT provides an overview of the Comcast Retur…" at bounding box center [931, 390] width 683 height 545
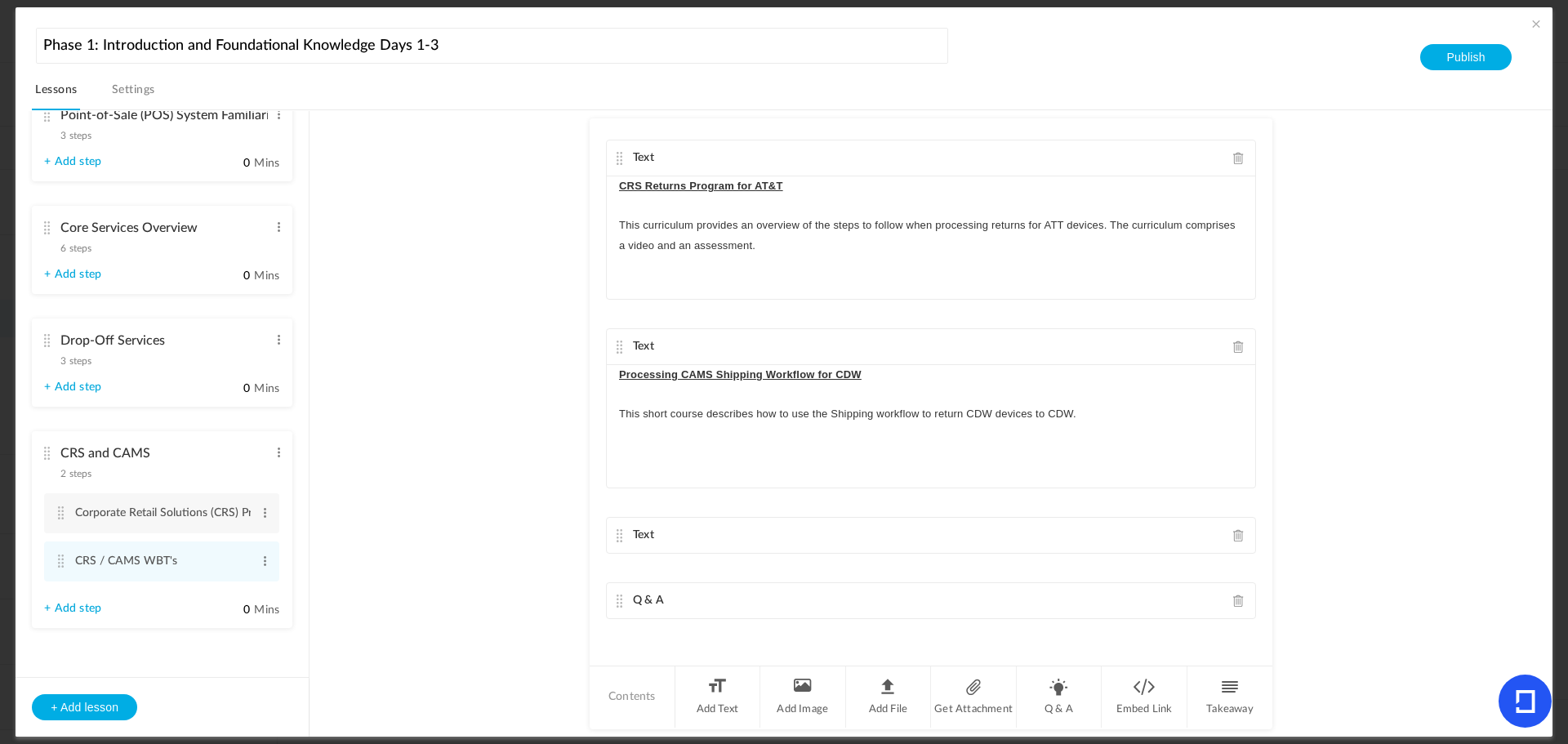
scroll to position [372, 0]
drag, startPoint x: 616, startPoint y: 413, endPoint x: 635, endPoint y: 183, distance: 230.8
click at [635, 183] on div "Text Comcast Returns Program This WBT provides an overview of the Comcast Retur…" at bounding box center [931, 390] width 683 height 545
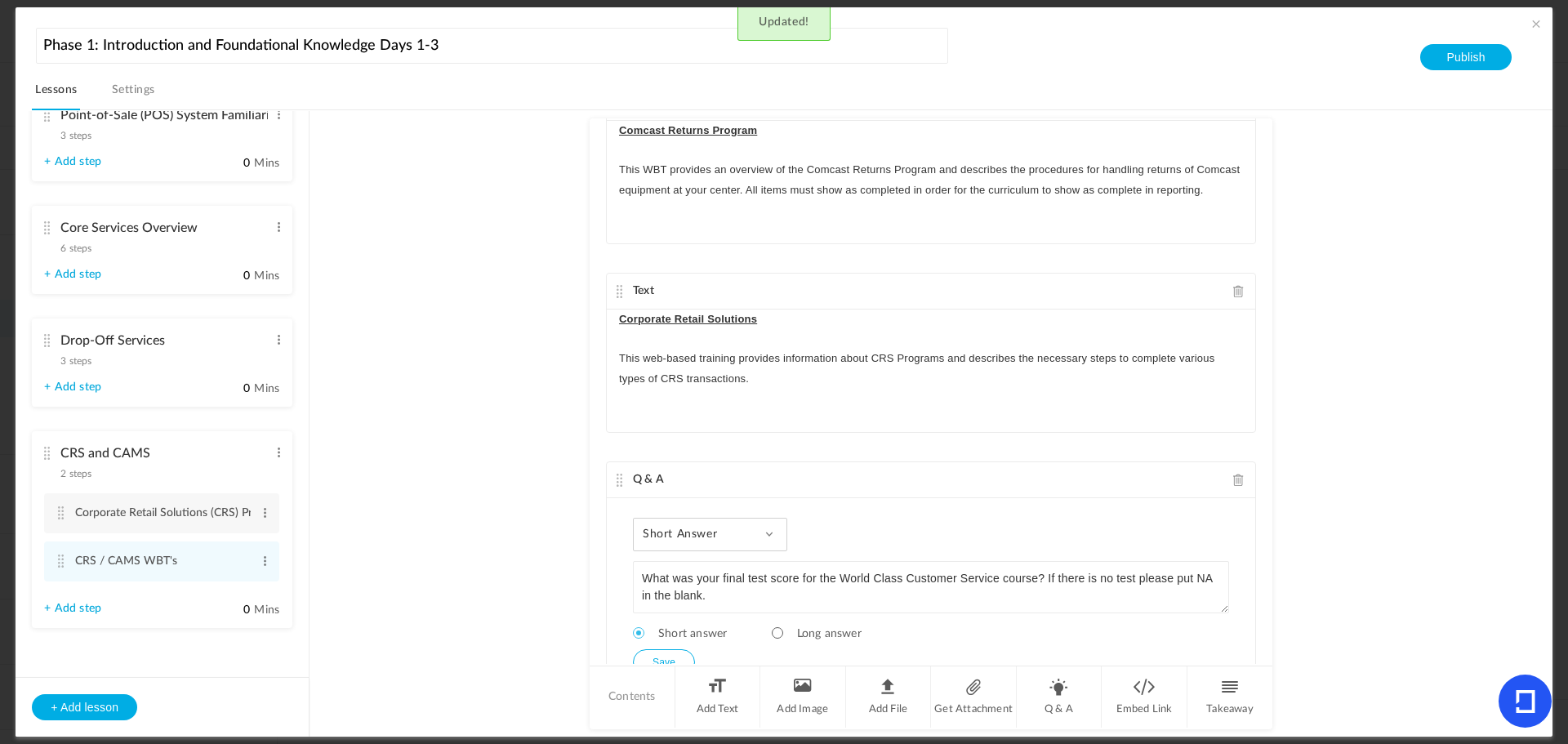
scroll to position [0, 0]
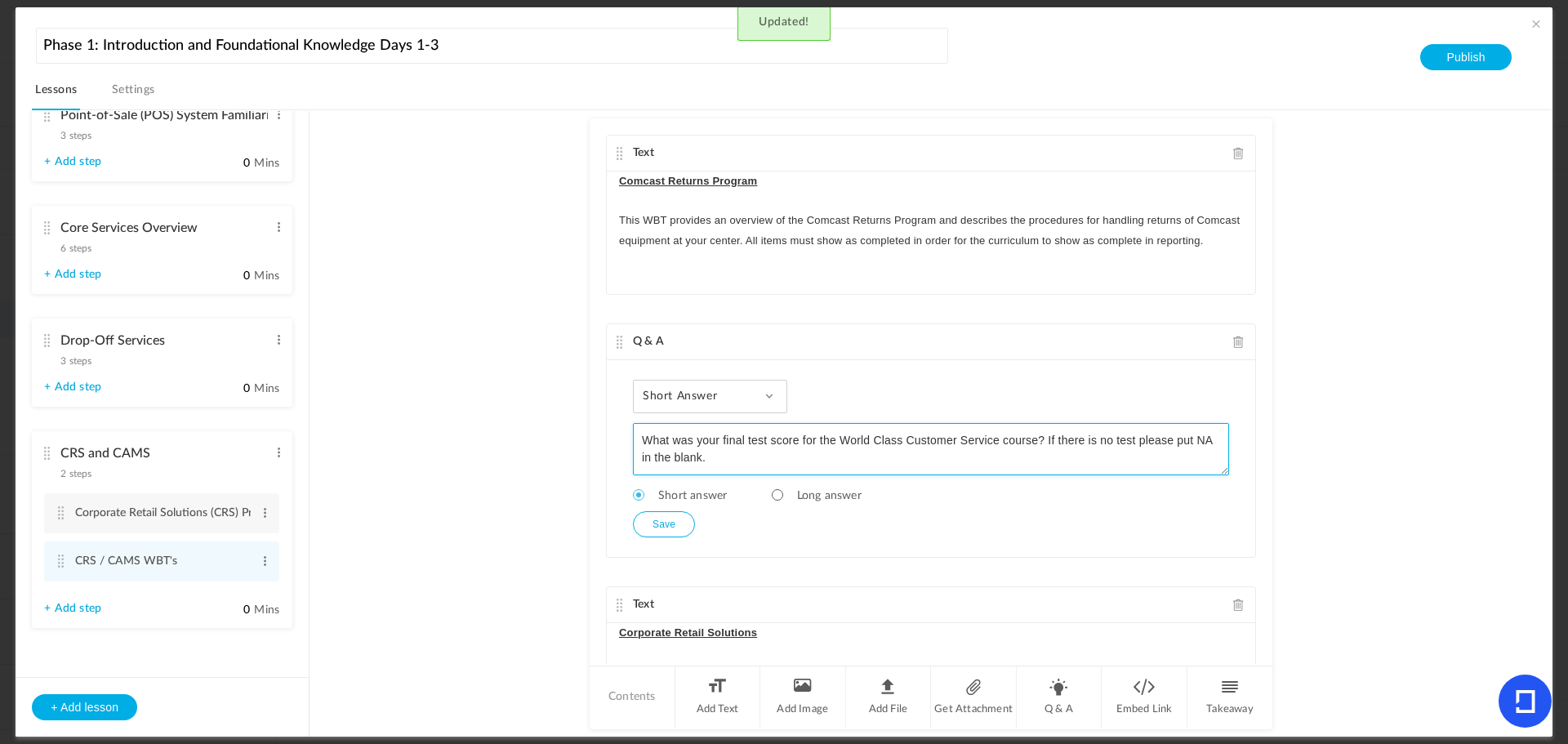
click at [997, 437] on textarea "What was your final test score for the World Class Customer Service course? If …" at bounding box center [931, 450] width 597 height 52
type textarea "What was your final test score for the Comcast Returns Program course? If there…"
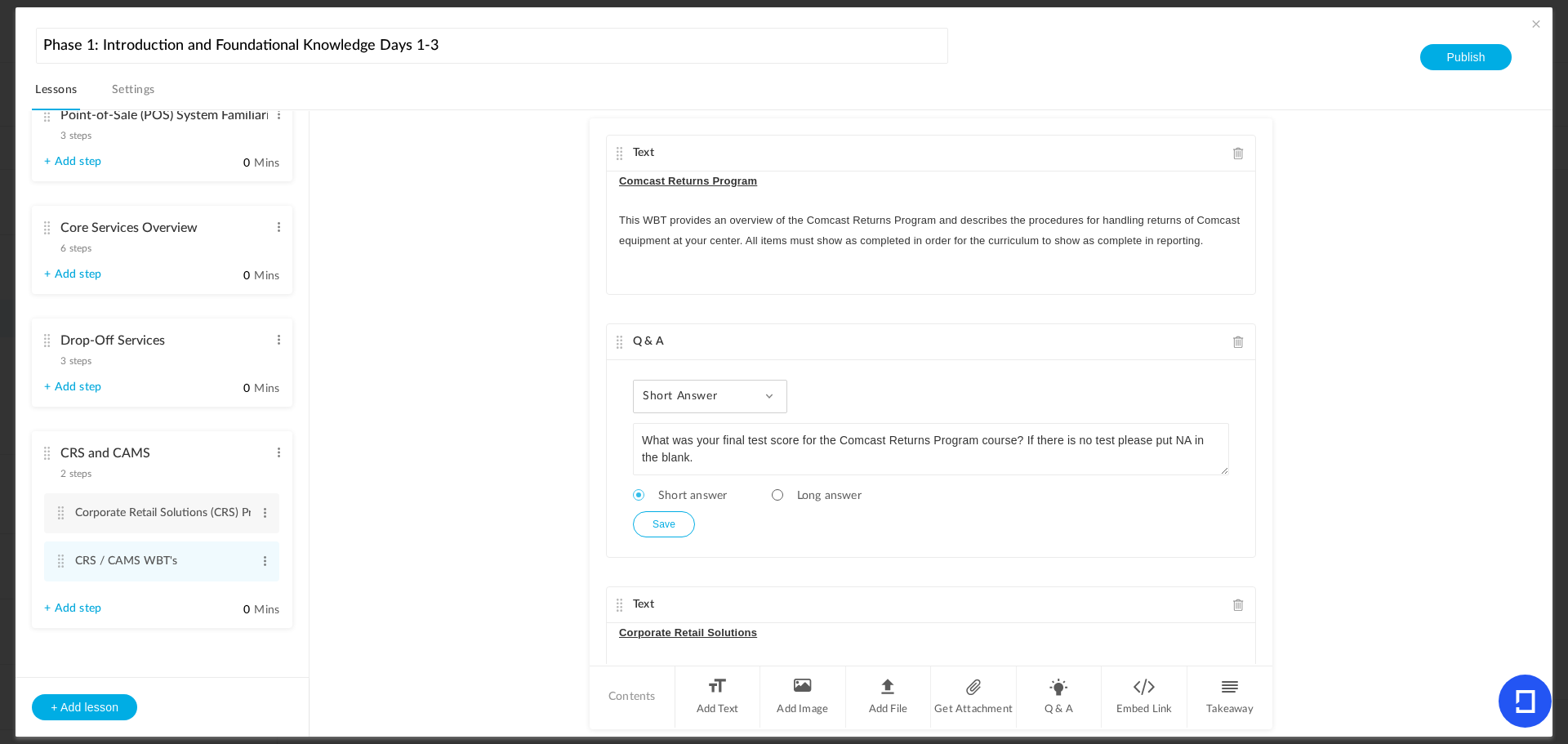
click at [656, 519] on button "Save" at bounding box center [665, 524] width 62 height 26
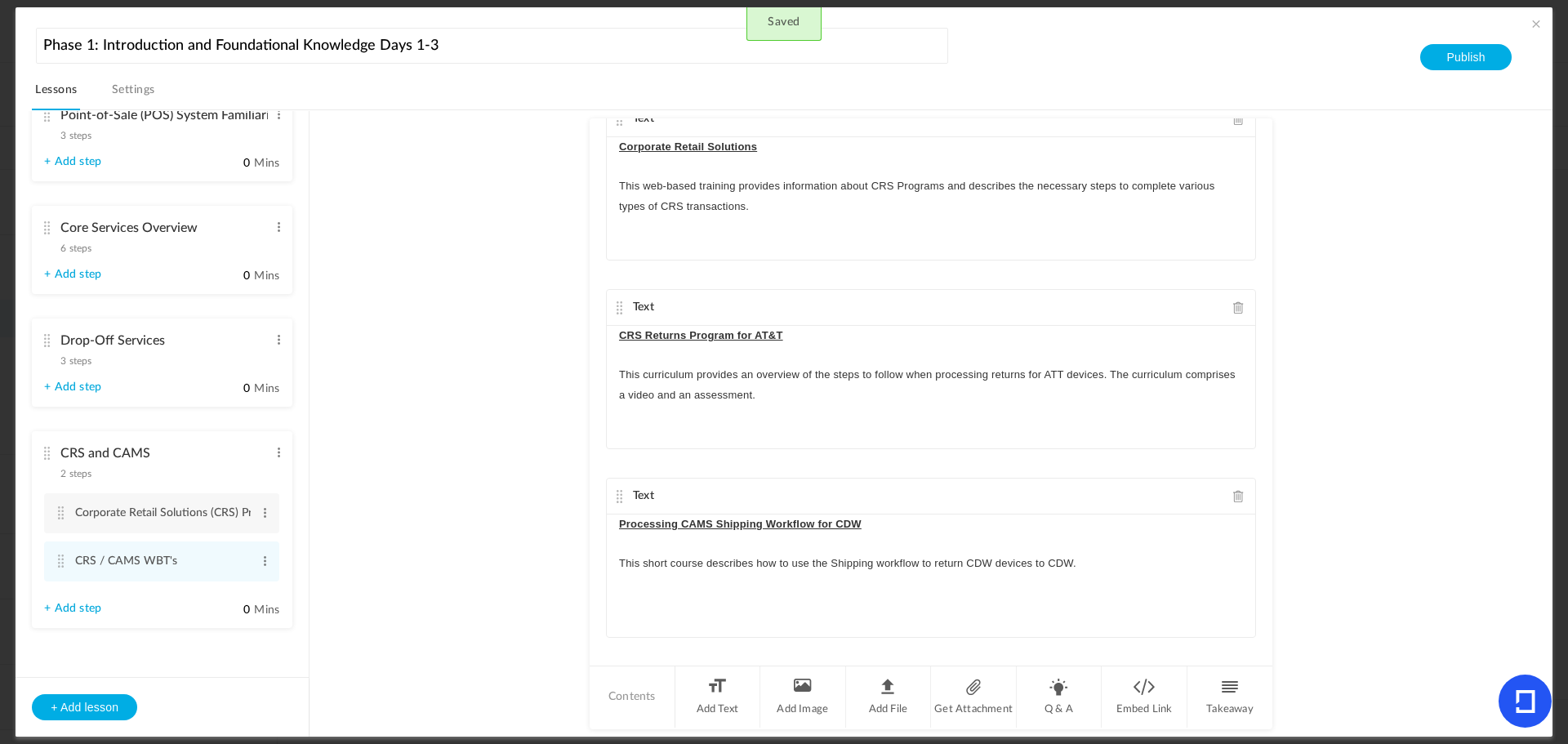
scroll to position [490, 0]
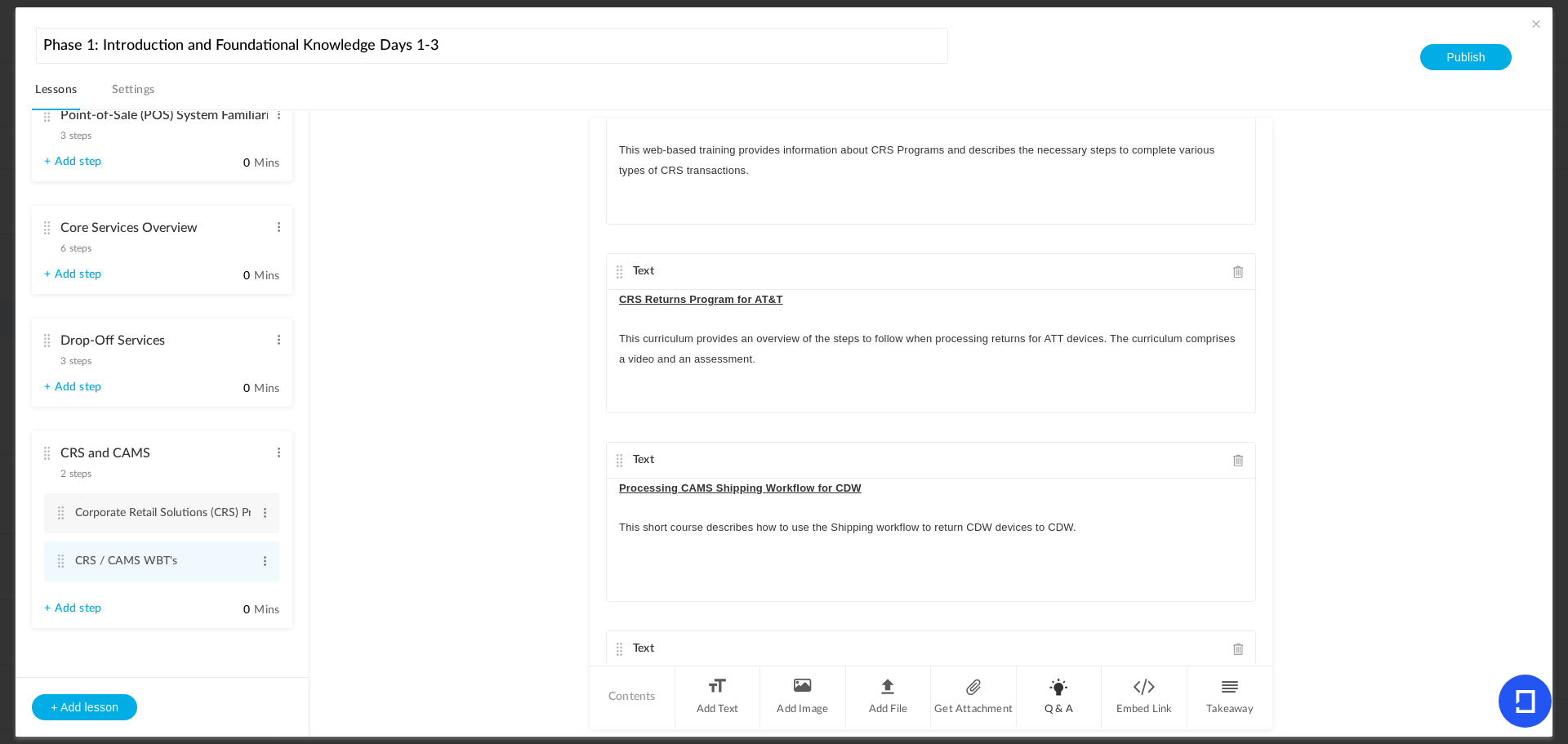
click at [1054, 703] on li "Q & A" at bounding box center [1059, 696] width 86 height 62
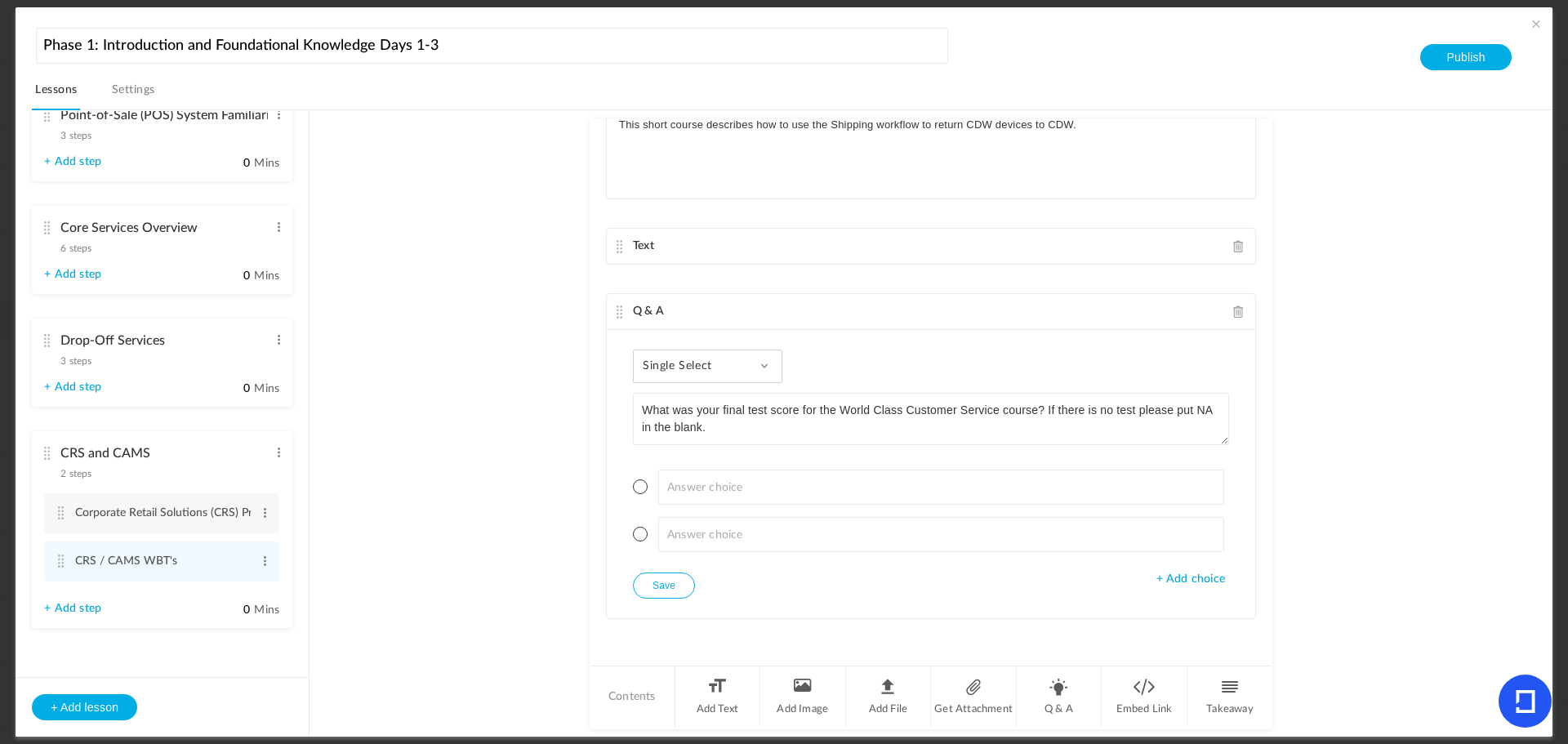
type textarea "What was your final test score for the World Class Customer Service course? If …"
click at [661, 377] on div "Single Select Single Select Multi Select True or False Paragraph Answer" at bounding box center [708, 366] width 149 height 34
click at [673, 493] on link "Paragraph Answer" at bounding box center [720, 500] width 153 height 30
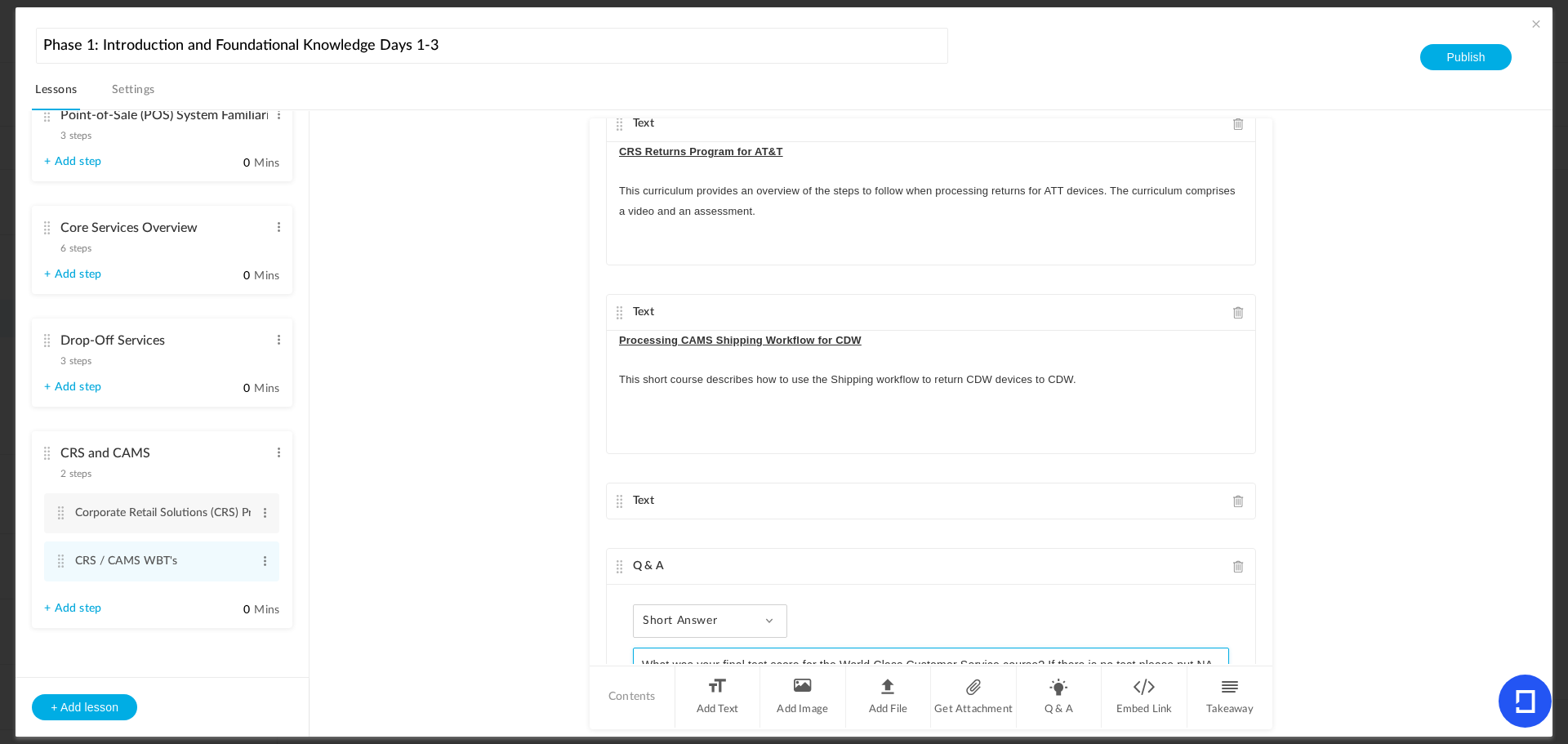
scroll to position [801, 0]
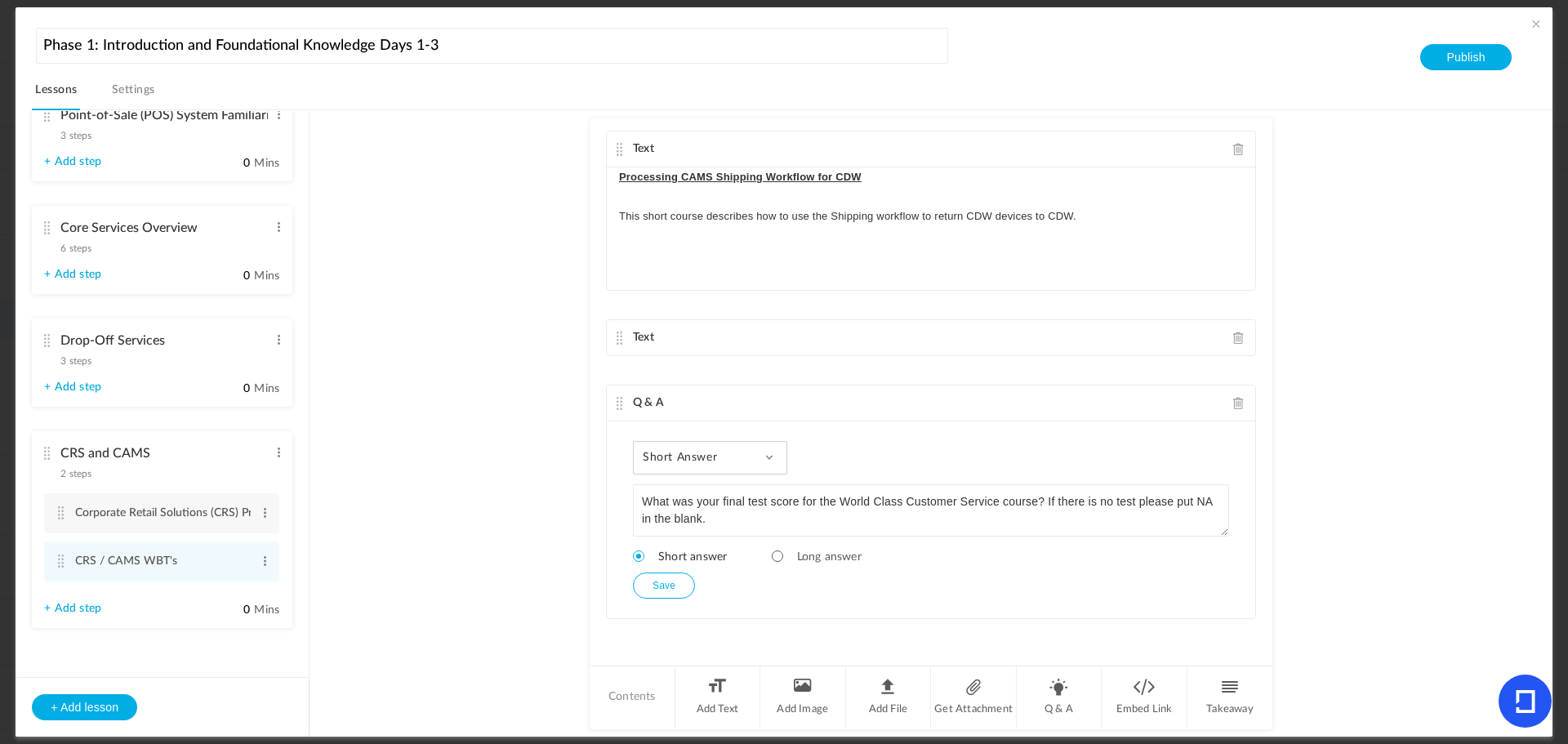
click at [656, 553] on span "Short answer" at bounding box center [680, 557] width 94 height 11
click at [657, 582] on button "Save" at bounding box center [665, 586] width 62 height 26
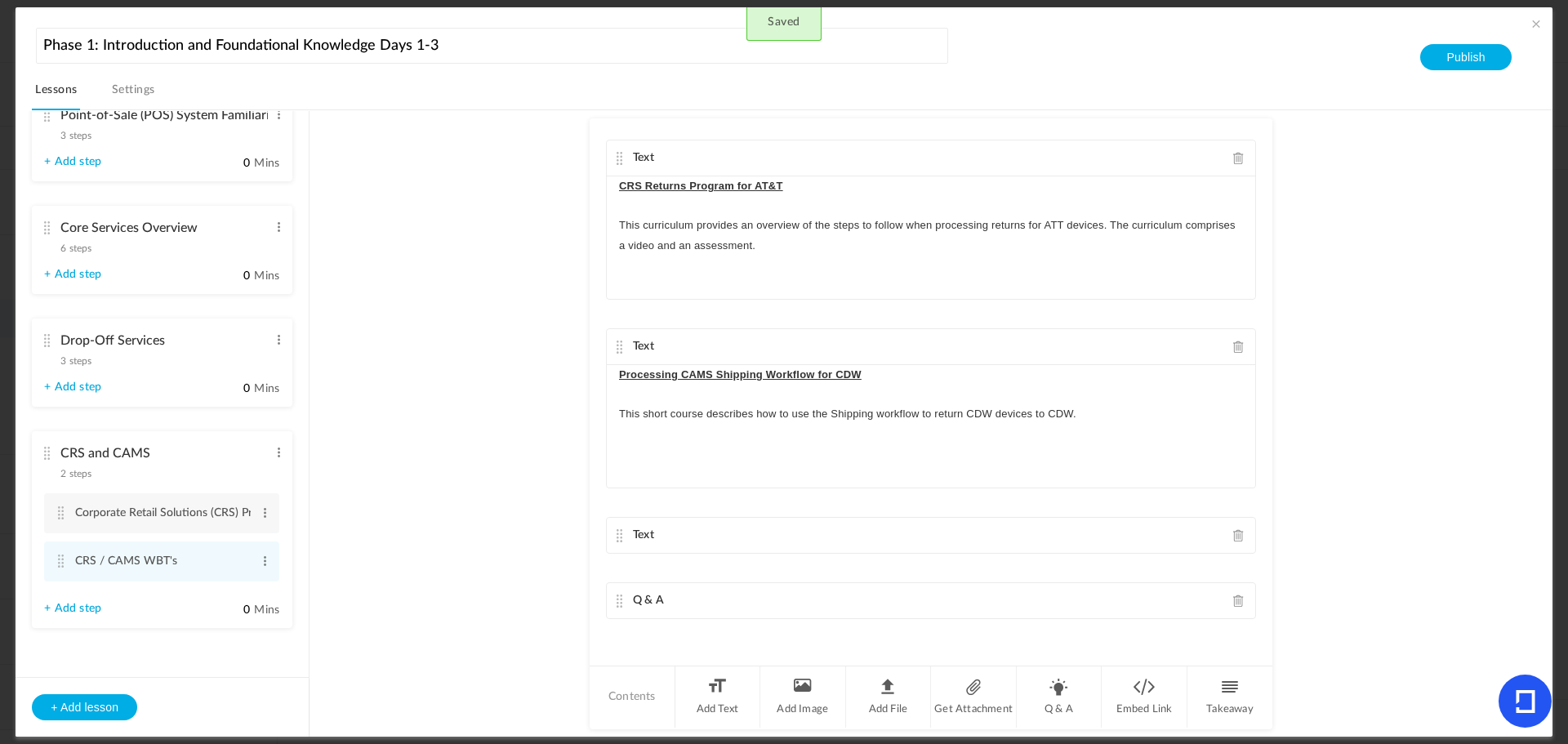
scroll to position [604, 0]
drag, startPoint x: 621, startPoint y: 518, endPoint x: 628, endPoint y: 367, distance: 151.2
click at [628, 367] on div "Text Comcast Returns Program This WBT provides an overview of the Comcast Retur…" at bounding box center [931, 390] width 683 height 545
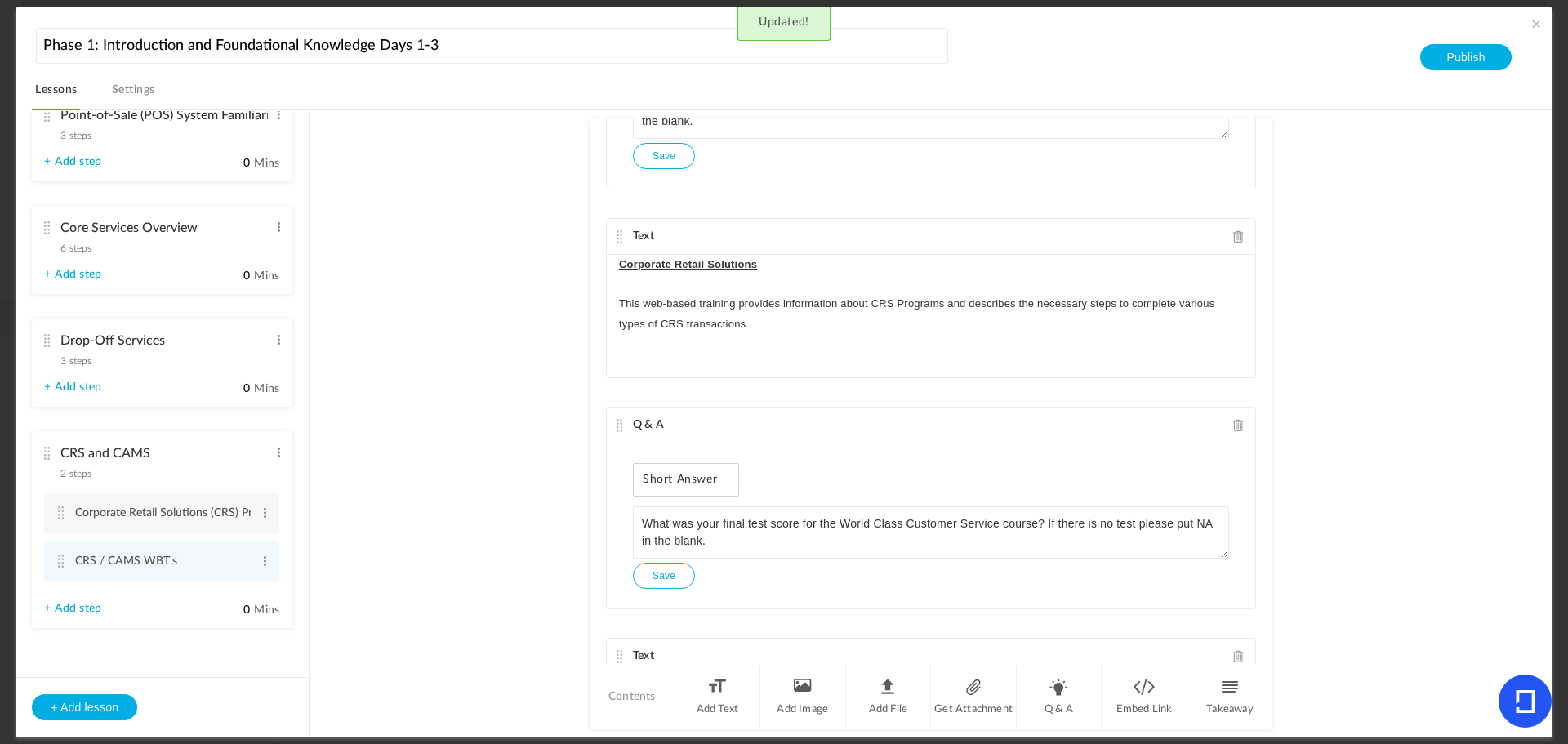
scroll to position [361, 0]
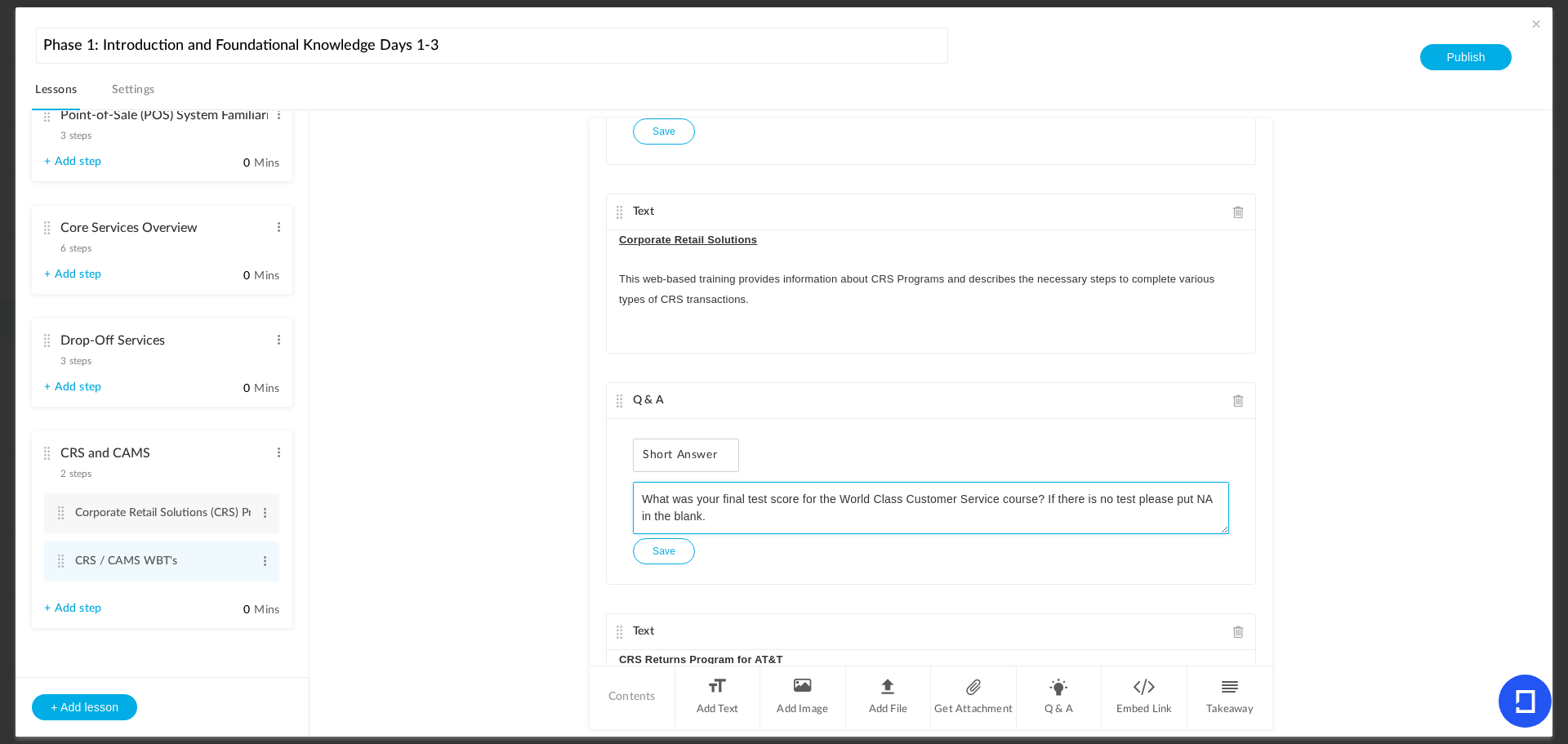
drag, startPoint x: 996, startPoint y: 497, endPoint x: 836, endPoint y: 499, distance: 160.0
click at [836, 499] on textarea "What was your final test score for the World Class Customer Service course? If …" at bounding box center [931, 508] width 597 height 52
type textarea "What was your final test score for the Corporate Retail Solutions course? If th…"
click at [672, 558] on button "Save" at bounding box center [665, 551] width 62 height 26
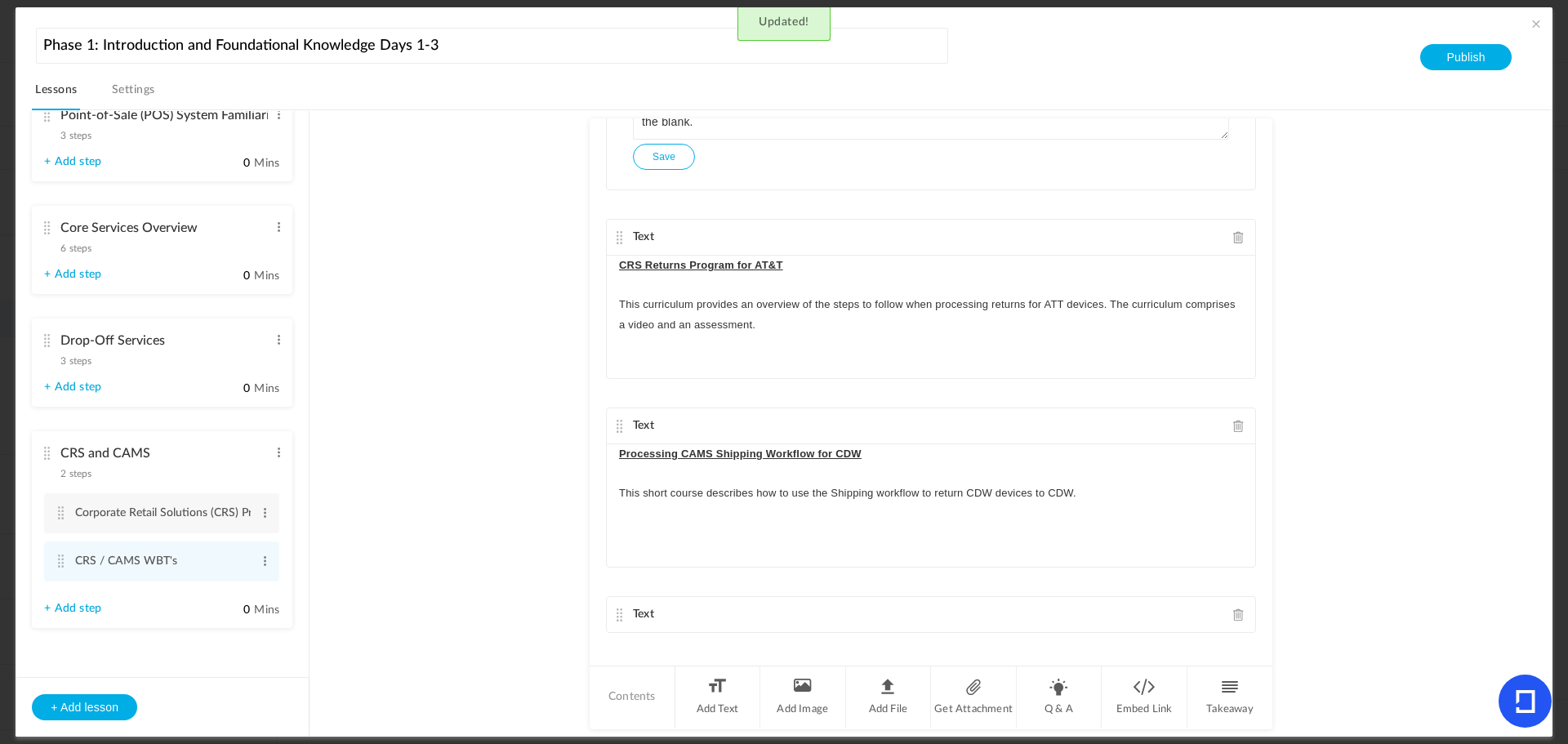
scroll to position [769, 0]
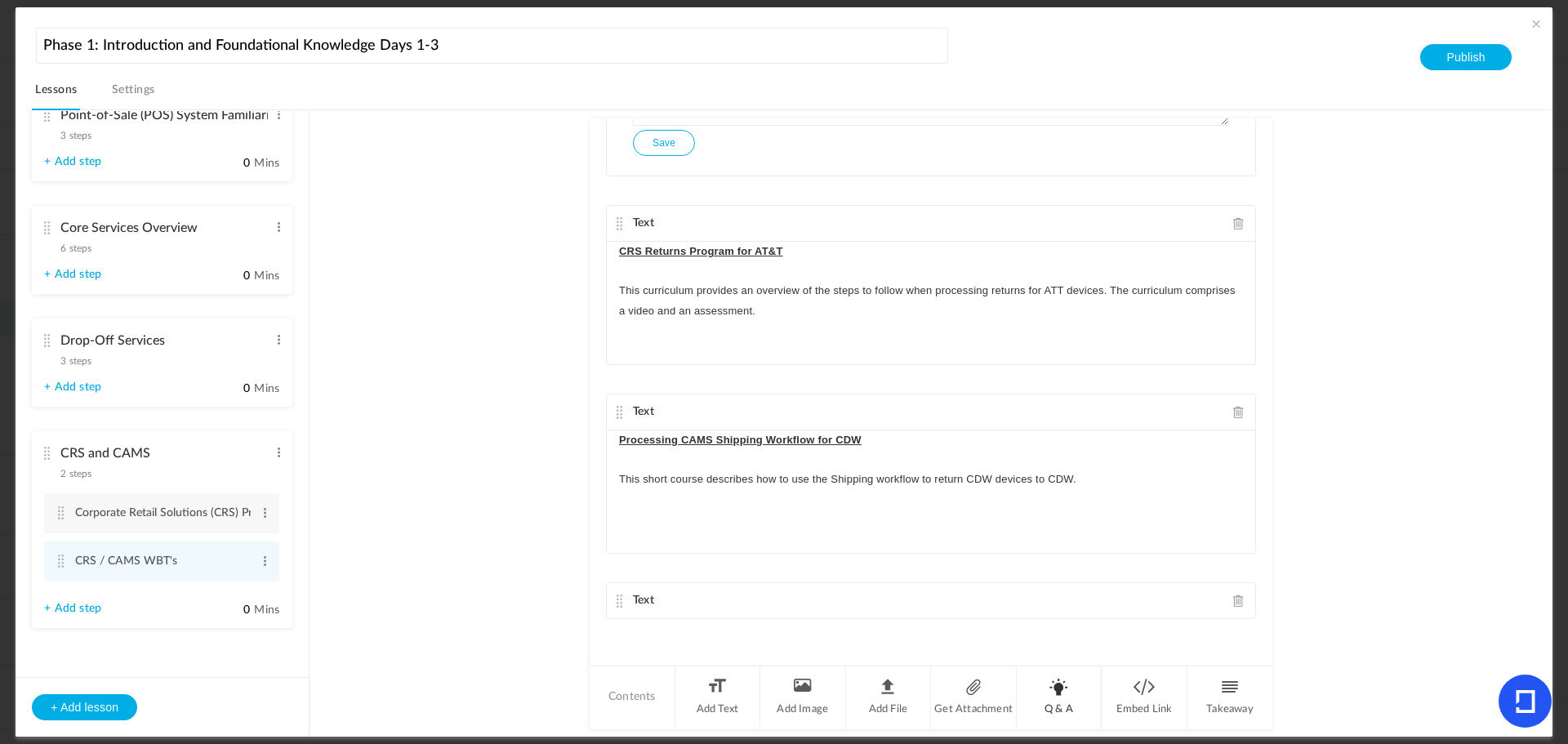
click at [1062, 699] on li "Q & A" at bounding box center [1059, 696] width 86 height 62
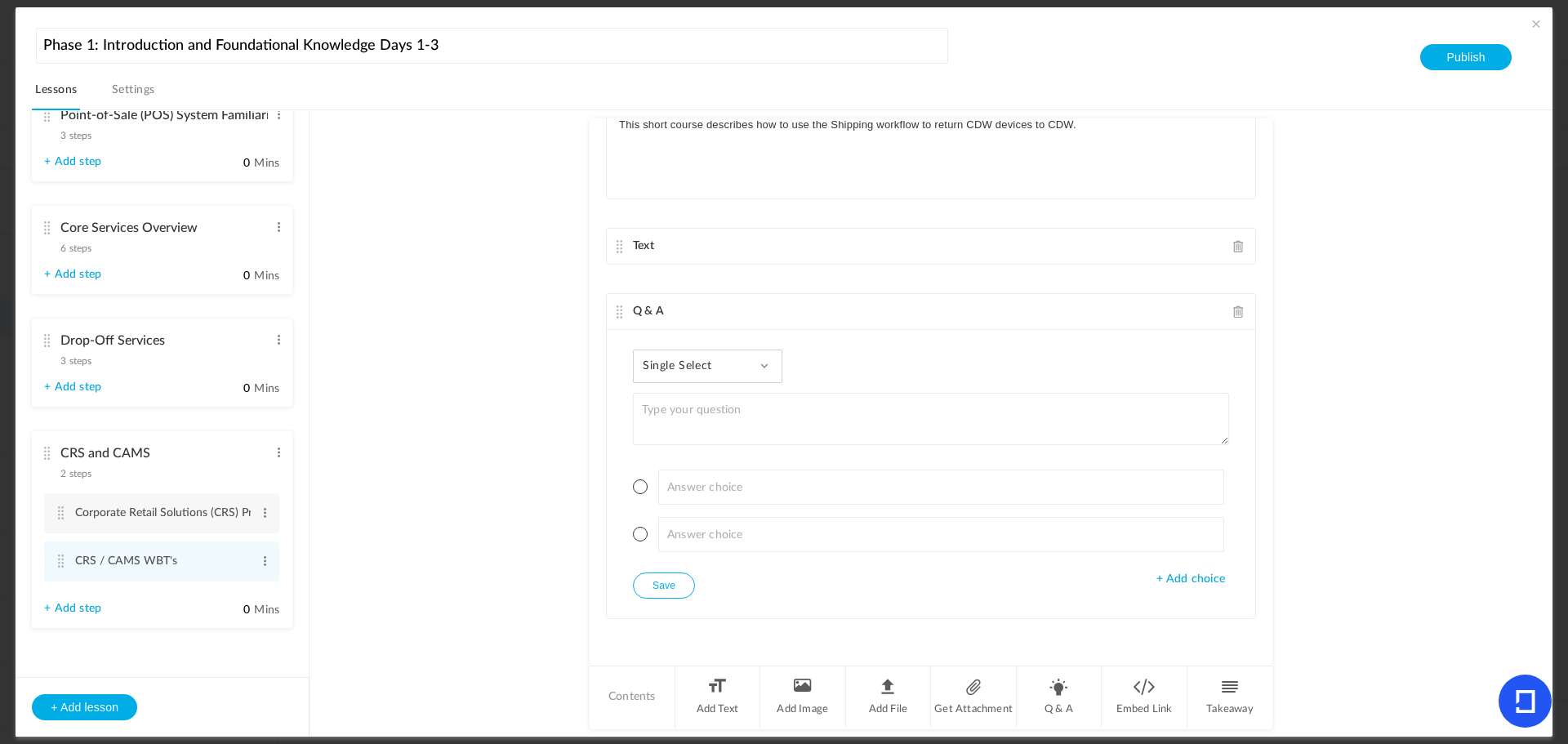
click at [769, 366] on div "Single Select Single Select Multi Select True or False Paragraph Answer" at bounding box center [708, 366] width 149 height 34
click at [728, 497] on link "Paragraph Answer" at bounding box center [720, 500] width 153 height 30
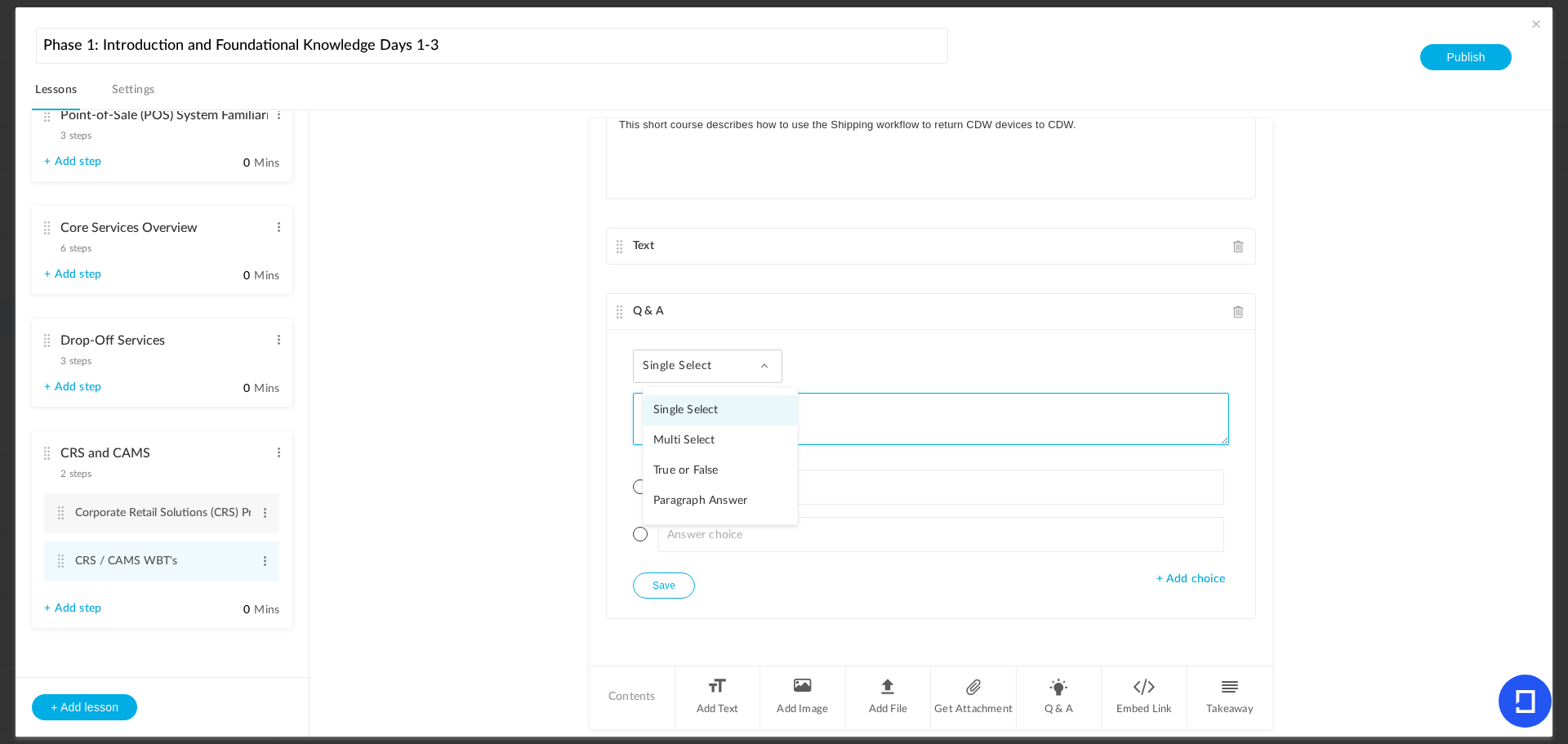
scroll to position [1032, 0]
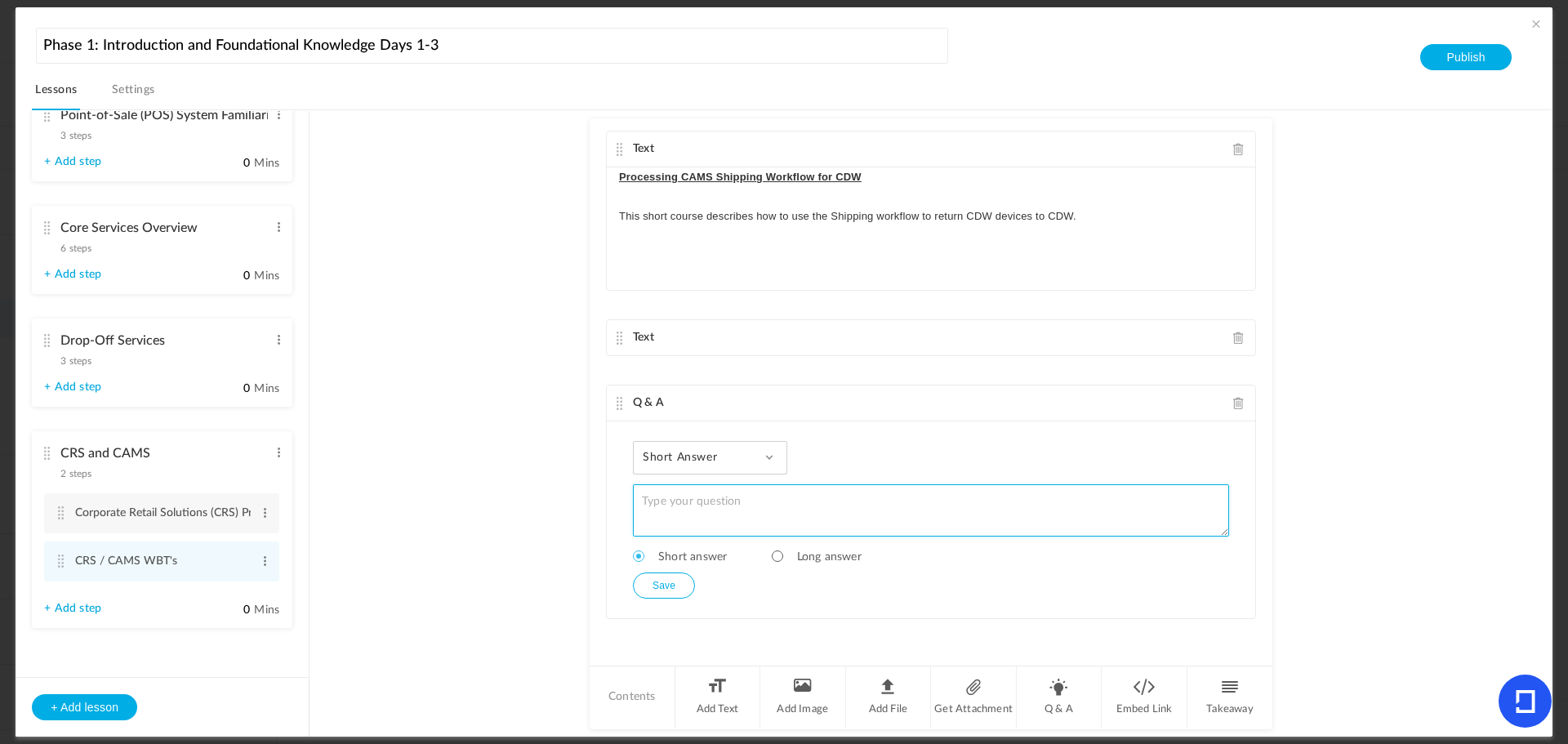
click at [693, 505] on textarea at bounding box center [931, 510] width 597 height 52
paste textarea "What was your final test score for the World Class Customer Service course? If …"
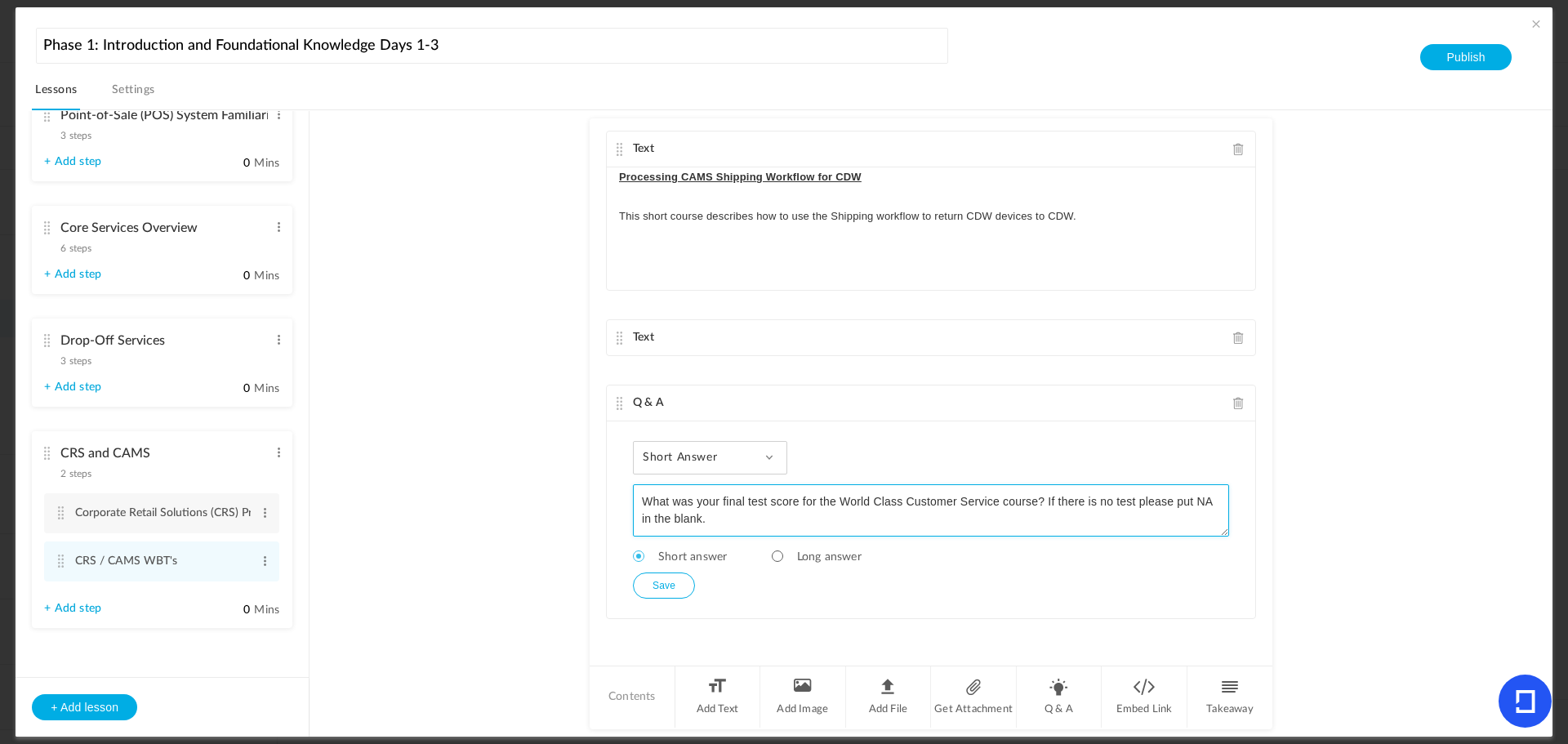
type textarea "What was your final test score for the World Class Customer Service course? If …"
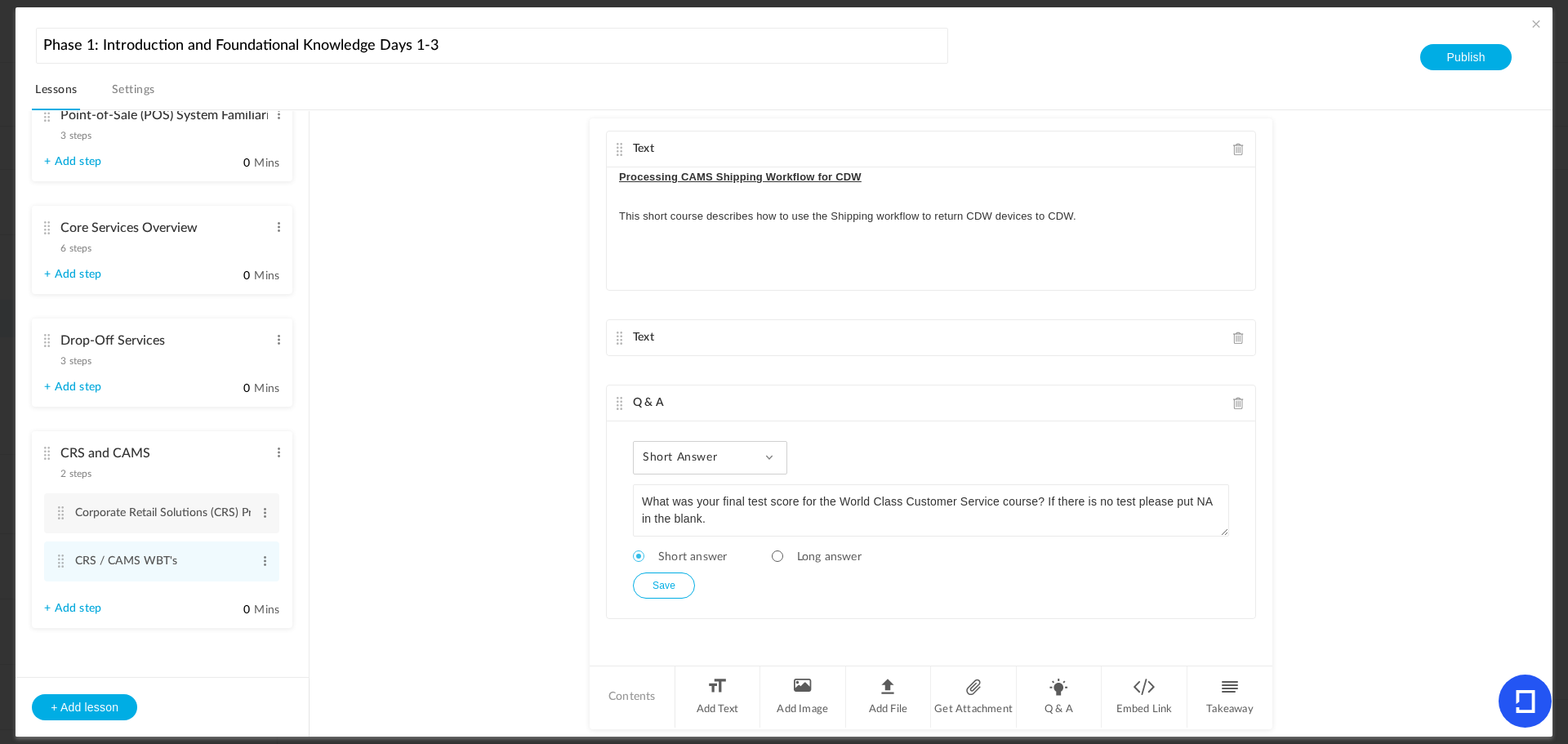
click at [659, 586] on button "Save" at bounding box center [665, 586] width 62 height 26
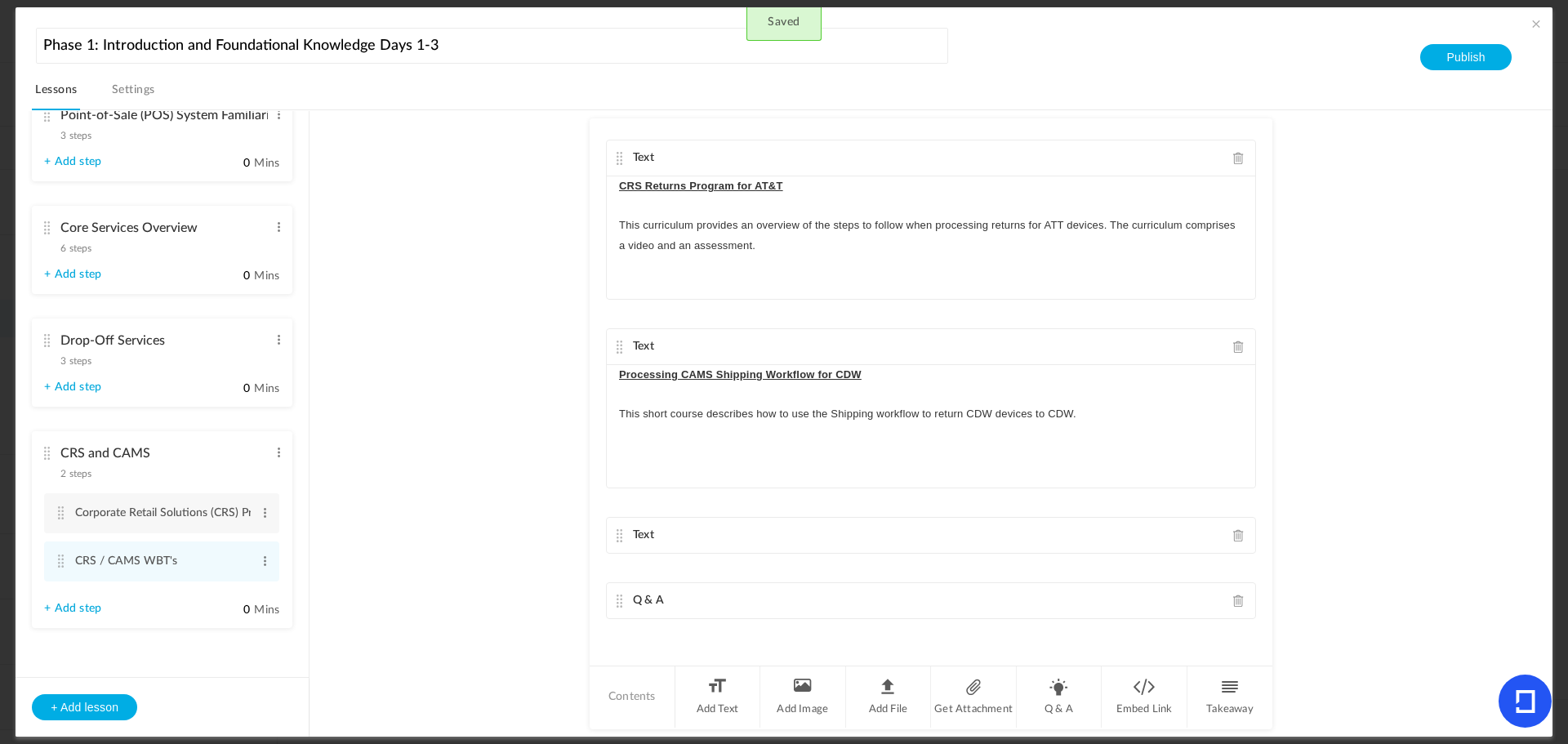
scroll to position [834, 0]
drag, startPoint x: 616, startPoint y: 437, endPoint x: 606, endPoint y: 557, distance: 120.4
click at [623, 437] on div "Text Comcast Returns Program This WBT provides an overview of the Comcast Retur…" at bounding box center [931, 390] width 683 height 545
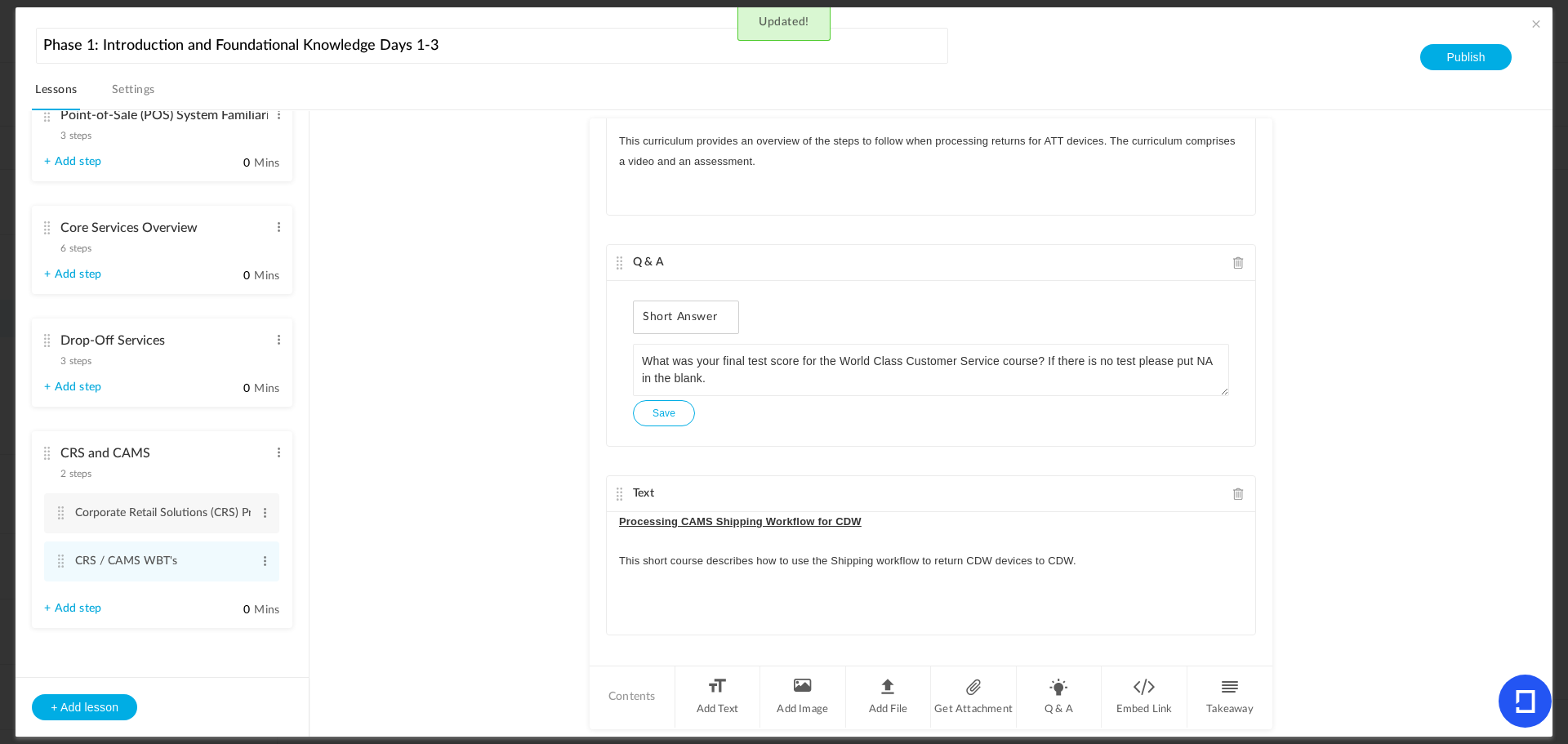
scroll to position [837, 0]
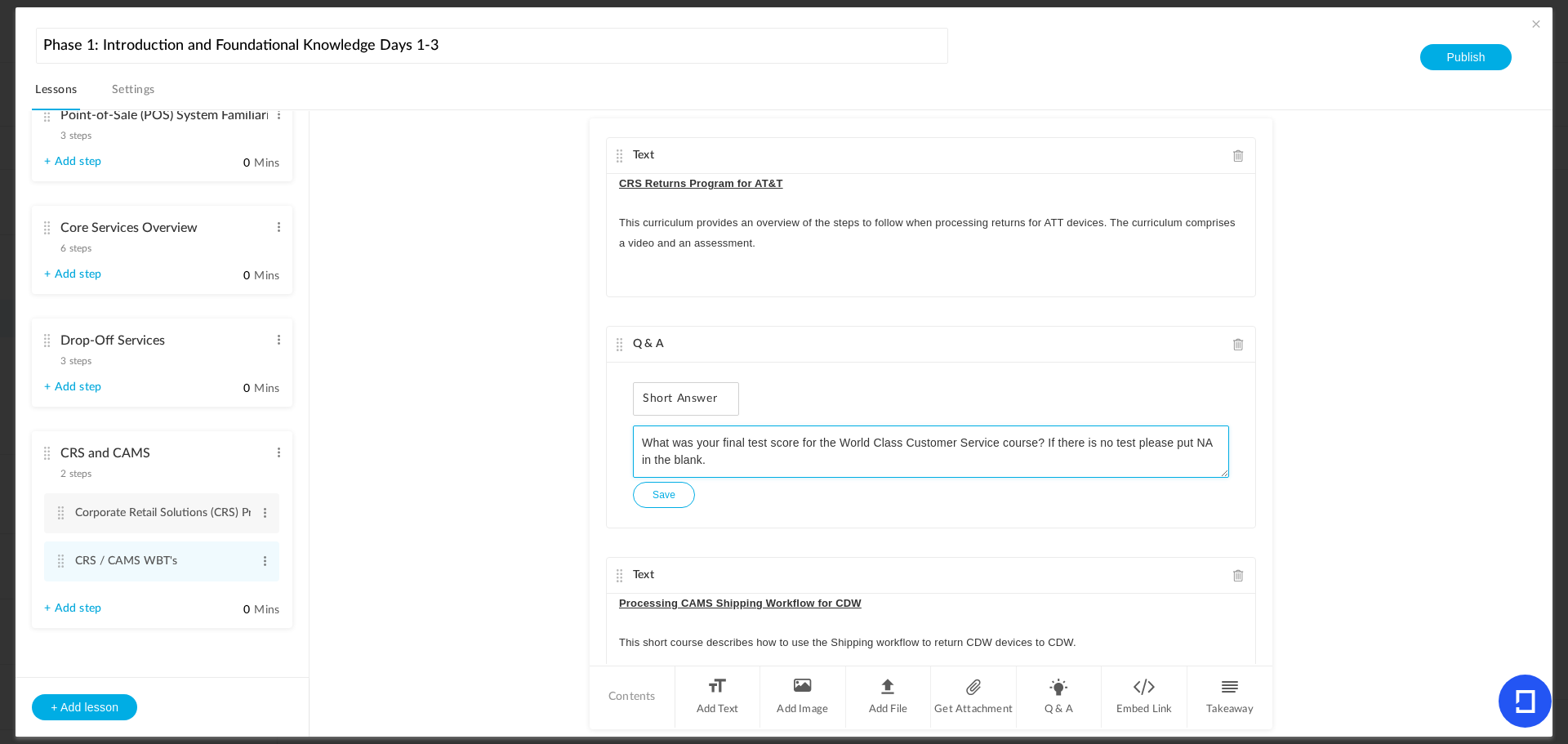
drag, startPoint x: 999, startPoint y: 440, endPoint x: 837, endPoint y: 440, distance: 162.0
click at [837, 440] on textarea "What was your final test score for the World Class Customer Service course? If …" at bounding box center [931, 452] width 597 height 52
type textarea "What was your final test score for the CRS Returns Program for AT&T course? If …"
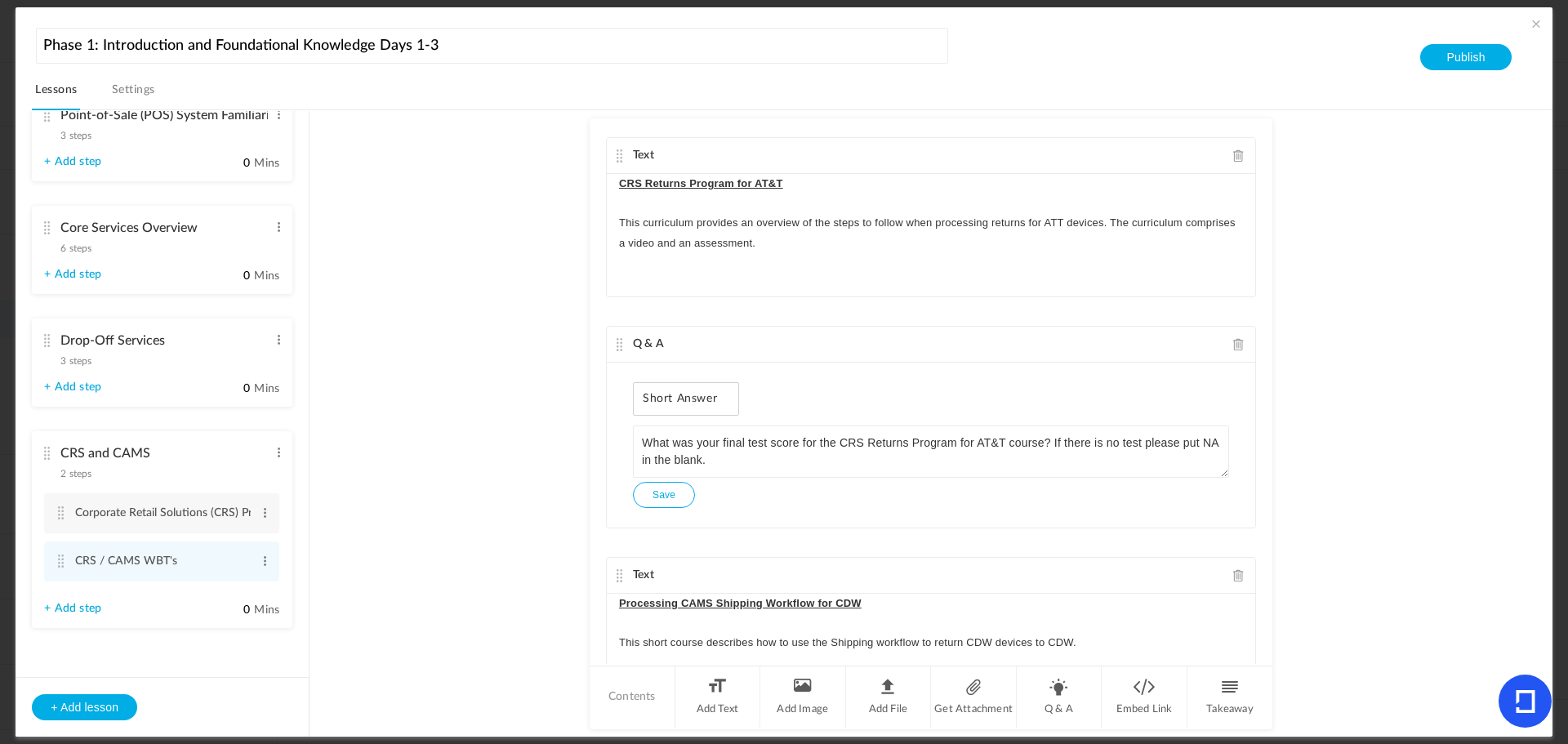
click at [657, 488] on button "Save" at bounding box center [665, 495] width 62 height 26
click at [560, 552] on au-course-substep "Text Comcast Returns Program This WBT provides an overview of the Comcast Retur…" at bounding box center [930, 423] width 1204 height 628
click at [456, 368] on au-course-substep "Text Comcast Returns Program This WBT provides an overview of the Comcast Retur…" at bounding box center [930, 423] width 1204 height 628
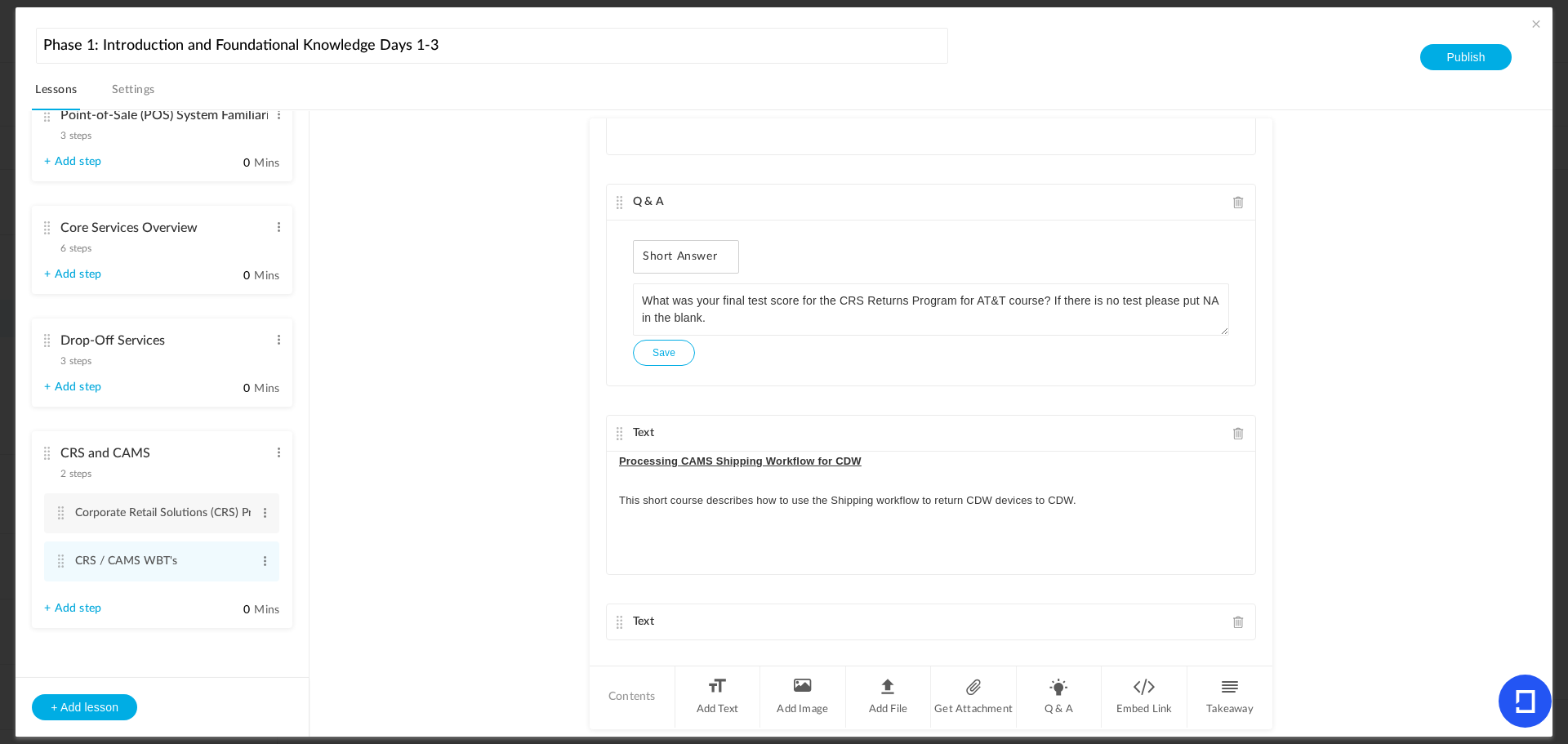
scroll to position [1001, 0]
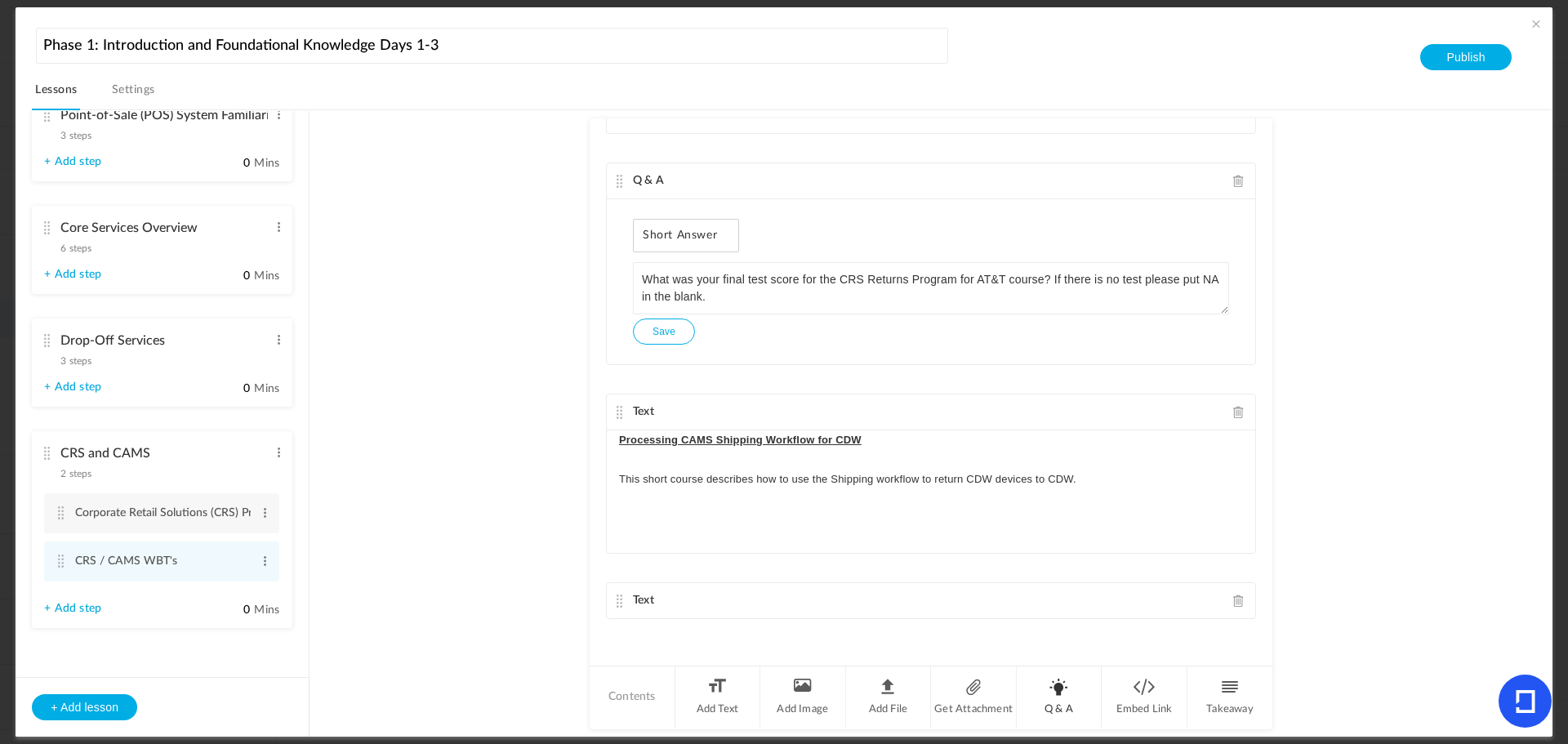
click at [1059, 691] on li "Q & A" at bounding box center [1059, 696] width 86 height 62
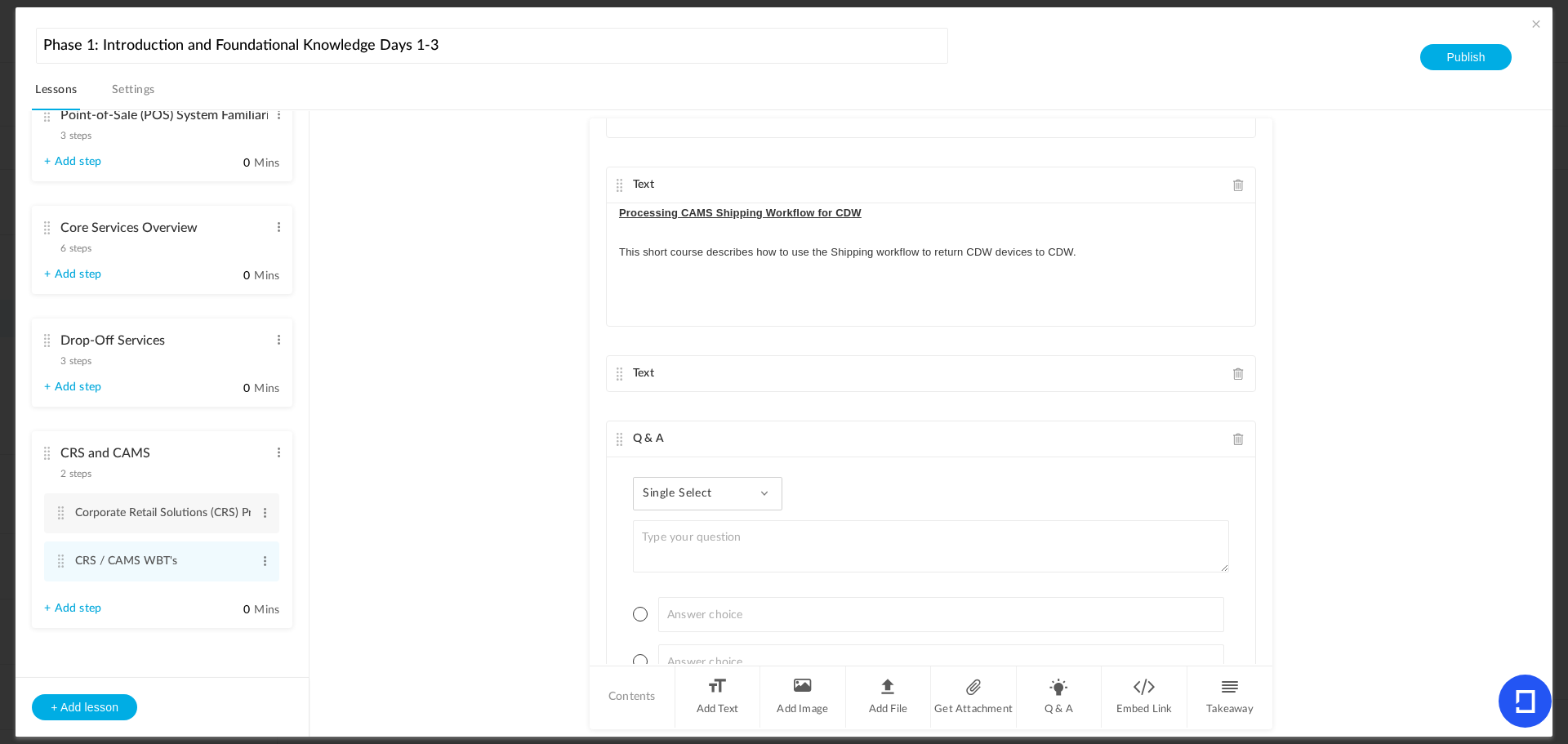
scroll to position [1264, 0]
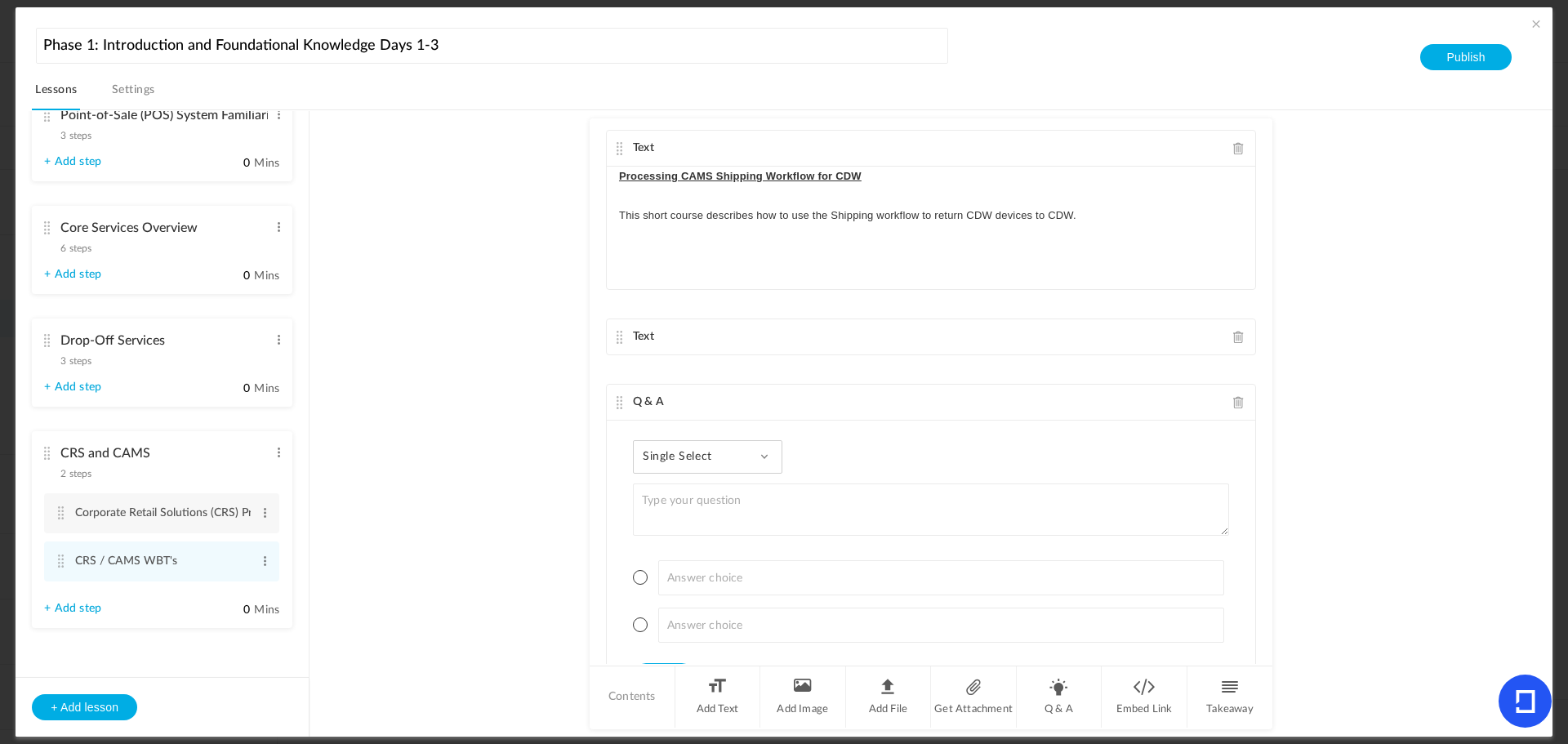
click at [619, 405] on cite at bounding box center [620, 403] width 11 height 13
click at [618, 401] on cite at bounding box center [620, 403] width 11 height 13
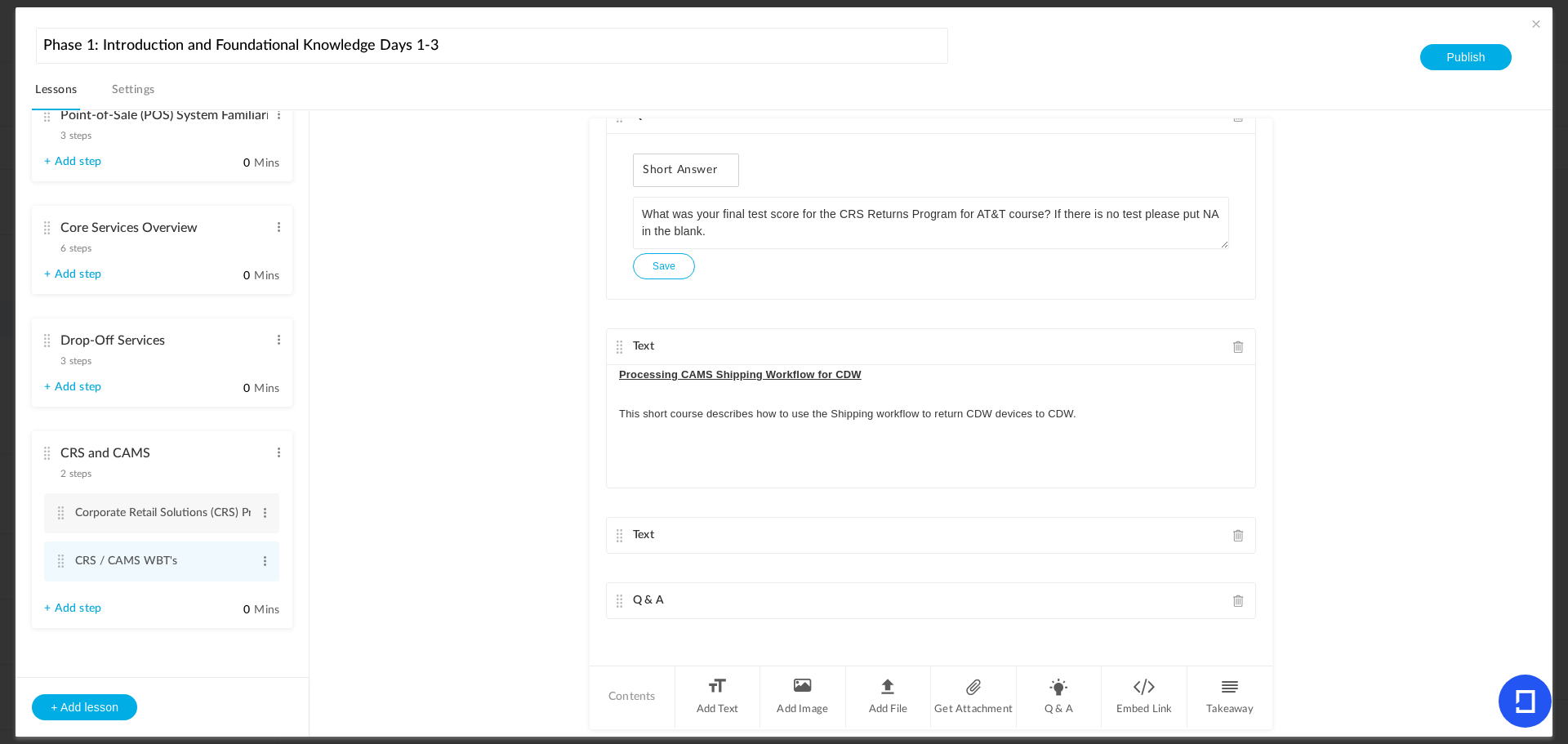
drag, startPoint x: 617, startPoint y: 400, endPoint x: 615, endPoint y: 340, distance: 60.0
click at [619, 317] on div "Text Comcast Returns Program This WBT provides an overview of the Comcast Retur…" at bounding box center [931, 390] width 683 height 545
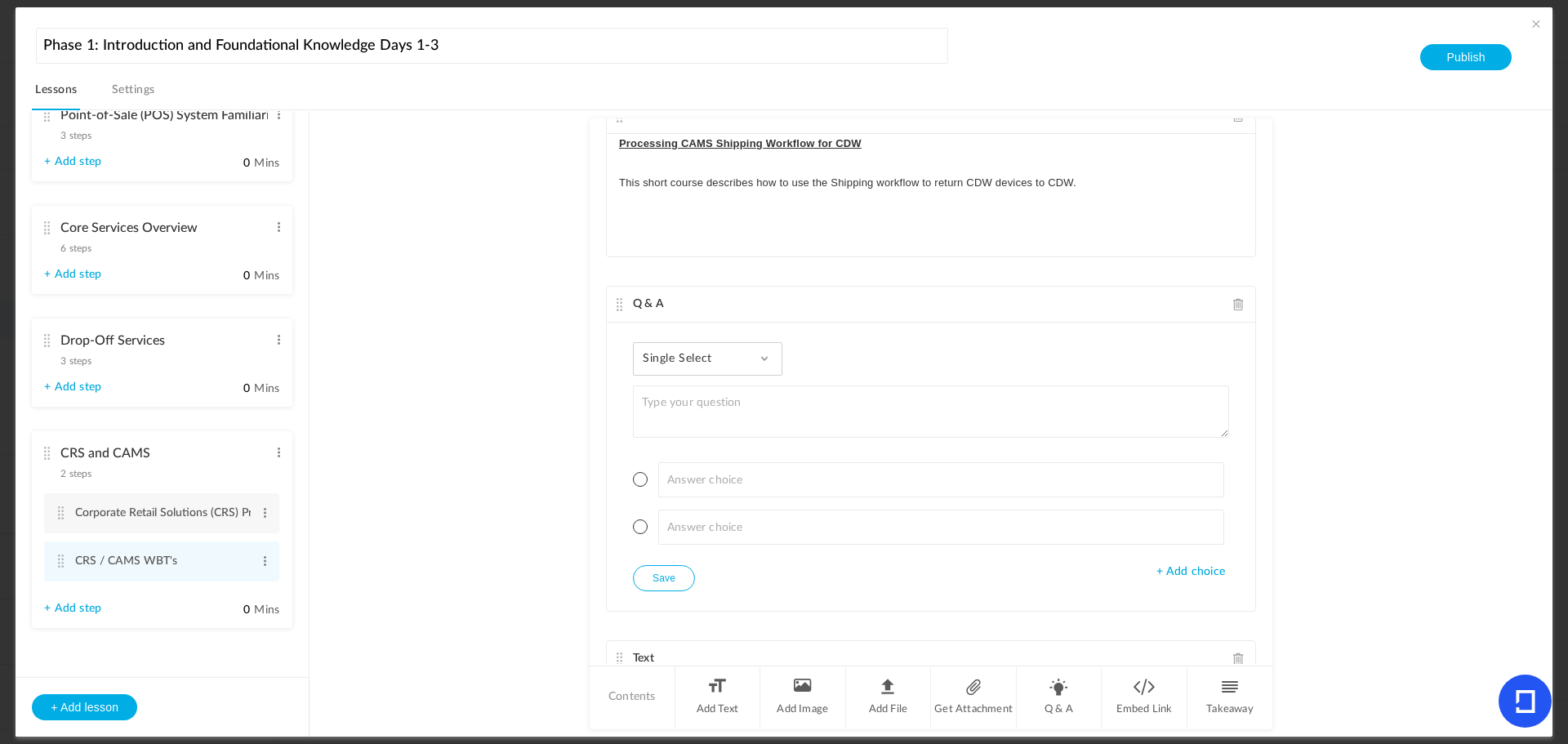
scroll to position [1273, 0]
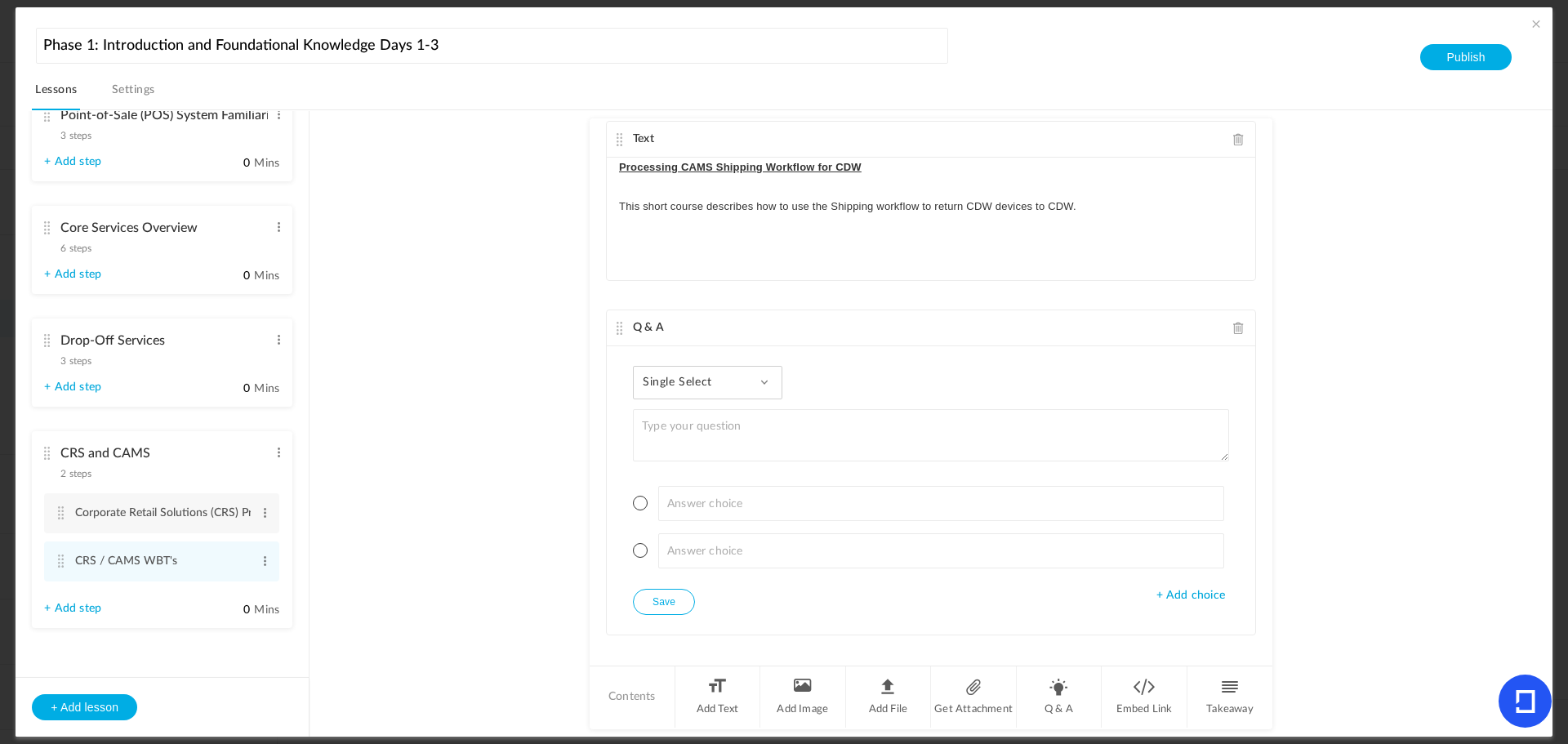
click at [710, 381] on span "Single Select" at bounding box center [684, 382] width 82 height 14
click at [752, 383] on div "Single Select Single Select Multi Select True or False Paragraph Answer Single …" at bounding box center [708, 382] width 149 height 34
click at [757, 383] on div "Single Select Single Select Multi Select True or False Paragraph Answer Single …" at bounding box center [708, 382] width 149 height 34
click at [761, 378] on span at bounding box center [765, 382] width 8 height 8
click at [706, 391] on div "Single Select Single Select Multi Select True or False Paragraph Answer Single …" at bounding box center [708, 382] width 149 height 34
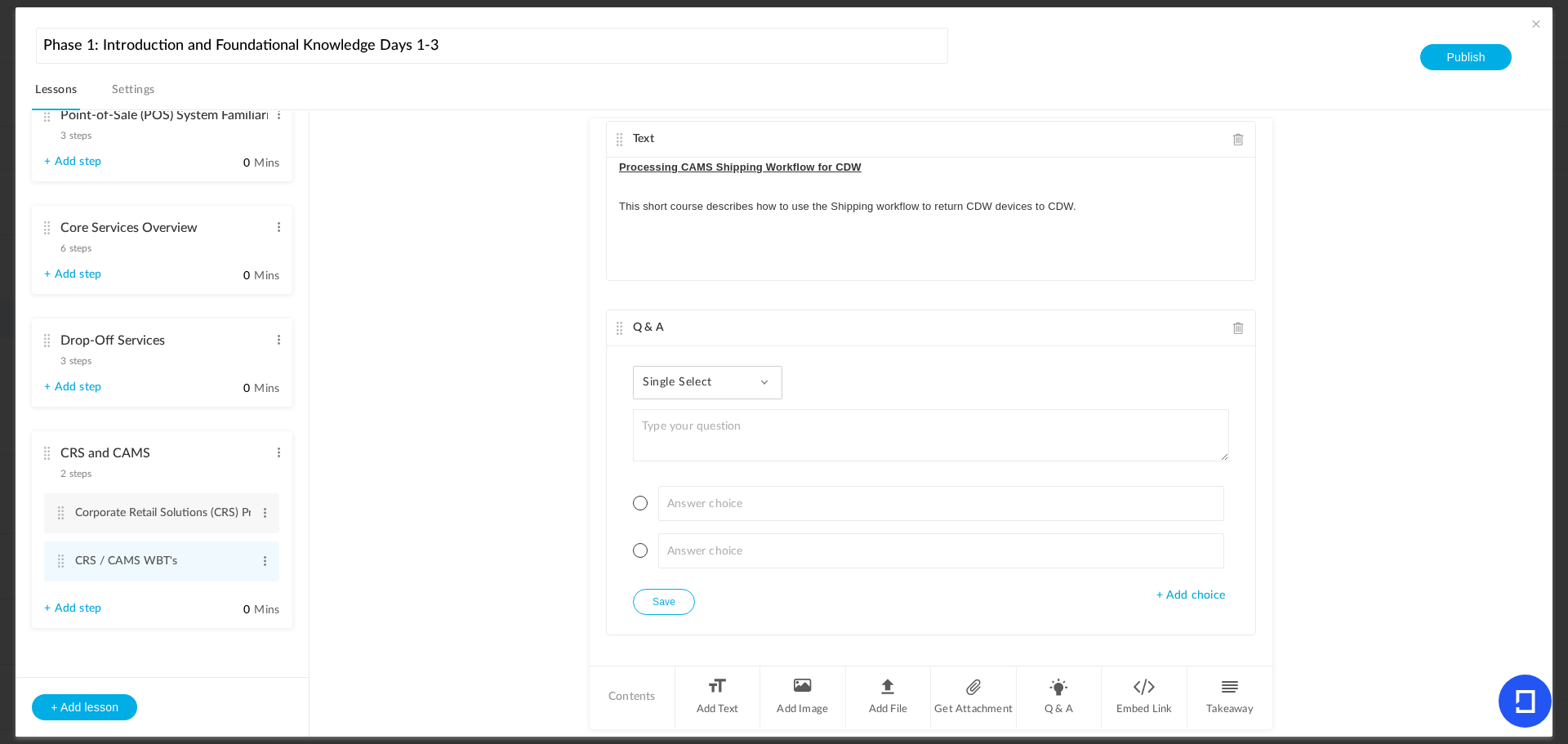
click at [697, 381] on span "Single Select" at bounding box center [684, 382] width 82 height 14
drag, startPoint x: 947, startPoint y: 359, endPoint x: 1108, endPoint y: 404, distance: 167.2
click at [948, 360] on div "Single Select Single Select Multi Select True or False Paragraph Answer Single …" at bounding box center [931, 490] width 648 height 288
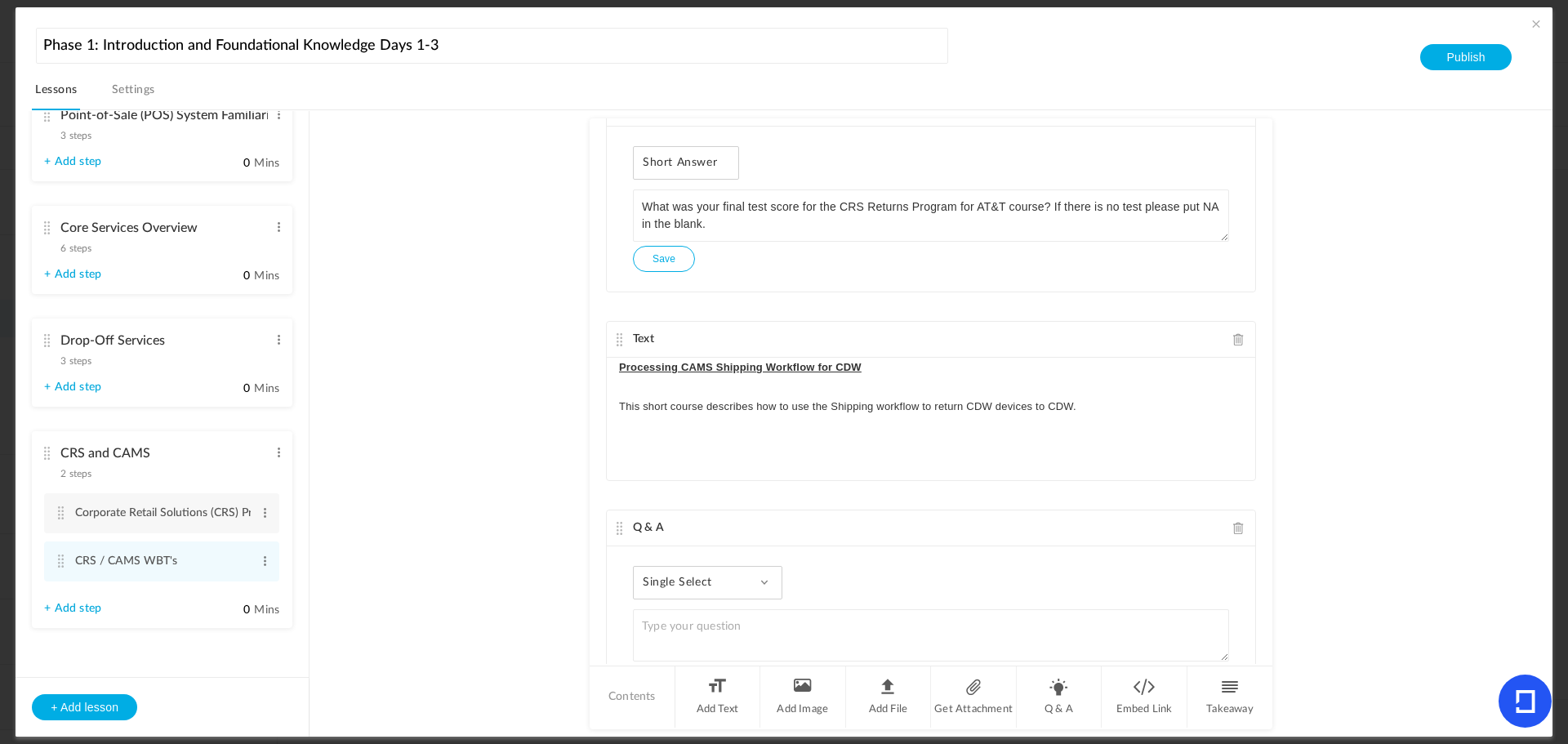
scroll to position [1192, 0]
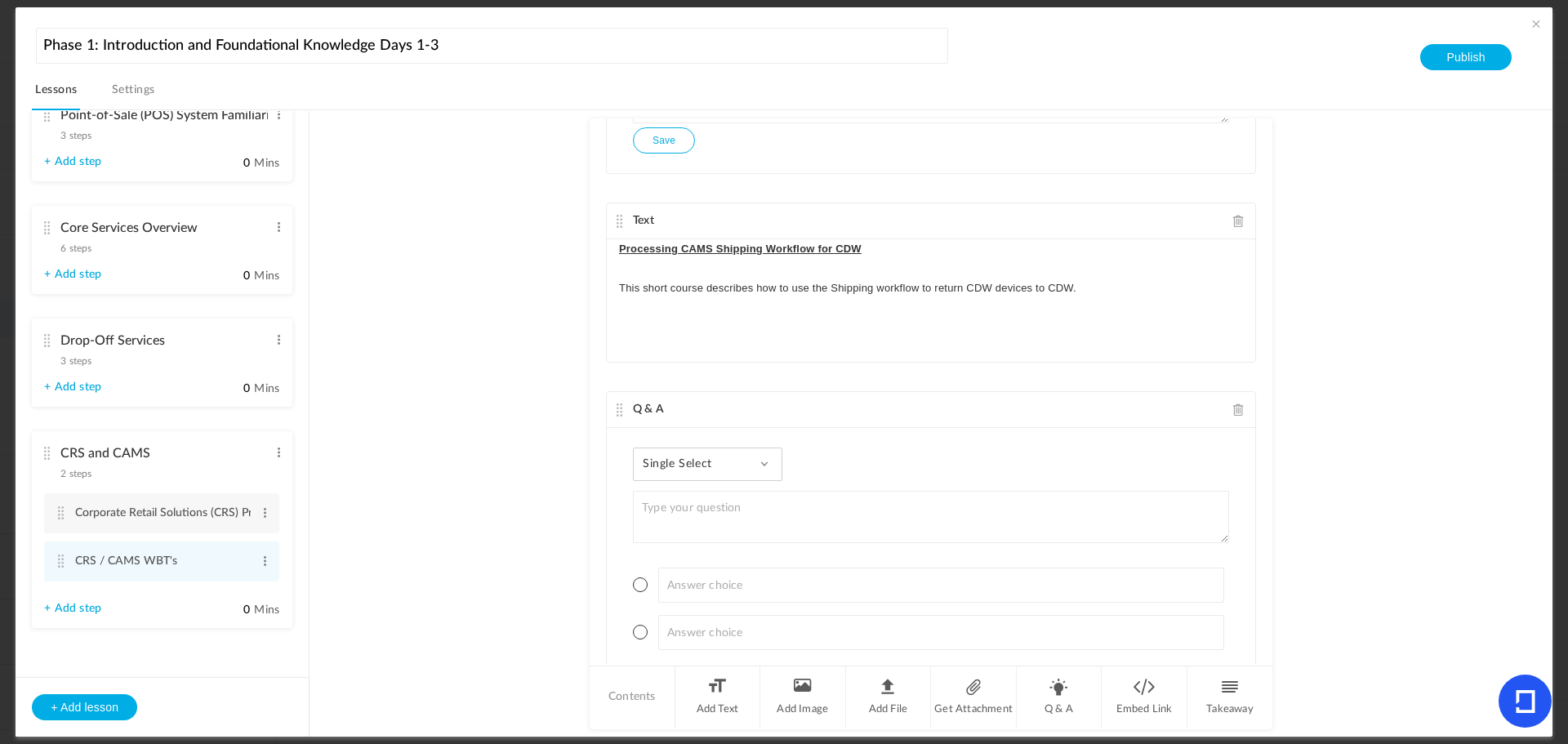
click at [620, 443] on div "Single Select Single Select Multi Select True or False Paragraph Answer Single …" at bounding box center [931, 572] width 648 height 288
click at [656, 476] on div "Single Select Single Select Multi Select True or False Paragraph Answer Single …" at bounding box center [708, 464] width 149 height 34
drag, startPoint x: 667, startPoint y: 468, endPoint x: 715, endPoint y: 459, distance: 48.8
click at [673, 467] on span "Single Select" at bounding box center [684, 464] width 82 height 14
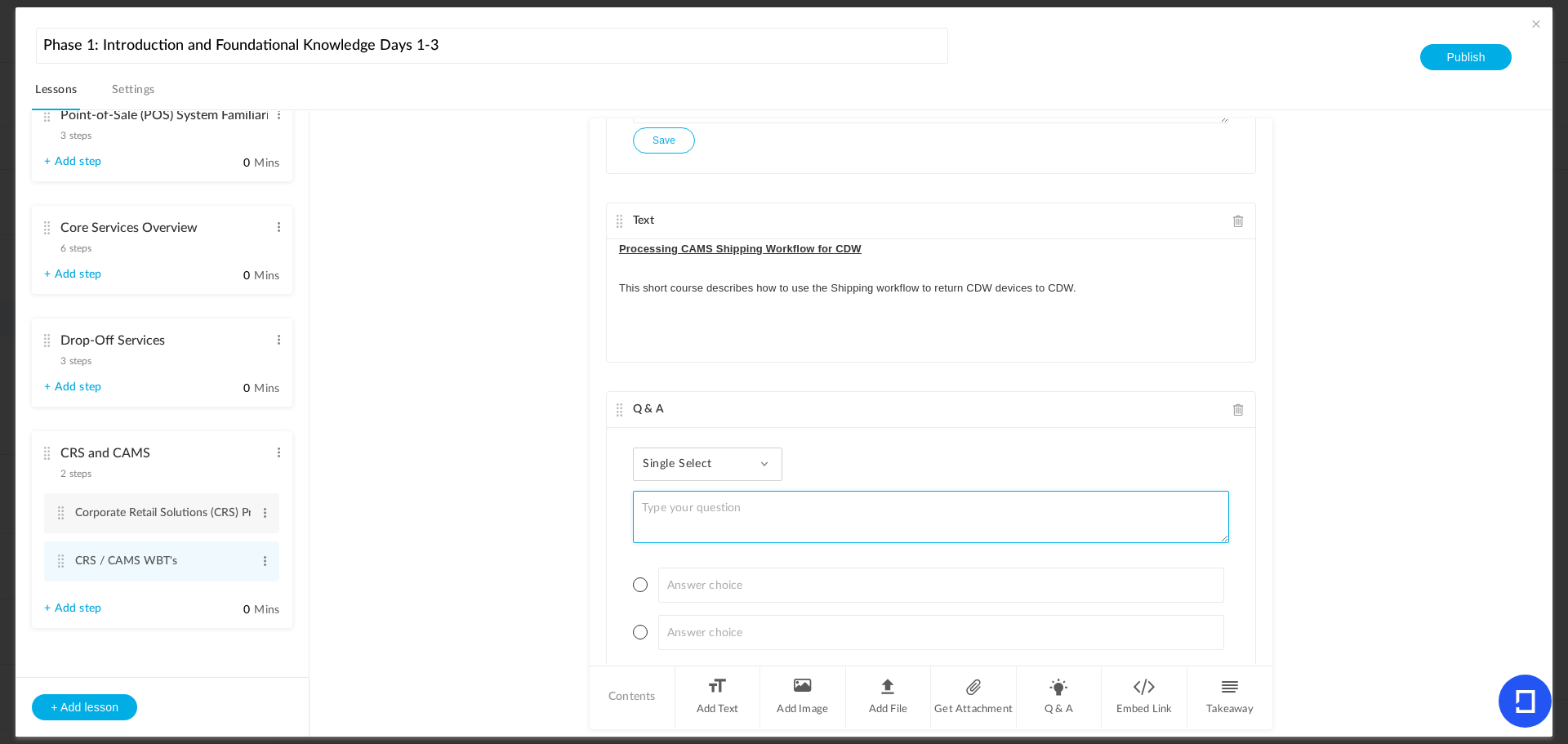
click at [697, 506] on textarea at bounding box center [931, 517] width 597 height 52
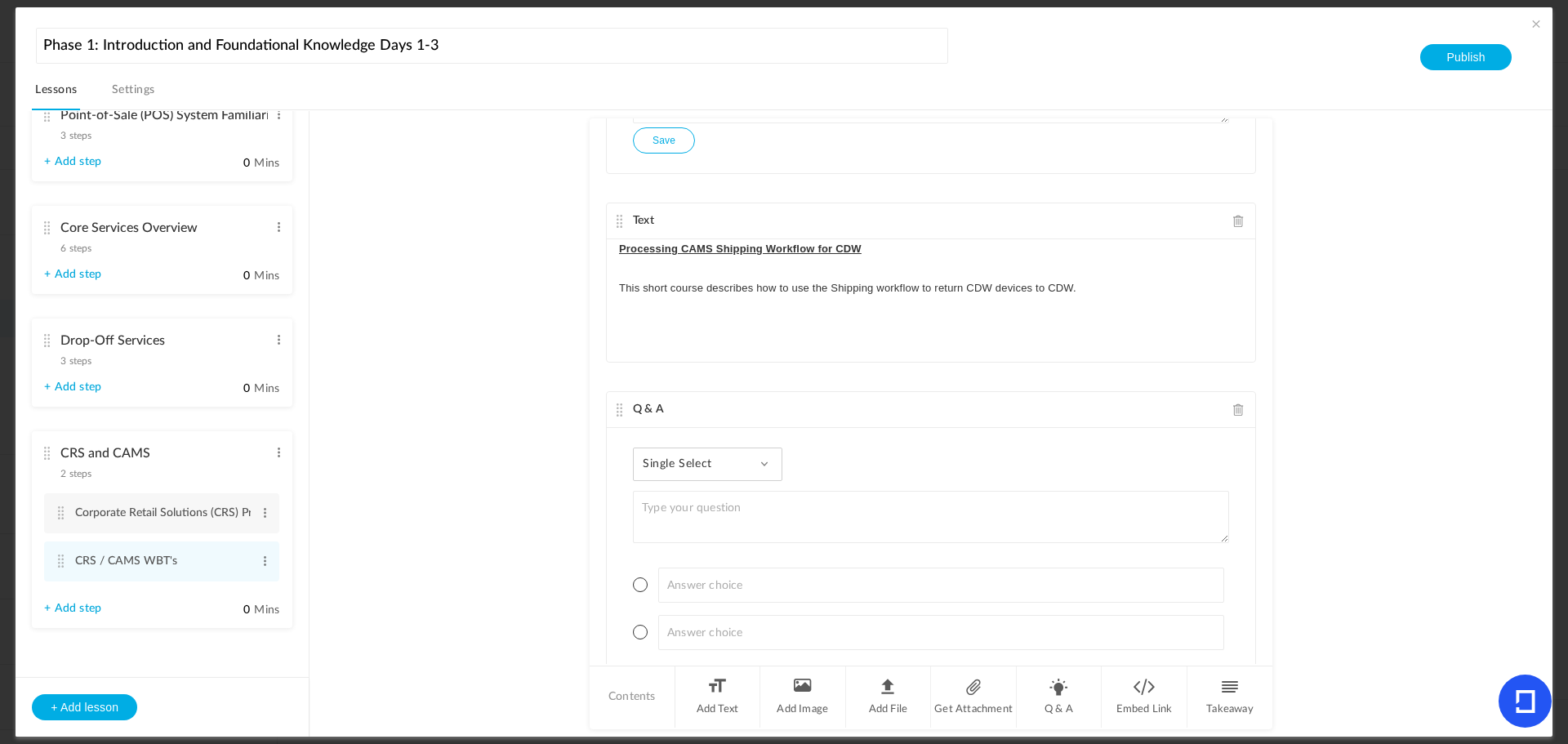
click at [761, 453] on div "Single Select Single Select Multi Select True or False Paragraph Answer Single …" at bounding box center [708, 464] width 149 height 34
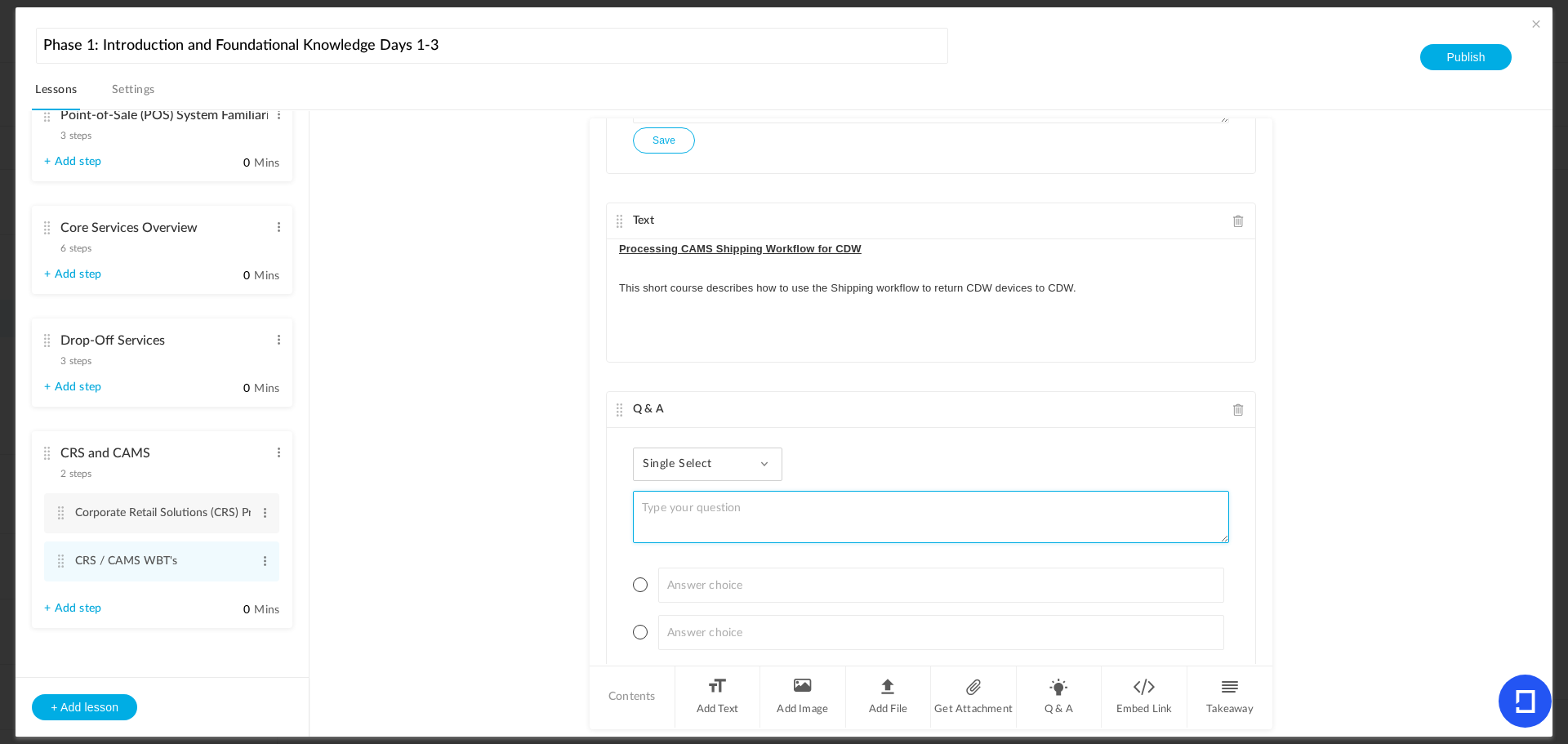
click at [677, 518] on textarea at bounding box center [931, 517] width 597 height 52
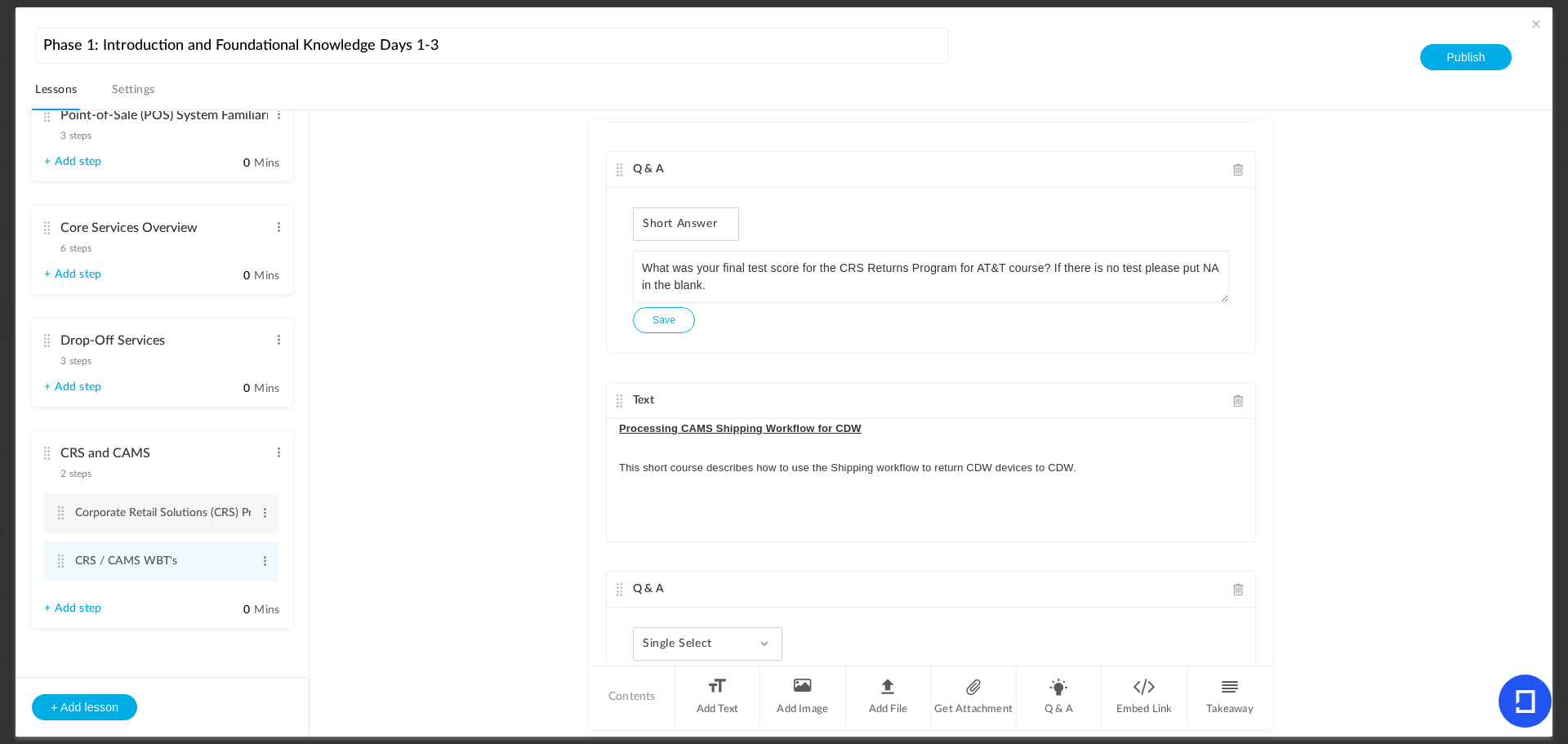
scroll to position [947, 0]
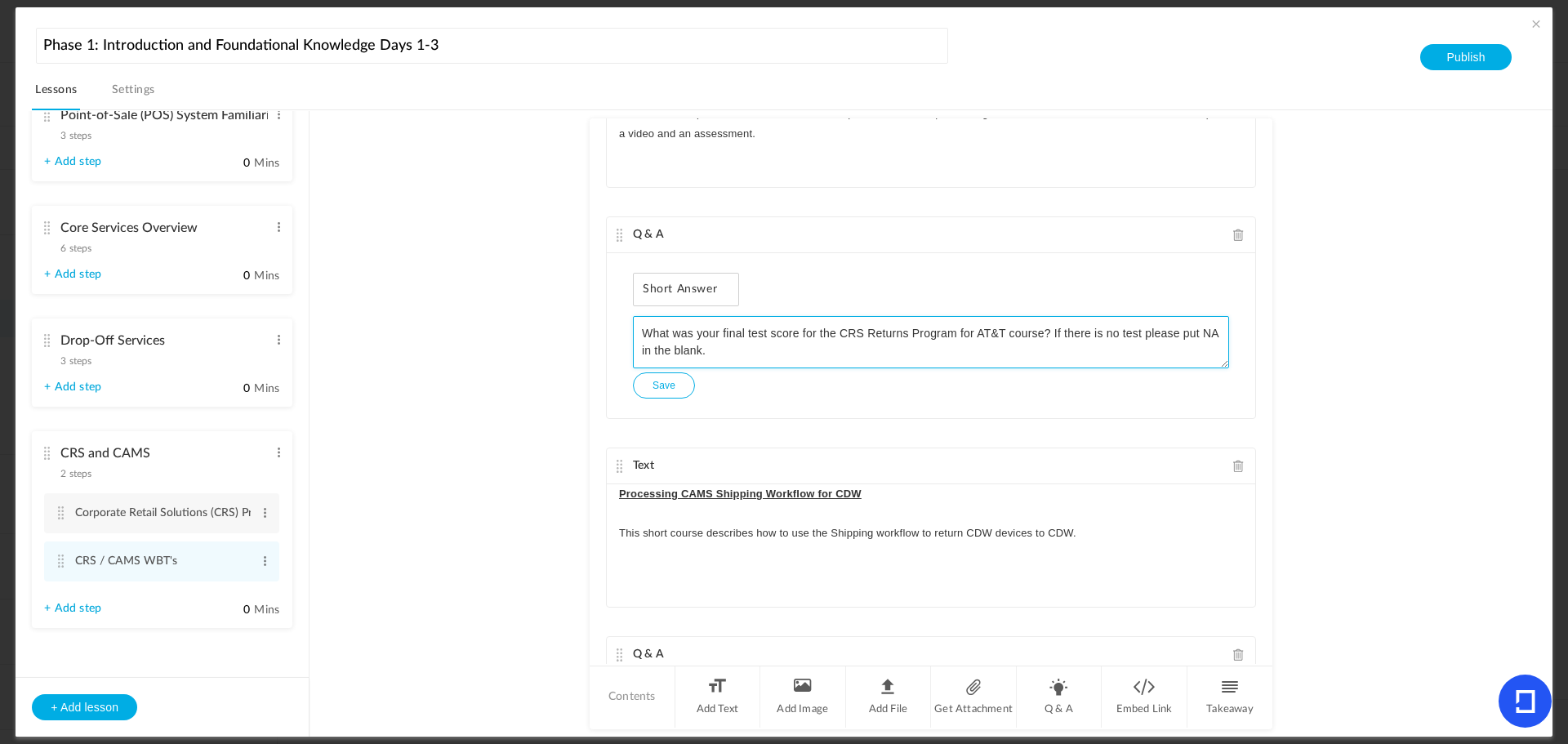
drag, startPoint x: 755, startPoint y: 358, endPoint x: 627, endPoint y: 331, distance: 130.8
click at [627, 331] on div "Short Answer Single Select Multi Select True or False Paragraph Answer Single S…" at bounding box center [931, 335] width 648 height 165
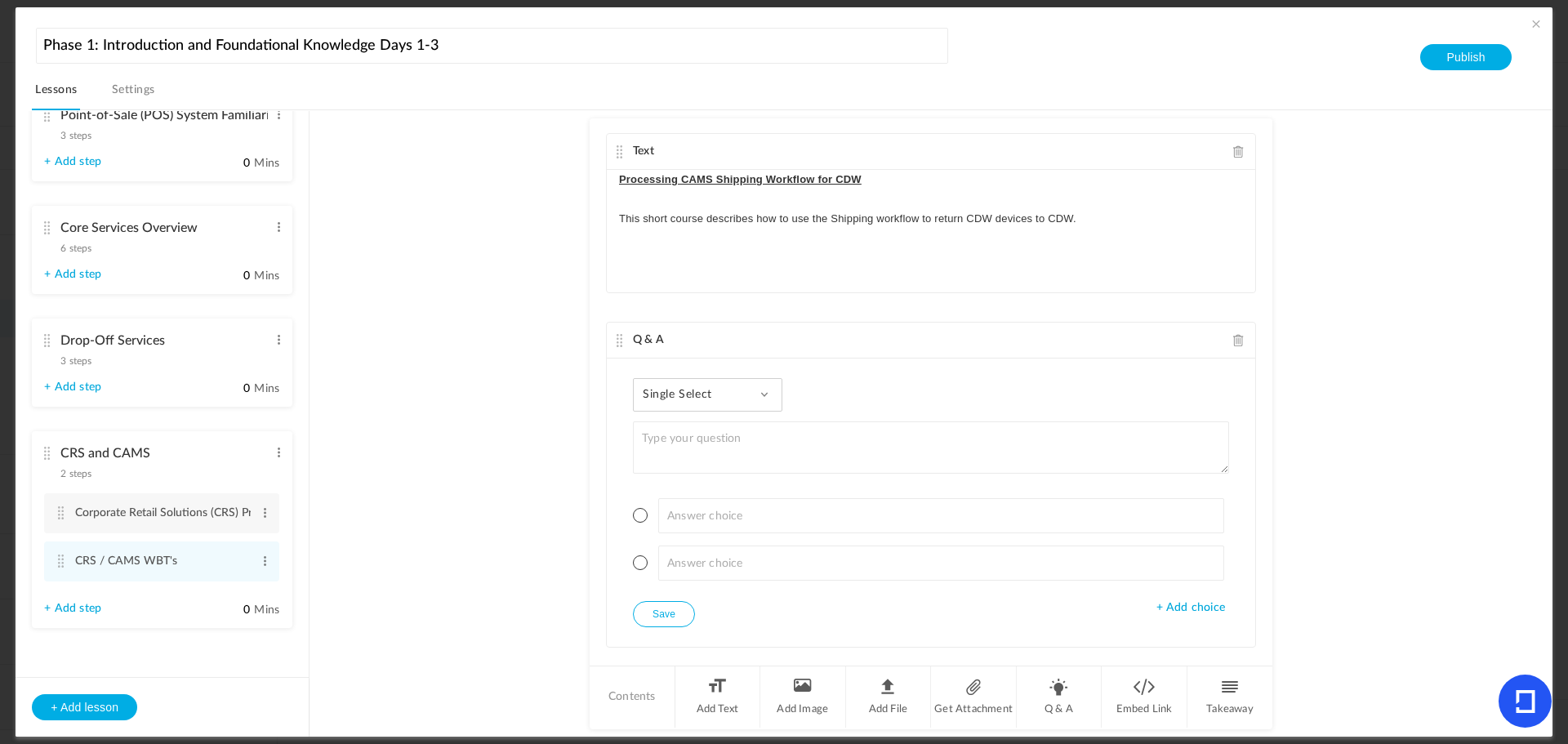
scroll to position [1355, 0]
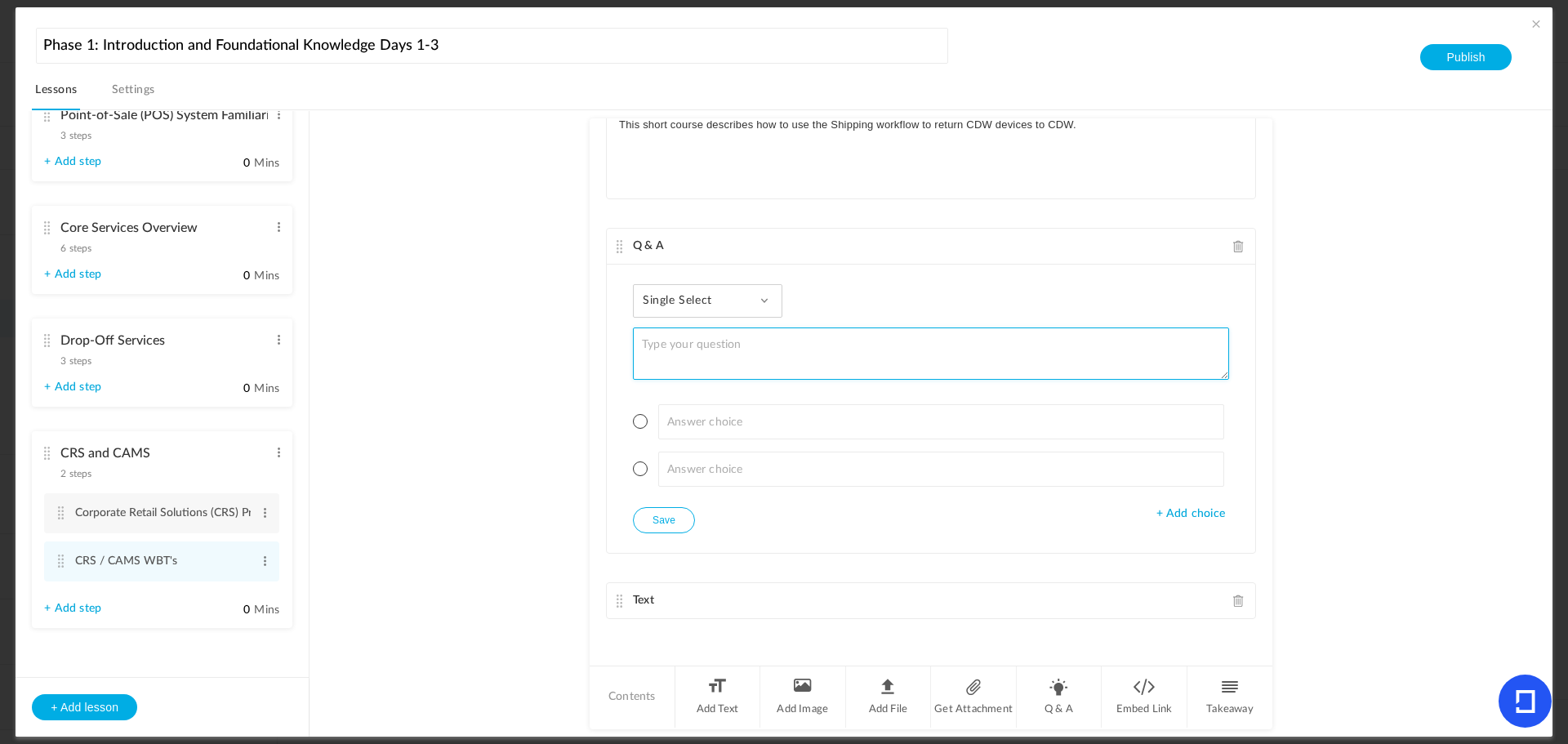
click at [686, 345] on textarea at bounding box center [931, 354] width 597 height 52
paste textarea "What was your final test score for the CRS Returns Program for AT&T course? If …"
type textarea "What was your final test score for the CRS Returns Program for AT&T course? If …"
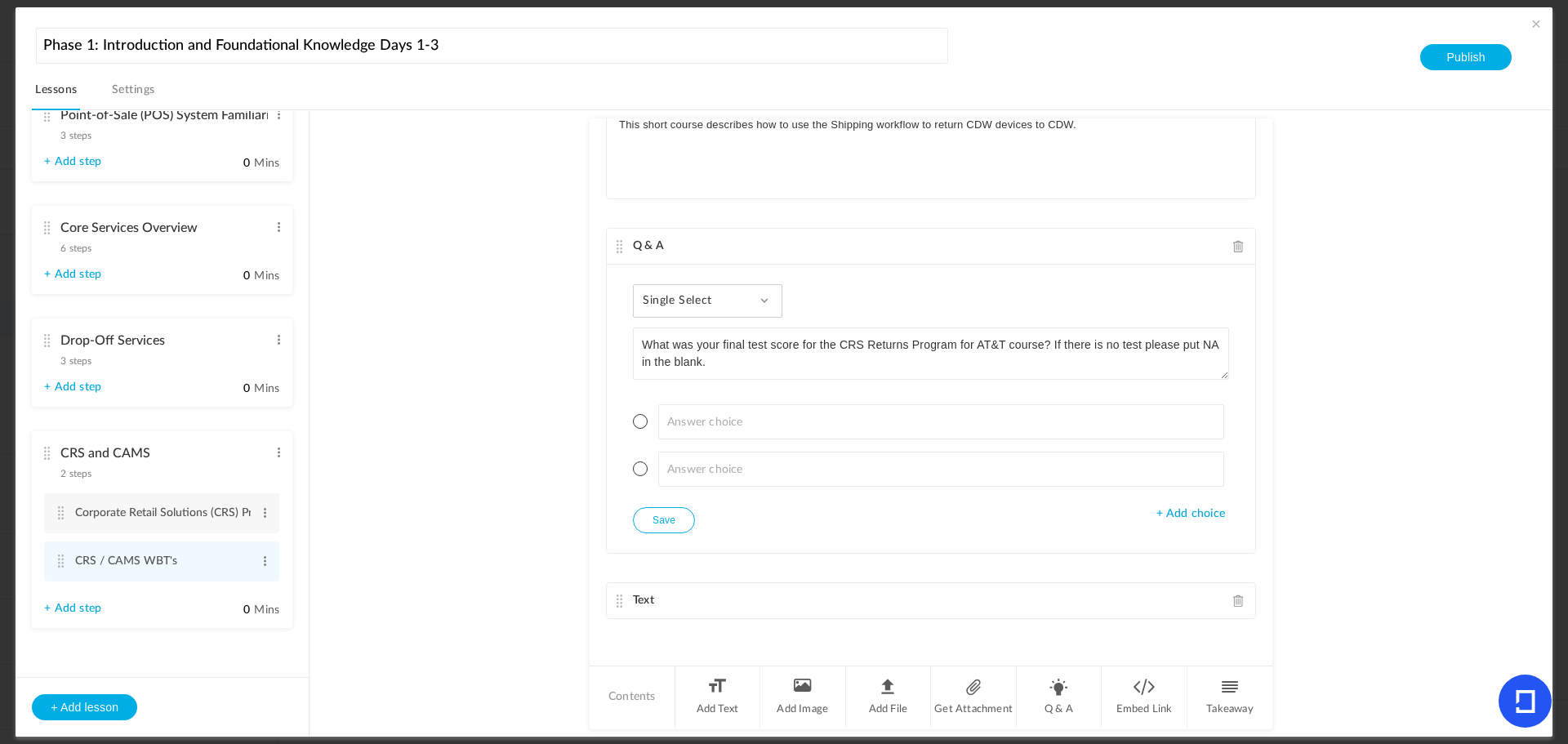
click at [740, 297] on div "Single Select Single Select Multi Select True or False Paragraph Answer Single …" at bounding box center [708, 300] width 149 height 34
click at [757, 301] on div "Single Select Single Select Multi Select True or False Paragraph Answer Single …" at bounding box center [708, 300] width 149 height 34
click at [763, 300] on span at bounding box center [765, 300] width 8 height 8
click at [738, 303] on div "Single Select Single Select Multi Select True or False Paragraph Answer Single …" at bounding box center [708, 300] width 149 height 34
click at [722, 317] on div "Single Select Single Select Multi Select True or False Paragraph Answer Single …" at bounding box center [708, 300] width 149 height 34
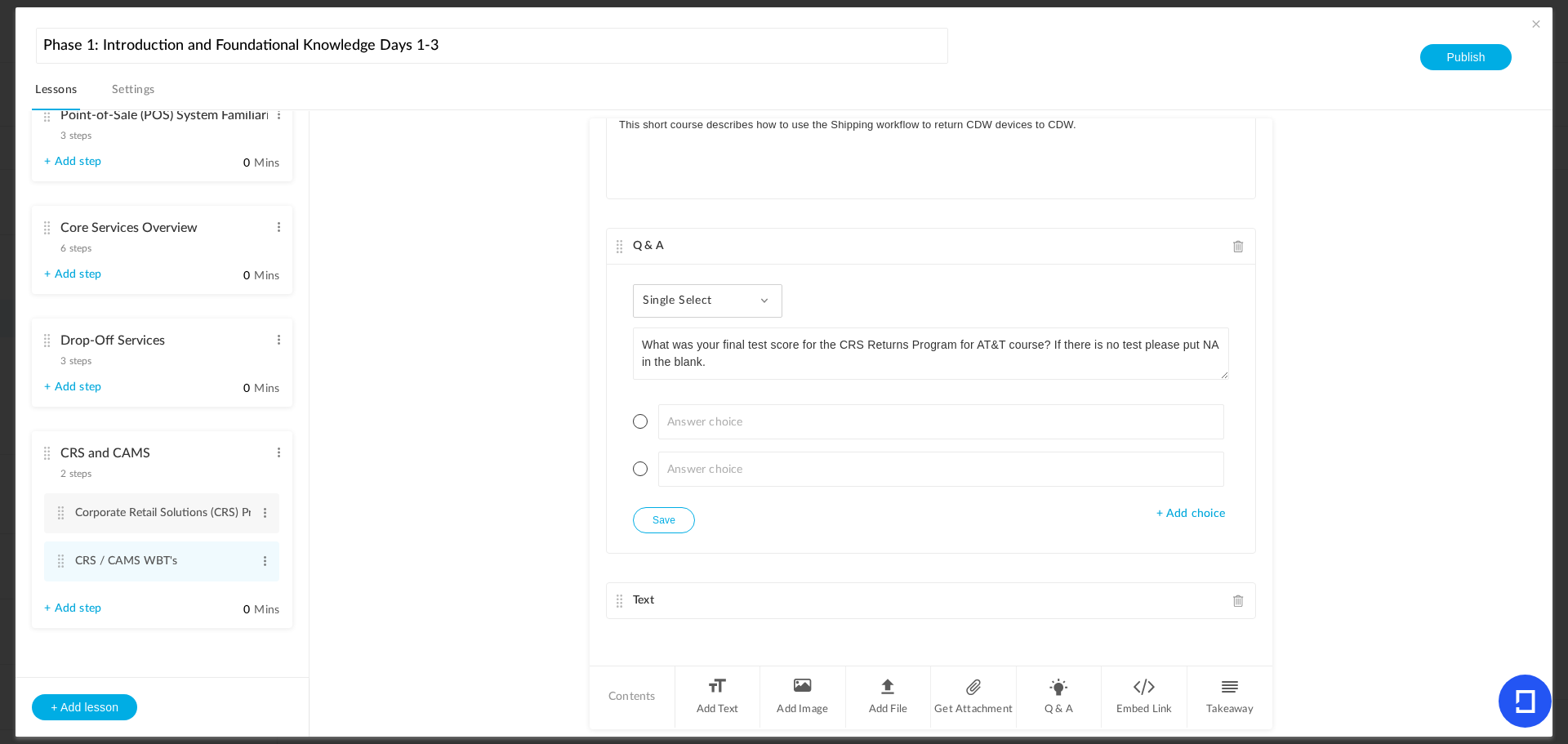
drag, startPoint x: 735, startPoint y: 300, endPoint x: 784, endPoint y: 290, distance: 50.0
click at [737, 299] on div "Single Select Single Select Multi Select True or False Paragraph Answer Single …" at bounding box center [708, 300] width 149 height 34
click at [750, 295] on div "Single Select Single Select Multi Select True or False Paragraph Answer Single …" at bounding box center [708, 300] width 149 height 34
click at [668, 295] on span "Single Select" at bounding box center [684, 300] width 82 height 14
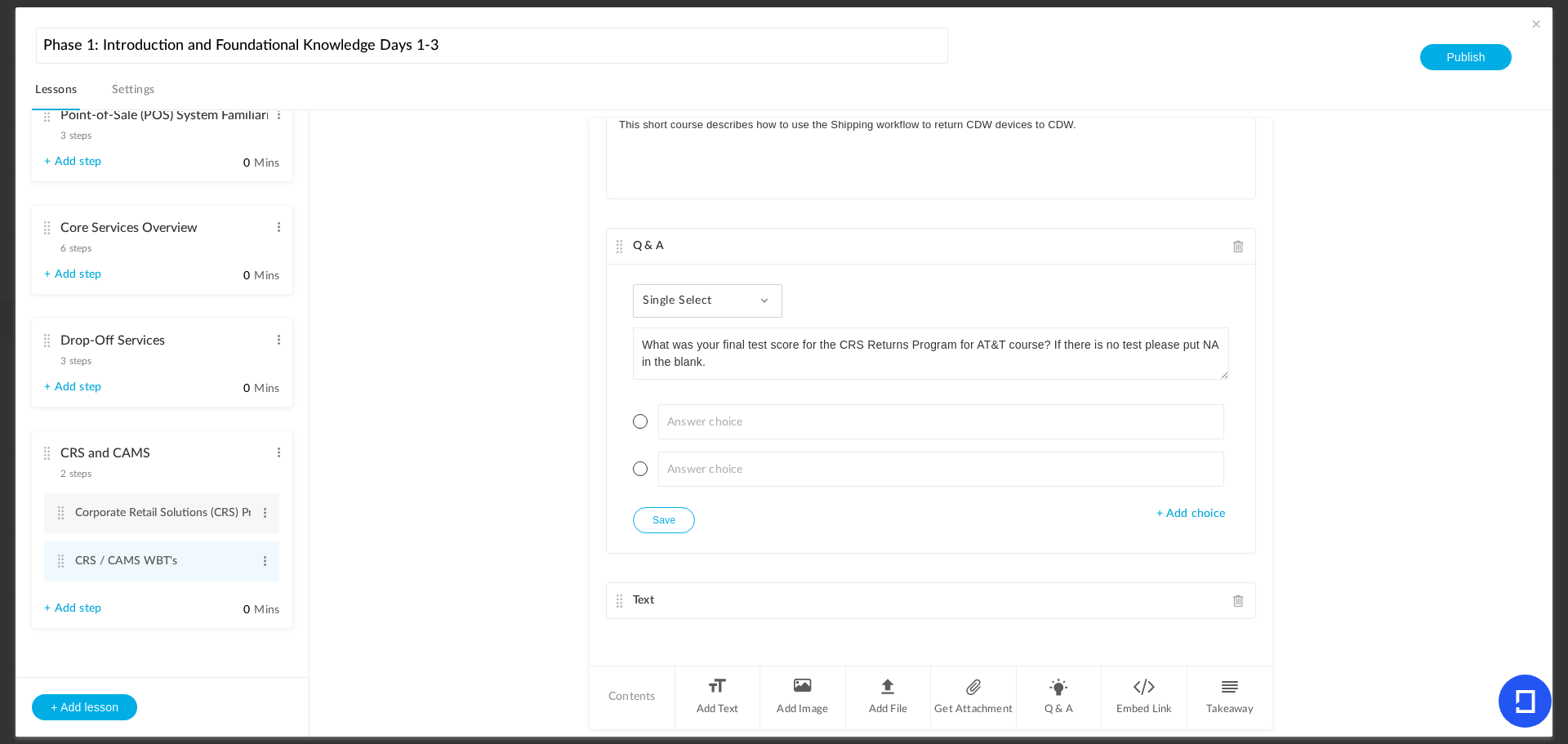
click at [1233, 249] on span at bounding box center [1239, 246] width 11 height 12
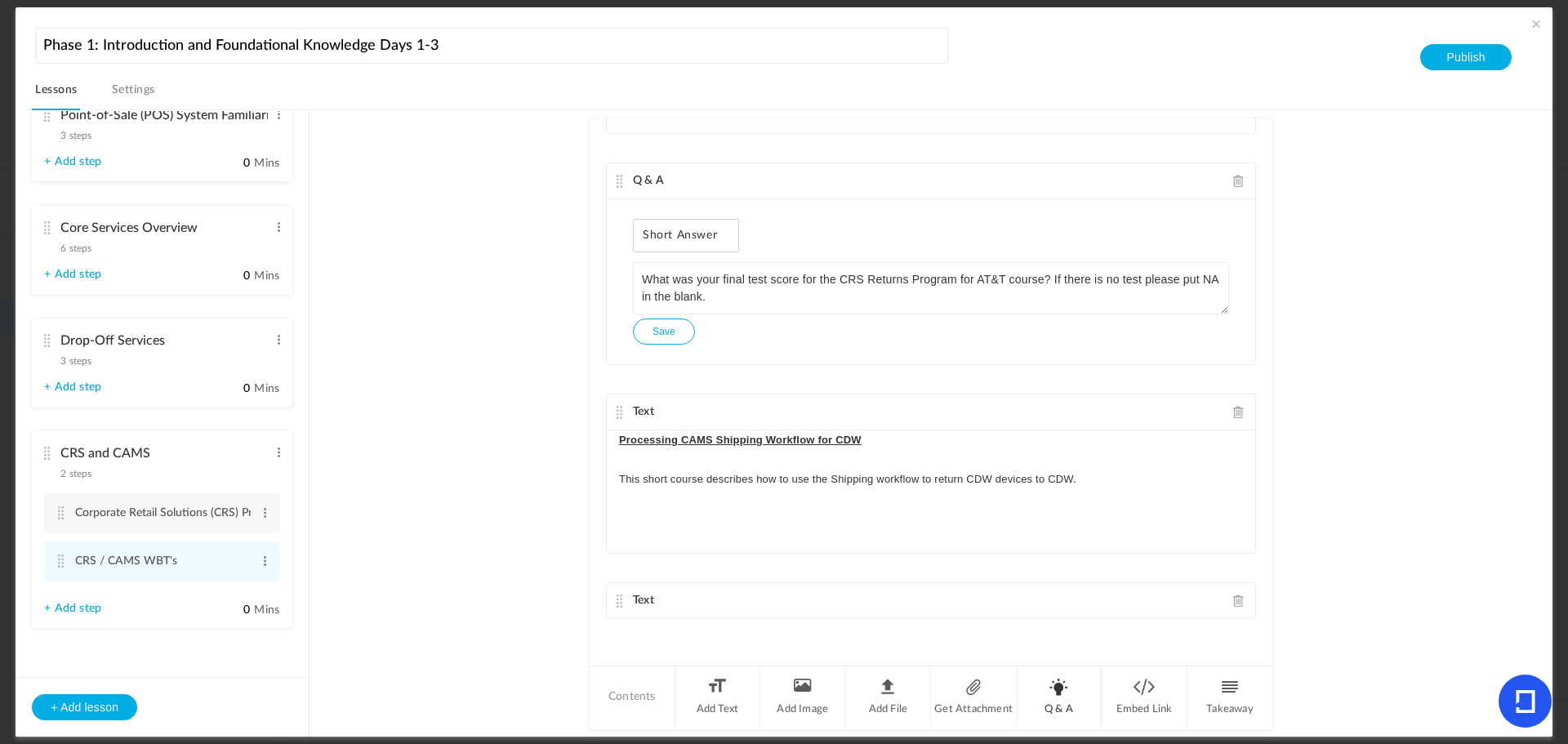
click at [1067, 696] on li "Q & A" at bounding box center [1059, 696] width 86 height 62
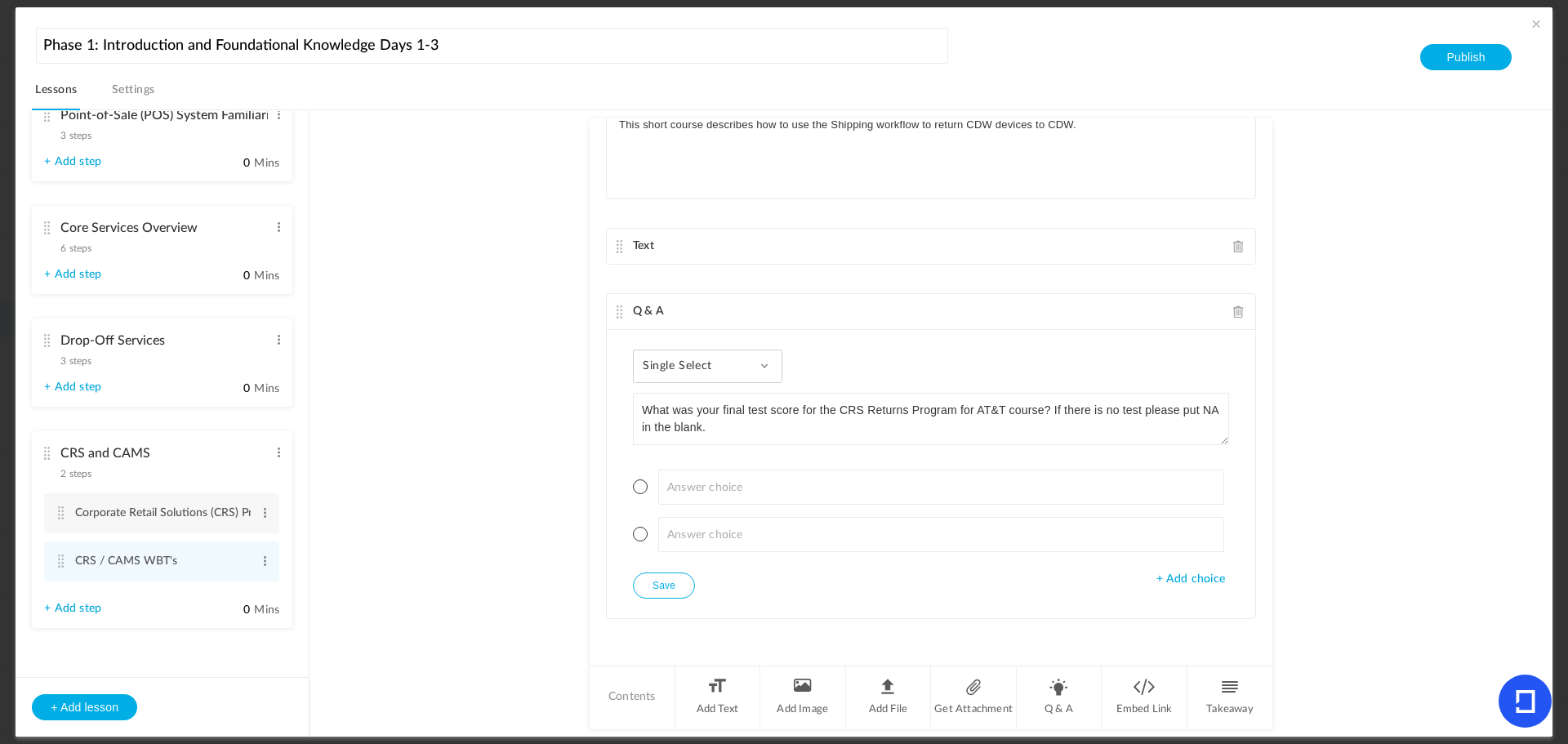
type textarea "What was your final test score for the CRS Returns Program for AT&T course? If …"
click at [709, 368] on span "Single Select" at bounding box center [684, 366] width 82 height 14
click at [688, 495] on link "Paragraph Answer" at bounding box center [720, 500] width 153 height 30
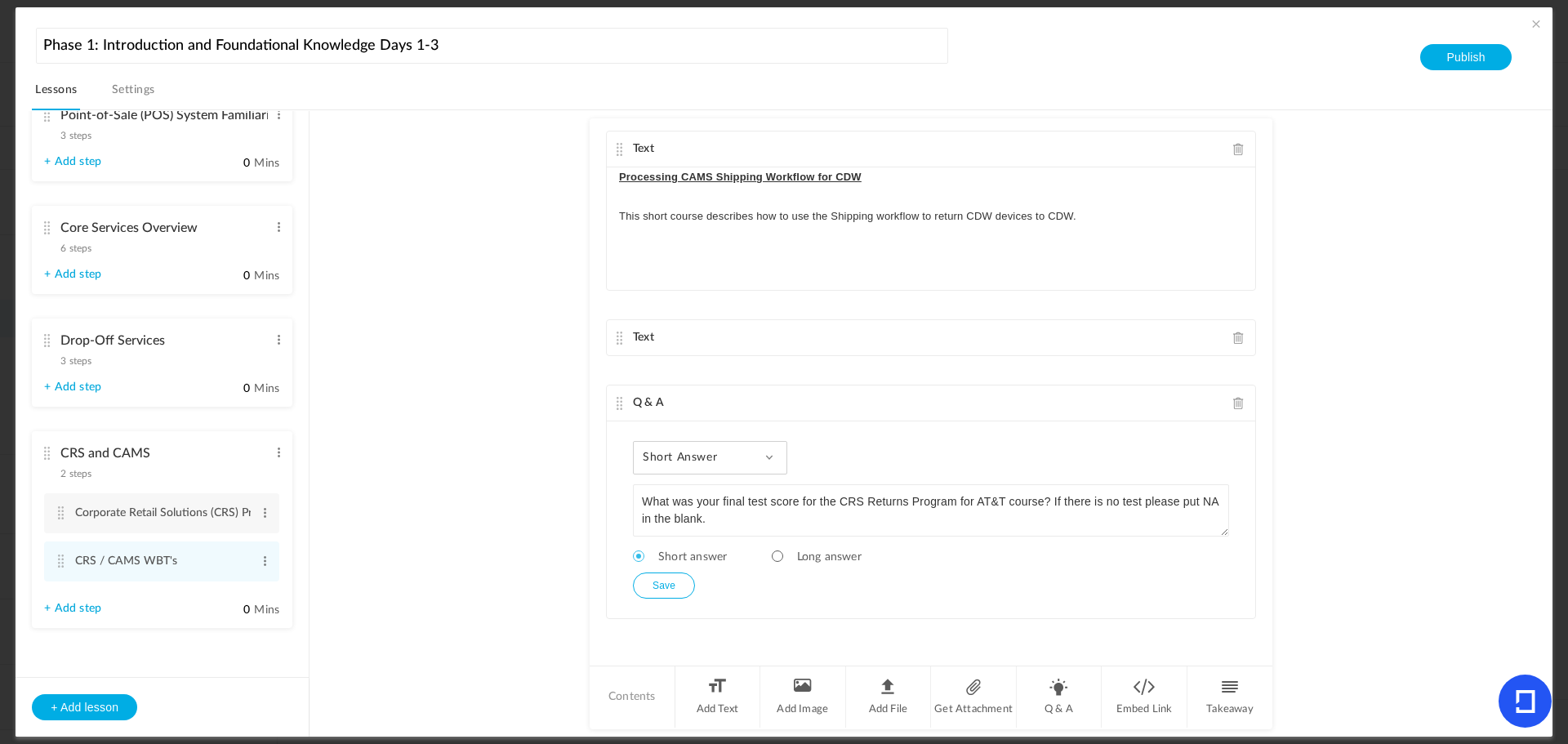
scroll to position [1066, 0]
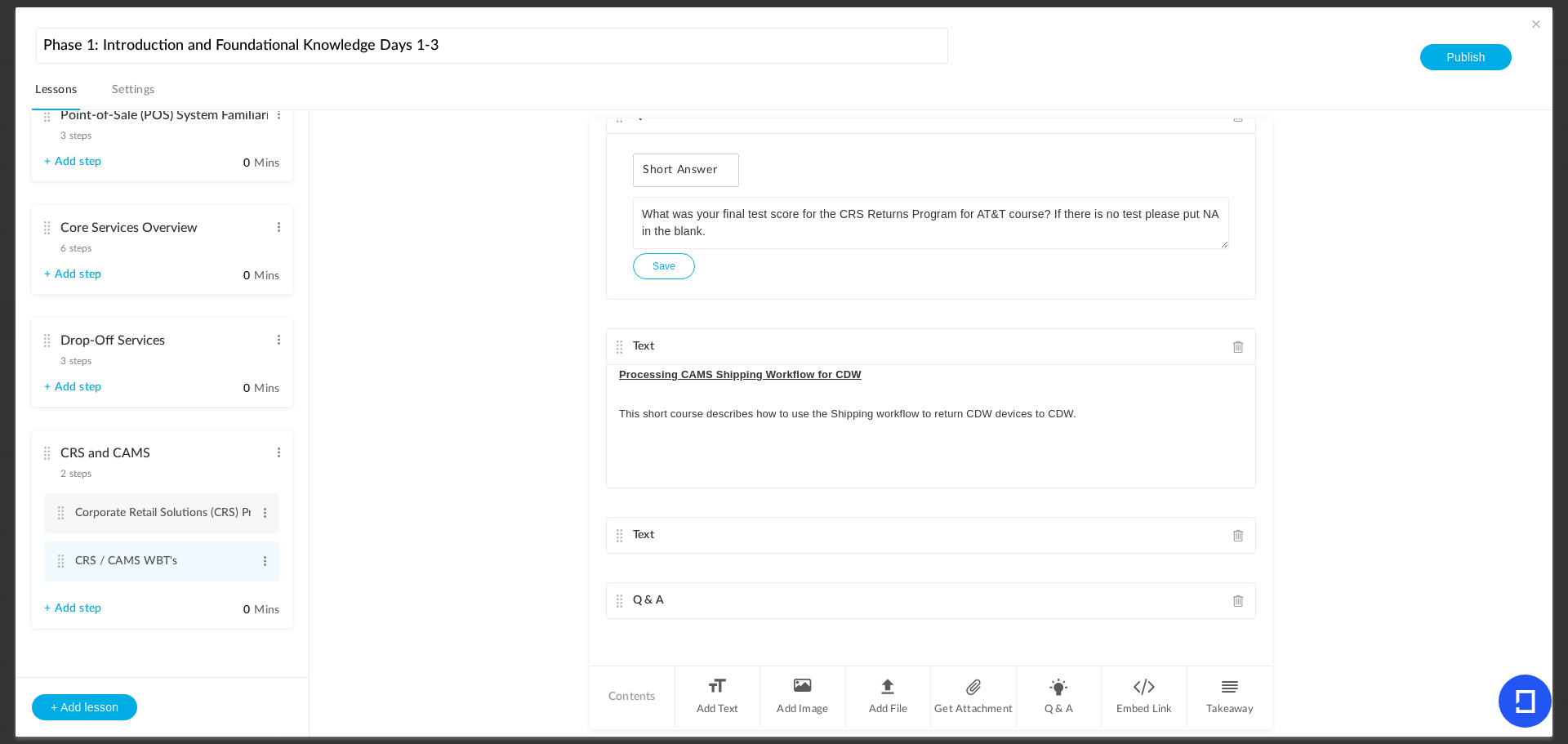
drag, startPoint x: 614, startPoint y: 410, endPoint x: 616, endPoint y: 360, distance: 50.0
click at [616, 360] on div "Text Comcast Returns Program This WBT provides an overview of the Comcast Retur…" at bounding box center [931, 390] width 683 height 545
click at [610, 597] on div "Q & A" at bounding box center [931, 601] width 648 height 36
drag, startPoint x: 619, startPoint y: 400, endPoint x: 634, endPoint y: 364, distance: 39.0
click at [634, 364] on div "Text Comcast Returns Program This WBT provides an overview of the Comcast Retur…" at bounding box center [931, 390] width 683 height 545
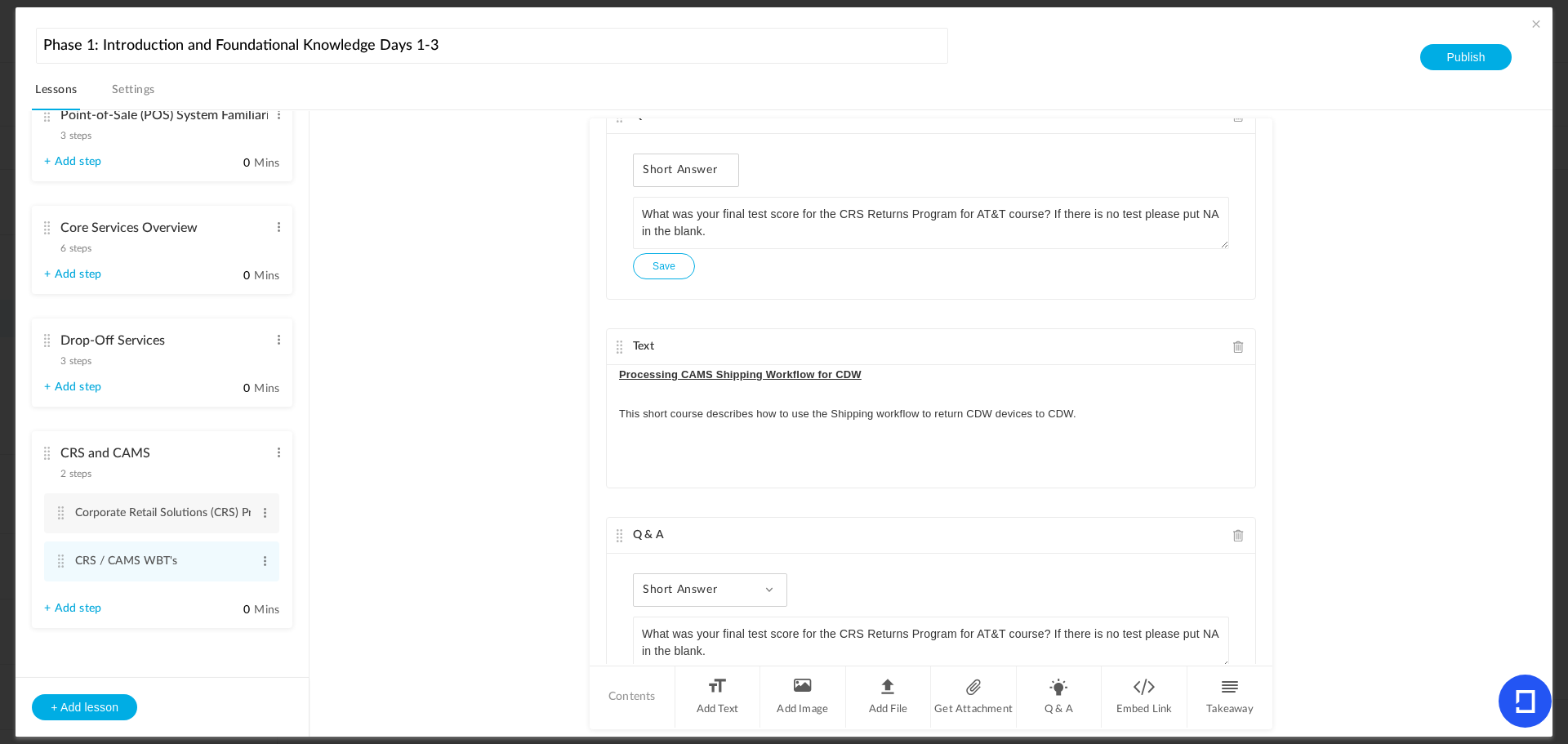
scroll to position [1263, 0]
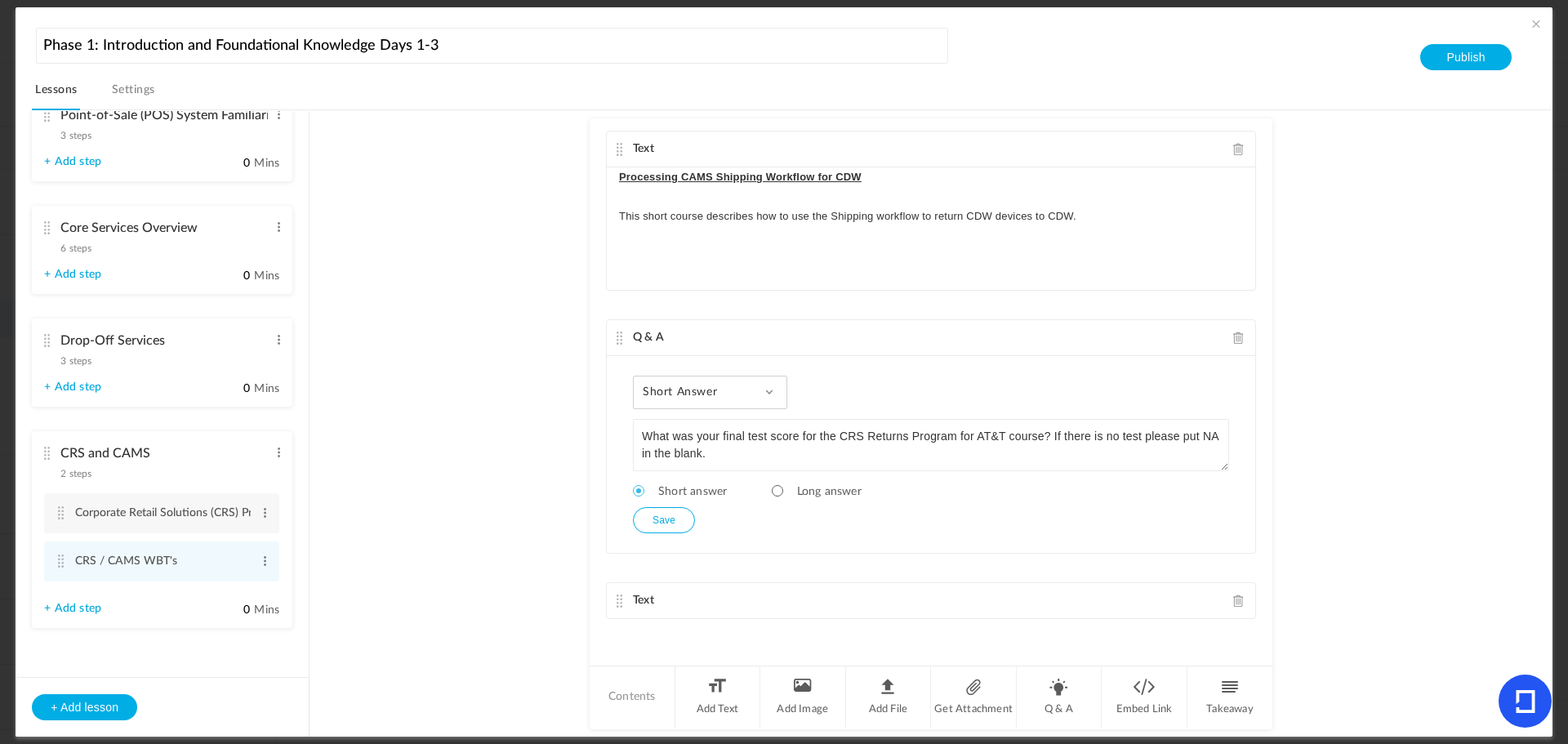
click at [673, 518] on button "Save" at bounding box center [665, 520] width 62 height 26
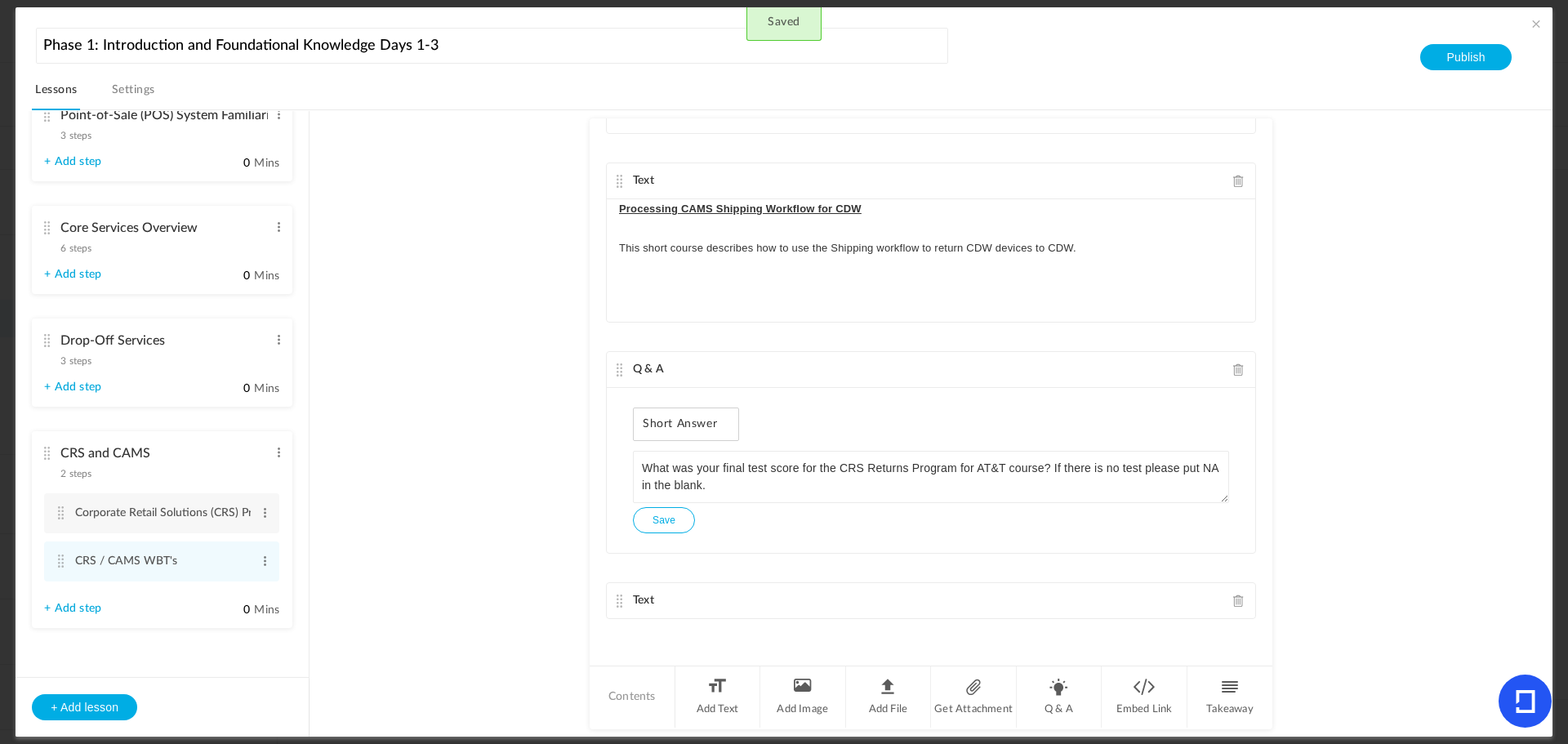
scroll to position [1231, 0]
click at [615, 597] on cite at bounding box center [620, 601] width 11 height 13
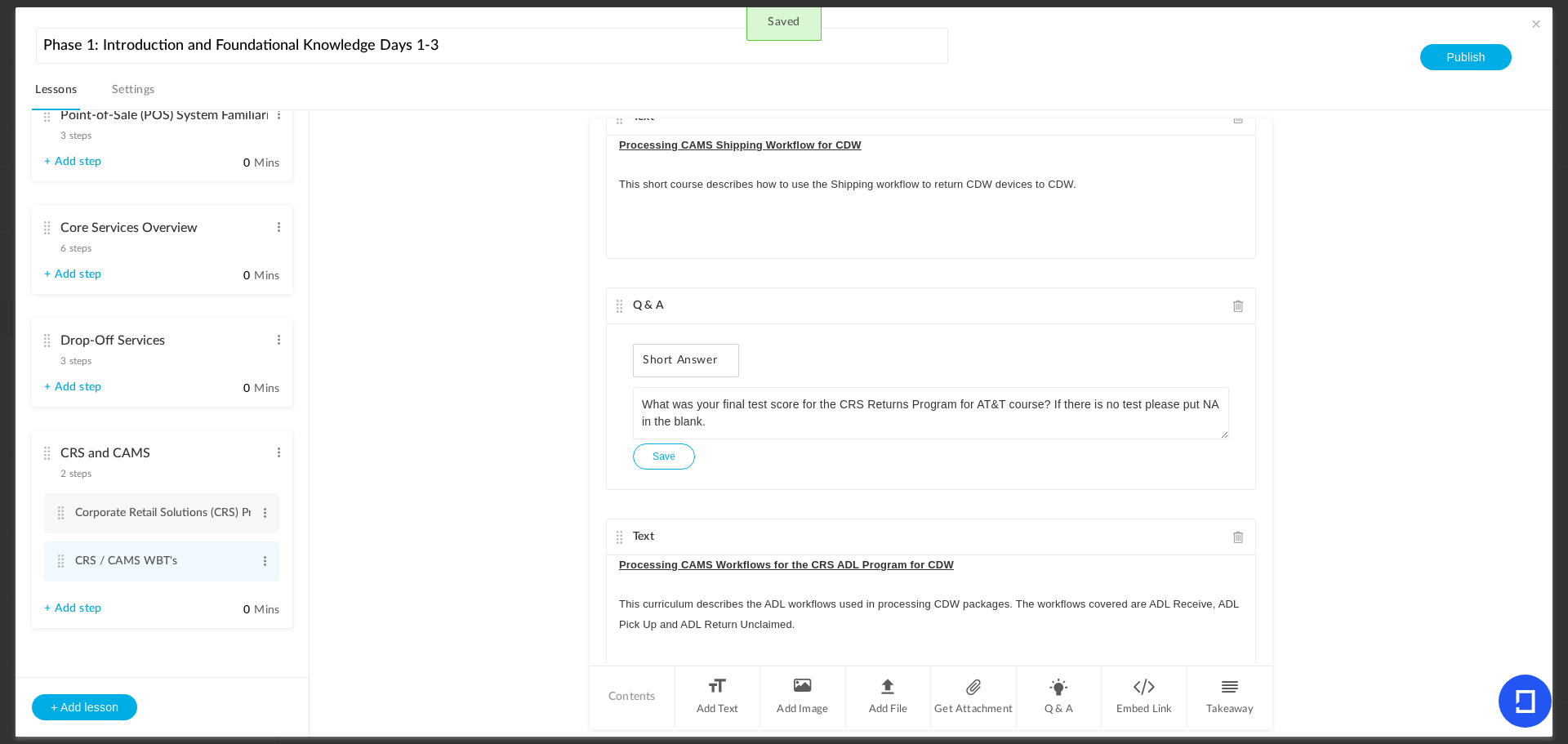
scroll to position [1355, 0]
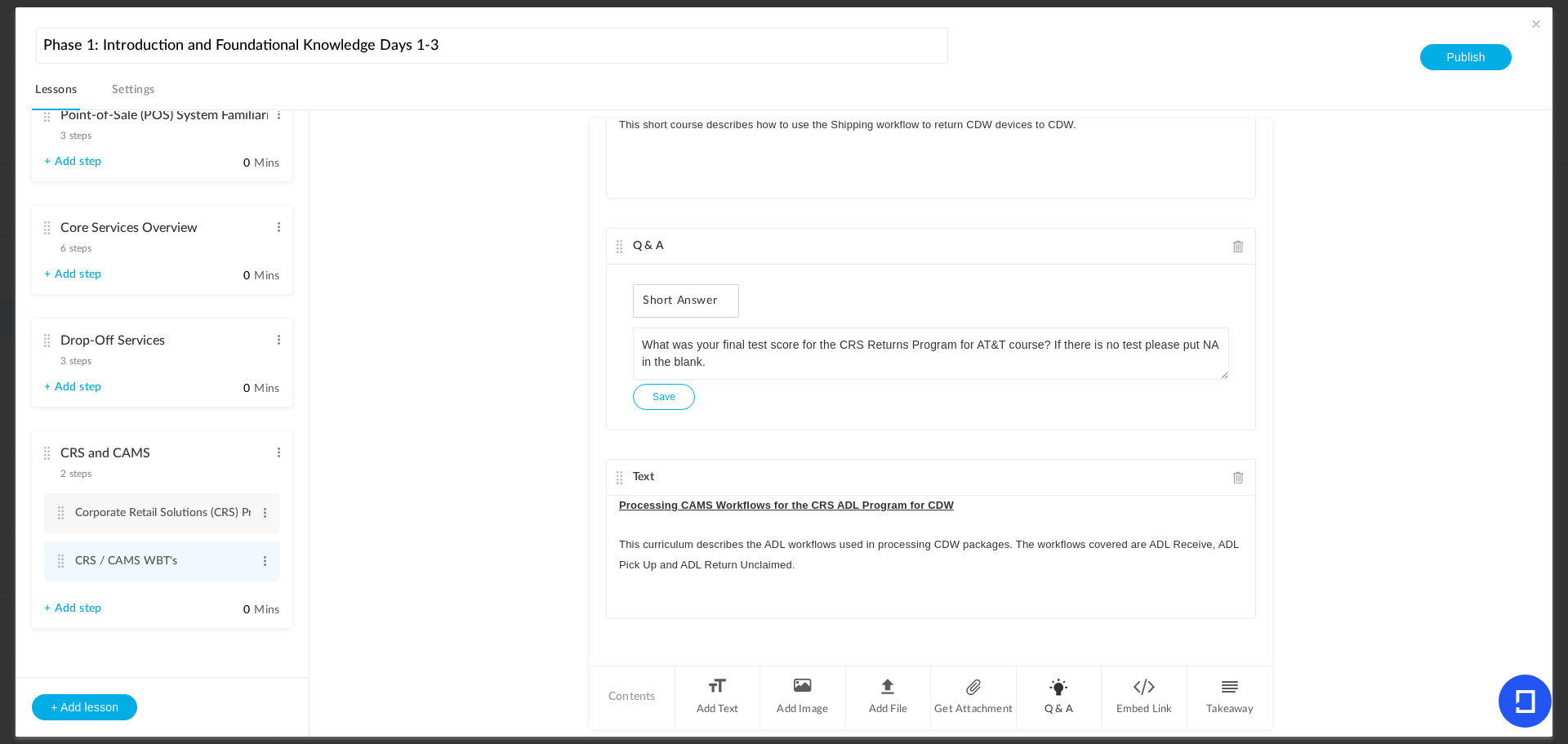
click at [1054, 687] on li "Q & A" at bounding box center [1059, 696] width 86 height 62
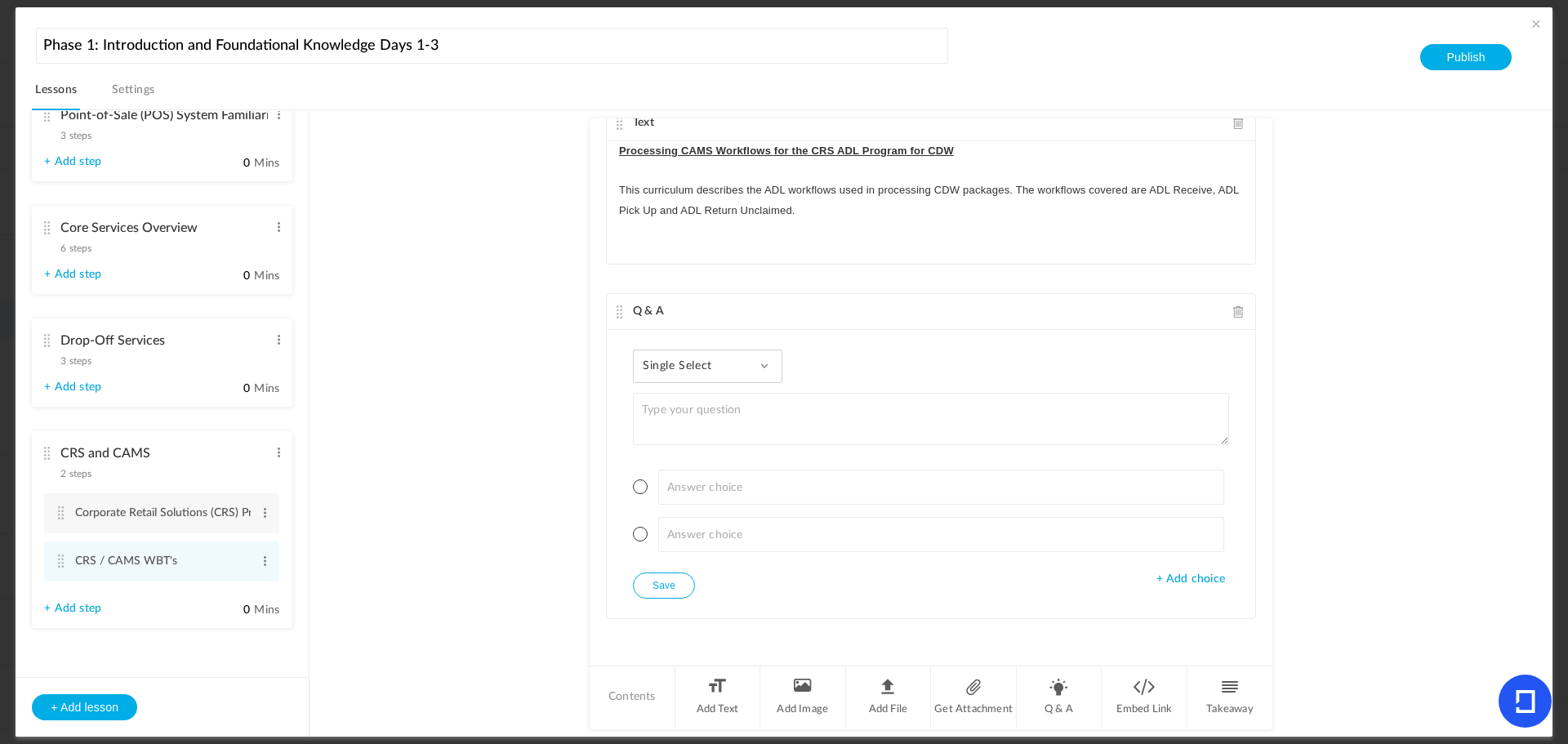
click at [761, 368] on span at bounding box center [765, 366] width 8 height 8
click at [720, 504] on link "Paragraph Answer" at bounding box center [720, 500] width 153 height 30
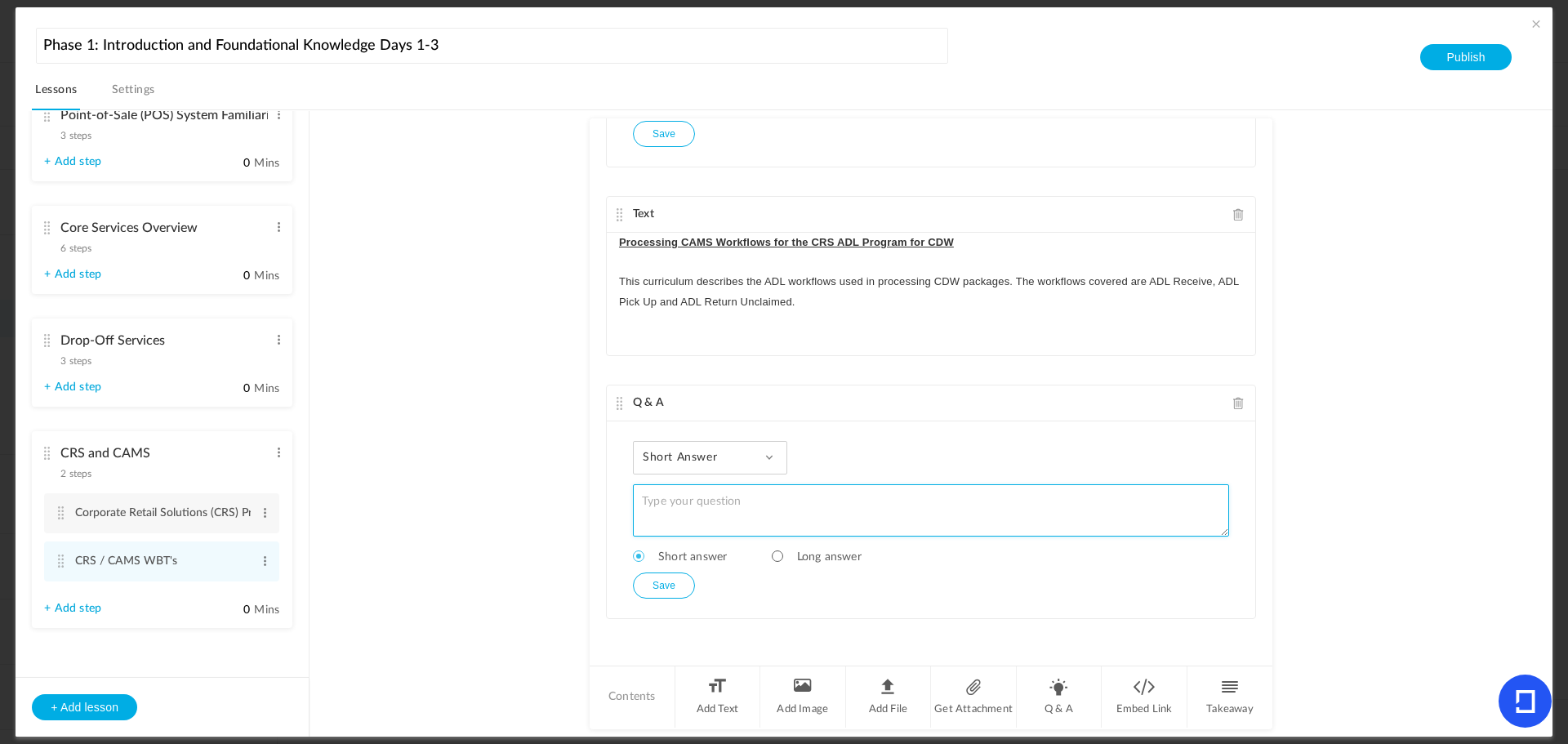
scroll to position [1618, 0]
paste textarea "What was your final test score for the CRS Returns Program for AT&T course? If …"
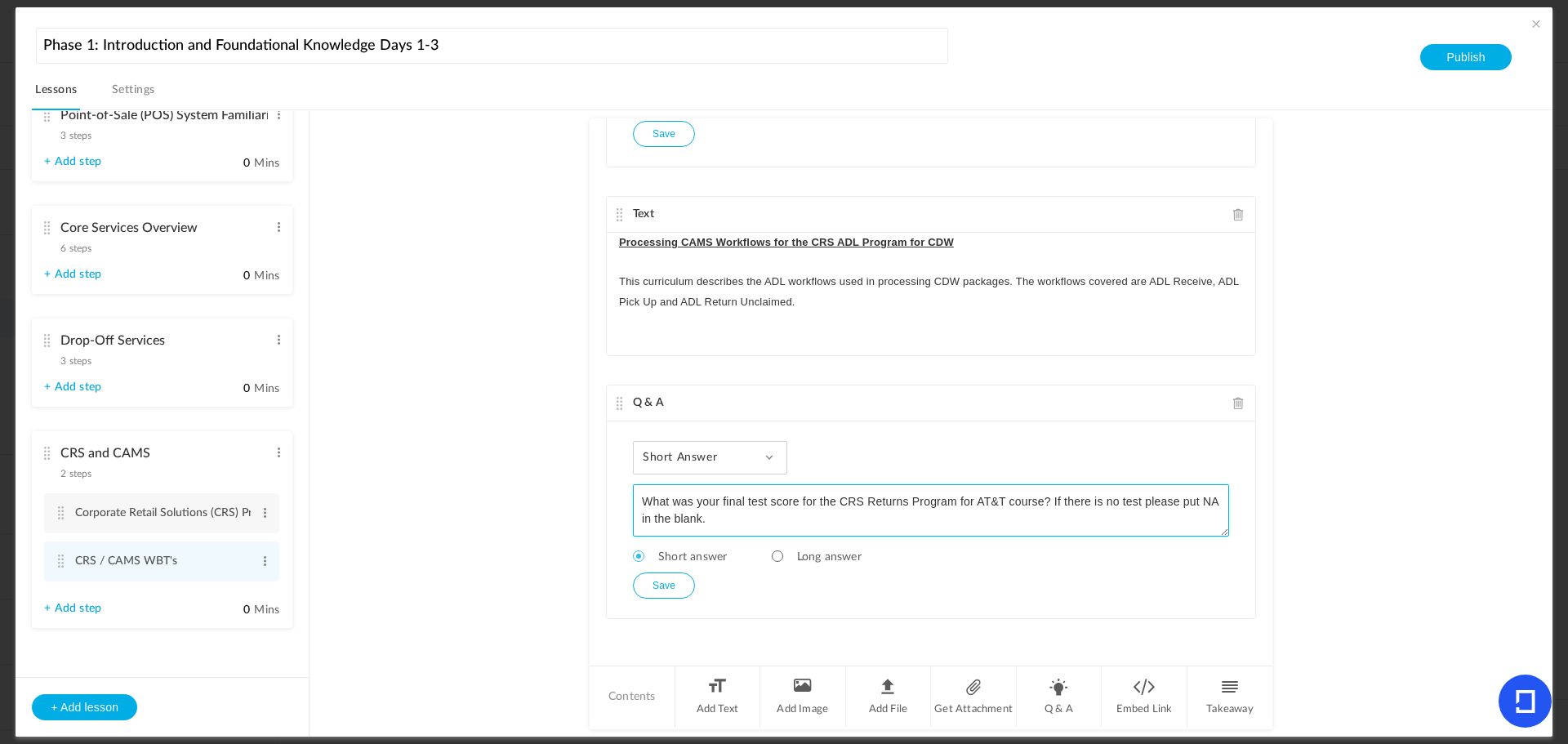
type textarea "What was your final test score for the CRS Returns Program for AT&T course? If …"
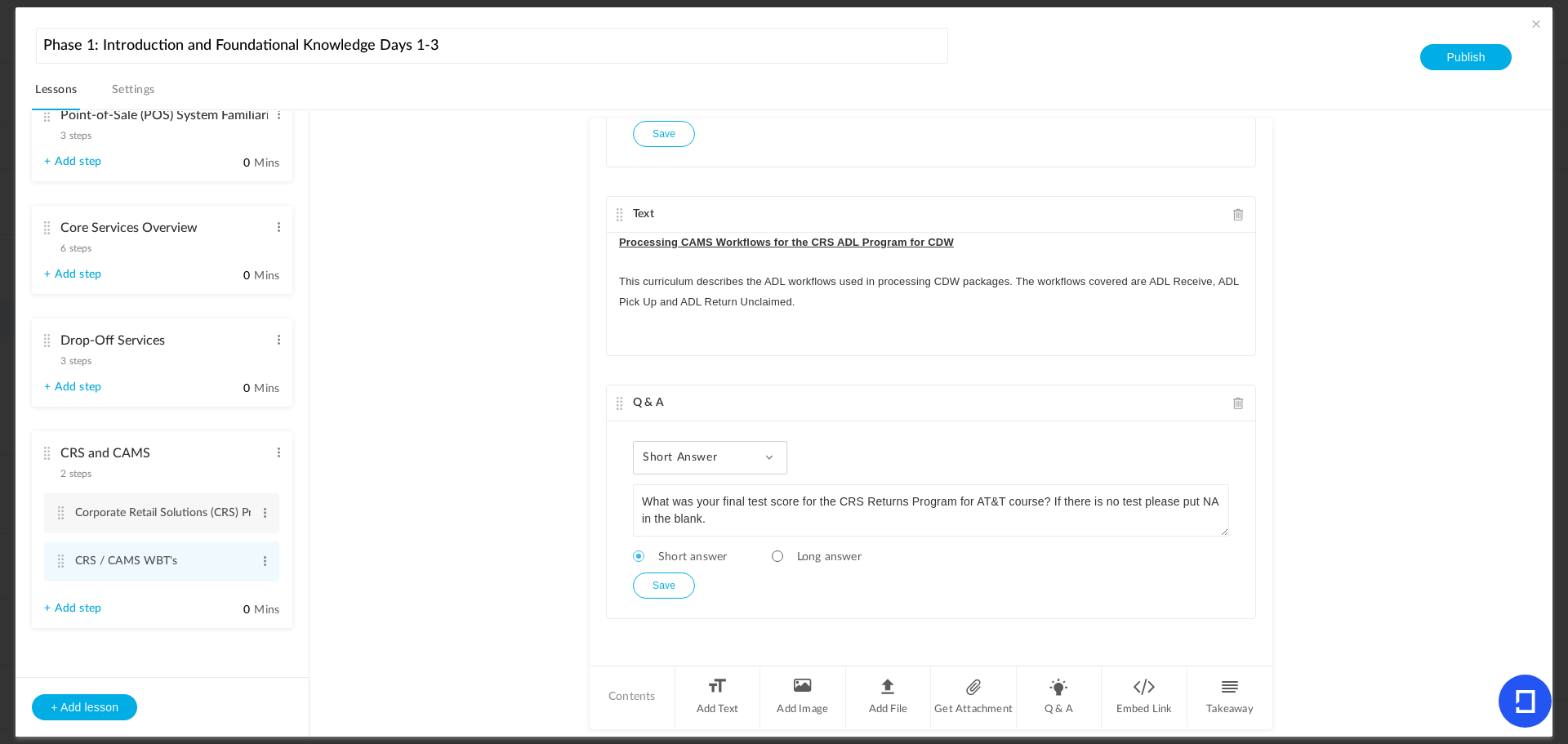
click at [661, 584] on button "Save" at bounding box center [665, 586] width 62 height 26
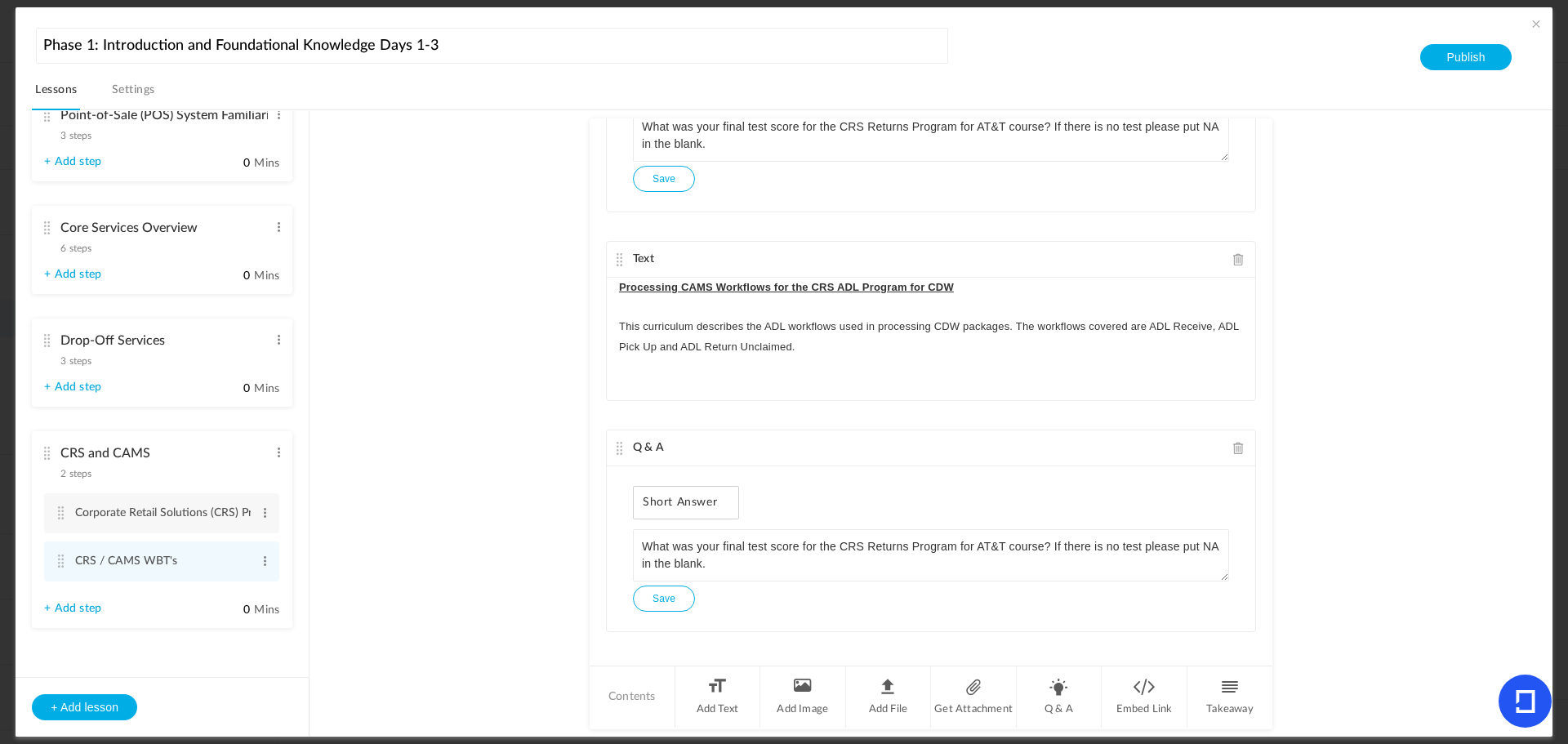
scroll to position [1586, 0]
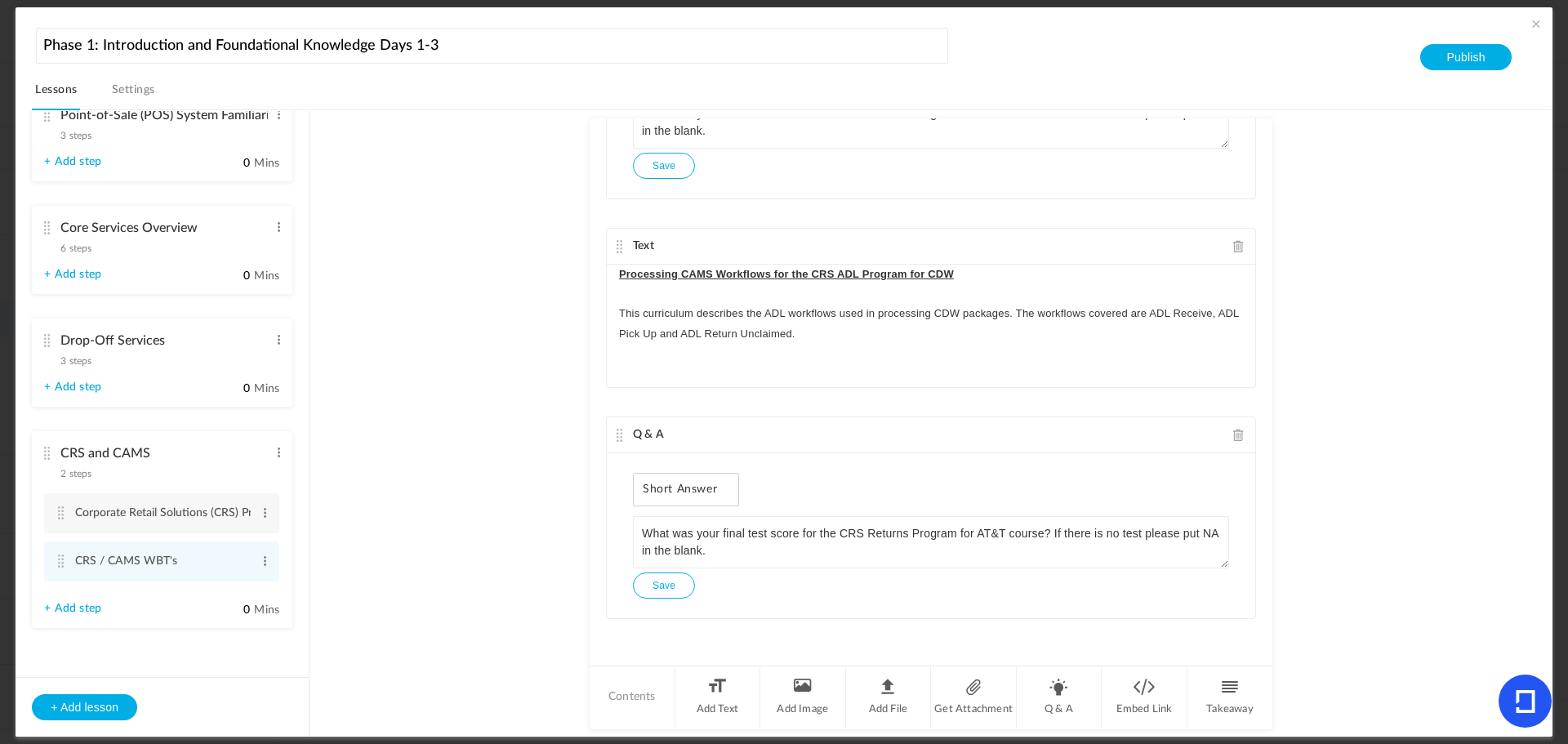
click at [47, 340] on cite at bounding box center [47, 340] width 11 height 13
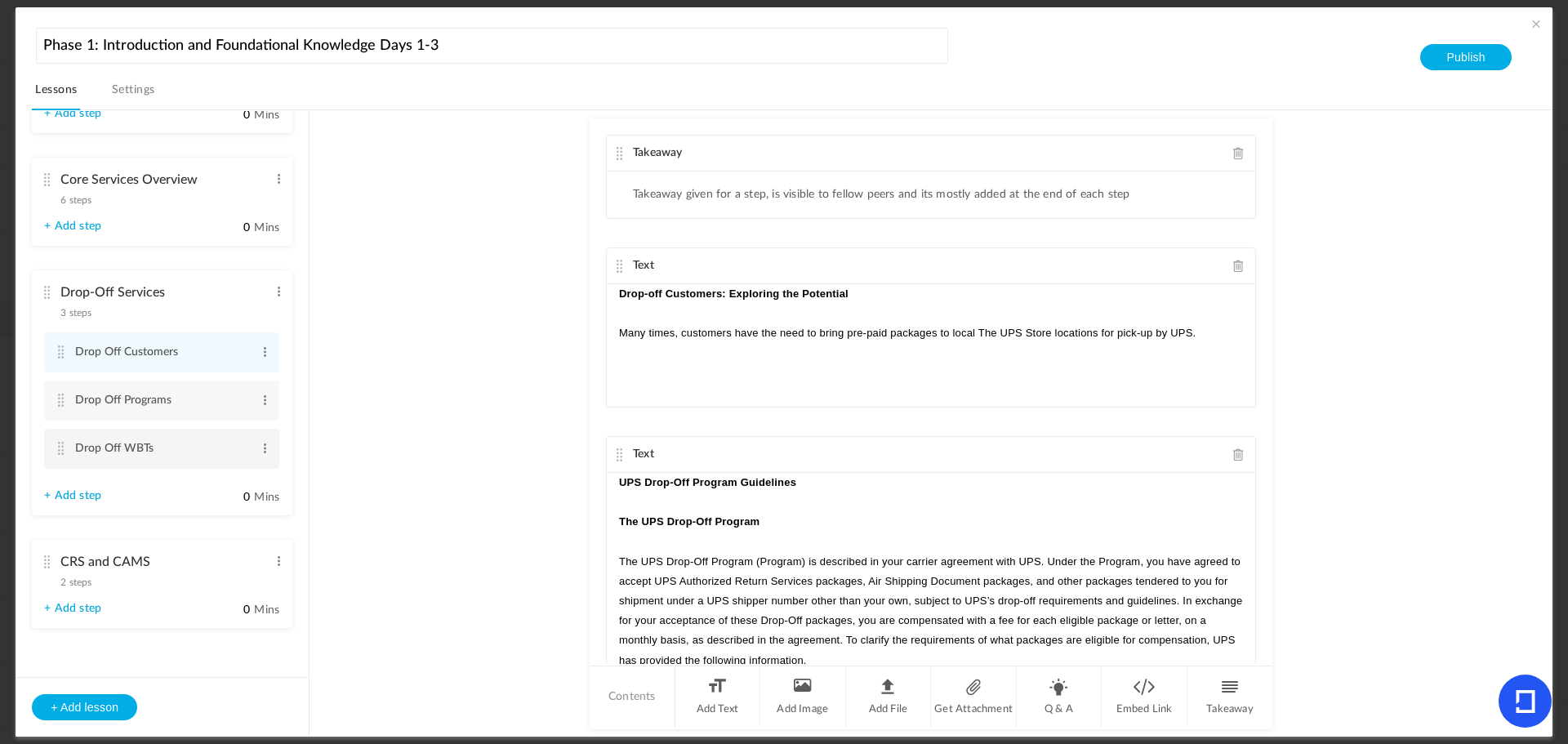
click at [64, 447] on cite at bounding box center [61, 449] width 11 height 13
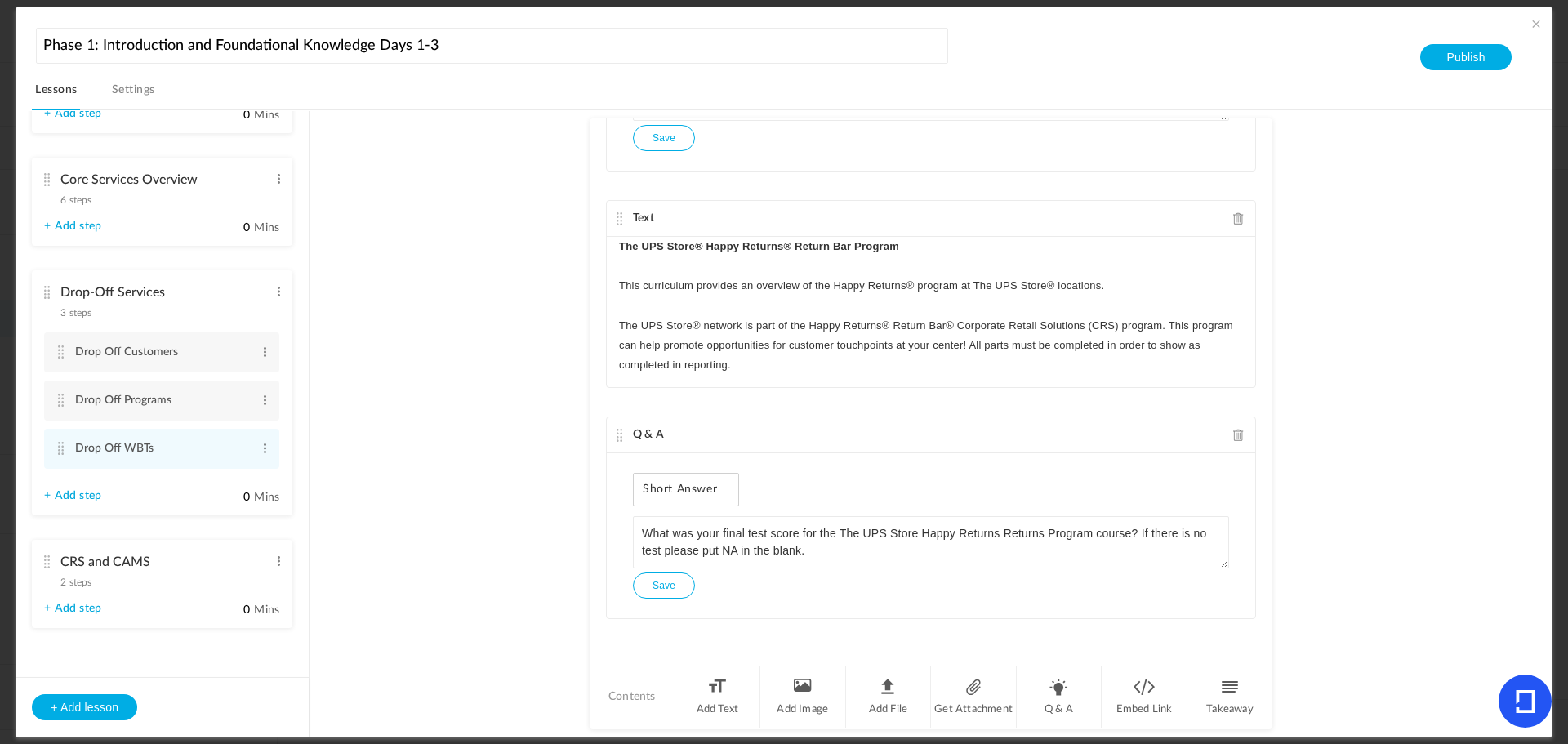
scroll to position [0, 0]
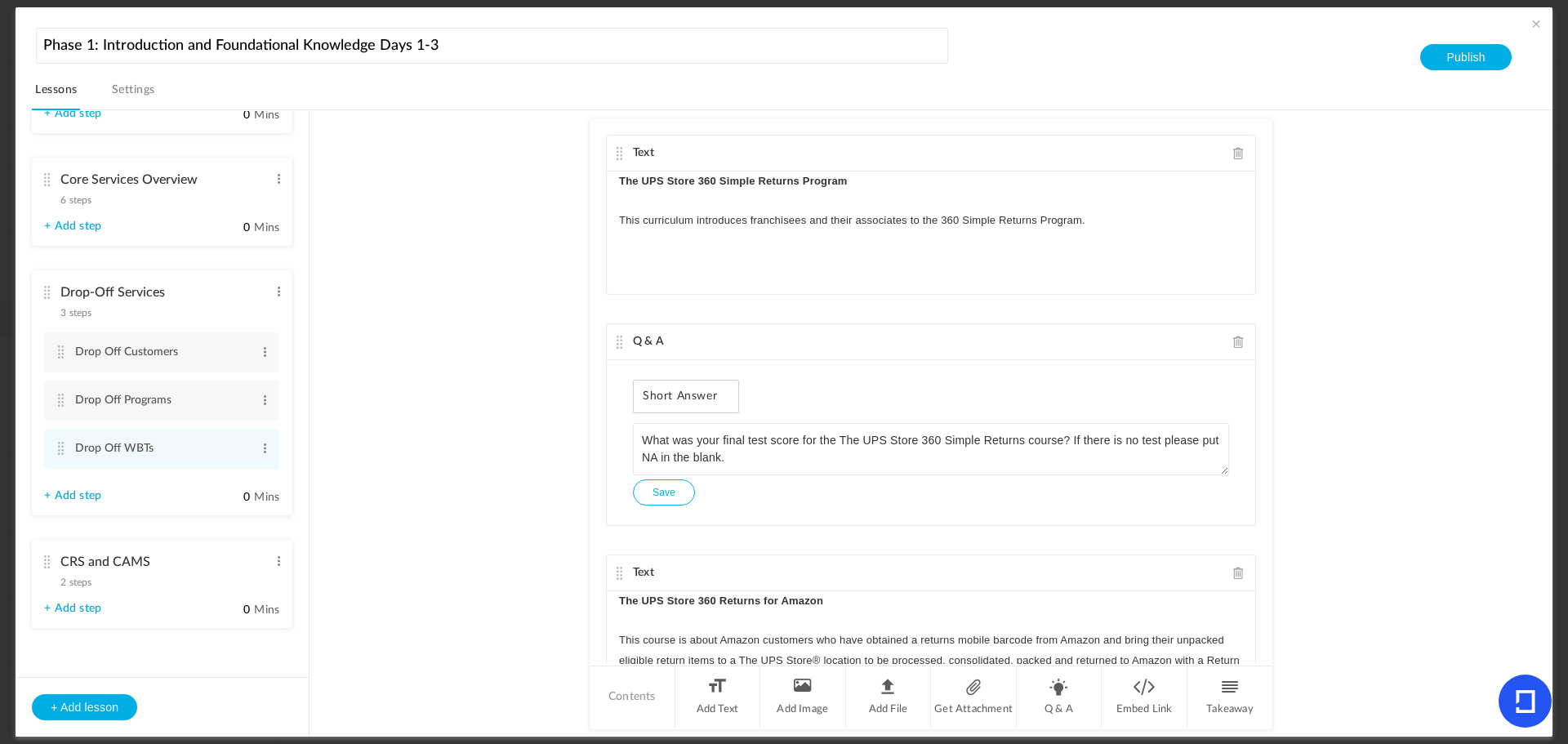
click at [1534, 22] on span at bounding box center [1537, 24] width 16 height 16
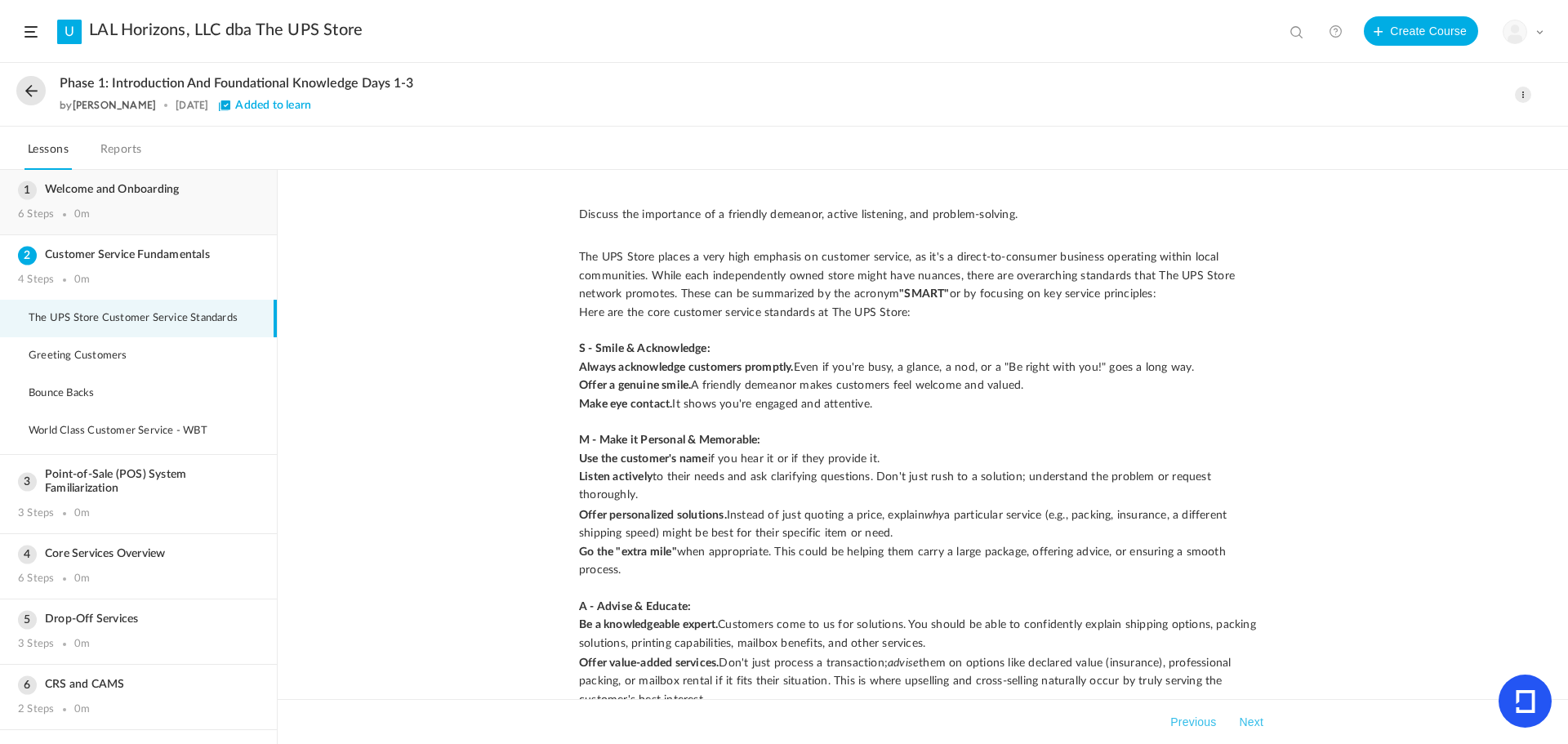
click at [143, 194] on h3 "Welcome and Onboarding" at bounding box center [139, 189] width 241 height 14
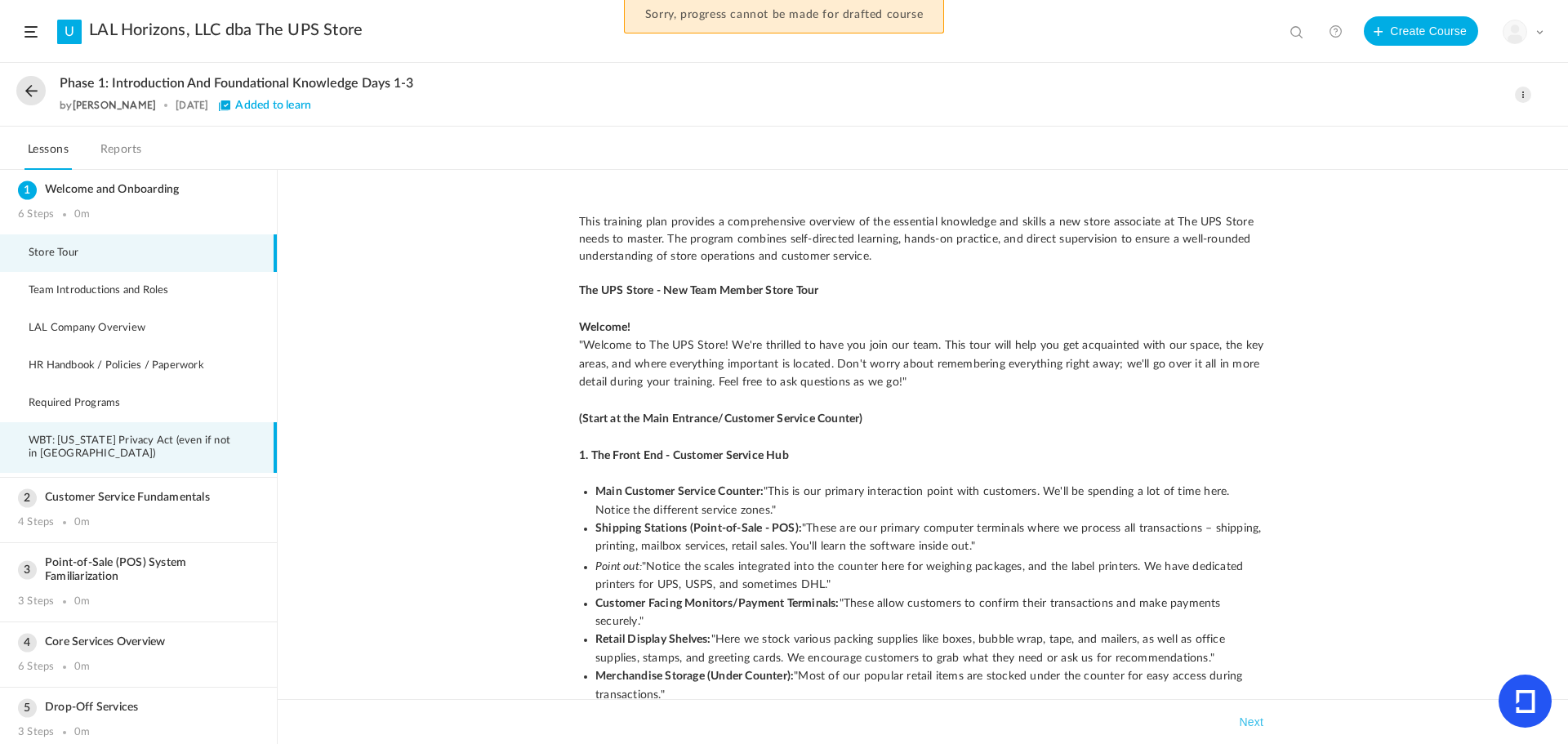
click at [118, 434] on li "WBT: California Privacy Act (even if not in CA)" at bounding box center [138, 448] width 277 height 51
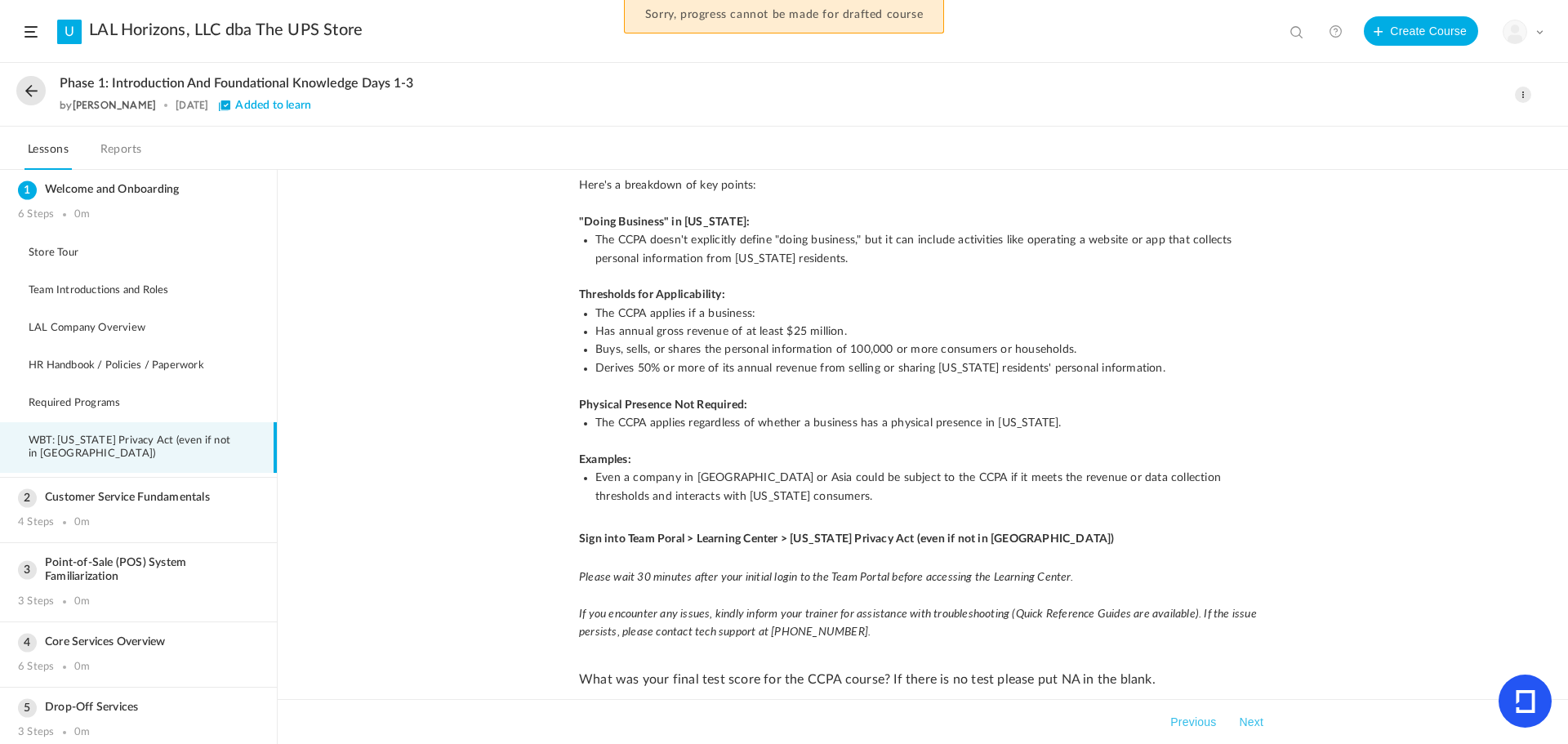
scroll to position [258, 0]
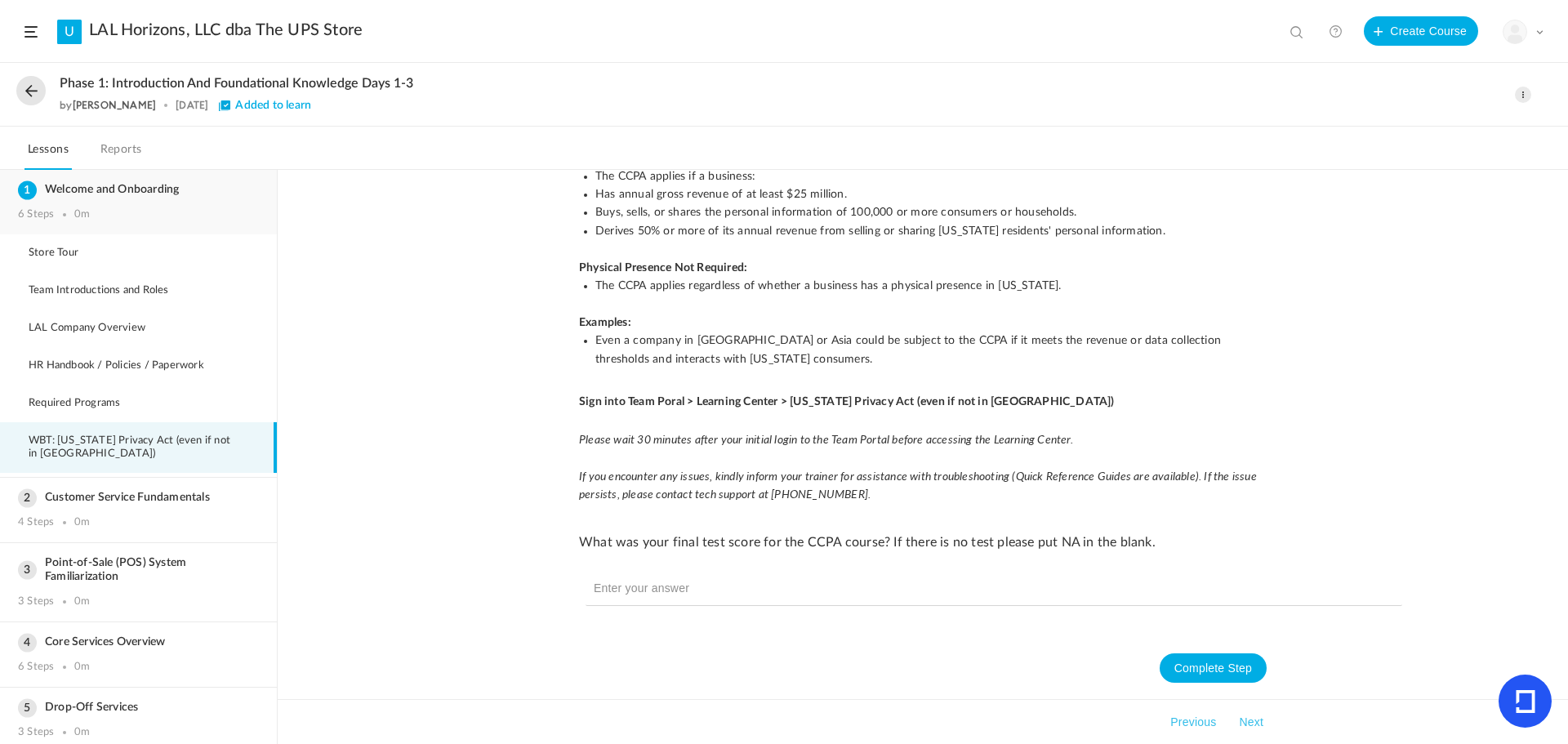
click at [82, 191] on h3 "Welcome and Onboarding" at bounding box center [139, 189] width 241 height 14
click at [79, 499] on h3 "Customer Service Fundamentals" at bounding box center [139, 497] width 241 height 14
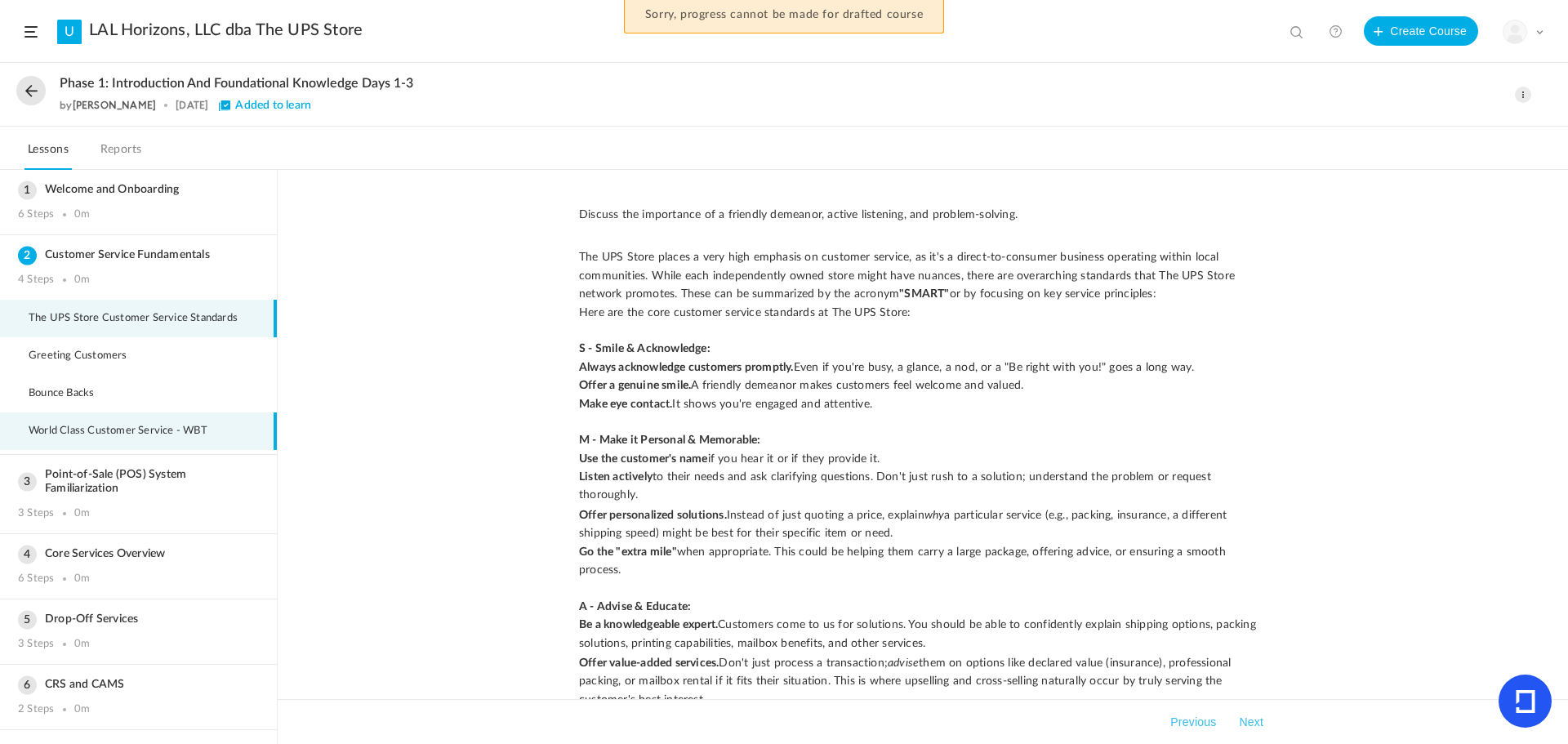
click at [66, 434] on span "World Class Customer Service - WBT" at bounding box center [128, 431] width 199 height 13
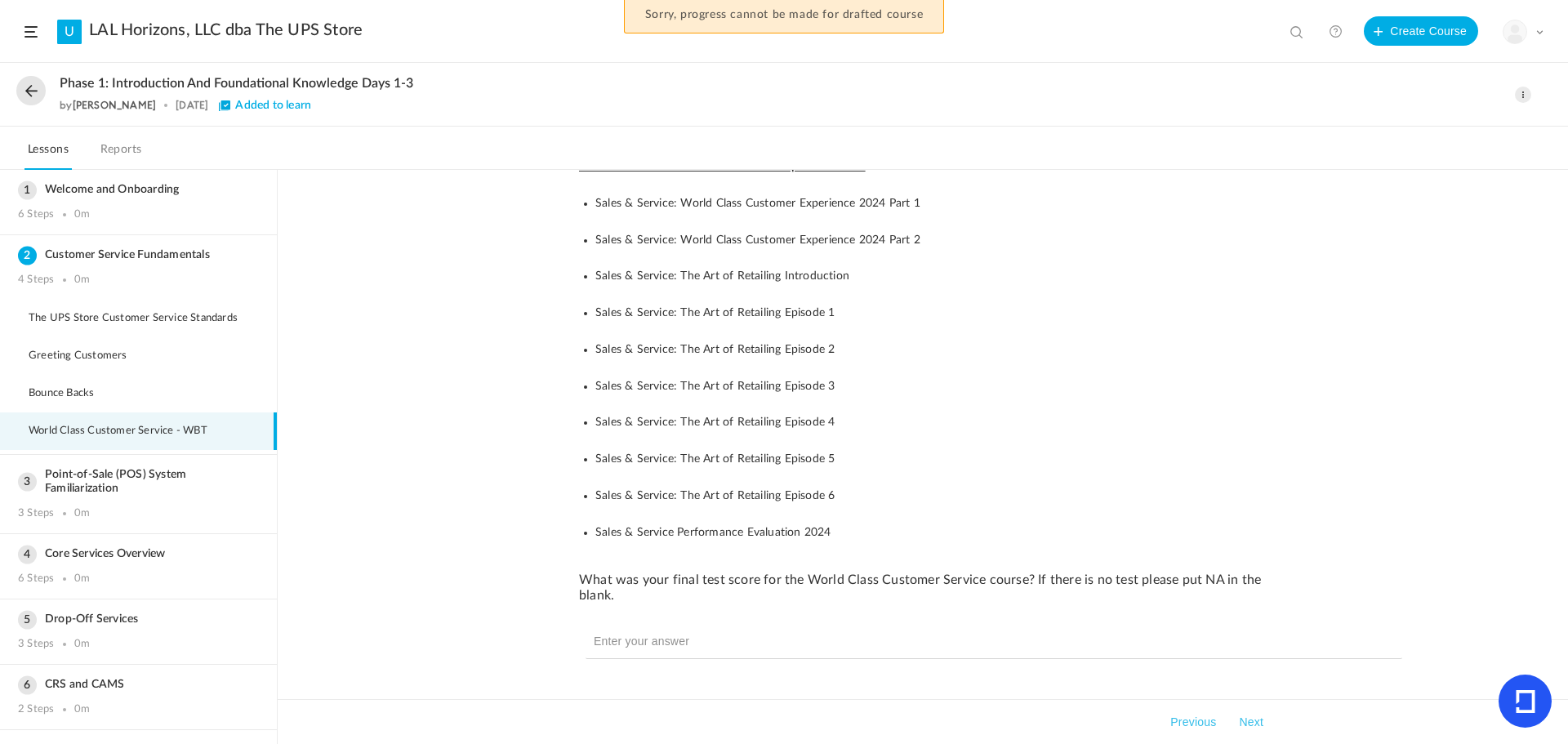
scroll to position [101, 0]
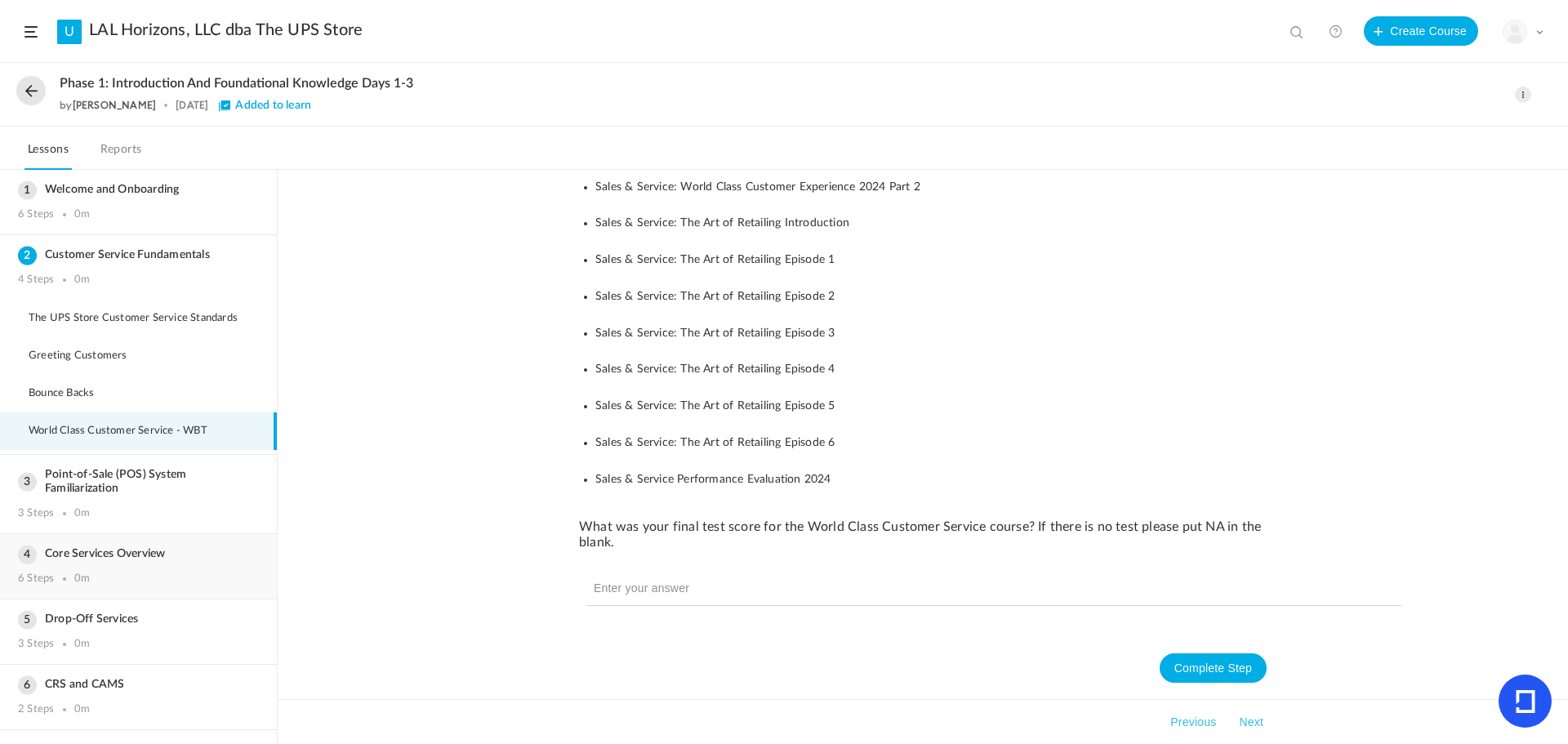
click at [82, 550] on h3 "Core Services Overview" at bounding box center [139, 554] width 241 height 14
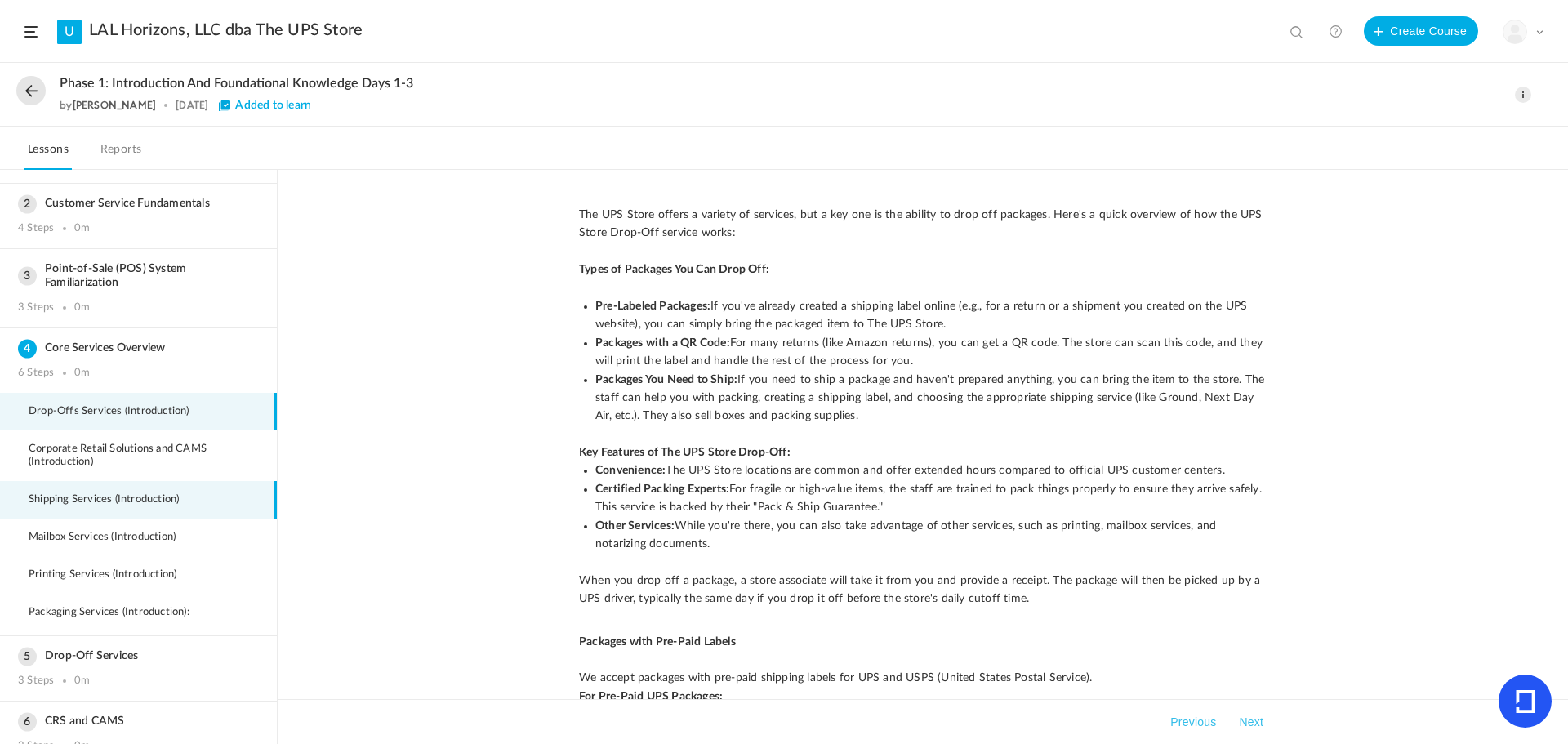
scroll to position [75, 0]
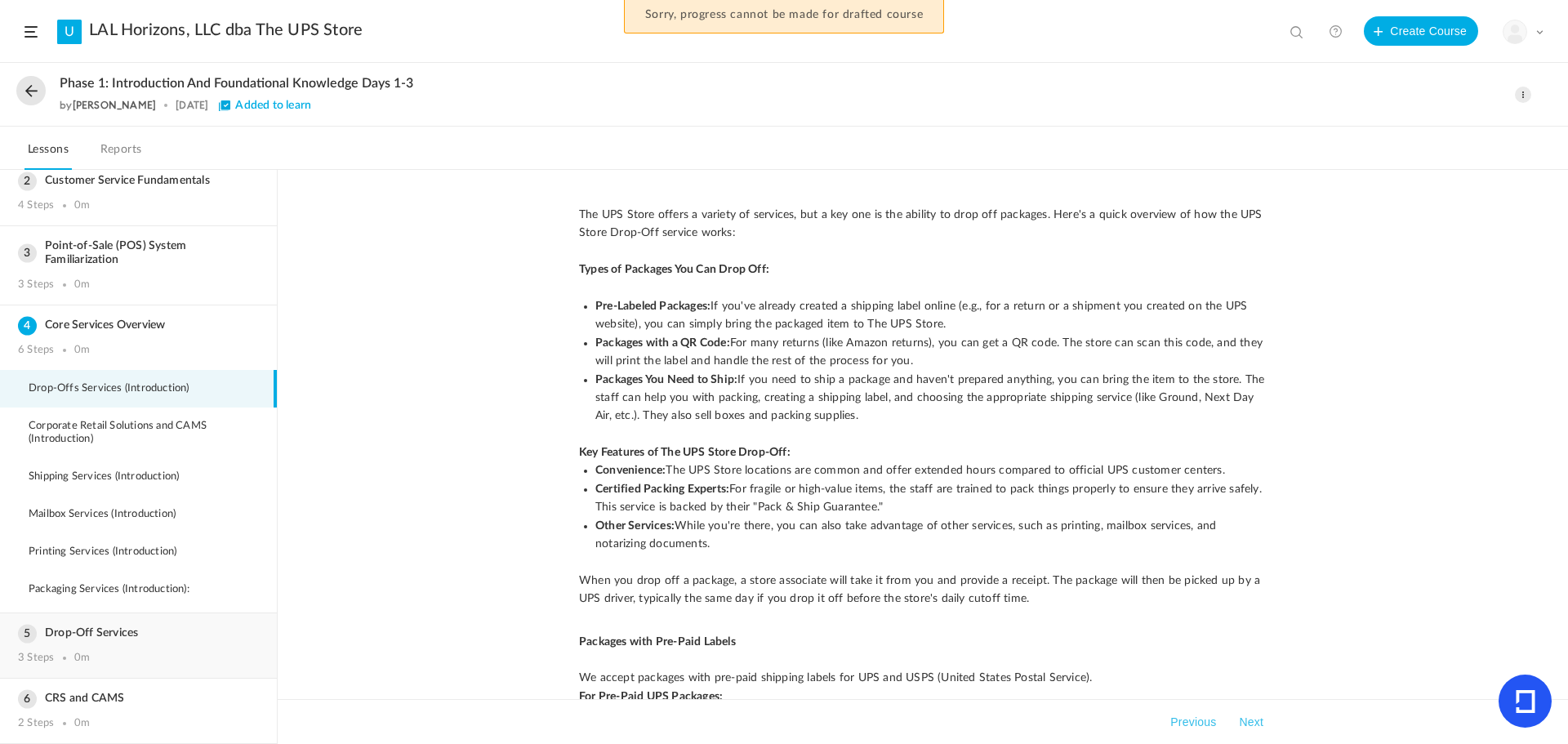
click at [82, 646] on div "Drop-Off Services 3 Steps 0m" at bounding box center [138, 646] width 277 height 65
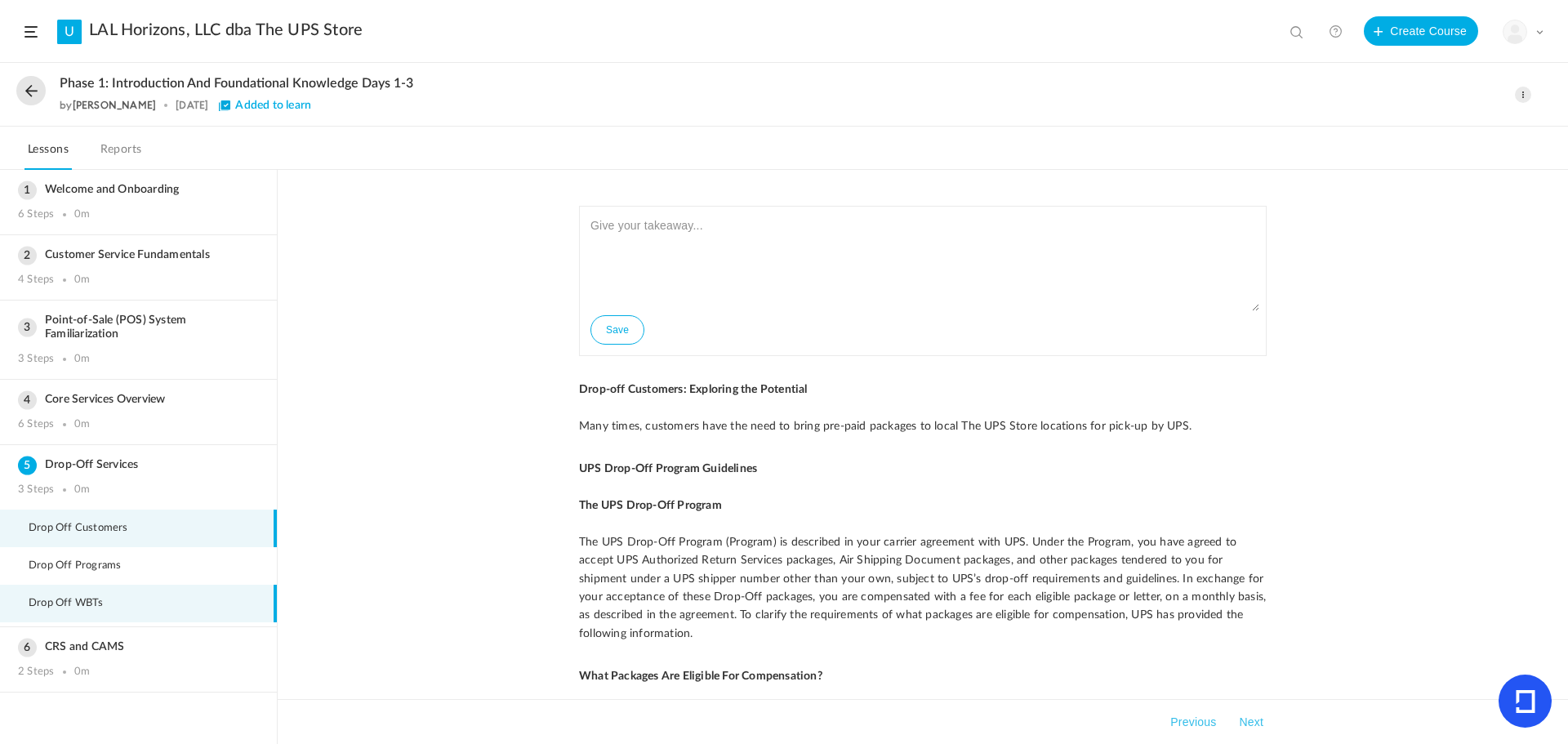
click at [69, 603] on span "Drop Off WBTs" at bounding box center [76, 604] width 95 height 13
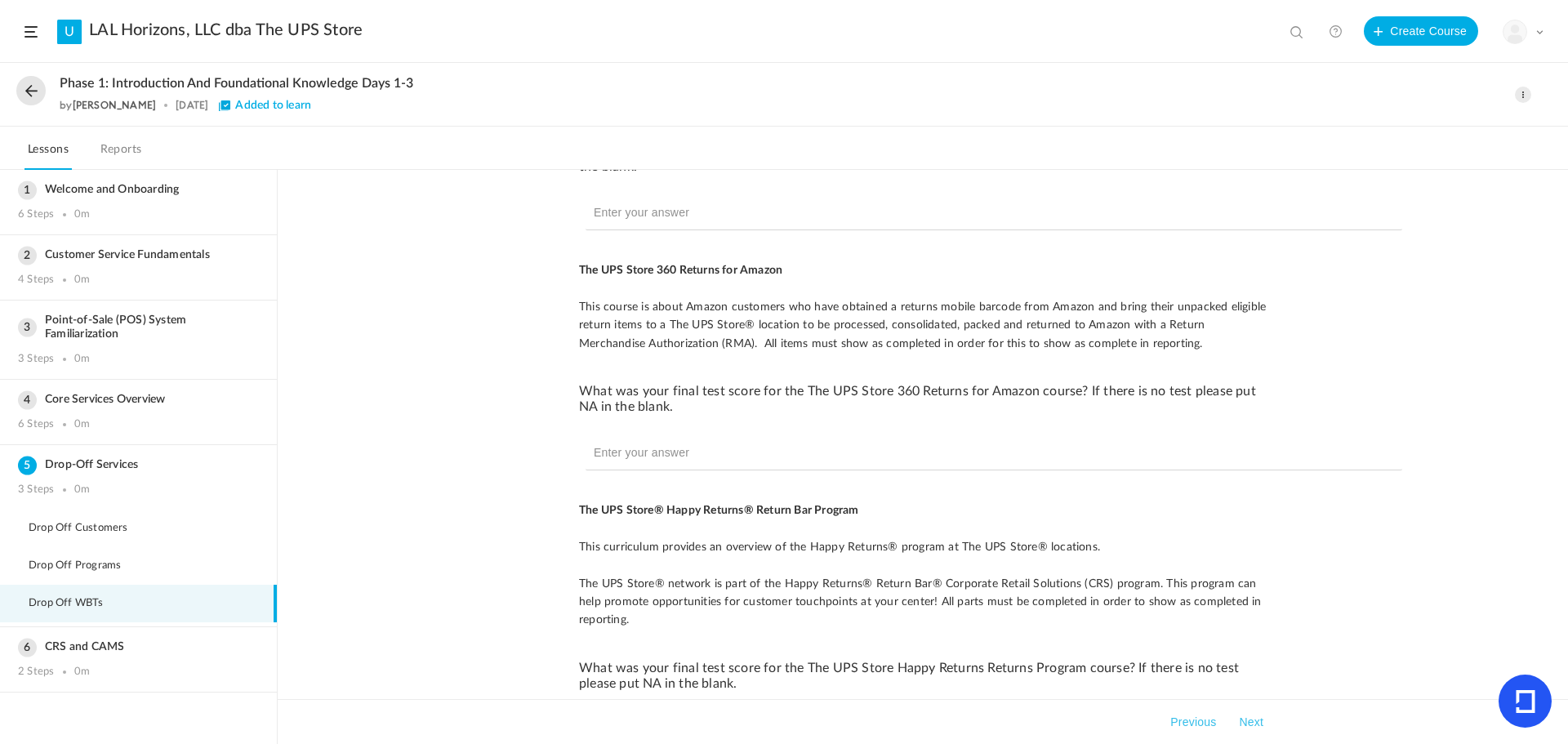
scroll to position [289, 0]
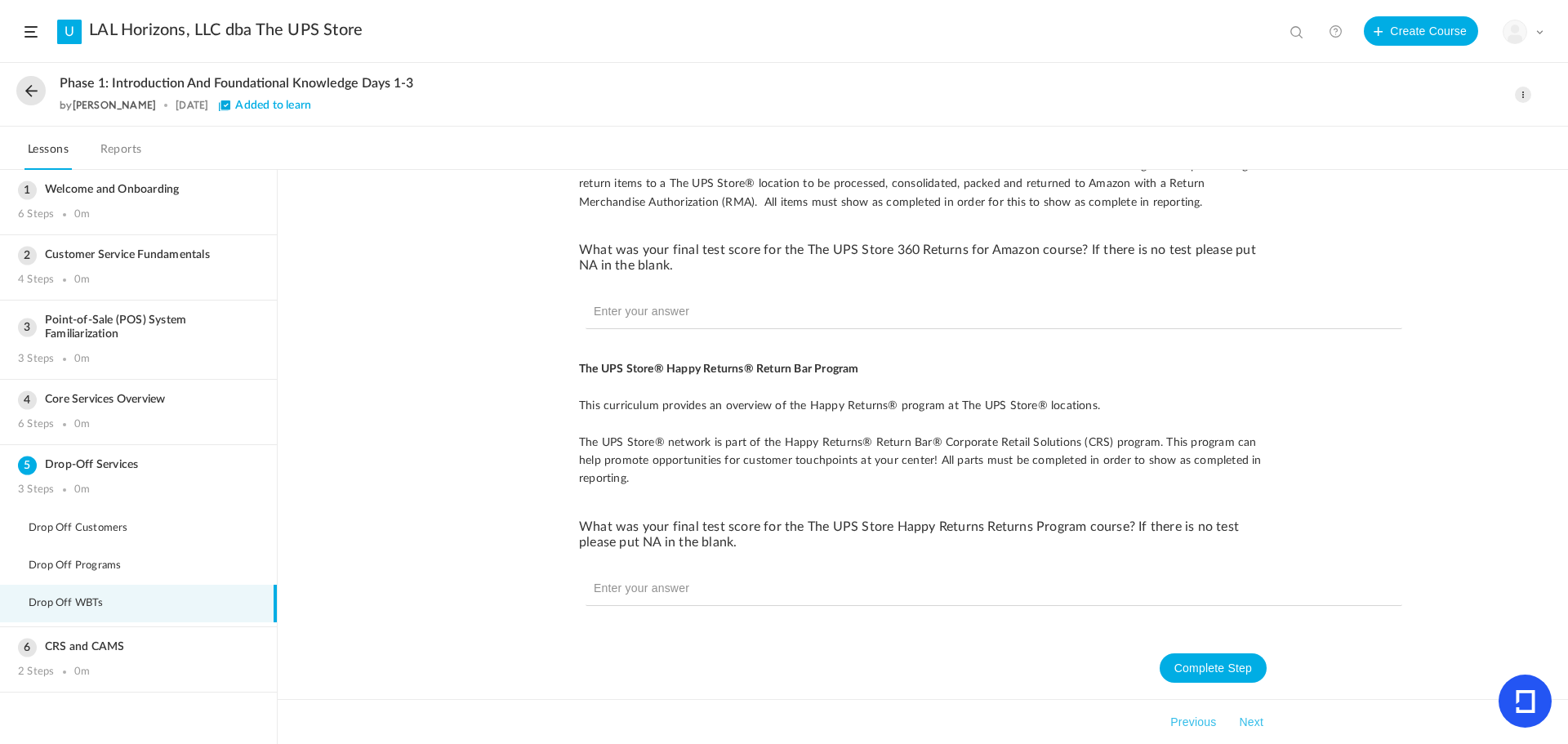
click at [58, 640] on div "CRS and CAMS 2 Steps 0m" at bounding box center [138, 660] width 277 height 65
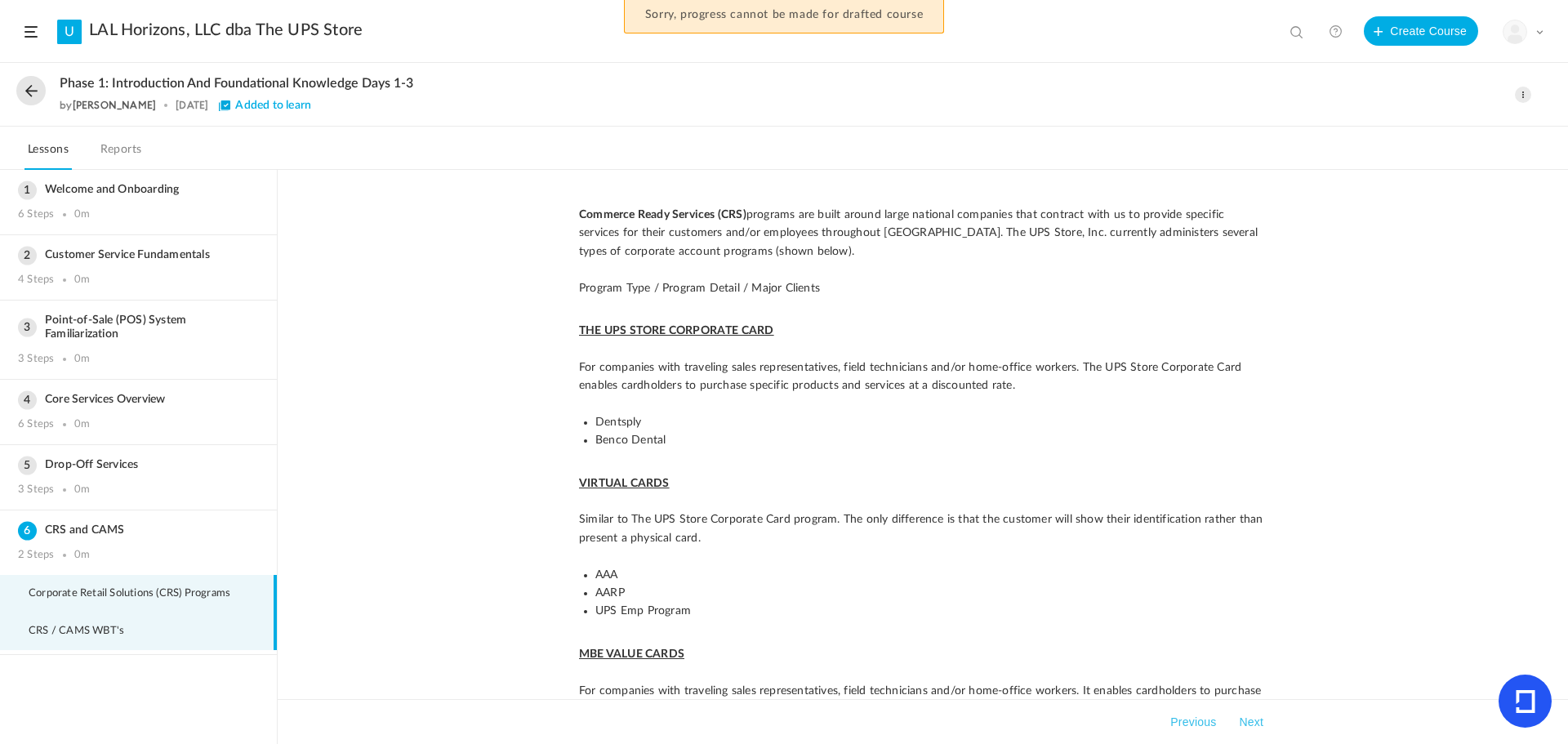
click at [54, 634] on span "CRS / CAMS WBT's" at bounding box center [86, 632] width 116 height 13
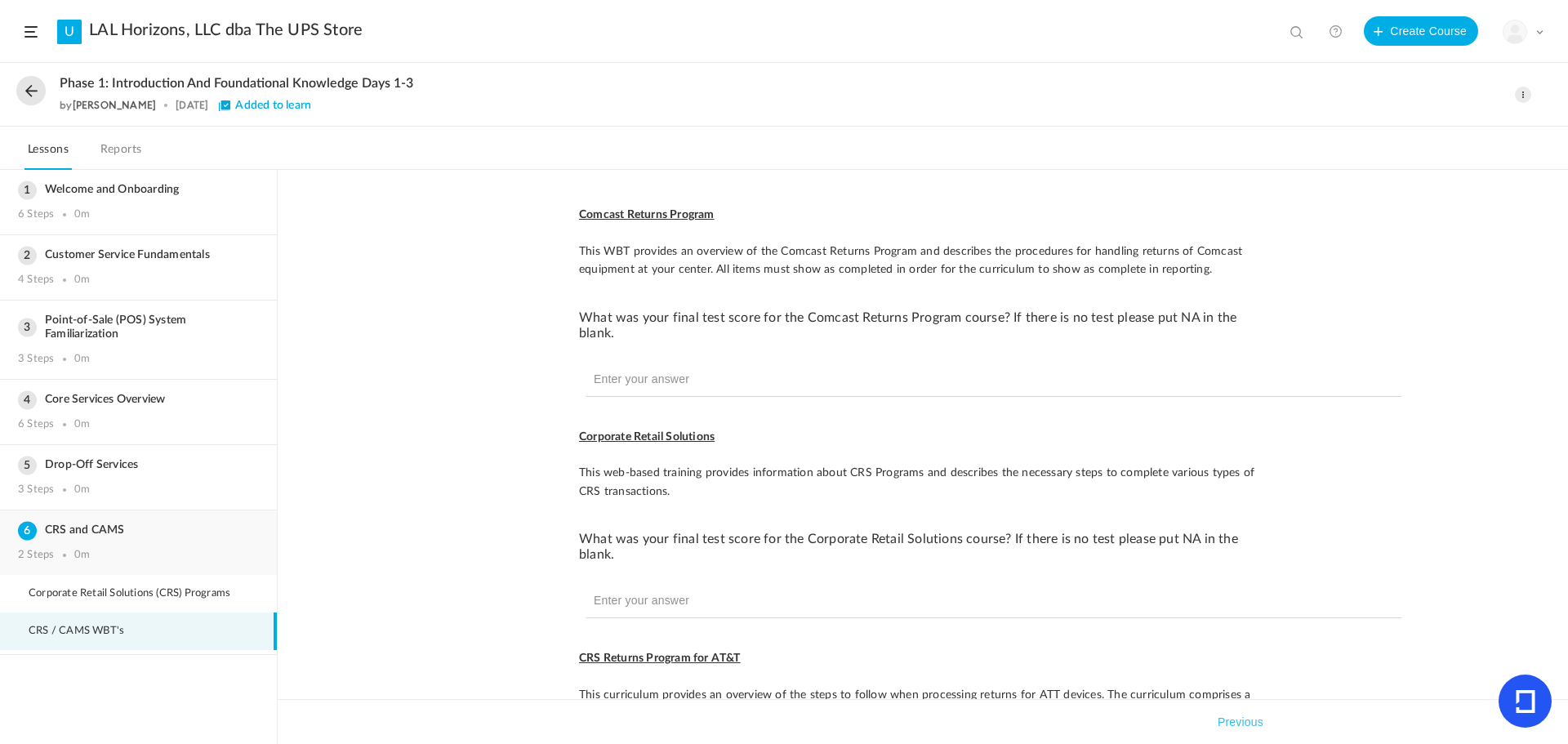
click at [99, 531] on h3 "CRS and CAMS" at bounding box center [139, 530] width 241 height 14
click at [35, 86] on button at bounding box center [31, 91] width 30 height 30
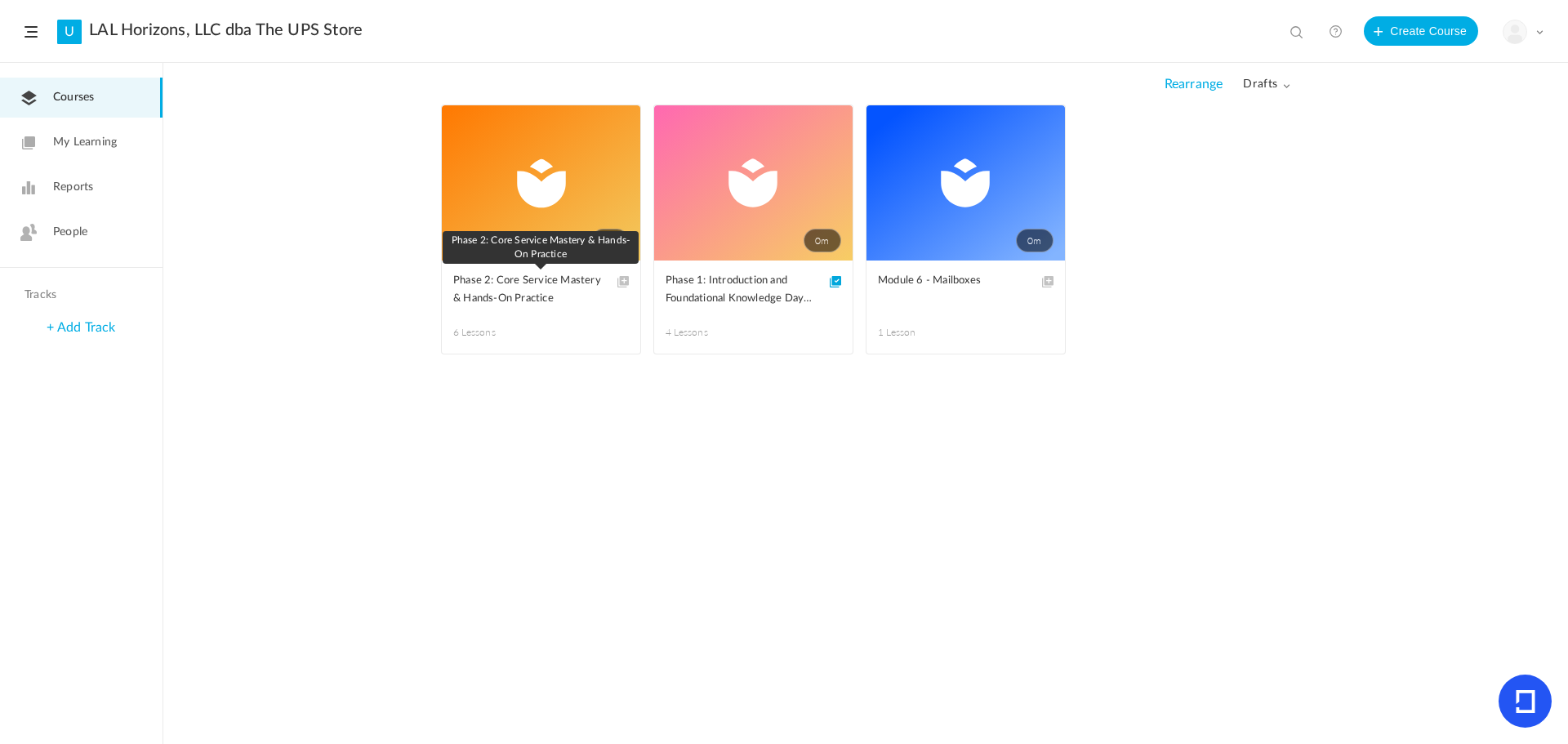
click at [504, 288] on span "Phase 2: Core Service Mastery & Hands-On Practice" at bounding box center [529, 290] width 151 height 36
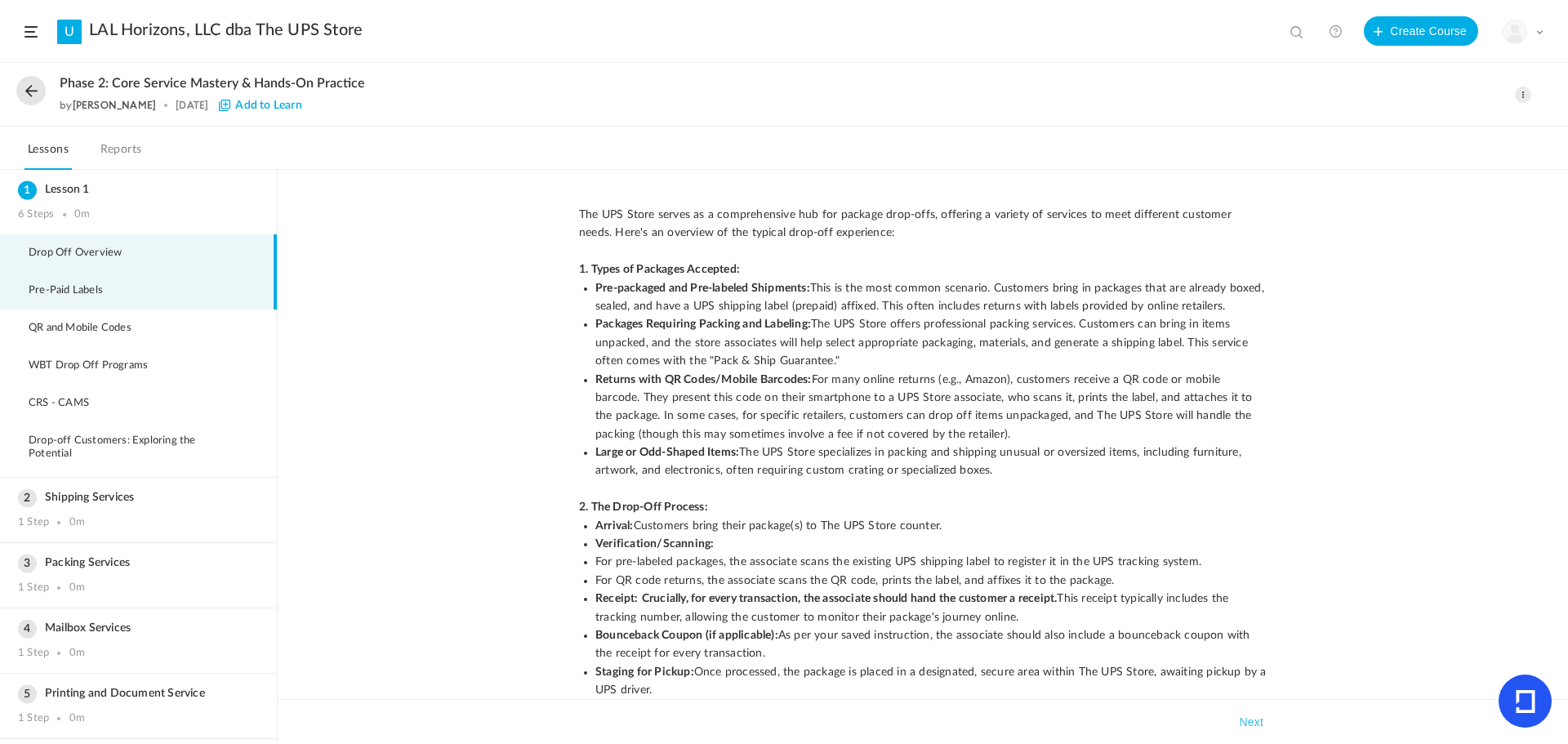
click at [171, 297] on li "Pre-Paid Labels" at bounding box center [138, 291] width 277 height 38
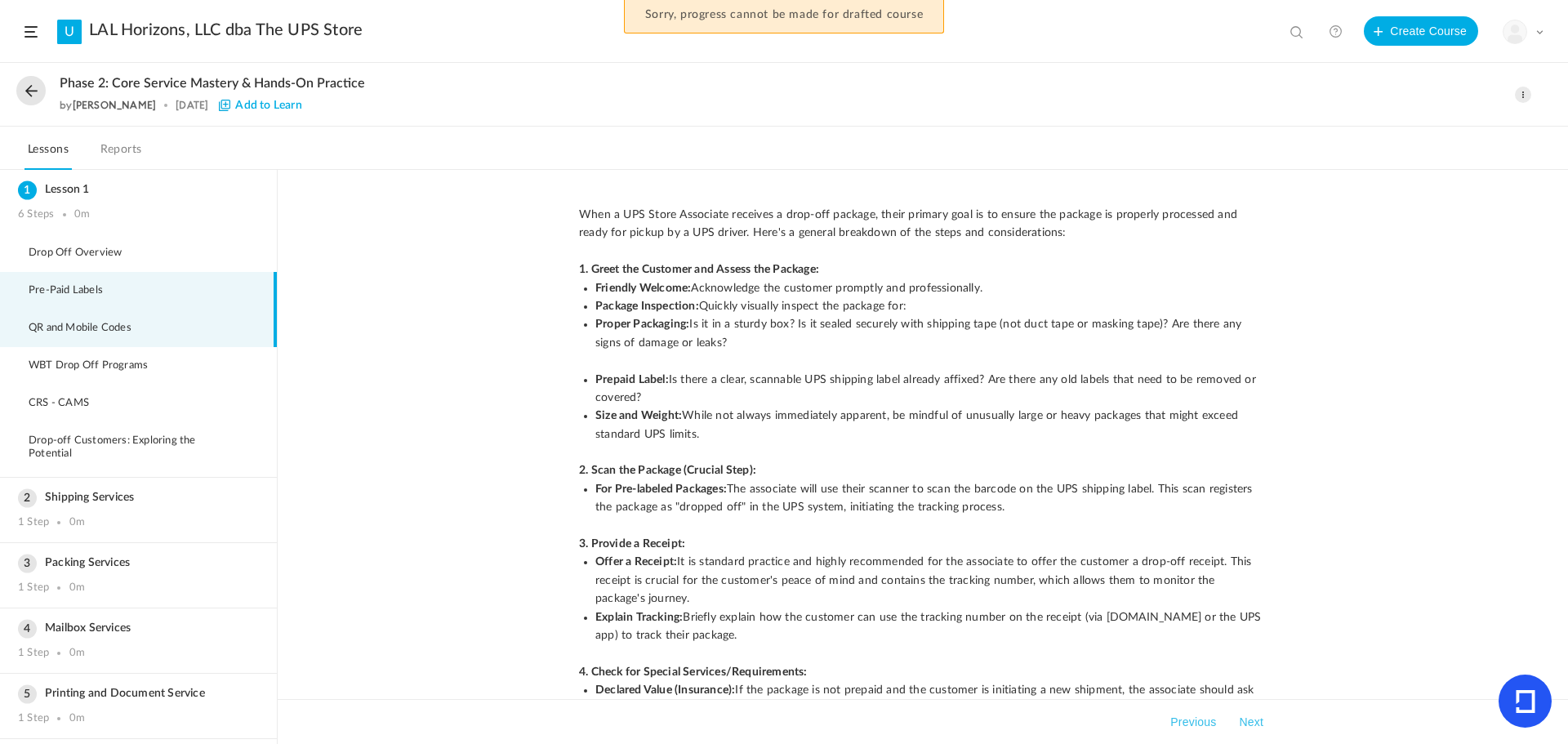
click at [160, 327] on li "QR and Mobile Codes" at bounding box center [138, 328] width 277 height 38
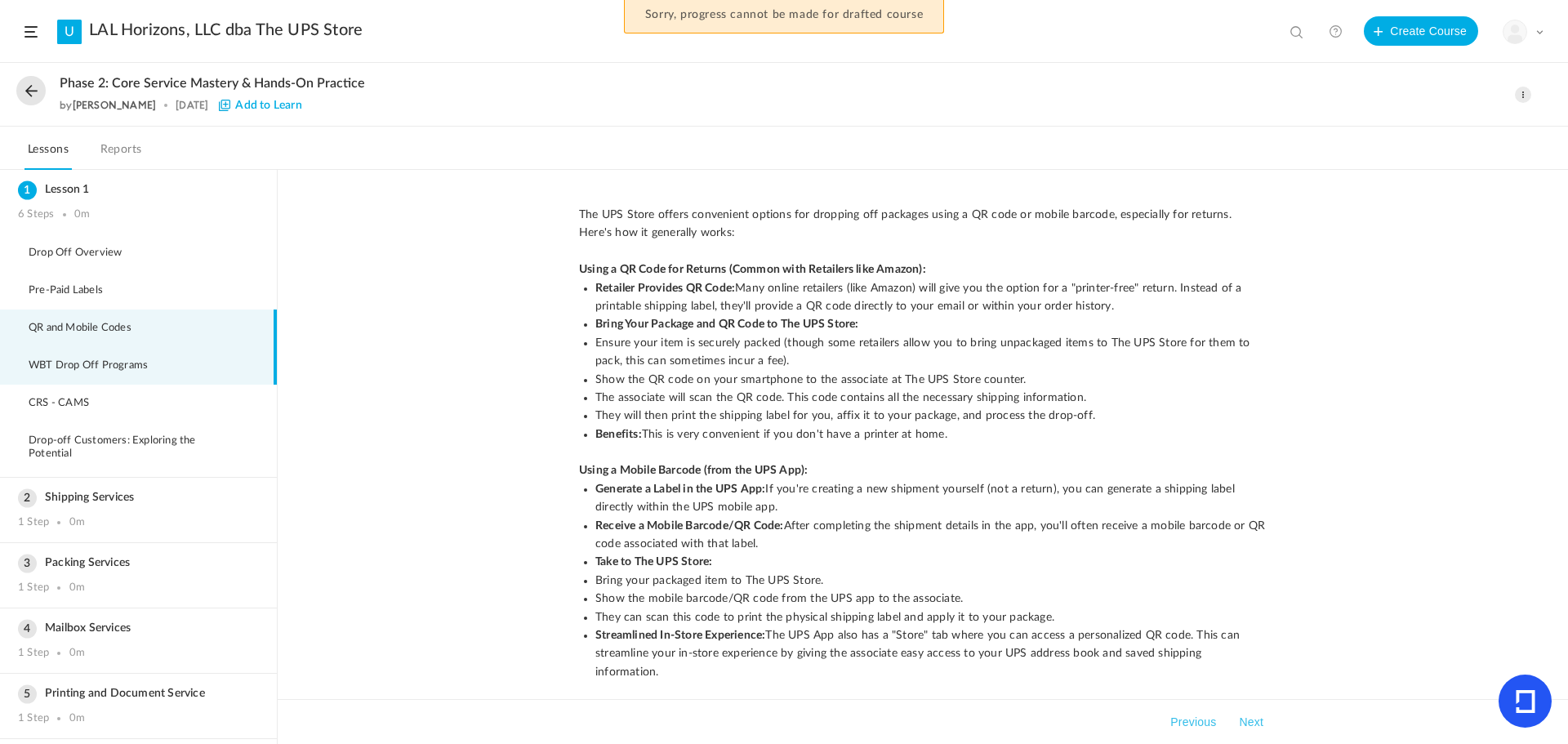
click at [124, 358] on li "WBT Drop Off Programs" at bounding box center [138, 366] width 277 height 38
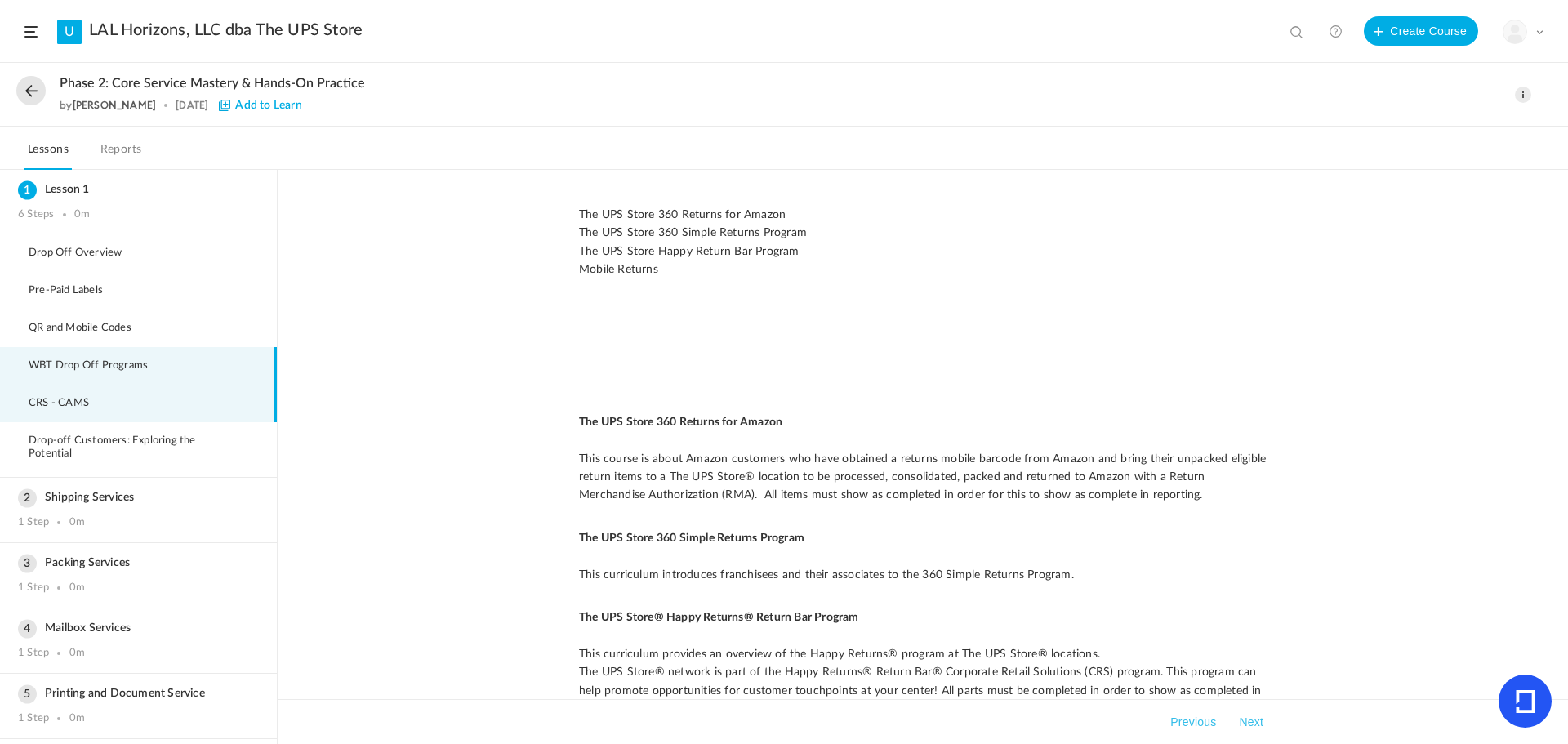
click at [85, 404] on span "CRS - CAMS" at bounding box center [69, 404] width 81 height 13
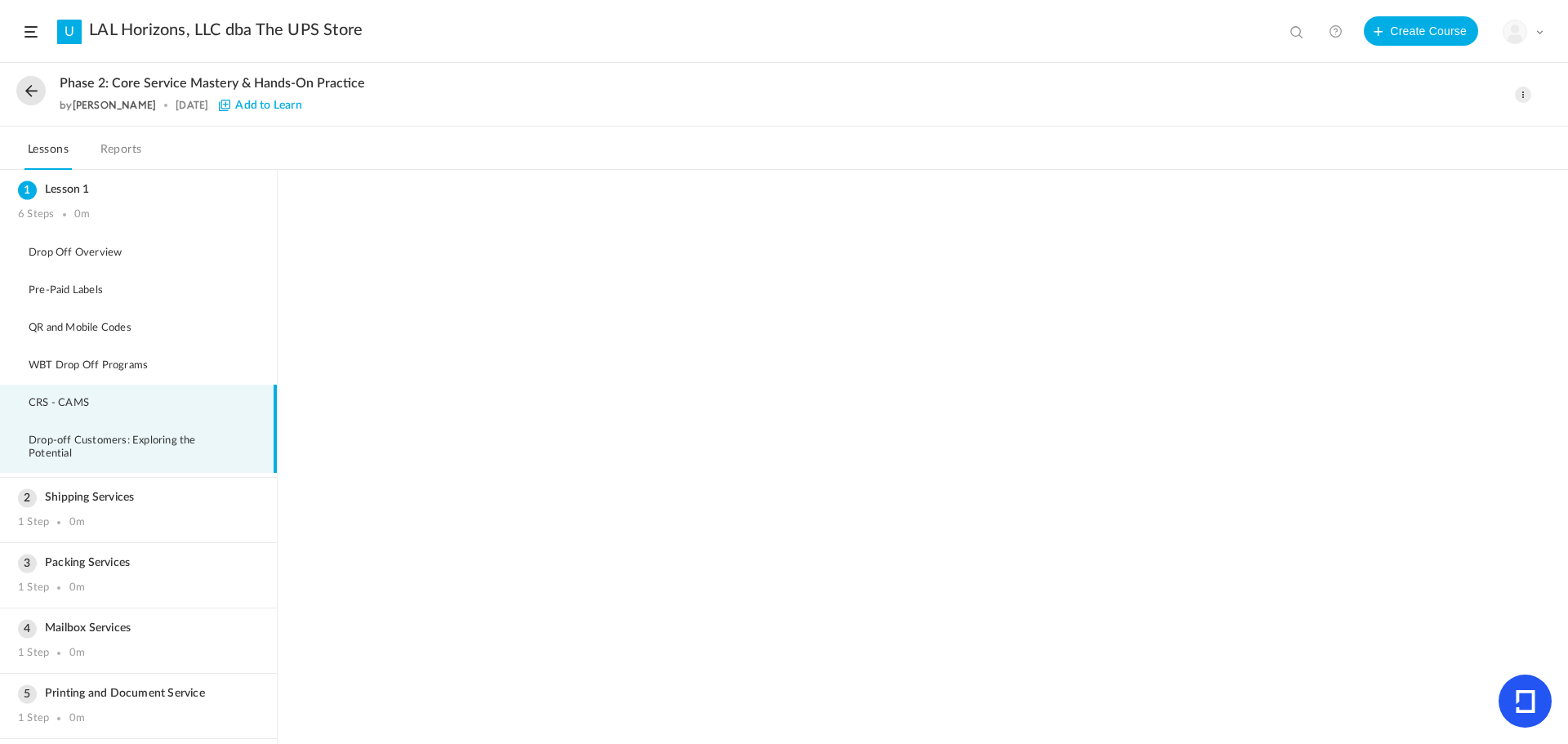
click at [77, 440] on span "Drop-off Customers: Exploring the Potential" at bounding box center [144, 448] width 231 height 26
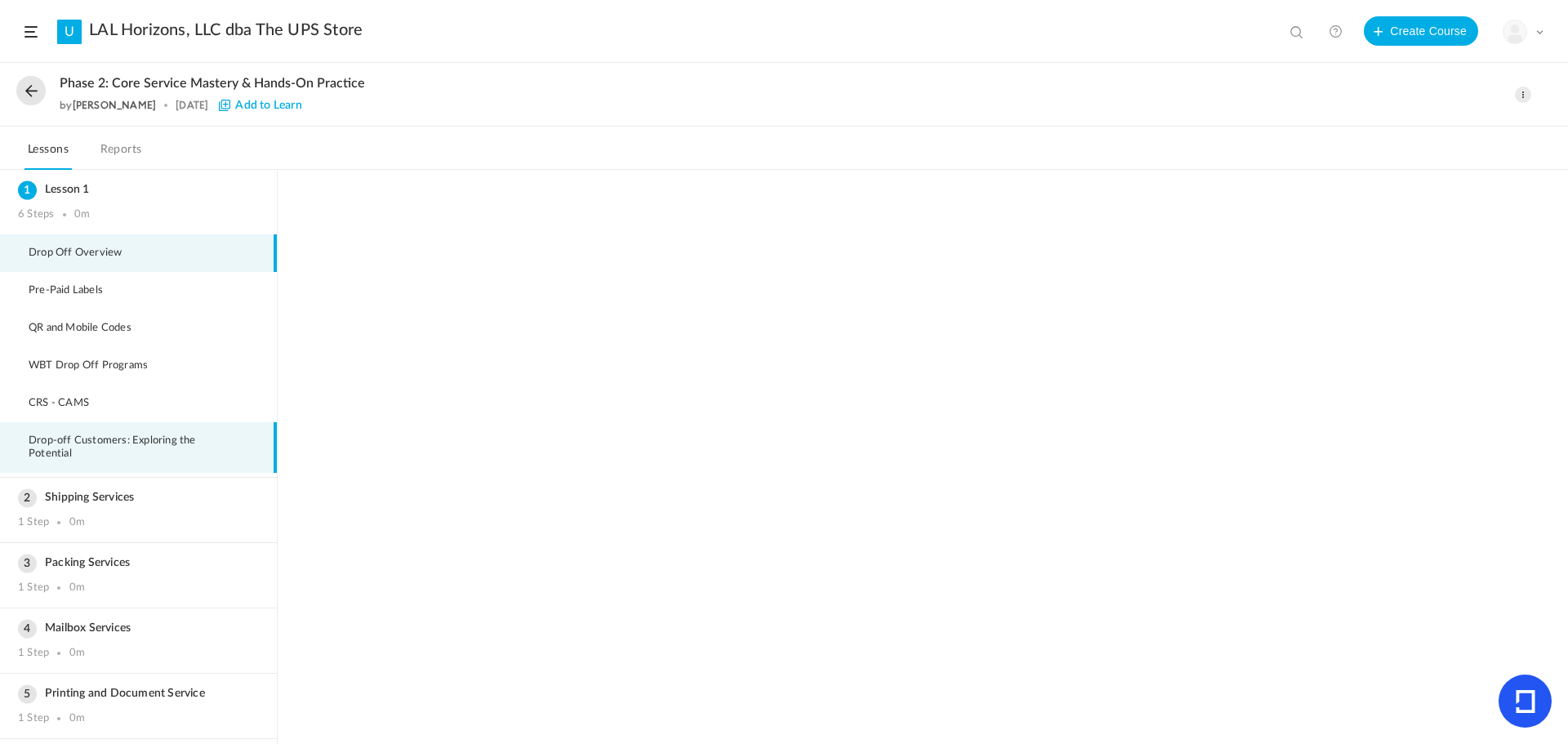
click at [82, 255] on span "Drop Off Overview" at bounding box center [85, 253] width 113 height 13
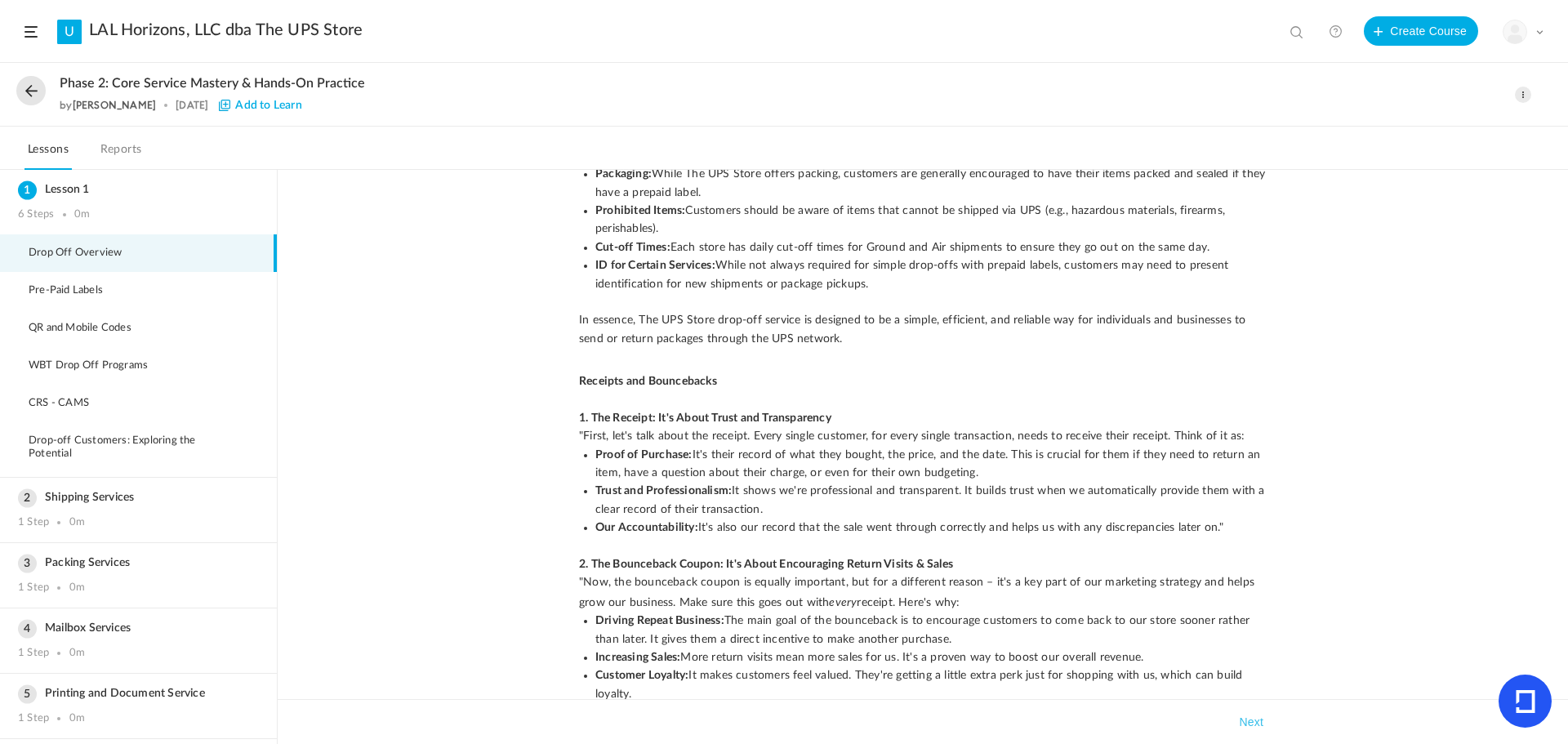
scroll to position [653, 0]
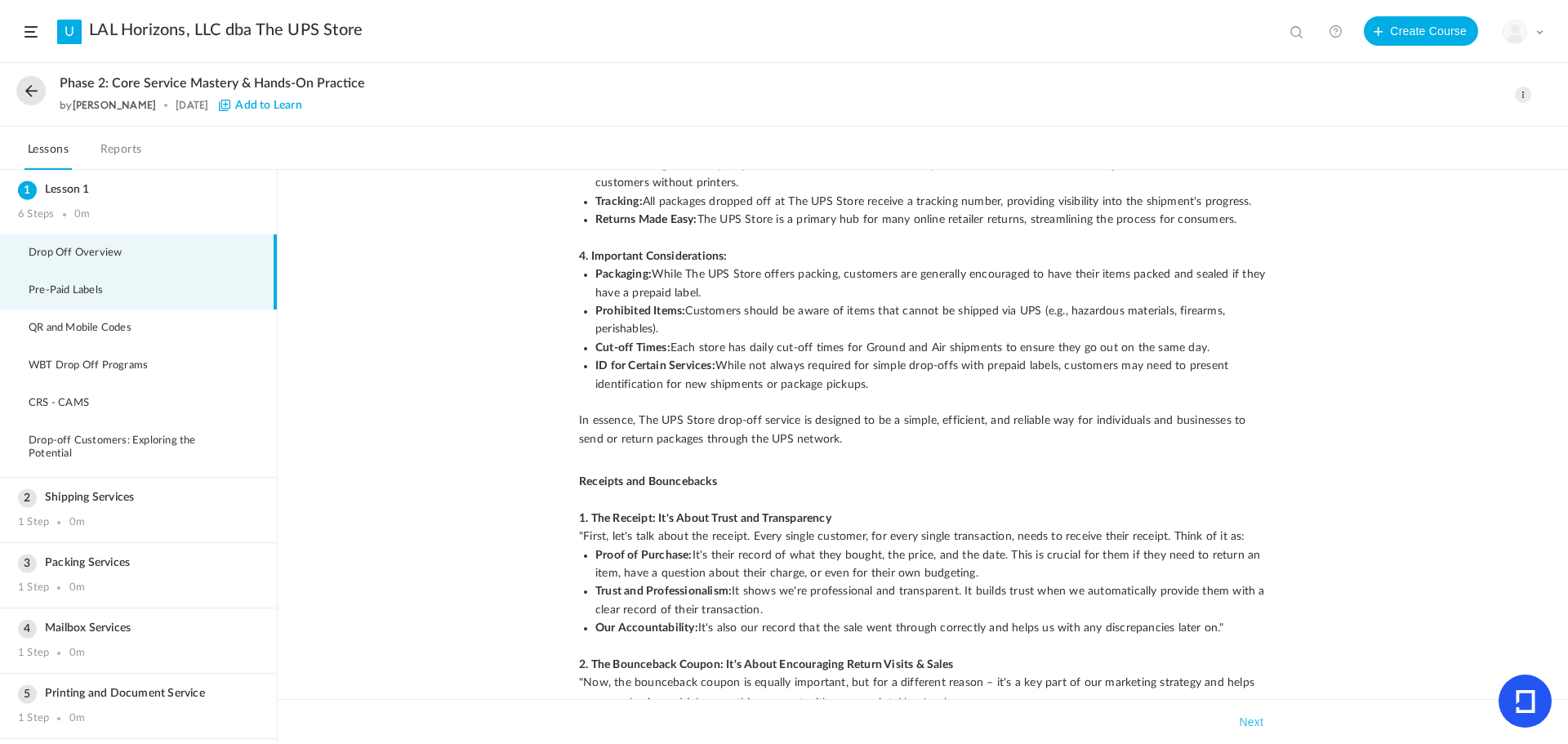
click at [68, 287] on span "Pre-Paid Labels" at bounding box center [75, 290] width 94 height 13
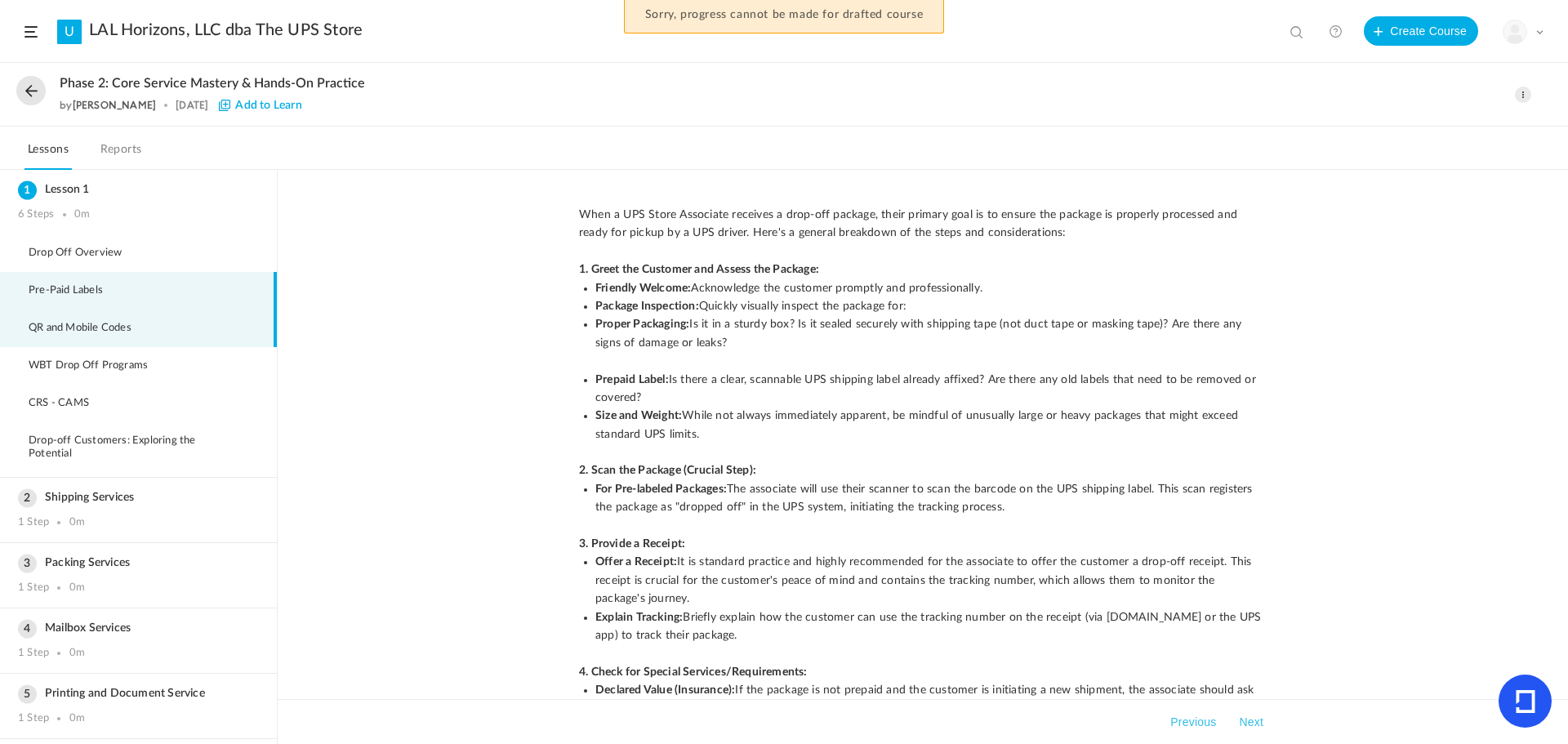
click at [81, 324] on span "QR and Mobile Codes" at bounding box center [90, 328] width 123 height 13
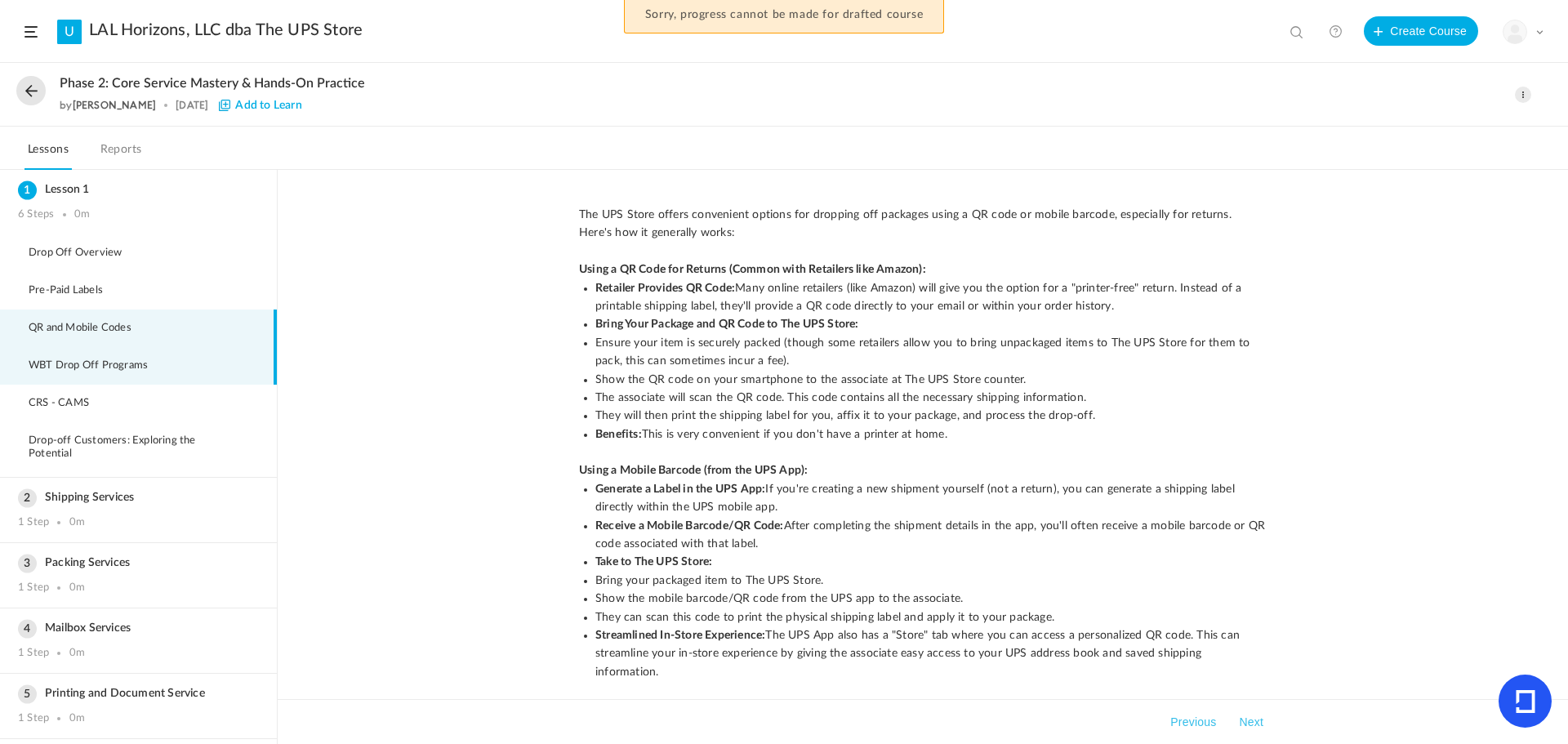
click at [94, 374] on li "WBT Drop Off Programs" at bounding box center [138, 366] width 277 height 38
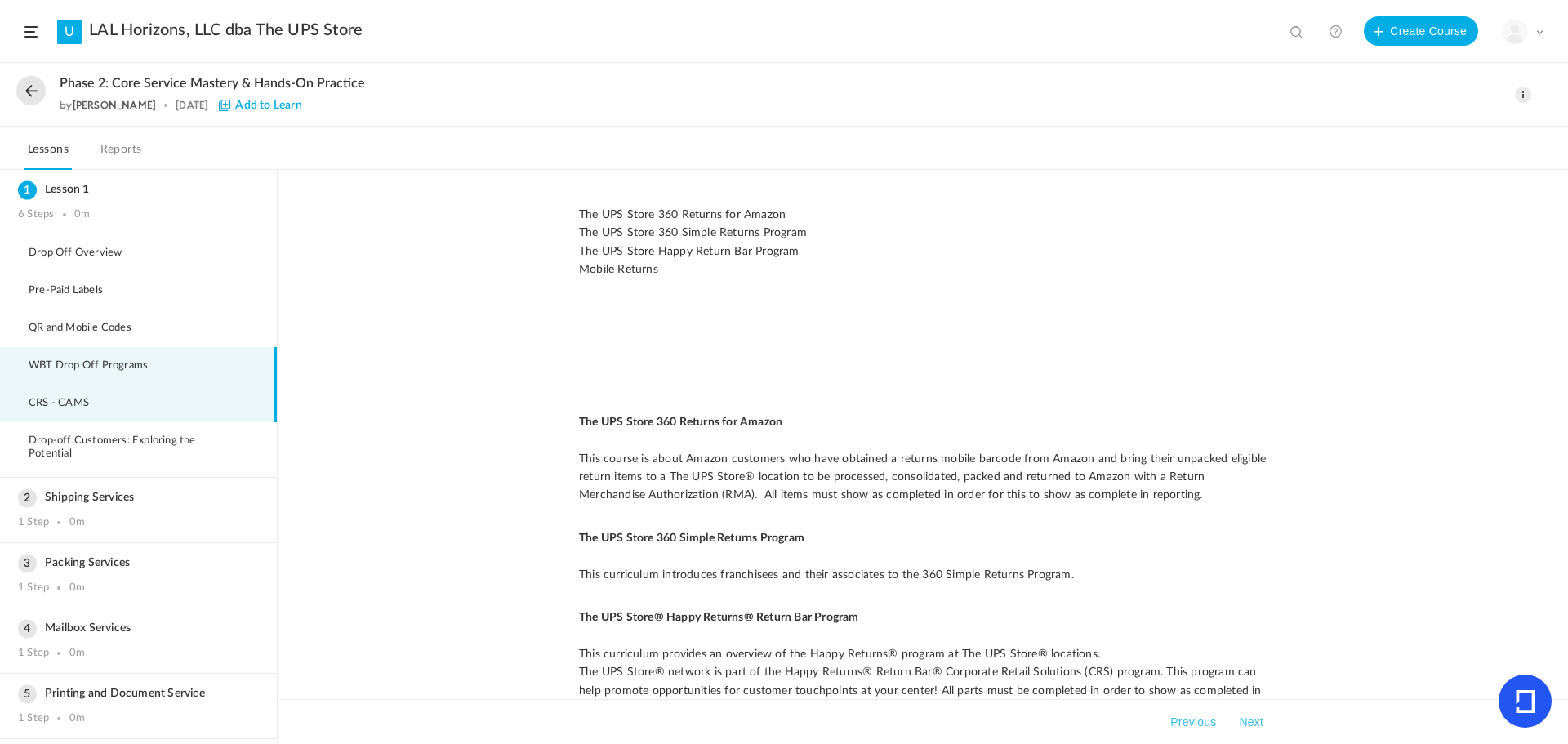
click at [94, 395] on li "CRS - CAMS" at bounding box center [138, 404] width 277 height 38
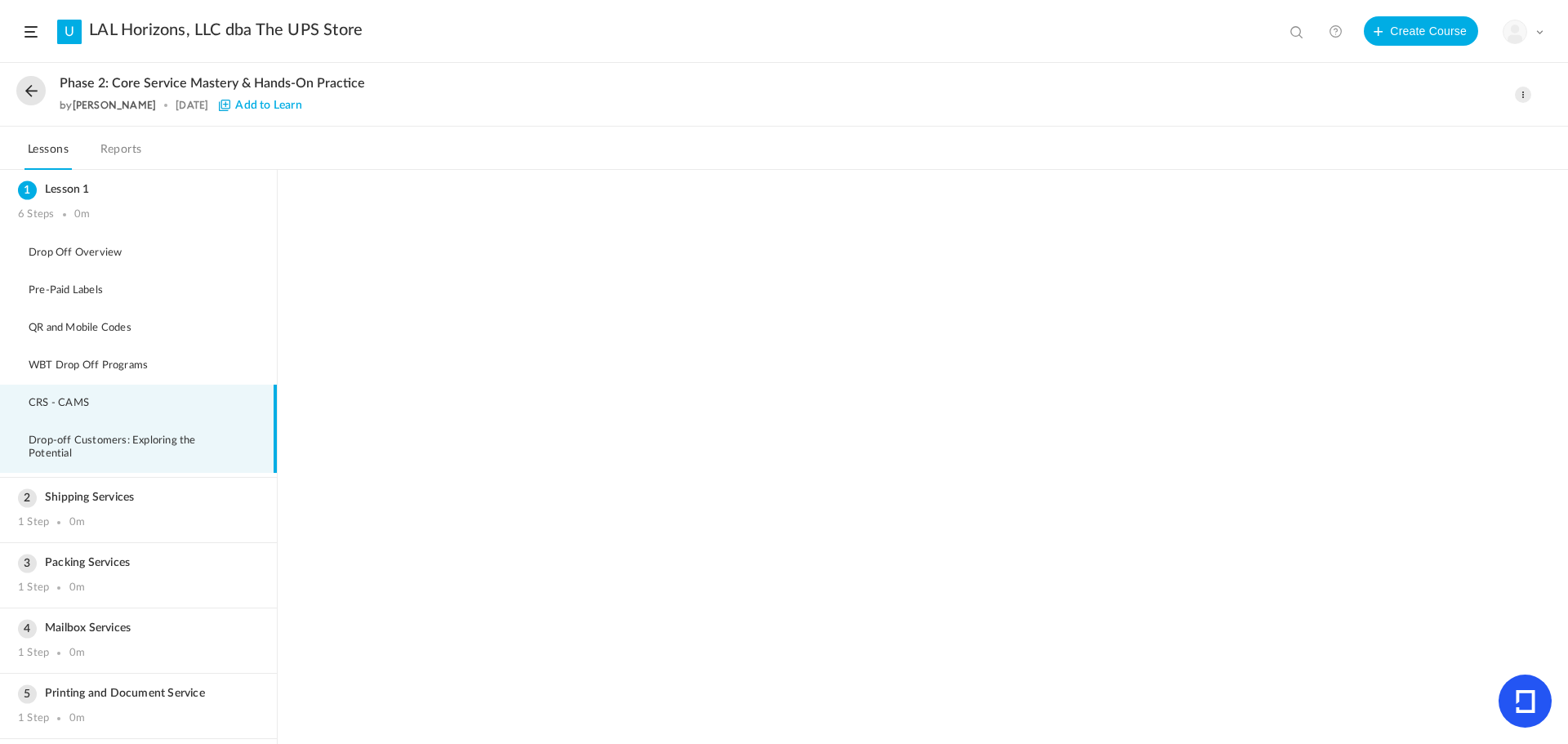
click at [124, 445] on span "Drop-off Customers: Exploring the Potential" at bounding box center [144, 448] width 231 height 26
click at [1522, 94] on span at bounding box center [1524, 95] width 16 height 16
click at [1438, 132] on link "Edit" at bounding box center [1454, 130] width 153 height 30
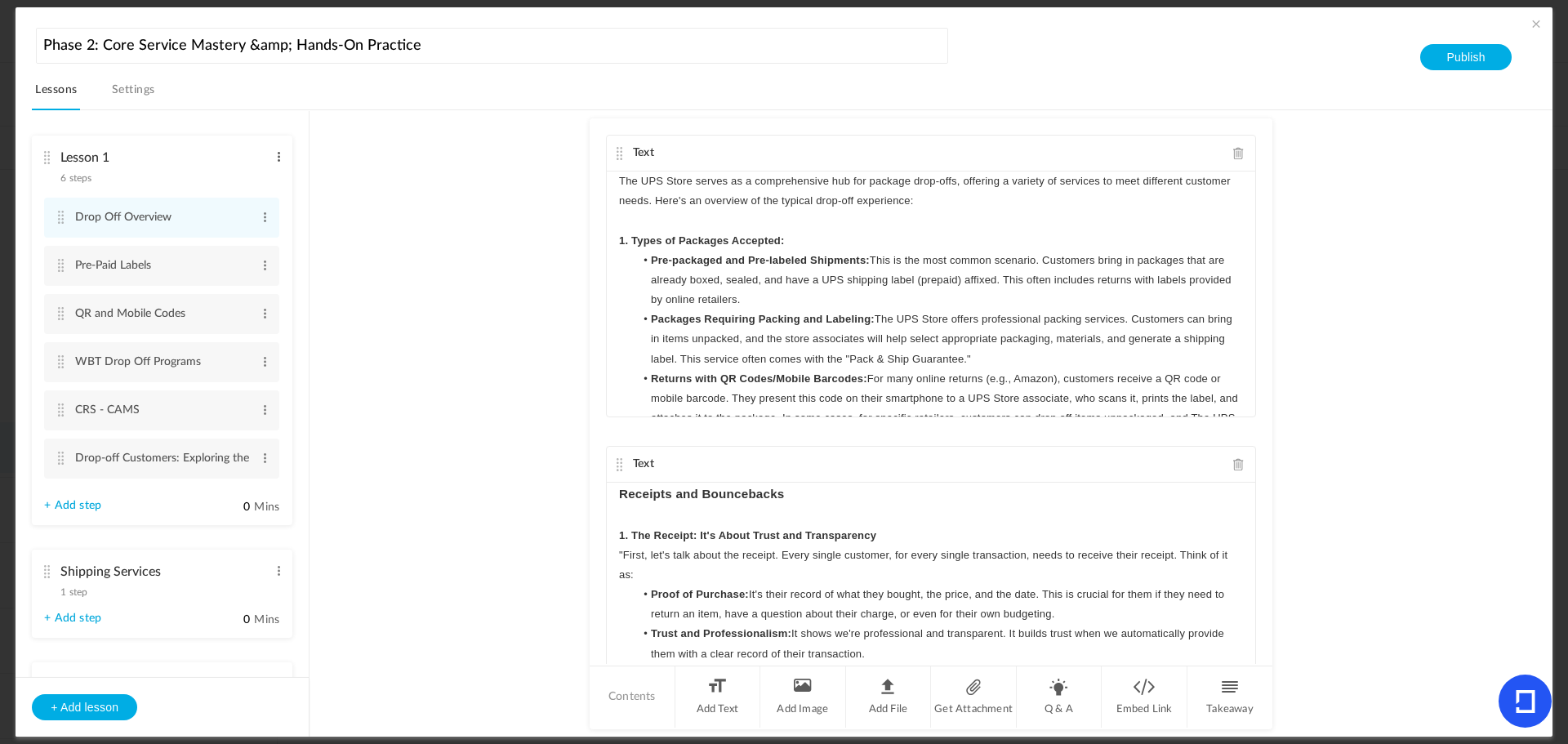
click at [273, 155] on span at bounding box center [279, 157] width 12 height 16
click at [239, 202] on link "Delete" at bounding box center [253, 203] width 64 height 20
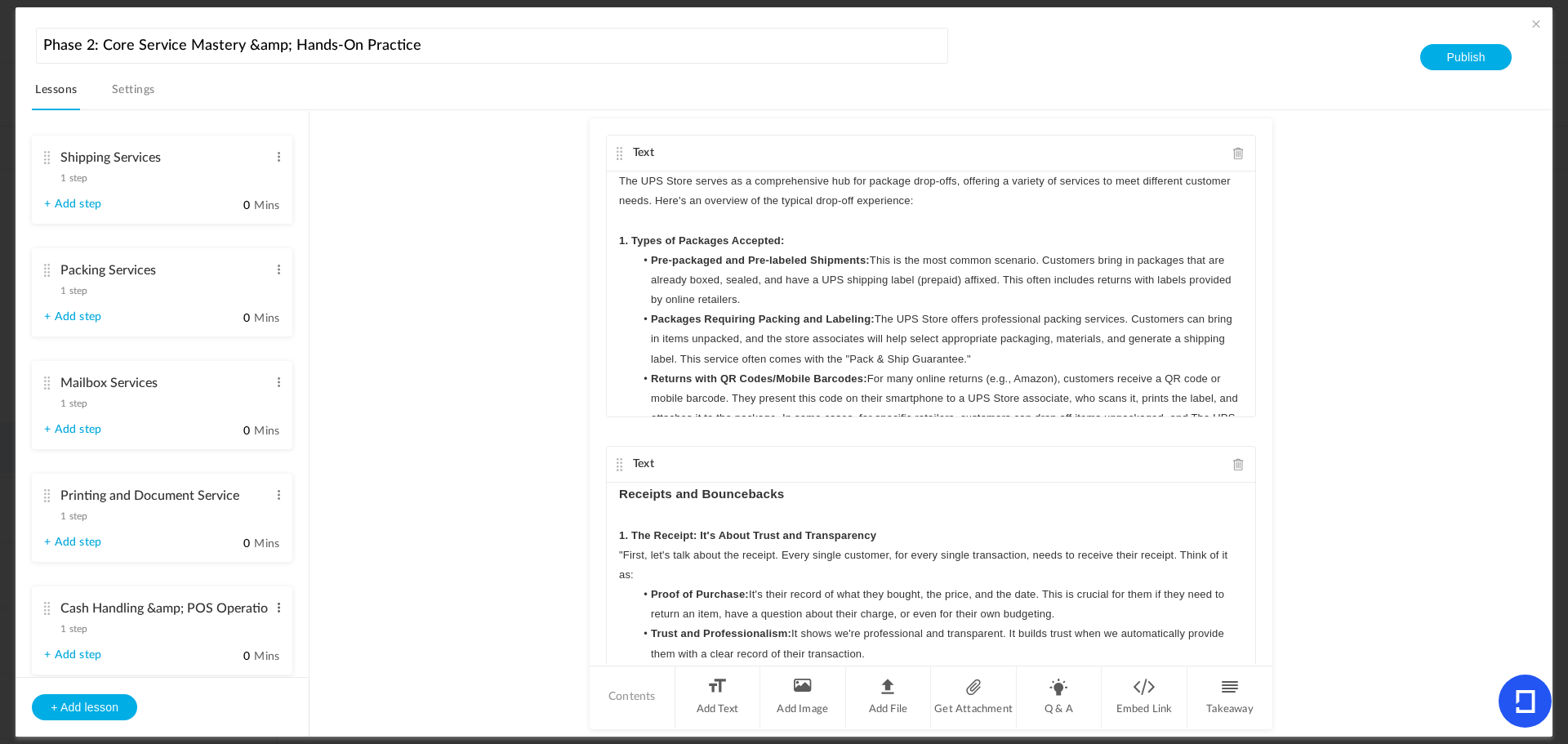
click at [276, 605] on span at bounding box center [279, 608] width 12 height 16
click at [255, 627] on link "Edit" at bounding box center [253, 635] width 64 height 20
click at [176, 606] on input "Cash Handling &amp; POS Operations" at bounding box center [164, 609] width 208 height 34
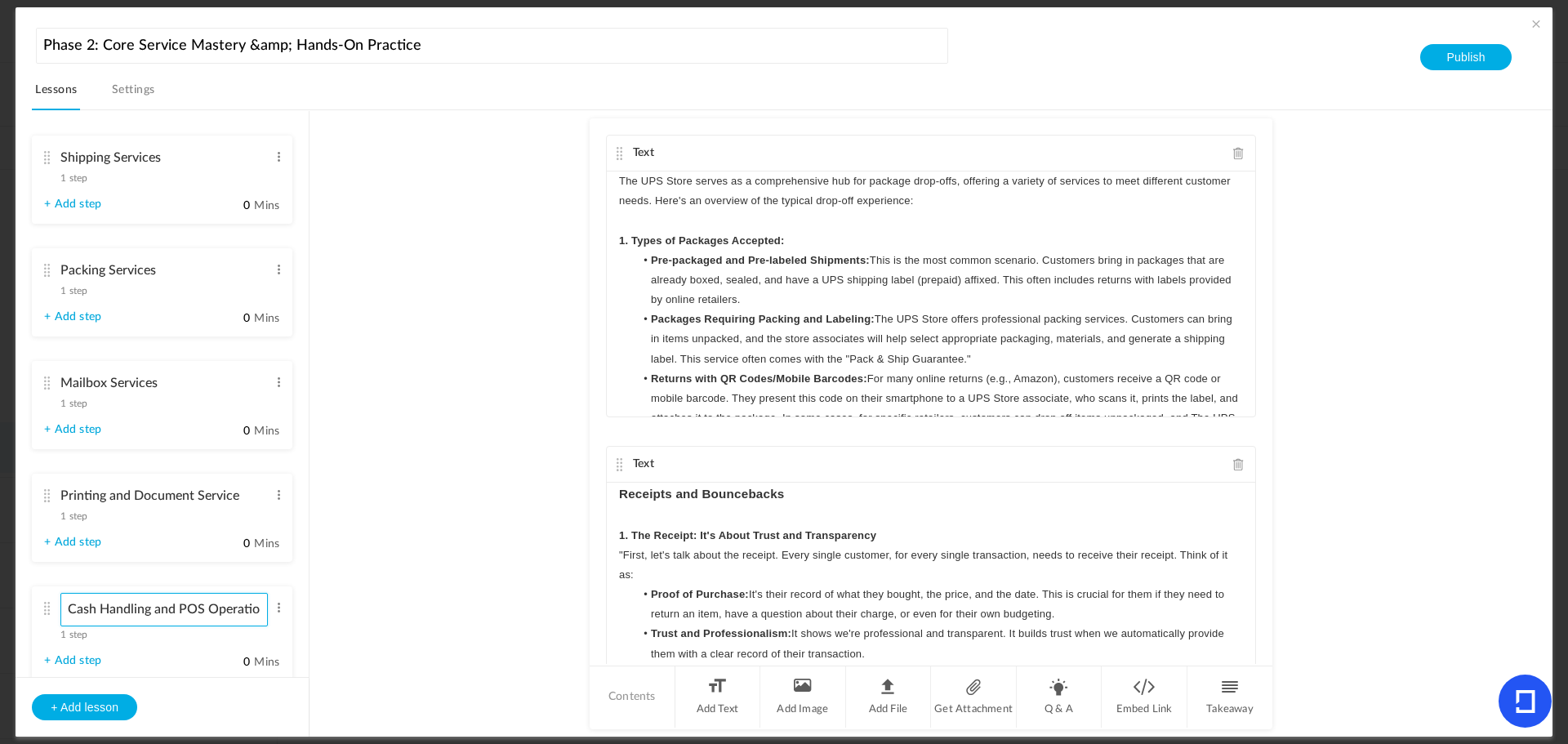
type input "Cash Handling and POS Operations"
click at [461, 550] on au-course-substep "Text The UPS Store serves as a comprehensive hub for package drop-offs, offerin…" at bounding box center [930, 423] width 1204 height 628
click at [519, 440] on au-course-substep "Text The UPS Store serves as a comprehensive hub for package drop-offs, offerin…" at bounding box center [930, 423] width 1204 height 628
click at [519, 342] on au-course-substep "Text The UPS Store serves as a comprehensive hub for package drop-offs, offerin…" at bounding box center [930, 423] width 1204 height 628
click at [55, 157] on div "Shipping Services 1 step Edit Delete" at bounding box center [156, 163] width 224 height 43
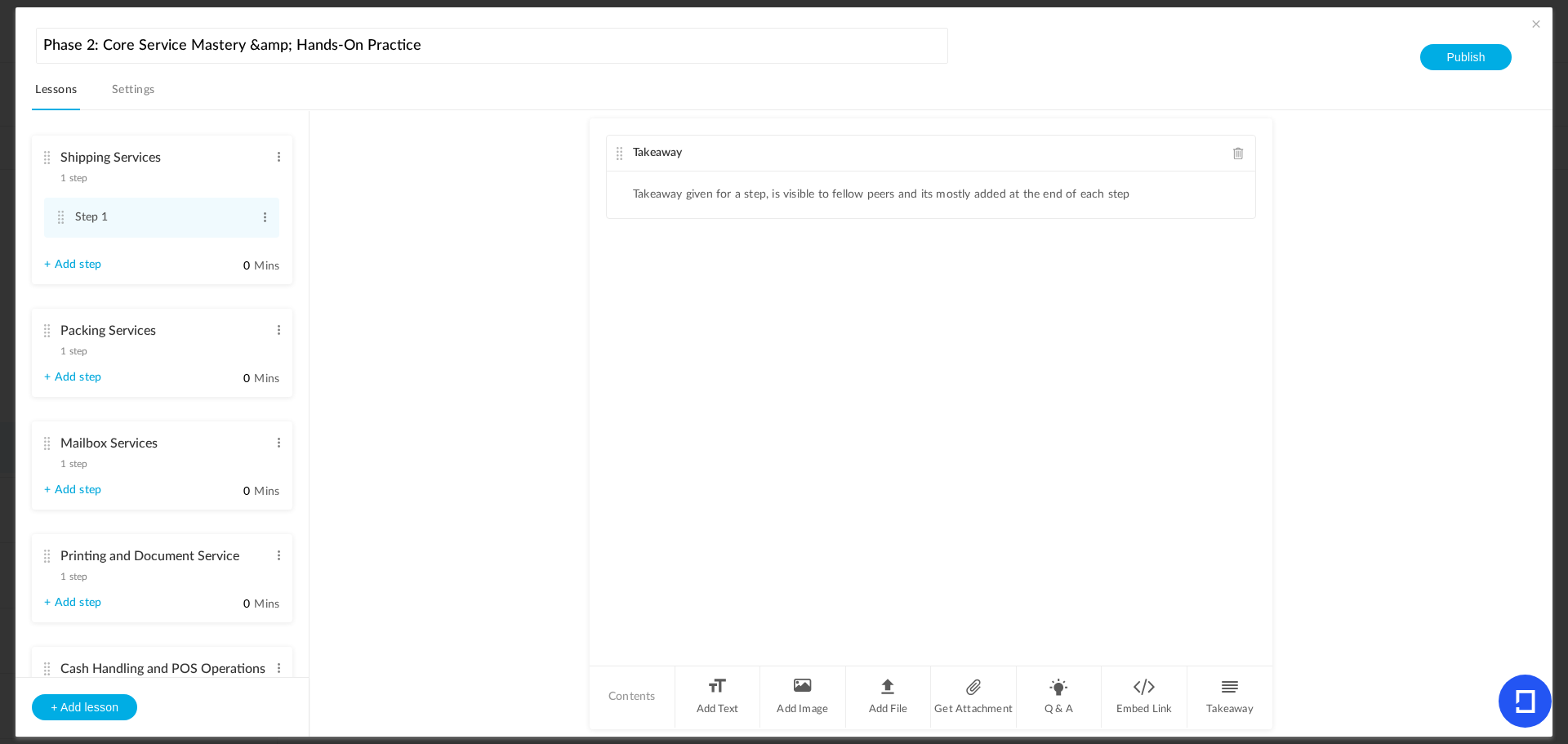
click at [56, 326] on div "Packing Services 1 step Edit Delete" at bounding box center [156, 336] width 224 height 43
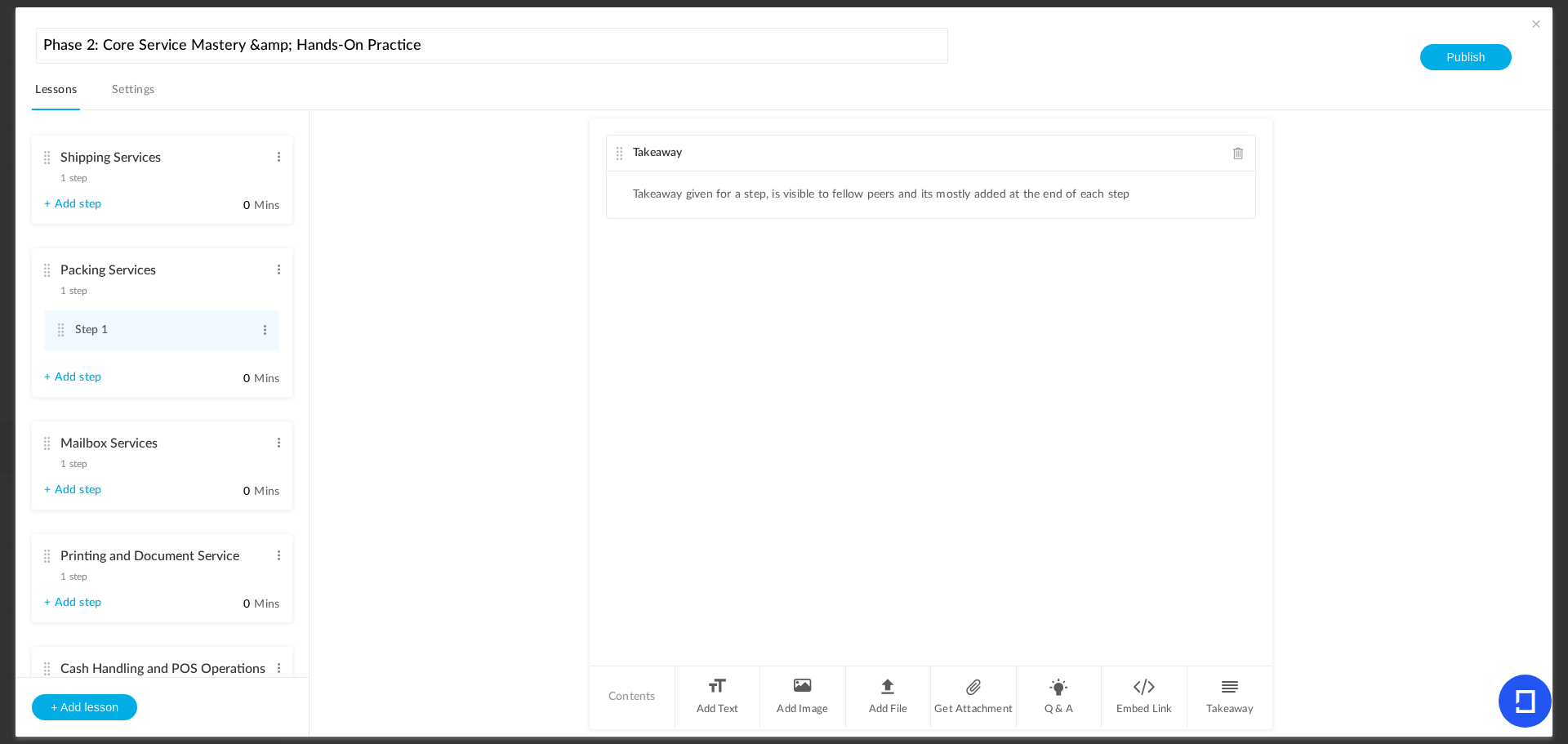
click at [491, 411] on au-course-substep "Takeaway Takeaway given for a step, is visible to fellow peers and its mostly a…" at bounding box center [930, 423] width 1204 height 628
drag, startPoint x: 309, startPoint y: 354, endPoint x: 316, endPoint y: 495, distance: 141.2
click at [316, 495] on section "Shipping Services 1 step Edit Delete Step 1 Edit Delete + Add step" at bounding box center [793, 423] width 1482 height 628
click at [432, 305] on au-course-substep "Takeaway Takeaway given for a step, is visible to fellow peers and its mostly a…" at bounding box center [930, 423] width 1204 height 628
click at [540, 413] on au-course-substep "Takeaway Takeaway given for a step, is visible to fellow peers and its mostly a…" at bounding box center [930, 423] width 1204 height 628
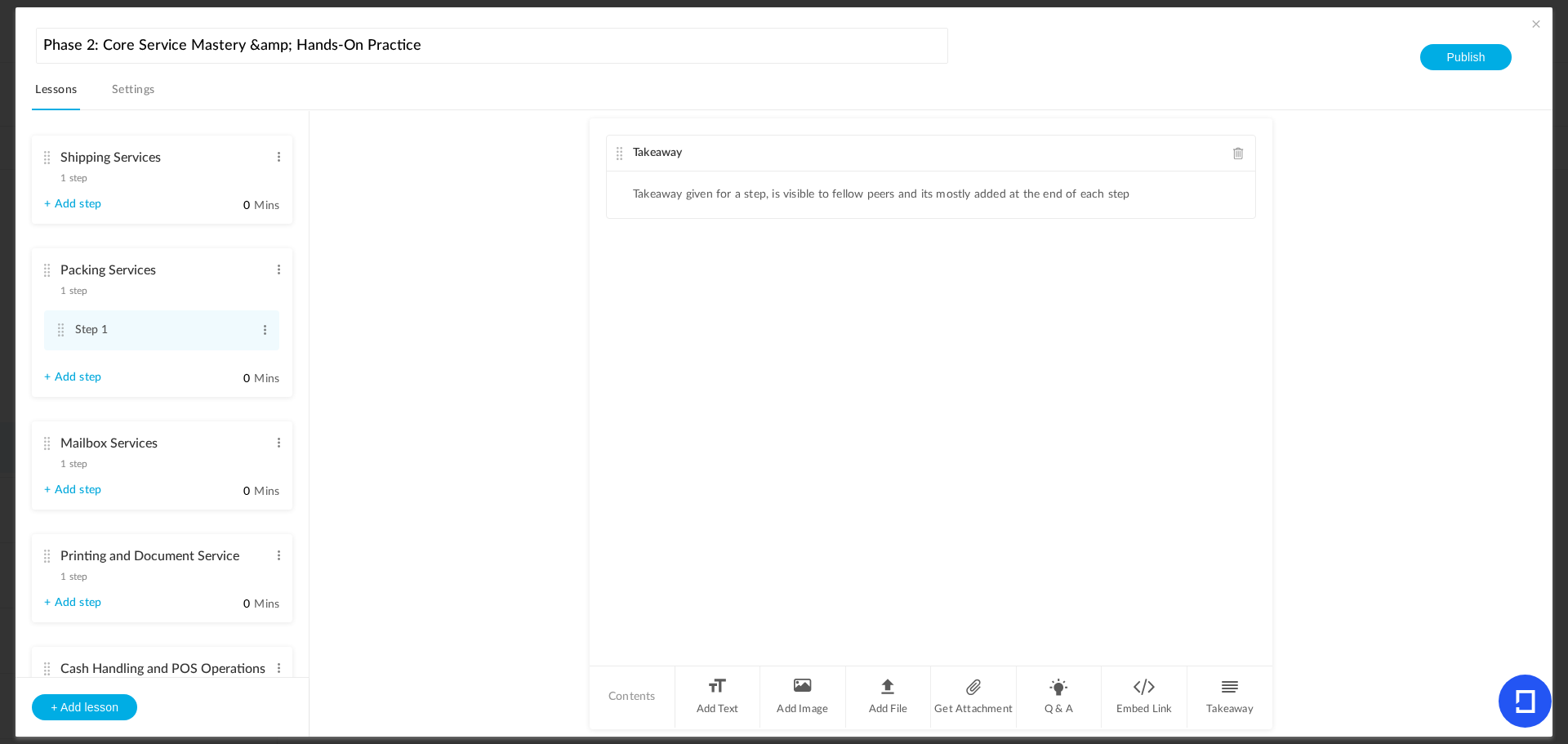
click at [446, 456] on au-course-substep "Takeaway Takeaway given for a step, is visible to fellow peers and its mostly a…" at bounding box center [930, 423] width 1204 height 628
click at [1535, 24] on span at bounding box center [1537, 24] width 16 height 16
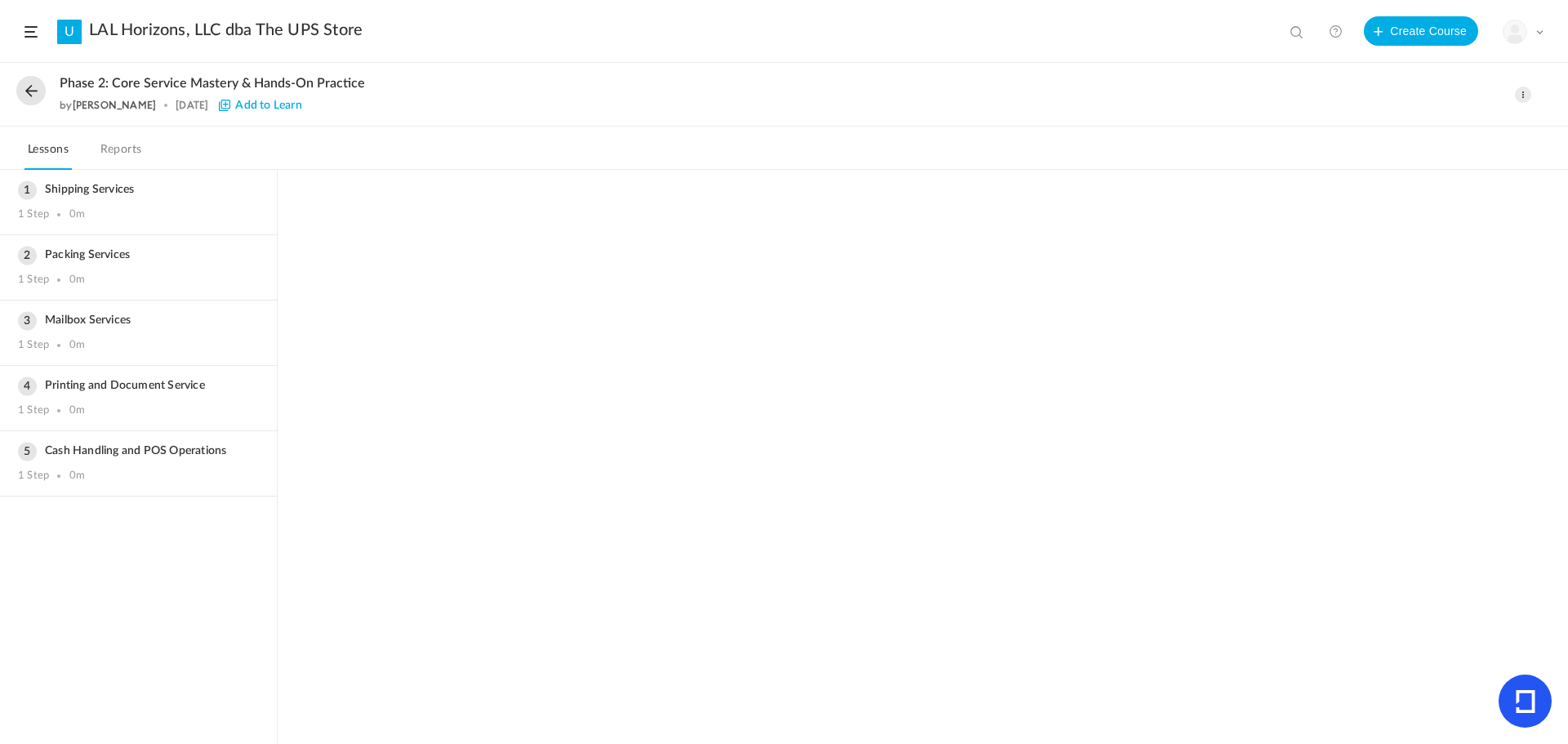
click at [30, 84] on button at bounding box center [31, 91] width 30 height 30
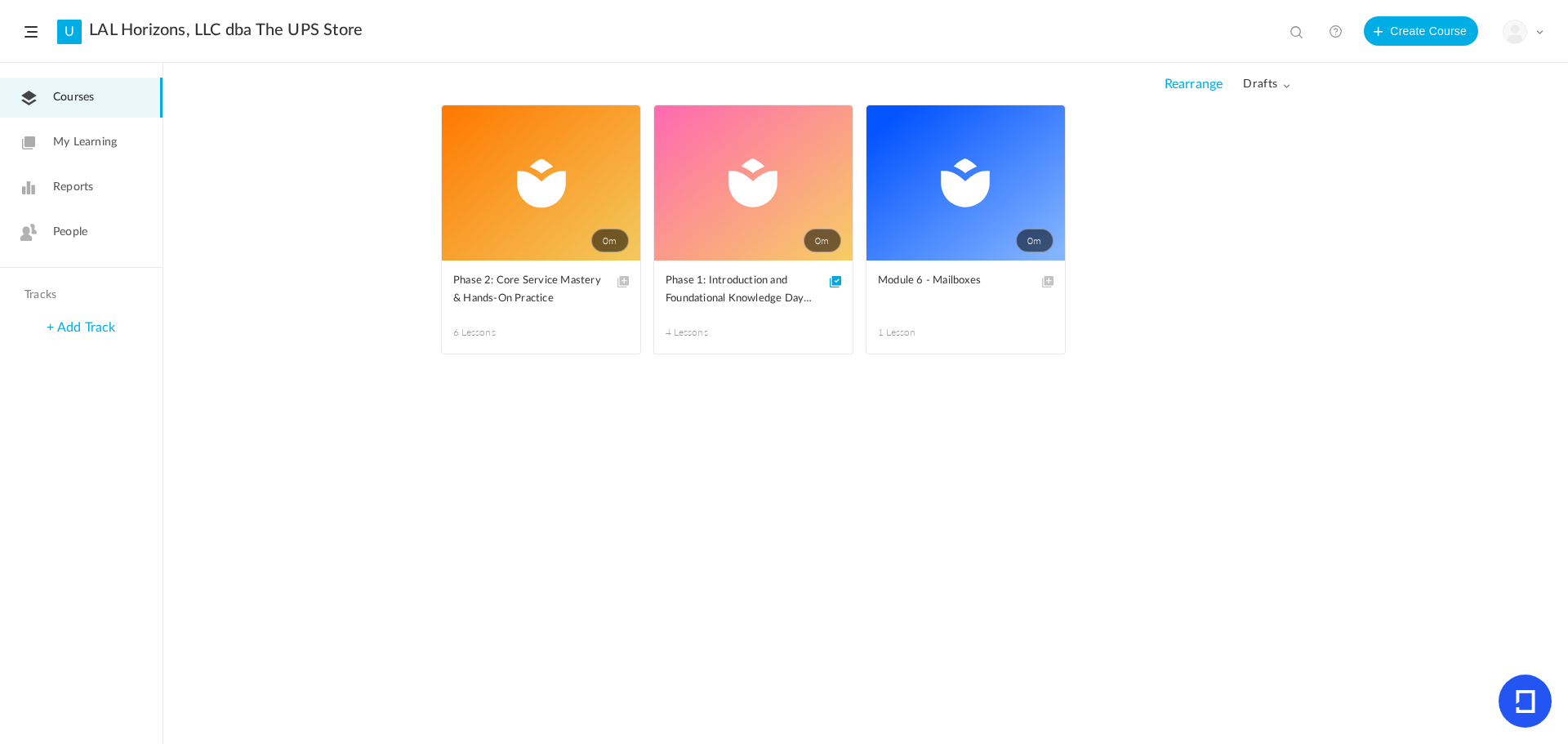
click at [759, 178] on link "0m" at bounding box center [753, 182] width 199 height 155
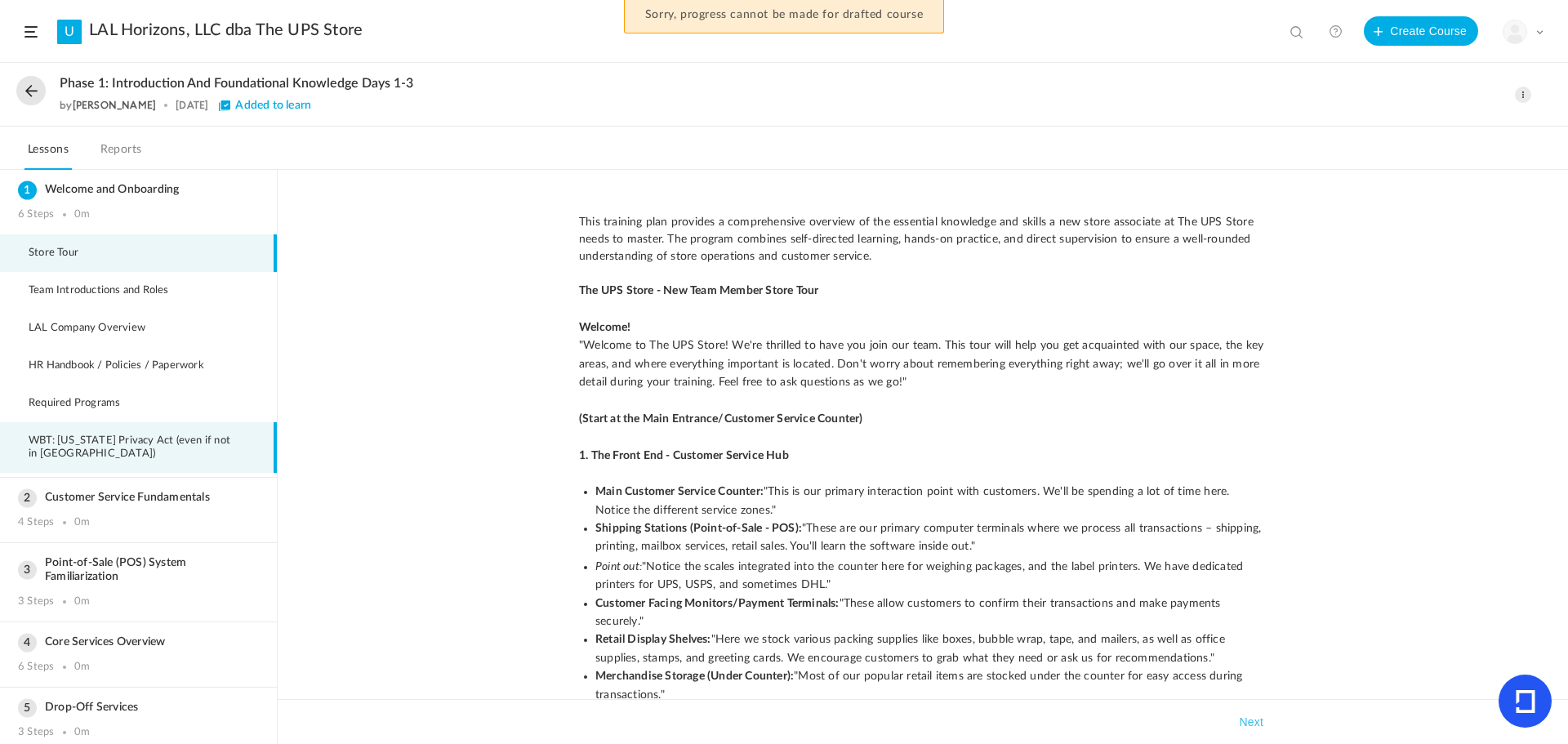
click at [49, 441] on span "WBT: California Privacy Act (even if not in CA)" at bounding box center [144, 448] width 231 height 26
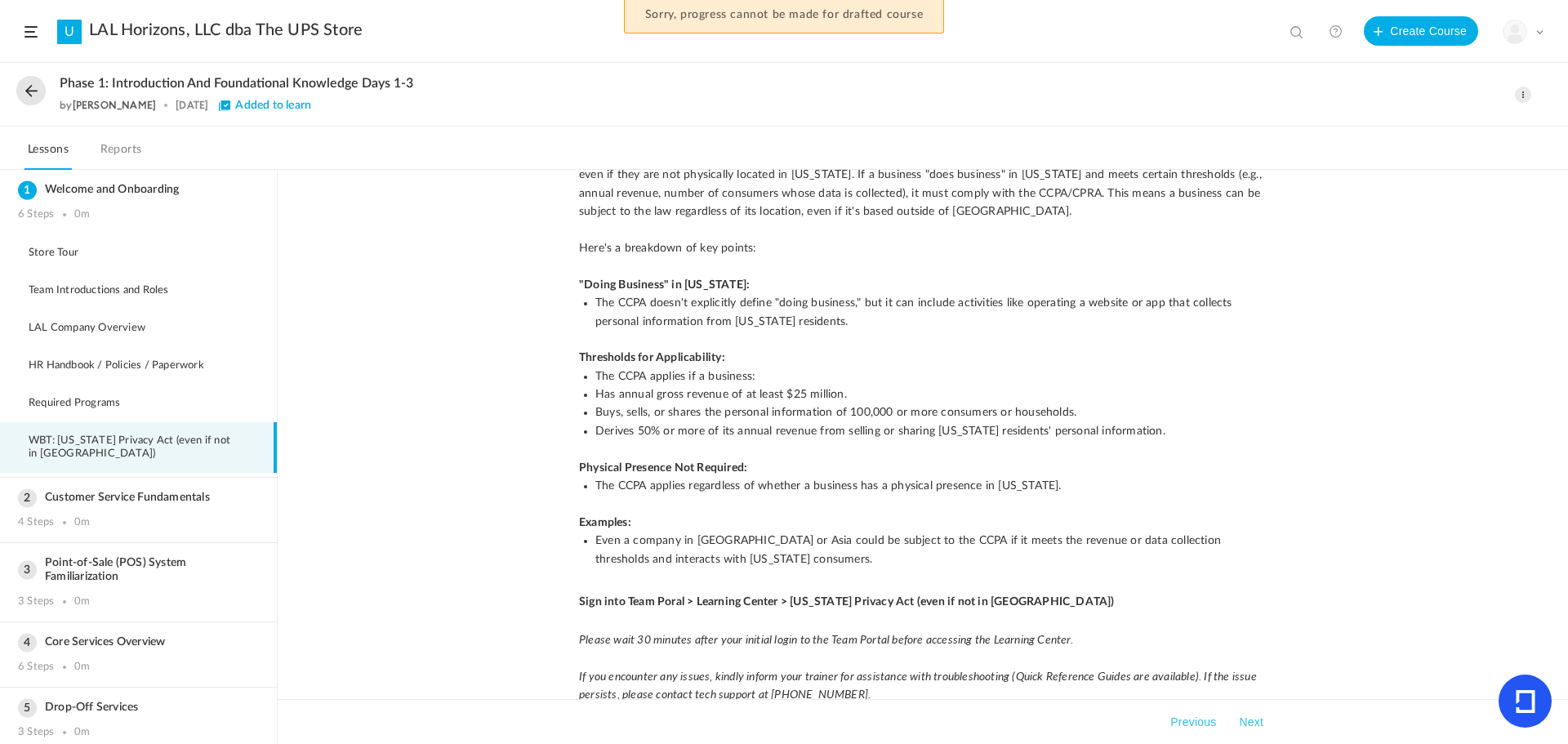
scroll to position [258, 0]
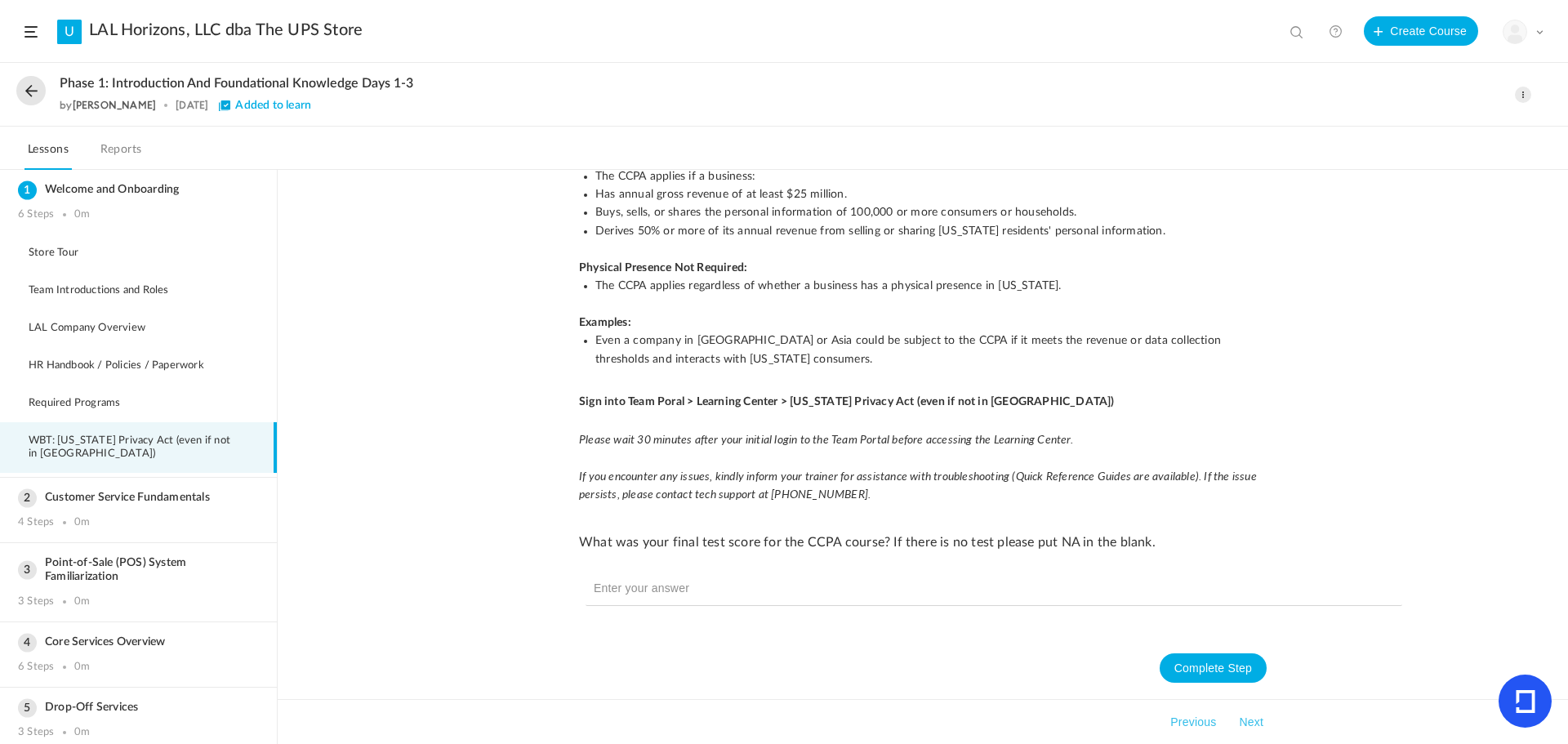
click at [35, 94] on button at bounding box center [31, 91] width 30 height 30
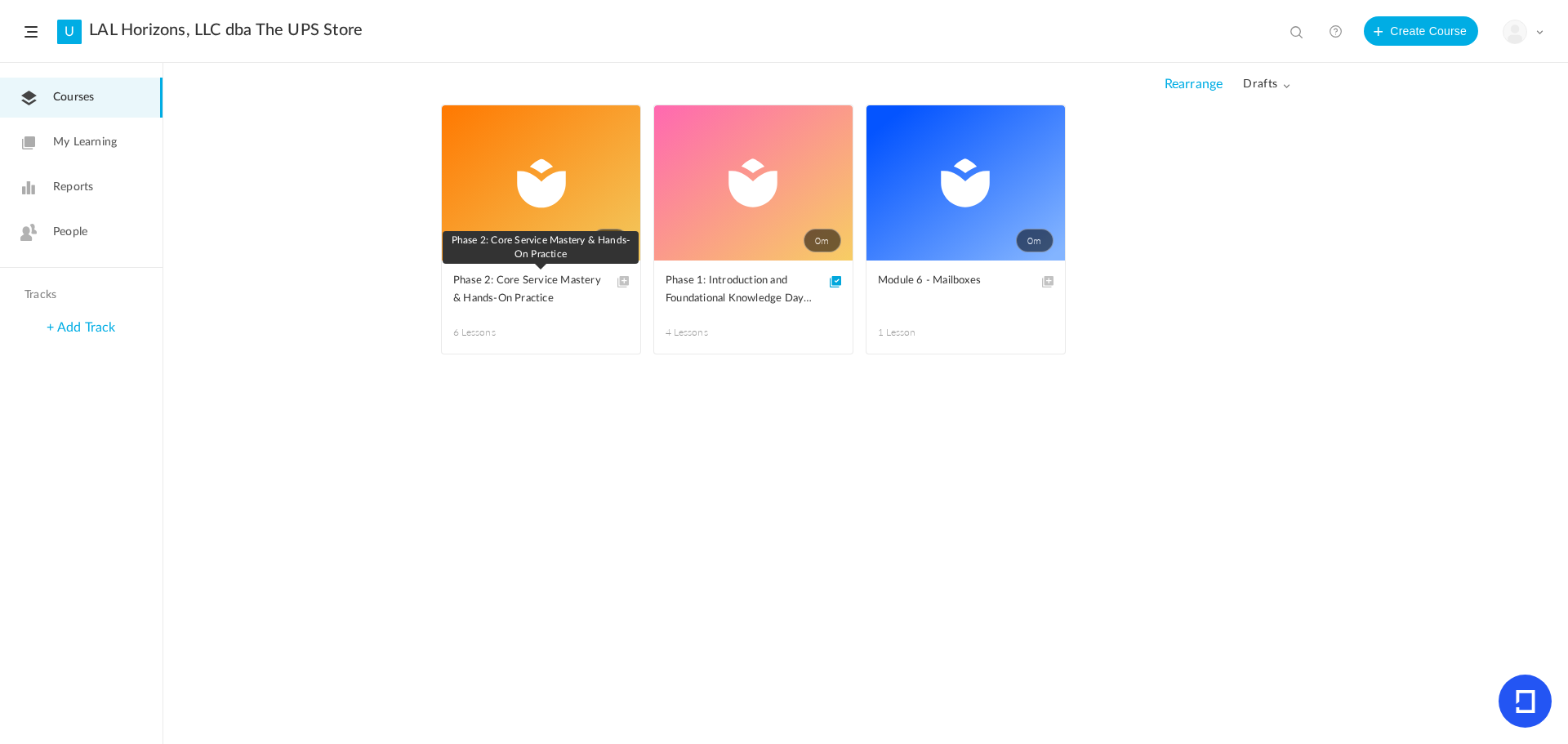
click at [481, 286] on span "Phase 2: Core Service Mastery & Hands-On Practice" at bounding box center [529, 290] width 151 height 36
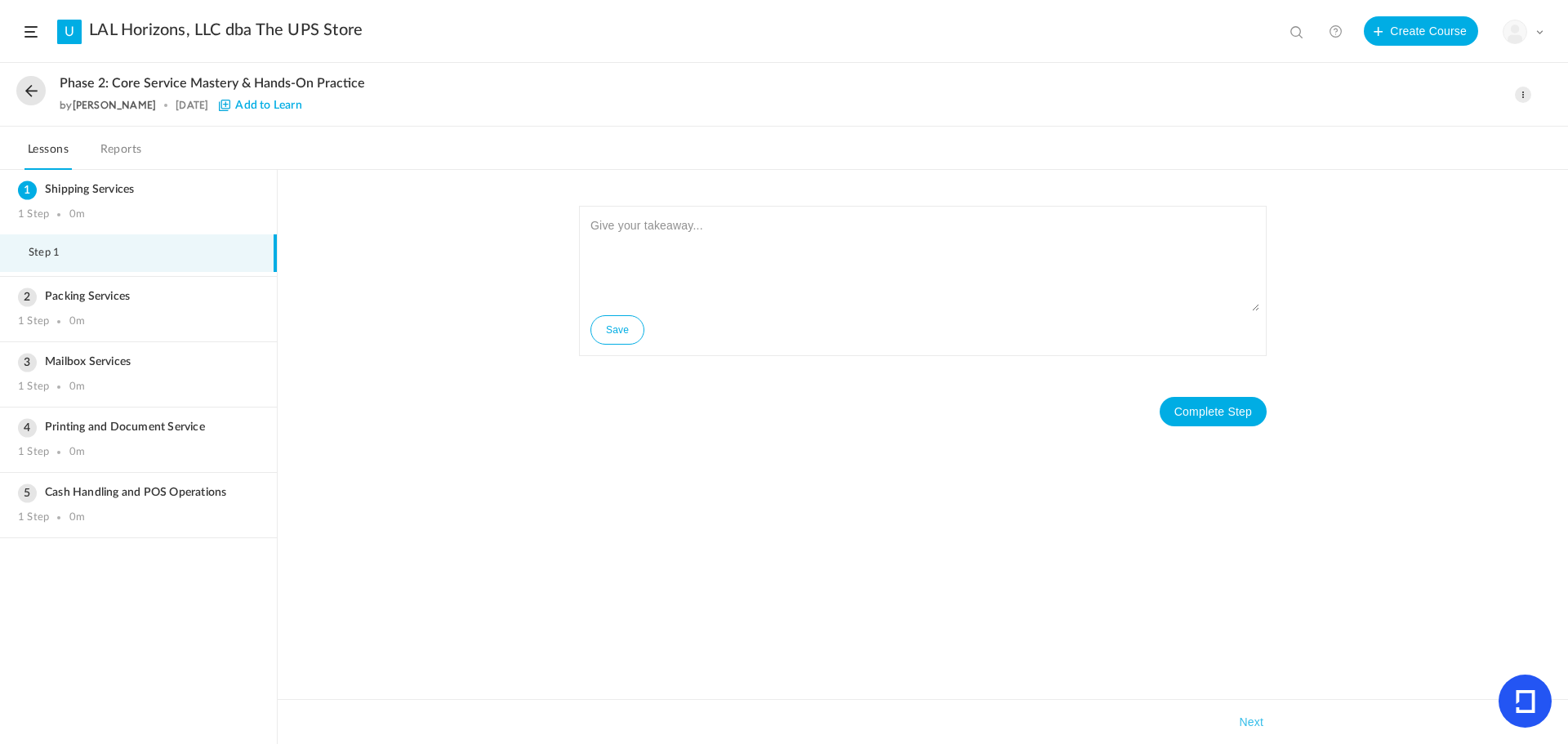
drag, startPoint x: 473, startPoint y: 441, endPoint x: 485, endPoint y: 438, distance: 12.4
click at [473, 441] on div "Save Complete Step Takeaways Next" at bounding box center [922, 457] width 1291 height 574
click at [548, 536] on div "Save Complete Step Takeaways Next" at bounding box center [922, 457] width 1291 height 574
